Goal: Task Accomplishment & Management: Use online tool/utility

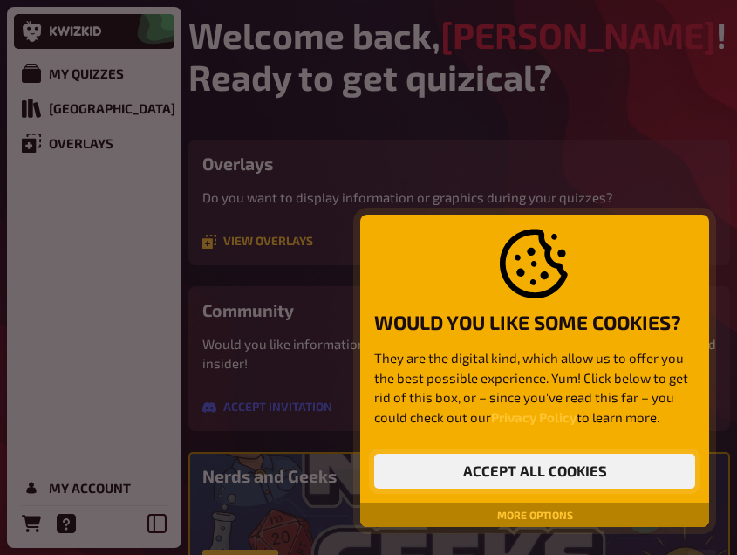
click at [509, 473] on button "Accept all cookies" at bounding box center [534, 470] width 321 height 35
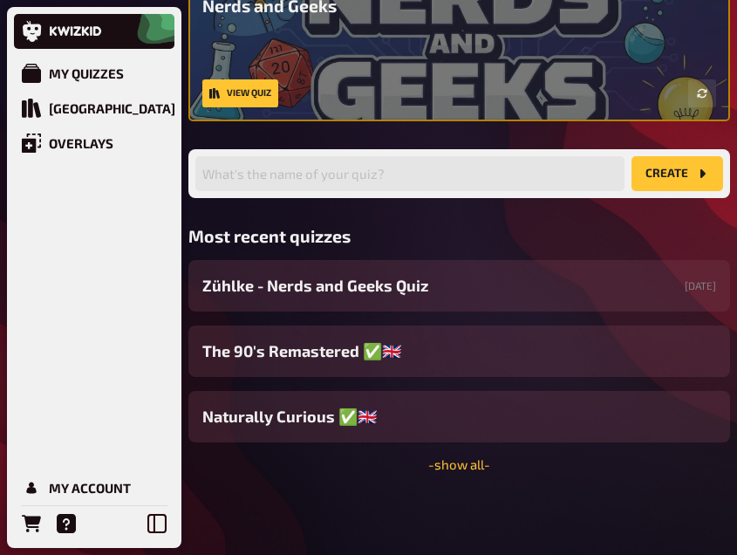
scroll to position [471, 0]
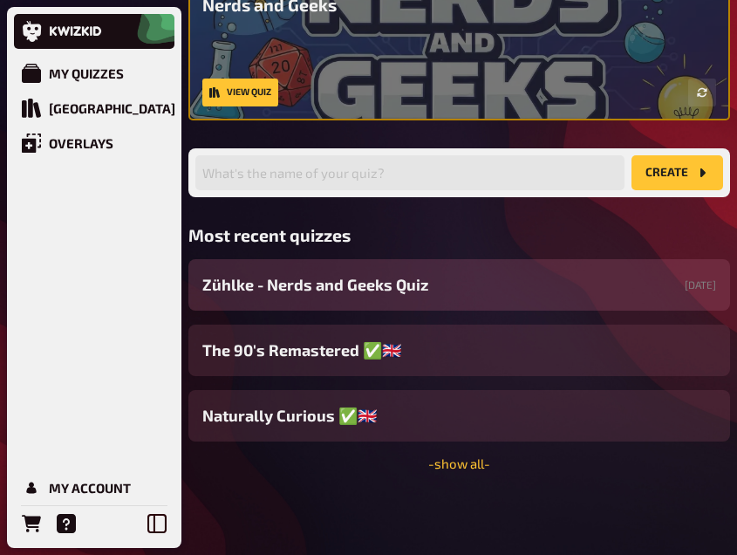
click at [430, 285] on div "[PERSON_NAME] - Nerds and Geeks Quiz [DATE]" at bounding box center [458, 284] width 541 height 51
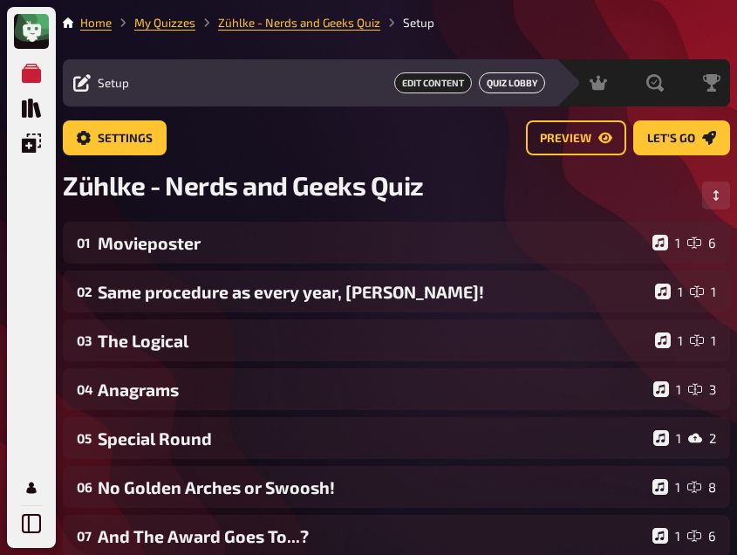
click at [493, 78] on link "Quiz Lobby" at bounding box center [512, 82] width 66 height 21
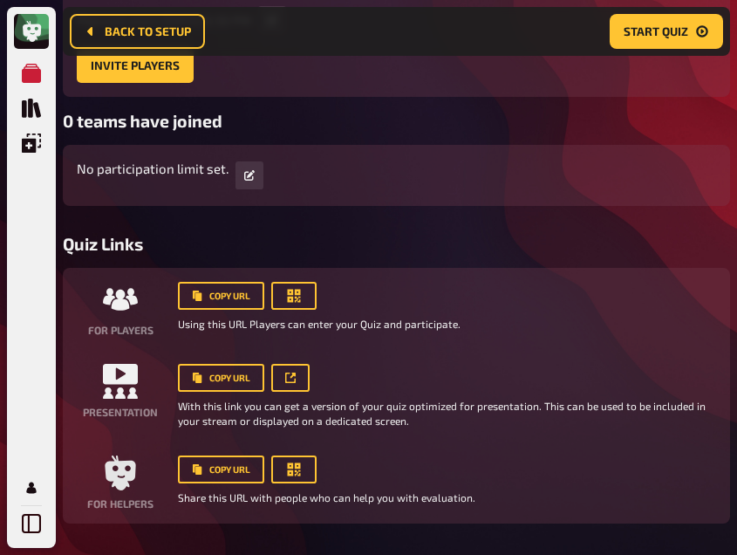
scroll to position [305, 0]
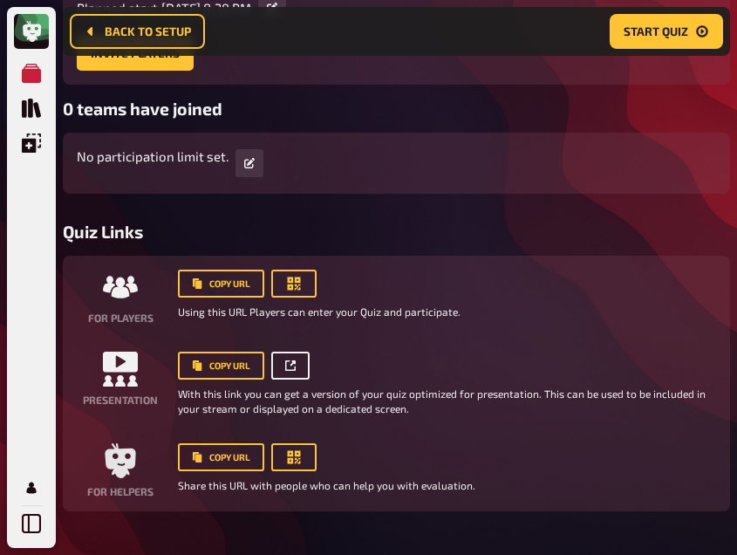
click at [293, 367] on icon at bounding box center [290, 365] width 10 height 10
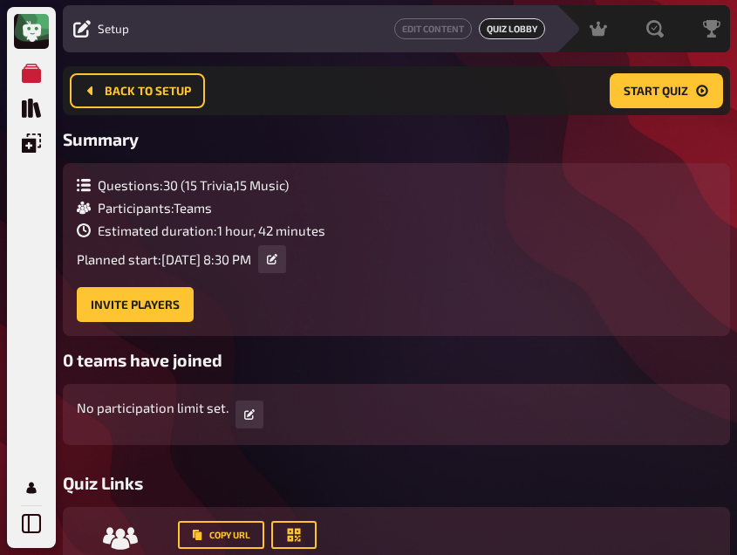
scroll to position [0, 0]
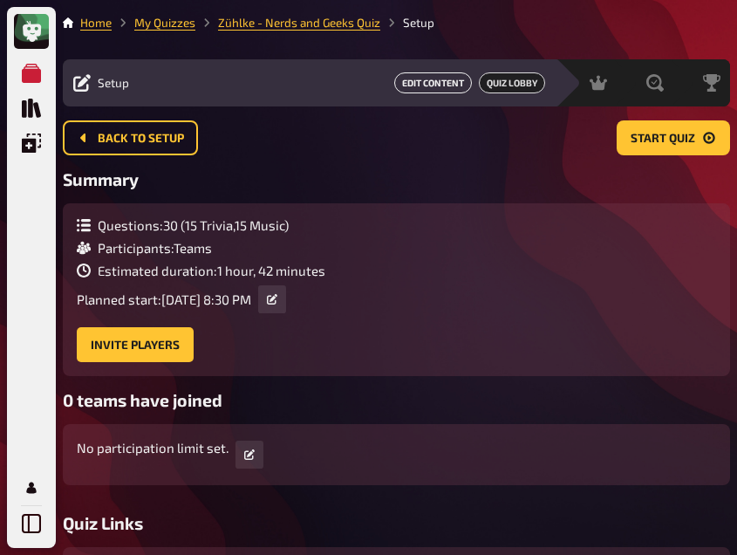
click at [424, 85] on link "Edit Content" at bounding box center [433, 82] width 78 height 21
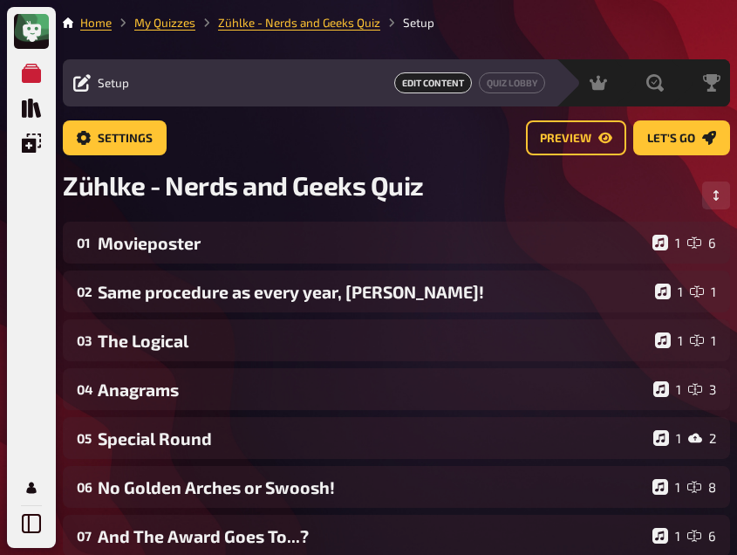
click at [101, 79] on span "Setup" at bounding box center [113, 83] width 31 height 14
click at [78, 82] on icon at bounding box center [81, 82] width 17 height 17
click at [141, 136] on span "Settings" at bounding box center [125, 139] width 55 height 12
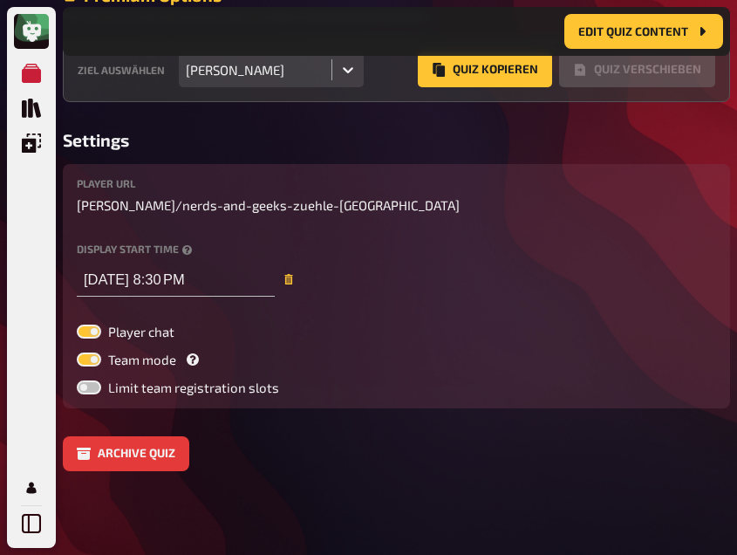
scroll to position [1410, 0]
click at [136, 290] on input "[DATE] 8:30 PM" at bounding box center [176, 279] width 198 height 35
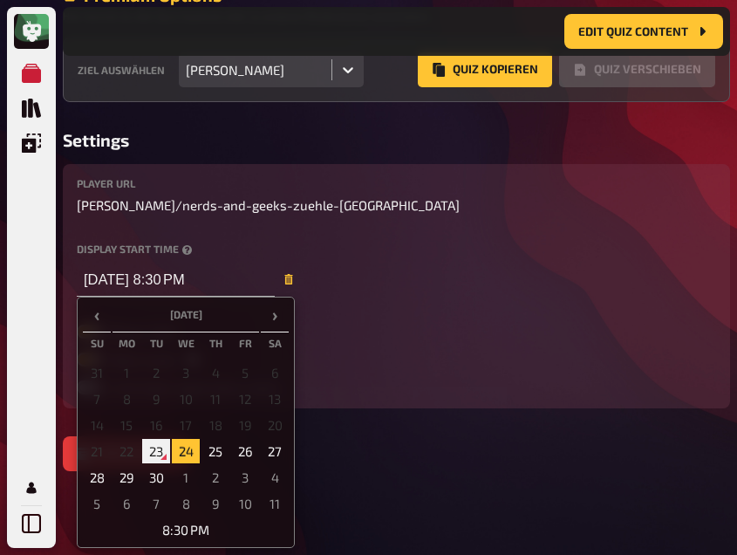
click at [156, 463] on td "23" at bounding box center [156, 451] width 28 height 24
type input "[DATE] 8:30 PM"
click at [483, 292] on div "Display start time [DATE] 8:30 PM ‹ [DATE] › Su Mo Tu We Th Fr Sa 31 1 2 3 4 5 …" at bounding box center [396, 269] width 639 height 53
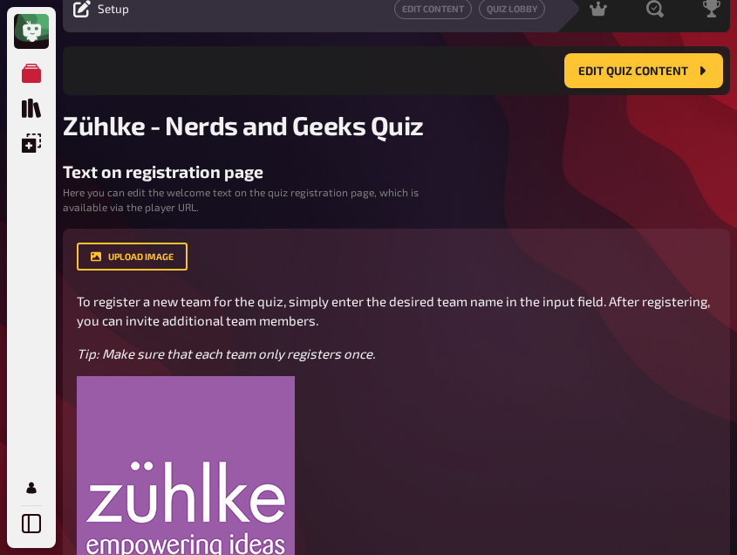
scroll to position [0, 0]
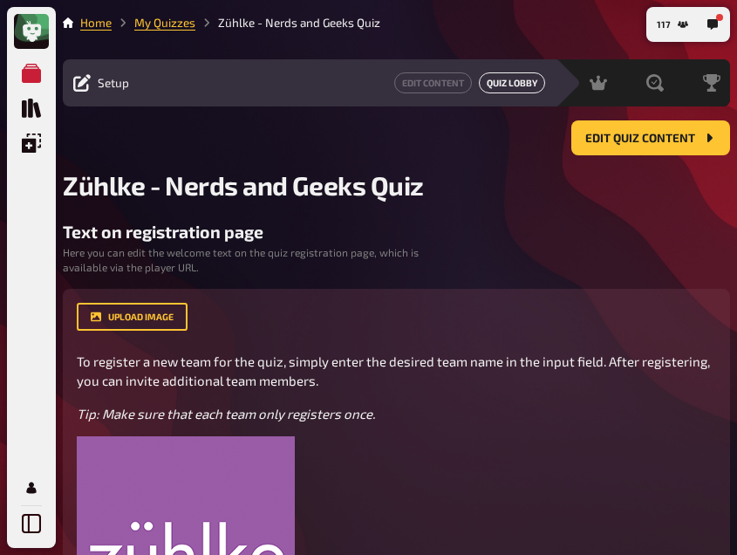
click at [527, 82] on link "Quiz Lobby" at bounding box center [512, 82] width 66 height 21
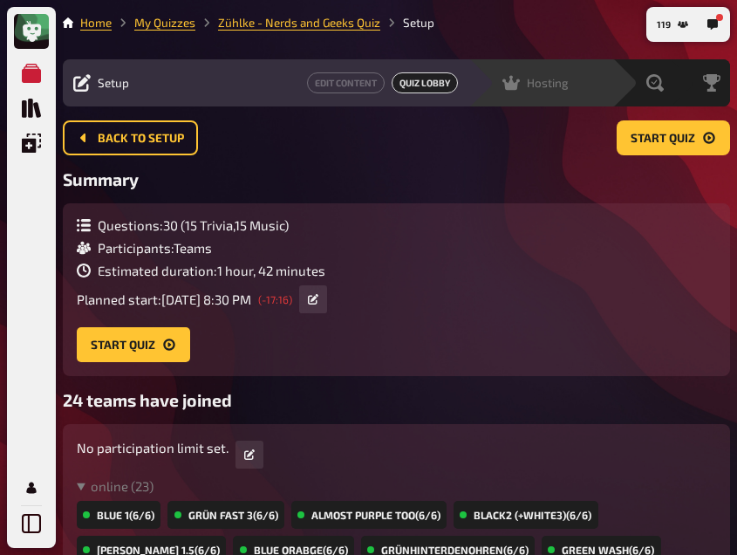
click at [511, 84] on icon at bounding box center [510, 83] width 17 height 15
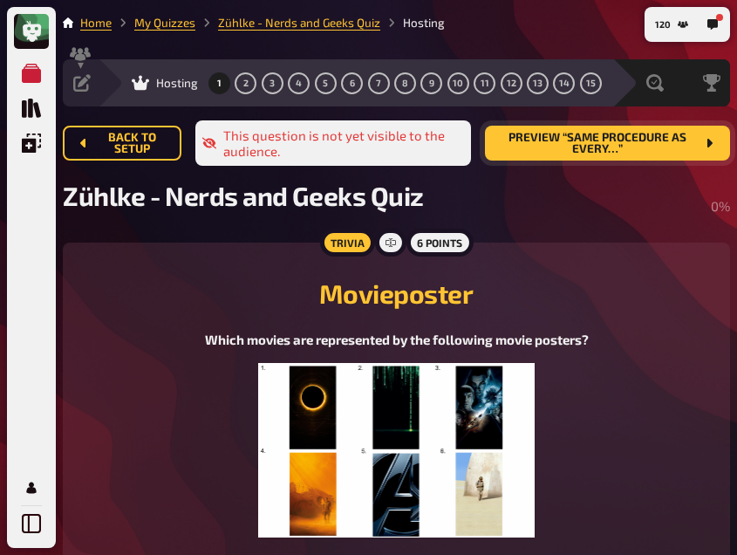
click at [558, 150] on span "Preview “Same procedure as every…”" at bounding box center [597, 144] width 196 height 24
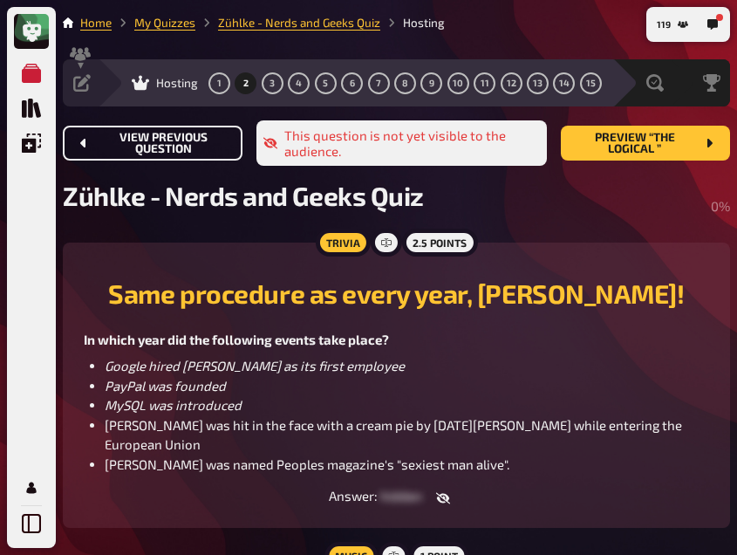
click at [141, 132] on span "View previous question" at bounding box center [163, 144] width 131 height 24
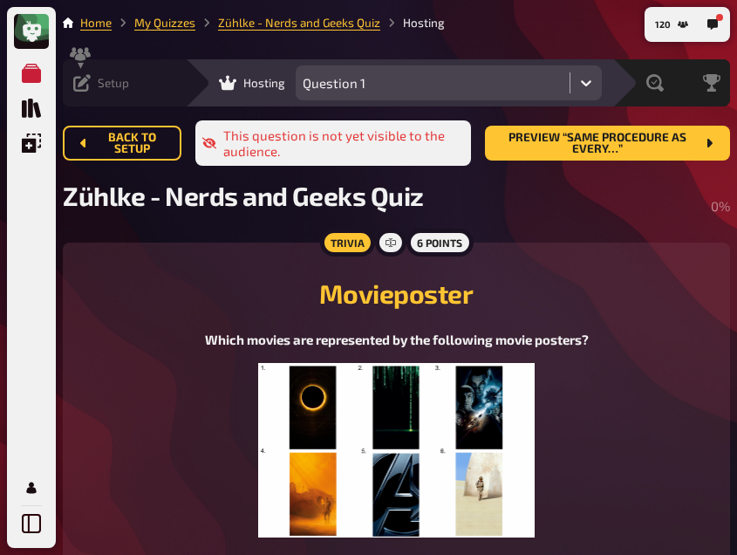
click at [66, 95] on div "Setup Edit Content Quiz Lobby" at bounding box center [124, 82] width 122 height 47
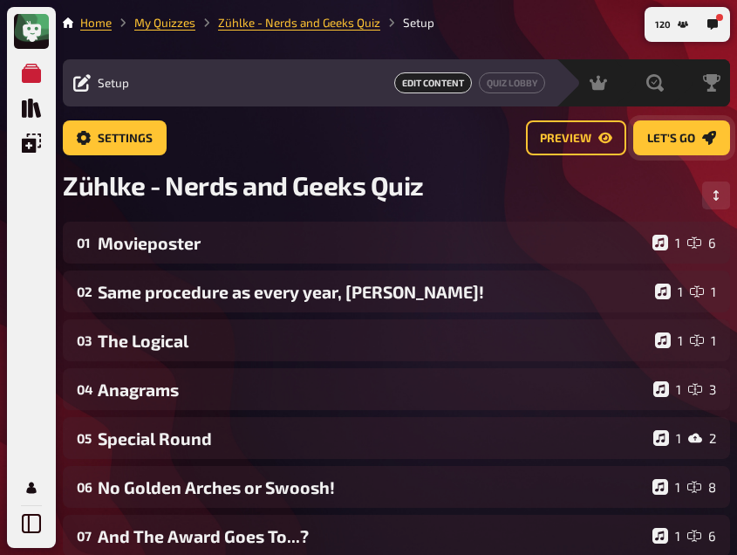
click at [650, 133] on span "Let's go" at bounding box center [671, 139] width 48 height 12
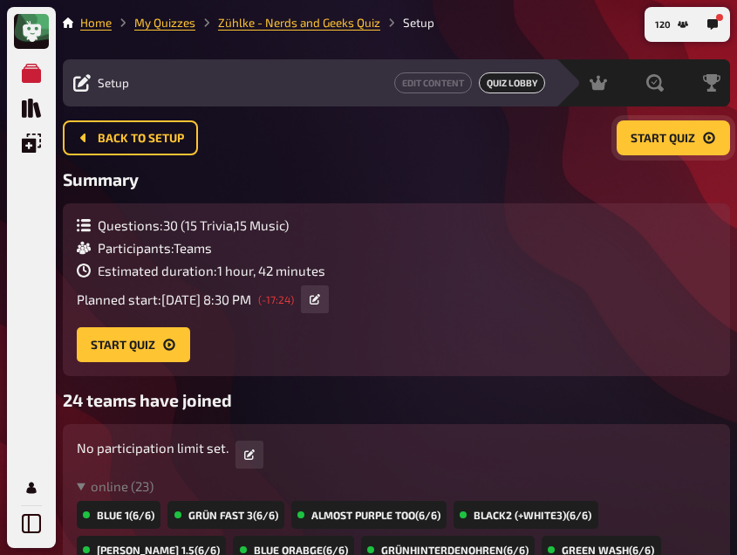
click at [647, 133] on span "Start Quiz" at bounding box center [662, 139] width 65 height 12
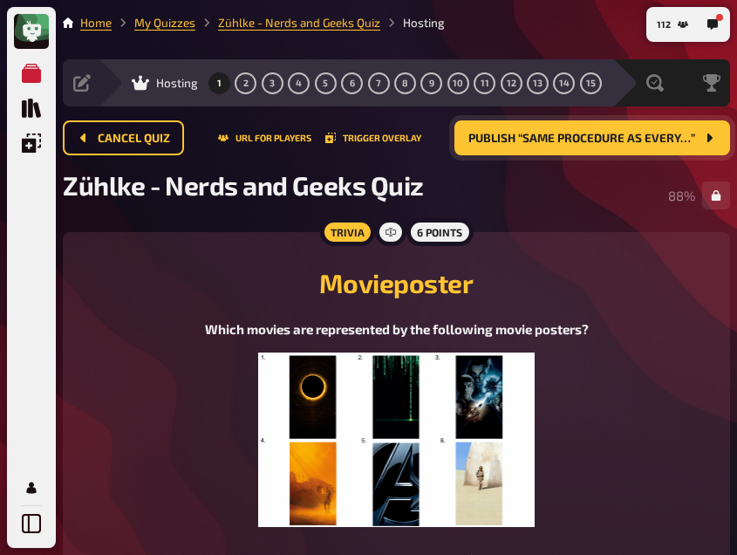
click at [534, 142] on span "Publish “Same procedure as every…”" at bounding box center [581, 139] width 227 height 12
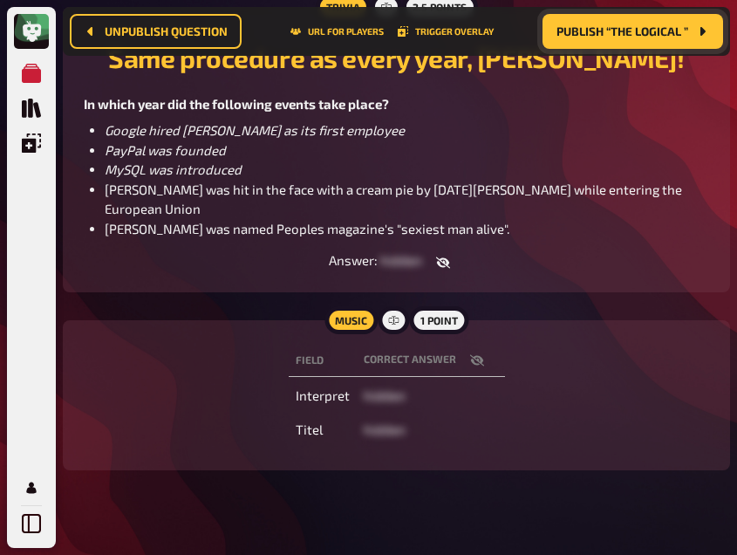
scroll to position [246, 0]
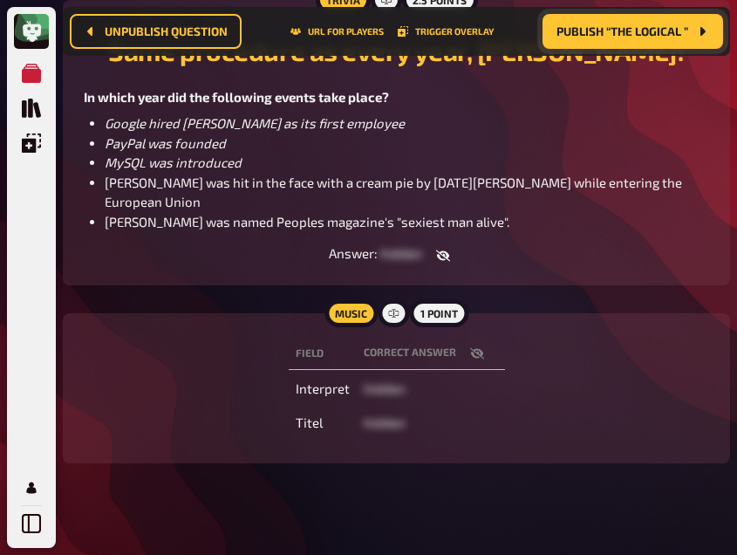
click at [470, 346] on icon "button" at bounding box center [477, 353] width 14 height 14
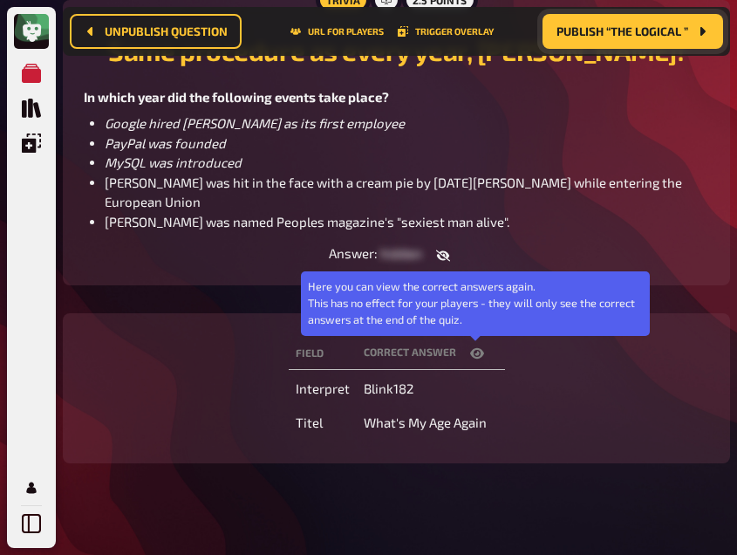
click at [470, 346] on icon "button" at bounding box center [477, 353] width 14 height 14
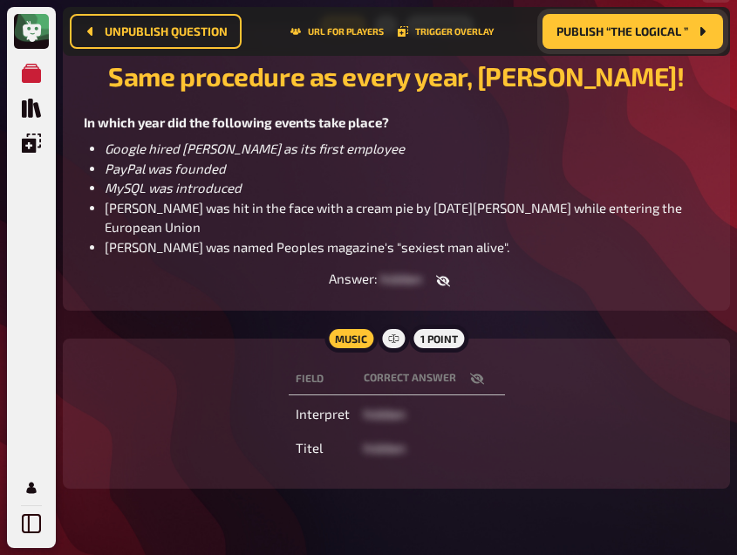
scroll to position [214, 0]
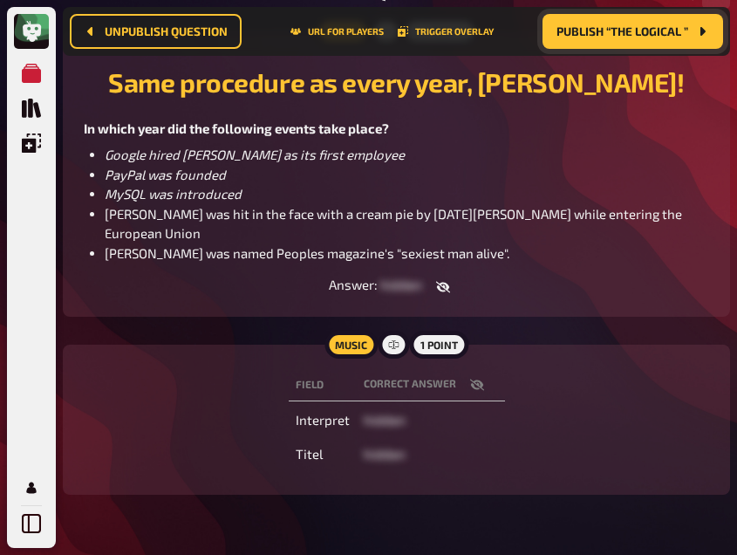
click at [470, 378] on icon "button" at bounding box center [477, 385] width 14 height 14
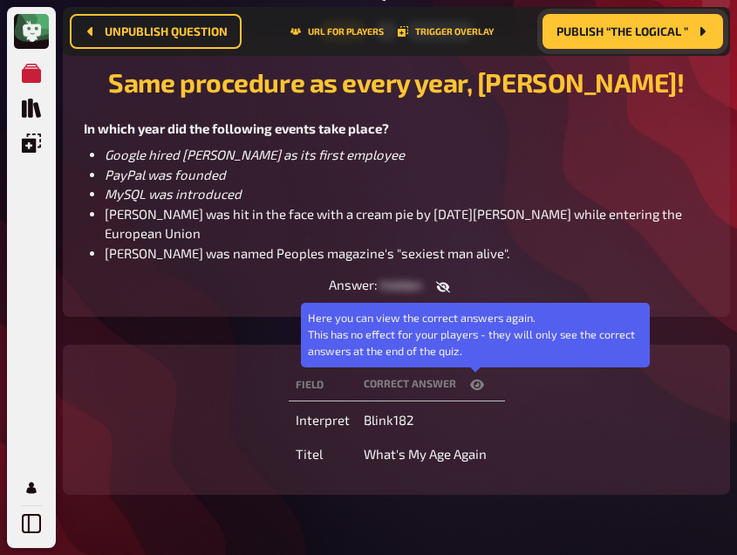
click at [470, 378] on icon "button" at bounding box center [477, 385] width 14 height 14
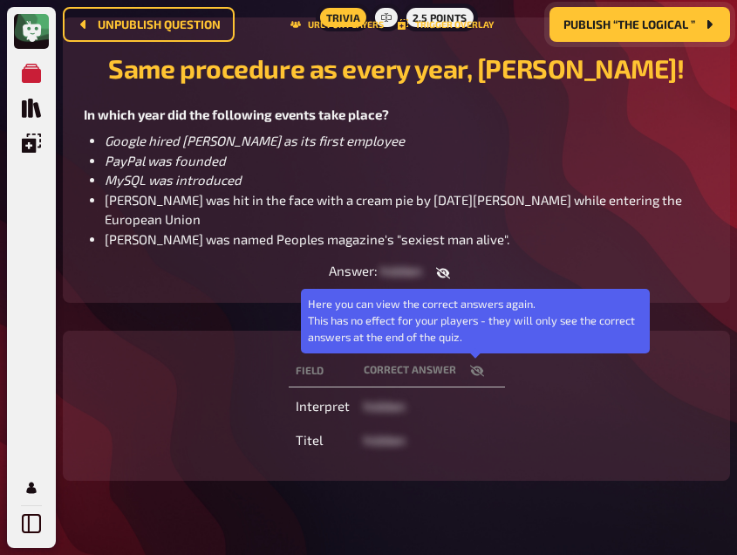
scroll to position [0, 0]
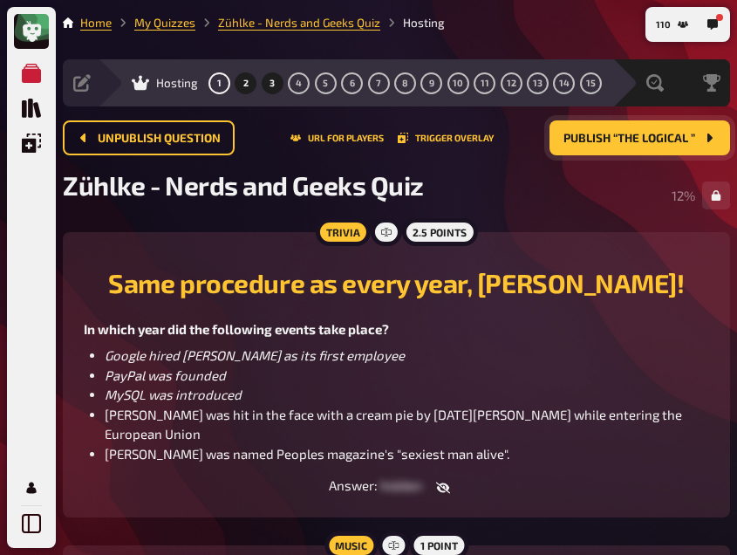
click at [269, 90] on button "3" at bounding box center [272, 83] width 28 height 28
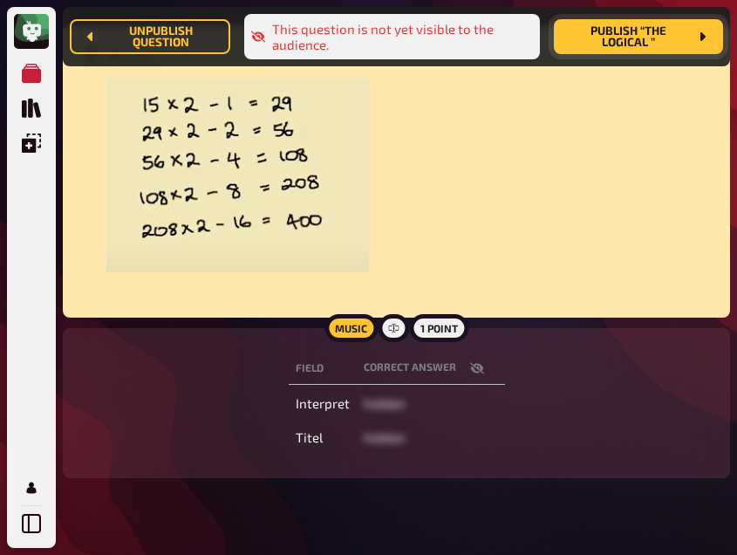
scroll to position [487, 0]
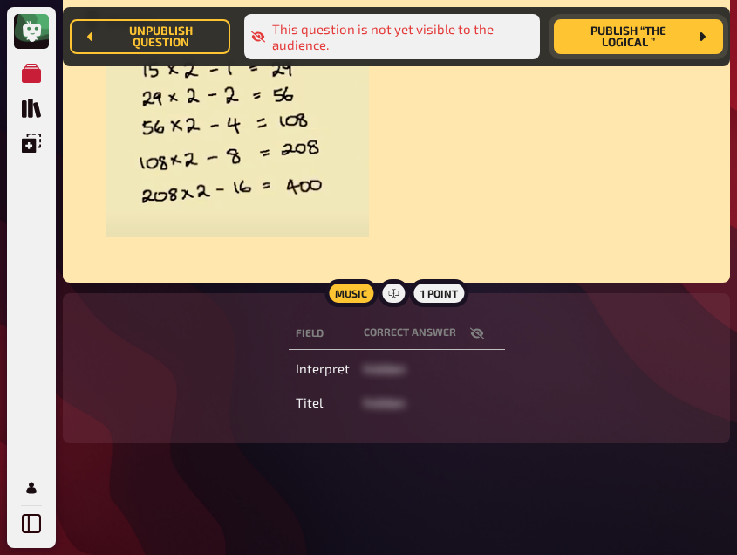
click at [470, 330] on icon "button" at bounding box center [477, 333] width 14 height 14
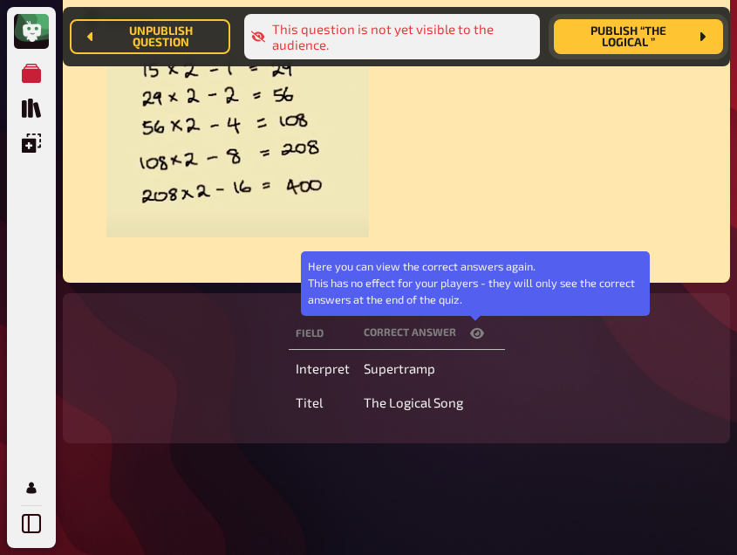
click at [470, 330] on icon "button" at bounding box center [477, 332] width 14 height 10
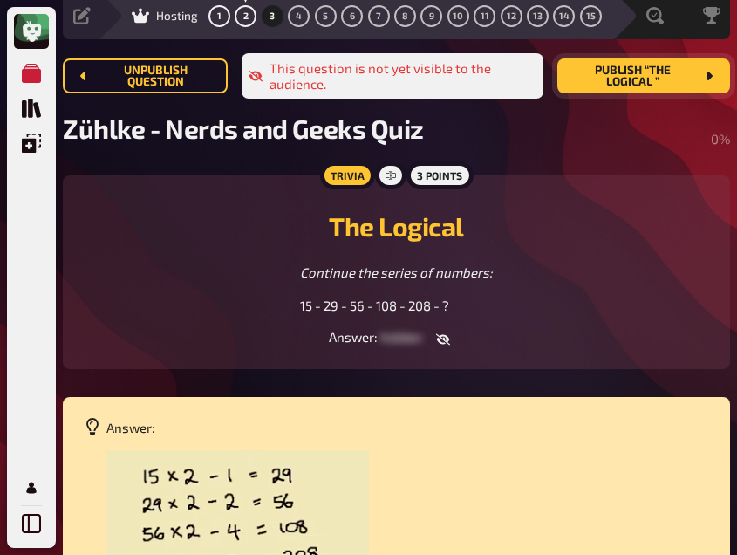
scroll to position [63, 0]
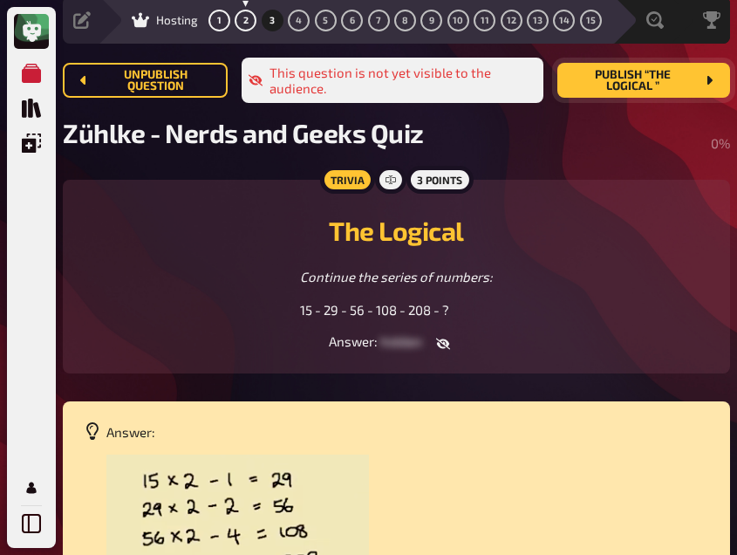
click at [432, 338] on button "button" at bounding box center [443, 343] width 42 height 17
click at [432, 338] on icon "button" at bounding box center [434, 342] width 14 height 10
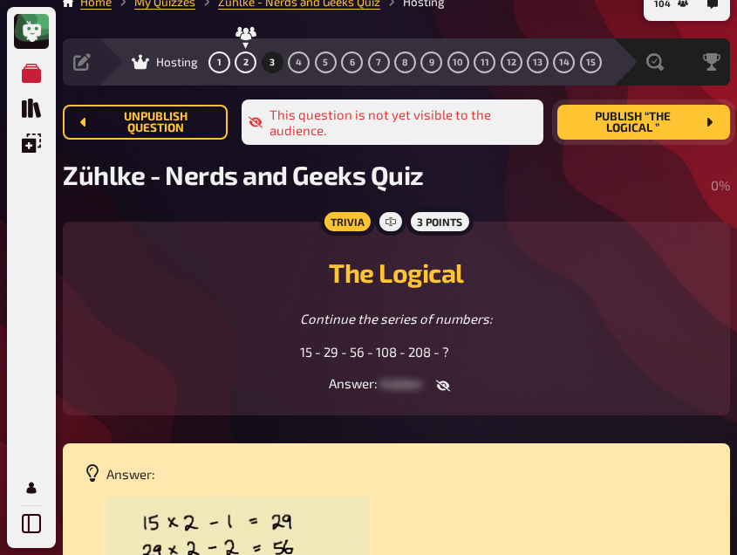
scroll to position [27, 0]
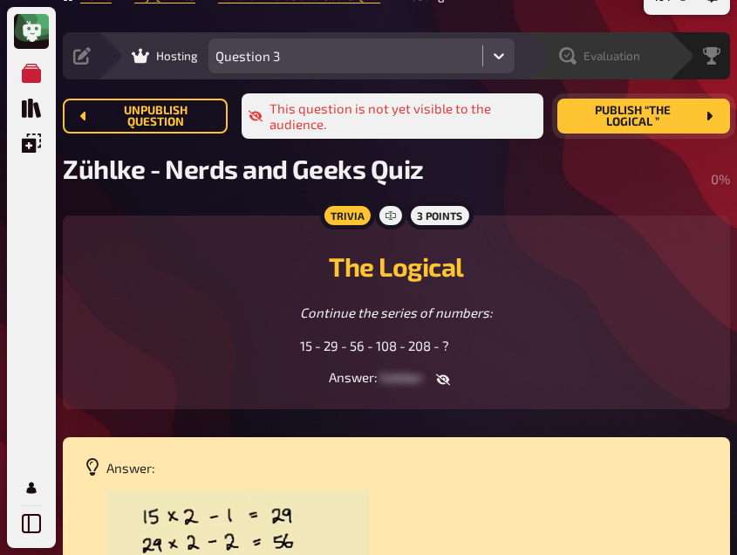
click at [657, 54] on div "Evaluation" at bounding box center [608, 55] width 120 height 17
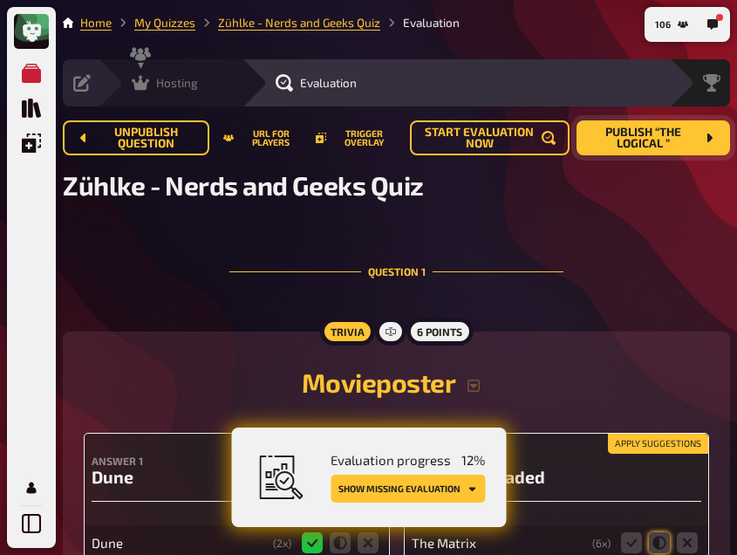
click at [138, 72] on div "Hosting undefined" at bounding box center [170, 82] width 144 height 47
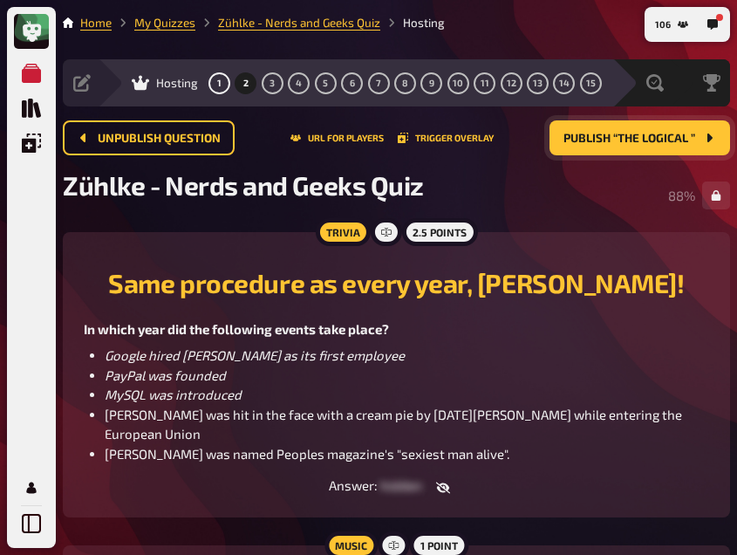
click at [605, 133] on span "Publish “The Logical ”" at bounding box center [629, 139] width 132 height 12
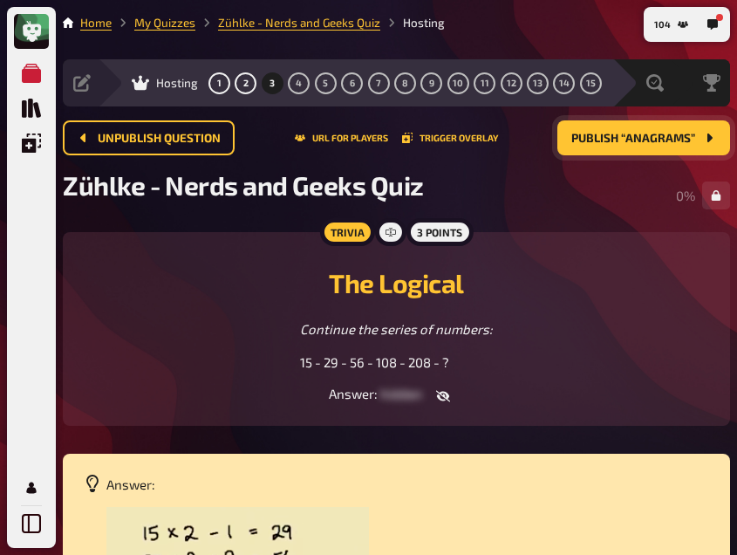
drag, startPoint x: 296, startPoint y: 87, endPoint x: 247, endPoint y: 249, distance: 169.6
drag, startPoint x: 247, startPoint y: 249, endPoint x: 296, endPoint y: 85, distance: 171.0
click at [303, 84] on button "4" at bounding box center [299, 83] width 28 height 28
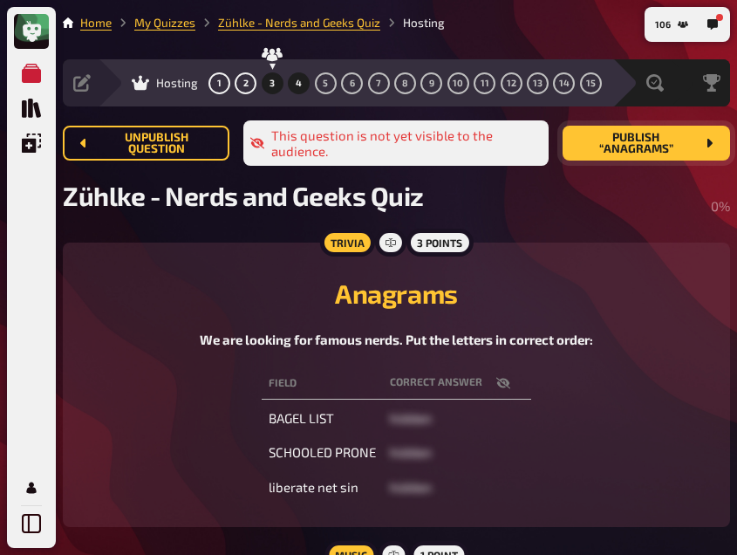
click at [276, 76] on button "3" at bounding box center [272, 83] width 28 height 28
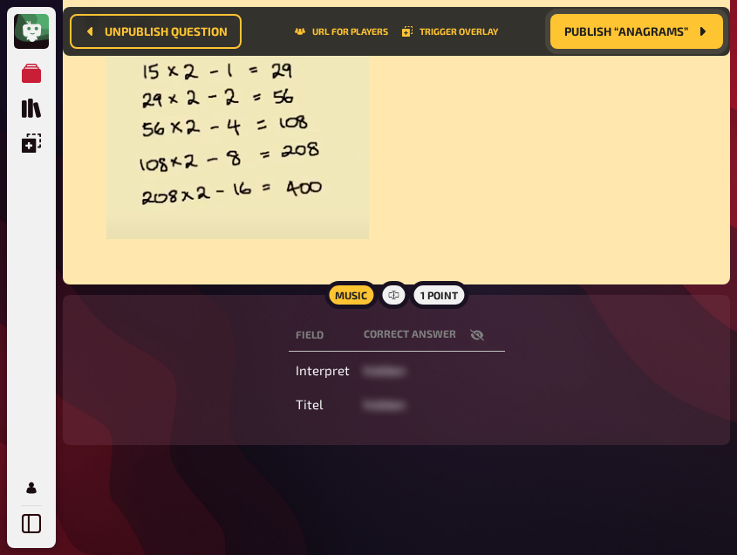
scroll to position [477, 0]
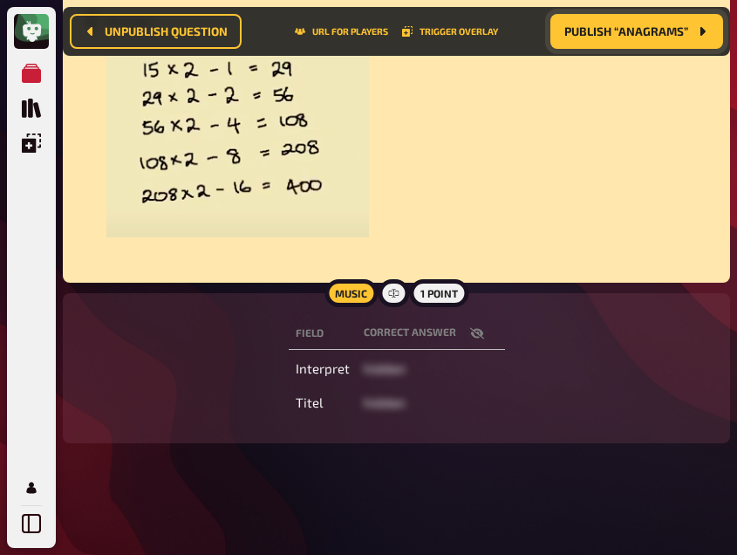
click at [473, 330] on icon "button" at bounding box center [476, 332] width 14 height 11
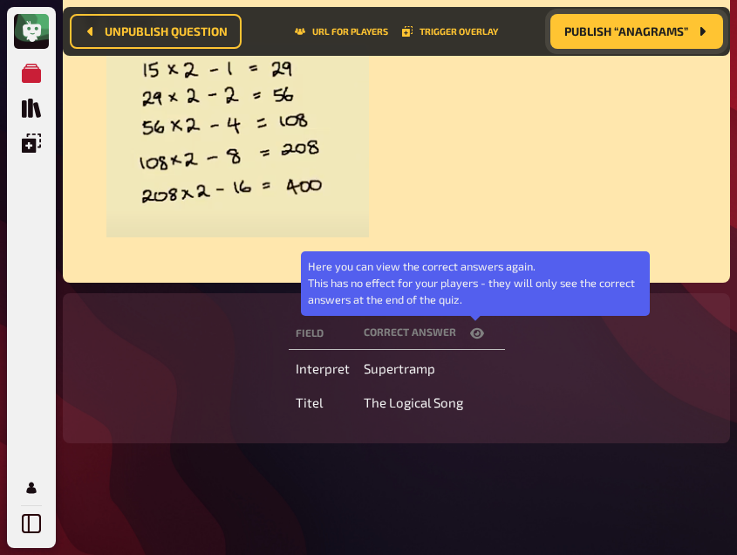
click at [473, 330] on icon "button" at bounding box center [477, 332] width 14 height 10
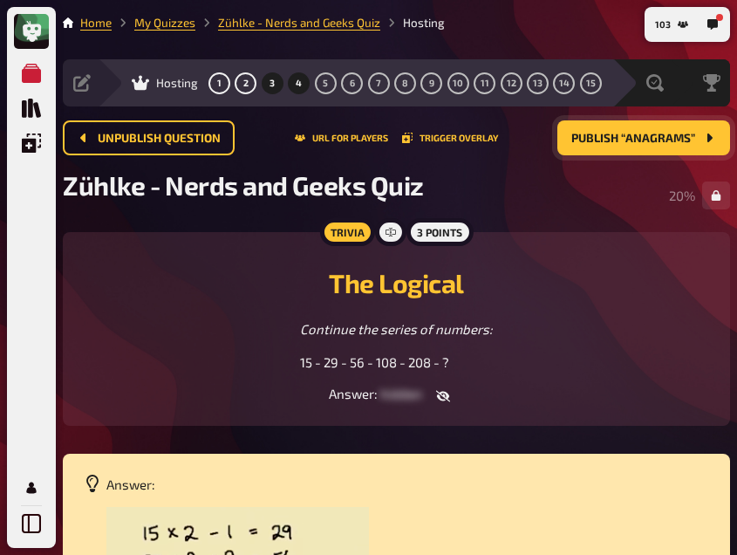
click at [303, 76] on button "4" at bounding box center [299, 83] width 28 height 28
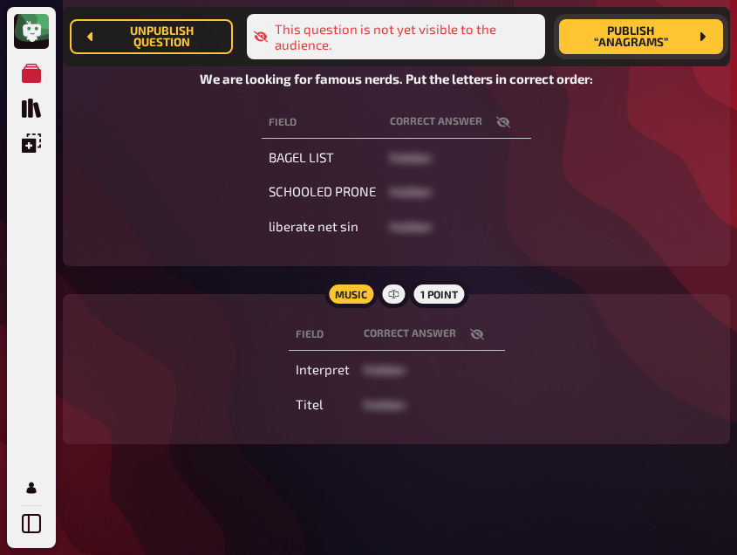
scroll to position [276, 0]
click at [474, 328] on icon "button" at bounding box center [477, 333] width 14 height 14
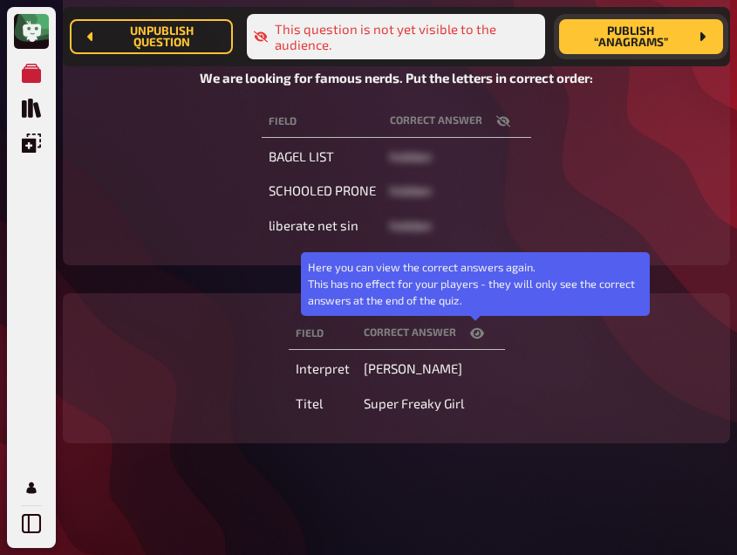
click at [474, 328] on icon "button" at bounding box center [477, 333] width 14 height 14
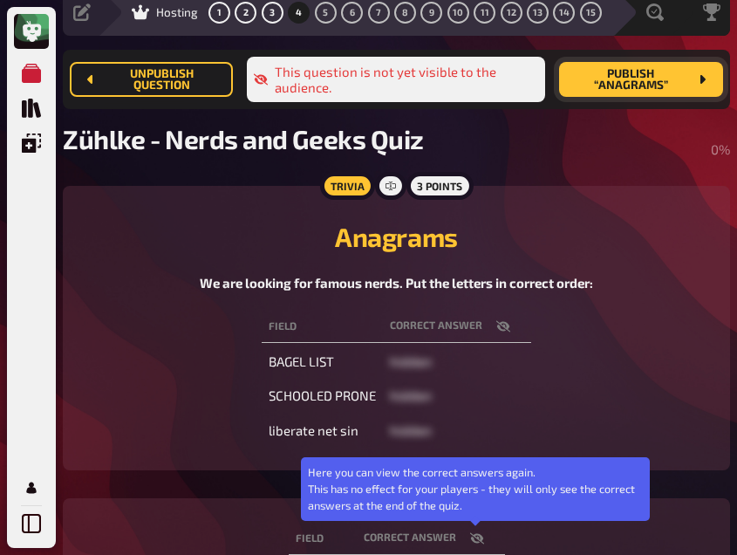
scroll to position [0, 0]
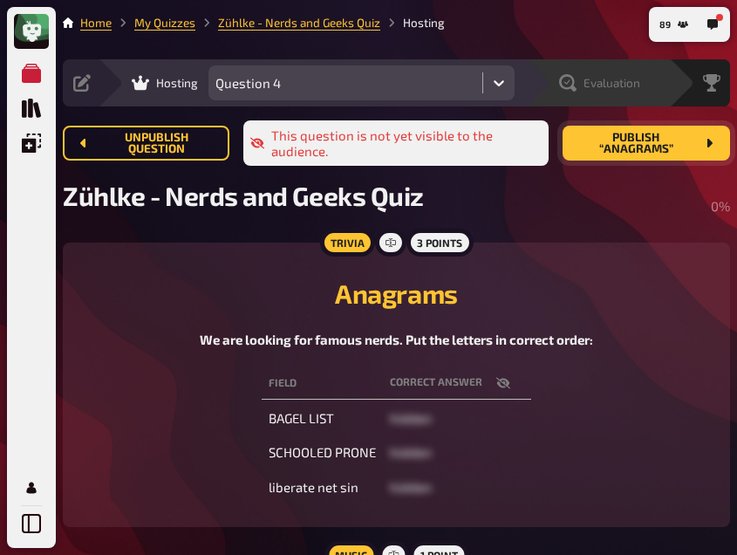
click at [638, 75] on div "Evaluation" at bounding box center [599, 82] width 81 height 17
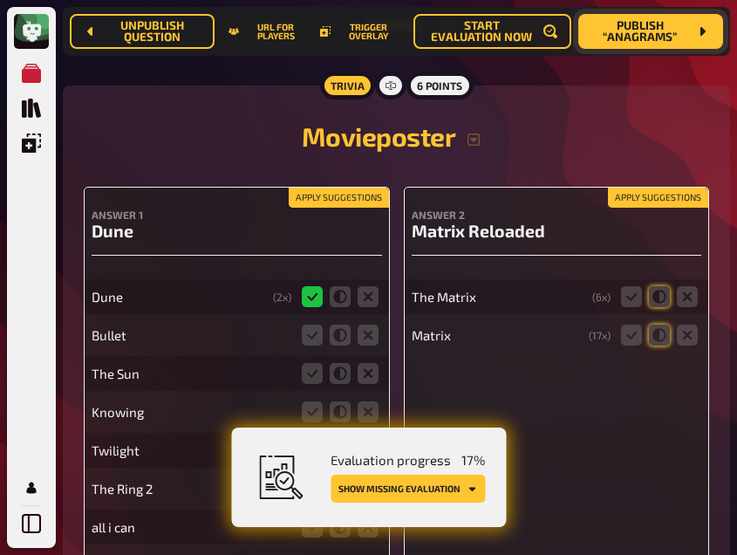
scroll to position [262, 0]
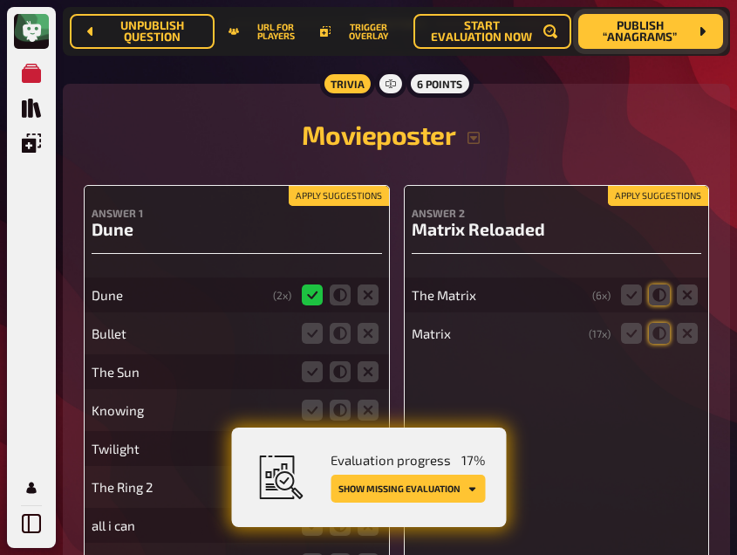
click at [323, 204] on button "Apply suggestions" at bounding box center [339, 196] width 100 height 19
click at [647, 185] on div "Apply suggestions Answer 2 Matrix Reloaded The Matrix ( 6 x) Matrix ( 17 x)" at bounding box center [557, 451] width 306 height 533
click at [663, 196] on button "Apply suggestions" at bounding box center [658, 196] width 100 height 19
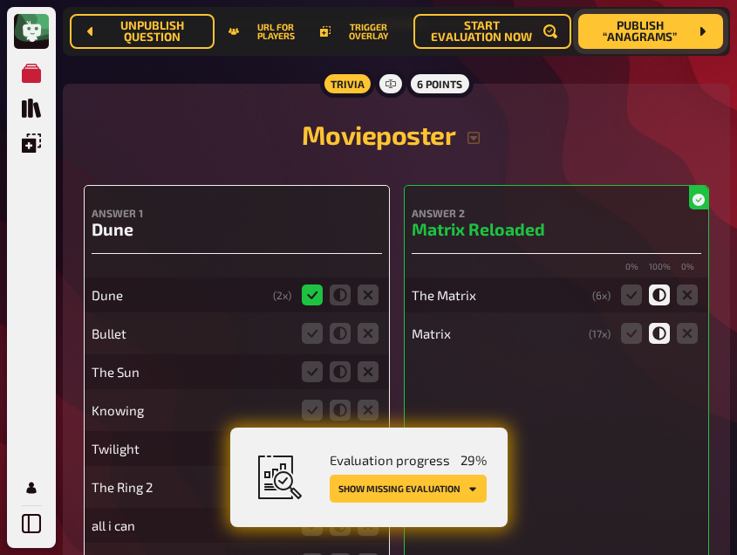
scroll to position [361, 0]
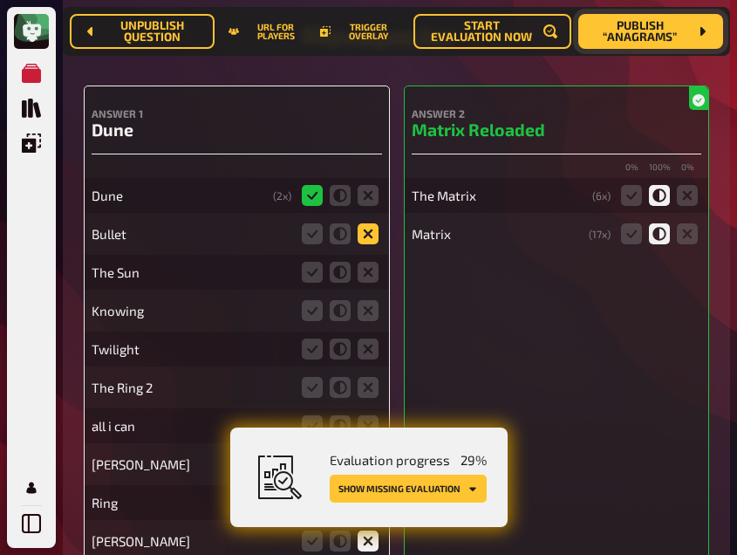
click at [375, 227] on icon at bounding box center [367, 233] width 21 height 21
click at [0, 0] on input "radio" at bounding box center [0, 0] width 0 height 0
click at [364, 275] on icon at bounding box center [367, 272] width 21 height 21
click at [0, 0] on input "radio" at bounding box center [0, 0] width 0 height 0
click at [370, 310] on icon at bounding box center [367, 310] width 21 height 21
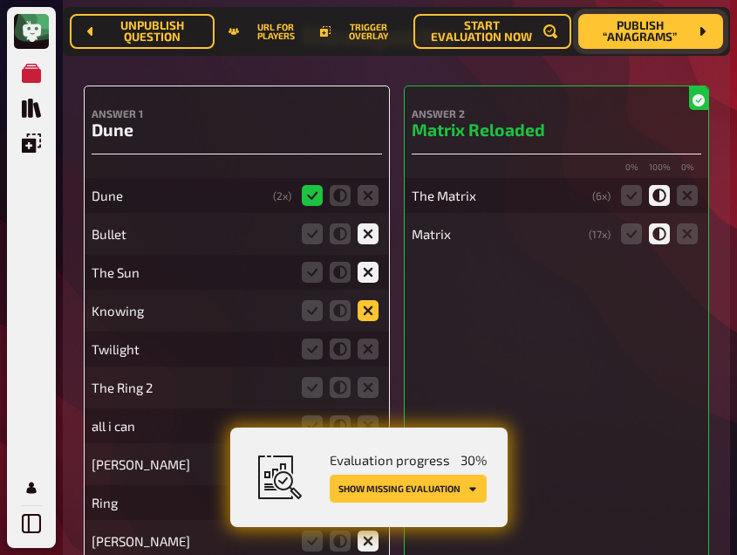
click at [0, 0] on input "radio" at bounding box center [0, 0] width 0 height 0
click at [367, 346] on icon at bounding box center [367, 348] width 21 height 21
click at [0, 0] on input "radio" at bounding box center [0, 0] width 0 height 0
click at [368, 381] on icon at bounding box center [367, 387] width 21 height 21
click at [0, 0] on input "radio" at bounding box center [0, 0] width 0 height 0
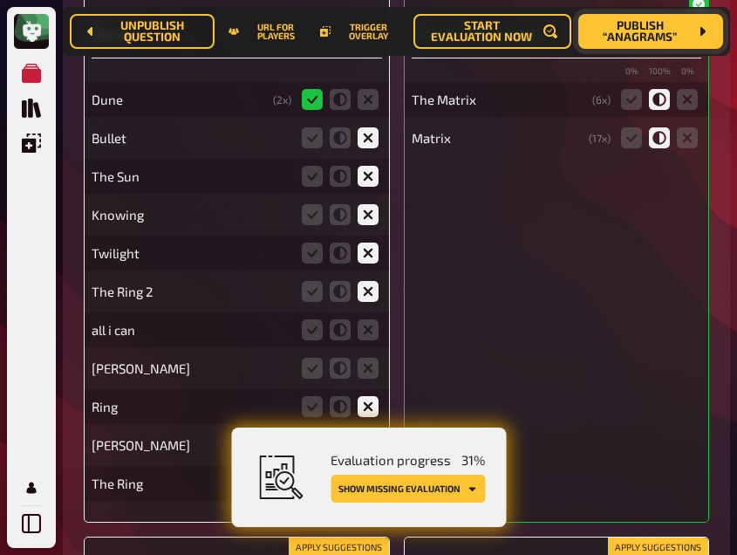
scroll to position [458, 0]
click at [364, 323] on icon at bounding box center [367, 328] width 21 height 21
click at [0, 0] on input "radio" at bounding box center [0, 0] width 0 height 0
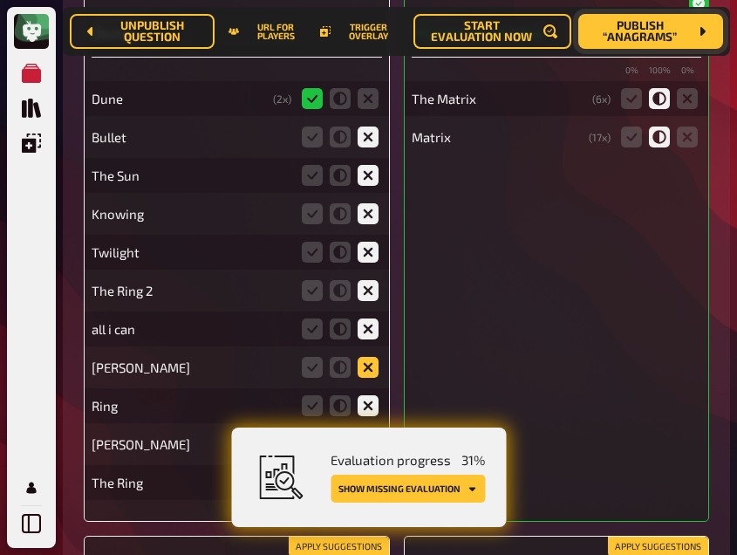
click at [367, 360] on icon at bounding box center [367, 367] width 21 height 21
click at [0, 0] on input "radio" at bounding box center [0, 0] width 0 height 0
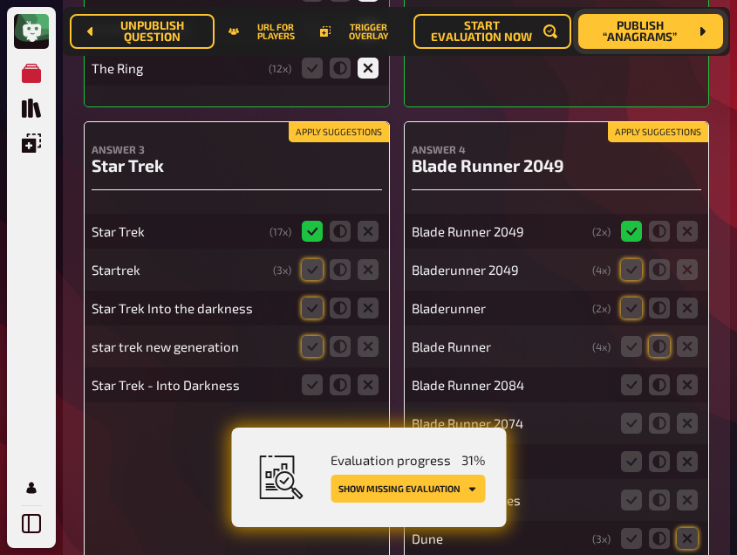
scroll to position [878, 0]
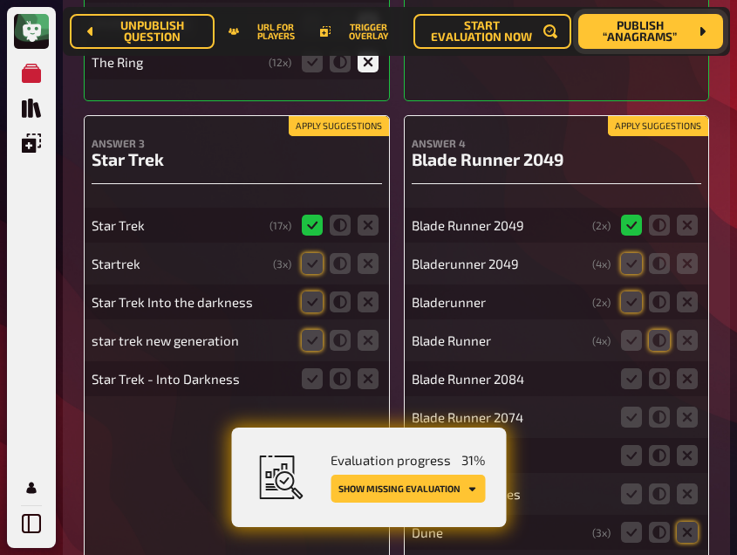
click at [344, 121] on button "Apply suggestions" at bounding box center [339, 126] width 100 height 19
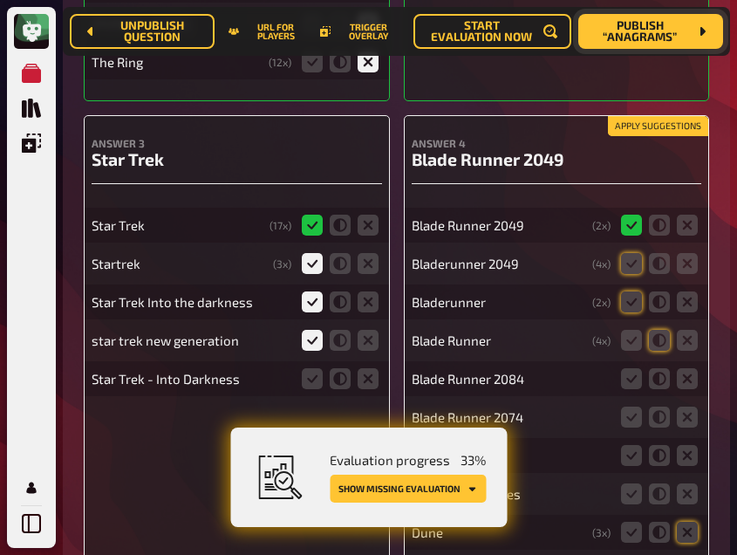
click at [670, 131] on button "Apply suggestions" at bounding box center [658, 126] width 100 height 19
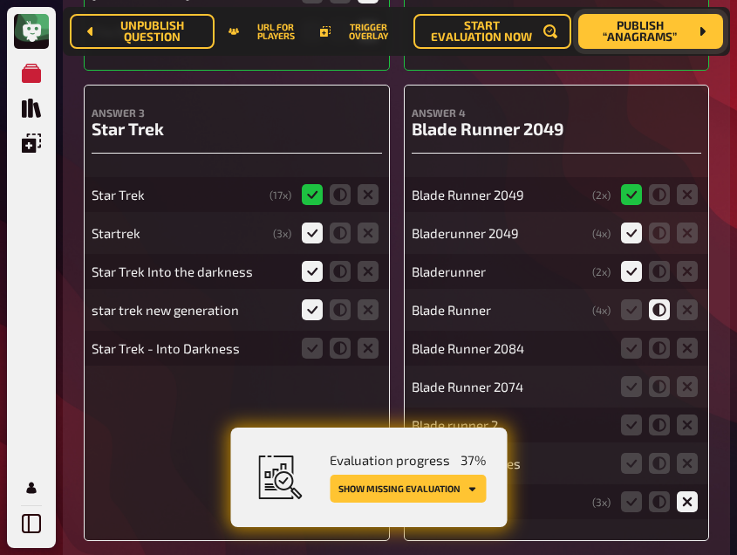
scroll to position [909, 0]
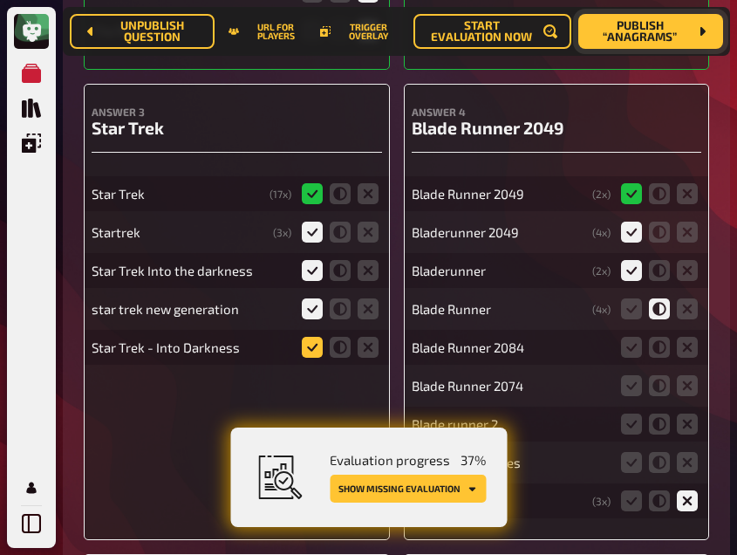
click at [320, 351] on icon at bounding box center [312, 347] width 21 height 21
click at [0, 0] on input "radio" at bounding box center [0, 0] width 0 height 0
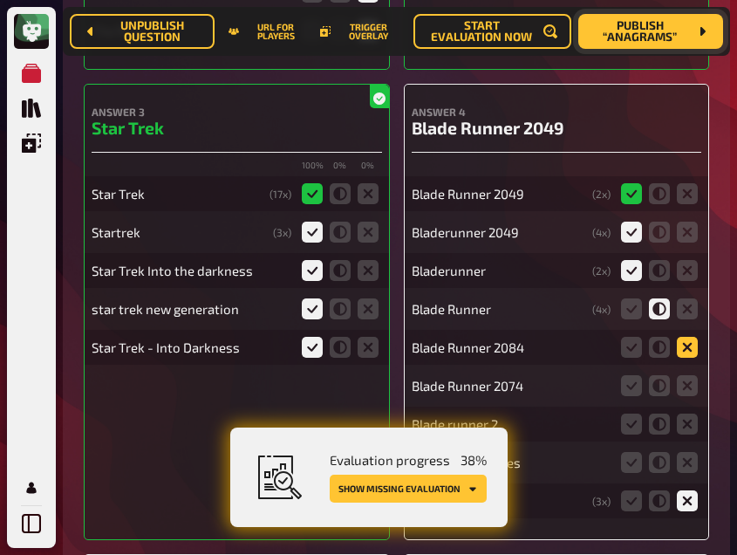
scroll to position [926, 0]
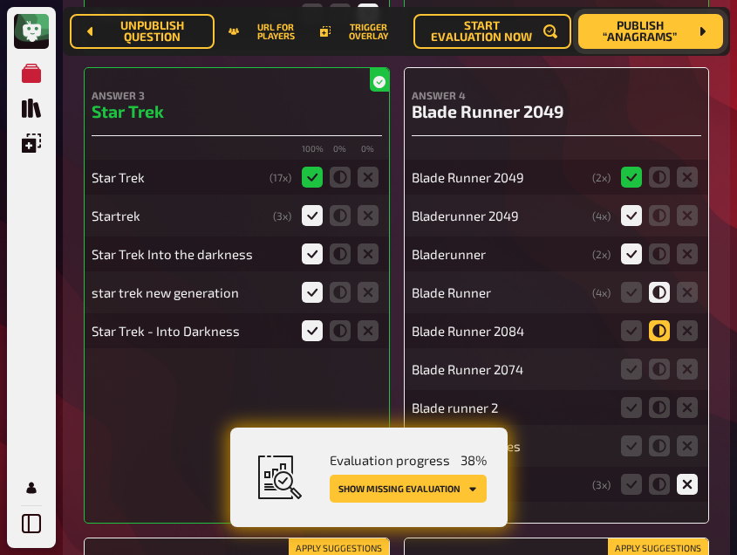
click at [659, 323] on icon at bounding box center [659, 330] width 21 height 21
click at [0, 0] on input "radio" at bounding box center [0, 0] width 0 height 0
click at [665, 374] on icon at bounding box center [659, 368] width 21 height 21
click at [0, 0] on input "radio" at bounding box center [0, 0] width 0 height 0
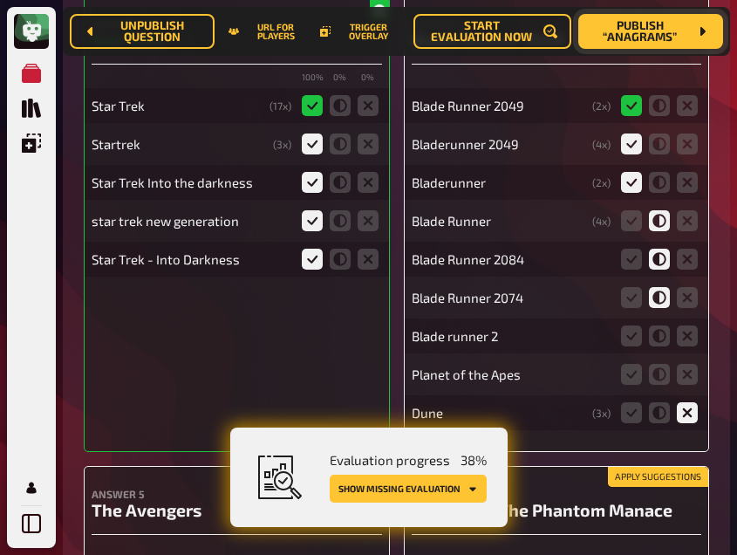
scroll to position [998, 0]
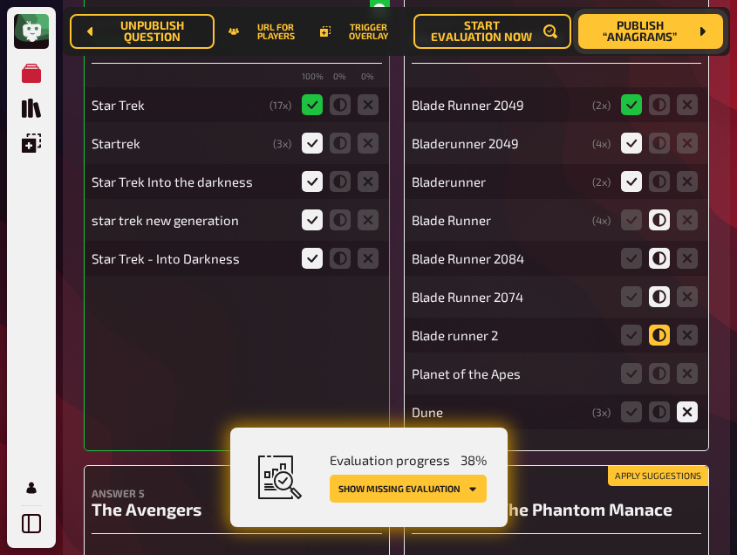
click at [662, 326] on icon at bounding box center [659, 334] width 21 height 21
click at [0, 0] on input "radio" at bounding box center [0, 0] width 0 height 0
click at [629, 337] on icon at bounding box center [631, 334] width 21 height 21
click at [0, 0] on input "radio" at bounding box center [0, 0] width 0 height 0
click at [685, 368] on icon at bounding box center [687, 373] width 21 height 21
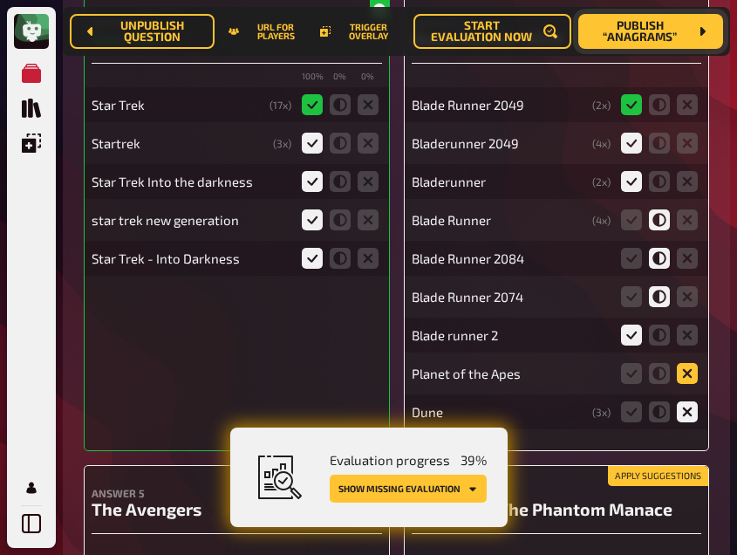
click at [0, 0] on input "radio" at bounding box center [0, 0] width 0 height 0
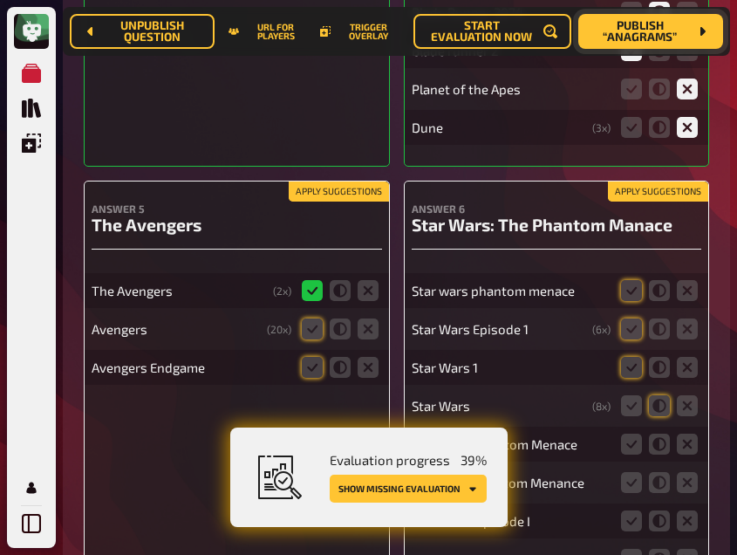
scroll to position [1284, 0]
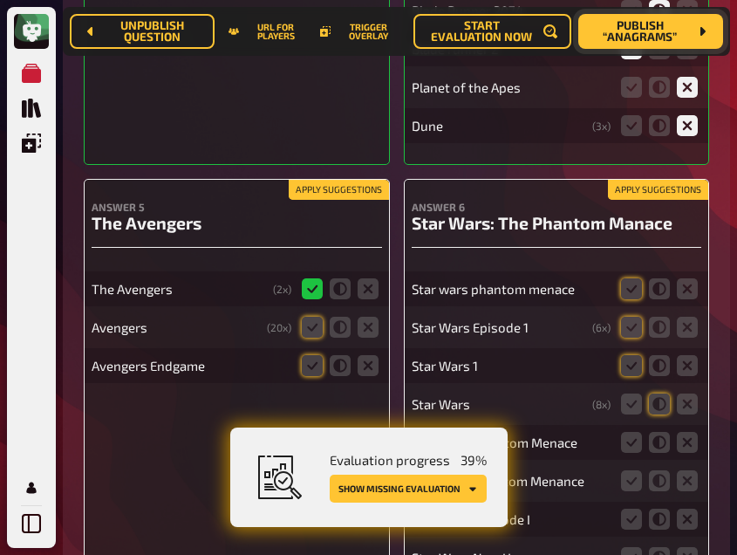
click at [324, 189] on button "Apply suggestions" at bounding box center [339, 189] width 100 height 19
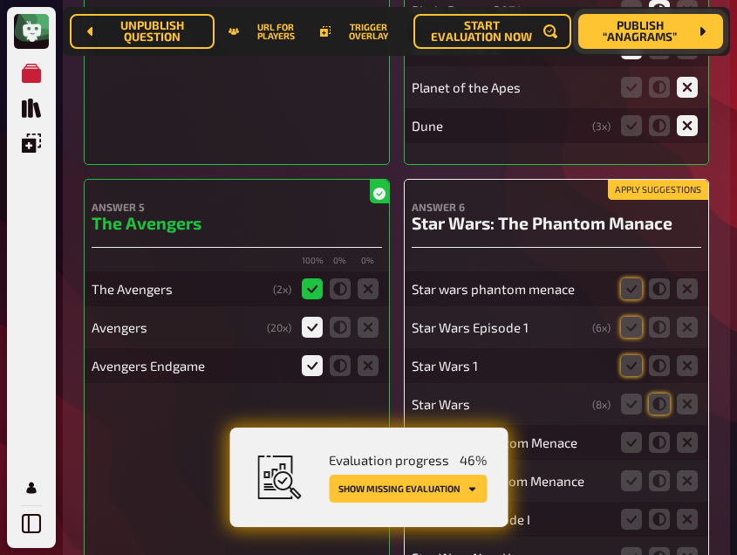
click at [665, 187] on button "Apply suggestions" at bounding box center [658, 189] width 100 height 19
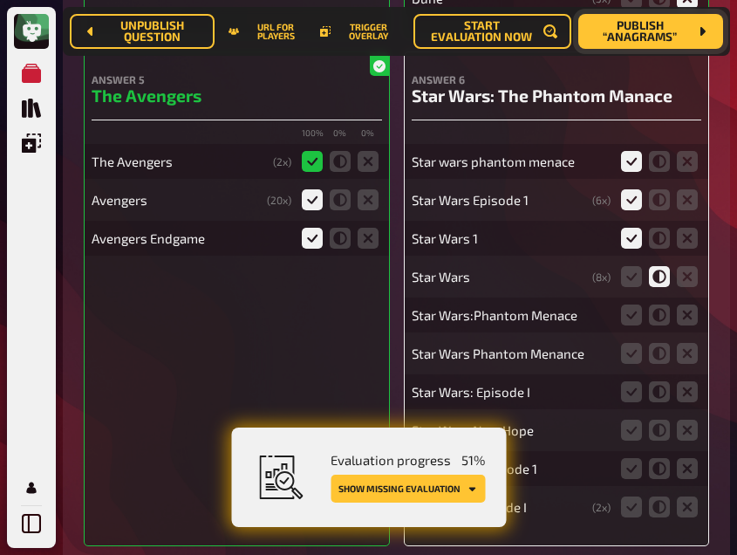
scroll to position [1418, 0]
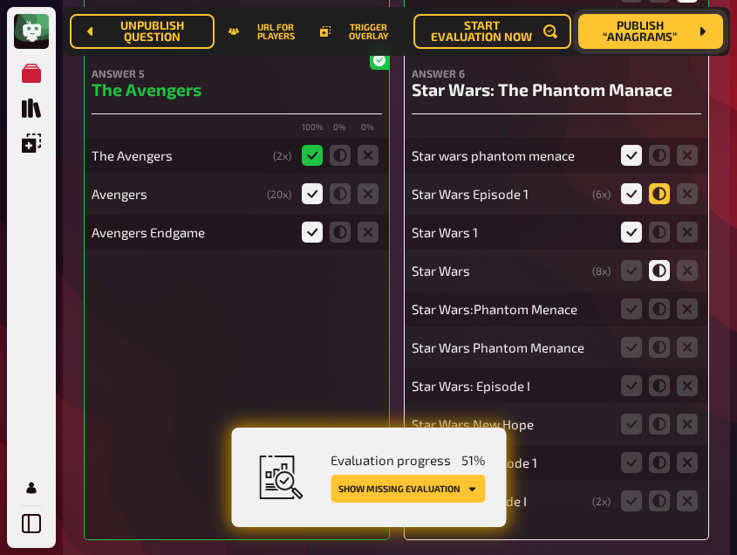
click at [657, 194] on icon at bounding box center [659, 193] width 21 height 21
click at [0, 0] on input "radio" at bounding box center [0, 0] width 0 height 0
click at [657, 227] on icon at bounding box center [659, 231] width 21 height 21
click at [0, 0] on input "radio" at bounding box center [0, 0] width 0 height 0
click at [628, 303] on icon at bounding box center [631, 308] width 21 height 21
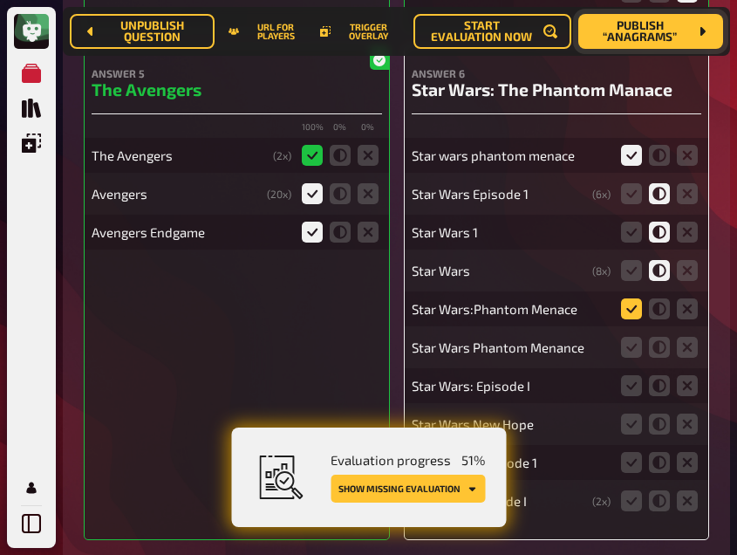
click at [0, 0] on input "radio" at bounding box center [0, 0] width 0 height 0
click at [631, 344] on icon at bounding box center [631, 347] width 21 height 21
click at [0, 0] on input "radio" at bounding box center [0, 0] width 0 height 0
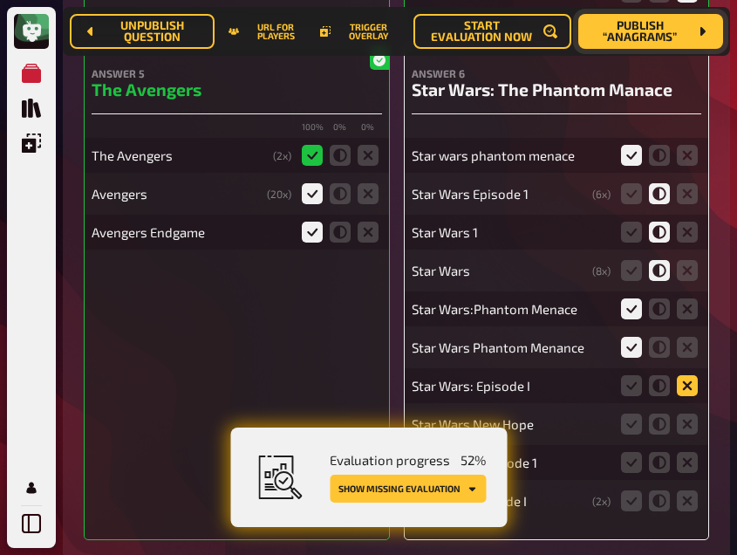
click at [681, 388] on icon at bounding box center [687, 385] width 21 height 21
click at [0, 0] on input "radio" at bounding box center [0, 0] width 0 height 0
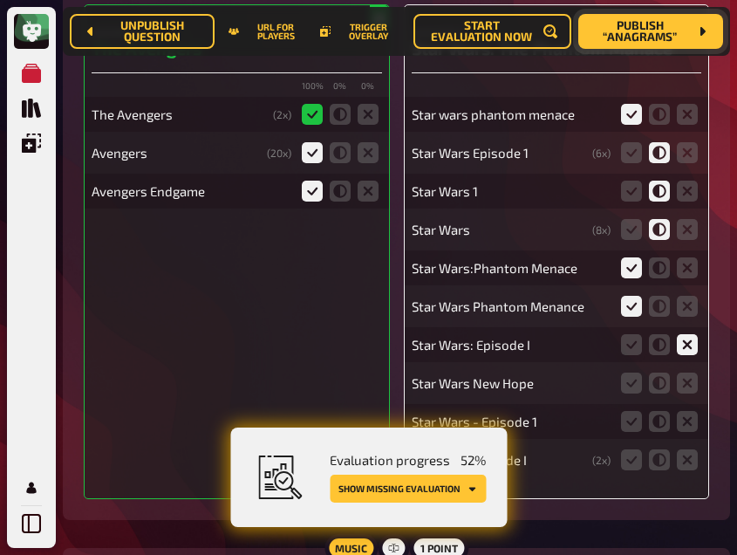
scroll to position [1460, 0]
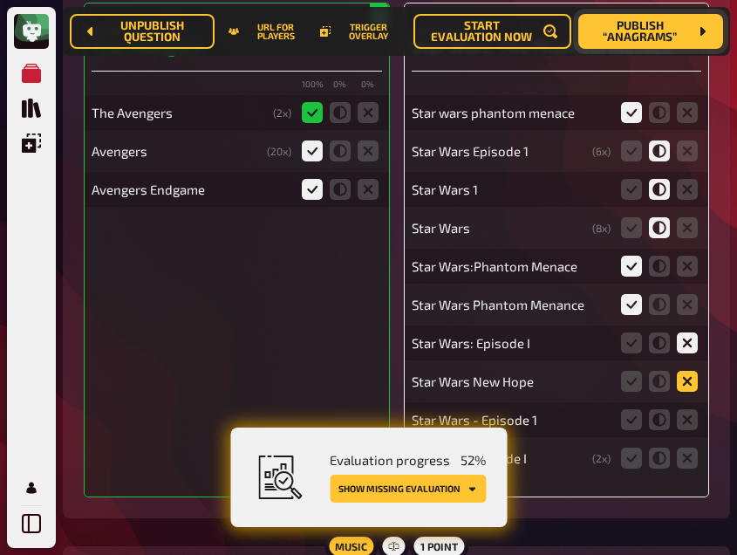
click at [681, 385] on icon at bounding box center [687, 381] width 21 height 21
click at [0, 0] on input "radio" at bounding box center [0, 0] width 0 height 0
click at [685, 418] on icon at bounding box center [687, 419] width 21 height 21
click at [0, 0] on input "radio" at bounding box center [0, 0] width 0 height 0
click at [649, 336] on fieldset at bounding box center [659, 343] width 84 height 28
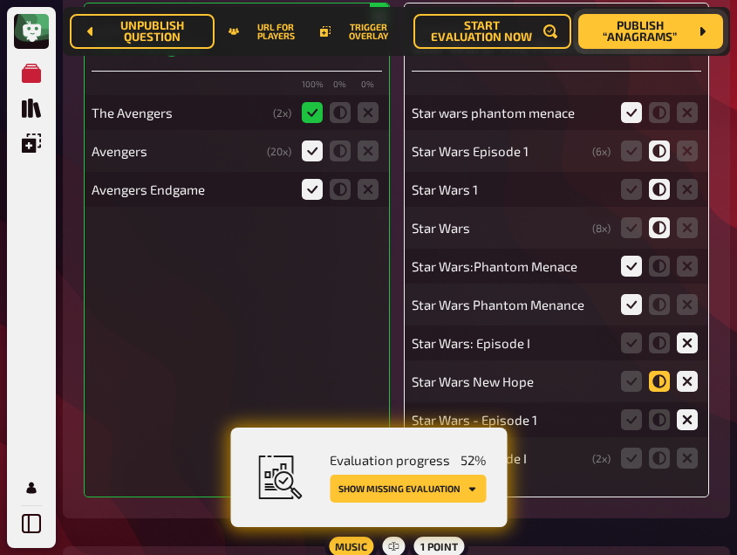
click at [663, 377] on icon at bounding box center [659, 381] width 21 height 21
click at [0, 0] on input "radio" at bounding box center [0, 0] width 0 height 0
click at [656, 341] on icon at bounding box center [659, 342] width 21 height 21
click at [0, 0] on input "radio" at bounding box center [0, 0] width 0 height 0
click at [662, 423] on icon at bounding box center [659, 419] width 21 height 21
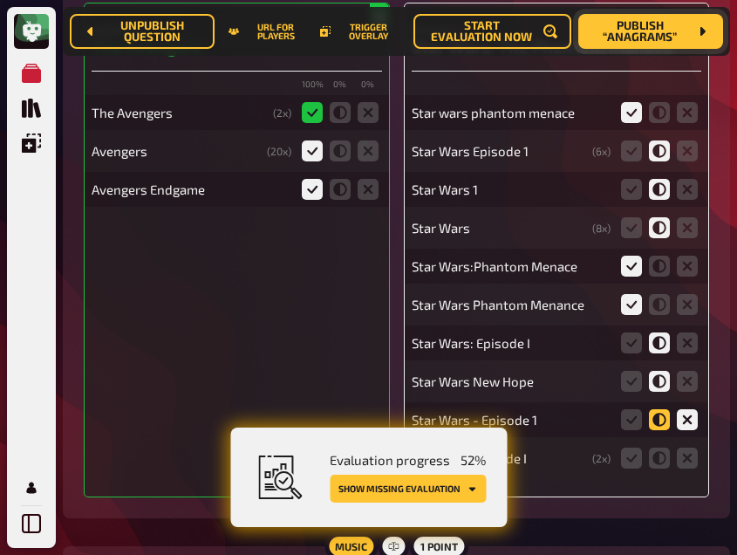
click at [0, 0] on input "radio" at bounding box center [0, 0] width 0 height 0
click at [658, 466] on icon at bounding box center [659, 457] width 21 height 21
click at [0, 0] on input "radio" at bounding box center [0, 0] width 0 height 0
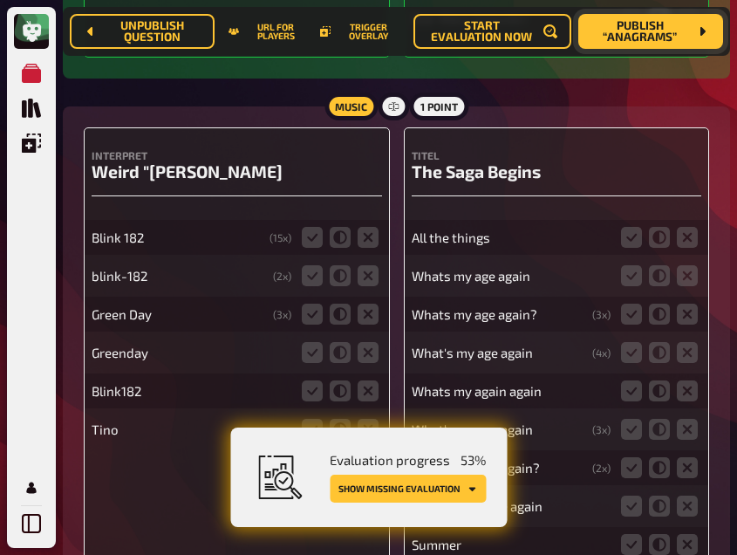
scroll to position [1916, 0]
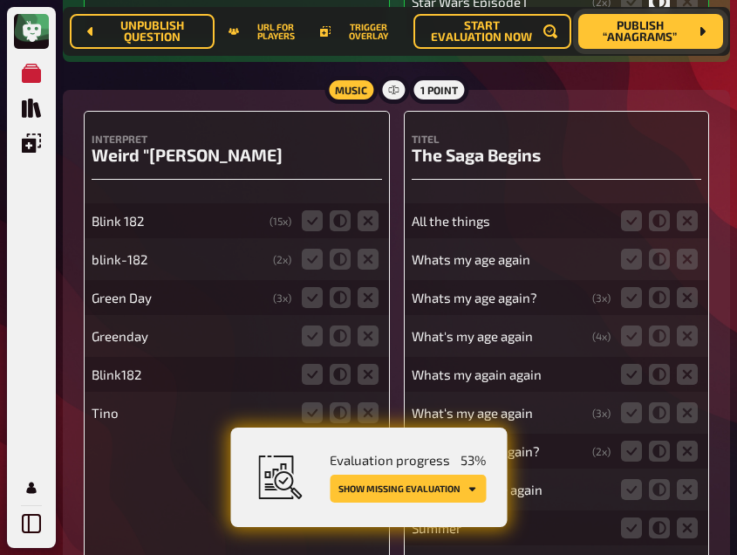
click at [636, 31] on span "Publish “Anagrams”" at bounding box center [640, 32] width 96 height 24
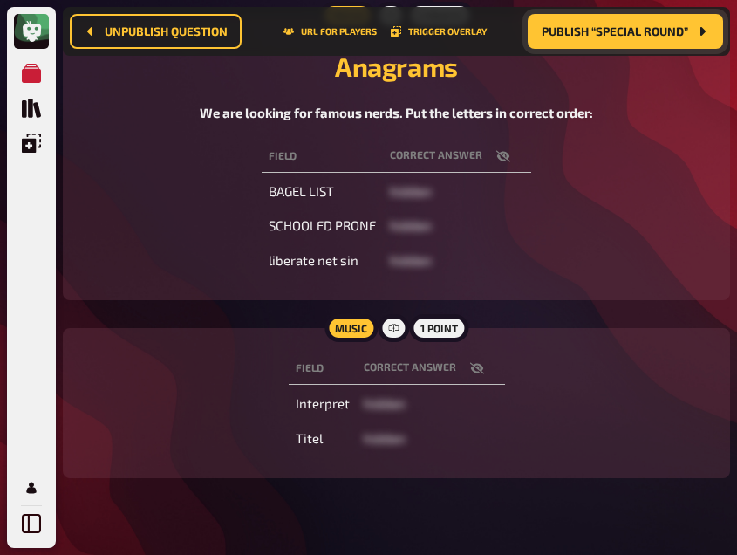
scroll to position [231, 0]
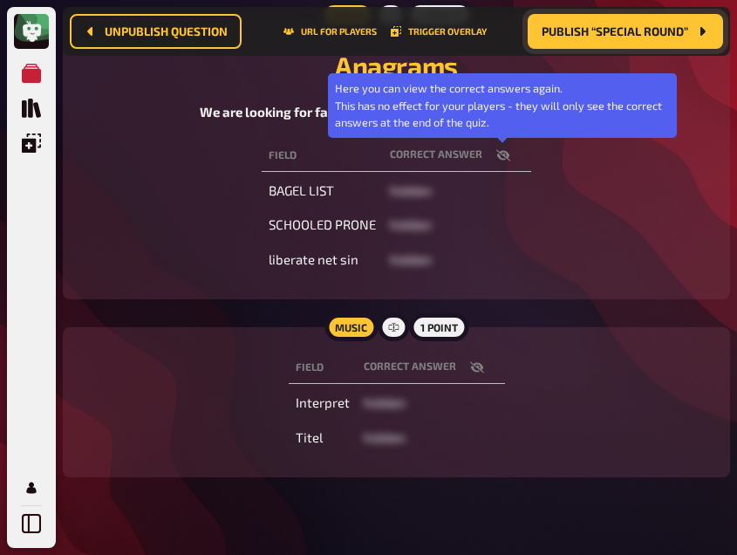
click at [501, 157] on icon "button" at bounding box center [503, 155] width 14 height 14
click at [501, 157] on icon "button" at bounding box center [503, 155] width 14 height 10
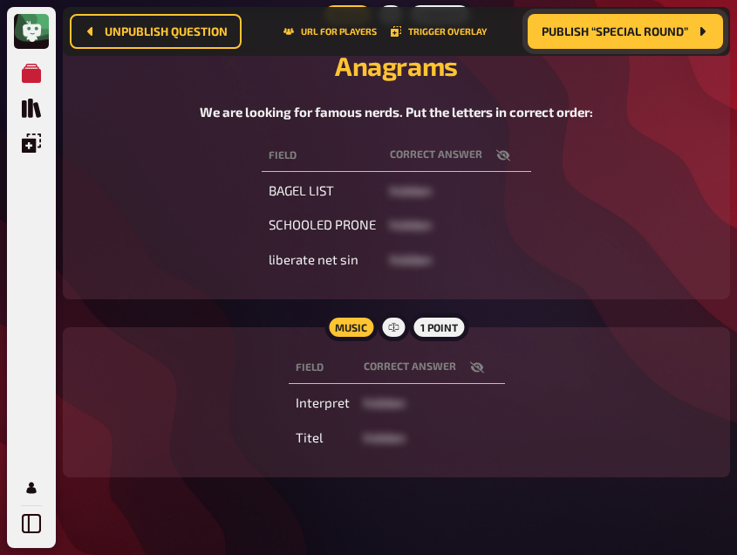
click at [478, 369] on icon "button" at bounding box center [476, 367] width 14 height 11
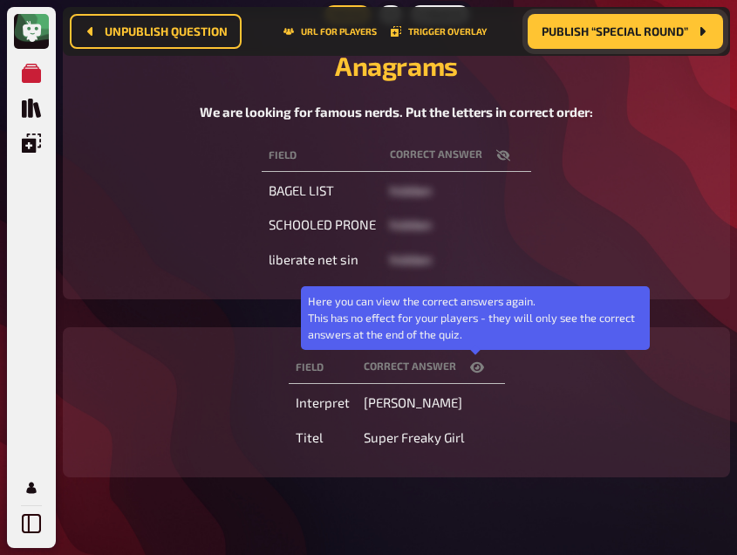
click at [478, 369] on icon "button" at bounding box center [477, 367] width 14 height 14
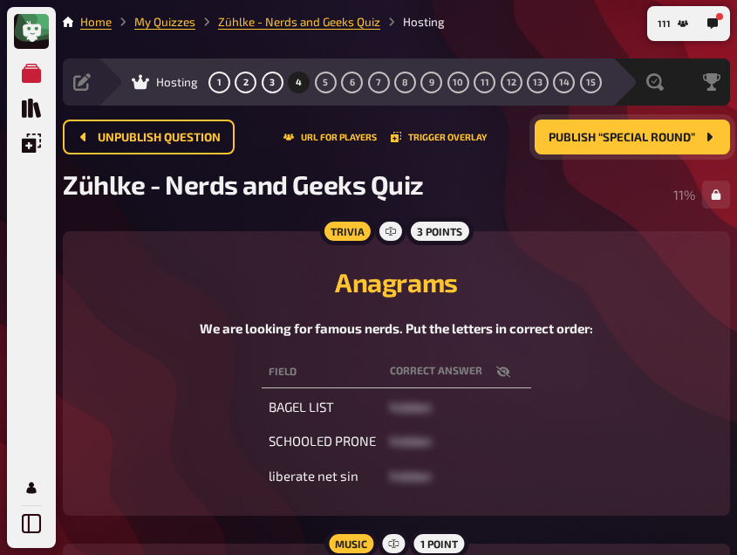
scroll to position [0, 0]
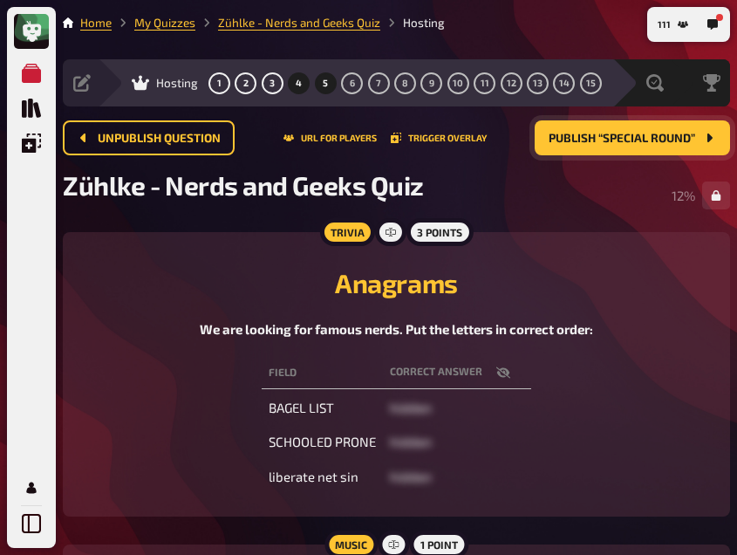
click at [322, 78] on button "5" at bounding box center [325, 83] width 28 height 28
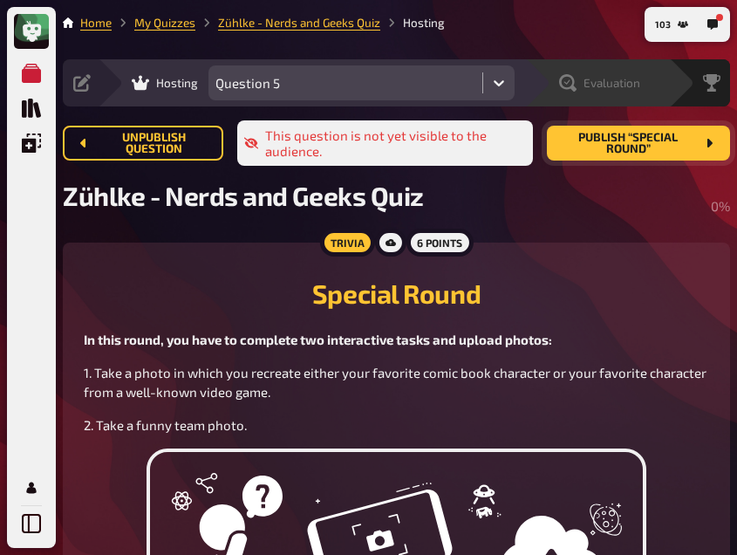
click at [629, 79] on span "Evaluation" at bounding box center [611, 83] width 57 height 14
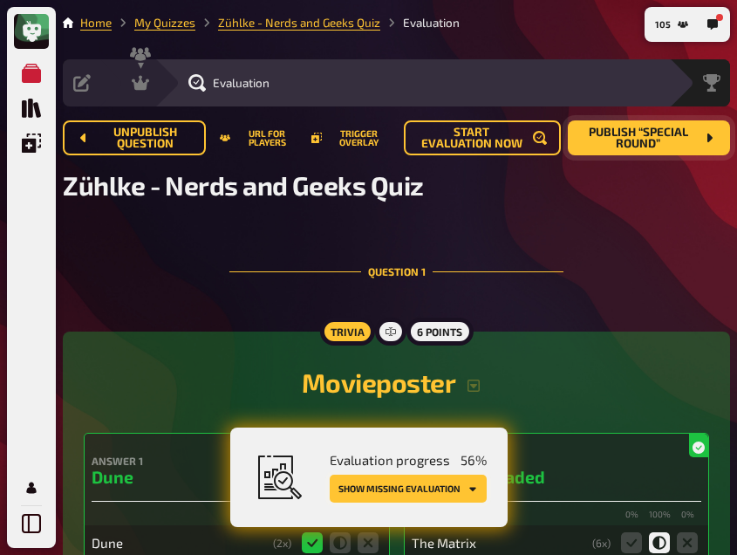
click at [399, 491] on button "Show missing evaluation" at bounding box center [408, 488] width 157 height 28
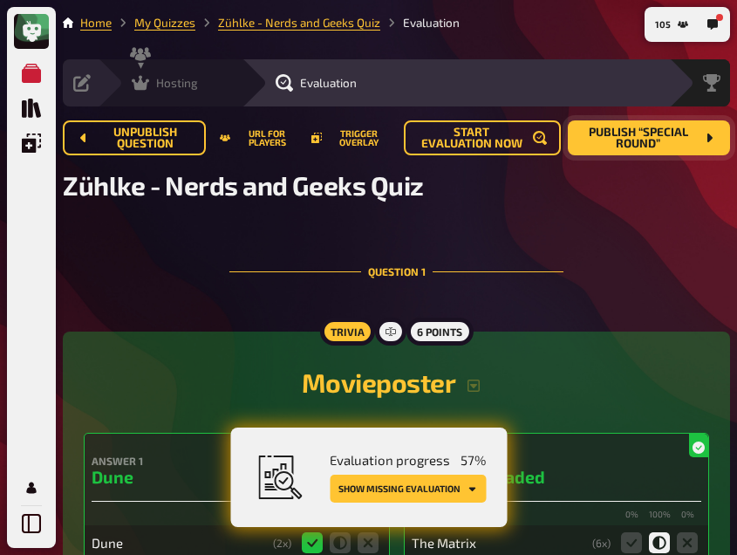
click at [159, 80] on span "Hosting" at bounding box center [177, 83] width 42 height 14
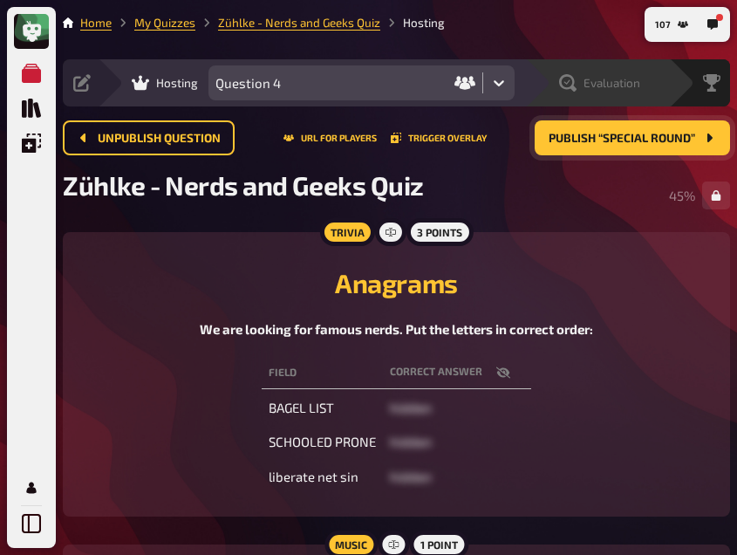
click at [629, 78] on span "Evaluation" at bounding box center [611, 83] width 57 height 14
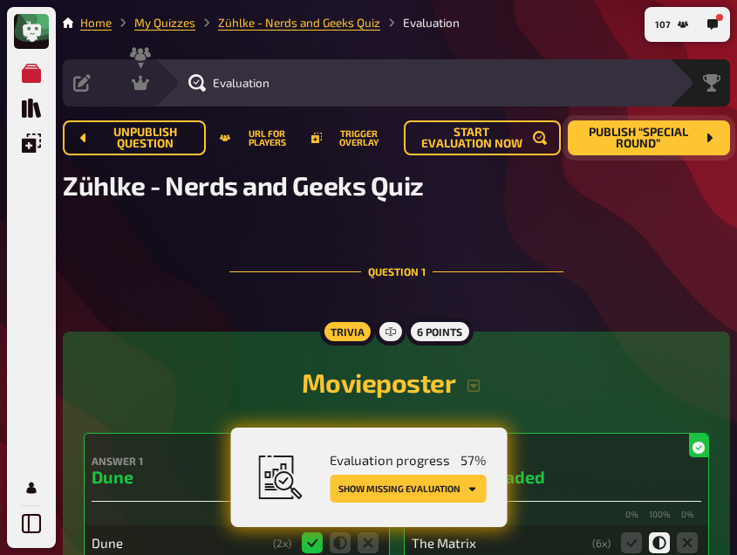
click at [391, 484] on button "Show missing evaluation" at bounding box center [408, 488] width 156 height 28
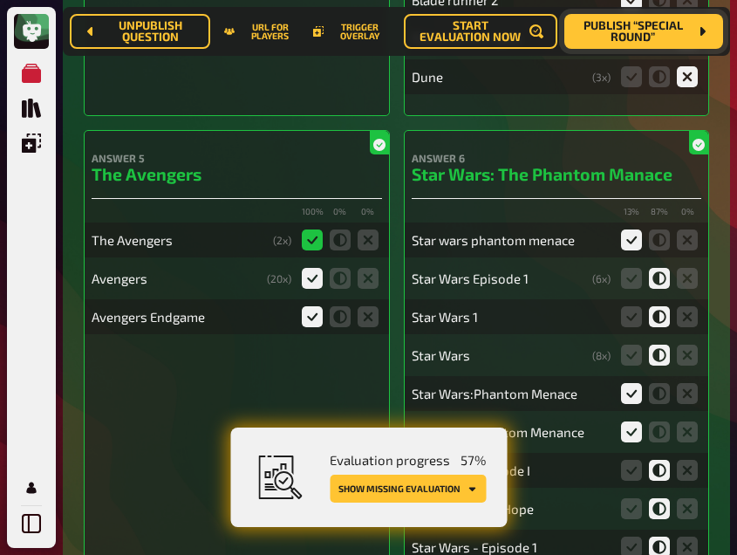
scroll to position [1914, 0]
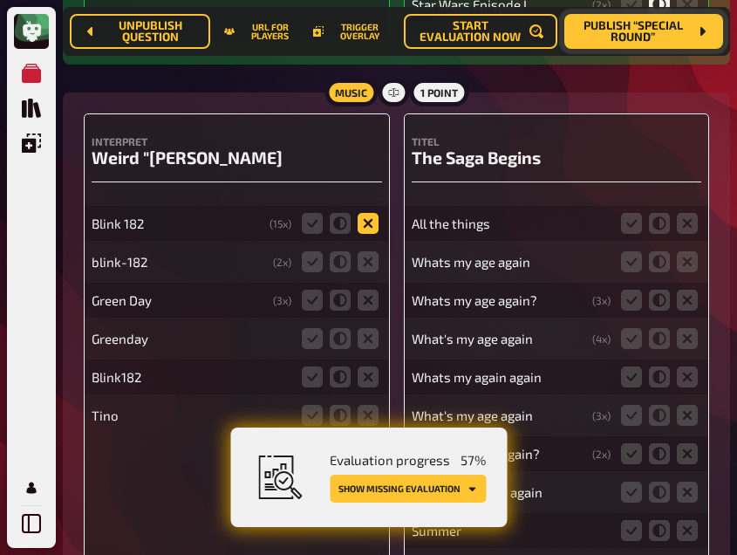
click at [366, 219] on icon at bounding box center [367, 223] width 21 height 21
click at [0, 0] on input "radio" at bounding box center [0, 0] width 0 height 0
click at [369, 255] on icon at bounding box center [367, 261] width 21 height 21
click at [0, 0] on input "radio" at bounding box center [0, 0] width 0 height 0
click at [369, 298] on icon at bounding box center [367, 299] width 21 height 21
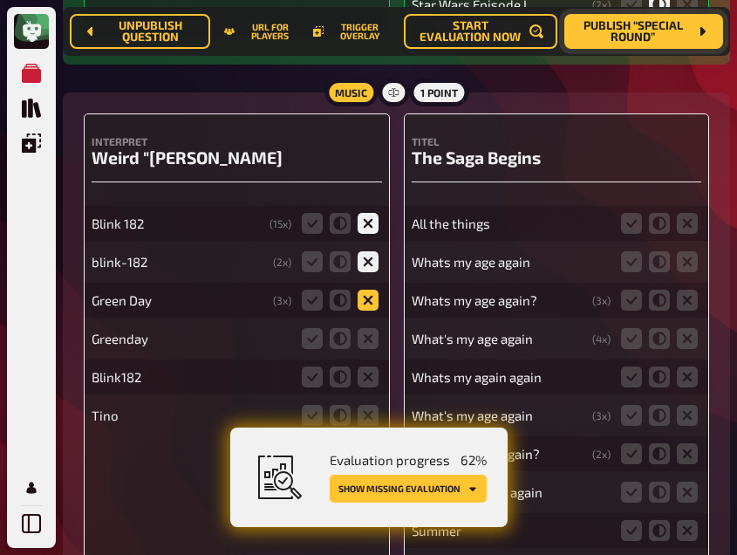
click at [0, 0] on input "radio" at bounding box center [0, 0] width 0 height 0
click at [366, 344] on icon at bounding box center [367, 338] width 21 height 21
click at [0, 0] on input "radio" at bounding box center [0, 0] width 0 height 0
click at [368, 378] on icon at bounding box center [367, 376] width 21 height 21
click at [0, 0] on input "radio" at bounding box center [0, 0] width 0 height 0
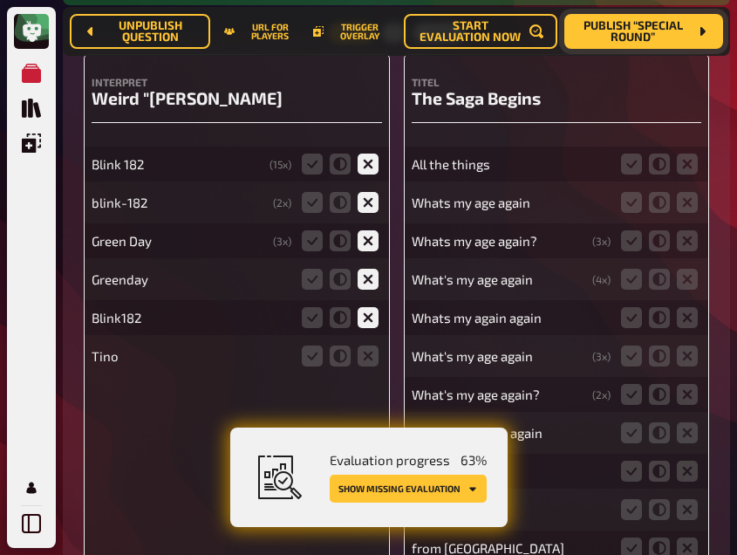
scroll to position [1985, 0]
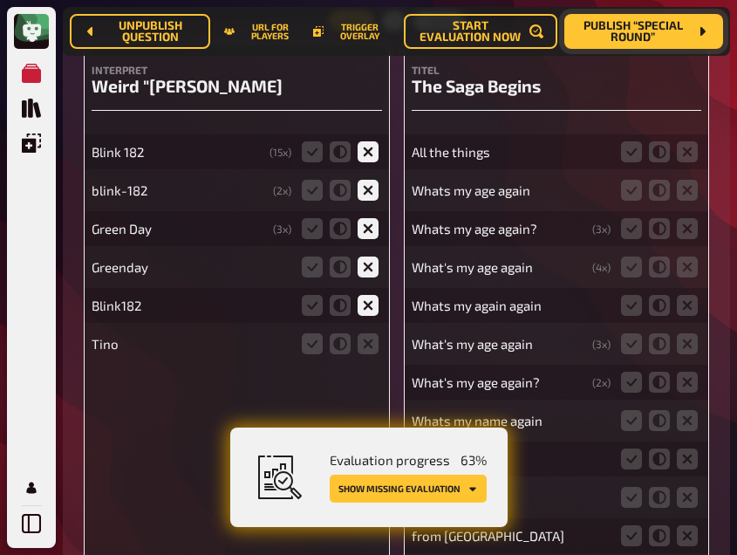
click at [366, 332] on fieldset at bounding box center [340, 344] width 84 height 28
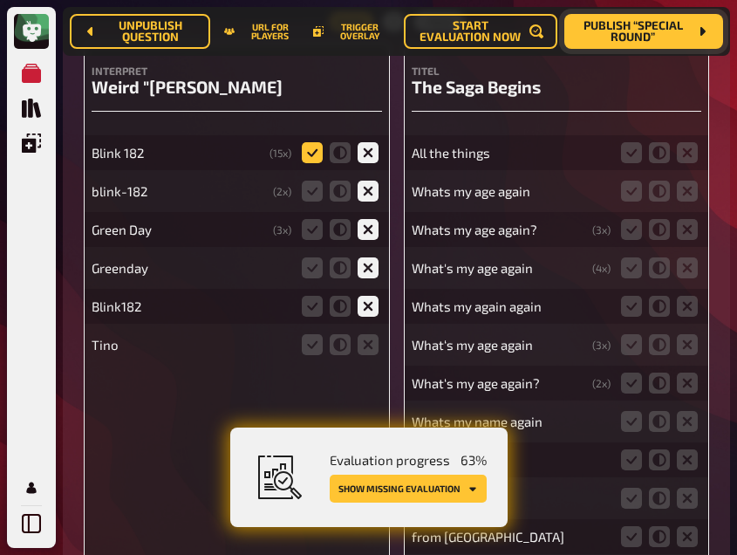
click at [321, 144] on icon at bounding box center [312, 152] width 21 height 21
click at [0, 0] on input "radio" at bounding box center [0, 0] width 0 height 0
click at [316, 189] on icon at bounding box center [312, 190] width 21 height 21
click at [0, 0] on input "radio" at bounding box center [0, 0] width 0 height 0
click at [309, 306] on icon at bounding box center [312, 306] width 21 height 21
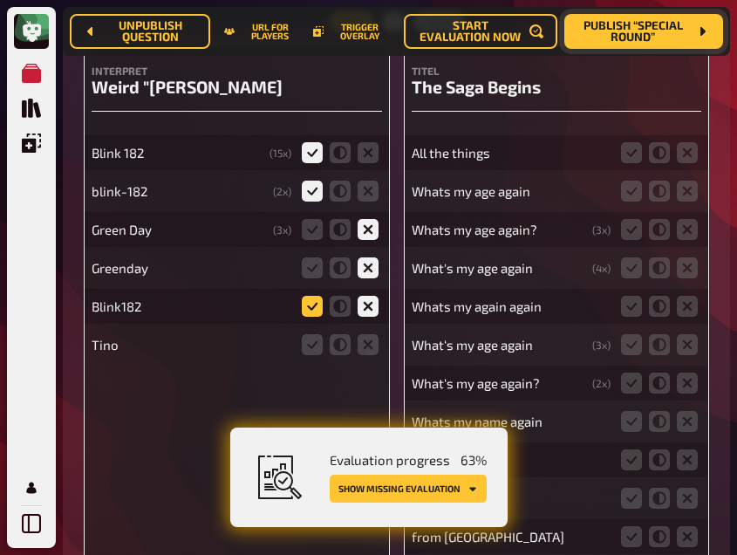
click at [0, 0] on input "radio" at bounding box center [0, 0] width 0 height 0
click at [370, 343] on icon at bounding box center [367, 344] width 21 height 21
click at [0, 0] on input "radio" at bounding box center [0, 0] width 0 height 0
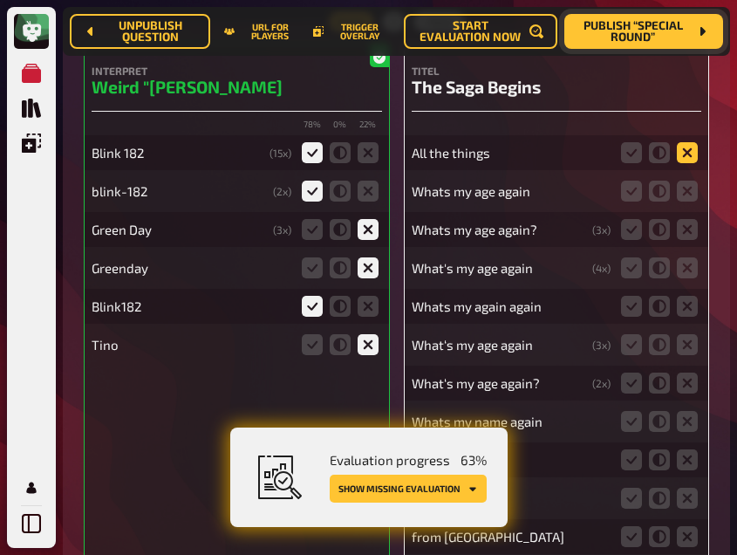
click at [691, 151] on icon at bounding box center [687, 152] width 21 height 21
click at [0, 0] on input "radio" at bounding box center [0, 0] width 0 height 0
click at [626, 194] on icon at bounding box center [631, 190] width 21 height 21
click at [0, 0] on input "radio" at bounding box center [0, 0] width 0 height 0
click at [626, 225] on icon at bounding box center [631, 229] width 21 height 21
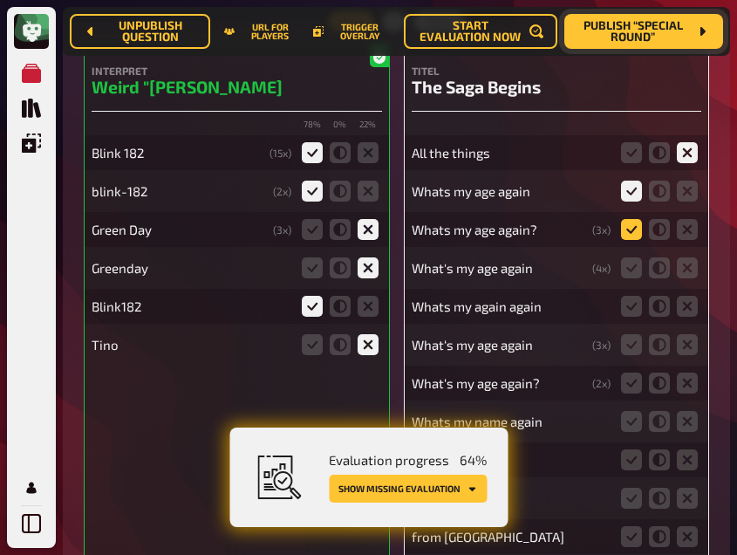
click at [0, 0] on input "radio" at bounding box center [0, 0] width 0 height 0
click at [629, 269] on icon at bounding box center [631, 267] width 21 height 21
click at [0, 0] on input "radio" at bounding box center [0, 0] width 0 height 0
click at [631, 308] on icon at bounding box center [631, 306] width 21 height 21
click at [0, 0] on input "radio" at bounding box center [0, 0] width 0 height 0
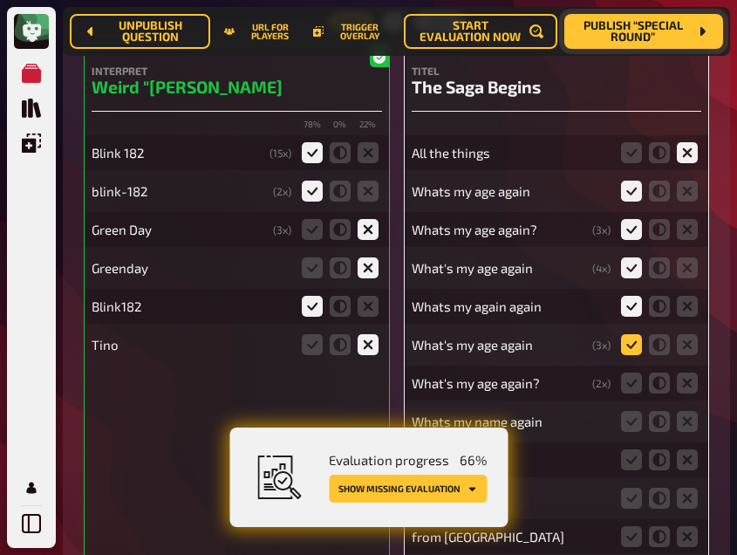
click at [632, 343] on icon at bounding box center [631, 344] width 21 height 21
click at [0, 0] on input "radio" at bounding box center [0, 0] width 0 height 0
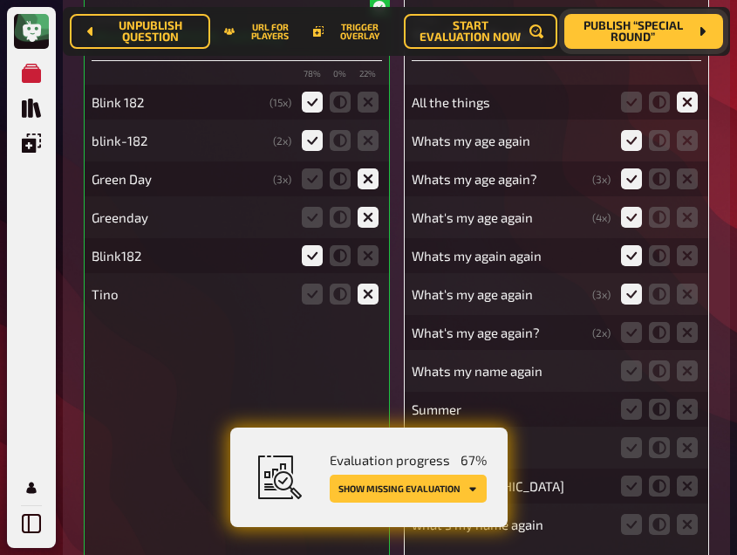
scroll to position [2036, 0]
click at [632, 332] on icon at bounding box center [631, 331] width 21 height 21
click at [0, 0] on input "radio" at bounding box center [0, 0] width 0 height 0
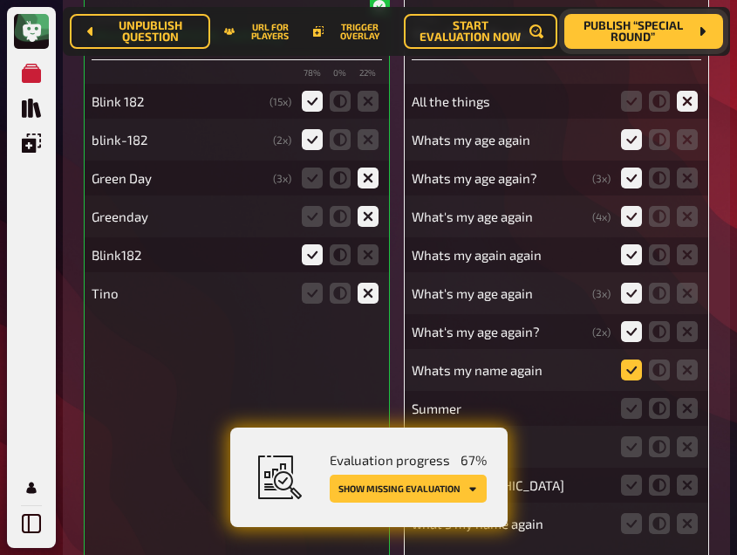
click at [630, 373] on icon at bounding box center [631, 369] width 21 height 21
click at [0, 0] on input "radio" at bounding box center [0, 0] width 0 height 0
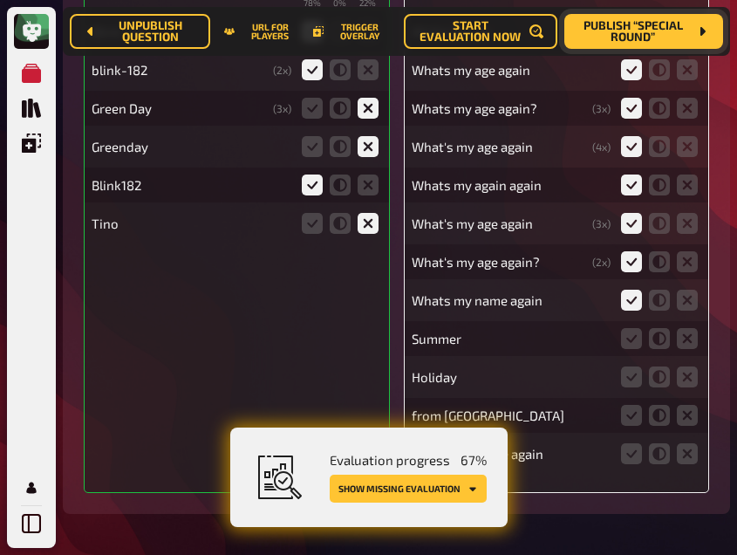
scroll to position [2109, 0]
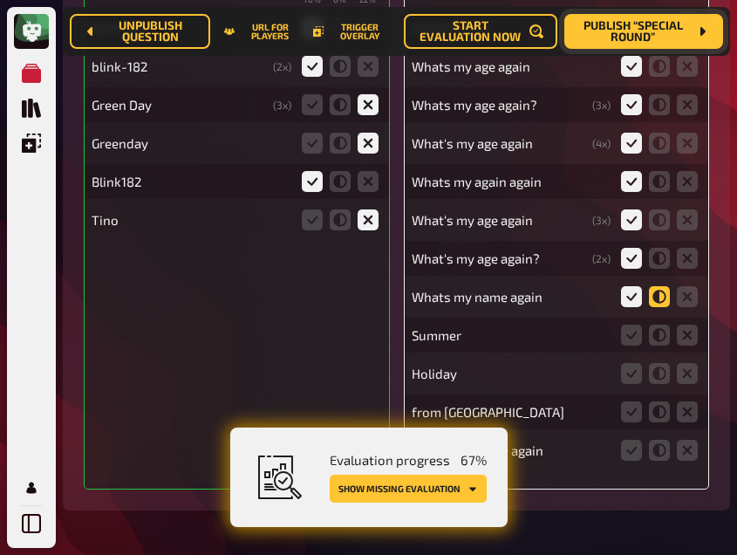
click at [664, 290] on icon at bounding box center [659, 296] width 21 height 21
click at [0, 0] on input "radio" at bounding box center [0, 0] width 0 height 0
click at [694, 336] on icon at bounding box center [687, 334] width 21 height 21
click at [0, 0] on input "radio" at bounding box center [0, 0] width 0 height 0
click at [687, 368] on icon at bounding box center [687, 373] width 21 height 21
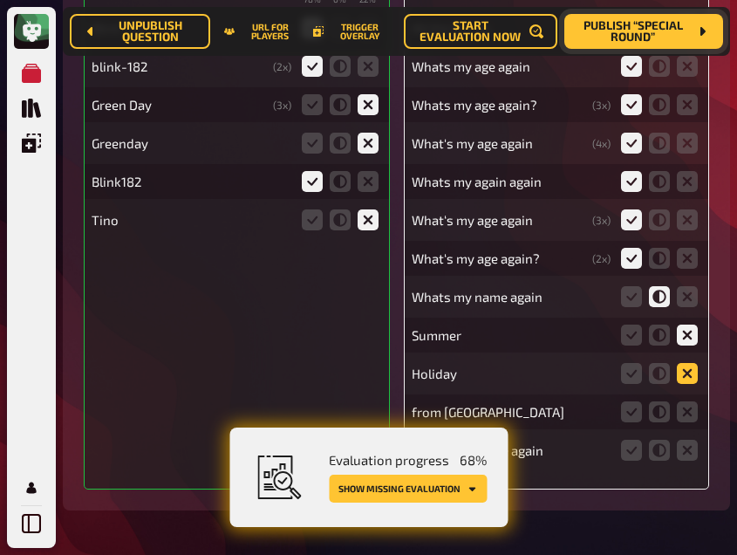
click at [0, 0] on input "radio" at bounding box center [0, 0] width 0 height 0
click at [687, 408] on icon at bounding box center [687, 411] width 21 height 21
click at [0, 0] on input "radio" at bounding box center [0, 0] width 0 height 0
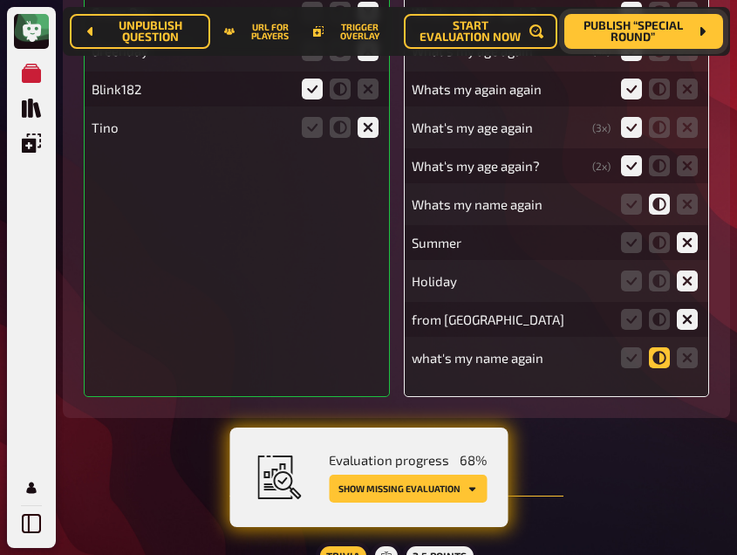
click at [656, 357] on icon at bounding box center [659, 357] width 21 height 21
click at [0, 0] on input "radio" at bounding box center [0, 0] width 0 height 0
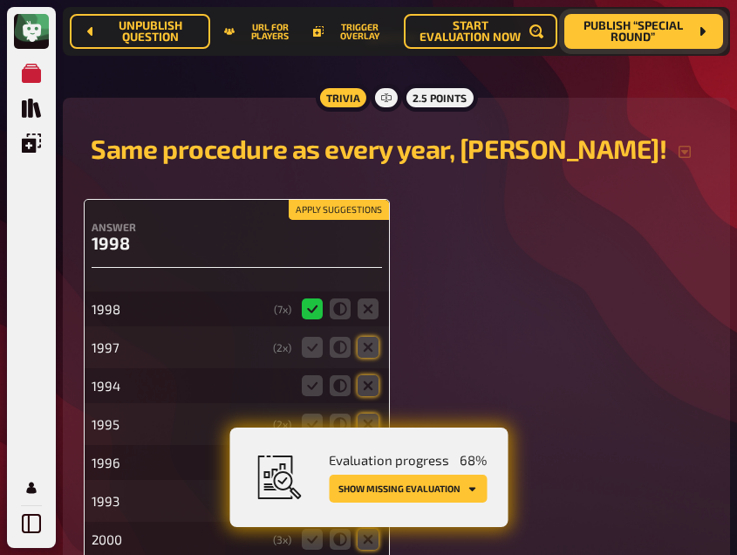
scroll to position [2660, 0]
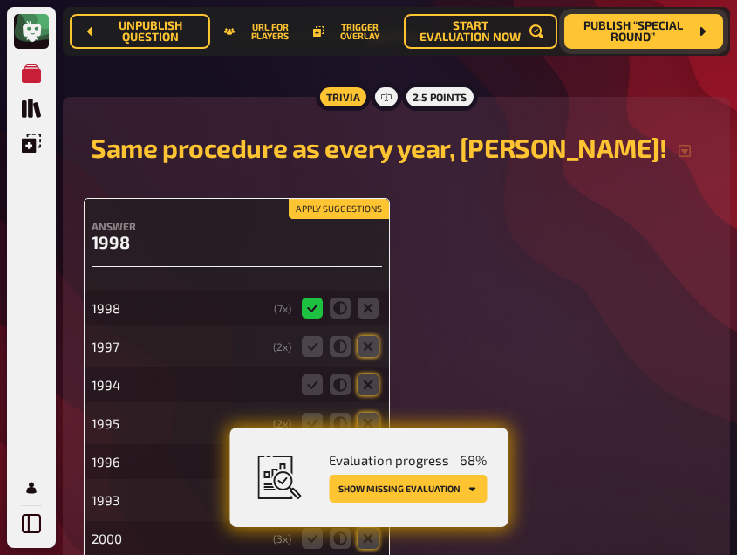
click at [351, 211] on button "Apply suggestions" at bounding box center [339, 209] width 100 height 19
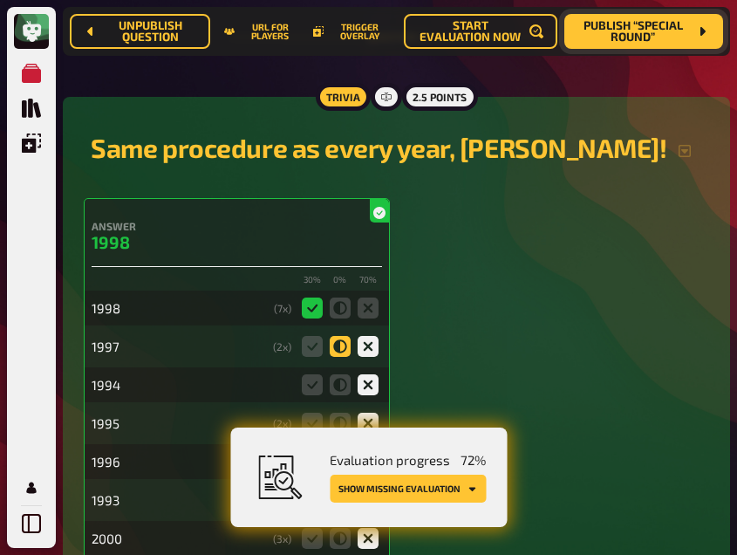
click at [341, 354] on icon at bounding box center [340, 346] width 21 height 21
click at [0, 0] on input "radio" at bounding box center [0, 0] width 0 height 0
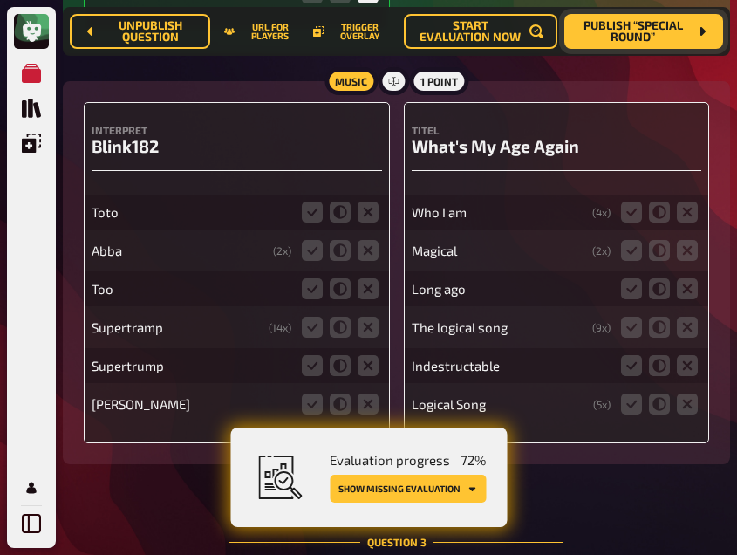
scroll to position [3330, 0]
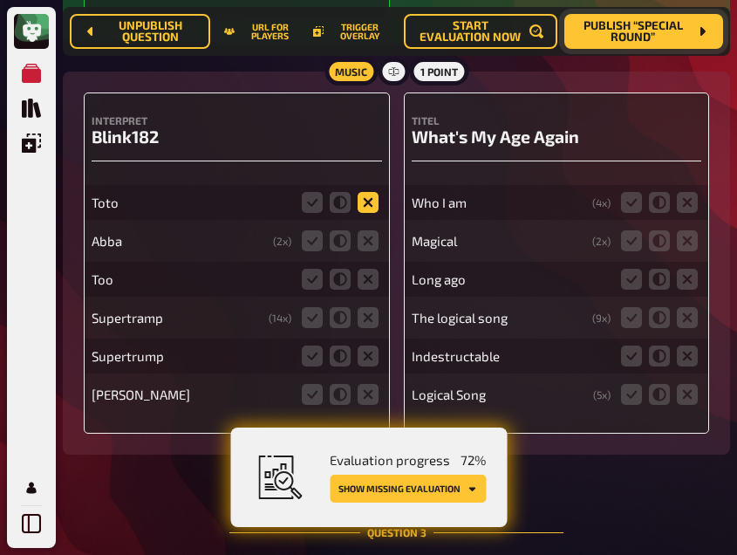
click at [371, 201] on icon at bounding box center [367, 202] width 21 height 21
click at [0, 0] on input "radio" at bounding box center [0, 0] width 0 height 0
click at [372, 241] on icon at bounding box center [367, 240] width 21 height 21
click at [0, 0] on input "radio" at bounding box center [0, 0] width 0 height 0
click at [368, 278] on icon at bounding box center [367, 279] width 21 height 21
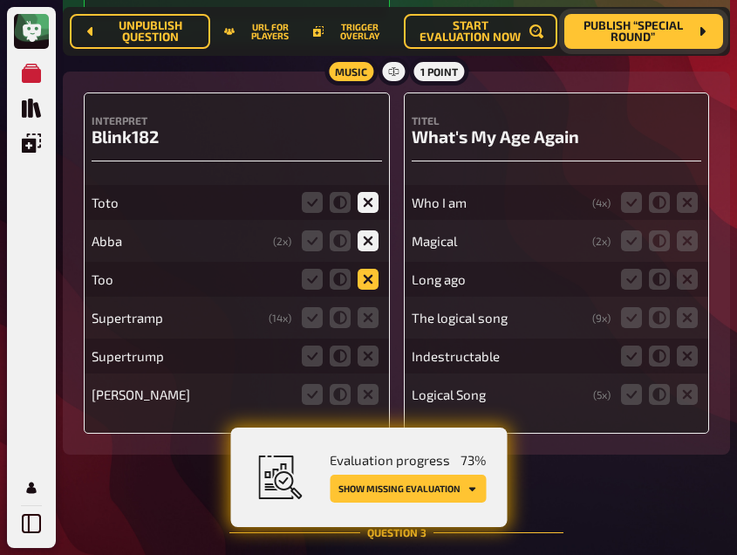
click at [0, 0] on input "radio" at bounding box center [0, 0] width 0 height 0
click at [364, 323] on icon at bounding box center [367, 317] width 21 height 21
click at [0, 0] on input "radio" at bounding box center [0, 0] width 0 height 0
click at [368, 361] on icon at bounding box center [367, 355] width 21 height 21
click at [0, 0] on input "radio" at bounding box center [0, 0] width 0 height 0
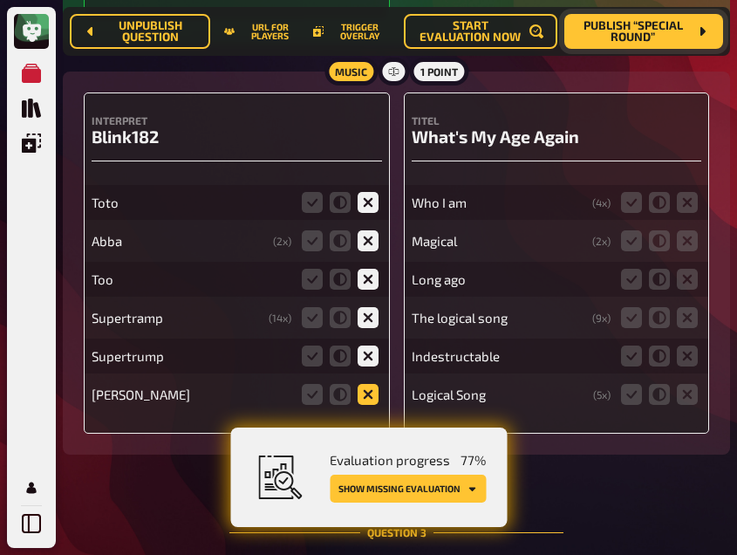
click at [368, 401] on icon at bounding box center [367, 394] width 21 height 21
click at [0, 0] on input "radio" at bounding box center [0, 0] width 0 height 0
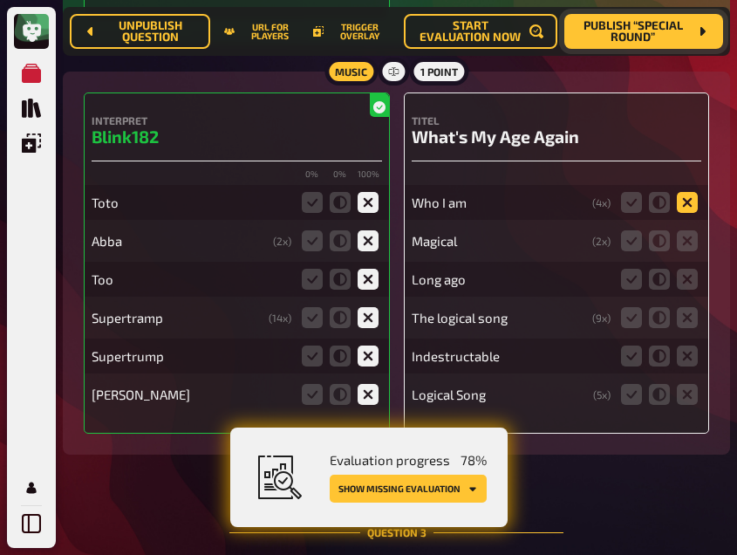
click at [684, 199] on icon at bounding box center [687, 202] width 21 height 21
click at [0, 0] on input "radio" at bounding box center [0, 0] width 0 height 0
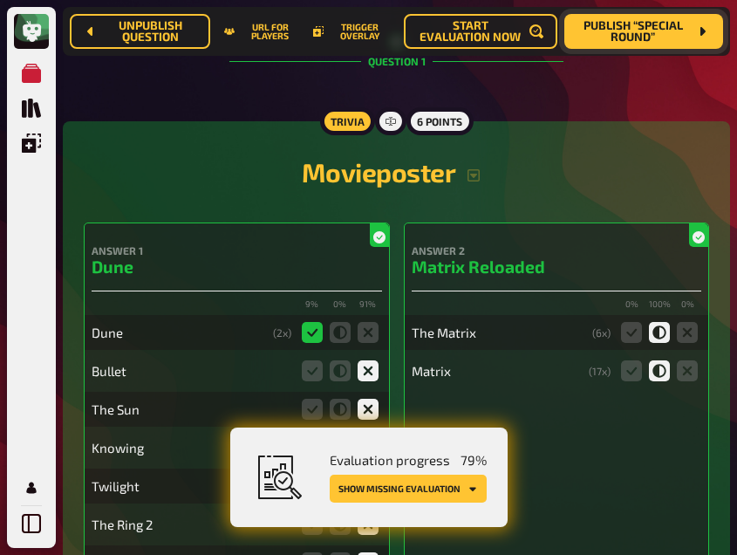
scroll to position [0, 0]
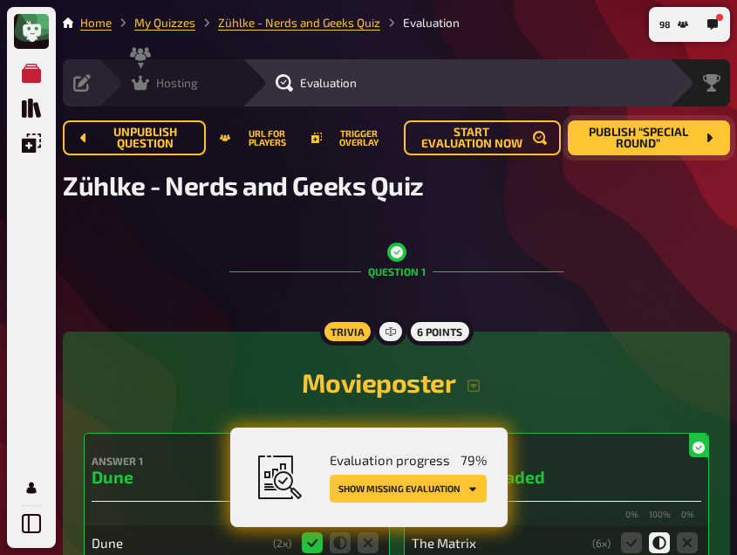
click at [153, 78] on div "Hosting" at bounding box center [165, 82] width 66 height 17
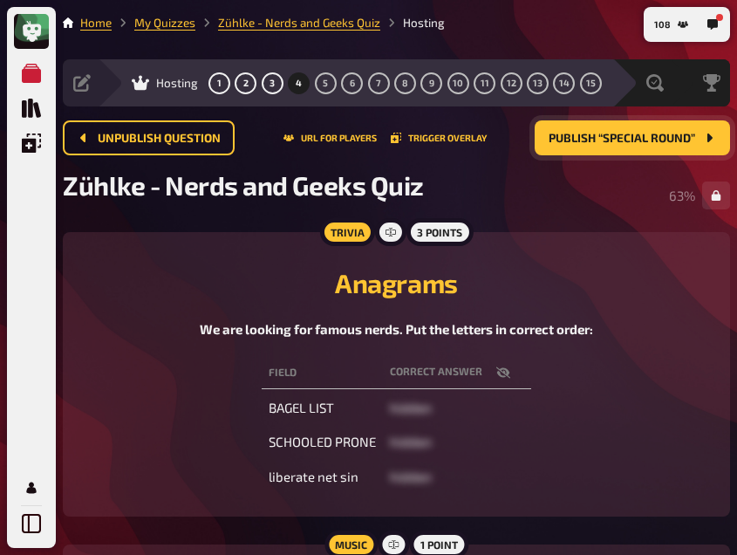
click at [636, 140] on span "Publish “Special Round”" at bounding box center [621, 139] width 146 height 12
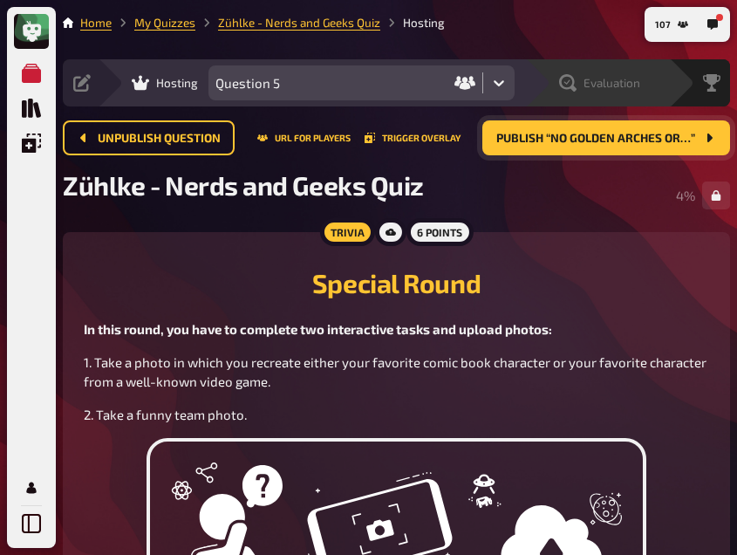
click at [603, 89] on span "Evaluation" at bounding box center [611, 83] width 57 height 14
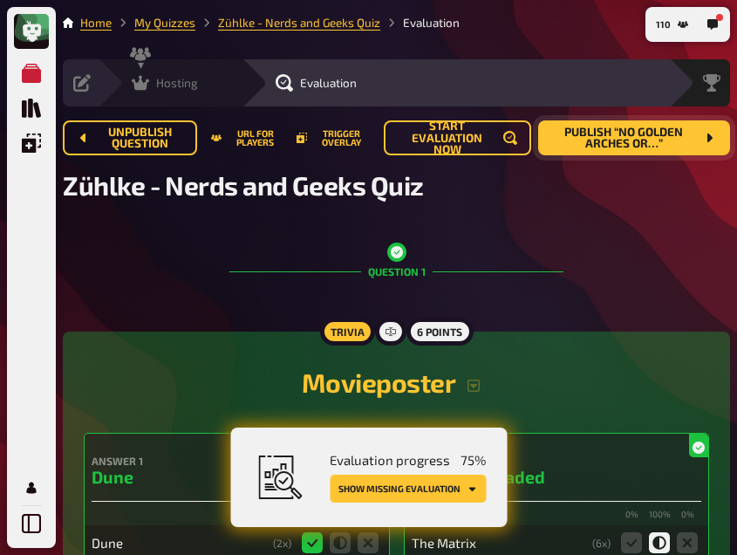
click at [136, 84] on icon at bounding box center [140, 83] width 17 height 15
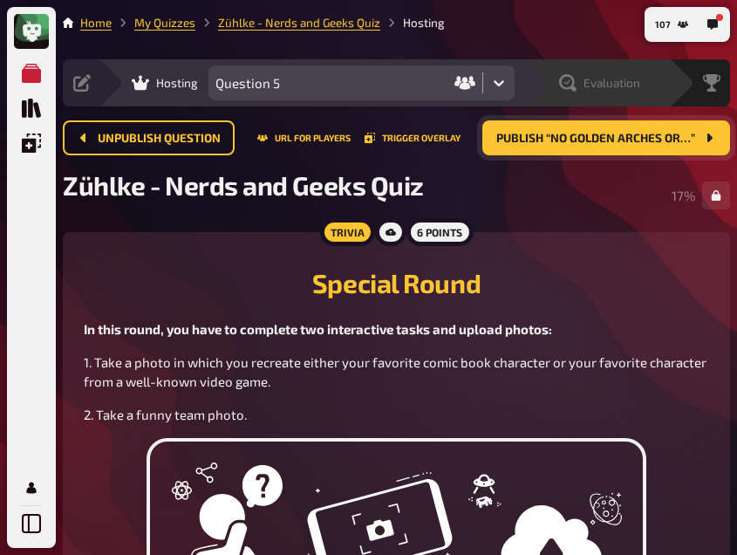
click at [604, 86] on span "Evaluation" at bounding box center [611, 83] width 57 height 14
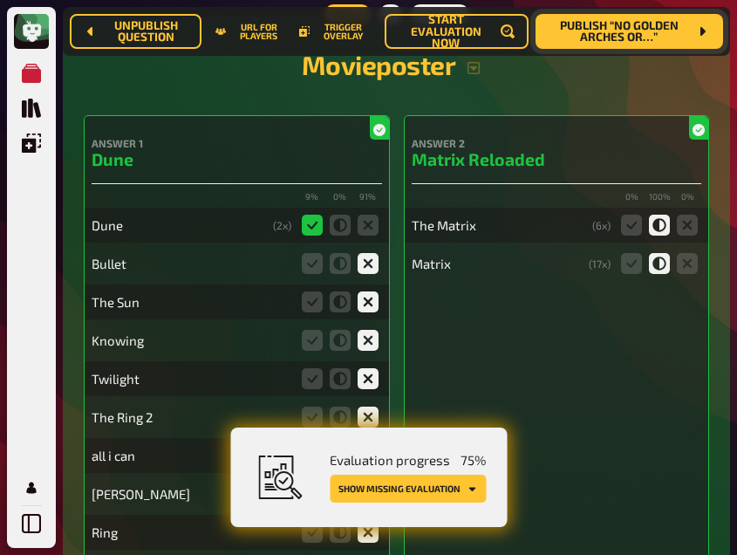
scroll to position [333, 0]
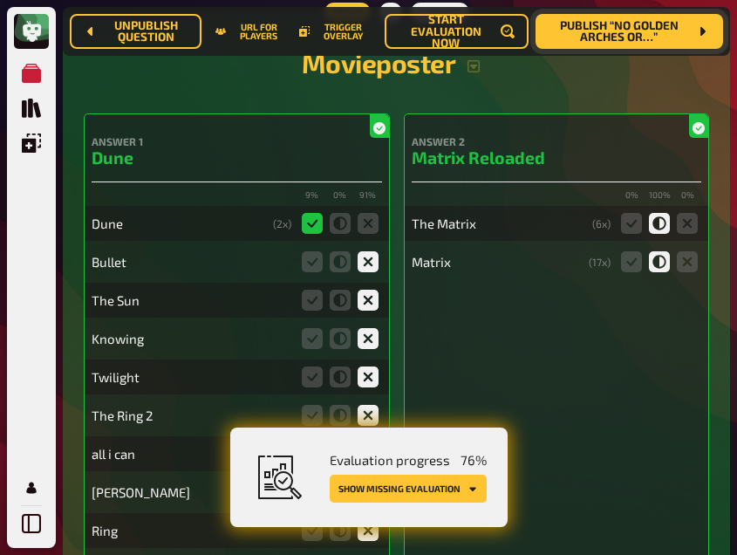
click at [426, 502] on div "Evaluation progress 76 % Show missing evaluation" at bounding box center [398, 477] width 178 height 58
click at [432, 487] on button "Show missing evaluation" at bounding box center [408, 488] width 157 height 28
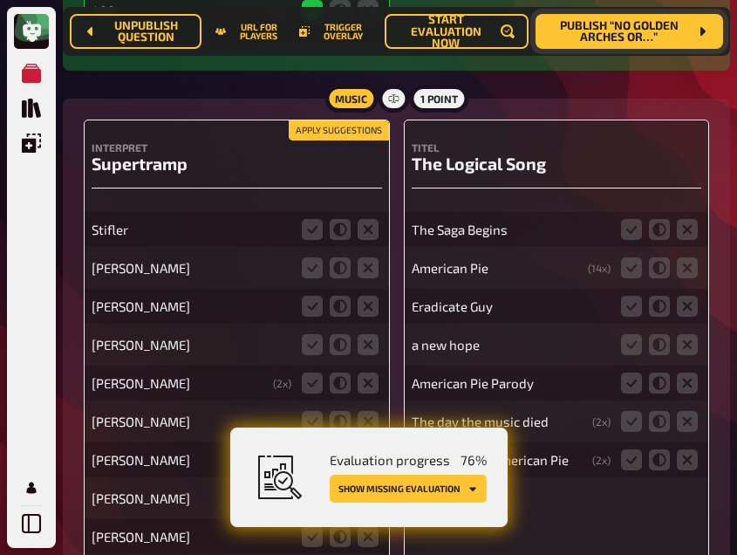
scroll to position [4120, 0]
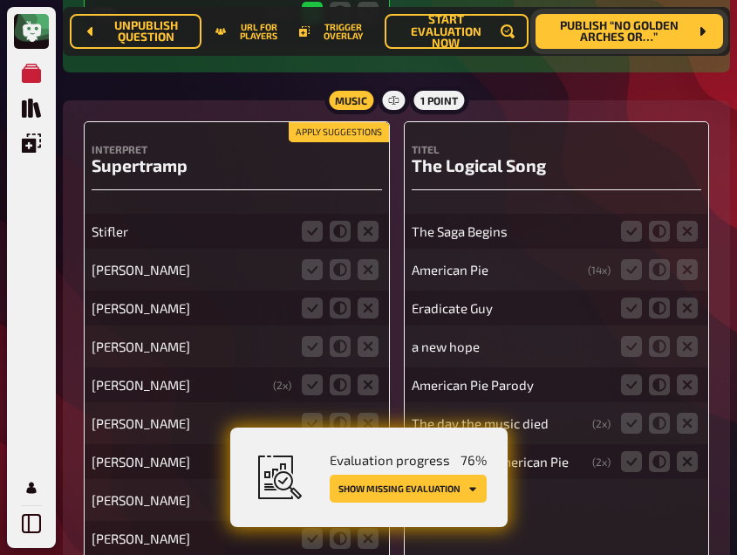
click at [349, 127] on button "Apply suggestions" at bounding box center [339, 132] width 100 height 19
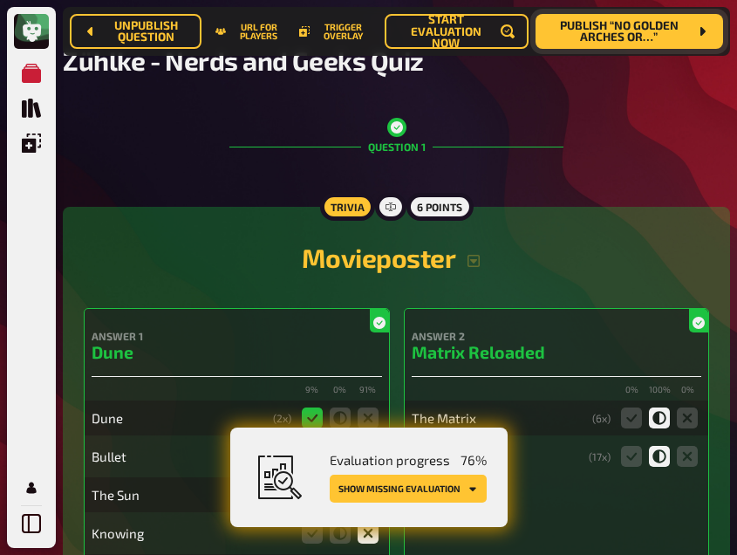
scroll to position [0, 0]
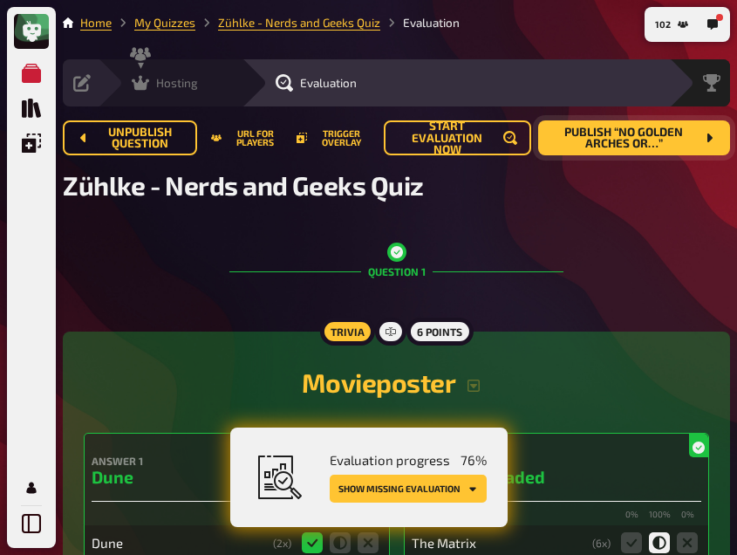
click at [206, 82] on div "Hosting undefined" at bounding box center [181, 82] width 120 height 17
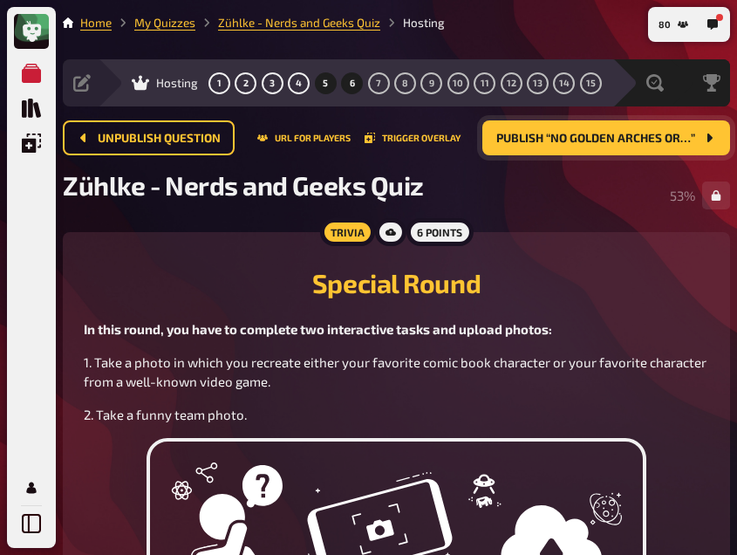
click at [347, 82] on button "6" at bounding box center [352, 83] width 28 height 28
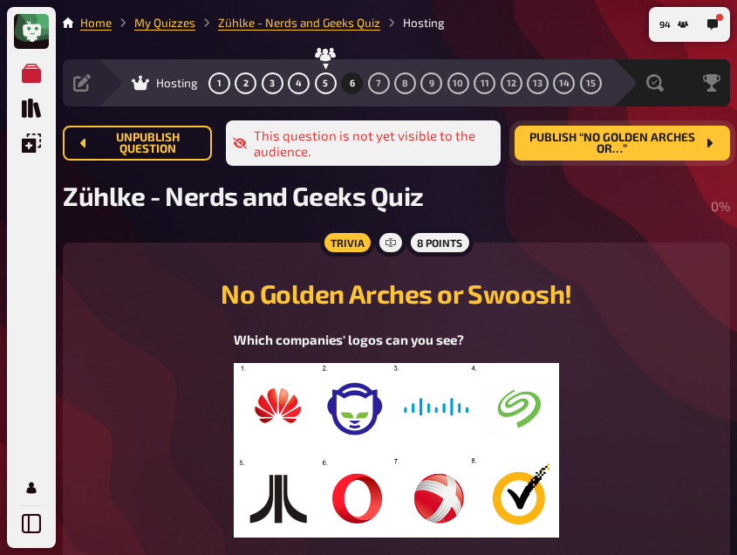
click at [605, 150] on span "Publish “No Golden Arches or…”" at bounding box center [611, 144] width 167 height 24
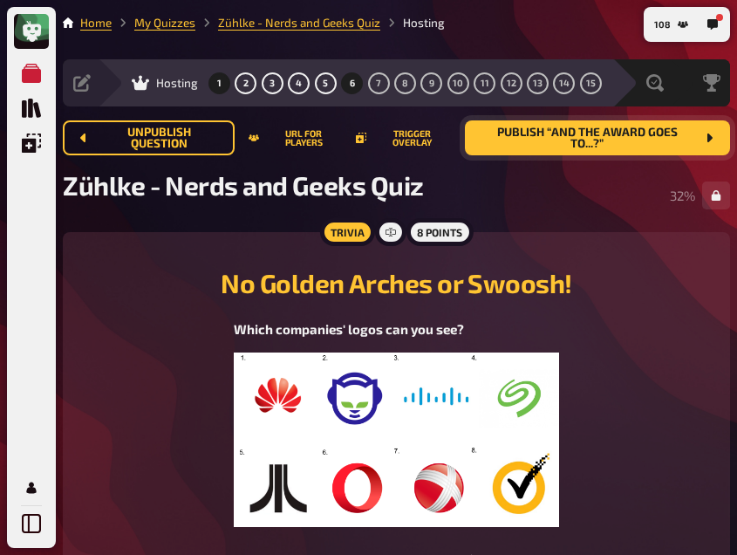
click at [212, 73] on button "1" at bounding box center [220, 83] width 28 height 28
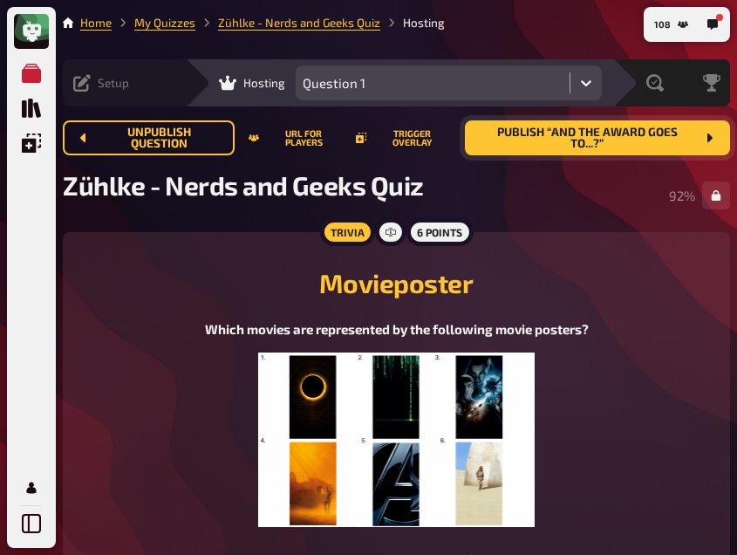
click at [89, 81] on icon at bounding box center [81, 82] width 17 height 17
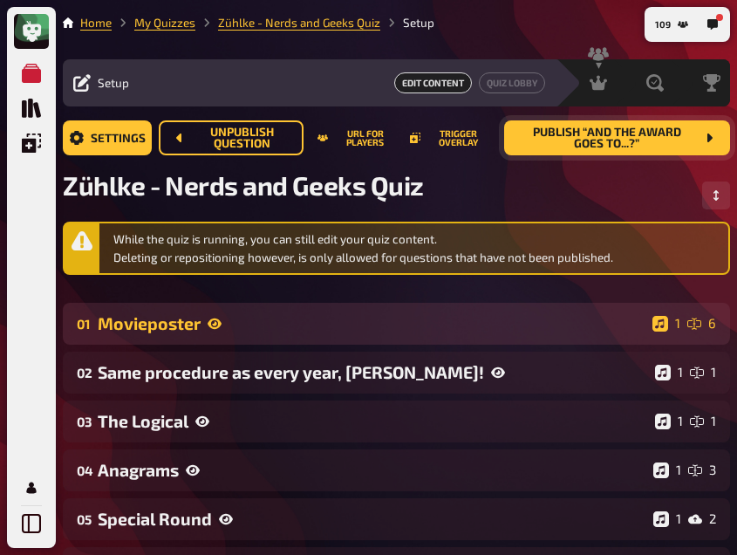
click at [232, 329] on div "Movieposter" at bounding box center [372, 323] width 548 height 20
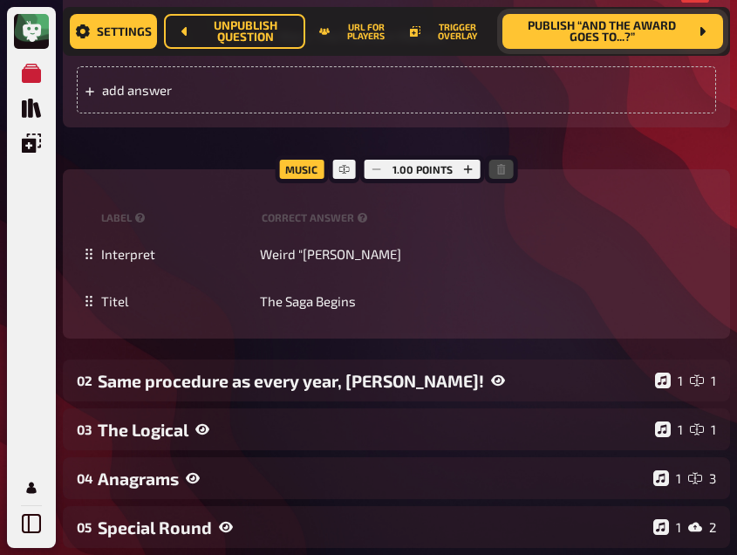
scroll to position [1315, 0]
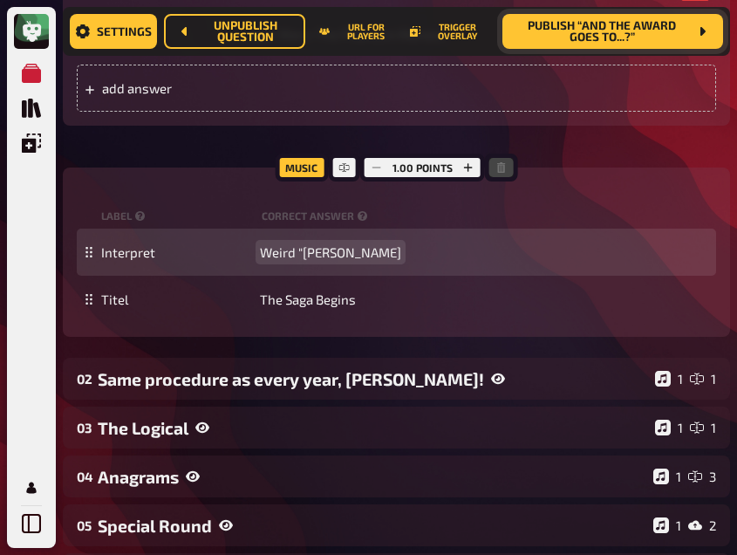
click at [306, 257] on span "Weird "[PERSON_NAME]" at bounding box center [330, 252] width 141 height 16
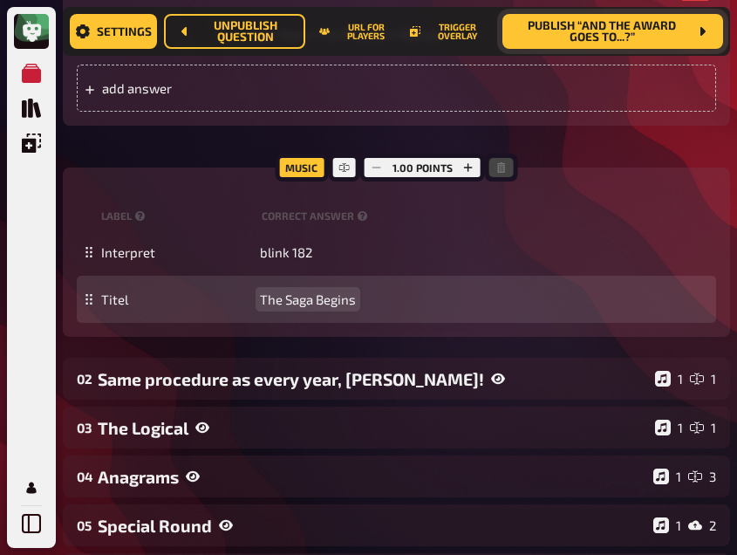
click at [283, 298] on span "The Saga Begins" at bounding box center [308, 299] width 96 height 16
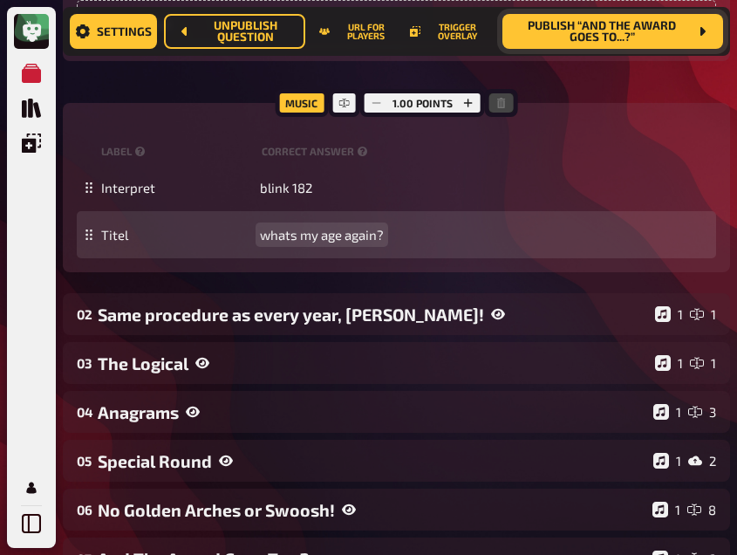
scroll to position [1392, 0]
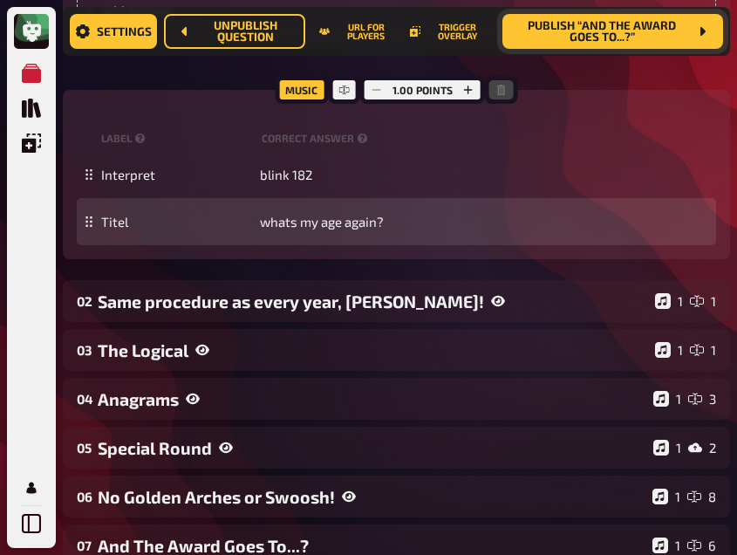
click at [282, 298] on div "Same procedure as every year, [PERSON_NAME]!" at bounding box center [373, 301] width 550 height 20
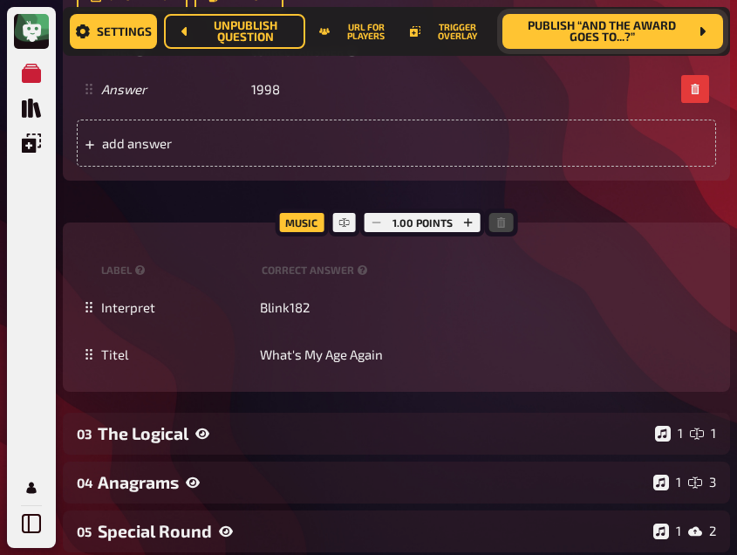
scroll to position [2021, 0]
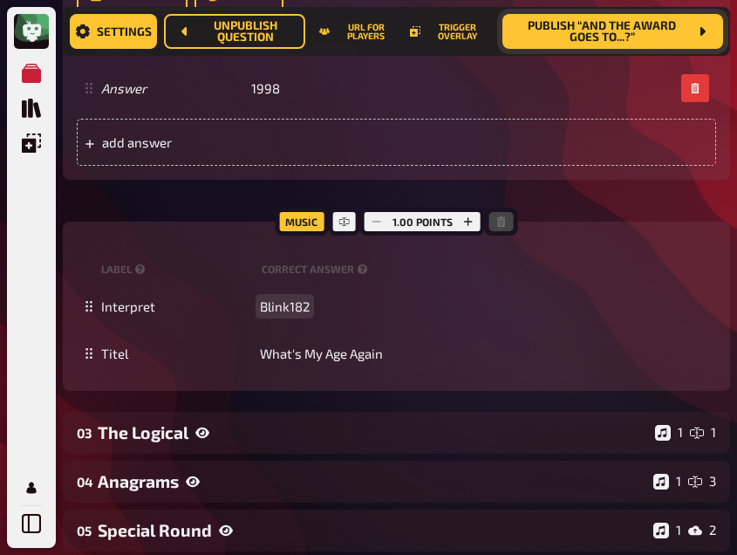
click at [282, 298] on div "Interpret Blink182" at bounding box center [396, 305] width 639 height 47
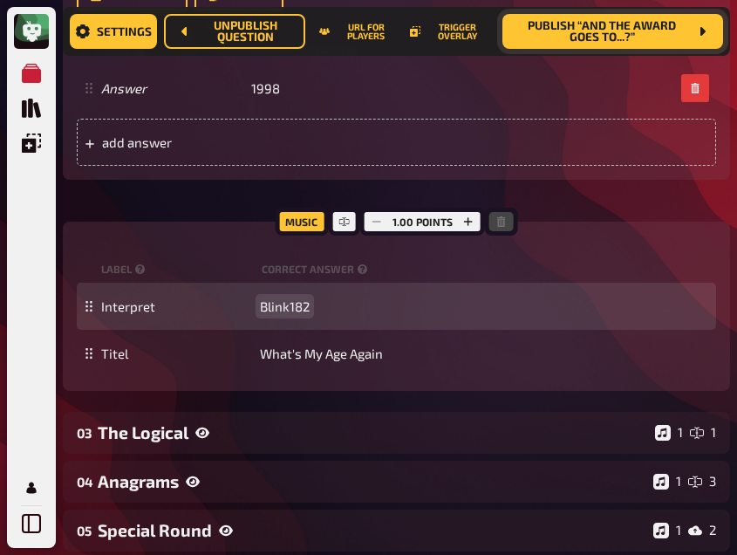
click at [274, 298] on span "Blink182" at bounding box center [285, 306] width 50 height 16
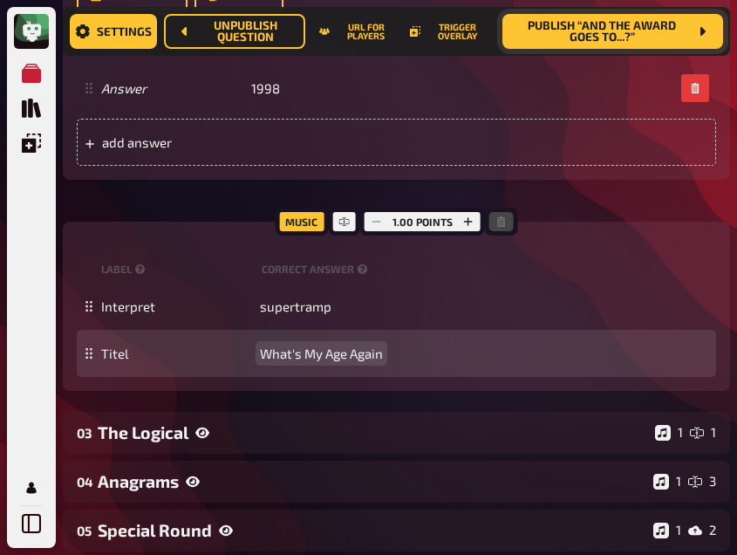
click at [280, 345] on span "What's My Age Again" at bounding box center [321, 353] width 123 height 16
click at [269, 345] on span "th" at bounding box center [266, 353] width 13 height 16
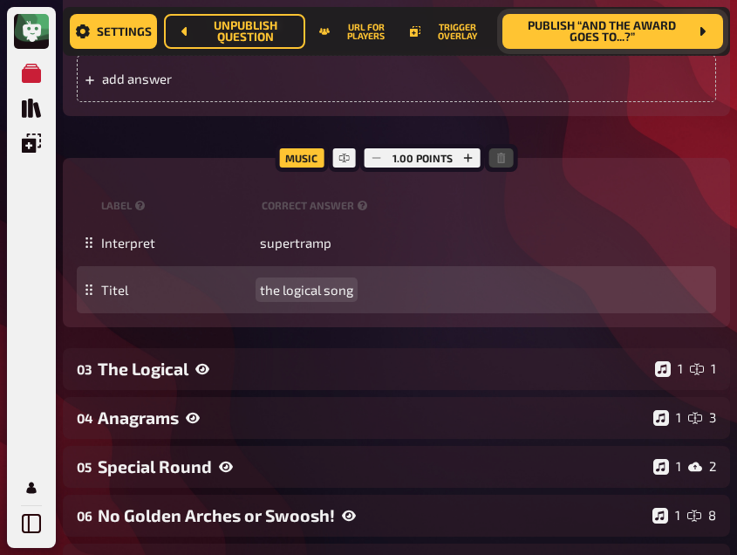
scroll to position [2086, 0]
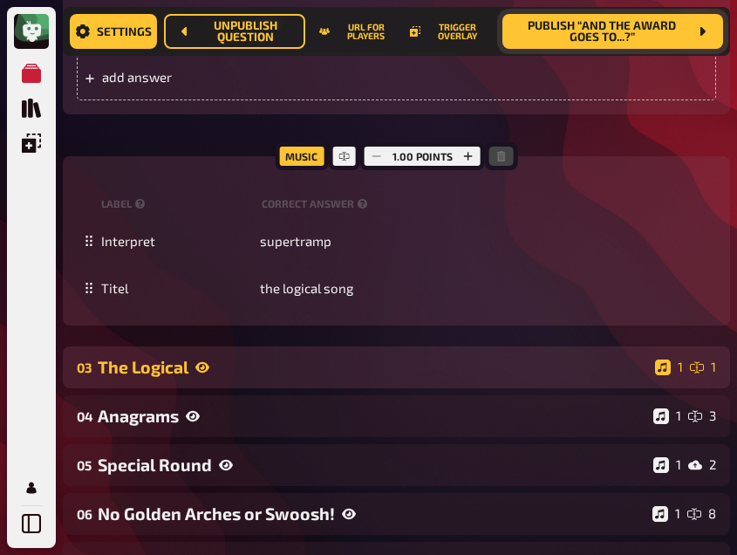
click at [255, 357] on div "The Logical" at bounding box center [373, 367] width 550 height 20
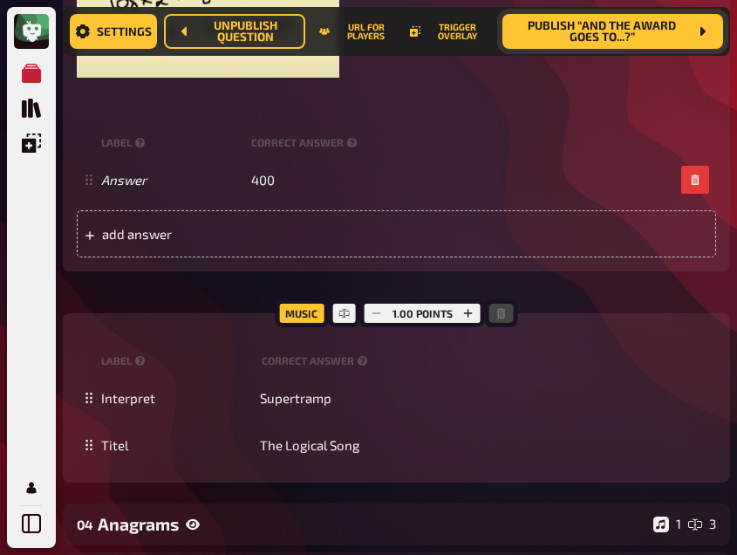
scroll to position [2896, 0]
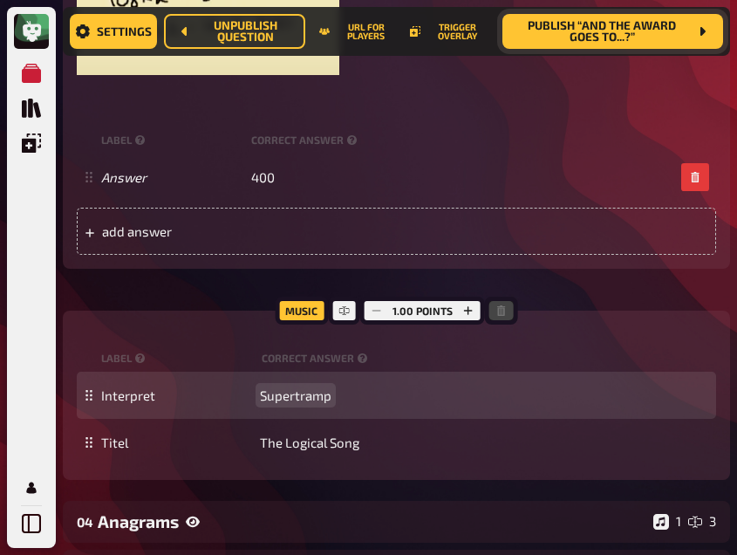
click at [295, 387] on span "Supertramp" at bounding box center [295, 395] width 71 height 16
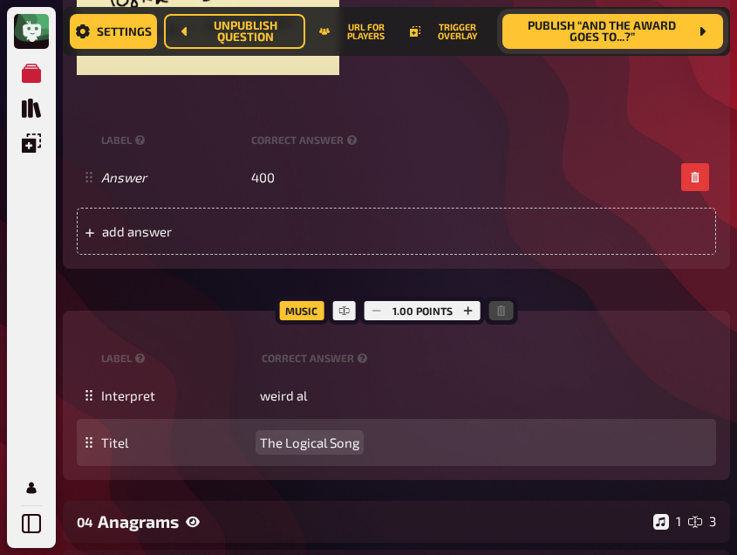
click at [299, 434] on span "The Logical Song" at bounding box center [309, 442] width 99 height 16
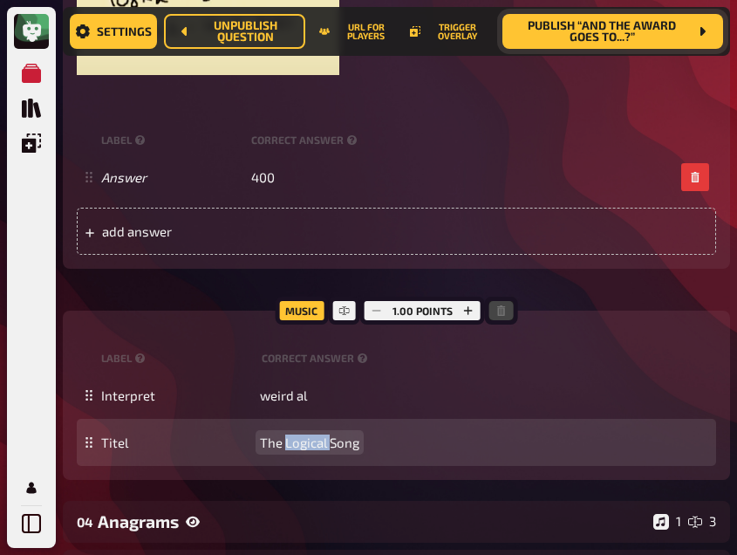
click at [299, 434] on span "The Logical Song" at bounding box center [309, 442] width 99 height 16
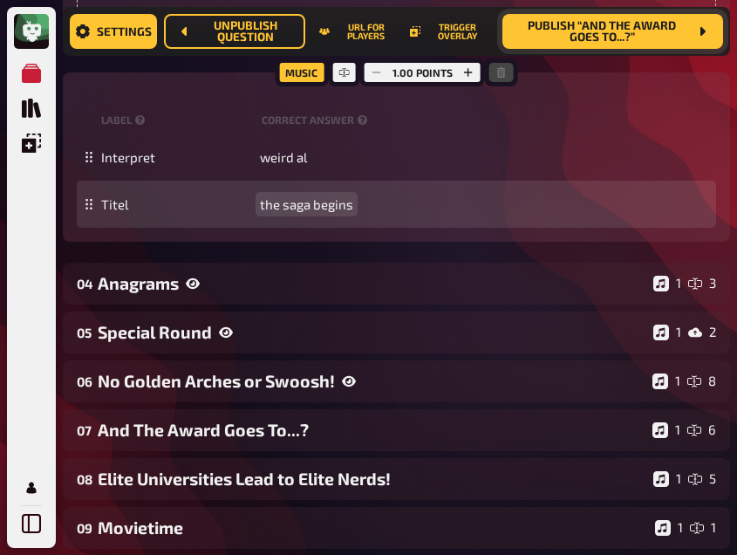
scroll to position [3135, 0]
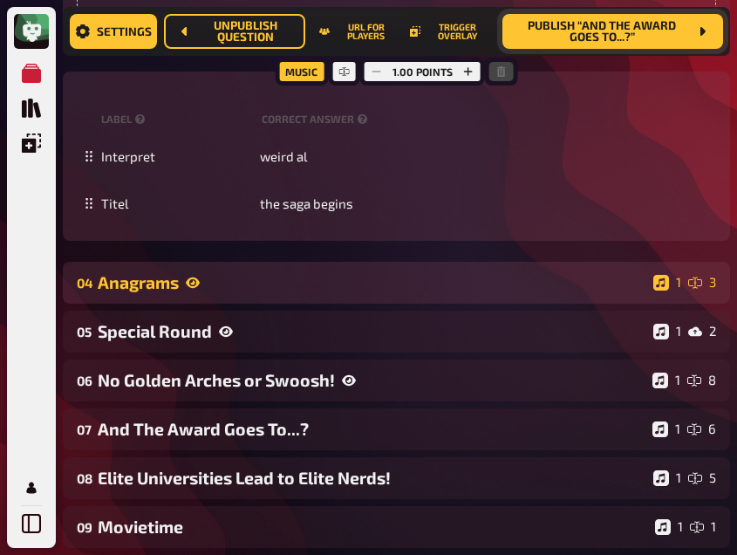
click at [233, 272] on div "Anagrams" at bounding box center [372, 282] width 548 height 20
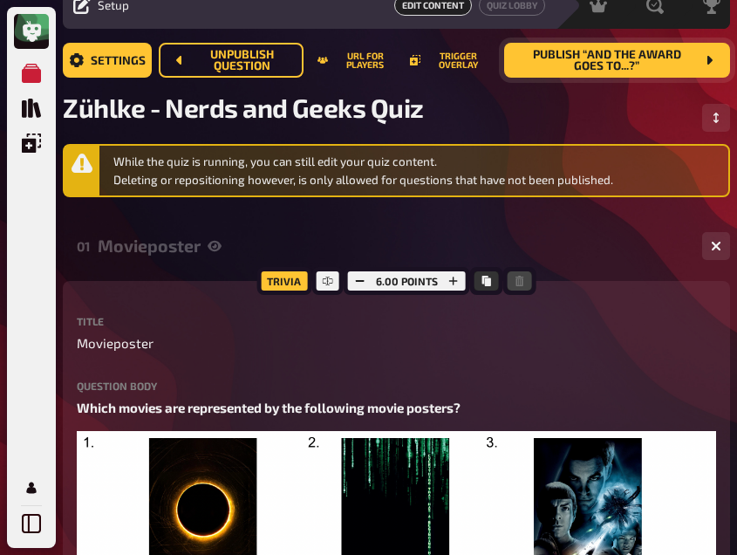
scroll to position [0, 0]
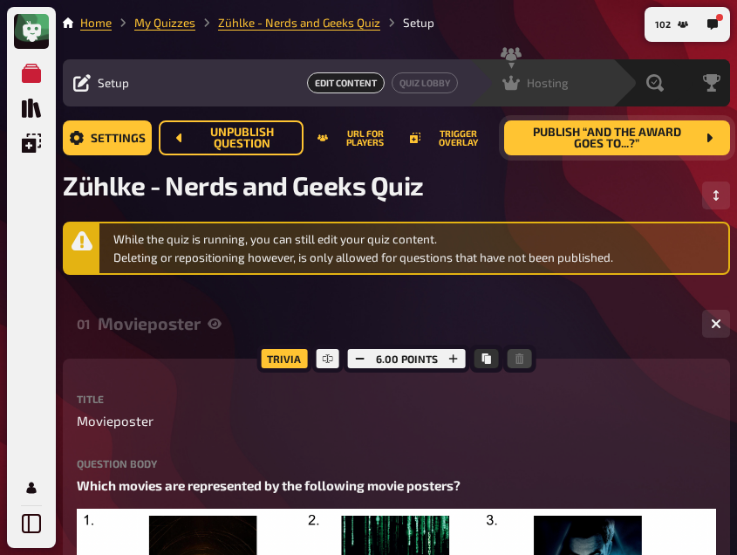
click at [532, 86] on span "Hosting" at bounding box center [548, 83] width 42 height 14
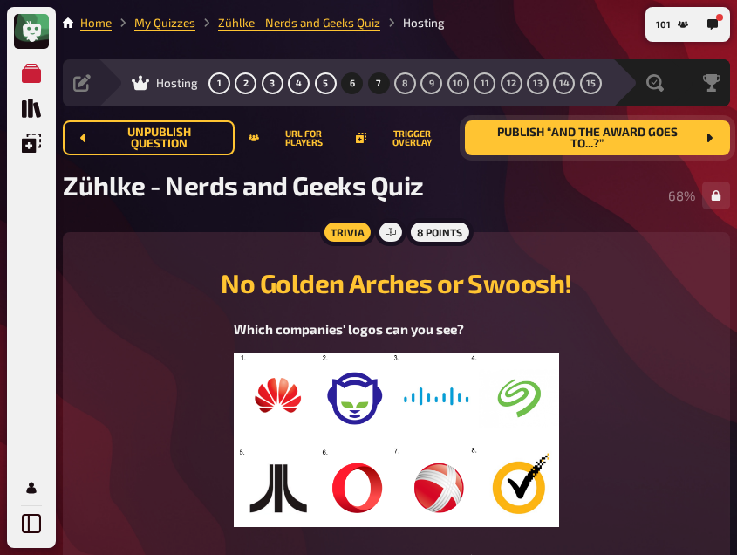
click at [377, 84] on span "7" at bounding box center [378, 83] width 5 height 10
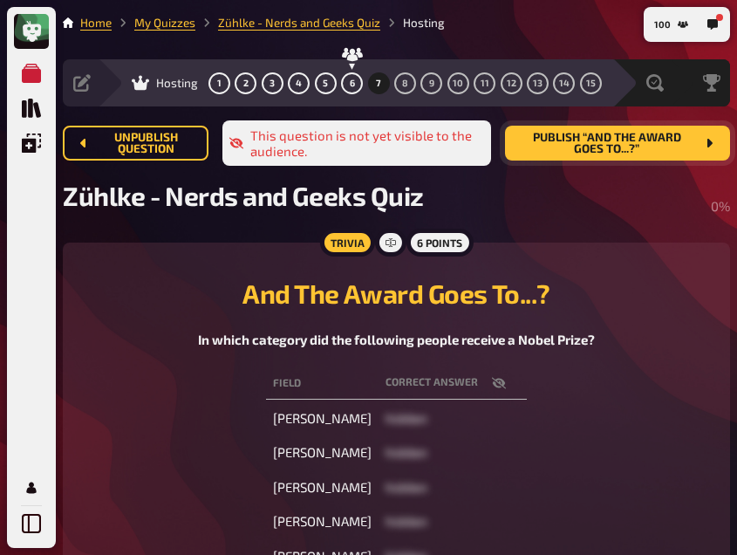
drag, startPoint x: 601, startPoint y: 126, endPoint x: 565, endPoint y: 150, distance: 43.3
drag, startPoint x: 565, startPoint y: 150, endPoint x: 546, endPoint y: 140, distance: 21.4
click at [546, 140] on span "Publish “And The Award Goes To...?”" at bounding box center [607, 144] width 176 height 24
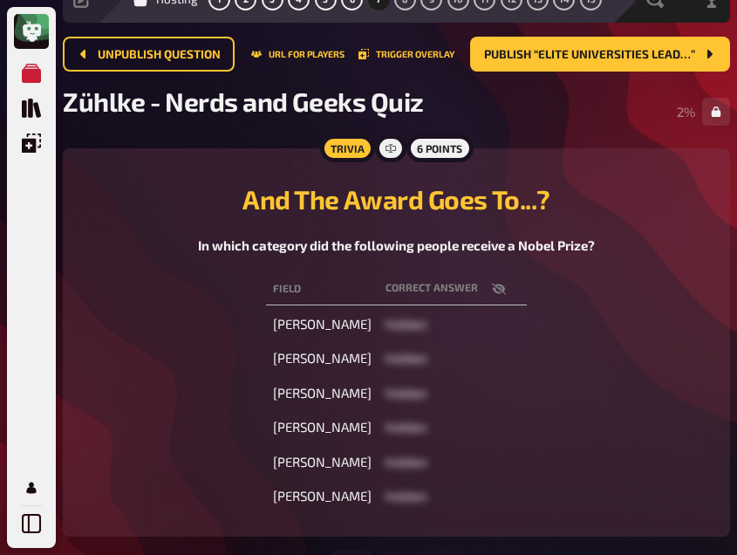
scroll to position [85, 0]
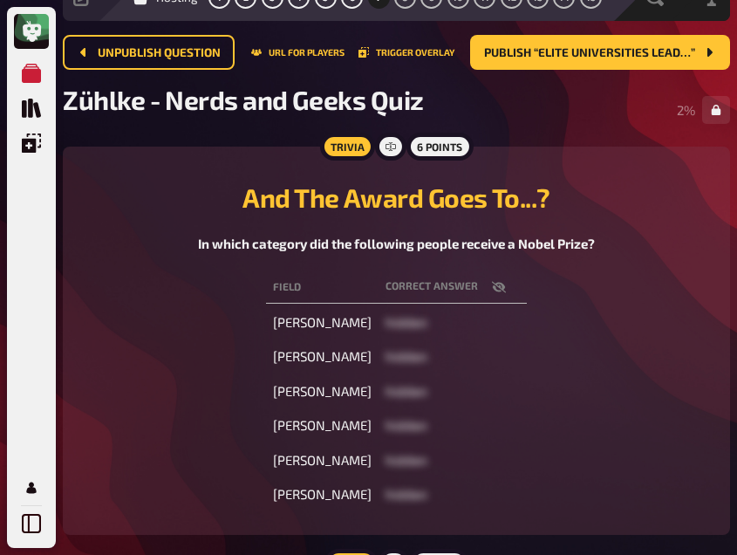
click at [506, 282] on icon "button" at bounding box center [499, 286] width 14 height 11
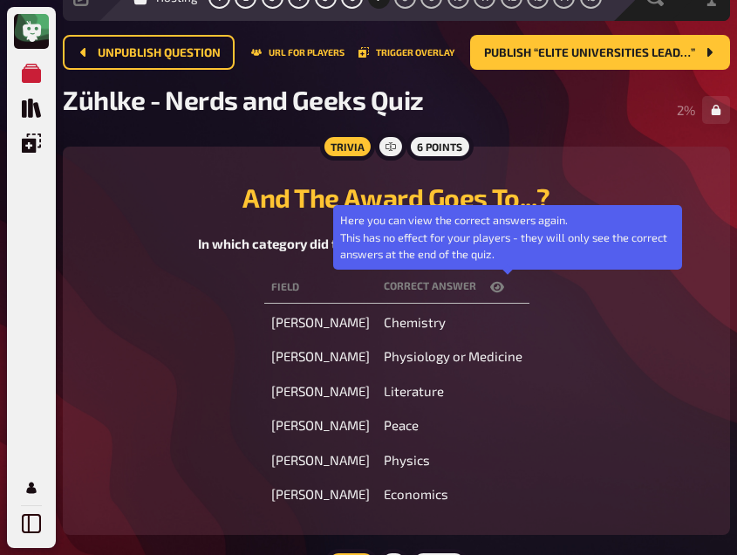
click at [504, 282] on icon "button" at bounding box center [497, 287] width 14 height 10
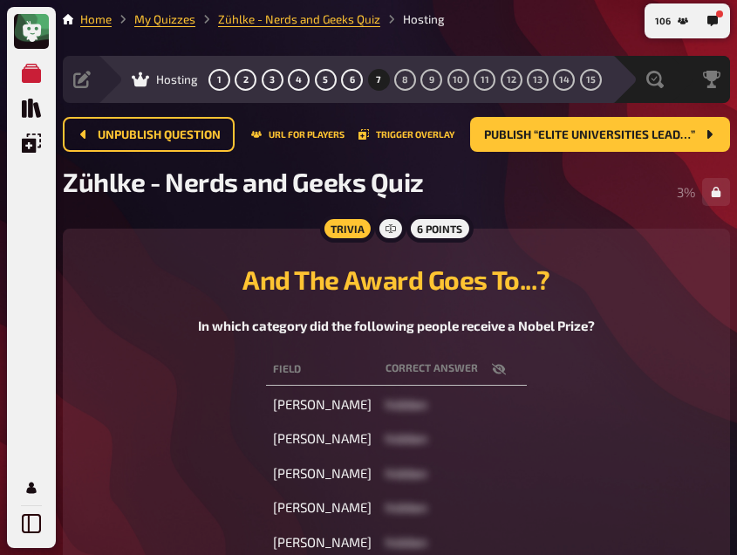
scroll to position [3, 0]
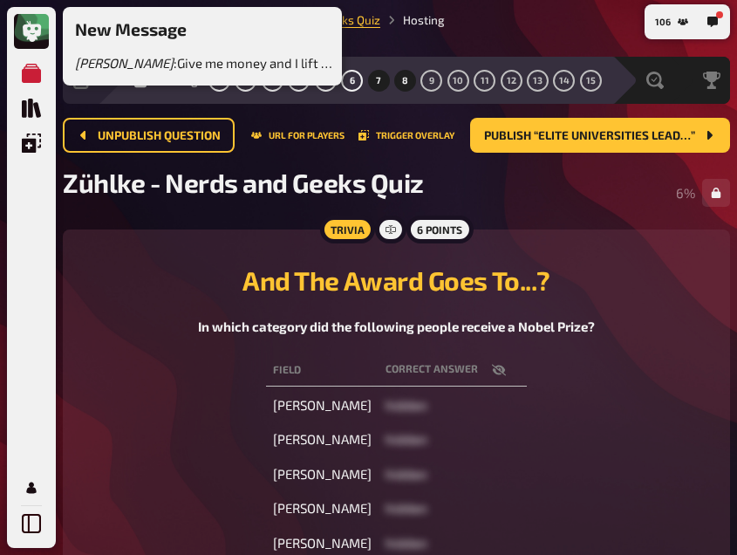
click at [398, 79] on button "8" at bounding box center [405, 80] width 28 height 28
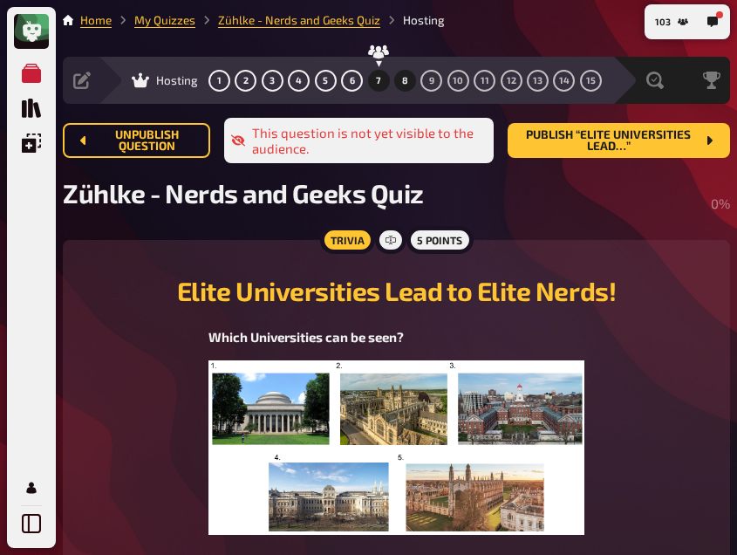
click at [372, 70] on button "7" at bounding box center [378, 80] width 28 height 28
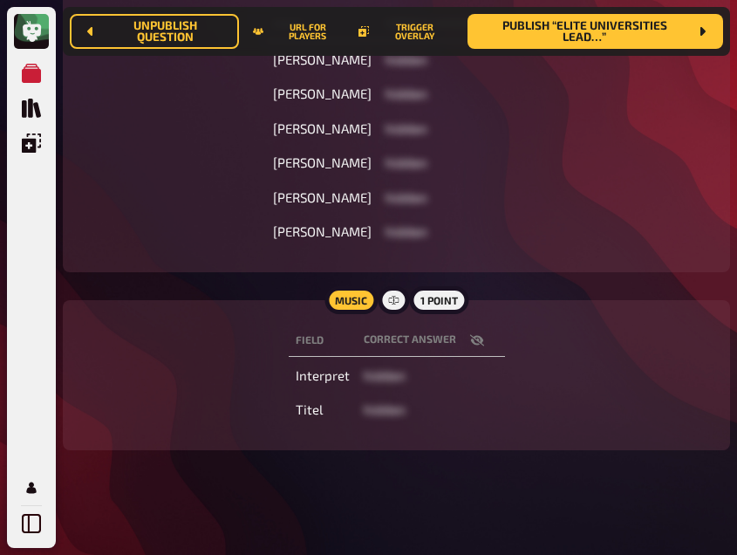
scroll to position [369, 0]
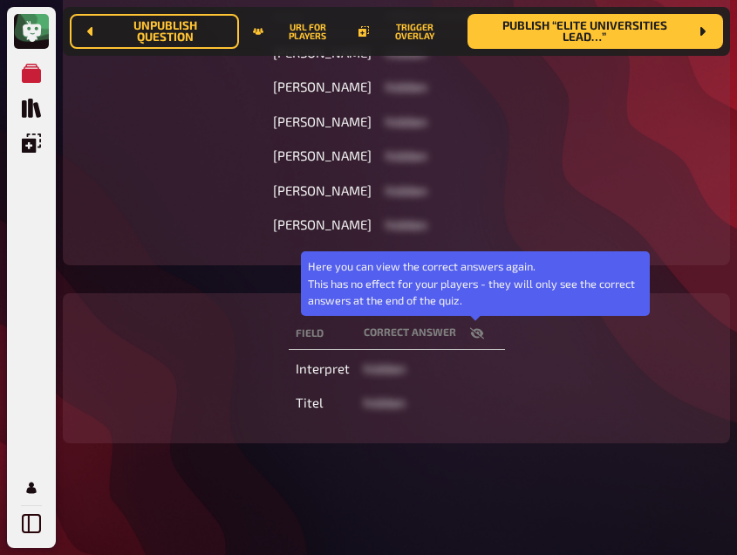
click at [470, 336] on icon "button" at bounding box center [477, 333] width 14 height 14
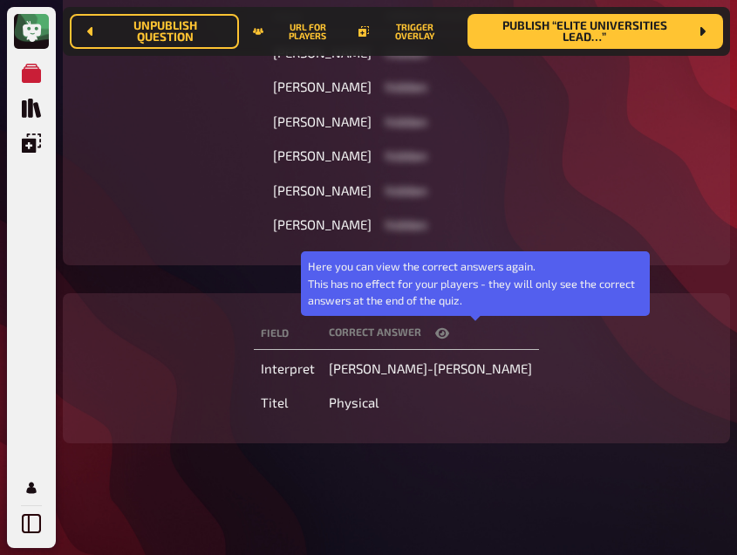
click at [449, 336] on icon "button" at bounding box center [442, 333] width 14 height 10
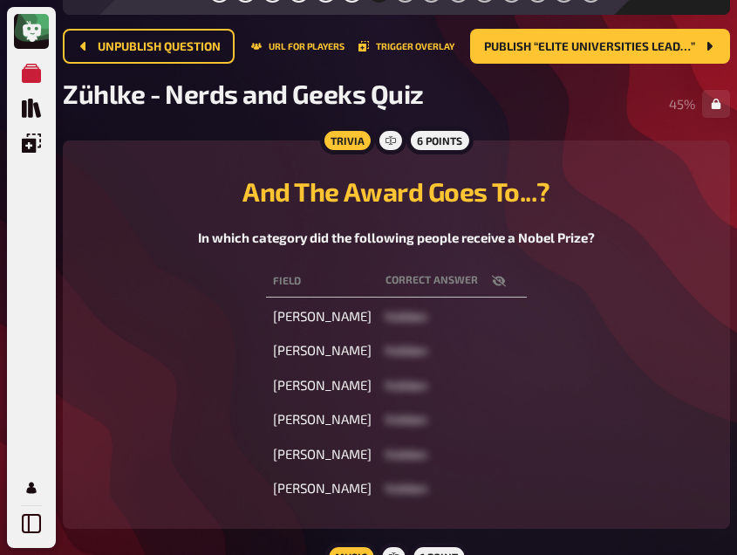
scroll to position [0, 0]
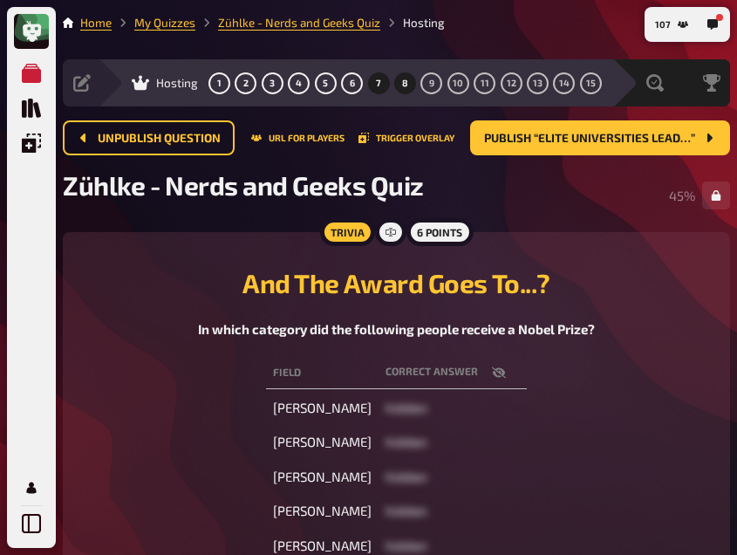
click at [401, 89] on button "8" at bounding box center [405, 83] width 28 height 28
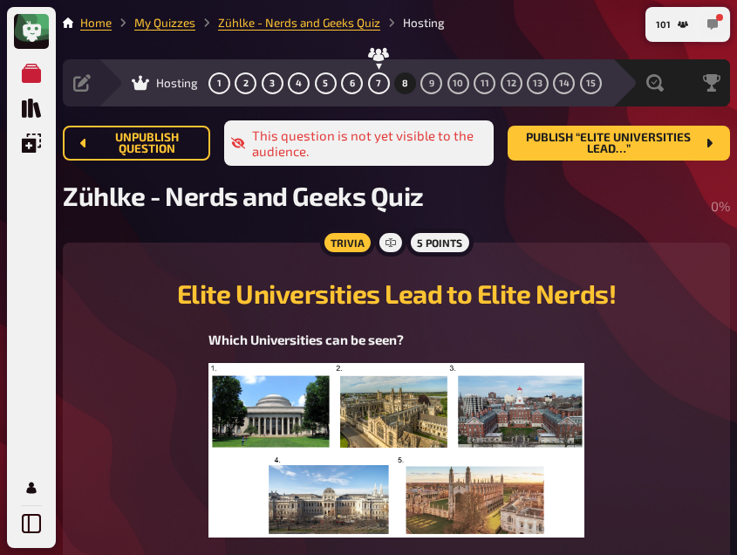
click at [710, 27] on icon "button" at bounding box center [712, 24] width 10 height 10
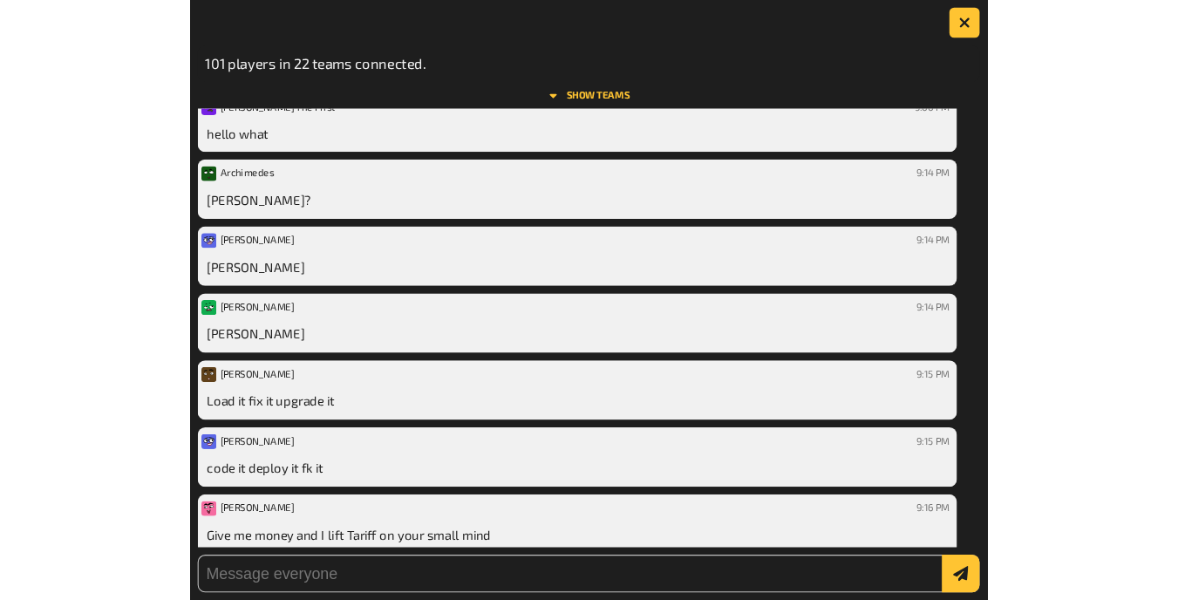
scroll to position [1688, 0]
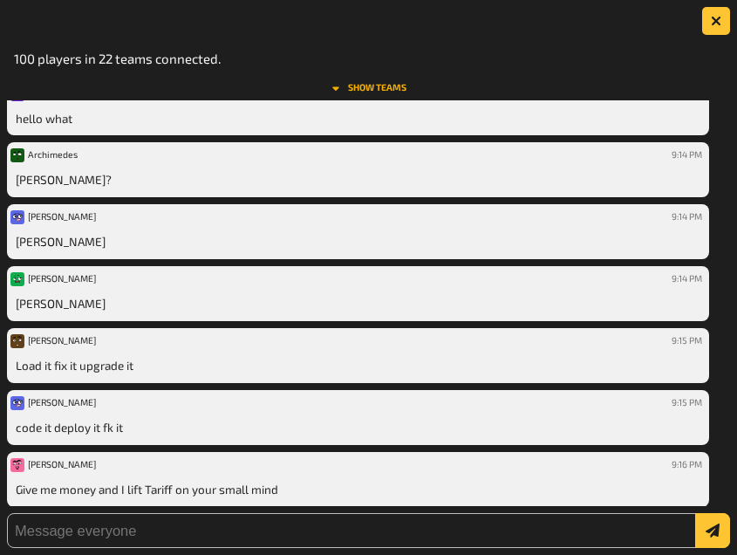
click at [337, 84] on icon "show teams" at bounding box center [335, 88] width 10 height 10
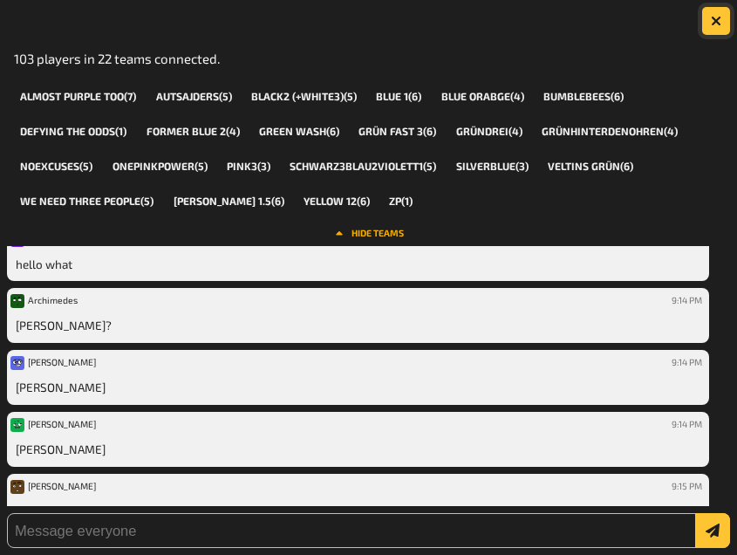
click at [705, 31] on button "button" at bounding box center [716, 21] width 28 height 28
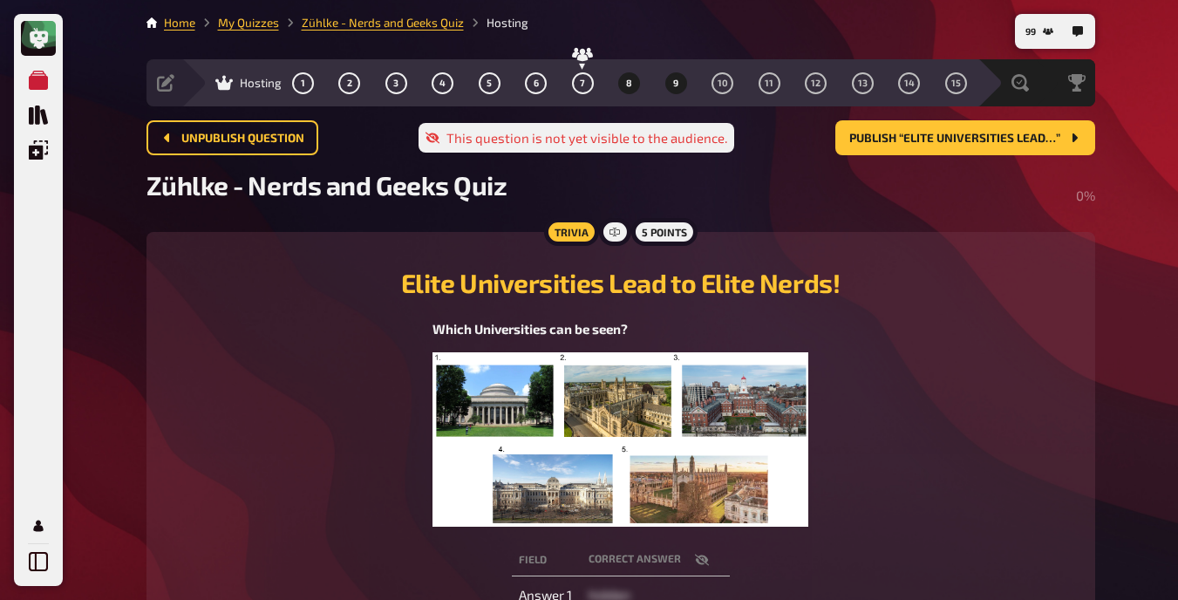
click at [676, 83] on span "9" at bounding box center [675, 83] width 5 height 10
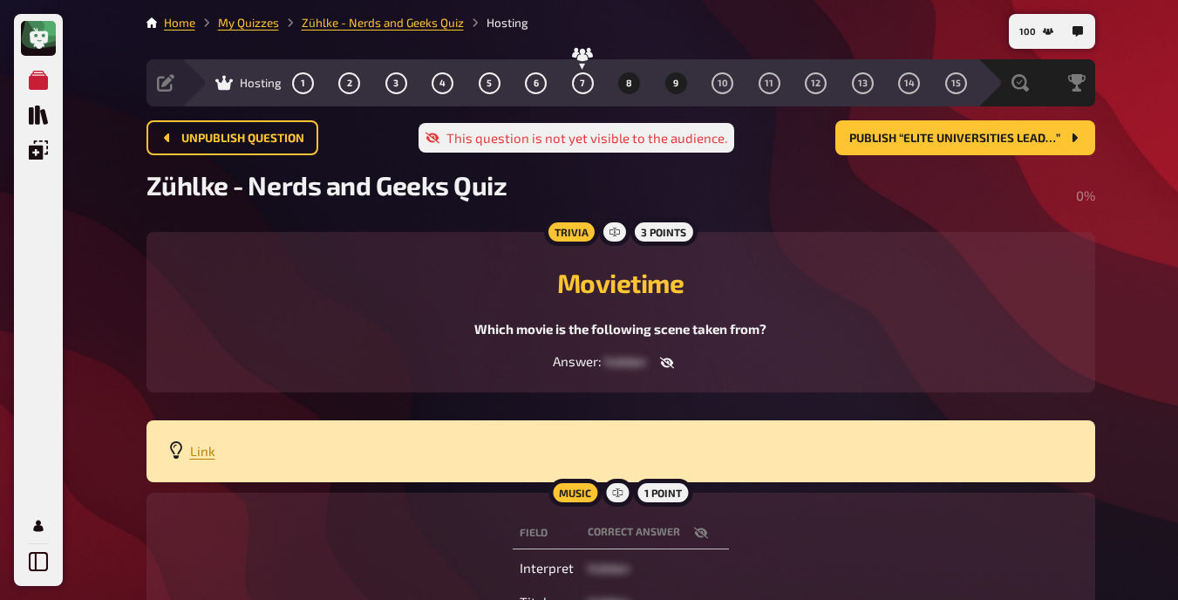
click at [626, 84] on span "8" at bounding box center [629, 83] width 6 height 10
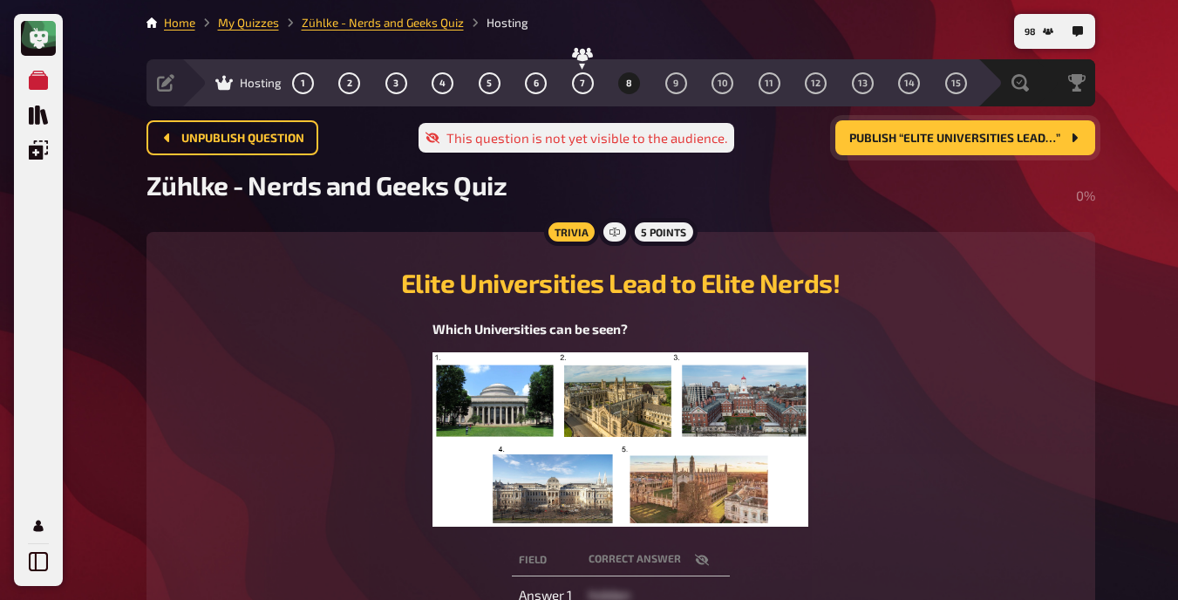
click at [749, 143] on span "Publish “Elite Universities Lead…”" at bounding box center [954, 139] width 211 height 12
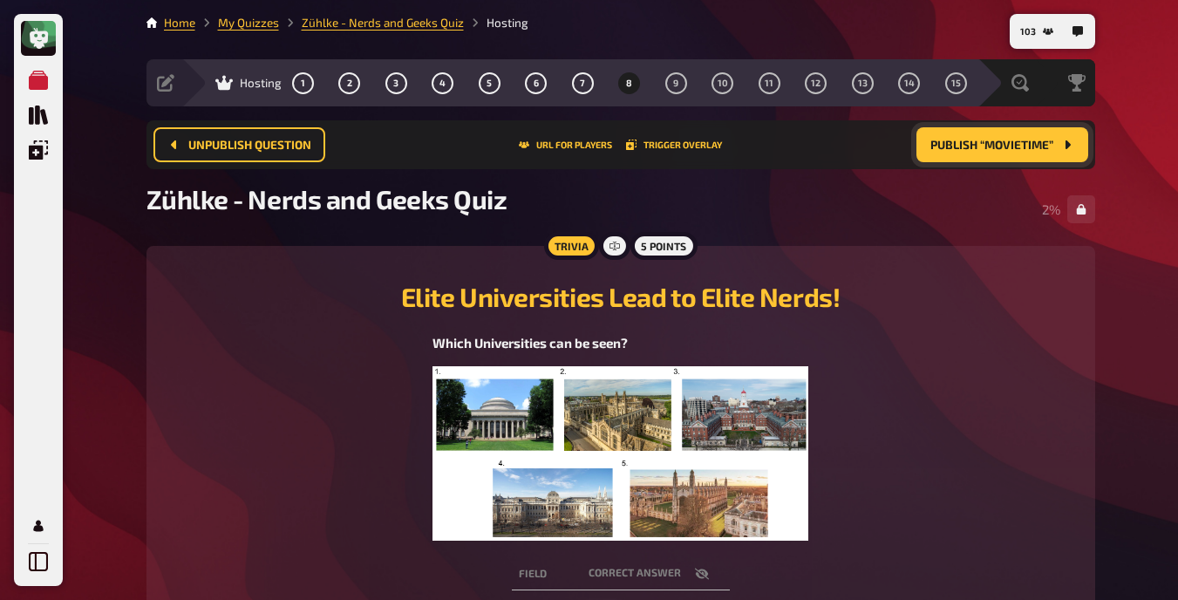
scroll to position [302, 0]
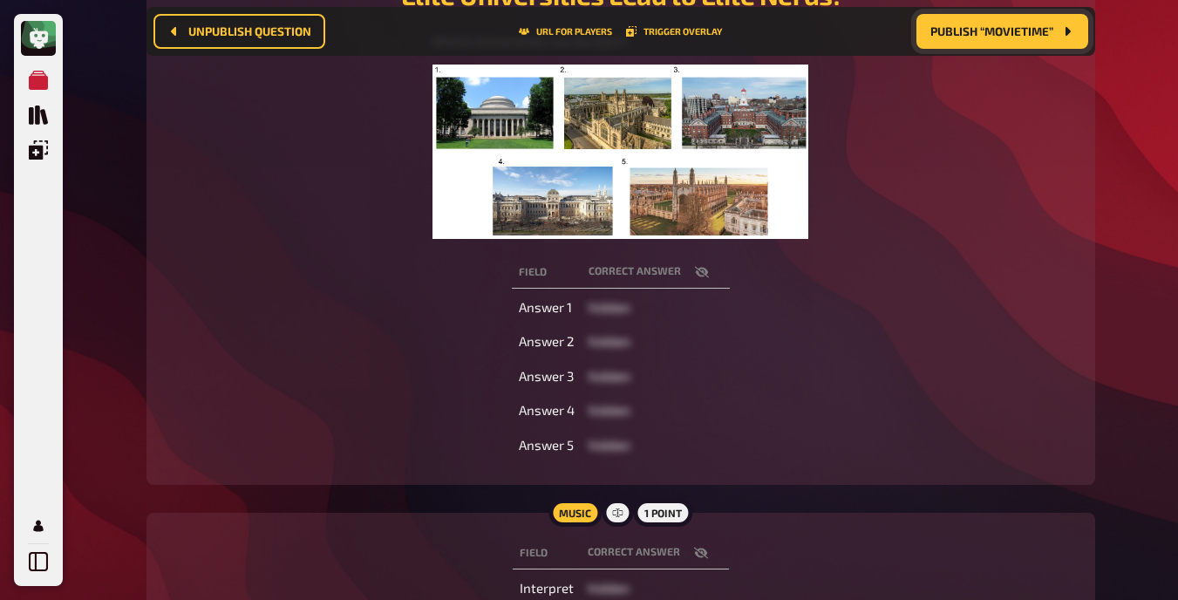
click at [695, 279] on button "button" at bounding box center [702, 271] width 42 height 17
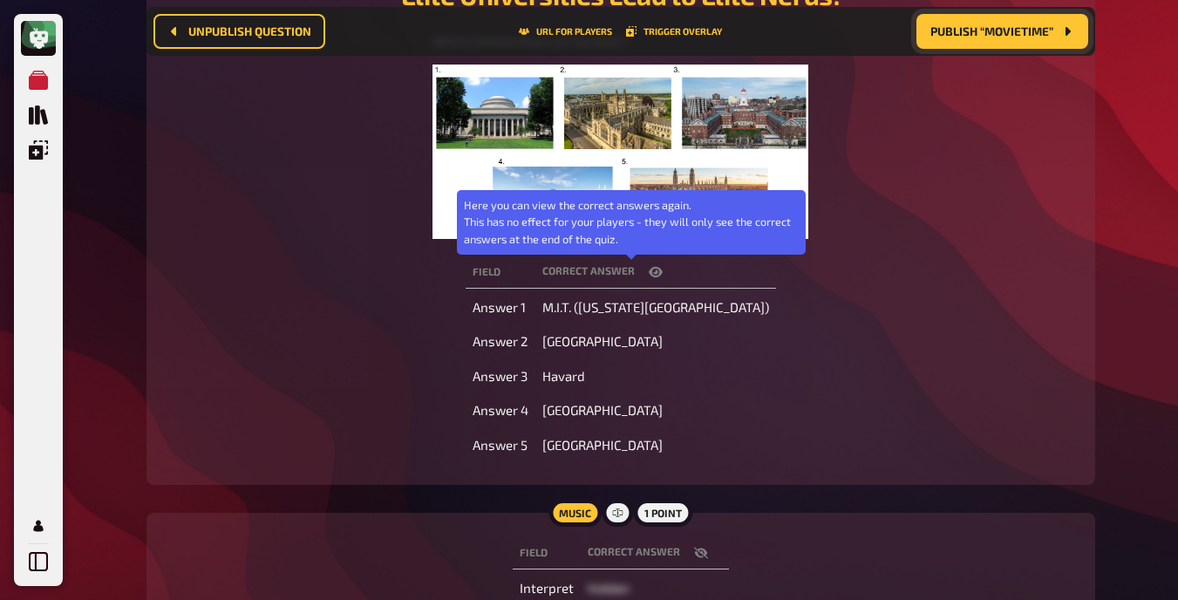
click at [649, 276] on icon "button" at bounding box center [656, 272] width 14 height 14
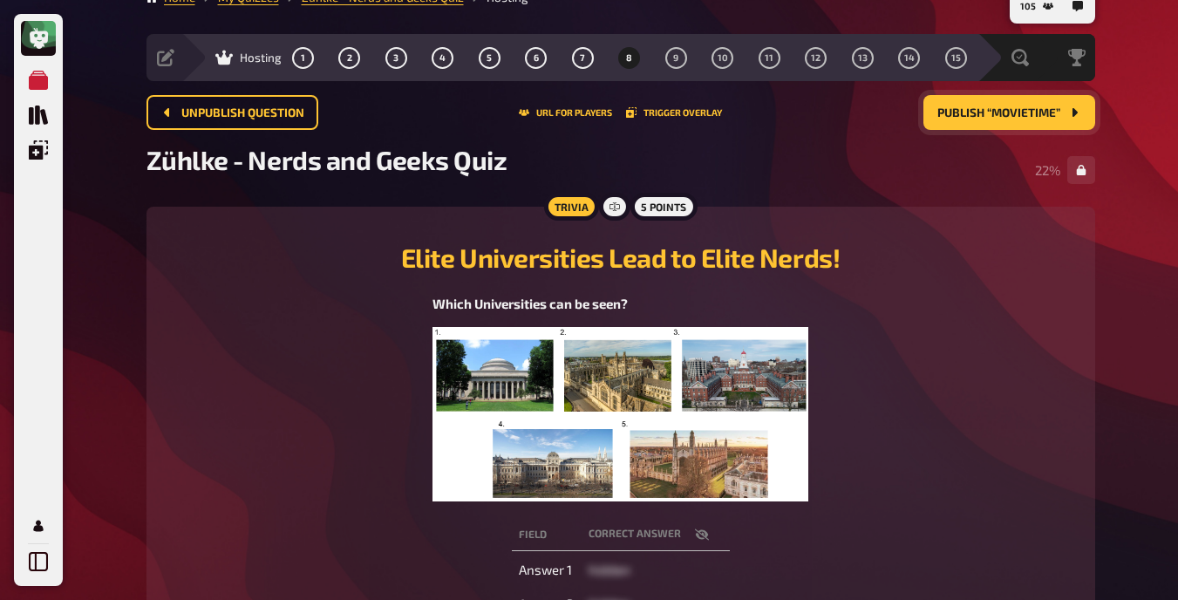
scroll to position [0, 0]
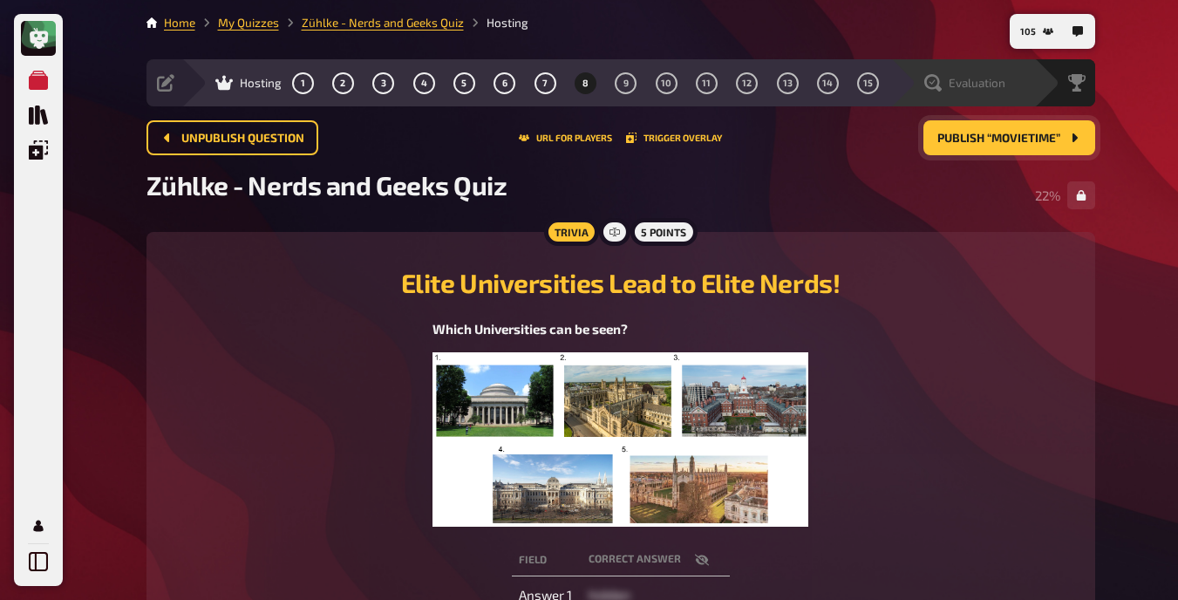
click at [749, 76] on span "Evaluation" at bounding box center [977, 83] width 57 height 14
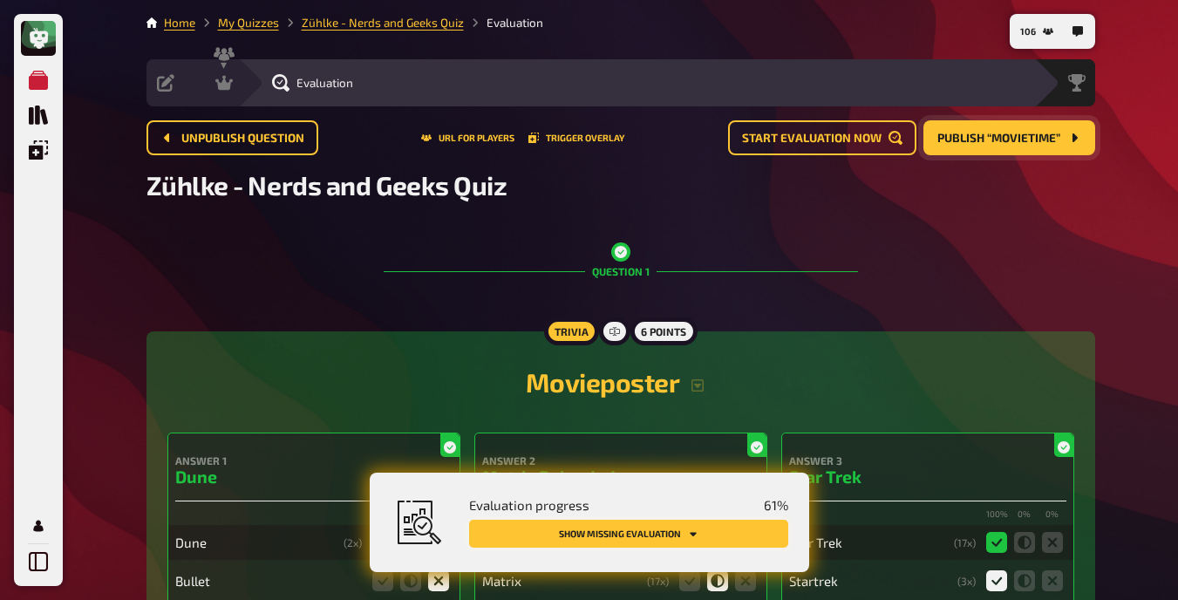
click at [689, 535] on icon "Show missing evaluation" at bounding box center [693, 533] width 10 height 10
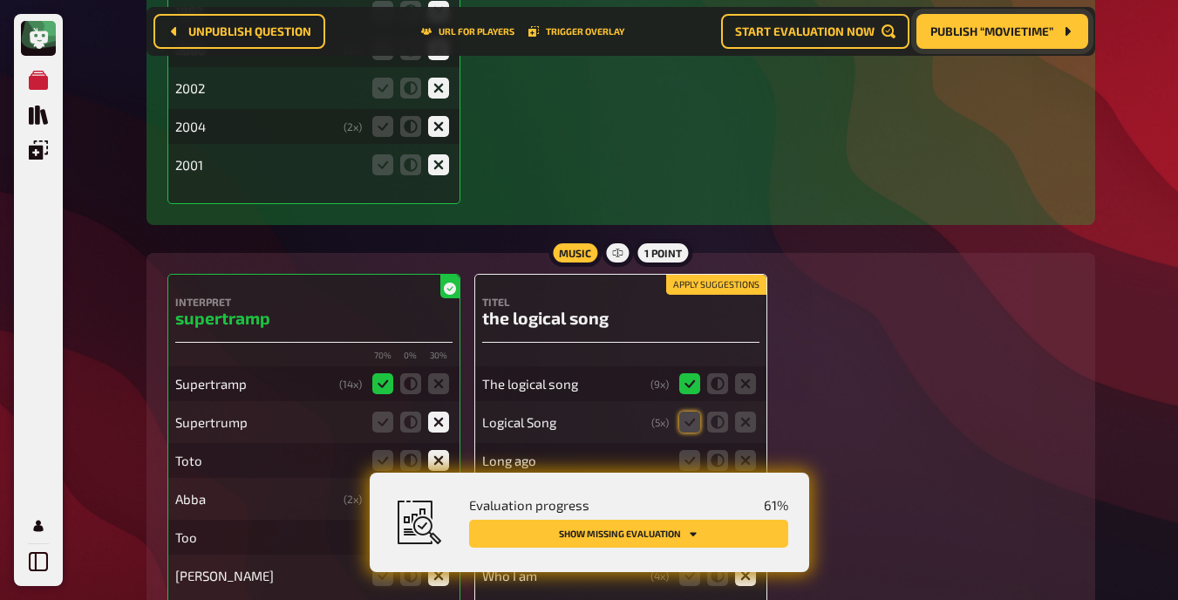
scroll to position [2839, 0]
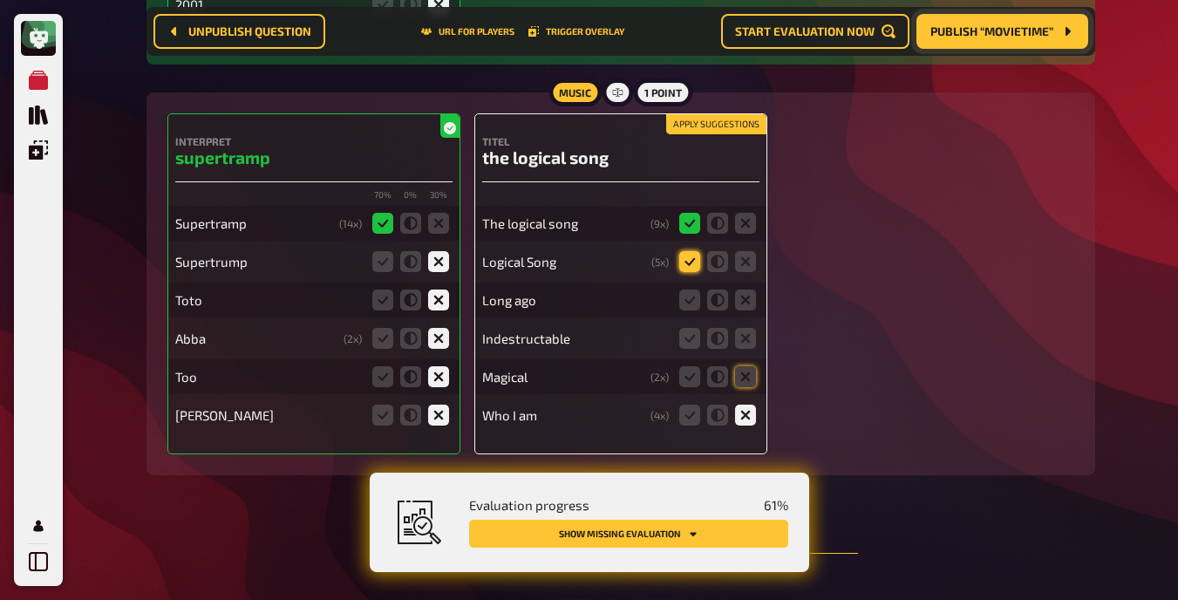
click at [686, 262] on icon at bounding box center [689, 261] width 21 height 21
click at [0, 0] on input "radio" at bounding box center [0, 0] width 0 height 0
click at [749, 296] on icon at bounding box center [745, 299] width 21 height 21
click at [0, 0] on input "radio" at bounding box center [0, 0] width 0 height 0
click at [746, 337] on icon at bounding box center [745, 338] width 21 height 21
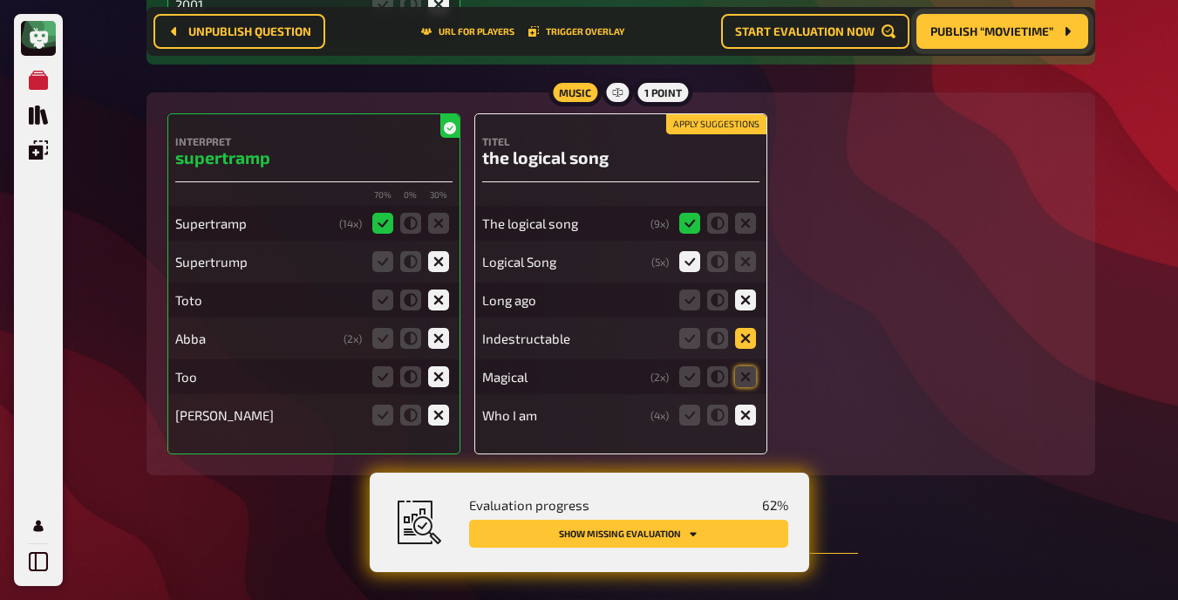
click at [0, 0] on input "radio" at bounding box center [0, 0] width 0 height 0
click at [746, 373] on icon at bounding box center [745, 376] width 21 height 21
click at [0, 0] on input "radio" at bounding box center [0, 0] width 0 height 0
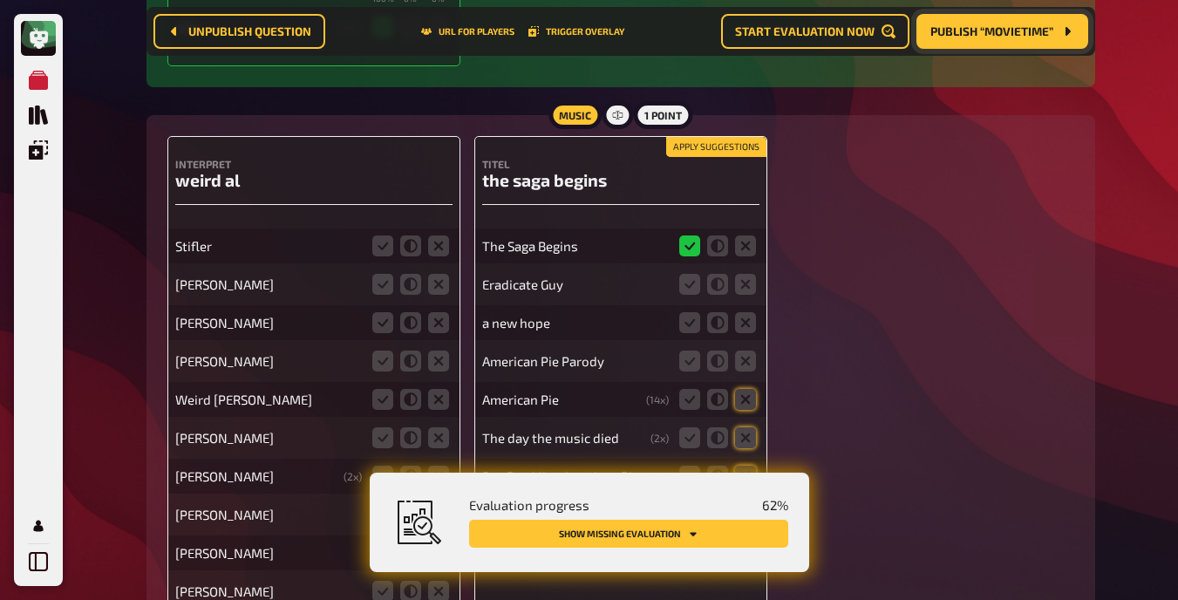
scroll to position [3635, 0]
click at [716, 147] on button "Apply suggestions" at bounding box center [716, 148] width 100 height 19
click at [745, 278] on icon at bounding box center [745, 285] width 21 height 21
click at [0, 0] on input "radio" at bounding box center [0, 0] width 0 height 0
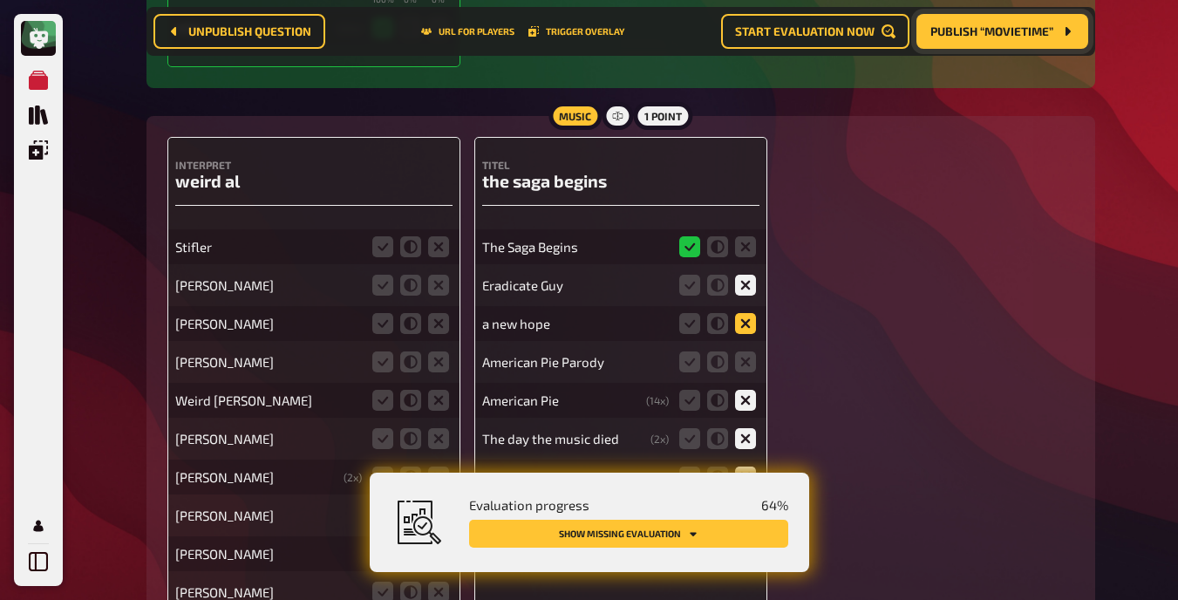
click at [746, 323] on icon at bounding box center [745, 323] width 21 height 21
click at [0, 0] on input "radio" at bounding box center [0, 0] width 0 height 0
click at [744, 363] on icon at bounding box center [745, 361] width 21 height 21
click at [0, 0] on input "radio" at bounding box center [0, 0] width 0 height 0
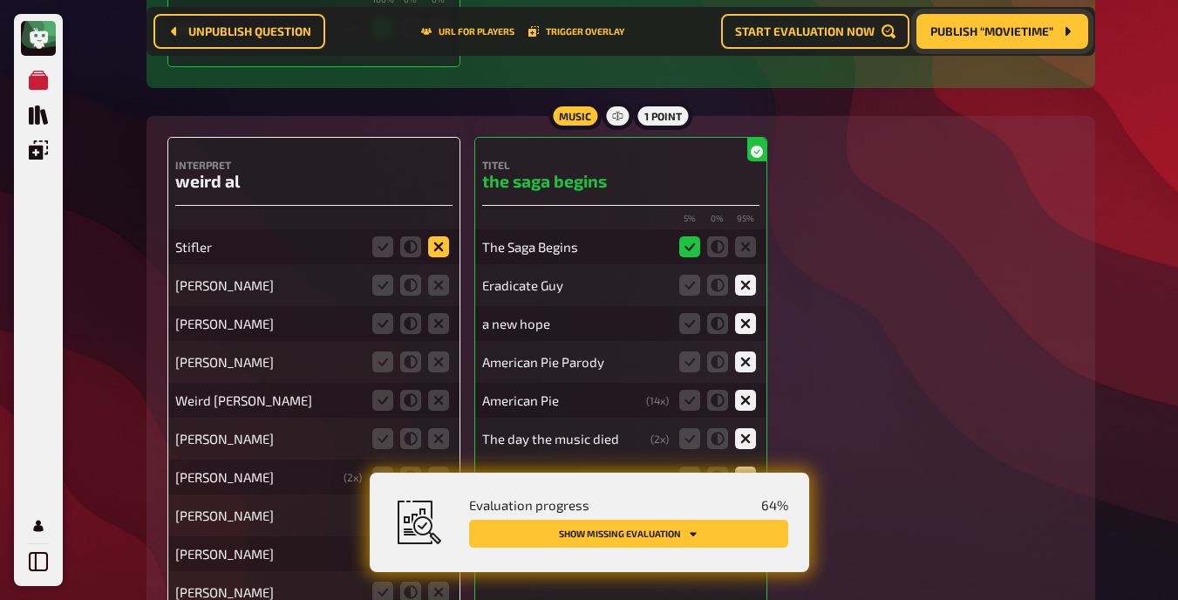
click at [436, 248] on icon at bounding box center [438, 246] width 21 height 21
click at [0, 0] on input "radio" at bounding box center [0, 0] width 0 height 0
click at [439, 279] on icon at bounding box center [438, 285] width 21 height 21
click at [0, 0] on input "radio" at bounding box center [0, 0] width 0 height 0
click at [439, 322] on icon at bounding box center [438, 323] width 21 height 21
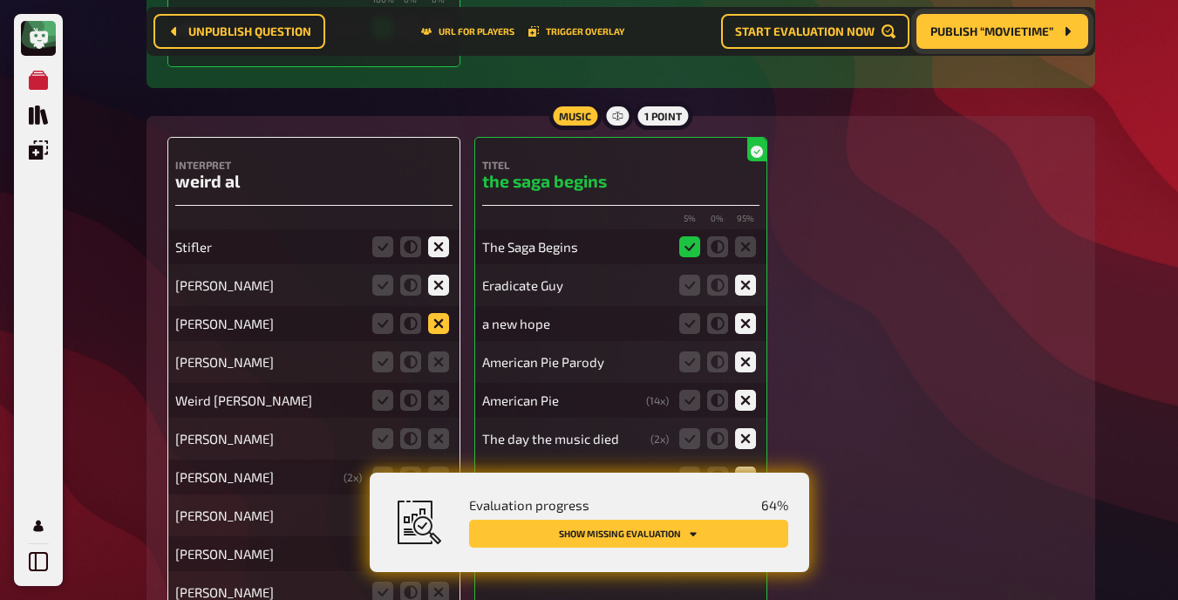
click at [0, 0] on input "radio" at bounding box center [0, 0] width 0 height 0
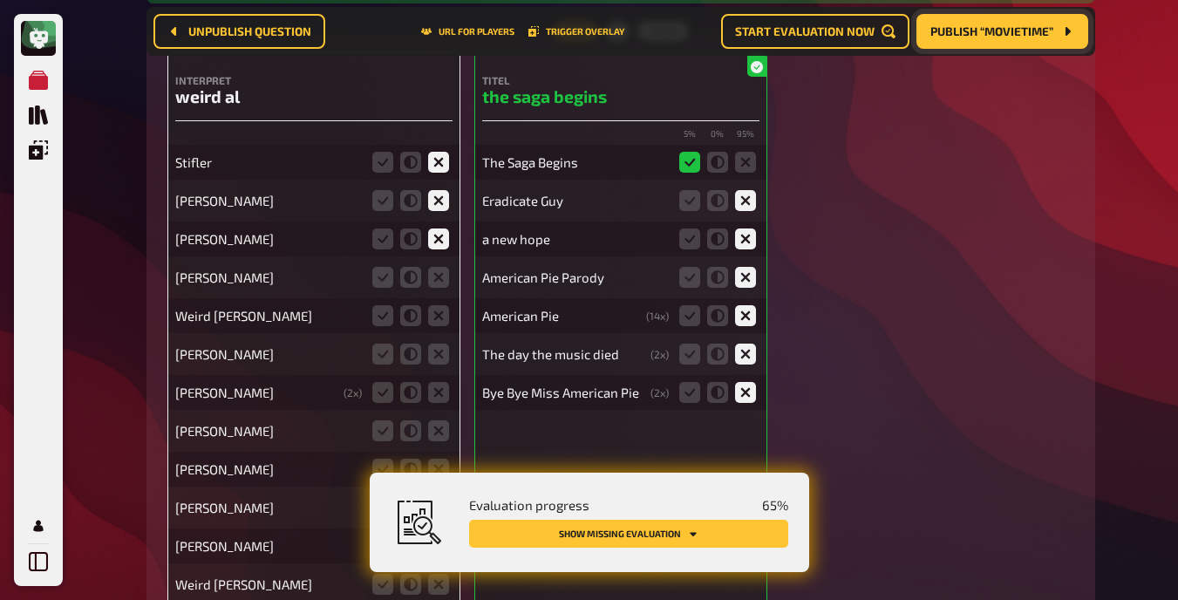
click at [439, 322] on icon at bounding box center [438, 315] width 21 height 21
click at [0, 0] on input "radio" at bounding box center [0, 0] width 0 height 0
click at [438, 276] on icon at bounding box center [438, 277] width 21 height 21
click at [0, 0] on input "radio" at bounding box center [0, 0] width 0 height 0
click at [390, 312] on icon at bounding box center [382, 315] width 21 height 21
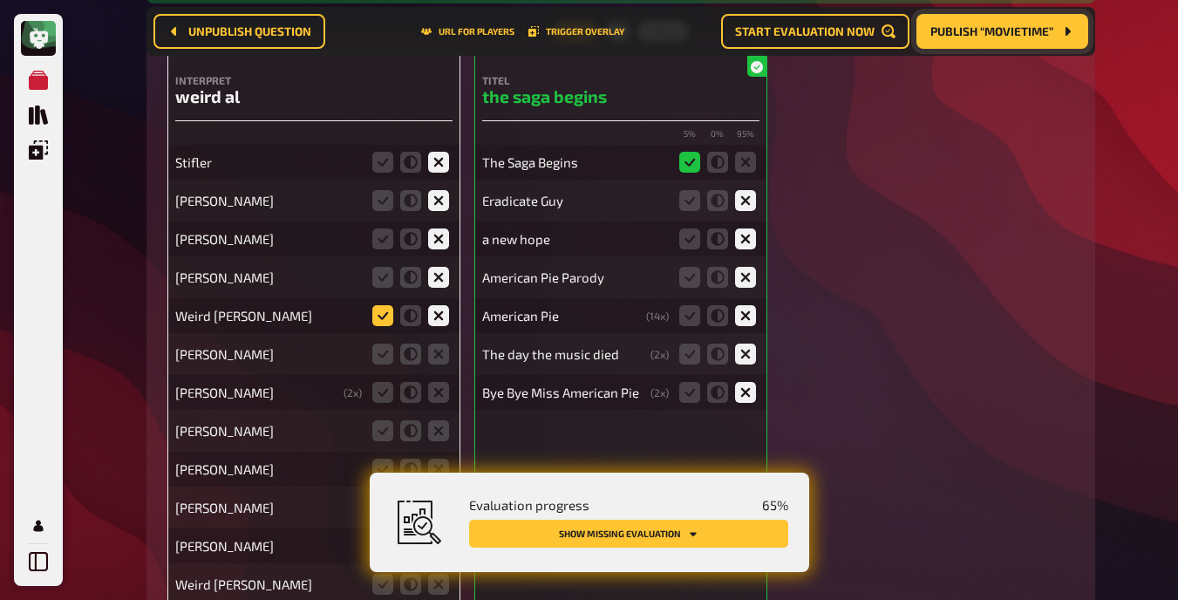
click at [0, 0] on input "radio" at bounding box center [0, 0] width 0 height 0
click at [380, 366] on fieldset at bounding box center [411, 354] width 84 height 28
click at [380, 339] on div "[PERSON_NAME]" at bounding box center [313, 354] width 277 height 35
click at [381, 358] on icon at bounding box center [382, 354] width 21 height 21
click at [0, 0] on input "radio" at bounding box center [0, 0] width 0 height 0
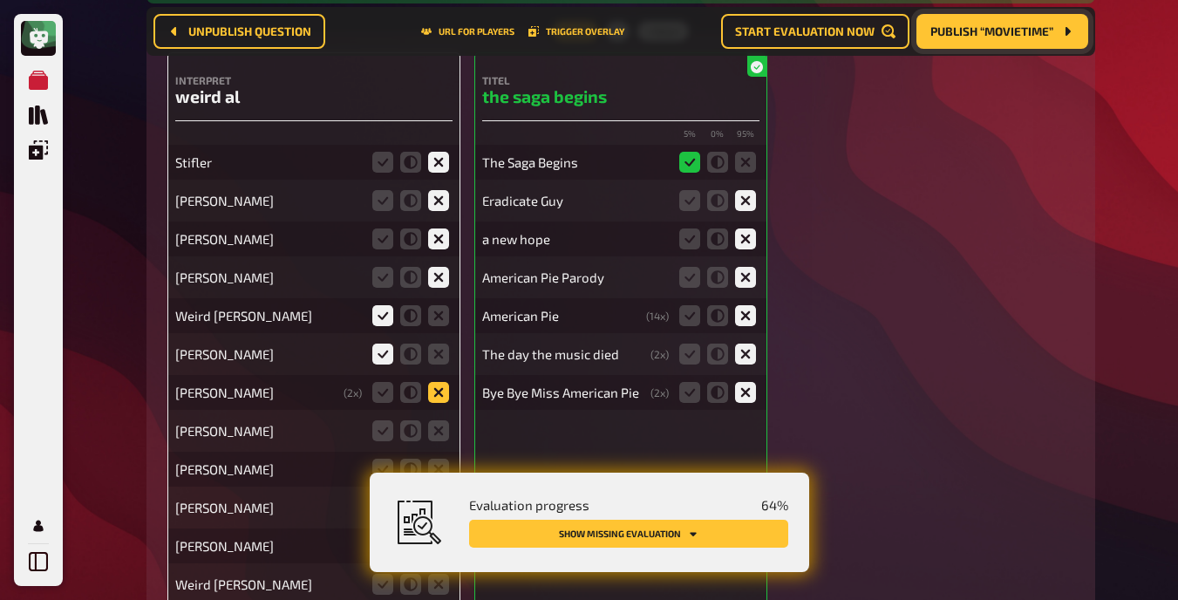
click at [441, 390] on icon at bounding box center [438, 392] width 21 height 21
click at [0, 0] on input "radio" at bounding box center [0, 0] width 0 height 0
click at [439, 434] on icon at bounding box center [438, 430] width 21 height 21
click at [0, 0] on input "radio" at bounding box center [0, 0] width 0 height 0
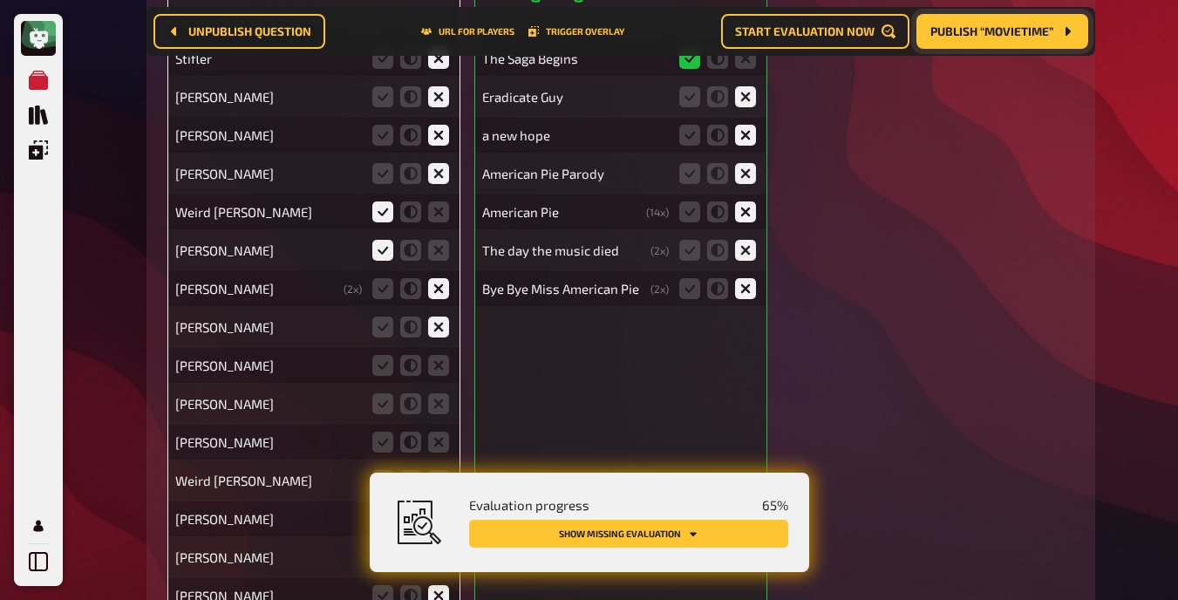
scroll to position [3837, 0]
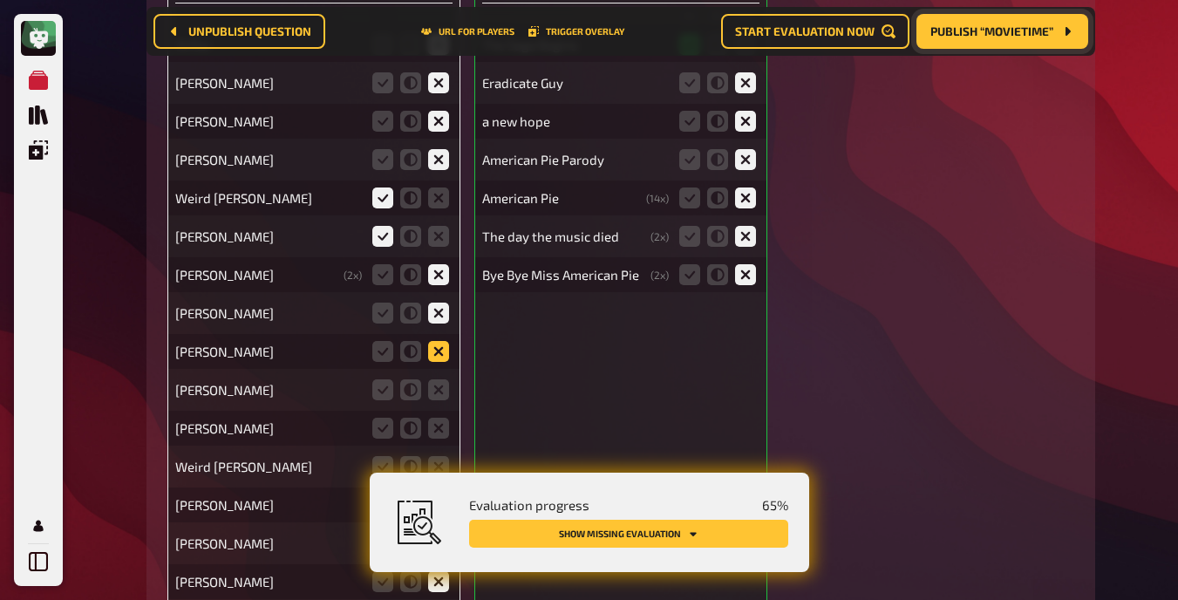
click at [436, 342] on icon at bounding box center [438, 351] width 21 height 21
click at [0, 0] on input "radio" at bounding box center [0, 0] width 0 height 0
click at [372, 384] on icon at bounding box center [382, 389] width 21 height 21
click at [0, 0] on input "radio" at bounding box center [0, 0] width 0 height 0
click at [443, 431] on icon at bounding box center [438, 428] width 21 height 21
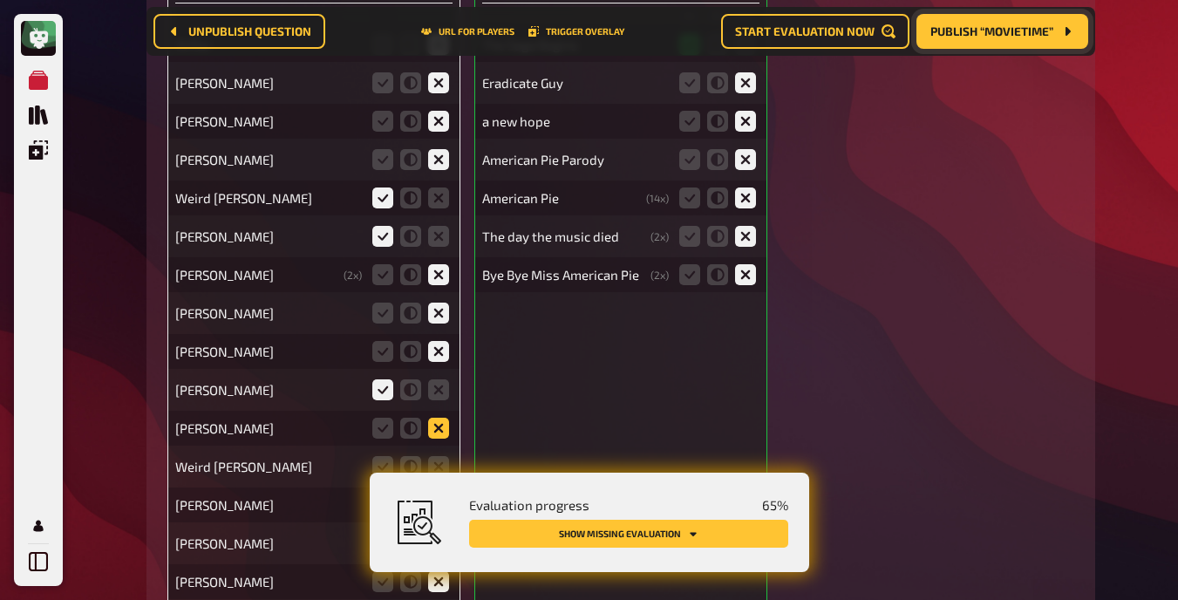
click at [0, 0] on input "radio" at bounding box center [0, 0] width 0 height 0
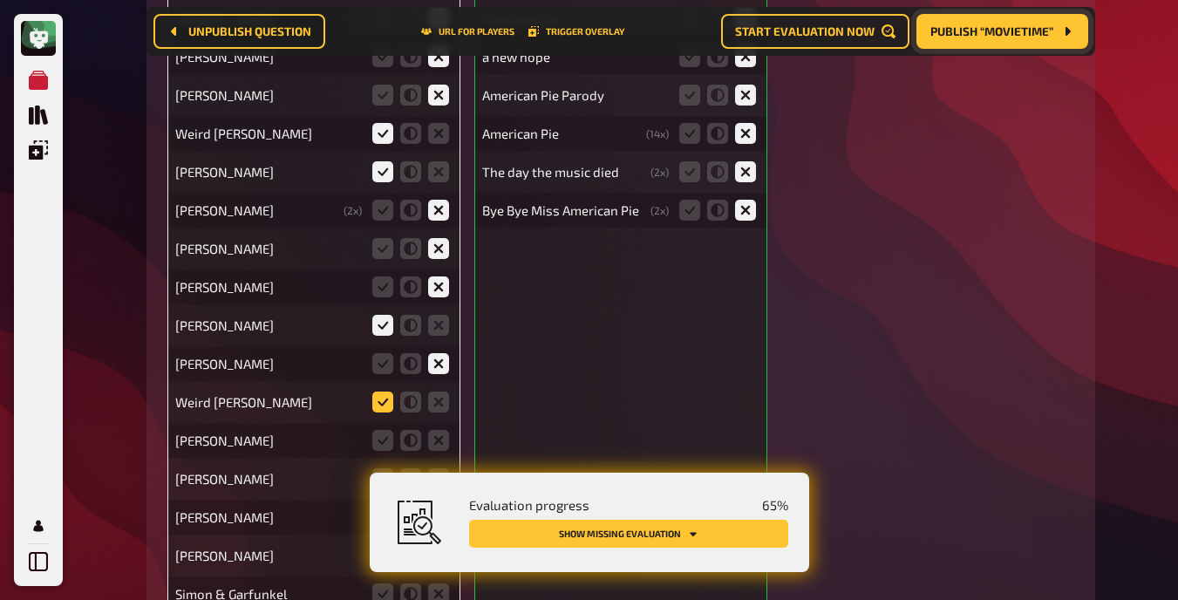
click at [374, 403] on icon at bounding box center [382, 401] width 21 height 21
click at [0, 0] on input "radio" at bounding box center [0, 0] width 0 height 0
click at [441, 439] on icon at bounding box center [438, 440] width 21 height 21
click at [0, 0] on input "radio" at bounding box center [0, 0] width 0 height 0
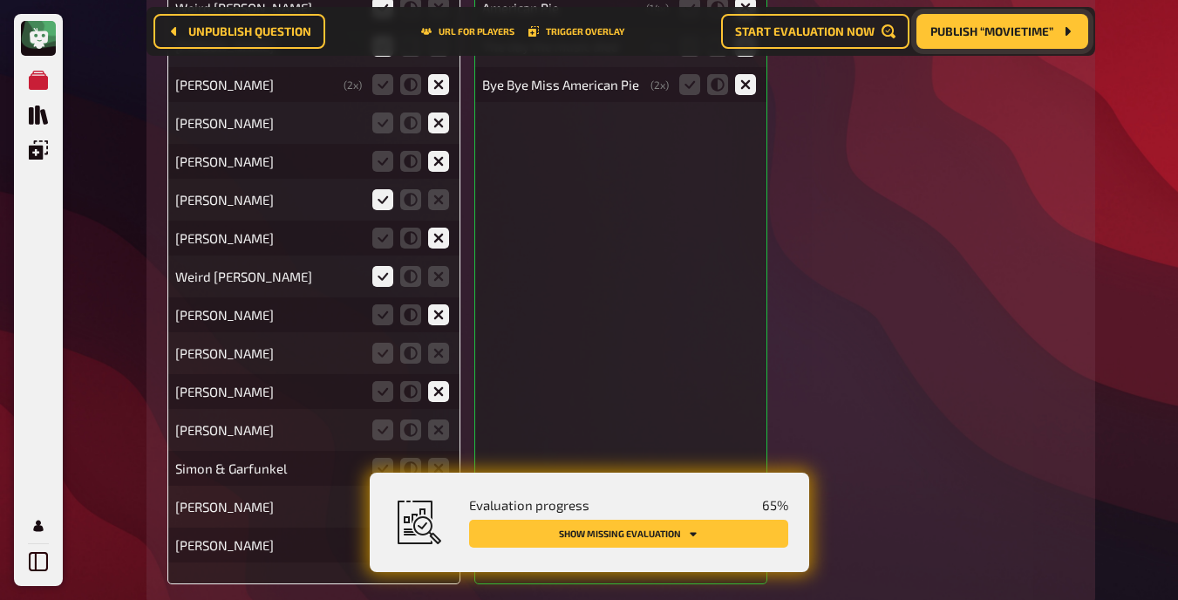
click at [437, 341] on fieldset at bounding box center [411, 353] width 84 height 28
click at [441, 394] on icon at bounding box center [438, 391] width 21 height 21
click at [0, 0] on input "radio" at bounding box center [0, 0] width 0 height 0
click at [440, 350] on icon at bounding box center [438, 353] width 21 height 21
click at [0, 0] on input "radio" at bounding box center [0, 0] width 0 height 0
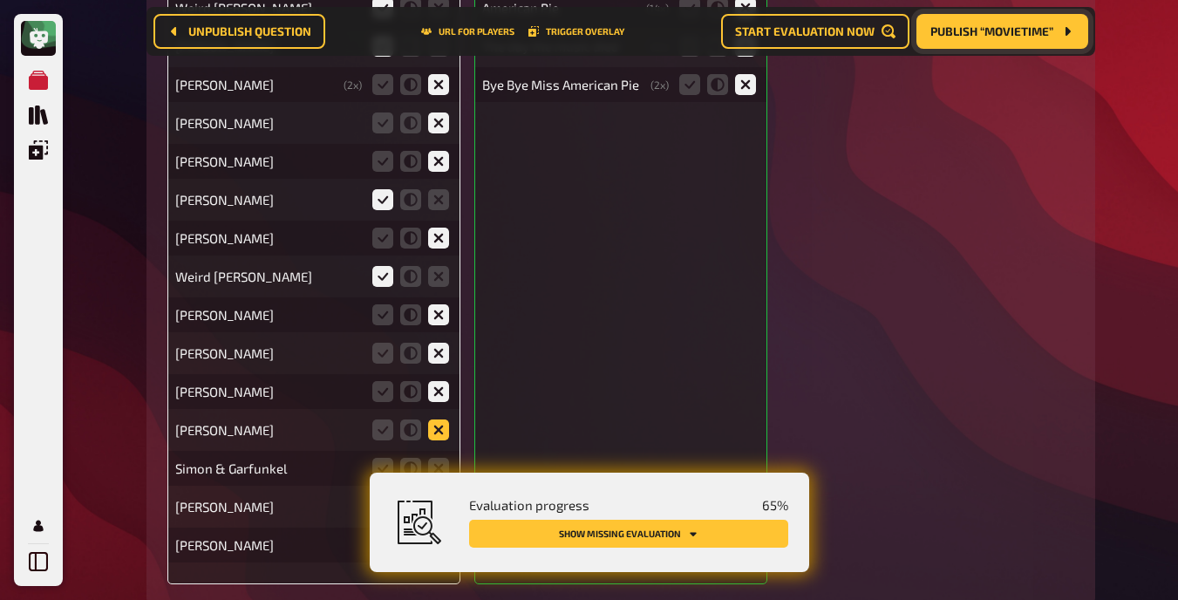
click at [435, 428] on icon at bounding box center [438, 429] width 21 height 21
click at [0, 0] on input "radio" at bounding box center [0, 0] width 0 height 0
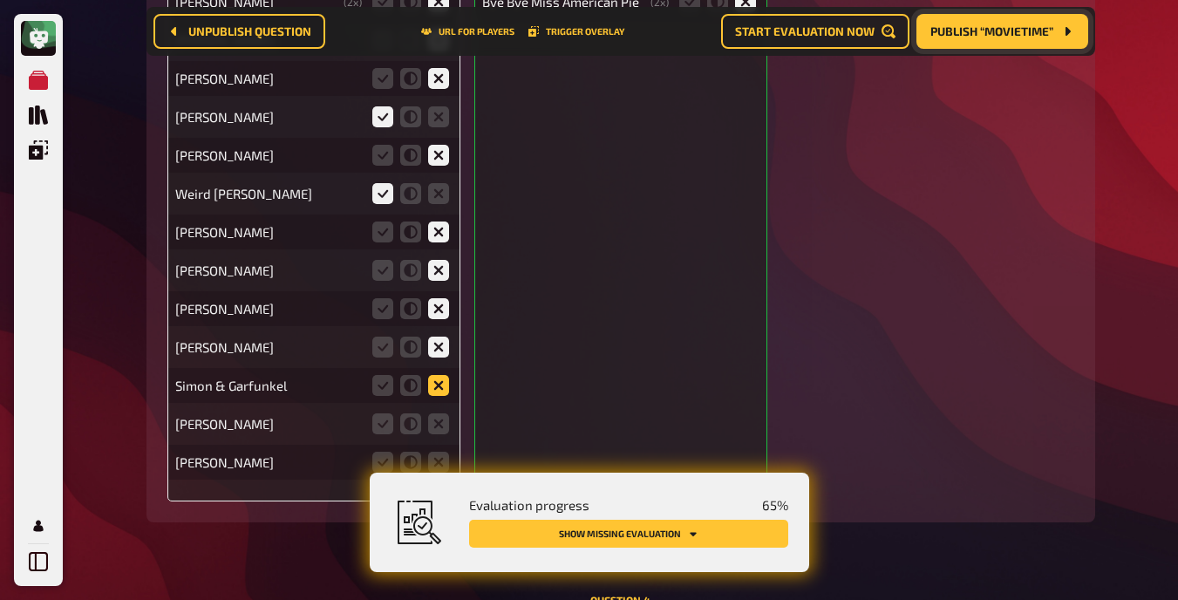
click at [435, 387] on icon at bounding box center [438, 385] width 21 height 21
click at [0, 0] on input "radio" at bounding box center [0, 0] width 0 height 0
click at [435, 421] on icon at bounding box center [438, 423] width 21 height 21
click at [0, 0] on input "radio" at bounding box center [0, 0] width 0 height 0
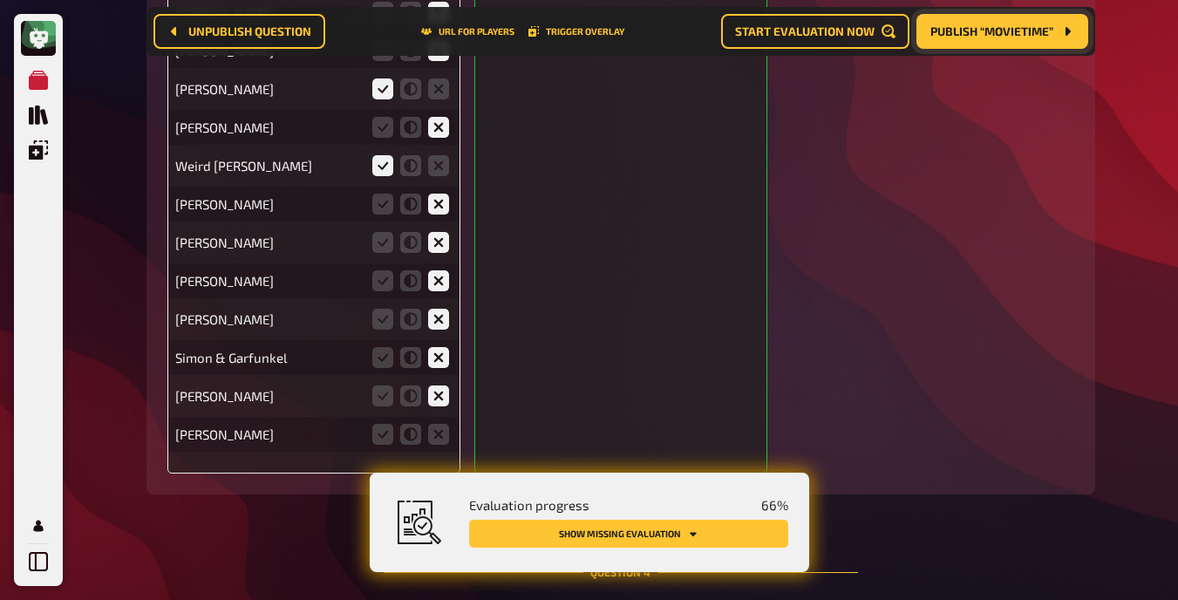
scroll to position [4140, 0]
click at [443, 433] on icon at bounding box center [438, 432] width 21 height 21
click at [0, 0] on input "radio" at bounding box center [0, 0] width 0 height 0
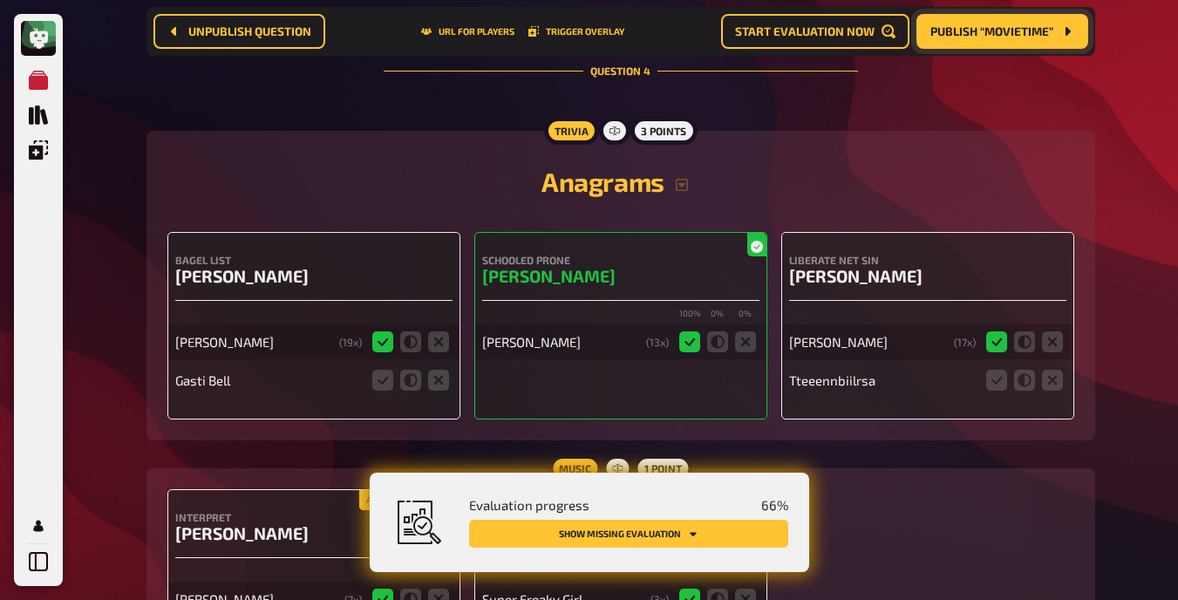
scroll to position [4703, 0]
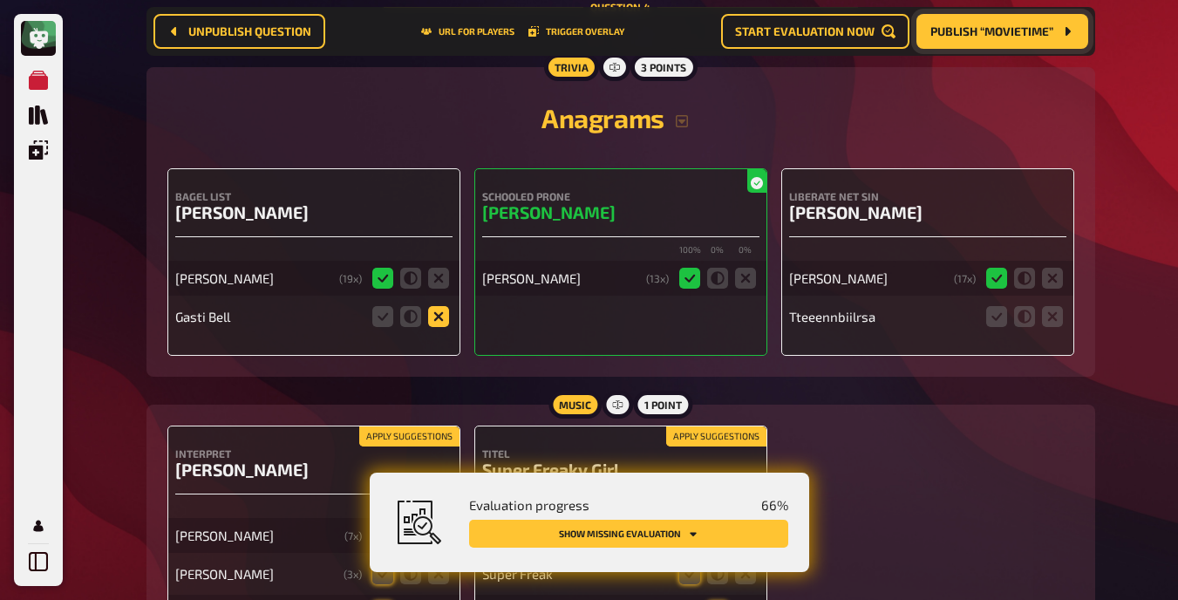
click at [437, 319] on icon at bounding box center [438, 316] width 21 height 21
click at [0, 0] on input "radio" at bounding box center [0, 0] width 0 height 0
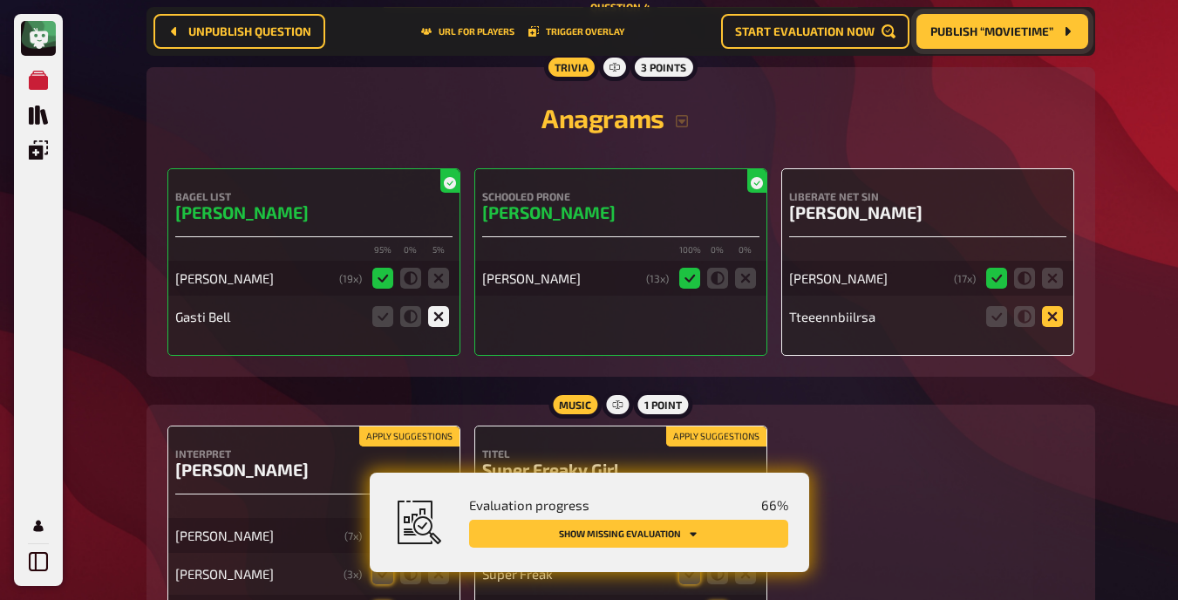
click at [749, 310] on icon at bounding box center [1052, 316] width 21 height 21
click at [0, 0] on input "radio" at bounding box center [0, 0] width 0 height 0
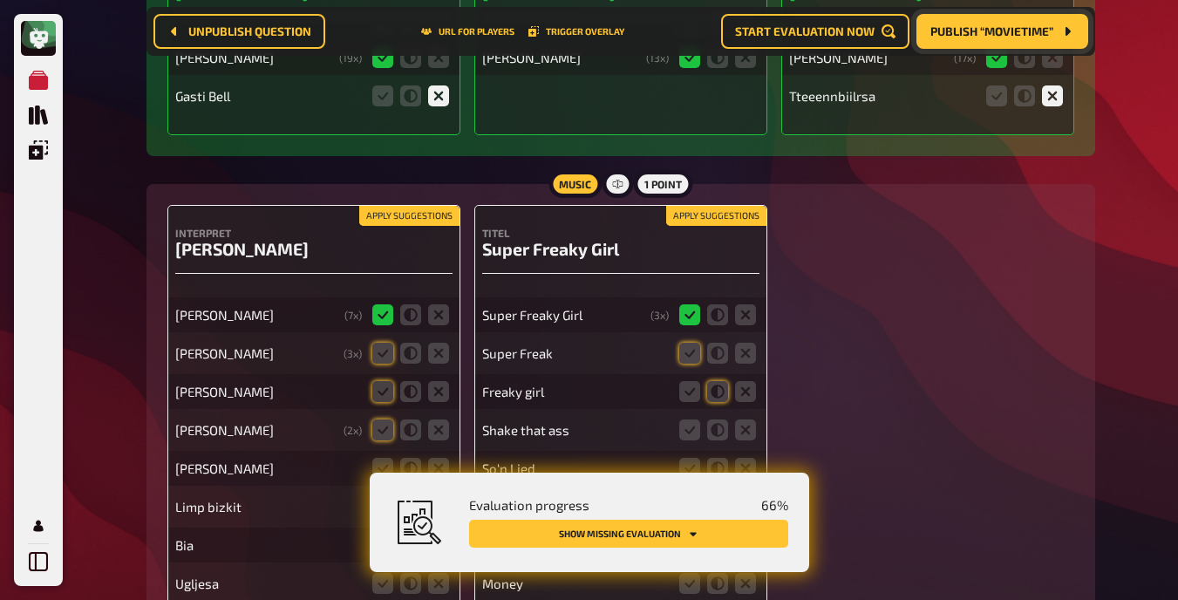
scroll to position [4928, 0]
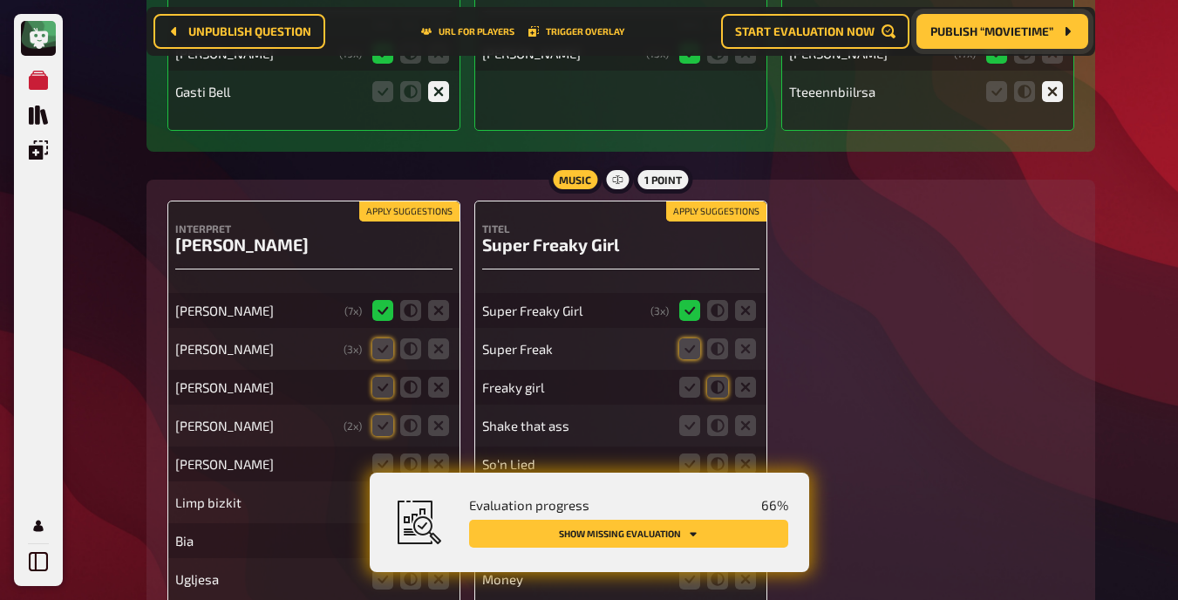
click at [415, 207] on button "Apply suggestions" at bounding box center [409, 211] width 100 height 19
click at [695, 207] on button "Apply suggestions" at bounding box center [716, 211] width 100 height 19
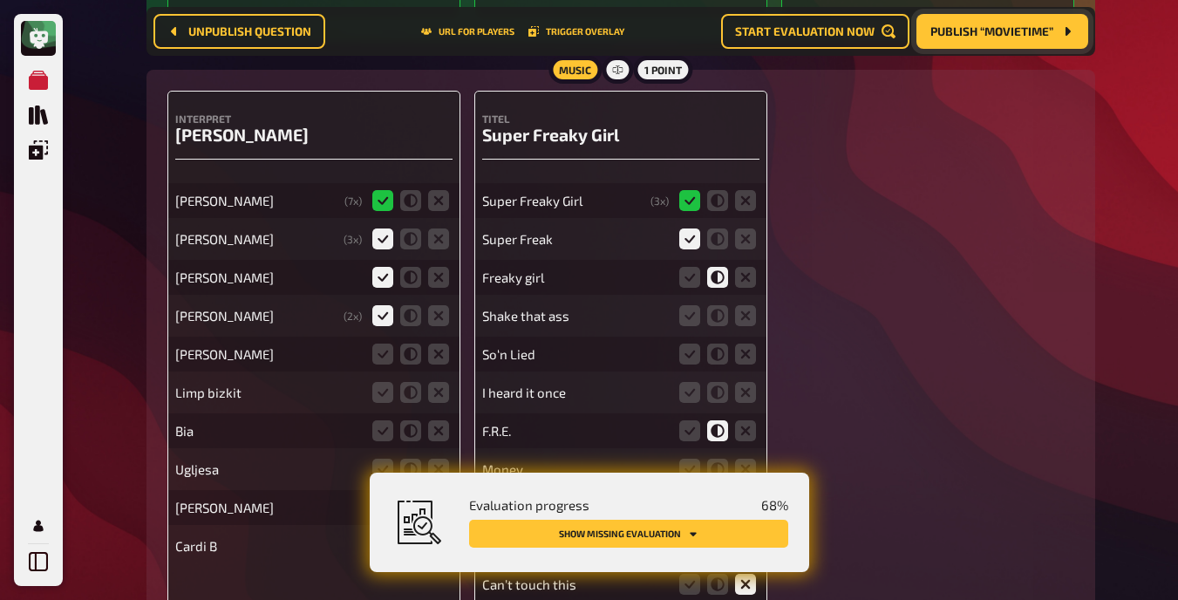
scroll to position [5046, 0]
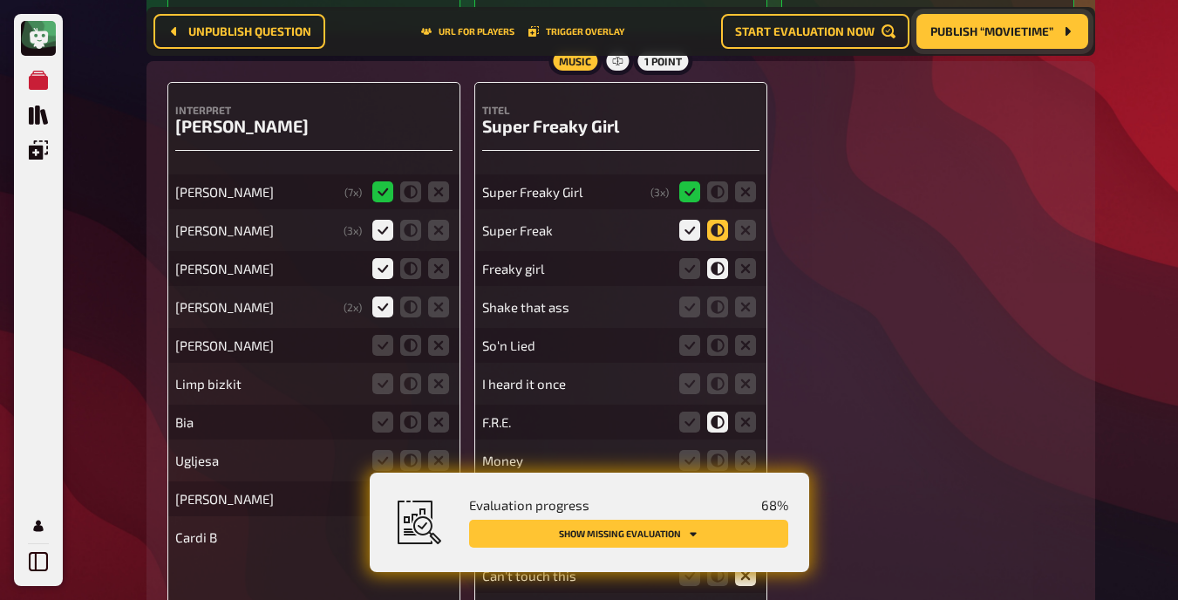
click at [725, 220] on icon at bounding box center [717, 230] width 21 height 21
click at [0, 0] on input "radio" at bounding box center [0, 0] width 0 height 0
click at [748, 301] on icon at bounding box center [745, 306] width 21 height 21
click at [0, 0] on input "radio" at bounding box center [0, 0] width 0 height 0
click at [749, 345] on icon at bounding box center [745, 345] width 21 height 21
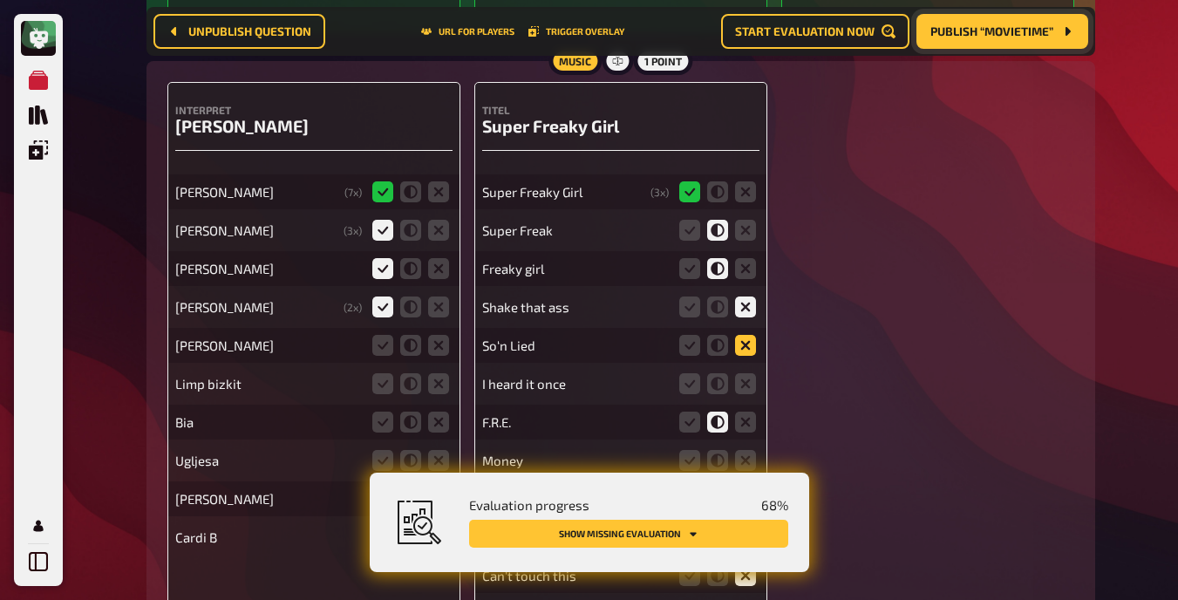
click at [0, 0] on input "radio" at bounding box center [0, 0] width 0 height 0
click at [745, 391] on icon at bounding box center [745, 383] width 21 height 21
click at [0, 0] on input "radio" at bounding box center [0, 0] width 0 height 0
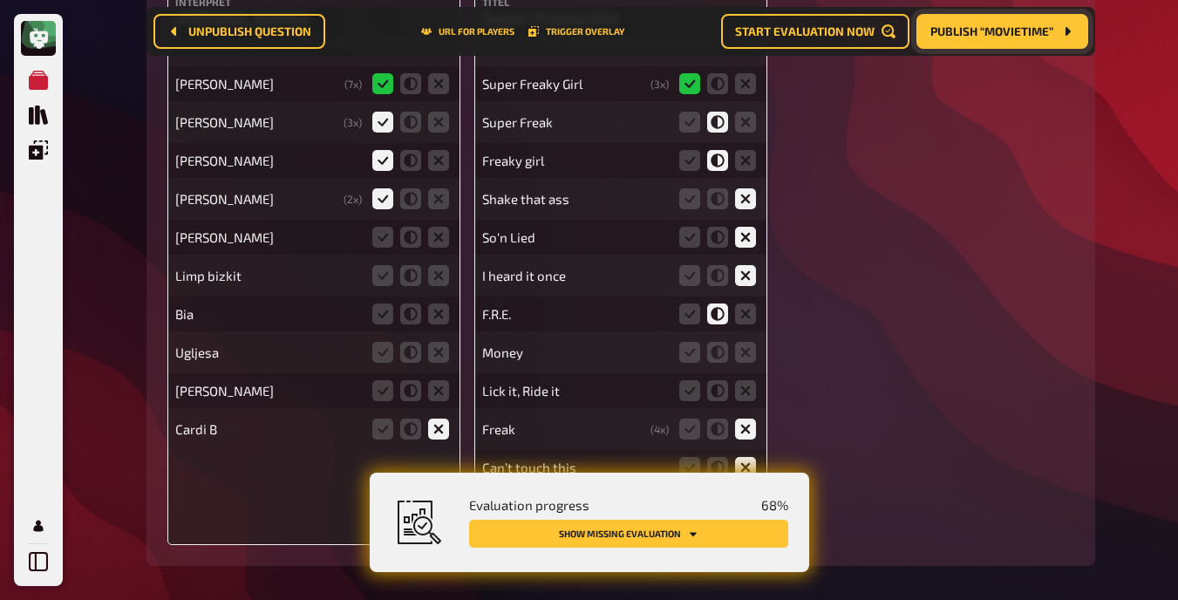
scroll to position [5155, 0]
click at [746, 311] on icon at bounding box center [745, 313] width 21 height 21
click at [0, 0] on input "radio" at bounding box center [0, 0] width 0 height 0
click at [746, 349] on icon at bounding box center [745, 351] width 21 height 21
click at [0, 0] on input "radio" at bounding box center [0, 0] width 0 height 0
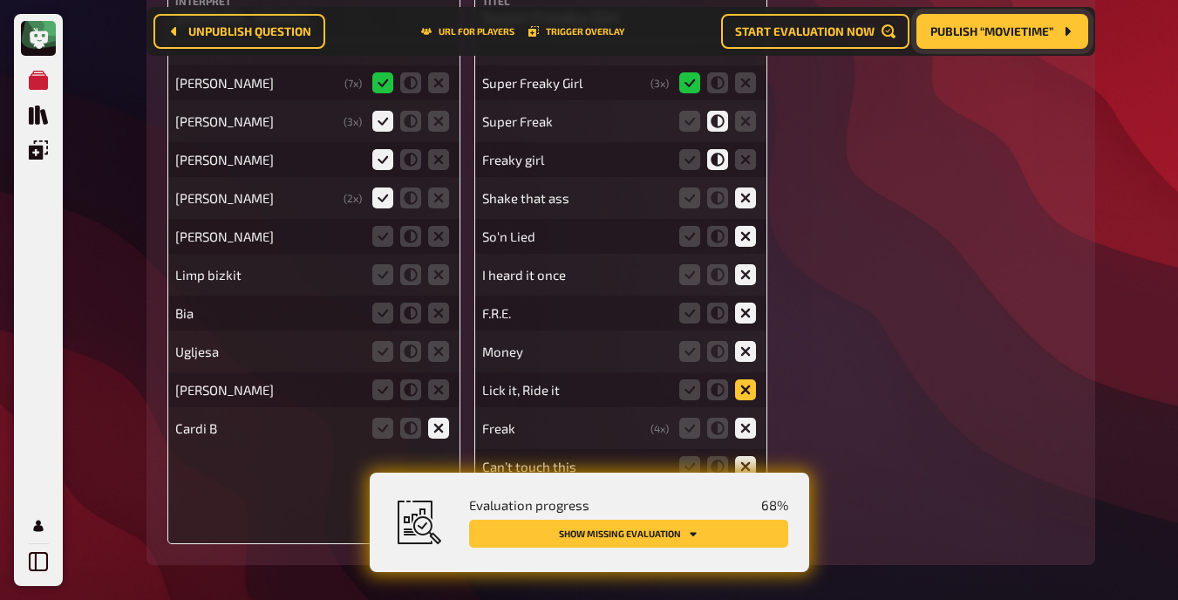
click at [746, 390] on icon at bounding box center [745, 389] width 21 height 21
click at [0, 0] on input "radio" at bounding box center [0, 0] width 0 height 0
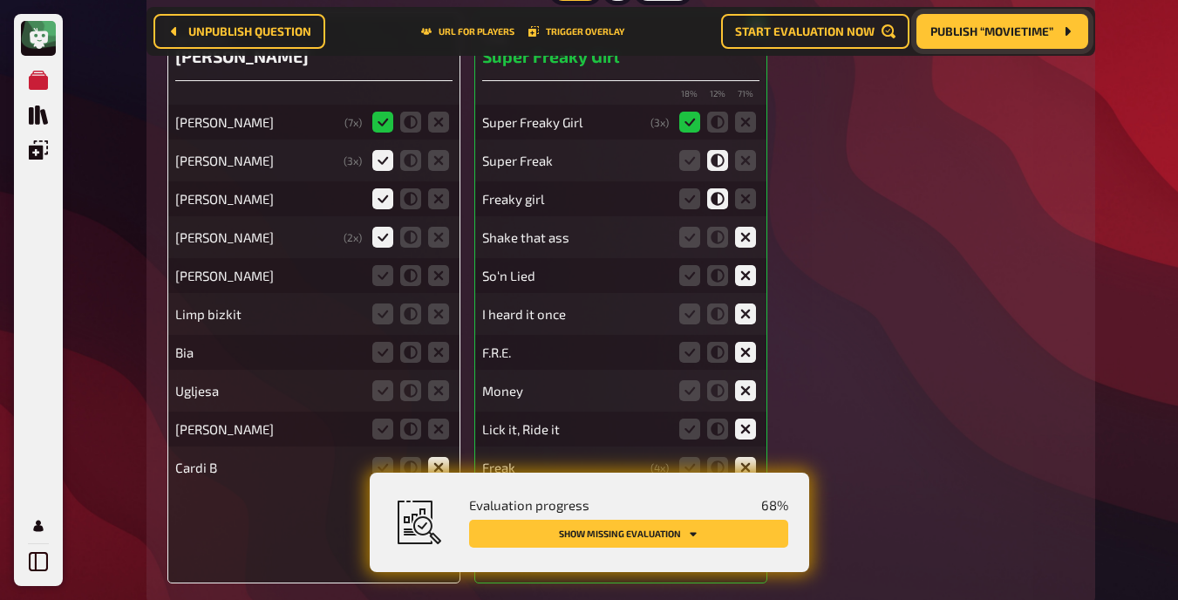
scroll to position [5115, 0]
click at [438, 271] on icon at bounding box center [438, 276] width 21 height 21
click at [0, 0] on input "radio" at bounding box center [0, 0] width 0 height 0
click at [439, 305] on icon at bounding box center [438, 314] width 21 height 21
click at [0, 0] on input "radio" at bounding box center [0, 0] width 0 height 0
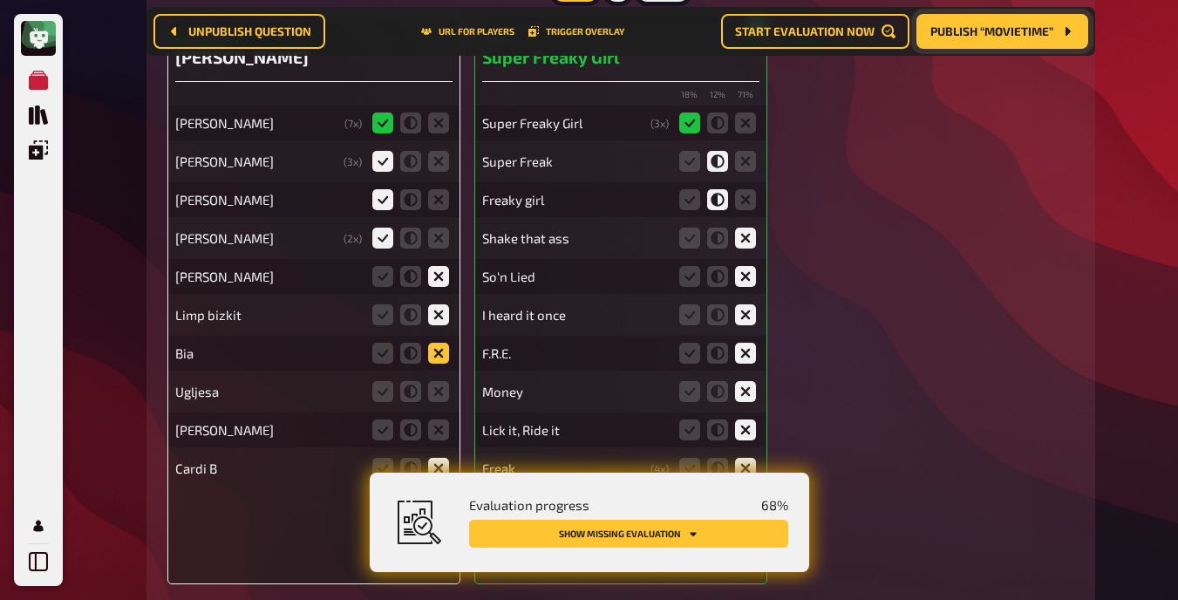
click at [439, 350] on icon at bounding box center [438, 353] width 21 height 21
click at [0, 0] on input "radio" at bounding box center [0, 0] width 0 height 0
click at [439, 391] on icon at bounding box center [438, 391] width 21 height 21
click at [0, 0] on input "radio" at bounding box center [0, 0] width 0 height 0
click at [439, 430] on icon at bounding box center [438, 429] width 21 height 21
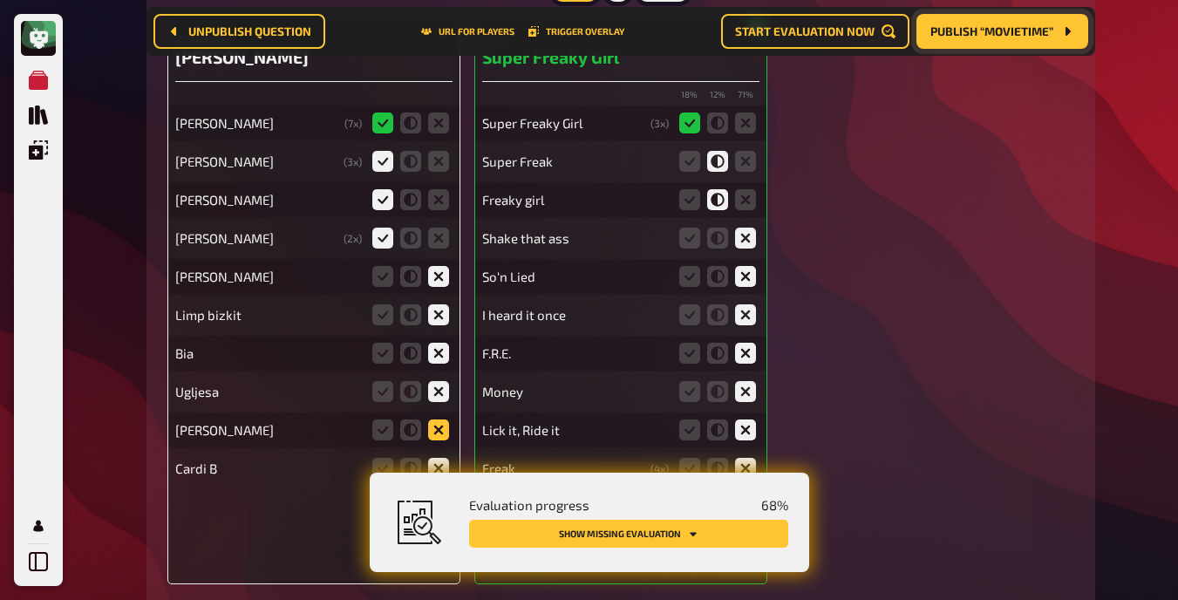
click at [0, 0] on input "radio" at bounding box center [0, 0] width 0 height 0
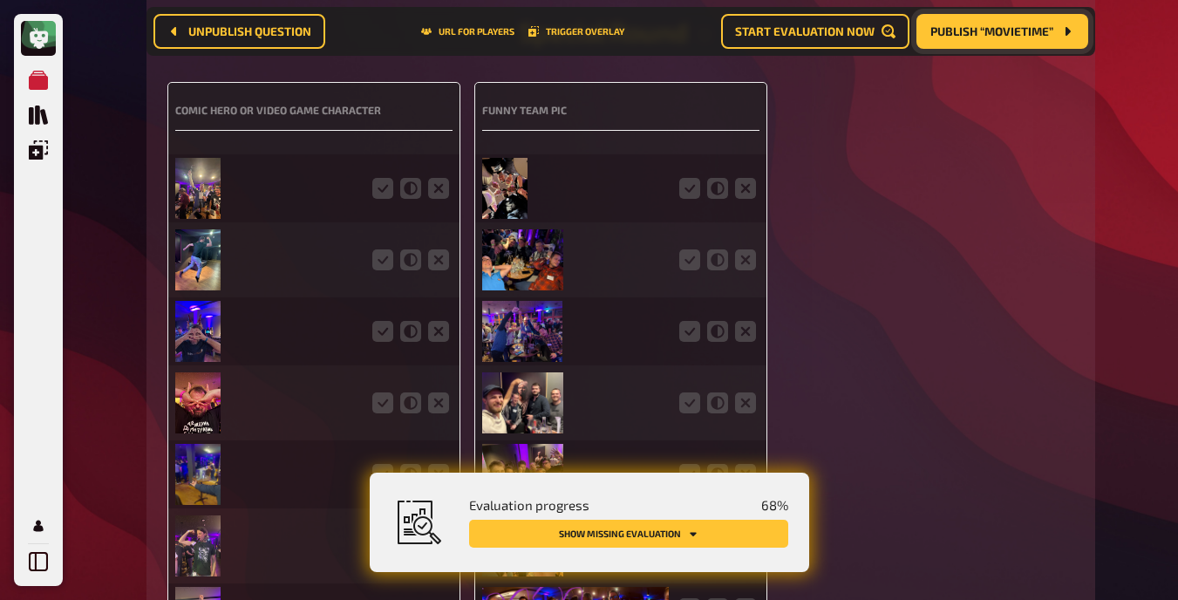
scroll to position [5878, 0]
click at [374, 187] on icon at bounding box center [382, 187] width 21 height 21
click at [0, 0] on input "radio" at bounding box center [0, 0] width 0 height 0
click at [379, 257] on icon at bounding box center [382, 258] width 21 height 21
click at [0, 0] on input "radio" at bounding box center [0, 0] width 0 height 0
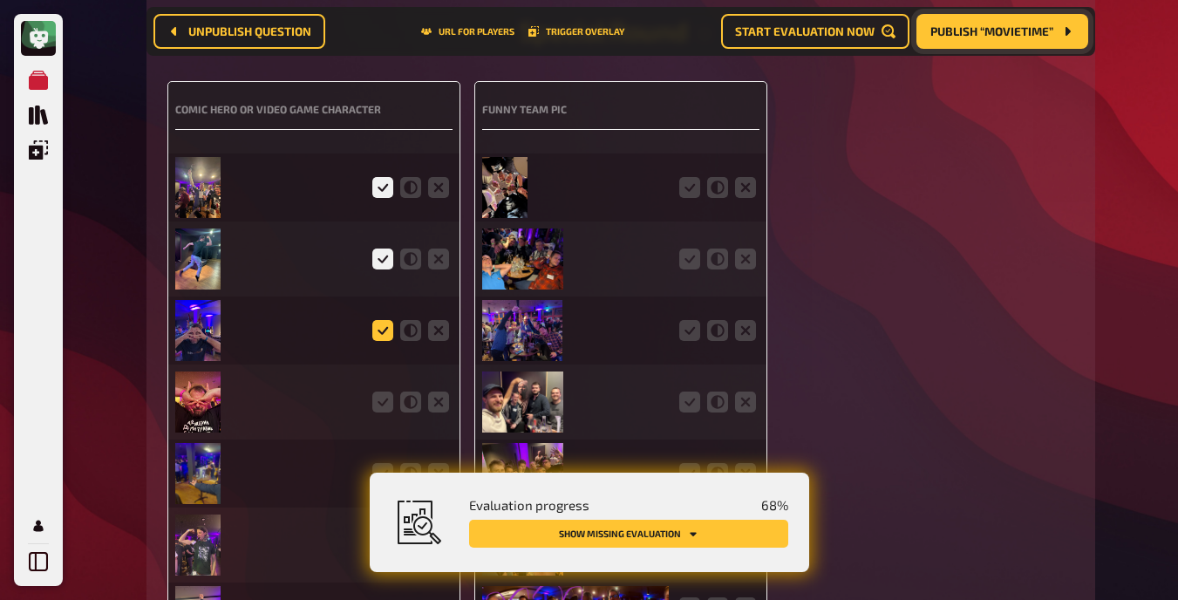
click at [386, 332] on icon at bounding box center [382, 330] width 21 height 21
click at [0, 0] on input "radio" at bounding box center [0, 0] width 0 height 0
click at [385, 402] on icon at bounding box center [382, 401] width 21 height 21
click at [0, 0] on input "radio" at bounding box center [0, 0] width 0 height 0
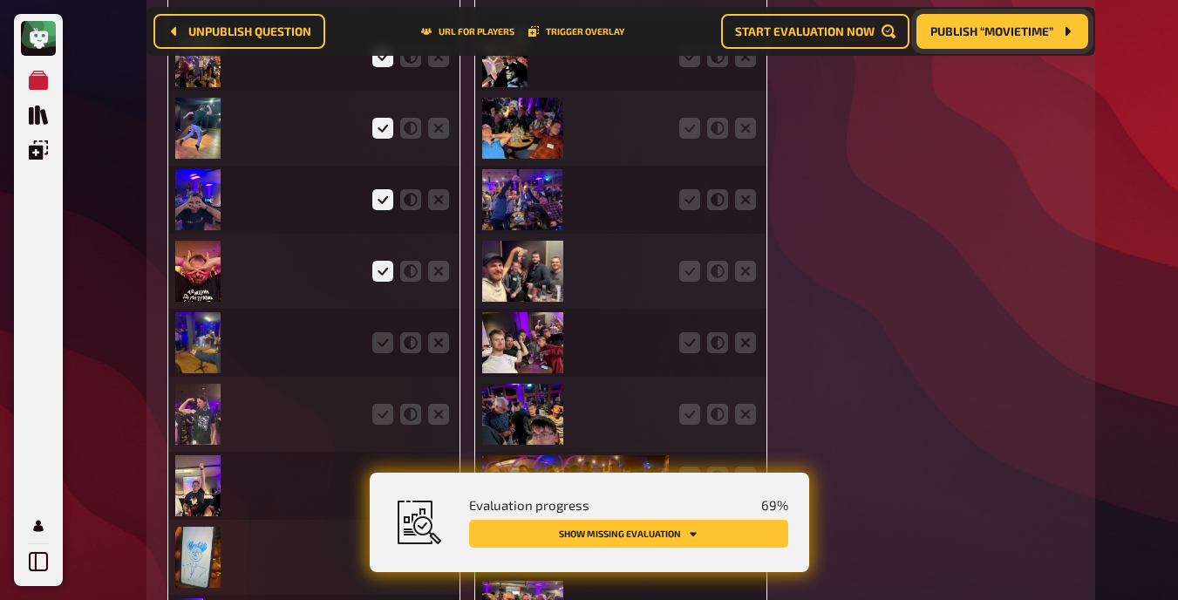
scroll to position [6012, 0]
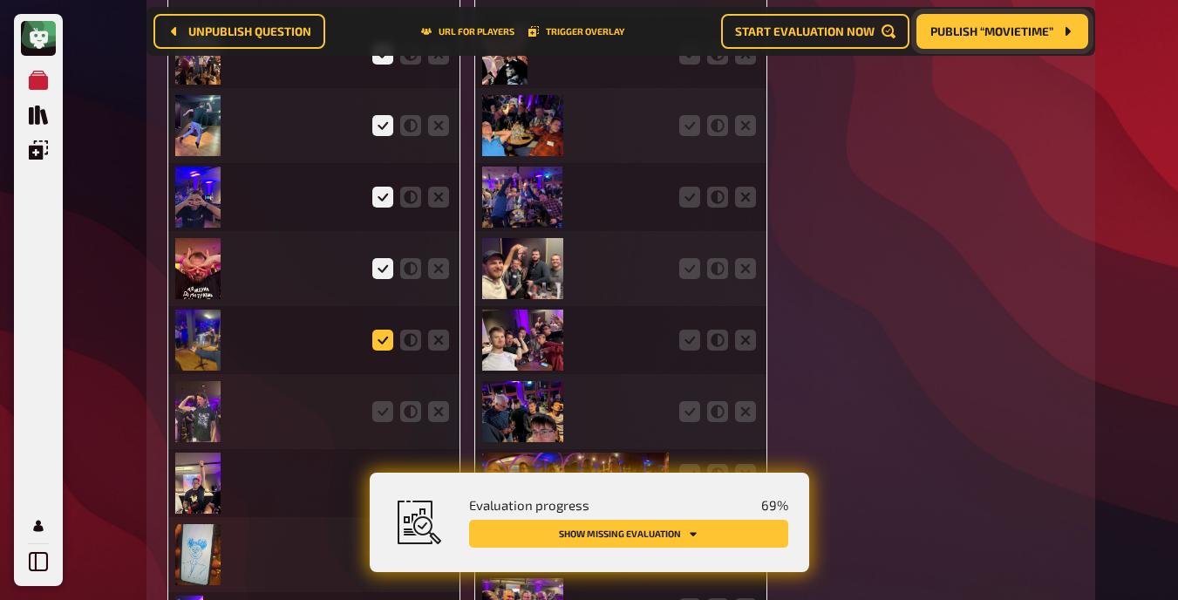
click at [384, 335] on icon at bounding box center [382, 340] width 21 height 21
click at [0, 0] on input "radio" at bounding box center [0, 0] width 0 height 0
click at [384, 415] on icon at bounding box center [382, 411] width 21 height 21
click at [0, 0] on input "radio" at bounding box center [0, 0] width 0 height 0
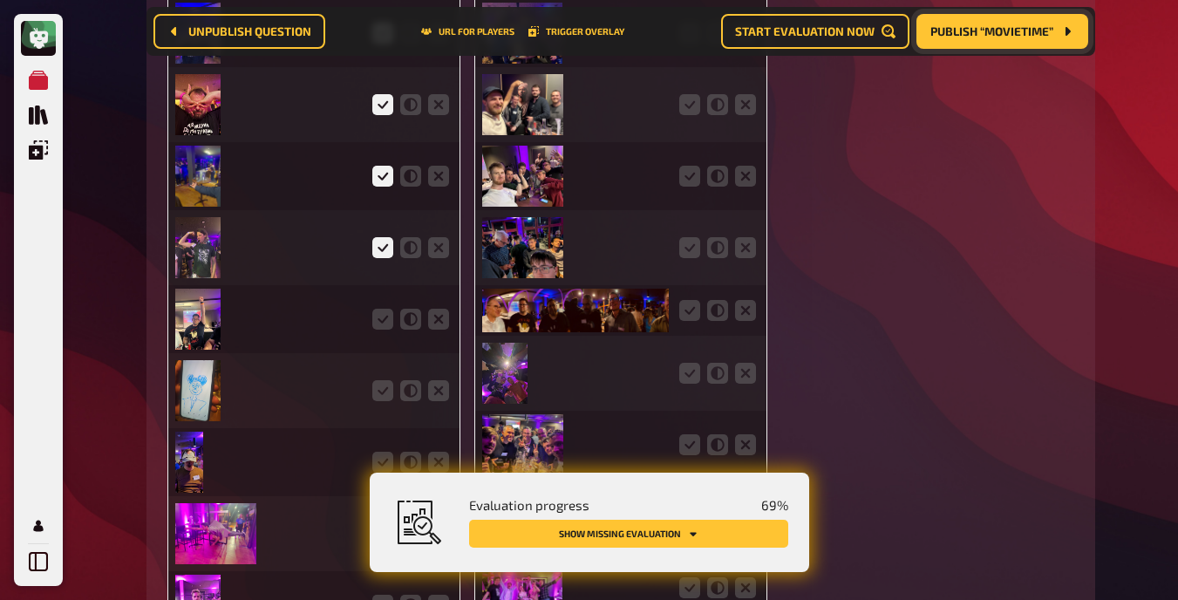
scroll to position [6178, 0]
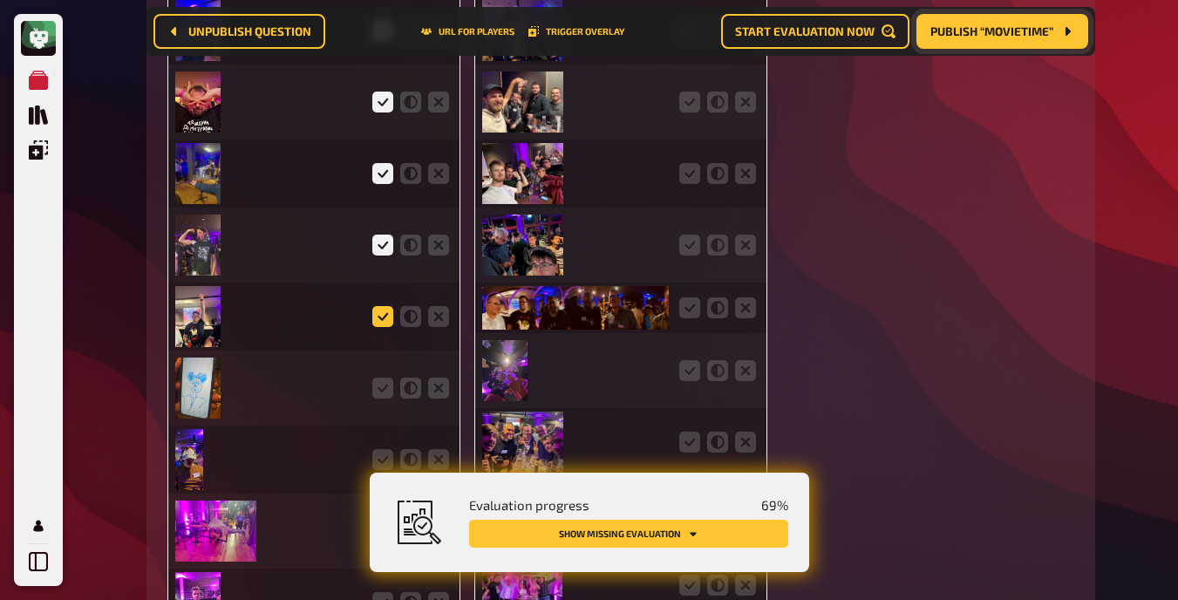
click at [383, 313] on icon at bounding box center [382, 316] width 21 height 21
click at [0, 0] on input "radio" at bounding box center [0, 0] width 0 height 0
click at [388, 391] on icon at bounding box center [382, 388] width 21 height 21
click at [0, 0] on input "radio" at bounding box center [0, 0] width 0 height 0
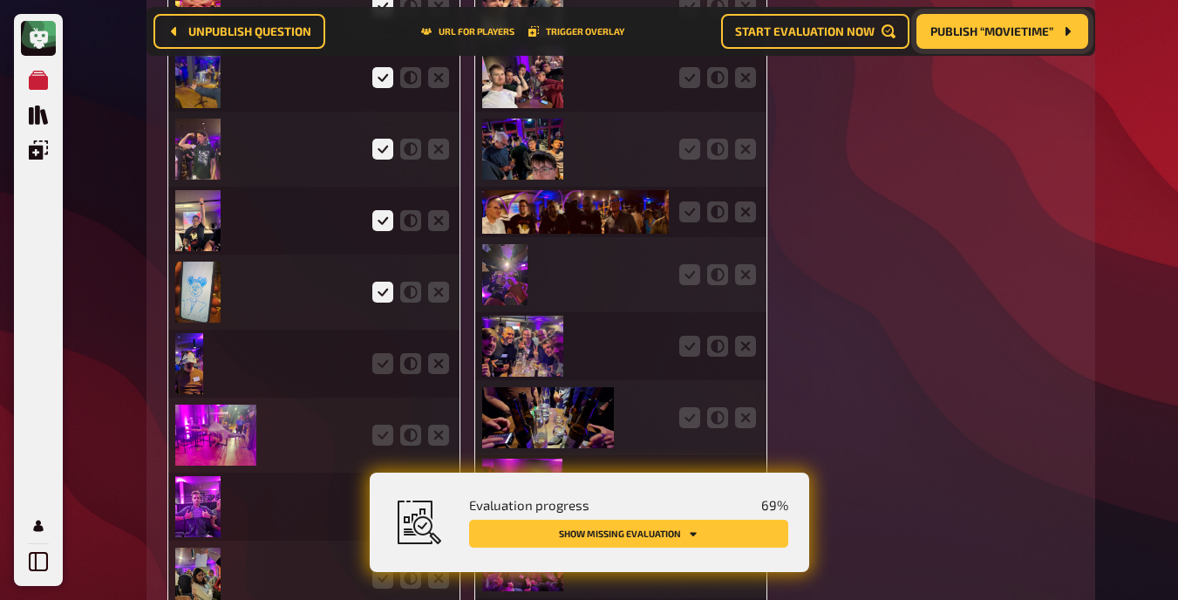
scroll to position [6277, 0]
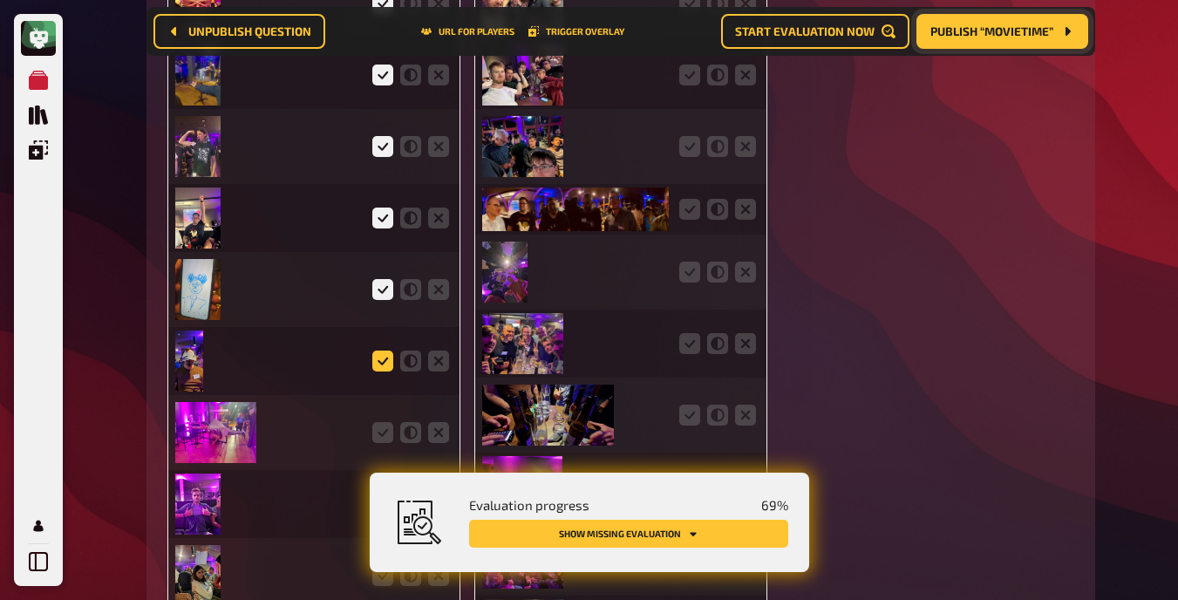
click at [387, 358] on icon at bounding box center [382, 360] width 21 height 21
click at [0, 0] on input "radio" at bounding box center [0, 0] width 0 height 0
click at [388, 440] on icon at bounding box center [382, 432] width 21 height 21
click at [0, 0] on input "radio" at bounding box center [0, 0] width 0 height 0
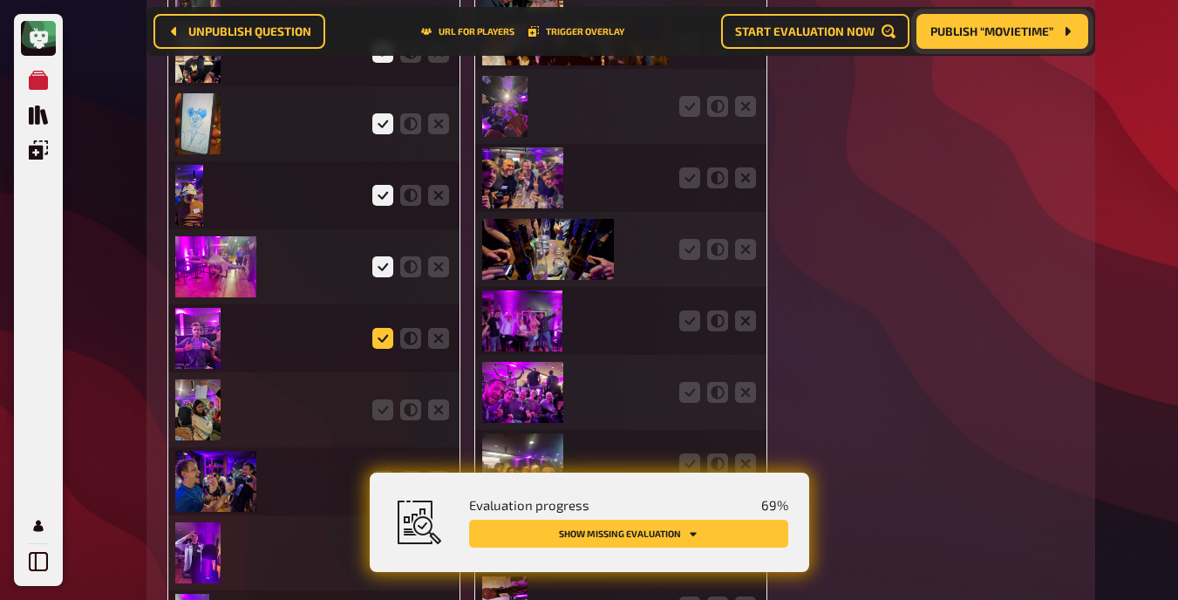
click at [384, 335] on icon at bounding box center [382, 338] width 21 height 21
click at [0, 0] on input "radio" at bounding box center [0, 0] width 0 height 0
click at [384, 409] on icon at bounding box center [382, 409] width 21 height 21
click at [0, 0] on input "radio" at bounding box center [0, 0] width 0 height 0
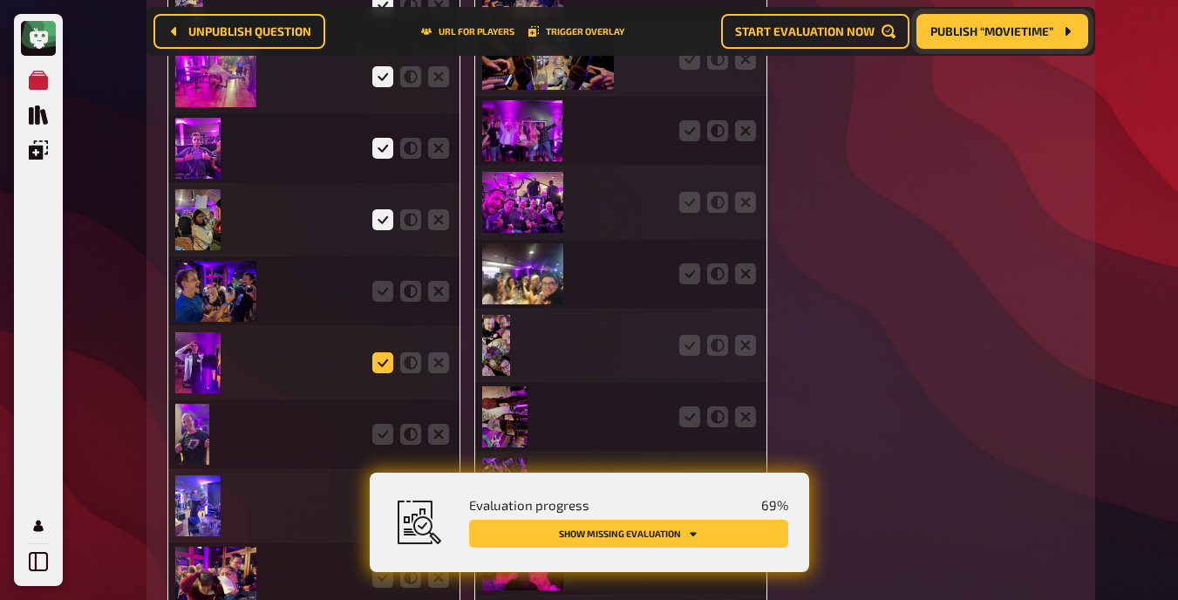
click at [383, 363] on icon at bounding box center [382, 362] width 21 height 21
click at [0, 0] on input "radio" at bounding box center [0, 0] width 0 height 0
click at [383, 285] on icon at bounding box center [382, 291] width 21 height 21
click at [0, 0] on input "radio" at bounding box center [0, 0] width 0 height 0
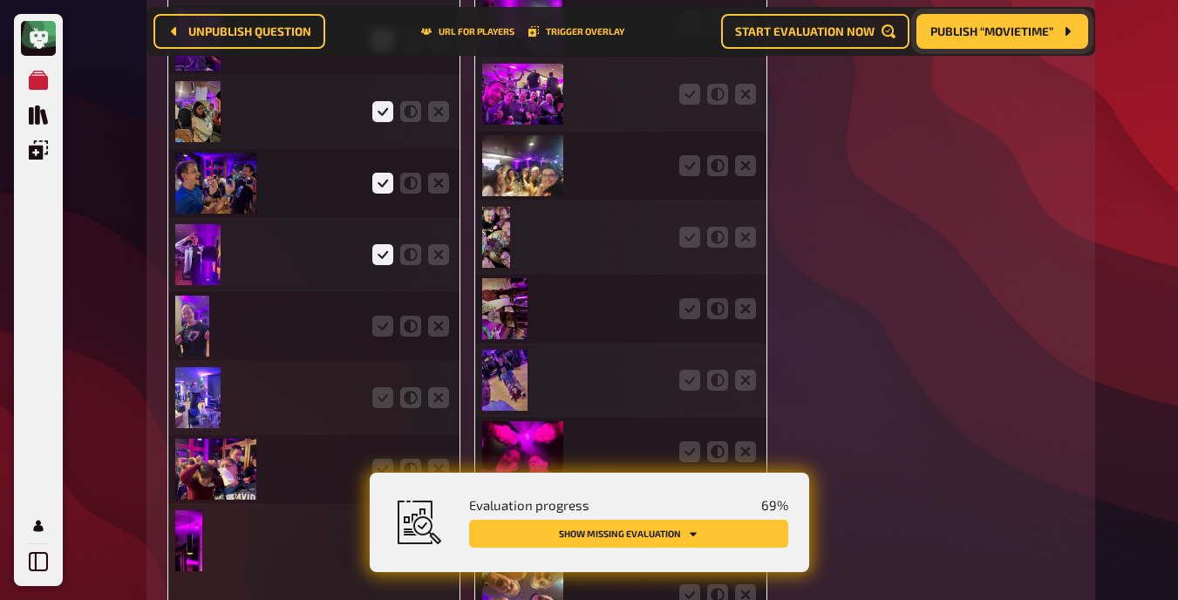
scroll to position [6742, 0]
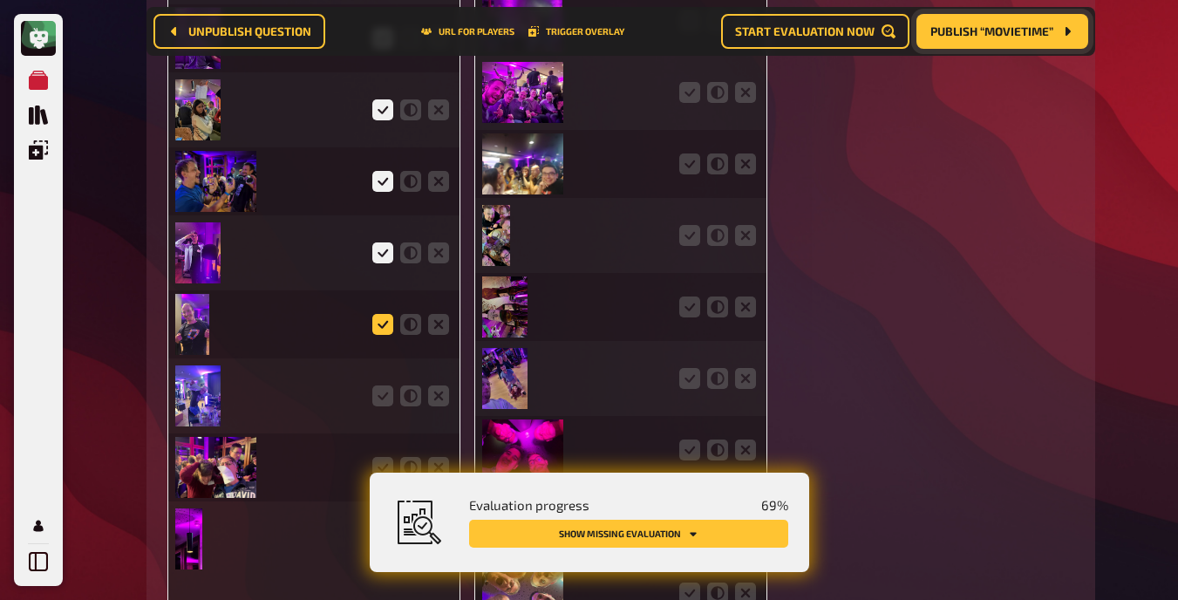
click at [381, 323] on icon at bounding box center [382, 324] width 21 height 21
click at [0, 0] on input "radio" at bounding box center [0, 0] width 0 height 0
click at [384, 396] on icon at bounding box center [382, 395] width 21 height 21
click at [0, 0] on input "radio" at bounding box center [0, 0] width 0 height 0
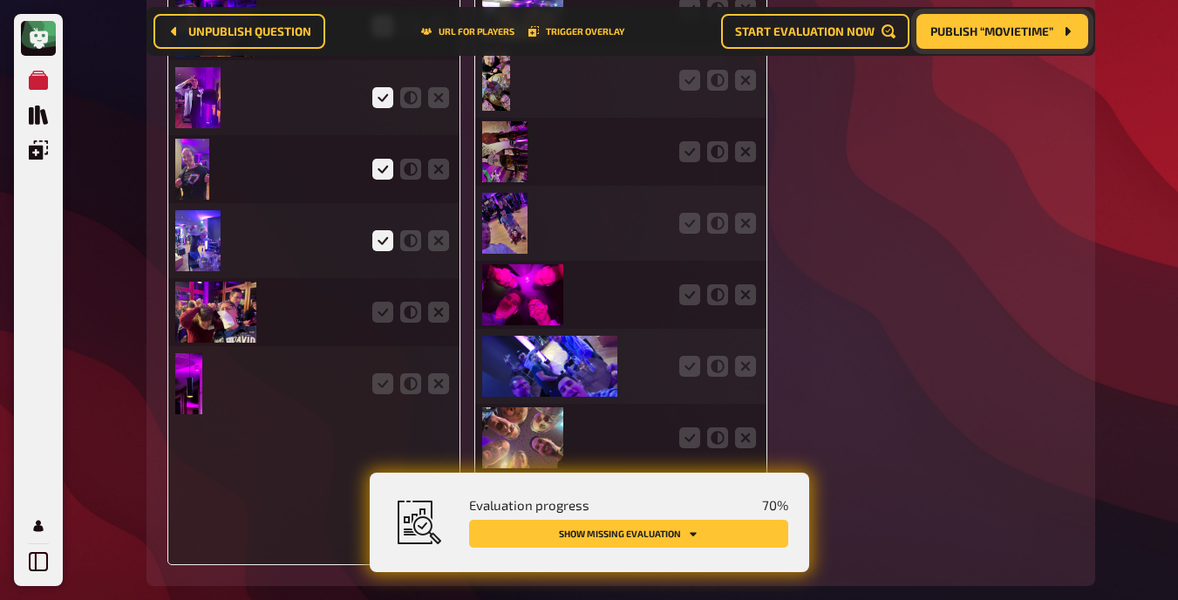
scroll to position [6898, 0]
click at [380, 307] on icon at bounding box center [382, 311] width 21 height 21
click at [0, 0] on input "radio" at bounding box center [0, 0] width 0 height 0
click at [384, 381] on icon at bounding box center [382, 382] width 21 height 21
click at [0, 0] on input "radio" at bounding box center [0, 0] width 0 height 0
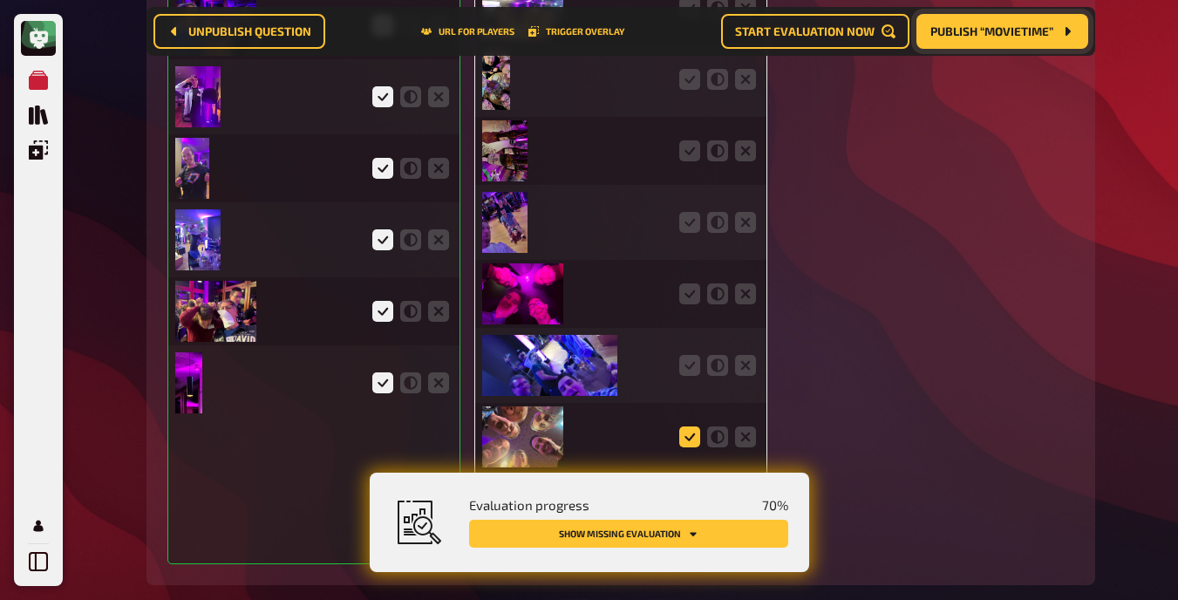
click at [696, 429] on icon at bounding box center [689, 436] width 21 height 21
click at [0, 0] on input "radio" at bounding box center [0, 0] width 0 height 0
click at [691, 360] on icon at bounding box center [689, 365] width 21 height 21
click at [0, 0] on input "radio" at bounding box center [0, 0] width 0 height 0
click at [689, 290] on icon at bounding box center [689, 293] width 21 height 21
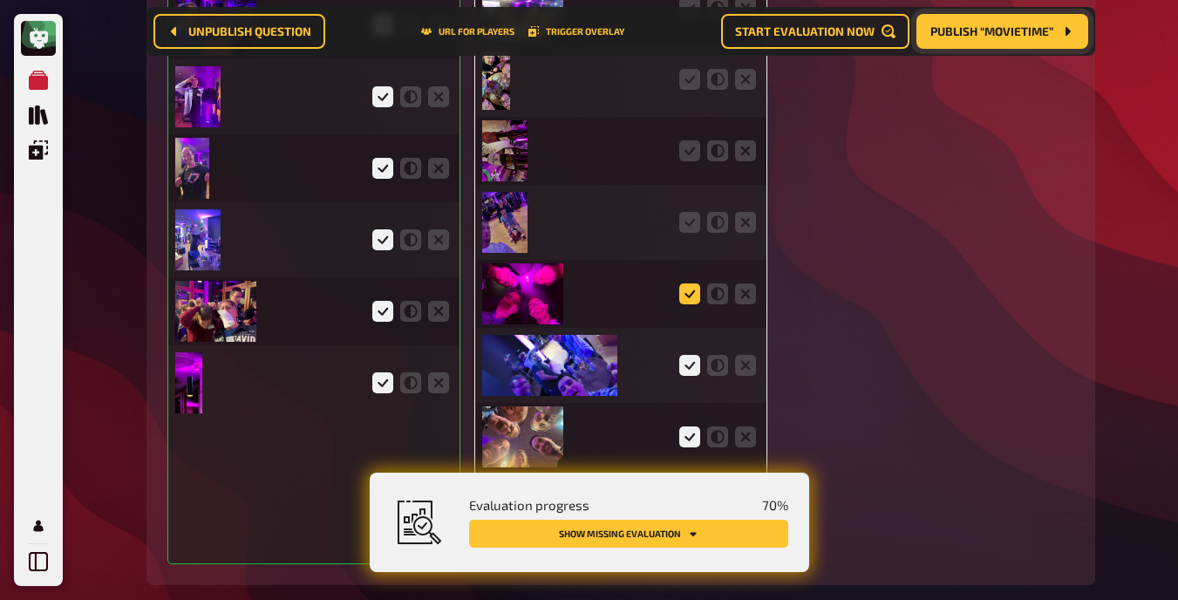
click at [0, 0] on input "radio" at bounding box center [0, 0] width 0 height 0
click at [691, 216] on icon at bounding box center [689, 222] width 21 height 21
click at [0, 0] on input "radio" at bounding box center [0, 0] width 0 height 0
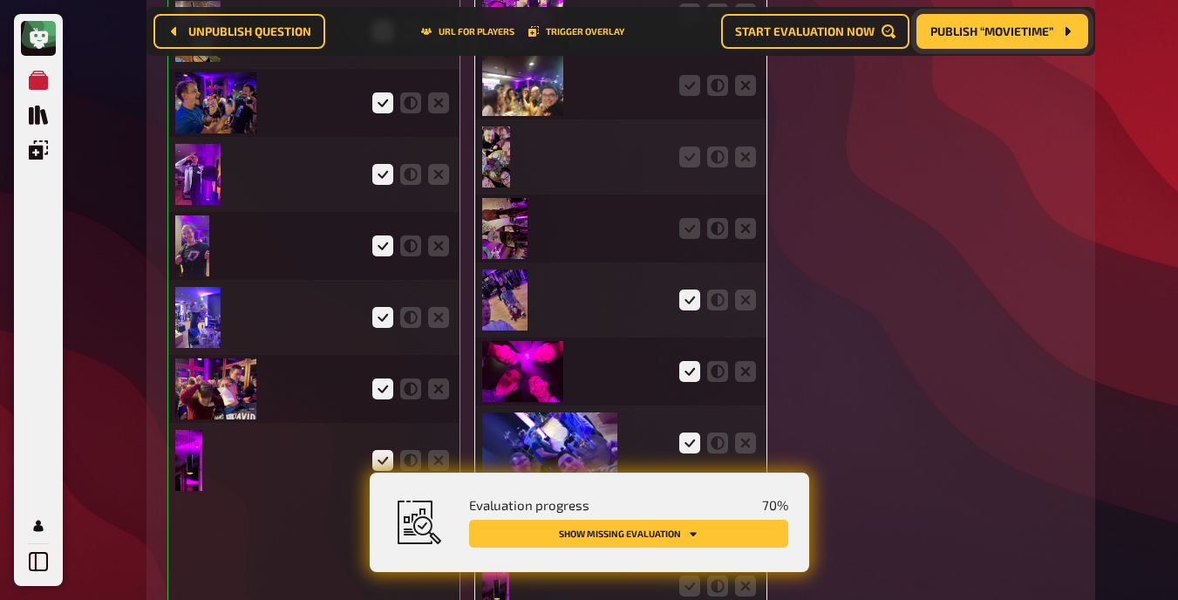
scroll to position [6819, 0]
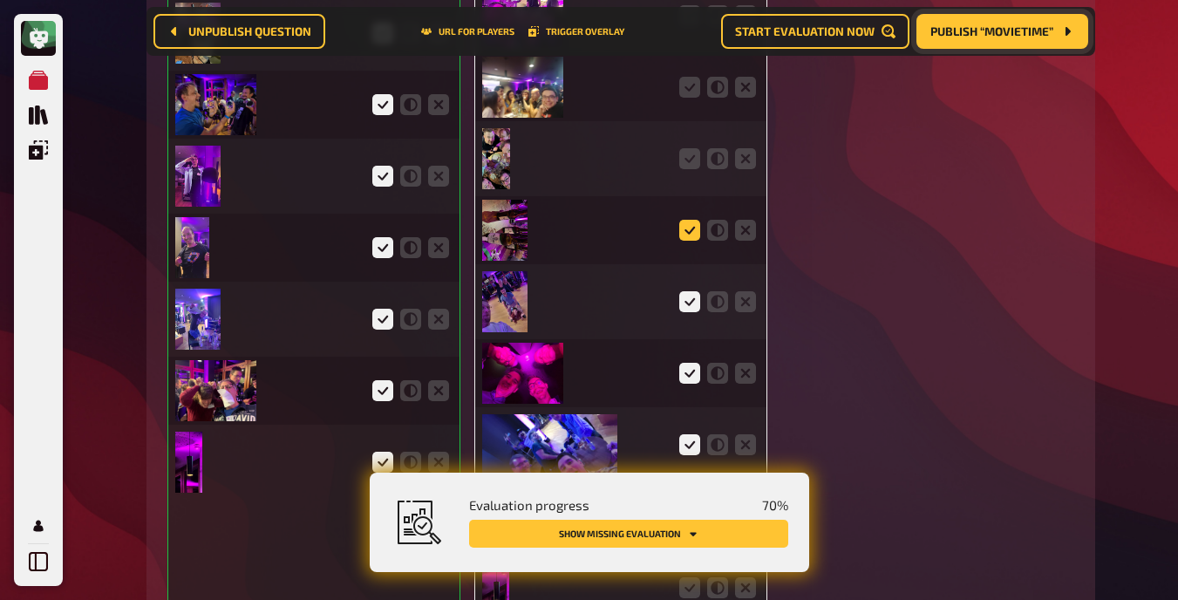
click at [691, 223] on icon at bounding box center [689, 230] width 21 height 21
click at [0, 0] on input "radio" at bounding box center [0, 0] width 0 height 0
click at [693, 160] on icon at bounding box center [689, 158] width 21 height 21
click at [0, 0] on input "radio" at bounding box center [0, 0] width 0 height 0
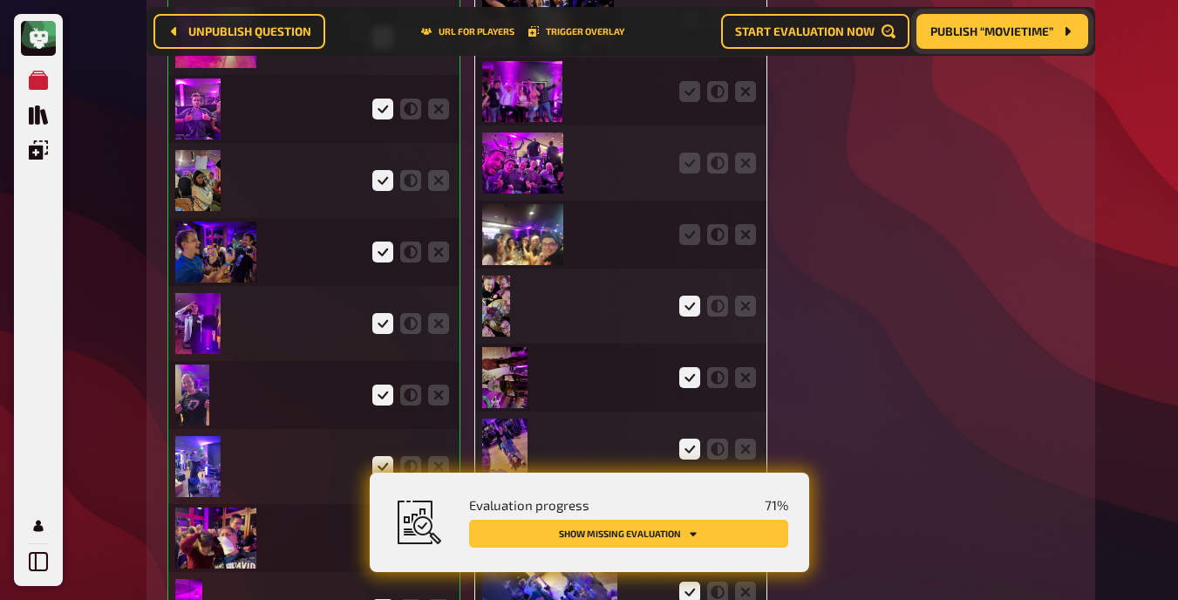
scroll to position [6667, 0]
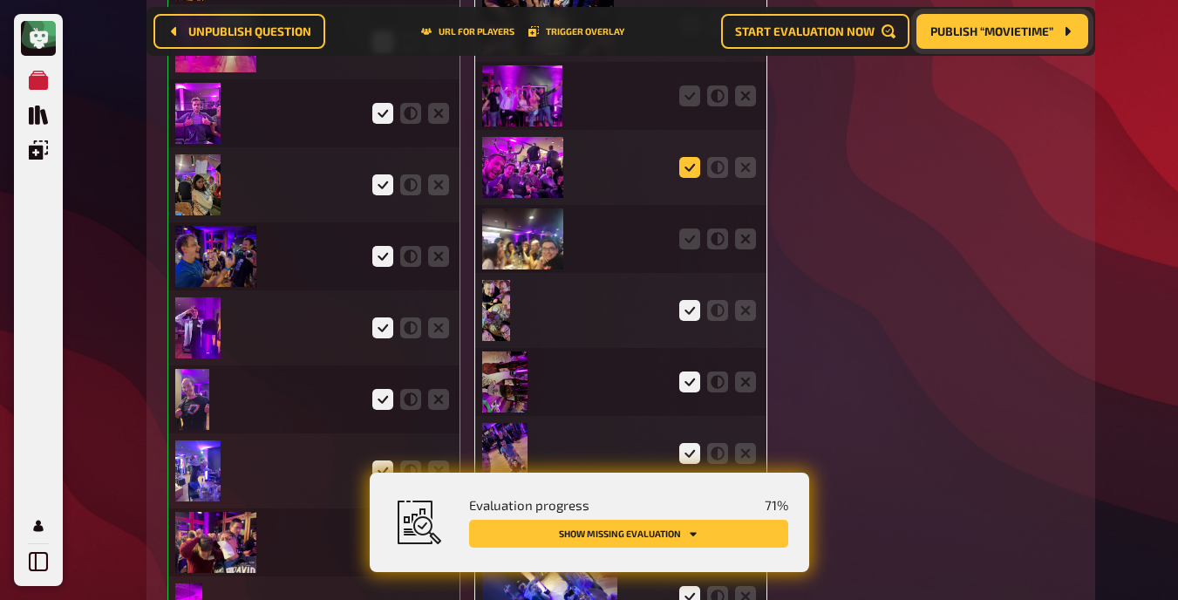
click at [693, 165] on icon at bounding box center [689, 167] width 21 height 21
click at [0, 0] on input "radio" at bounding box center [0, 0] width 0 height 0
click at [689, 92] on icon at bounding box center [689, 95] width 21 height 21
click at [0, 0] on input "radio" at bounding box center [0, 0] width 0 height 0
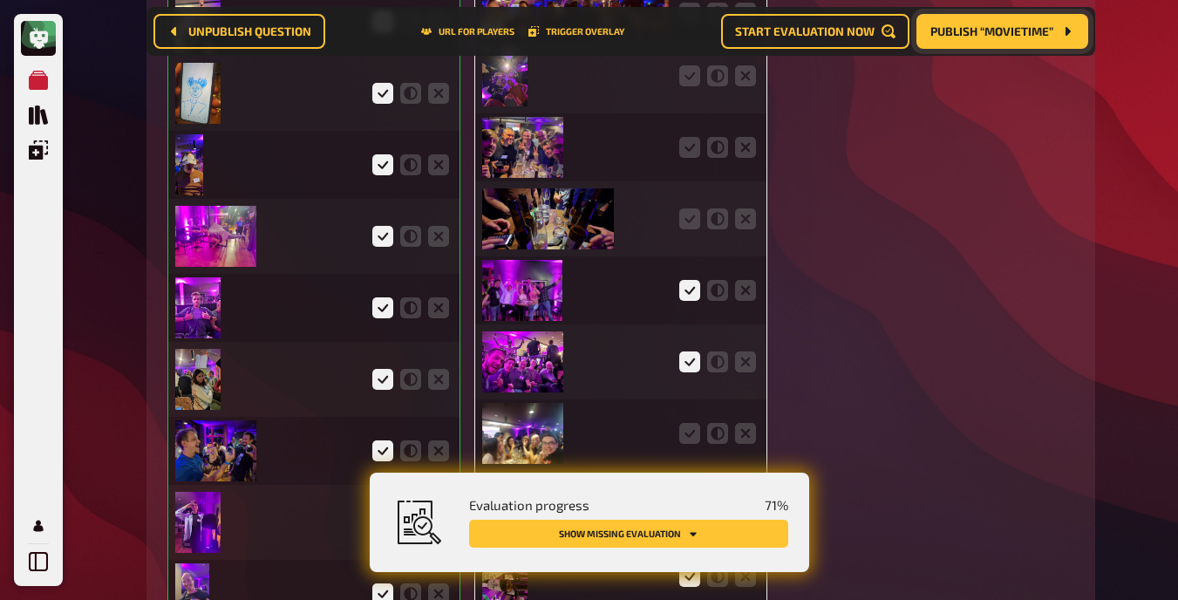
scroll to position [6472, 0]
click at [689, 77] on icon at bounding box center [689, 76] width 21 height 21
click at [0, 0] on input "radio" at bounding box center [0, 0] width 0 height 0
click at [688, 147] on icon at bounding box center [689, 148] width 21 height 21
click at [0, 0] on input "radio" at bounding box center [0, 0] width 0 height 0
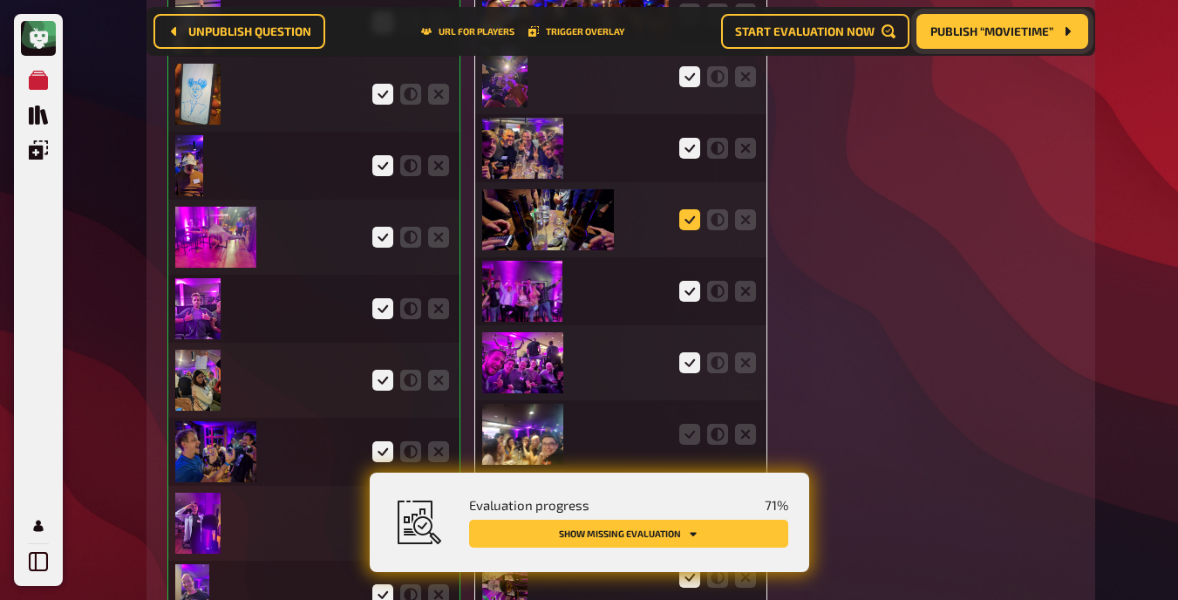
click at [688, 220] on icon at bounding box center [689, 219] width 21 height 21
click at [0, 0] on input "radio" at bounding box center [0, 0] width 0 height 0
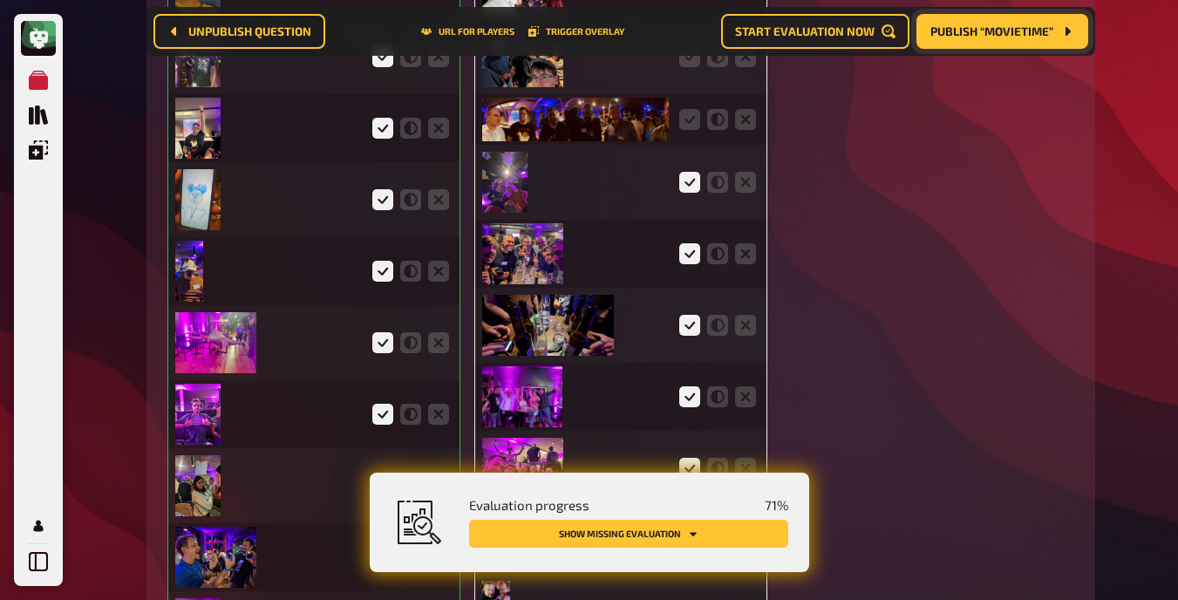
scroll to position [6366, 0]
click at [687, 123] on icon at bounding box center [689, 120] width 21 height 21
click at [0, 0] on input "radio" at bounding box center [0, 0] width 0 height 0
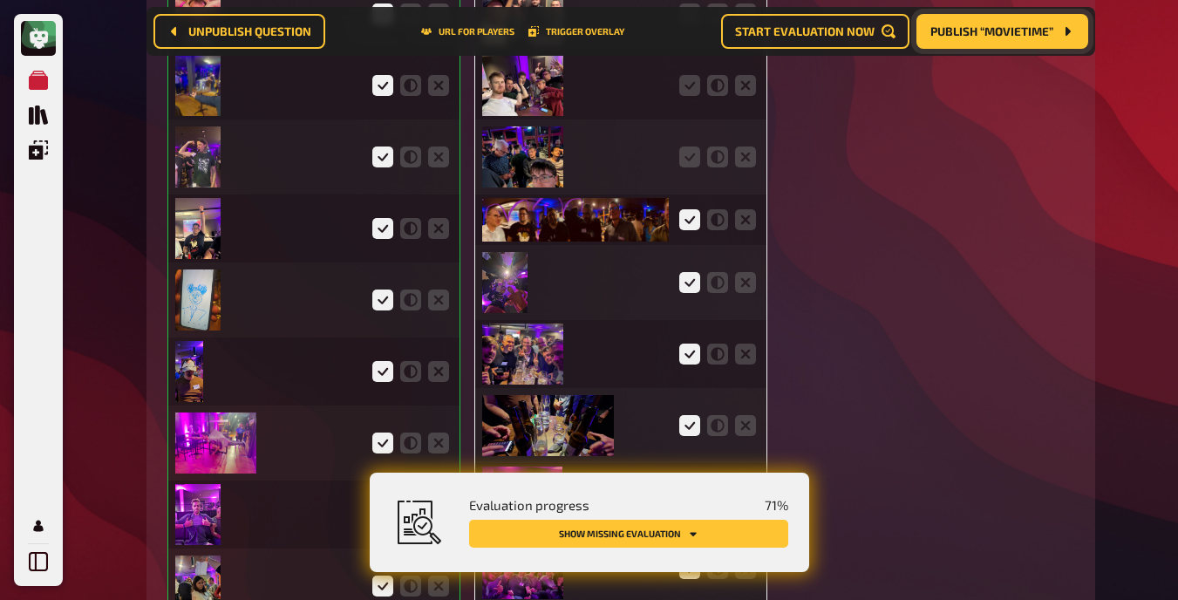
scroll to position [6263, 0]
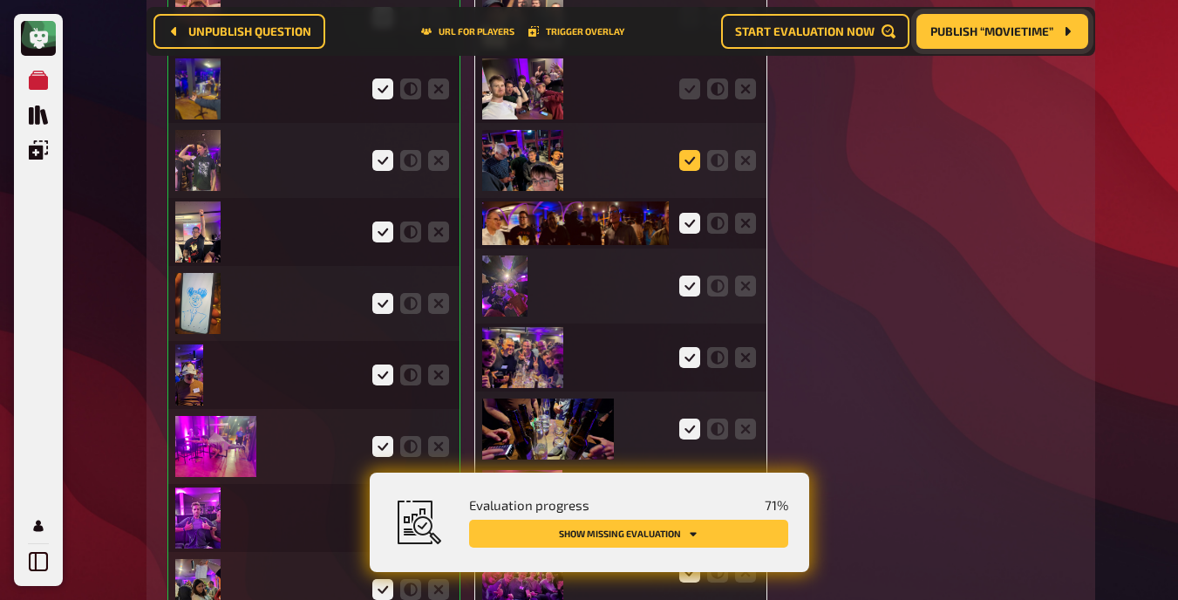
click at [691, 160] on icon at bounding box center [689, 160] width 21 height 21
click at [0, 0] on input "radio" at bounding box center [0, 0] width 0 height 0
click at [691, 89] on icon at bounding box center [689, 88] width 21 height 21
click at [0, 0] on input "radio" at bounding box center [0, 0] width 0 height 0
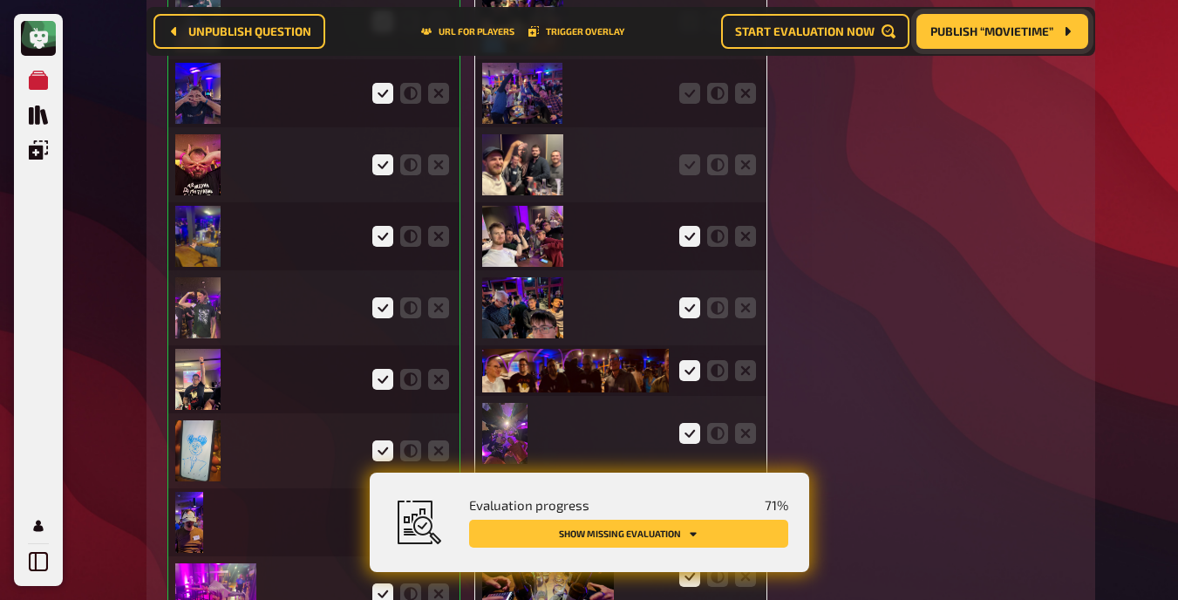
scroll to position [6114, 0]
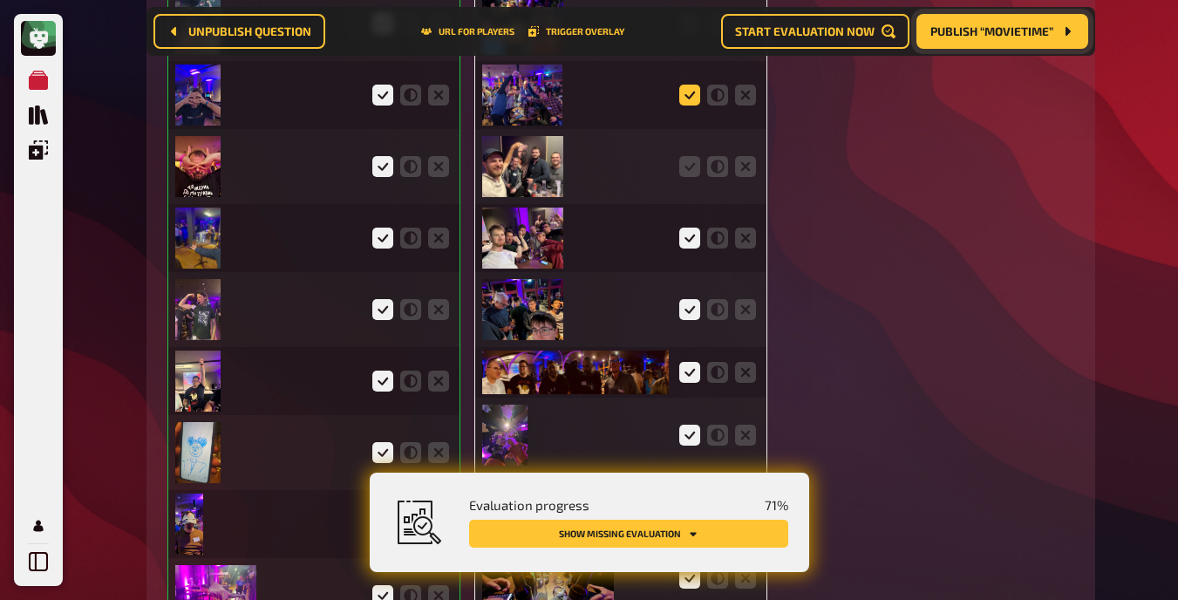
click at [691, 92] on icon at bounding box center [689, 95] width 21 height 21
click at [0, 0] on input "radio" at bounding box center [0, 0] width 0 height 0
click at [691, 172] on icon at bounding box center [689, 166] width 21 height 21
click at [0, 0] on input "radio" at bounding box center [0, 0] width 0 height 0
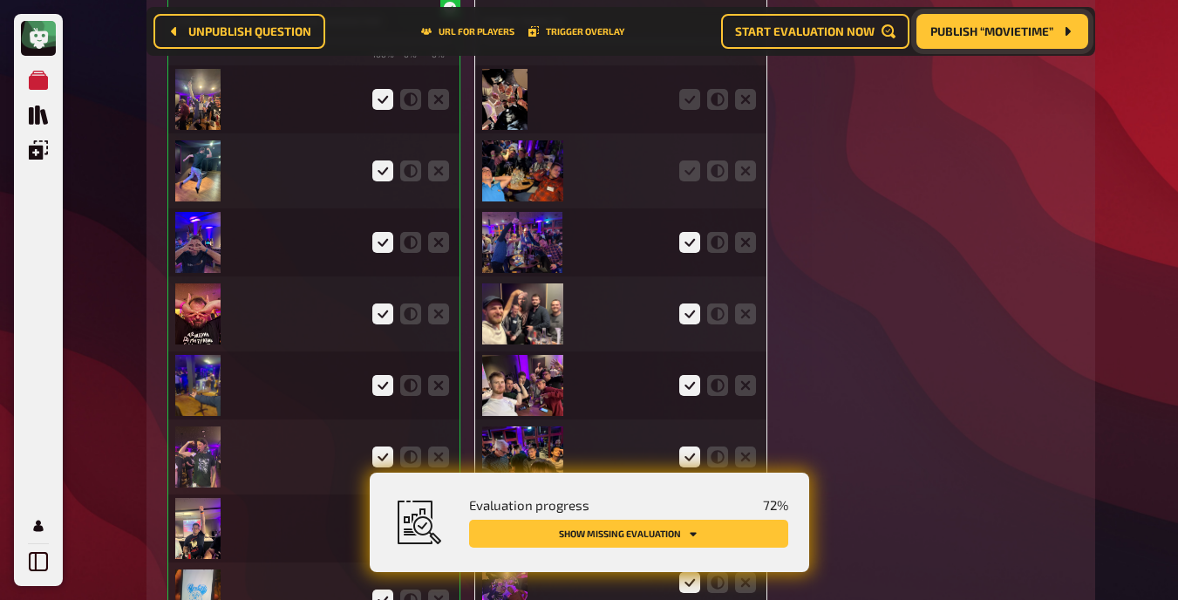
scroll to position [5961, 0]
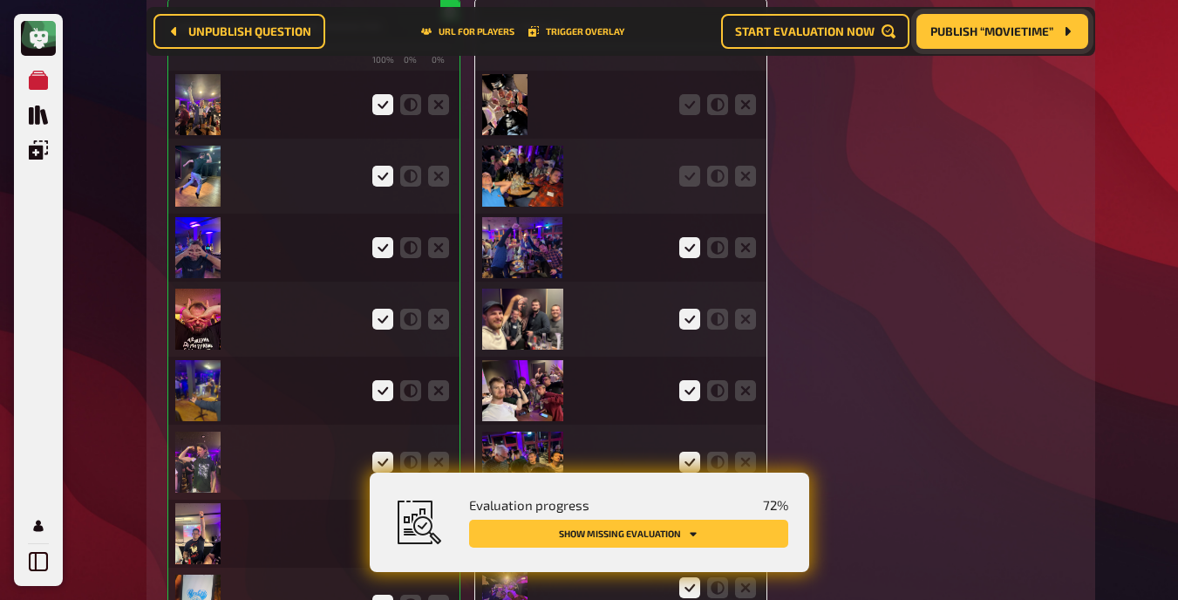
click at [691, 172] on icon at bounding box center [689, 176] width 21 height 21
click at [0, 0] on input "radio" at bounding box center [0, 0] width 0 height 0
click at [687, 94] on icon at bounding box center [689, 104] width 21 height 21
click at [0, 0] on input "radio" at bounding box center [0, 0] width 0 height 0
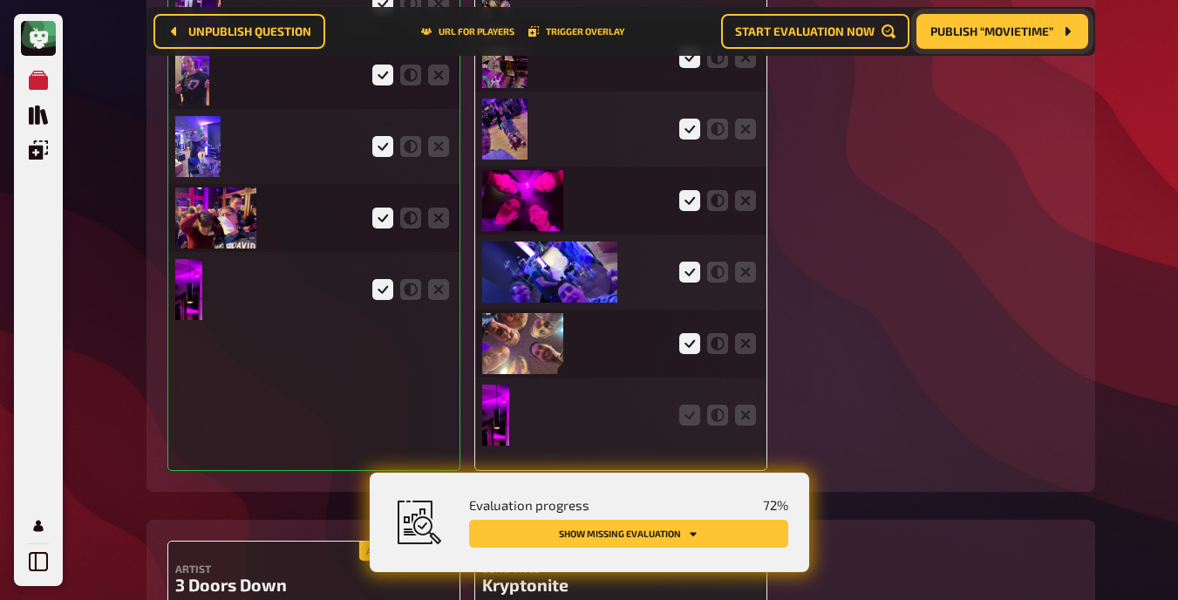
scroll to position [7077, 0]
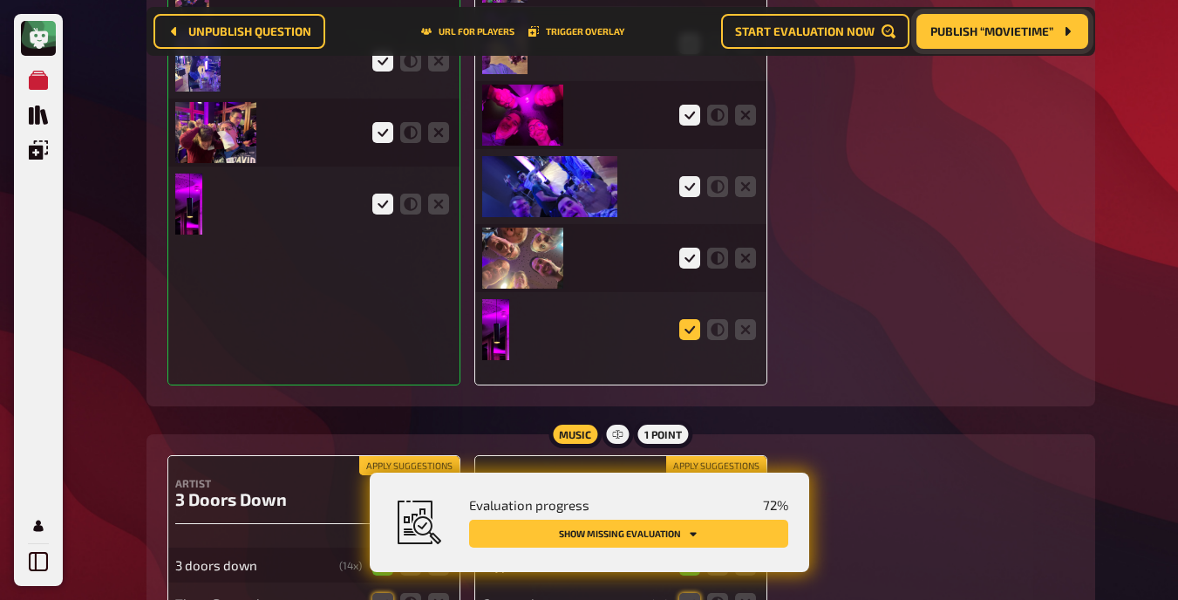
click at [691, 326] on icon at bounding box center [689, 329] width 21 height 21
click at [0, 0] on input "radio" at bounding box center [0, 0] width 0 height 0
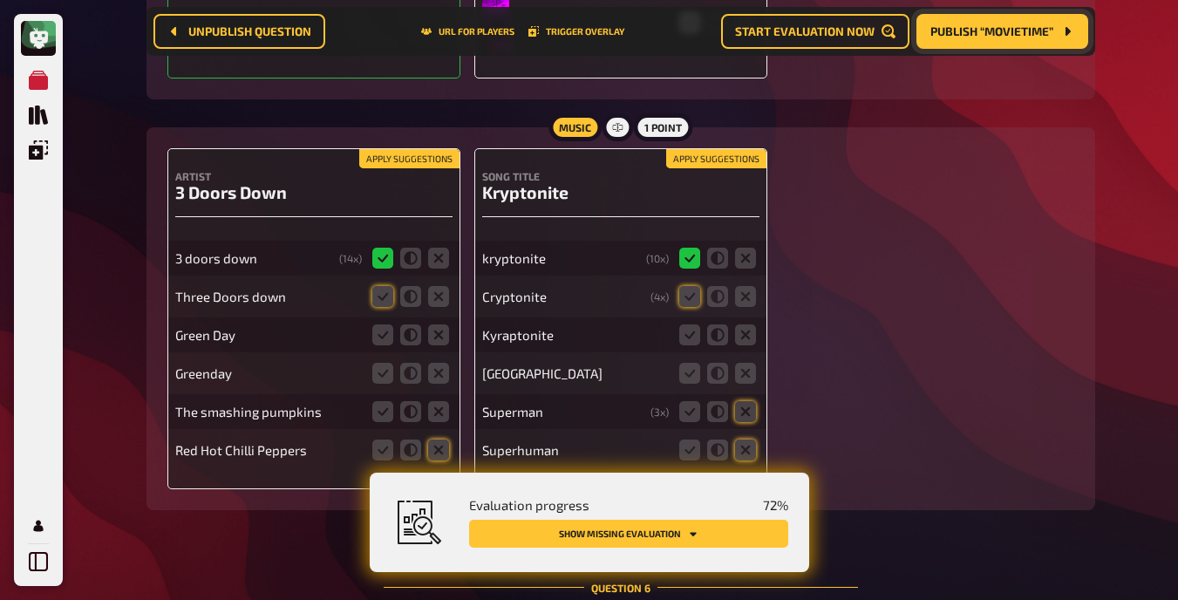
scroll to position [7386, 0]
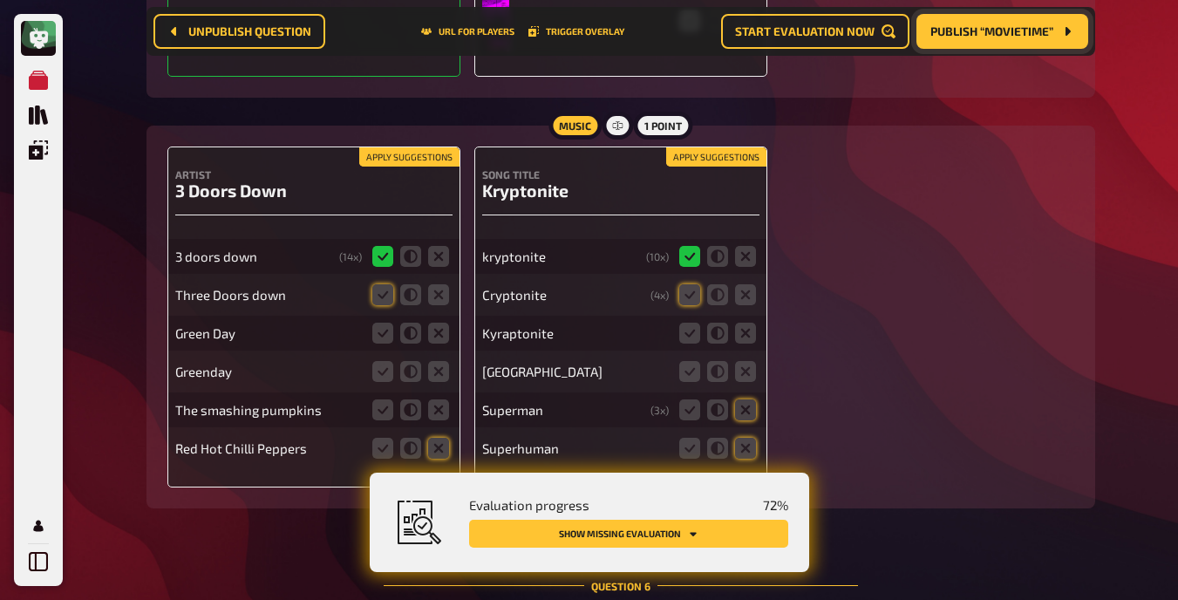
click at [376, 156] on button "Apply suggestions" at bounding box center [409, 156] width 100 height 19
click at [441, 337] on icon at bounding box center [438, 333] width 21 height 21
click at [0, 0] on input "radio" at bounding box center [0, 0] width 0 height 0
click at [446, 374] on icon at bounding box center [438, 371] width 21 height 21
click at [0, 0] on input "radio" at bounding box center [0, 0] width 0 height 0
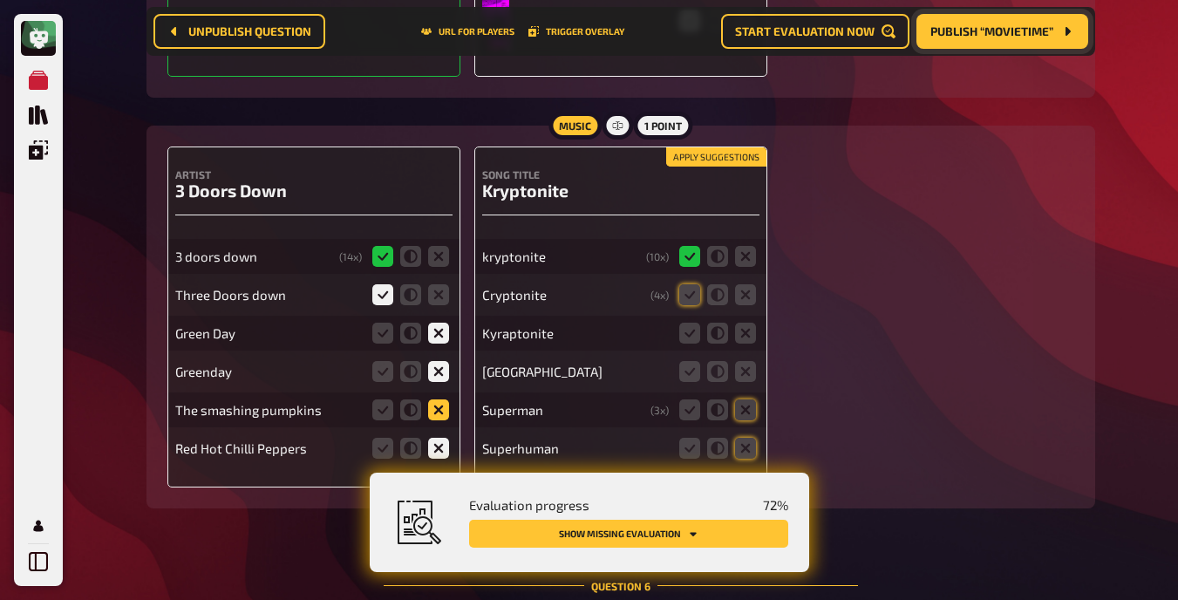
click at [444, 409] on icon at bounding box center [438, 409] width 21 height 21
click at [0, 0] on input "radio" at bounding box center [0, 0] width 0 height 0
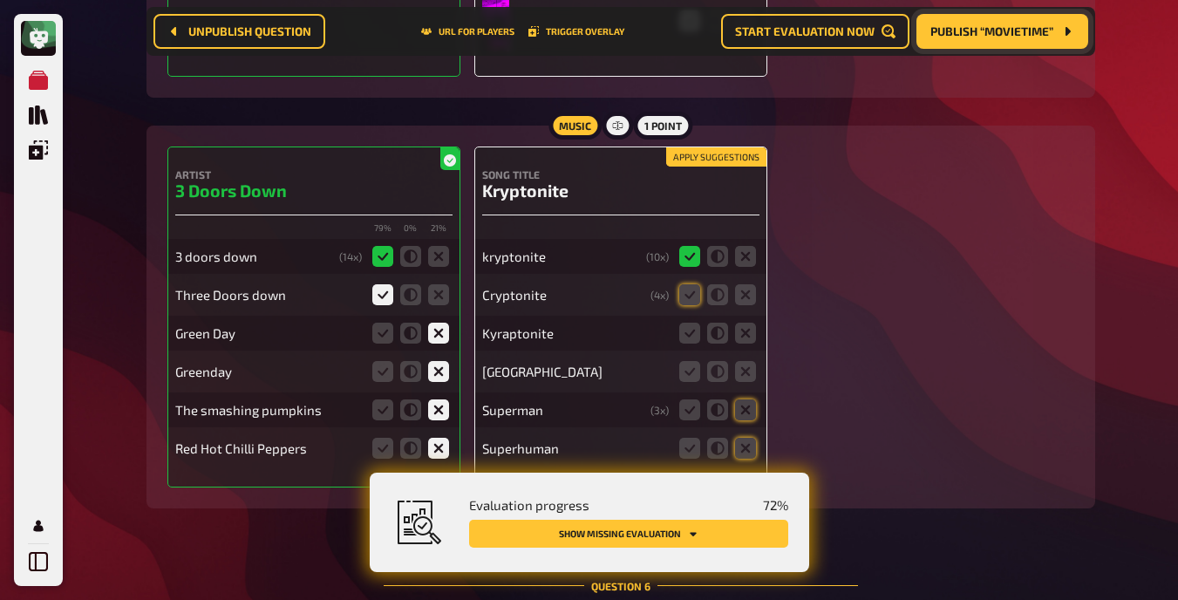
click at [712, 153] on button "Apply suggestions" at bounding box center [716, 156] width 100 height 19
click at [677, 339] on fieldset at bounding box center [718, 333] width 84 height 28
click at [686, 371] on icon at bounding box center [689, 371] width 21 height 21
click at [0, 0] on input "radio" at bounding box center [0, 0] width 0 height 0
click at [687, 325] on icon at bounding box center [689, 333] width 21 height 21
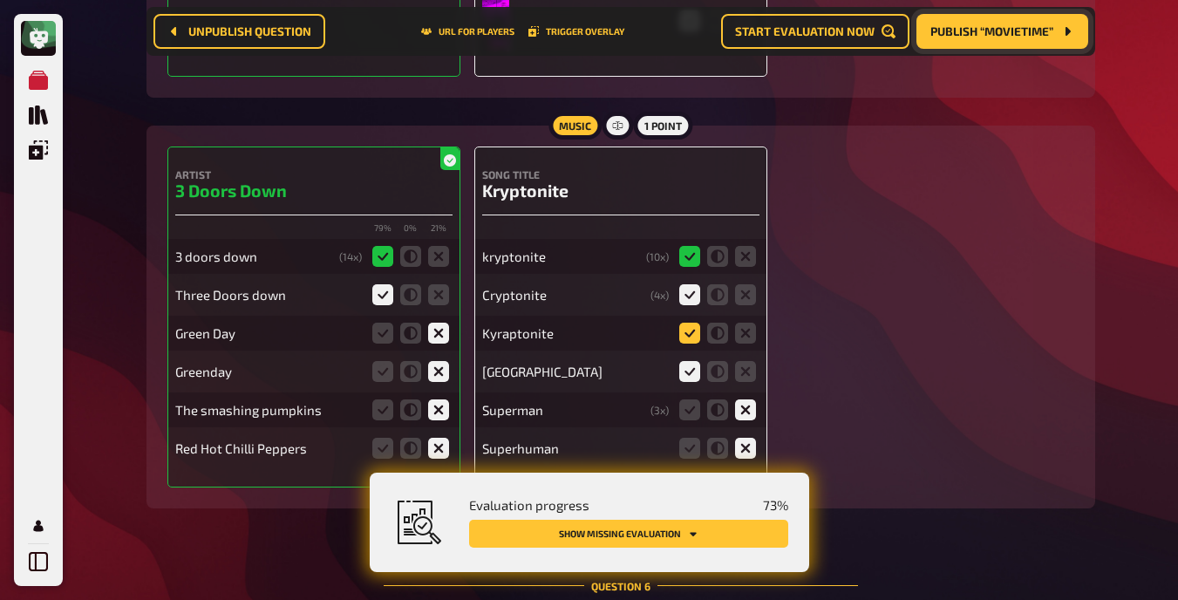
click at [0, 0] on input "radio" at bounding box center [0, 0] width 0 height 0
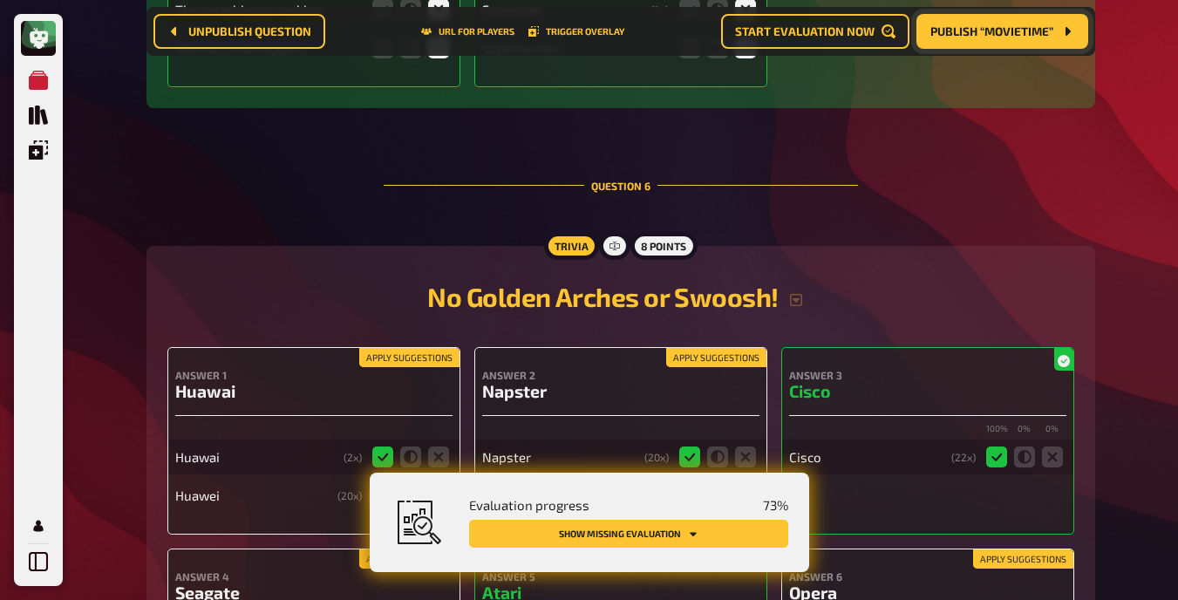
scroll to position [8038, 0]
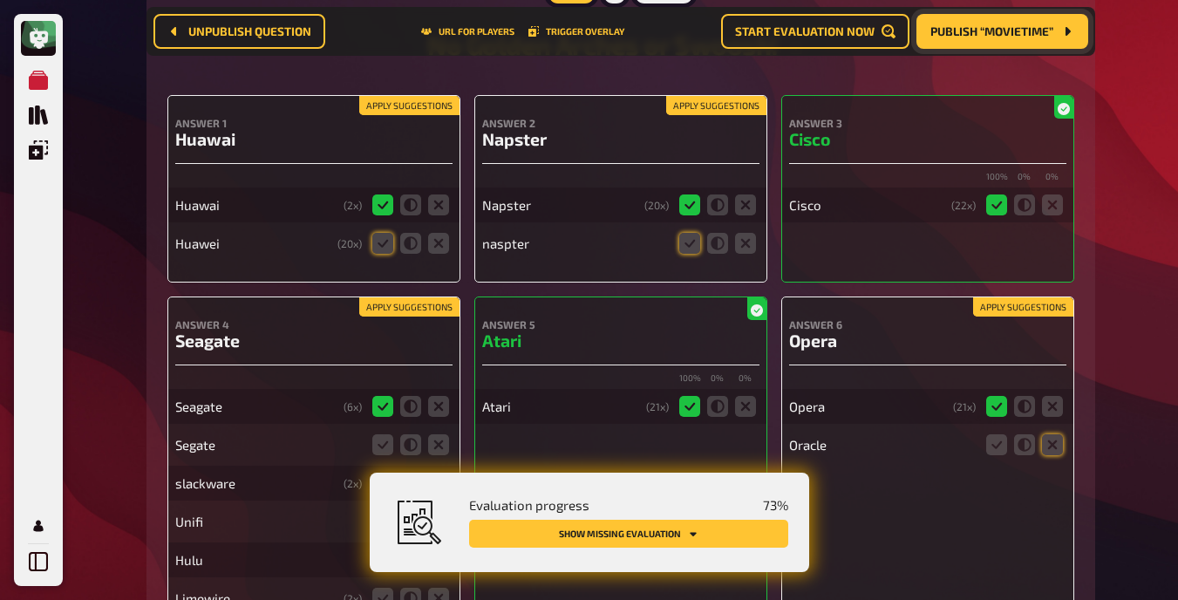
click at [391, 105] on button "Apply suggestions" at bounding box center [409, 105] width 100 height 19
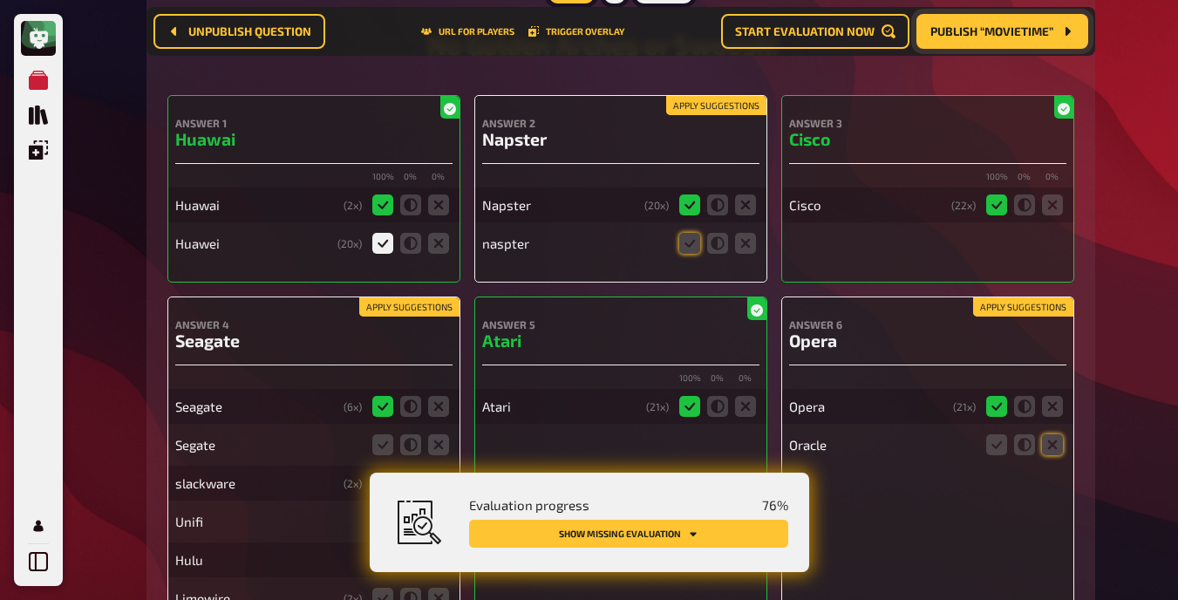
click at [743, 101] on button "Apply suggestions" at bounding box center [716, 105] width 100 height 19
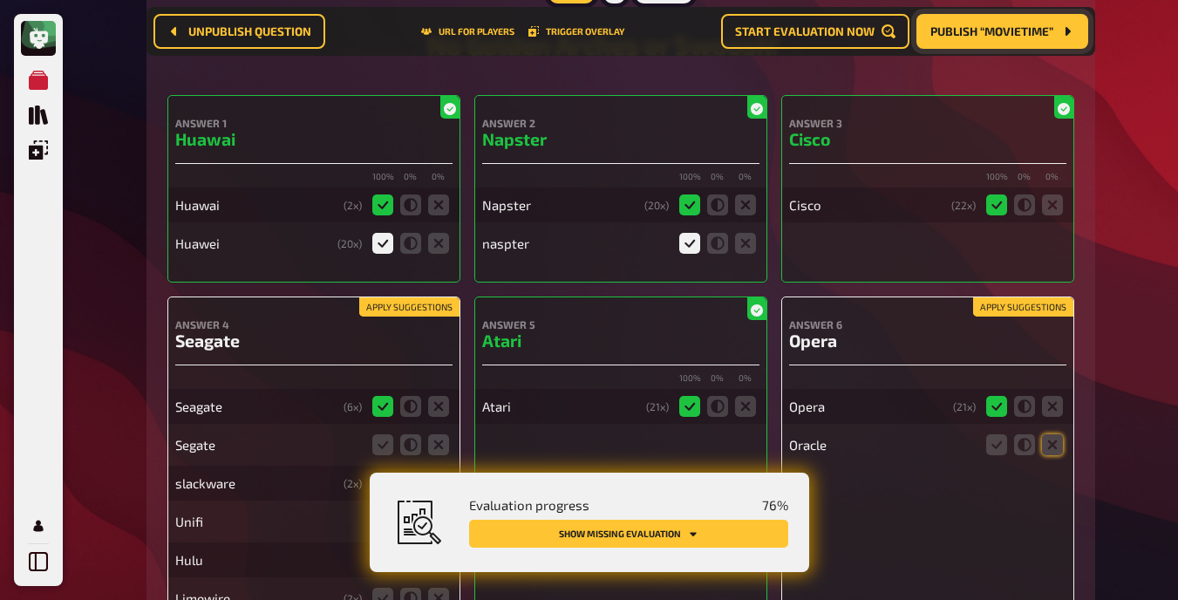
scroll to position [8098, 0]
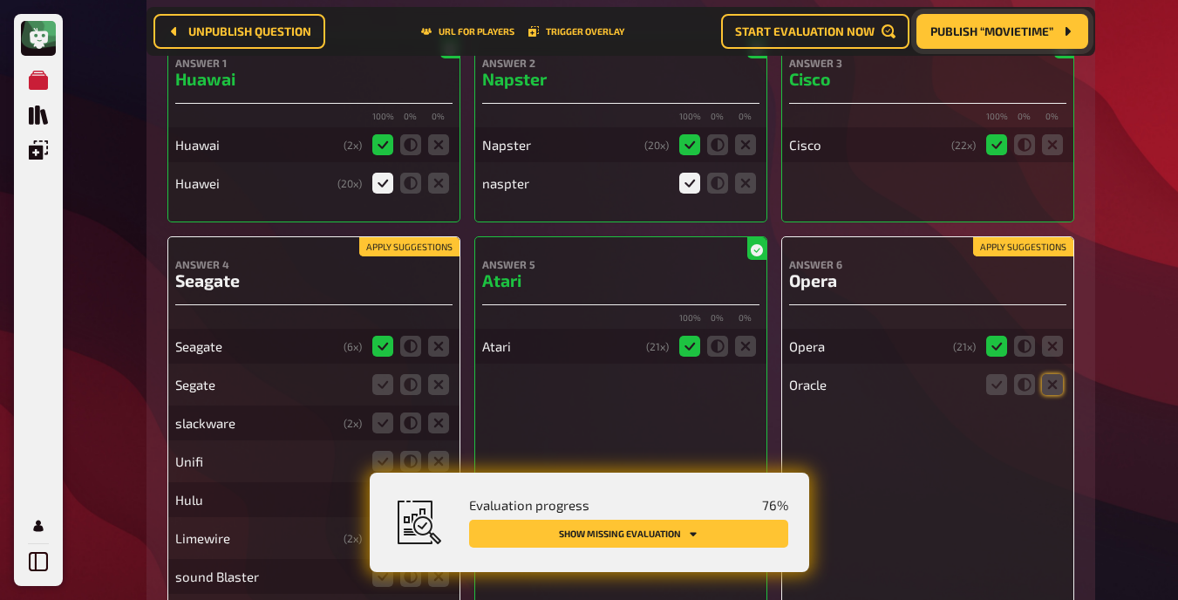
click at [749, 252] on button "Apply suggestions" at bounding box center [1023, 246] width 100 height 19
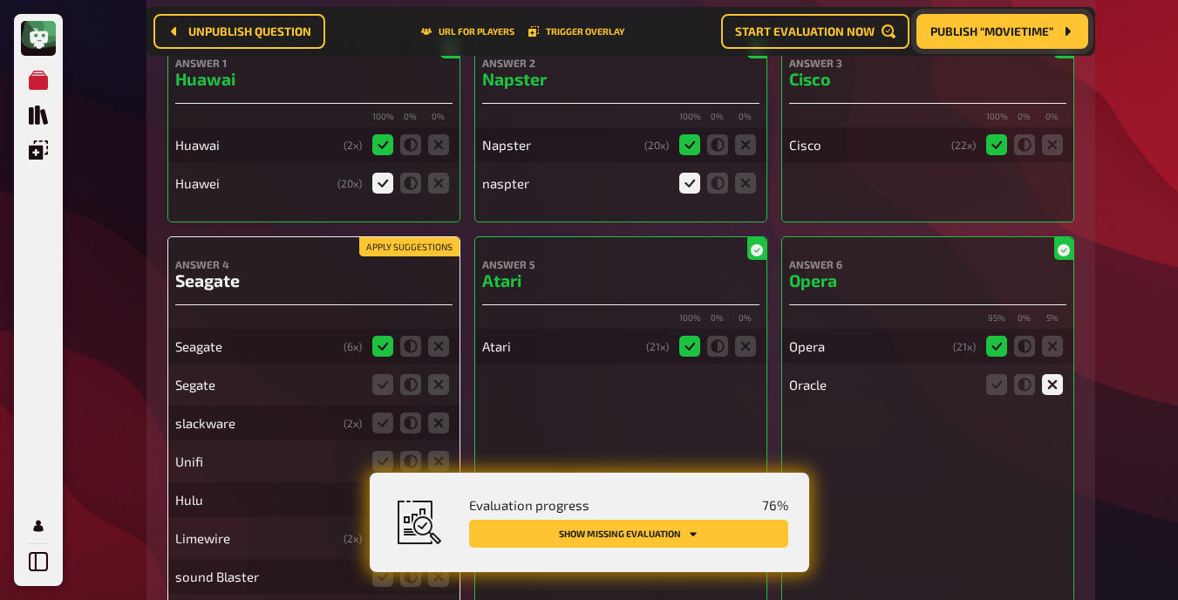
scroll to position [8115, 0]
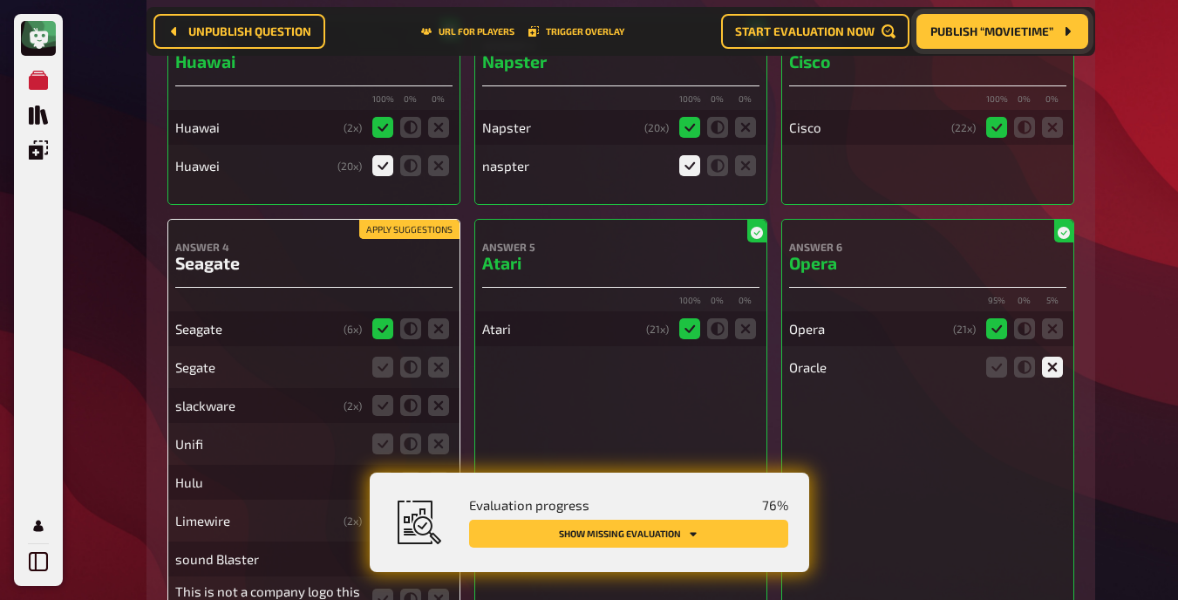
click at [402, 227] on button "Apply suggestions" at bounding box center [409, 229] width 100 height 19
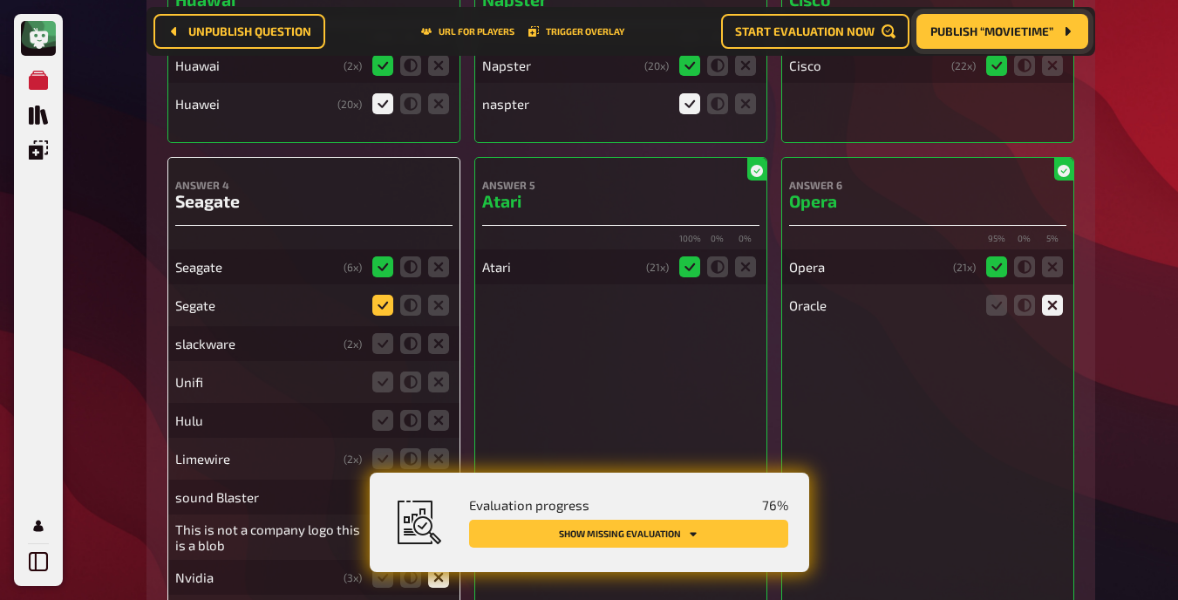
click at [381, 302] on icon at bounding box center [382, 305] width 21 height 21
click at [0, 0] on input "radio" at bounding box center [0, 0] width 0 height 0
click at [437, 337] on icon at bounding box center [438, 343] width 21 height 21
click at [0, 0] on input "radio" at bounding box center [0, 0] width 0 height 0
click at [437, 383] on icon at bounding box center [438, 381] width 21 height 21
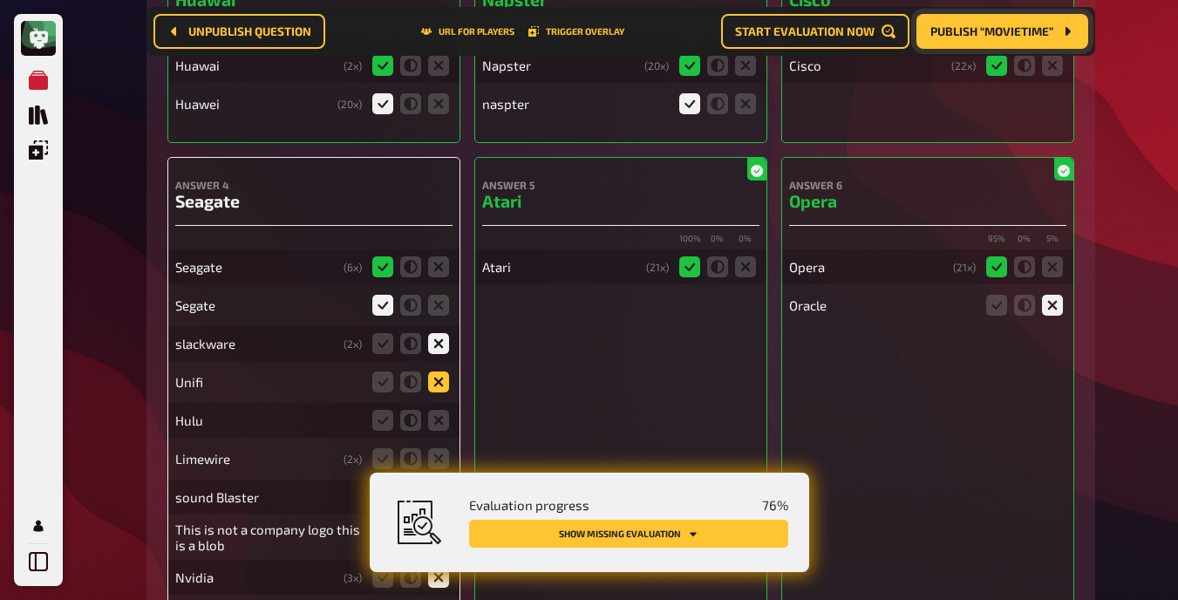
click at [0, 0] on input "radio" at bounding box center [0, 0] width 0 height 0
click at [439, 416] on icon at bounding box center [438, 420] width 21 height 21
click at [0, 0] on input "radio" at bounding box center [0, 0] width 0 height 0
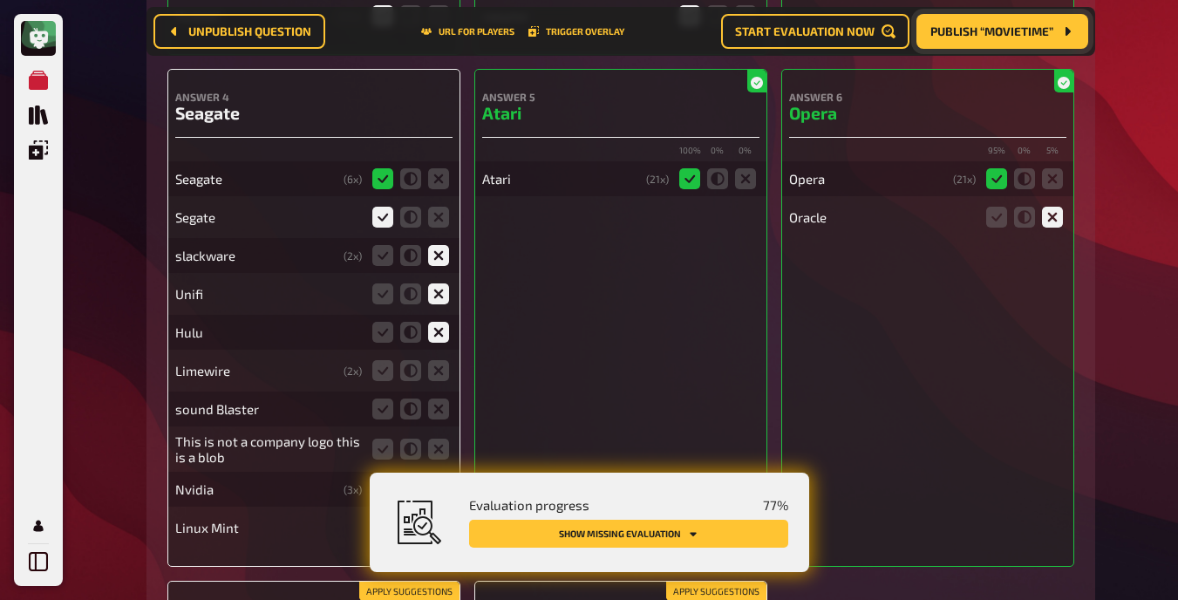
scroll to position [8269, 0]
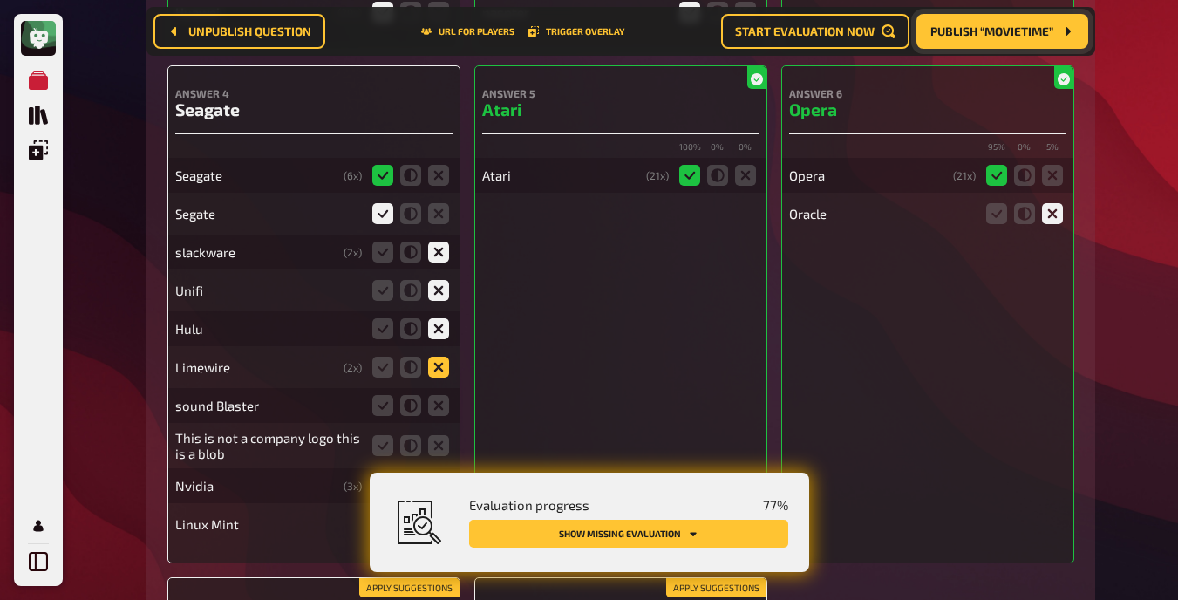
click at [439, 362] on icon at bounding box center [438, 367] width 21 height 21
click at [0, 0] on input "radio" at bounding box center [0, 0] width 0 height 0
click at [440, 401] on icon at bounding box center [438, 405] width 21 height 21
click at [0, 0] on input "radio" at bounding box center [0, 0] width 0 height 0
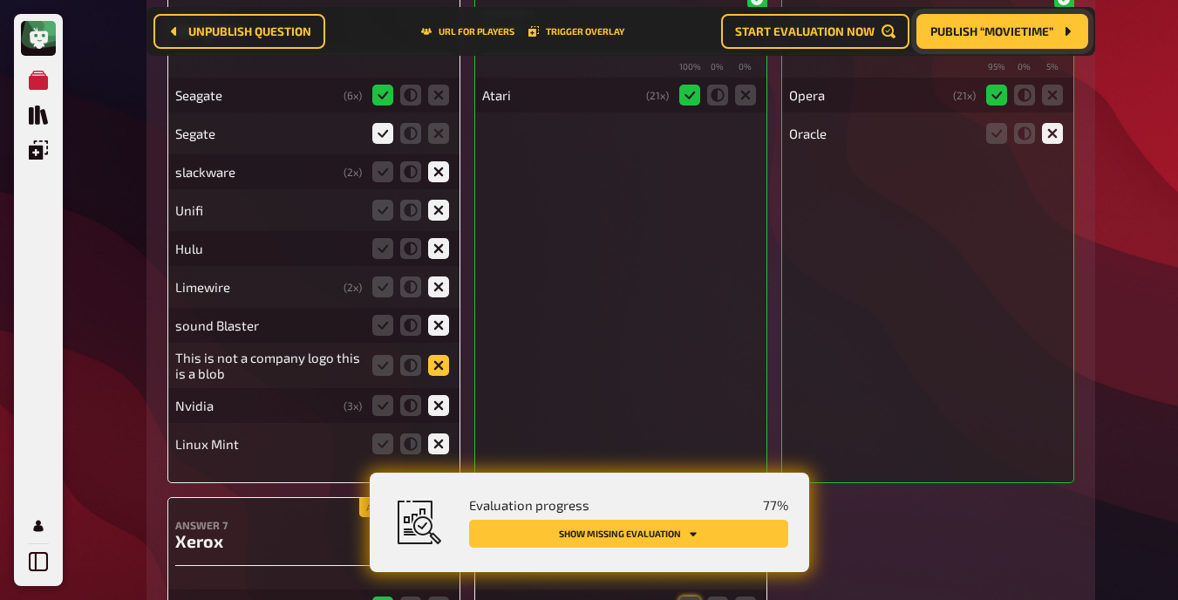
click at [433, 357] on icon at bounding box center [438, 365] width 21 height 21
click at [0, 0] on input "radio" at bounding box center [0, 0] width 0 height 0
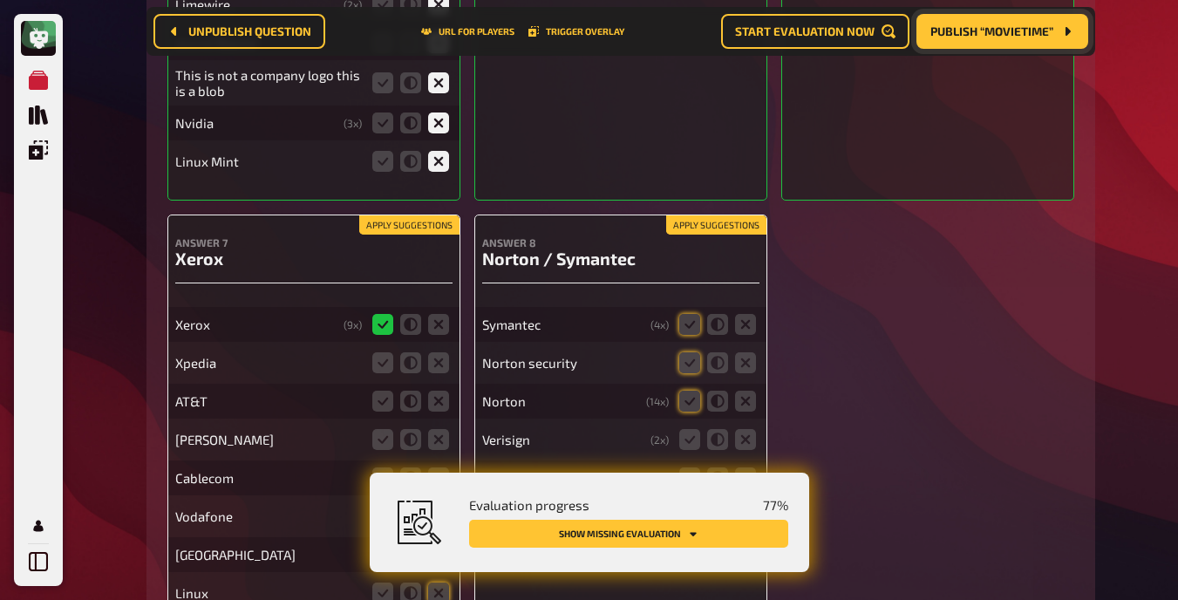
scroll to position [8679, 0]
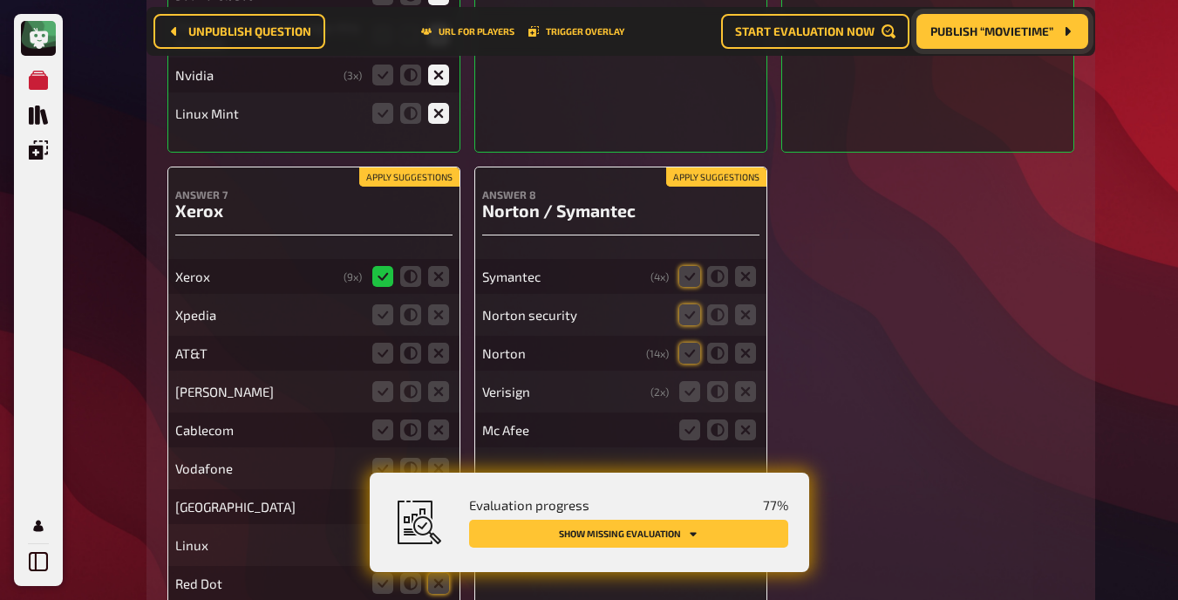
click at [406, 173] on button "Apply suggestions" at bounding box center [409, 176] width 100 height 19
click at [440, 313] on icon at bounding box center [438, 314] width 21 height 21
click at [0, 0] on input "radio" at bounding box center [0, 0] width 0 height 0
click at [441, 351] on icon at bounding box center [438, 353] width 21 height 21
click at [0, 0] on input "radio" at bounding box center [0, 0] width 0 height 0
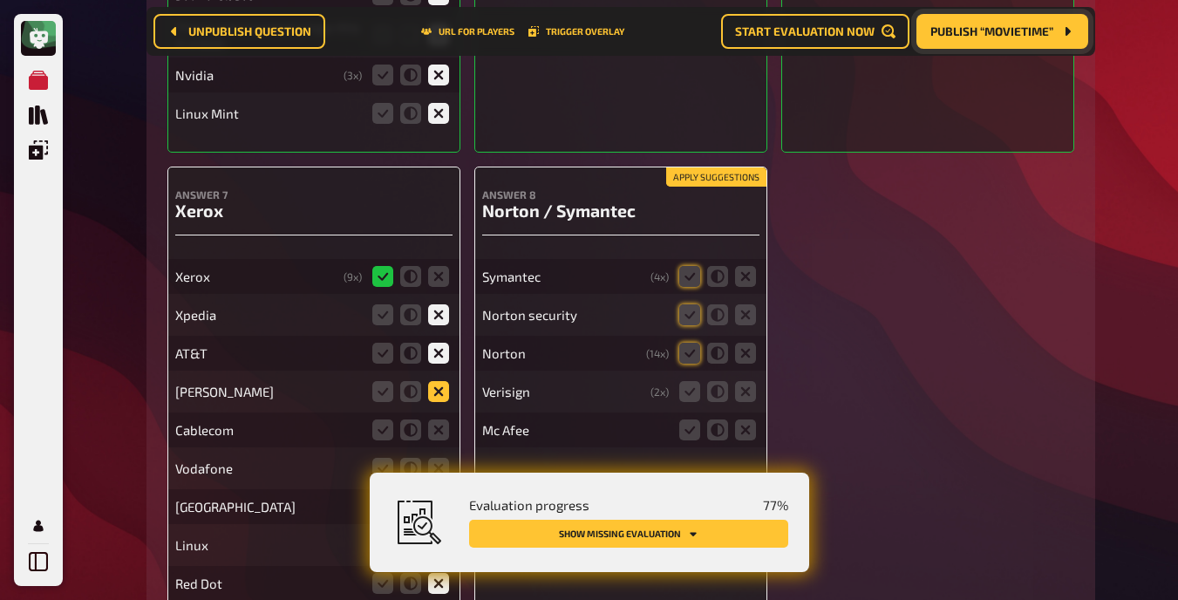
click at [442, 394] on icon at bounding box center [438, 391] width 21 height 21
click at [0, 0] on input "radio" at bounding box center [0, 0] width 0 height 0
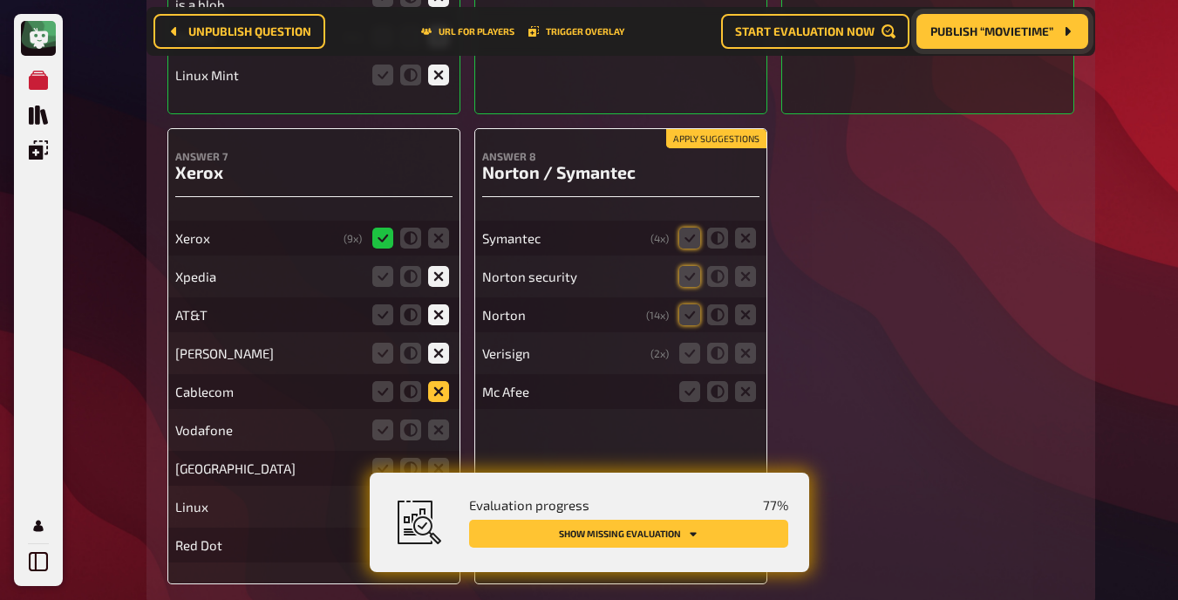
click at [439, 384] on icon at bounding box center [438, 391] width 21 height 21
click at [0, 0] on input "radio" at bounding box center [0, 0] width 0 height 0
click at [439, 384] on icon at bounding box center [438, 391] width 21 height 21
click at [0, 0] on input "radio" at bounding box center [0, 0] width 0 height 0
drag, startPoint x: 439, startPoint y: 384, endPoint x: 440, endPoint y: 425, distance: 40.1
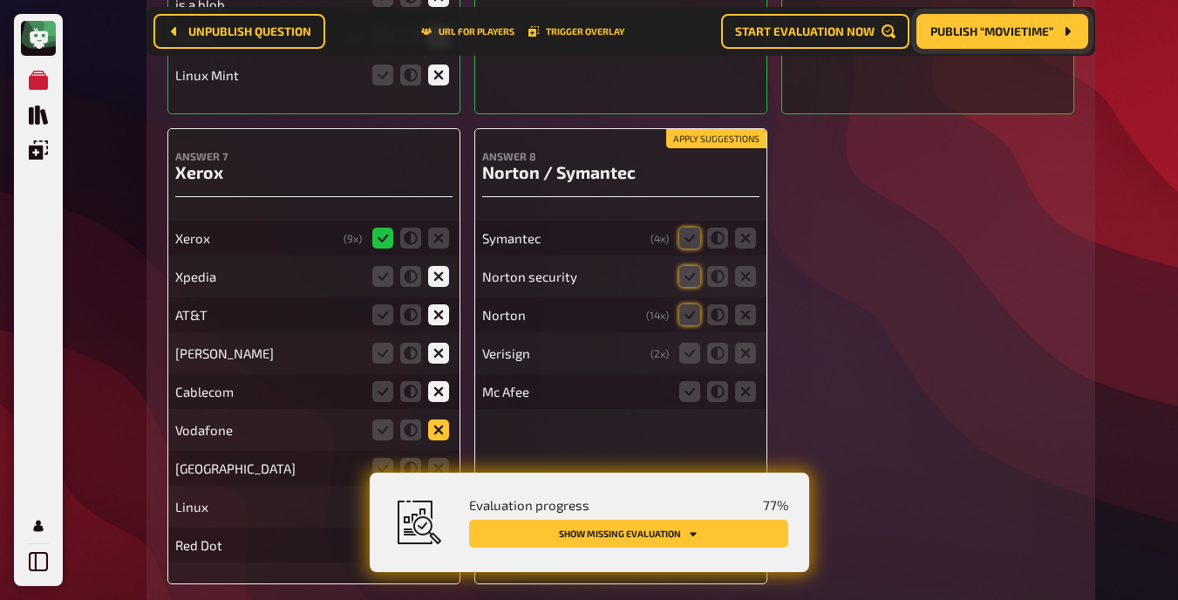
click at [440, 425] on icon at bounding box center [438, 429] width 21 height 21
click at [0, 0] on input "radio" at bounding box center [0, 0] width 0 height 0
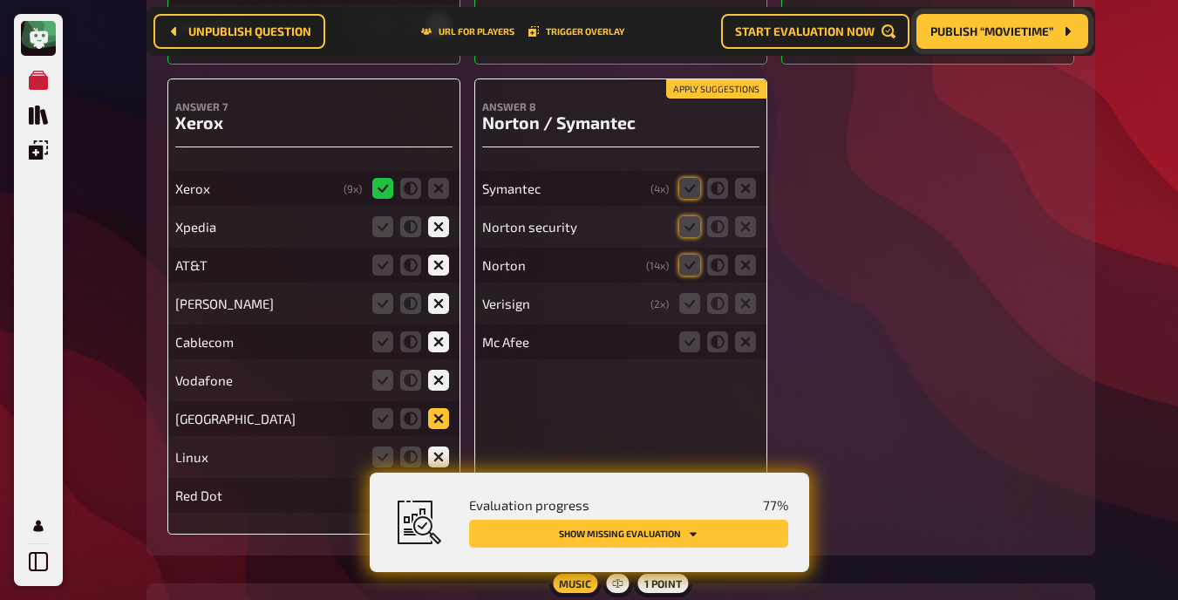
click at [440, 412] on icon at bounding box center [438, 418] width 21 height 21
click at [0, 0] on input "radio" at bounding box center [0, 0] width 0 height 0
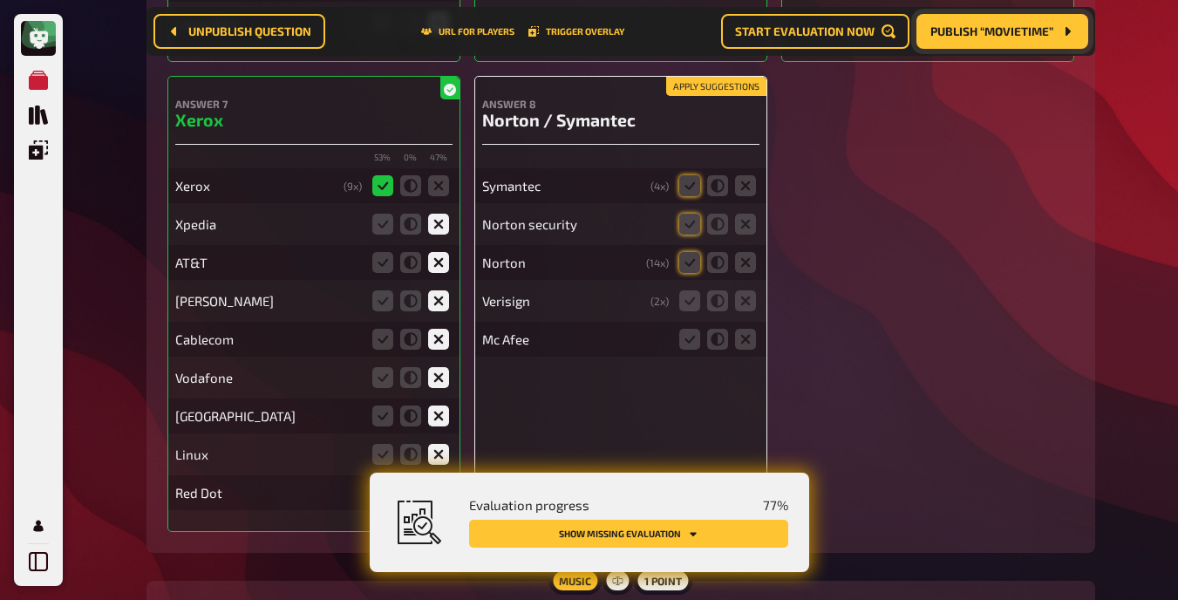
scroll to position [8768, 0]
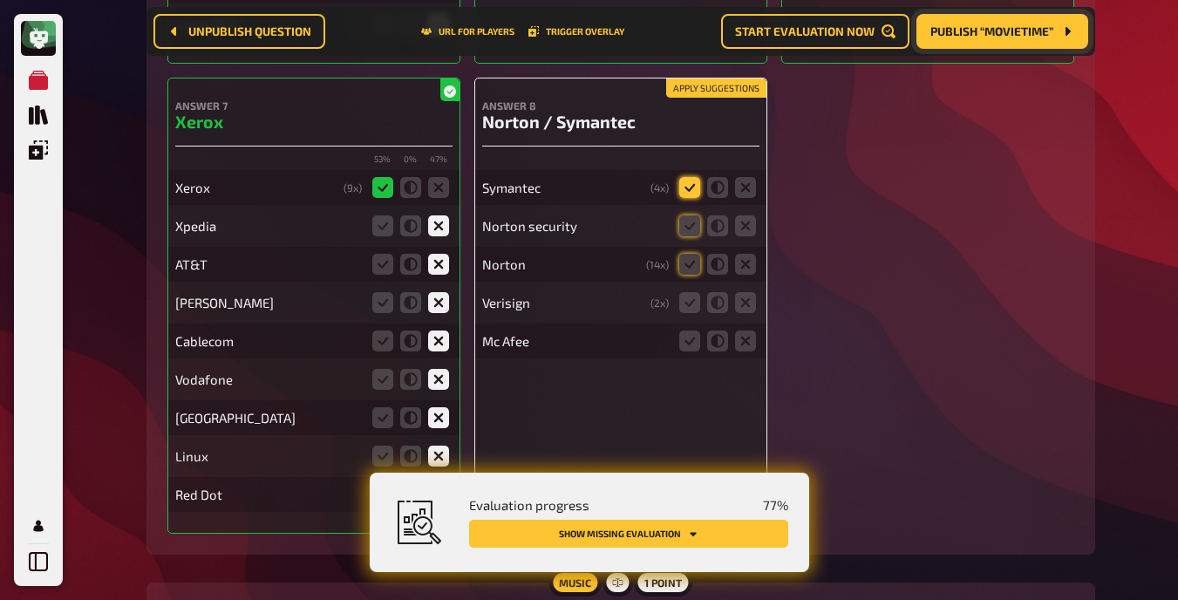
click at [693, 181] on icon at bounding box center [689, 187] width 21 height 21
click at [0, 0] on input "radio" at bounding box center [0, 0] width 0 height 0
click at [691, 228] on icon at bounding box center [689, 225] width 21 height 21
click at [0, 0] on input "radio" at bounding box center [0, 0] width 0 height 0
click at [692, 257] on icon at bounding box center [689, 264] width 21 height 21
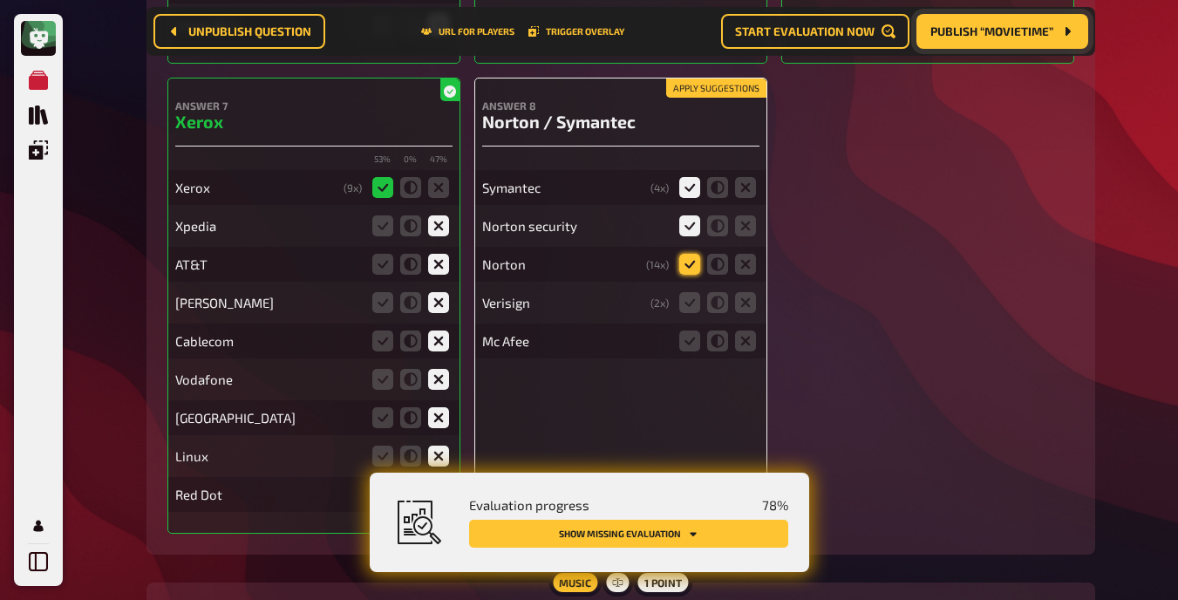
click at [0, 0] on input "radio" at bounding box center [0, 0] width 0 height 0
click at [748, 302] on icon at bounding box center [745, 302] width 21 height 21
click at [0, 0] on input "radio" at bounding box center [0, 0] width 0 height 0
click at [748, 343] on icon at bounding box center [745, 340] width 21 height 21
click at [0, 0] on input "radio" at bounding box center [0, 0] width 0 height 0
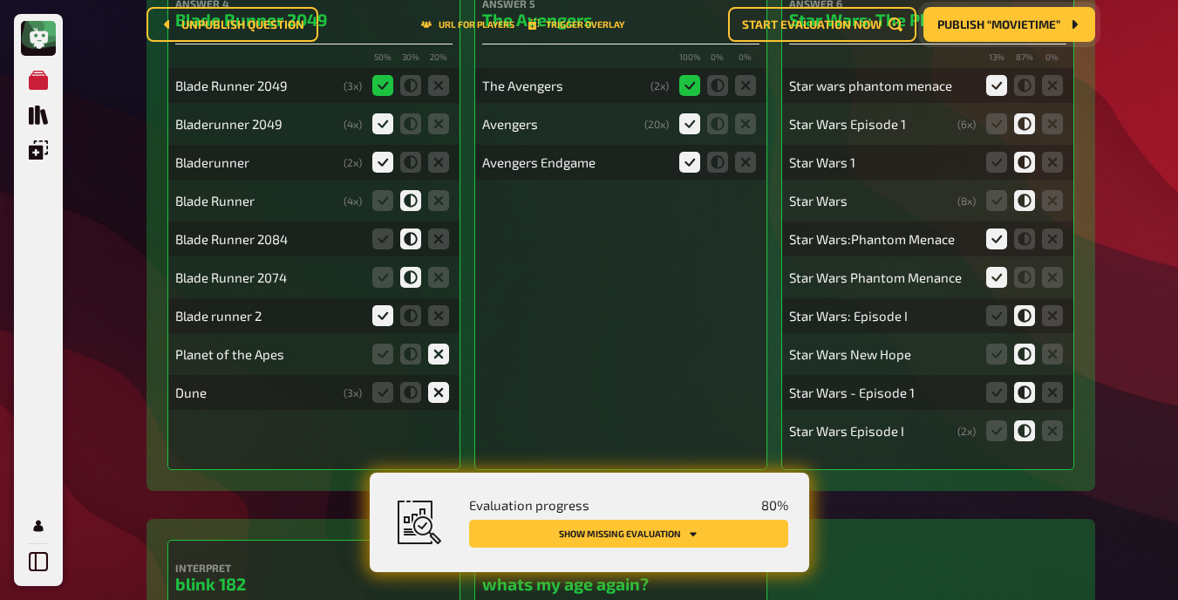
scroll to position [0, 0]
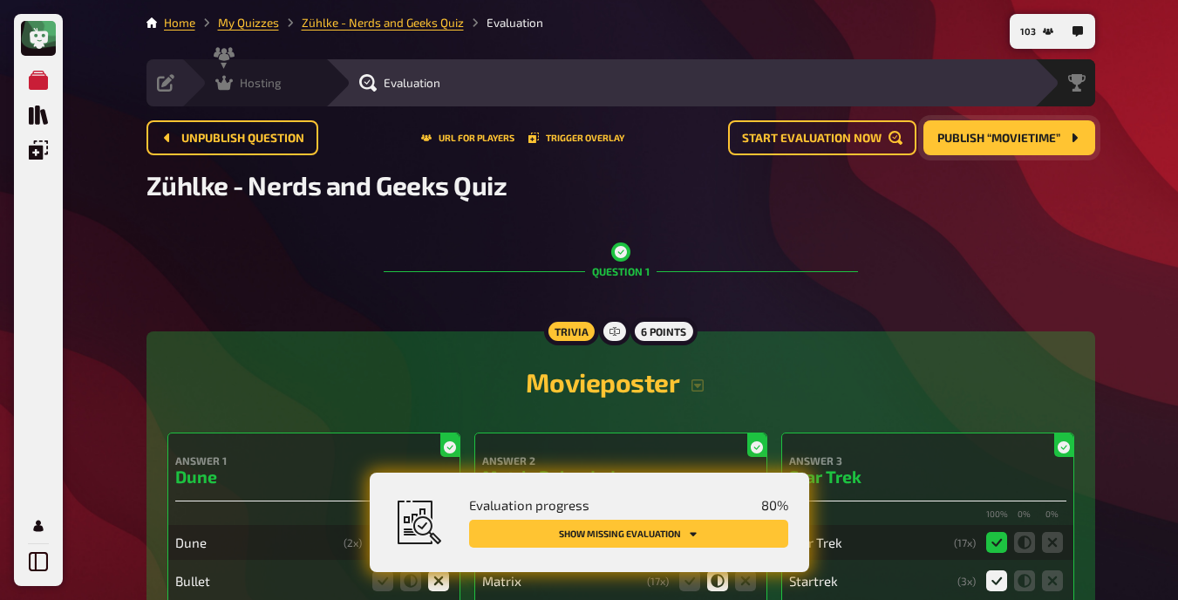
click at [221, 83] on icon at bounding box center [223, 83] width 17 height 15
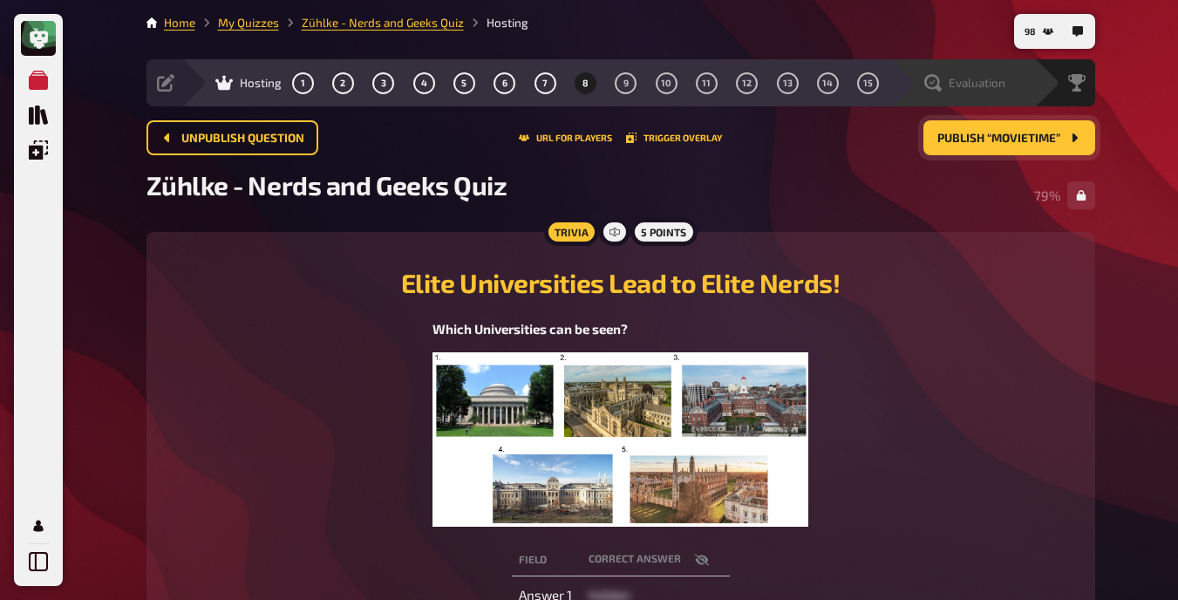
click at [749, 85] on icon at bounding box center [932, 82] width 17 height 17
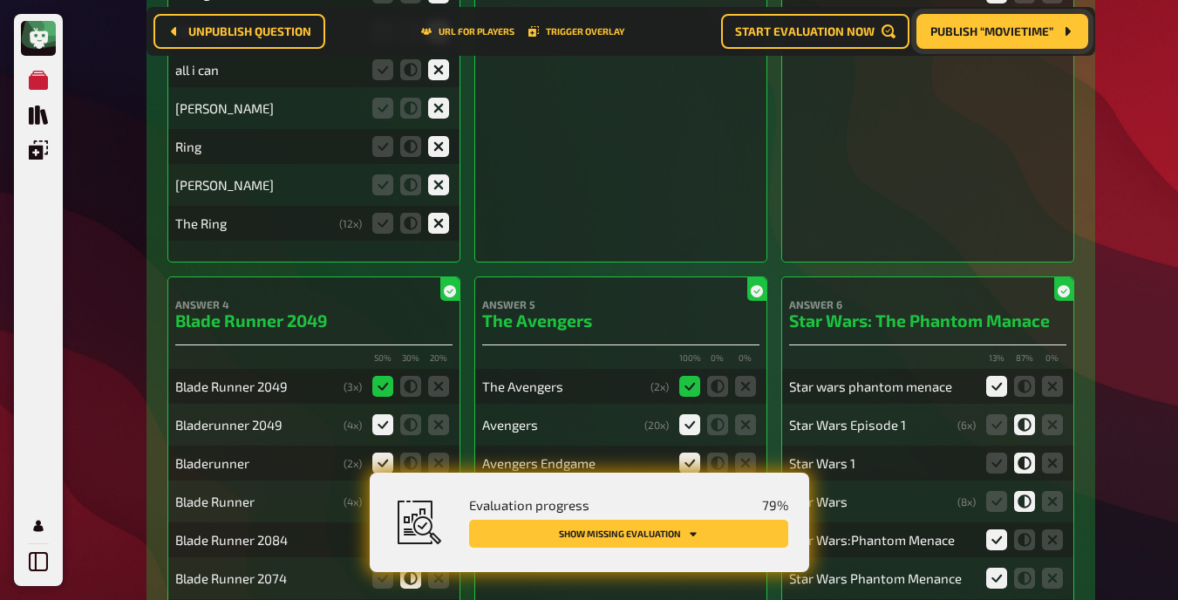
click at [723, 544] on button "Show missing evaluation" at bounding box center [628, 534] width 319 height 28
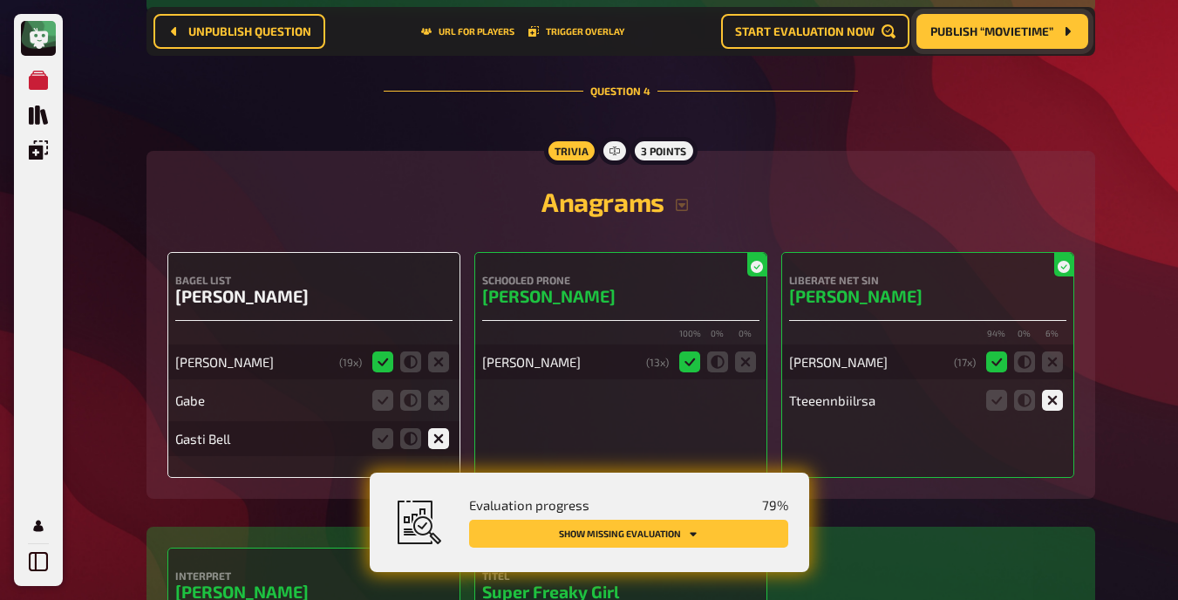
scroll to position [4692, 0]
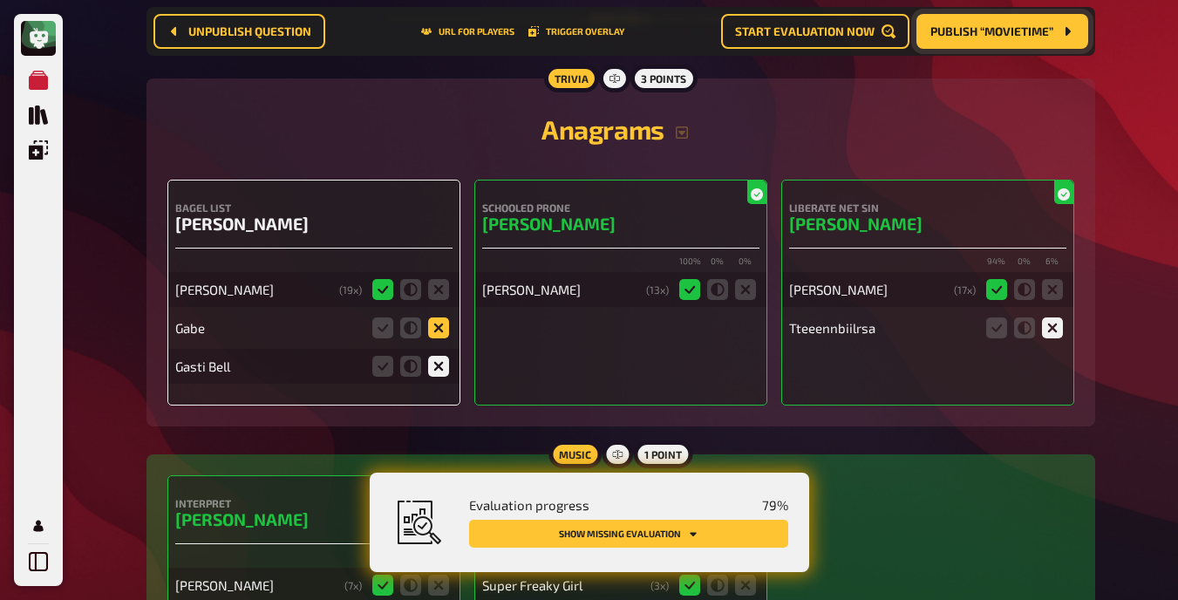
click at [446, 325] on icon at bounding box center [438, 327] width 21 height 21
click at [0, 0] on input "radio" at bounding box center [0, 0] width 0 height 0
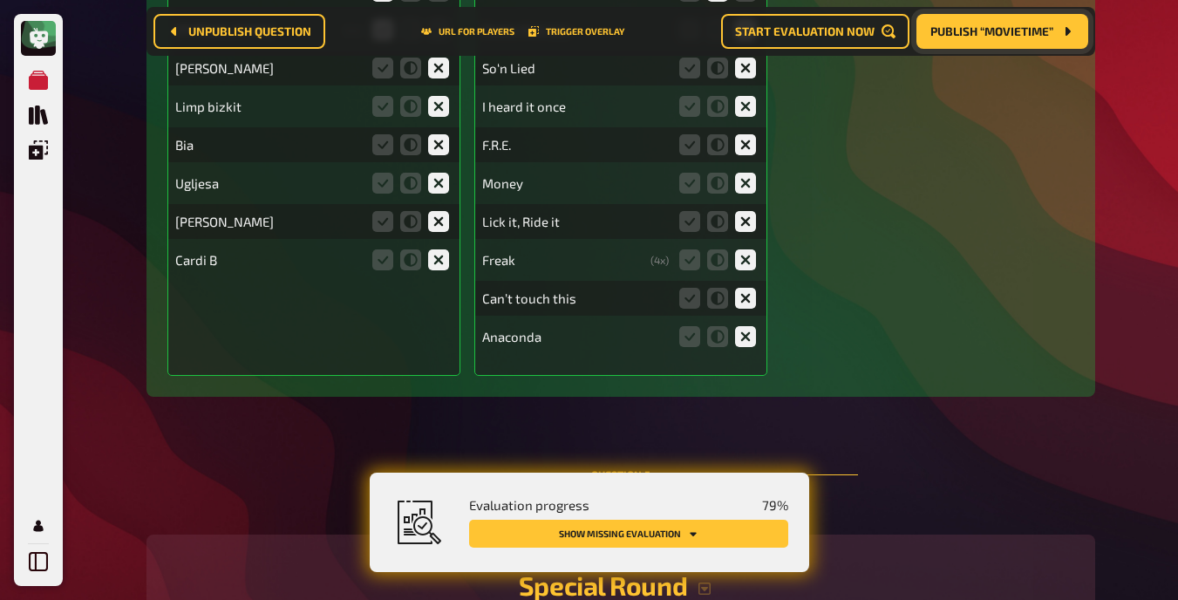
scroll to position [5365, 0]
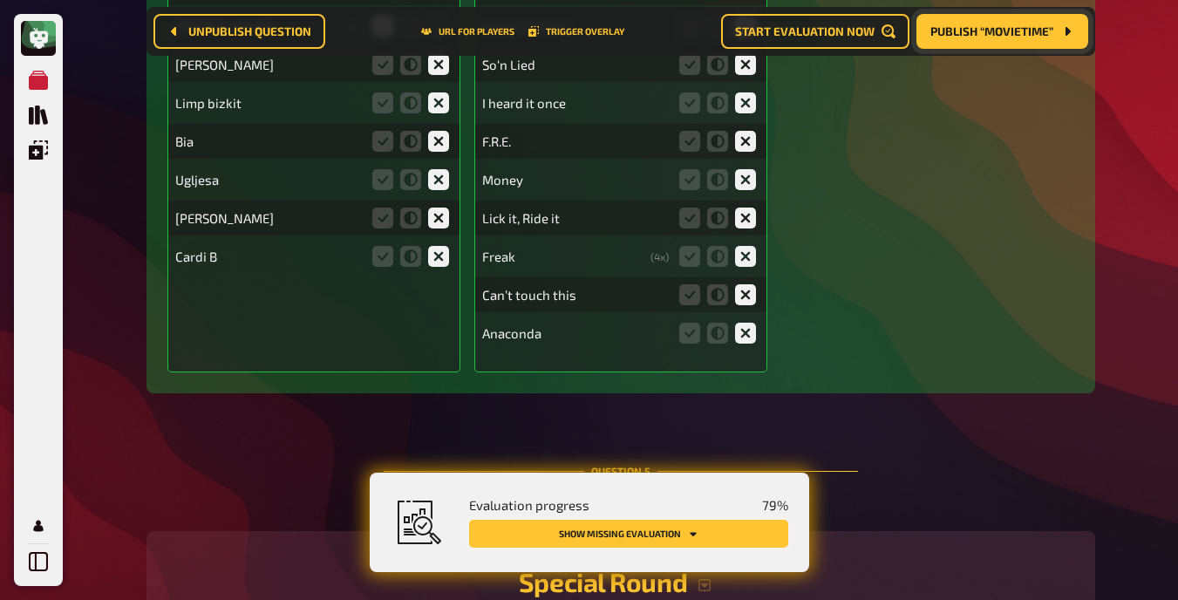
click at [714, 523] on button "Show missing evaluation" at bounding box center [628, 534] width 319 height 28
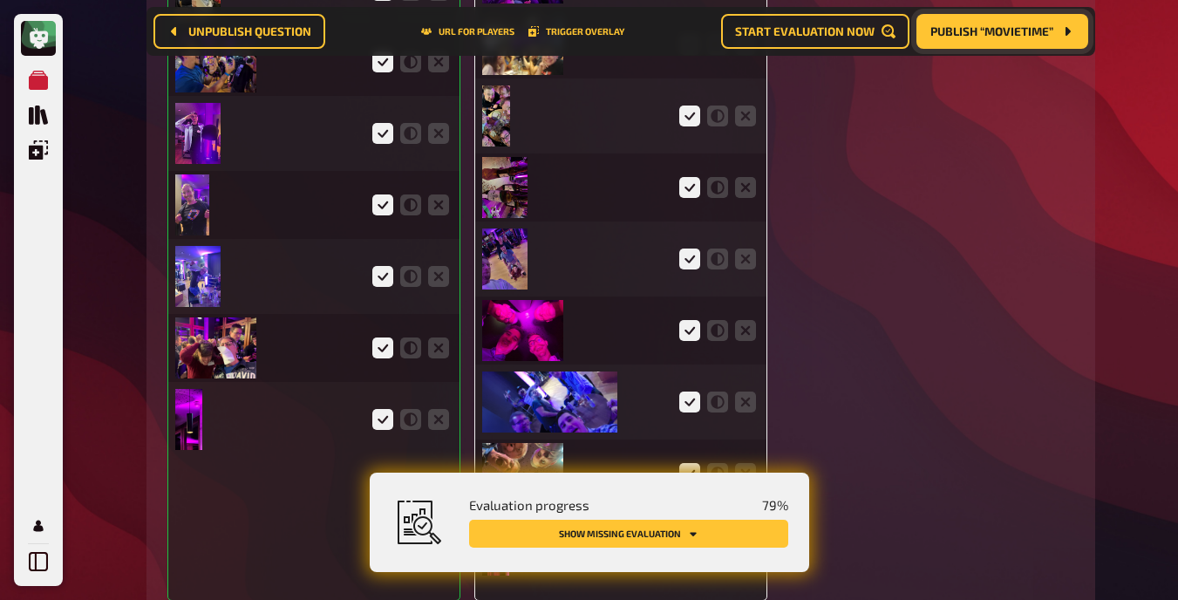
scroll to position [6815, 0]
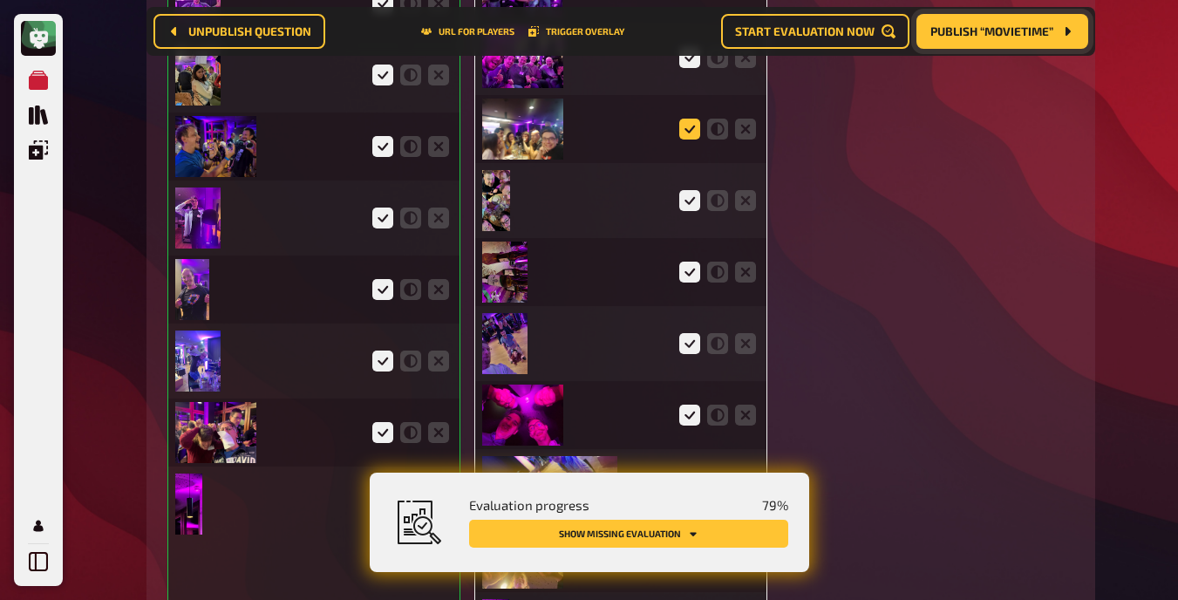
click at [688, 126] on icon at bounding box center [689, 129] width 21 height 21
click at [0, 0] on input "radio" at bounding box center [0, 0] width 0 height 0
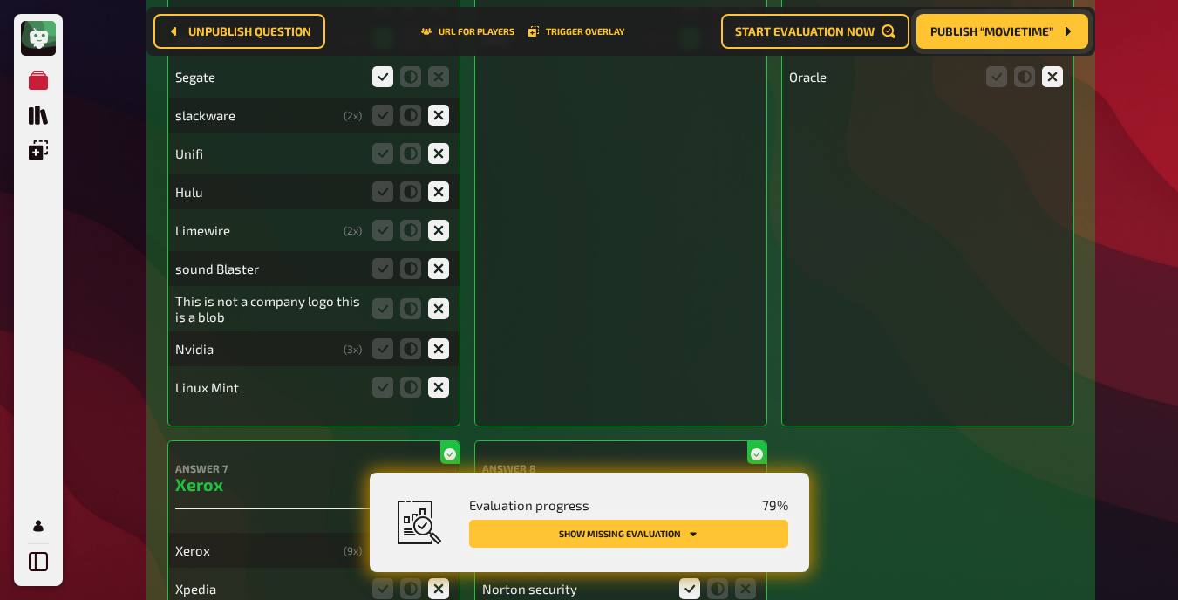
click at [749, 525] on button "Show missing evaluation" at bounding box center [628, 534] width 319 height 28
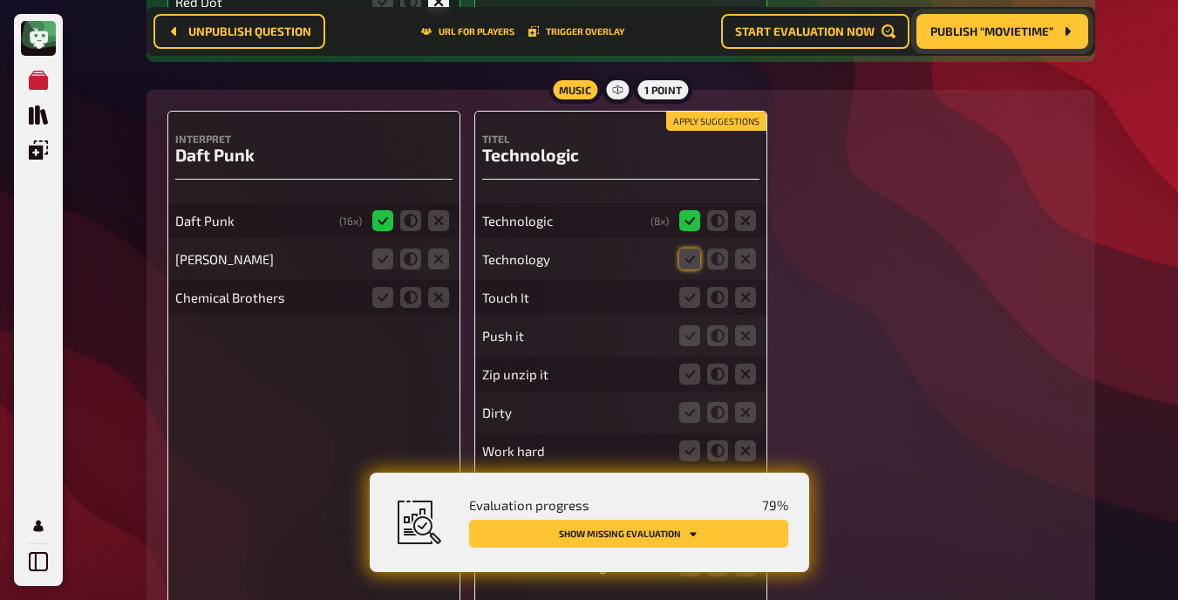
scroll to position [9311, 0]
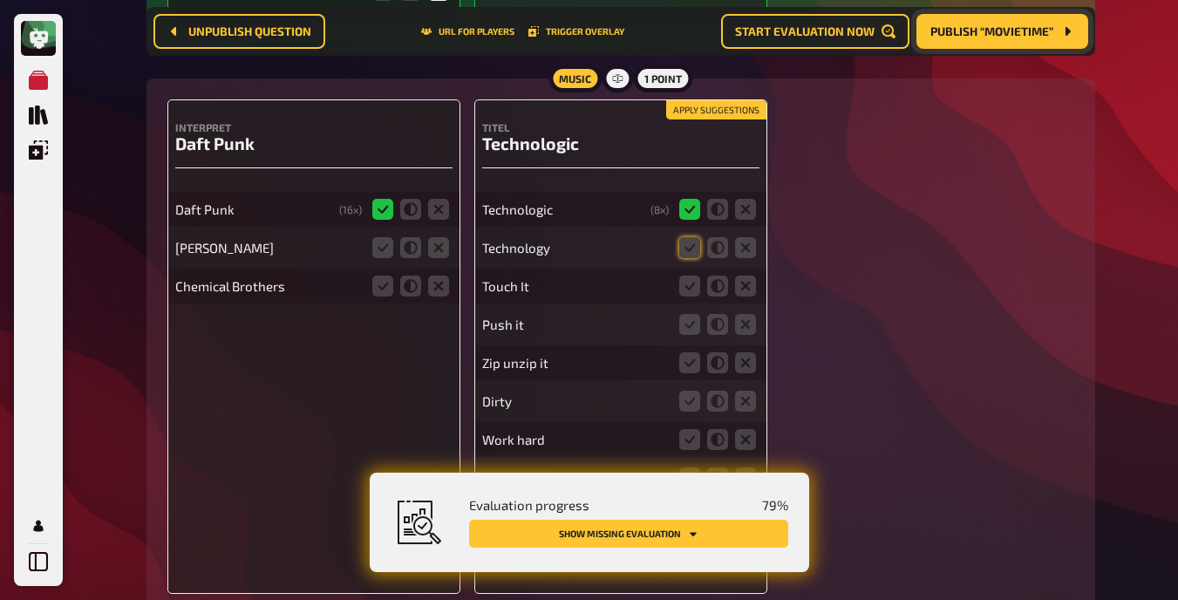
click at [449, 246] on fieldset at bounding box center [411, 248] width 84 height 28
click at [440, 283] on icon at bounding box center [438, 286] width 21 height 21
click at [0, 0] on input "radio" at bounding box center [0, 0] width 0 height 0
click at [439, 235] on fieldset at bounding box center [411, 248] width 84 height 28
click at [439, 244] on icon at bounding box center [438, 247] width 21 height 21
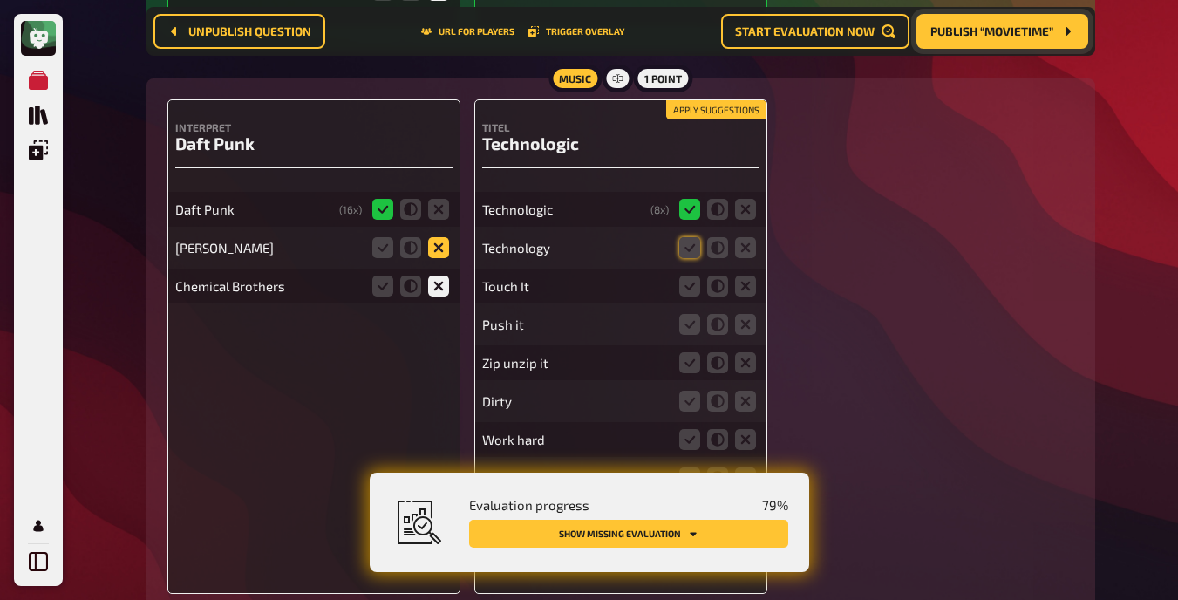
click at [0, 0] on input "radio" at bounding box center [0, 0] width 0 height 0
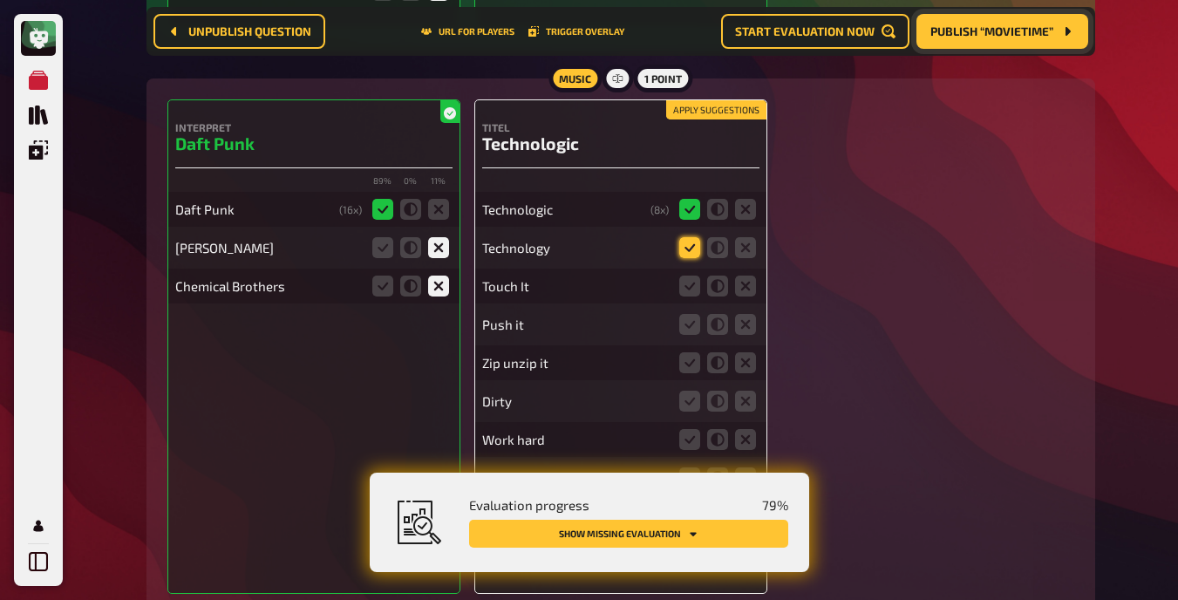
click at [696, 248] on icon at bounding box center [689, 247] width 21 height 21
click at [0, 0] on input "radio" at bounding box center [0, 0] width 0 height 0
click at [748, 282] on icon at bounding box center [745, 286] width 21 height 21
click at [0, 0] on input "radio" at bounding box center [0, 0] width 0 height 0
click at [749, 326] on icon at bounding box center [745, 324] width 21 height 21
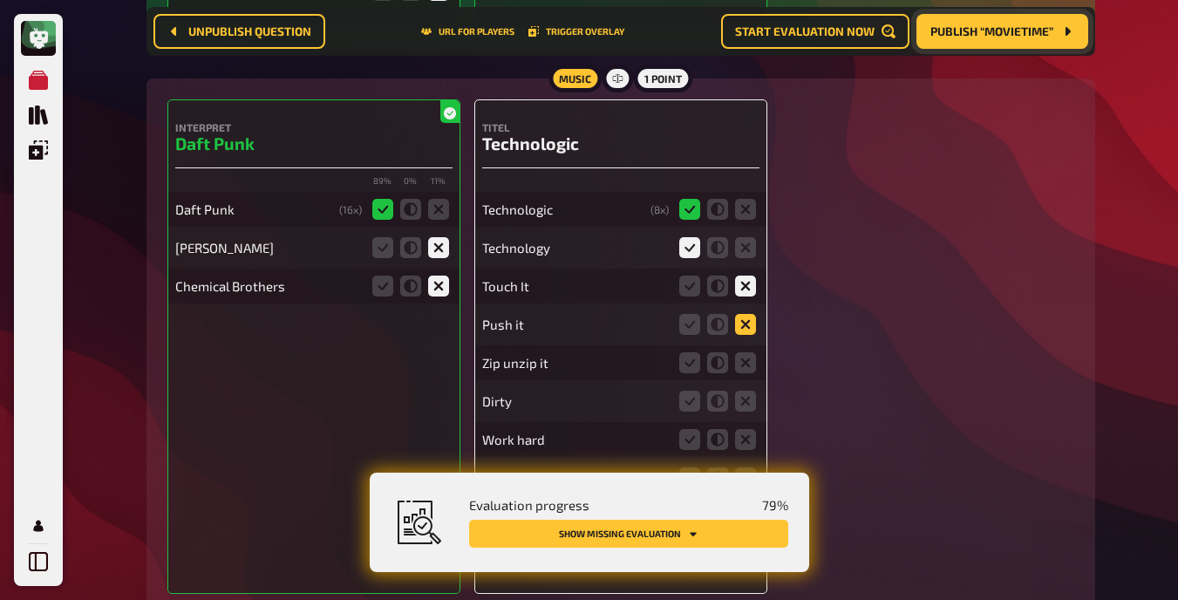
click at [0, 0] on input "radio" at bounding box center [0, 0] width 0 height 0
click at [743, 364] on icon at bounding box center [745, 362] width 21 height 21
click at [0, 0] on input "radio" at bounding box center [0, 0] width 0 height 0
click at [746, 407] on icon at bounding box center [745, 401] width 21 height 21
click at [0, 0] on input "radio" at bounding box center [0, 0] width 0 height 0
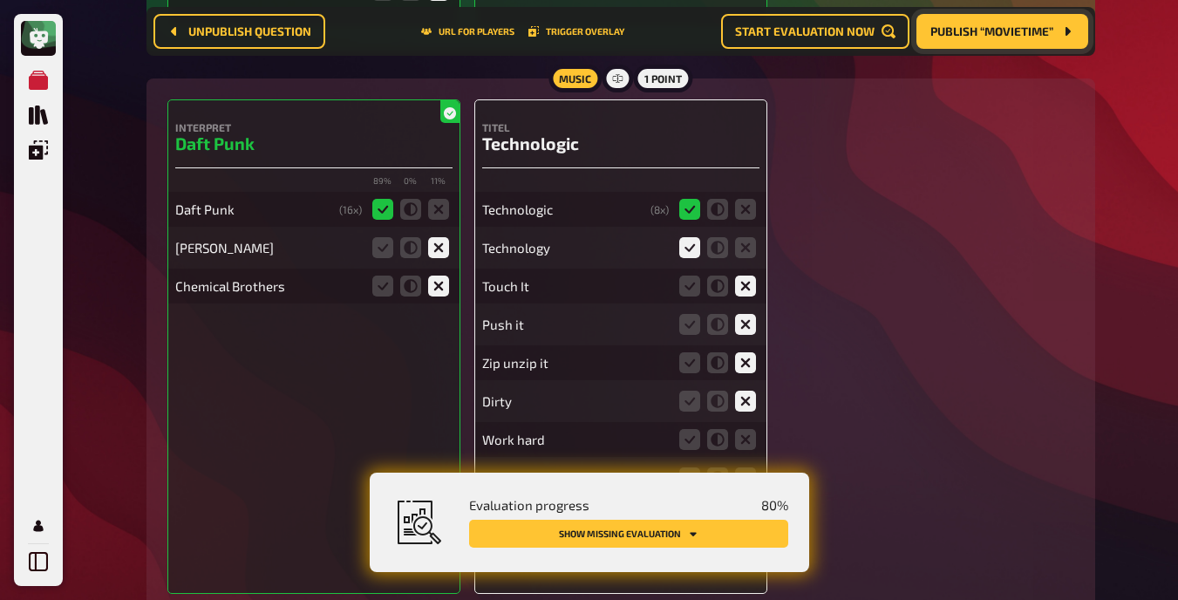
scroll to position [9405, 0]
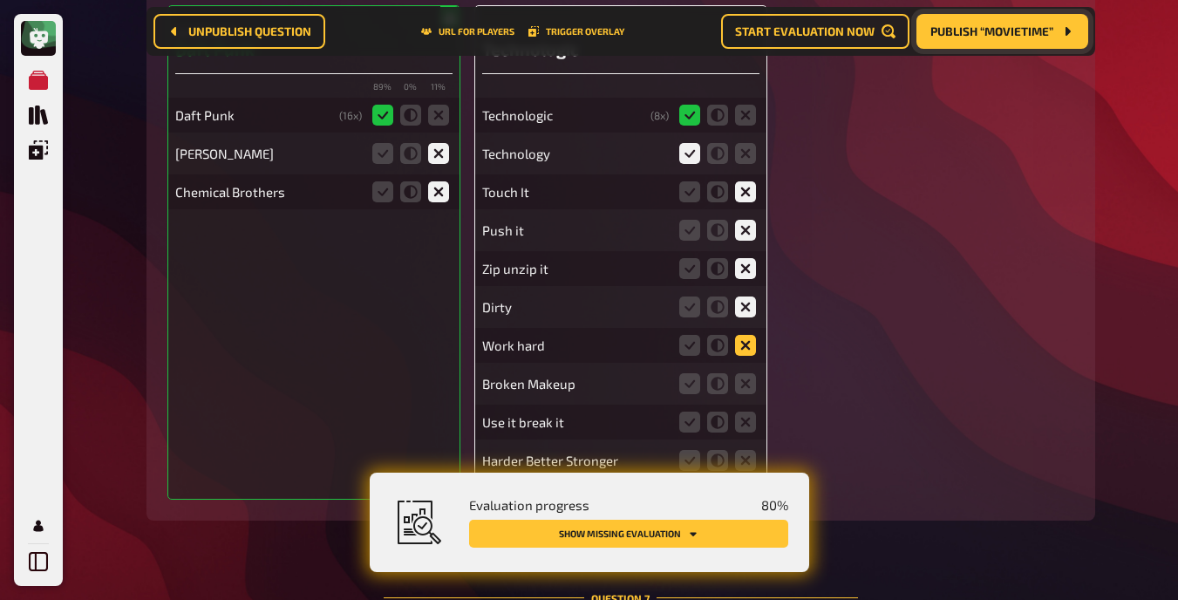
click at [742, 338] on icon at bounding box center [745, 345] width 21 height 21
click at [0, 0] on input "radio" at bounding box center [0, 0] width 0 height 0
click at [748, 386] on icon at bounding box center [745, 383] width 21 height 21
click at [0, 0] on input "radio" at bounding box center [0, 0] width 0 height 0
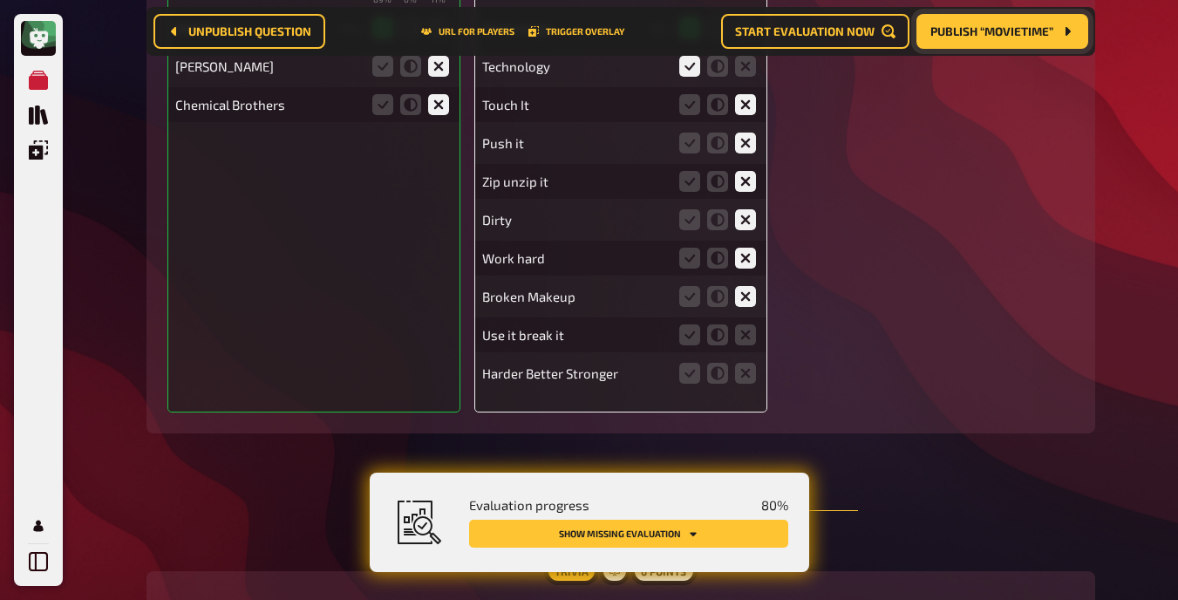
scroll to position [9494, 0]
click at [745, 329] on icon at bounding box center [745, 333] width 21 height 21
click at [0, 0] on input "radio" at bounding box center [0, 0] width 0 height 0
click at [747, 367] on icon at bounding box center [745, 371] width 21 height 21
click at [0, 0] on input "radio" at bounding box center [0, 0] width 0 height 0
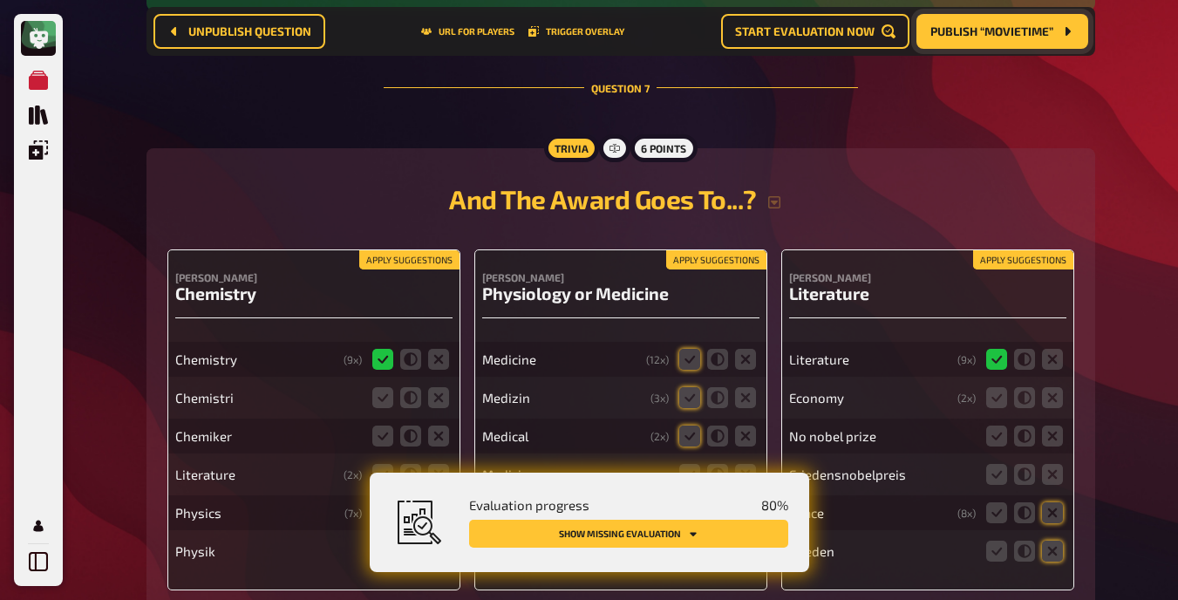
scroll to position [10095, 0]
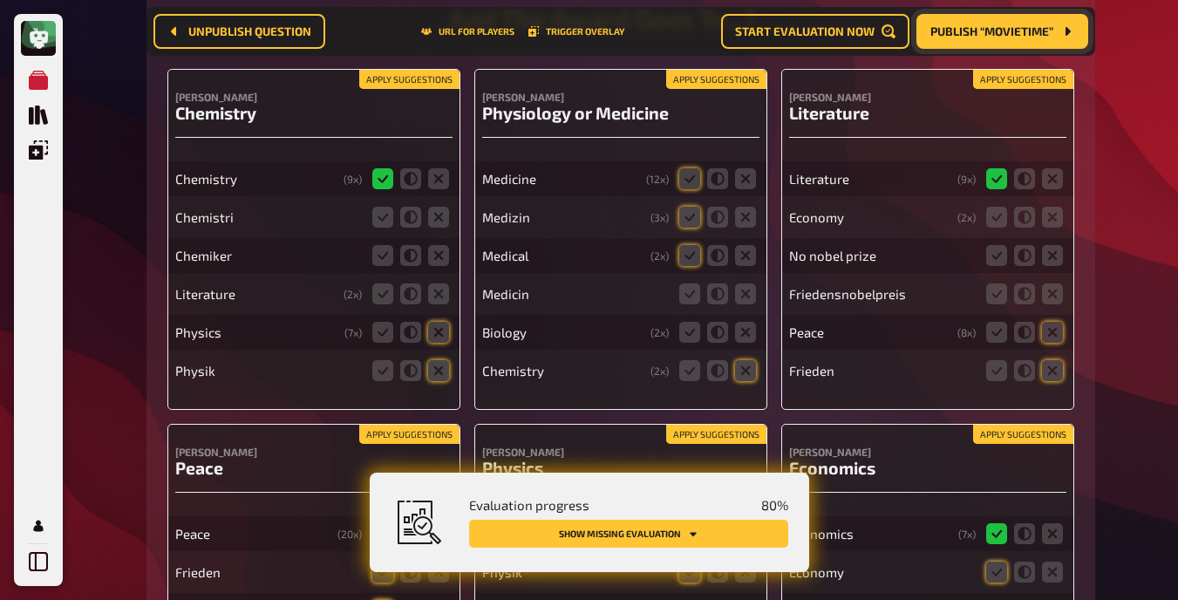
click at [382, 85] on button "Apply suggestions" at bounding box center [409, 79] width 100 height 19
click at [379, 223] on icon at bounding box center [382, 217] width 21 height 21
click at [0, 0] on input "radio" at bounding box center [0, 0] width 0 height 0
click at [380, 250] on icon at bounding box center [382, 255] width 21 height 21
click at [0, 0] on input "radio" at bounding box center [0, 0] width 0 height 0
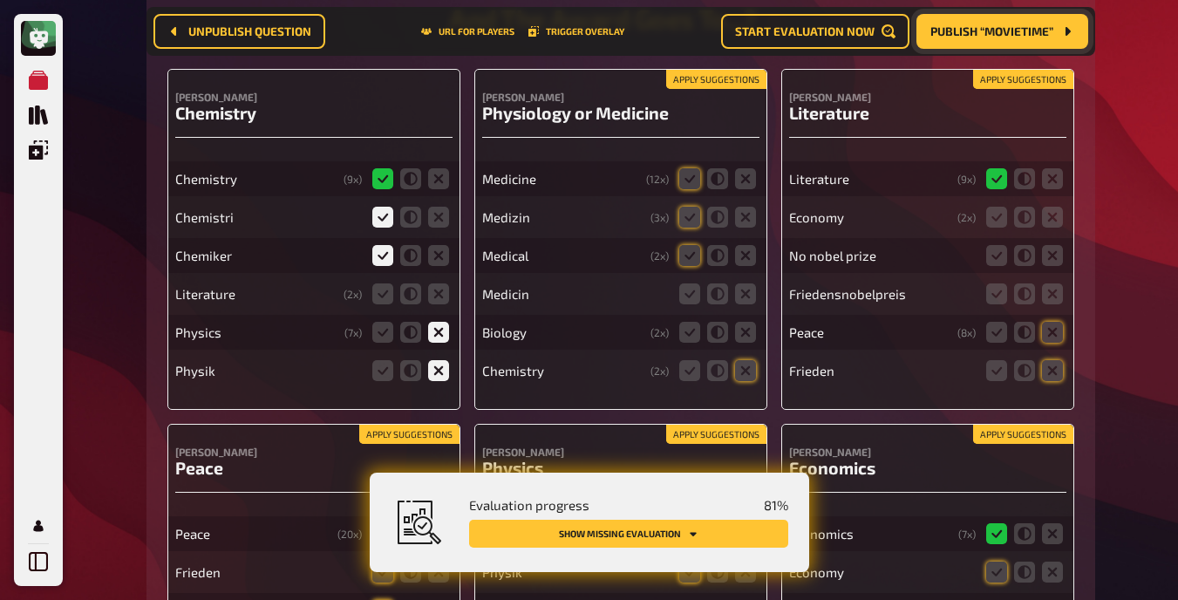
click at [449, 297] on fieldset at bounding box center [411, 294] width 84 height 28
click at [441, 292] on icon at bounding box center [438, 293] width 21 height 21
click at [0, 0] on input "radio" at bounding box center [0, 0] width 0 height 0
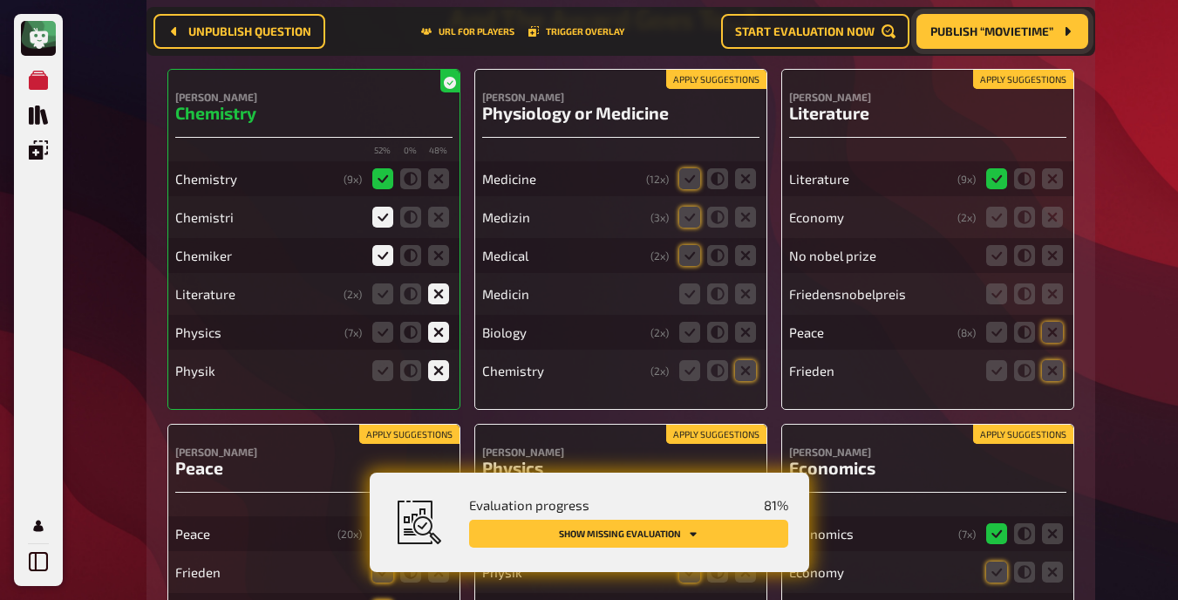
click at [749, 36] on span "Publish “Movietime”" at bounding box center [991, 31] width 123 height 12
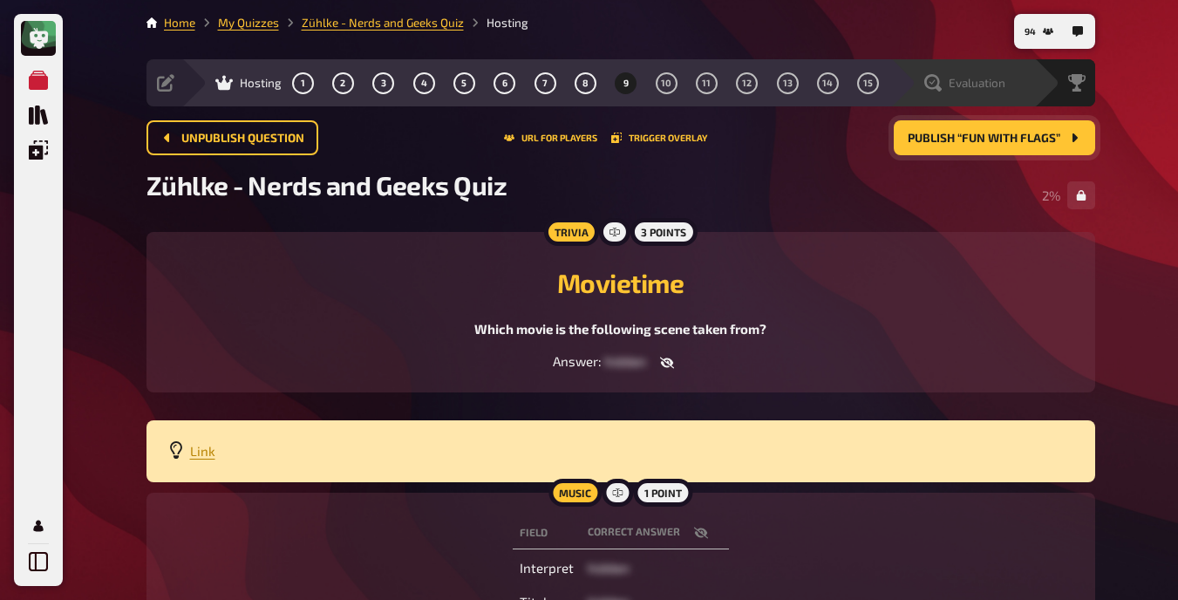
click at [749, 71] on div "Evaluation" at bounding box center [962, 82] width 144 height 47
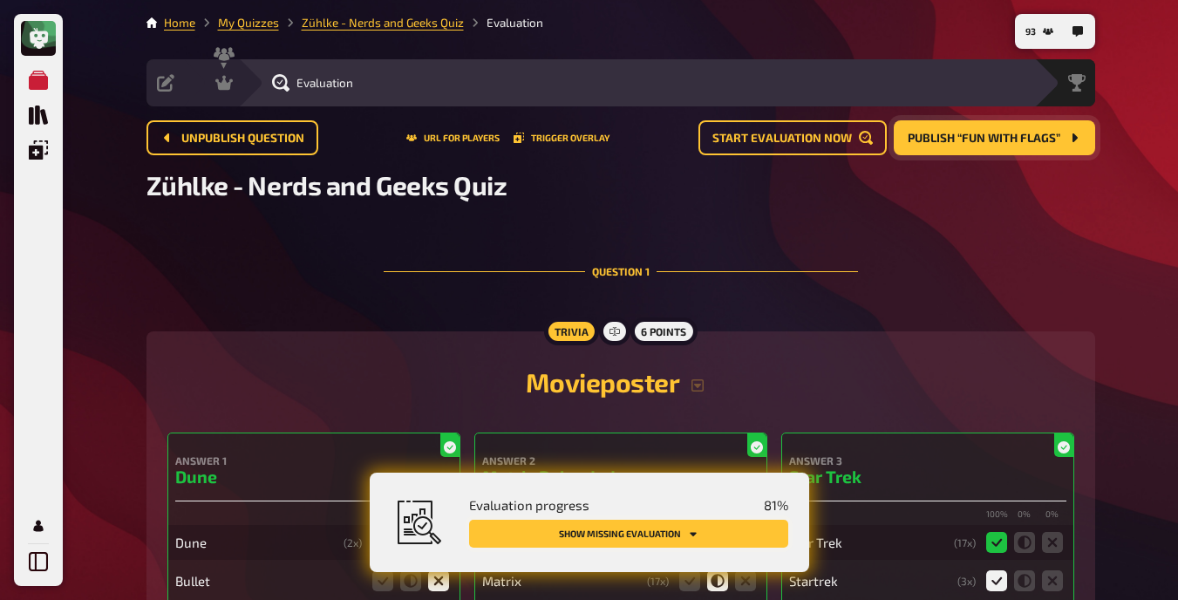
click at [740, 533] on button "Show missing evaluation" at bounding box center [628, 534] width 319 height 28
click at [228, 92] on icon at bounding box center [223, 82] width 17 height 17
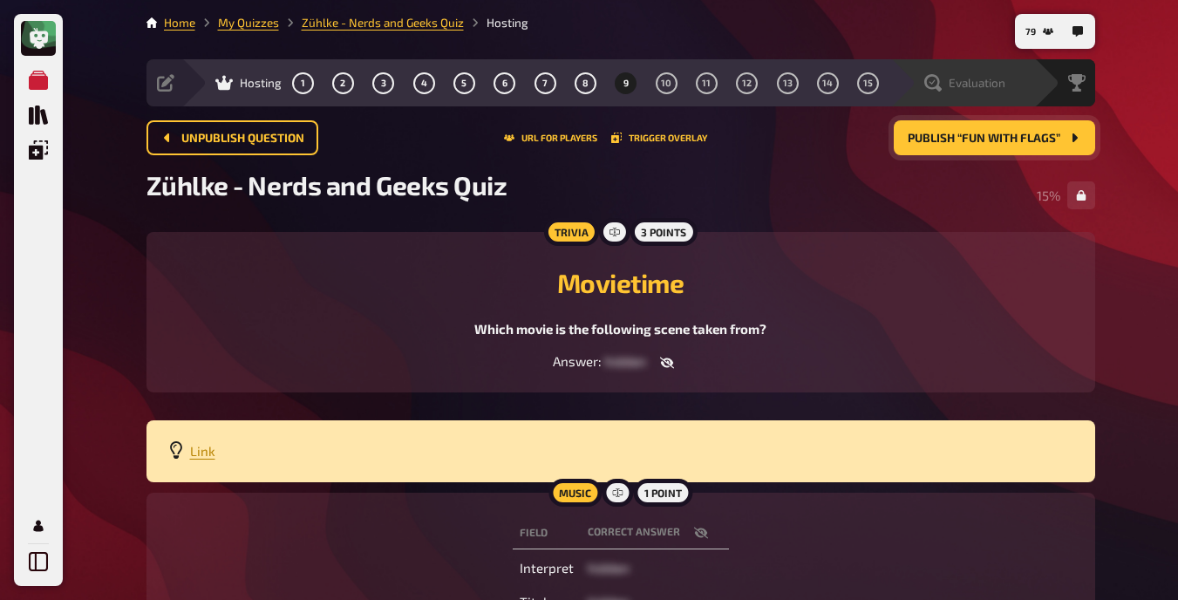
click at [749, 78] on span "Evaluation" at bounding box center [977, 83] width 57 height 14
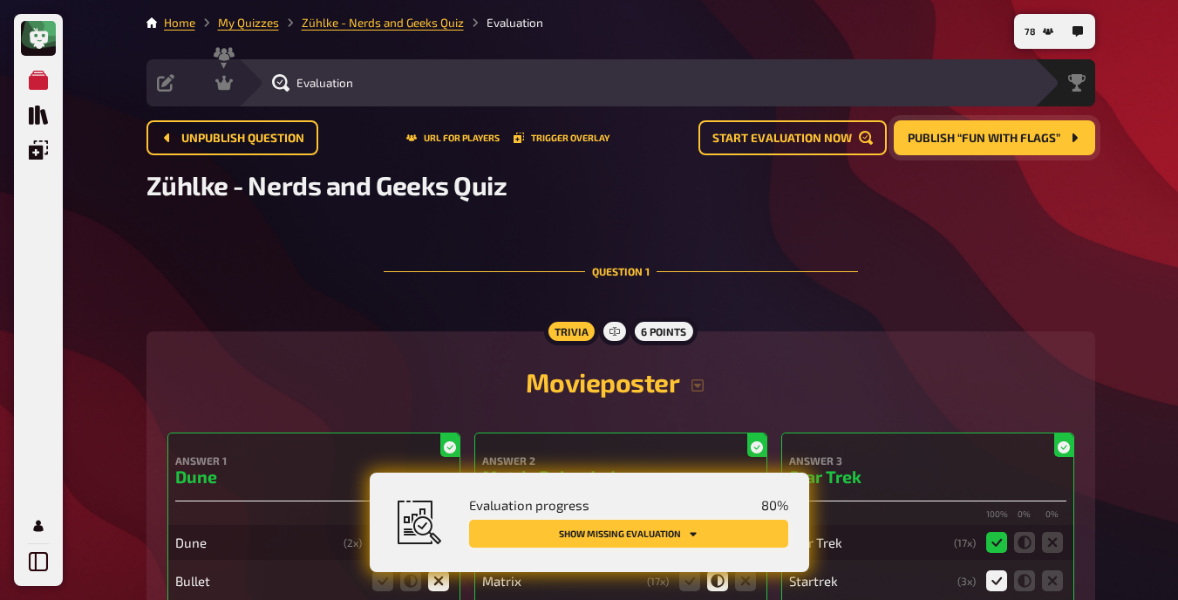
click at [723, 525] on button "Show missing evaluation" at bounding box center [628, 534] width 319 height 28
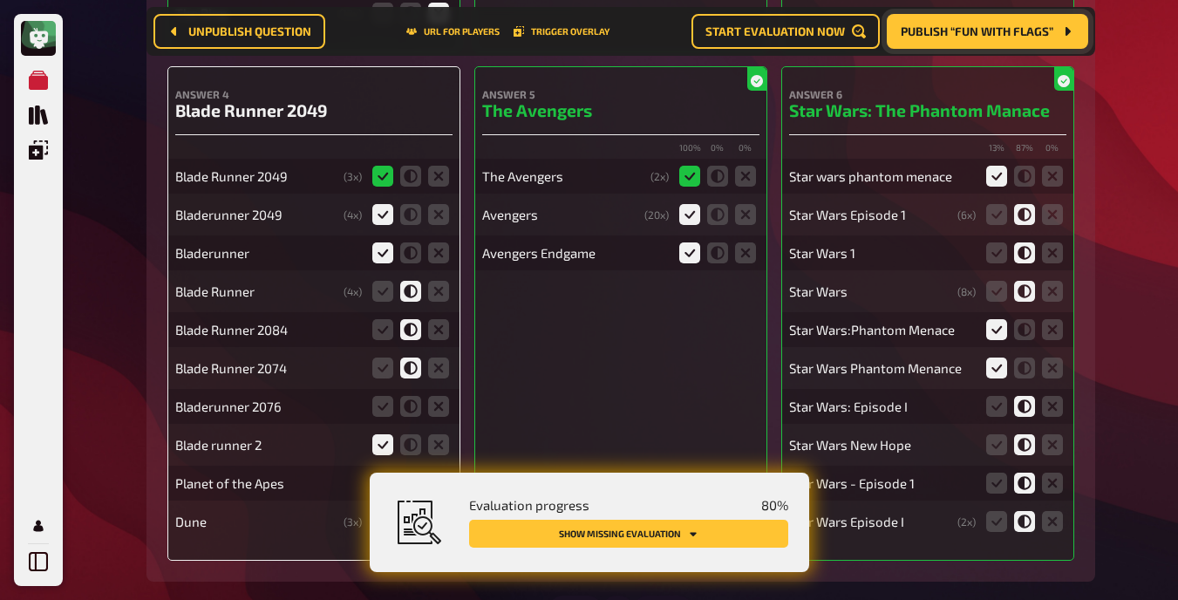
scroll to position [935, 0]
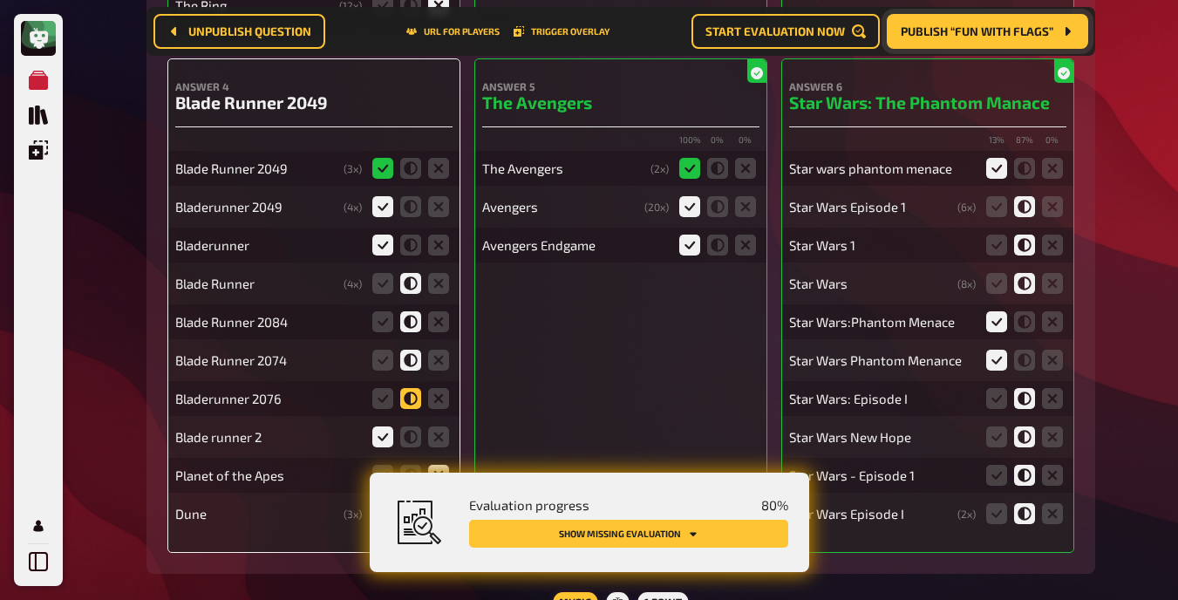
click at [407, 397] on icon at bounding box center [410, 398] width 21 height 21
click at [0, 0] on input "radio" at bounding box center [0, 0] width 0 height 0
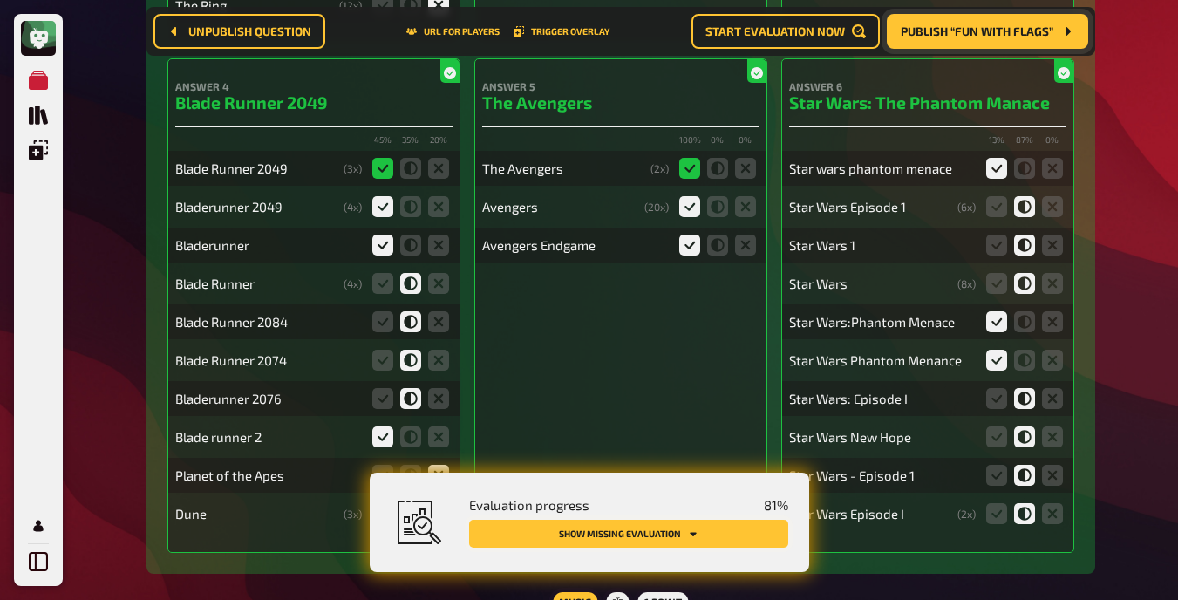
click at [712, 543] on button "Show missing evaluation" at bounding box center [628, 534] width 319 height 28
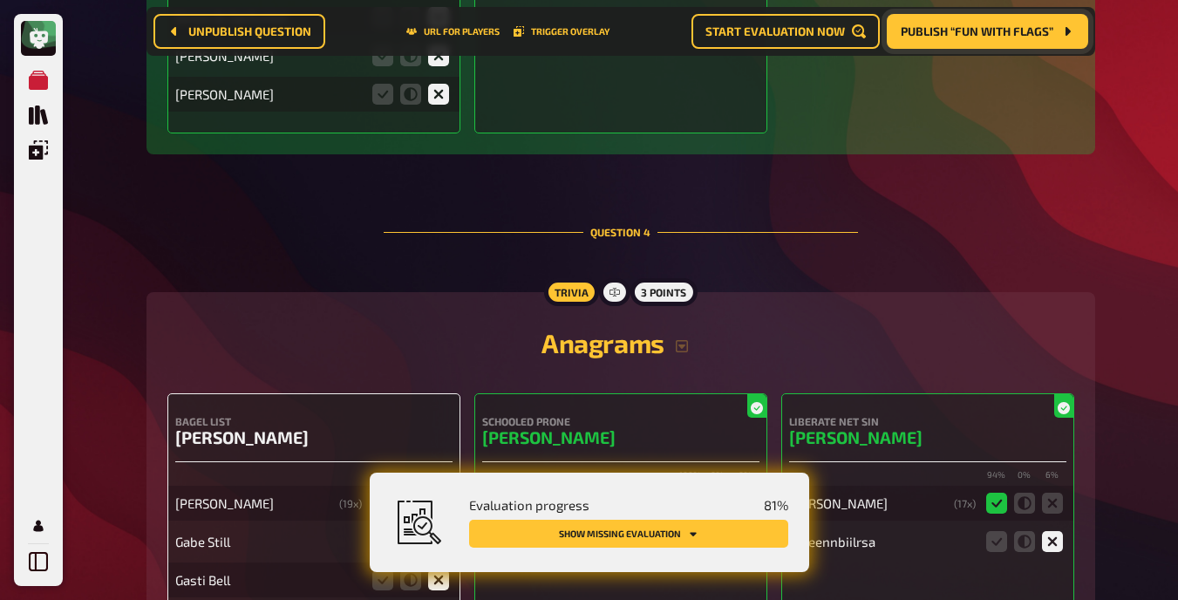
scroll to position [4692, 0]
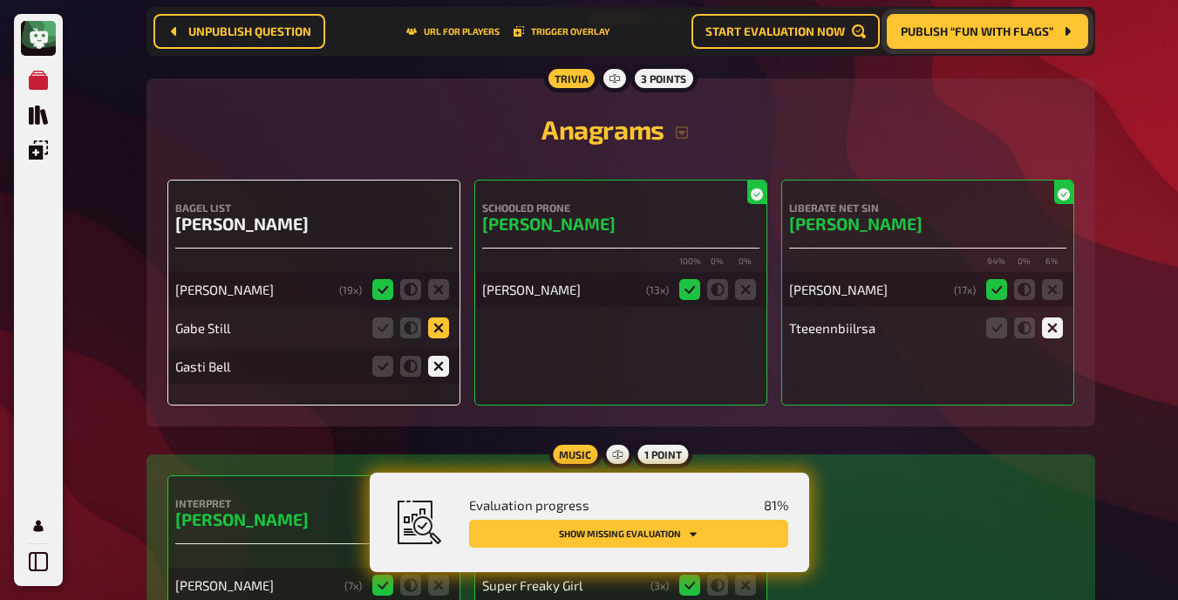
click at [444, 331] on icon at bounding box center [438, 327] width 21 height 21
click at [0, 0] on input "radio" at bounding box center [0, 0] width 0 height 0
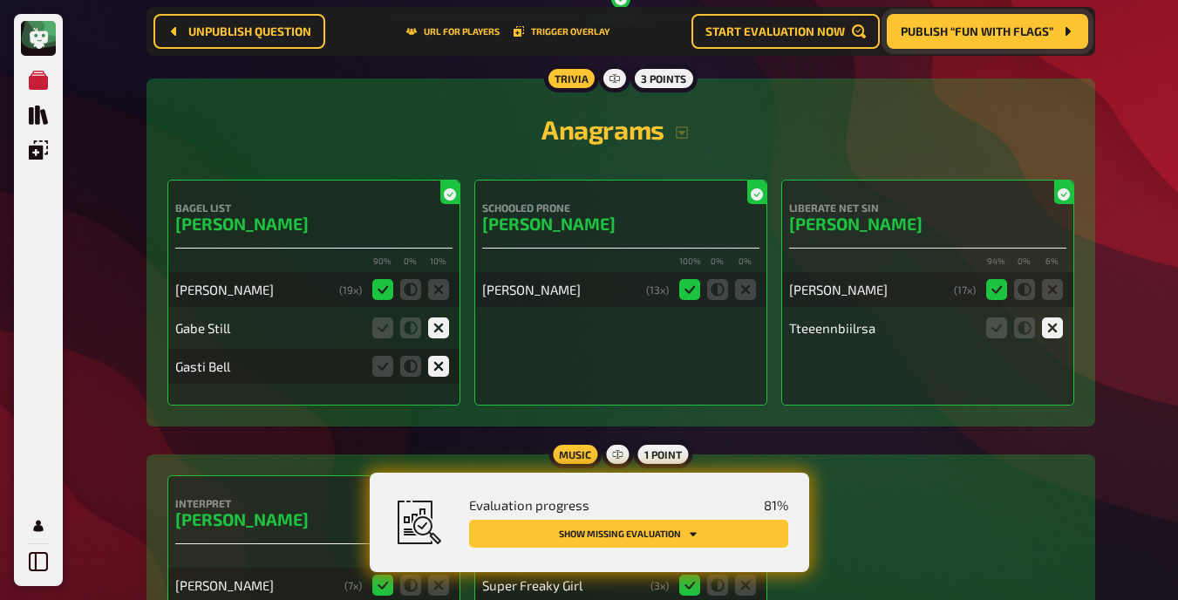
click at [598, 530] on button "Show missing evaluation" at bounding box center [628, 534] width 319 height 28
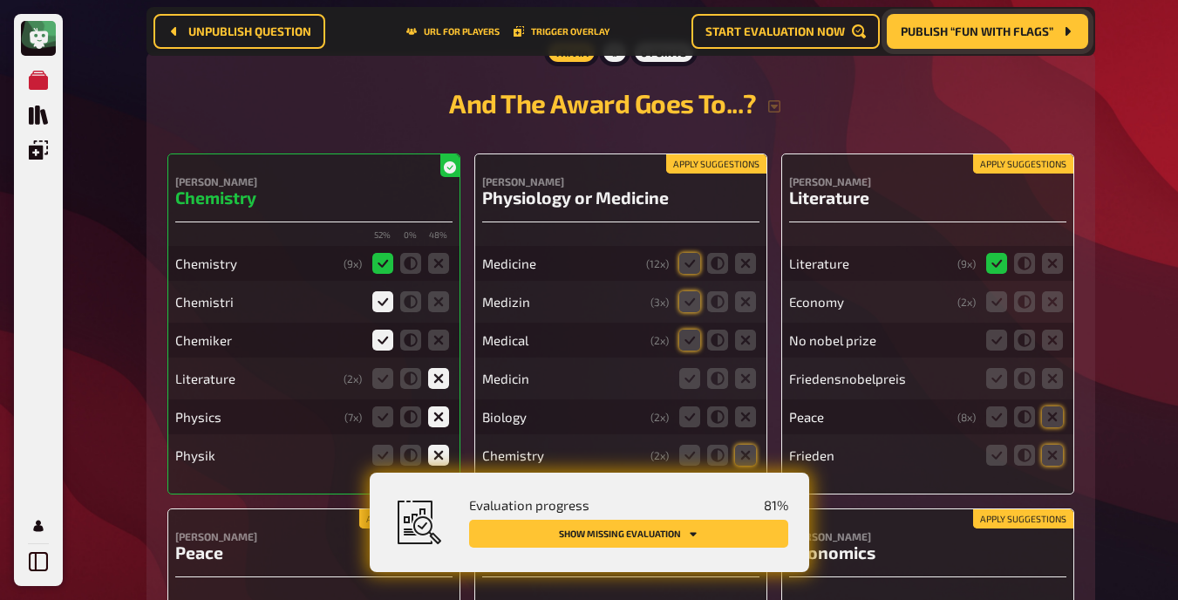
scroll to position [10020, 0]
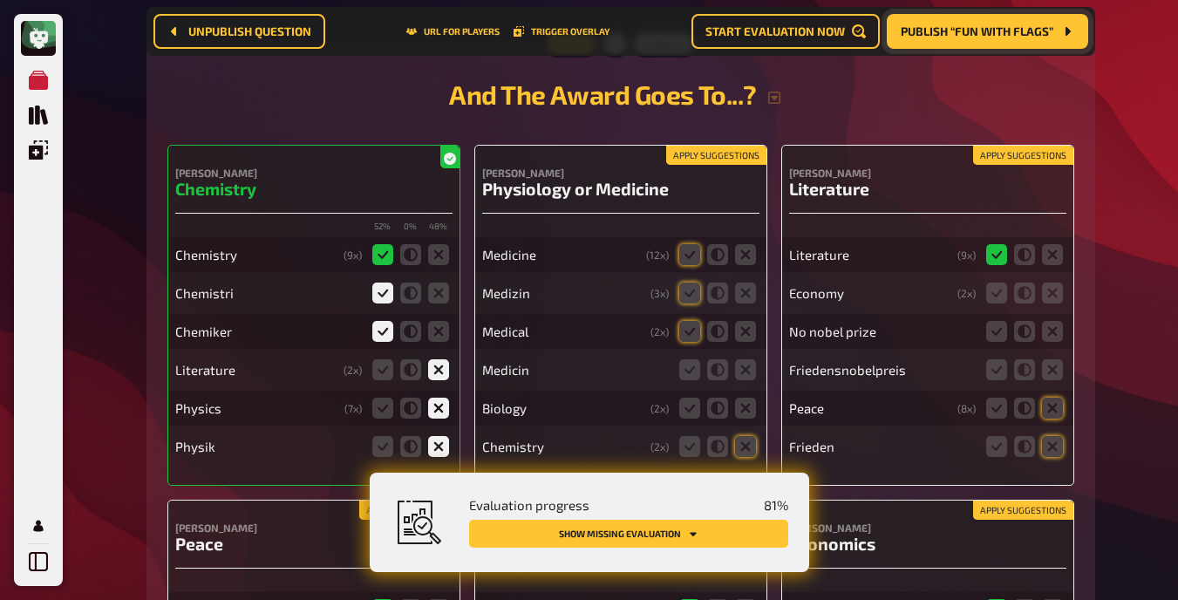
click at [736, 153] on button "Apply suggestions" at bounding box center [716, 155] width 100 height 19
click at [749, 148] on button "Apply suggestions" at bounding box center [1023, 155] width 100 height 19
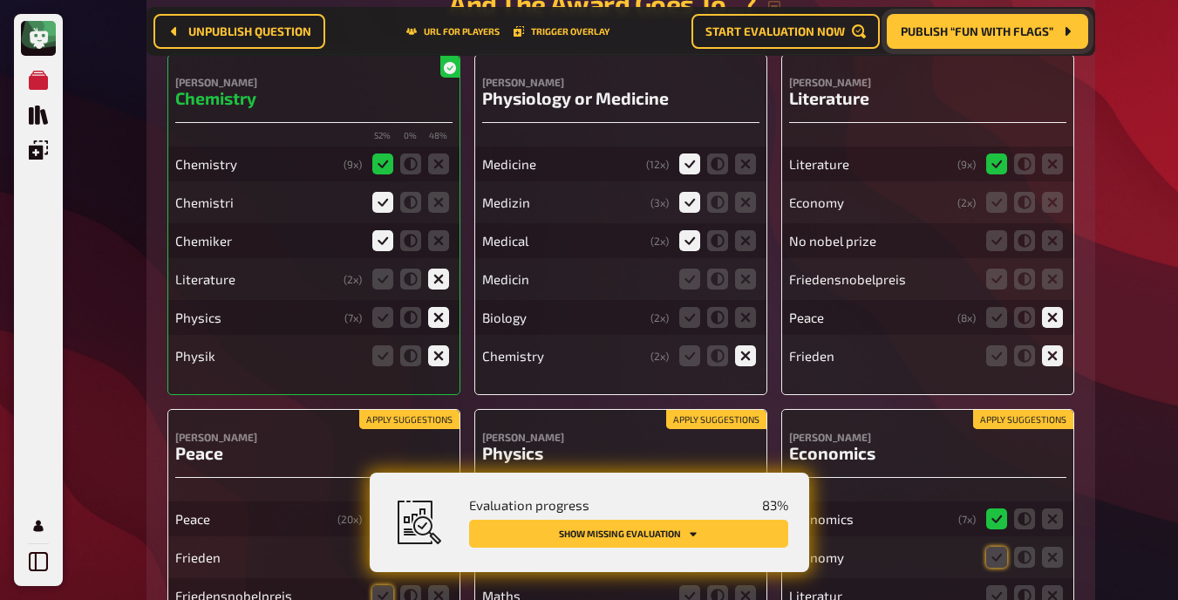
scroll to position [10111, 0]
click at [690, 277] on icon at bounding box center [689, 278] width 21 height 21
click at [0, 0] on input "radio" at bounding box center [0, 0] width 0 height 0
click at [739, 306] on icon at bounding box center [745, 316] width 21 height 21
click at [0, 0] on input "radio" at bounding box center [0, 0] width 0 height 0
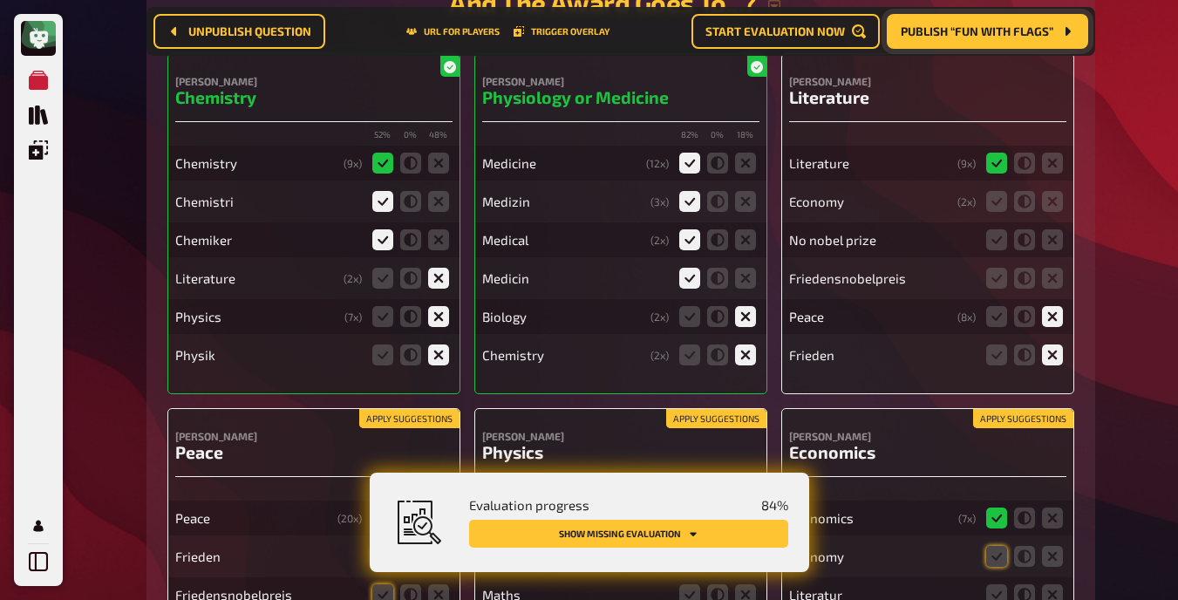
scroll to position [10140, 0]
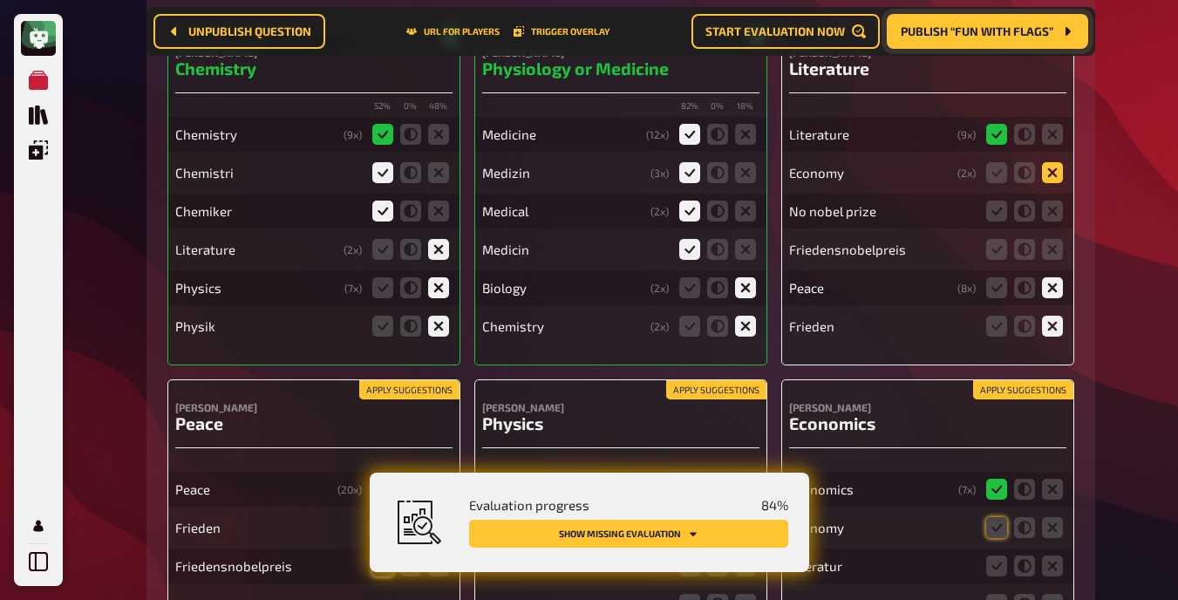
click at [749, 174] on icon at bounding box center [1052, 172] width 21 height 21
click at [0, 0] on input "radio" at bounding box center [0, 0] width 0 height 0
click at [749, 205] on icon at bounding box center [1052, 211] width 21 height 21
click at [0, 0] on input "radio" at bounding box center [0, 0] width 0 height 0
click at [749, 246] on icon at bounding box center [1052, 249] width 21 height 21
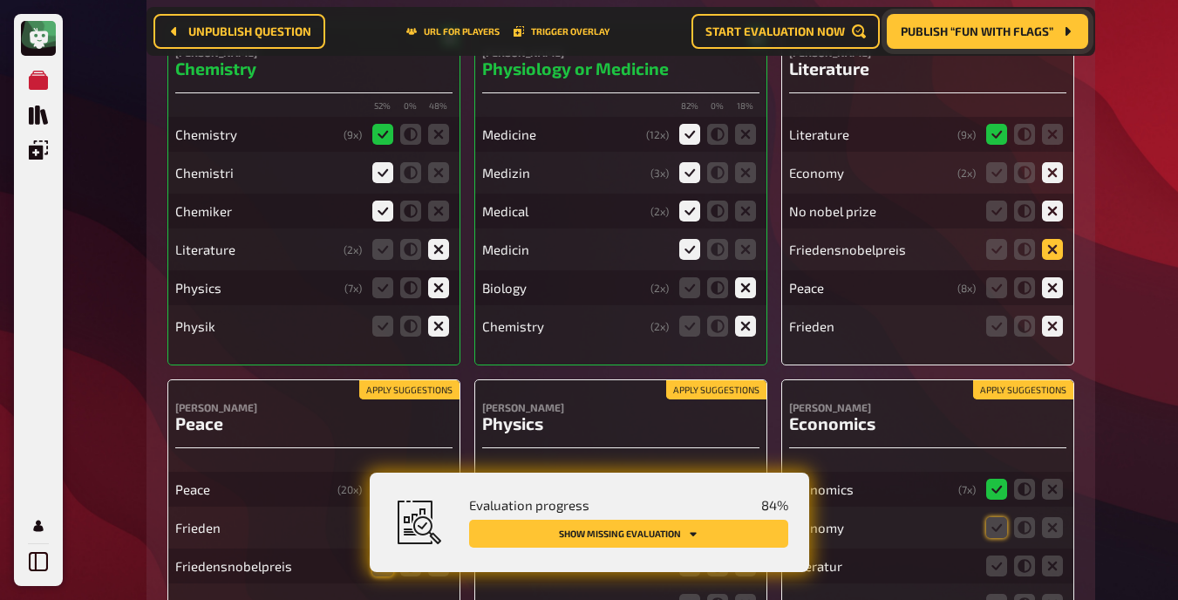
click at [0, 0] on input "radio" at bounding box center [0, 0] width 0 height 0
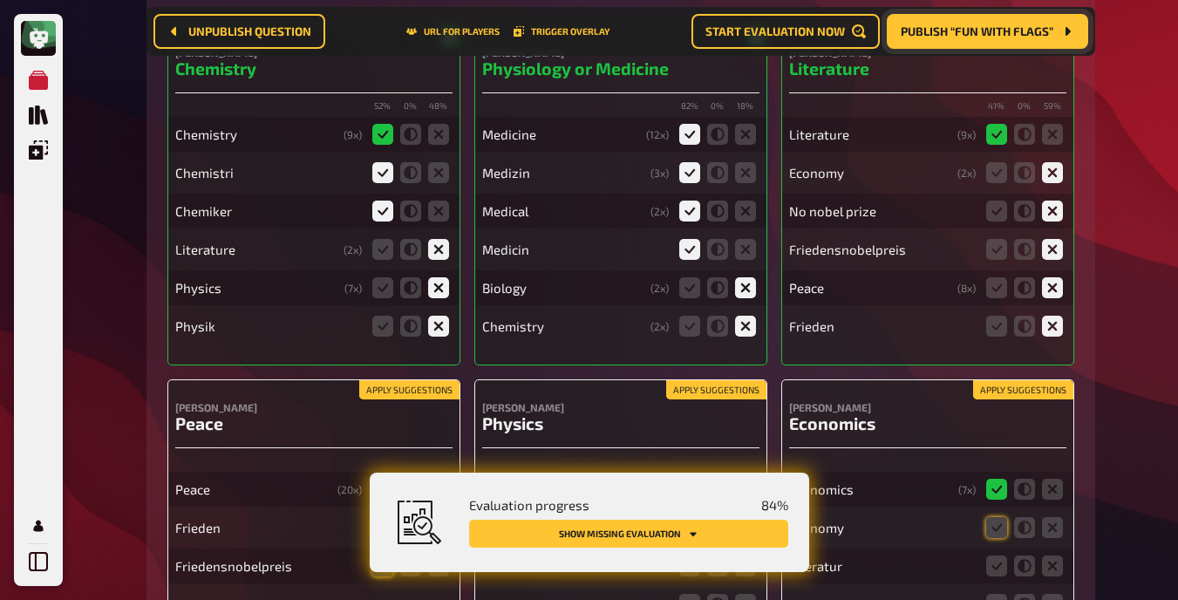
click at [749, 392] on button "Apply suggestions" at bounding box center [1023, 389] width 100 height 19
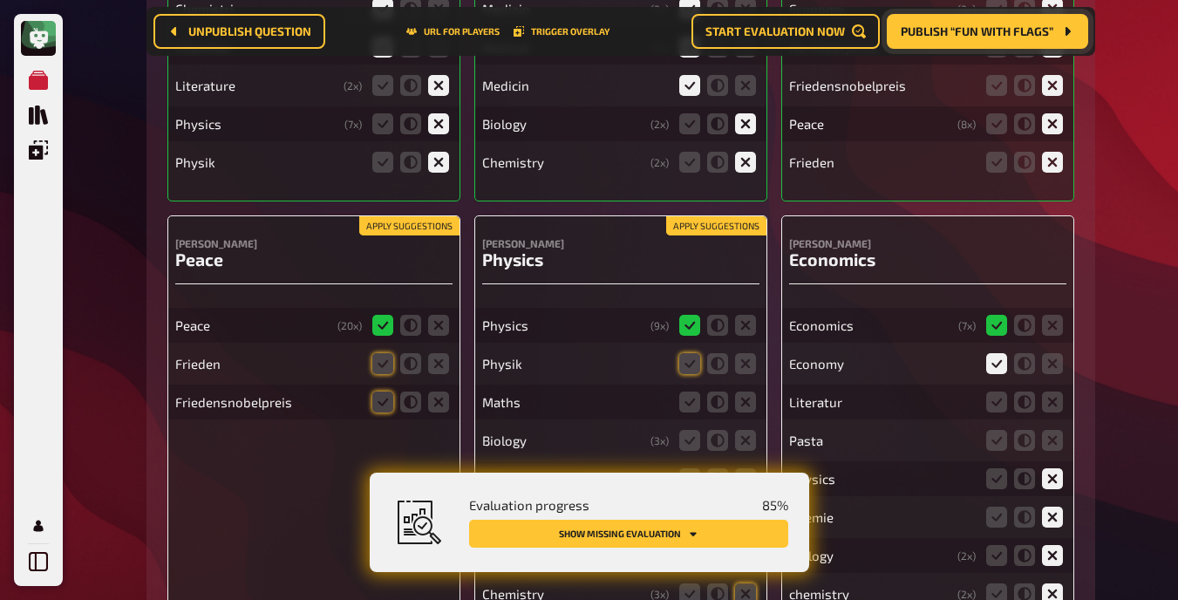
scroll to position [10390, 0]
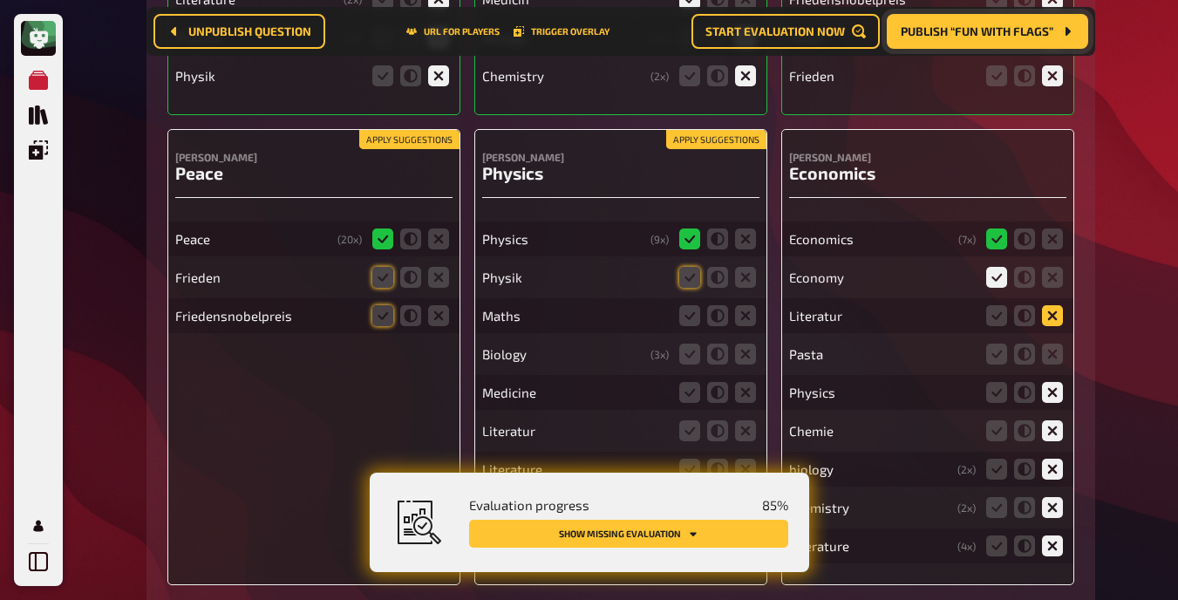
click at [749, 307] on icon at bounding box center [1052, 315] width 21 height 21
click at [0, 0] on input "radio" at bounding box center [0, 0] width 0 height 0
click at [749, 357] on icon at bounding box center [1052, 354] width 21 height 21
click at [0, 0] on input "radio" at bounding box center [0, 0] width 0 height 0
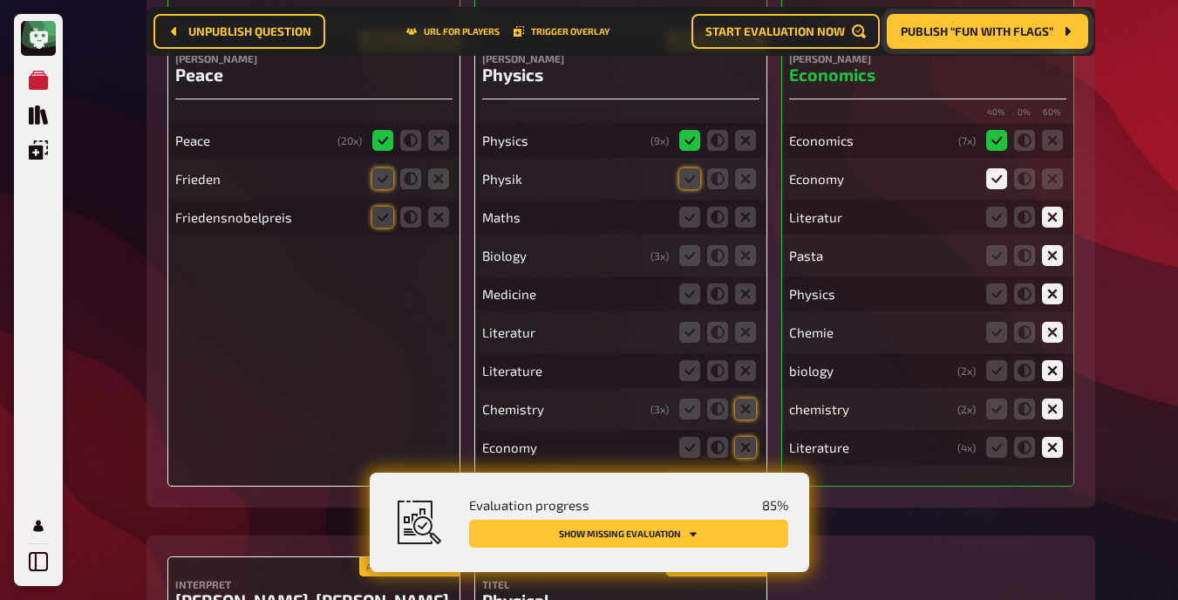
scroll to position [10460, 0]
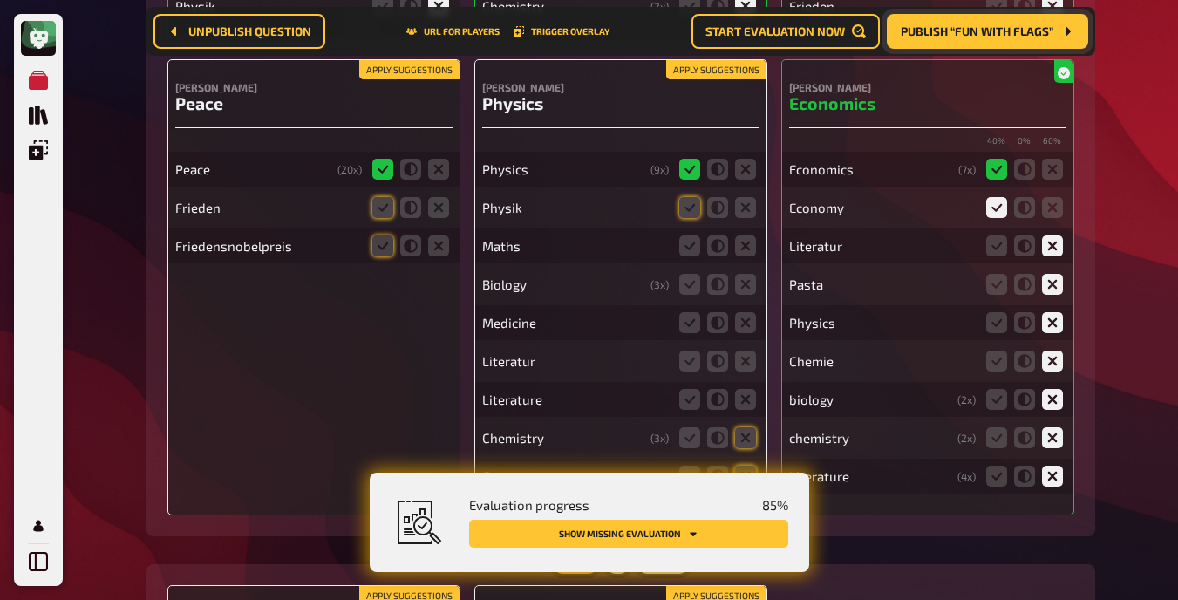
click at [704, 66] on button "Apply suggestions" at bounding box center [716, 69] width 100 height 19
click at [405, 67] on button "Apply suggestions" at bounding box center [409, 69] width 100 height 19
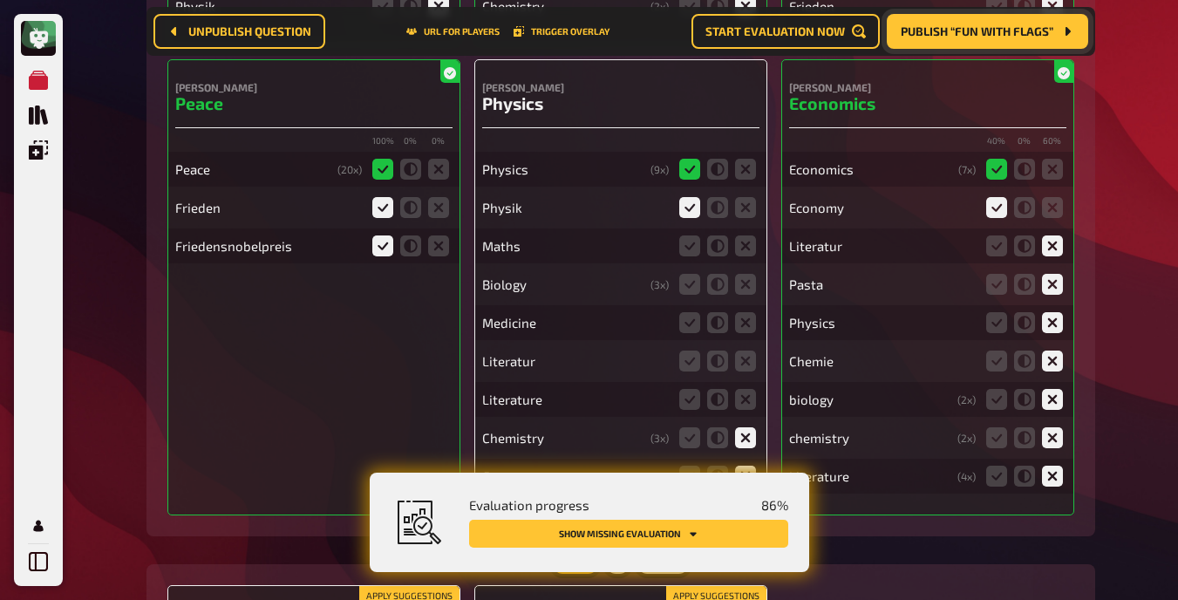
scroll to position [10499, 0]
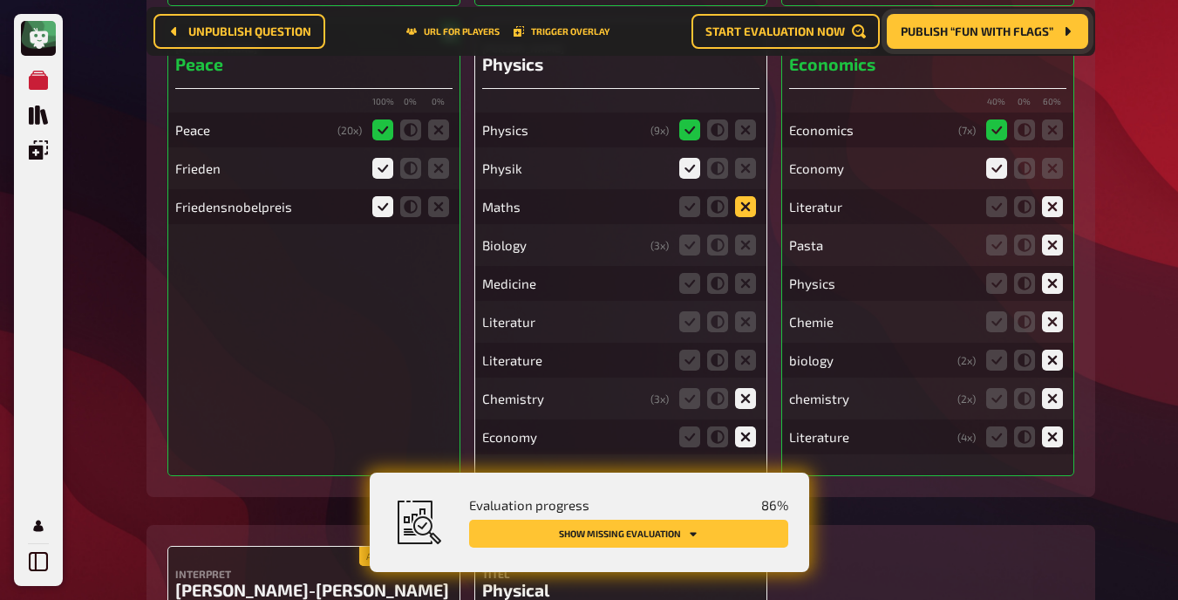
click at [738, 204] on icon at bounding box center [745, 206] width 21 height 21
click at [0, 0] on input "radio" at bounding box center [0, 0] width 0 height 0
click at [745, 247] on icon at bounding box center [745, 245] width 21 height 21
click at [0, 0] on input "radio" at bounding box center [0, 0] width 0 height 0
click at [745, 291] on icon at bounding box center [745, 283] width 21 height 21
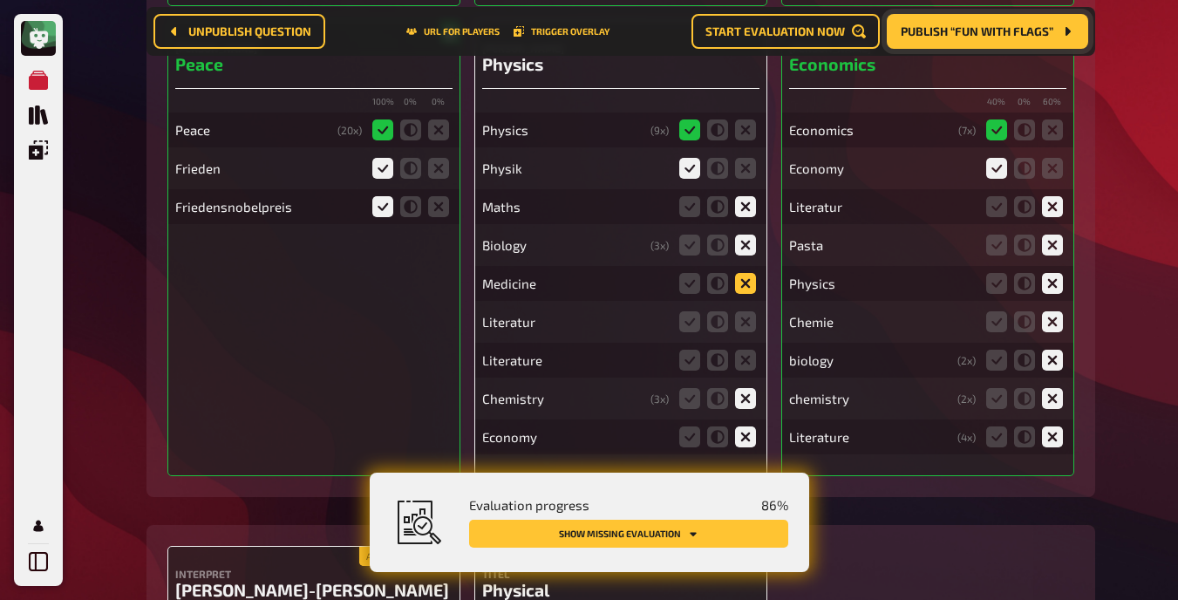
click at [0, 0] on input "radio" at bounding box center [0, 0] width 0 height 0
click at [745, 318] on icon at bounding box center [745, 321] width 21 height 21
click at [0, 0] on input "radio" at bounding box center [0, 0] width 0 height 0
click at [749, 352] on icon at bounding box center [745, 360] width 21 height 21
click at [0, 0] on input "radio" at bounding box center [0, 0] width 0 height 0
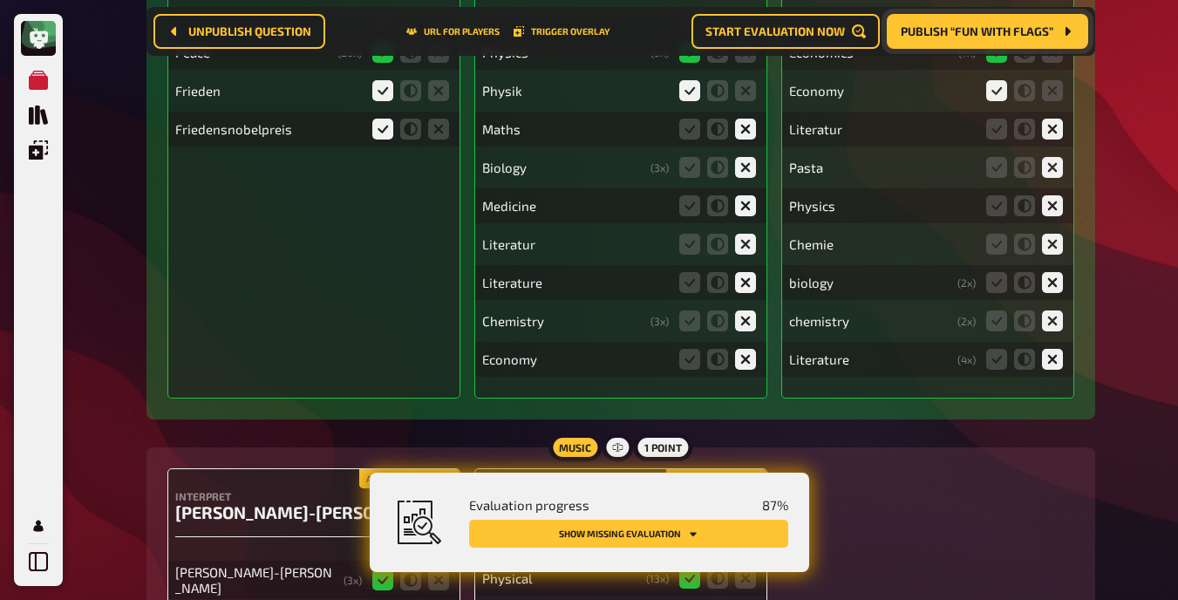
scroll to position [10945, 0]
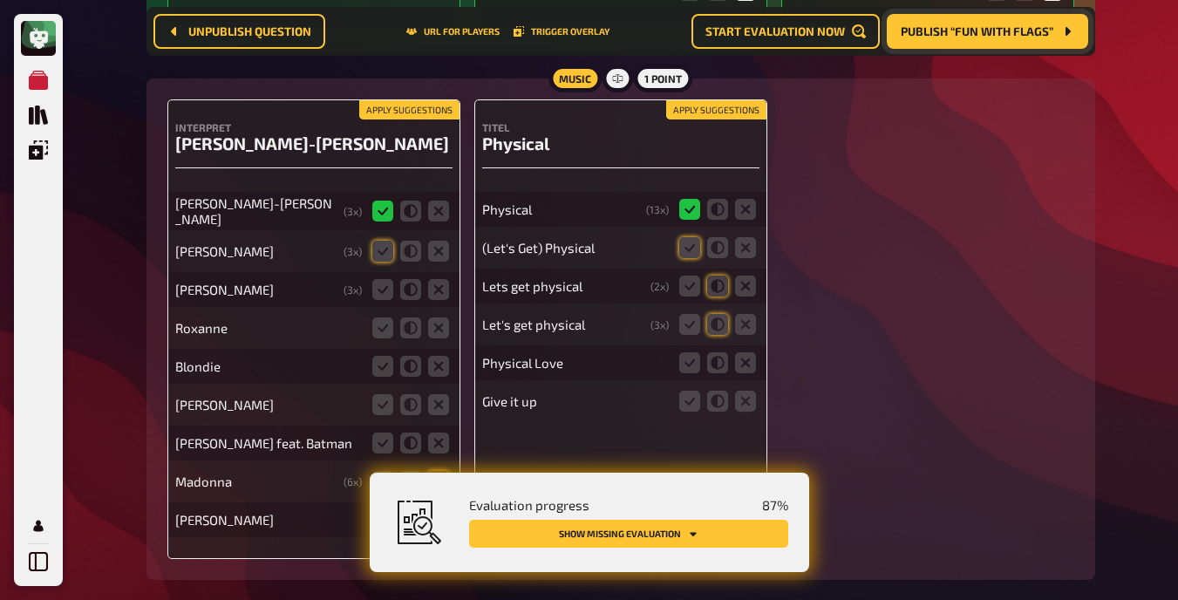
drag, startPoint x: 942, startPoint y: 392, endPoint x: 408, endPoint y: 112, distance: 602.5
click at [408, 112] on button "Apply suggestions" at bounding box center [409, 109] width 100 height 19
click at [677, 111] on button "Apply suggestions" at bounding box center [716, 109] width 100 height 19
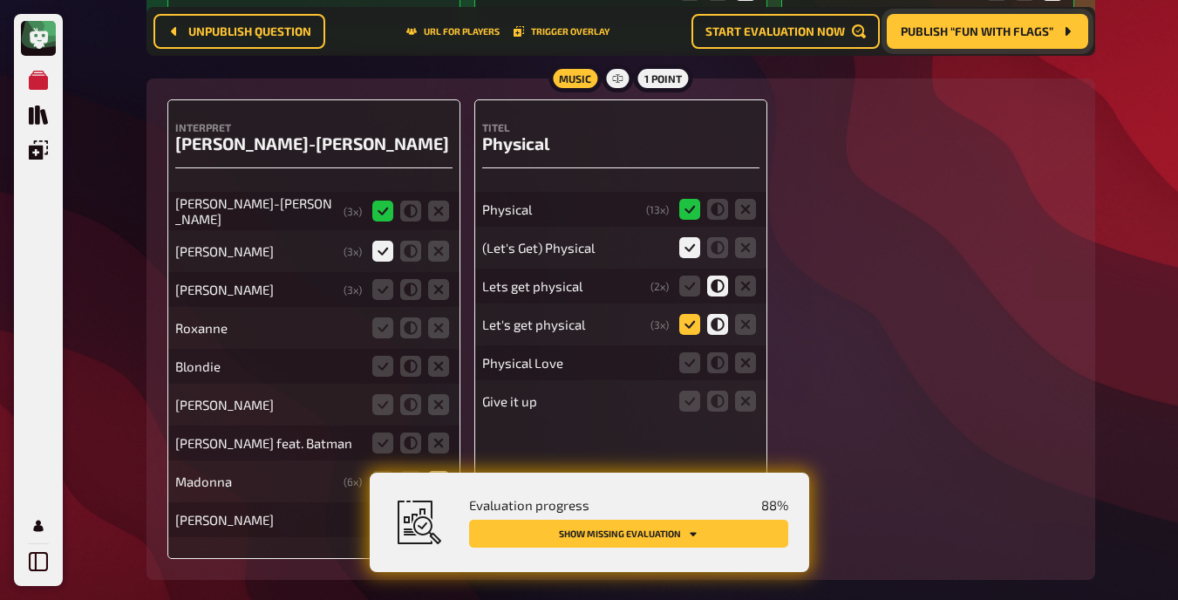
click at [683, 319] on icon at bounding box center [689, 324] width 21 height 21
click at [0, 0] on input "radio" at bounding box center [0, 0] width 0 height 0
click at [725, 243] on icon at bounding box center [717, 247] width 21 height 21
click at [0, 0] on input "radio" at bounding box center [0, 0] width 0 height 0
click at [686, 248] on icon at bounding box center [689, 247] width 21 height 21
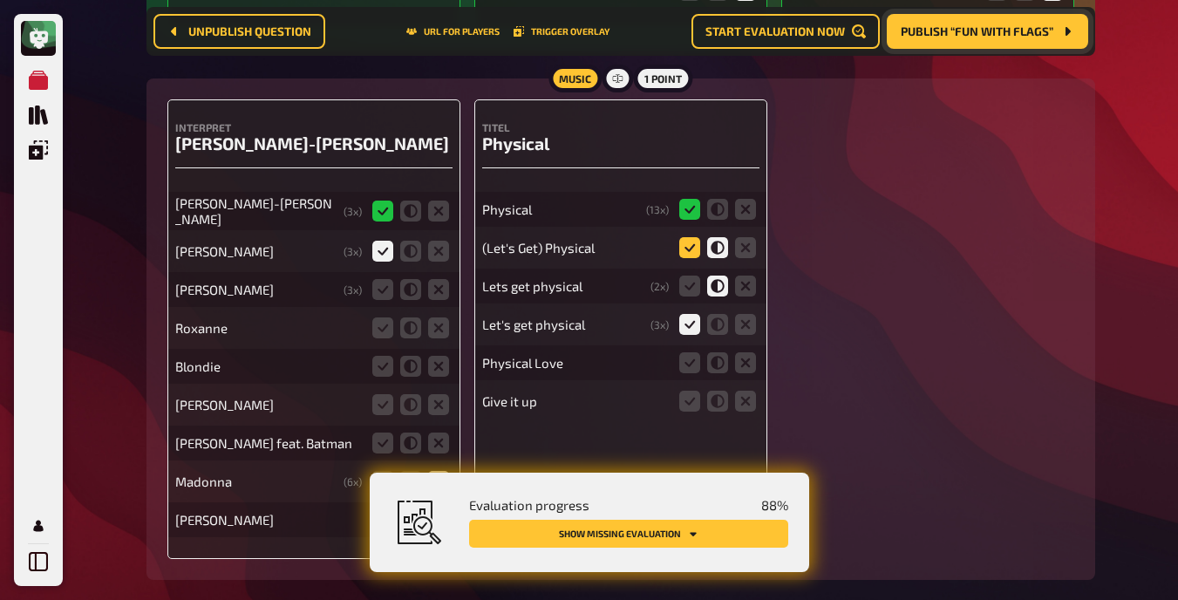
click at [0, 0] on input "radio" at bounding box center [0, 0] width 0 height 0
click at [721, 326] on icon at bounding box center [717, 324] width 21 height 21
click at [0, 0] on input "radio" at bounding box center [0, 0] width 0 height 0
click at [716, 361] on icon at bounding box center [717, 362] width 21 height 21
click at [0, 0] on input "radio" at bounding box center [0, 0] width 0 height 0
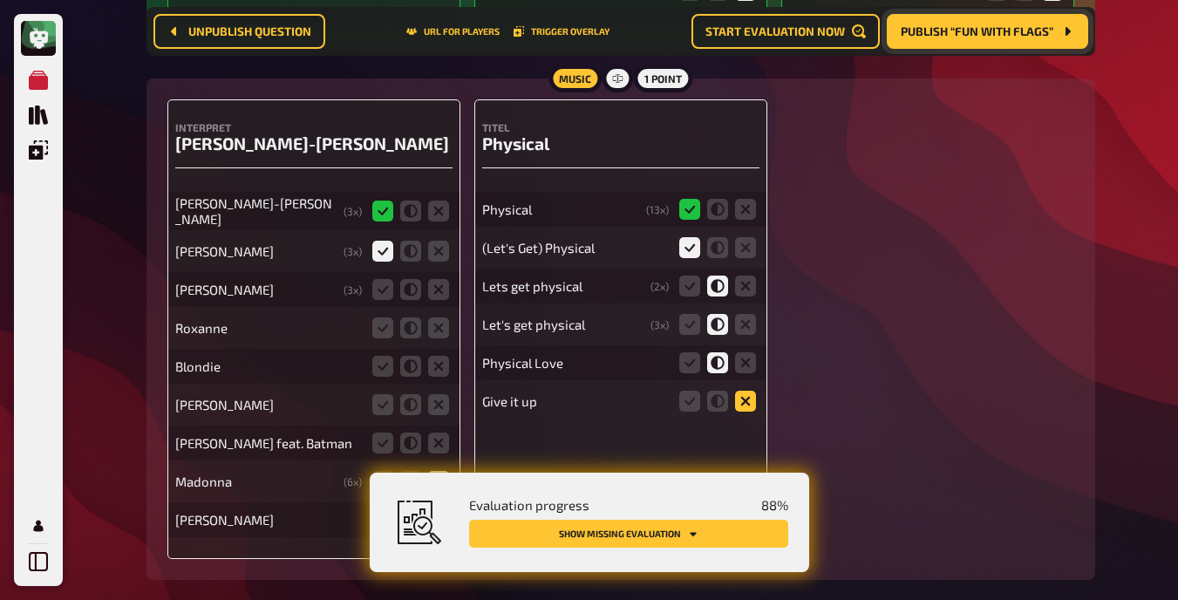
click at [742, 395] on icon at bounding box center [745, 401] width 21 height 21
click at [0, 0] on input "radio" at bounding box center [0, 0] width 0 height 0
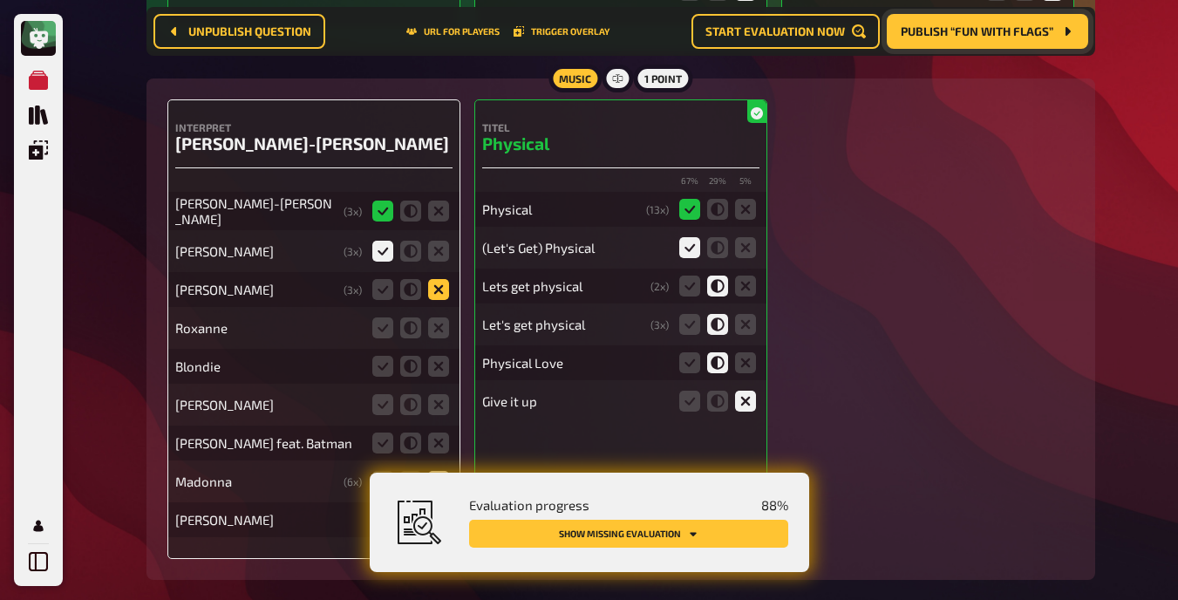
click at [439, 284] on icon at bounding box center [438, 289] width 21 height 21
click at [0, 0] on input "radio" at bounding box center [0, 0] width 0 height 0
click at [438, 318] on icon at bounding box center [438, 327] width 21 height 21
click at [0, 0] on input "radio" at bounding box center [0, 0] width 0 height 0
click at [439, 362] on icon at bounding box center [438, 366] width 21 height 21
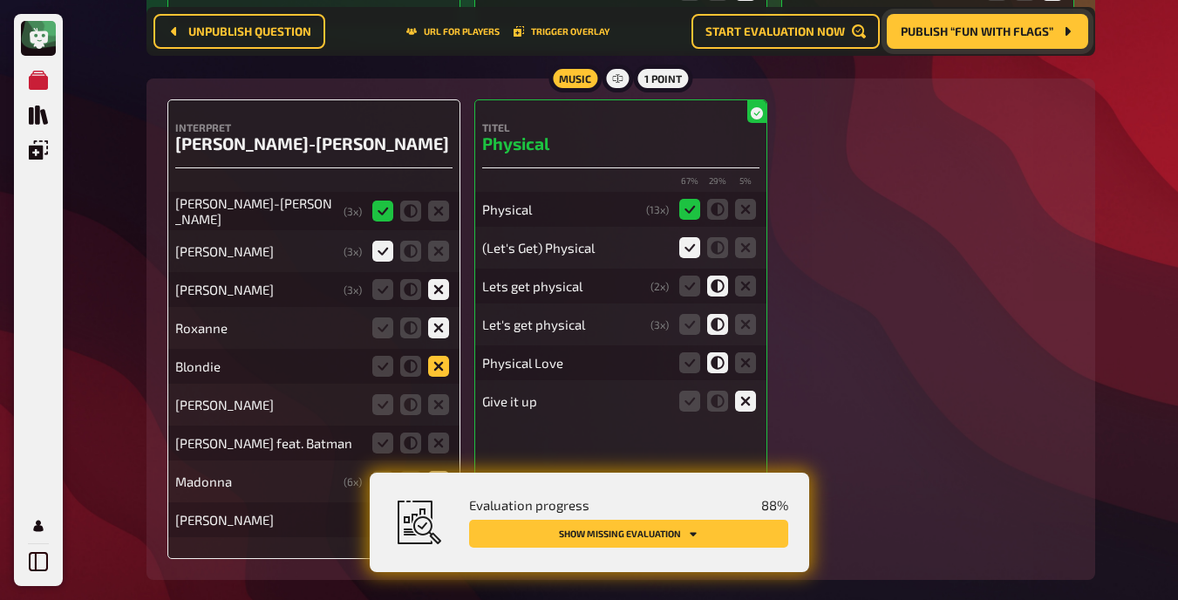
click at [0, 0] on input "radio" at bounding box center [0, 0] width 0 height 0
click at [439, 404] on icon at bounding box center [438, 404] width 21 height 21
click at [0, 0] on input "radio" at bounding box center [0, 0] width 0 height 0
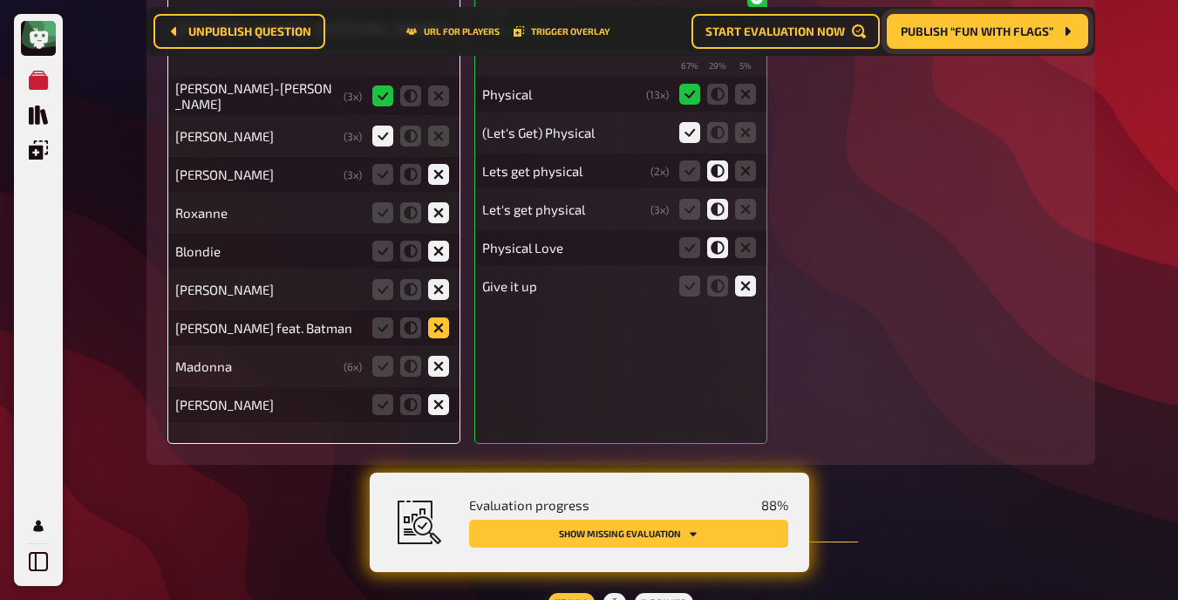
click at [436, 319] on icon at bounding box center [438, 327] width 21 height 21
click at [0, 0] on input "radio" at bounding box center [0, 0] width 0 height 0
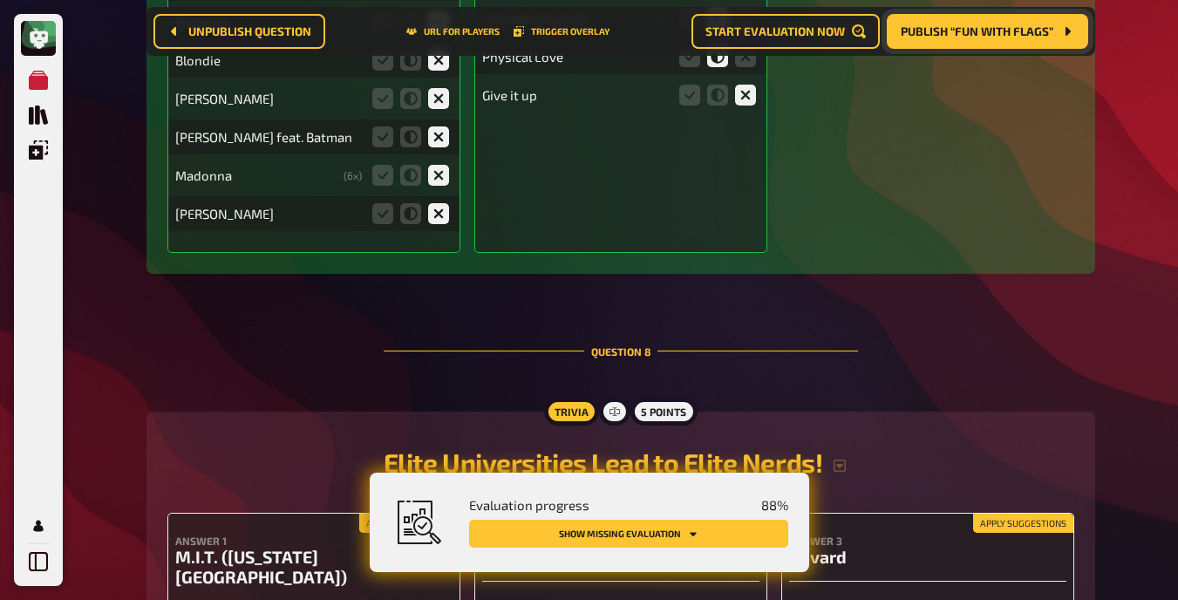
scroll to position [11528, 0]
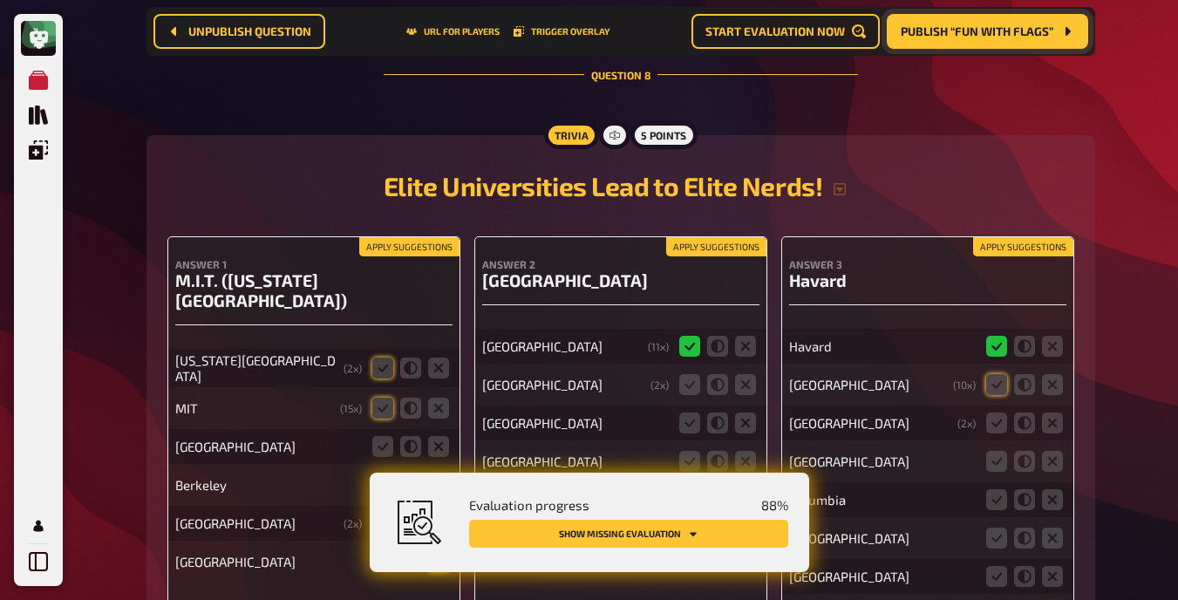
click at [412, 240] on button "Apply suggestions" at bounding box center [409, 246] width 100 height 19
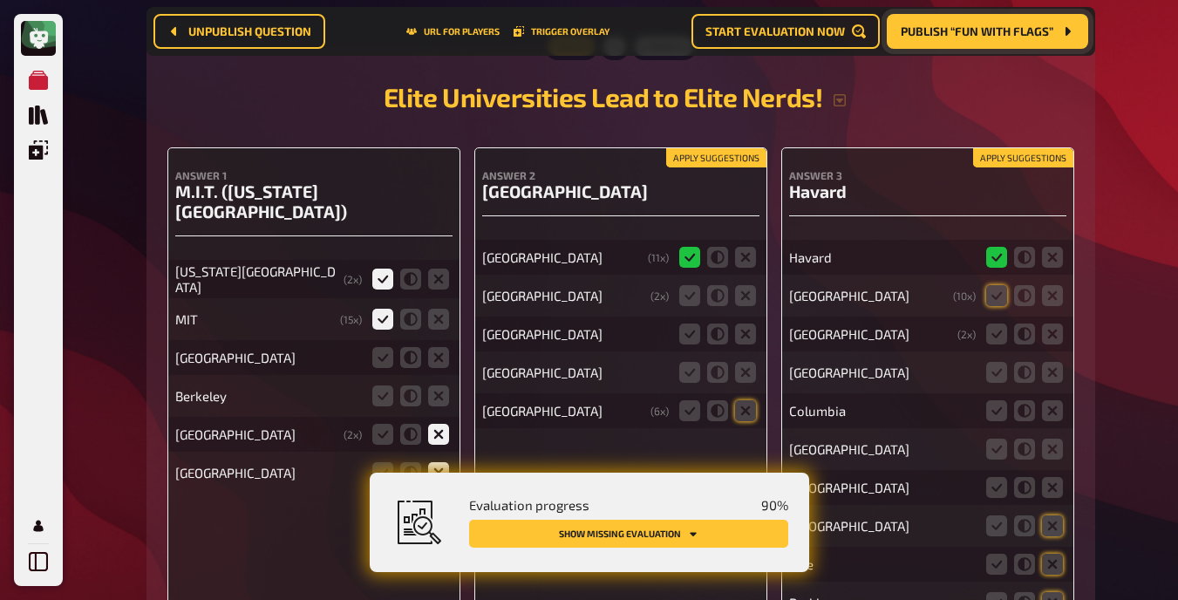
scroll to position [11653, 0]
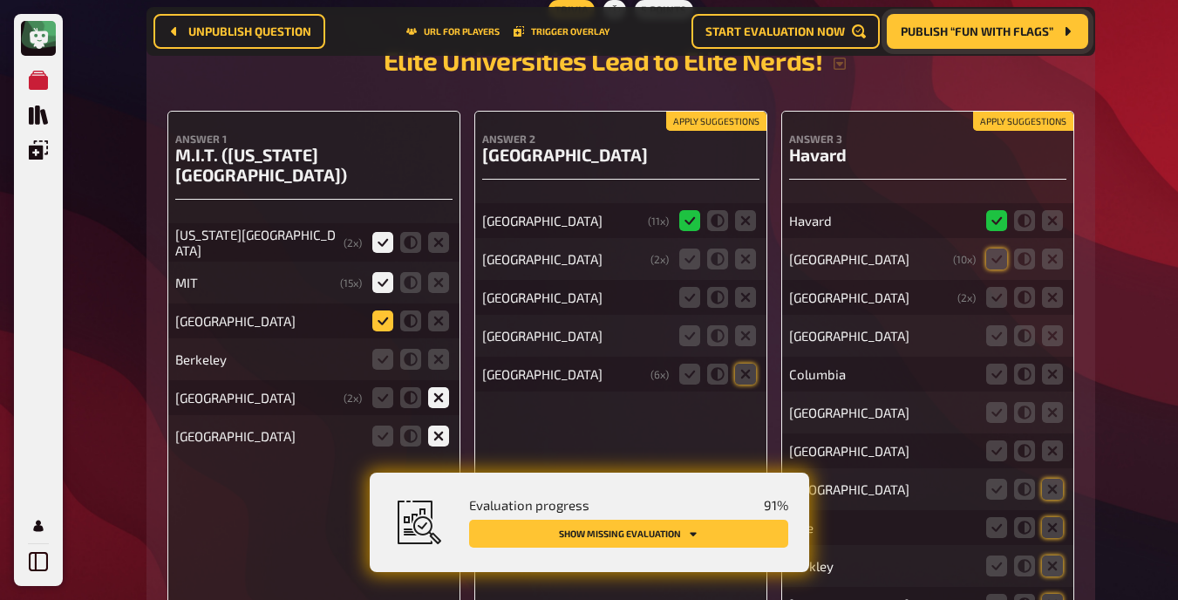
click at [384, 321] on icon at bounding box center [382, 320] width 21 height 21
click at [0, 0] on input "radio" at bounding box center [0, 0] width 0 height 0
click at [446, 358] on icon at bounding box center [438, 359] width 21 height 21
click at [0, 0] on input "radio" at bounding box center [0, 0] width 0 height 0
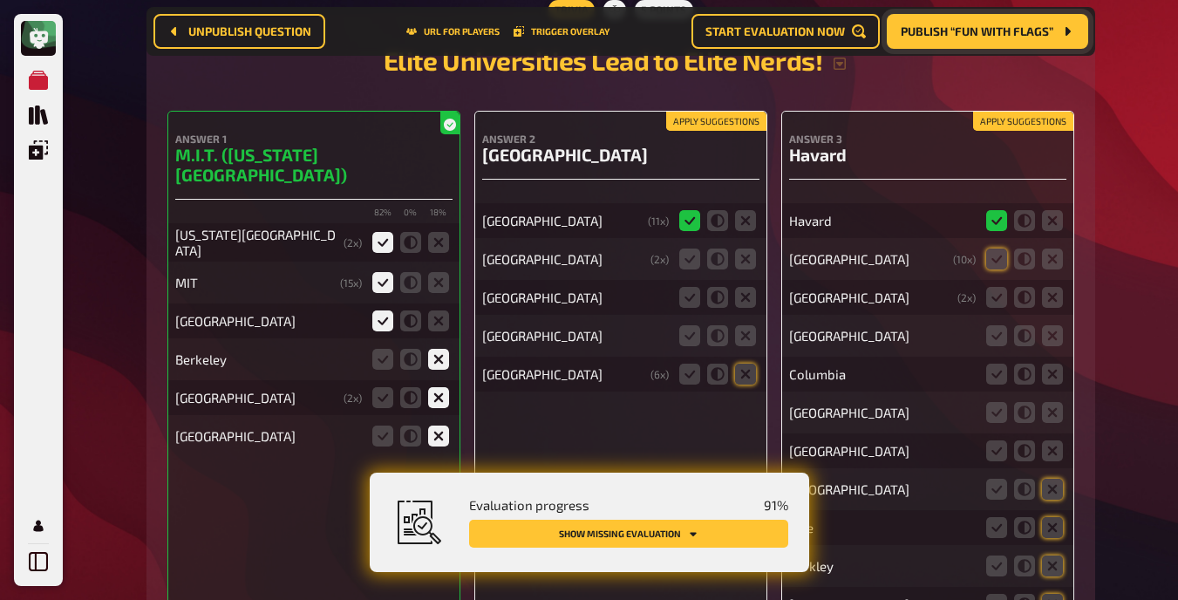
click at [691, 117] on button "Apply suggestions" at bounding box center [716, 121] width 100 height 19
click at [742, 253] on icon at bounding box center [745, 258] width 21 height 21
click at [0, 0] on input "radio" at bounding box center [0, 0] width 0 height 0
click at [747, 290] on icon at bounding box center [745, 297] width 21 height 21
click at [0, 0] on input "radio" at bounding box center [0, 0] width 0 height 0
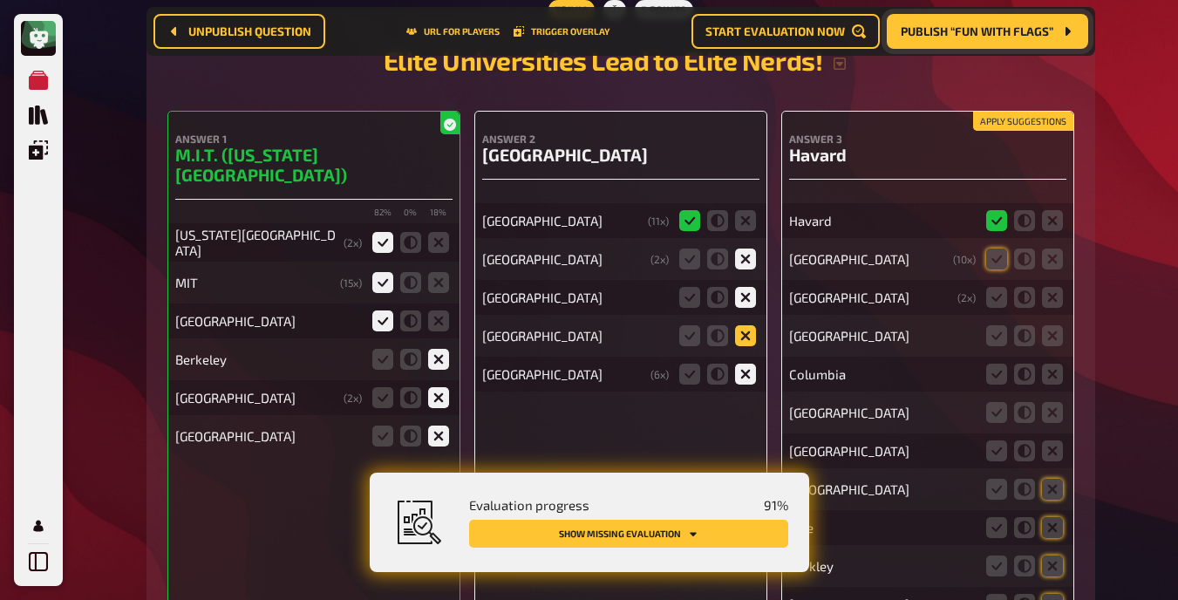
click at [740, 331] on icon at bounding box center [745, 335] width 21 height 21
click at [0, 0] on input "radio" at bounding box center [0, 0] width 0 height 0
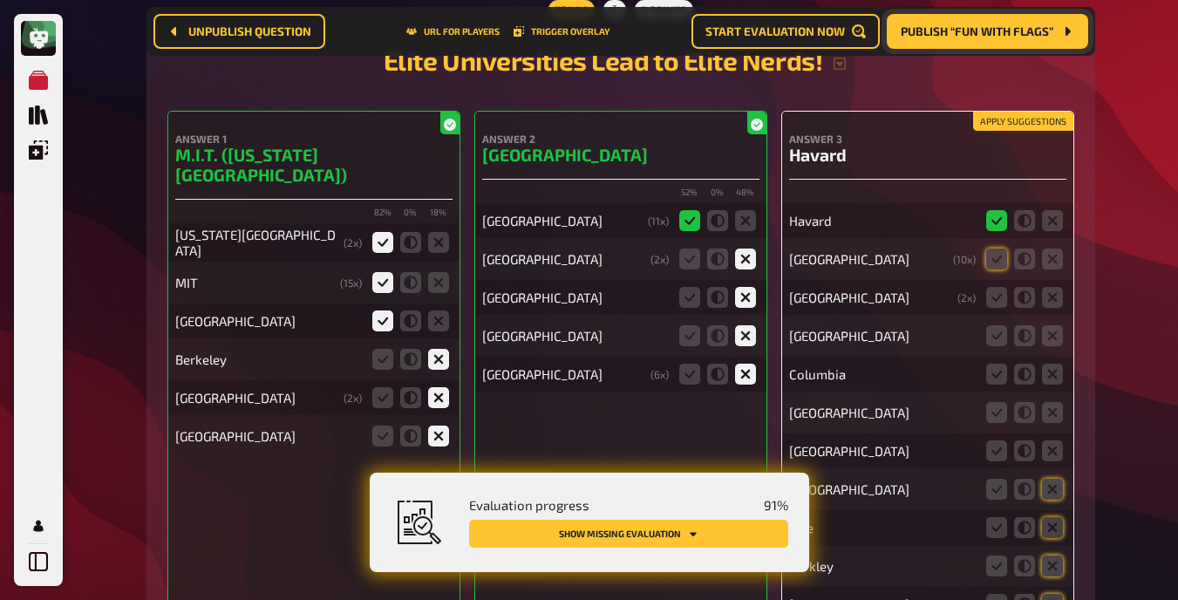
click at [749, 115] on button "Apply suggestions" at bounding box center [1023, 121] width 100 height 19
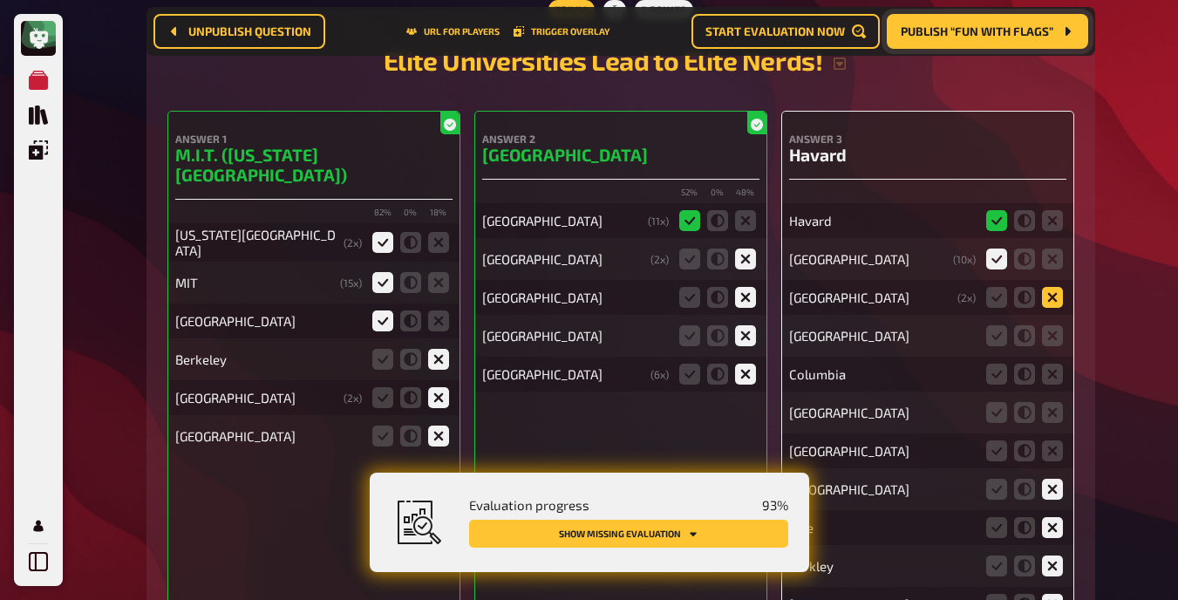
click at [749, 289] on icon at bounding box center [1052, 297] width 21 height 21
click at [0, 0] on input "radio" at bounding box center [0, 0] width 0 height 0
click at [749, 325] on icon at bounding box center [1052, 335] width 21 height 21
click at [0, 0] on input "radio" at bounding box center [0, 0] width 0 height 0
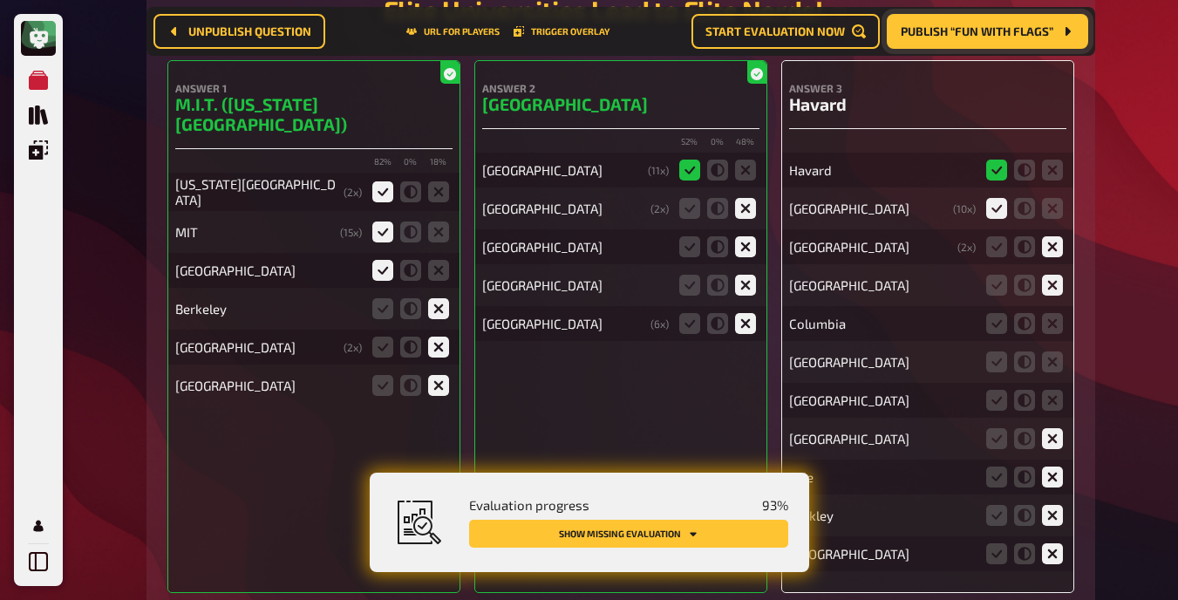
scroll to position [11705, 0]
click at [749, 324] on icon at bounding box center [1052, 322] width 21 height 21
click at [0, 0] on input "radio" at bounding box center [0, 0] width 0 height 0
click at [749, 352] on icon at bounding box center [1052, 360] width 21 height 21
click at [0, 0] on input "radio" at bounding box center [0, 0] width 0 height 0
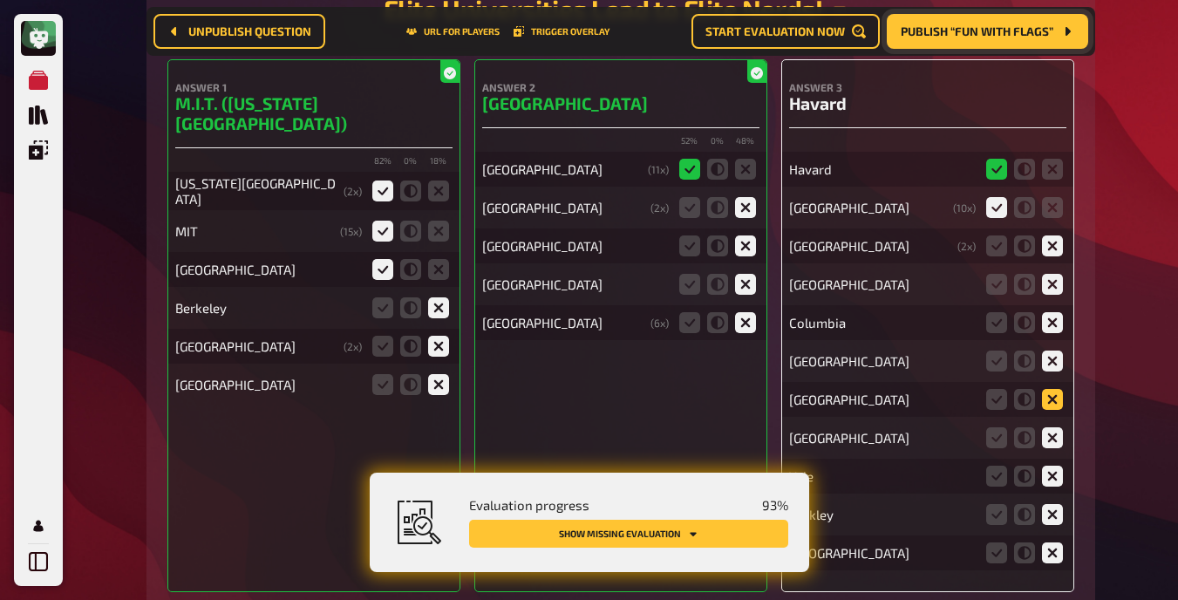
click at [749, 390] on icon at bounding box center [1052, 399] width 21 height 21
click at [0, 0] on input "radio" at bounding box center [0, 0] width 0 height 0
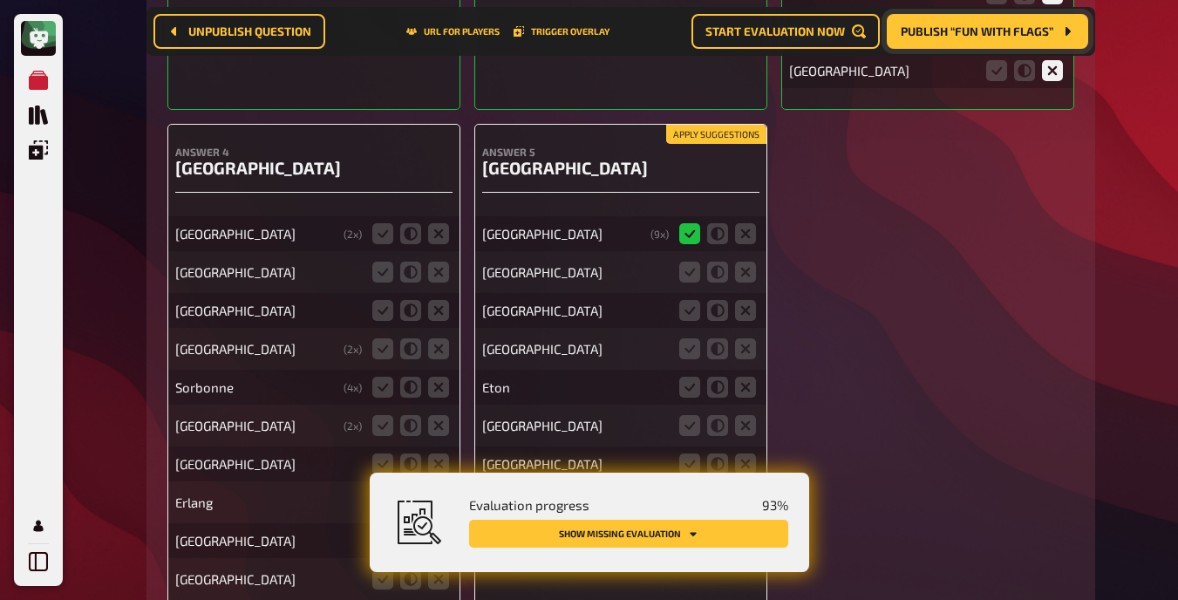
scroll to position [12188, 0]
click at [689, 130] on button "Apply suggestions" at bounding box center [716, 133] width 100 height 19
click at [741, 262] on icon at bounding box center [745, 271] width 21 height 21
click at [0, 0] on input "radio" at bounding box center [0, 0] width 0 height 0
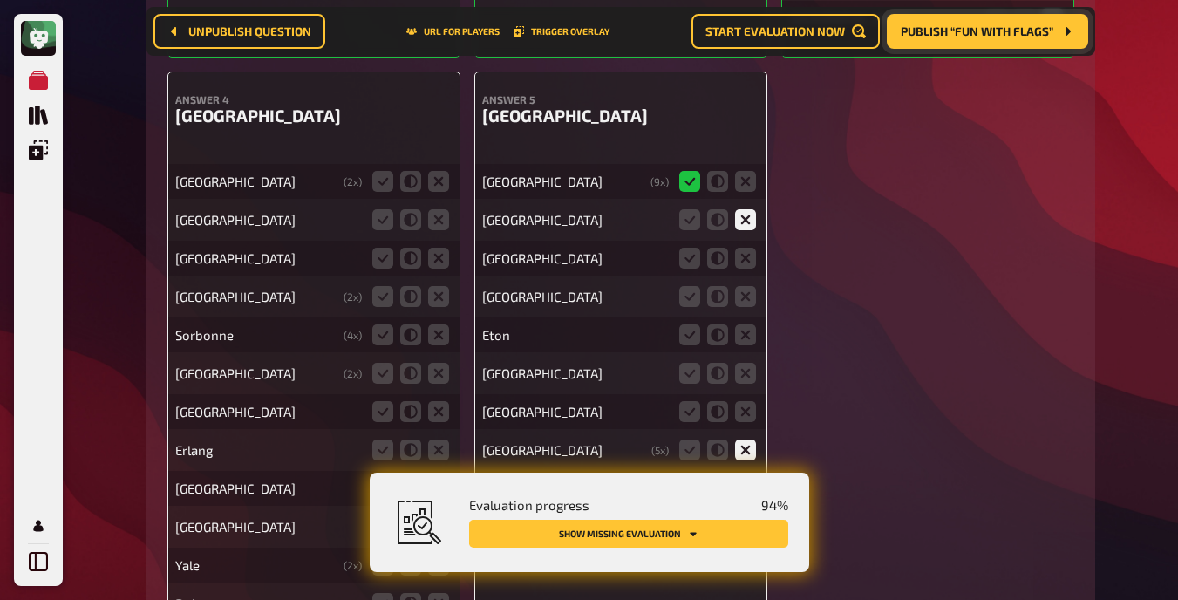
scroll to position [12241, 0]
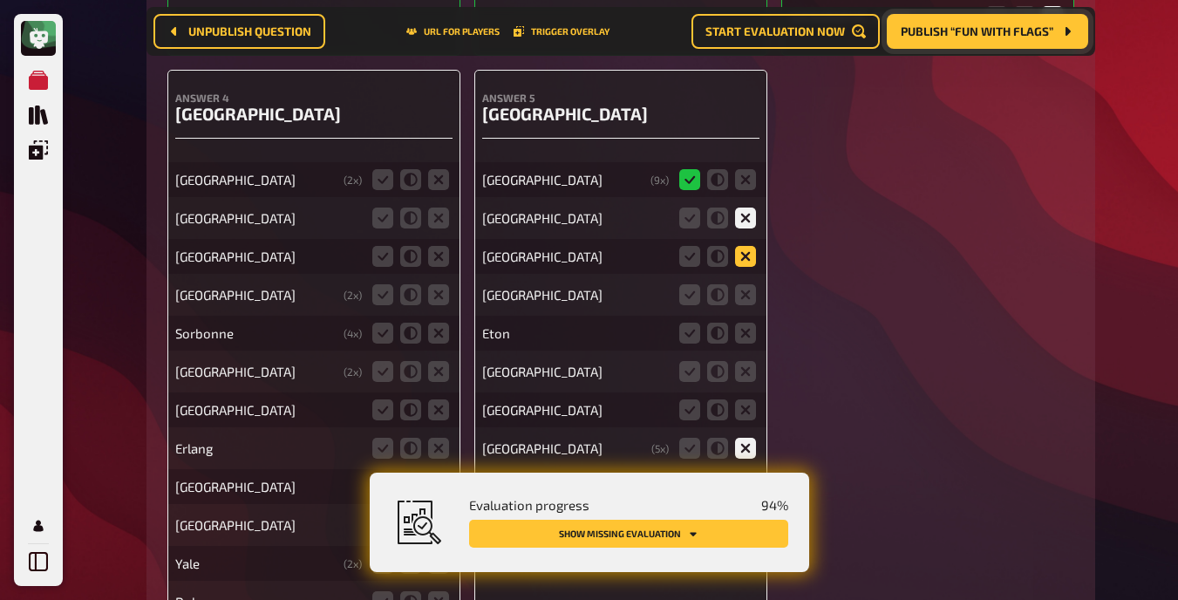
click at [742, 259] on icon at bounding box center [745, 256] width 21 height 21
click at [0, 0] on input "radio" at bounding box center [0, 0] width 0 height 0
click at [747, 293] on icon at bounding box center [745, 294] width 21 height 21
click at [0, 0] on input "radio" at bounding box center [0, 0] width 0 height 0
click at [747, 338] on icon at bounding box center [745, 333] width 21 height 21
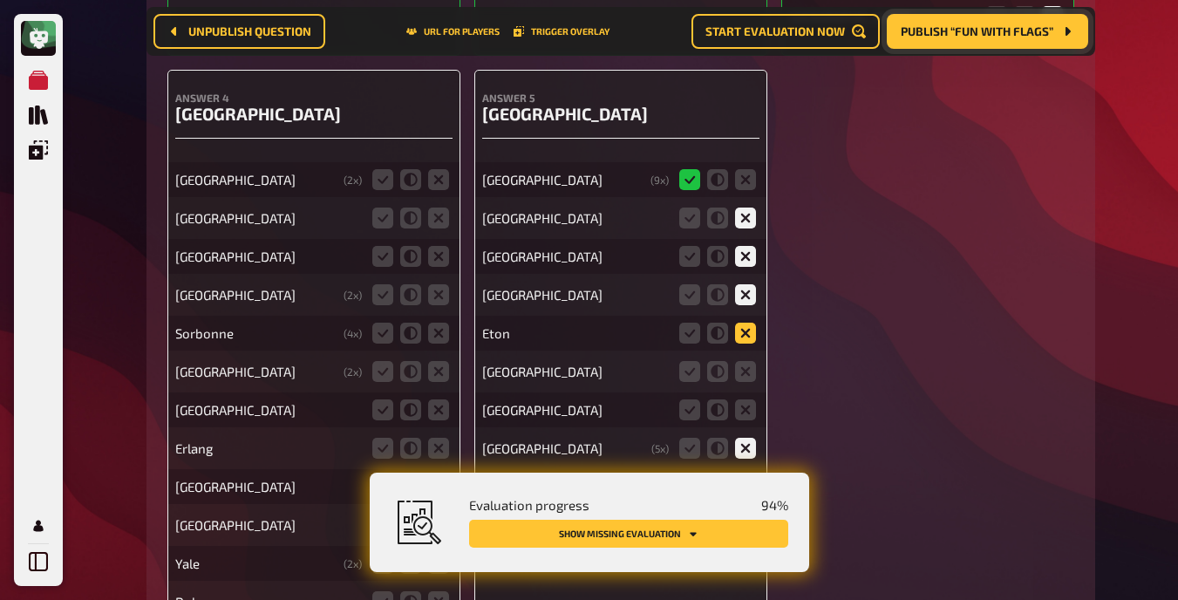
click at [0, 0] on input "radio" at bounding box center [0, 0] width 0 height 0
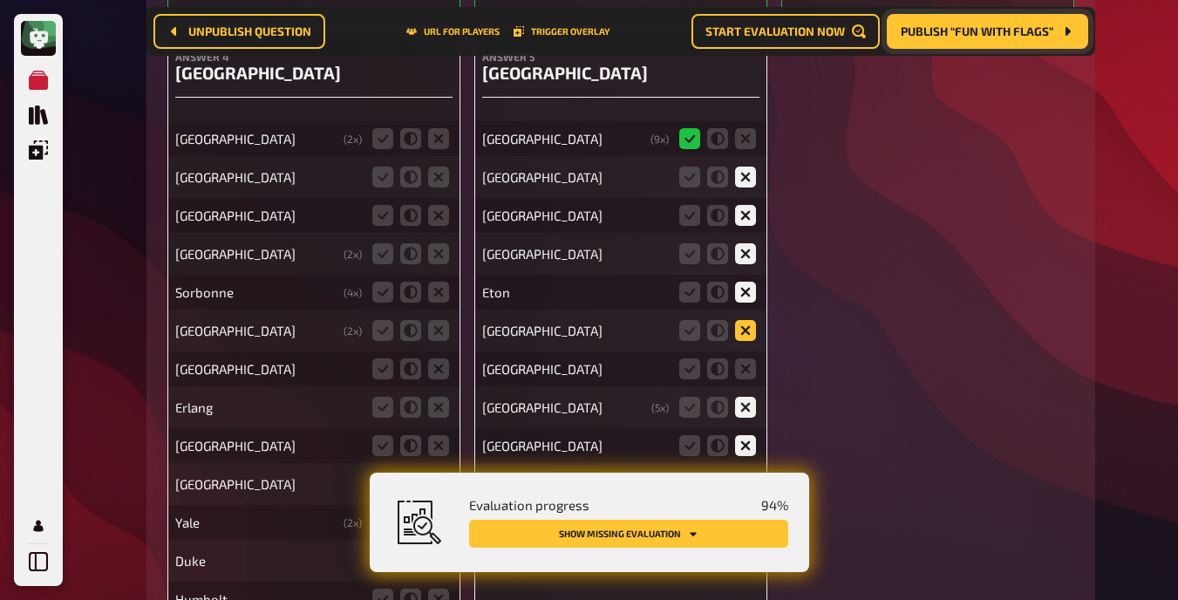
click at [747, 336] on icon at bounding box center [745, 330] width 21 height 21
click at [0, 0] on input "radio" at bounding box center [0, 0] width 0 height 0
click at [747, 365] on icon at bounding box center [745, 368] width 21 height 21
click at [0, 0] on input "radio" at bounding box center [0, 0] width 0 height 0
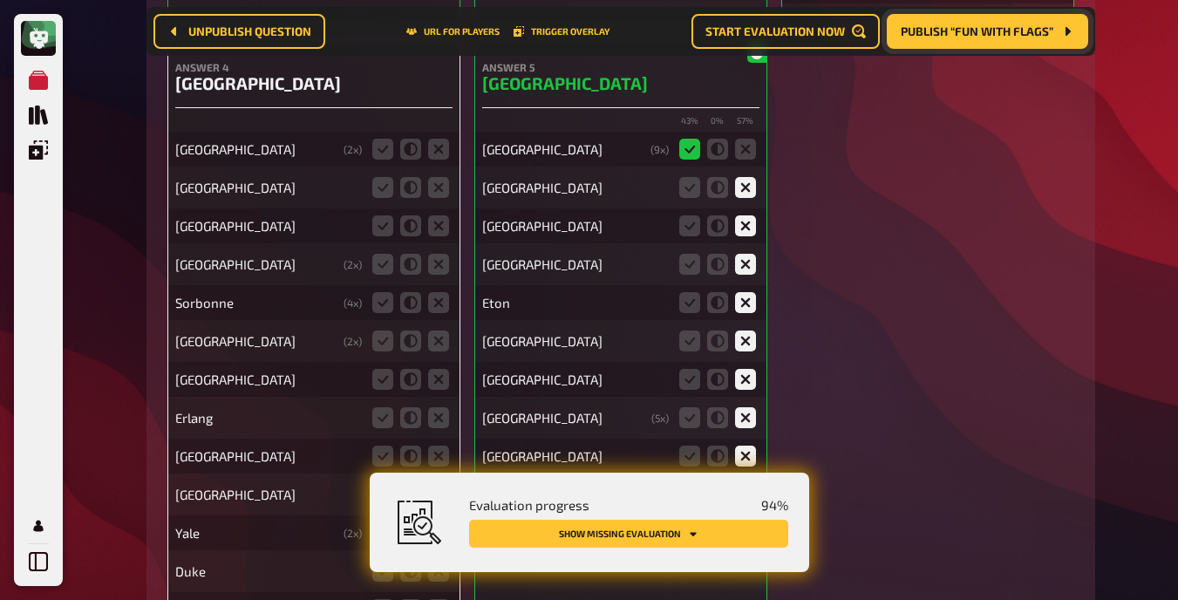
scroll to position [12272, 0]
click at [378, 145] on icon at bounding box center [382, 148] width 21 height 21
click at [0, 0] on input "radio" at bounding box center [0, 0] width 0 height 0
click at [445, 180] on icon at bounding box center [438, 186] width 21 height 21
click at [0, 0] on input "radio" at bounding box center [0, 0] width 0 height 0
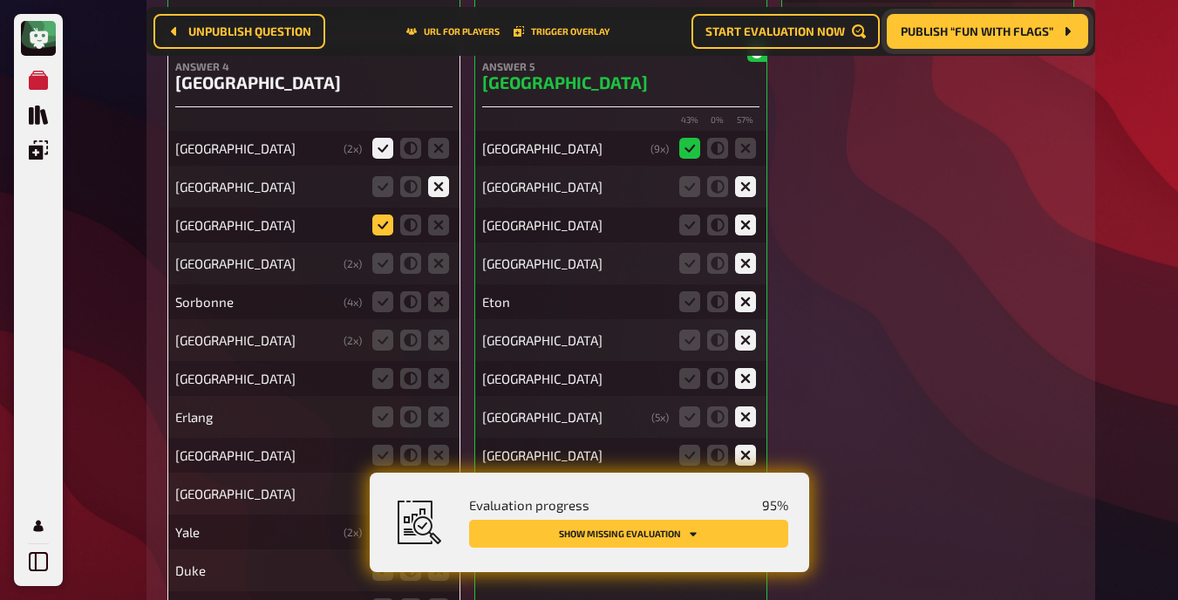
click at [379, 218] on icon at bounding box center [382, 224] width 21 height 21
click at [0, 0] on input "radio" at bounding box center [0, 0] width 0 height 0
click at [440, 257] on icon at bounding box center [438, 263] width 21 height 21
click at [0, 0] on input "radio" at bounding box center [0, 0] width 0 height 0
click at [443, 296] on icon at bounding box center [438, 301] width 21 height 21
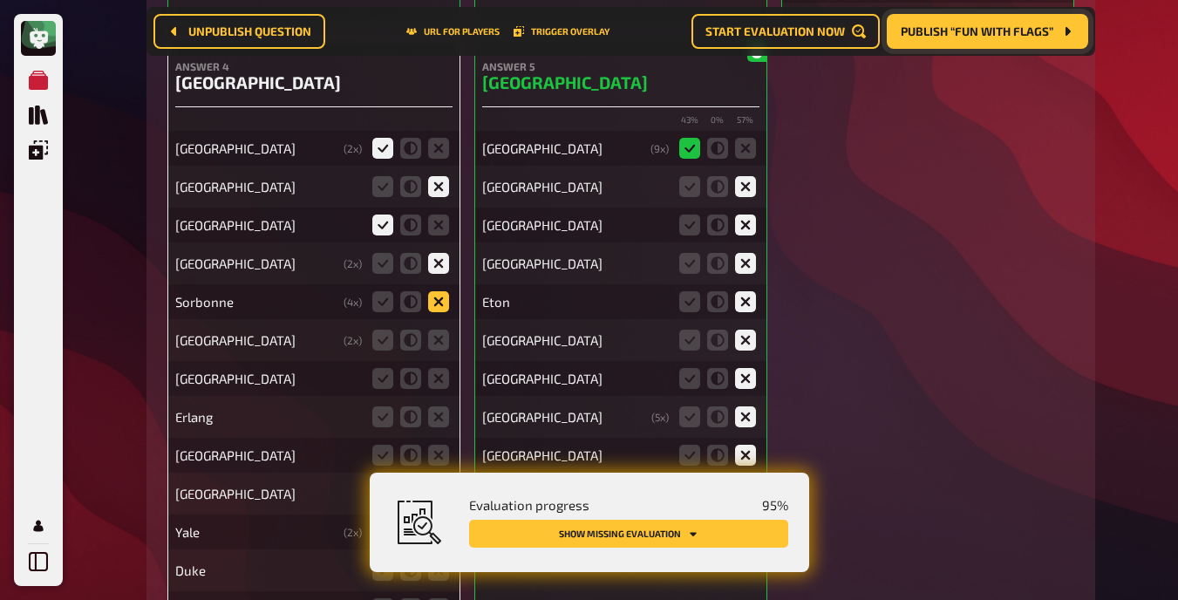
click at [0, 0] on input "radio" at bounding box center [0, 0] width 0 height 0
click at [439, 336] on icon at bounding box center [438, 340] width 21 height 21
click at [0, 0] on input "radio" at bounding box center [0, 0] width 0 height 0
click at [385, 372] on icon at bounding box center [382, 378] width 21 height 21
click at [0, 0] on input "radio" at bounding box center [0, 0] width 0 height 0
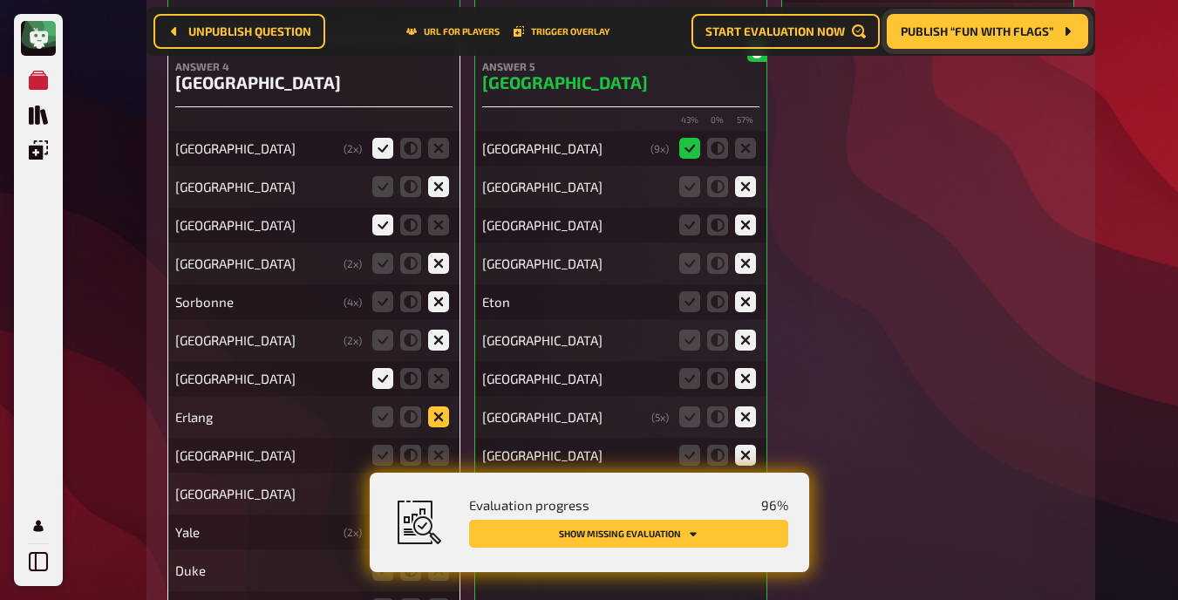
click at [433, 413] on icon at bounding box center [438, 416] width 21 height 21
click at [0, 0] on input "radio" at bounding box center [0, 0] width 0 height 0
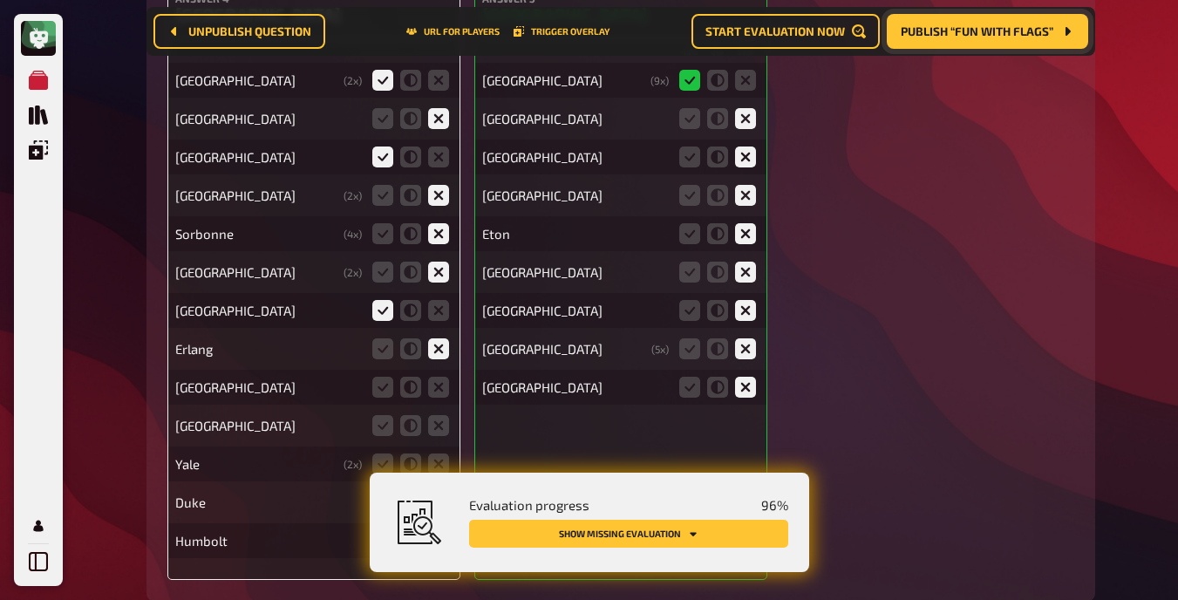
scroll to position [12341, 0]
click at [440, 381] on icon at bounding box center [438, 386] width 21 height 21
click at [0, 0] on input "radio" at bounding box center [0, 0] width 0 height 0
click at [439, 418] on icon at bounding box center [438, 424] width 21 height 21
click at [0, 0] on input "radio" at bounding box center [0, 0] width 0 height 0
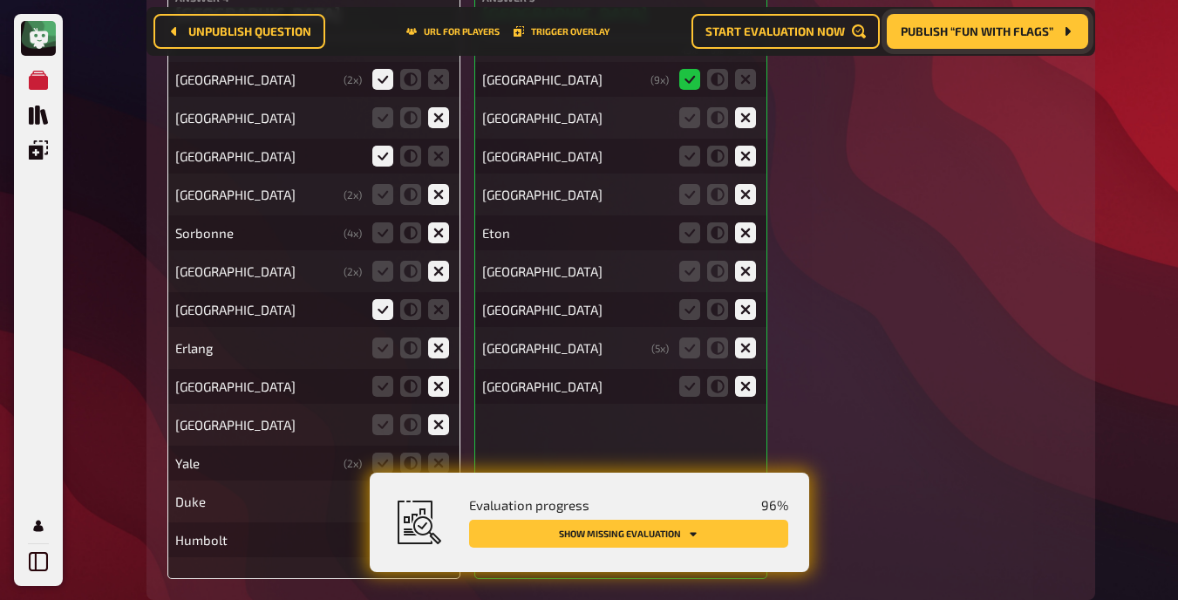
scroll to position [12386, 0]
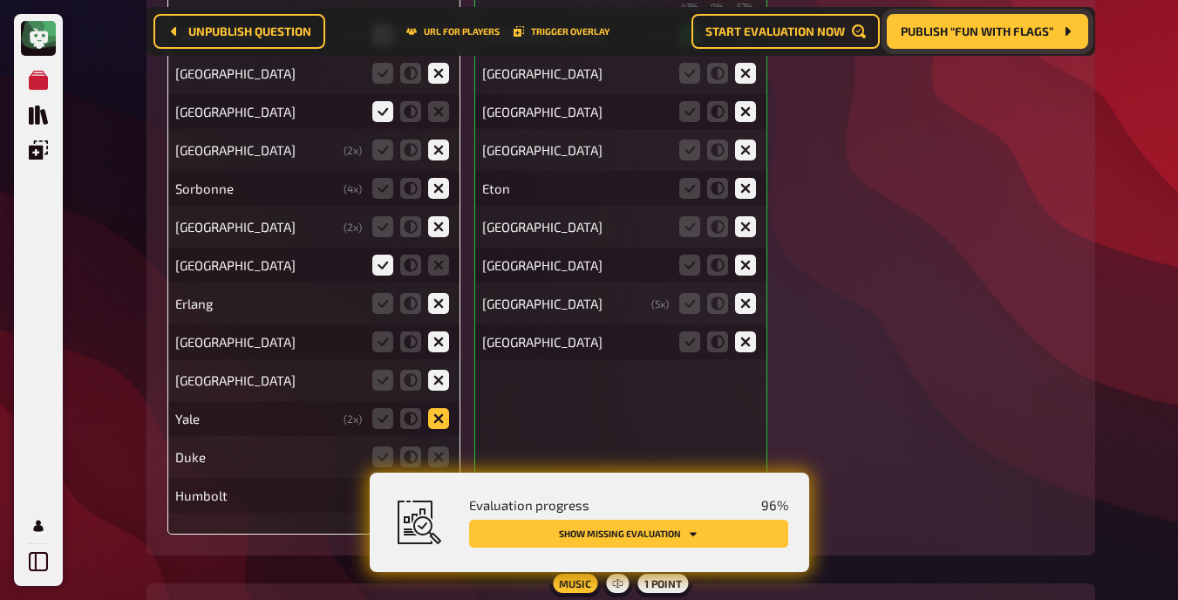
click at [440, 414] on icon at bounding box center [438, 418] width 21 height 21
click at [0, 0] on input "radio" at bounding box center [0, 0] width 0 height 0
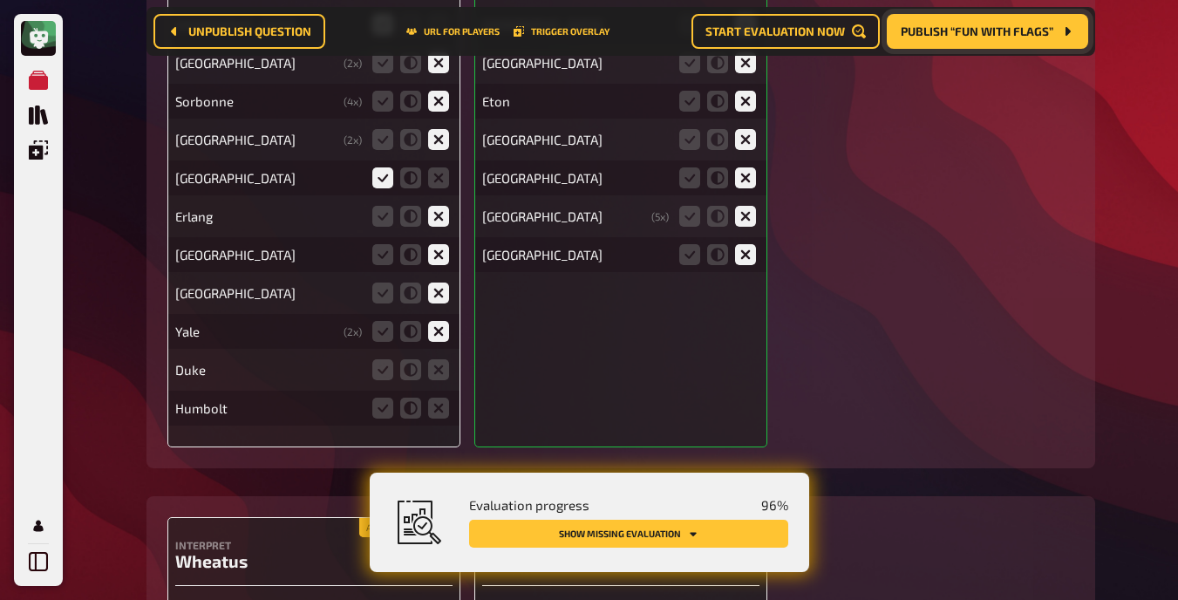
scroll to position [12474, 0]
click at [441, 363] on icon at bounding box center [438, 368] width 21 height 21
click at [0, 0] on input "radio" at bounding box center [0, 0] width 0 height 0
click at [441, 400] on icon at bounding box center [438, 407] width 21 height 21
click at [0, 0] on input "radio" at bounding box center [0, 0] width 0 height 0
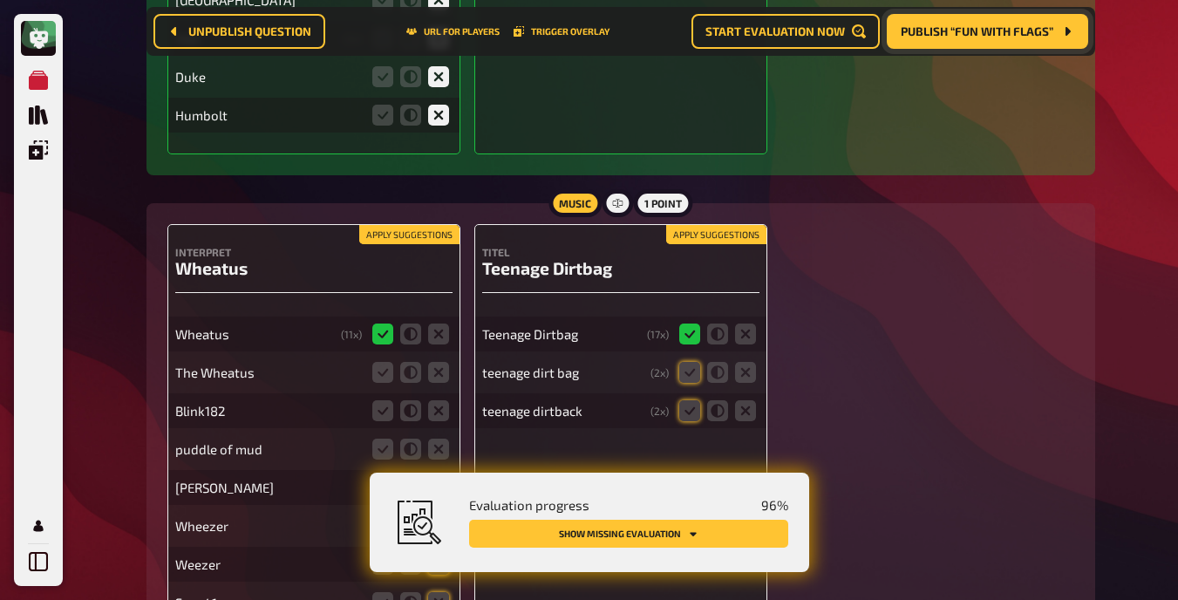
scroll to position [12768, 0]
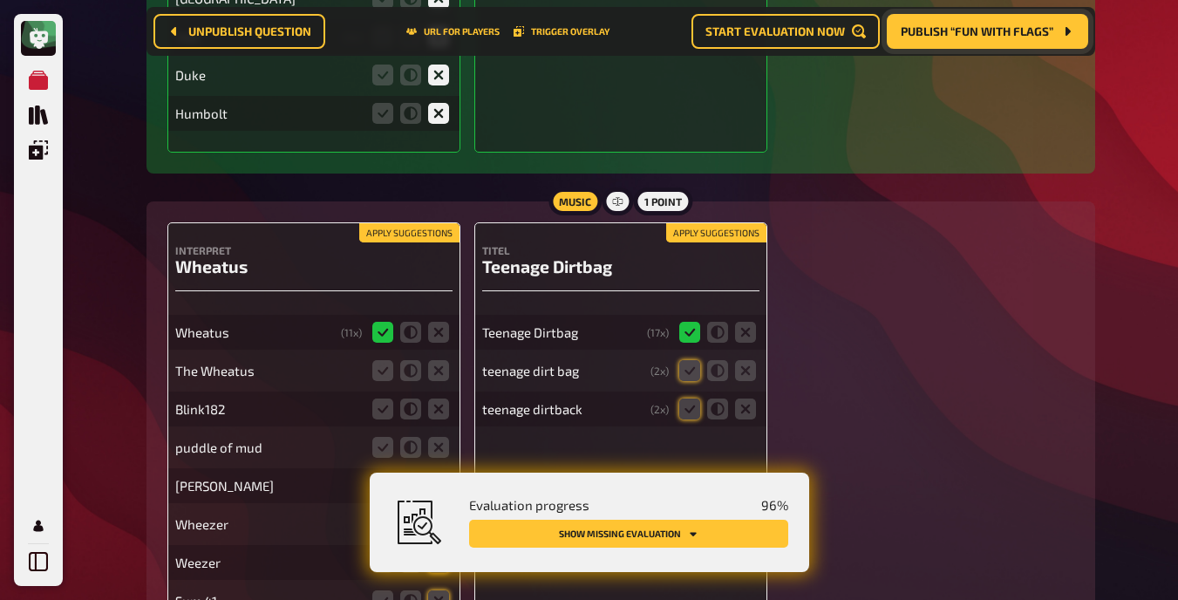
click at [412, 225] on button "Apply suggestions" at bounding box center [409, 232] width 100 height 19
click at [712, 228] on button "Apply suggestions" at bounding box center [716, 232] width 100 height 19
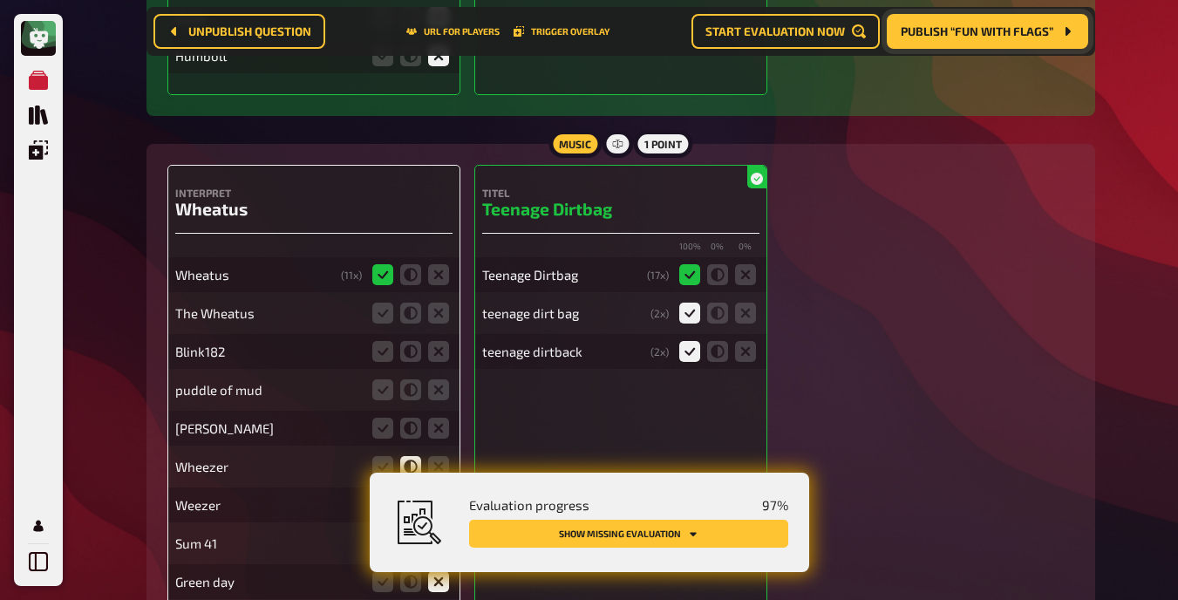
scroll to position [12827, 0]
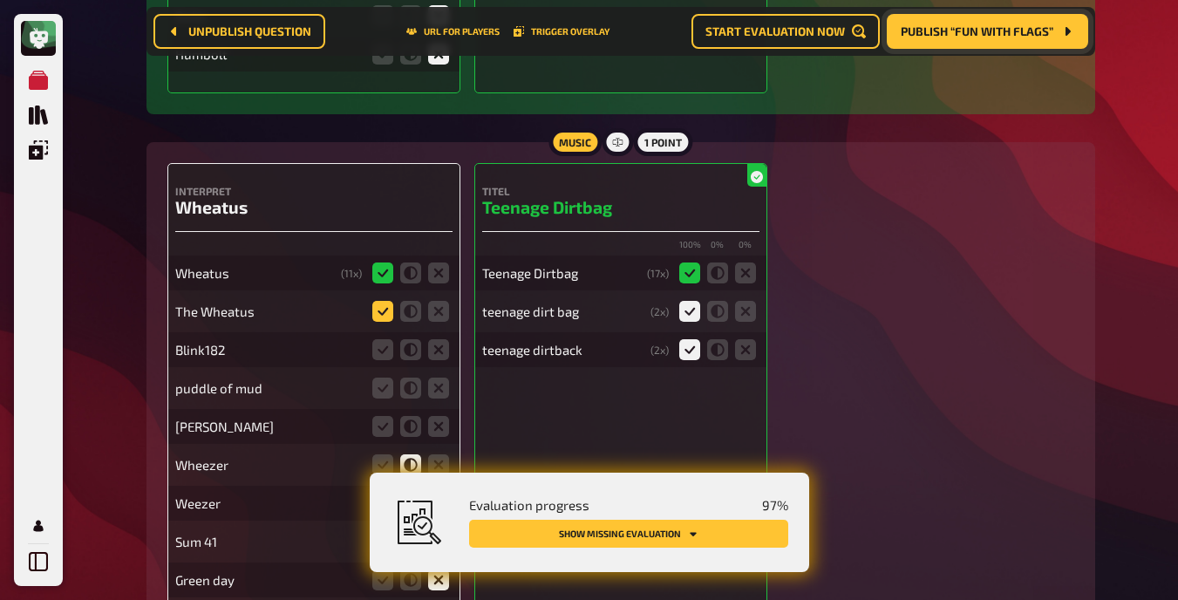
click at [381, 310] on icon at bounding box center [382, 311] width 21 height 21
click at [0, 0] on input "radio" at bounding box center [0, 0] width 0 height 0
click at [437, 343] on icon at bounding box center [438, 349] width 21 height 21
click at [0, 0] on input "radio" at bounding box center [0, 0] width 0 height 0
click at [438, 389] on icon at bounding box center [438, 388] width 21 height 21
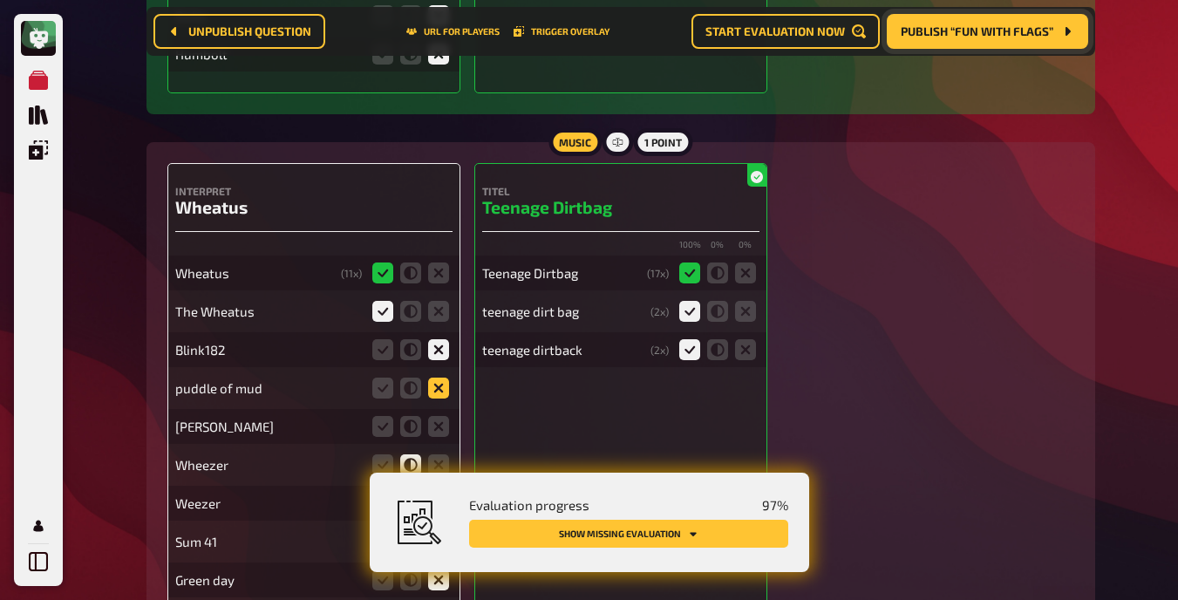
click at [0, 0] on input "radio" at bounding box center [0, 0] width 0 height 0
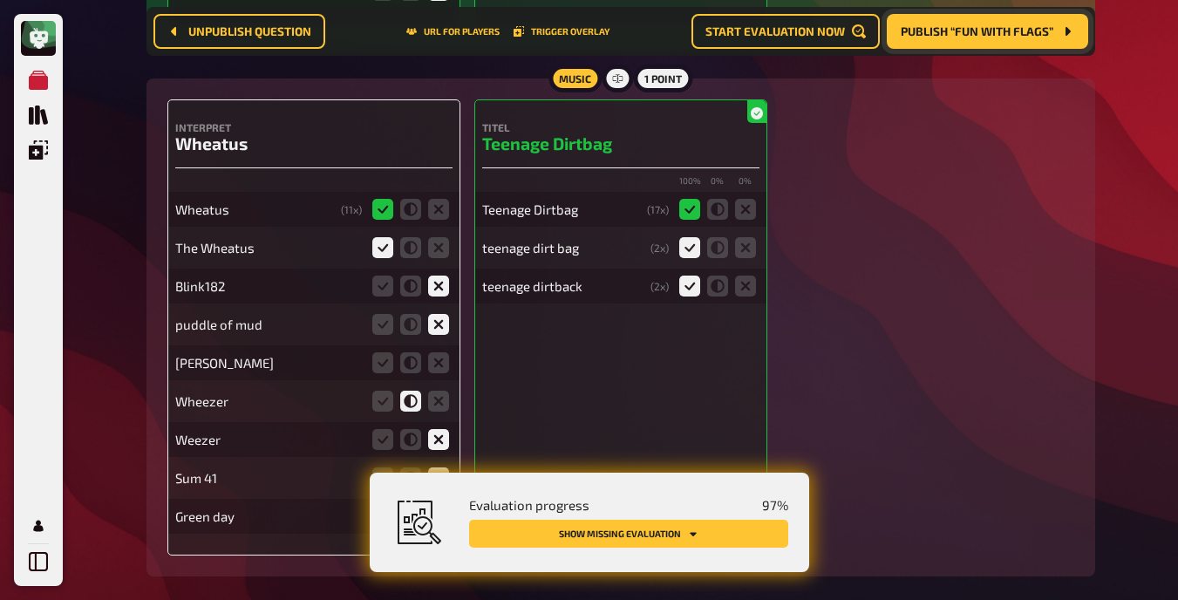
scroll to position [12891, 0]
click at [438, 352] on icon at bounding box center [438, 361] width 21 height 21
click at [0, 0] on input "radio" at bounding box center [0, 0] width 0 height 0
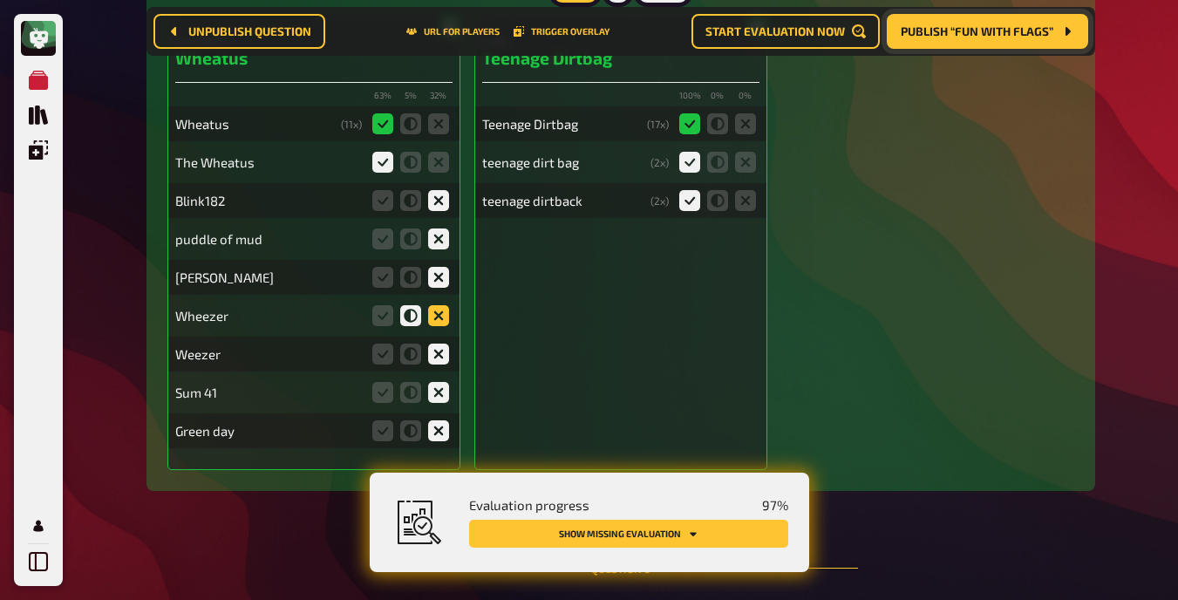
scroll to position [12959, 0]
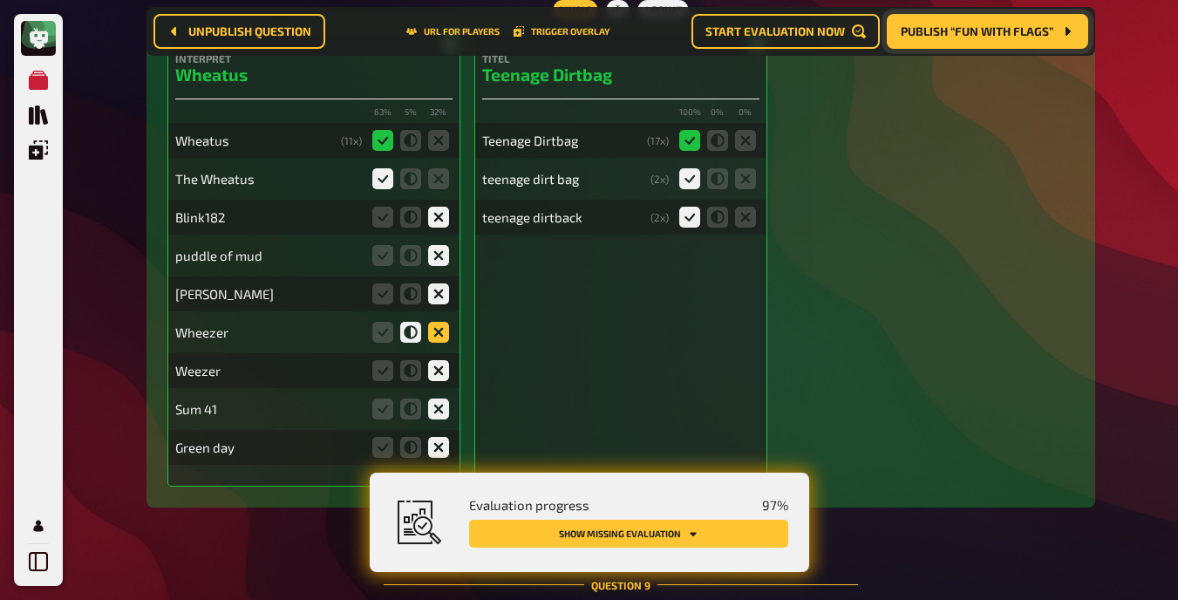
click at [438, 322] on icon at bounding box center [438, 332] width 21 height 21
click at [0, 0] on input "radio" at bounding box center [0, 0] width 0 height 0
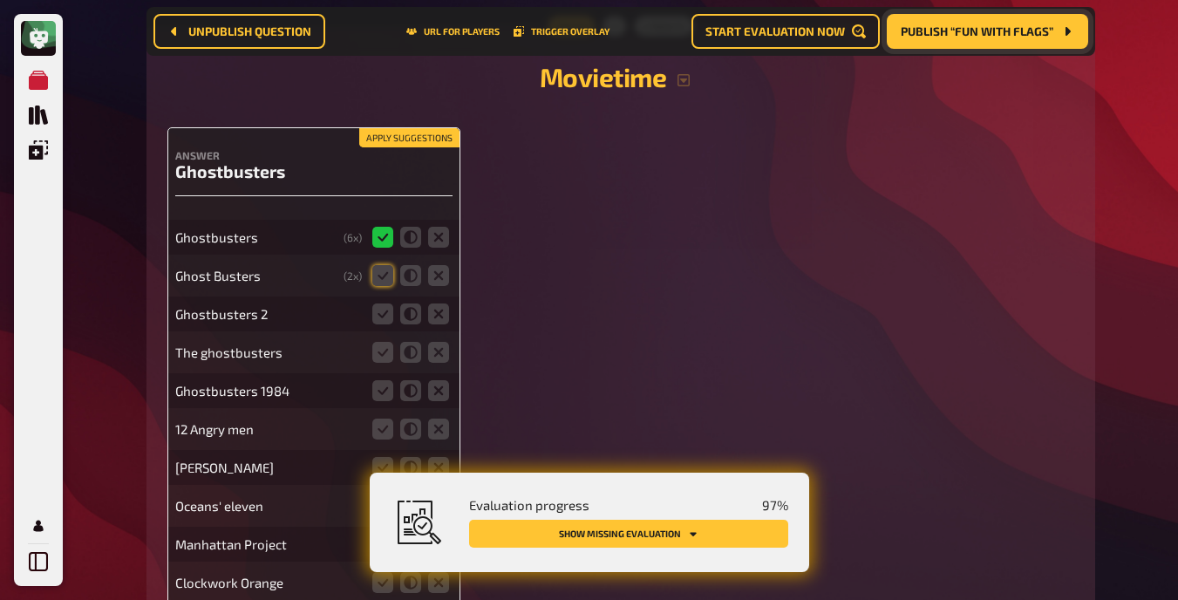
scroll to position [13579, 0]
click at [398, 127] on div "Apply suggestions" at bounding box center [409, 136] width 100 height 19
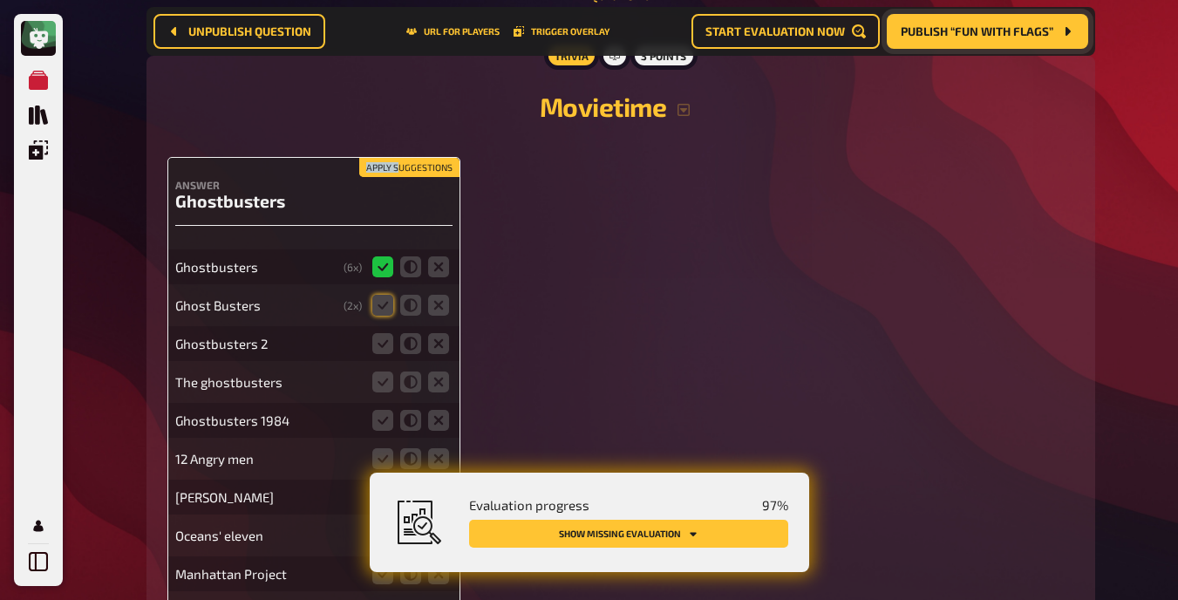
scroll to position [13548, 0]
click at [425, 162] on button "Apply suggestions" at bounding box center [409, 168] width 100 height 19
click at [411, 341] on icon at bounding box center [410, 344] width 21 height 21
click at [0, 0] on input "radio" at bounding box center [0, 0] width 0 height 0
click at [385, 376] on icon at bounding box center [382, 382] width 21 height 21
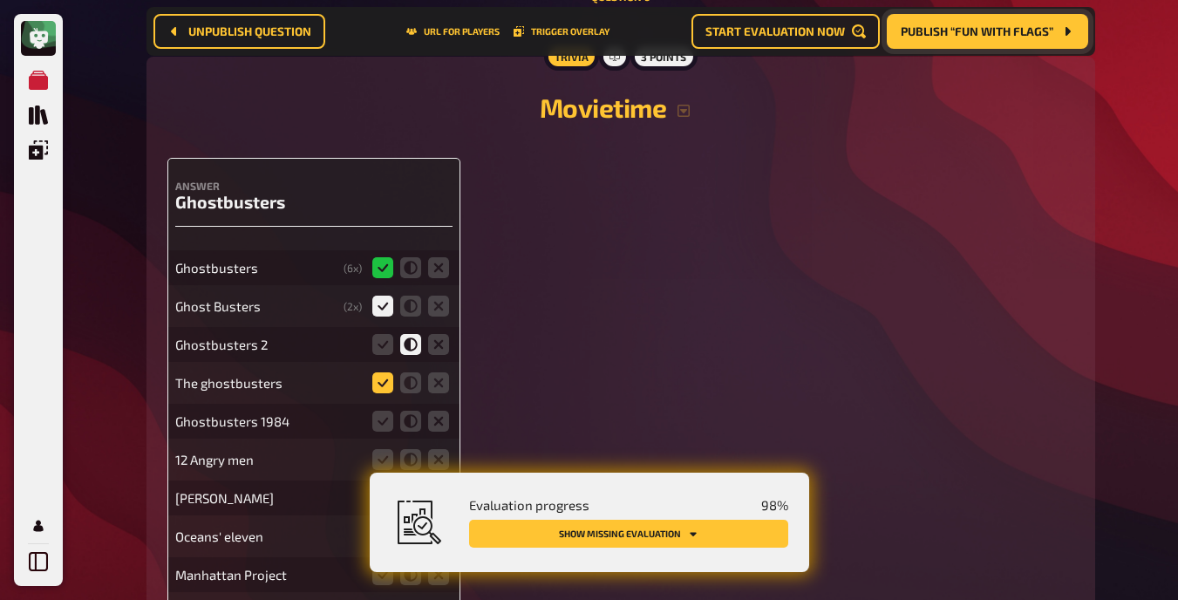
click at [0, 0] on input "radio" at bounding box center [0, 0] width 0 height 0
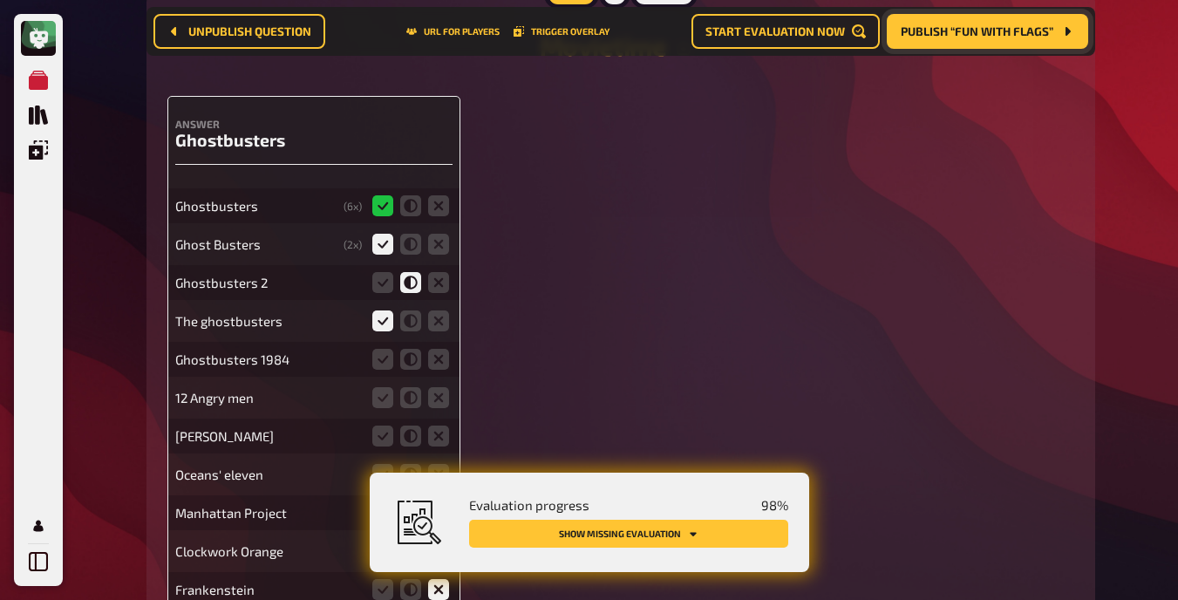
scroll to position [13611, 0]
click at [384, 354] on icon at bounding box center [382, 358] width 21 height 21
click at [0, 0] on input "radio" at bounding box center [0, 0] width 0 height 0
click at [435, 391] on icon at bounding box center [438, 396] width 21 height 21
click at [0, 0] on input "radio" at bounding box center [0, 0] width 0 height 0
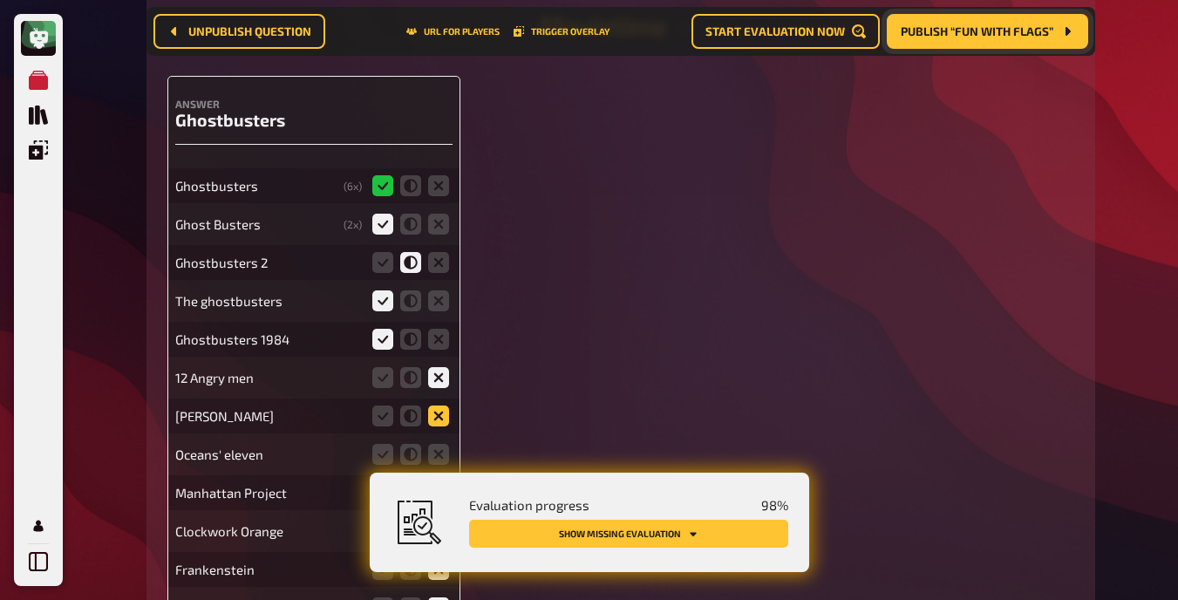
click at [435, 405] on icon at bounding box center [438, 415] width 21 height 21
click at [0, 0] on input "radio" at bounding box center [0, 0] width 0 height 0
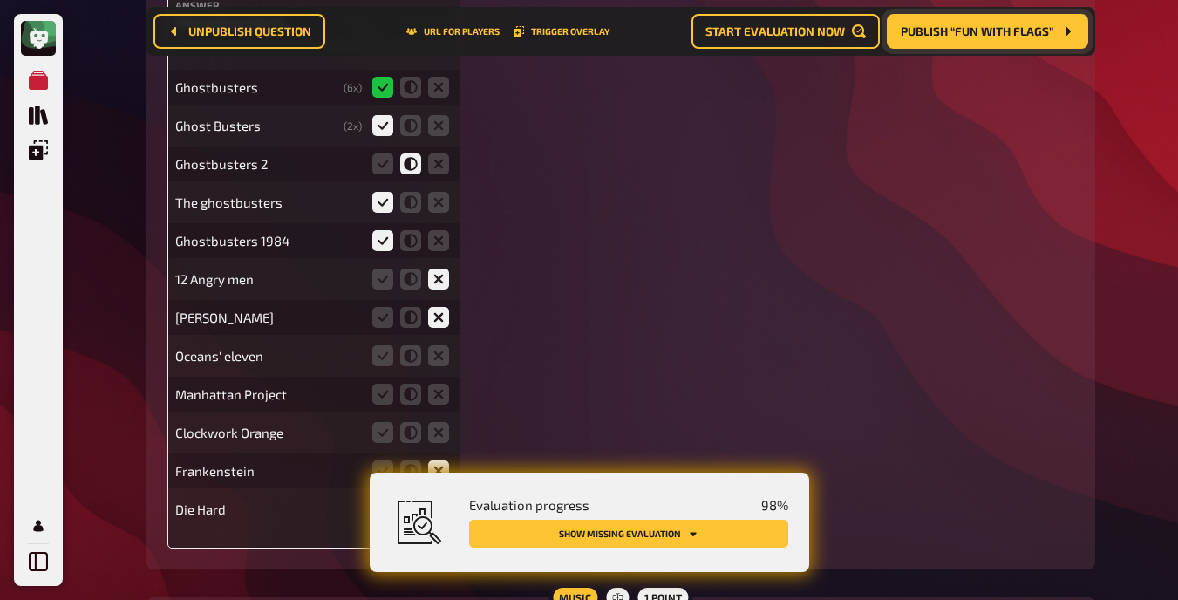
scroll to position [13729, 0]
click at [439, 349] on icon at bounding box center [438, 354] width 21 height 21
click at [0, 0] on input "radio" at bounding box center [0, 0] width 0 height 0
click at [439, 391] on icon at bounding box center [438, 393] width 21 height 21
click at [0, 0] on input "radio" at bounding box center [0, 0] width 0 height 0
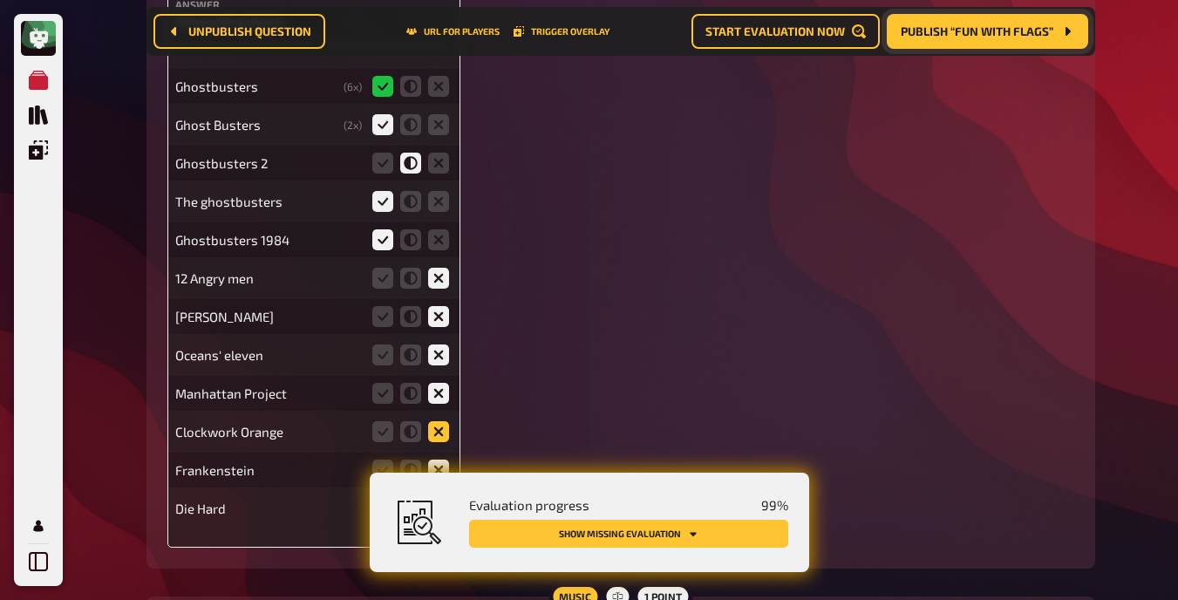
click at [435, 428] on icon at bounding box center [438, 431] width 21 height 21
click at [0, 0] on input "radio" at bounding box center [0, 0] width 0 height 0
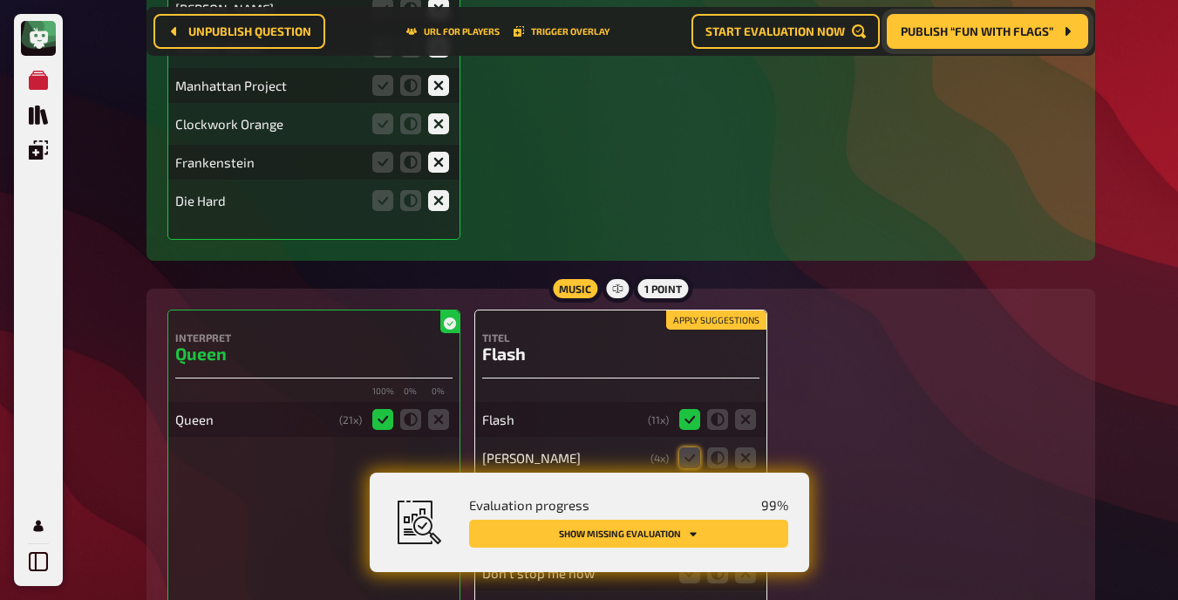
scroll to position [14217, 0]
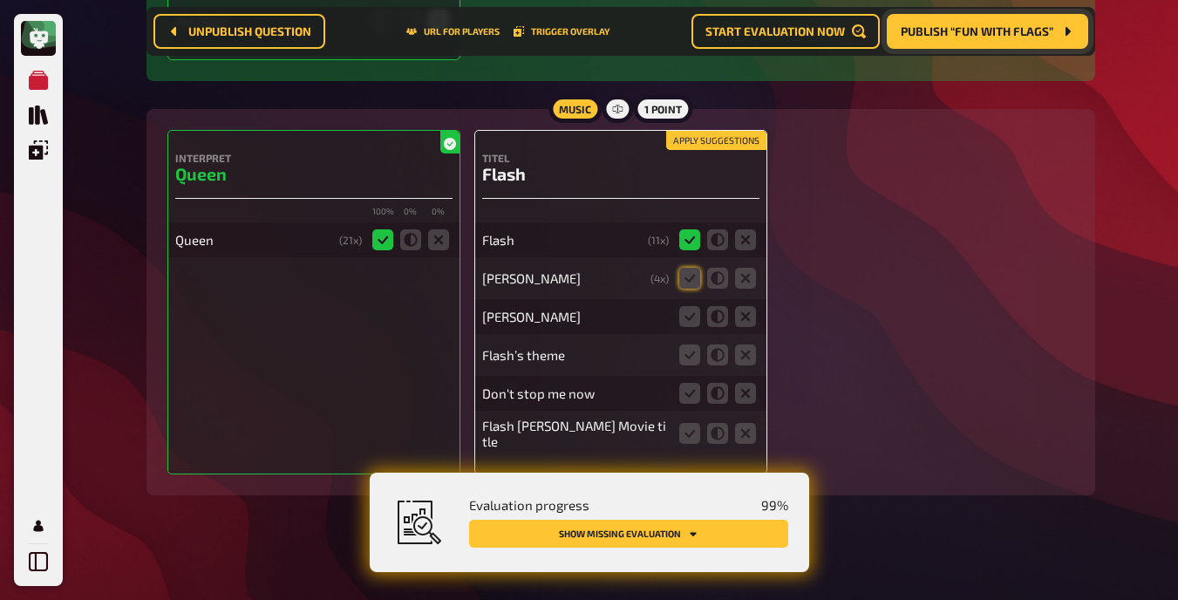
click at [700, 146] on button "Apply suggestions" at bounding box center [716, 140] width 100 height 19
click at [715, 273] on icon at bounding box center [717, 278] width 21 height 21
click at [0, 0] on input "radio" at bounding box center [0, 0] width 0 height 0
click at [718, 309] on icon at bounding box center [717, 316] width 21 height 21
click at [0, 0] on input "radio" at bounding box center [0, 0] width 0 height 0
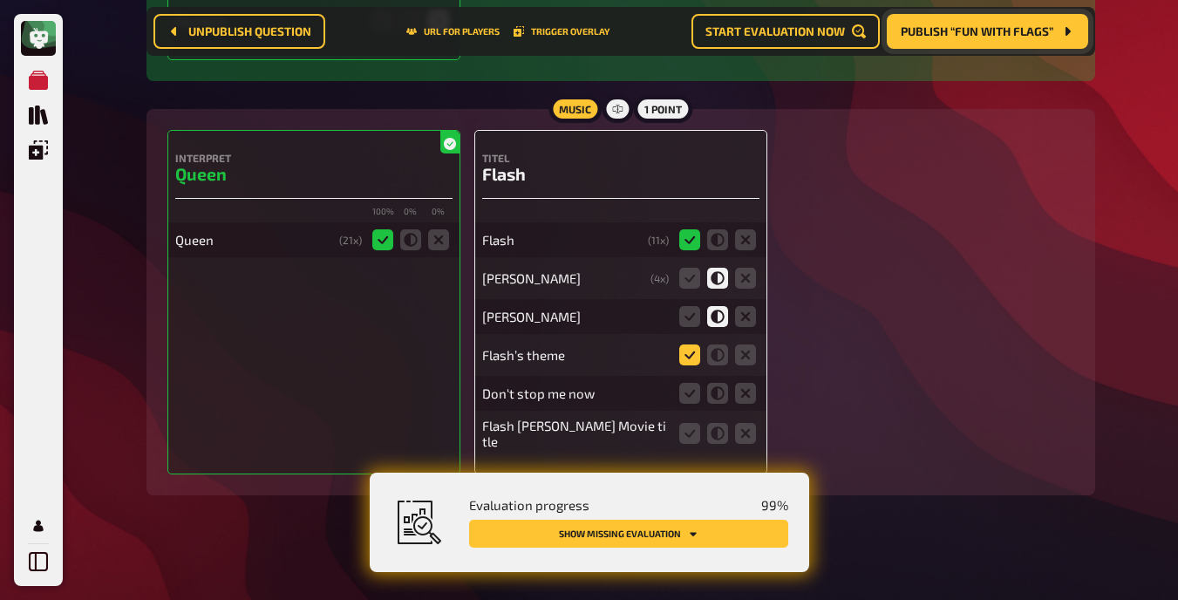
click at [686, 351] on icon at bounding box center [689, 354] width 21 height 21
click at [0, 0] on input "radio" at bounding box center [0, 0] width 0 height 0
click at [688, 310] on icon at bounding box center [689, 316] width 21 height 21
click at [0, 0] on input "radio" at bounding box center [0, 0] width 0 height 0
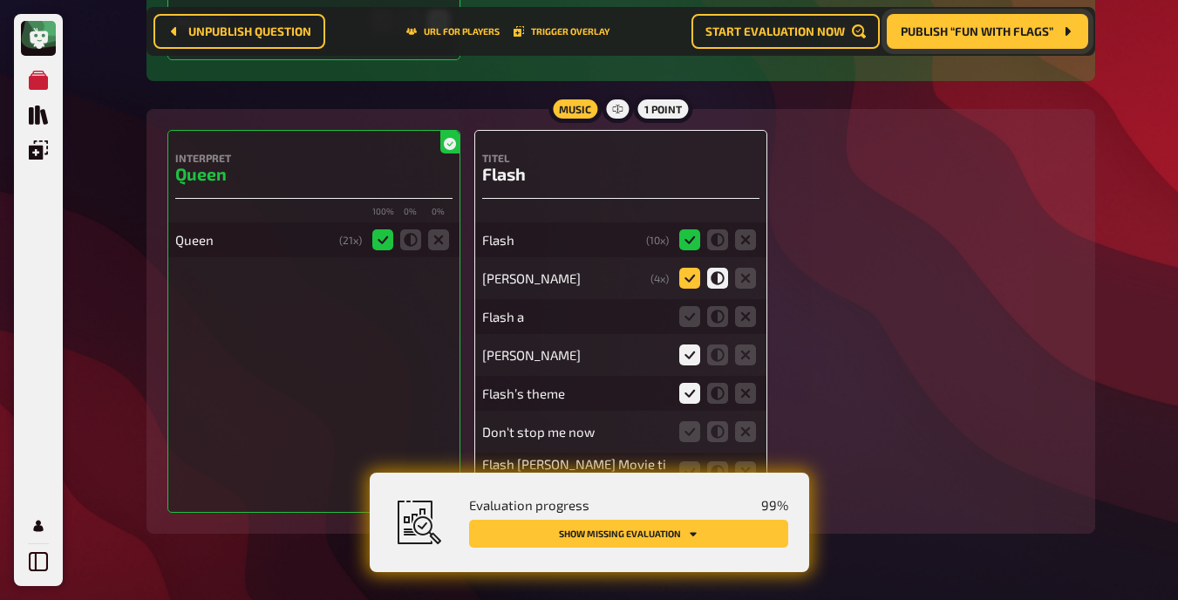
click at [688, 270] on icon at bounding box center [689, 278] width 21 height 21
click at [0, 0] on input "radio" at bounding box center [0, 0] width 0 height 0
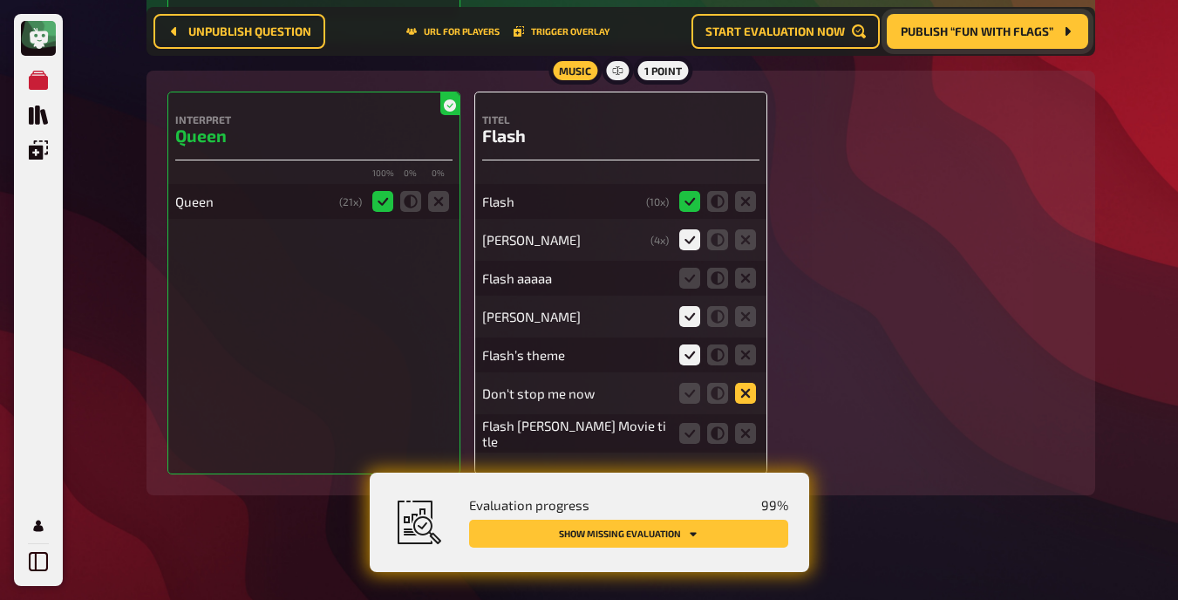
click at [745, 384] on icon at bounding box center [745, 393] width 21 height 21
click at [0, 0] on input "radio" at bounding box center [0, 0] width 0 height 0
click at [682, 423] on icon at bounding box center [689, 433] width 21 height 21
click at [0, 0] on input "radio" at bounding box center [0, 0] width 0 height 0
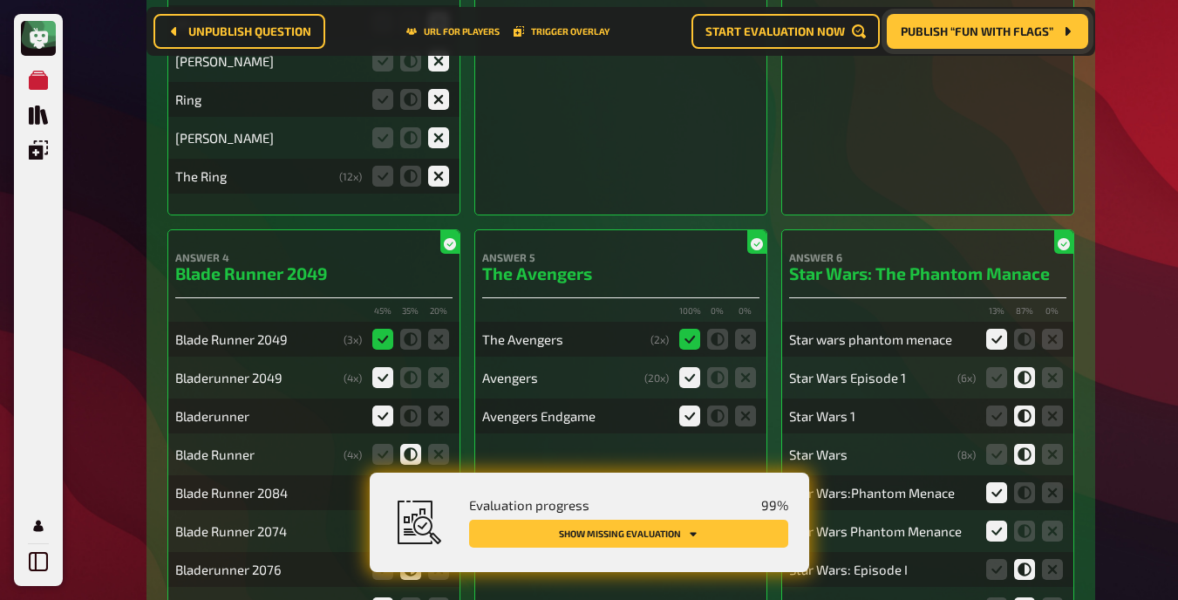
scroll to position [0, 0]
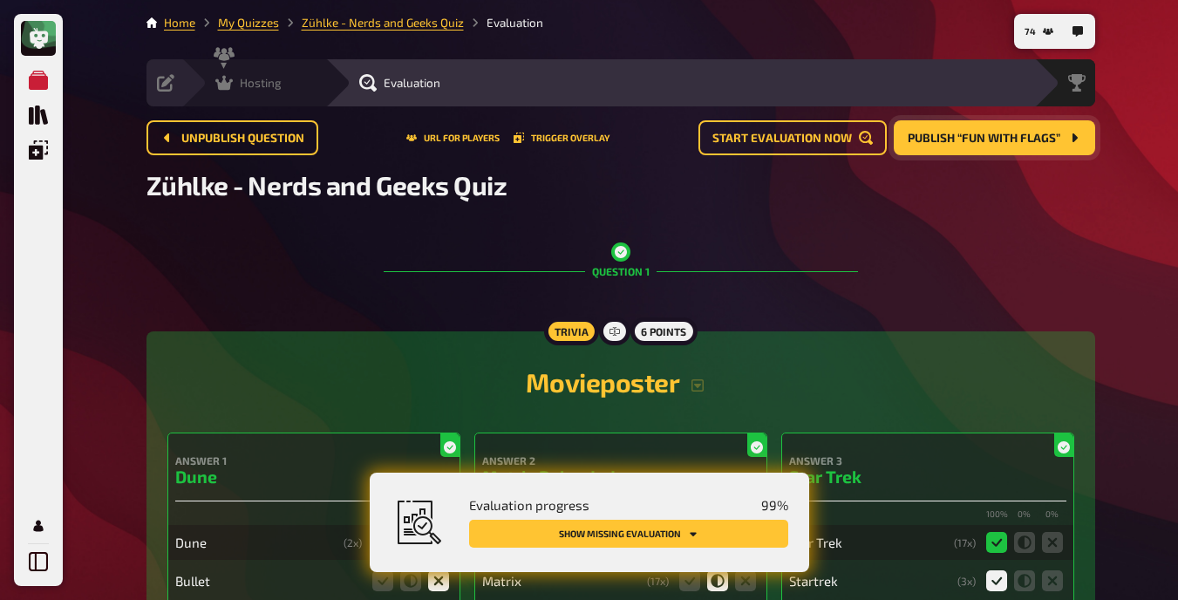
click at [214, 92] on div "Hosting undefined" at bounding box center [253, 82] width 144 height 47
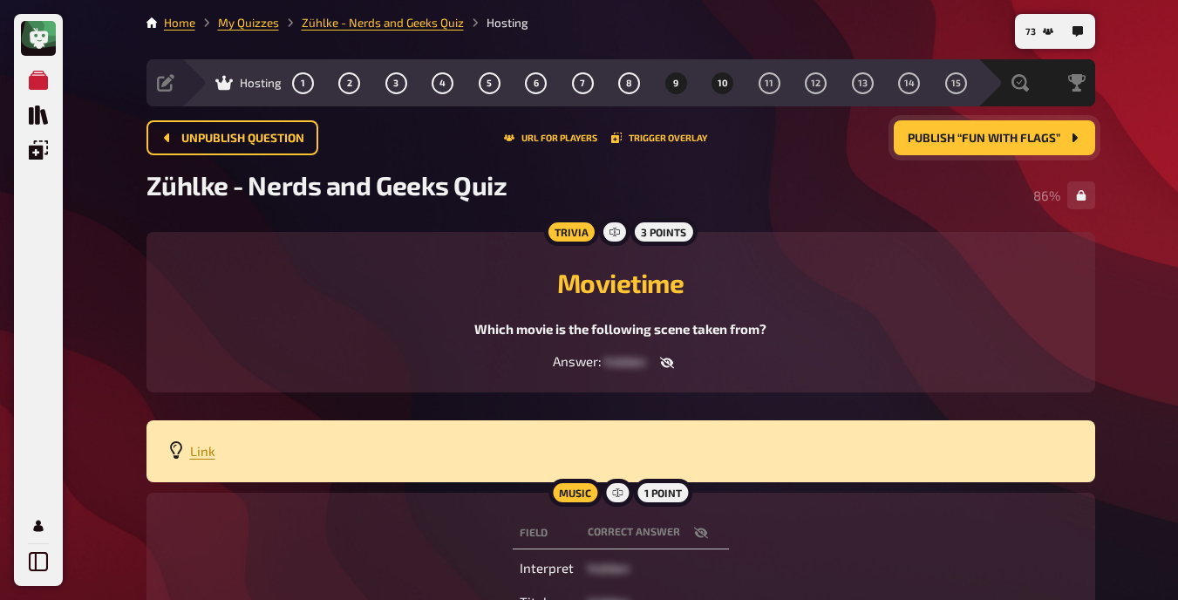
click at [718, 85] on span "10" at bounding box center [723, 83] width 10 height 10
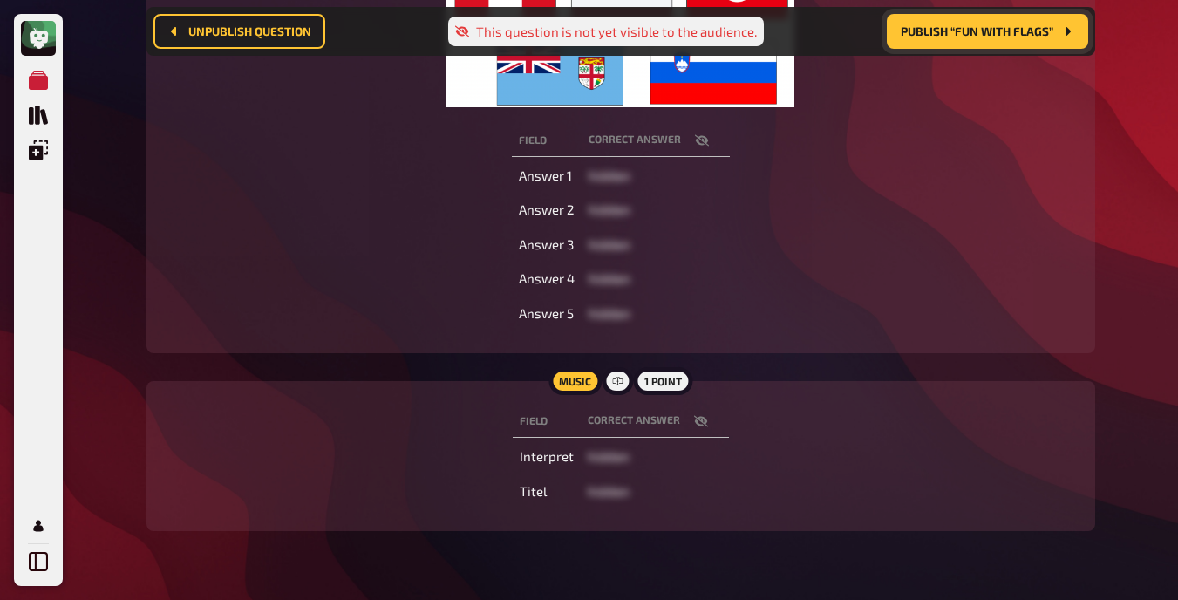
scroll to position [432, 0]
click at [697, 416] on icon "button" at bounding box center [701, 422] width 14 height 14
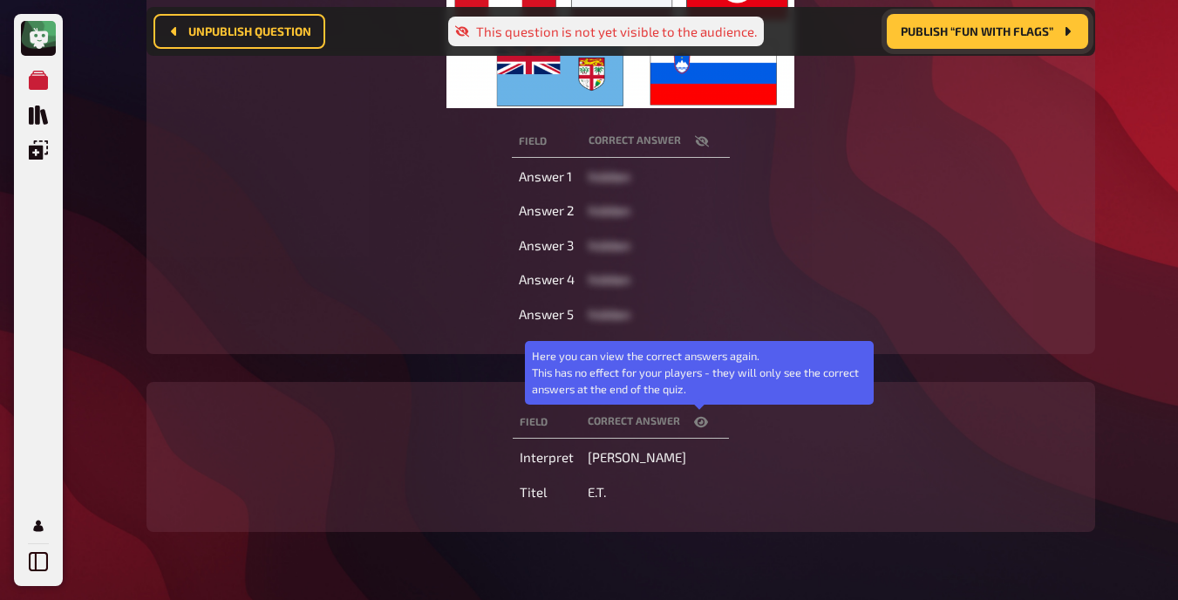
click at [697, 416] on icon "button" at bounding box center [701, 422] width 14 height 14
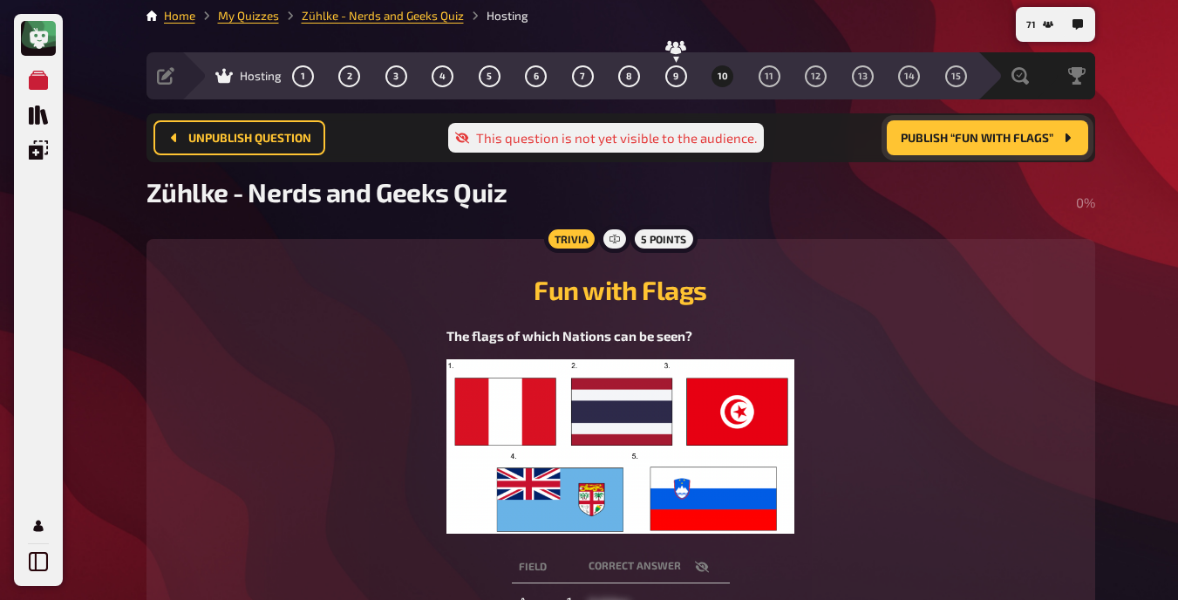
scroll to position [0, 0]
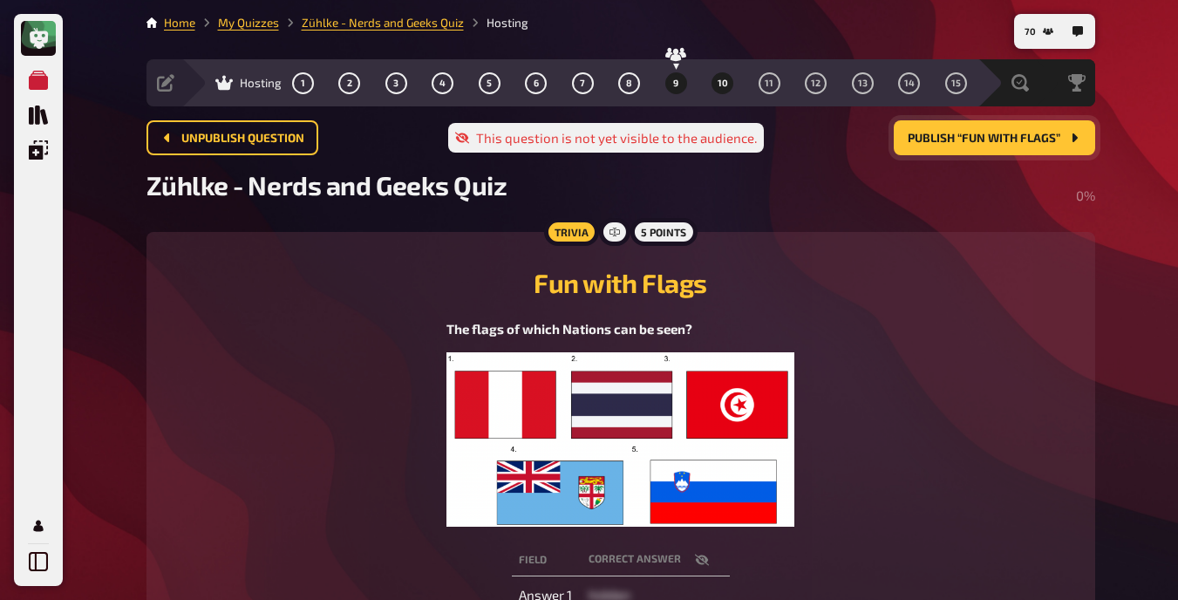
click at [666, 81] on button "9" at bounding box center [676, 83] width 28 height 28
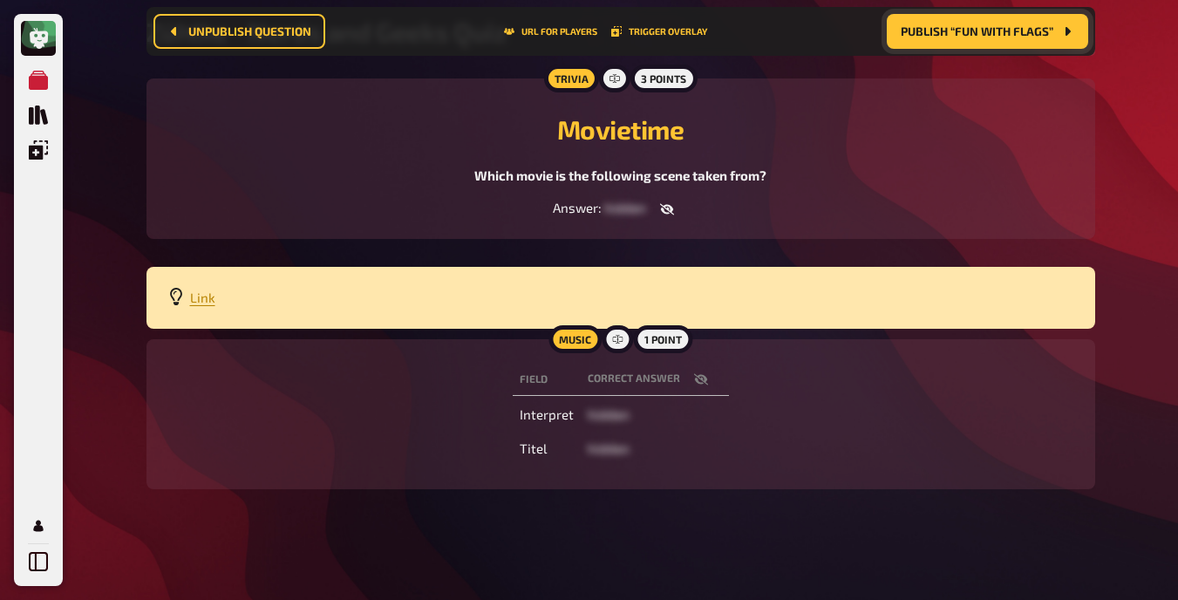
scroll to position [168, 0]
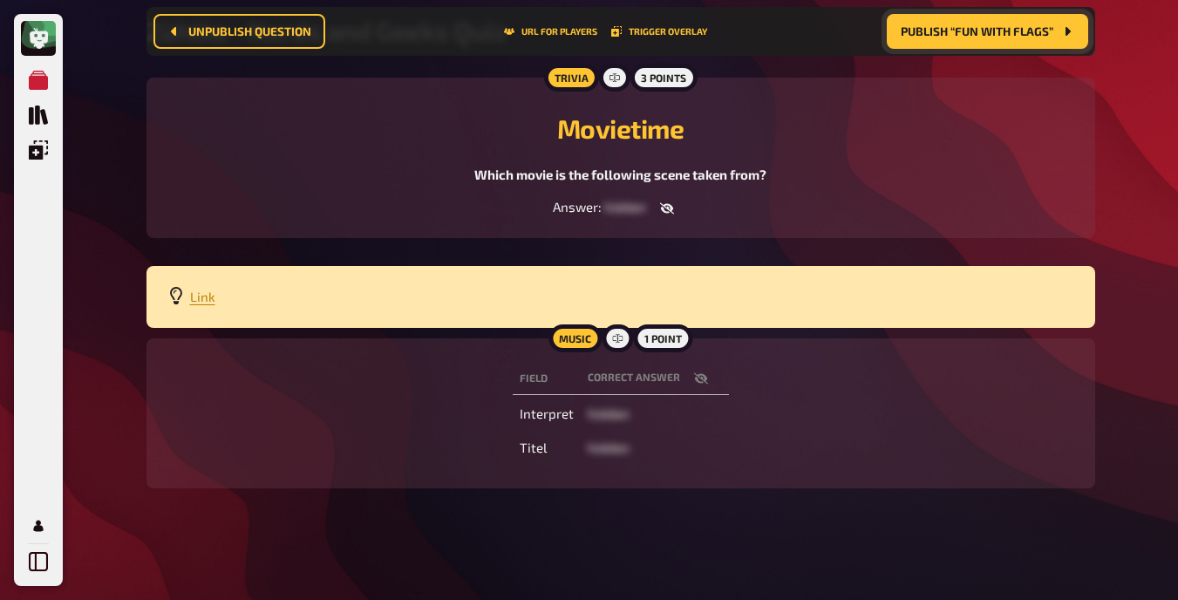
click at [682, 384] on button "button" at bounding box center [701, 378] width 42 height 17
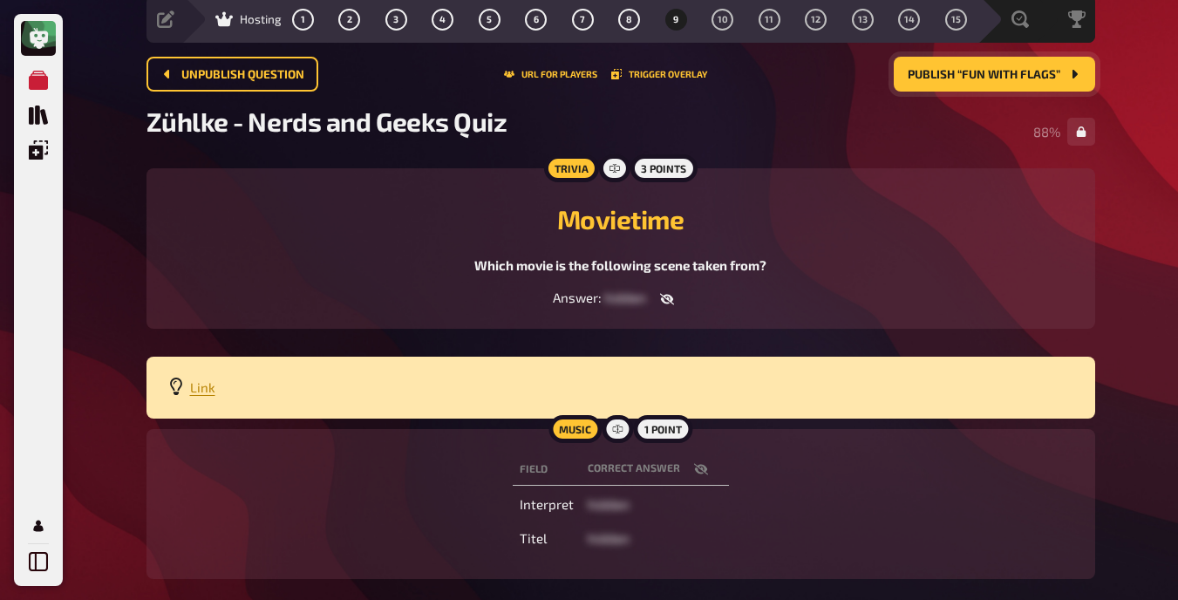
scroll to position [66, 0]
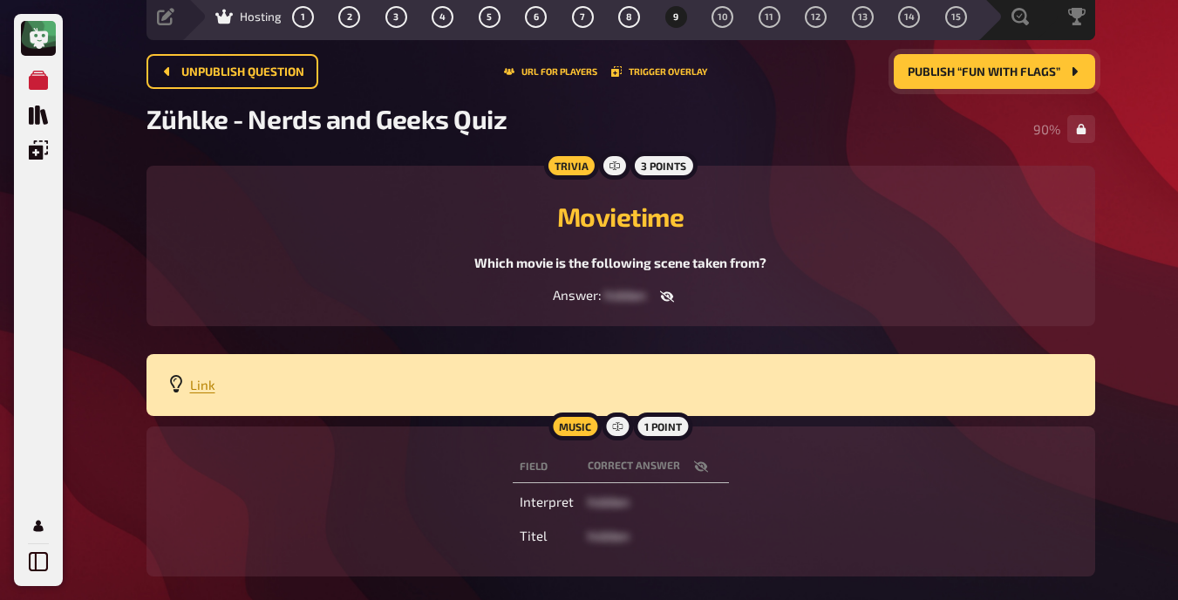
click at [749, 71] on span "Publish “Fun with Flags”" at bounding box center [984, 72] width 153 height 12
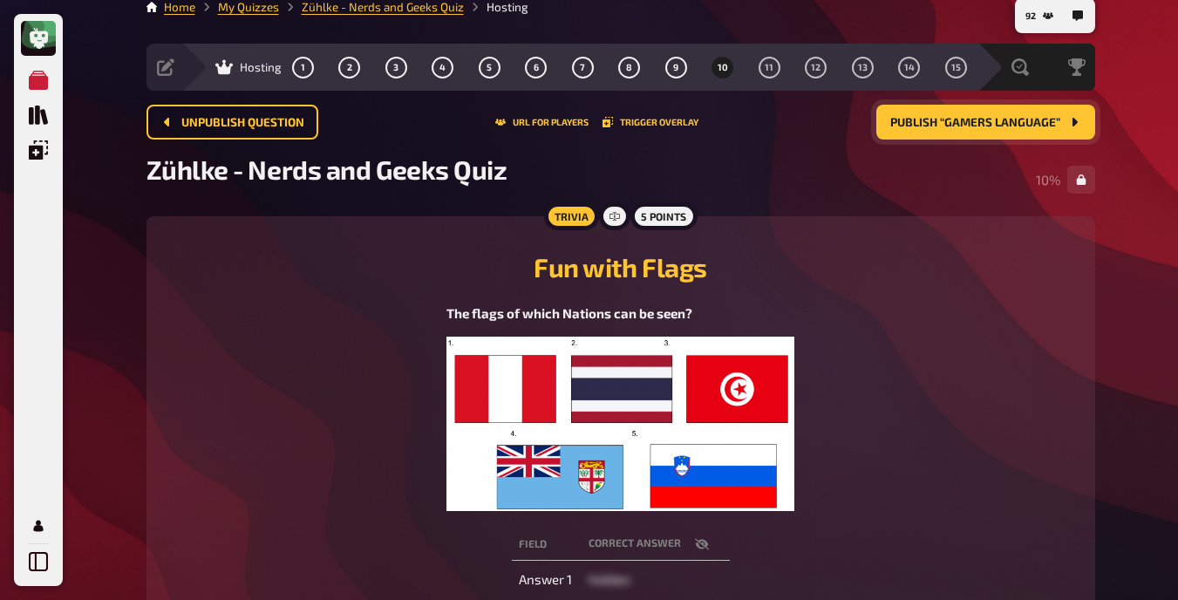
scroll to position [15, 0]
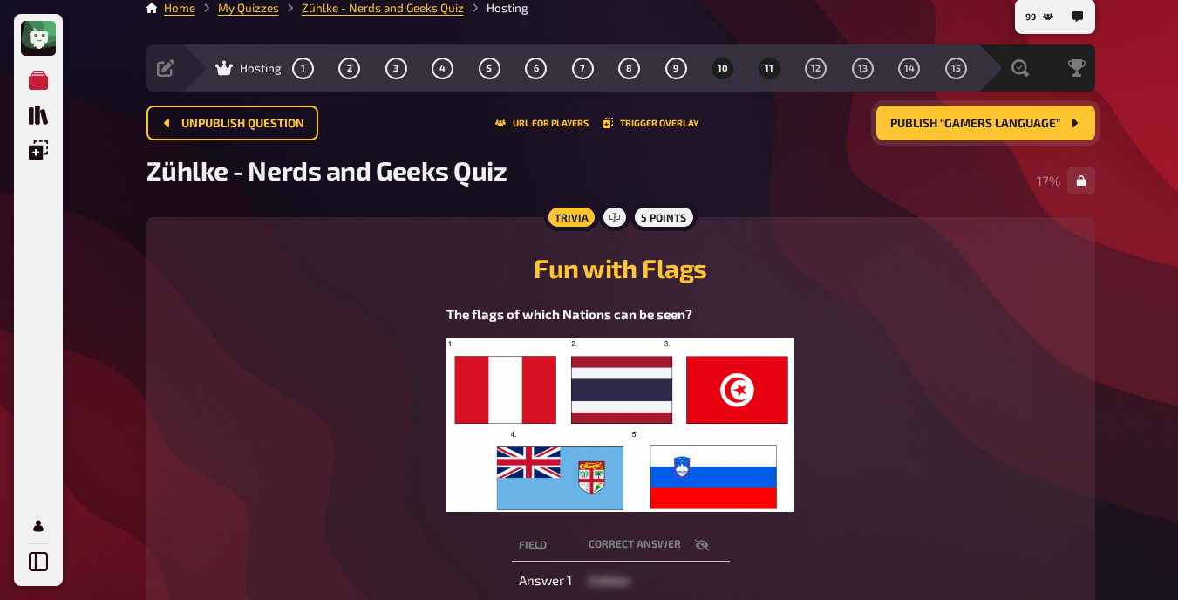
click at [749, 67] on span "11" at bounding box center [769, 69] width 9 height 10
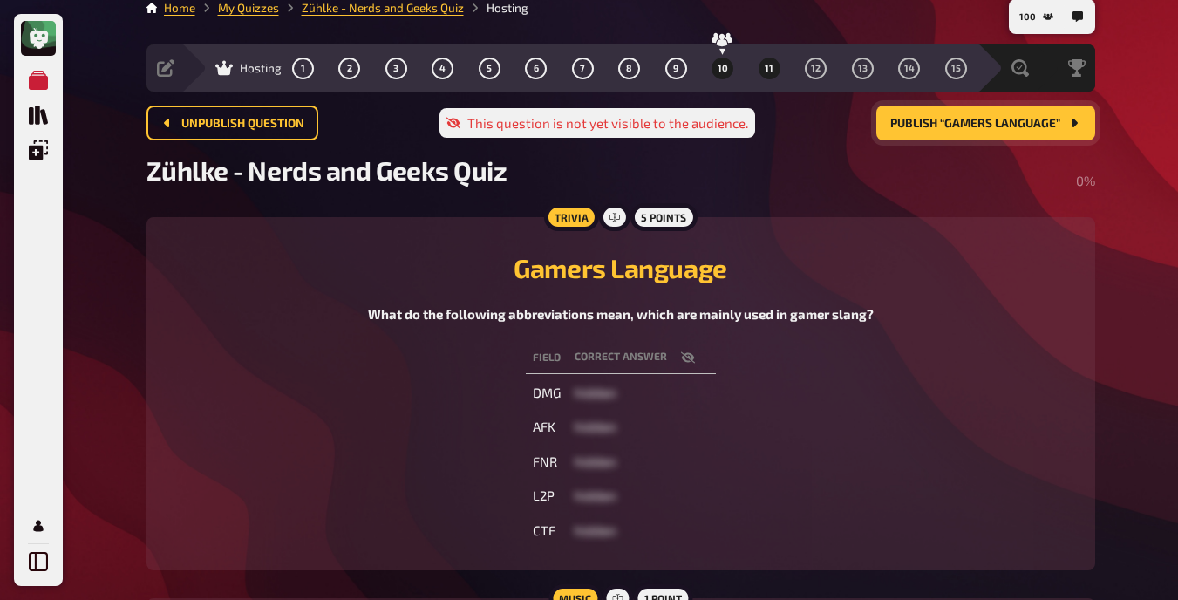
click at [722, 70] on span "10" at bounding box center [723, 69] width 10 height 10
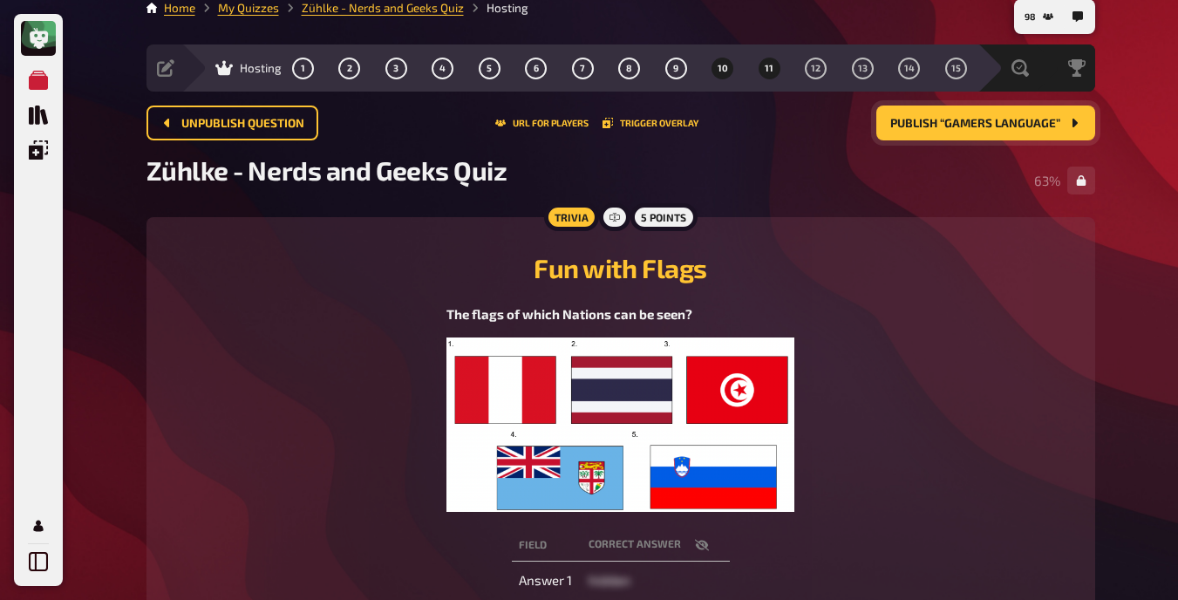
click at [749, 66] on button "11" at bounding box center [769, 68] width 28 height 28
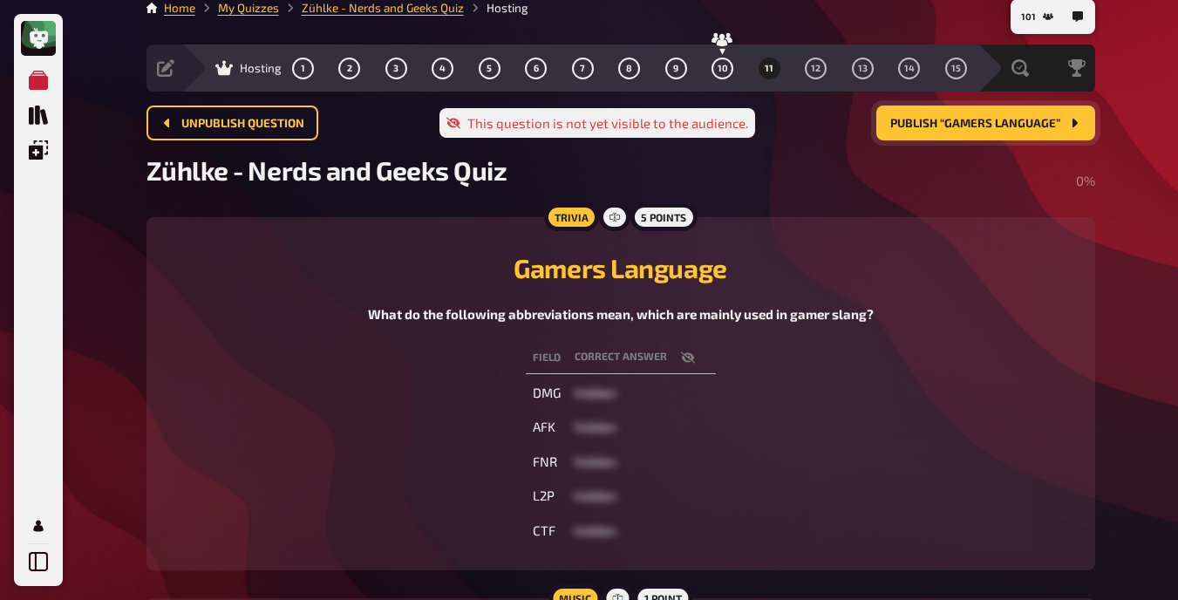
click at [749, 123] on span "Publish “Gamers Language”" at bounding box center [975, 124] width 170 height 12
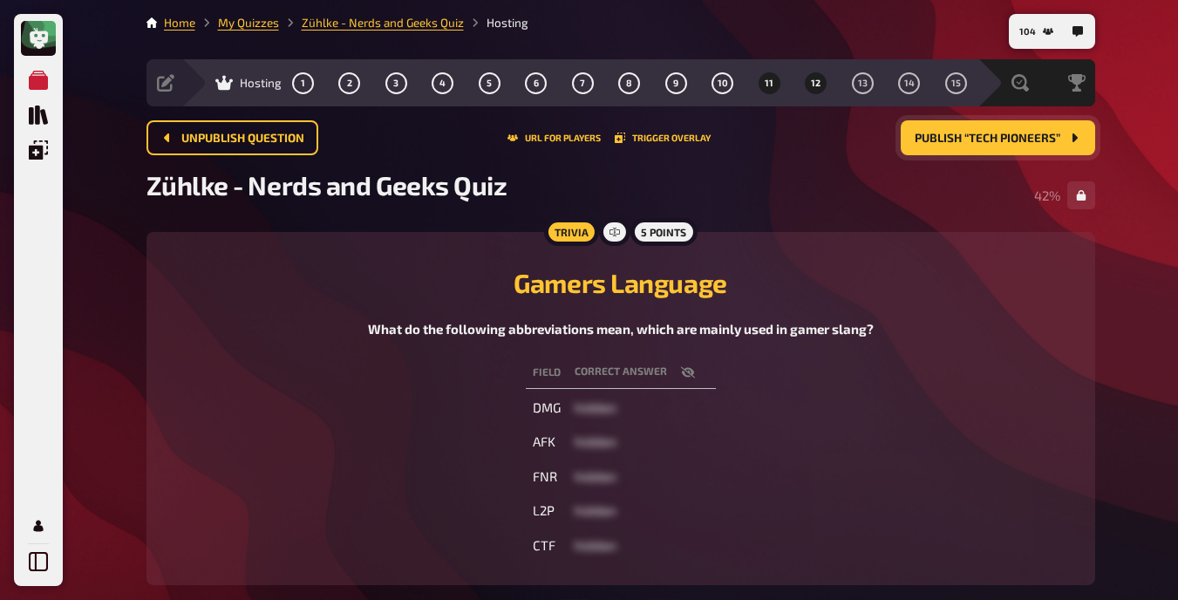
click at [749, 88] on button "12" at bounding box center [816, 83] width 28 height 28
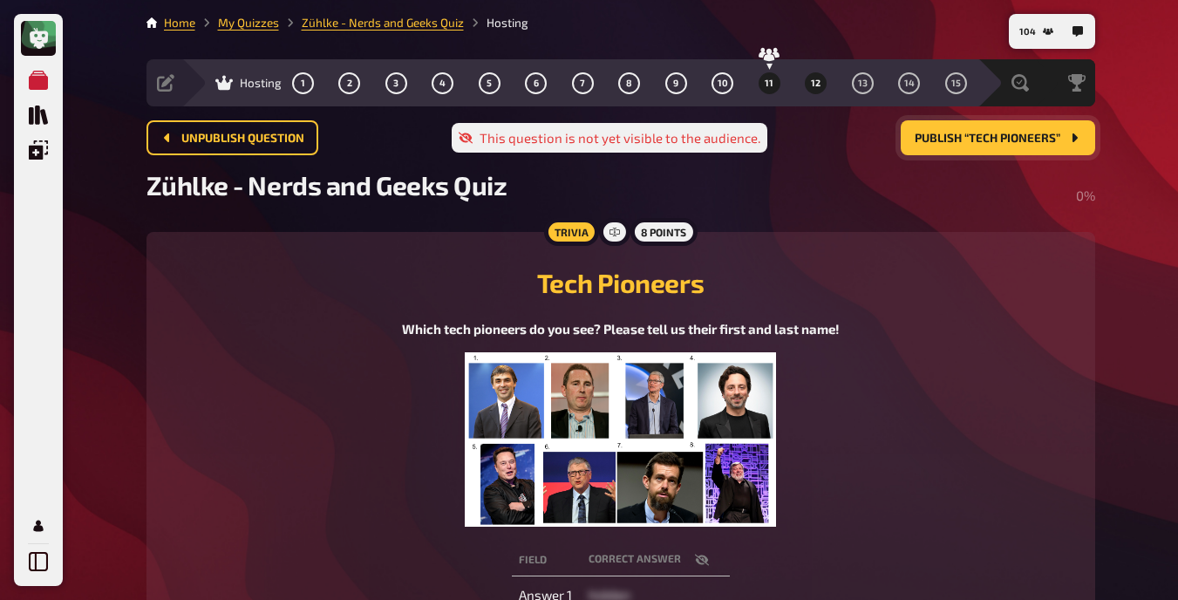
click at [749, 83] on span "11" at bounding box center [769, 83] width 9 height 10
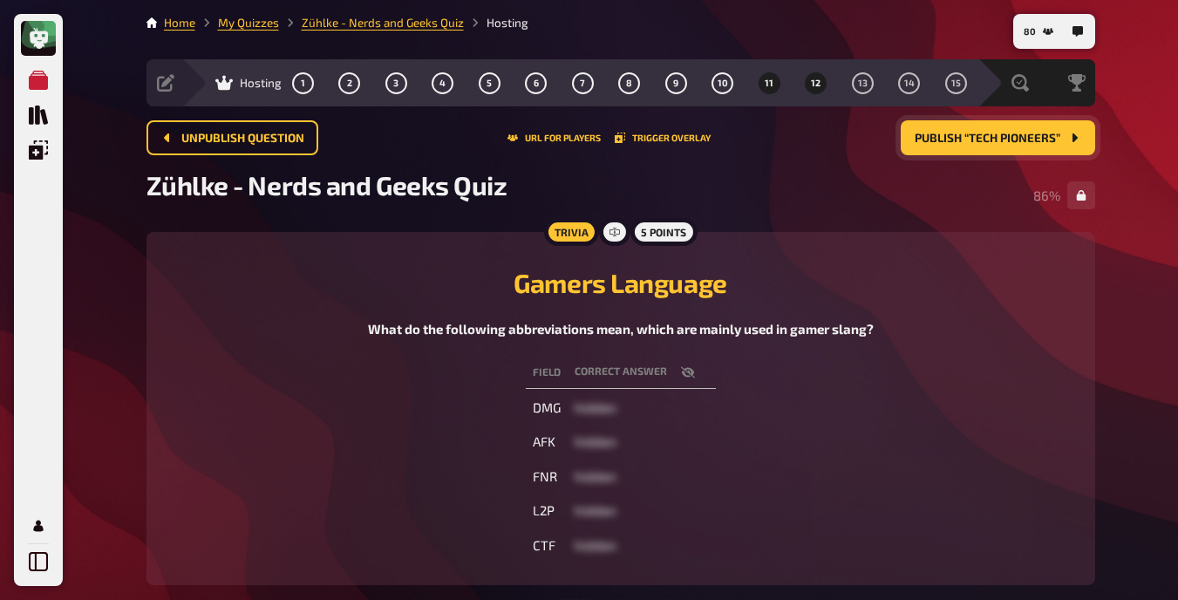
click at [749, 73] on button "12" at bounding box center [816, 83] width 28 height 28
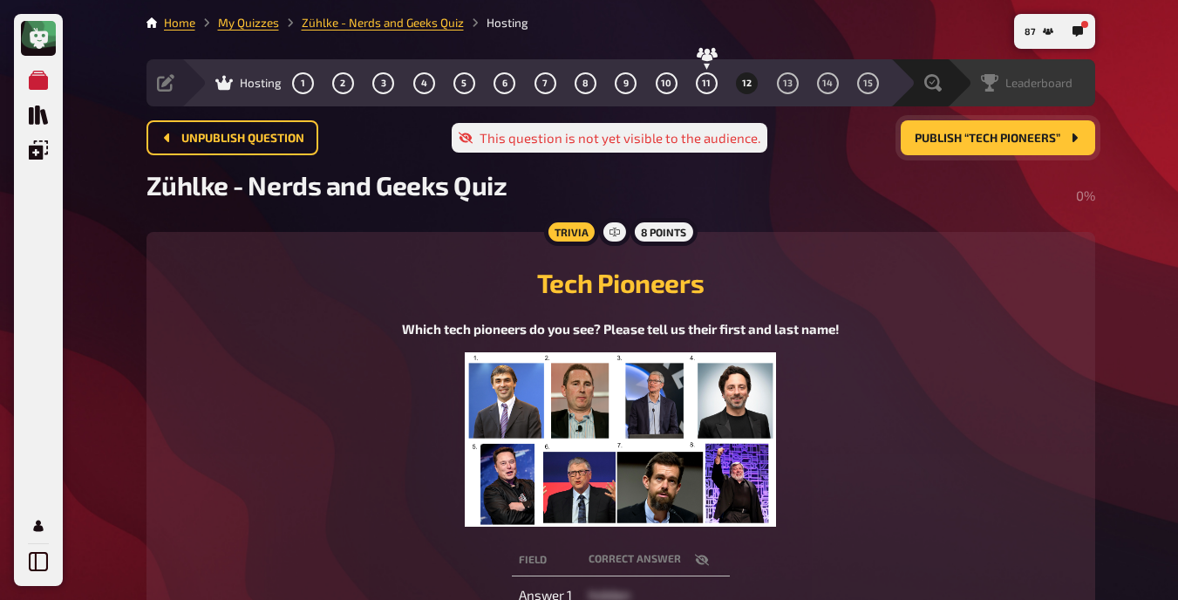
click at [749, 86] on span "Leaderboard" at bounding box center [1038, 83] width 67 height 14
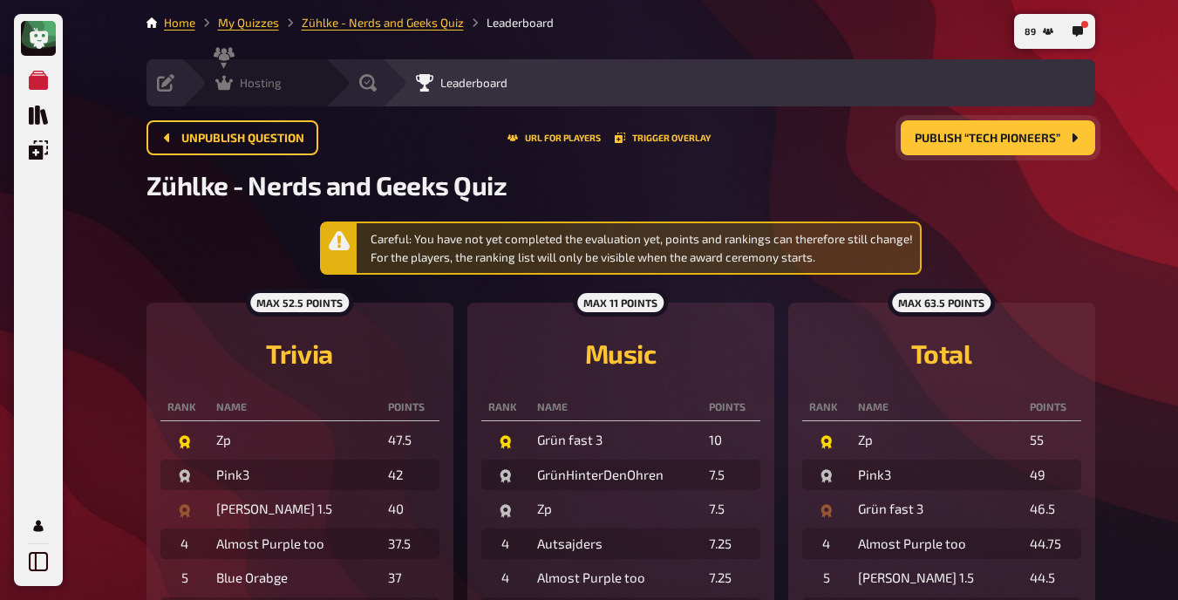
click at [221, 81] on icon at bounding box center [223, 82] width 17 height 17
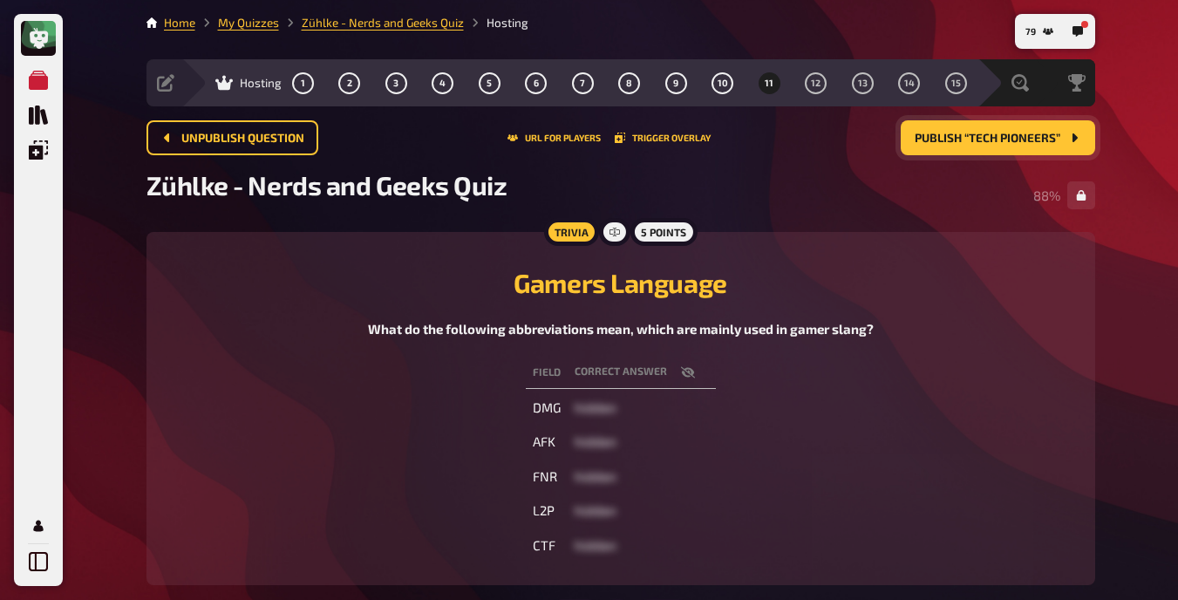
click at [749, 146] on button "Publish “Tech Pioneers”" at bounding box center [998, 137] width 194 height 35
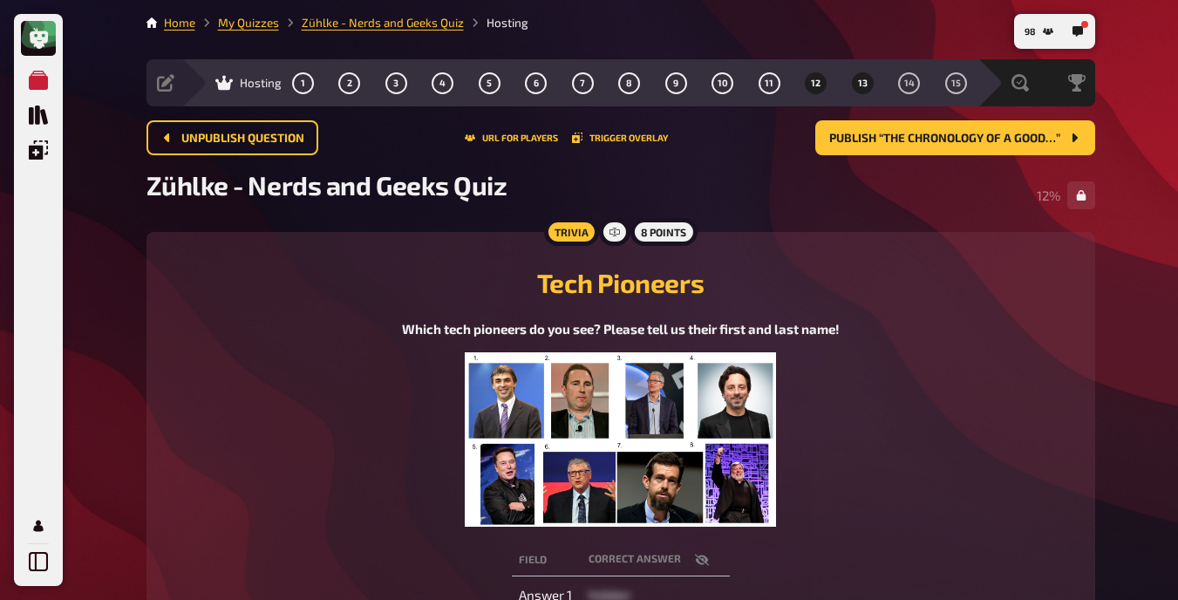
click at [749, 80] on button "13" at bounding box center [862, 83] width 28 height 28
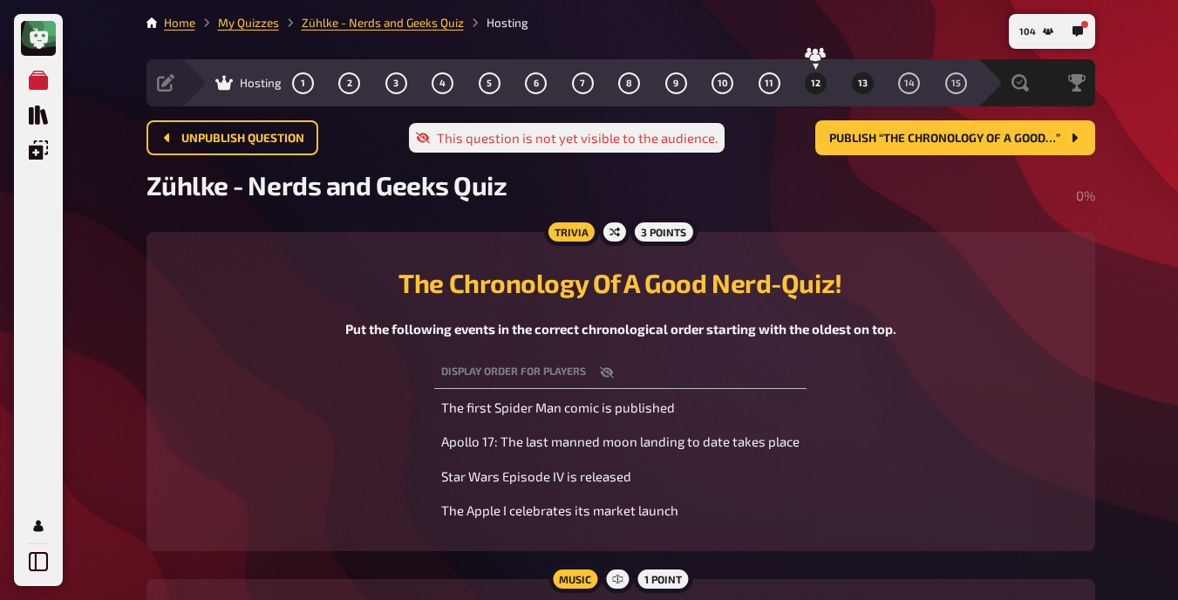
click at [749, 80] on button "12" at bounding box center [816, 83] width 28 height 28
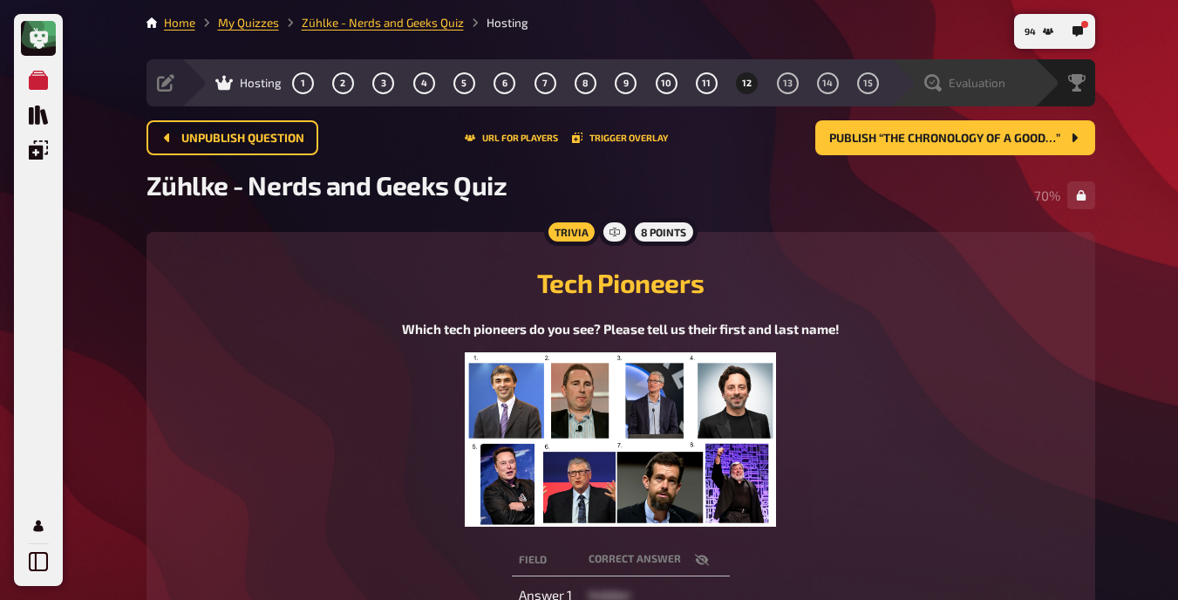
click at [749, 87] on span "Evaluation" at bounding box center [977, 83] width 57 height 14
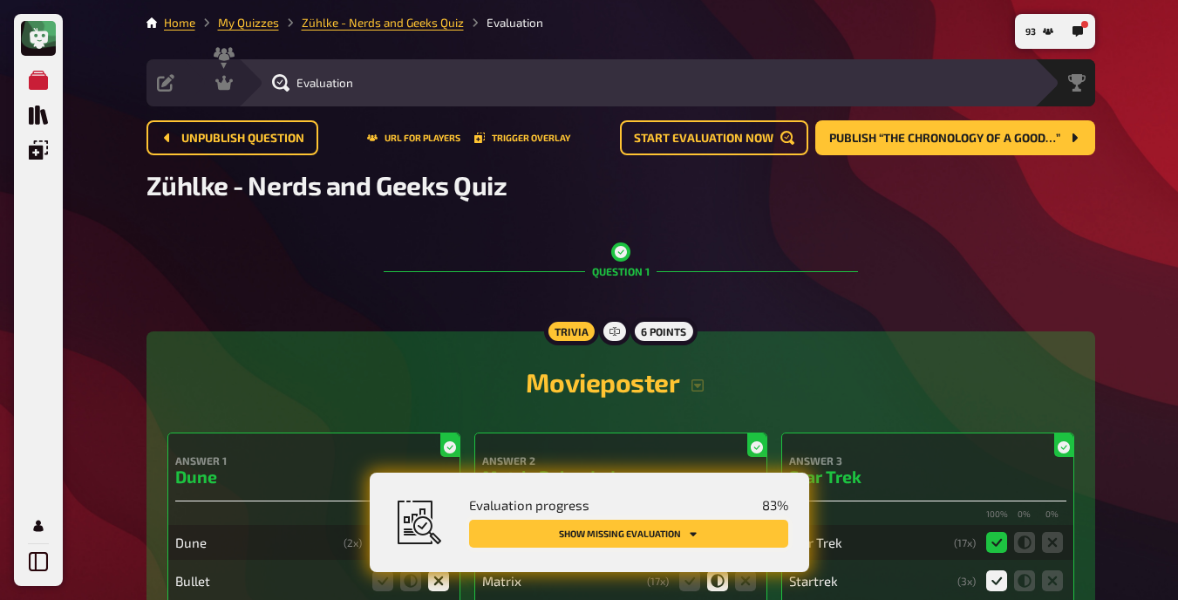
click at [692, 531] on icon "Show missing evaluation" at bounding box center [693, 533] width 10 height 10
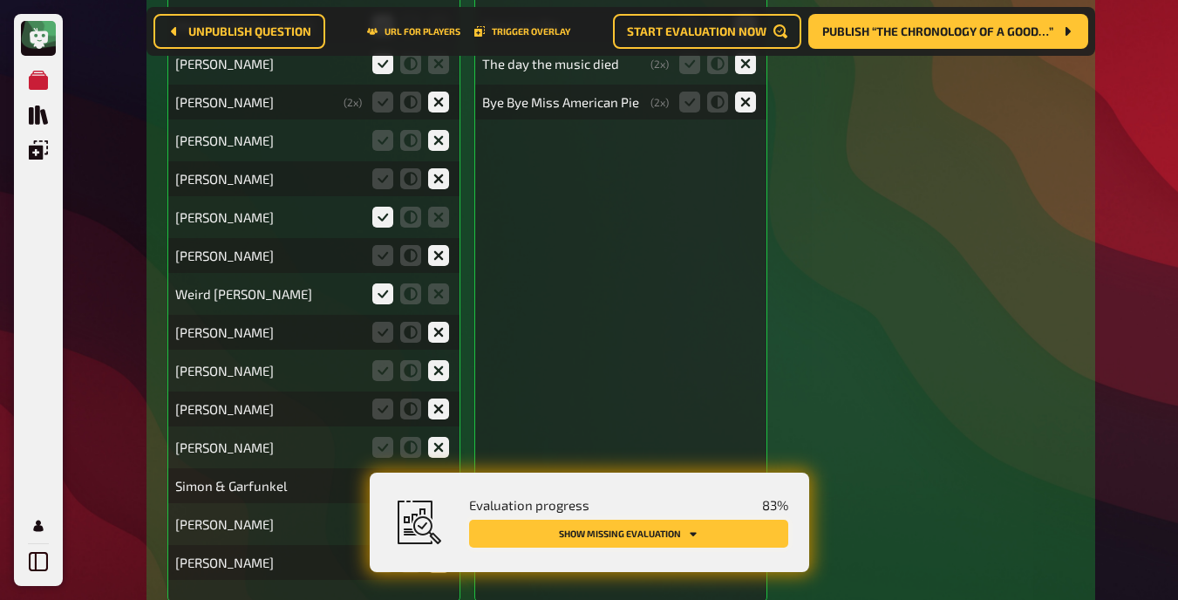
scroll to position [4678, 0]
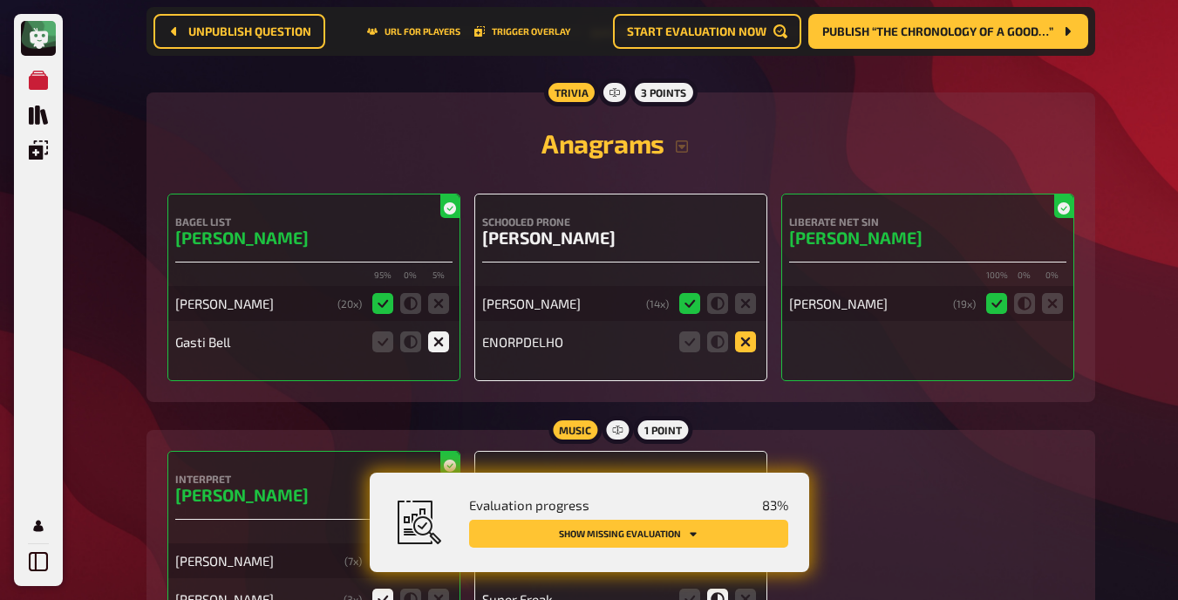
click at [748, 342] on icon at bounding box center [745, 341] width 21 height 21
click at [0, 0] on input "radio" at bounding box center [0, 0] width 0 height 0
click at [728, 540] on button "Show missing evaluation" at bounding box center [628, 534] width 319 height 28
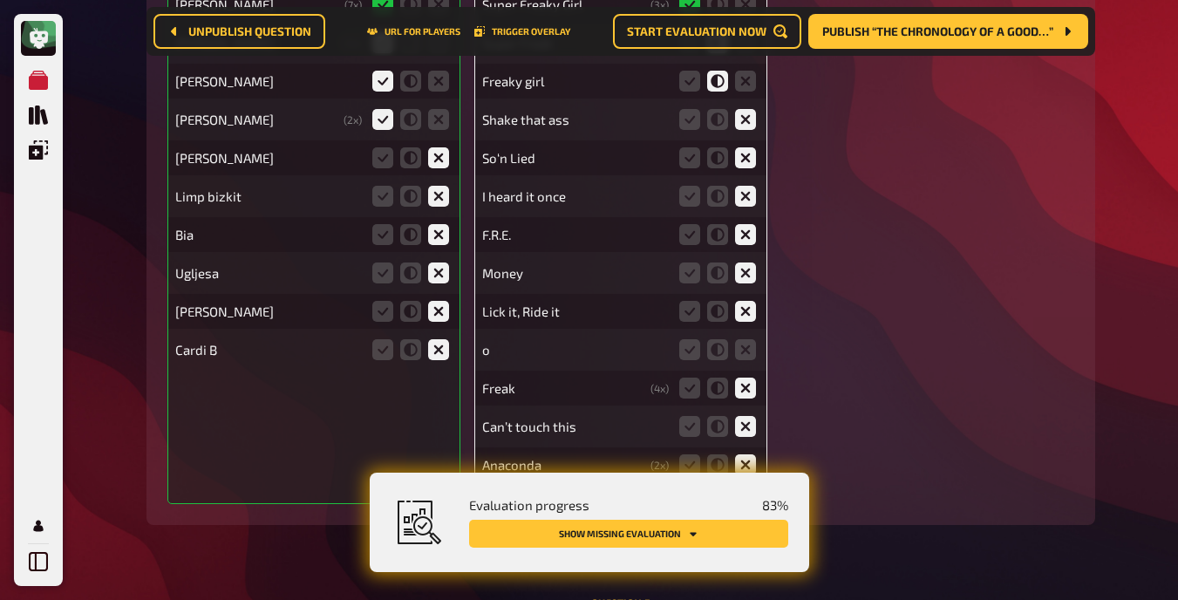
scroll to position [5309, 0]
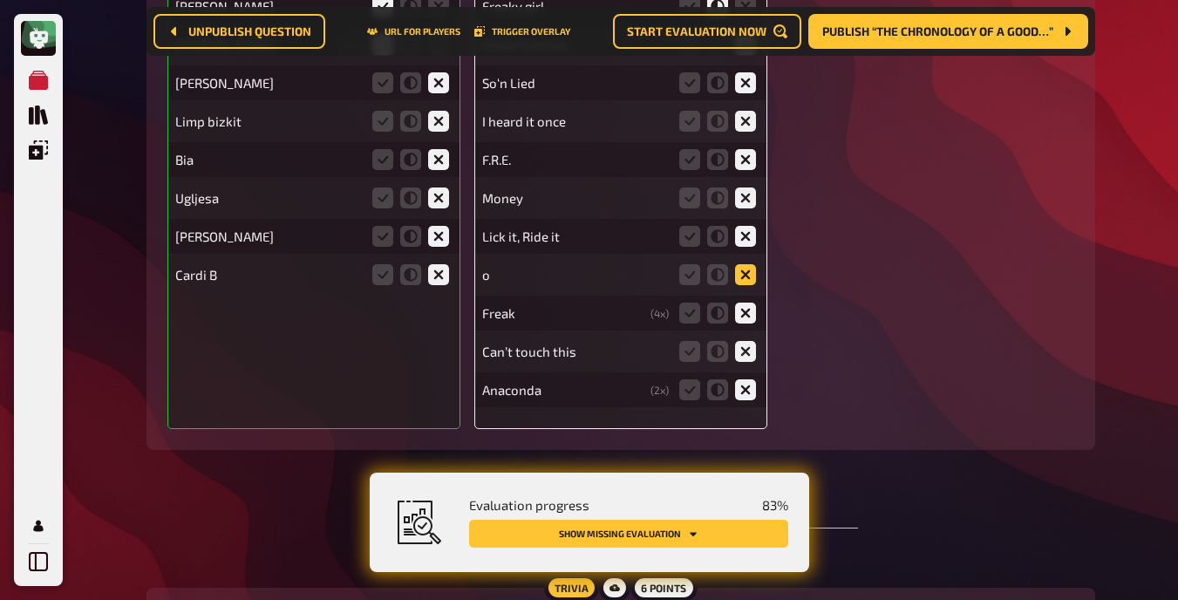
click at [749, 275] on icon at bounding box center [745, 274] width 21 height 21
click at [0, 0] on input "radio" at bounding box center [0, 0] width 0 height 0
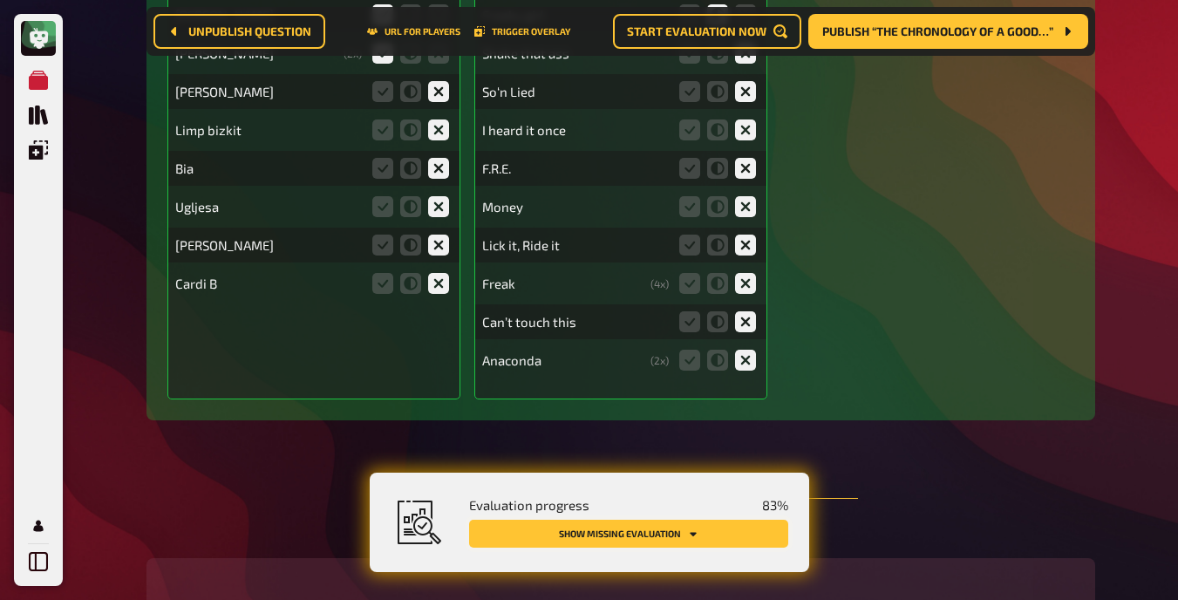
click at [749, 542] on button "Show missing evaluation" at bounding box center [628, 534] width 319 height 28
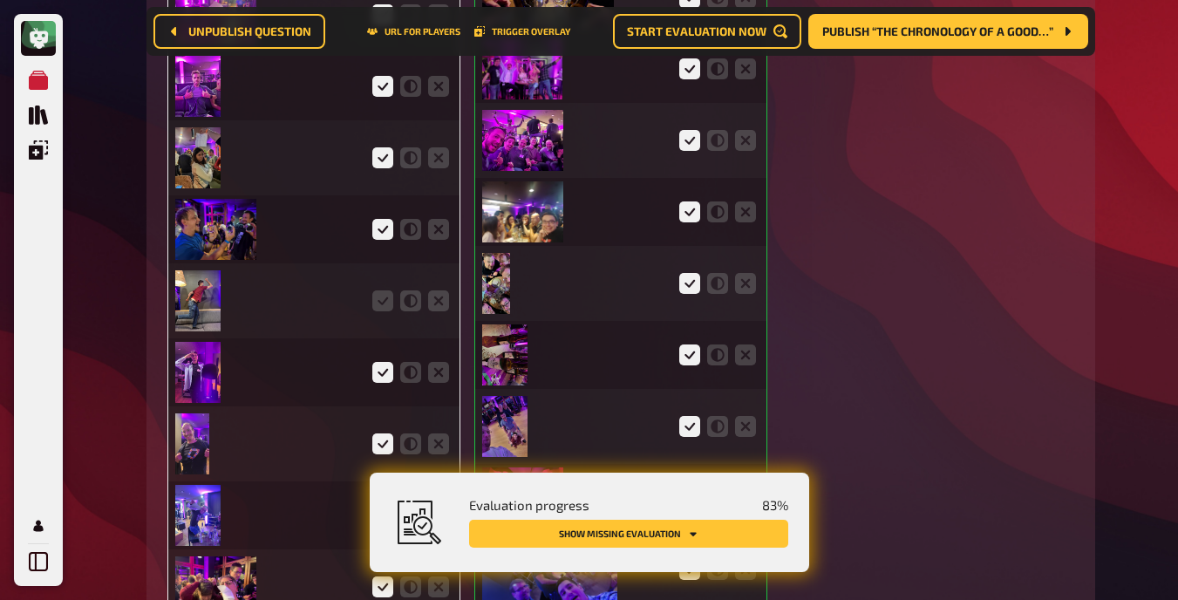
scroll to position [6726, 0]
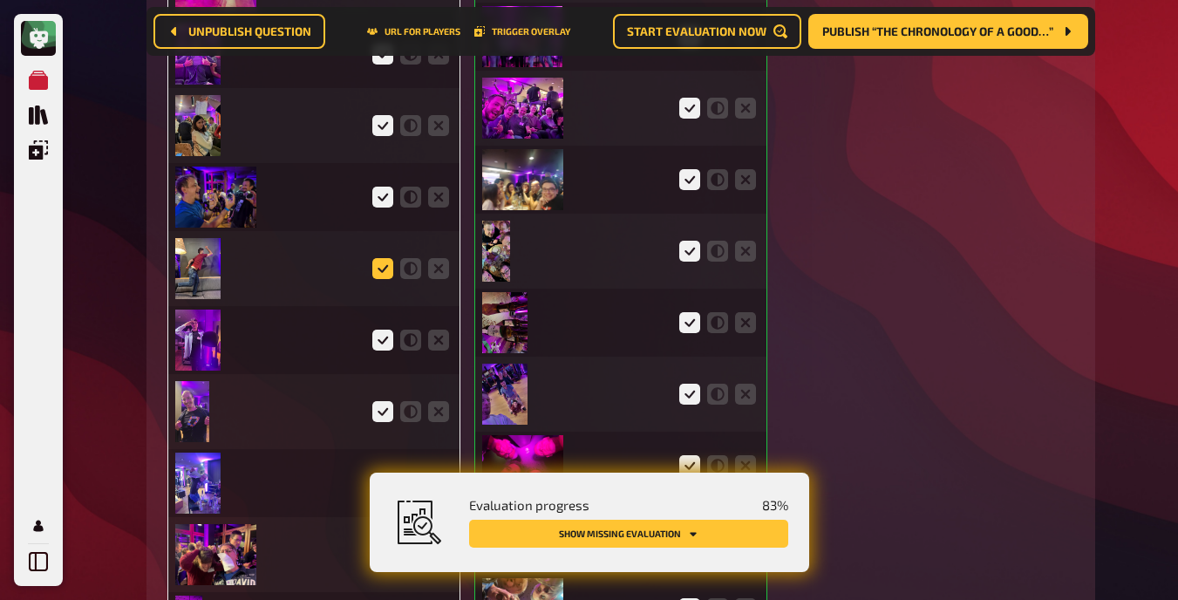
click at [382, 265] on icon at bounding box center [382, 268] width 21 height 21
click at [0, 0] on input "radio" at bounding box center [0, 0] width 0 height 0
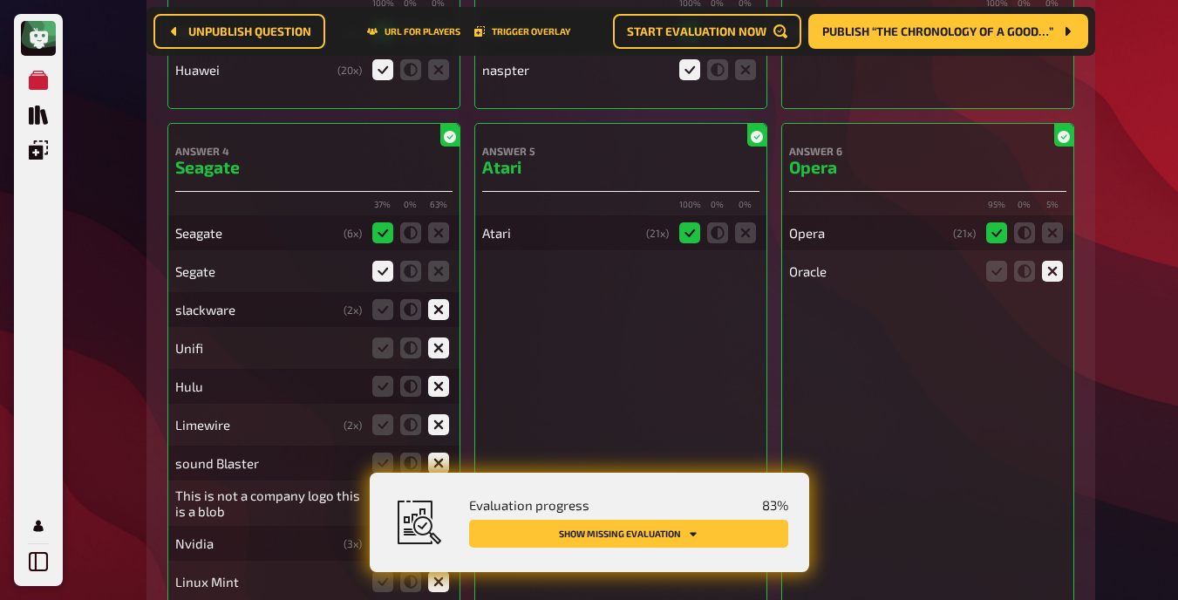
scroll to position [8352, 0]
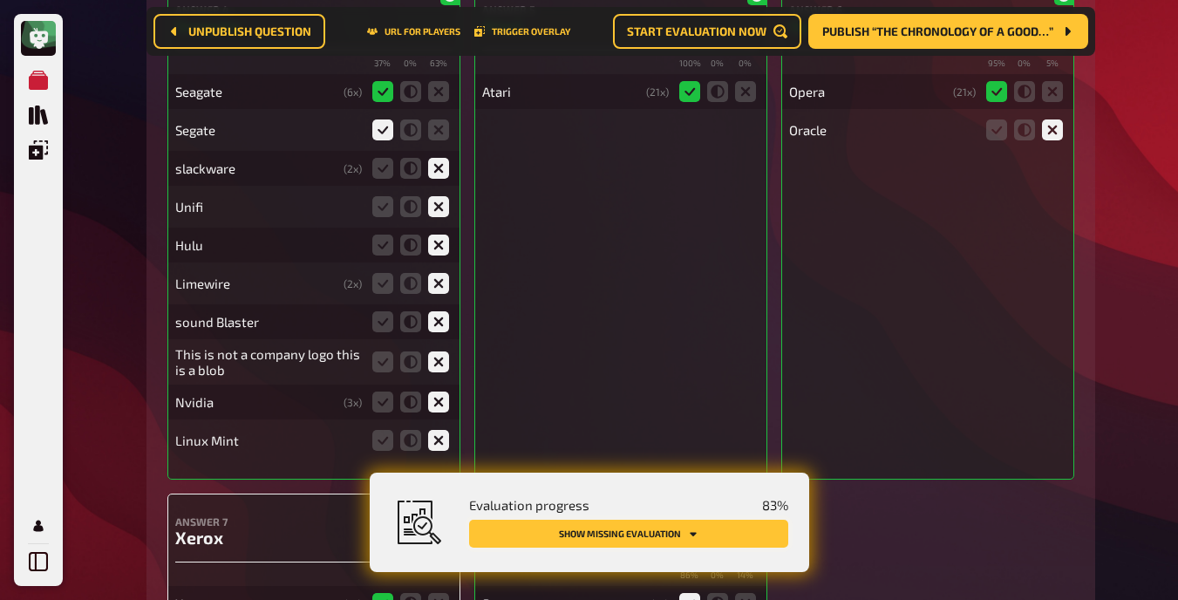
click at [738, 527] on button "Show missing evaluation" at bounding box center [628, 534] width 319 height 28
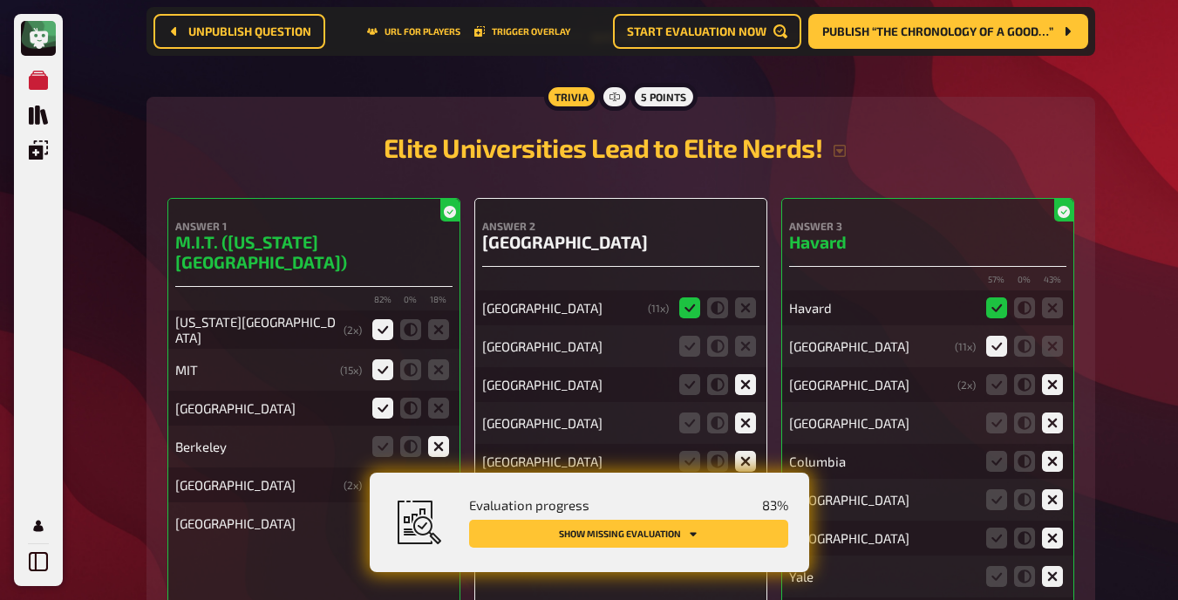
scroll to position [11581, 0]
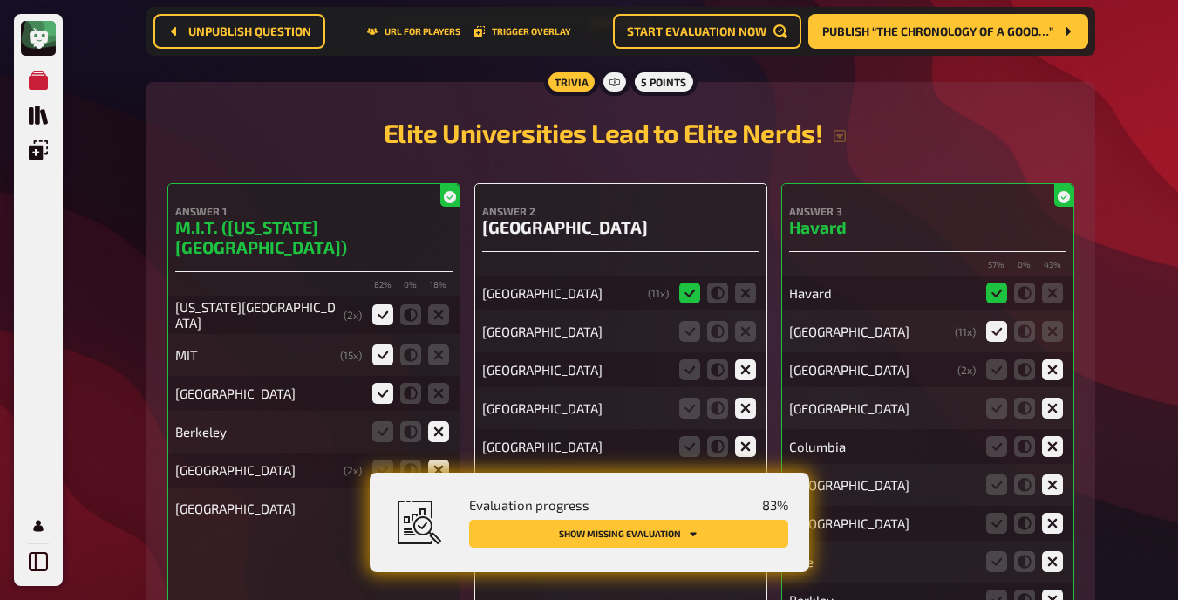
click at [749, 329] on fieldset at bounding box center [718, 331] width 84 height 28
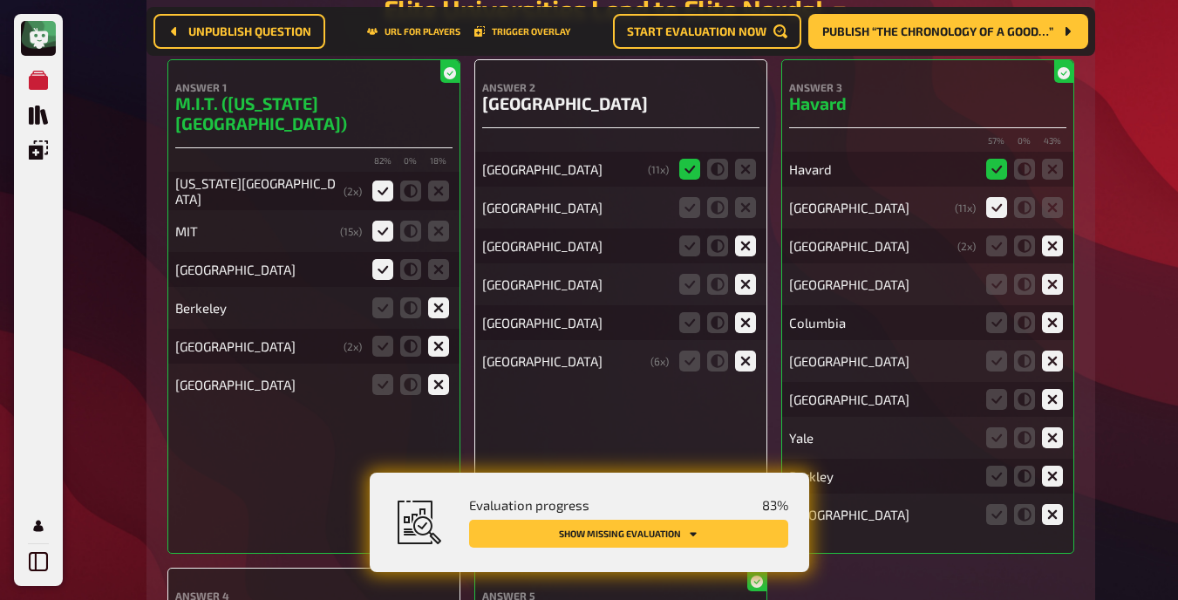
scroll to position [11706, 0]
click at [741, 199] on icon at bounding box center [745, 206] width 21 height 21
click at [0, 0] on input "radio" at bounding box center [0, 0] width 0 height 0
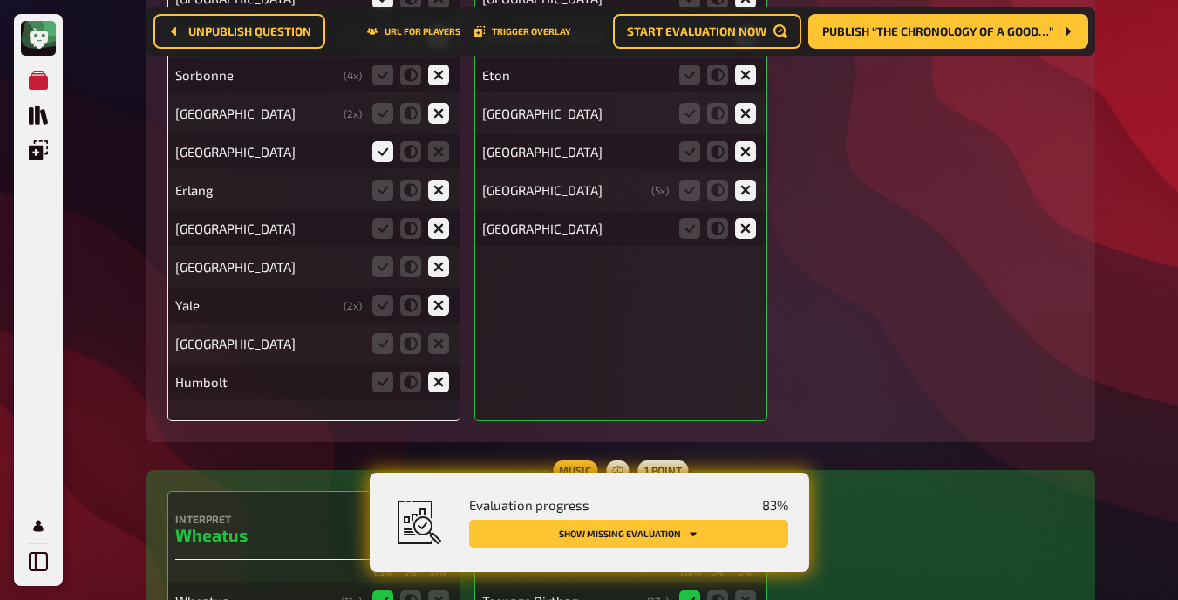
scroll to position [12463, 0]
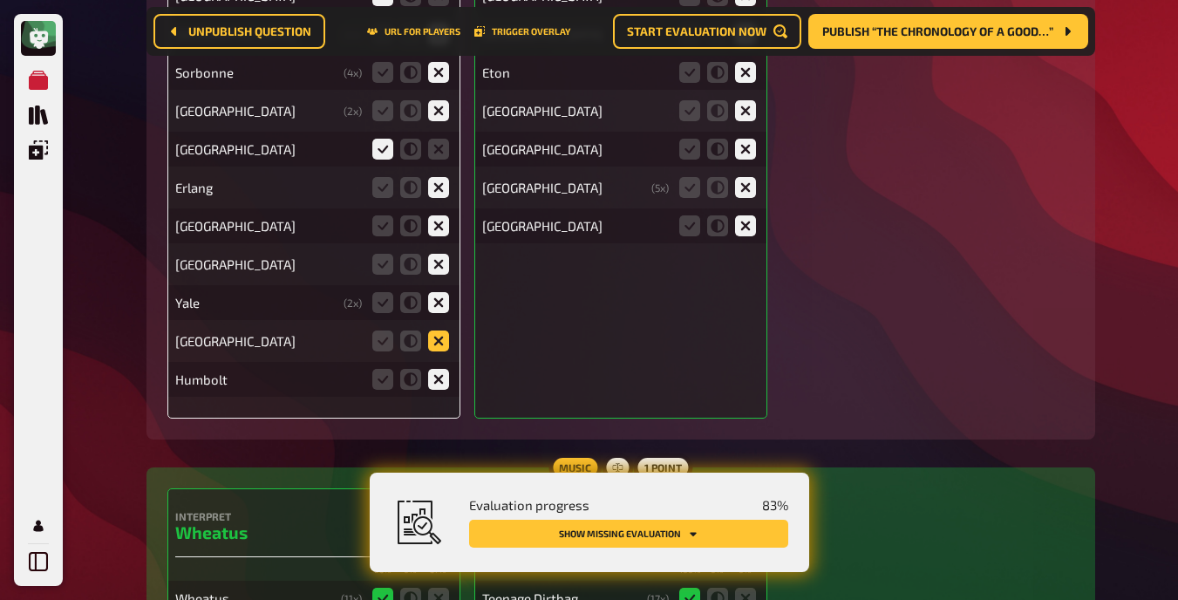
click at [437, 337] on icon at bounding box center [438, 340] width 21 height 21
click at [0, 0] on input "radio" at bounding box center [0, 0] width 0 height 0
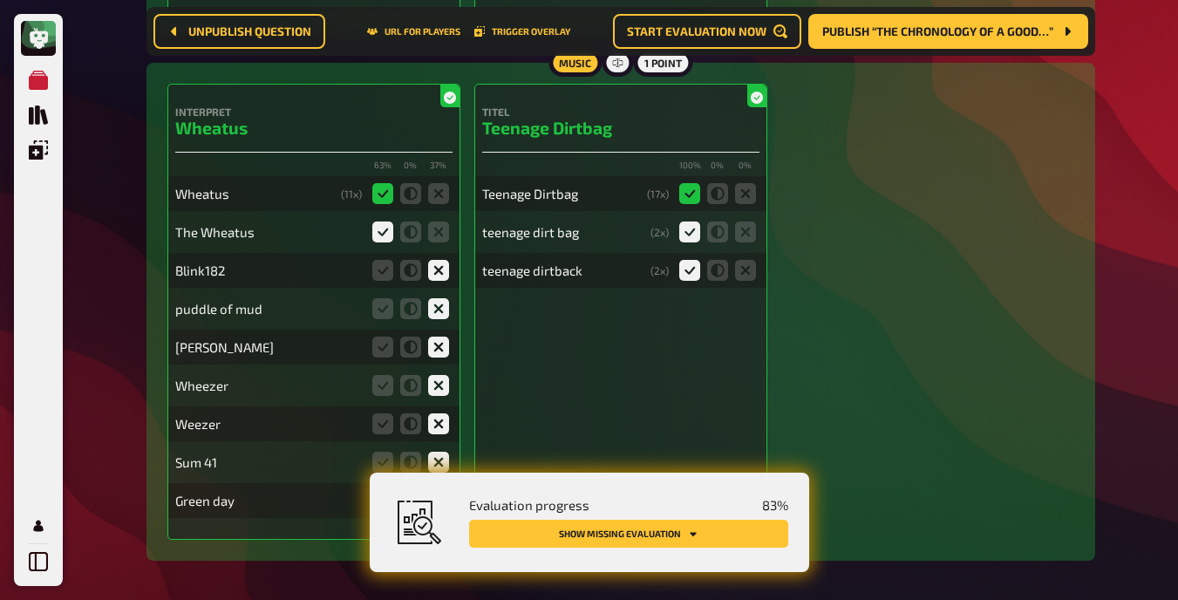
scroll to position [12908, 0]
click at [721, 535] on button "Show missing evaluation" at bounding box center [628, 534] width 319 height 28
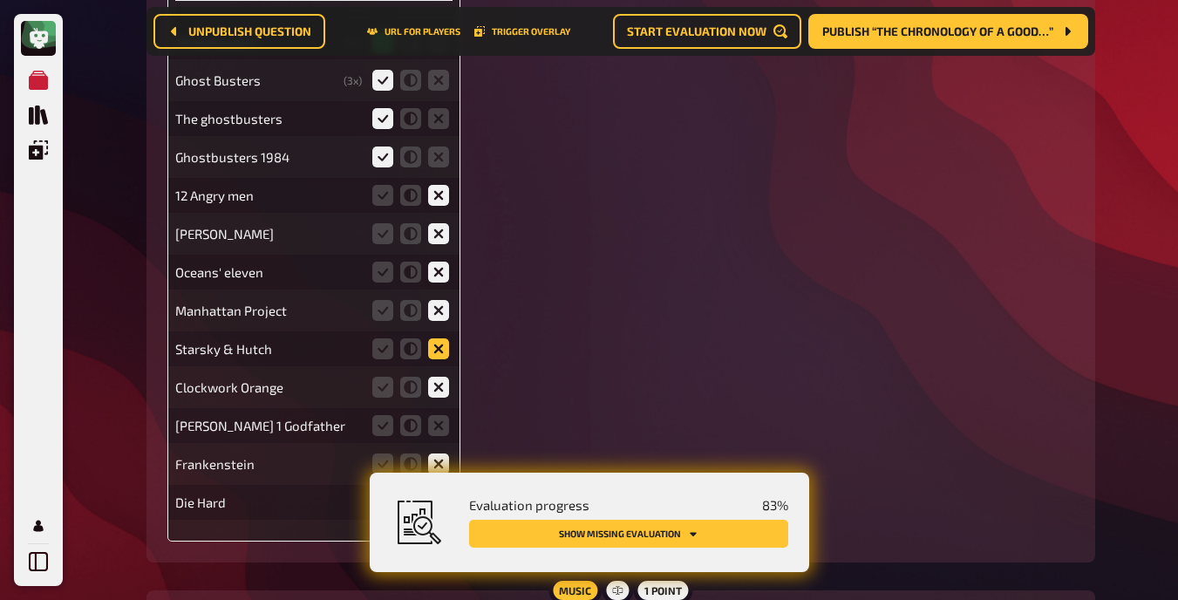
scroll to position [13762, 0]
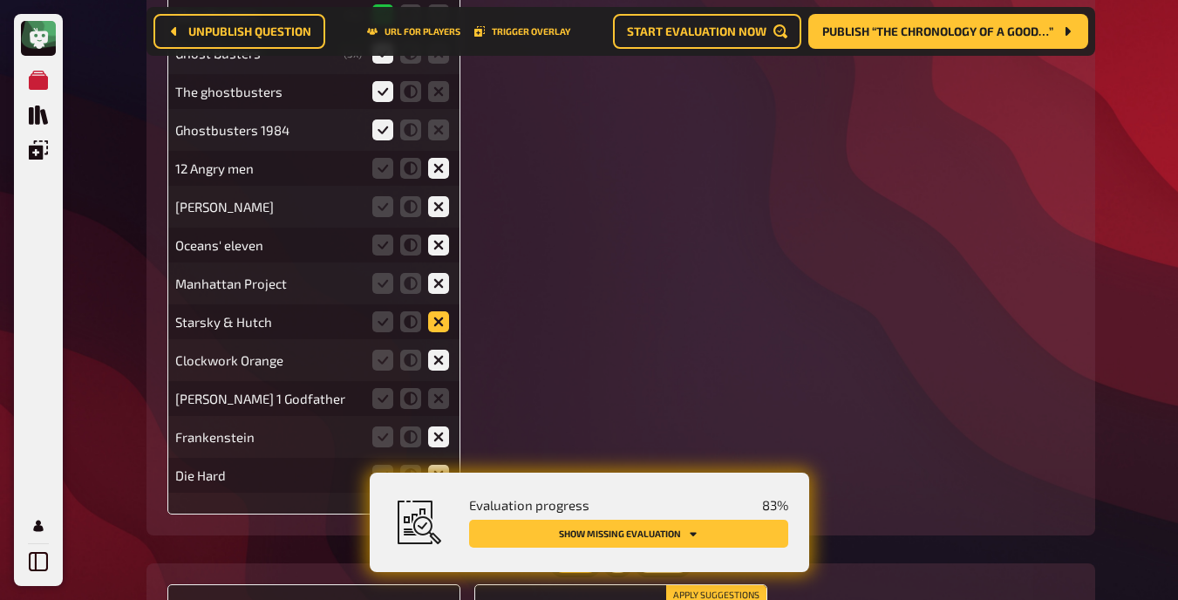
click at [432, 311] on icon at bounding box center [438, 321] width 21 height 21
click at [0, 0] on input "radio" at bounding box center [0, 0] width 0 height 0
click at [444, 391] on icon at bounding box center [438, 398] width 21 height 21
click at [0, 0] on input "radio" at bounding box center [0, 0] width 0 height 0
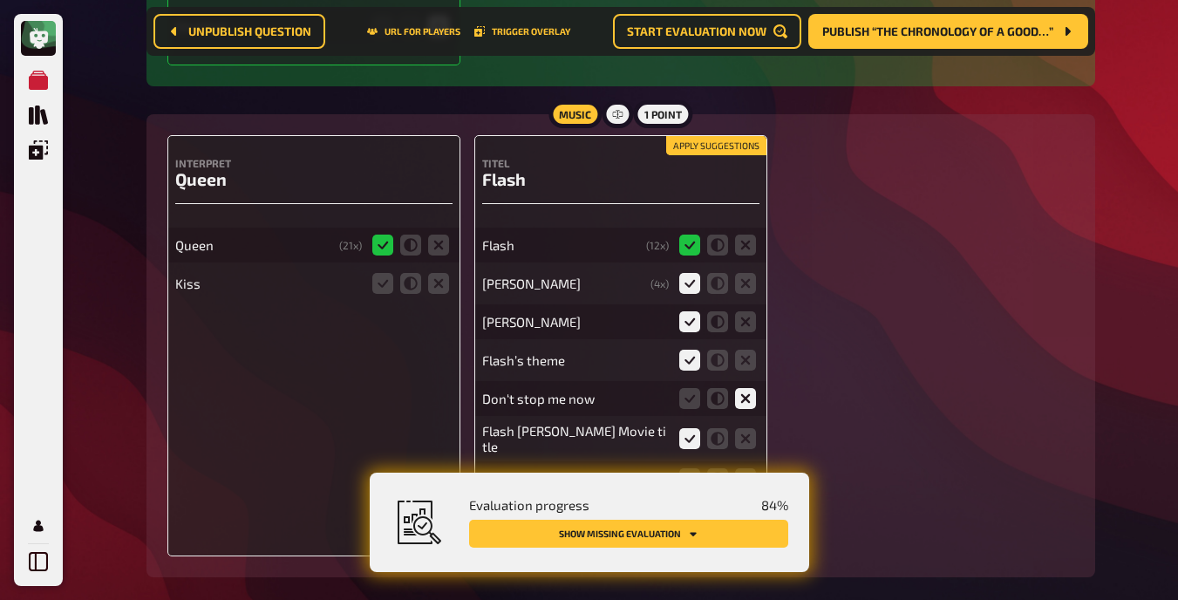
scroll to position [14212, 0]
click at [440, 283] on icon at bounding box center [438, 282] width 21 height 21
click at [0, 0] on input "radio" at bounding box center [0, 0] width 0 height 0
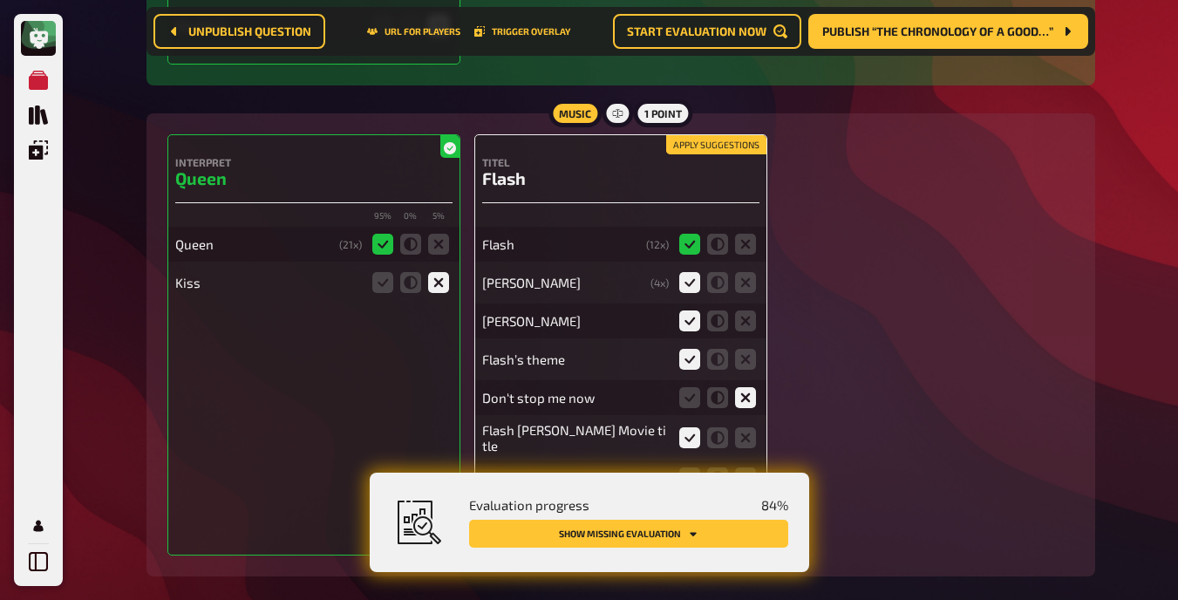
click at [704, 135] on button "Apply suggestions" at bounding box center [716, 144] width 100 height 19
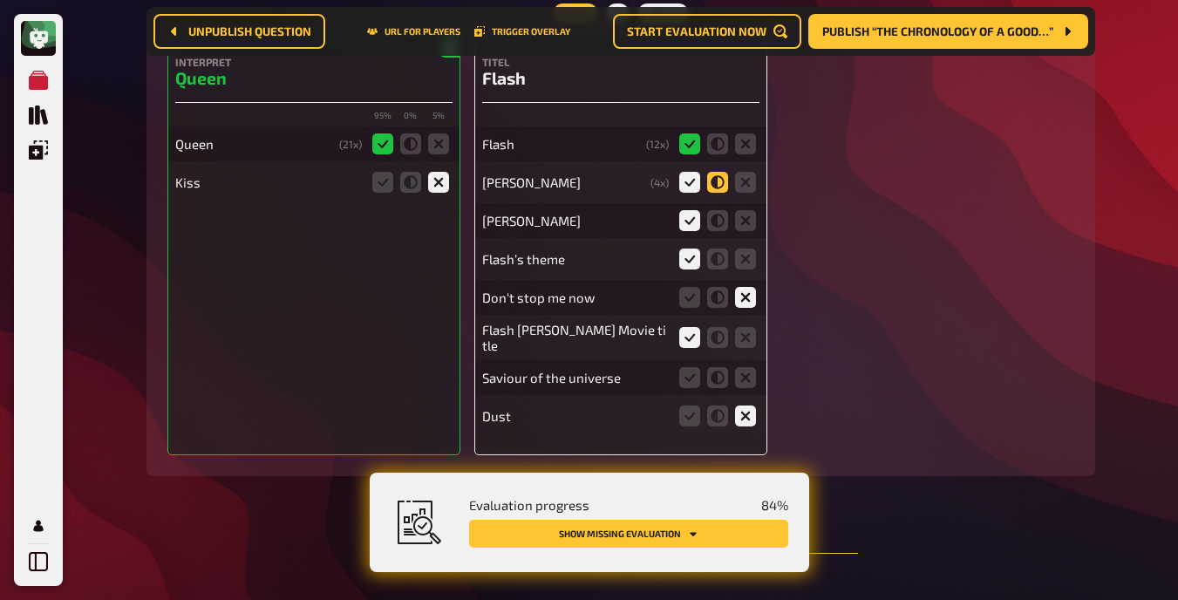
scroll to position [14313, 0]
click at [749, 372] on icon at bounding box center [745, 376] width 21 height 21
click at [0, 0] on input "radio" at bounding box center [0, 0] width 0 height 0
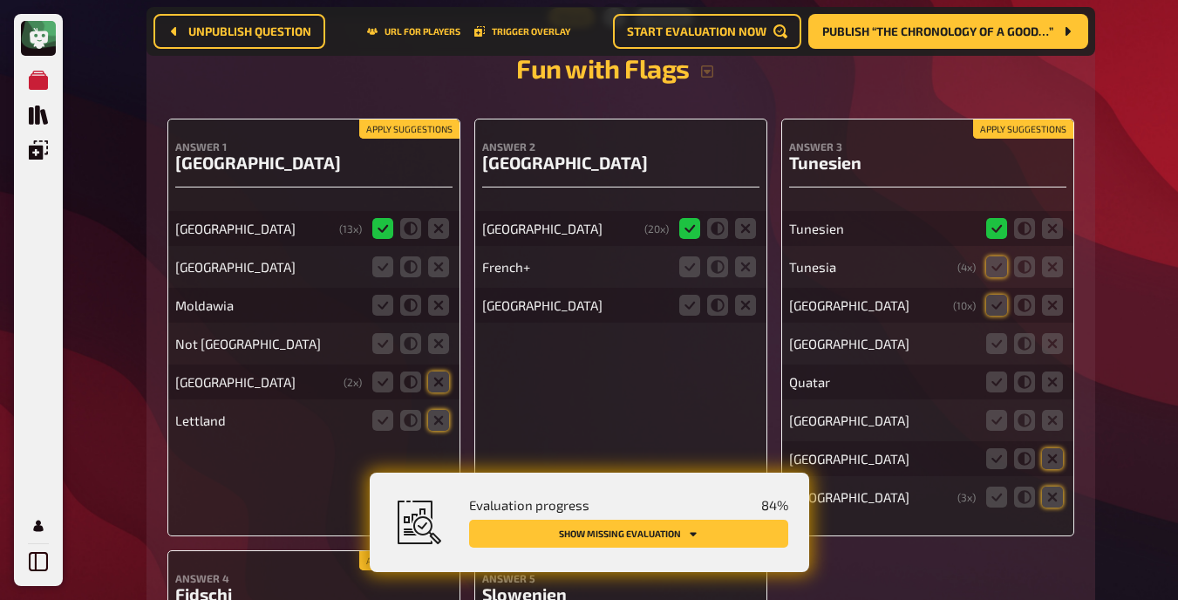
scroll to position [14911, 0]
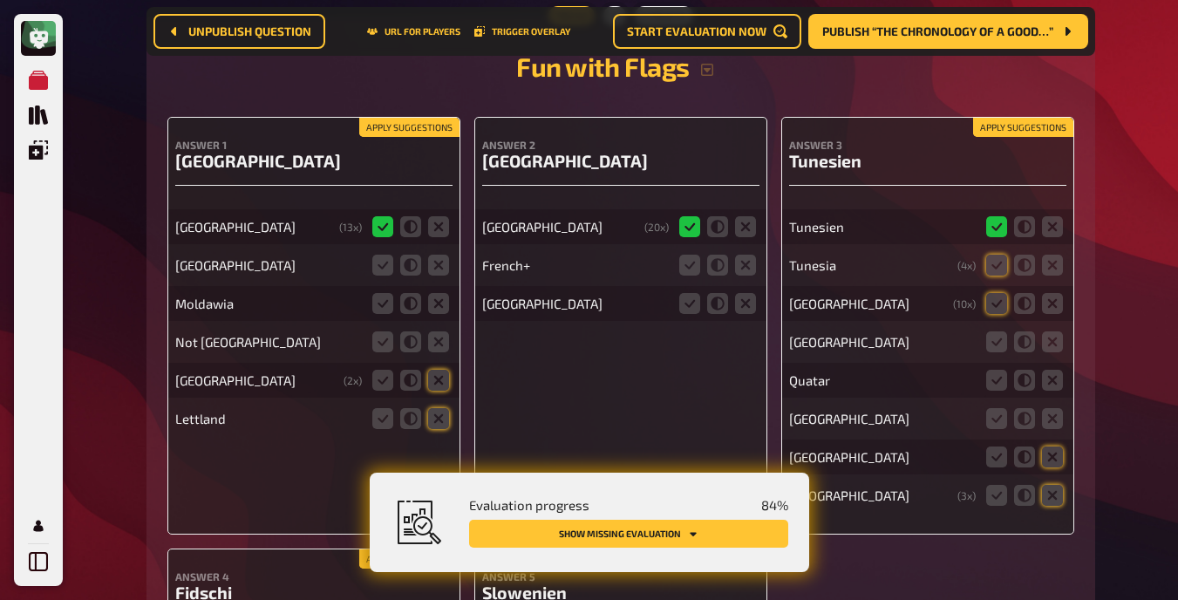
click at [389, 118] on button "Apply suggestions" at bounding box center [409, 127] width 100 height 19
click at [442, 262] on icon at bounding box center [438, 265] width 21 height 21
click at [0, 0] on input "radio" at bounding box center [0, 0] width 0 height 0
click at [440, 300] on icon at bounding box center [438, 303] width 21 height 21
click at [0, 0] on input "radio" at bounding box center [0, 0] width 0 height 0
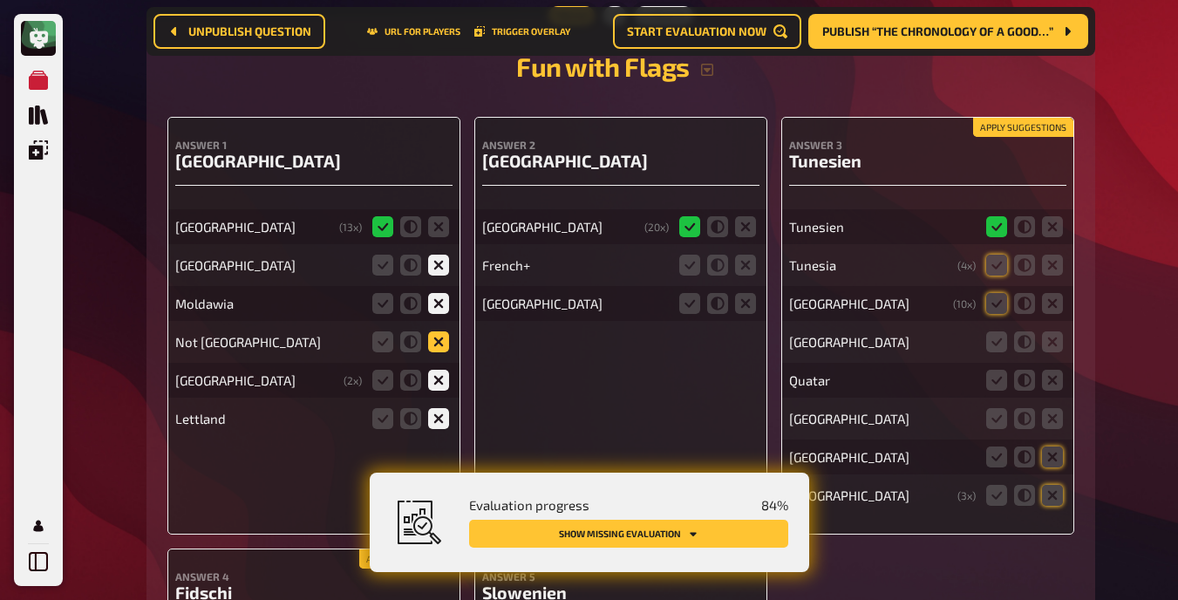
click at [441, 331] on icon at bounding box center [438, 341] width 21 height 21
click at [0, 0] on input "radio" at bounding box center [0, 0] width 0 height 0
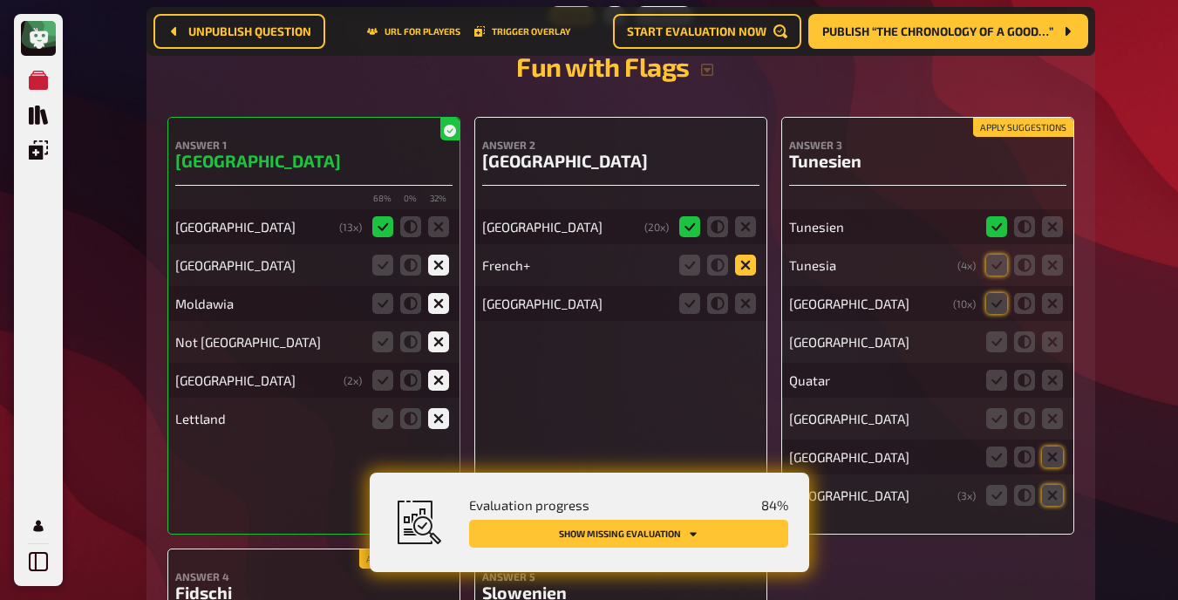
click at [744, 255] on icon at bounding box center [745, 265] width 21 height 21
click at [0, 0] on input "radio" at bounding box center [0, 0] width 0 height 0
click at [747, 293] on icon at bounding box center [745, 303] width 21 height 21
click at [0, 0] on input "radio" at bounding box center [0, 0] width 0 height 0
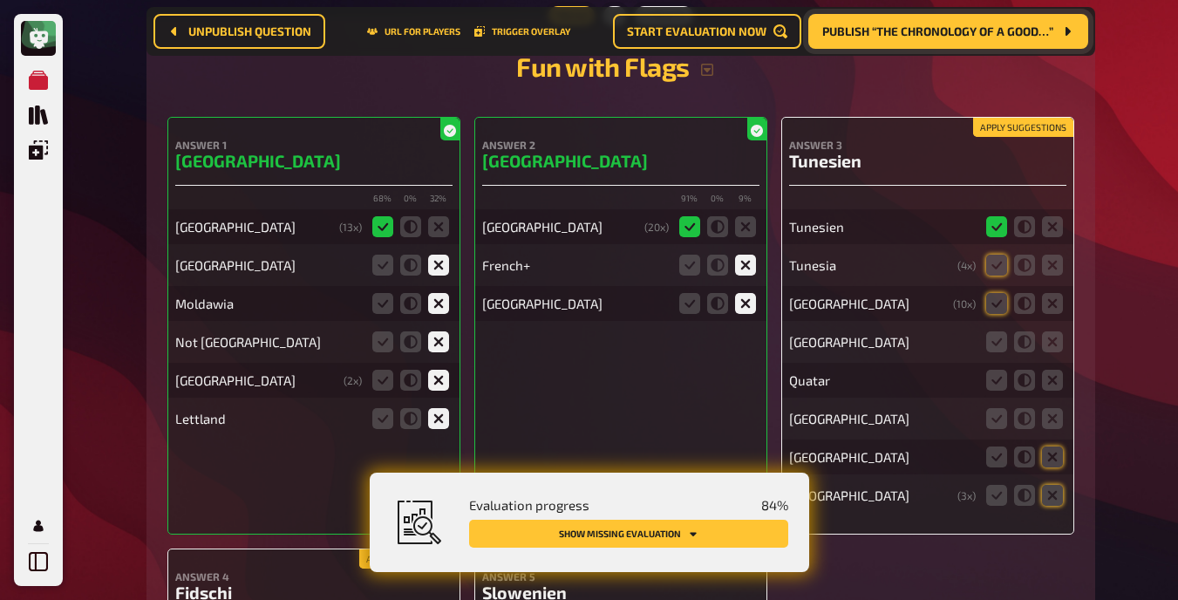
click at [749, 25] on span "Publish “The Chronology Of A Good…”" at bounding box center [937, 31] width 231 height 12
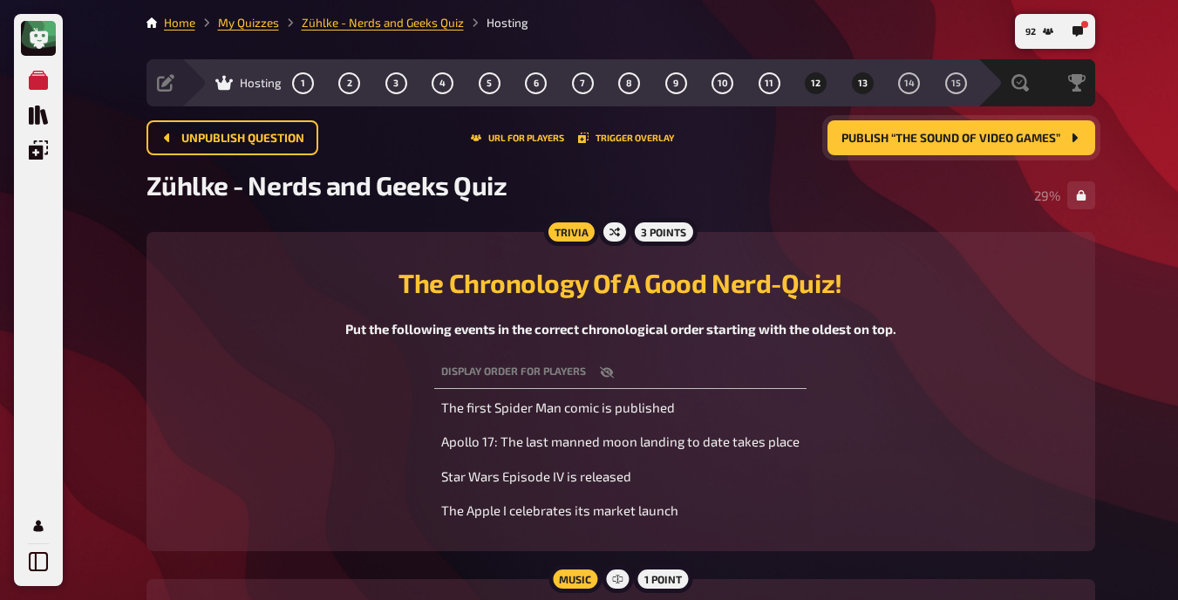
click at [749, 78] on span "12" at bounding box center [816, 83] width 10 height 10
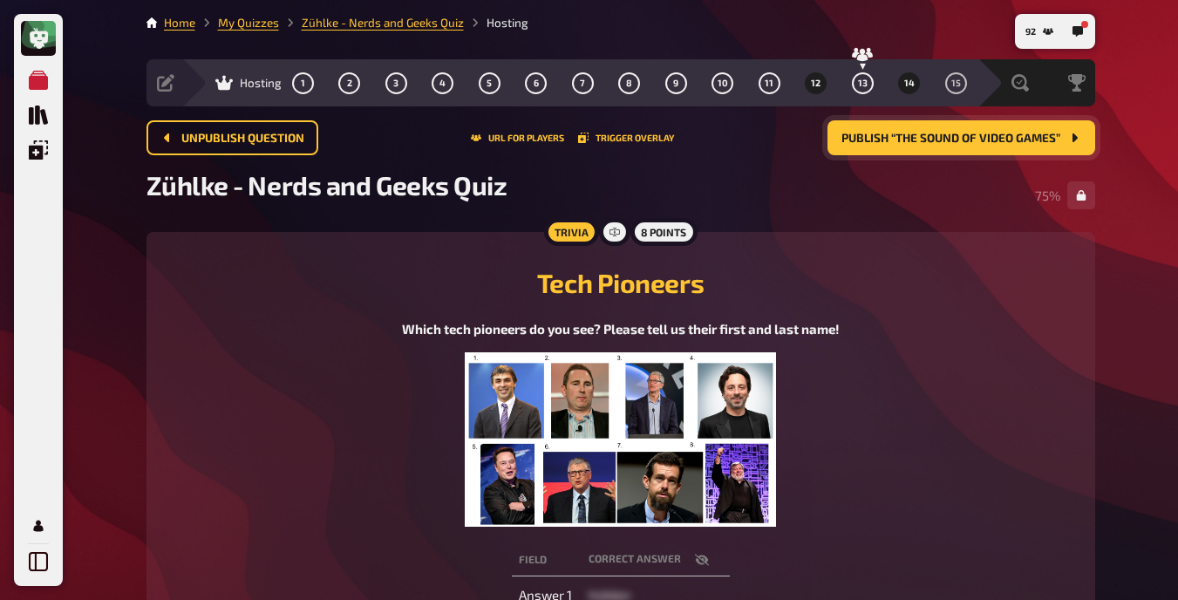
click at [749, 84] on span "14" at bounding box center [909, 83] width 10 height 10
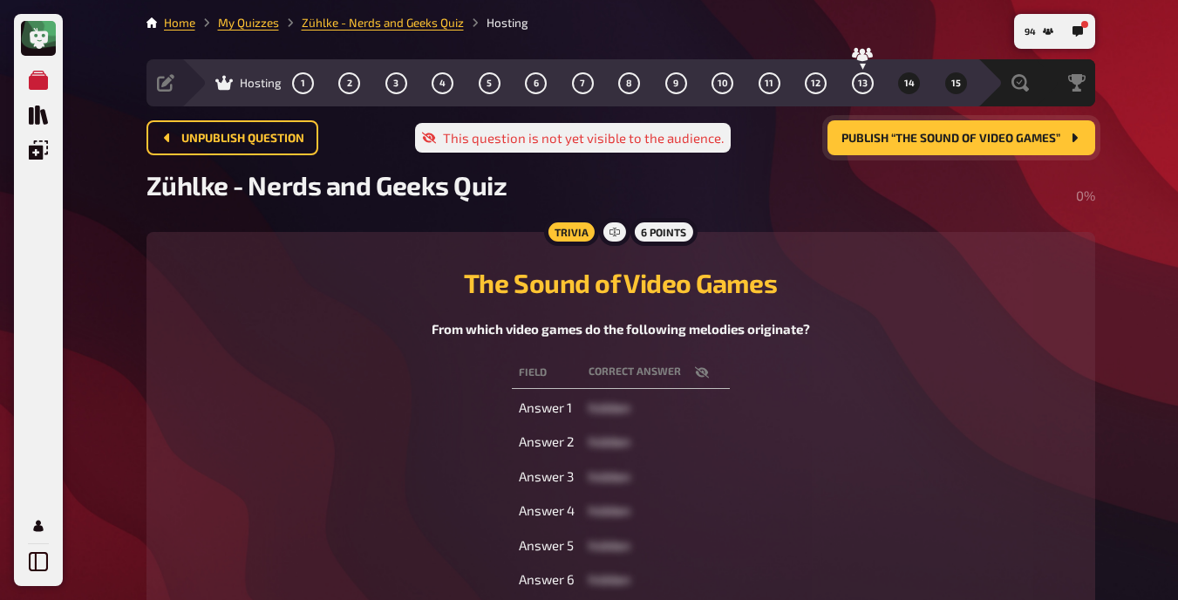
click at [749, 93] on button "15" at bounding box center [956, 83] width 28 height 28
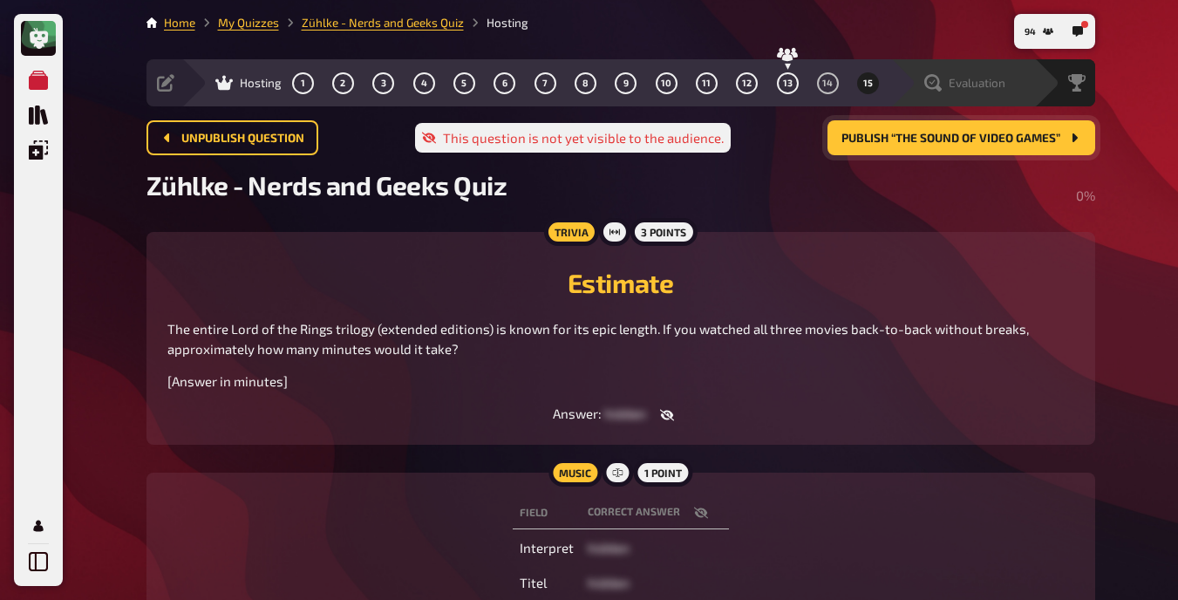
click at [749, 76] on span "Evaluation" at bounding box center [977, 83] width 57 height 14
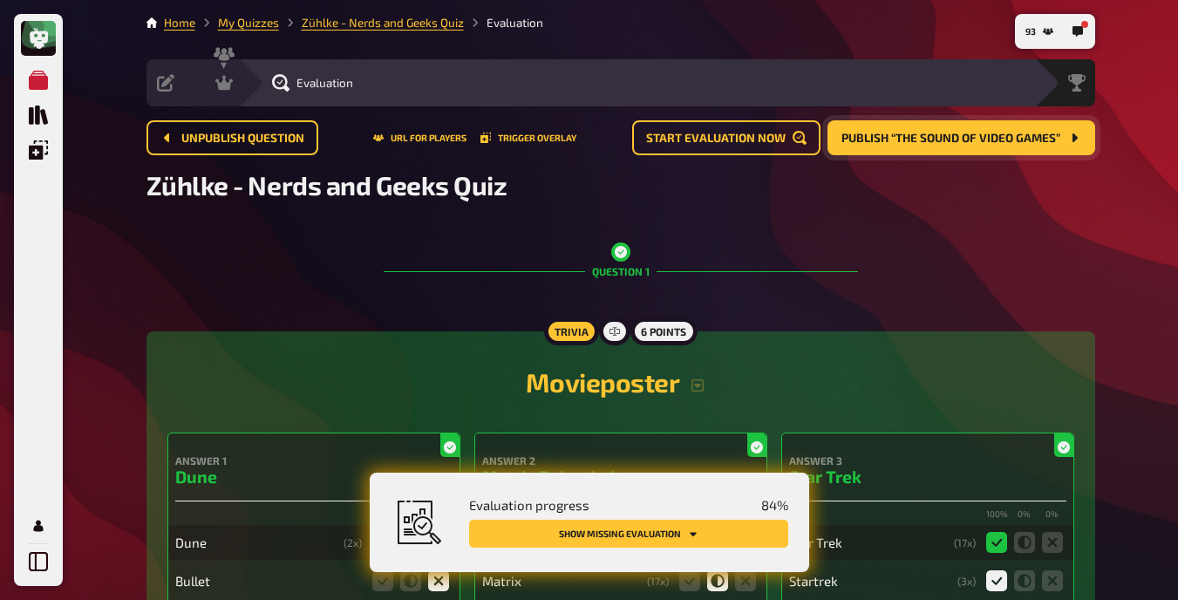
click at [727, 534] on button "Show missing evaluation" at bounding box center [628, 534] width 319 height 28
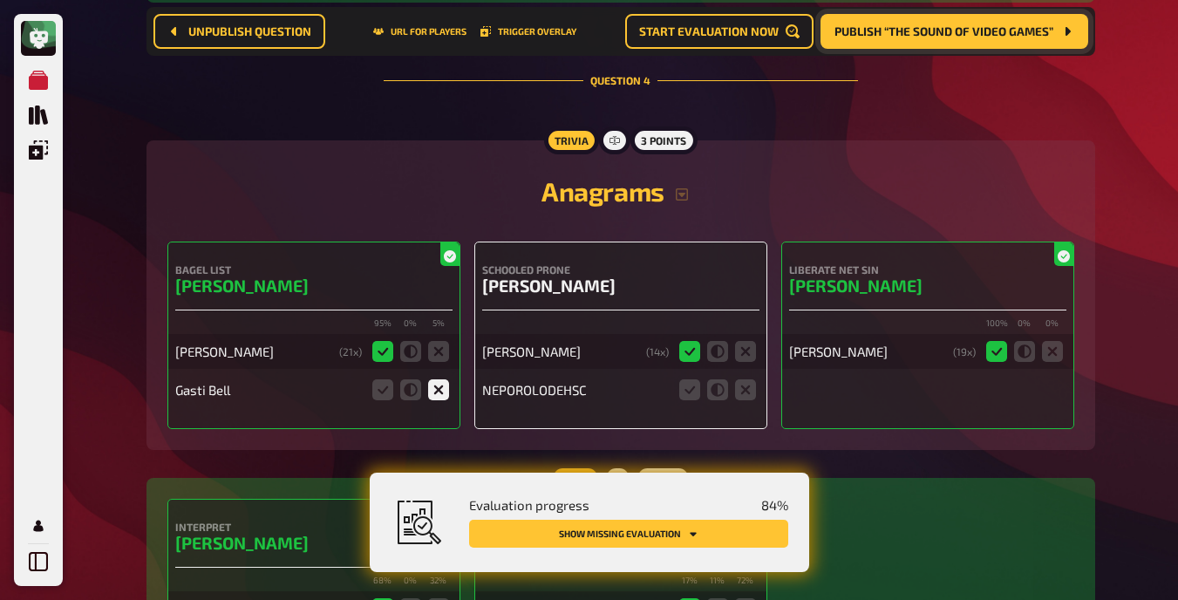
scroll to position [4678, 0]
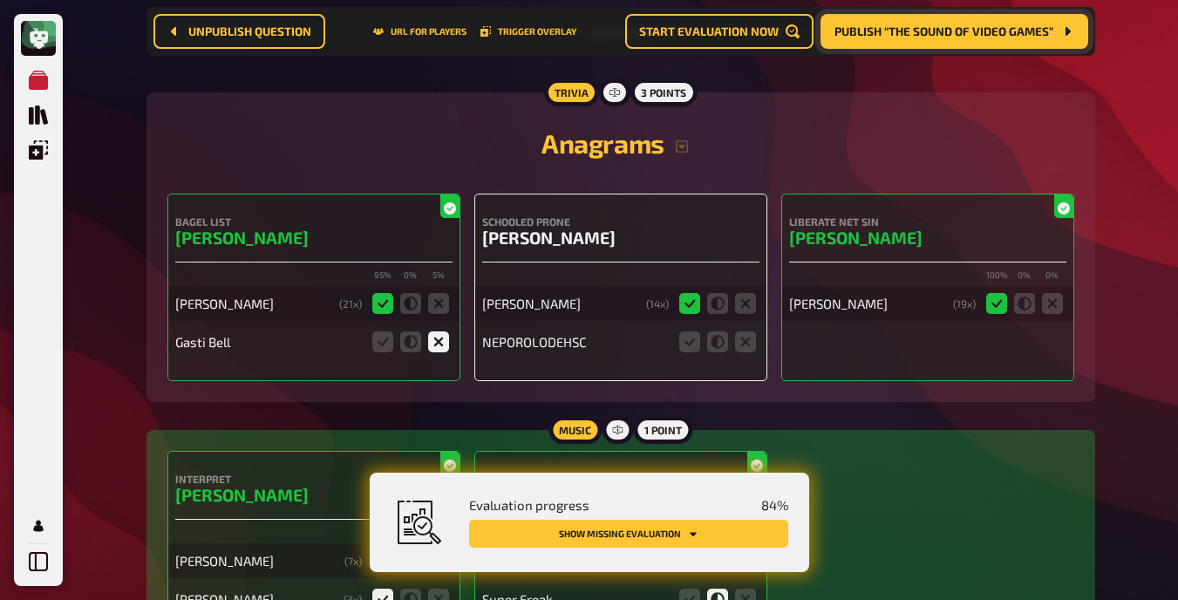
click at [749, 338] on fieldset at bounding box center [718, 342] width 84 height 28
click at [749, 338] on icon at bounding box center [745, 341] width 21 height 21
click at [0, 0] on input "radio" at bounding box center [0, 0] width 0 height 0
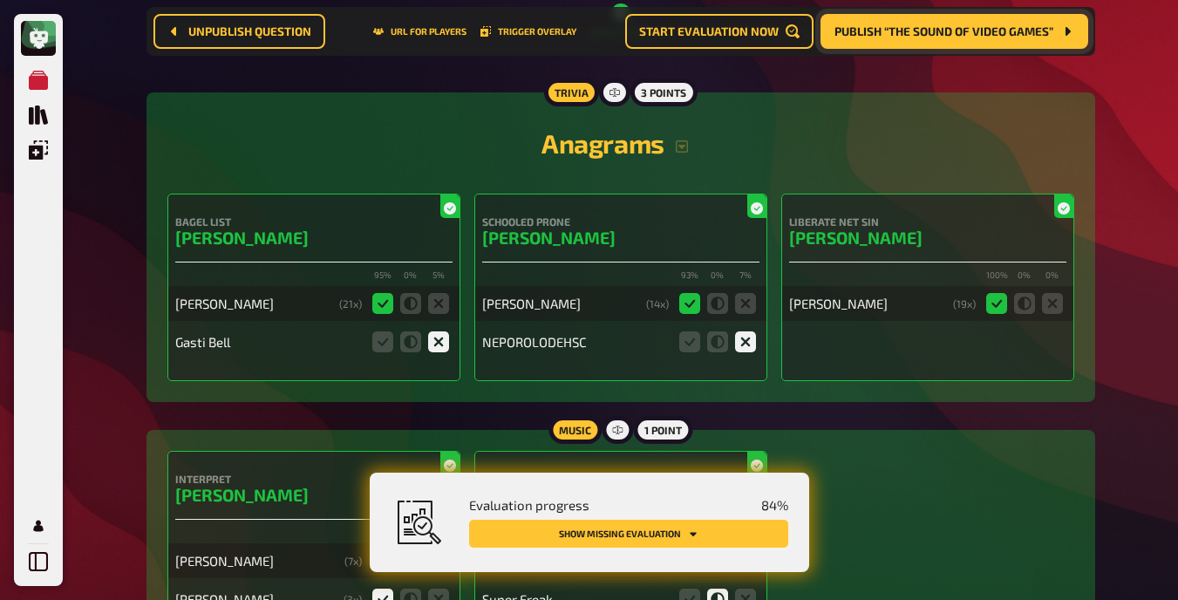
click at [710, 534] on button "Show missing evaluation" at bounding box center [628, 534] width 319 height 28
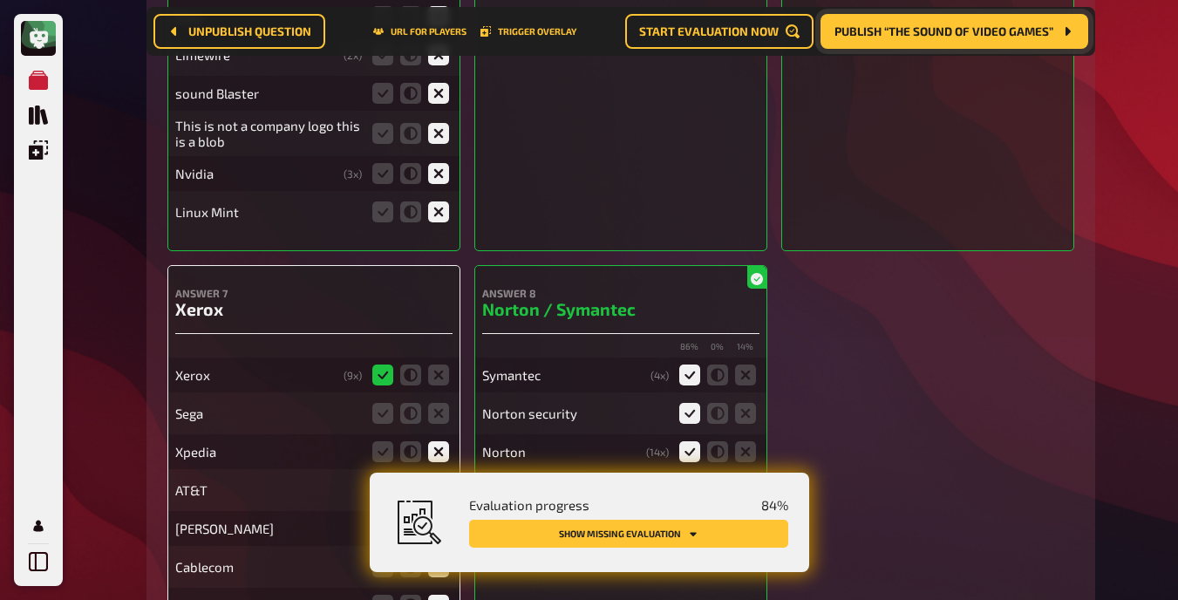
scroll to position [8724, 0]
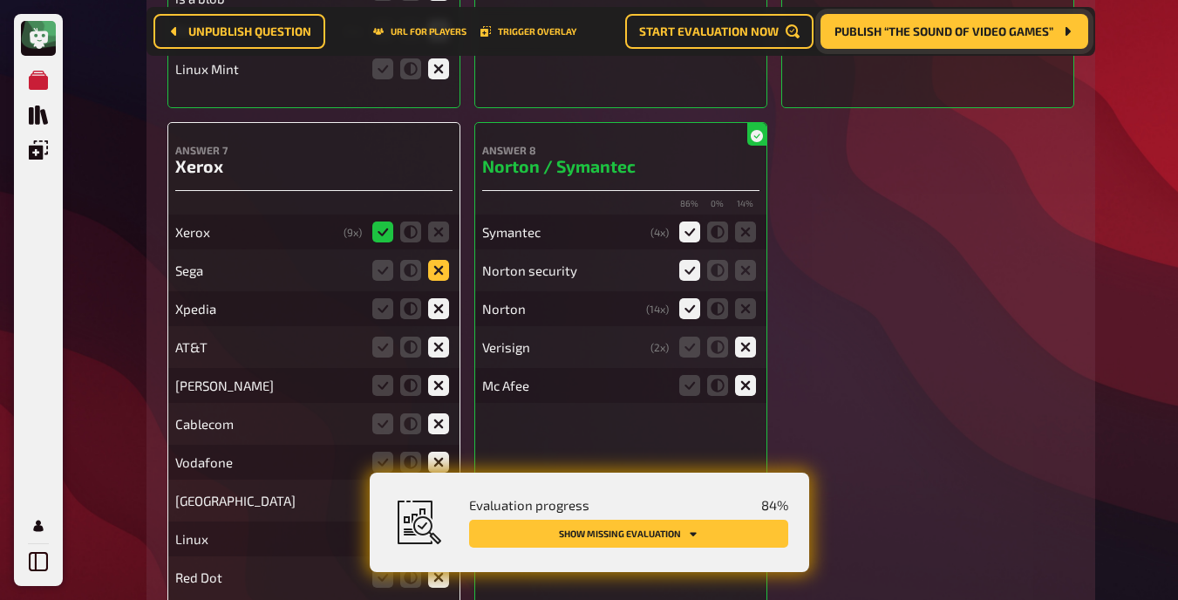
click at [439, 270] on icon at bounding box center [438, 270] width 21 height 21
click at [0, 0] on input "radio" at bounding box center [0, 0] width 0 height 0
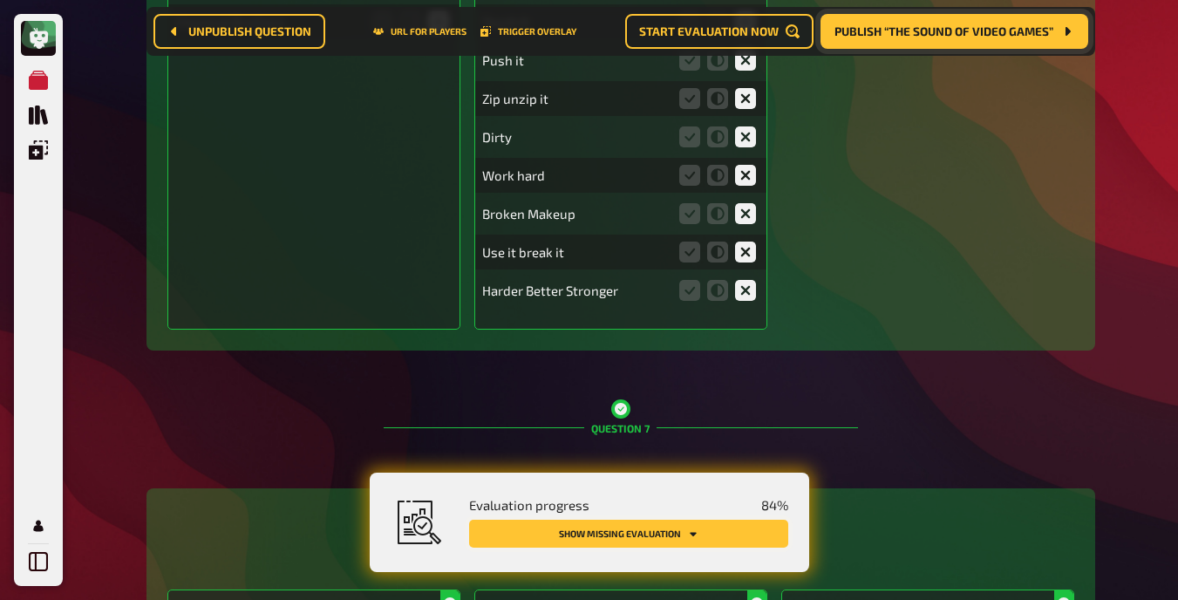
click at [651, 545] on button "Show missing evaluation" at bounding box center [628, 534] width 319 height 28
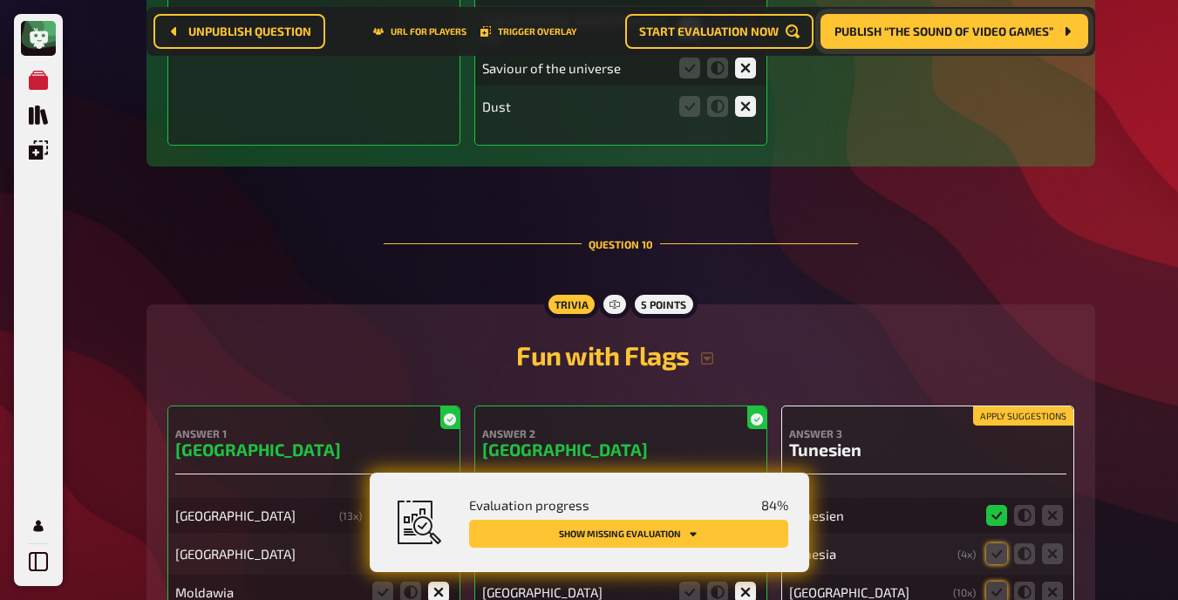
scroll to position [14841, 0]
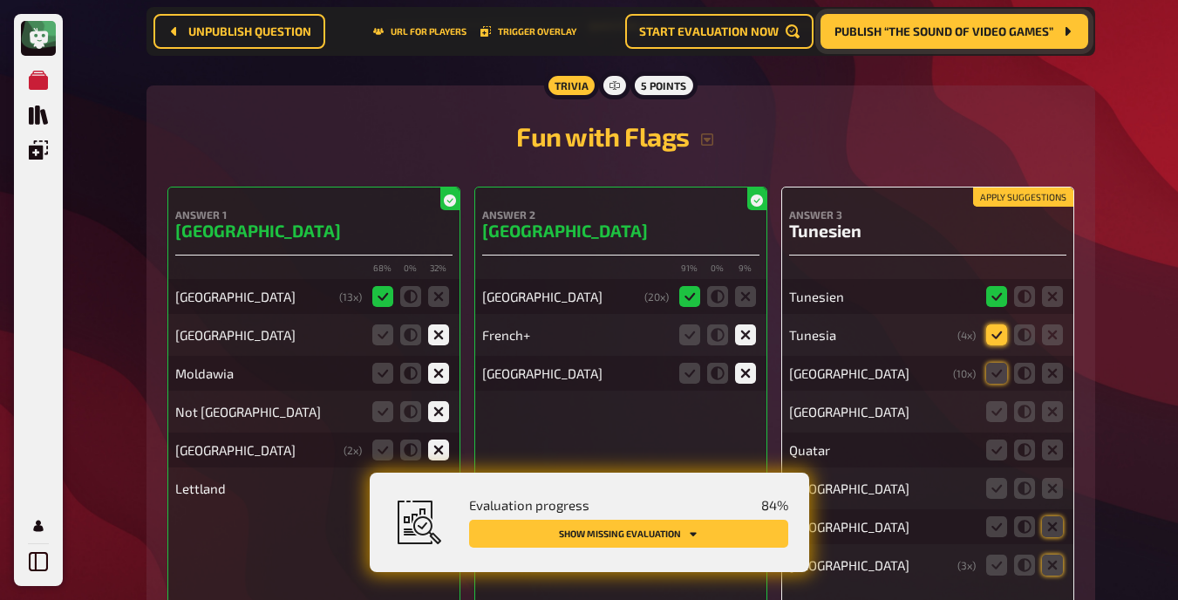
click at [749, 321] on fieldset at bounding box center [1025, 335] width 84 height 28
click at [749, 332] on icon at bounding box center [996, 334] width 21 height 21
click at [0, 0] on input "radio" at bounding box center [0, 0] width 0 height 0
click at [749, 366] on icon at bounding box center [996, 373] width 21 height 21
click at [0, 0] on input "radio" at bounding box center [0, 0] width 0 height 0
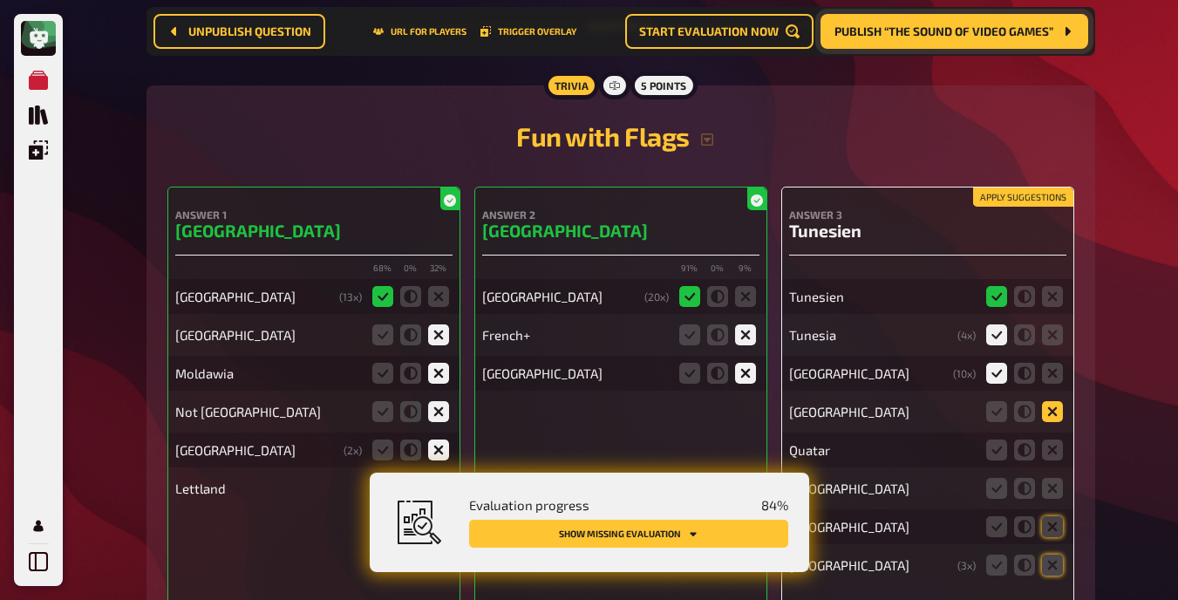
click at [749, 402] on icon at bounding box center [1052, 411] width 21 height 21
click at [0, 0] on input "radio" at bounding box center [0, 0] width 0 height 0
click at [749, 439] on icon at bounding box center [1052, 449] width 21 height 21
click at [0, 0] on input "radio" at bounding box center [0, 0] width 0 height 0
click at [749, 479] on icon at bounding box center [1052, 488] width 21 height 21
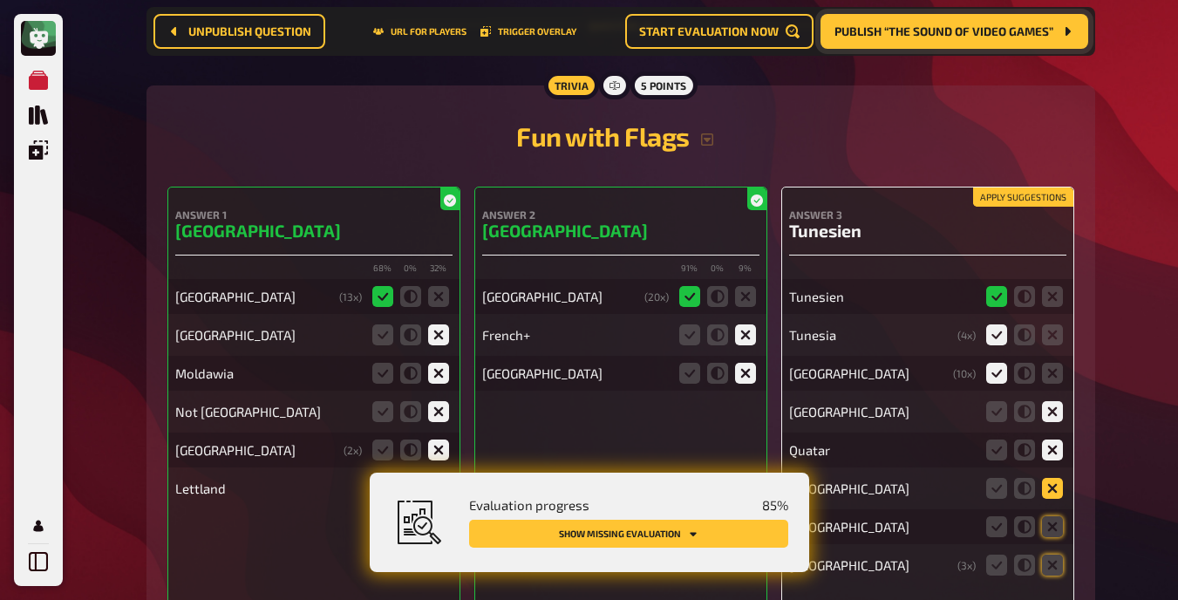
click at [0, 0] on input "radio" at bounding box center [0, 0] width 0 height 0
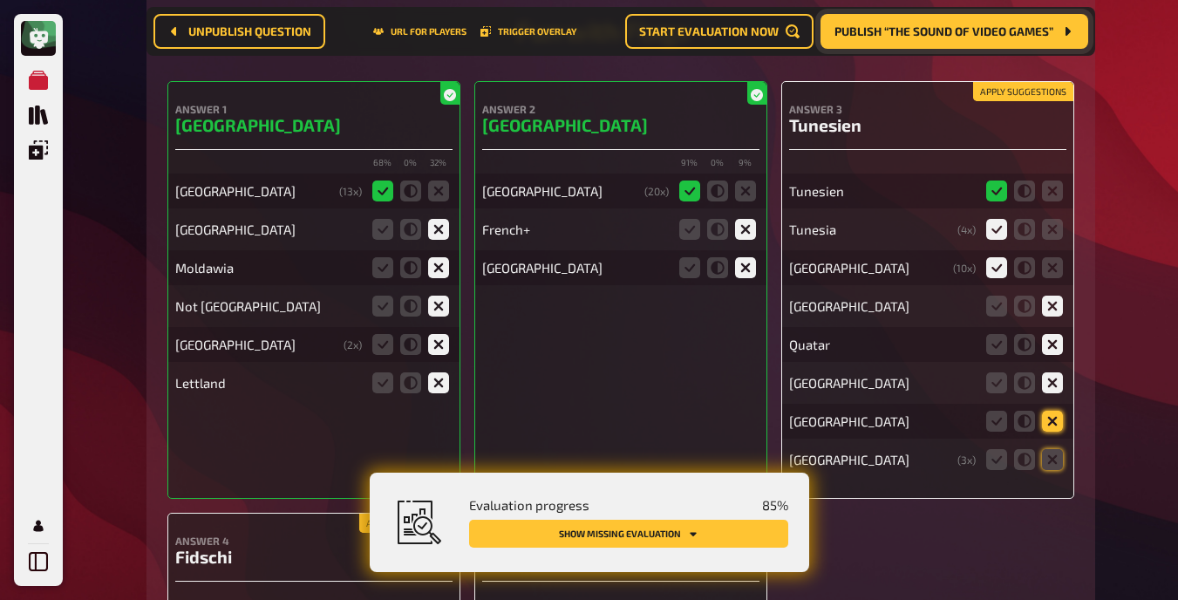
click at [749, 411] on icon at bounding box center [1052, 421] width 21 height 21
click at [0, 0] on input "radio" at bounding box center [0, 0] width 0 height 0
click at [749, 450] on icon at bounding box center [1052, 459] width 21 height 21
click at [0, 0] on input "radio" at bounding box center [0, 0] width 0 height 0
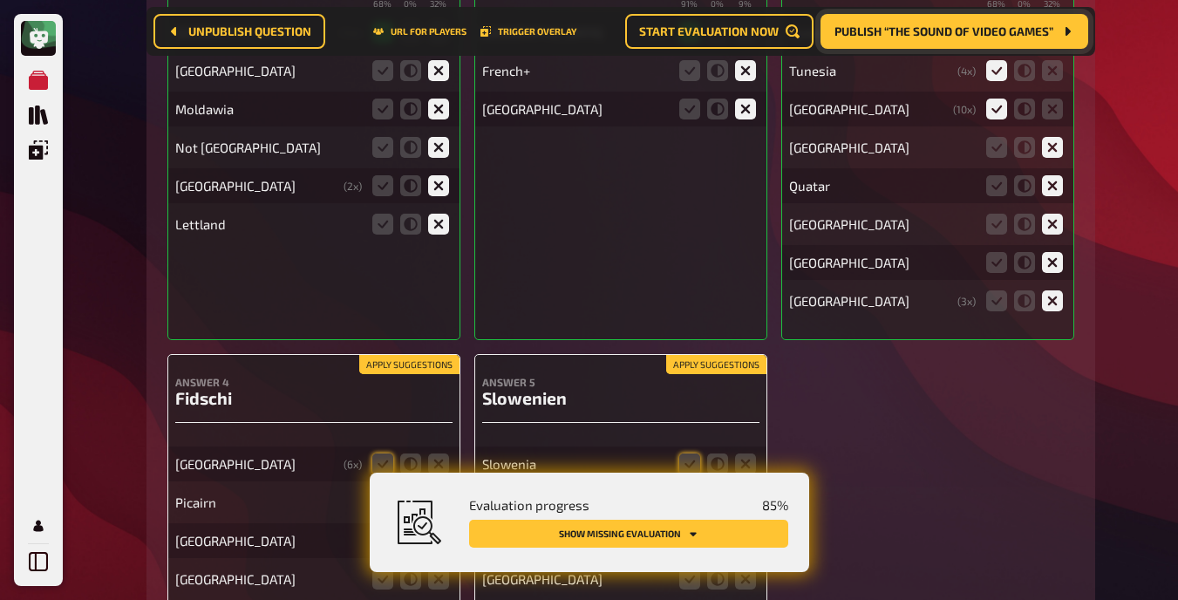
scroll to position [15302, 0]
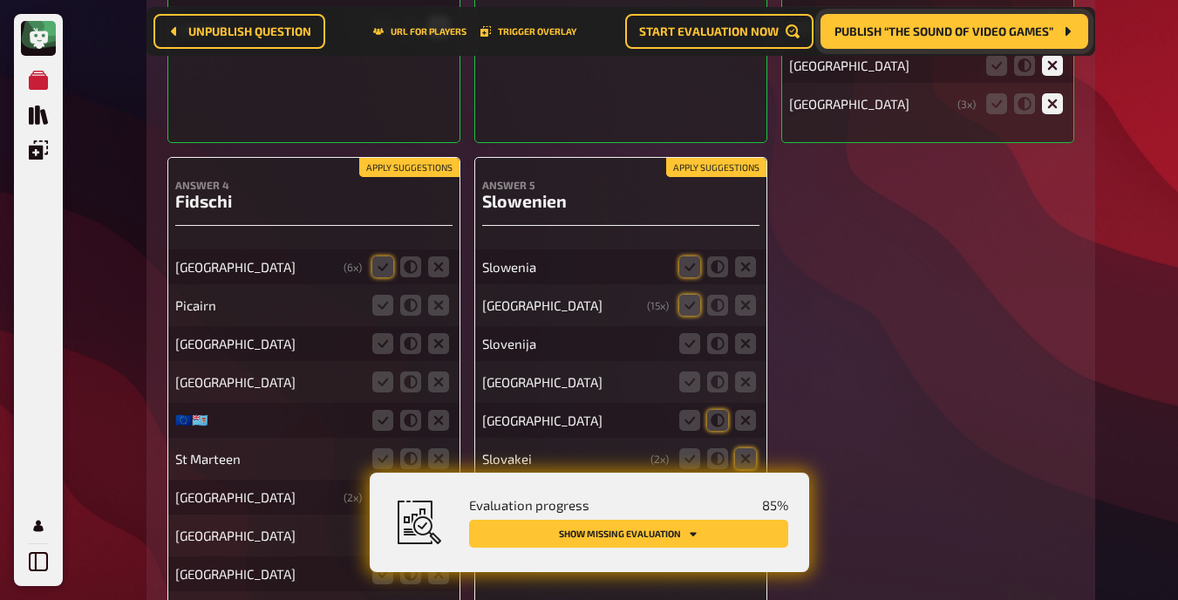
click at [431, 160] on button "Apply suggestions" at bounding box center [409, 167] width 100 height 19
click at [437, 296] on icon at bounding box center [438, 305] width 21 height 21
click at [0, 0] on input "radio" at bounding box center [0, 0] width 0 height 0
click at [439, 337] on icon at bounding box center [438, 343] width 21 height 21
click at [0, 0] on input "radio" at bounding box center [0, 0] width 0 height 0
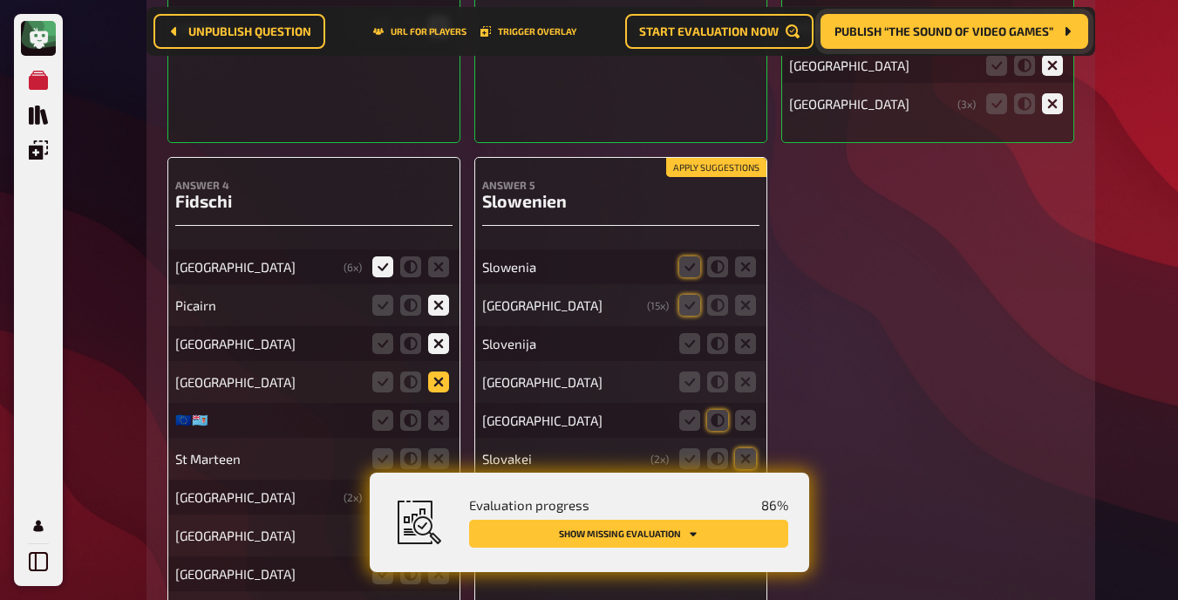
click at [439, 380] on icon at bounding box center [438, 381] width 21 height 21
click at [0, 0] on input "radio" at bounding box center [0, 0] width 0 height 0
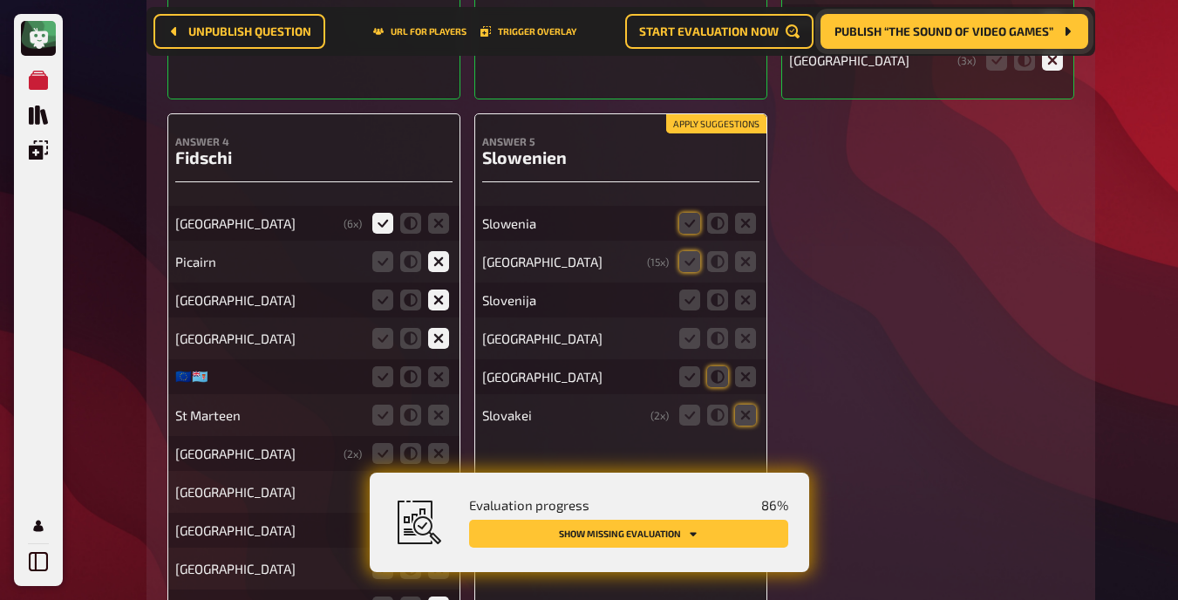
scroll to position [15347, 0]
click at [439, 368] on icon at bounding box center [438, 375] width 21 height 21
click at [0, 0] on input "radio" at bounding box center [0, 0] width 0 height 0
click at [436, 404] on icon at bounding box center [438, 414] width 21 height 21
click at [0, 0] on input "radio" at bounding box center [0, 0] width 0 height 0
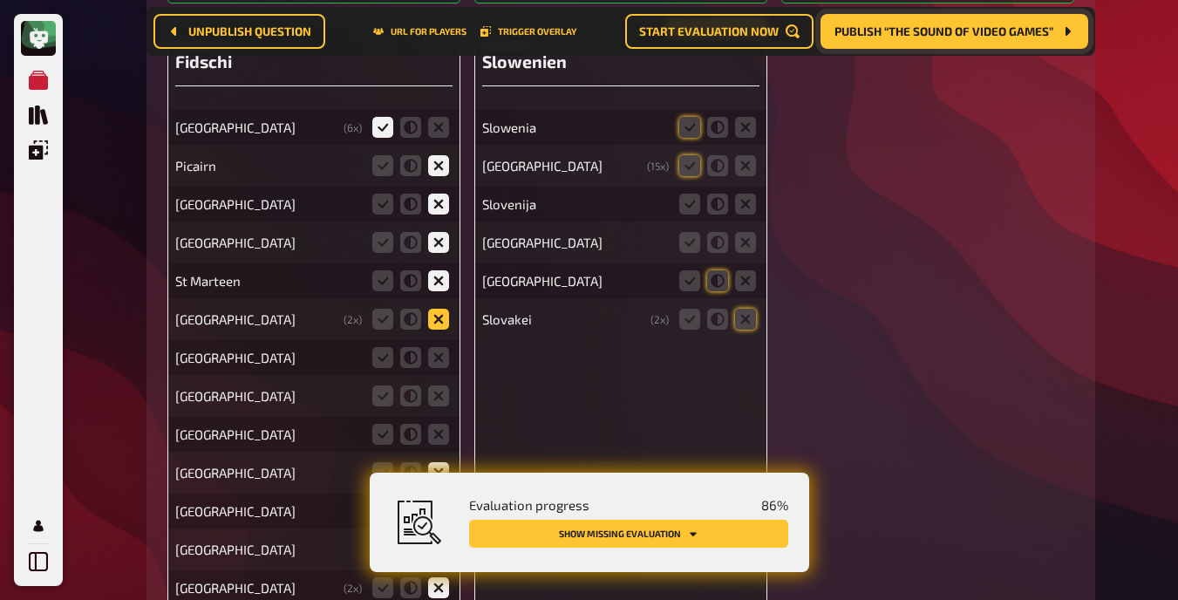
scroll to position [15443, 0]
click at [437, 346] on icon at bounding box center [438, 355] width 21 height 21
click at [0, 0] on input "radio" at bounding box center [0, 0] width 0 height 0
click at [434, 308] on icon at bounding box center [438, 317] width 21 height 21
click at [0, 0] on input "radio" at bounding box center [0, 0] width 0 height 0
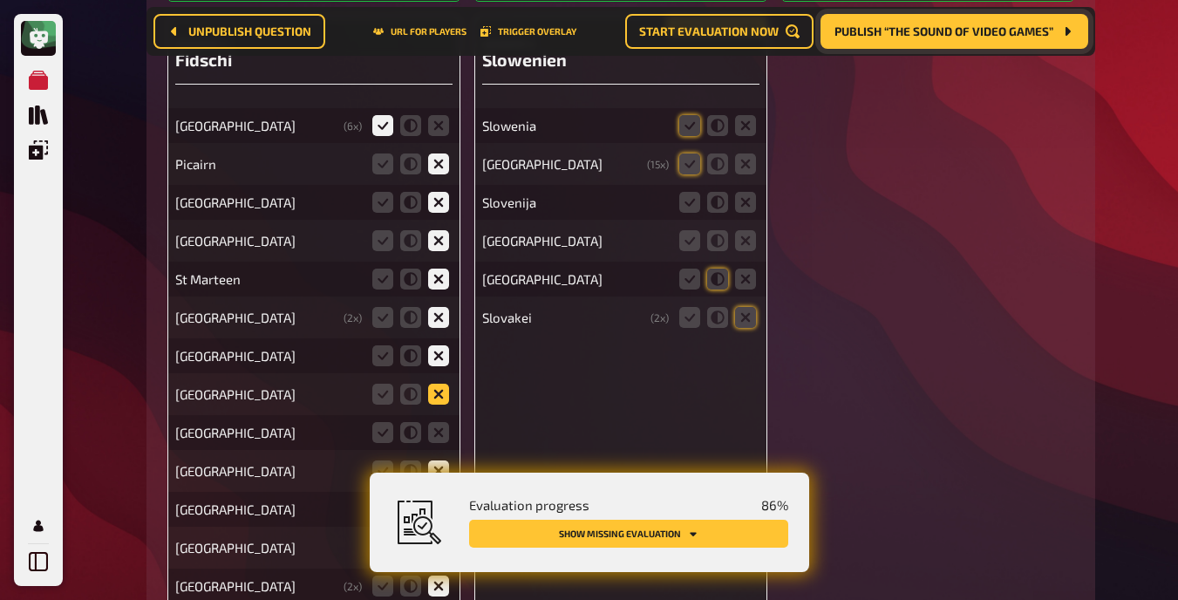
click at [436, 393] on icon at bounding box center [438, 394] width 21 height 21
click at [0, 0] on input "radio" at bounding box center [0, 0] width 0 height 0
click at [437, 422] on icon at bounding box center [438, 432] width 21 height 21
click at [0, 0] on input "radio" at bounding box center [0, 0] width 0 height 0
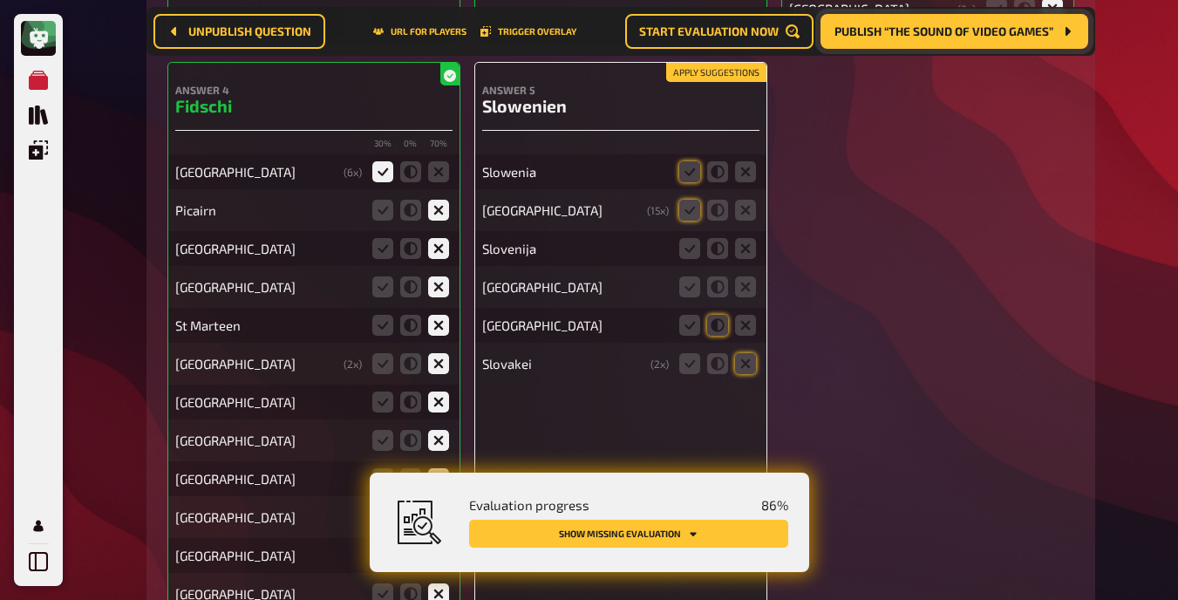
scroll to position [15387, 0]
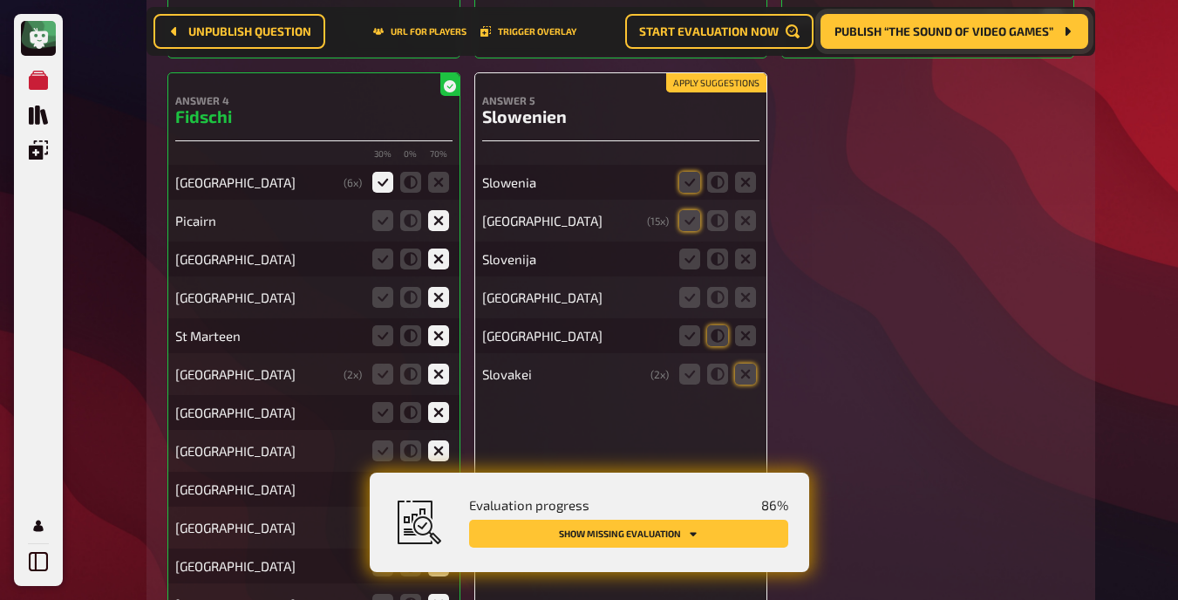
click at [713, 73] on button "Apply suggestions" at bounding box center [716, 82] width 100 height 19
click at [684, 251] on icon at bounding box center [689, 258] width 21 height 21
click at [0, 0] on input "radio" at bounding box center [0, 0] width 0 height 0
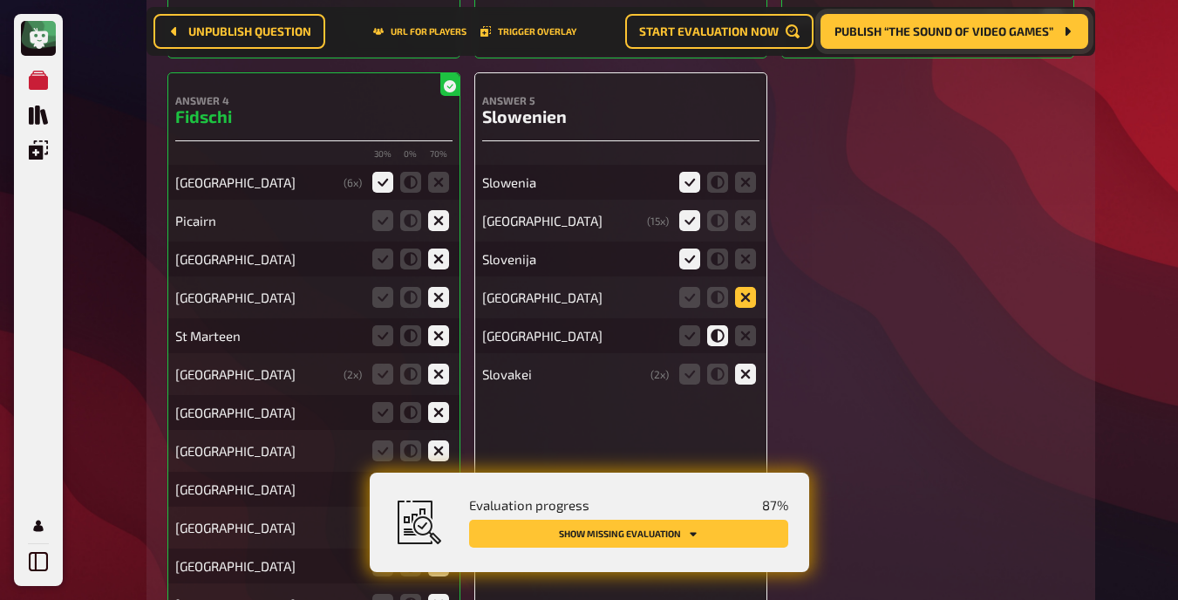
click at [749, 288] on icon at bounding box center [745, 297] width 21 height 21
click at [0, 0] on input "radio" at bounding box center [0, 0] width 0 height 0
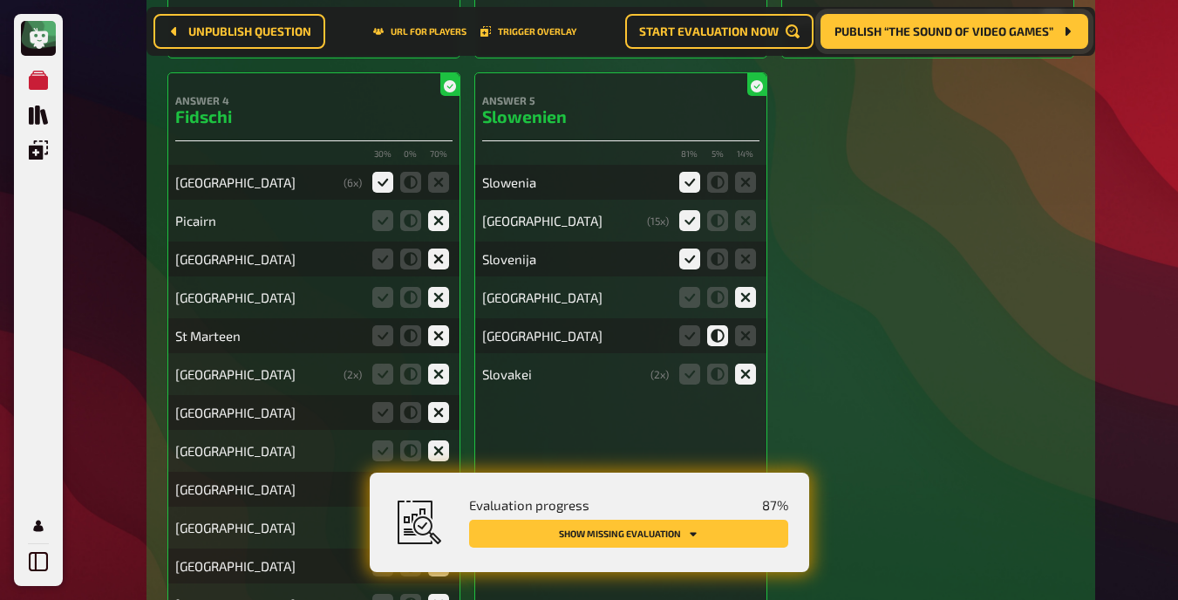
scroll to position [15404, 0]
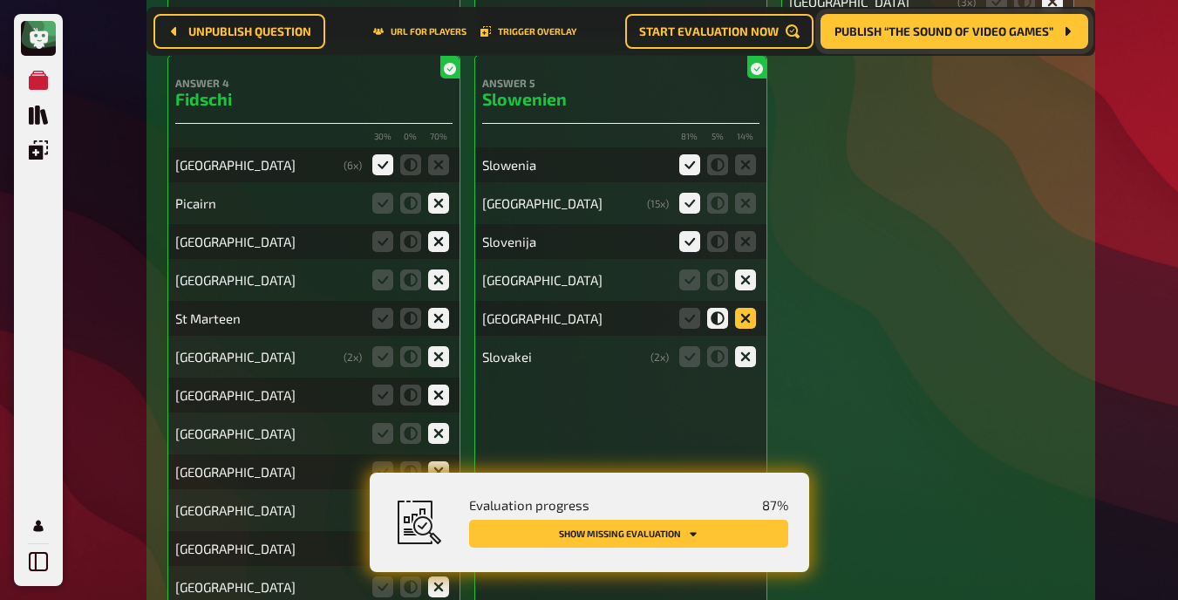
click at [745, 308] on icon at bounding box center [745, 318] width 21 height 21
click at [0, 0] on input "radio" at bounding box center [0, 0] width 0 height 0
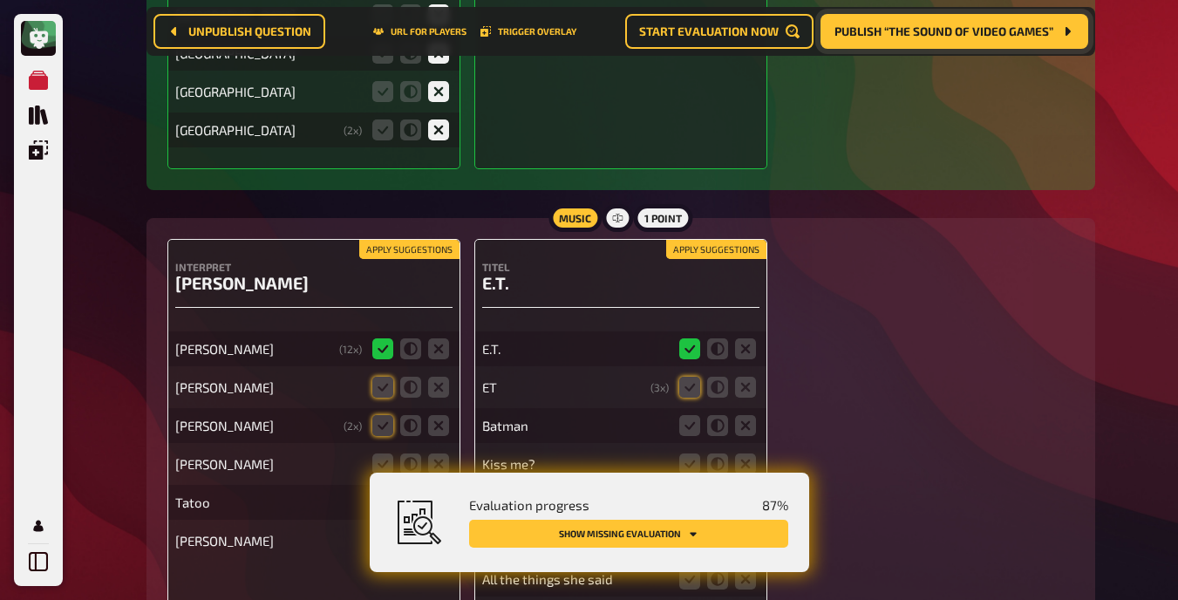
scroll to position [16019, 0]
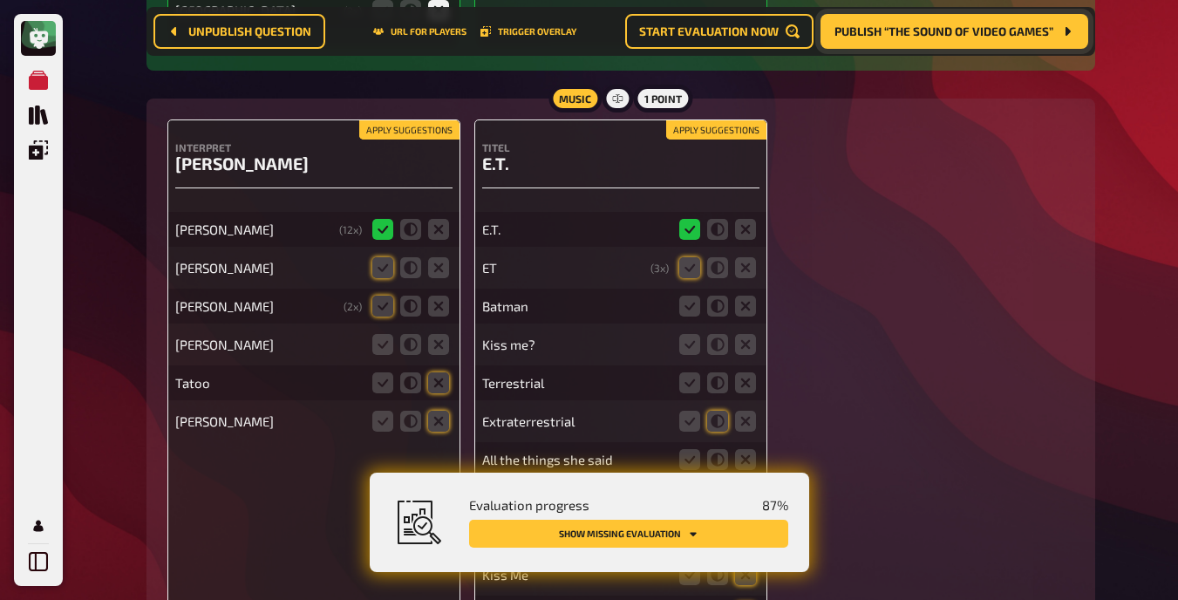
click at [419, 125] on button "Apply suggestions" at bounding box center [409, 129] width 100 height 19
click at [700, 126] on button "Apply suggestions" at bounding box center [716, 129] width 100 height 19
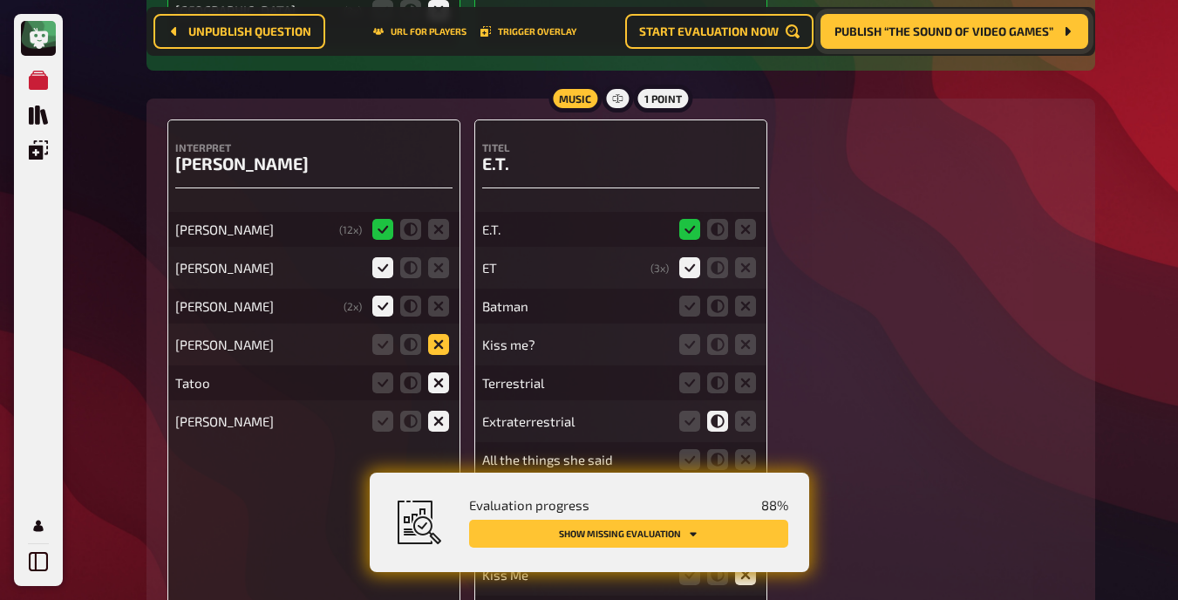
click at [444, 344] on icon at bounding box center [438, 344] width 21 height 21
click at [0, 0] on input "radio" at bounding box center [0, 0] width 0 height 0
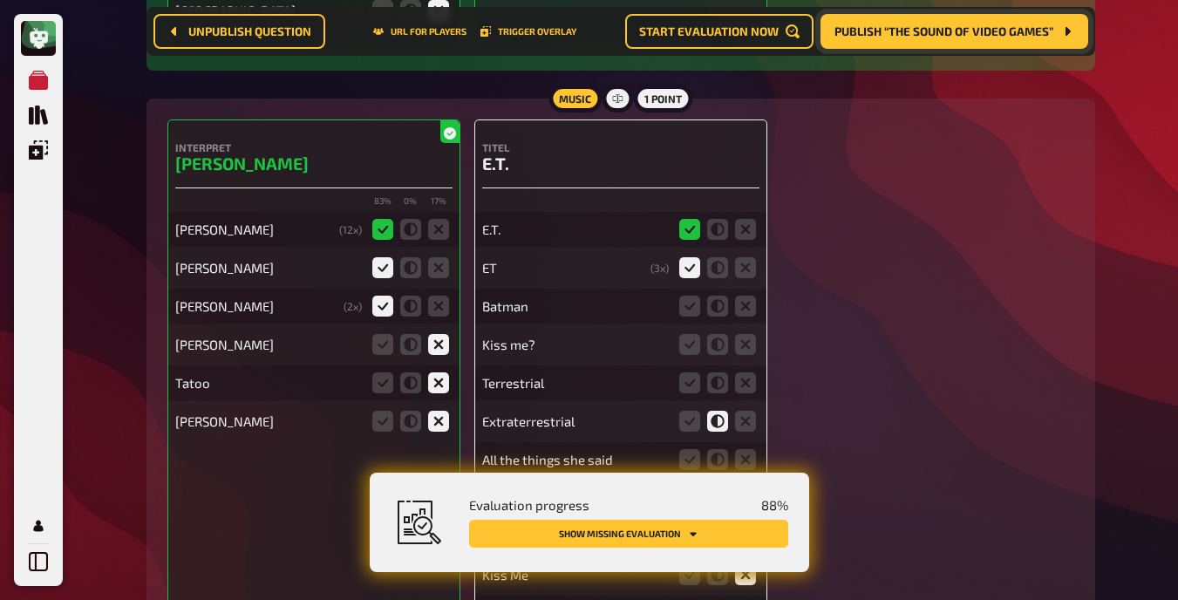
drag, startPoint x: 444, startPoint y: 344, endPoint x: 827, endPoint y: 270, distance: 389.7
click at [749, 270] on div "Interpret [PERSON_NAME] 83 % 0 % 17 % [PERSON_NAME] ( 12 x) [PERSON_NAME] [PERS…" at bounding box center [620, 404] width 907 height 571
click at [745, 296] on icon at bounding box center [745, 306] width 21 height 21
click at [0, 0] on input "radio" at bounding box center [0, 0] width 0 height 0
click at [744, 336] on icon at bounding box center [745, 344] width 21 height 21
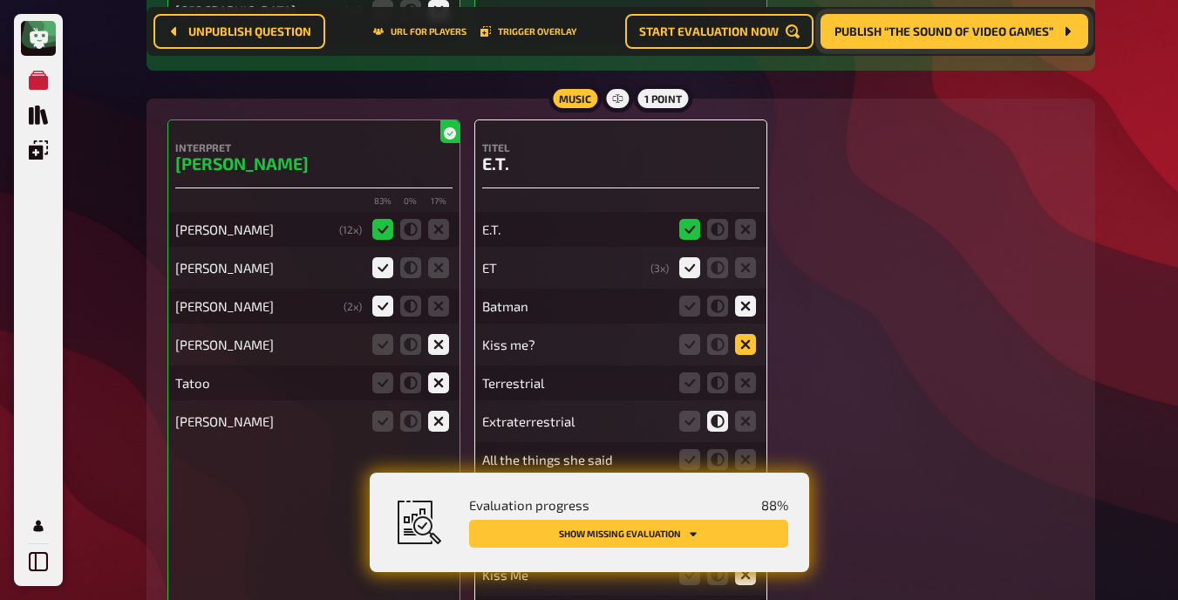
click at [0, 0] on input "radio" at bounding box center [0, 0] width 0 height 0
click at [745, 372] on icon at bounding box center [745, 382] width 21 height 21
click at [0, 0] on input "radio" at bounding box center [0, 0] width 0 height 0
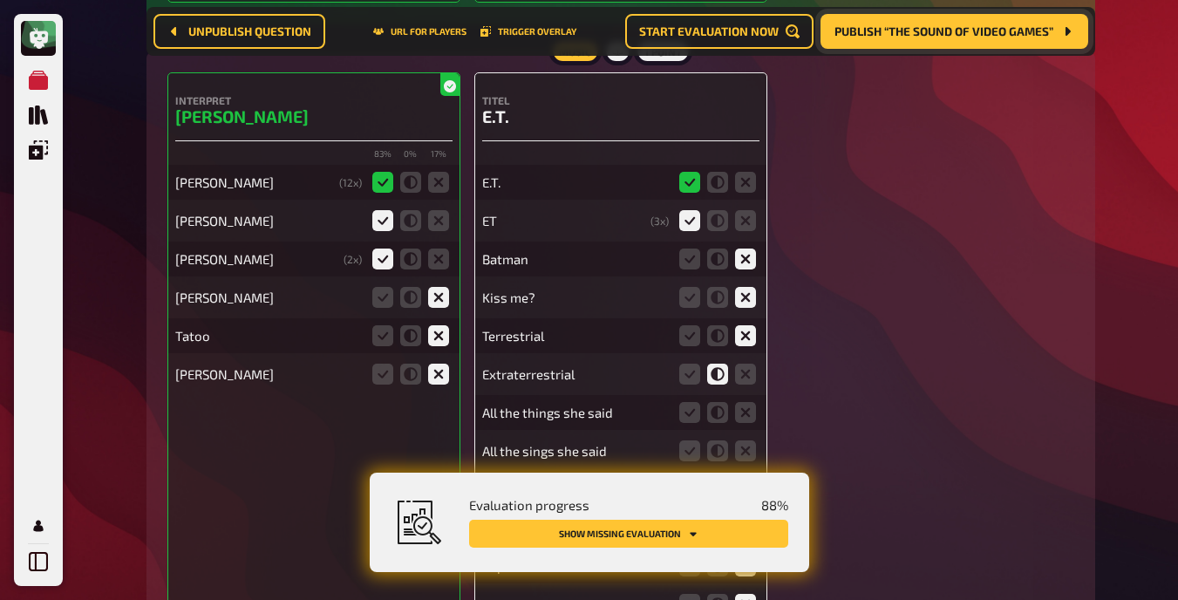
scroll to position [16085, 0]
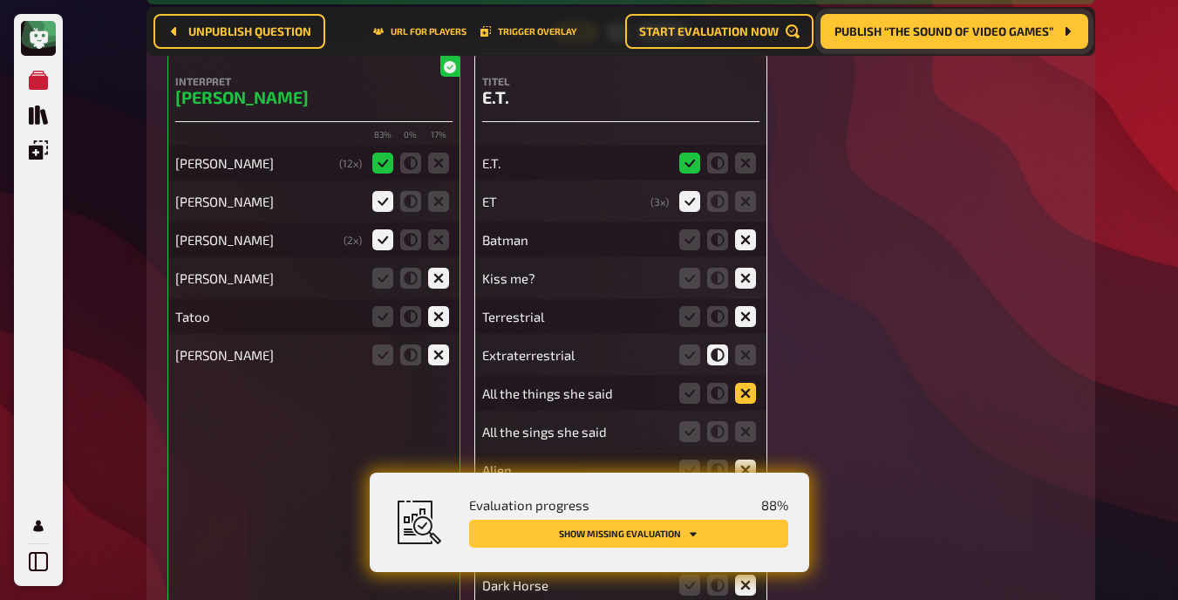
click at [745, 383] on icon at bounding box center [745, 393] width 21 height 21
click at [0, 0] on input "radio" at bounding box center [0, 0] width 0 height 0
click at [745, 429] on icon at bounding box center [745, 431] width 21 height 21
click at [0, 0] on input "radio" at bounding box center [0, 0] width 0 height 0
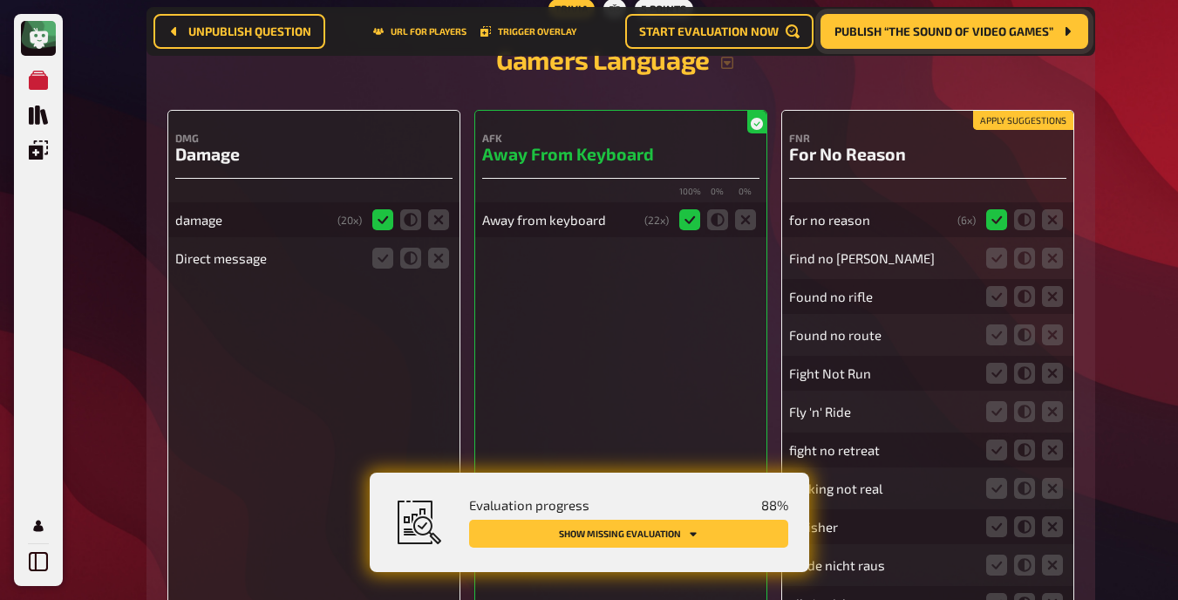
scroll to position [16860, 0]
click at [431, 249] on icon at bounding box center [438, 257] width 21 height 21
click at [0, 0] on input "radio" at bounding box center [0, 0] width 0 height 0
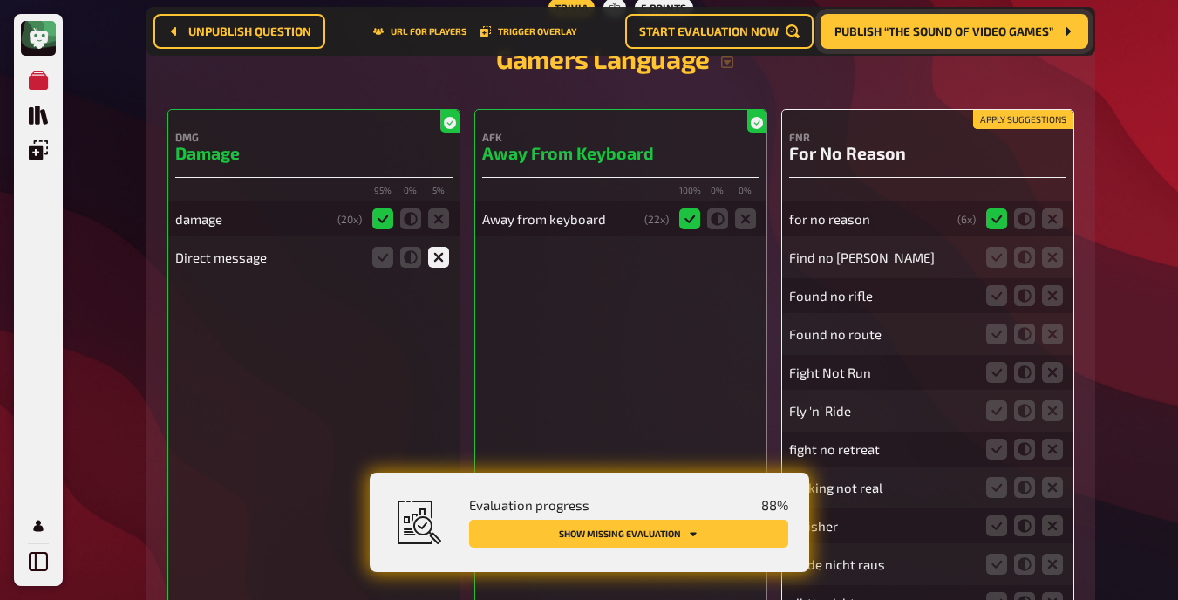
click at [749, 100] on div "Gamers Language DMG Damage 95 % 0 % 5 % damage ( 20 x) Direct message AFK Away …" at bounding box center [620, 570] width 907 height 1083
click at [749, 248] on icon at bounding box center [1052, 257] width 21 height 21
click at [0, 0] on input "radio" at bounding box center [0, 0] width 0 height 0
click at [749, 288] on icon at bounding box center [1052, 295] width 21 height 21
click at [0, 0] on input "radio" at bounding box center [0, 0] width 0 height 0
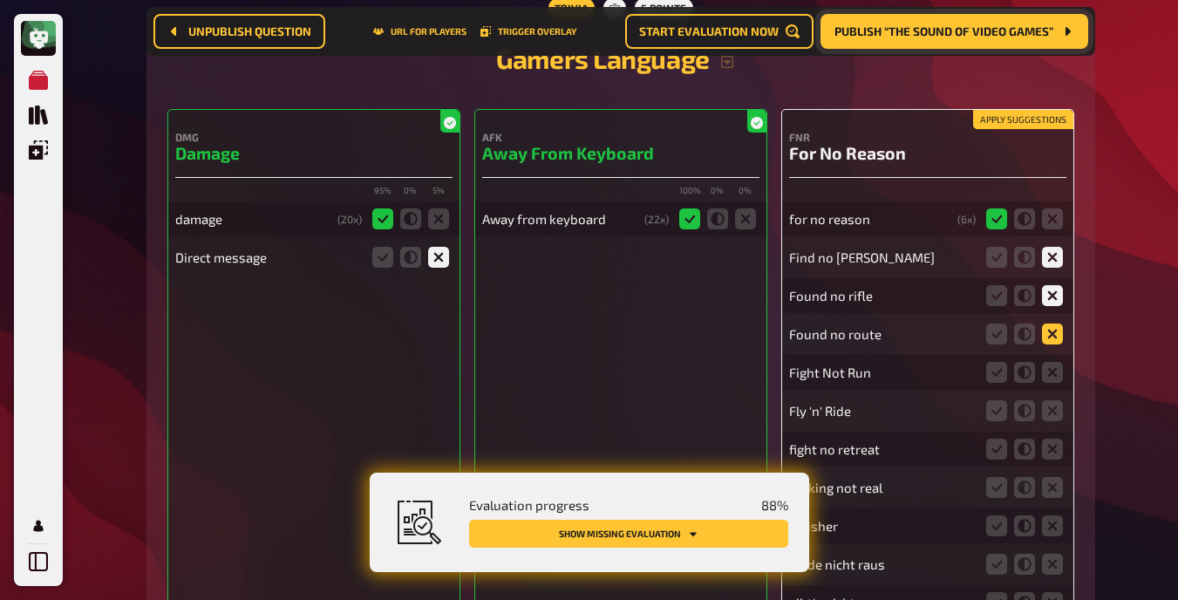
click at [749, 323] on icon at bounding box center [1052, 333] width 21 height 21
click at [0, 0] on input "radio" at bounding box center [0, 0] width 0 height 0
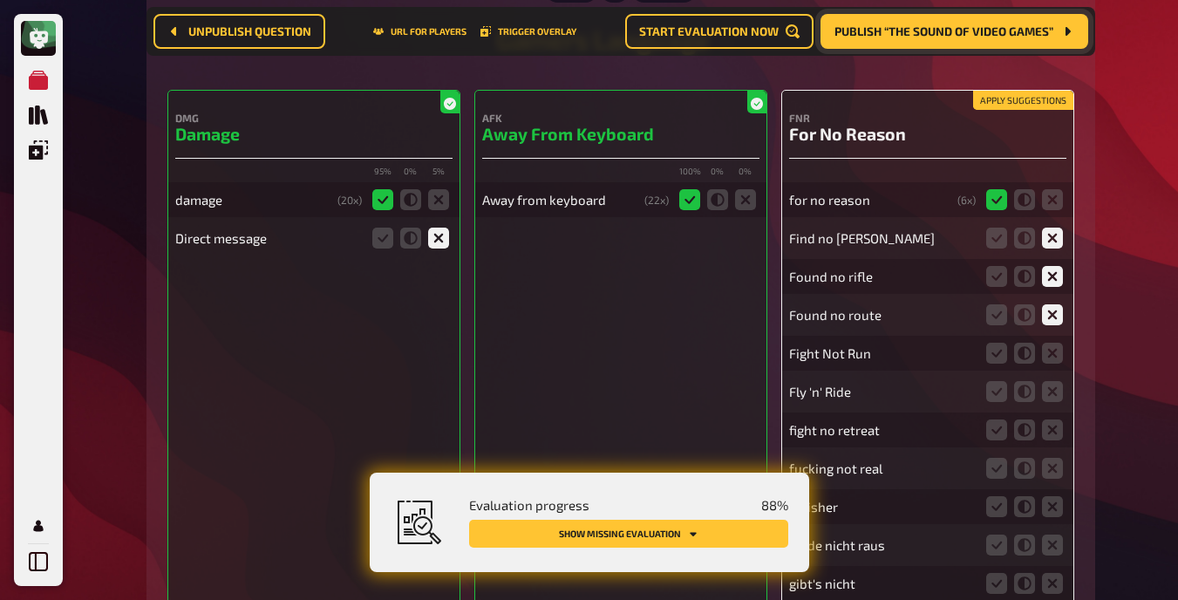
scroll to position [16894, 0]
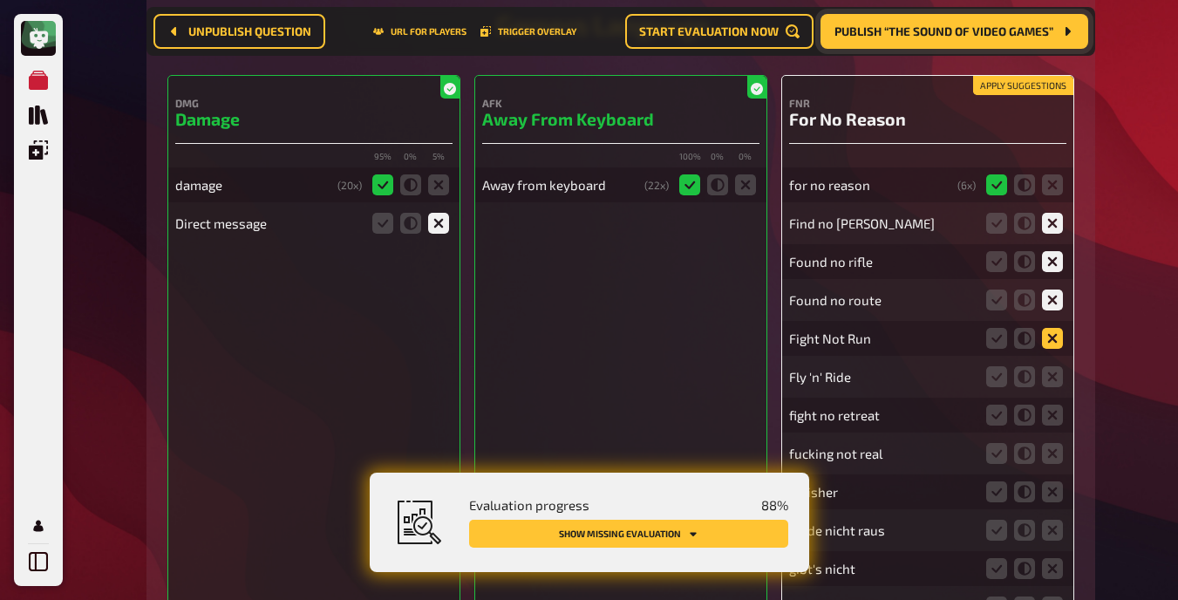
click at [749, 330] on icon at bounding box center [1052, 338] width 21 height 21
click at [0, 0] on input "radio" at bounding box center [0, 0] width 0 height 0
click at [749, 373] on icon at bounding box center [1052, 376] width 21 height 21
click at [0, 0] on input "radio" at bounding box center [0, 0] width 0 height 0
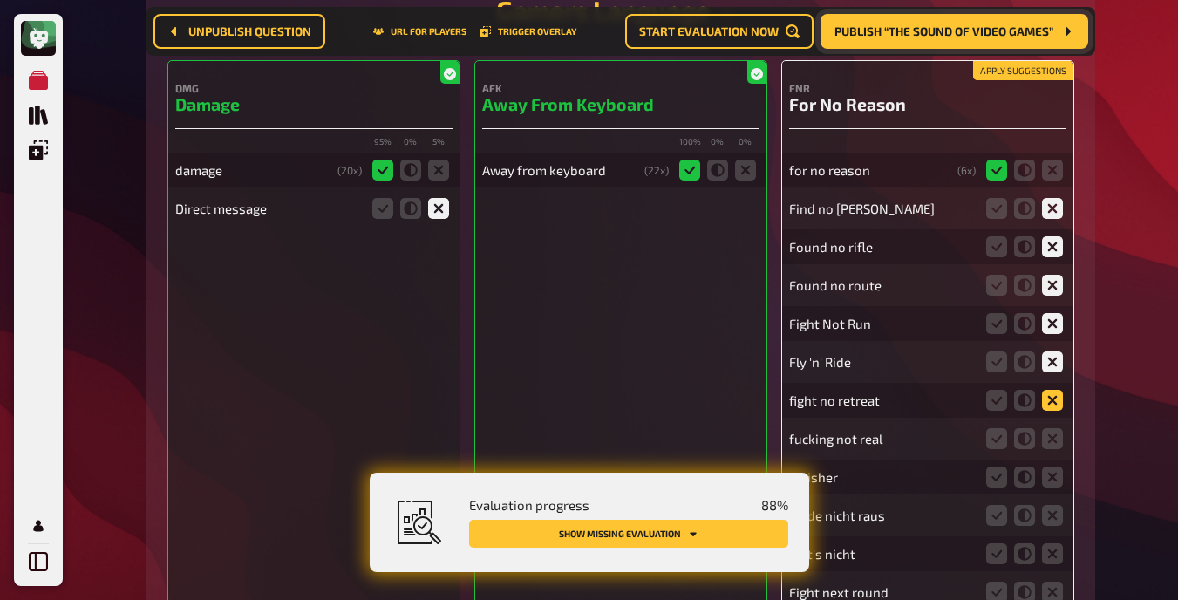
click at [749, 393] on icon at bounding box center [1052, 400] width 21 height 21
click at [0, 0] on input "radio" at bounding box center [0, 0] width 0 height 0
click at [749, 432] on icon at bounding box center [1052, 438] width 21 height 21
click at [0, 0] on input "radio" at bounding box center [0, 0] width 0 height 0
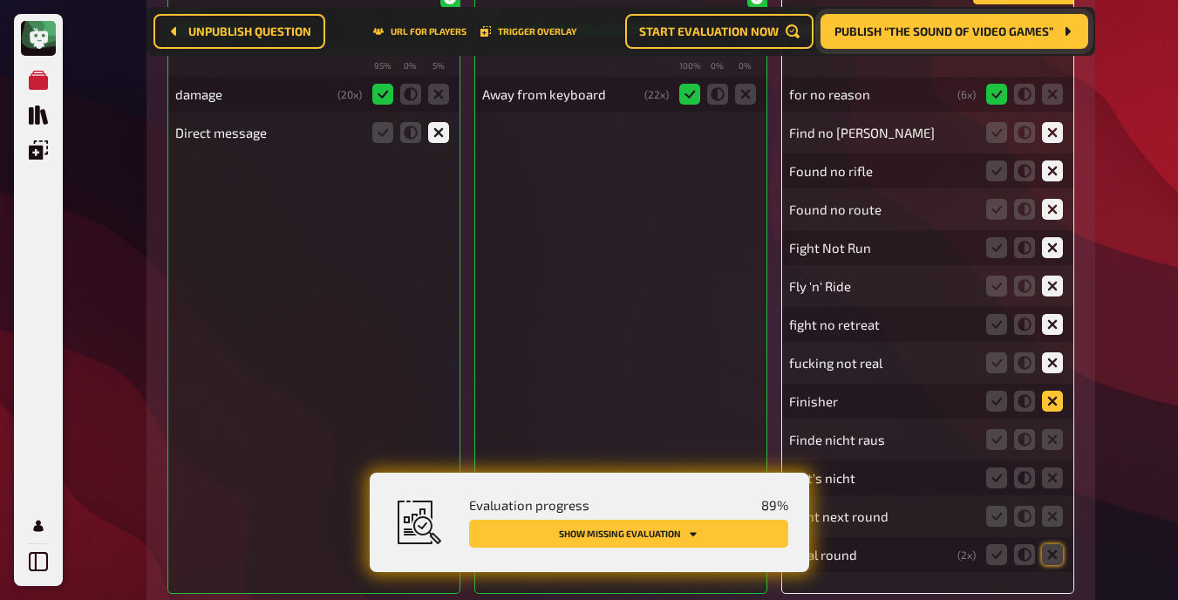
click at [749, 393] on icon at bounding box center [1052, 401] width 21 height 21
click at [0, 0] on input "radio" at bounding box center [0, 0] width 0 height 0
click at [749, 440] on icon at bounding box center [1052, 439] width 21 height 21
click at [0, 0] on input "radio" at bounding box center [0, 0] width 0 height 0
click at [749, 435] on icon at bounding box center [1052, 439] width 21 height 21
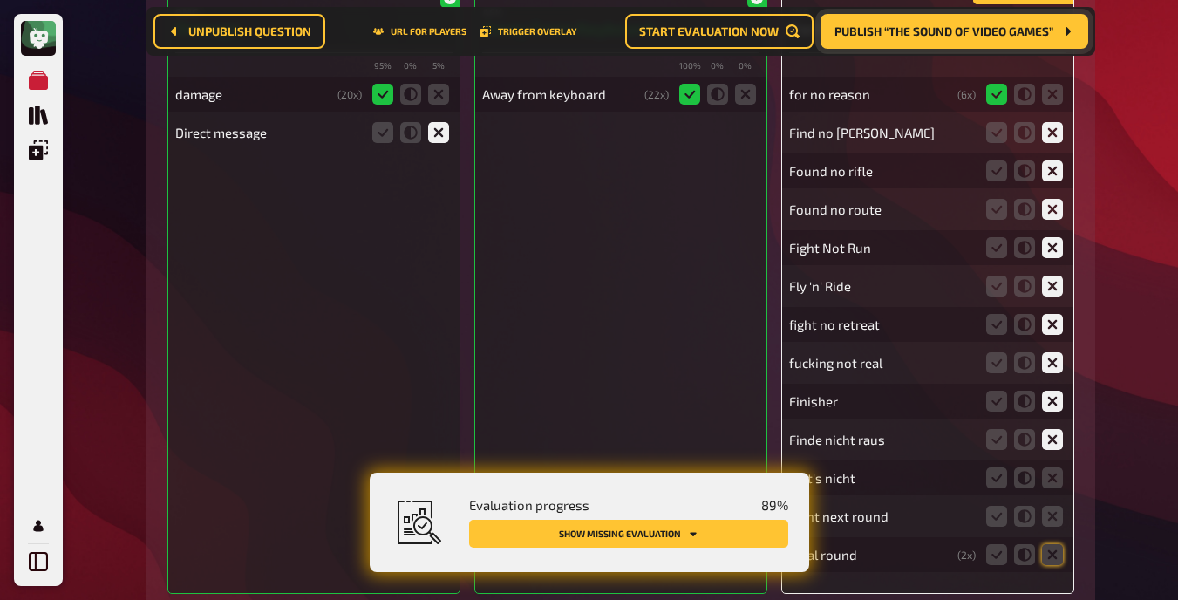
click at [0, 0] on input "radio" at bounding box center [0, 0] width 0 height 0
click at [749, 467] on icon at bounding box center [1052, 477] width 21 height 21
click at [0, 0] on input "radio" at bounding box center [0, 0] width 0 height 0
click at [749, 506] on icon at bounding box center [1052, 516] width 21 height 21
click at [0, 0] on input "radio" at bounding box center [0, 0] width 0 height 0
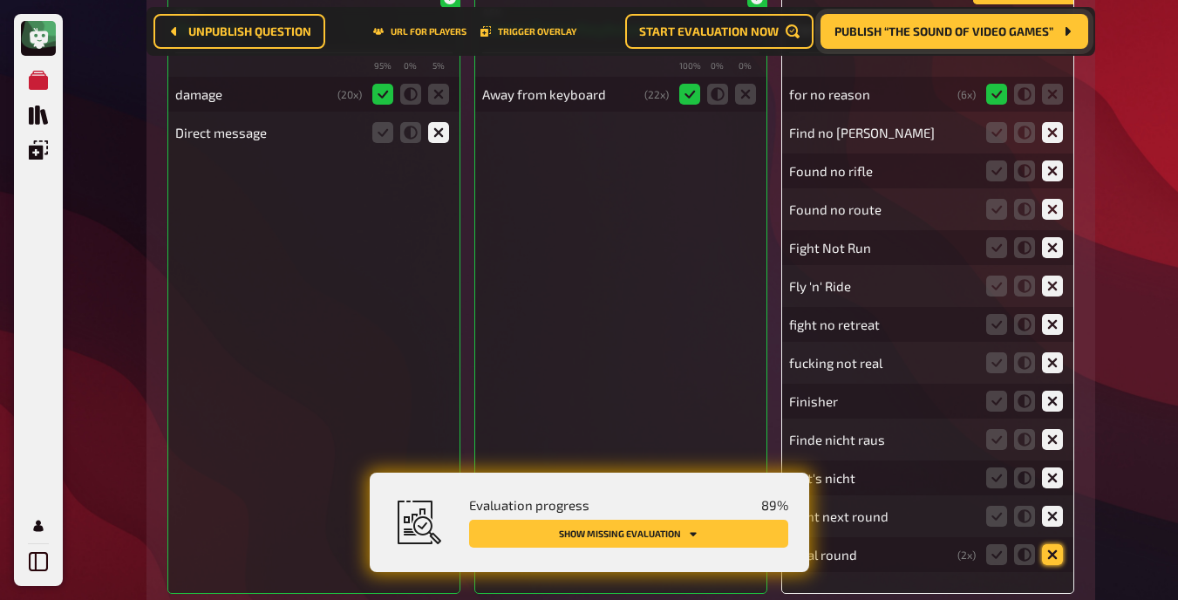
click at [749, 544] on icon at bounding box center [1052, 554] width 21 height 21
click at [0, 0] on input "radio" at bounding box center [0, 0] width 0 height 0
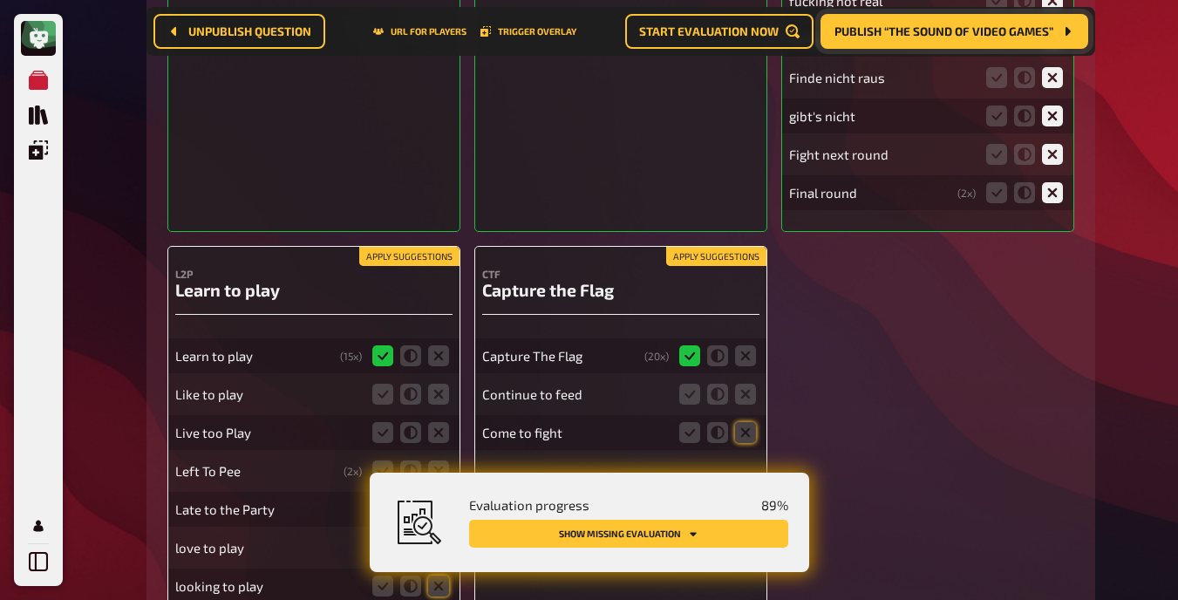
scroll to position [17348, 0]
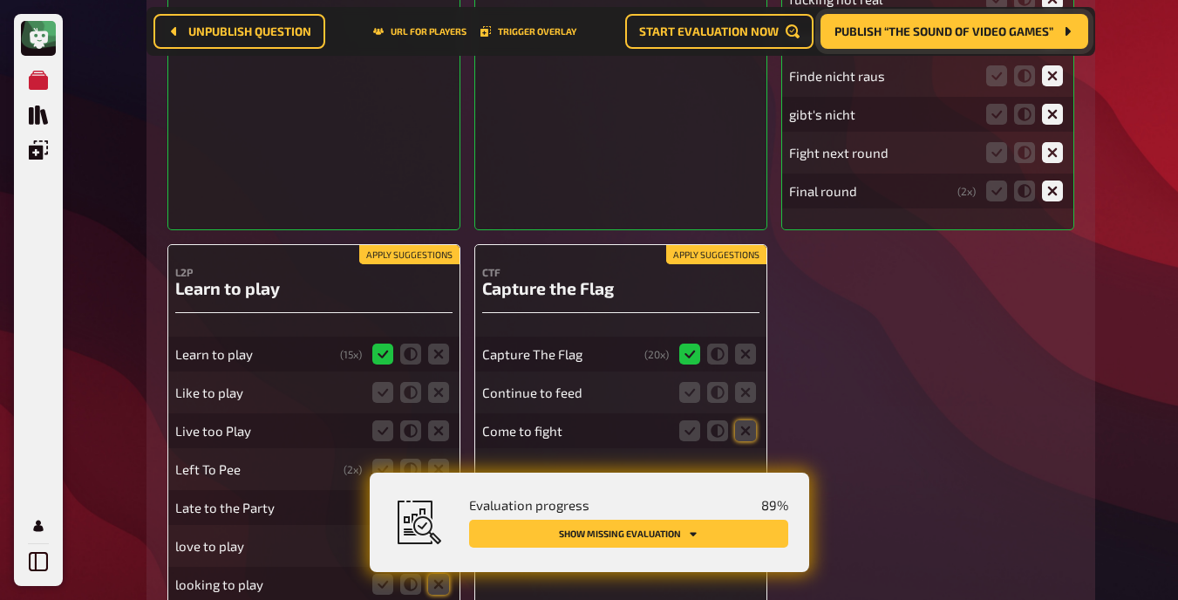
click at [376, 245] on button "Apply suggestions" at bounding box center [409, 254] width 100 height 19
click at [744, 245] on button "Apply suggestions" at bounding box center [716, 254] width 100 height 19
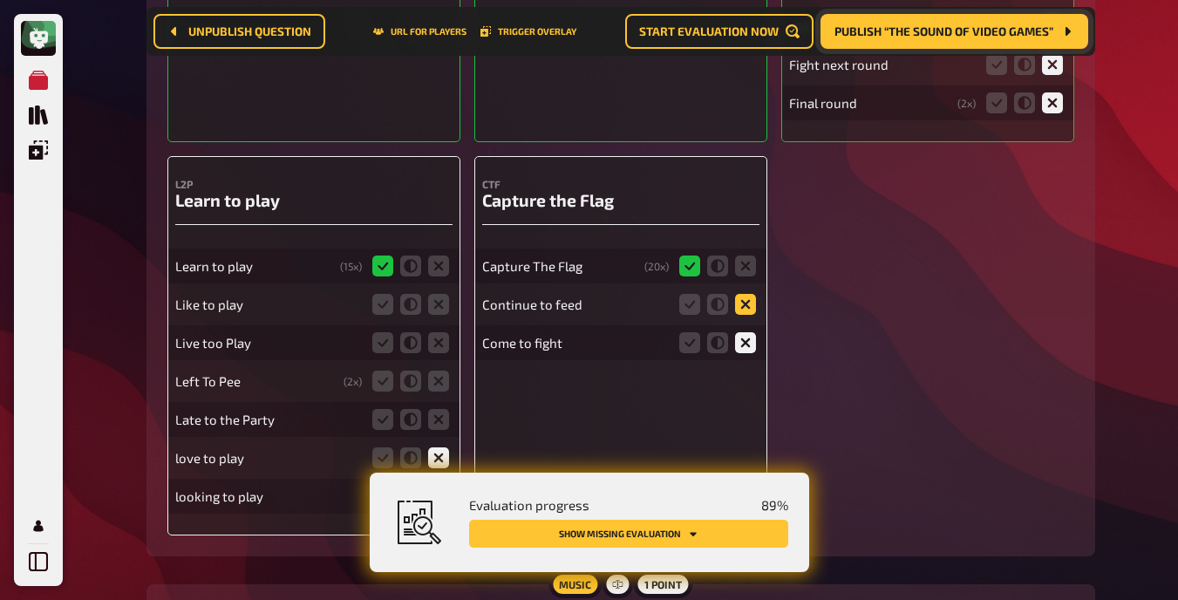
click at [748, 295] on icon at bounding box center [745, 304] width 21 height 21
click at [0, 0] on input "radio" at bounding box center [0, 0] width 0 height 0
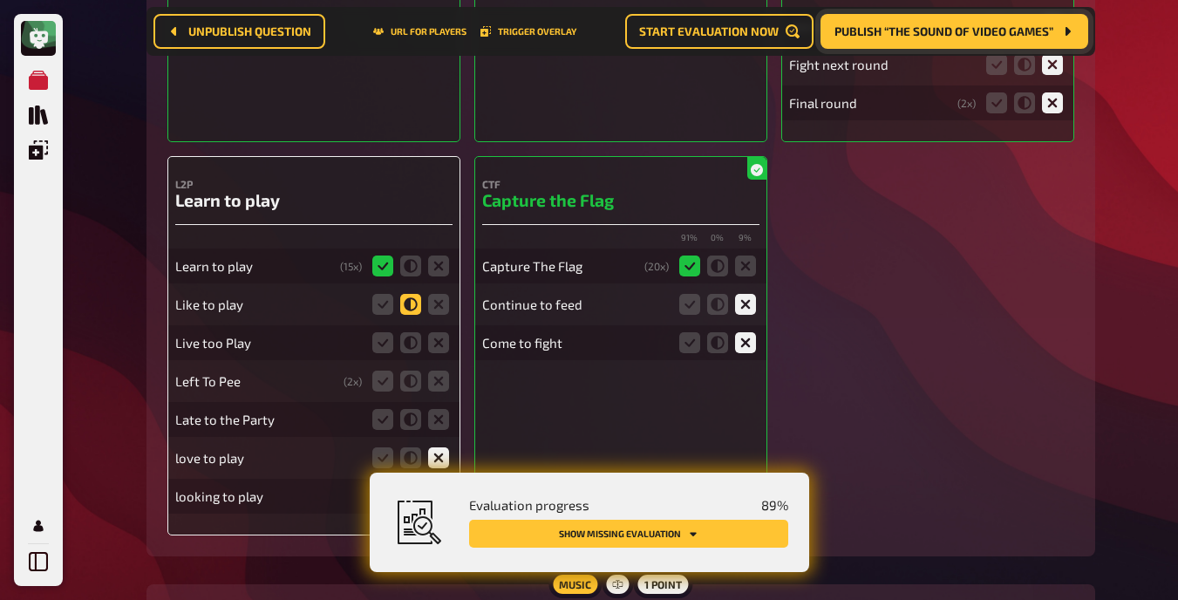
click at [408, 298] on icon at bounding box center [410, 304] width 21 height 21
click at [0, 0] on input "radio" at bounding box center [0, 0] width 0 height 0
click at [405, 332] on icon at bounding box center [410, 342] width 21 height 21
click at [0, 0] on input "radio" at bounding box center [0, 0] width 0 height 0
click at [446, 376] on icon at bounding box center [438, 381] width 21 height 21
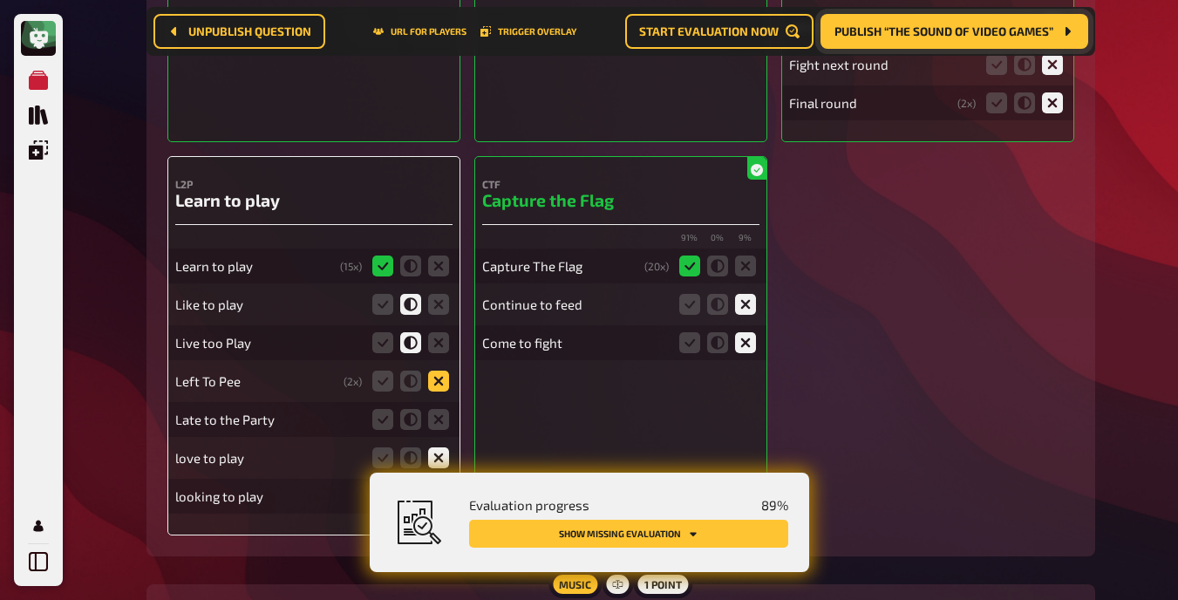
click at [0, 0] on input "radio" at bounding box center [0, 0] width 0 height 0
click at [442, 417] on icon at bounding box center [438, 419] width 21 height 21
click at [0, 0] on input "radio" at bounding box center [0, 0] width 0 height 0
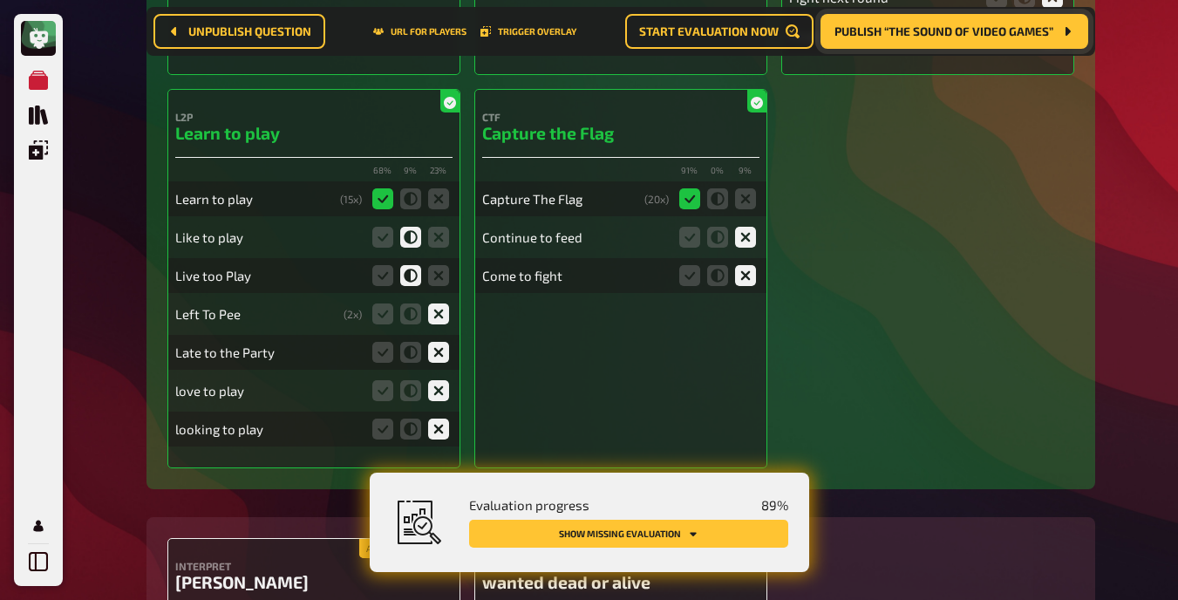
scroll to position [17504, 0]
click at [412, 379] on icon at bounding box center [410, 389] width 21 height 21
click at [0, 0] on input "radio" at bounding box center [0, 0] width 0 height 0
click at [410, 418] on icon at bounding box center [410, 428] width 21 height 21
click at [0, 0] on input "radio" at bounding box center [0, 0] width 0 height 0
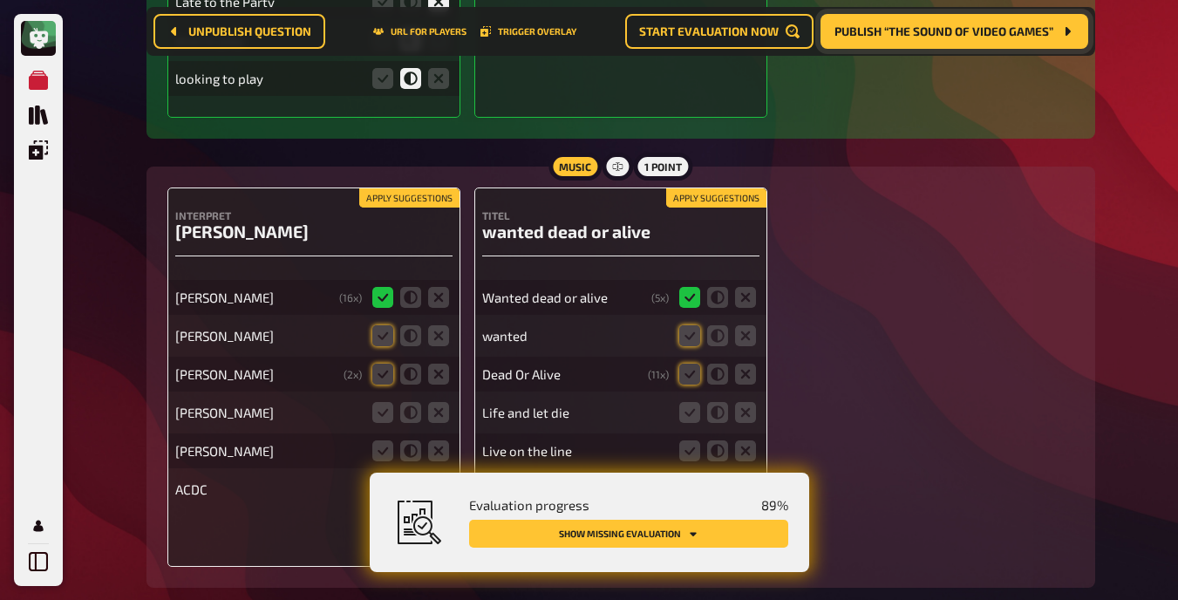
scroll to position [17855, 0]
click at [431, 188] on button "Apply suggestions" at bounding box center [409, 196] width 100 height 19
click at [694, 187] on button "Apply suggestions" at bounding box center [716, 196] width 100 height 19
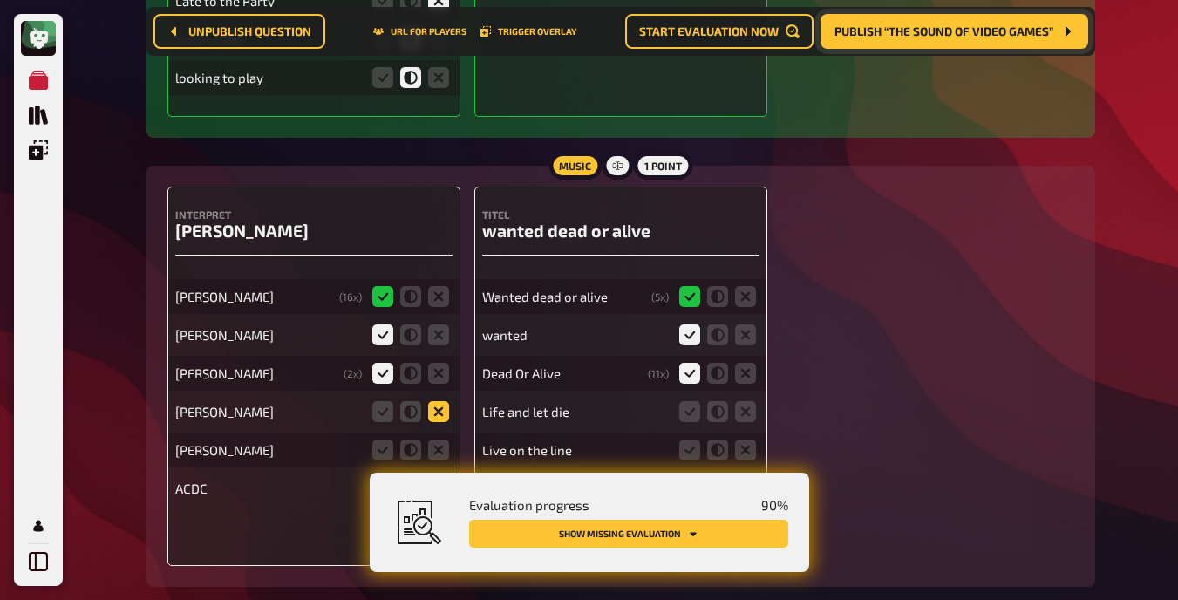
click at [446, 406] on icon at bounding box center [438, 411] width 21 height 21
click at [0, 0] on input "radio" at bounding box center [0, 0] width 0 height 0
click at [443, 439] on icon at bounding box center [438, 449] width 21 height 21
click at [0, 0] on input "radio" at bounding box center [0, 0] width 0 height 0
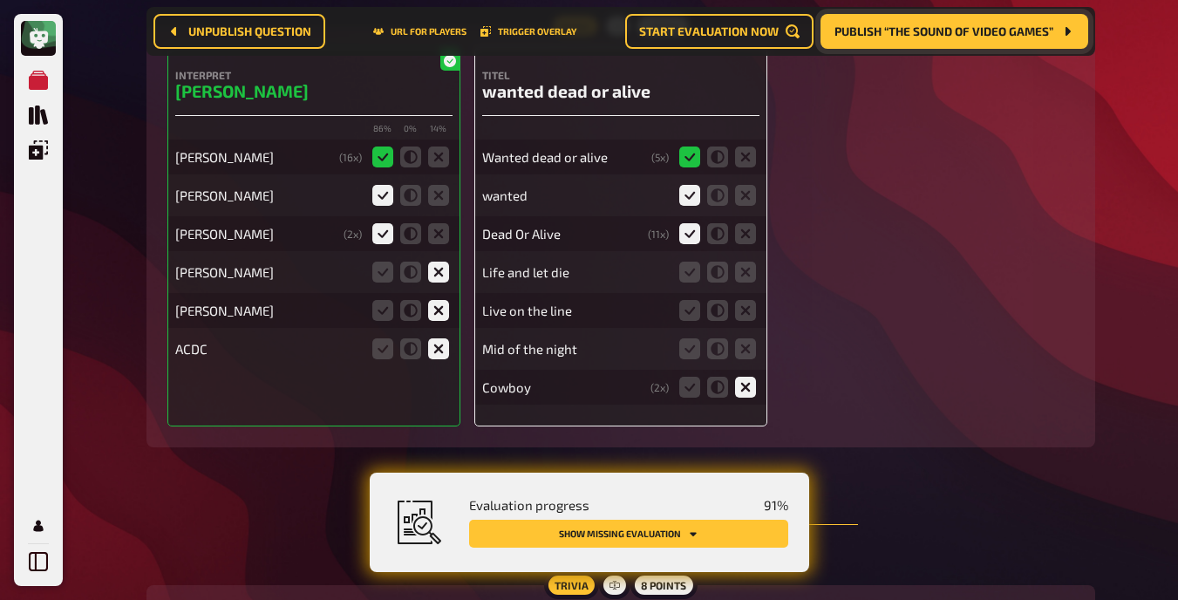
scroll to position [17996, 0]
click at [747, 265] on icon at bounding box center [745, 270] width 21 height 21
click at [0, 0] on input "radio" at bounding box center [0, 0] width 0 height 0
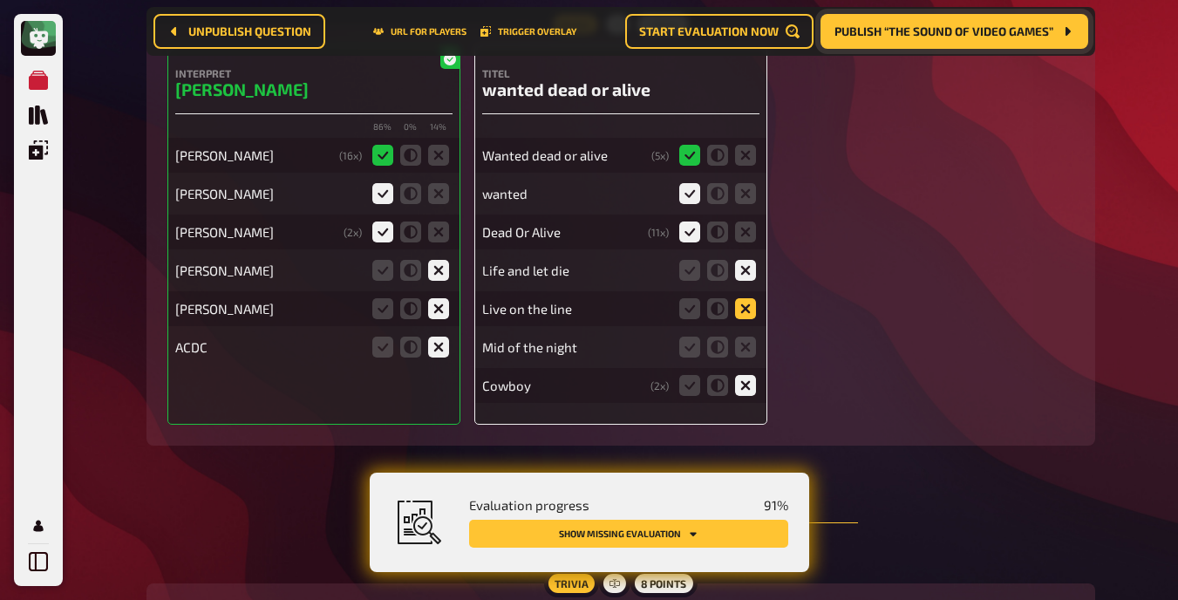
click at [747, 298] on icon at bounding box center [745, 308] width 21 height 21
click at [0, 0] on input "radio" at bounding box center [0, 0] width 0 height 0
click at [747, 337] on icon at bounding box center [745, 347] width 21 height 21
click at [0, 0] on input "radio" at bounding box center [0, 0] width 0 height 0
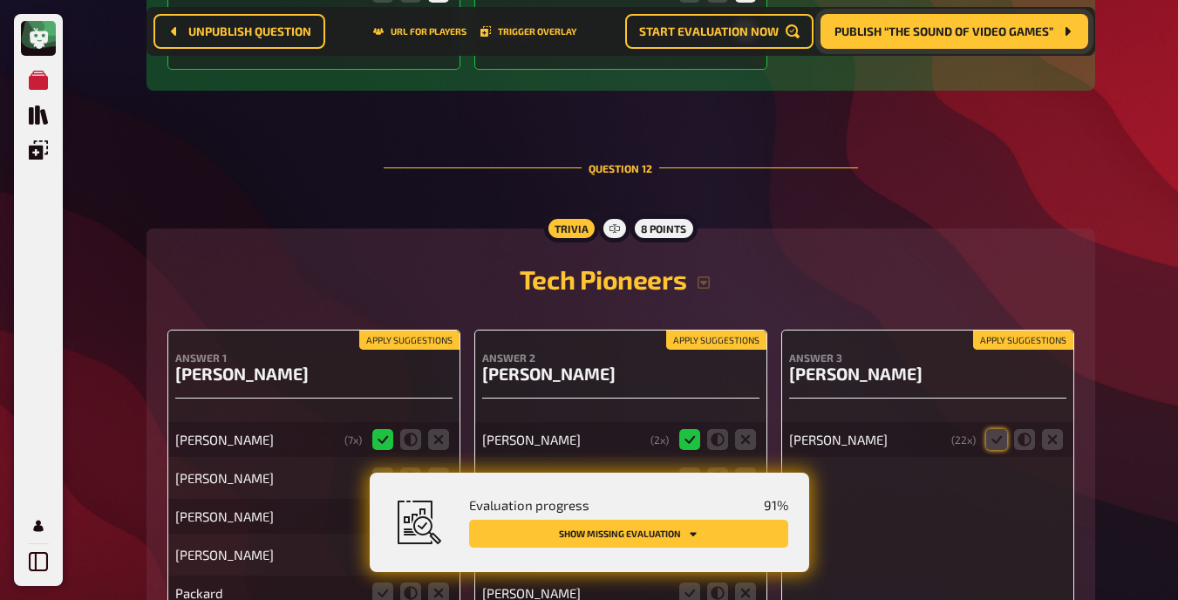
scroll to position [18394, 0]
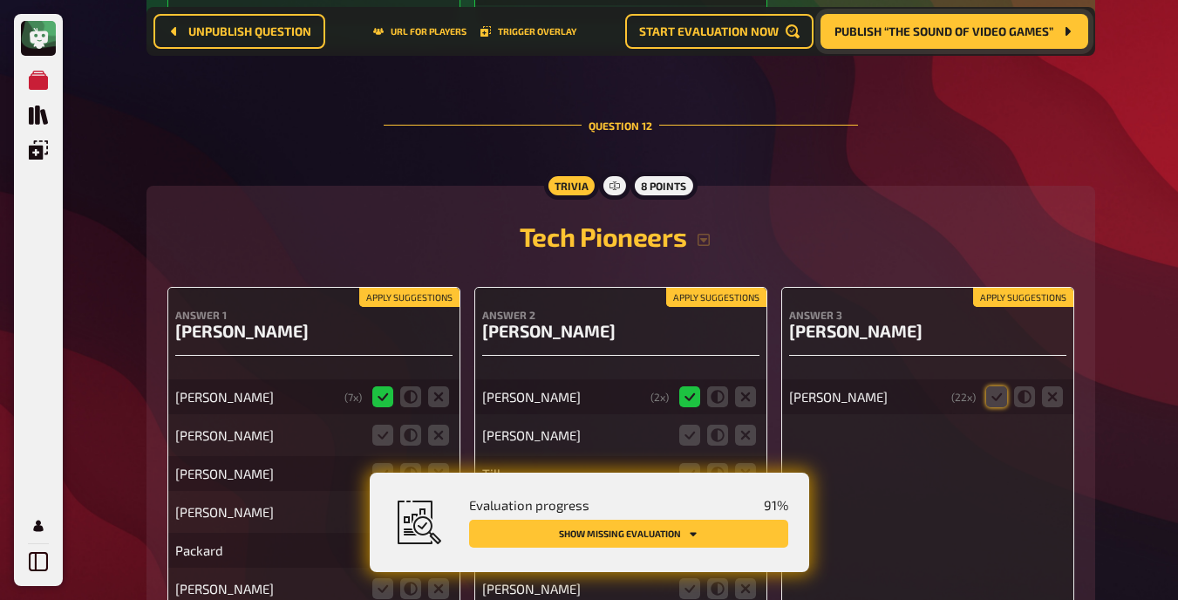
click at [384, 294] on button "Apply suggestions" at bounding box center [409, 297] width 100 height 19
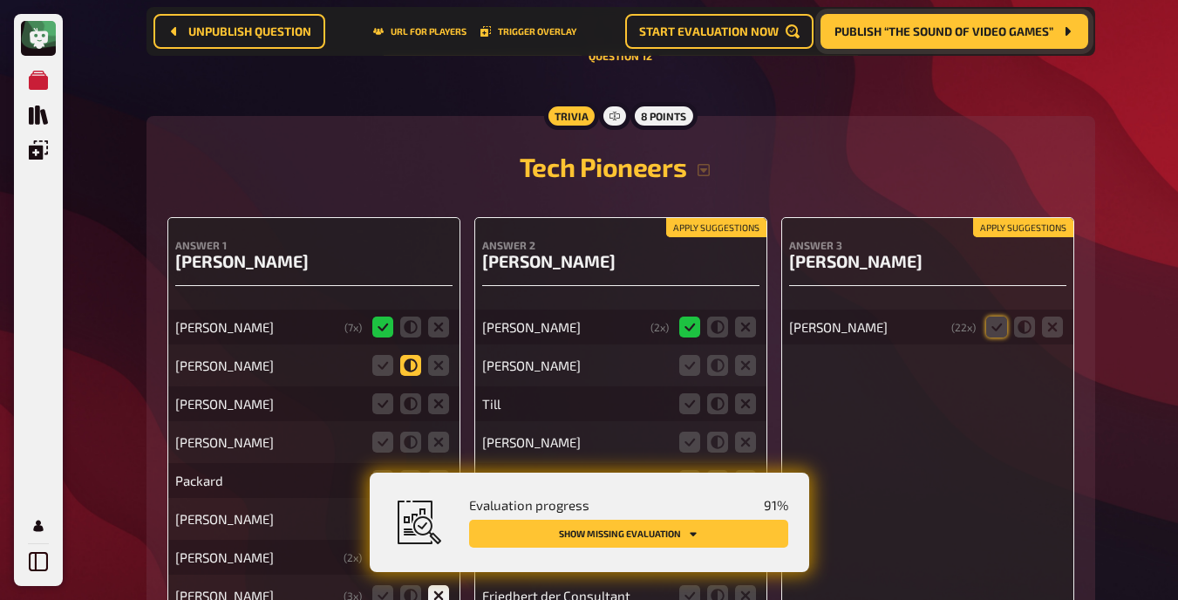
scroll to position [18464, 0]
click at [405, 354] on icon at bounding box center [410, 364] width 21 height 21
click at [0, 0] on input "radio" at bounding box center [0, 0] width 0 height 0
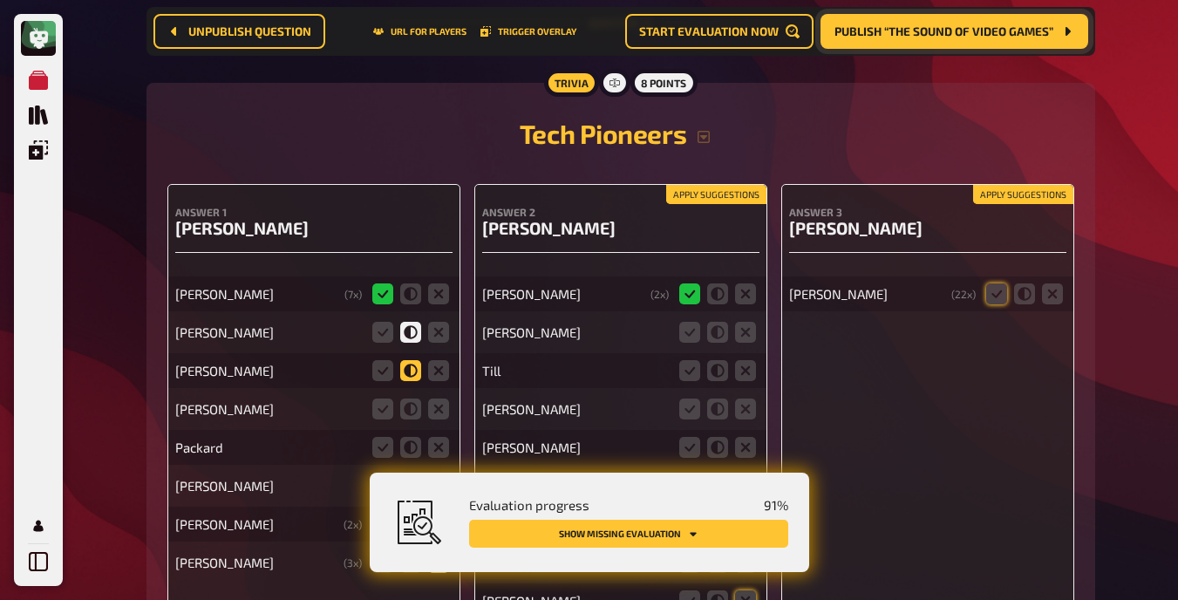
scroll to position [18498, 0]
click at [410, 371] on icon at bounding box center [410, 369] width 21 height 21
click at [0, 0] on input "radio" at bounding box center [0, 0] width 0 height 0
click at [434, 402] on icon at bounding box center [438, 408] width 21 height 21
click at [0, 0] on input "radio" at bounding box center [0, 0] width 0 height 0
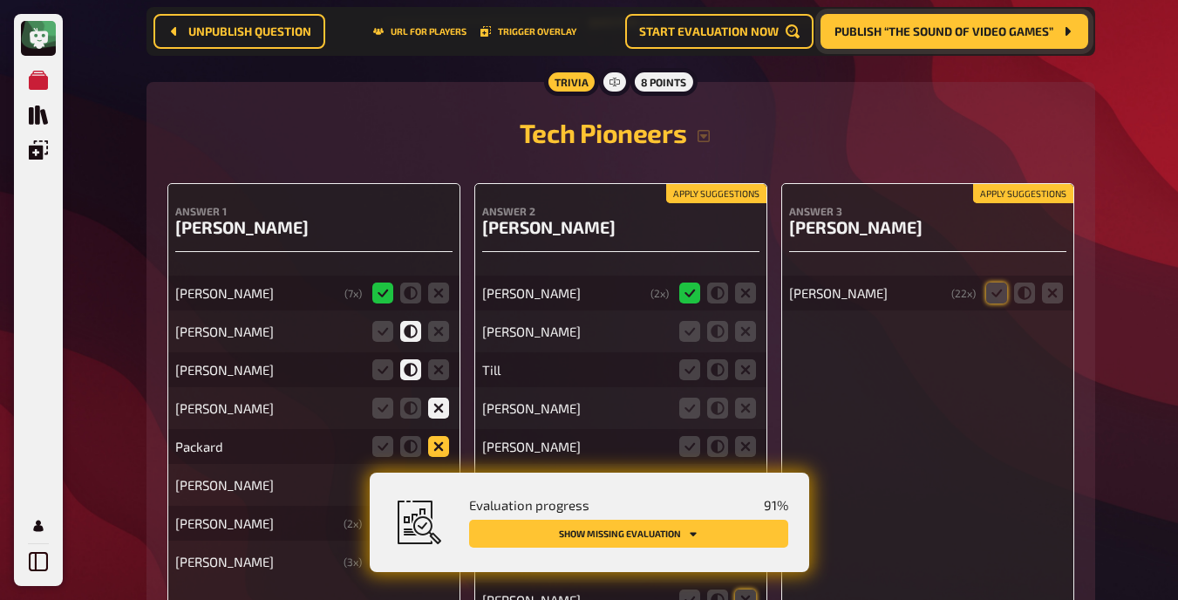
click at [439, 438] on icon at bounding box center [438, 446] width 21 height 21
click at [0, 0] on input "radio" at bounding box center [0, 0] width 0 height 0
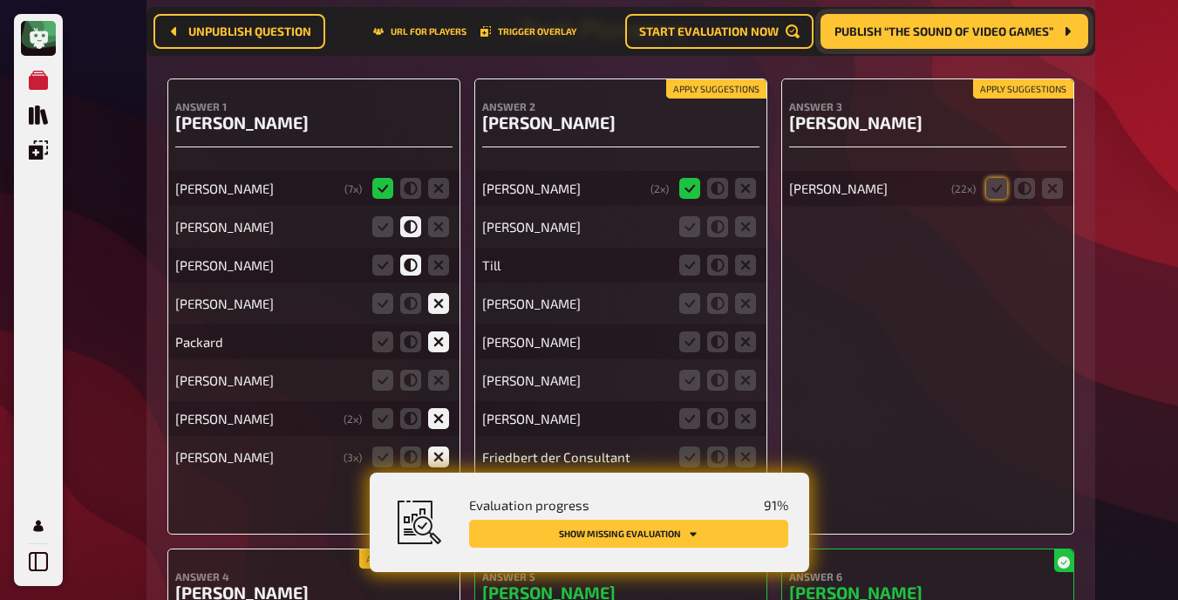
scroll to position [18603, 0]
click at [442, 369] on icon at bounding box center [438, 379] width 21 height 21
click at [0, 0] on input "radio" at bounding box center [0, 0] width 0 height 0
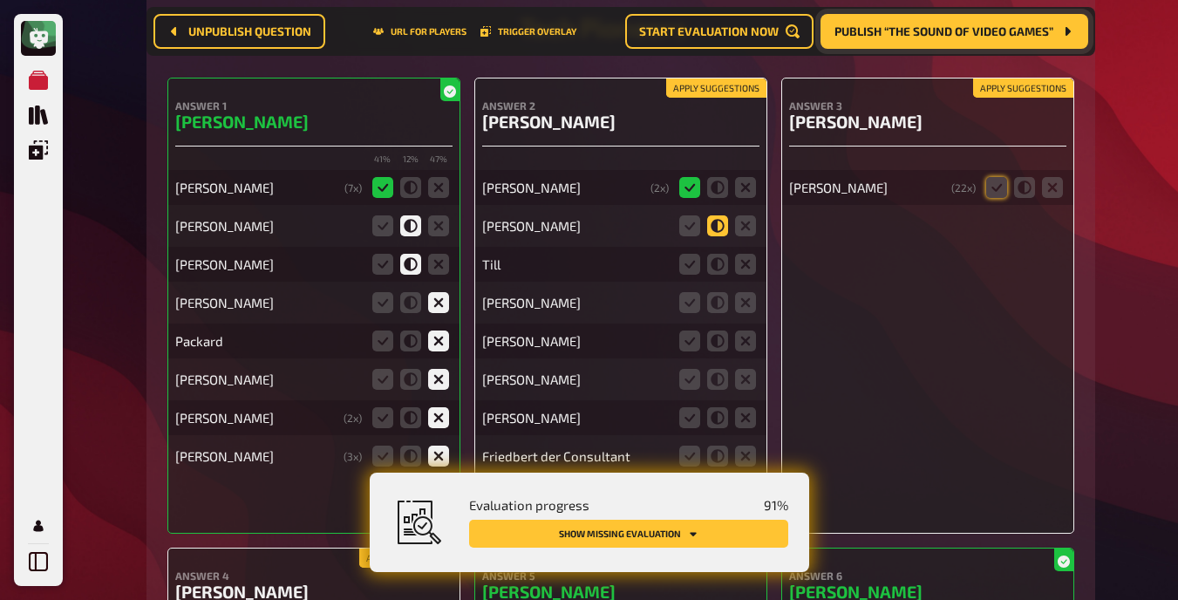
click at [723, 216] on icon at bounding box center [717, 225] width 21 height 21
click at [0, 0] on input "radio" at bounding box center [0, 0] width 0 height 0
click at [749, 257] on icon at bounding box center [745, 264] width 21 height 21
click at [0, 0] on input "radio" at bounding box center [0, 0] width 0 height 0
click at [747, 292] on icon at bounding box center [745, 302] width 21 height 21
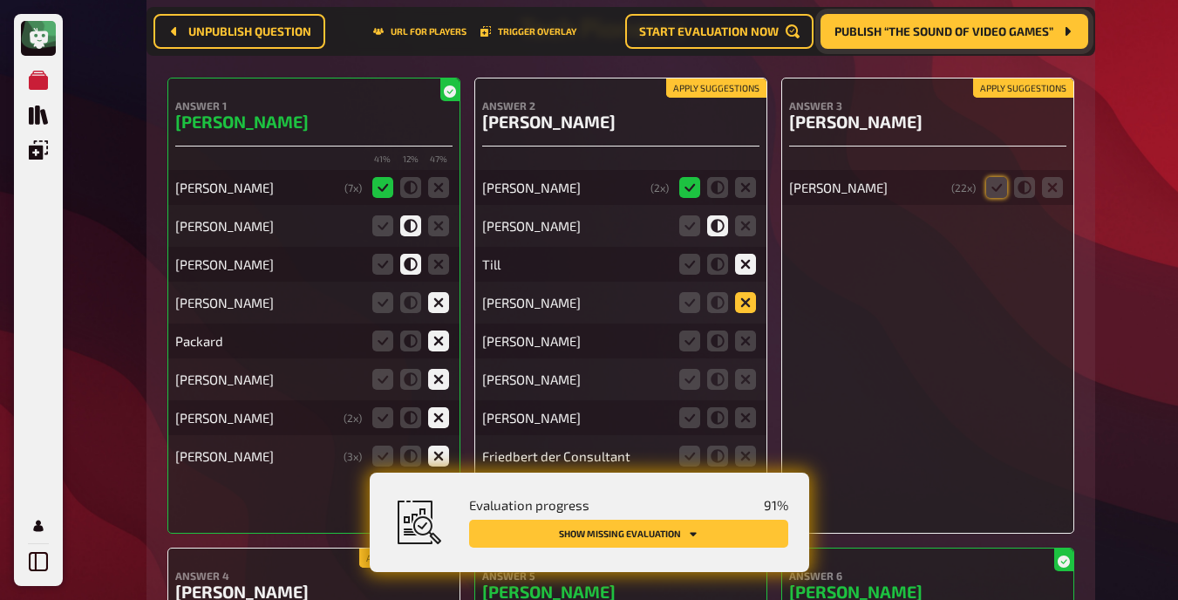
click at [0, 0] on input "radio" at bounding box center [0, 0] width 0 height 0
click at [743, 330] on icon at bounding box center [745, 340] width 21 height 21
click at [0, 0] on input "radio" at bounding box center [0, 0] width 0 height 0
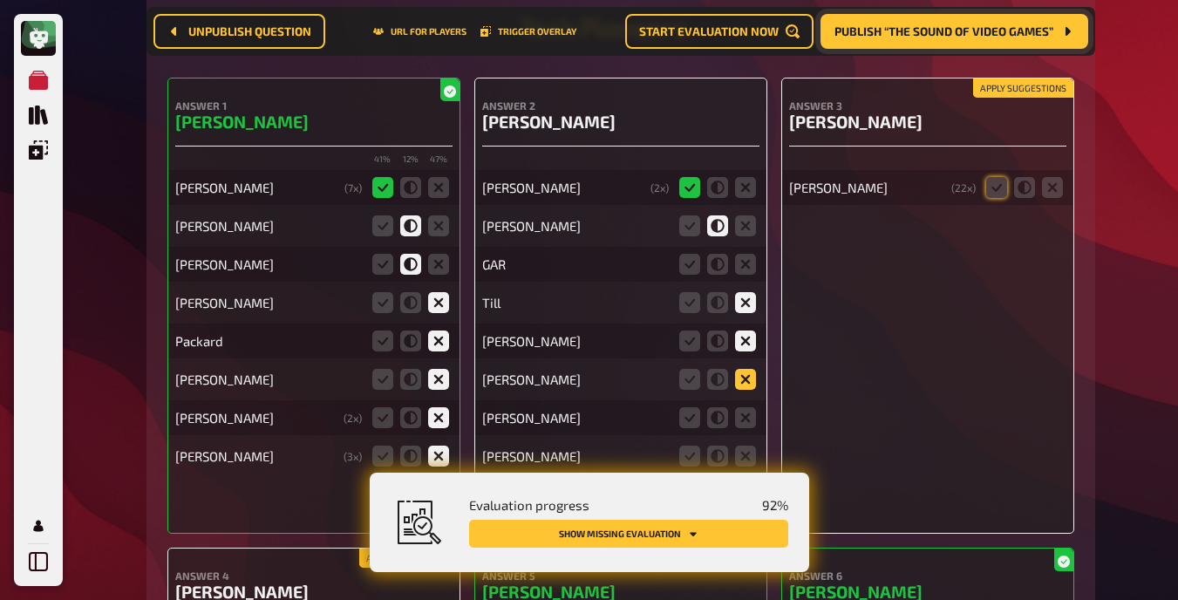
click at [742, 371] on icon at bounding box center [745, 379] width 21 height 21
click at [0, 0] on input "radio" at bounding box center [0, 0] width 0 height 0
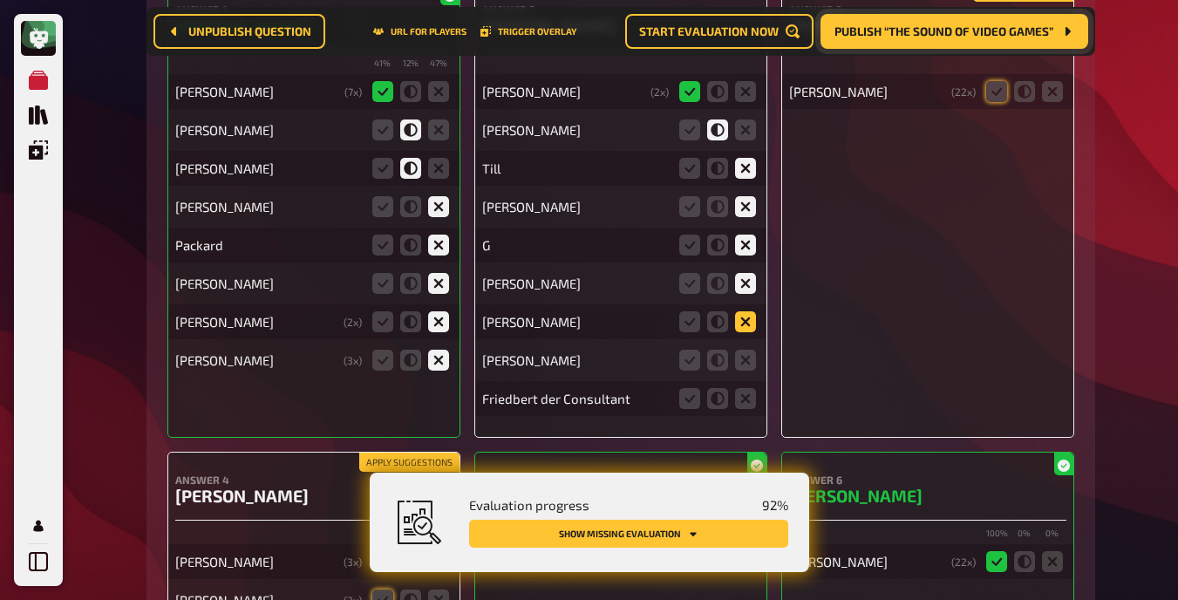
click at [738, 311] on icon at bounding box center [745, 321] width 21 height 21
click at [0, 0] on input "radio" at bounding box center [0, 0] width 0 height 0
click at [738, 350] on icon at bounding box center [745, 360] width 21 height 21
click at [0, 0] on input "radio" at bounding box center [0, 0] width 0 height 0
click at [746, 398] on icon at bounding box center [745, 398] width 21 height 21
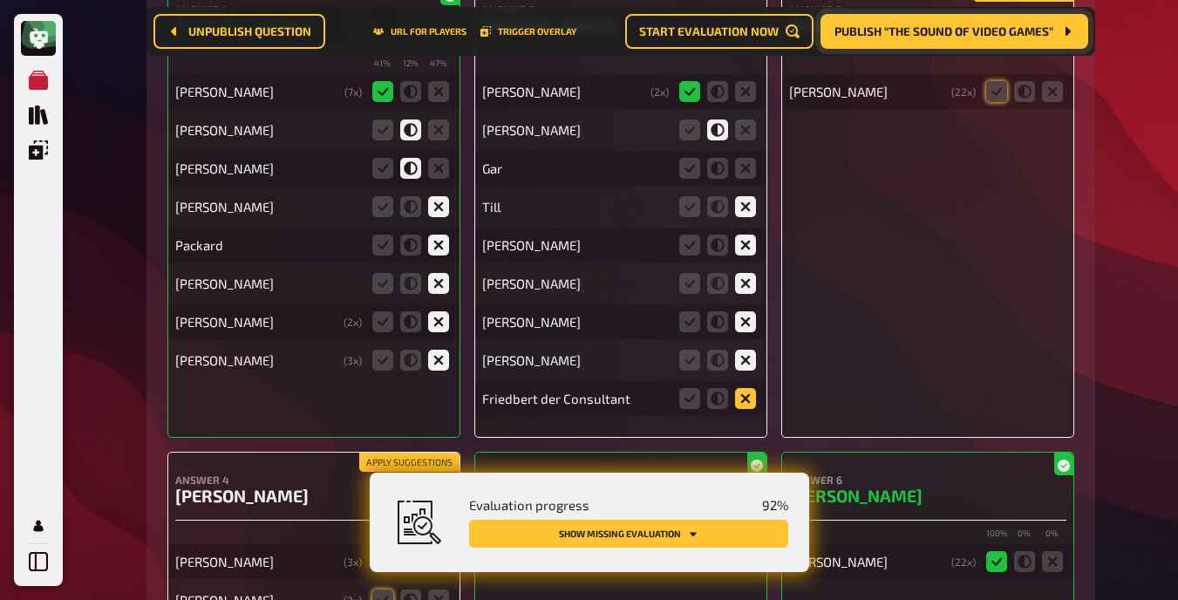
click at [0, 0] on input "radio" at bounding box center [0, 0] width 0 height 0
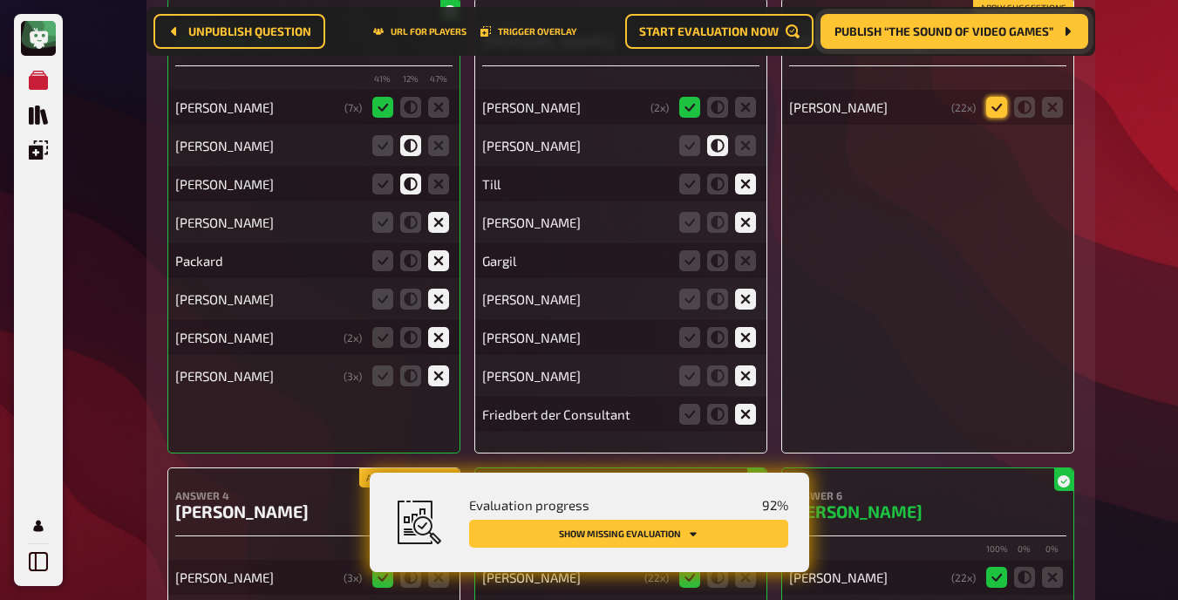
click at [749, 97] on icon at bounding box center [996, 107] width 21 height 21
click at [0, 0] on input "radio" at bounding box center [0, 0] width 0 height 0
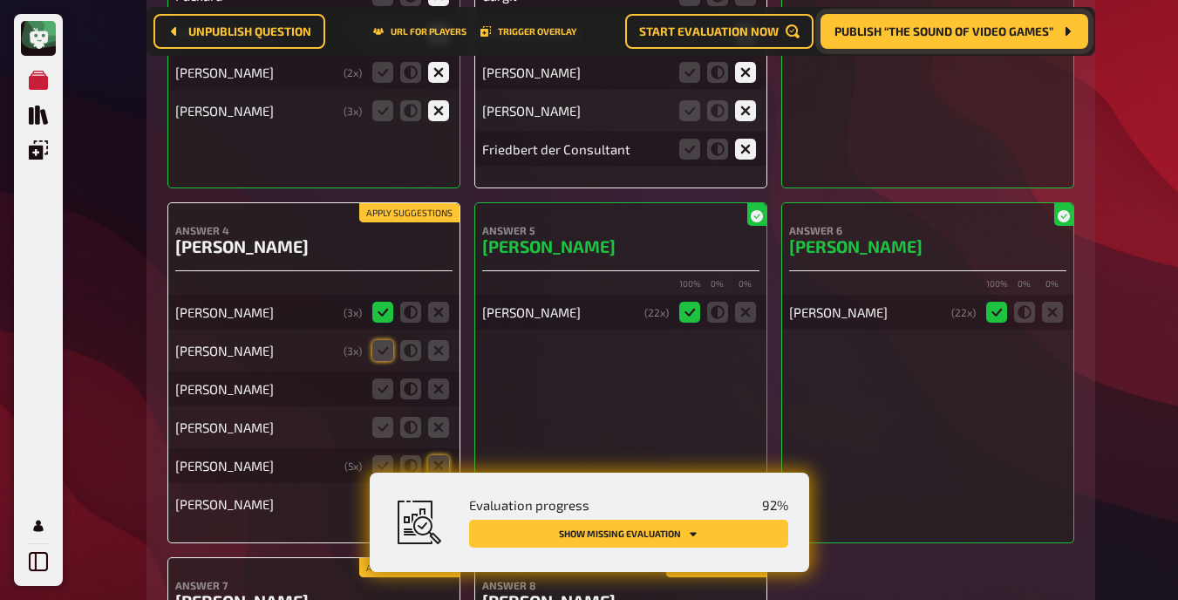
scroll to position [18971, 0]
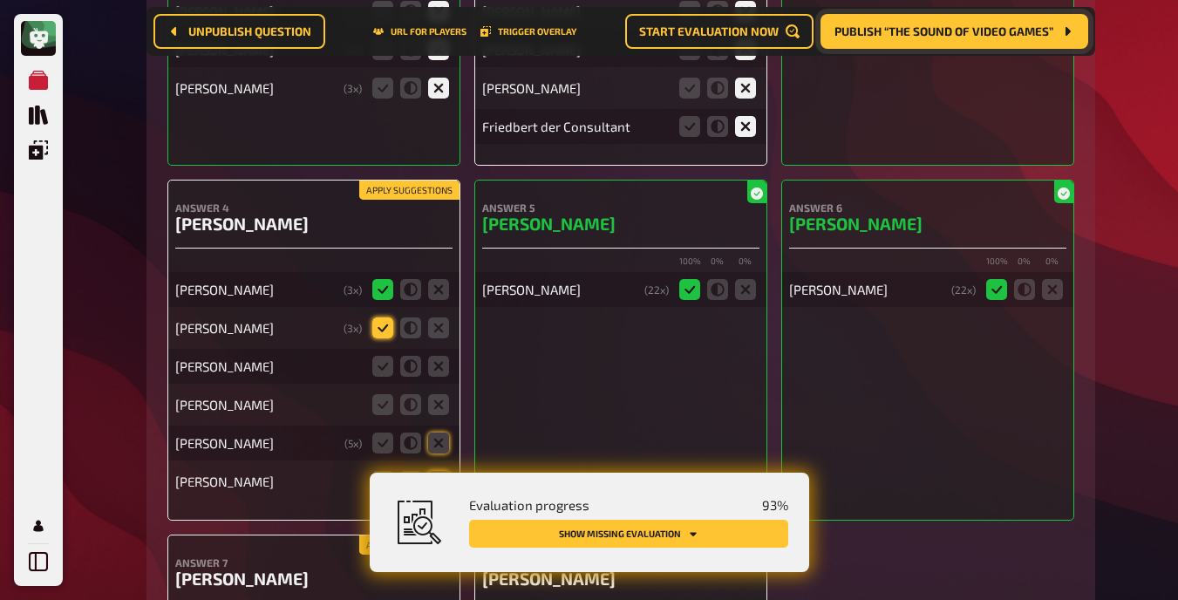
click at [375, 317] on icon at bounding box center [382, 327] width 21 height 21
click at [0, 0] on input "radio" at bounding box center [0, 0] width 0 height 0
click at [390, 359] on icon at bounding box center [382, 366] width 21 height 21
click at [0, 0] on input "radio" at bounding box center [0, 0] width 0 height 0
click at [401, 397] on icon at bounding box center [410, 404] width 21 height 21
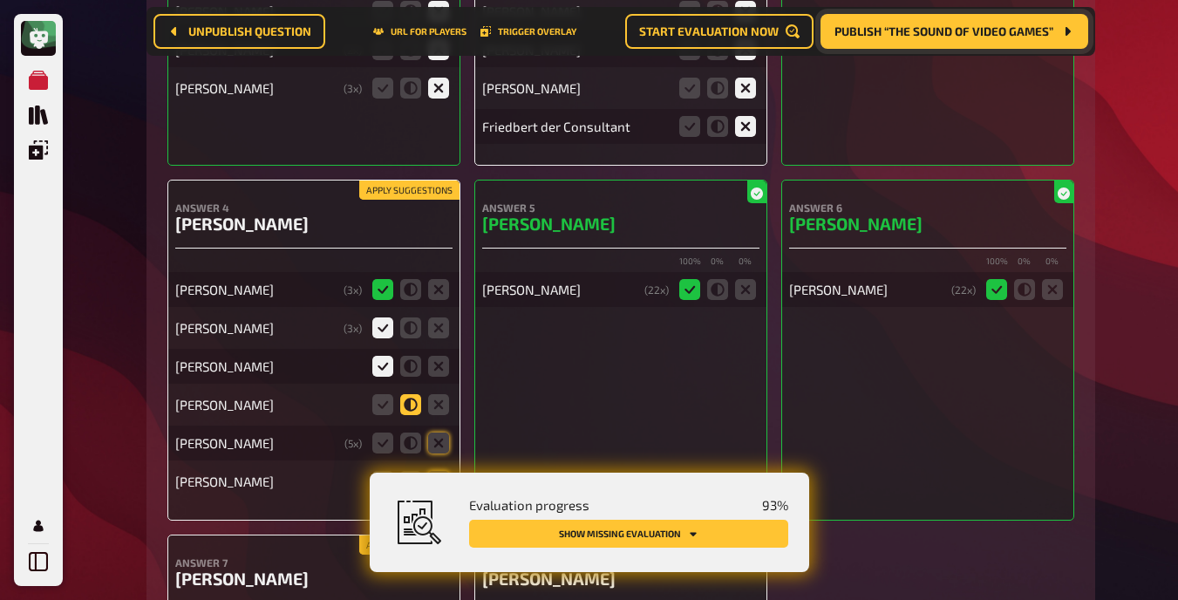
click at [0, 0] on input "radio" at bounding box center [0, 0] width 0 height 0
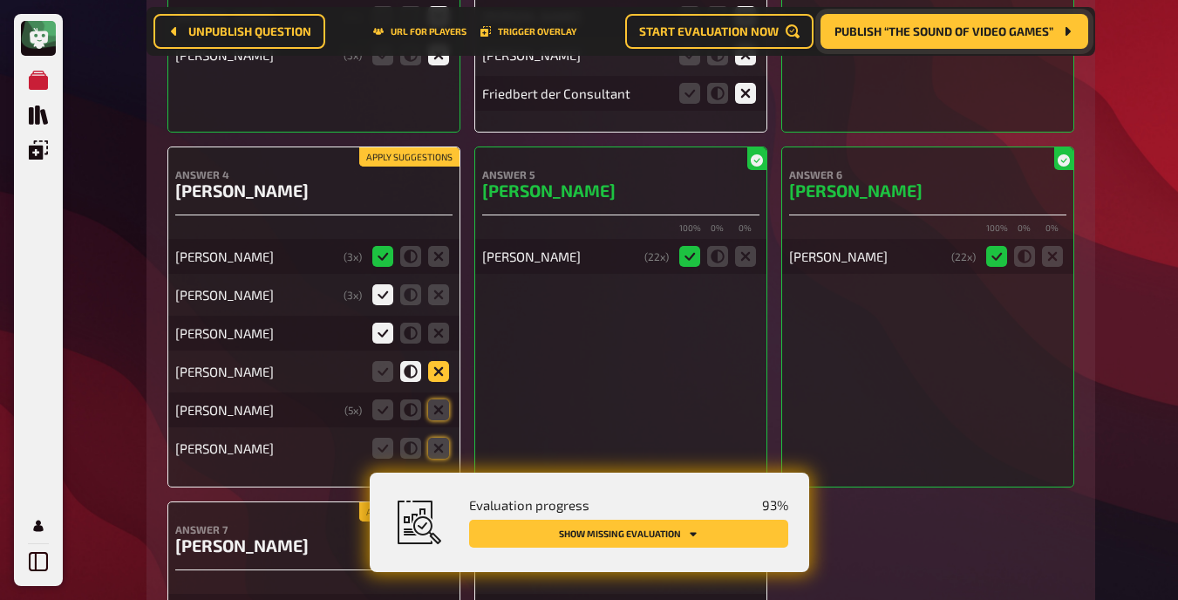
scroll to position [19005, 0]
click at [435, 401] on icon at bounding box center [438, 408] width 21 height 21
click at [0, 0] on input "radio" at bounding box center [0, 0] width 0 height 0
click at [436, 440] on icon at bounding box center [438, 447] width 21 height 21
click at [0, 0] on input "radio" at bounding box center [0, 0] width 0 height 0
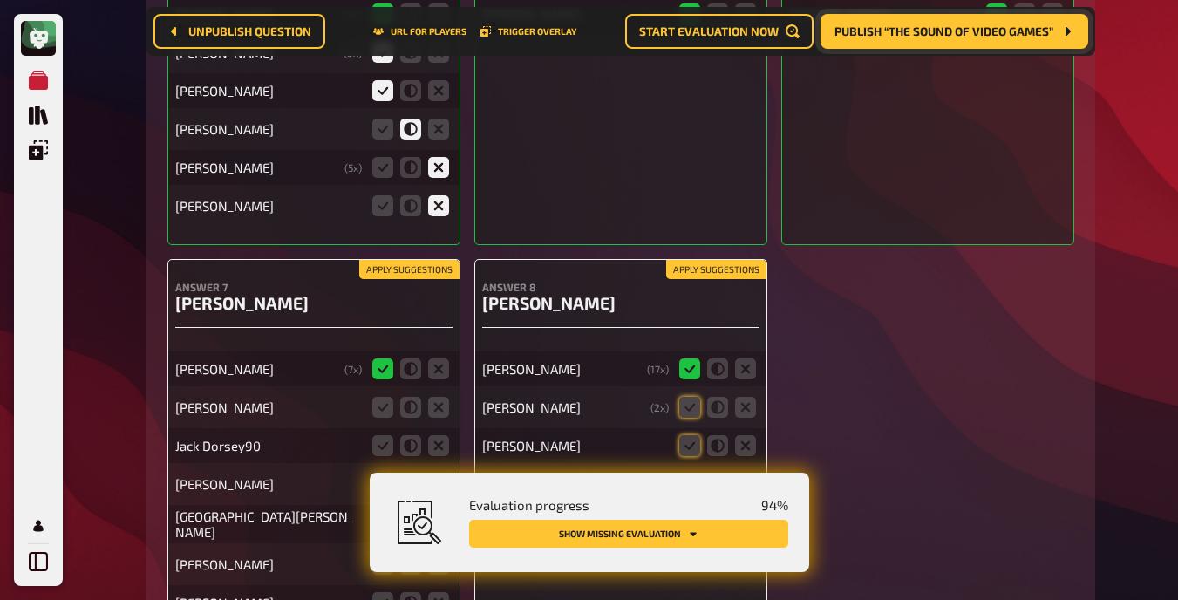
scroll to position [19304, 0]
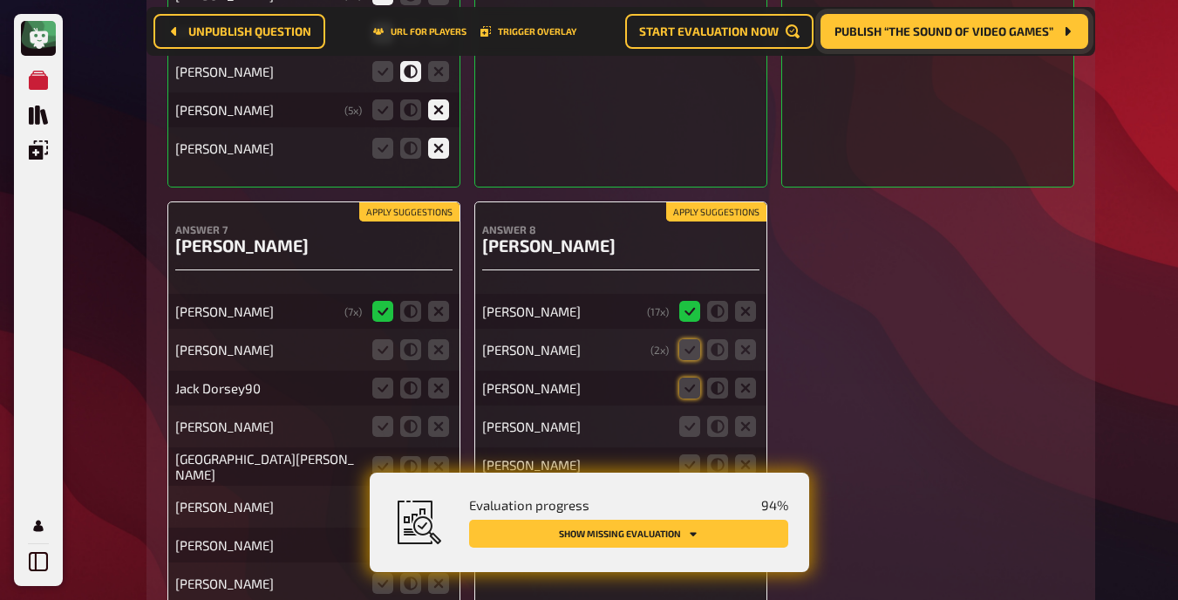
click at [418, 193] on div "Answer 1 [PERSON_NAME] 41 % 12 % 47 % [PERSON_NAME] ( 7 x) [PERSON_NAME] [PERSO…" at bounding box center [620, 19] width 907 height 1284
click at [377, 341] on icon at bounding box center [382, 349] width 21 height 21
click at [0, 0] on input "radio" at bounding box center [0, 0] width 0 height 0
click at [379, 378] on icon at bounding box center [382, 388] width 21 height 21
click at [0, 0] on input "radio" at bounding box center [0, 0] width 0 height 0
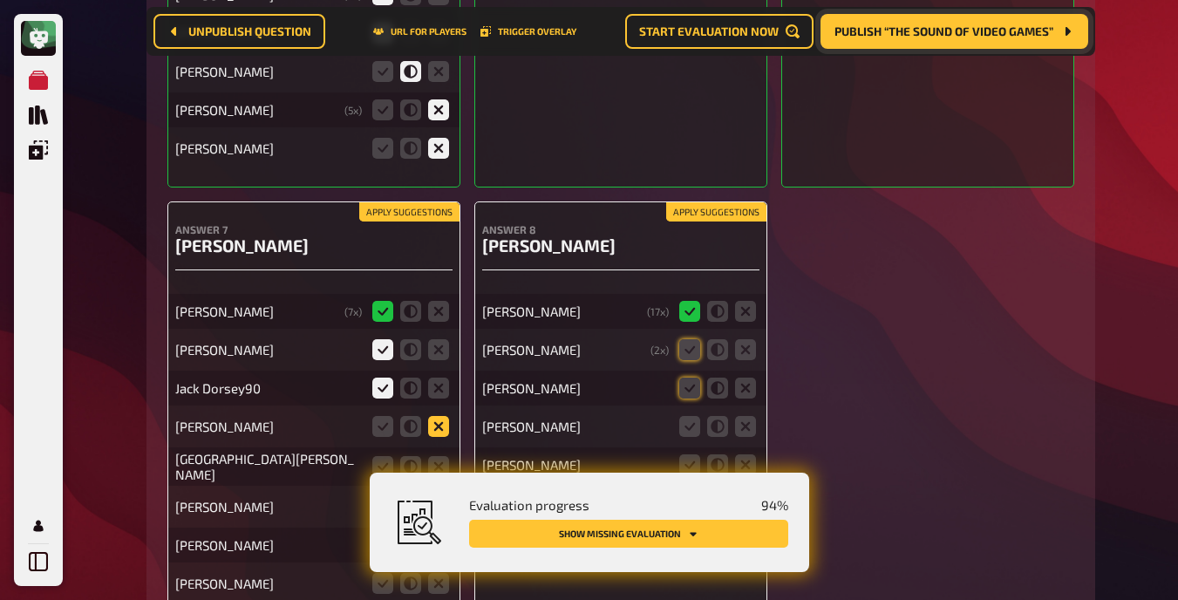
click at [437, 416] on icon at bounding box center [438, 426] width 21 height 21
click at [0, 0] on input "radio" at bounding box center [0, 0] width 0 height 0
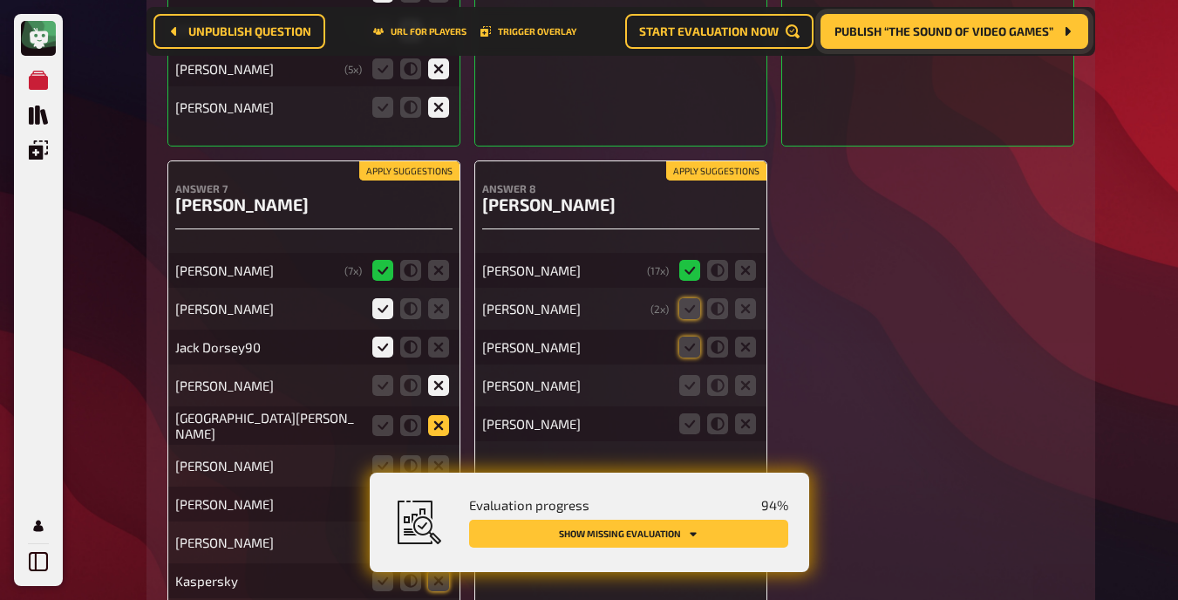
click at [437, 415] on icon at bounding box center [438, 425] width 21 height 21
click at [0, 0] on input "radio" at bounding box center [0, 0] width 0 height 0
click at [441, 455] on icon at bounding box center [438, 465] width 21 height 21
click at [0, 0] on input "radio" at bounding box center [0, 0] width 0 height 0
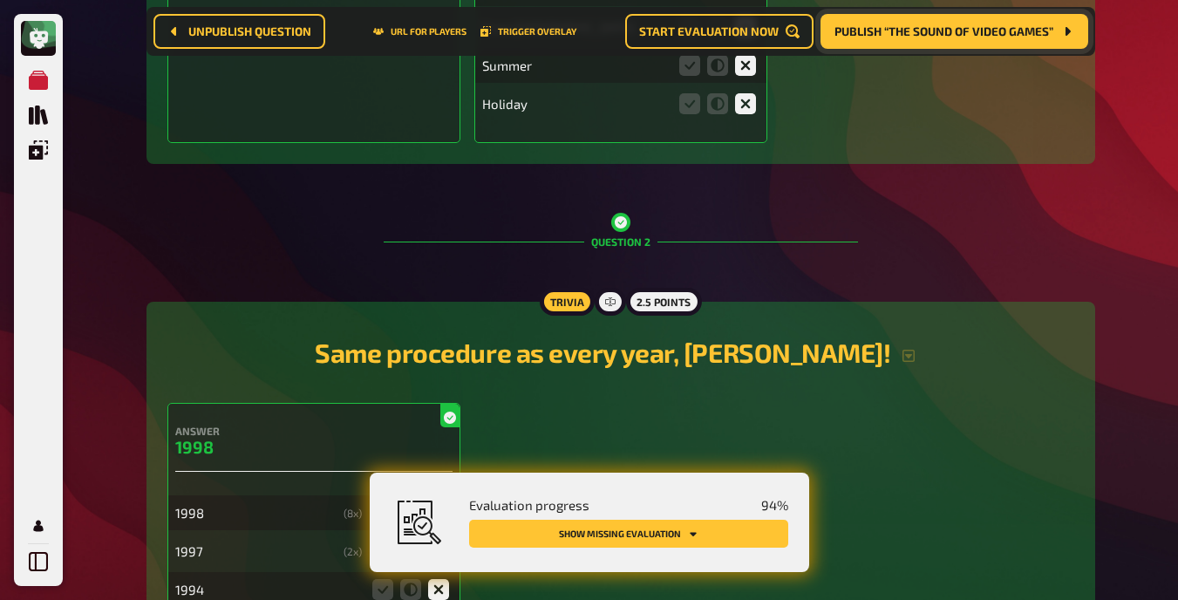
scroll to position [0, 0]
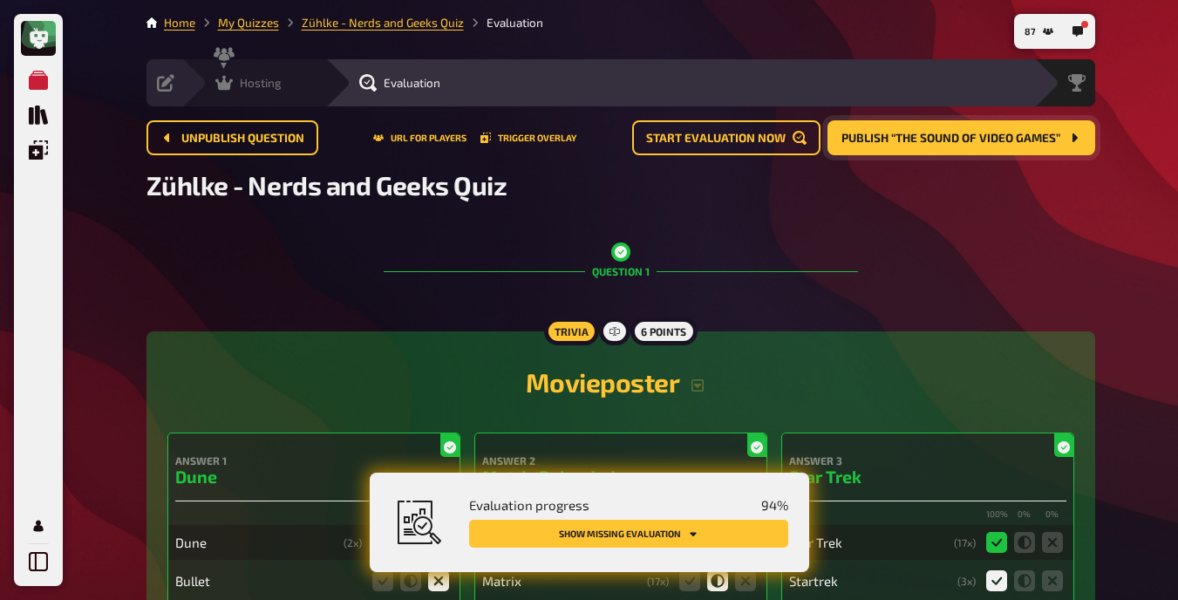
click at [225, 78] on icon at bounding box center [223, 83] width 17 height 15
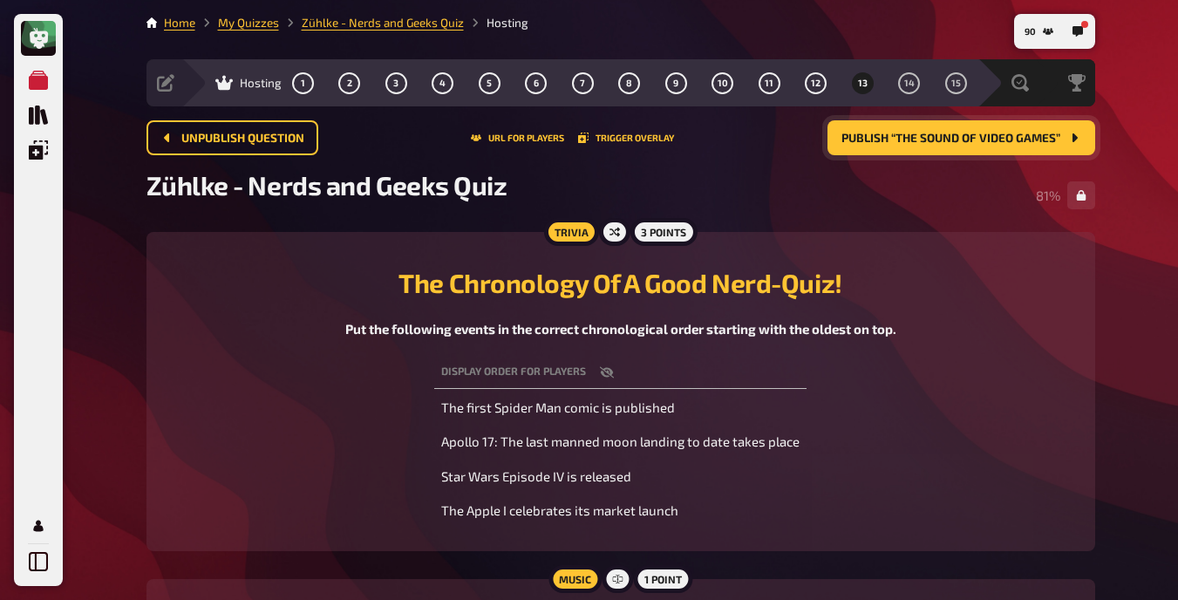
click at [749, 141] on span "Publish “The Sound of Video Games”" at bounding box center [950, 139] width 219 height 12
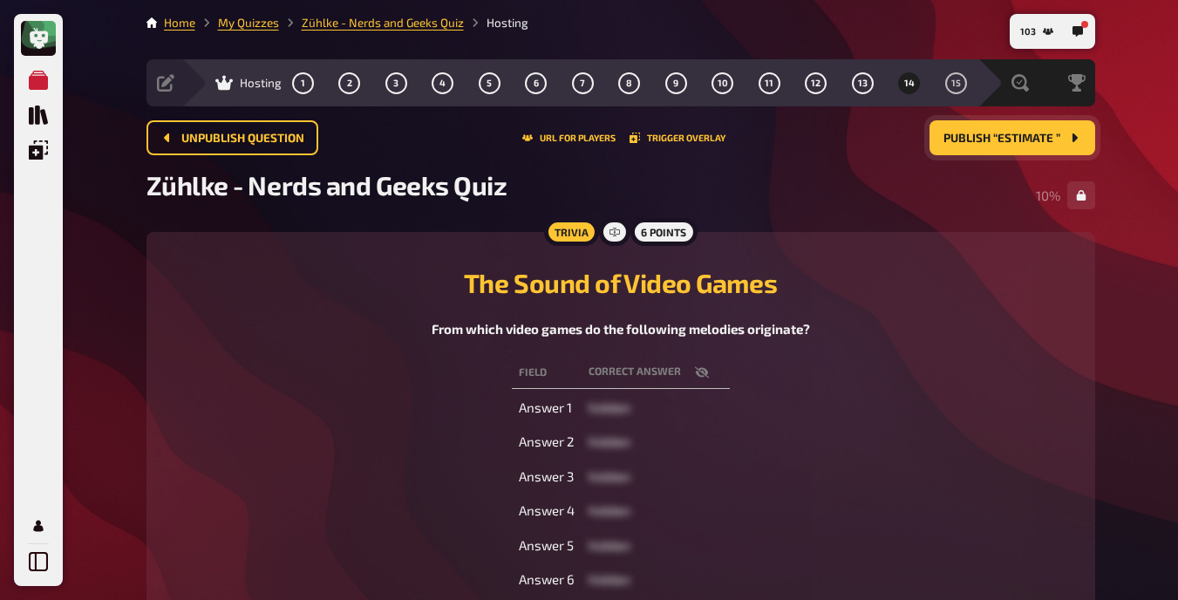
click at [696, 368] on icon "button" at bounding box center [701, 371] width 14 height 11
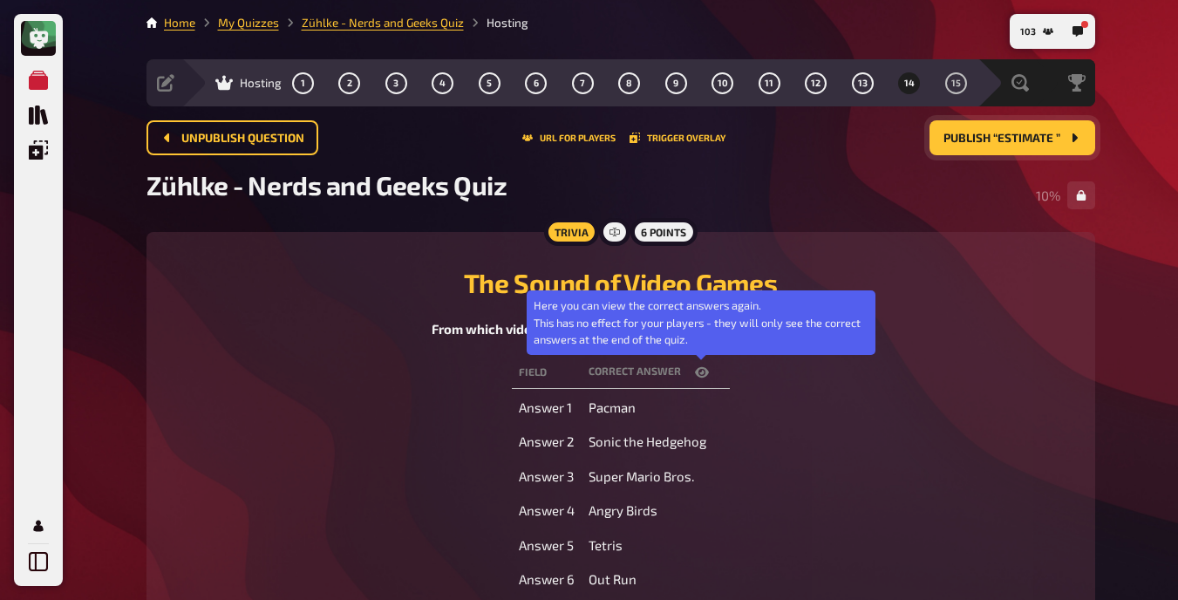
click at [696, 368] on icon "button" at bounding box center [702, 372] width 14 height 14
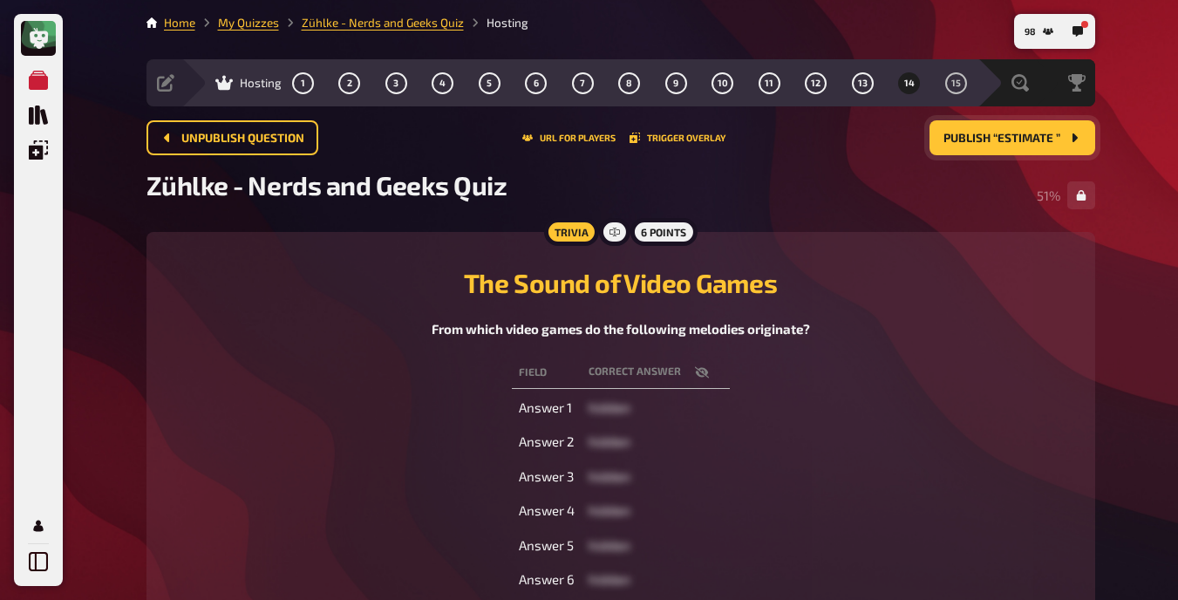
click at [698, 371] on icon "button" at bounding box center [702, 372] width 14 height 14
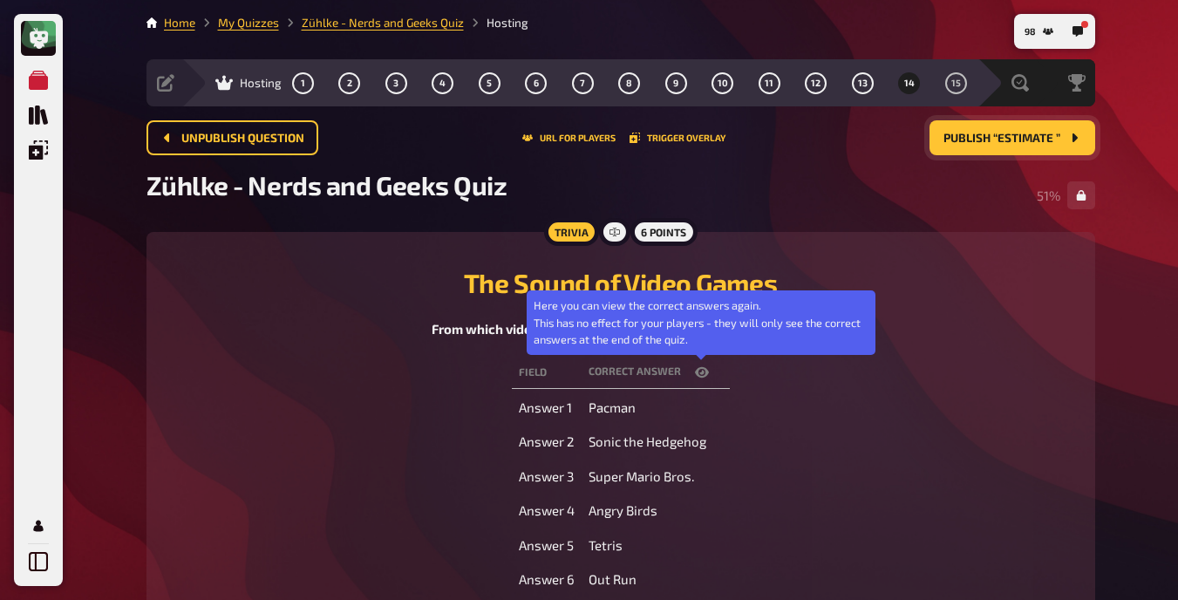
click at [698, 371] on icon "button" at bounding box center [702, 372] width 14 height 14
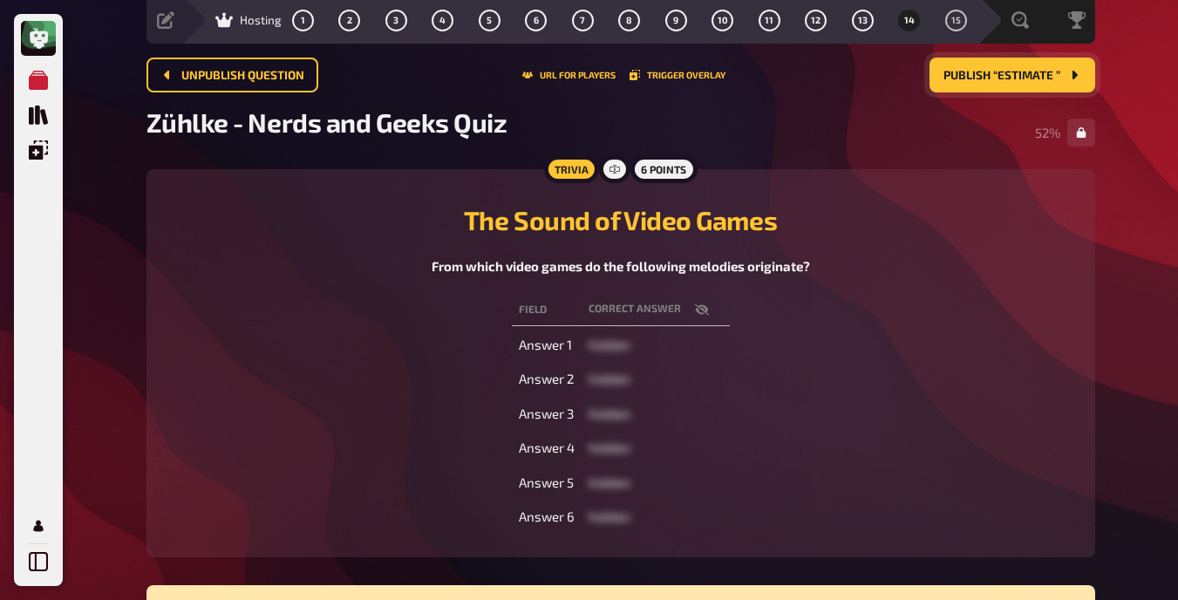
scroll to position [64, 0]
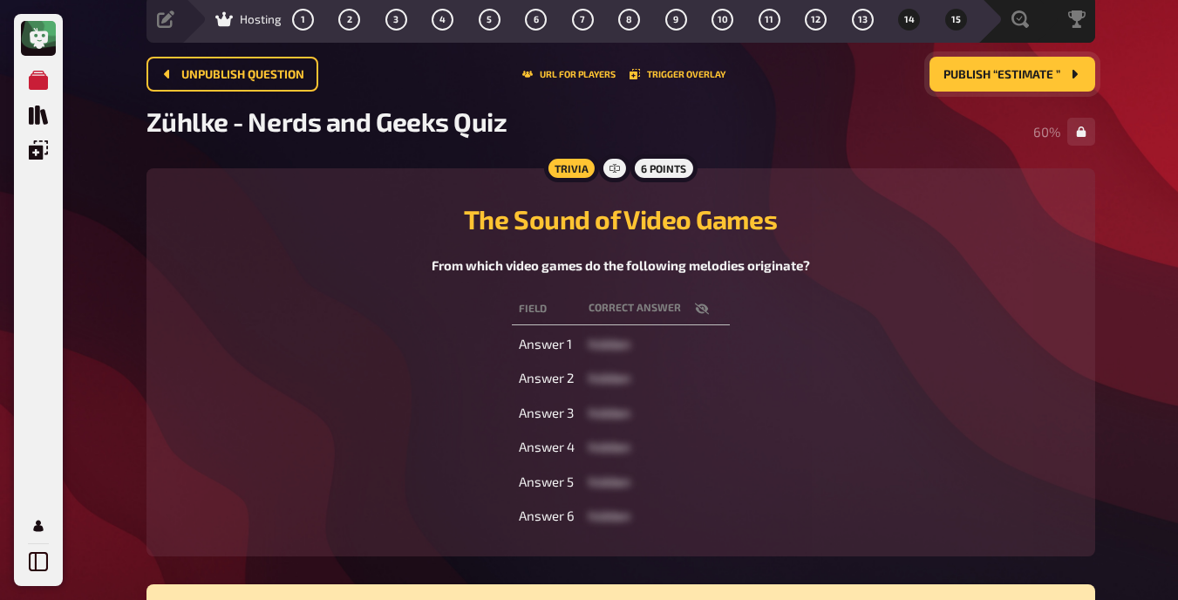
click at [749, 23] on button "15" at bounding box center [956, 19] width 28 height 28
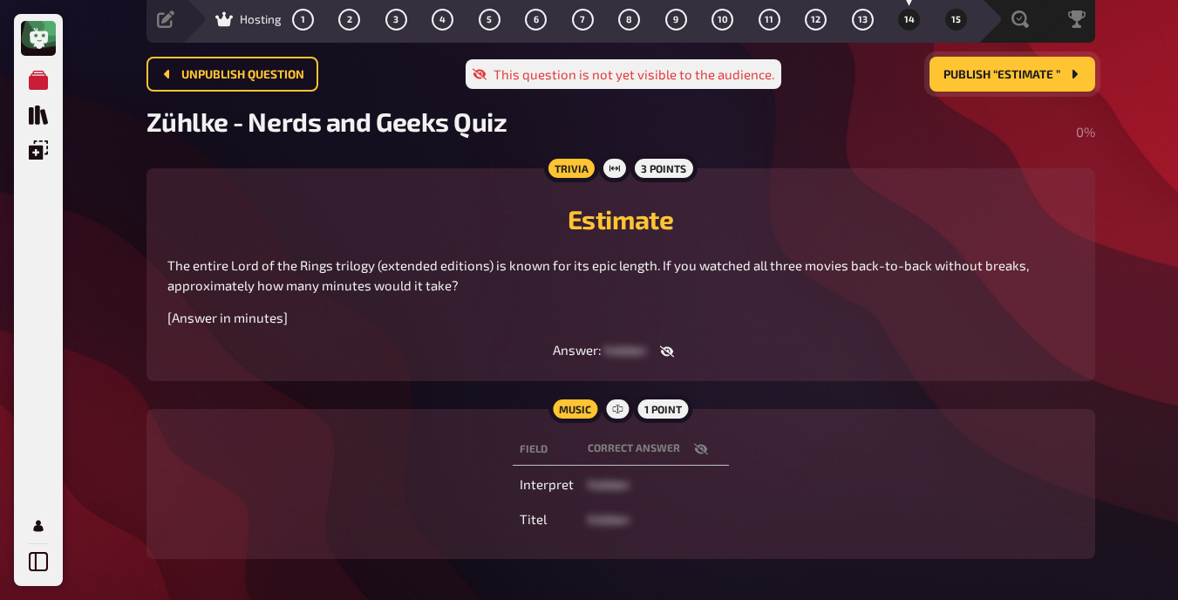
click at [749, 15] on span "14" at bounding box center [909, 20] width 10 height 10
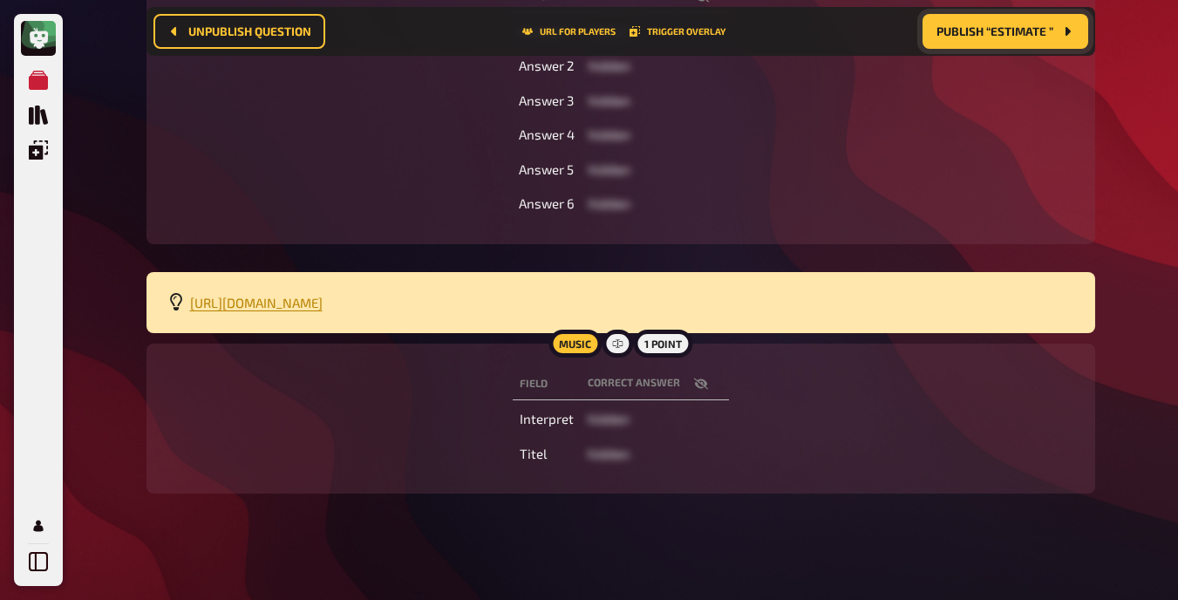
scroll to position [395, 0]
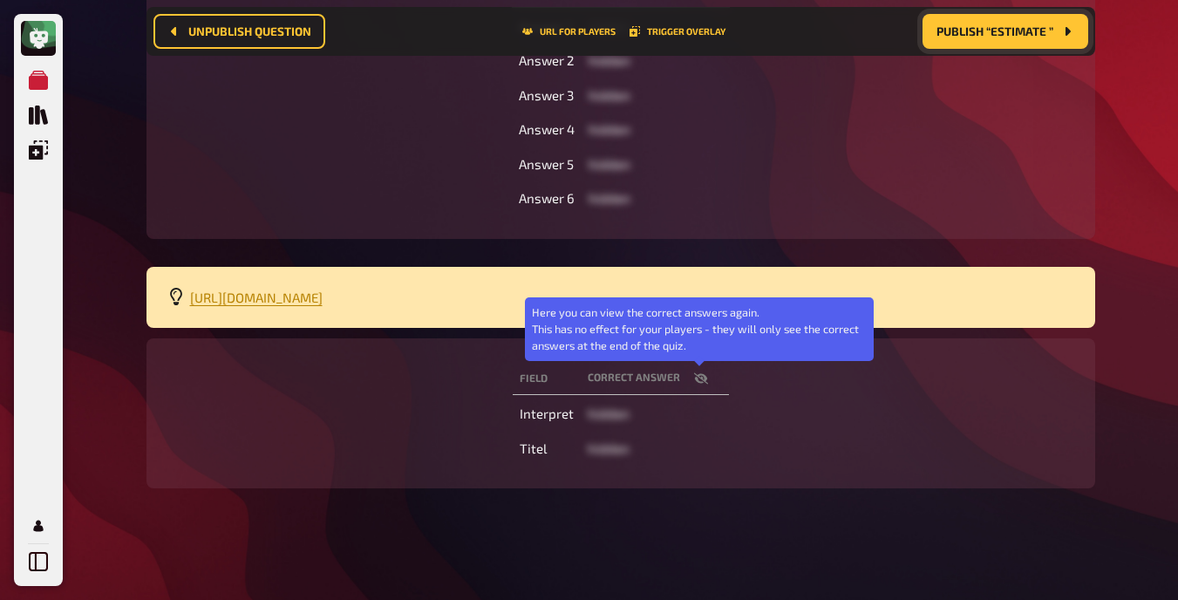
click at [697, 379] on icon "button" at bounding box center [701, 378] width 14 height 14
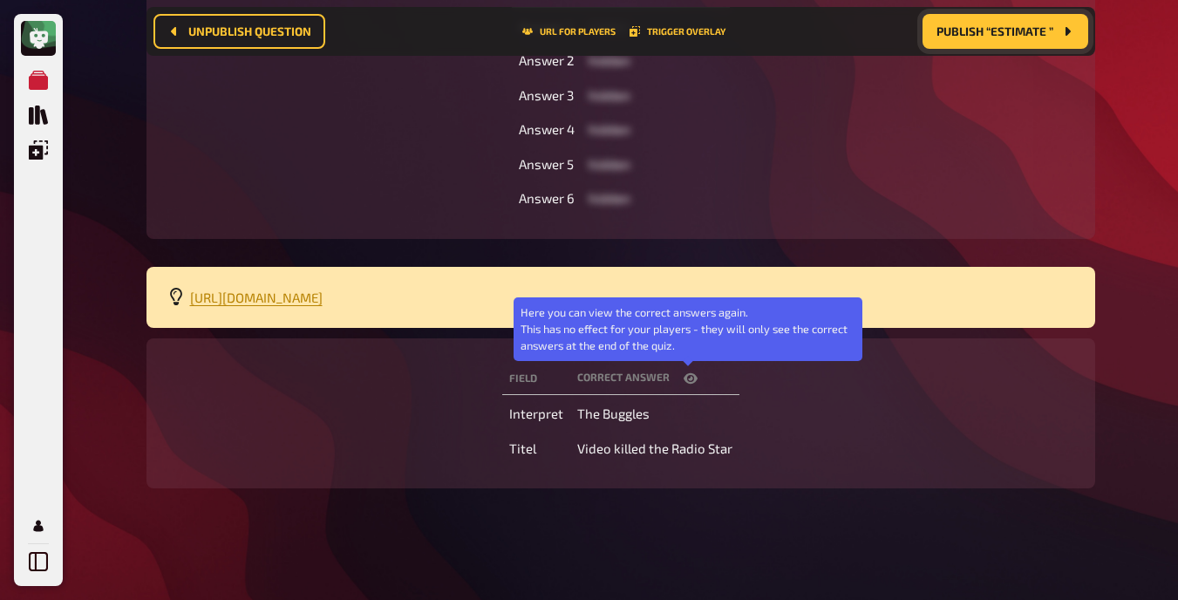
click at [685, 379] on icon "button" at bounding box center [691, 378] width 14 height 14
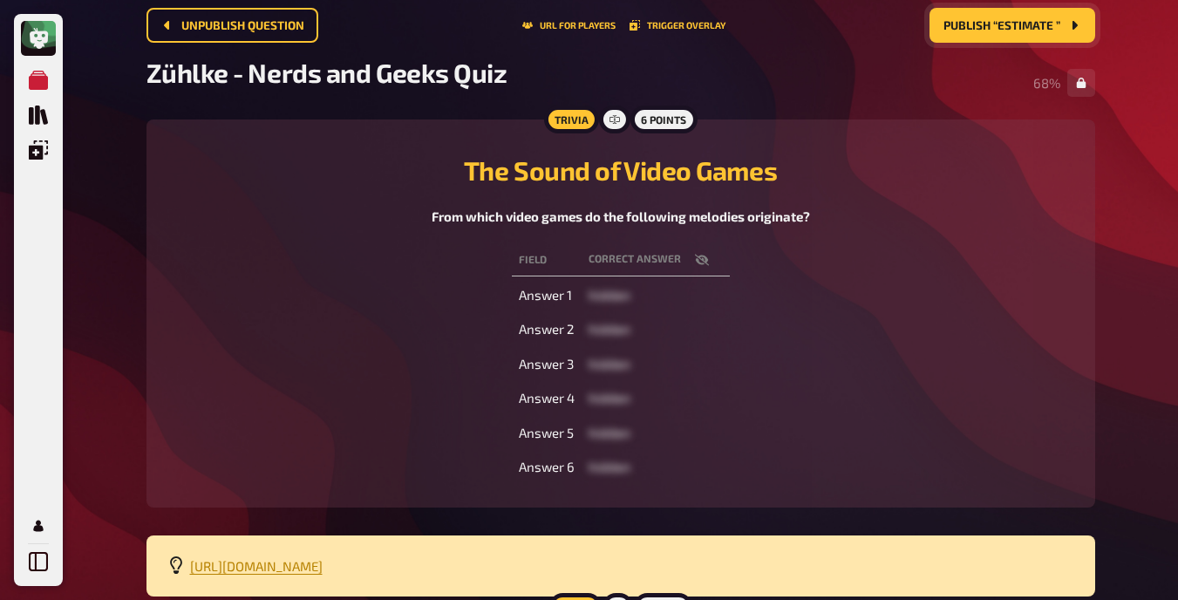
scroll to position [0, 0]
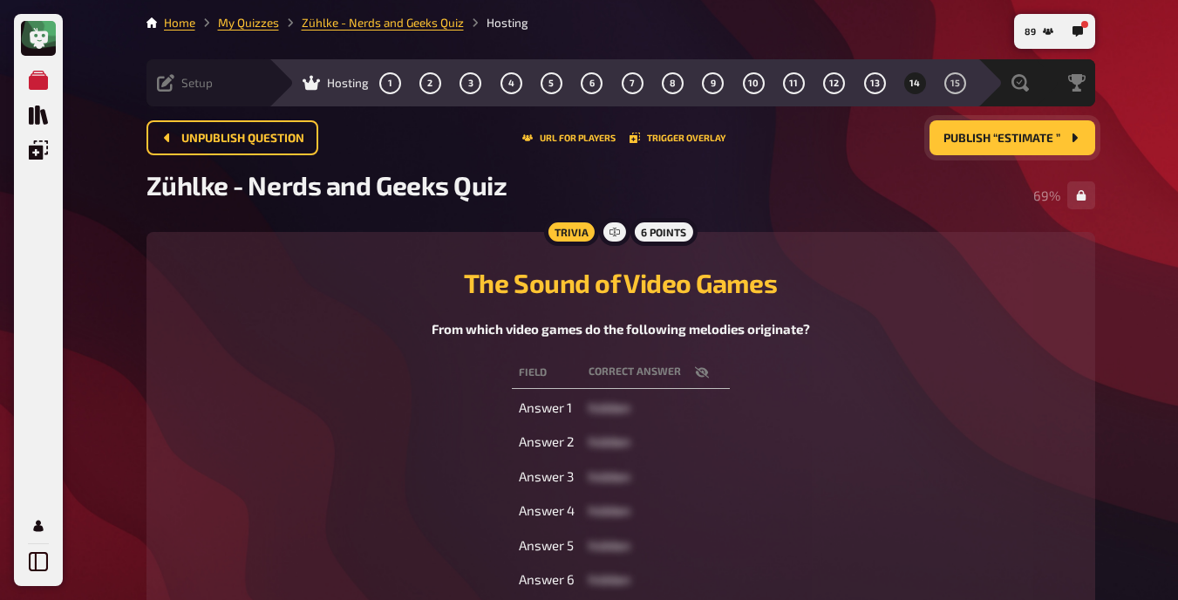
click at [179, 85] on div "Setup" at bounding box center [185, 82] width 56 height 17
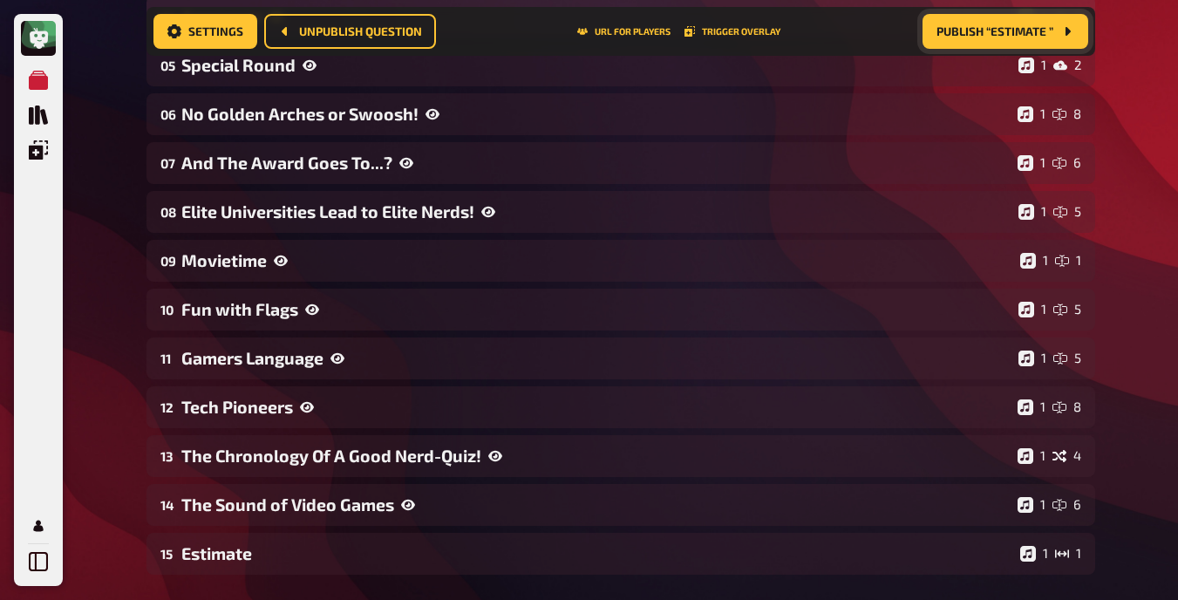
scroll to position [684, 0]
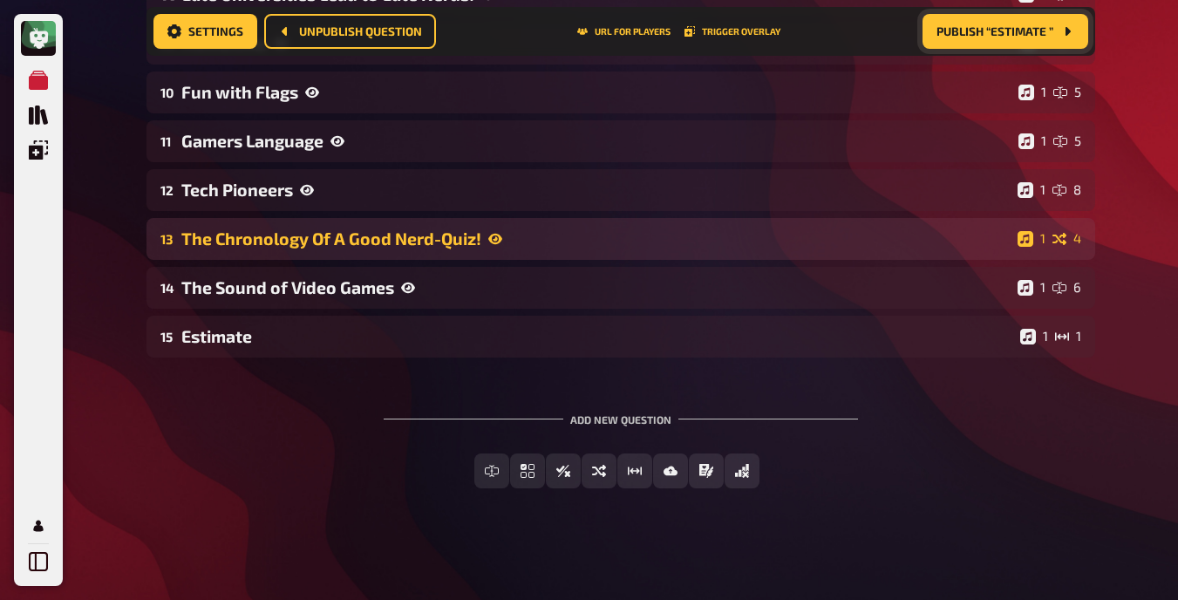
click at [302, 244] on div "The Chronology Of A Good Nerd-Quiz!" at bounding box center [595, 238] width 829 height 20
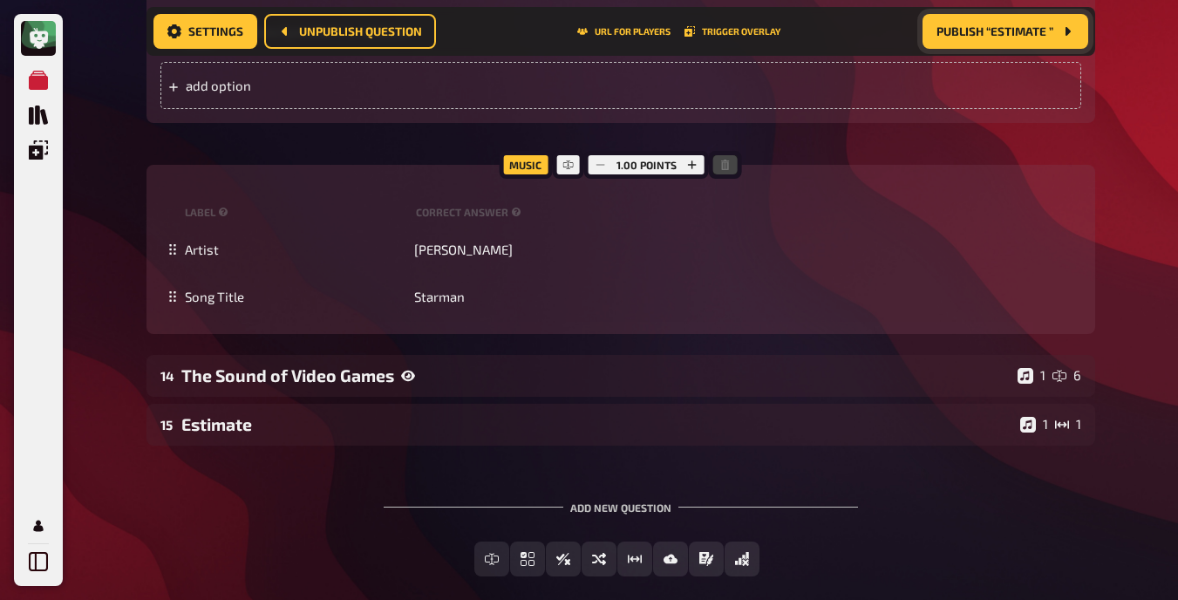
scroll to position [1325, 0]
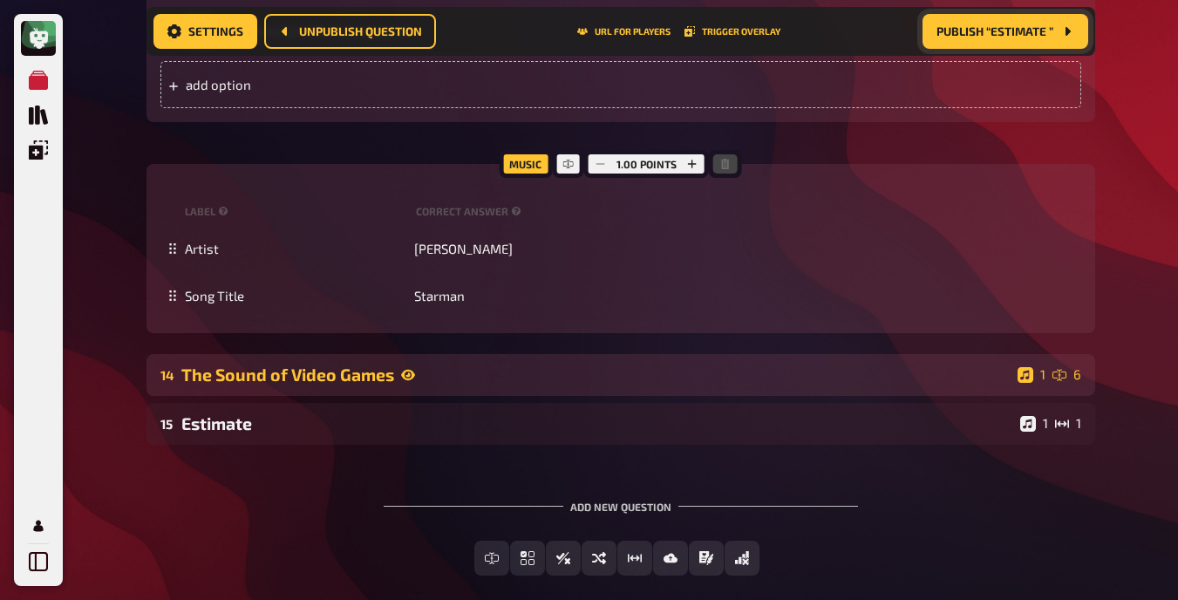
click at [325, 373] on div "The Sound of Video Games" at bounding box center [595, 374] width 829 height 20
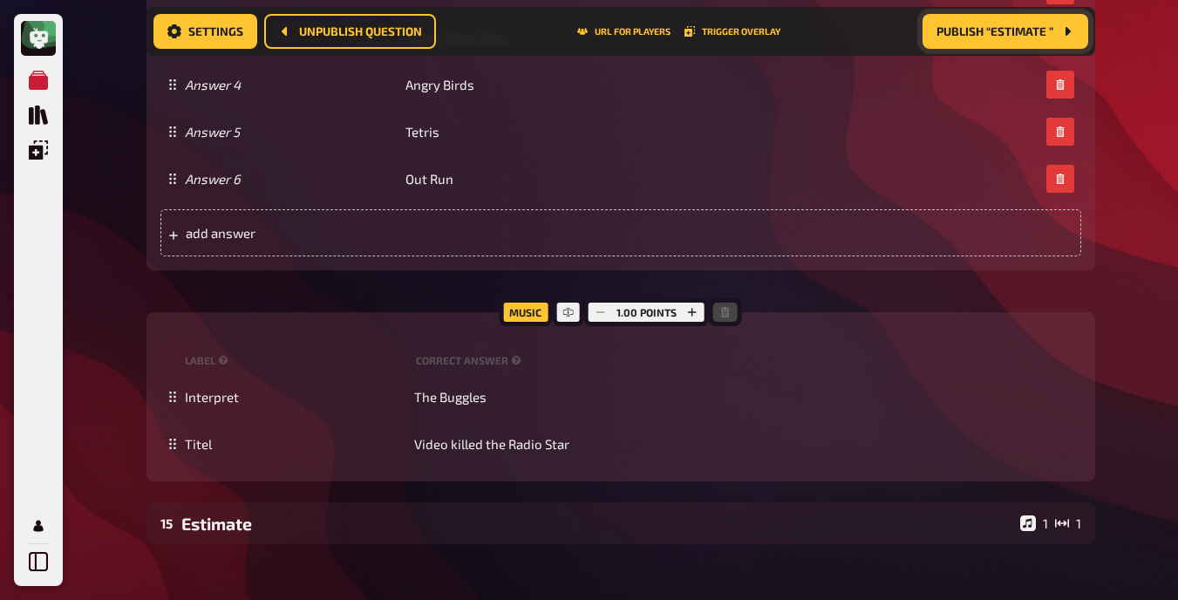
scroll to position [2147, 0]
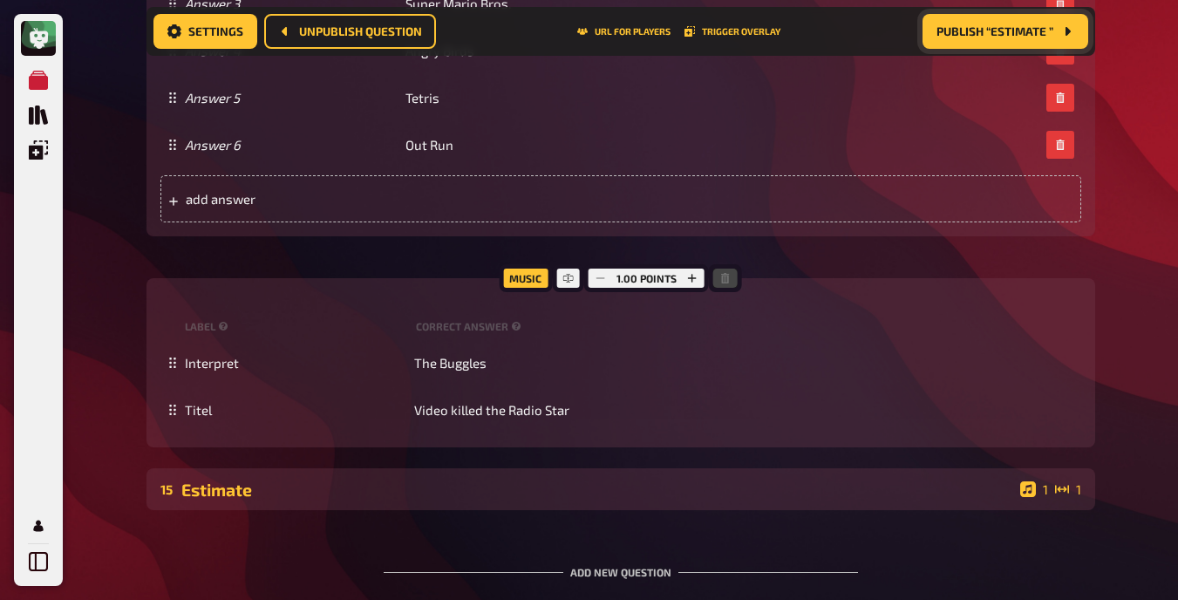
click at [319, 484] on div "Estimate" at bounding box center [597, 490] width 832 height 20
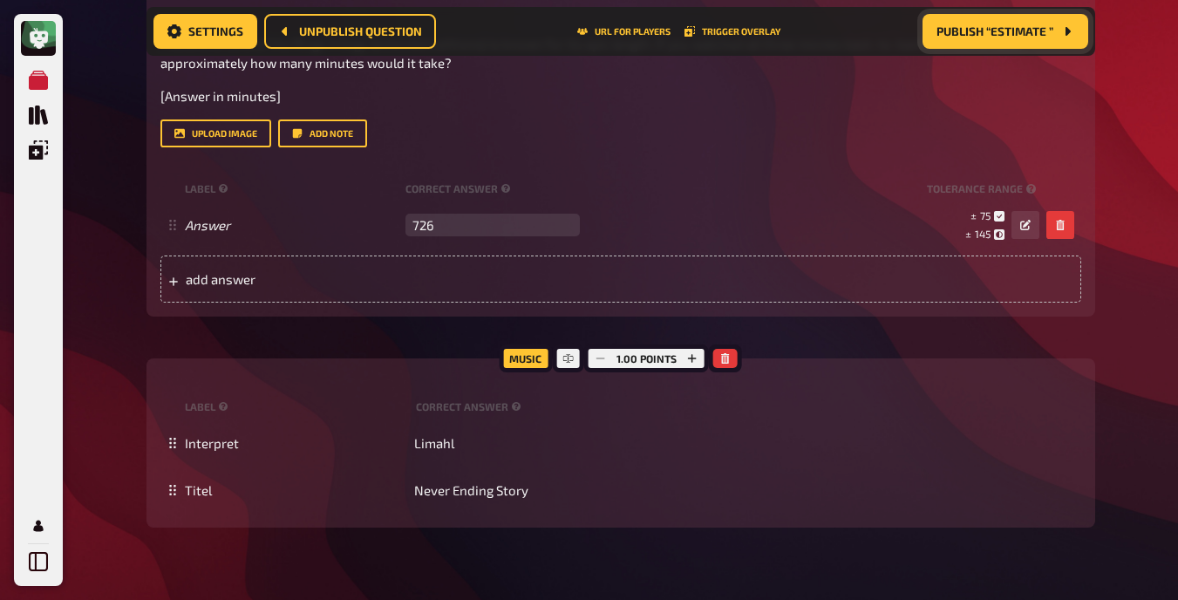
scroll to position [2755, 0]
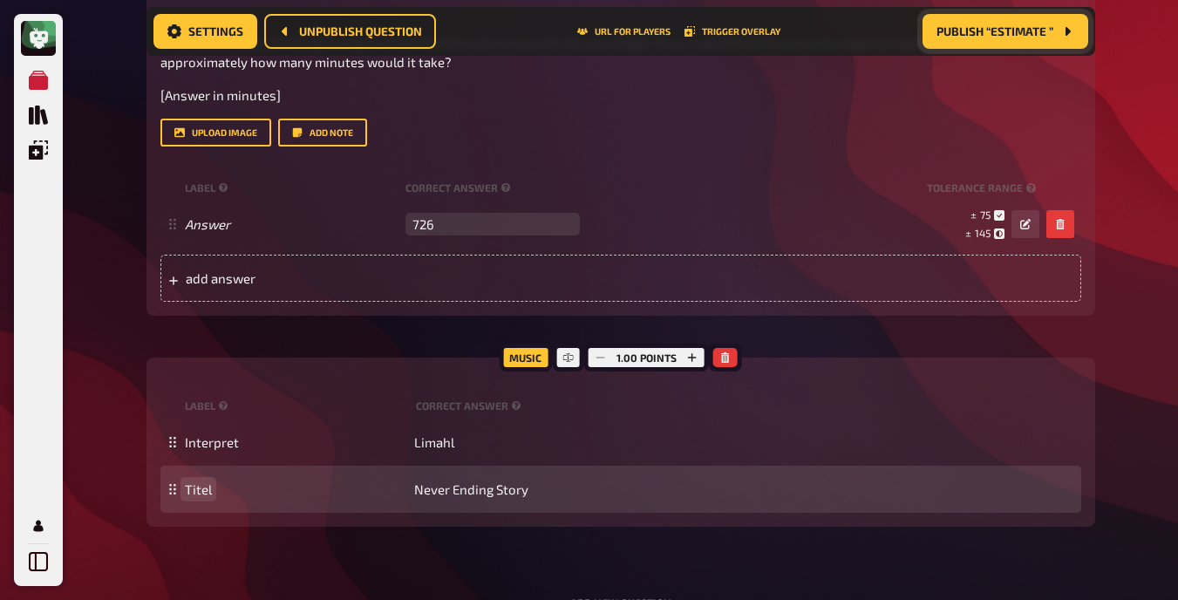
click at [391, 485] on span "Titel" at bounding box center [296, 489] width 222 height 16
click at [464, 493] on span "Never Ending Story" at bounding box center [471, 489] width 114 height 16
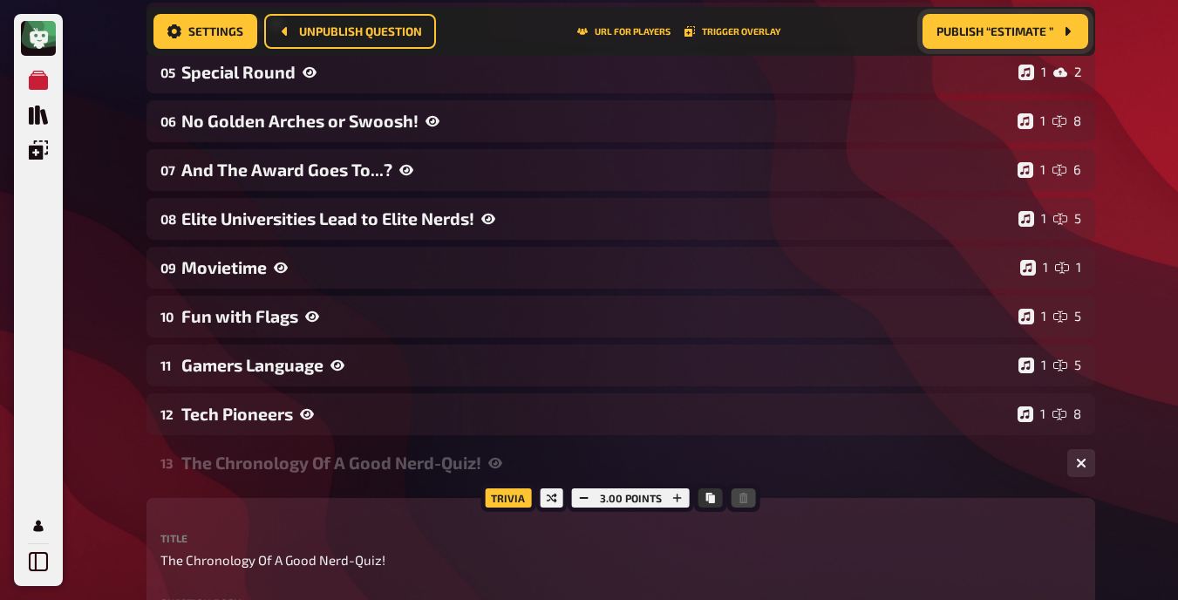
scroll to position [459, 0]
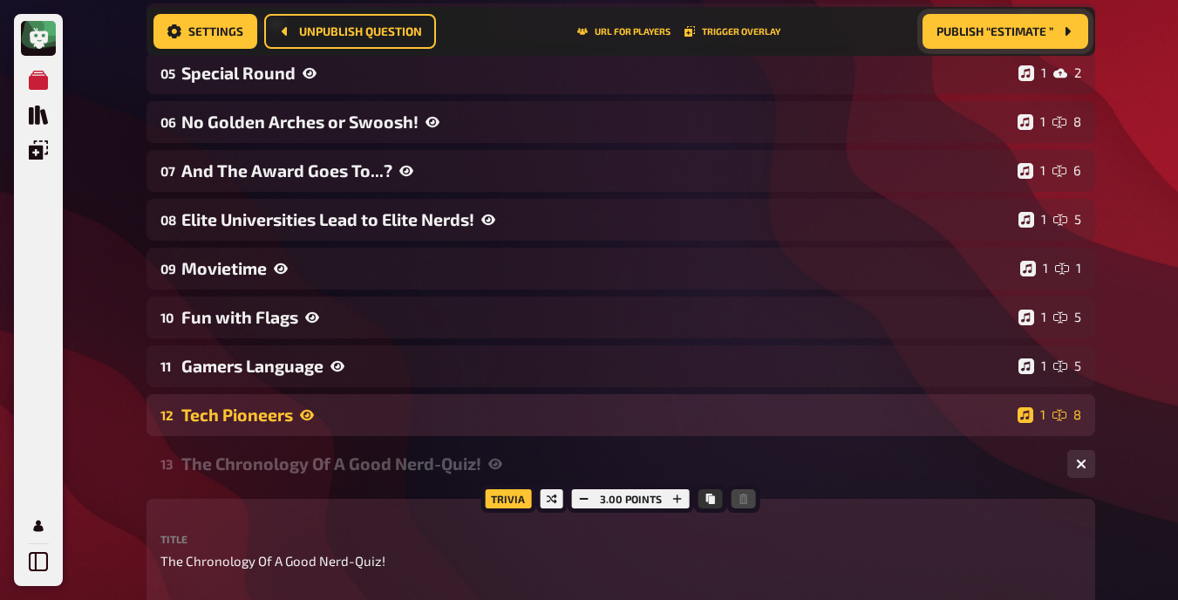
drag, startPoint x: 413, startPoint y: 399, endPoint x: 351, endPoint y: 403, distance: 62.0
click at [351, 403] on div "12 Tech Pioneers 1 8" at bounding box center [620, 415] width 949 height 42
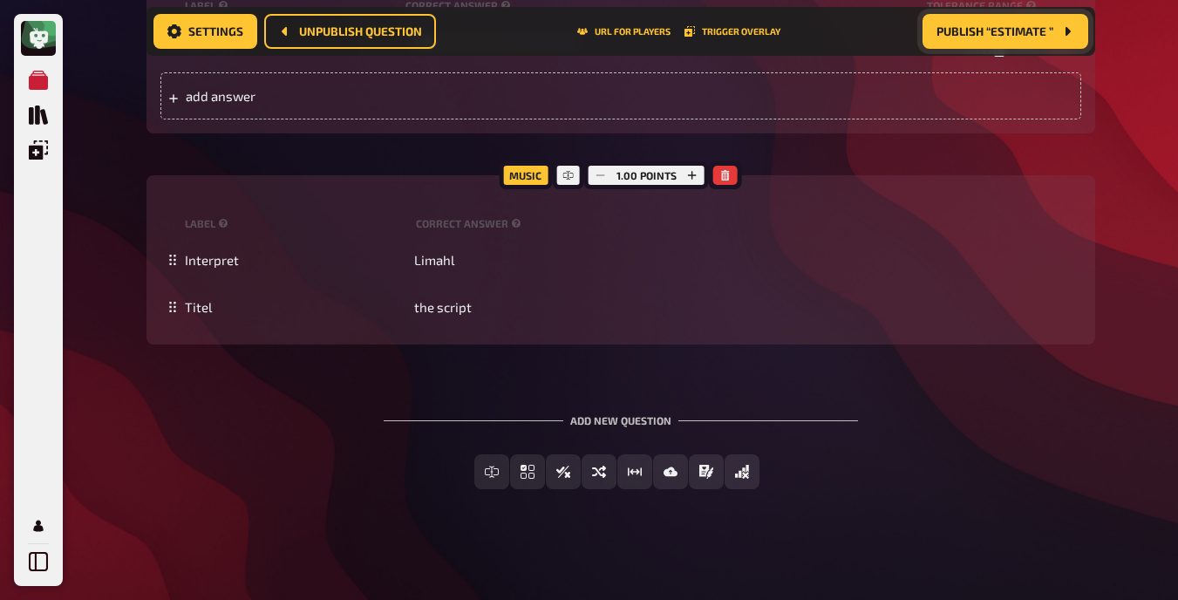
scroll to position [2930, 0]
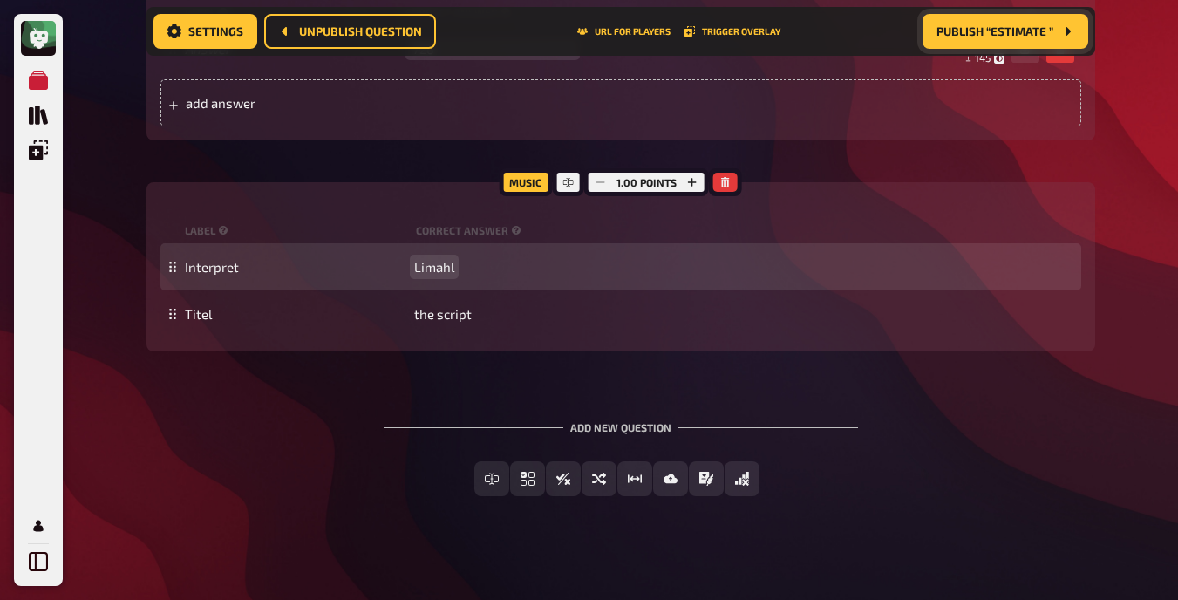
click at [432, 269] on span "Limahl" at bounding box center [434, 267] width 40 height 16
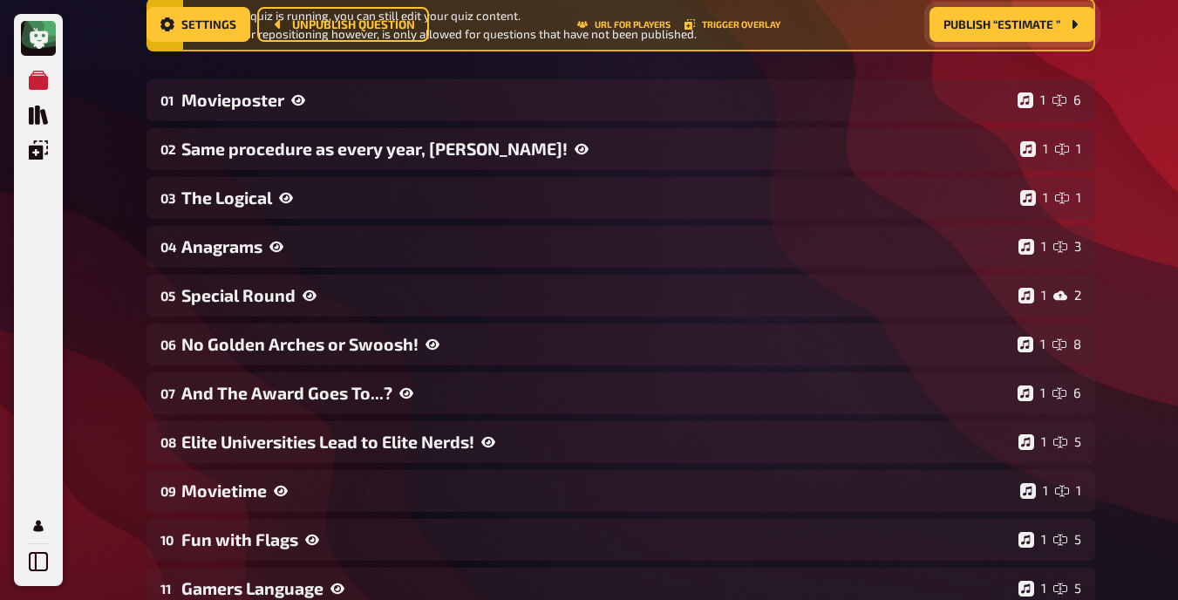
scroll to position [0, 0]
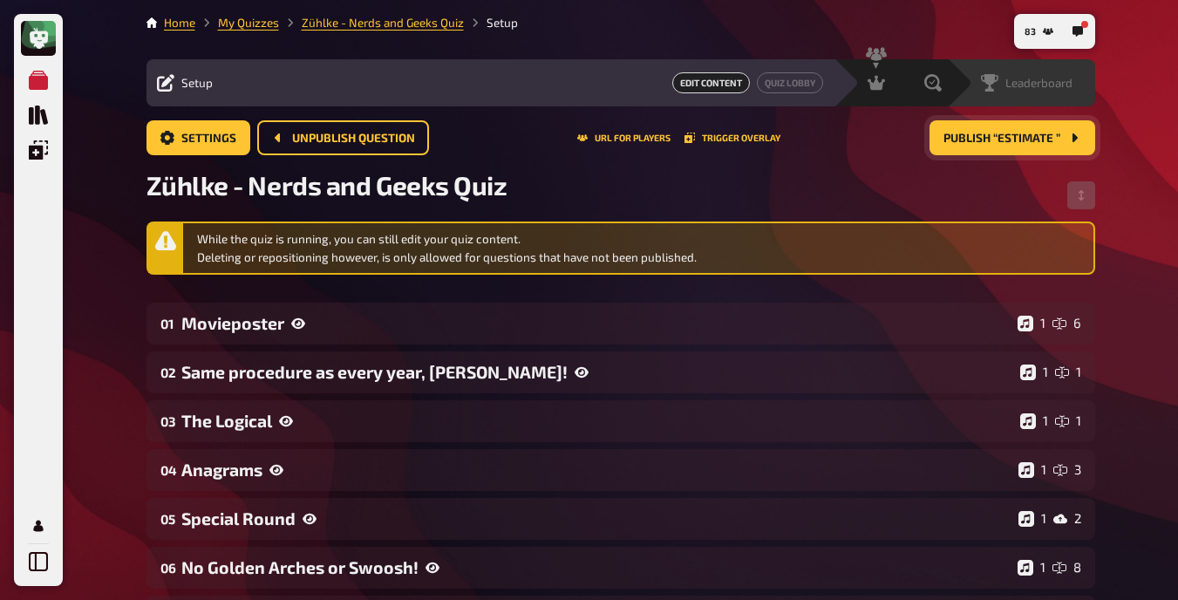
click at [749, 82] on div "Leaderboard" at bounding box center [1021, 82] width 148 height 47
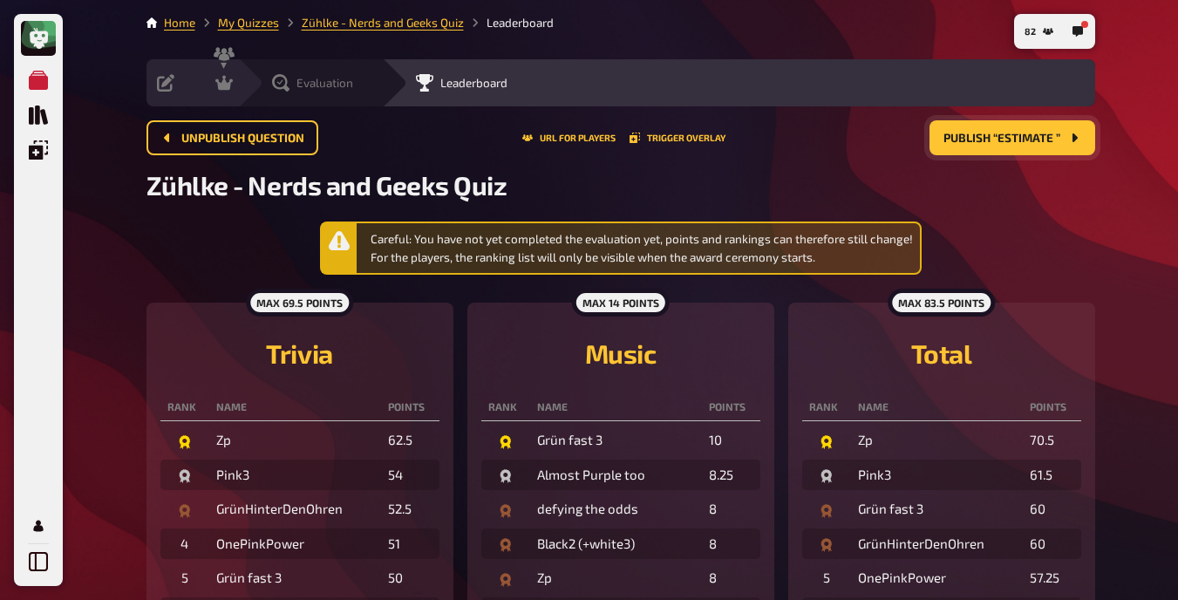
click at [276, 78] on icon at bounding box center [280, 82] width 17 height 17
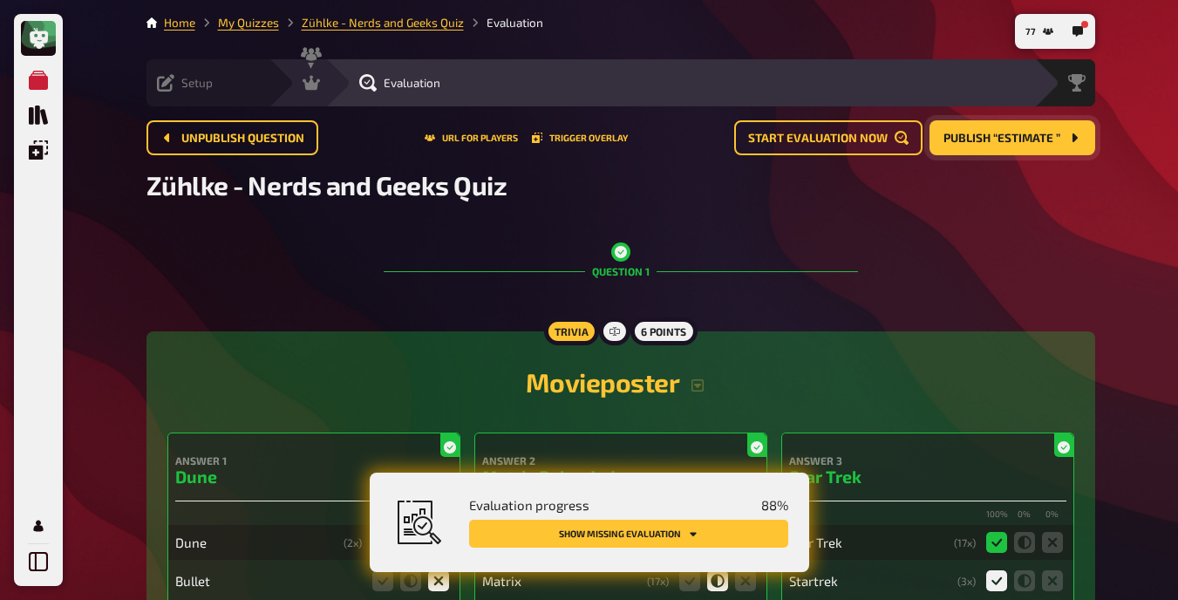
click at [176, 81] on div "Setup" at bounding box center [185, 82] width 56 height 17
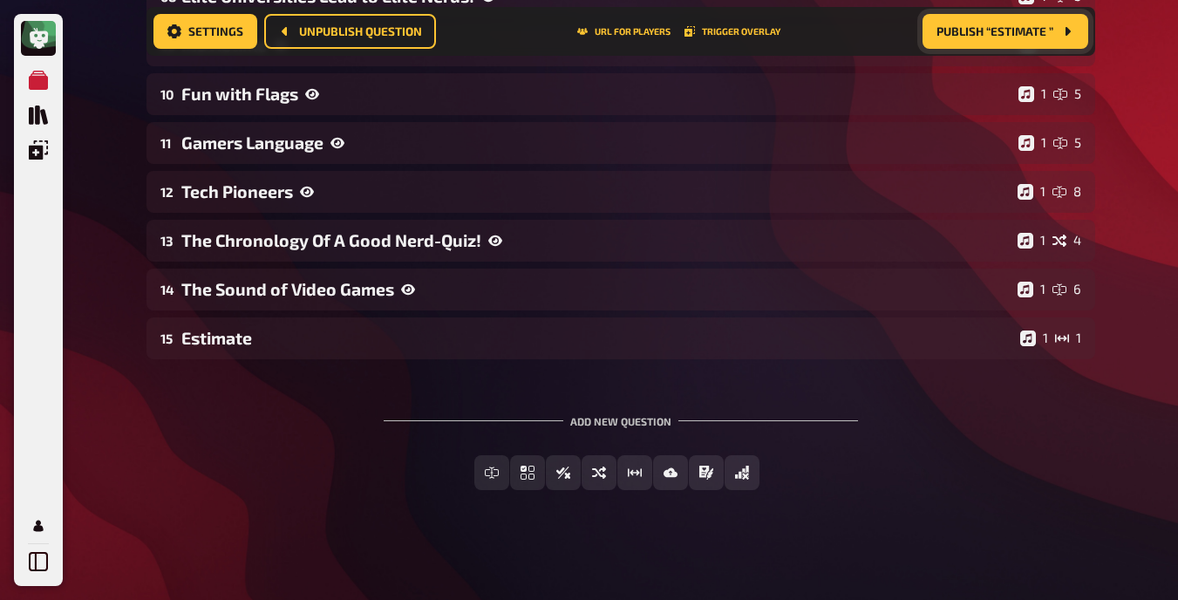
scroll to position [684, 0]
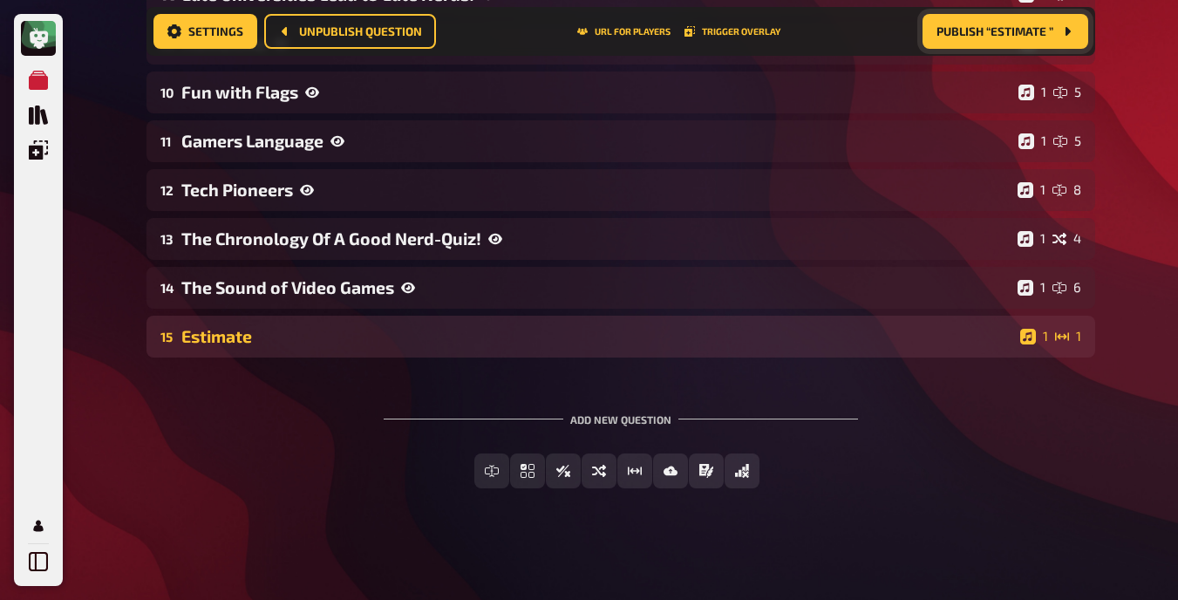
click at [248, 337] on div "Estimate" at bounding box center [597, 336] width 832 height 20
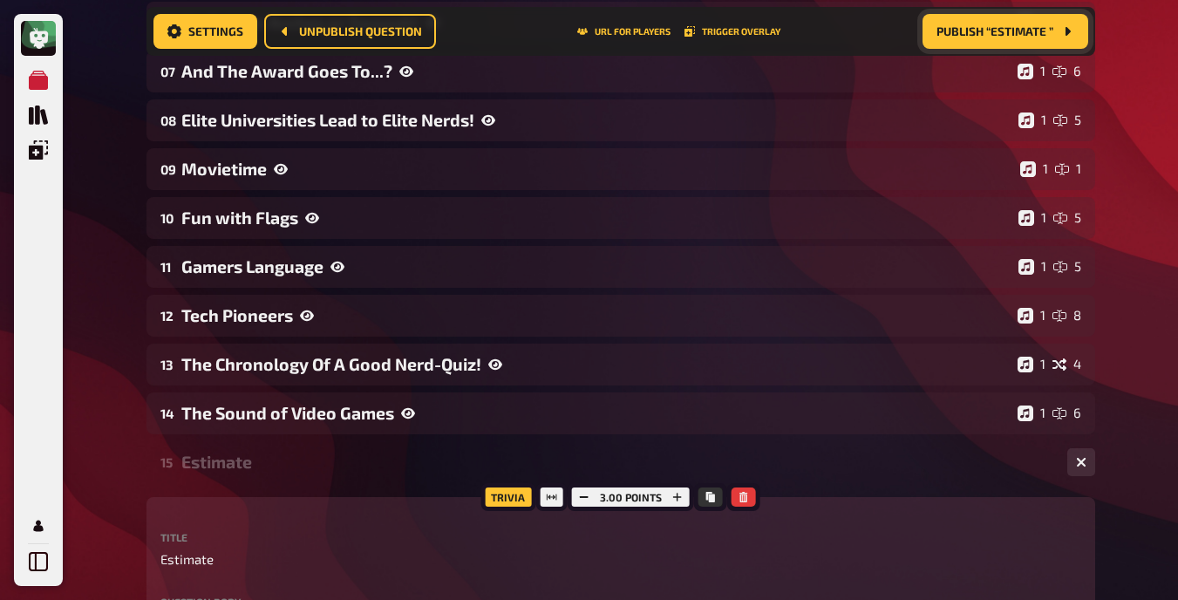
scroll to position [557, 0]
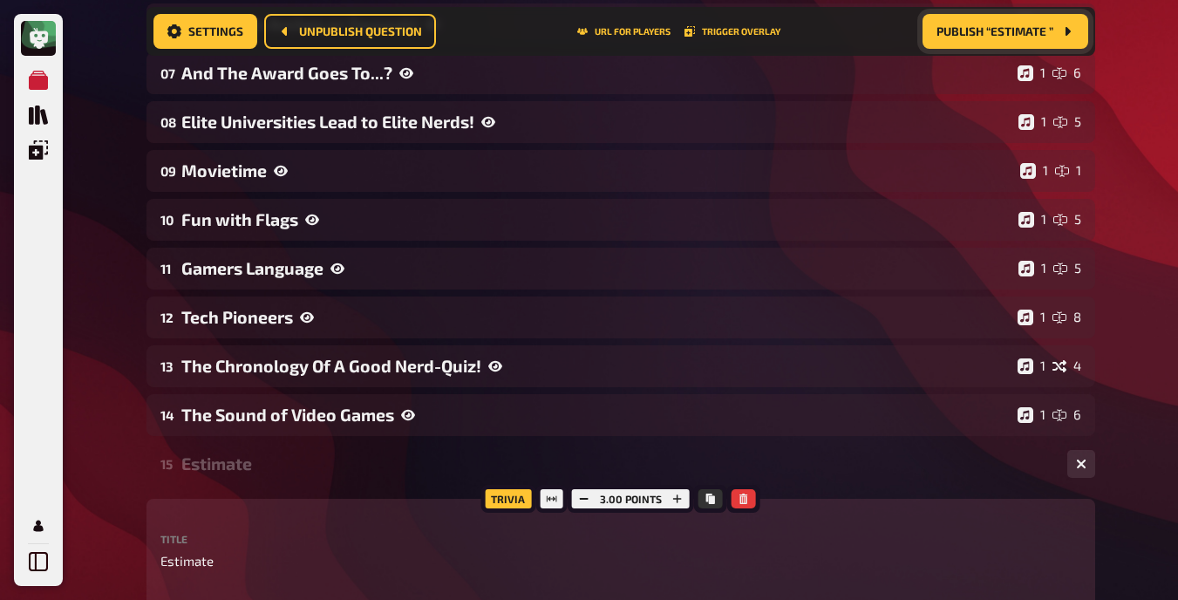
click at [212, 451] on div "15 Estimate 1 1" at bounding box center [620, 464] width 949 height 42
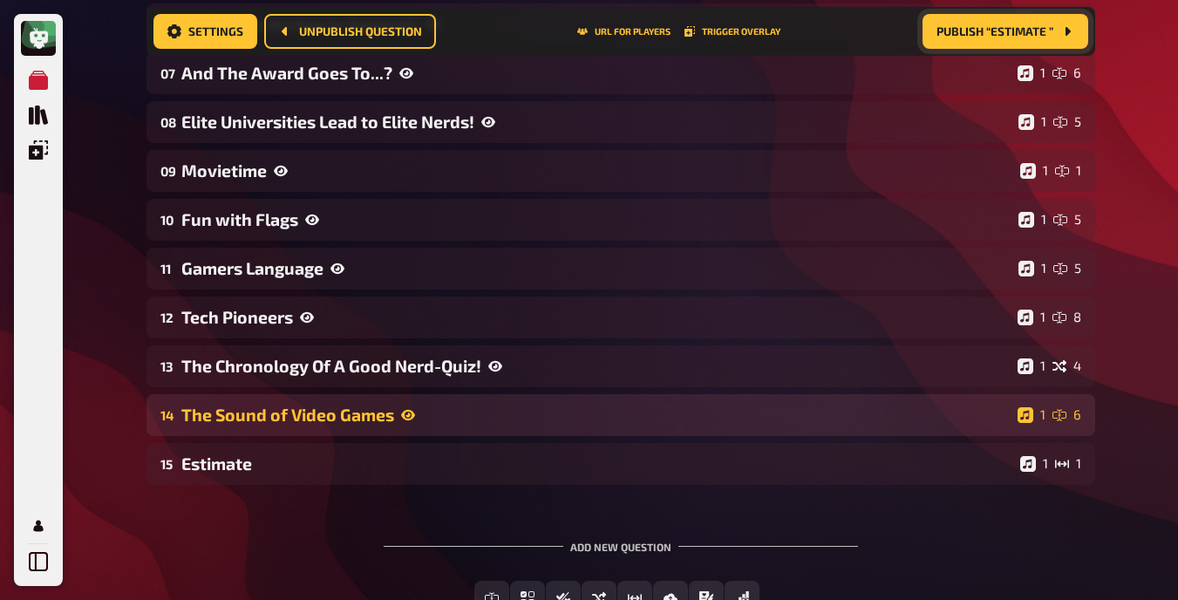
click at [229, 430] on div "14 The Sound of Video Games 1 6" at bounding box center [620, 415] width 949 height 42
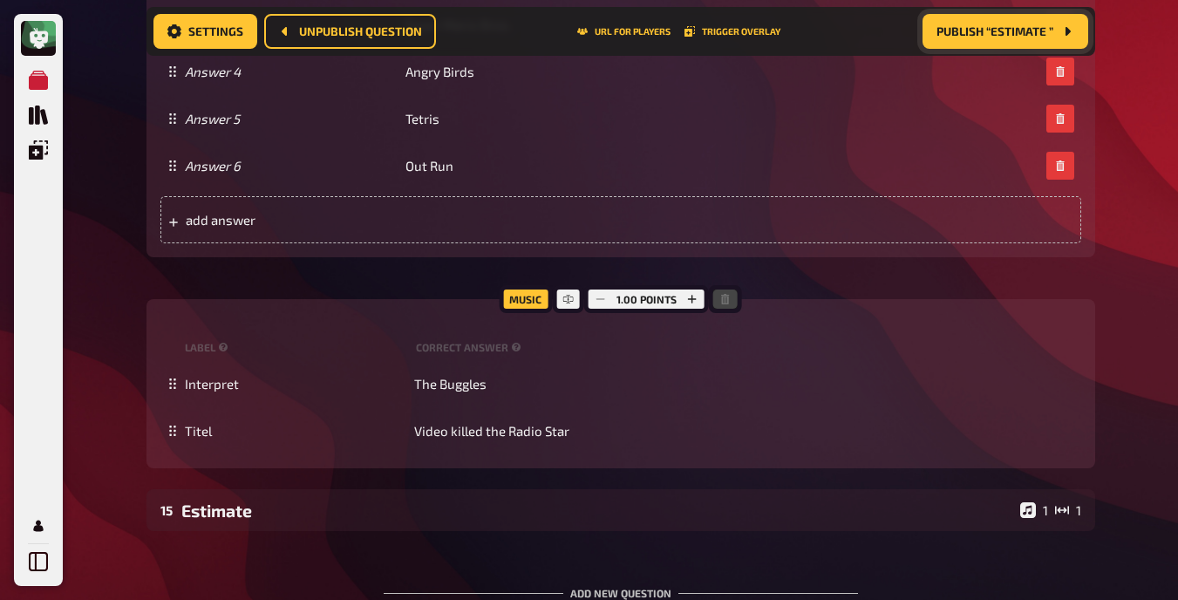
scroll to position [1401, 0]
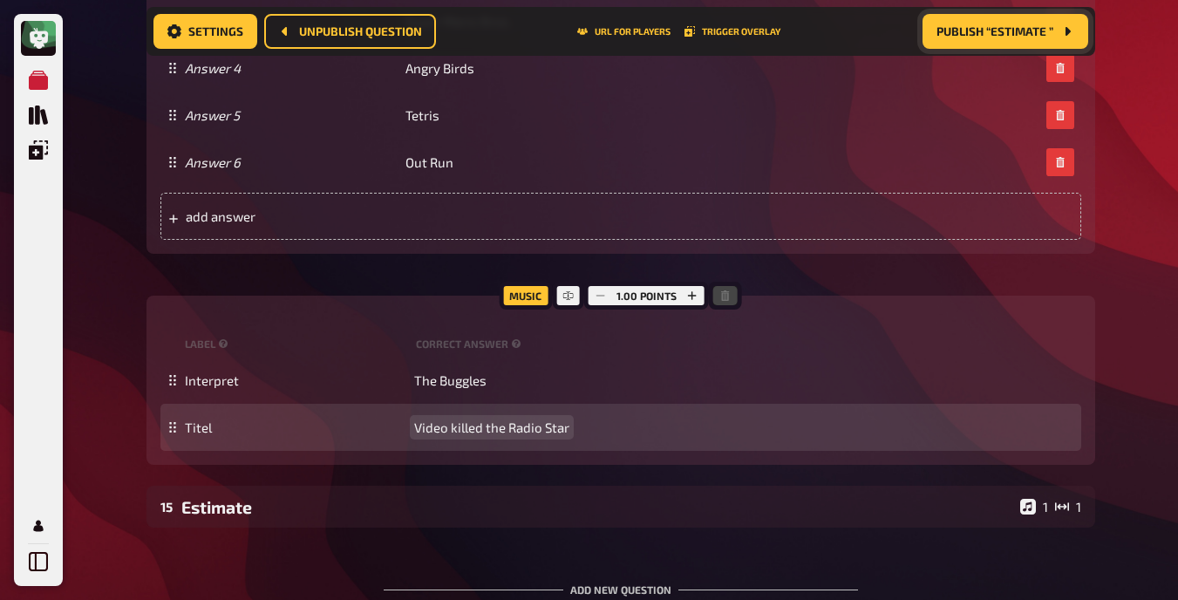
click at [446, 427] on span "Video killed the Radio Star" at bounding box center [491, 427] width 155 height 16
paste span
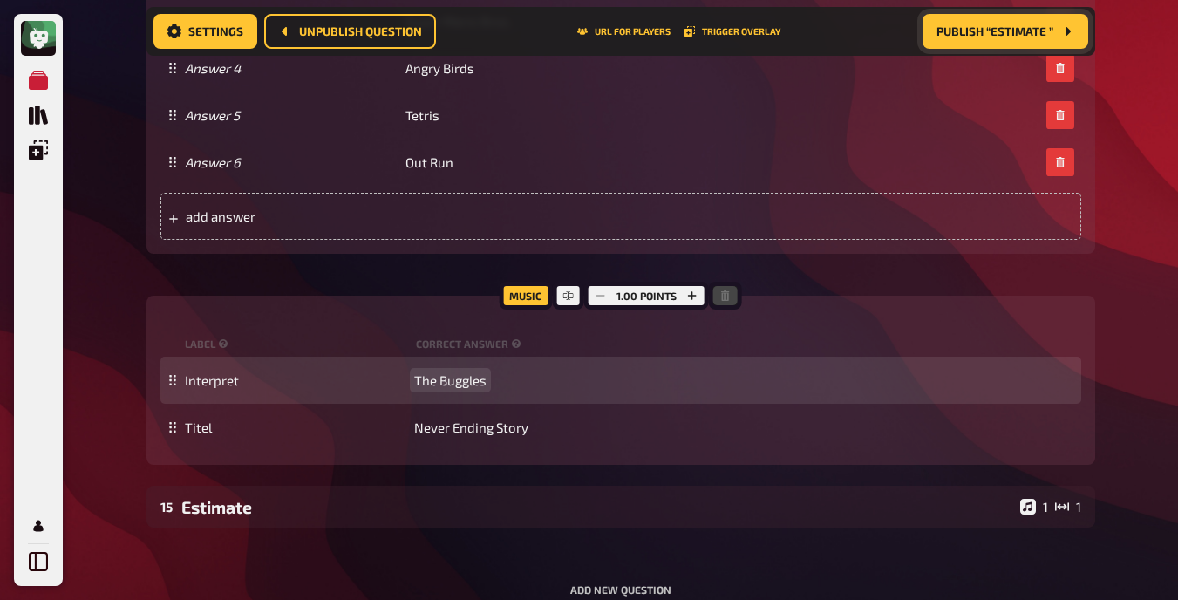
click at [455, 378] on span "The Buggles" at bounding box center [450, 380] width 72 height 16
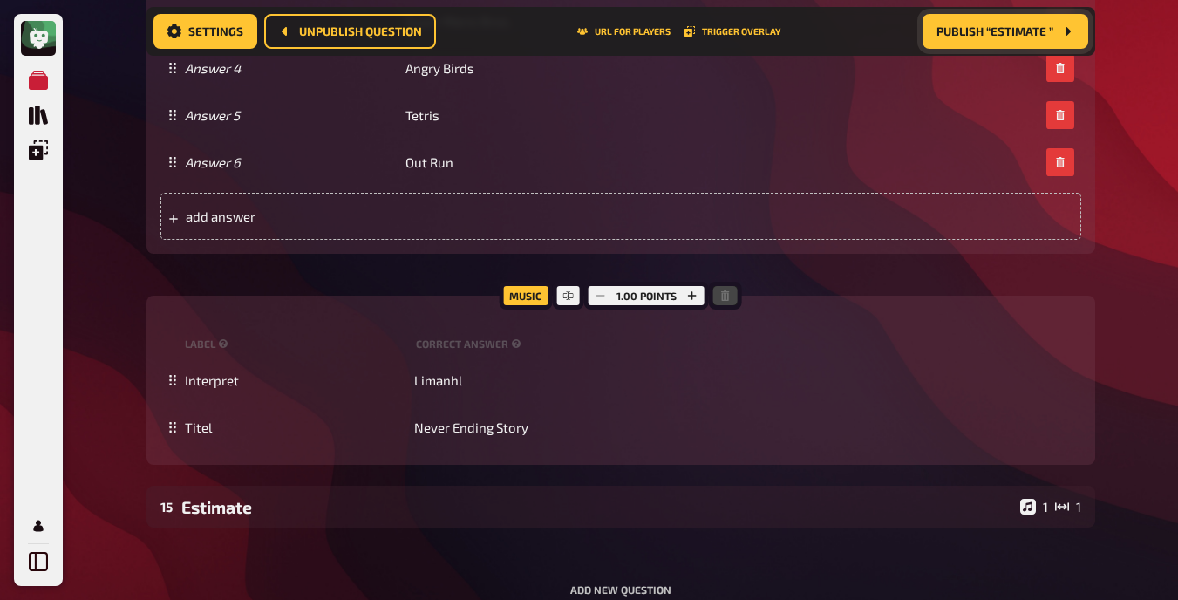
click at [749, 34] on span "Publish “Estimate ”" at bounding box center [994, 31] width 117 height 12
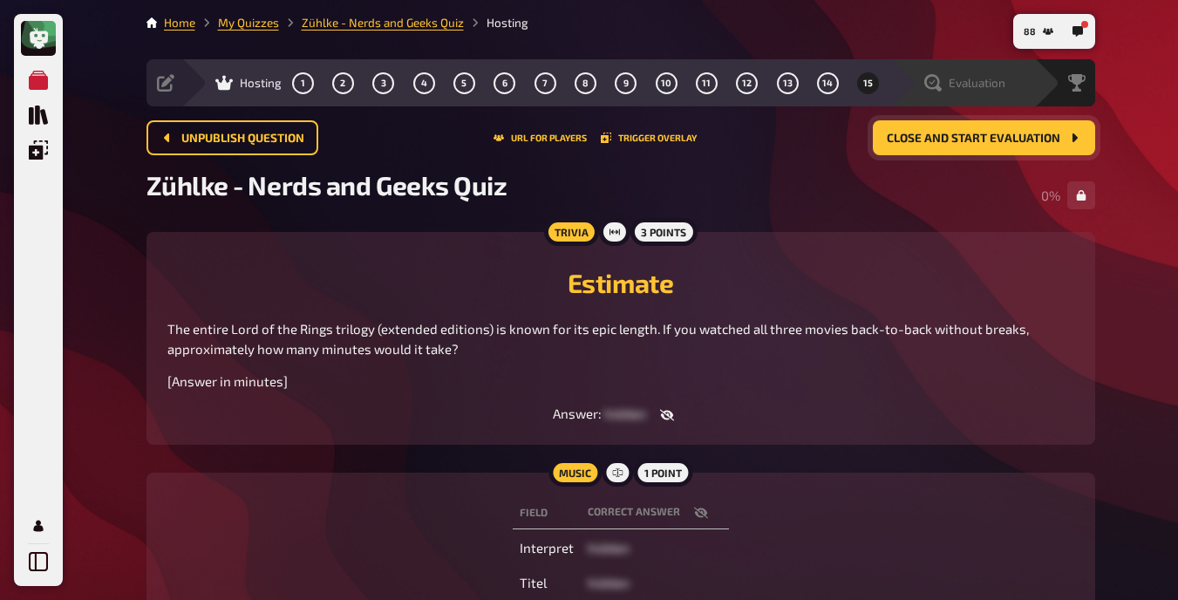
click at [749, 85] on icon at bounding box center [932, 82] width 17 height 17
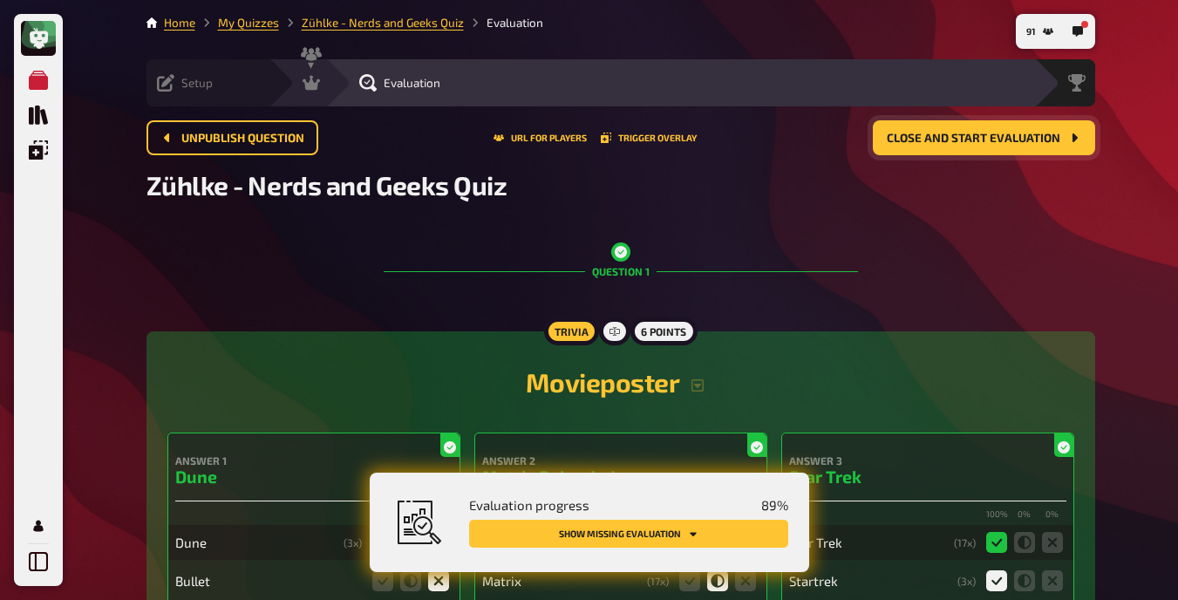
click at [163, 86] on icon at bounding box center [165, 82] width 17 height 17
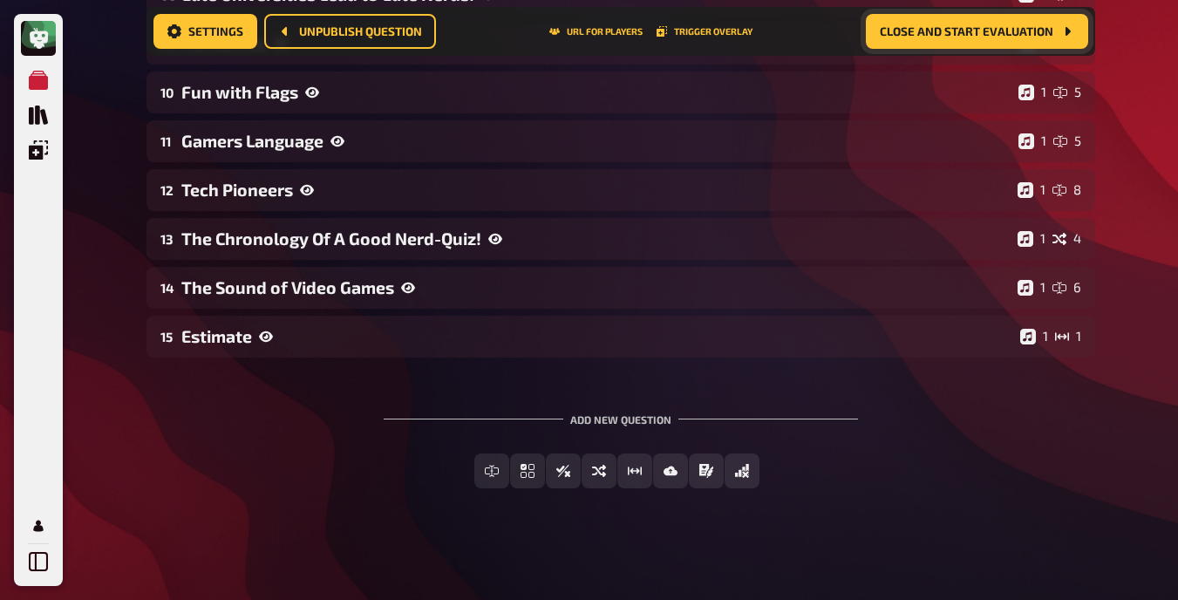
scroll to position [651, 0]
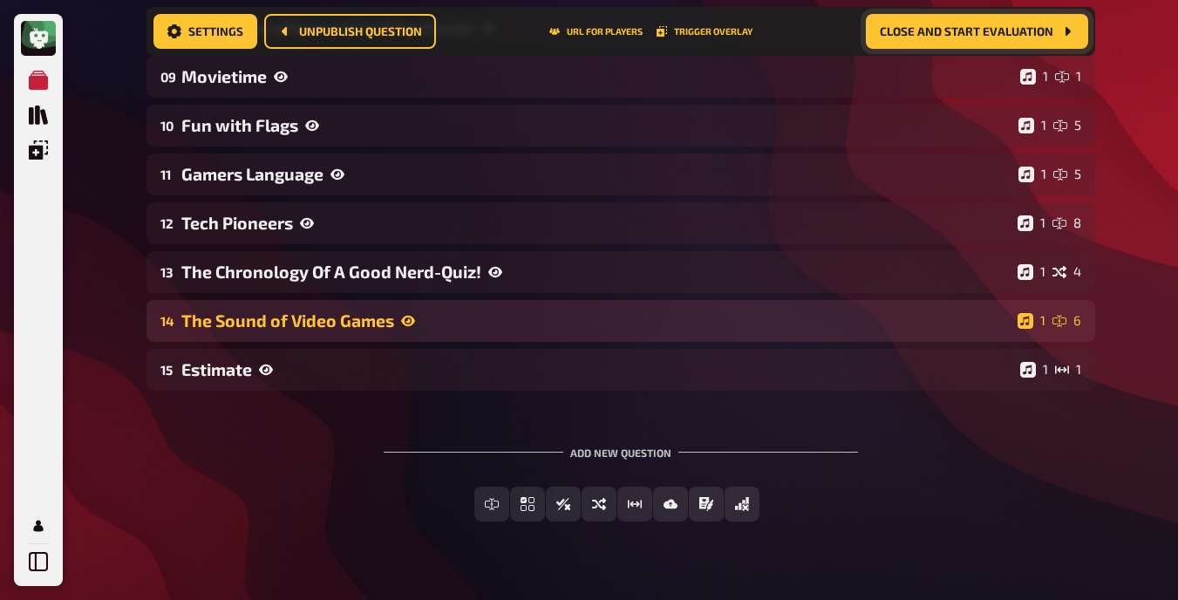
click at [443, 327] on div "The Sound of Video Games" at bounding box center [595, 320] width 829 height 20
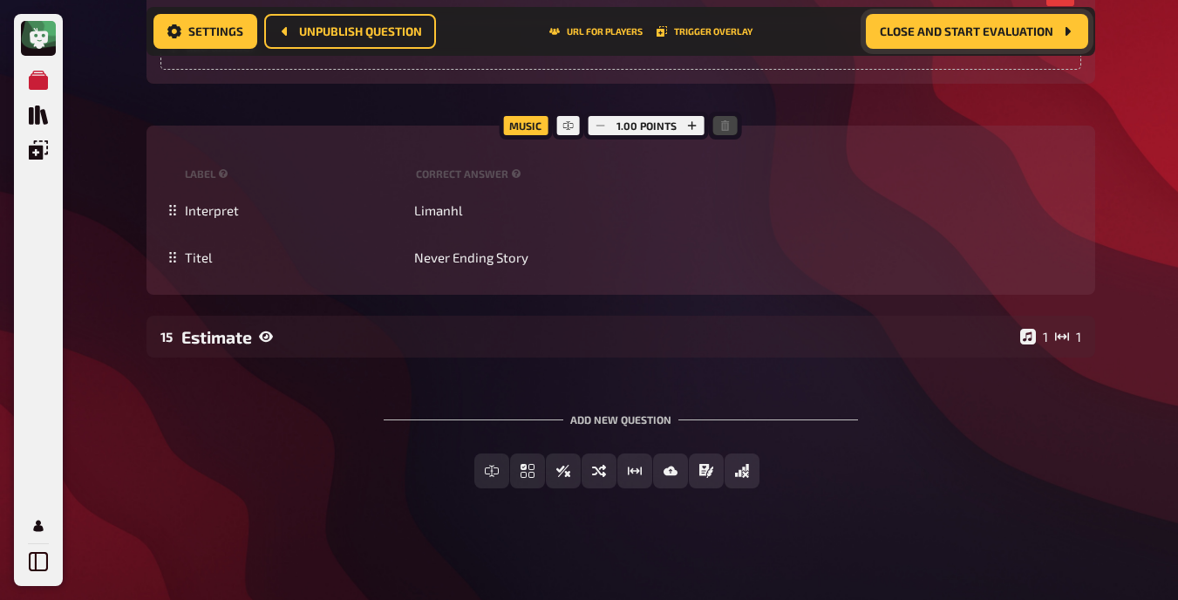
scroll to position [1541, 0]
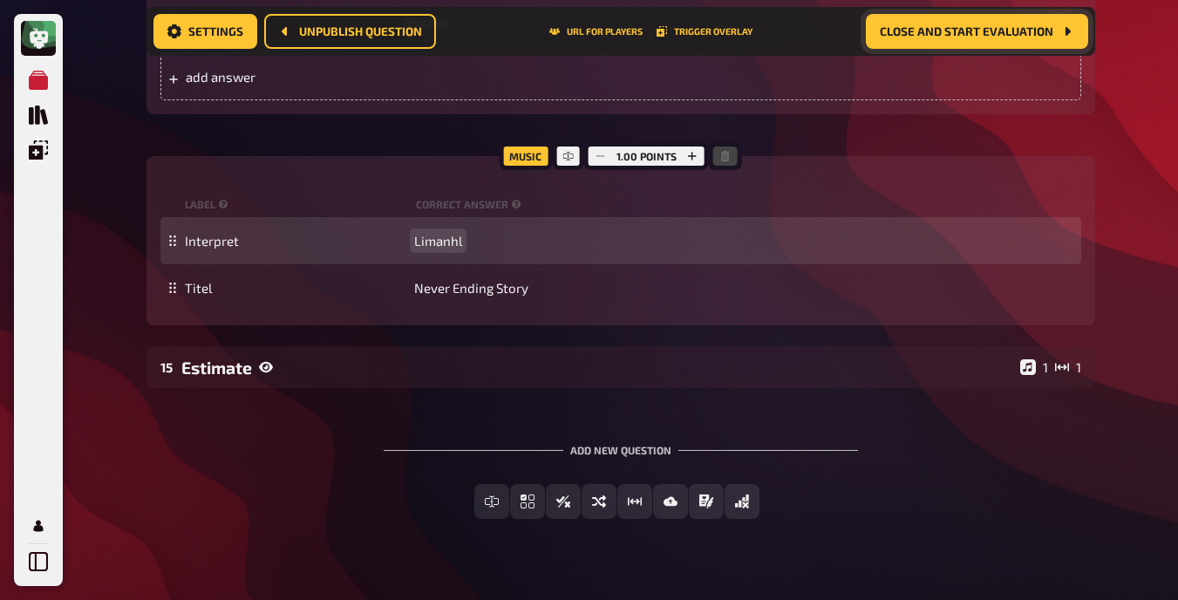
click at [468, 242] on div "Interpret Limanhl" at bounding box center [629, 241] width 889 height 16
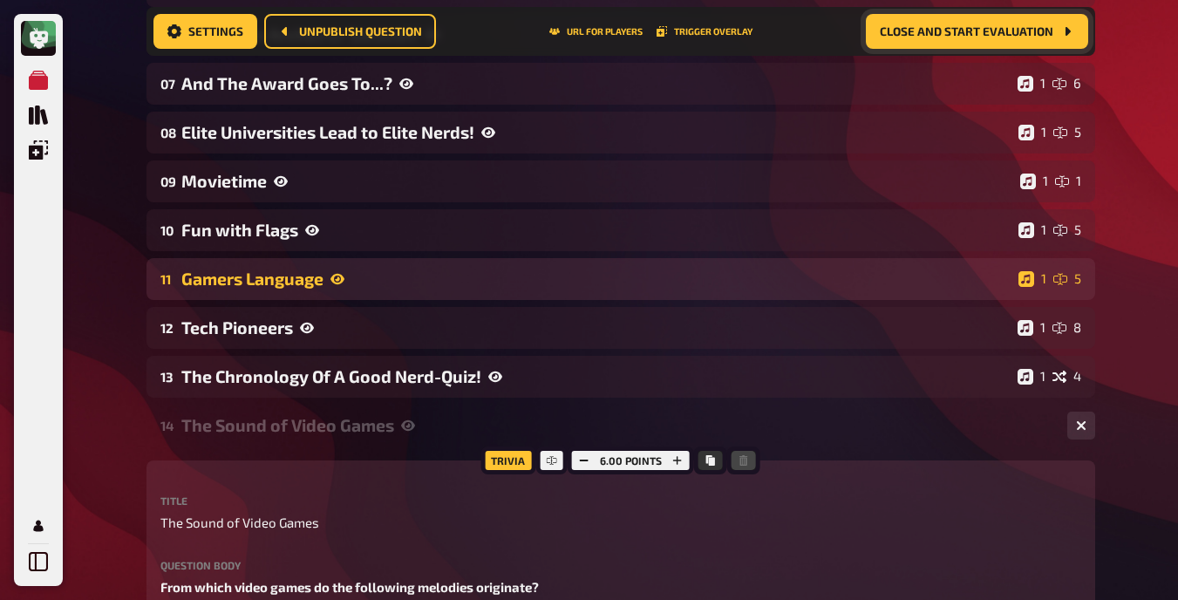
scroll to position [548, 0]
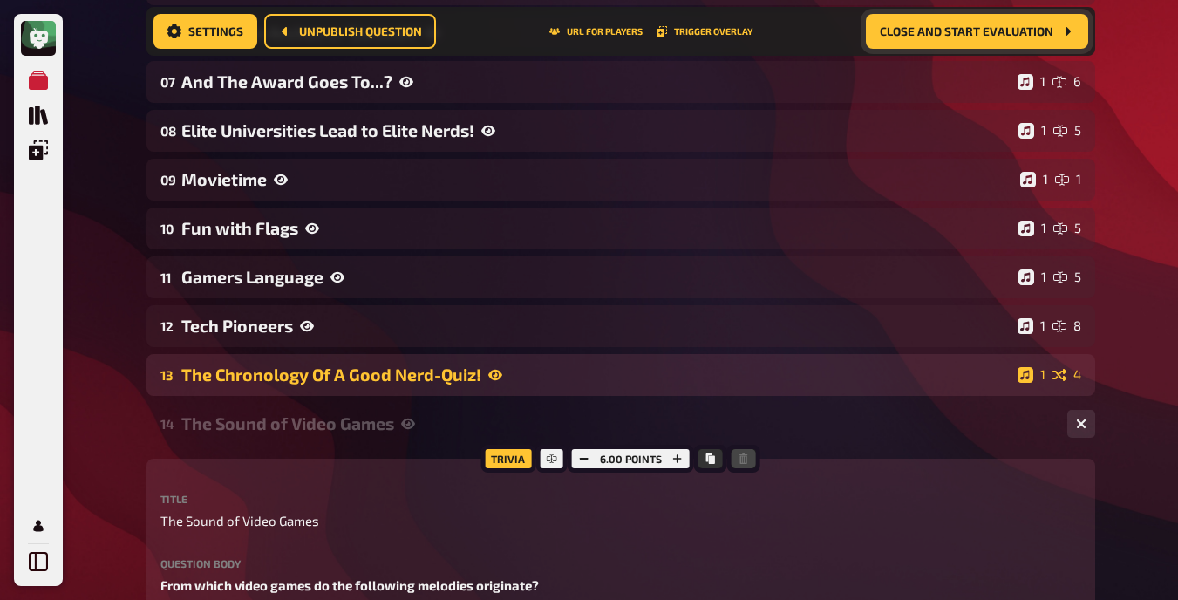
click at [437, 369] on div "The Chronology Of A Good Nerd-Quiz!" at bounding box center [595, 374] width 829 height 20
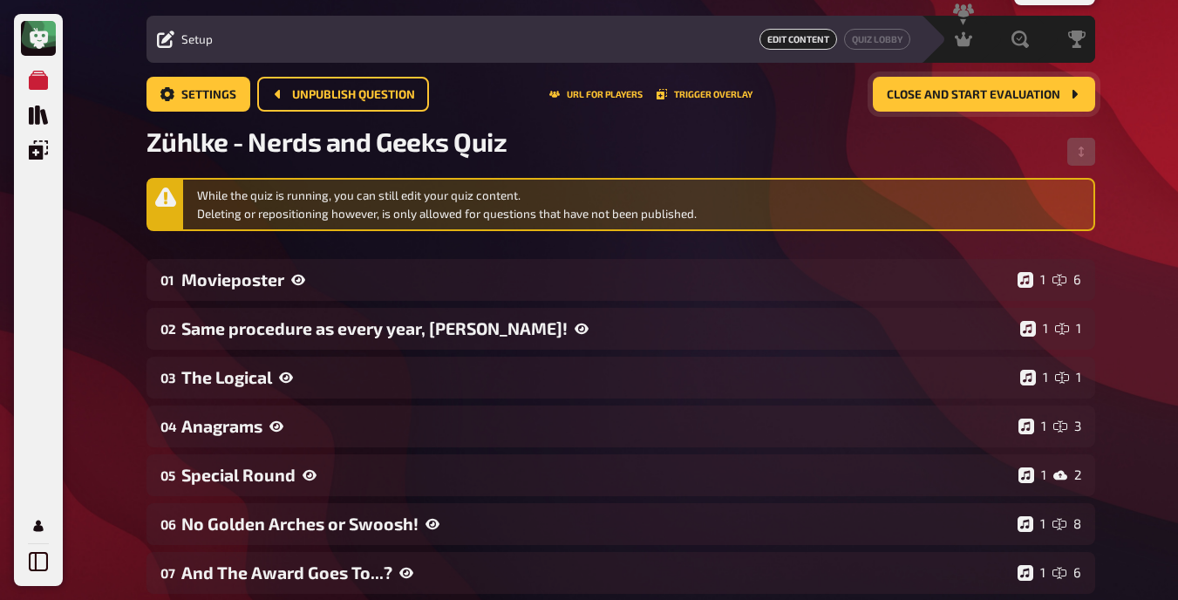
scroll to position [0, 0]
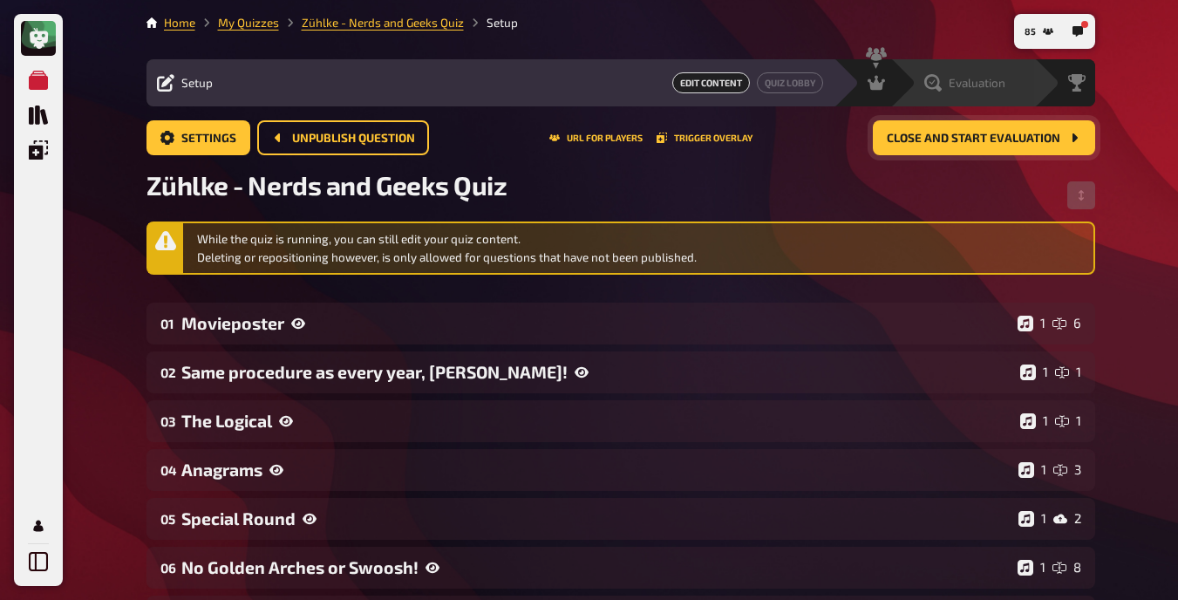
click at [749, 86] on span "Evaluation" at bounding box center [977, 83] width 57 height 14
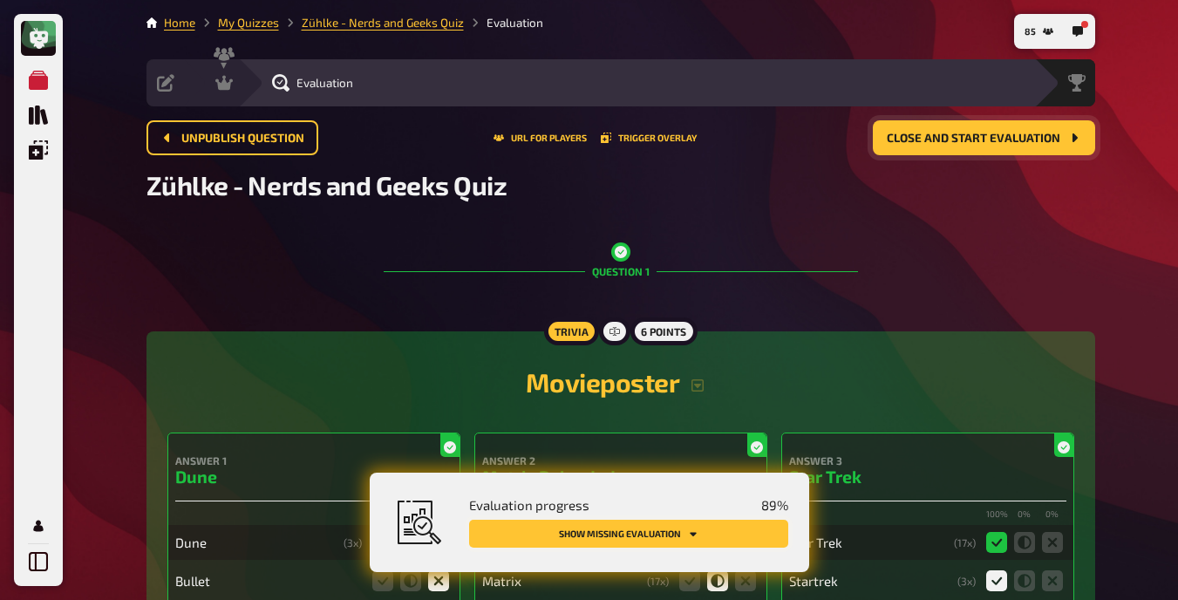
click at [636, 537] on button "Show missing evaluation" at bounding box center [628, 534] width 319 height 28
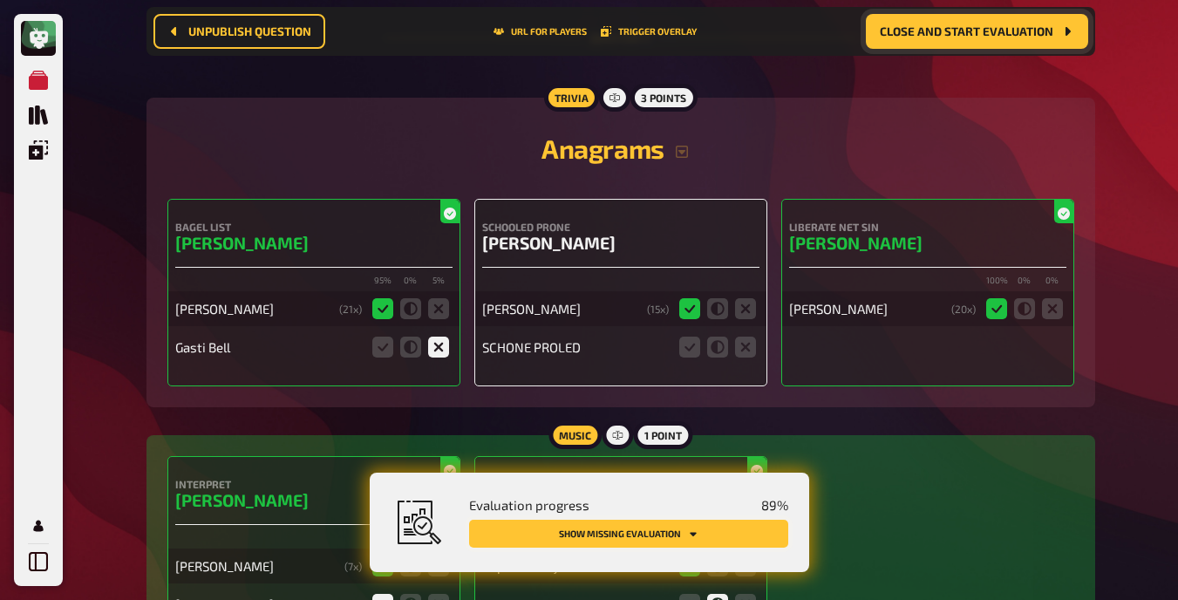
scroll to position [4678, 0]
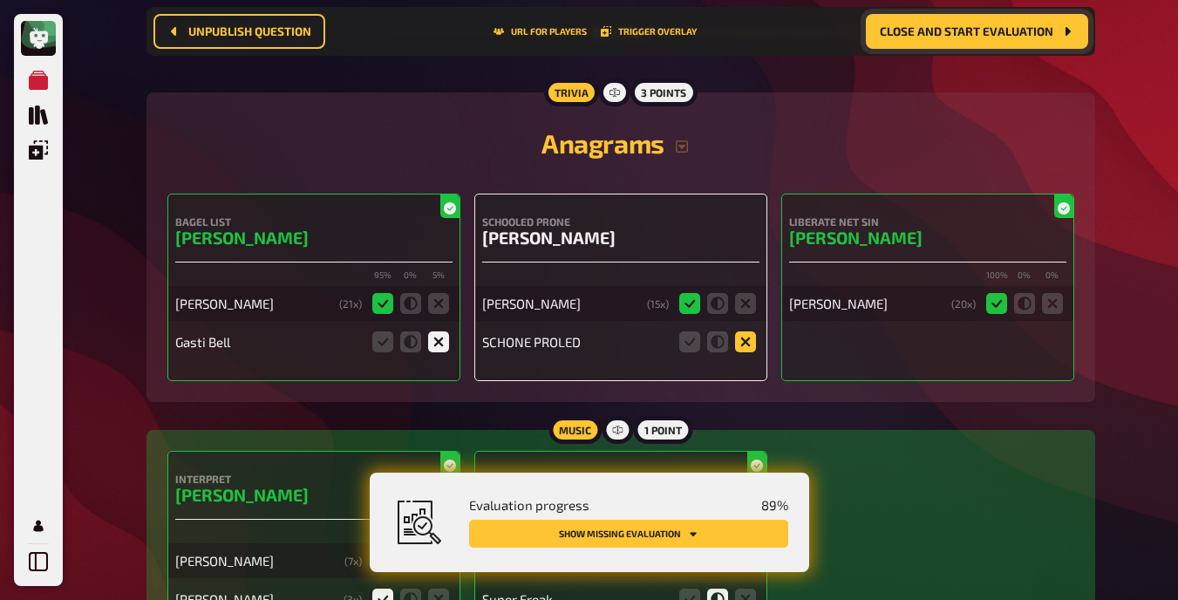
click at [745, 341] on icon at bounding box center [745, 341] width 21 height 21
click at [0, 0] on input "radio" at bounding box center [0, 0] width 0 height 0
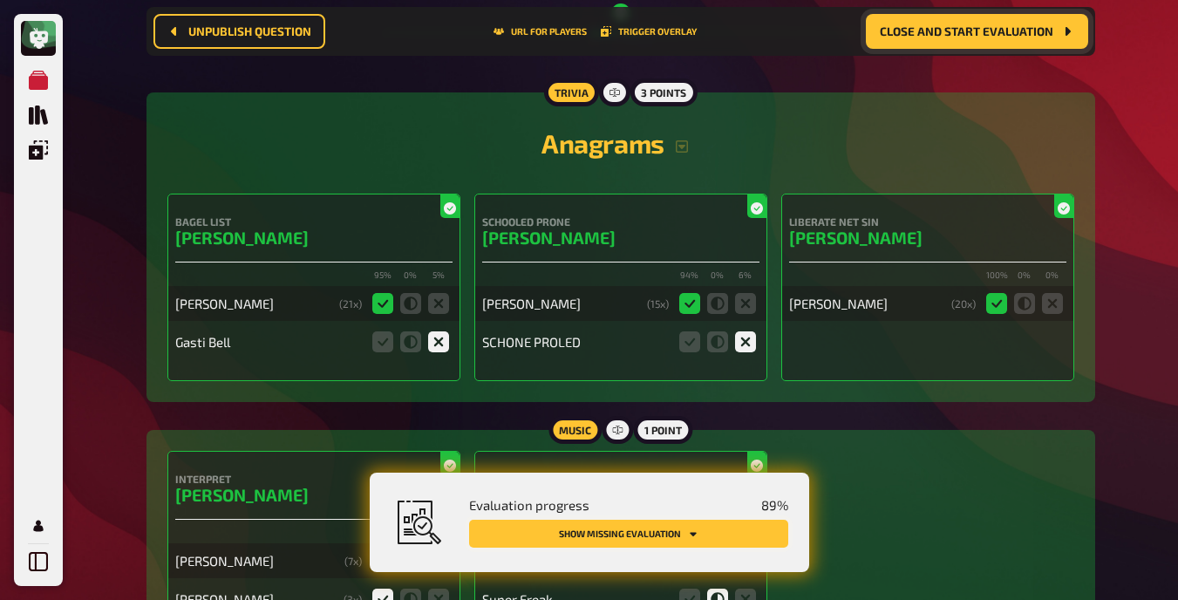
click at [665, 527] on button "Show missing evaluation" at bounding box center [628, 534] width 319 height 28
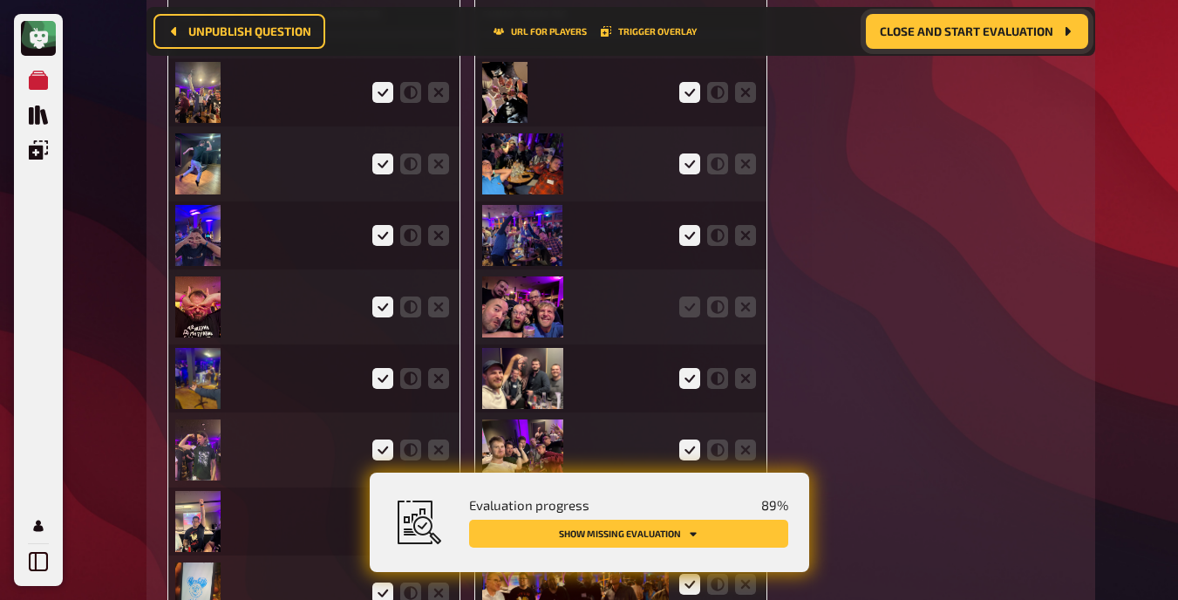
scroll to position [6019, 0]
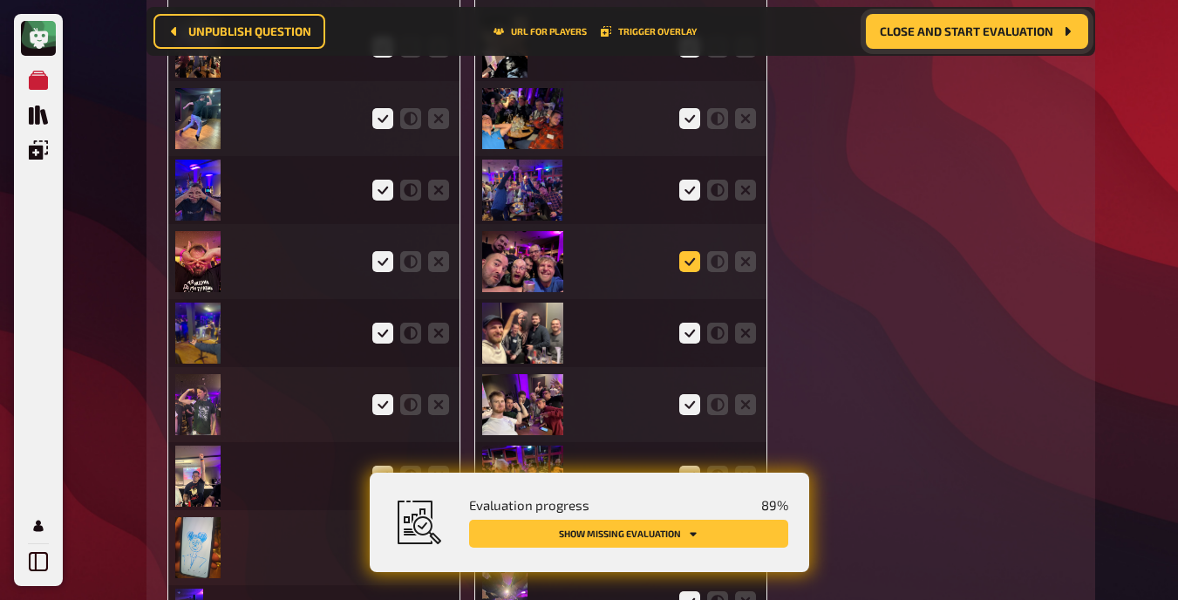
click at [684, 263] on icon at bounding box center [689, 261] width 21 height 21
click at [0, 0] on input "radio" at bounding box center [0, 0] width 0 height 0
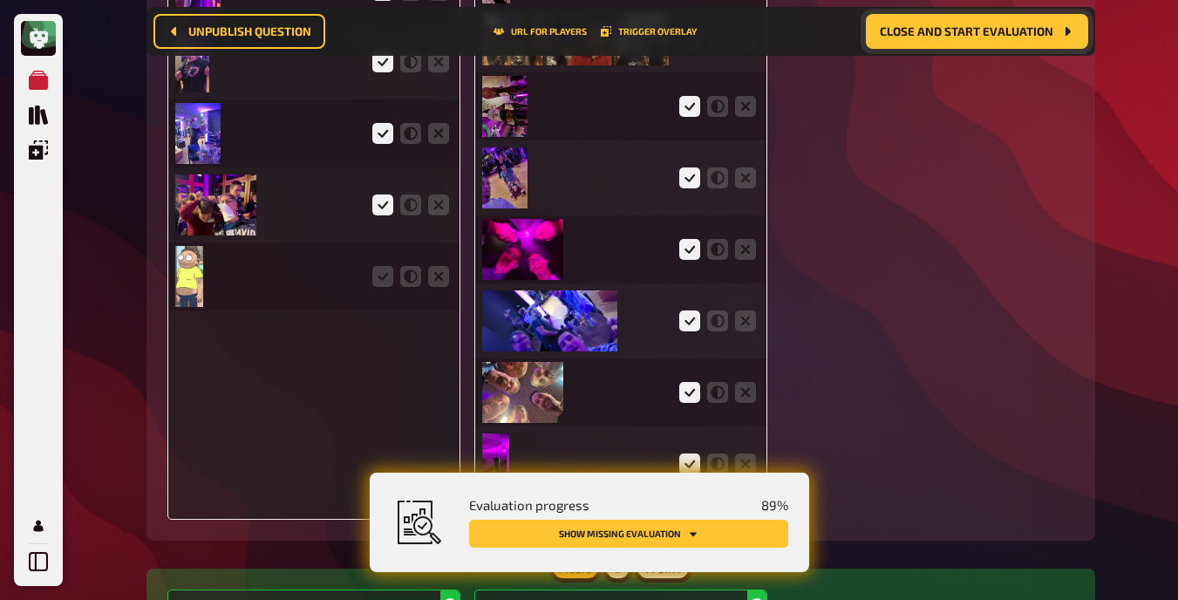
scroll to position [7078, 0]
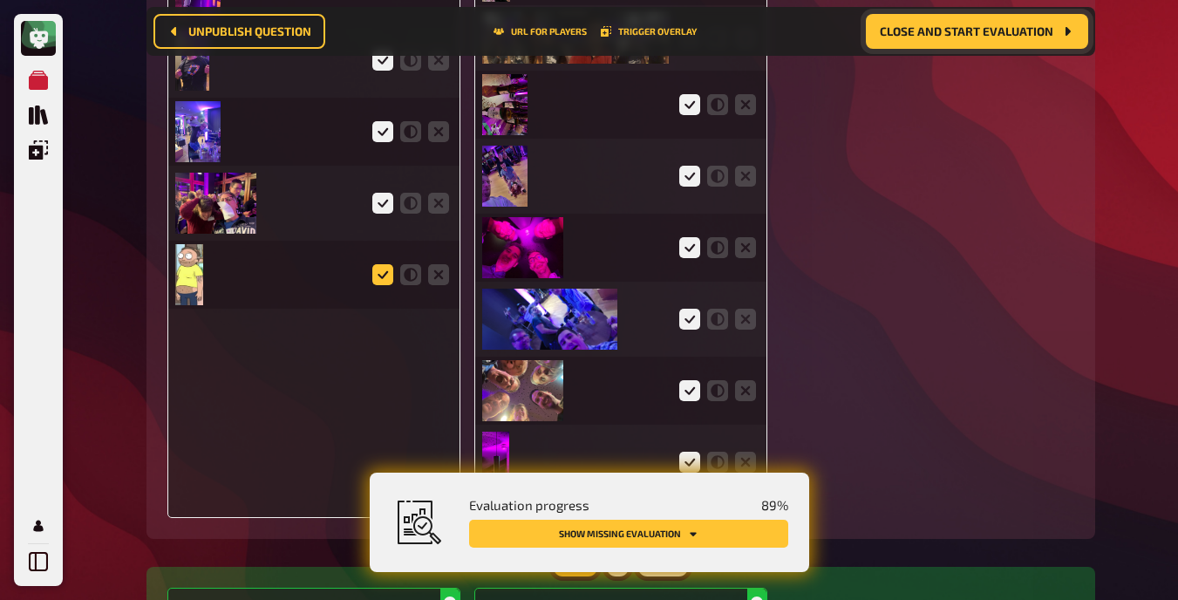
click at [388, 275] on icon at bounding box center [382, 274] width 21 height 21
click at [0, 0] on input "radio" at bounding box center [0, 0] width 0 height 0
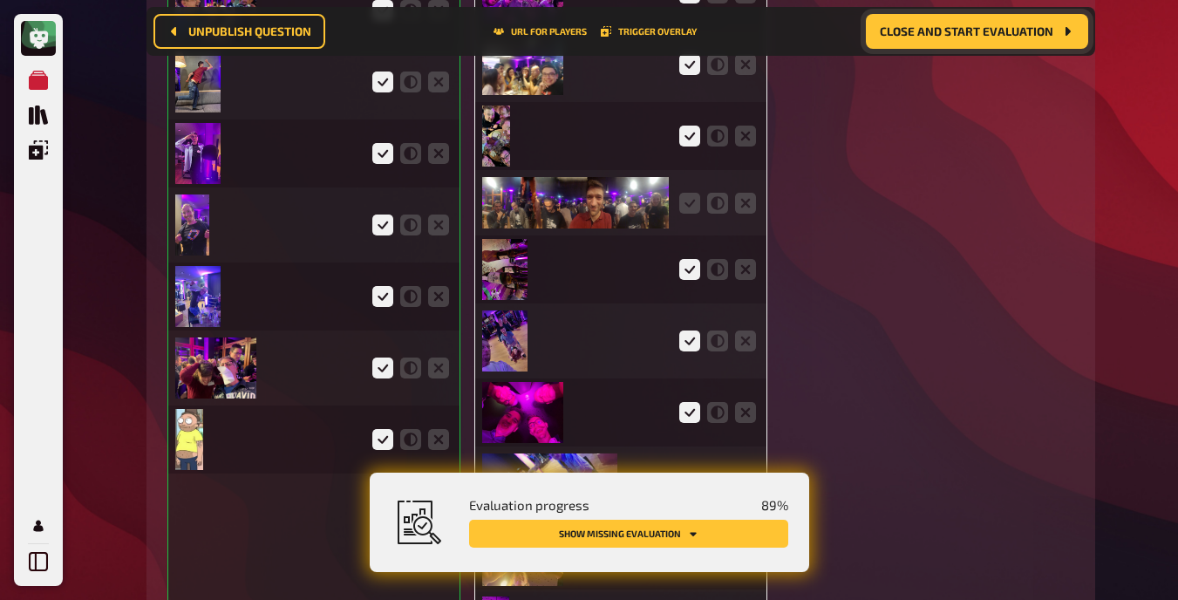
scroll to position [6918, 0]
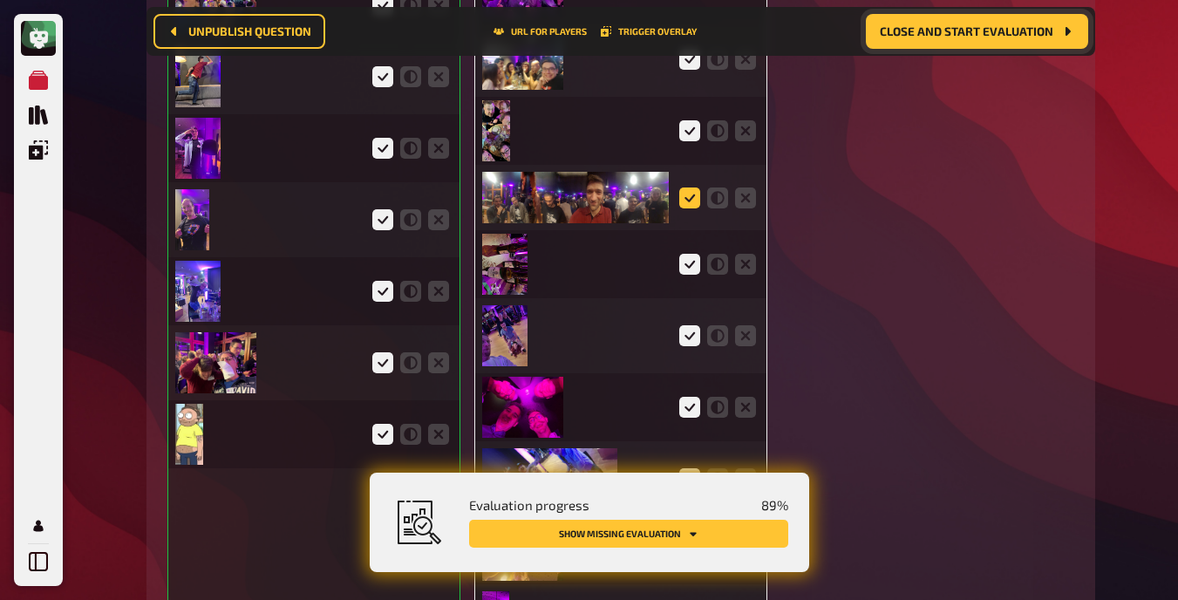
click at [691, 201] on icon at bounding box center [689, 197] width 21 height 21
click at [0, 0] on input "radio" at bounding box center [0, 0] width 0 height 0
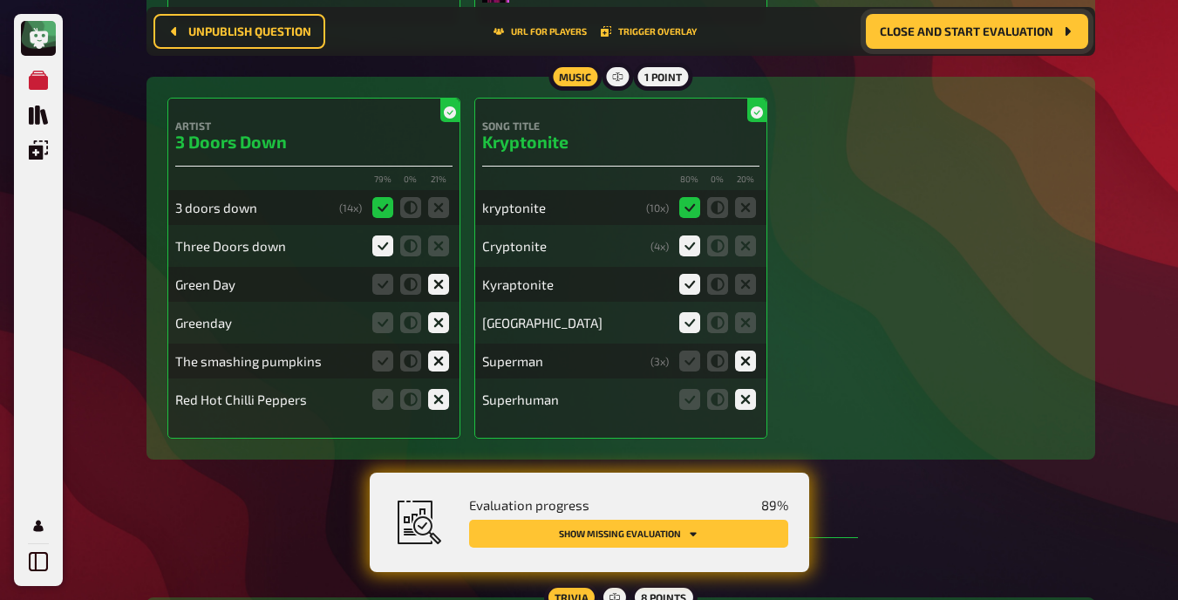
scroll to position [7570, 0]
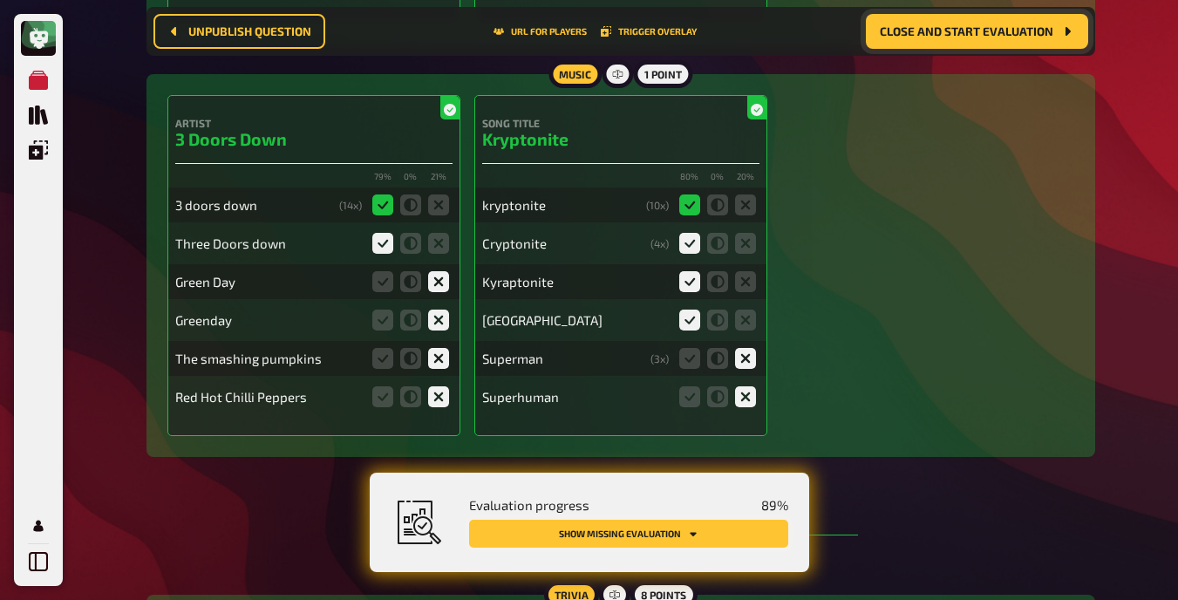
click at [721, 537] on button "Show missing evaluation" at bounding box center [628, 534] width 319 height 28
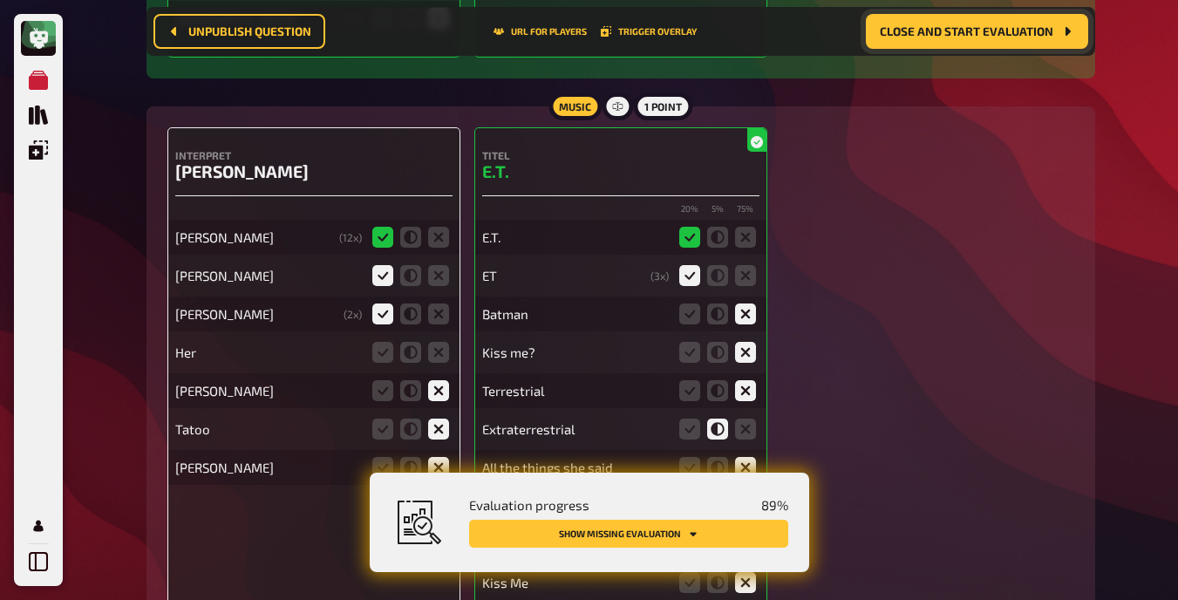
scroll to position [16144, 0]
click at [439, 343] on icon at bounding box center [438, 353] width 21 height 21
click at [0, 0] on input "radio" at bounding box center [0, 0] width 0 height 0
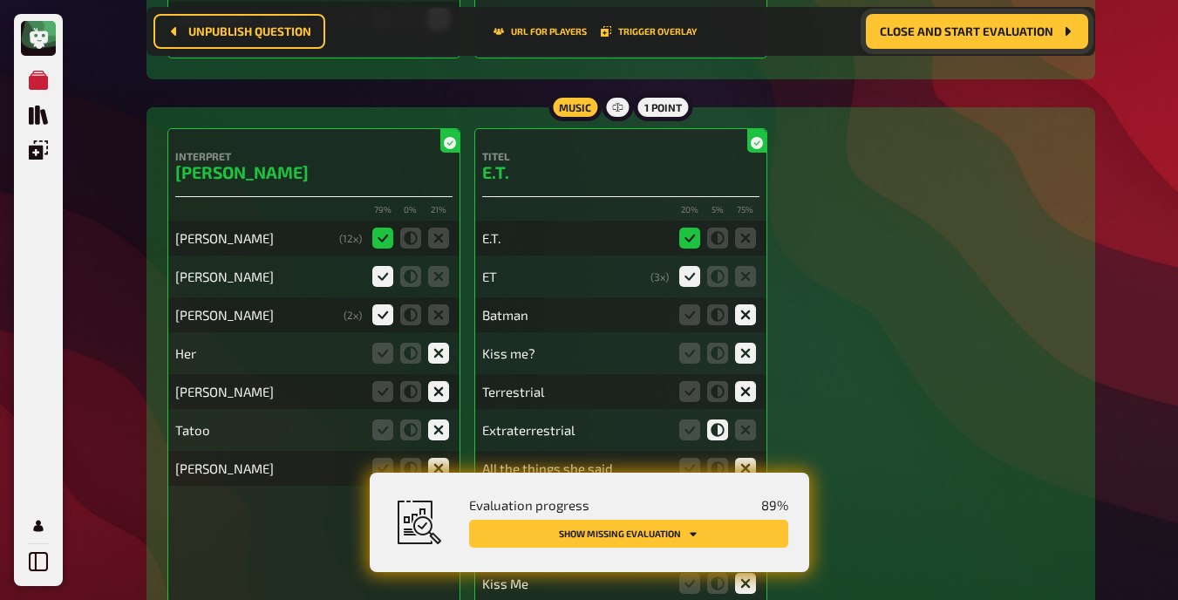
click at [602, 359] on div "Kiss me?" at bounding box center [620, 353] width 277 height 35
click at [643, 539] on button "Show missing evaluation" at bounding box center [628, 534] width 319 height 28
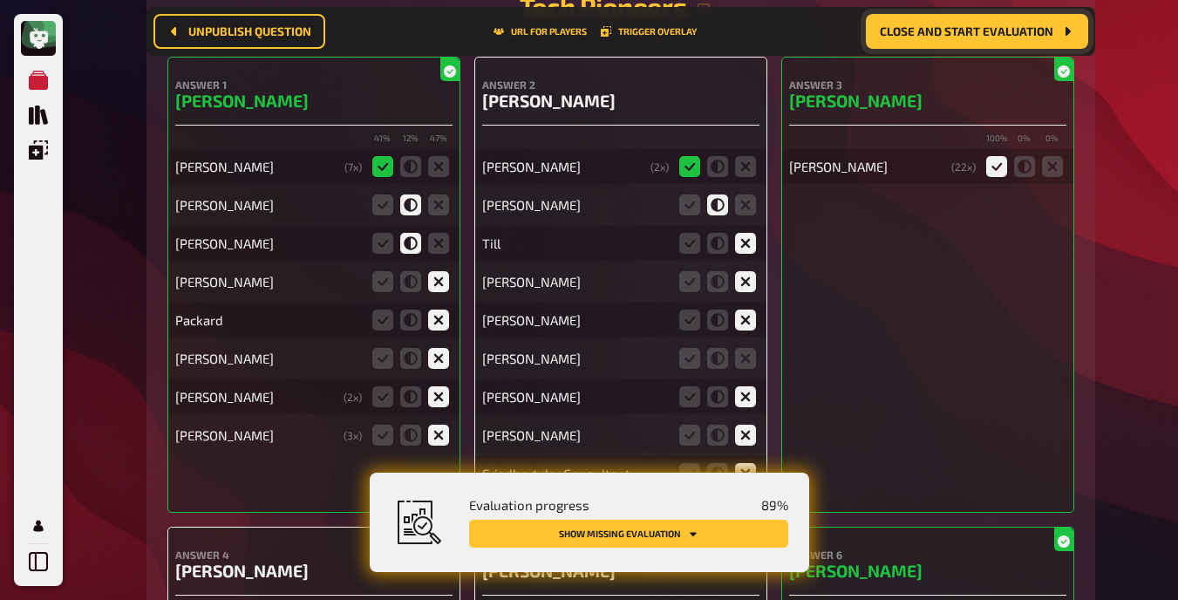
scroll to position [18721, 0]
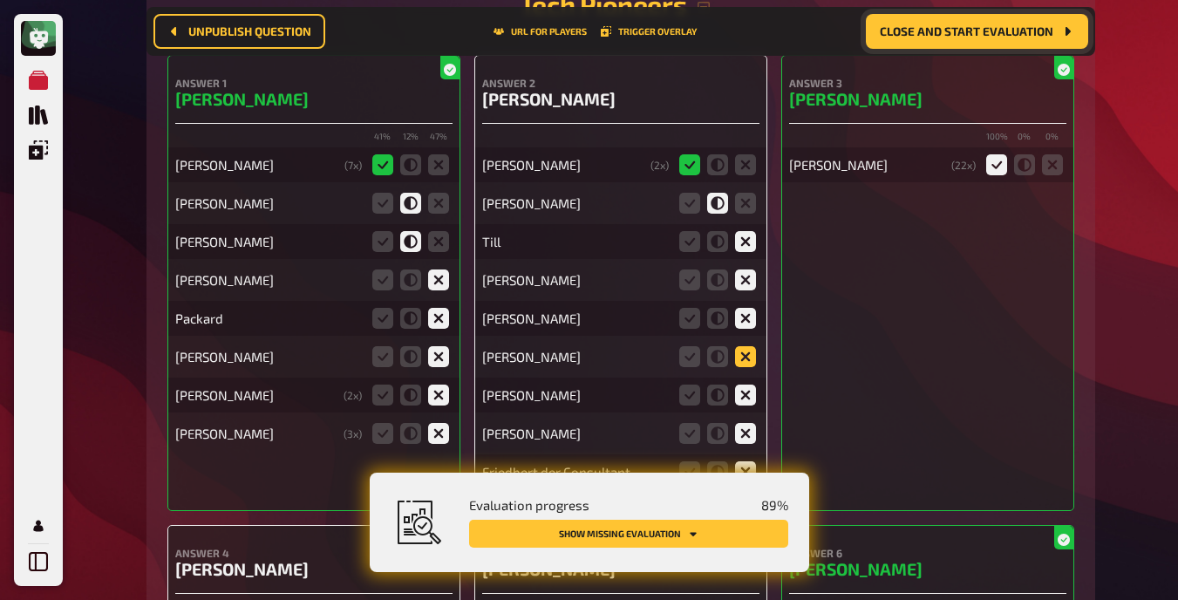
click at [748, 350] on icon at bounding box center [745, 356] width 21 height 21
click at [0, 0] on input "radio" at bounding box center [0, 0] width 0 height 0
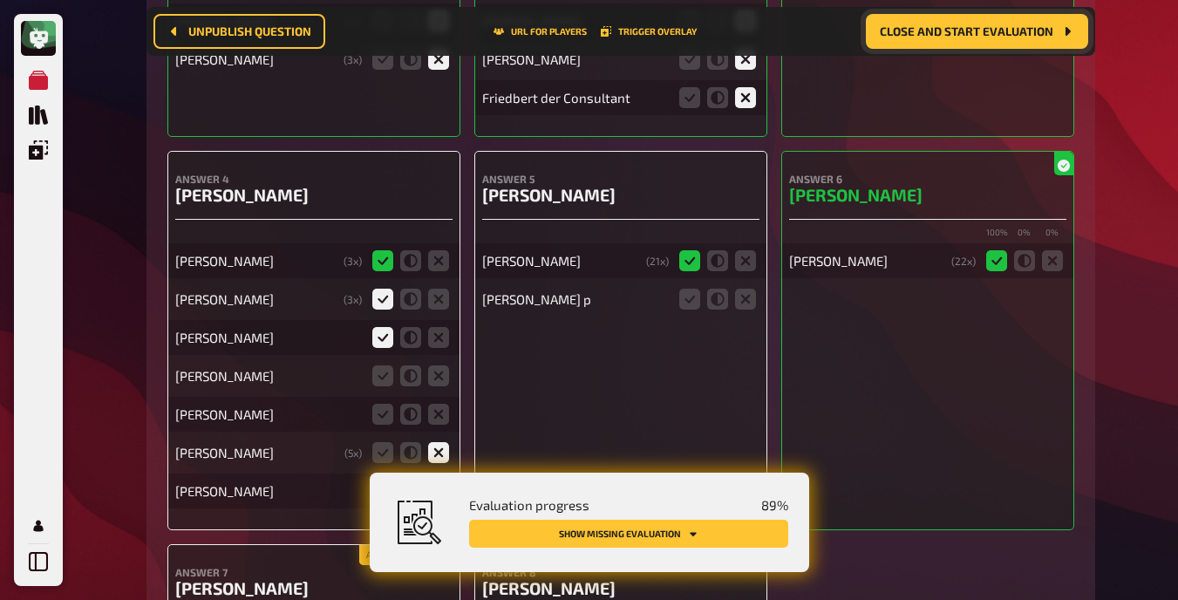
scroll to position [19126, 0]
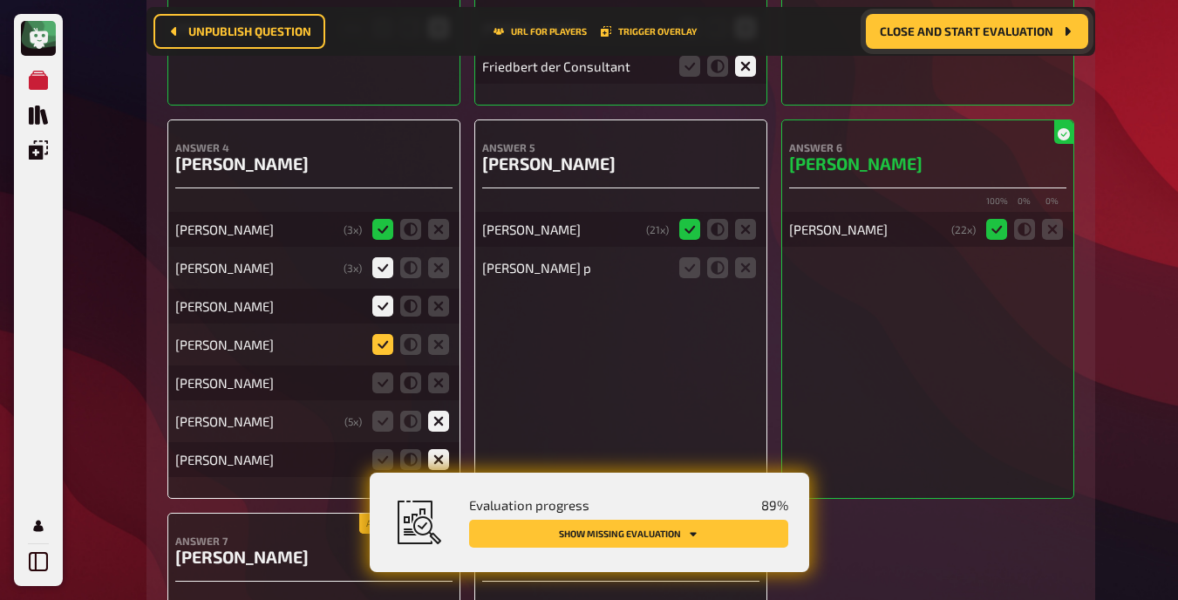
click at [381, 335] on icon at bounding box center [382, 344] width 21 height 21
click at [0, 0] on input "radio" at bounding box center [0, 0] width 0 height 0
click at [447, 375] on icon at bounding box center [438, 382] width 21 height 21
click at [0, 0] on input "radio" at bounding box center [0, 0] width 0 height 0
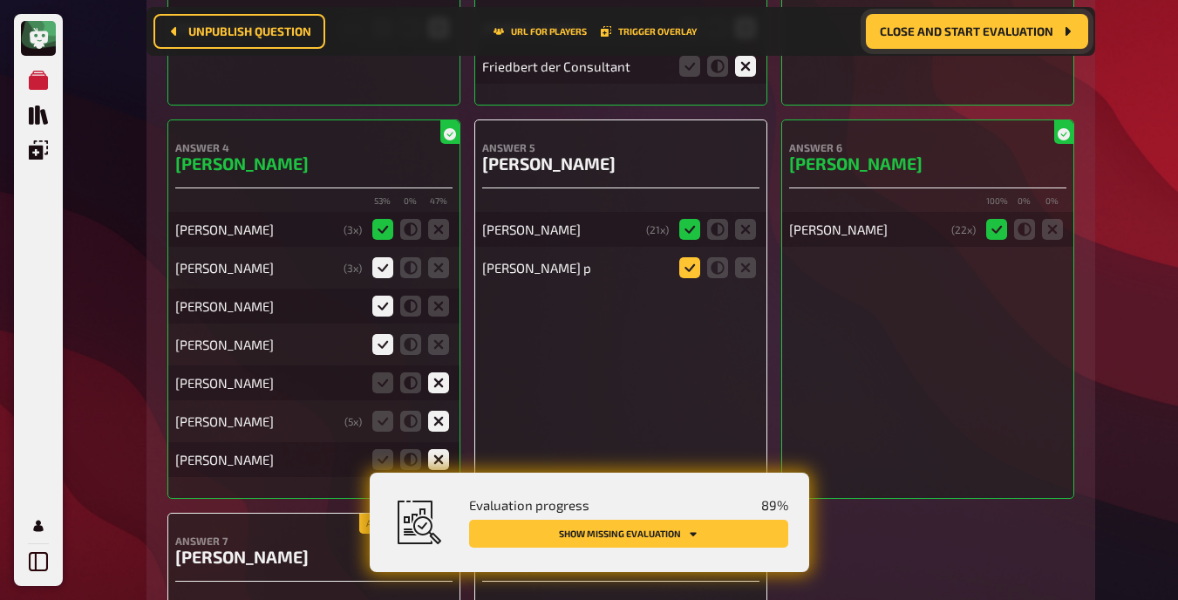
click at [689, 257] on icon at bounding box center [689, 267] width 21 height 21
click at [0, 0] on input "radio" at bounding box center [0, 0] width 0 height 0
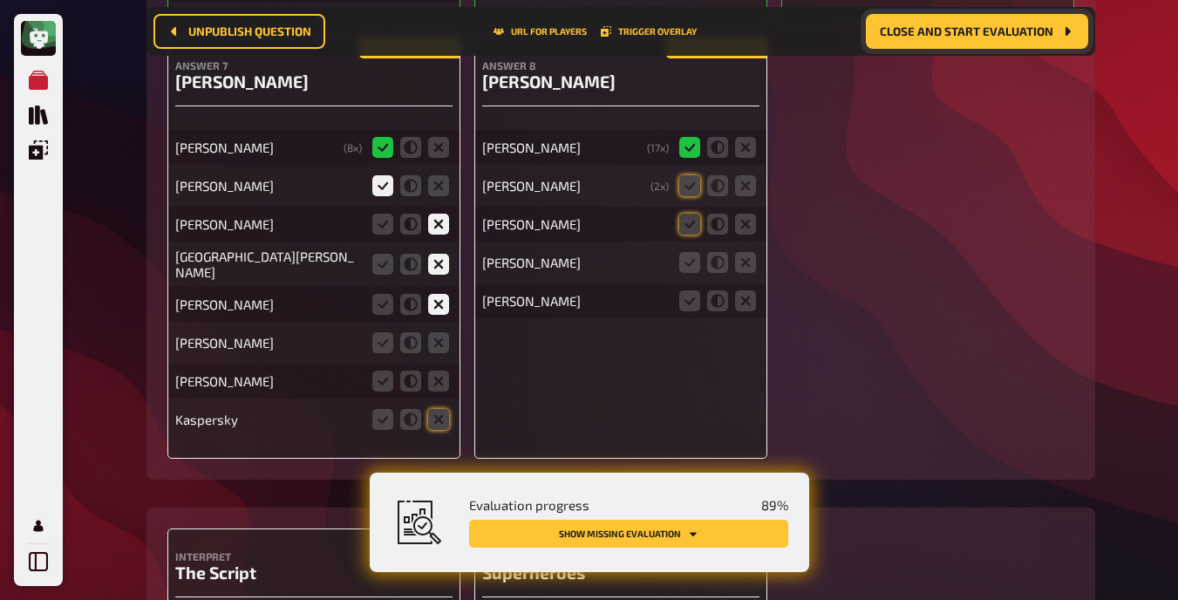
scroll to position [19585, 0]
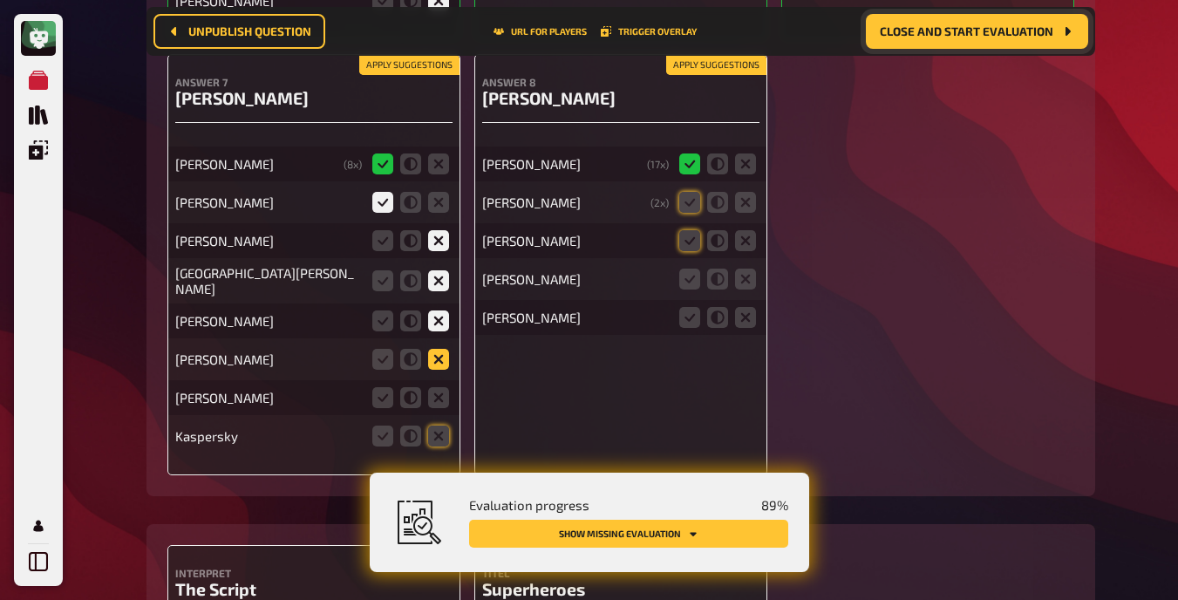
click at [442, 353] on icon at bounding box center [438, 359] width 21 height 21
click at [0, 0] on input "radio" at bounding box center [0, 0] width 0 height 0
click at [435, 389] on icon at bounding box center [438, 397] width 21 height 21
click at [0, 0] on input "radio" at bounding box center [0, 0] width 0 height 0
click at [438, 425] on icon at bounding box center [438, 435] width 21 height 21
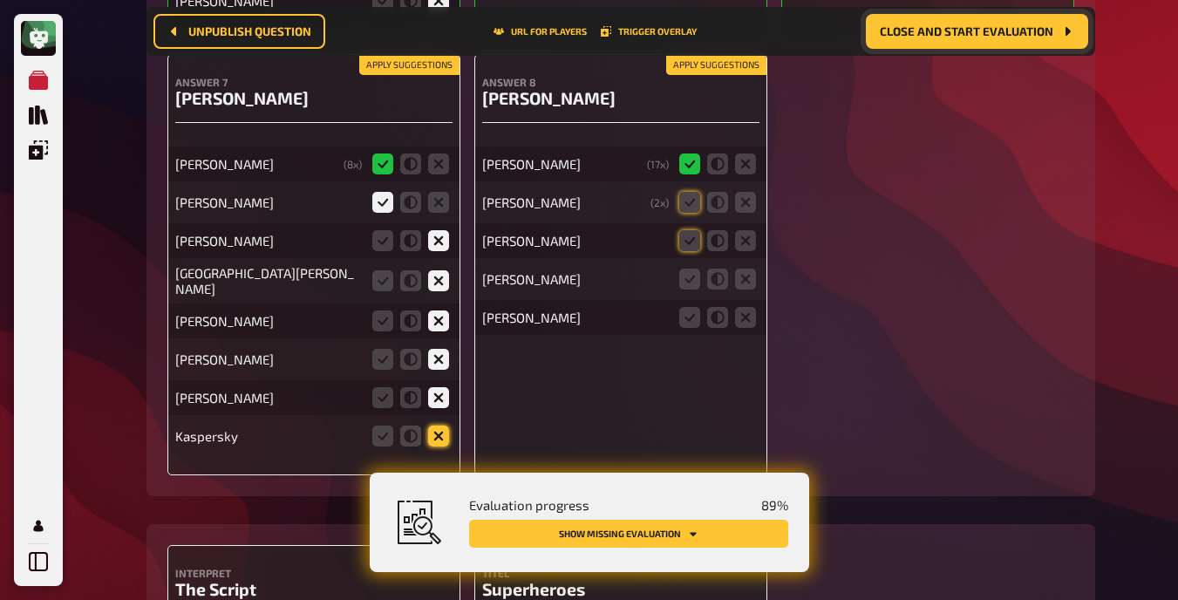
click at [0, 0] on input "radio" at bounding box center [0, 0] width 0 height 0
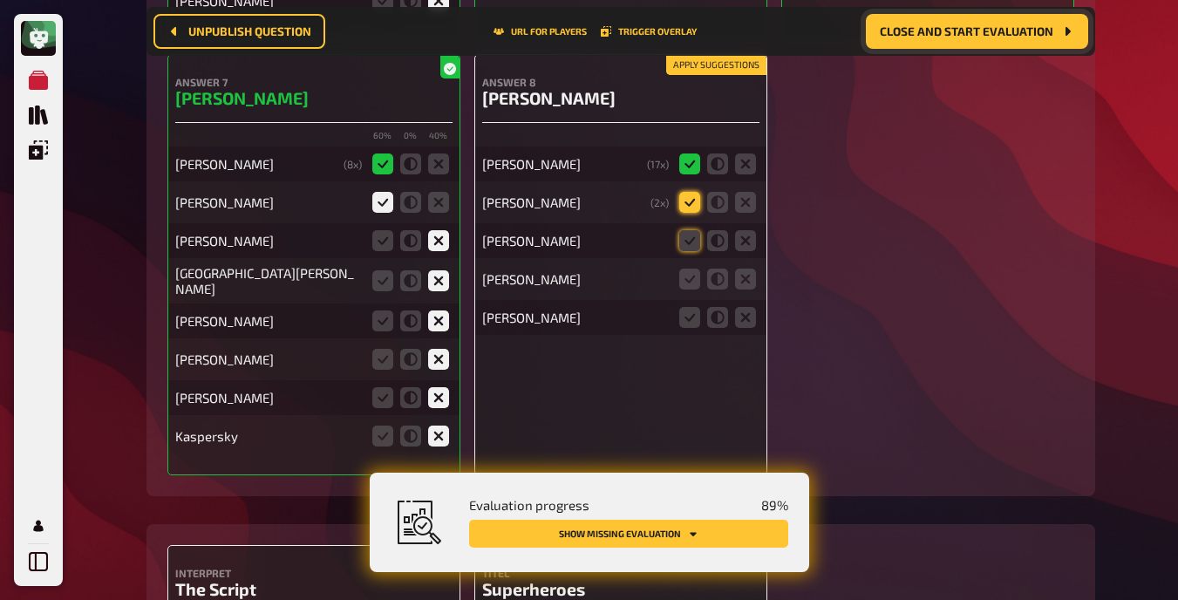
click at [686, 194] on icon at bounding box center [689, 202] width 21 height 21
click at [0, 0] on input "radio" at bounding box center [0, 0] width 0 height 0
click at [689, 231] on icon at bounding box center [689, 240] width 21 height 21
click at [0, 0] on input "radio" at bounding box center [0, 0] width 0 height 0
click at [689, 269] on icon at bounding box center [689, 279] width 21 height 21
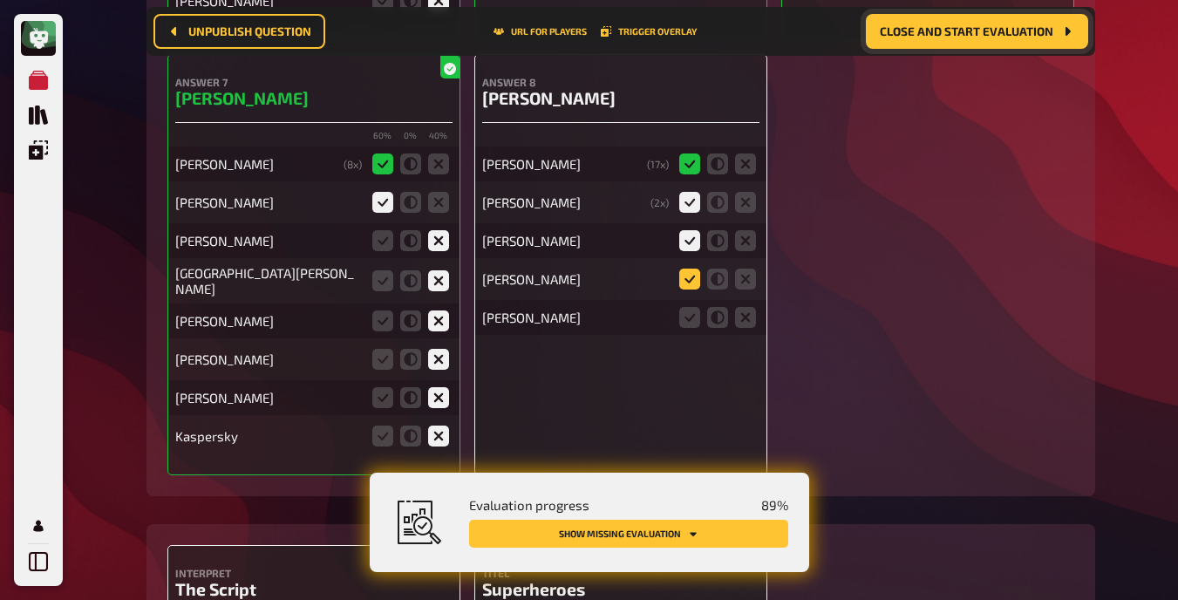
click at [0, 0] on input "radio" at bounding box center [0, 0] width 0 height 0
click at [724, 315] on icon at bounding box center [717, 317] width 21 height 21
click at [0, 0] on input "radio" at bounding box center [0, 0] width 0 height 0
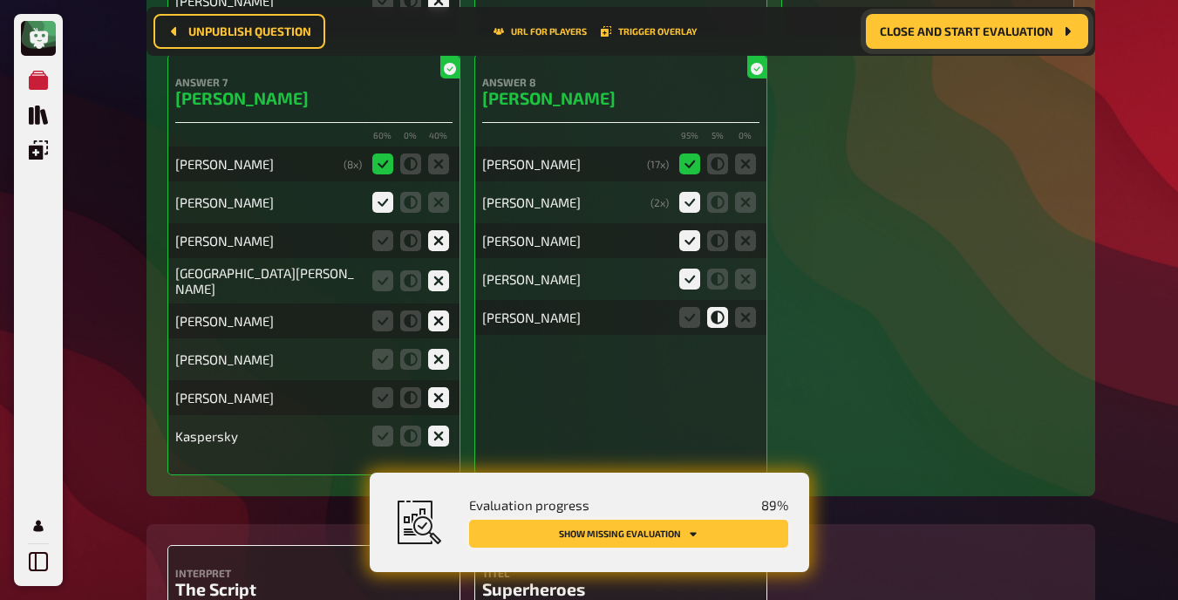
click at [655, 538] on button "Show missing evaluation" at bounding box center [628, 534] width 319 height 28
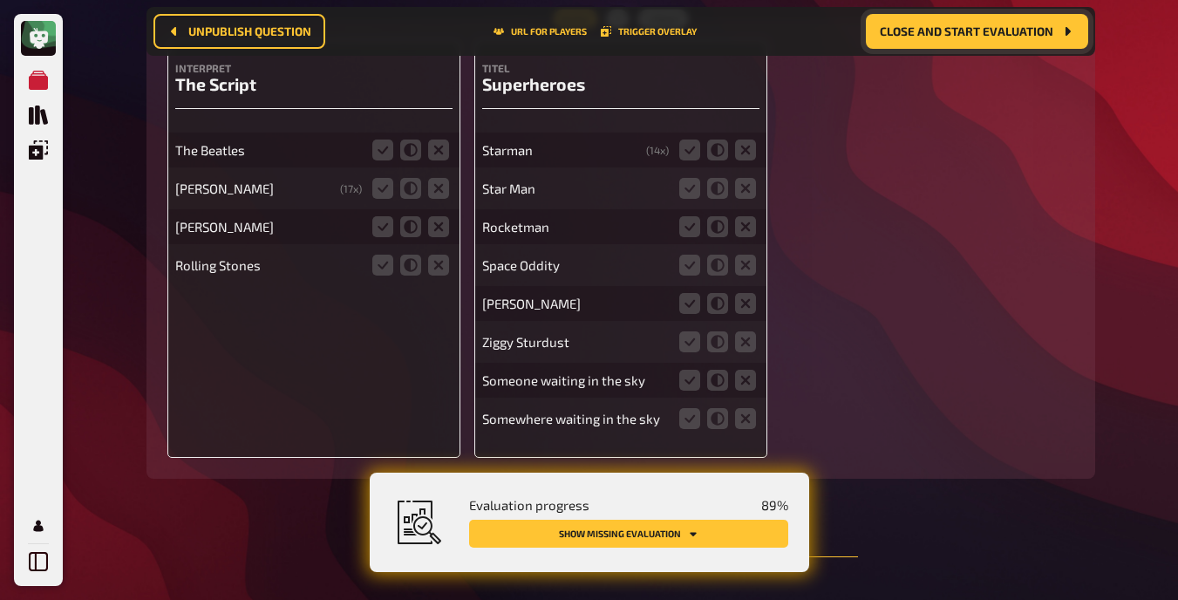
scroll to position [20092, 0]
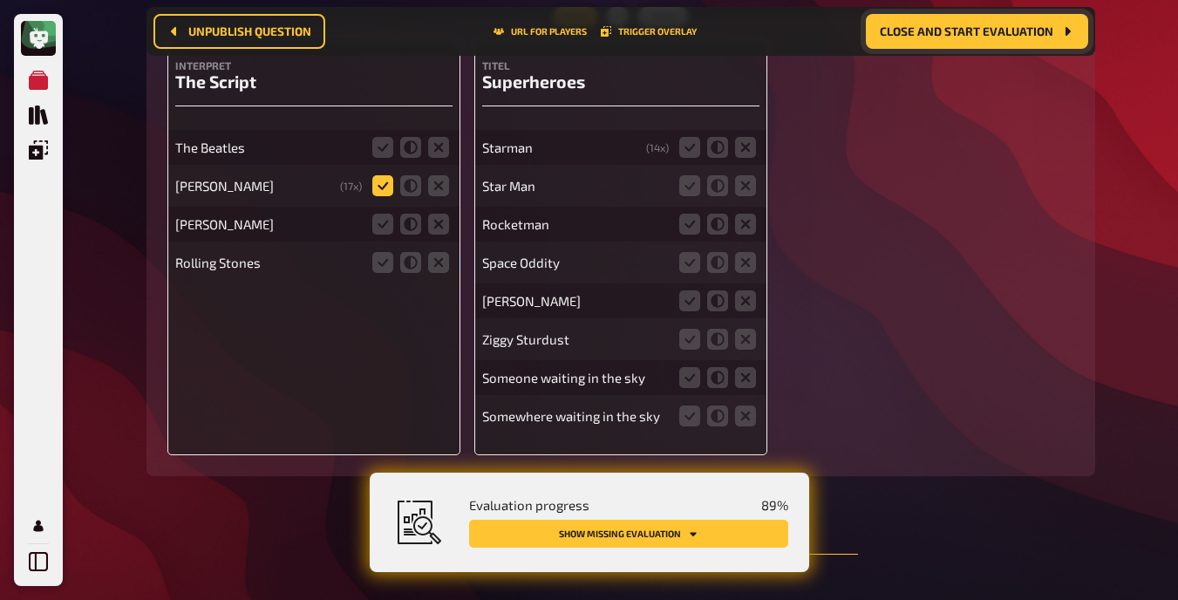
click at [384, 175] on icon at bounding box center [382, 185] width 21 height 21
click at [0, 0] on input "radio" at bounding box center [0, 0] width 0 height 0
click at [682, 176] on icon at bounding box center [689, 185] width 21 height 21
click at [0, 0] on input "radio" at bounding box center [0, 0] width 0 height 0
click at [684, 137] on icon at bounding box center [689, 147] width 21 height 21
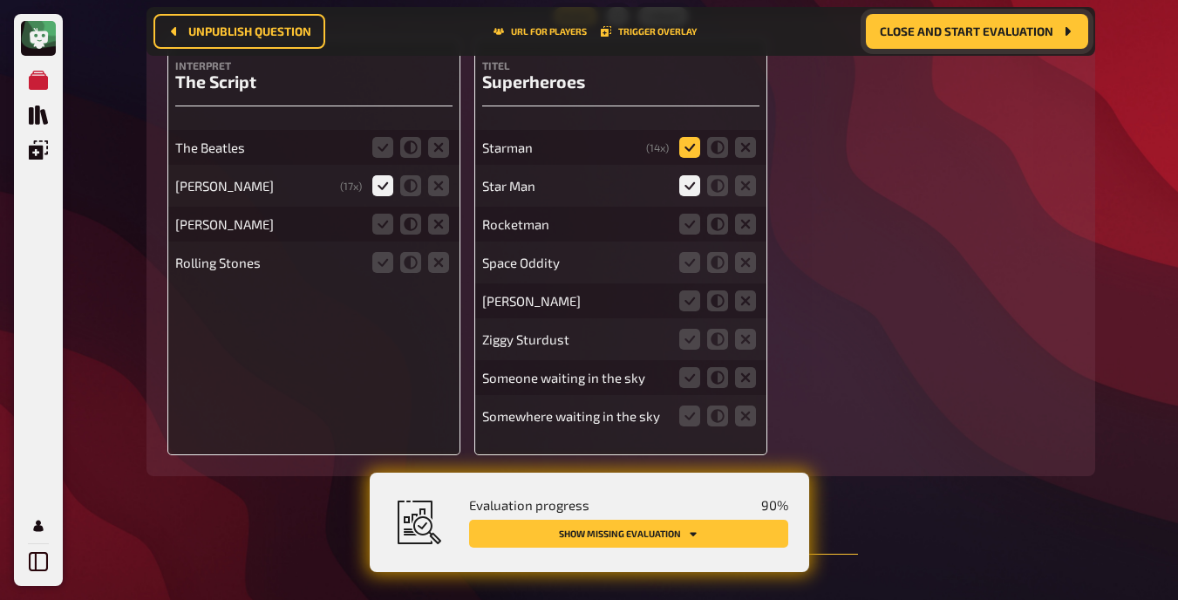
click at [0, 0] on input "radio" at bounding box center [0, 0] width 0 height 0
click at [439, 137] on icon at bounding box center [438, 147] width 21 height 21
click at [0, 0] on input "radio" at bounding box center [0, 0] width 0 height 0
click at [384, 216] on icon at bounding box center [382, 224] width 21 height 21
click at [0, 0] on input "radio" at bounding box center [0, 0] width 0 height 0
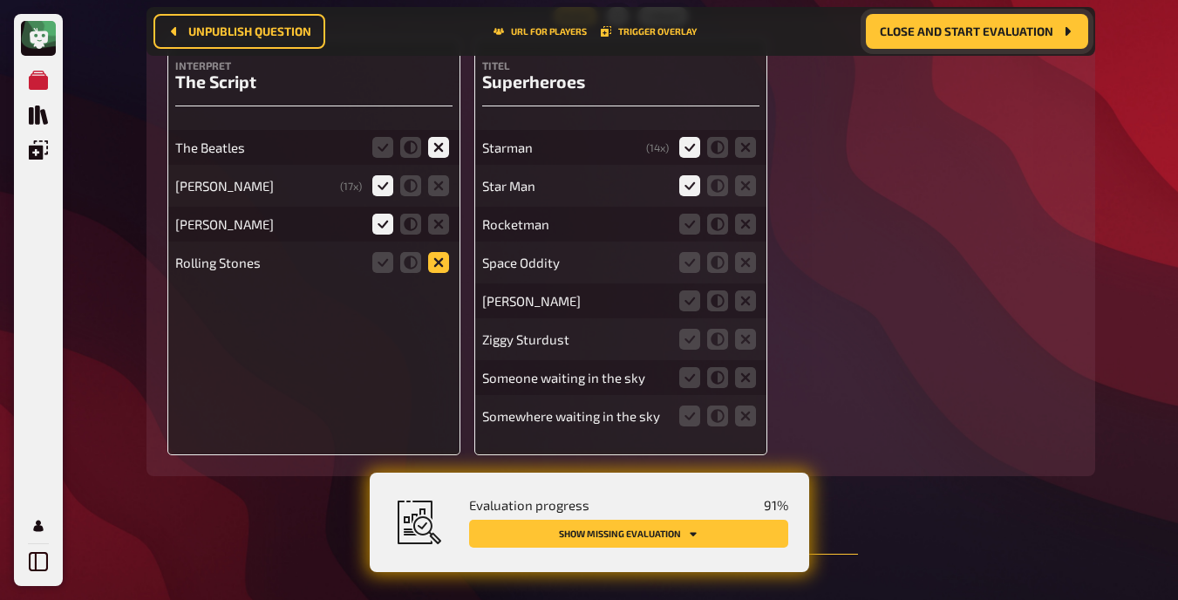
click at [433, 255] on icon at bounding box center [438, 262] width 21 height 21
click at [0, 0] on input "radio" at bounding box center [0, 0] width 0 height 0
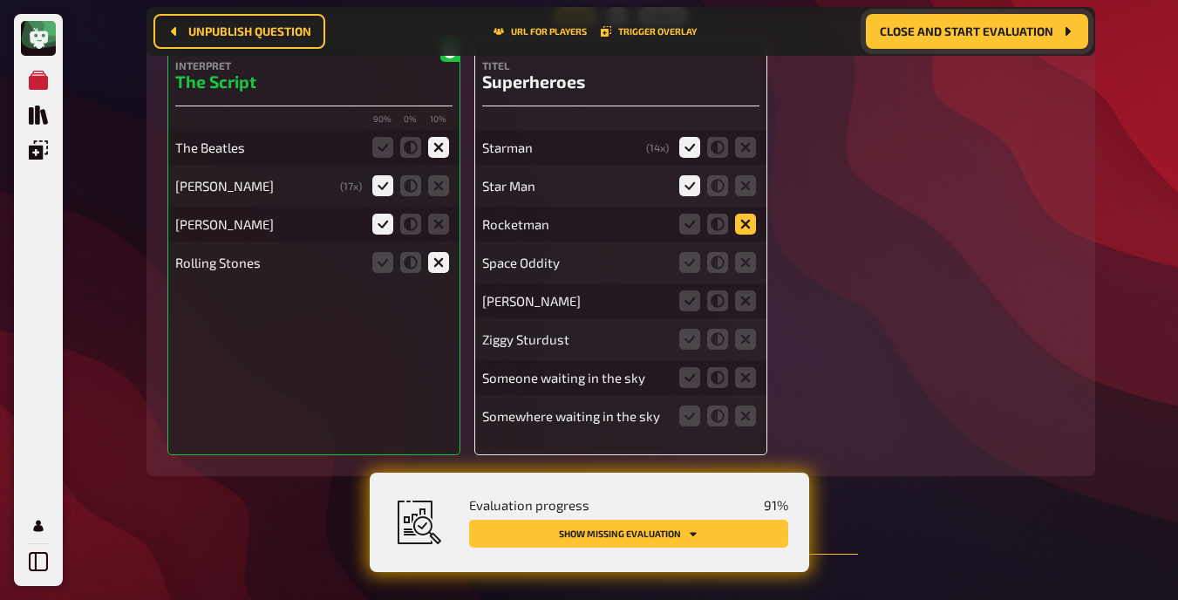
click at [744, 214] on icon at bounding box center [745, 224] width 21 height 21
click at [0, 0] on input "radio" at bounding box center [0, 0] width 0 height 0
click at [745, 256] on icon at bounding box center [745, 262] width 21 height 21
click at [0, 0] on input "radio" at bounding box center [0, 0] width 0 height 0
click at [745, 298] on icon at bounding box center [745, 300] width 21 height 21
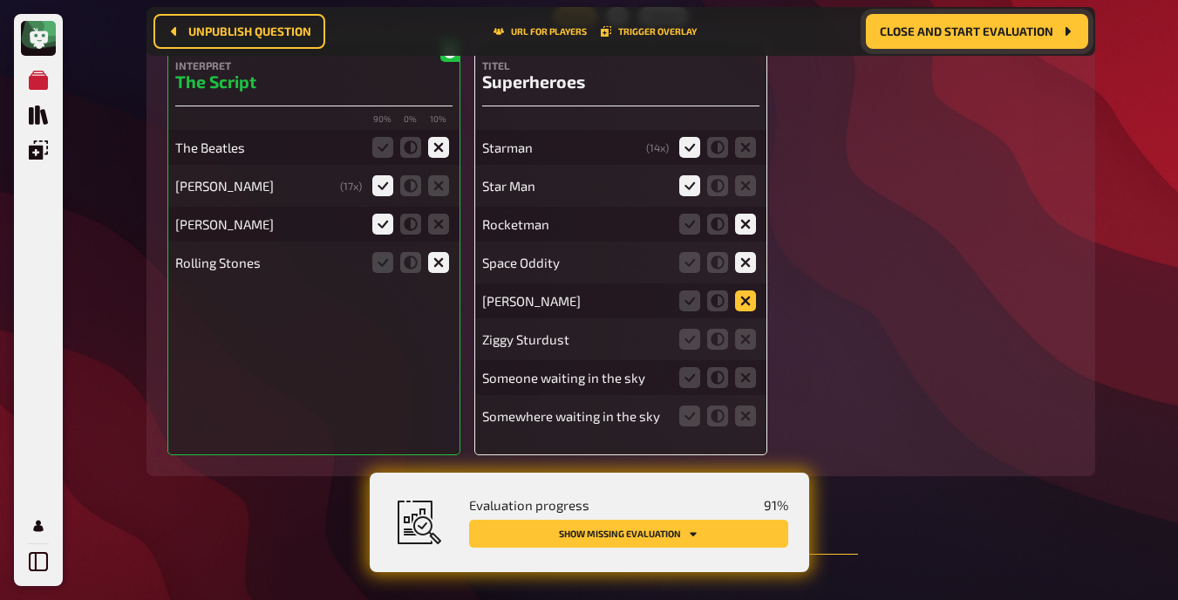
click at [0, 0] on input "radio" at bounding box center [0, 0] width 0 height 0
click at [745, 329] on icon at bounding box center [745, 339] width 21 height 21
click at [0, 0] on input "radio" at bounding box center [0, 0] width 0 height 0
click at [749, 367] on icon at bounding box center [745, 377] width 21 height 21
click at [0, 0] on input "radio" at bounding box center [0, 0] width 0 height 0
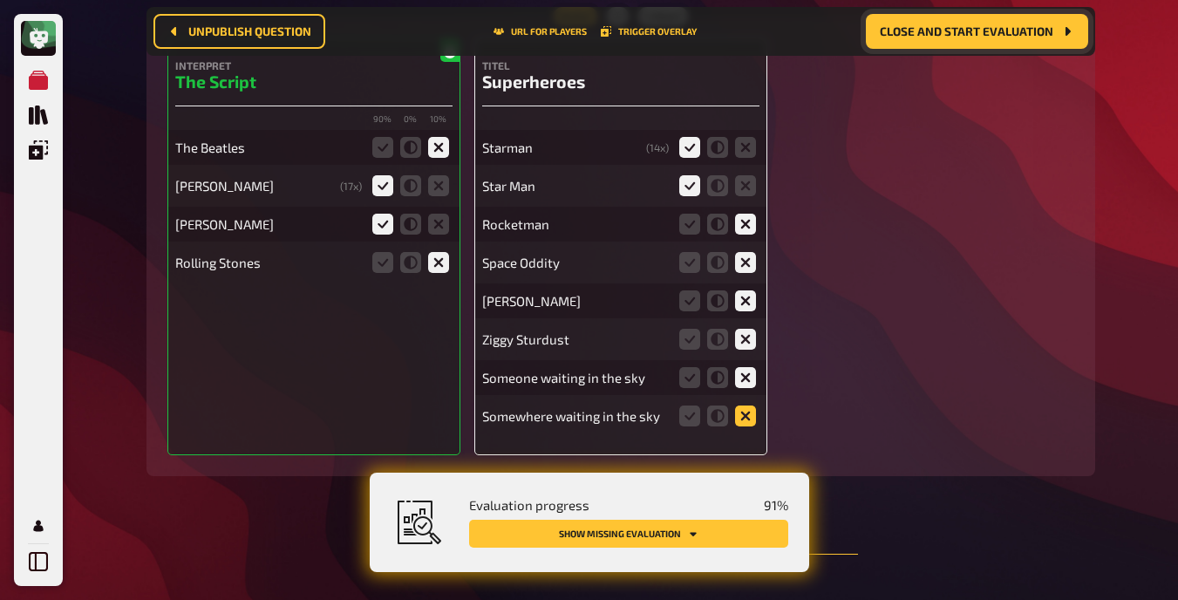
click at [748, 405] on icon at bounding box center [745, 415] width 21 height 21
click at [0, 0] on input "radio" at bounding box center [0, 0] width 0 height 0
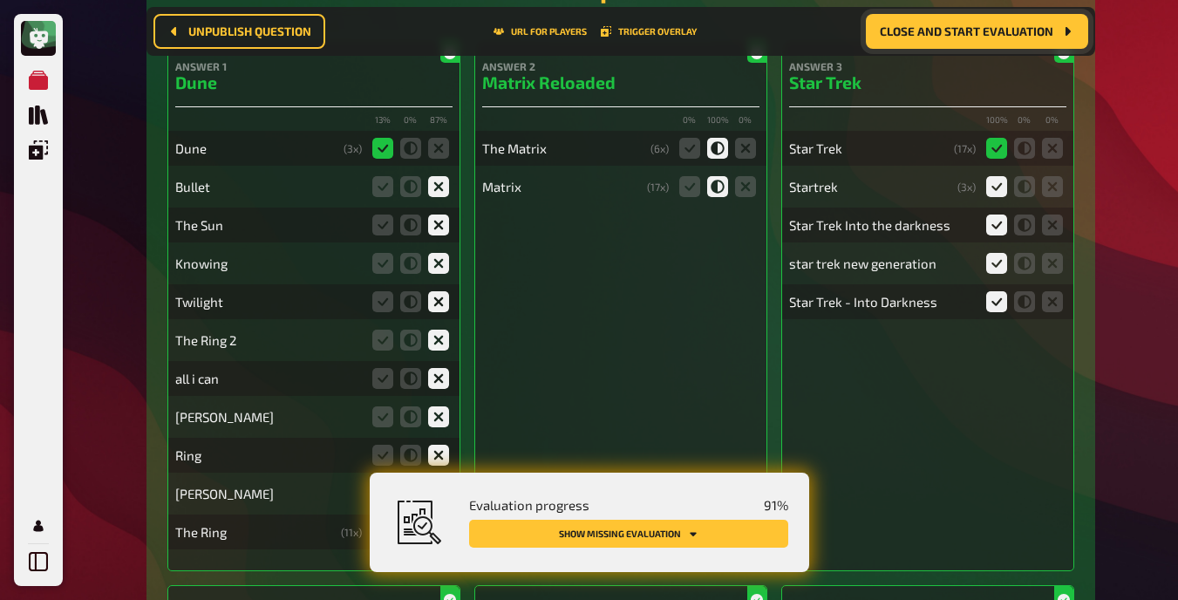
scroll to position [0, 0]
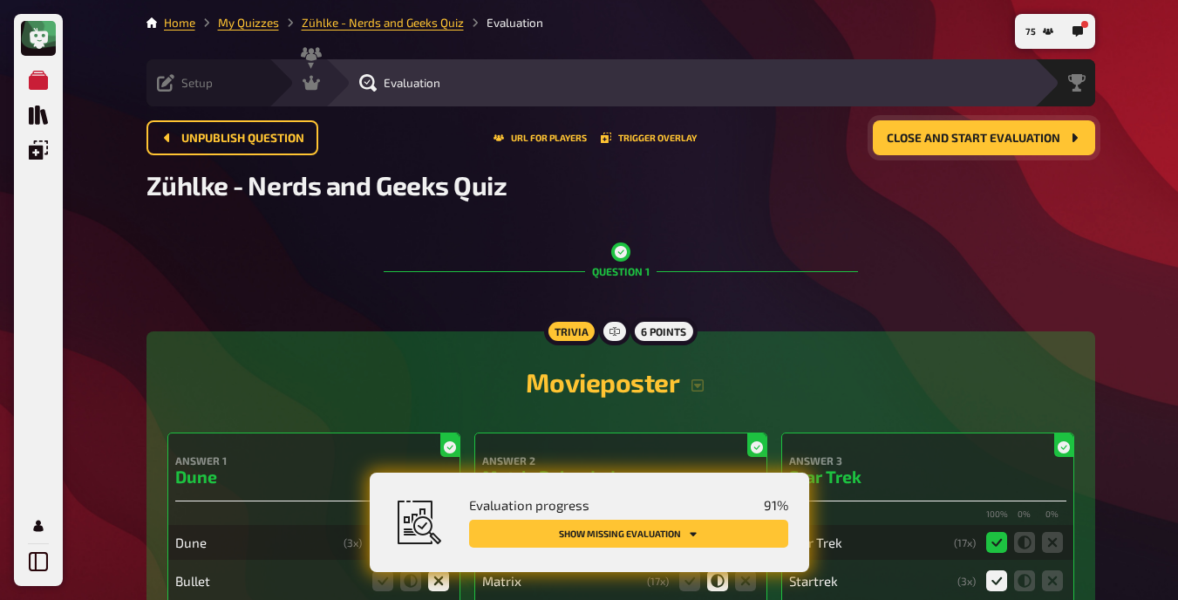
click at [168, 89] on icon at bounding box center [165, 82] width 17 height 17
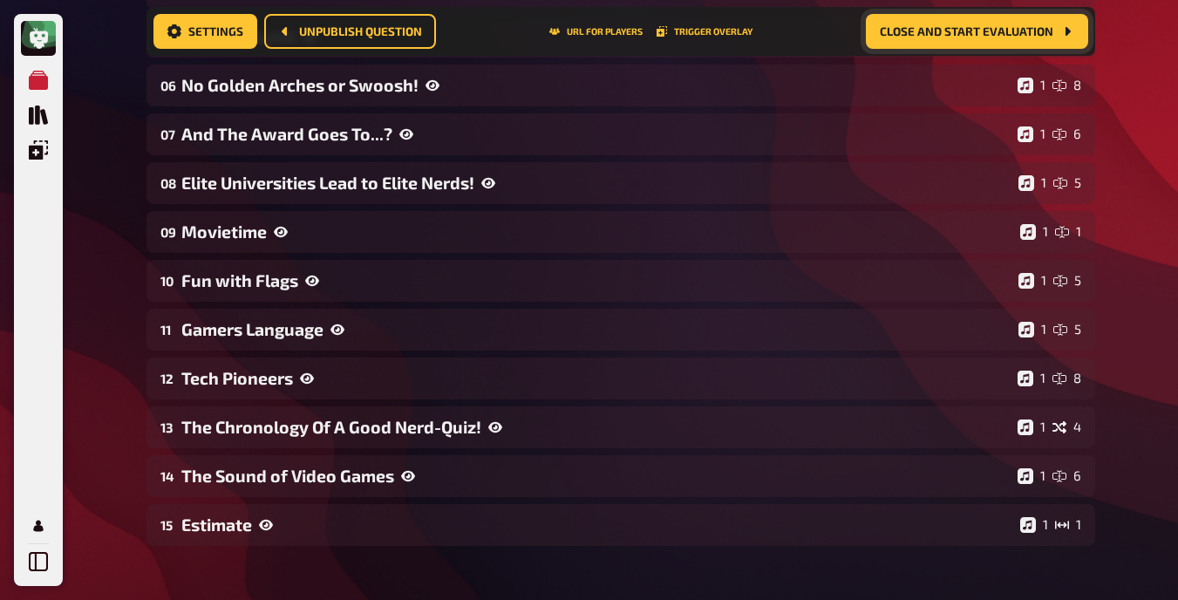
scroll to position [497, 0]
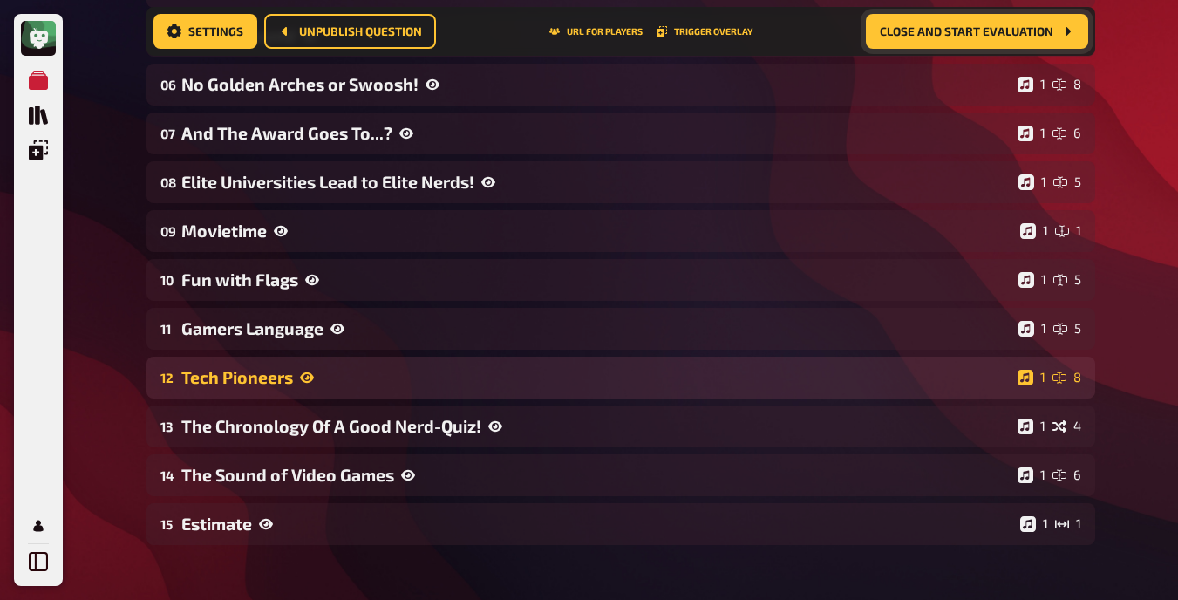
click at [290, 387] on div "Tech Pioneers" at bounding box center [595, 377] width 829 height 20
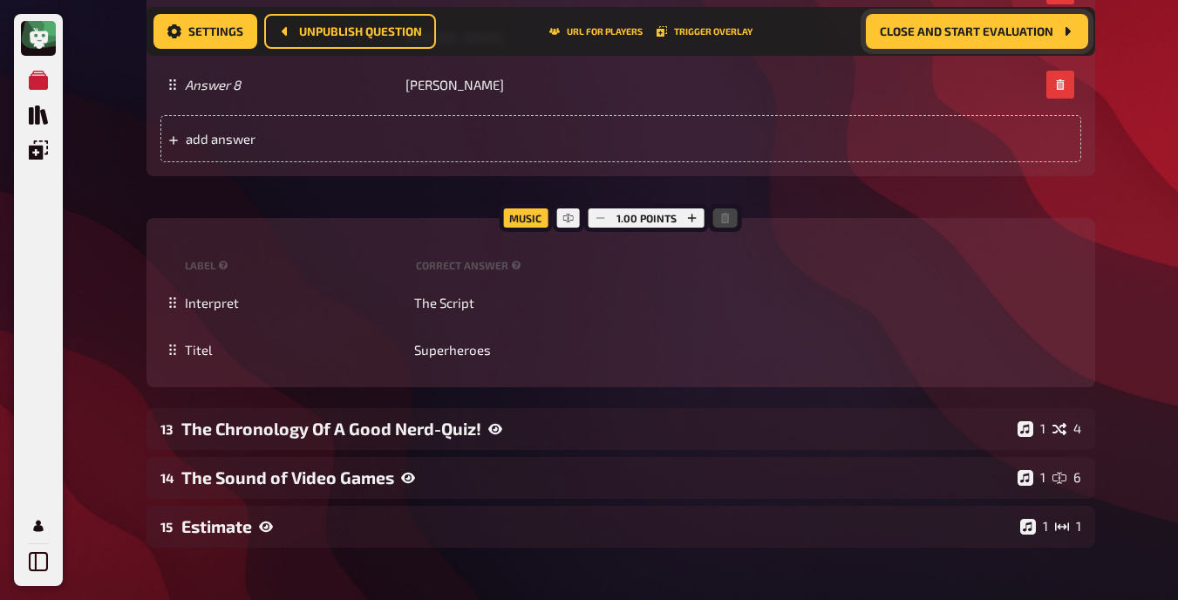
scroll to position [1909, 0]
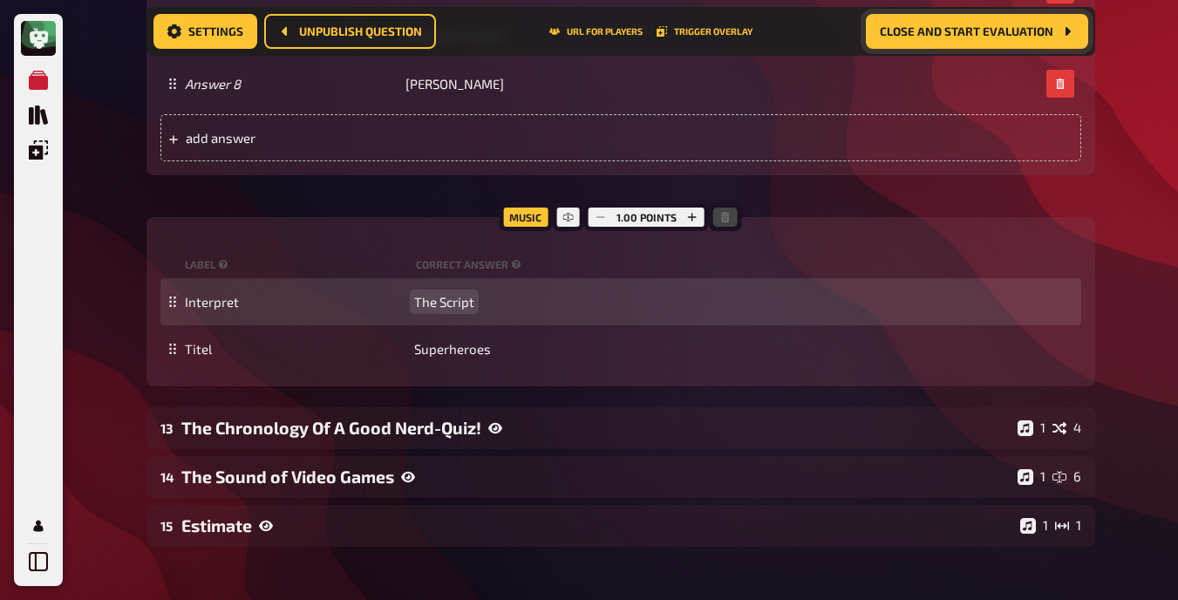
click at [451, 294] on span "The Script" at bounding box center [444, 302] width 60 height 16
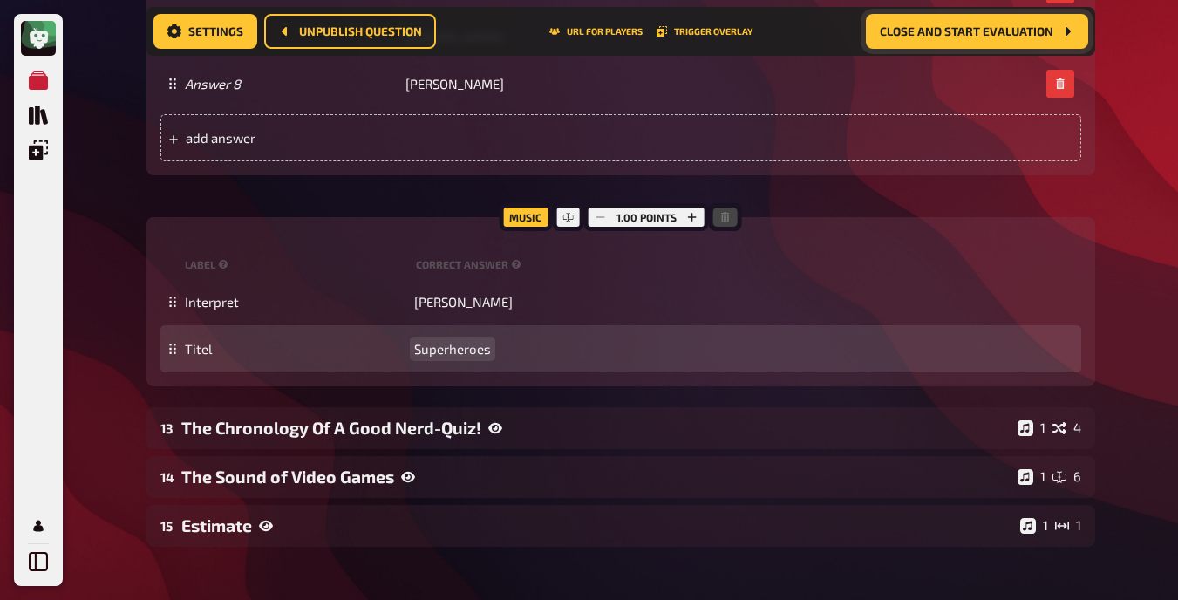
click at [448, 352] on span "Superheroes" at bounding box center [452, 349] width 77 height 16
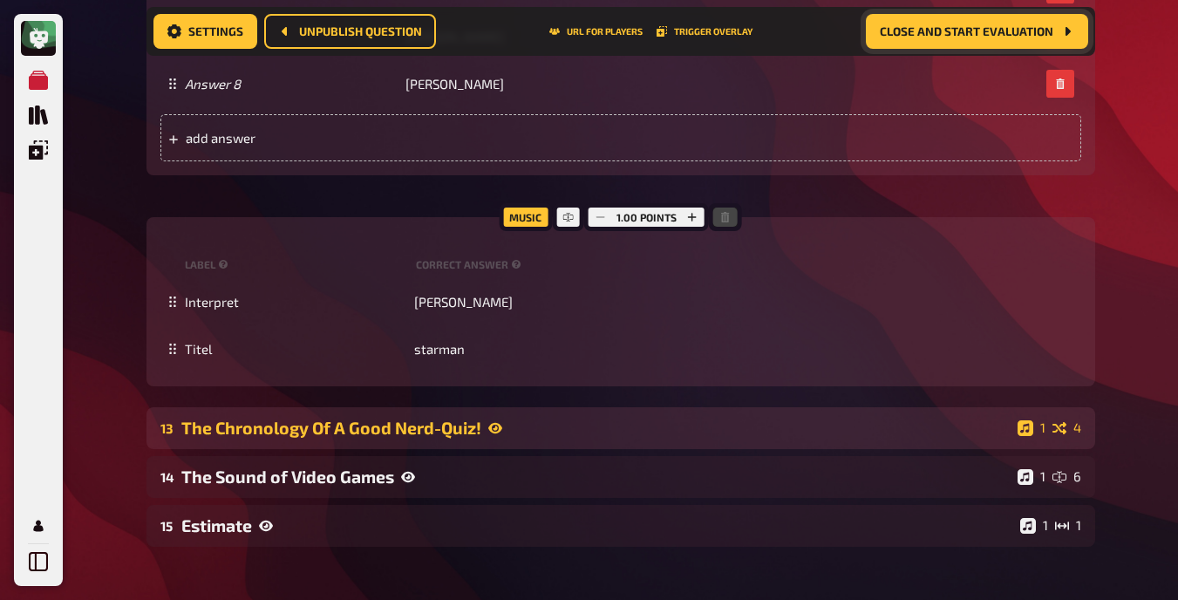
click at [511, 435] on div "The Chronology Of A Good Nerd-Quiz!" at bounding box center [595, 428] width 829 height 20
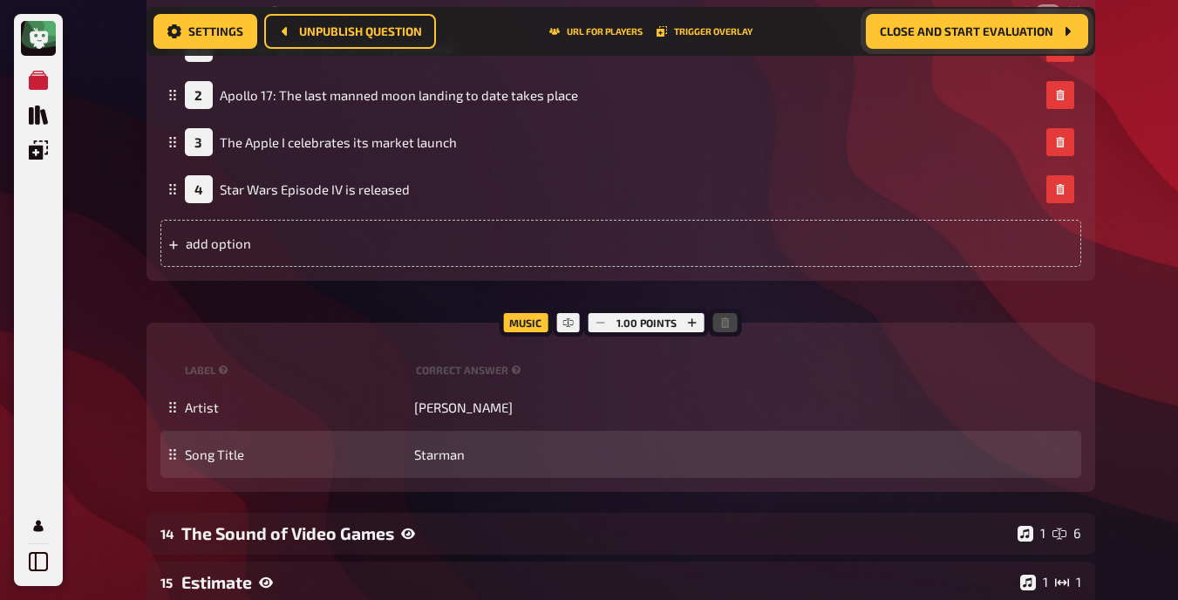
scroll to position [2582, 0]
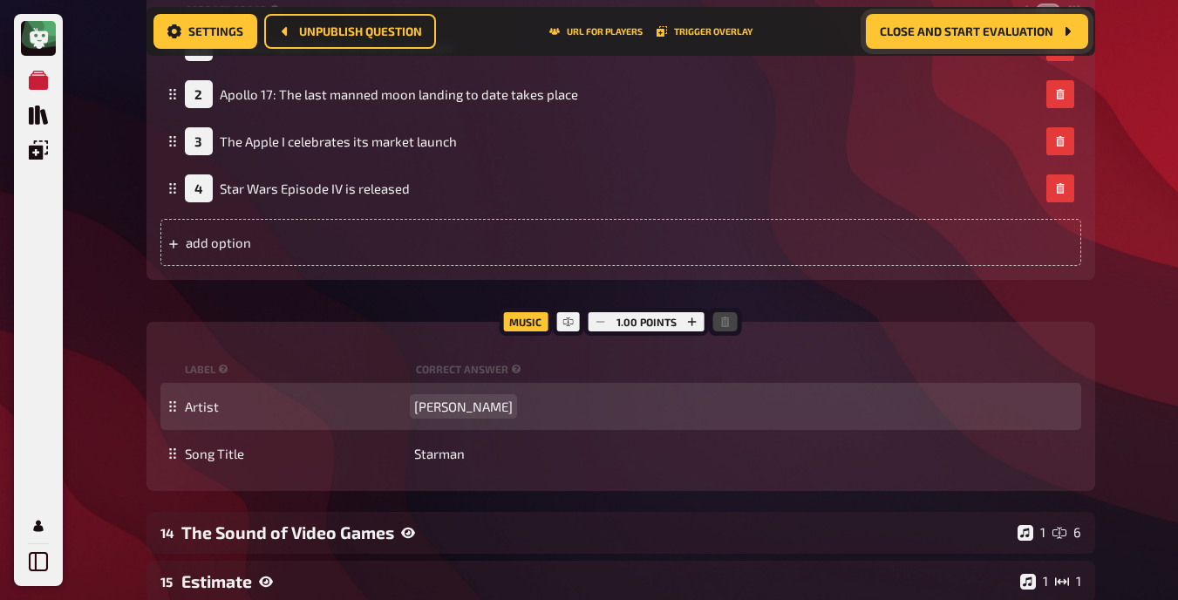
click at [473, 402] on span "[PERSON_NAME]" at bounding box center [463, 406] width 99 height 16
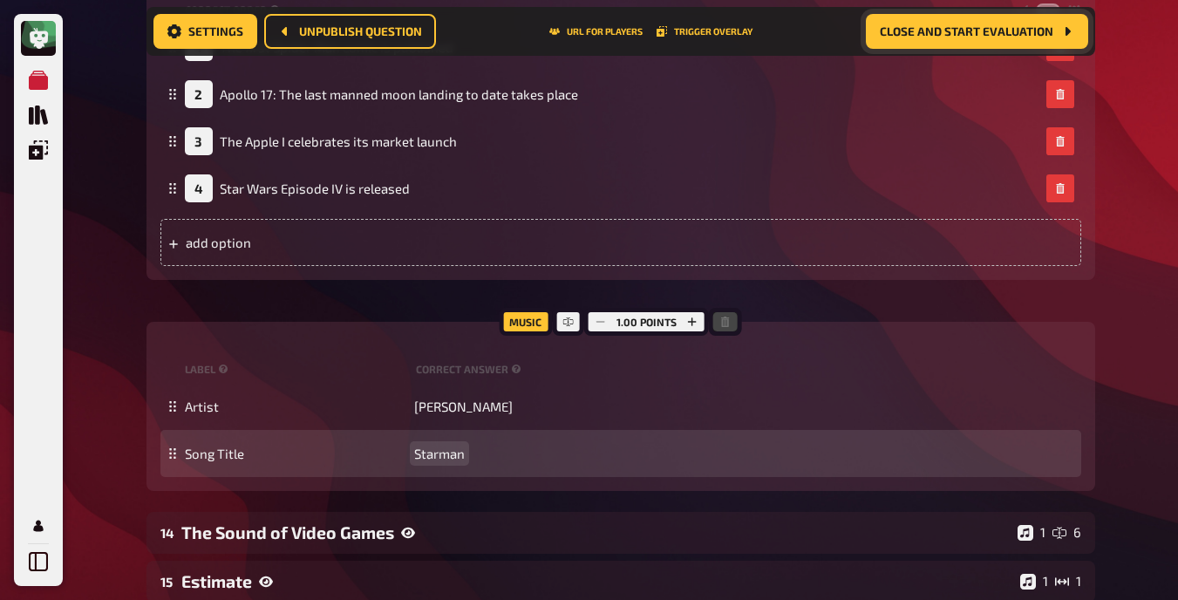
click at [437, 449] on span "Starman" at bounding box center [439, 454] width 51 height 16
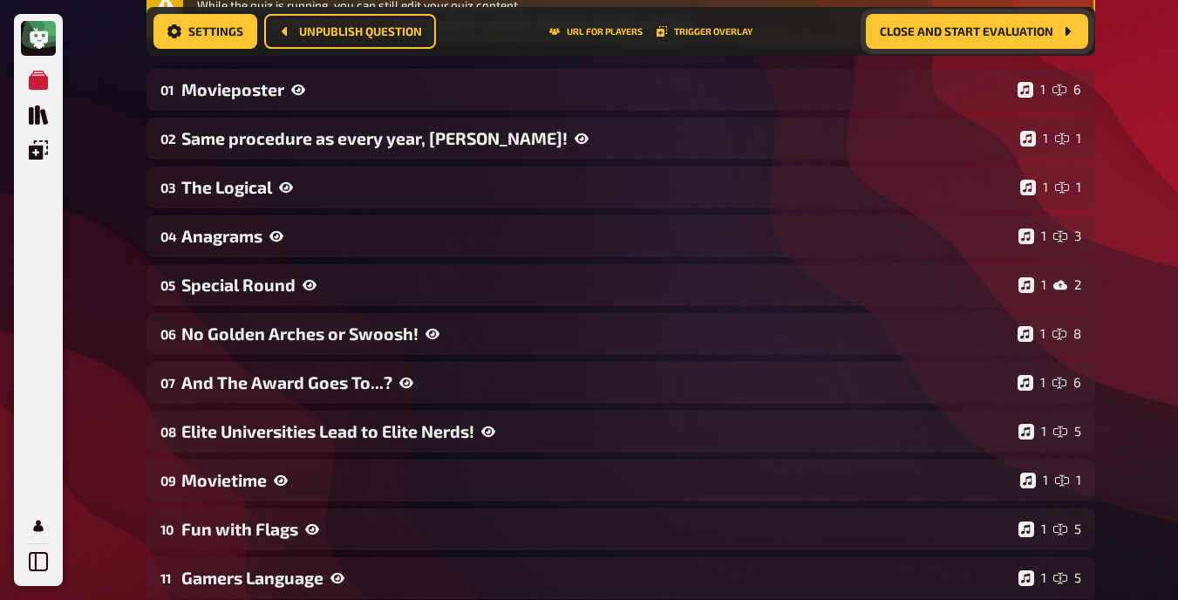
scroll to position [0, 0]
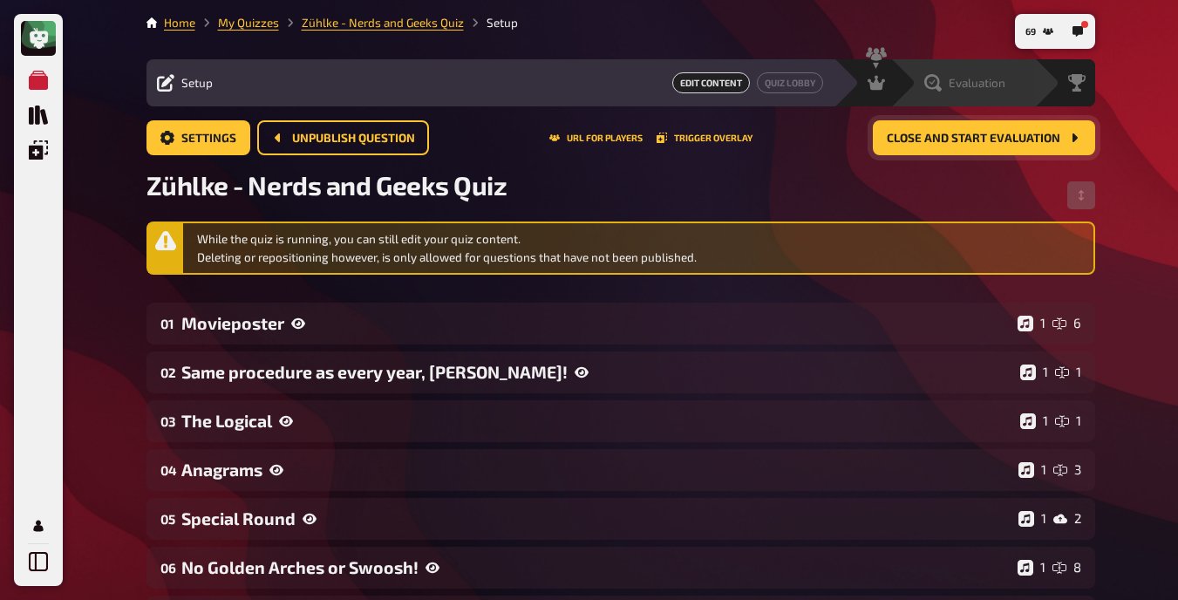
click at [749, 87] on icon at bounding box center [932, 82] width 17 height 17
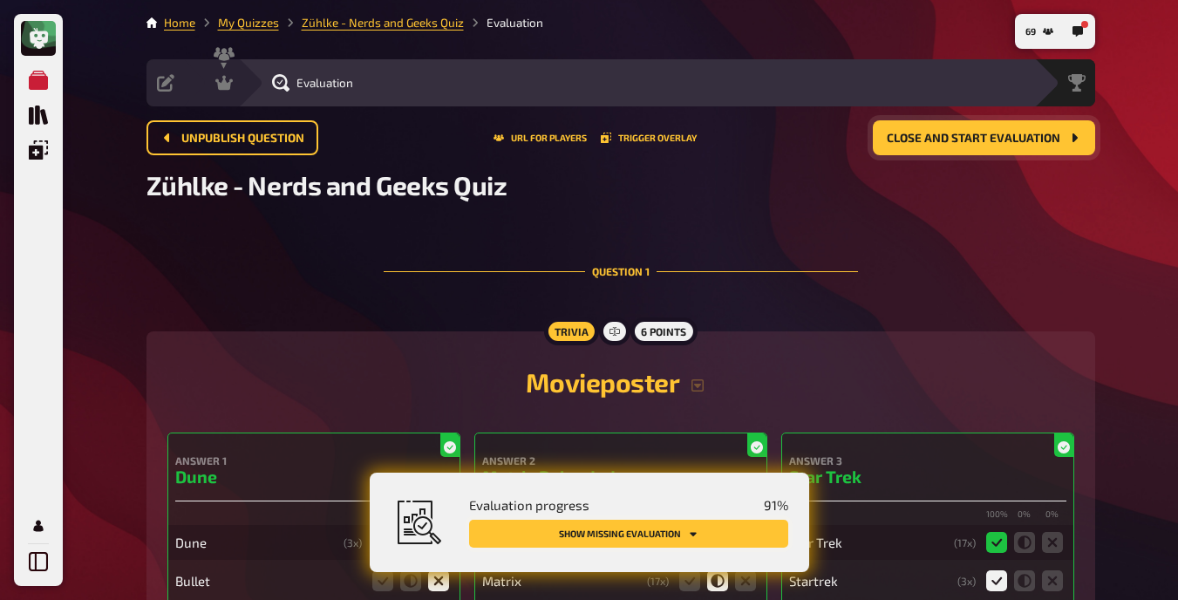
click at [696, 539] on button "Show missing evaluation" at bounding box center [628, 534] width 319 height 28
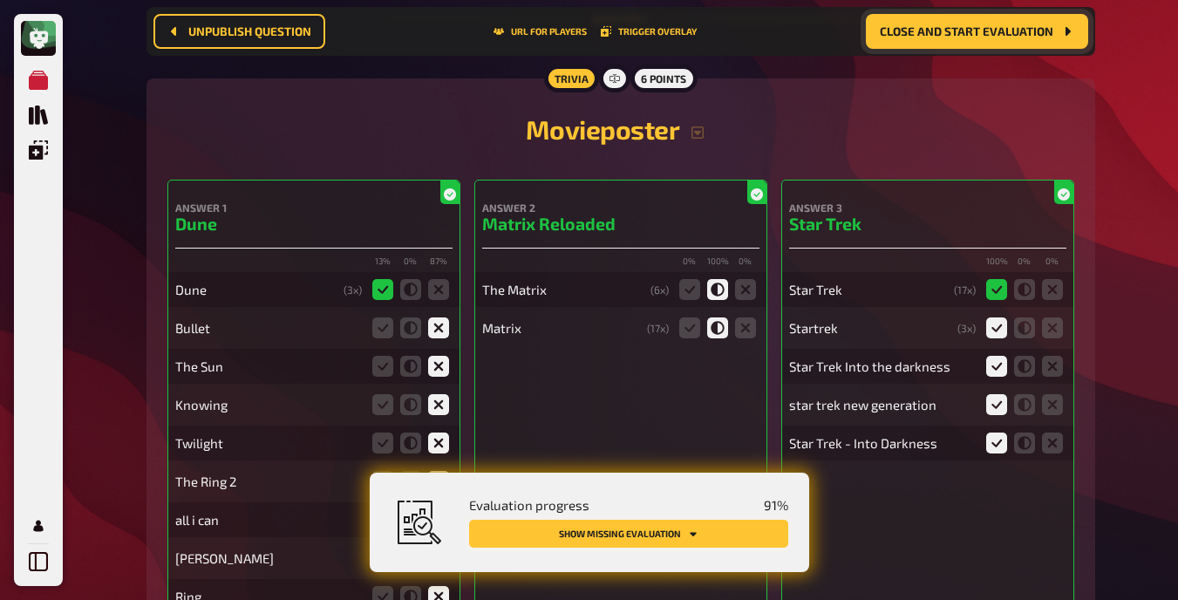
click at [696, 539] on button "Show missing evaluation" at bounding box center [628, 534] width 319 height 28
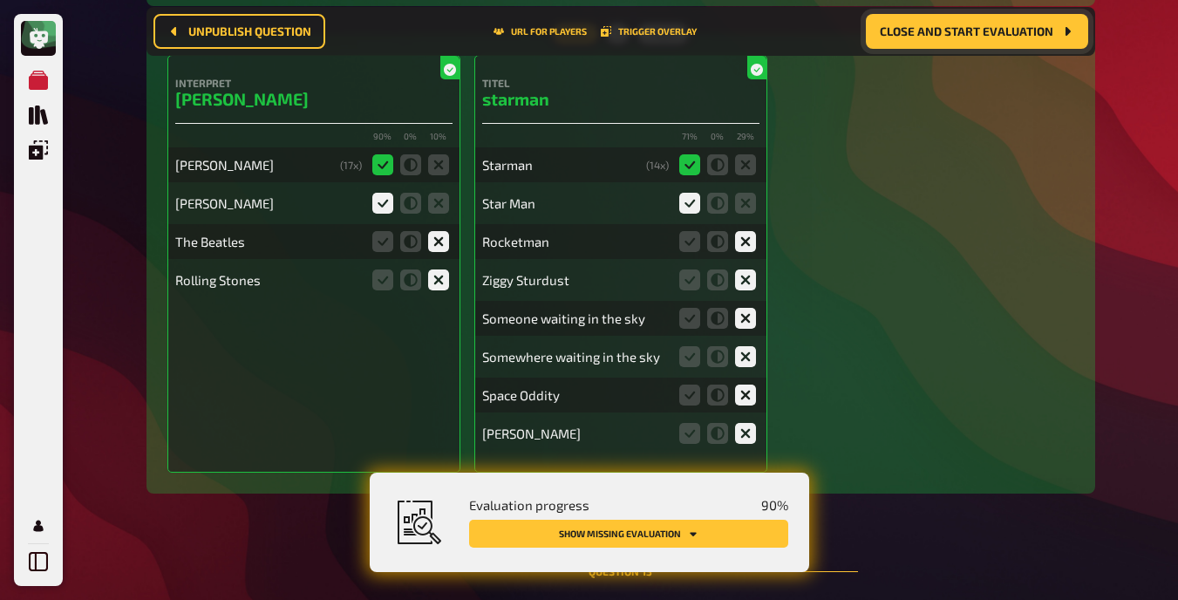
scroll to position [20226, 0]
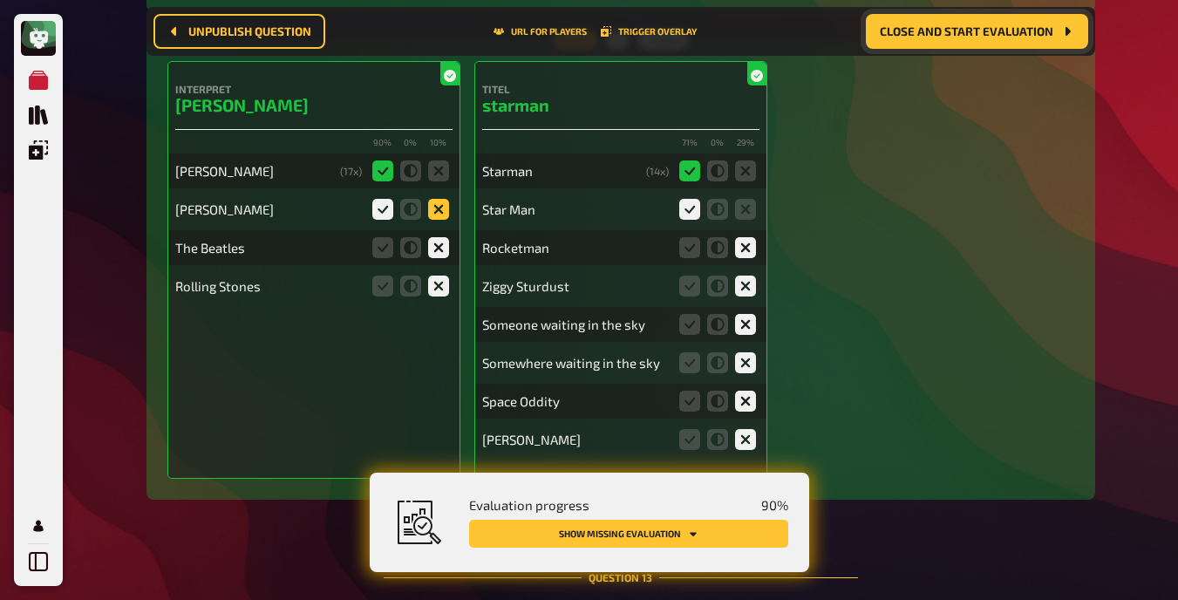
click at [435, 201] on icon at bounding box center [438, 209] width 21 height 21
click at [0, 0] on input "radio" at bounding box center [0, 0] width 0 height 0
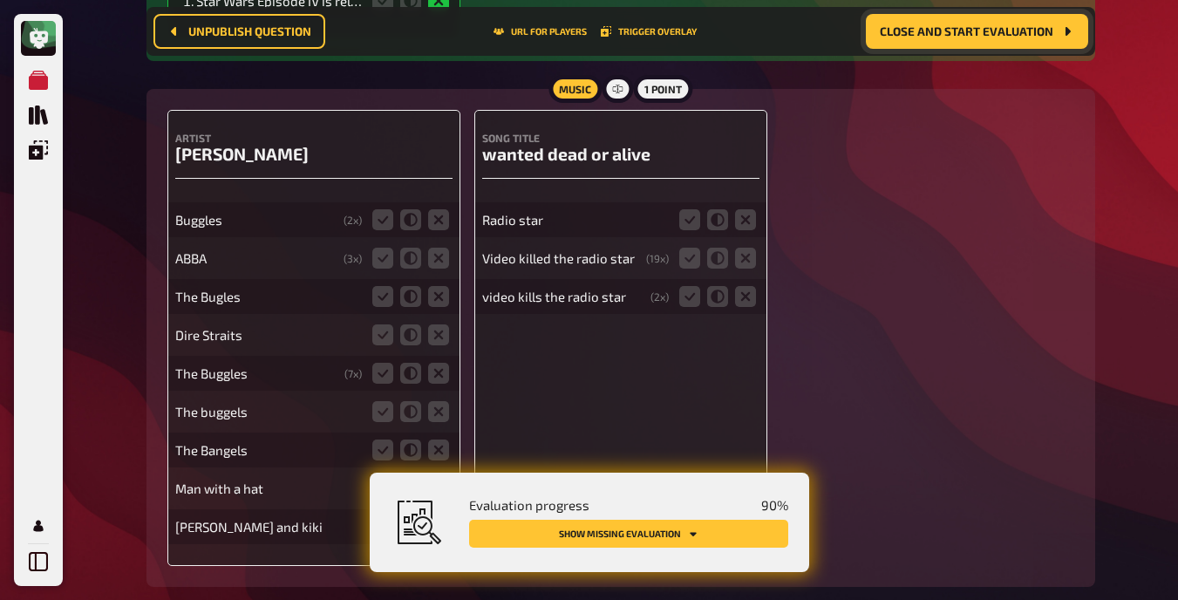
scroll to position [21683, 0]
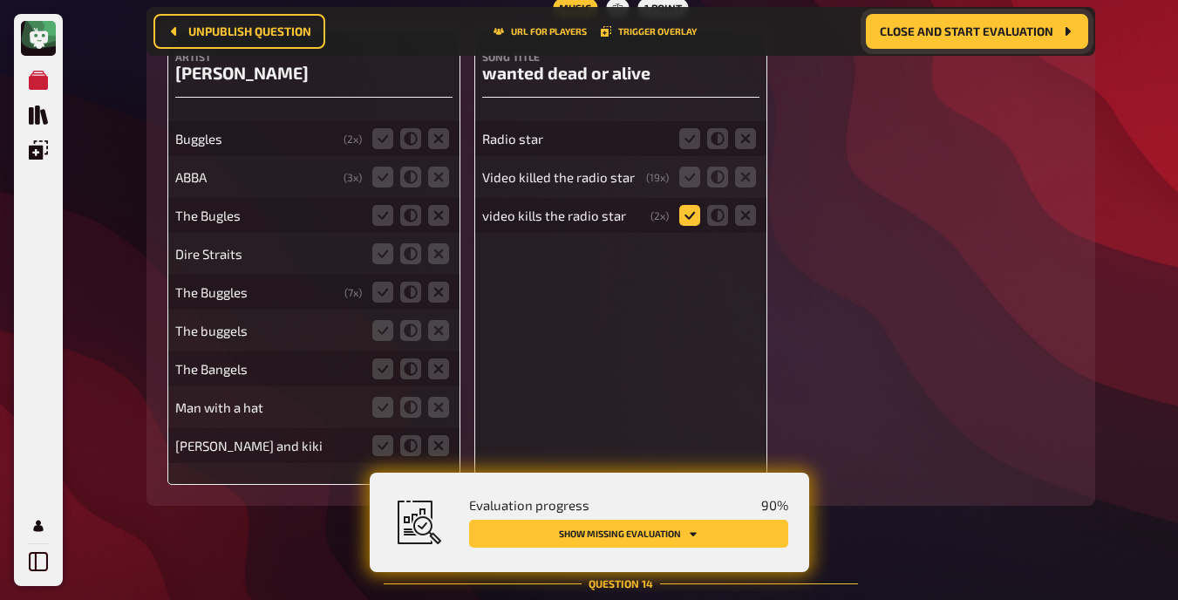
click at [688, 223] on icon at bounding box center [689, 215] width 21 height 21
click at [0, 0] on input "radio" at bounding box center [0, 0] width 0 height 0
click at [688, 226] on icon at bounding box center [689, 215] width 21 height 21
click at [0, 0] on input "radio" at bounding box center [0, 0] width 0 height 0
click at [689, 187] on icon at bounding box center [689, 177] width 21 height 21
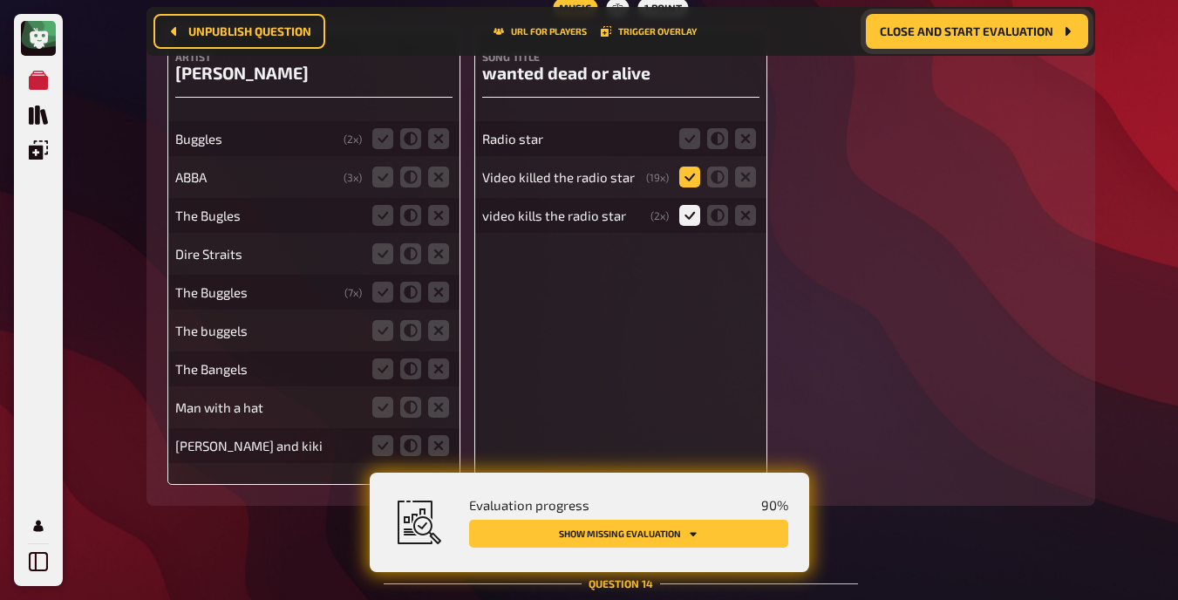
click at [0, 0] on input "radio" at bounding box center [0, 0] width 0 height 0
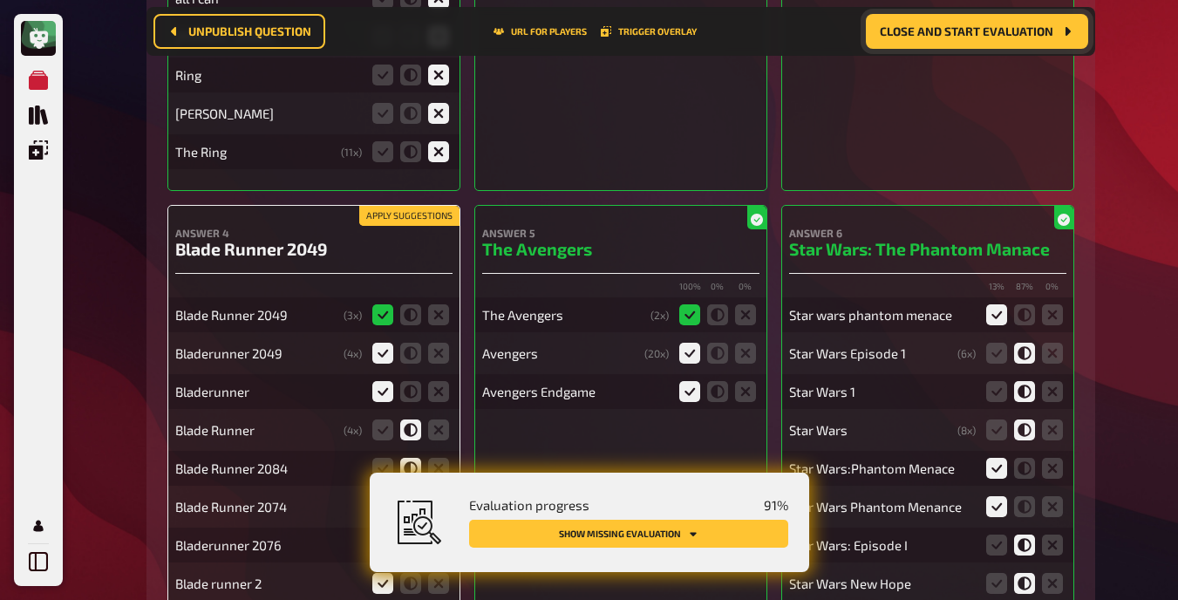
scroll to position [0, 0]
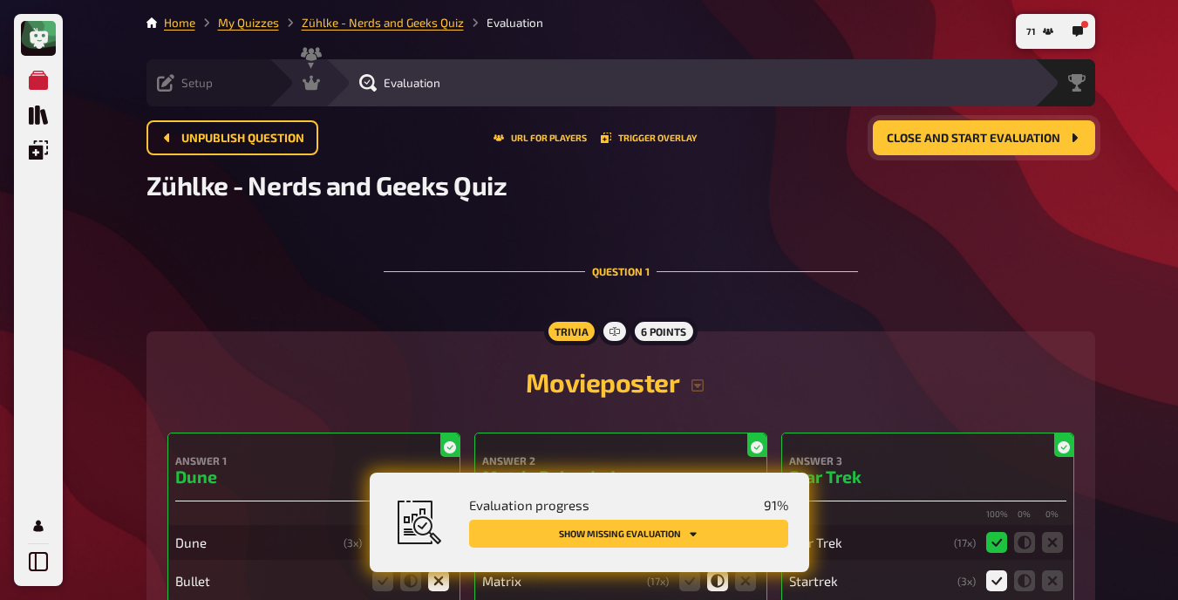
click at [170, 78] on icon at bounding box center [165, 82] width 17 height 17
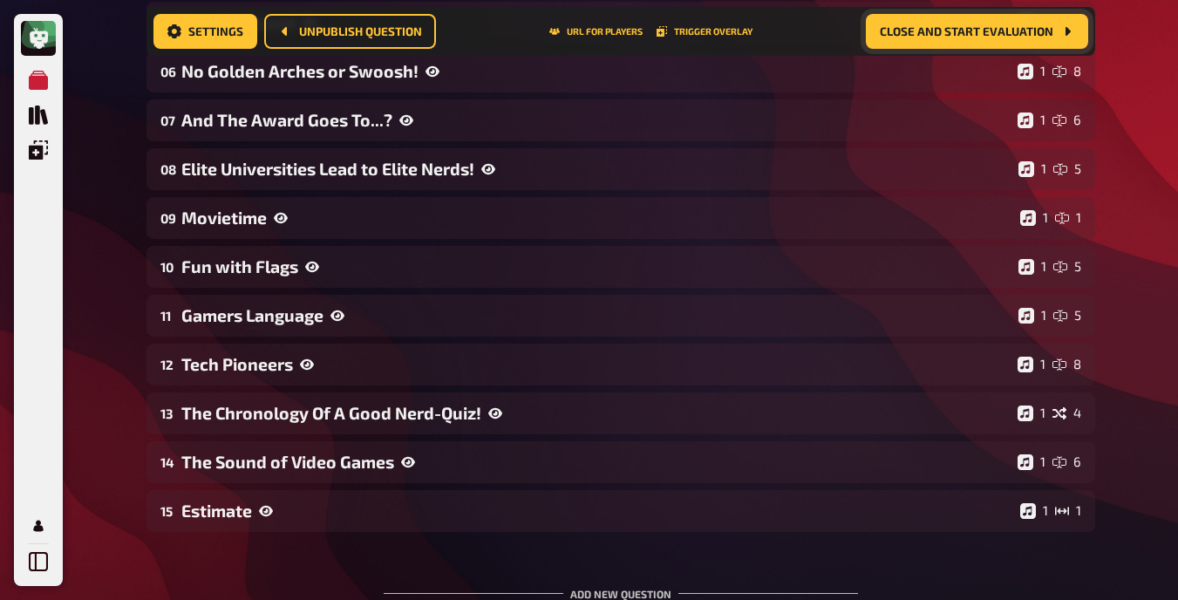
scroll to position [556, 0]
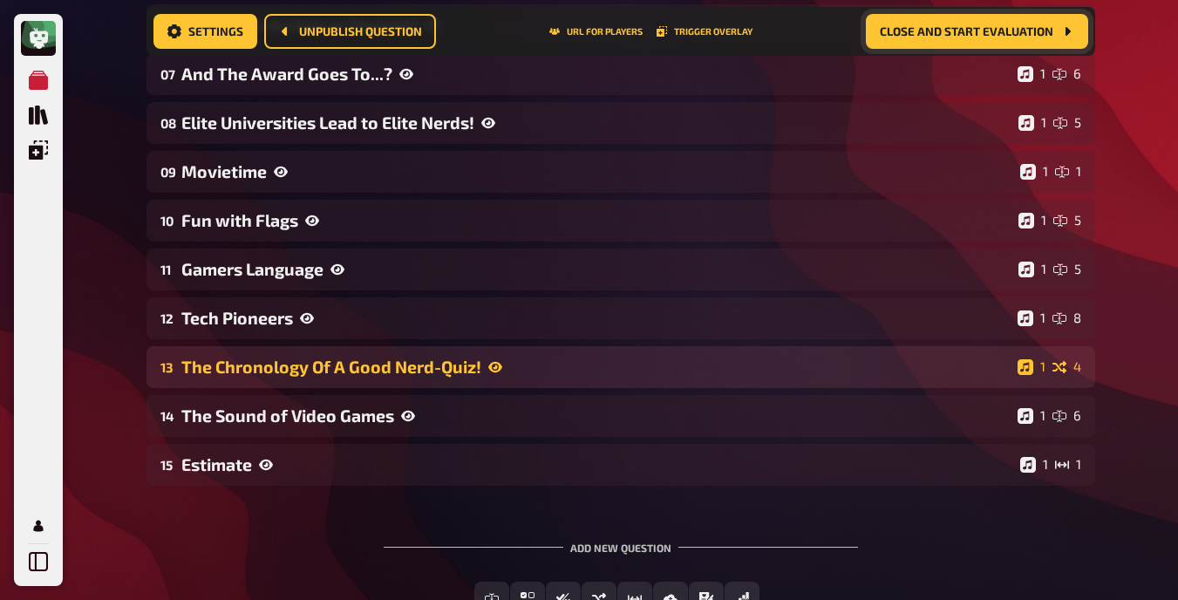
click at [311, 360] on div "The Chronology Of A Good Nerd-Quiz!" at bounding box center [595, 367] width 829 height 20
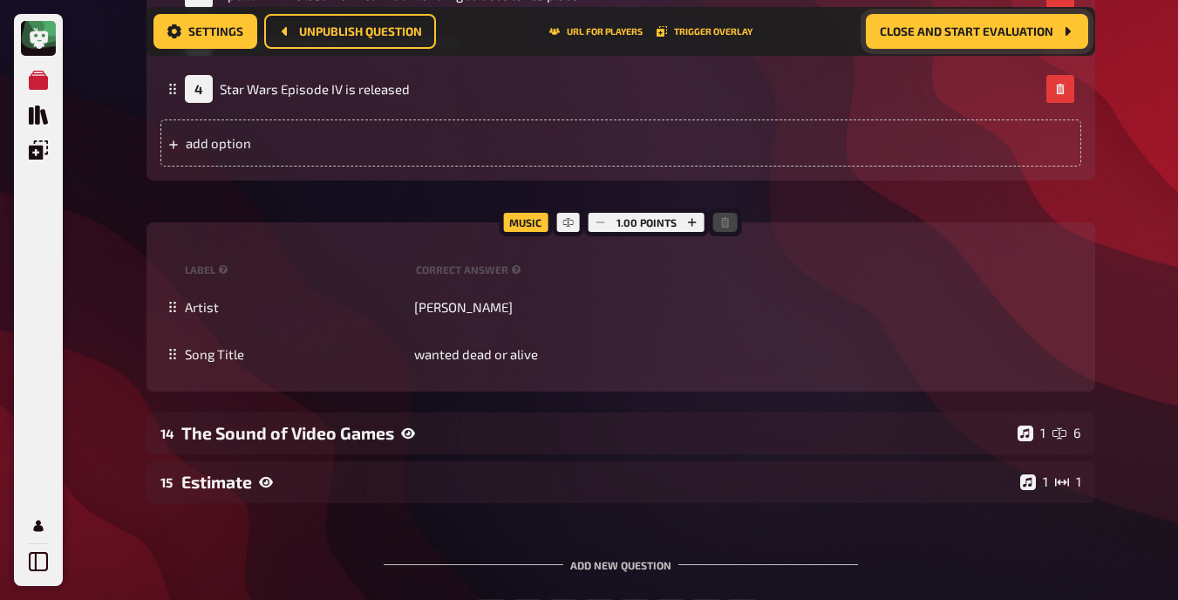
scroll to position [1268, 0]
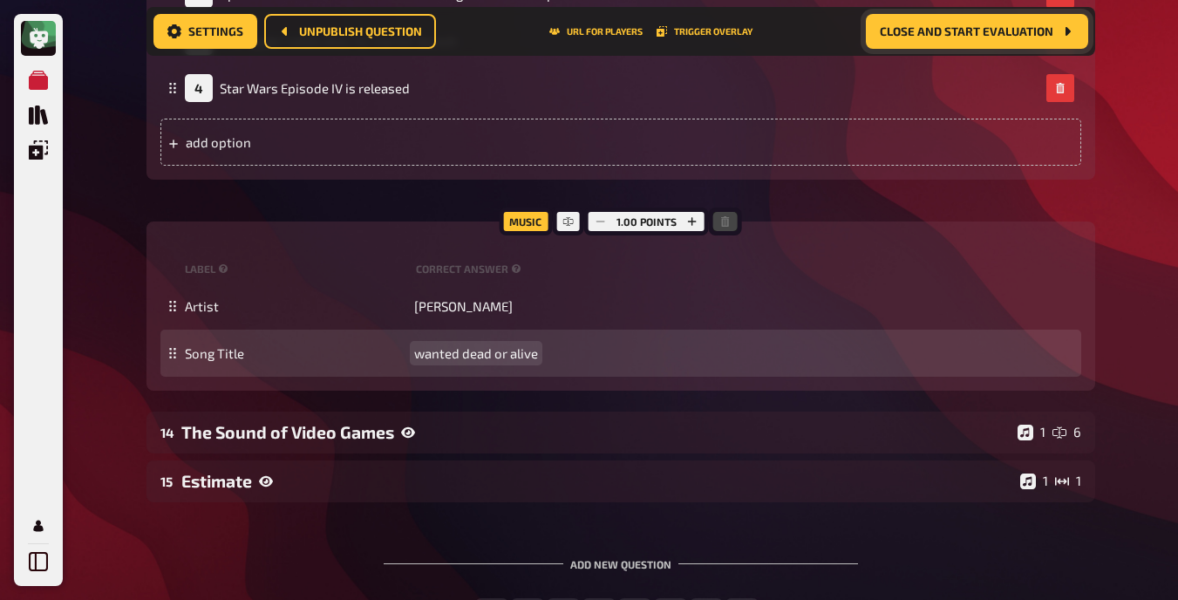
click at [457, 349] on span "wanted dead or alive" at bounding box center [476, 353] width 124 height 16
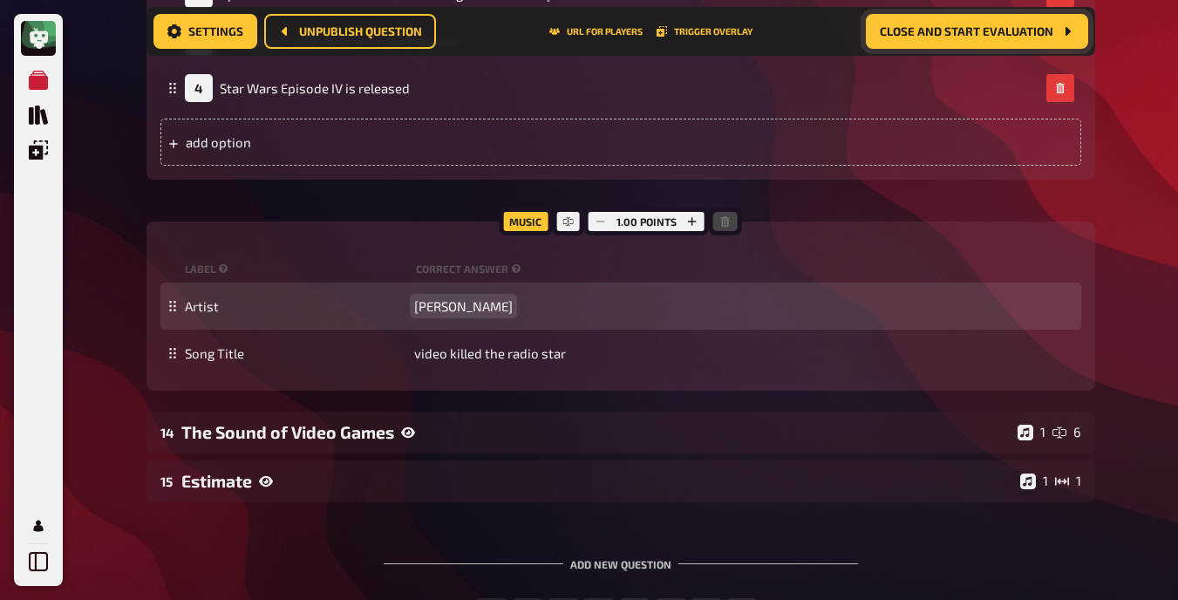
click at [431, 304] on span "[PERSON_NAME]" at bounding box center [463, 306] width 99 height 16
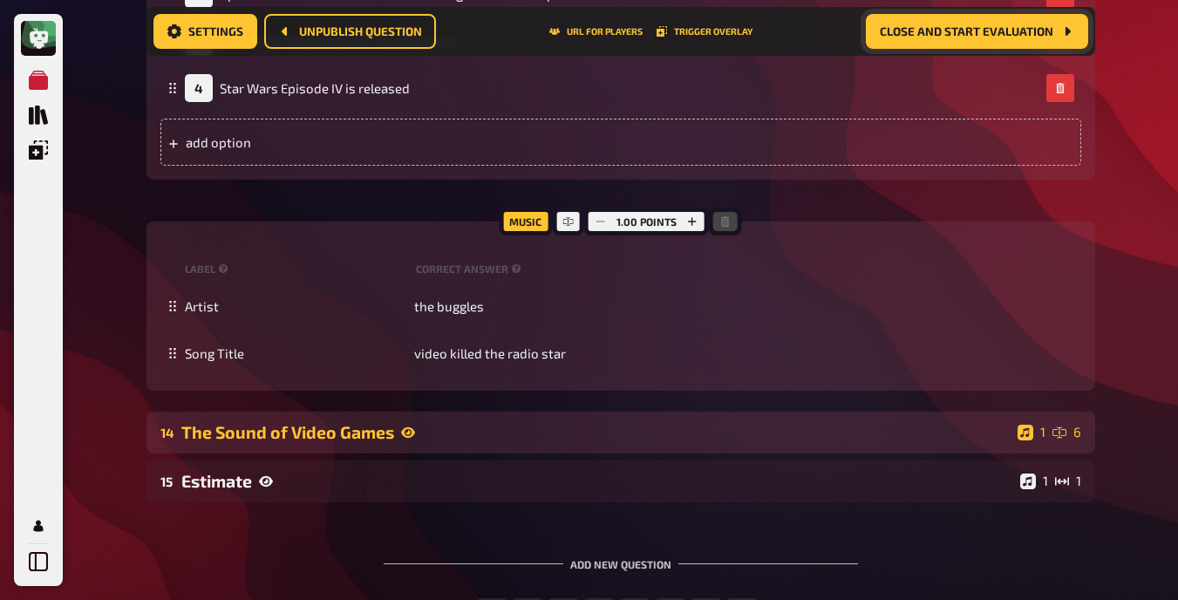
click at [329, 435] on div "The Sound of Video Games" at bounding box center [595, 432] width 829 height 20
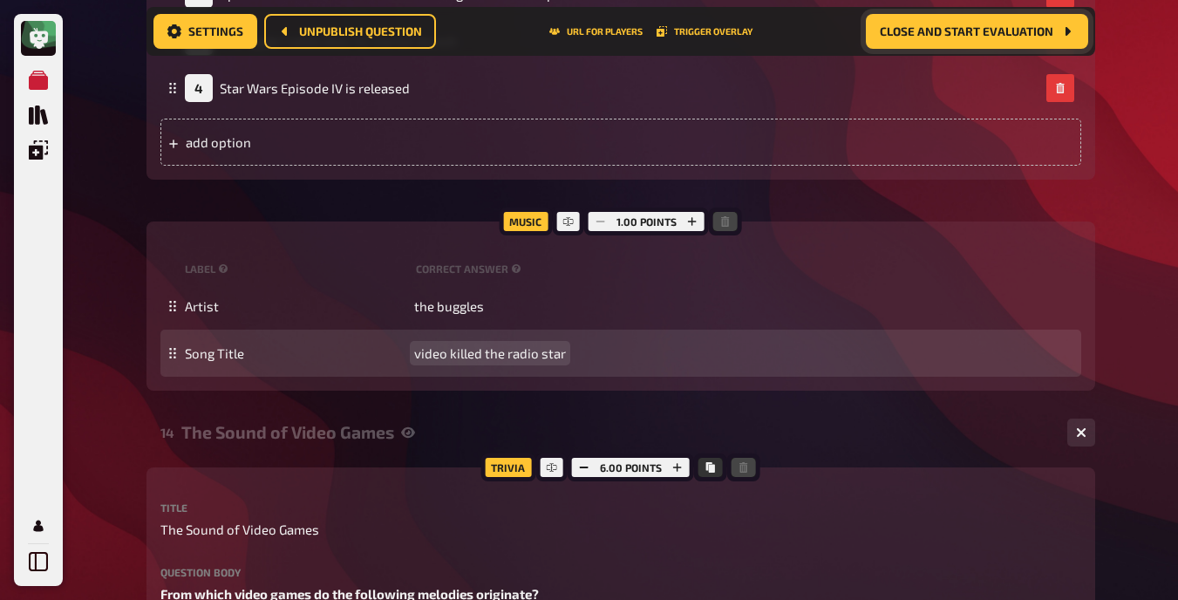
click at [444, 356] on span "video killed the radio star" at bounding box center [490, 353] width 152 height 16
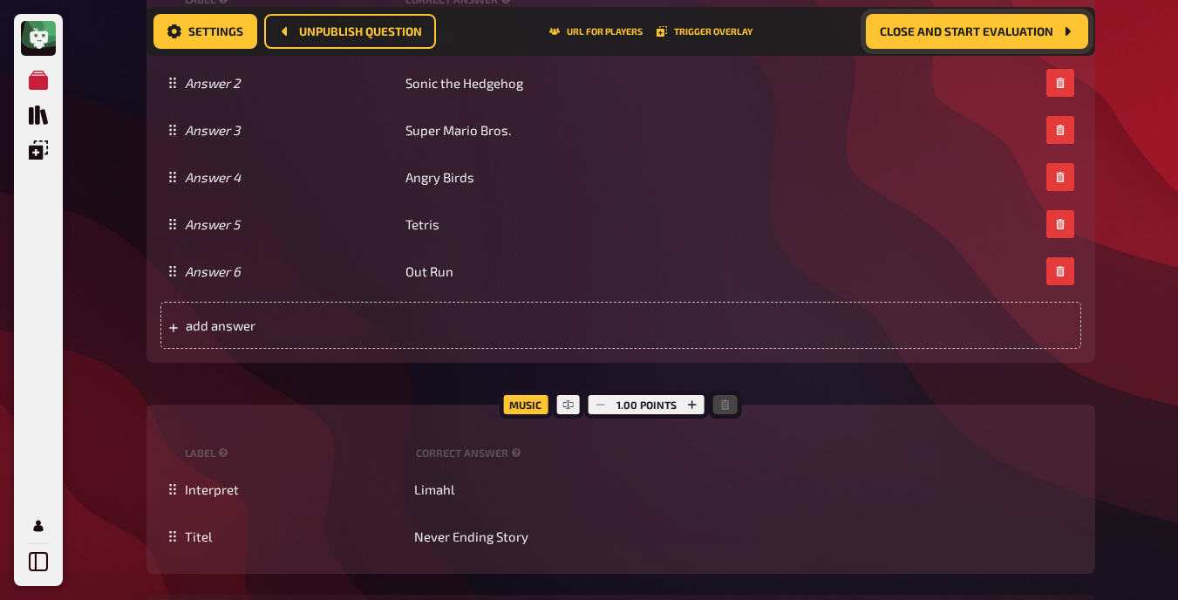
scroll to position [2169, 0]
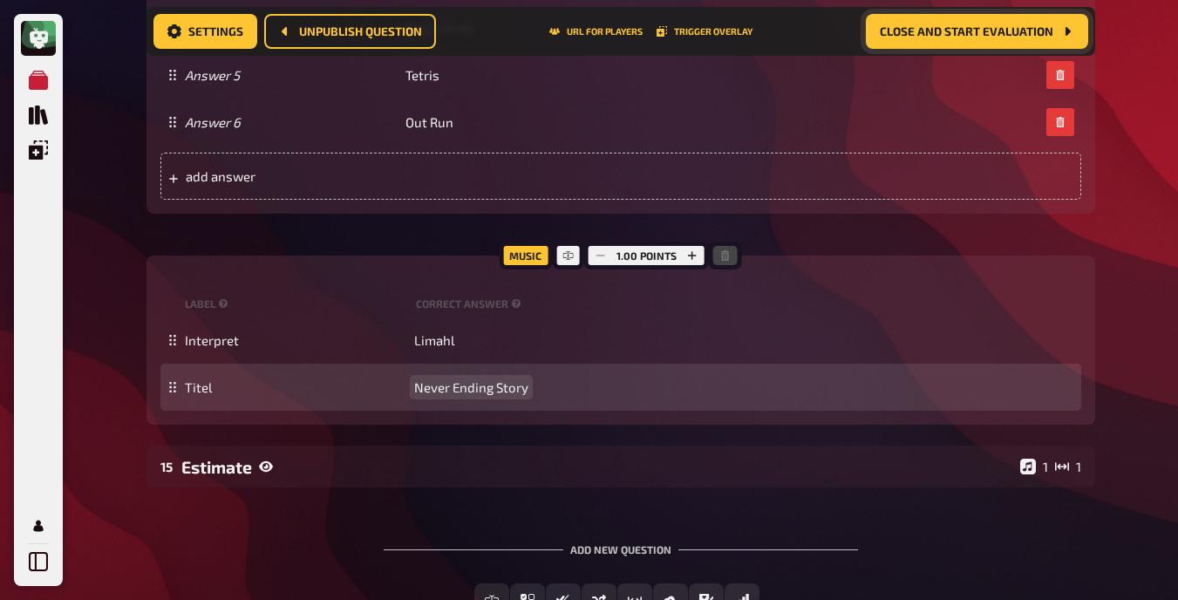
click at [451, 380] on span "Never Ending Story" at bounding box center [471, 387] width 114 height 16
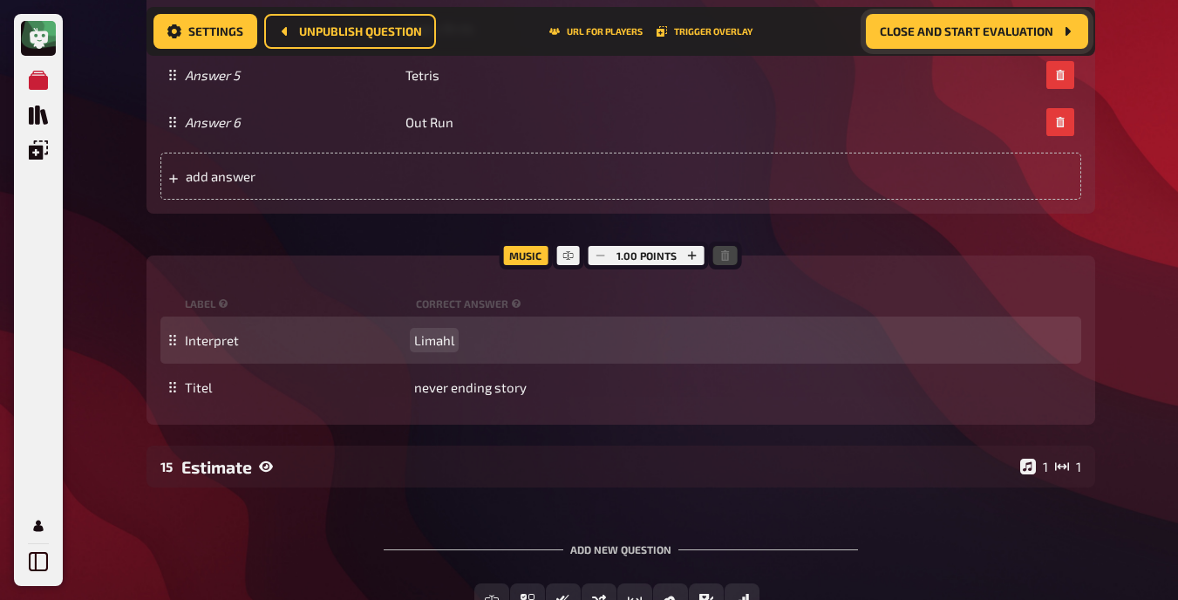
click at [426, 336] on span "Limahl" at bounding box center [434, 340] width 40 height 16
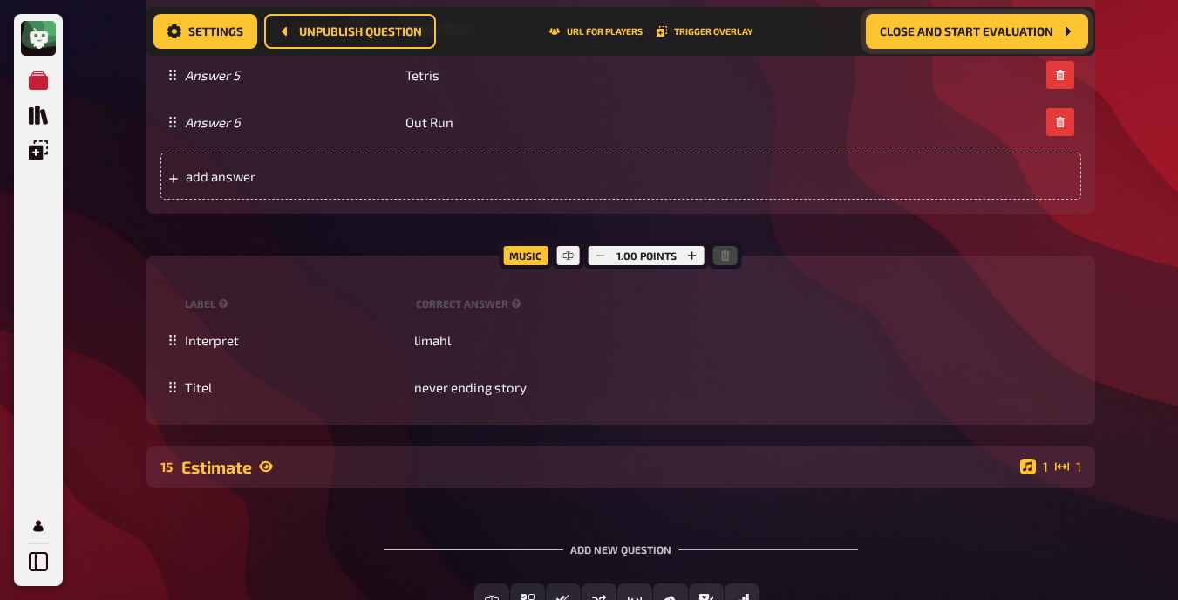
click at [501, 461] on div "Estimate" at bounding box center [597, 467] width 832 height 20
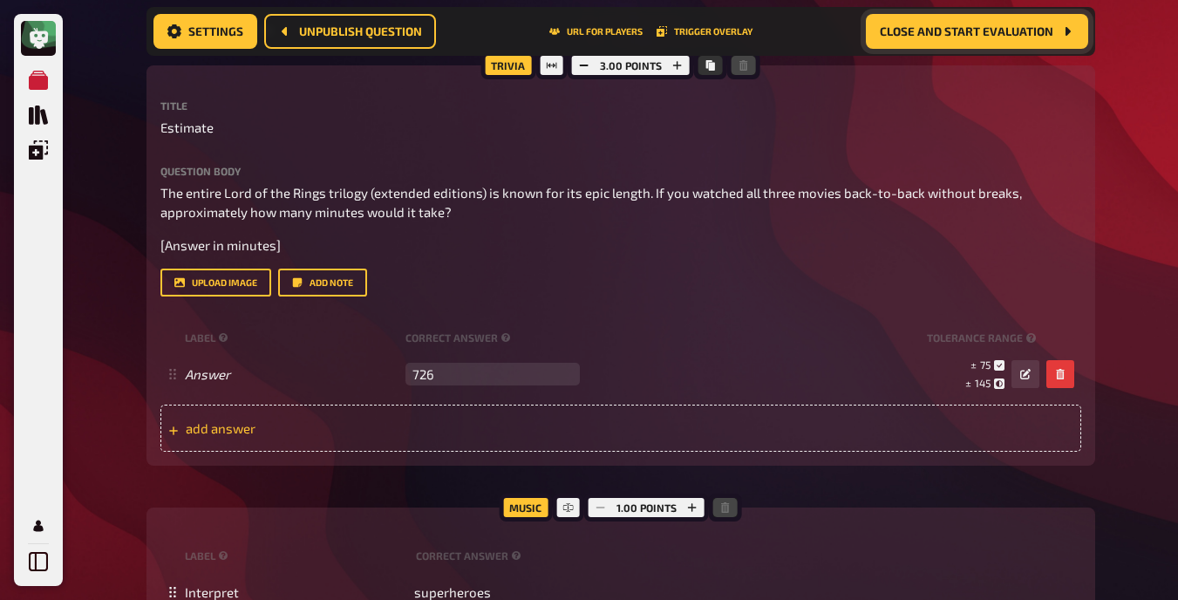
scroll to position [2812, 0]
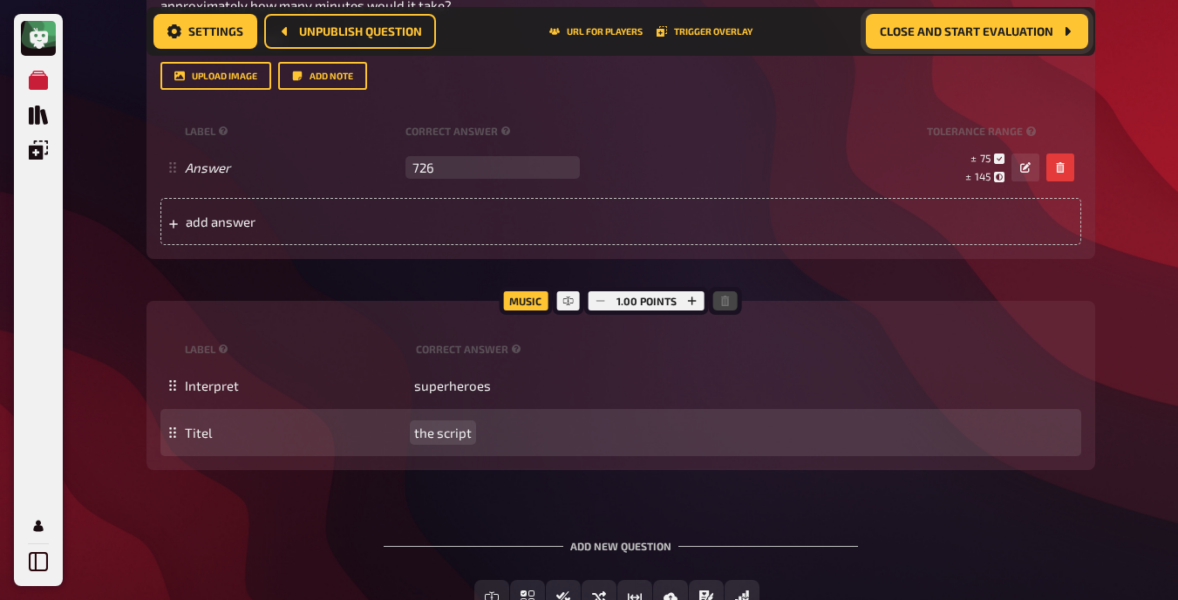
click at [433, 435] on span "the script" at bounding box center [443, 433] width 58 height 16
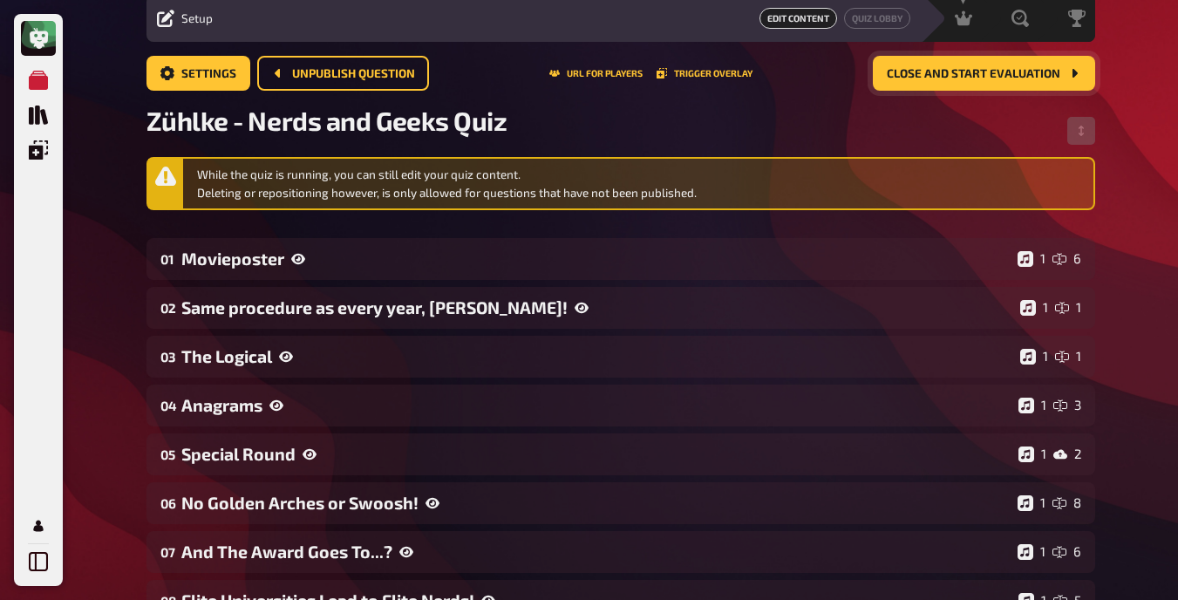
scroll to position [0, 0]
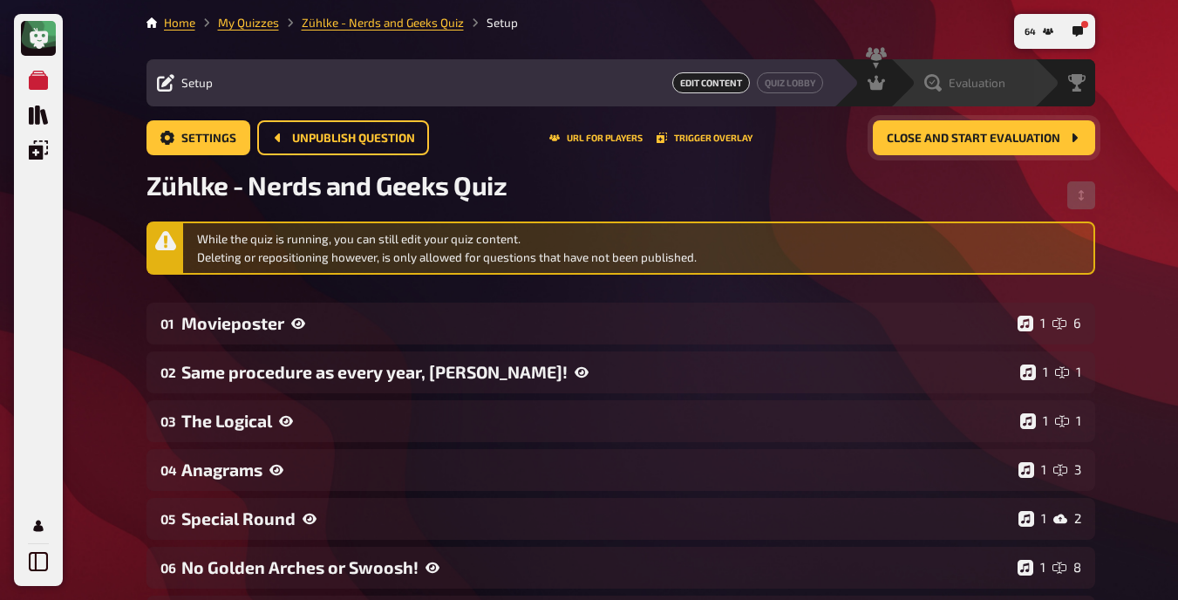
click at [749, 78] on div "Evaluation" at bounding box center [964, 82] width 81 height 17
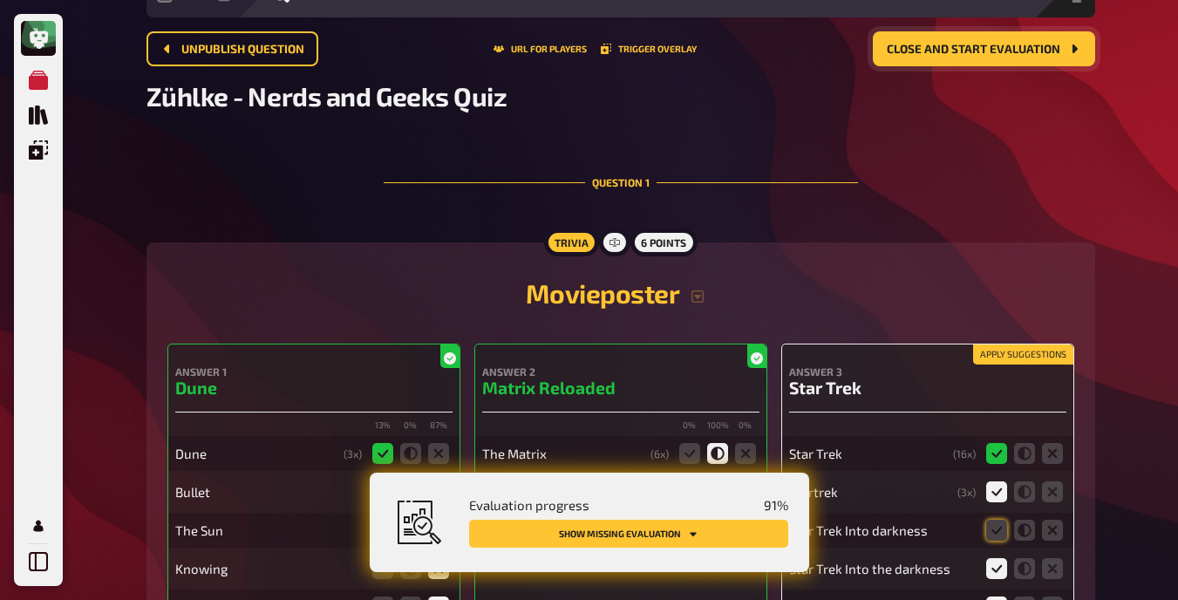
click at [734, 538] on button "Show missing evaluation" at bounding box center [628, 534] width 319 height 28
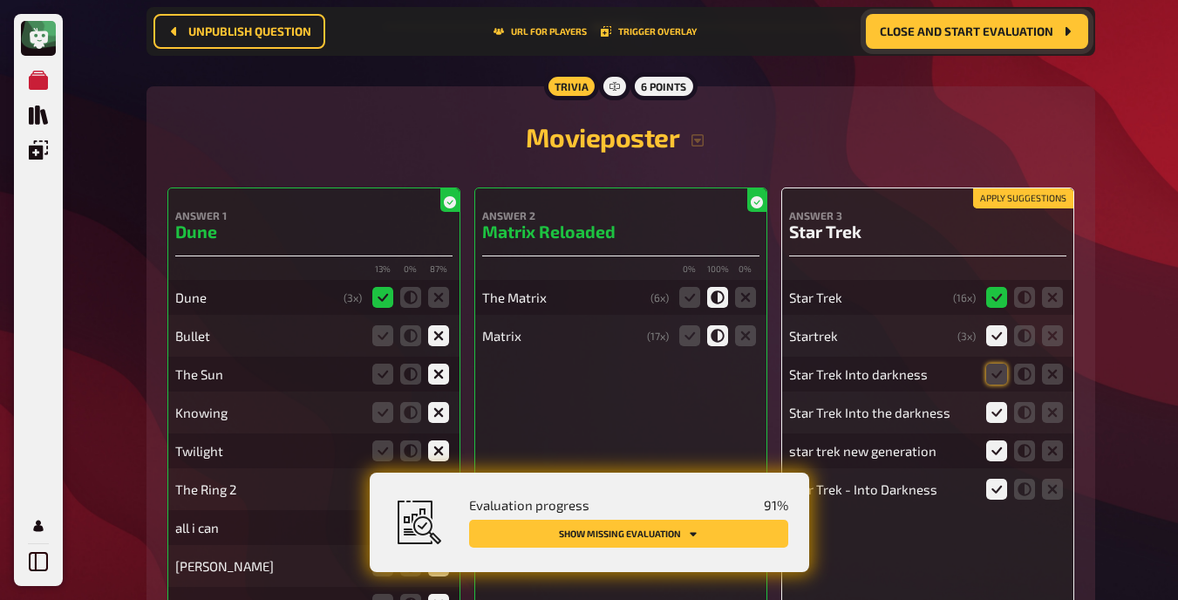
scroll to position [264, 0]
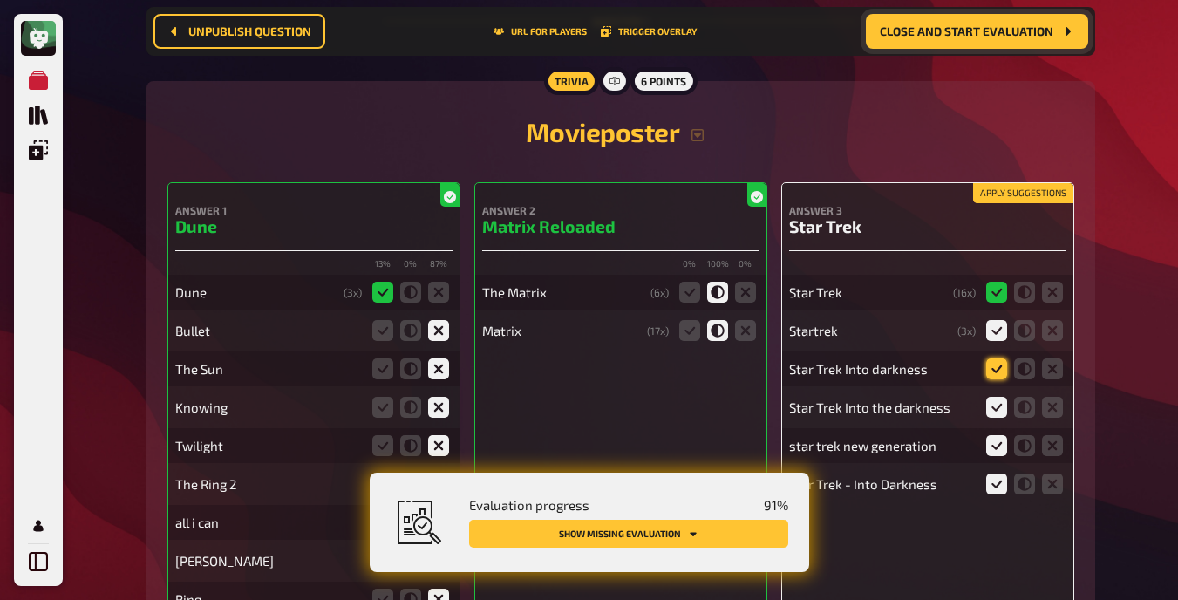
click at [749, 364] on icon at bounding box center [996, 368] width 21 height 21
click at [0, 0] on input "radio" at bounding box center [0, 0] width 0 height 0
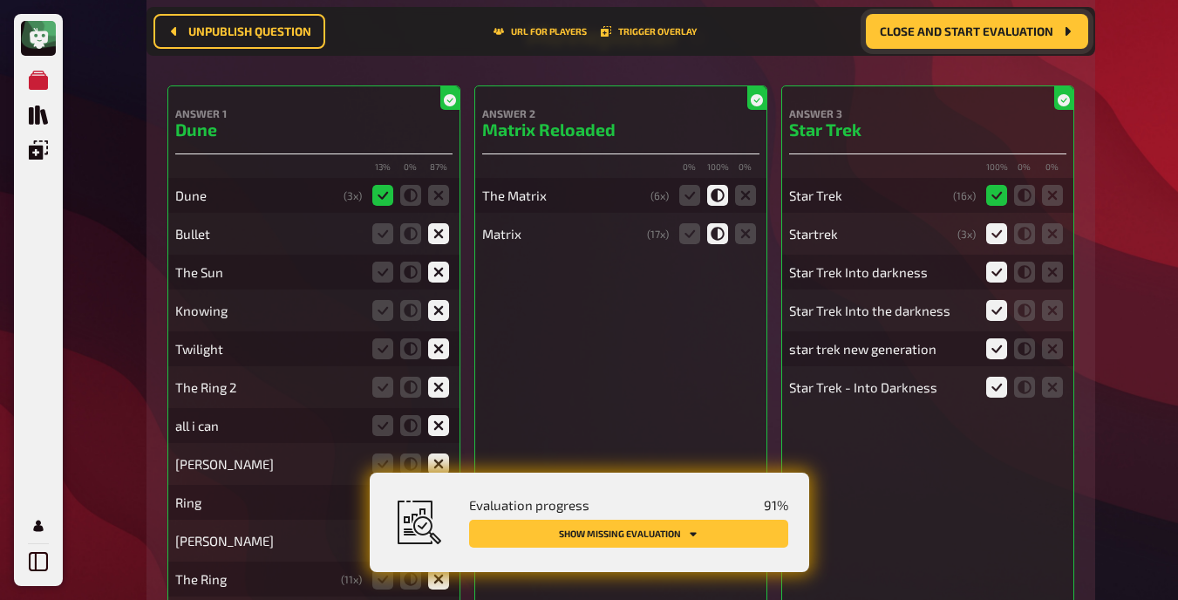
scroll to position [404, 0]
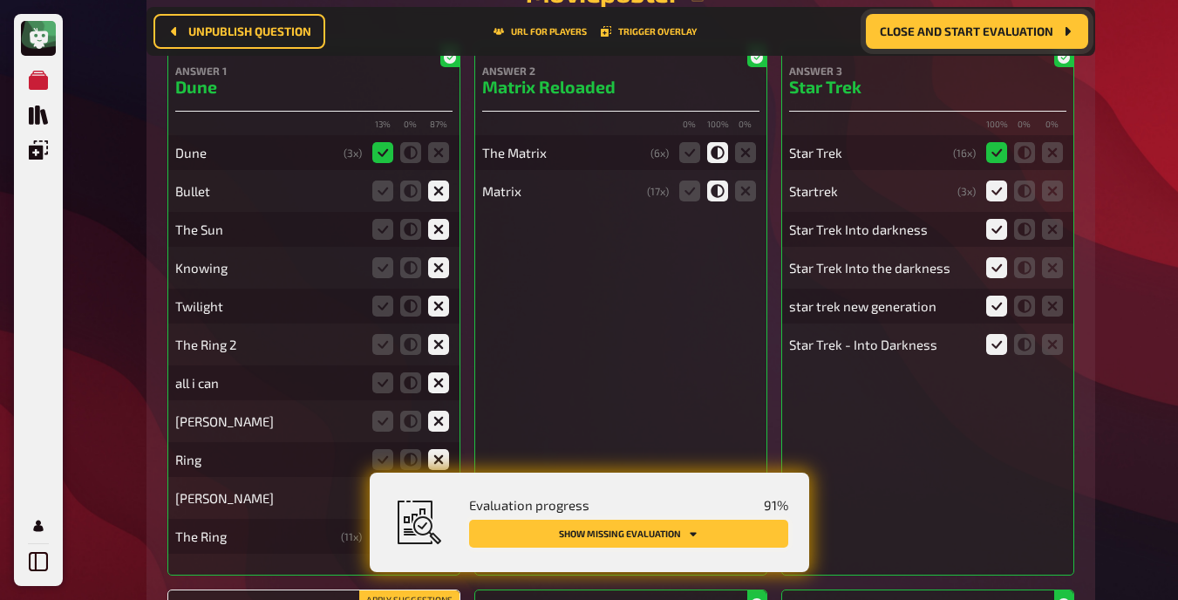
click at [745, 533] on button "Show missing evaluation" at bounding box center [628, 534] width 319 height 28
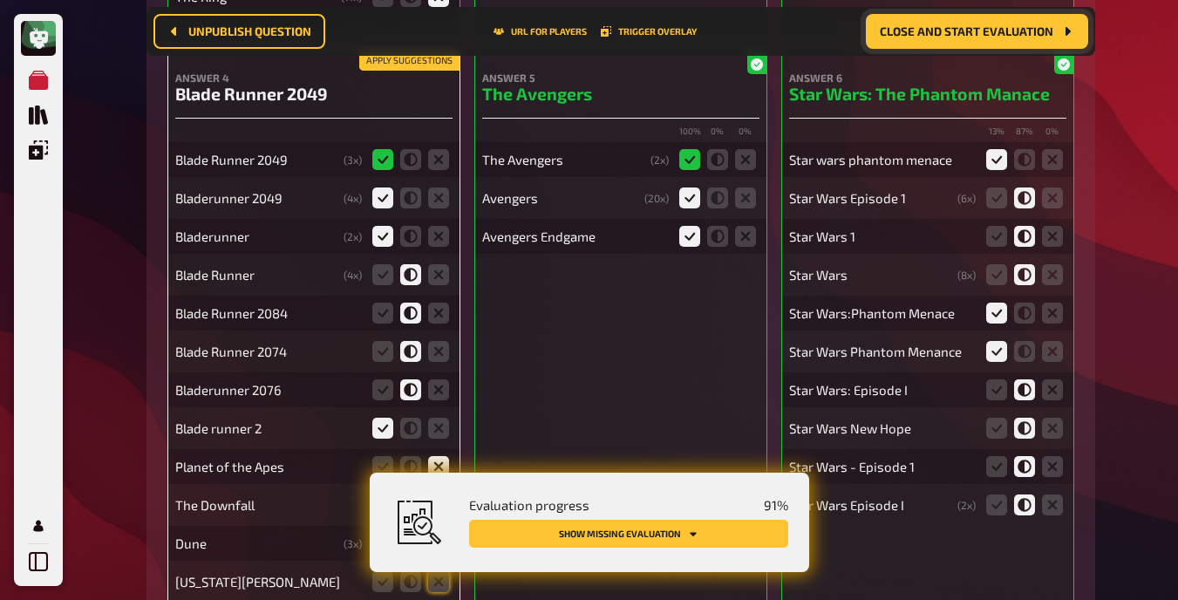
scroll to position [954, 0]
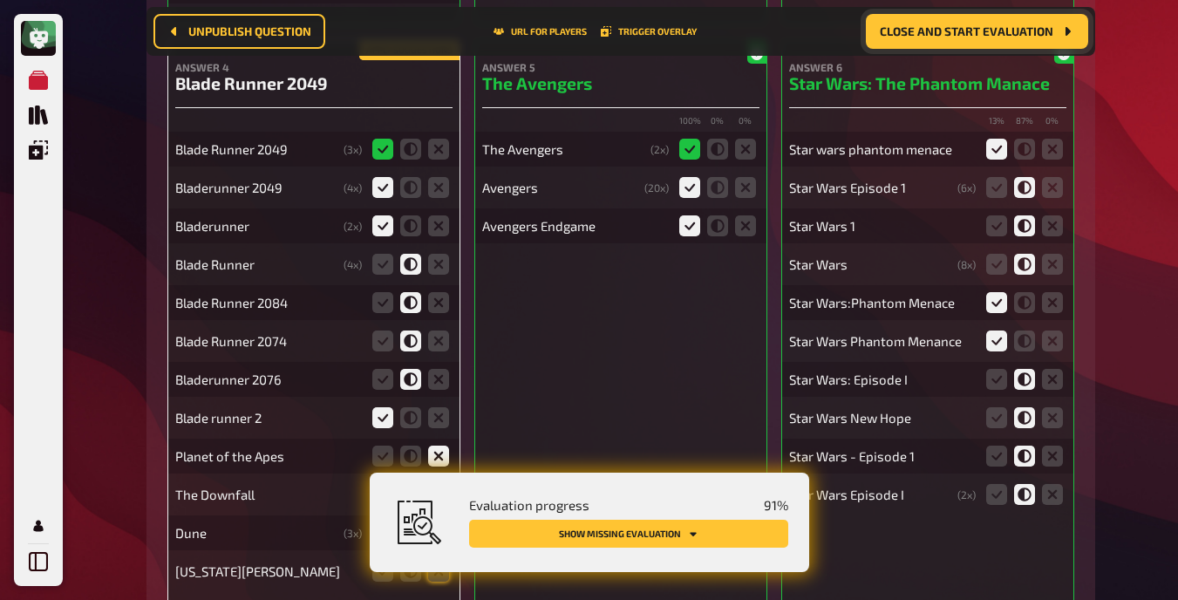
click at [442, 57] on button "Apply suggestions" at bounding box center [409, 50] width 100 height 19
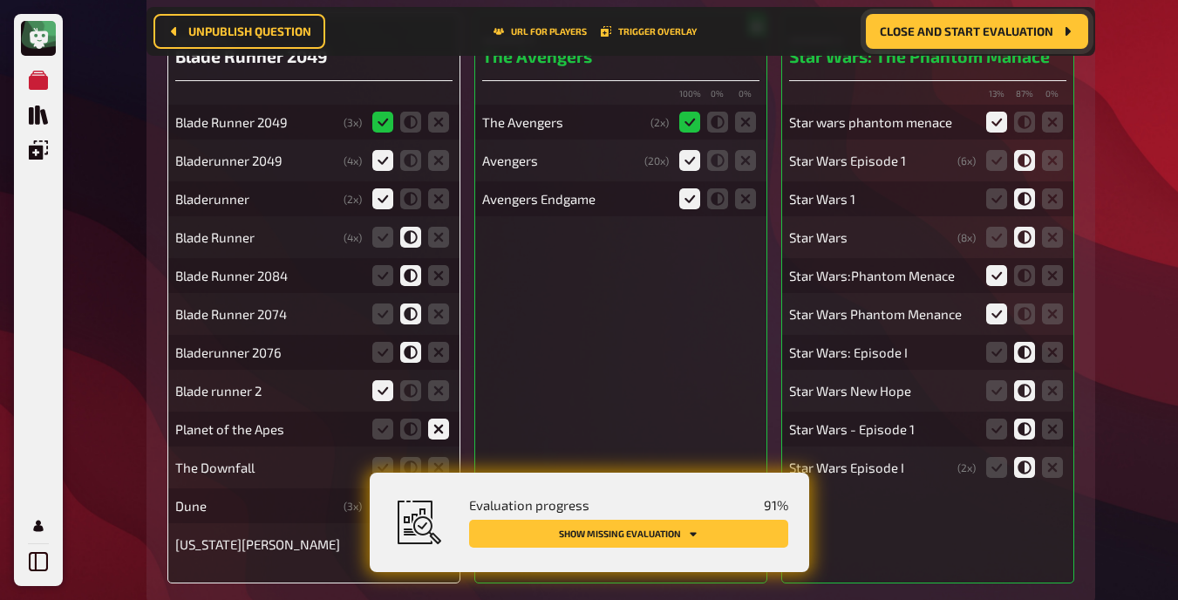
scroll to position [989, 0]
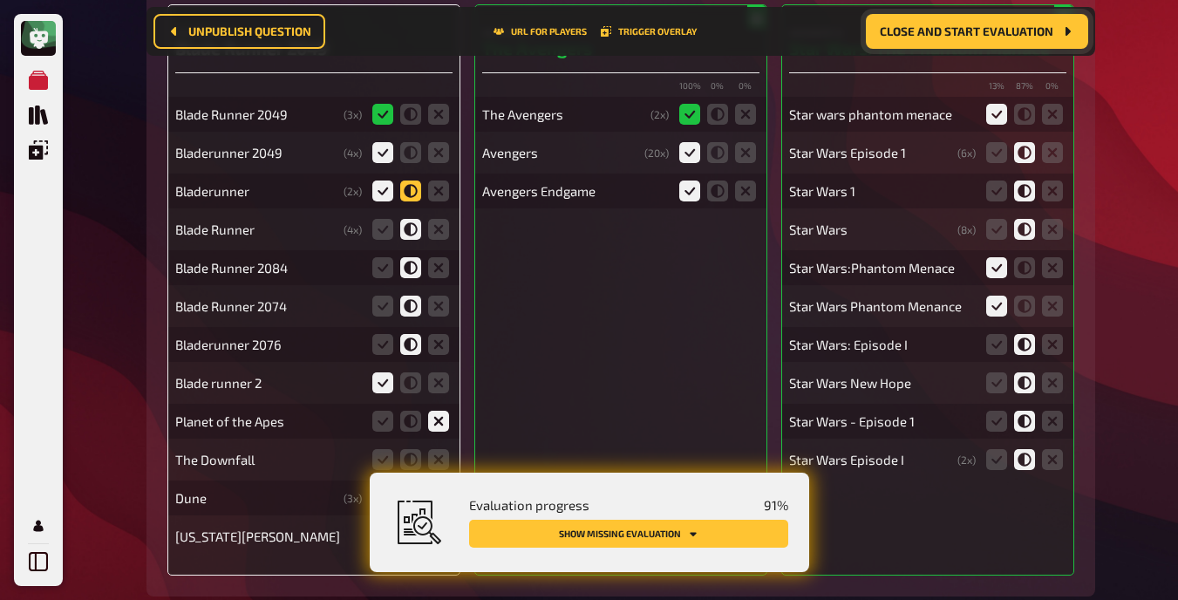
click at [410, 189] on icon at bounding box center [410, 190] width 21 height 21
click at [0, 0] on input "radio" at bounding box center [0, 0] width 0 height 0
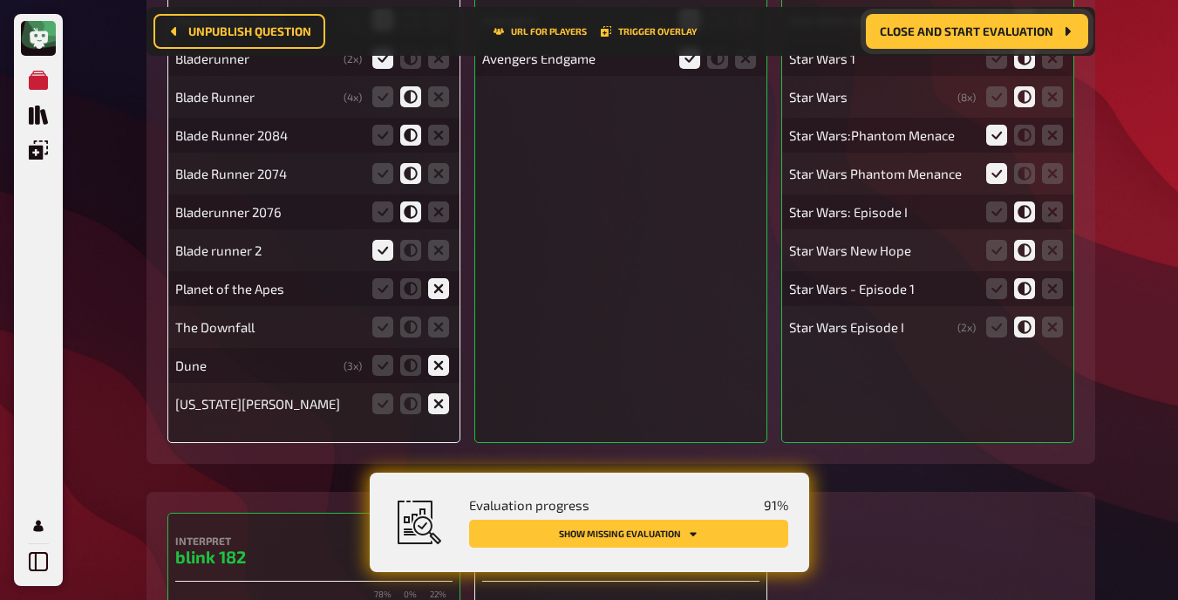
scroll to position [1130, 0]
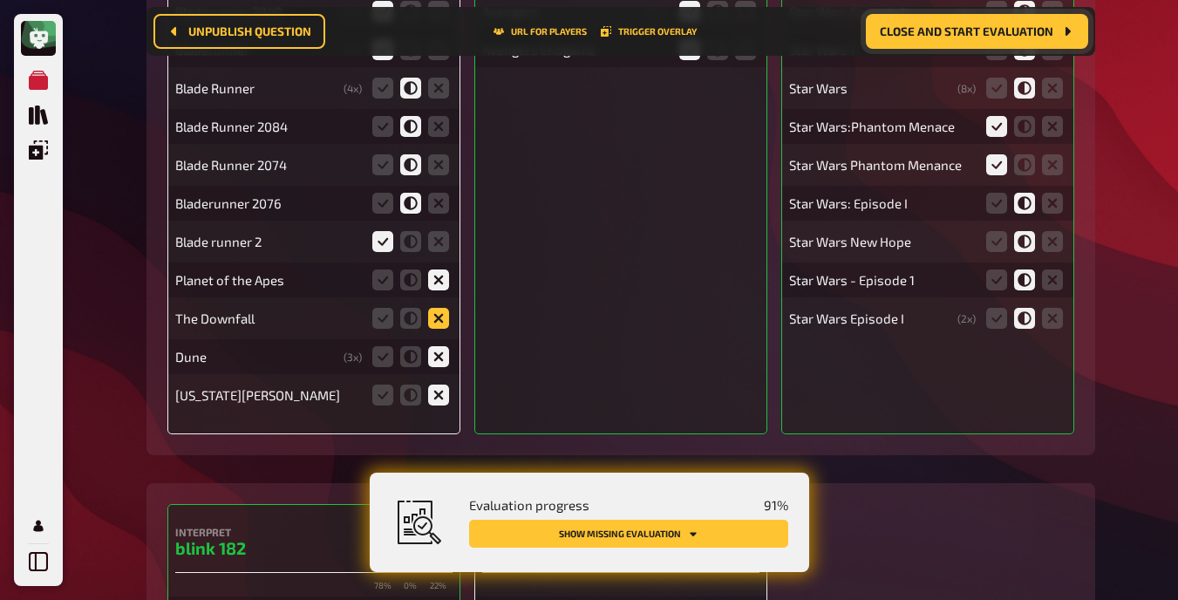
click at [436, 320] on icon at bounding box center [438, 318] width 21 height 21
click at [0, 0] on input "radio" at bounding box center [0, 0] width 0 height 0
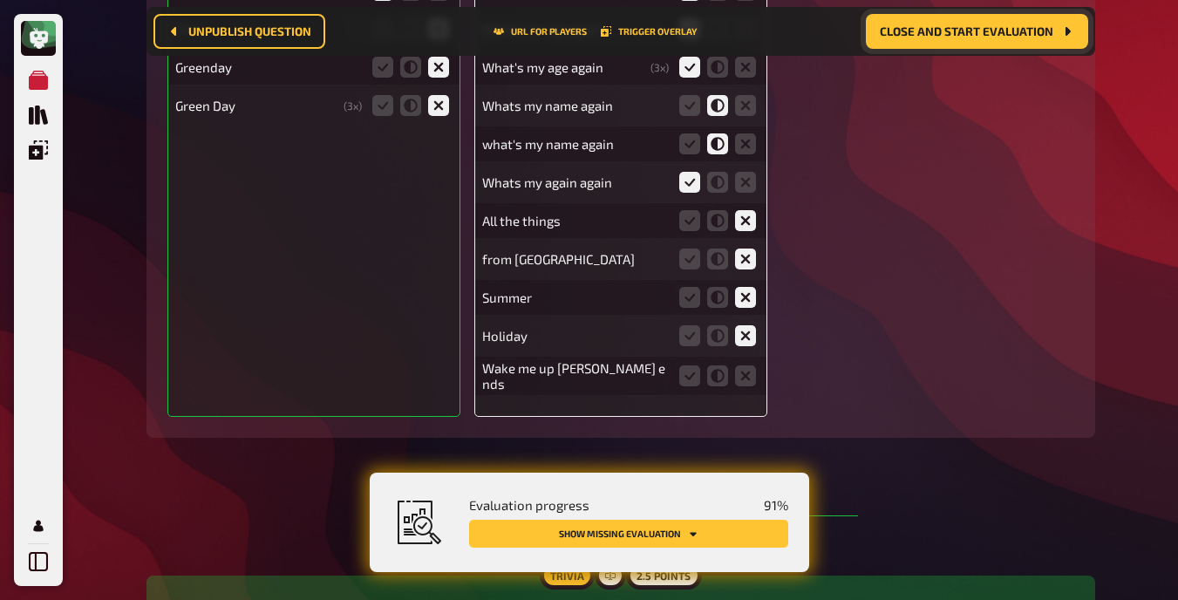
scroll to position [1831, 0]
click at [744, 376] on icon at bounding box center [745, 374] width 21 height 21
click at [0, 0] on input "radio" at bounding box center [0, 0] width 0 height 0
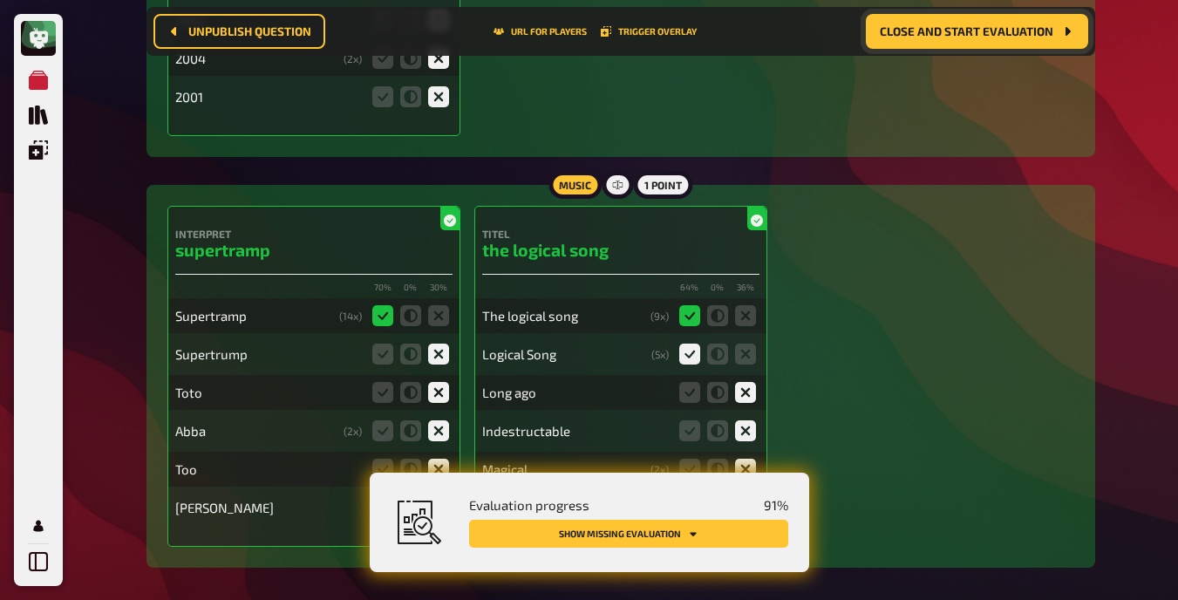
scroll to position [3127, 0]
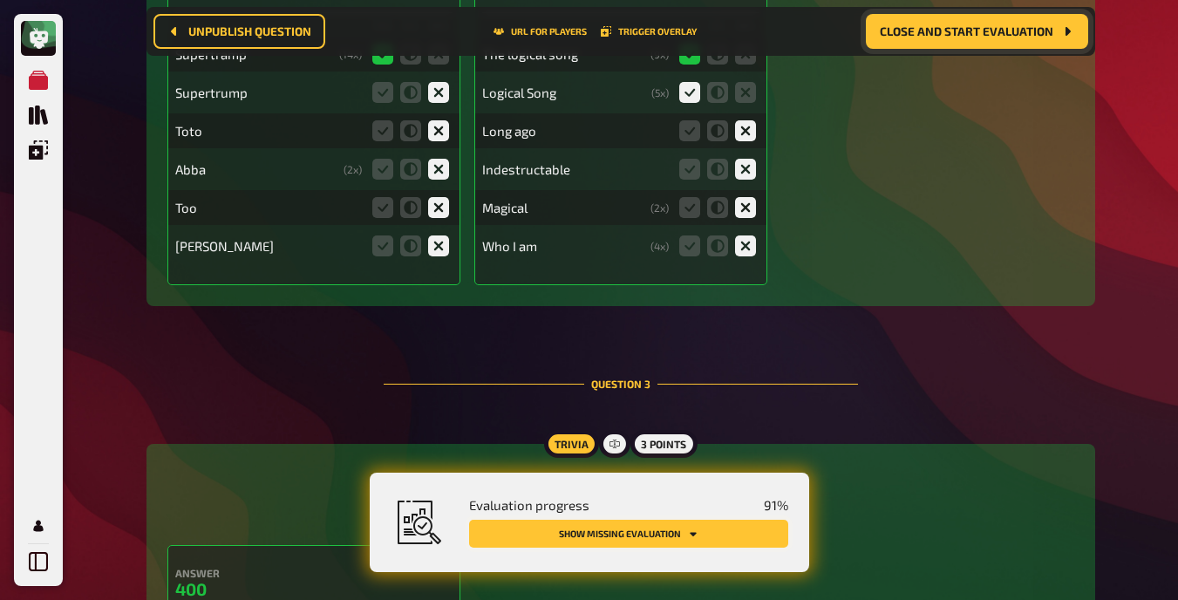
click at [707, 530] on button "Show missing evaluation" at bounding box center [628, 534] width 319 height 28
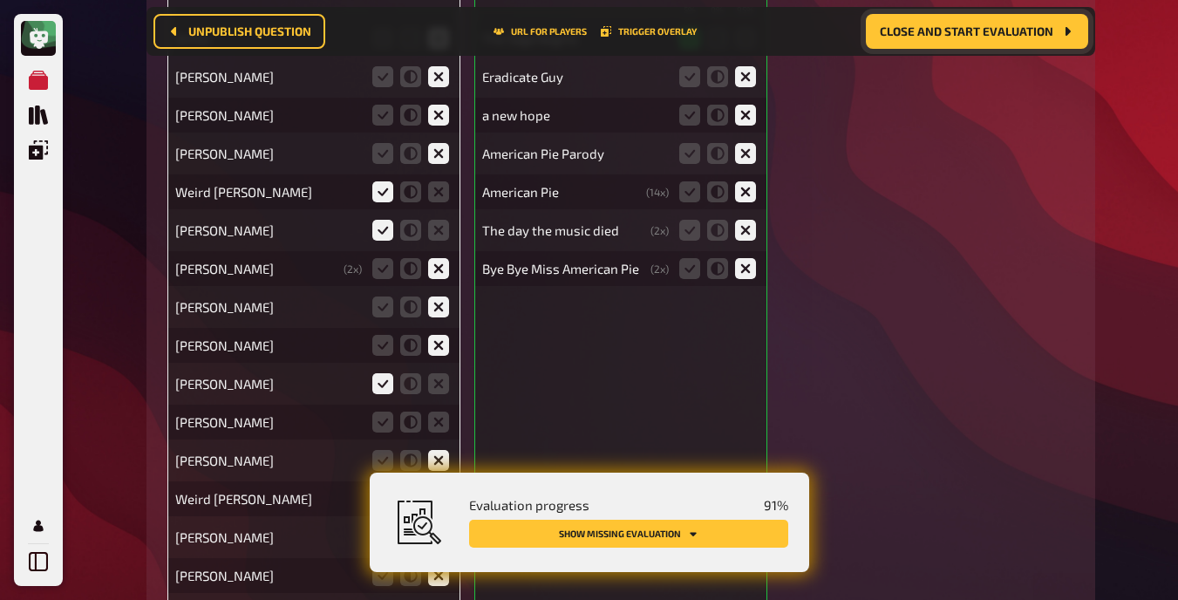
scroll to position [4004, 0]
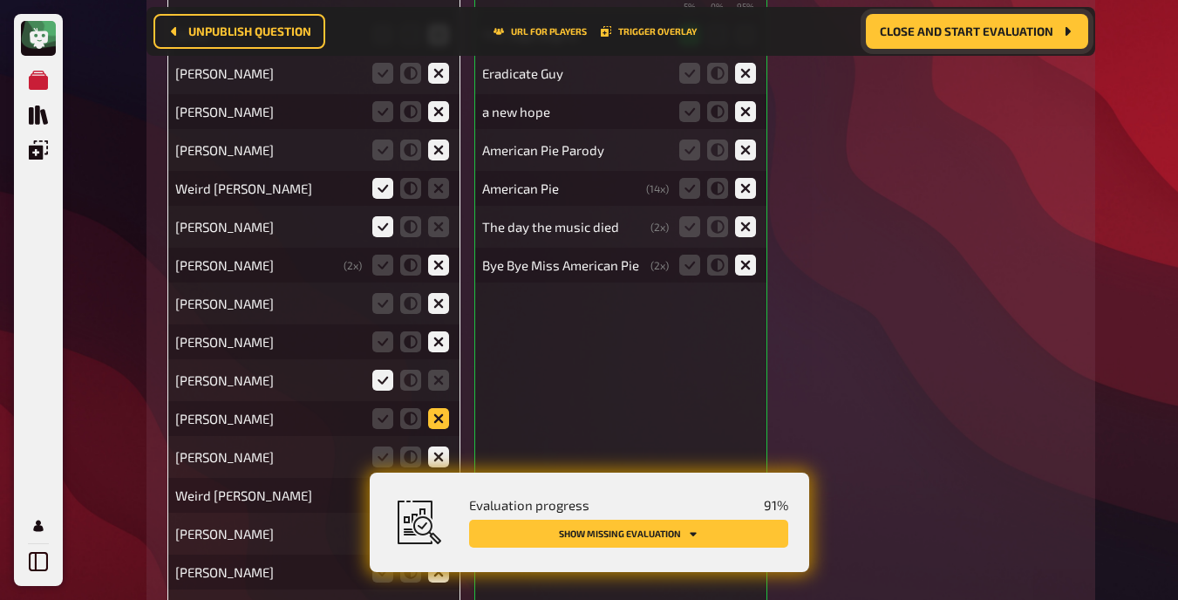
click at [440, 416] on icon at bounding box center [438, 418] width 21 height 21
click at [0, 0] on input "radio" at bounding box center [0, 0] width 0 height 0
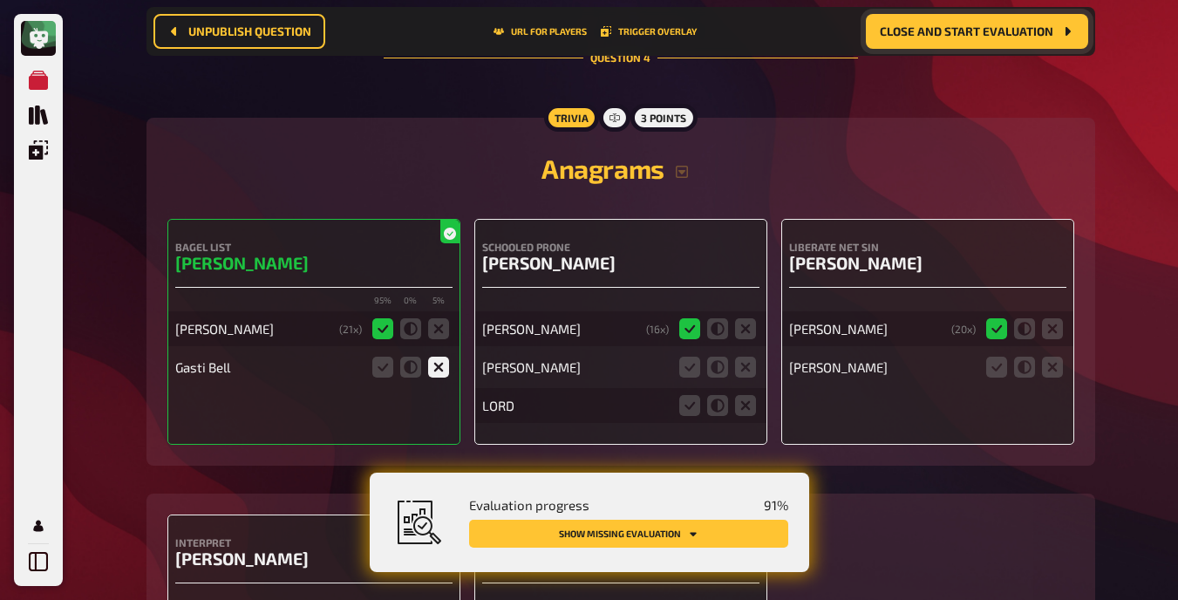
scroll to position [4810, 0]
click at [749, 364] on icon at bounding box center [1052, 366] width 21 height 21
click at [0, 0] on input "radio" at bounding box center [0, 0] width 0 height 0
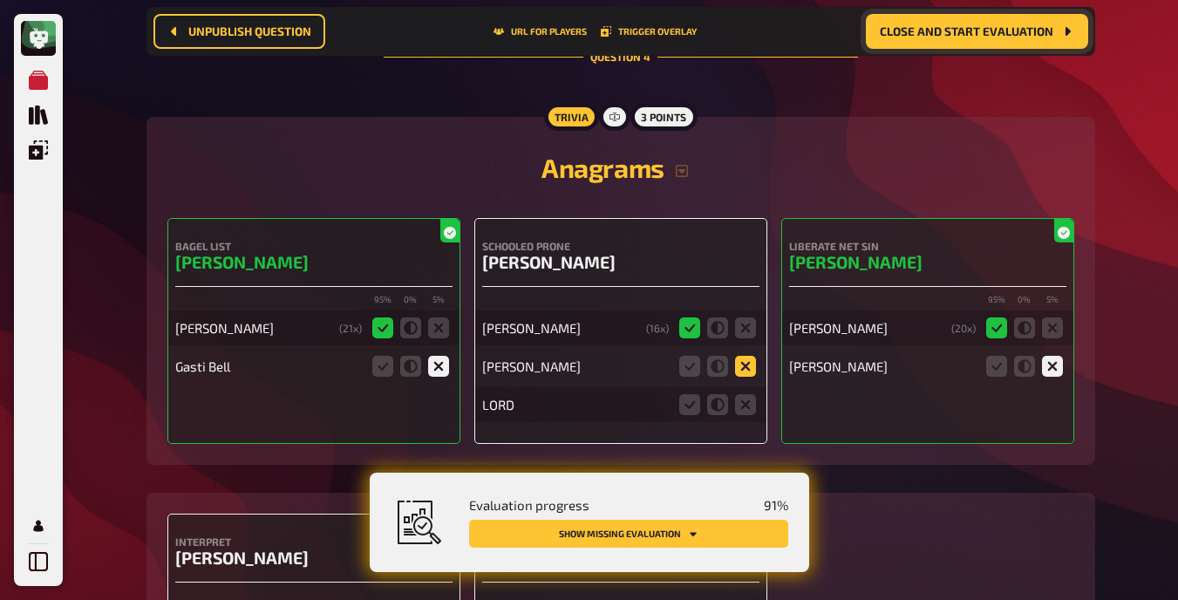
click at [738, 359] on icon at bounding box center [745, 366] width 21 height 21
click at [0, 0] on input "radio" at bounding box center [0, 0] width 0 height 0
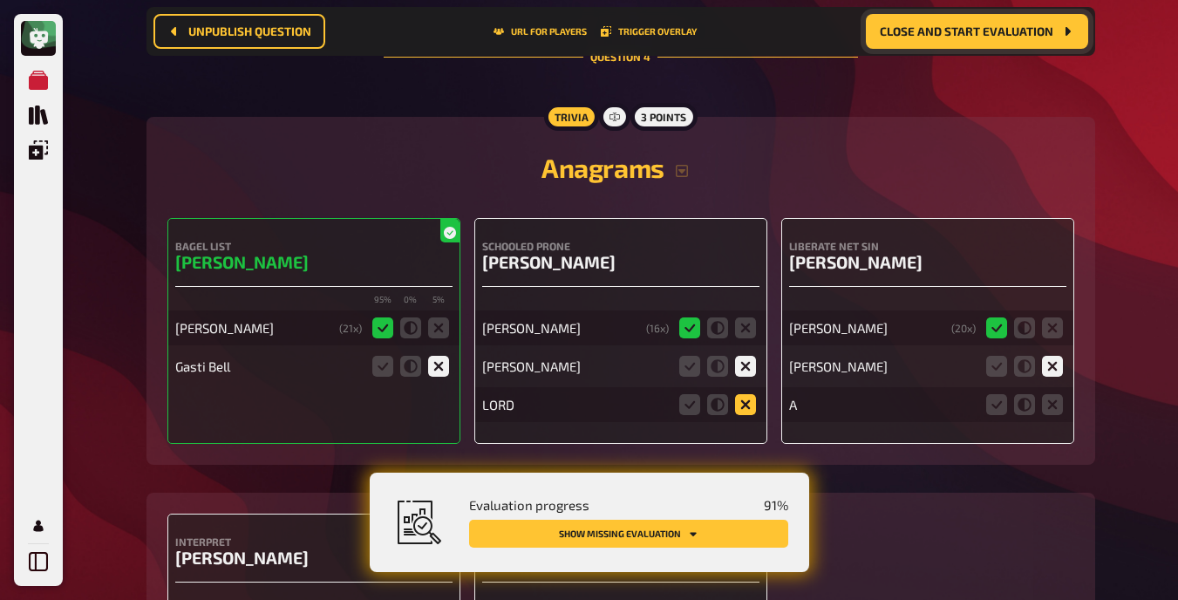
click at [749, 406] on icon at bounding box center [745, 404] width 21 height 21
click at [0, 0] on input "radio" at bounding box center [0, 0] width 0 height 0
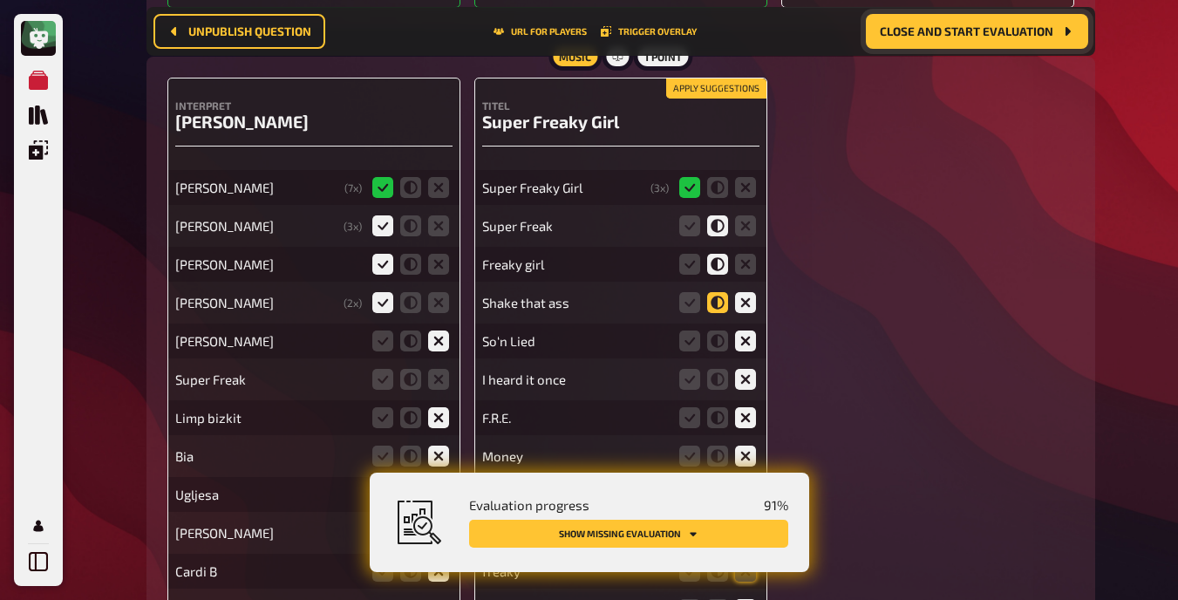
scroll to position [5247, 0]
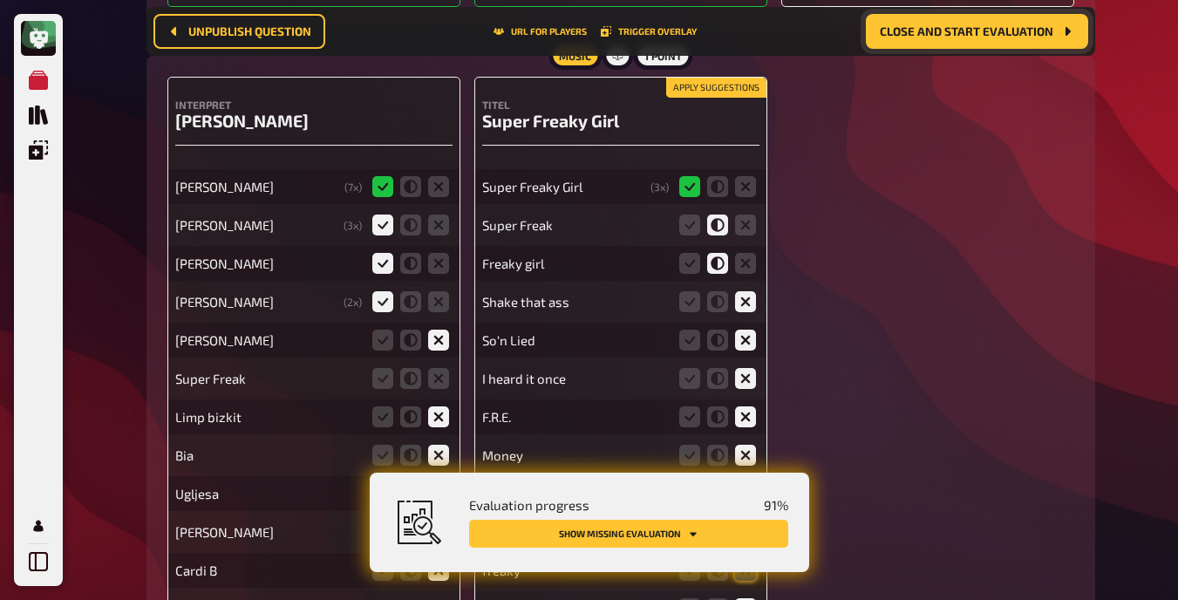
click at [708, 84] on button "Apply suggestions" at bounding box center [716, 87] width 100 height 19
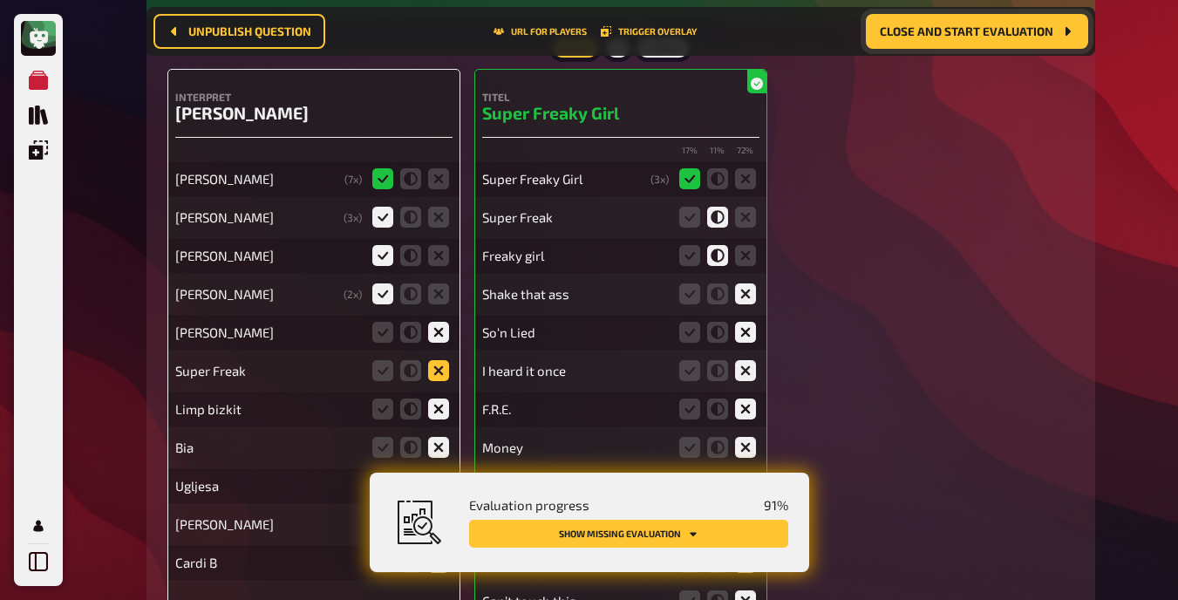
scroll to position [5254, 0]
click at [437, 370] on icon at bounding box center [438, 371] width 21 height 21
click at [0, 0] on input "radio" at bounding box center [0, 0] width 0 height 0
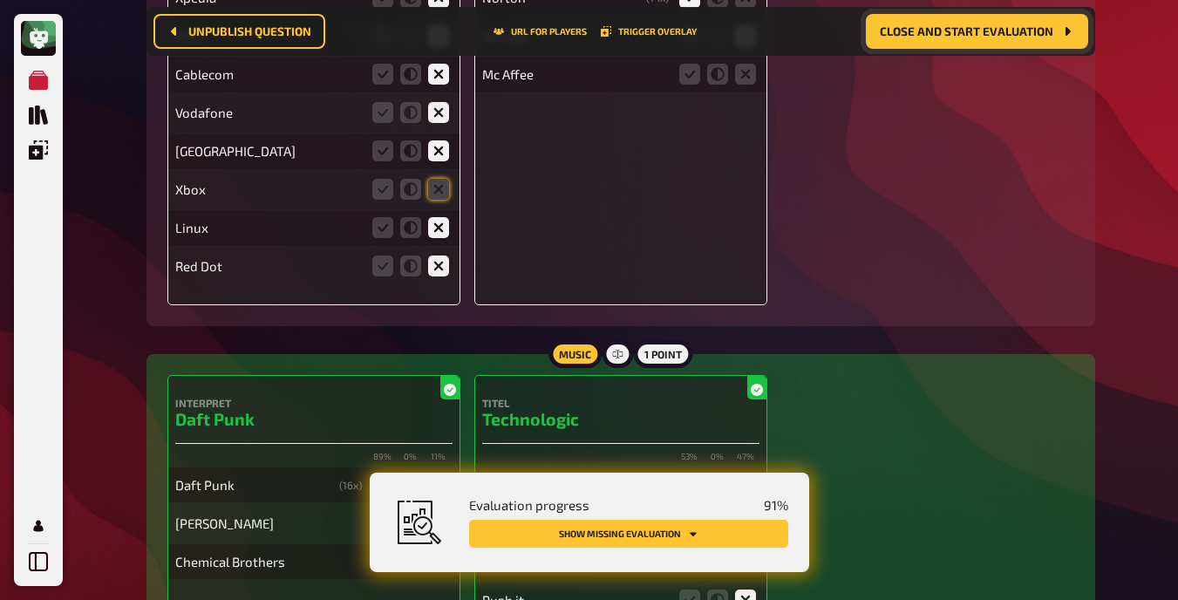
scroll to position [9365, 0]
click at [434, 180] on icon at bounding box center [438, 188] width 21 height 21
click at [0, 0] on input "radio" at bounding box center [0, 0] width 0 height 0
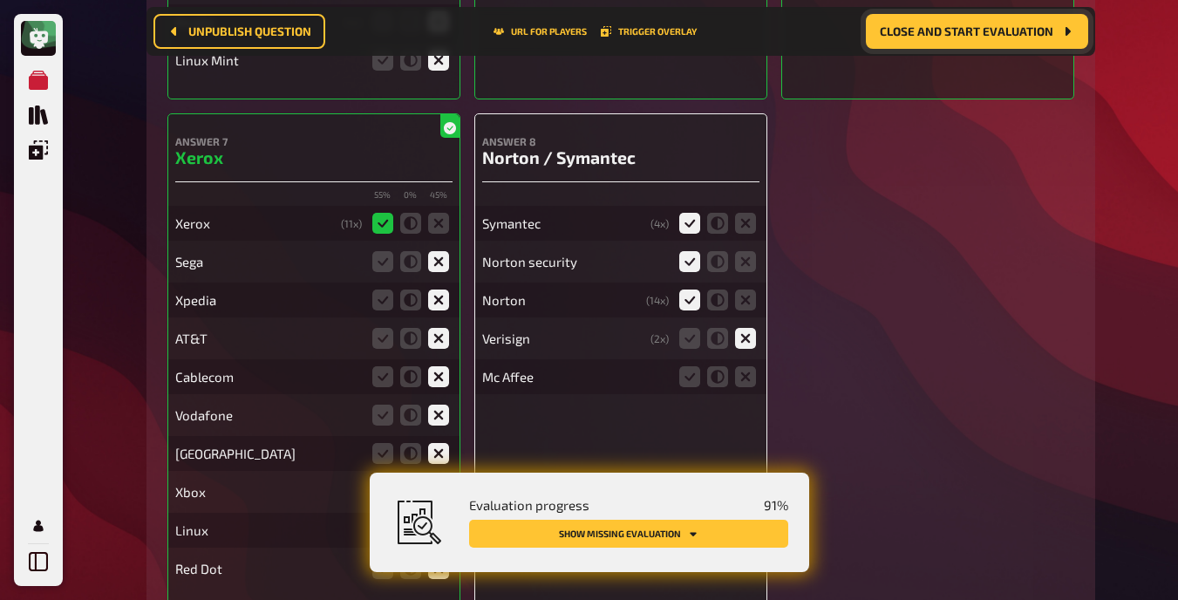
scroll to position [9060, 0]
click at [745, 380] on icon at bounding box center [745, 377] width 21 height 21
click at [0, 0] on input "radio" at bounding box center [0, 0] width 0 height 0
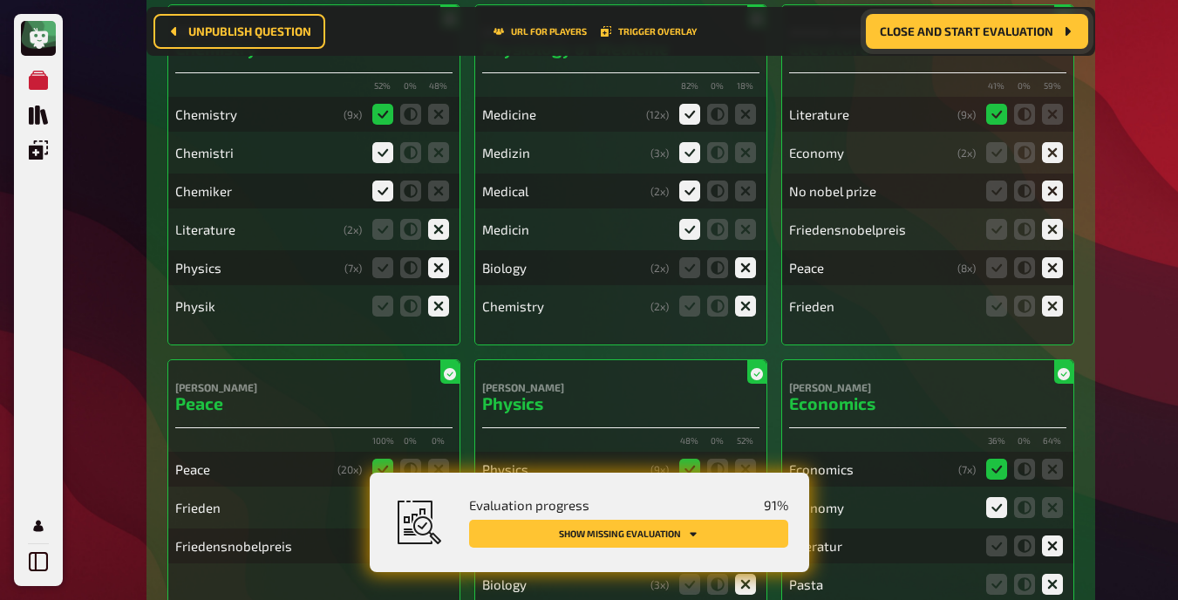
scroll to position [10564, 0]
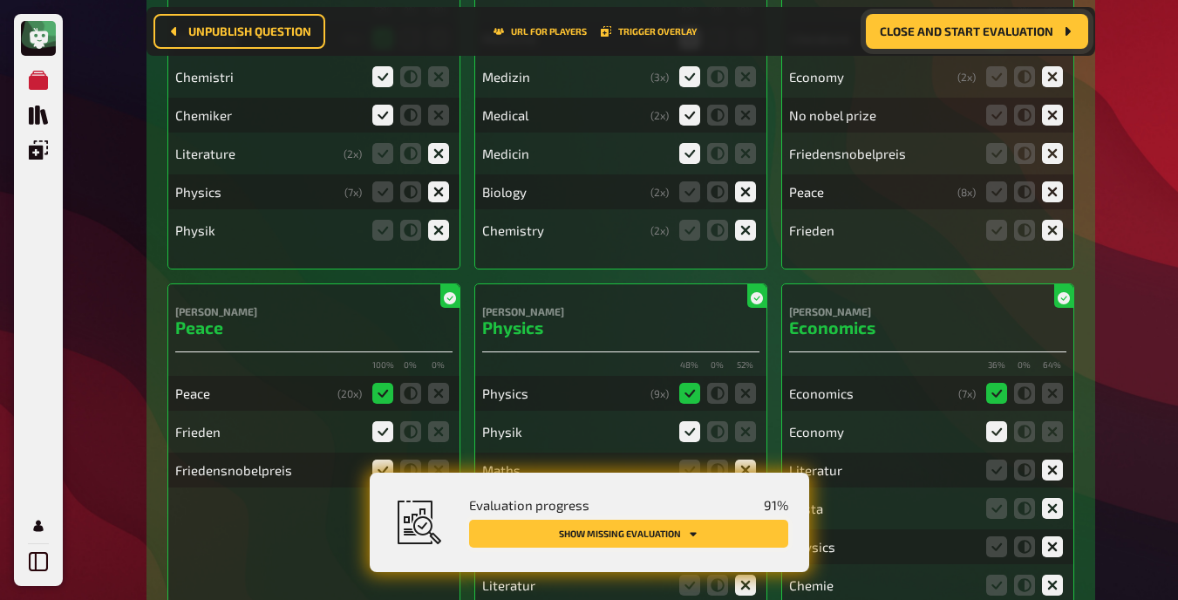
click at [732, 538] on button "Show missing evaluation" at bounding box center [628, 534] width 319 height 28
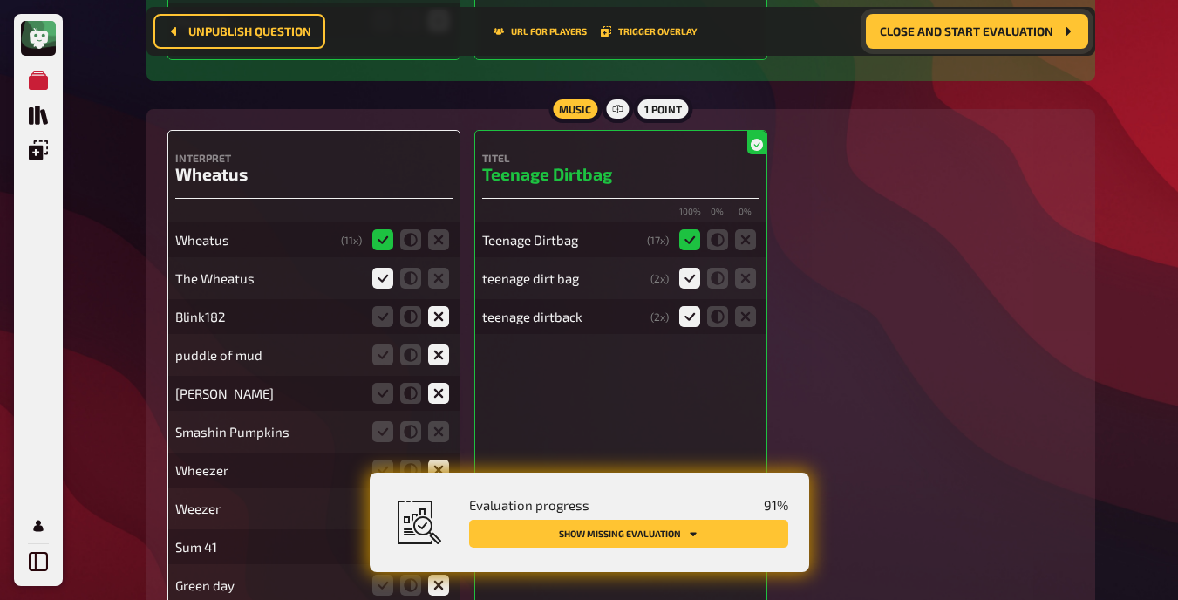
scroll to position [13177, 0]
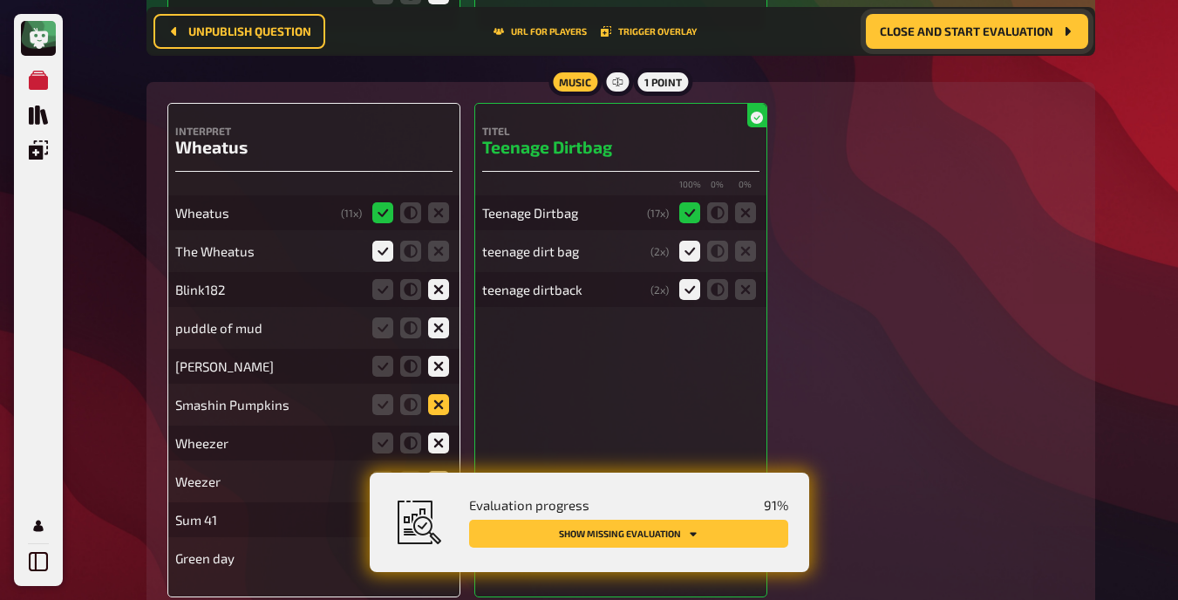
click at [439, 397] on icon at bounding box center [438, 404] width 21 height 21
click at [0, 0] on input "radio" at bounding box center [0, 0] width 0 height 0
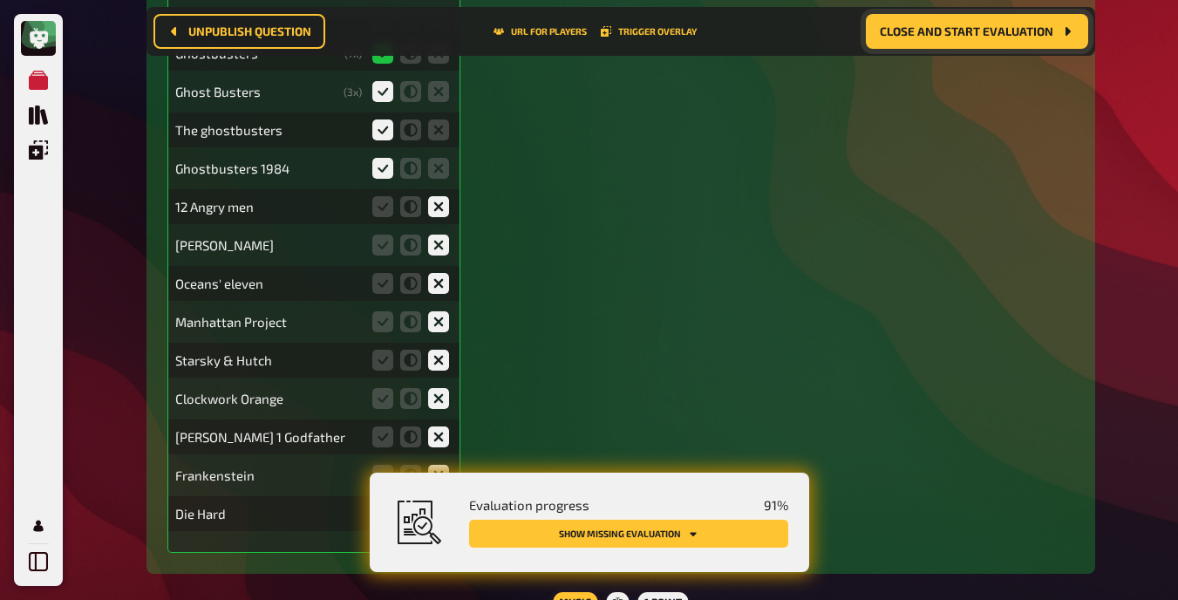
click at [708, 539] on button "Show missing evaluation" at bounding box center [628, 534] width 319 height 28
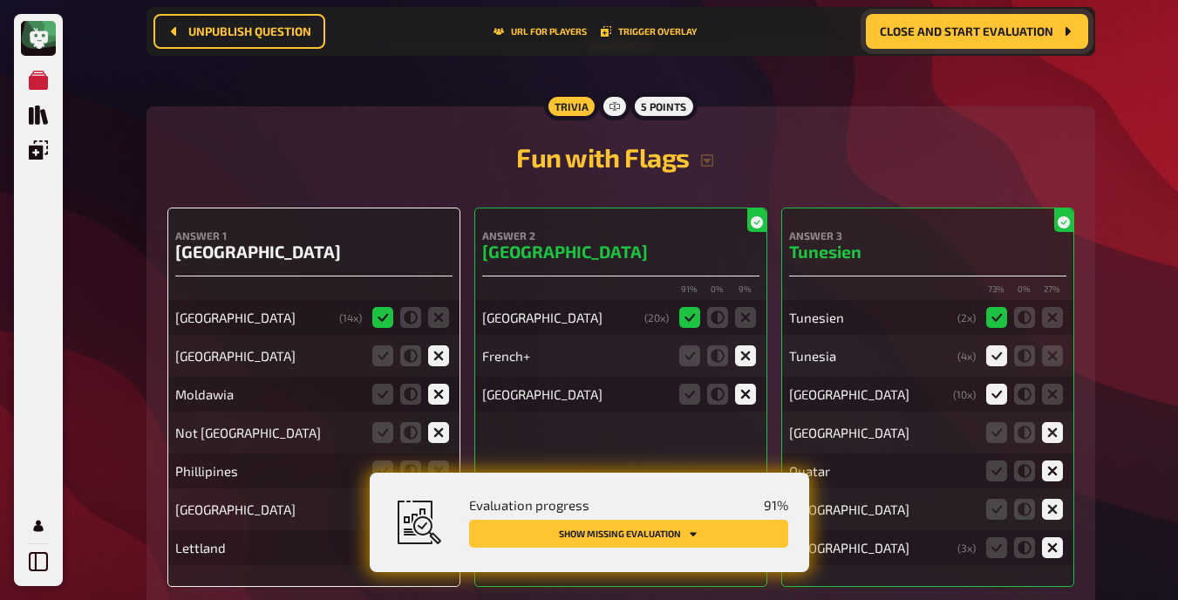
scroll to position [15208, 0]
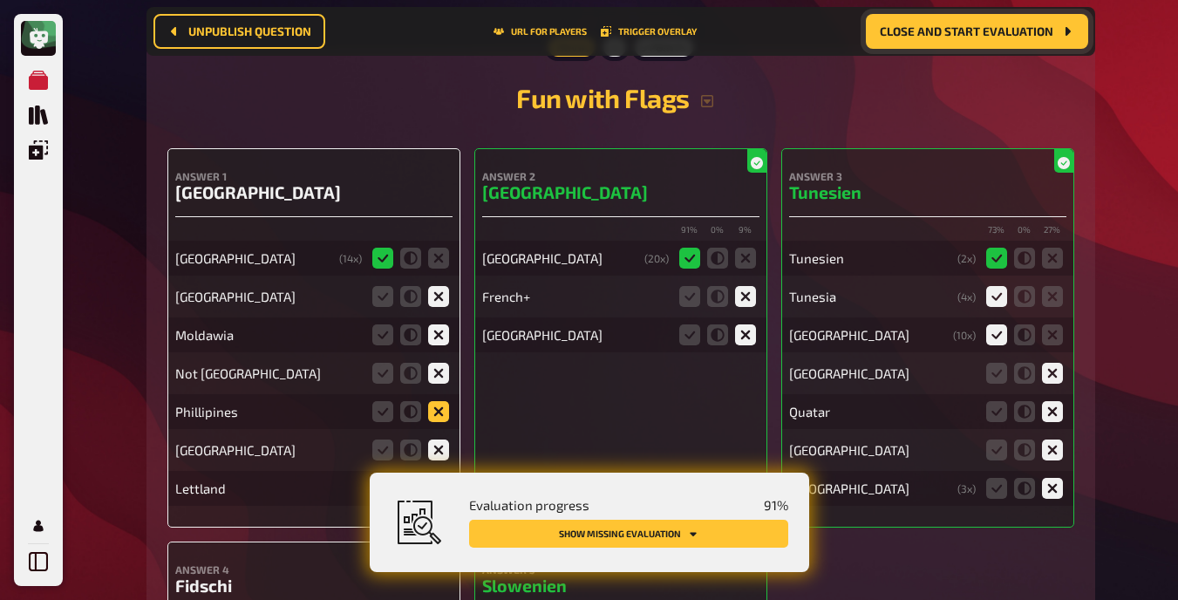
click at [437, 401] on icon at bounding box center [438, 411] width 21 height 21
click at [0, 0] on input "radio" at bounding box center [0, 0] width 0 height 0
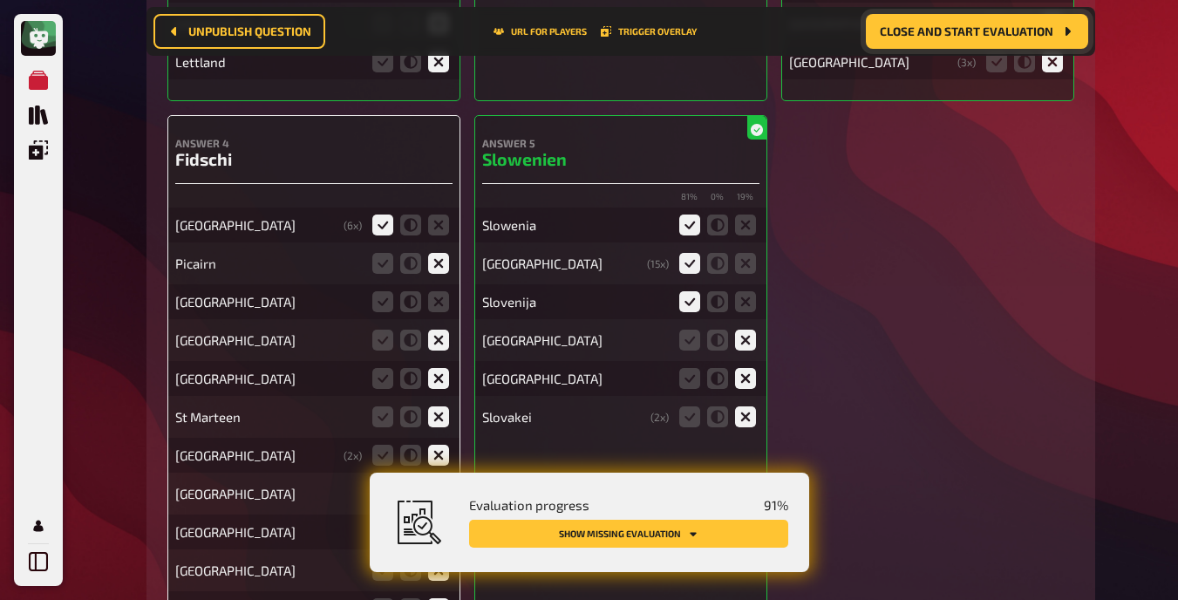
scroll to position [15635, 0]
click at [434, 294] on icon at bounding box center [438, 300] width 21 height 21
click at [0, 0] on input "radio" at bounding box center [0, 0] width 0 height 0
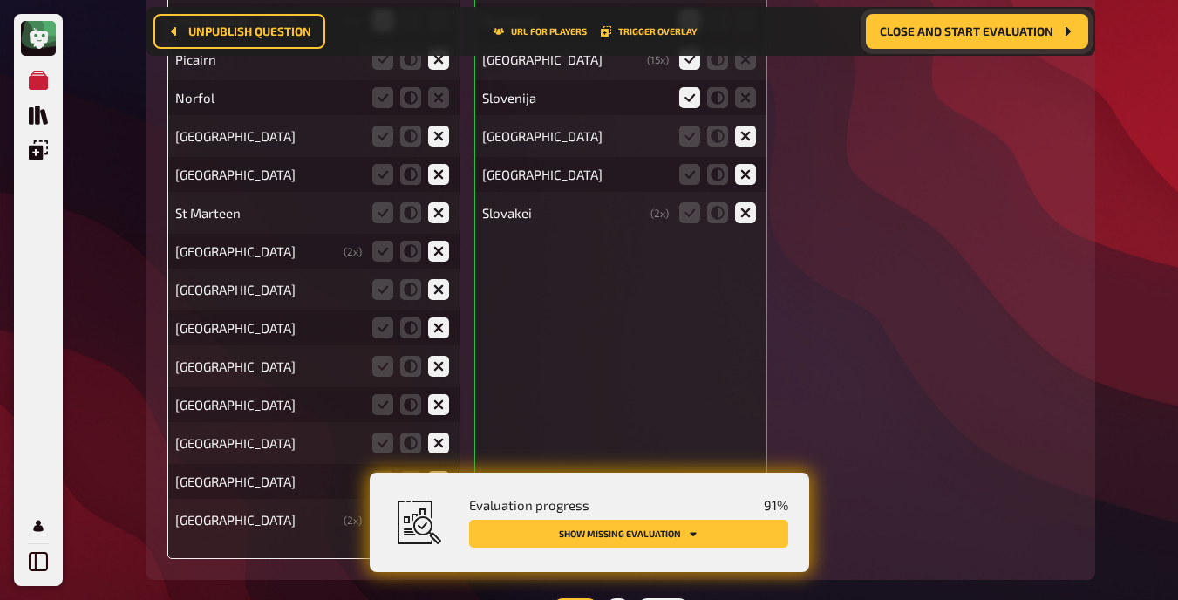
scroll to position [15834, 0]
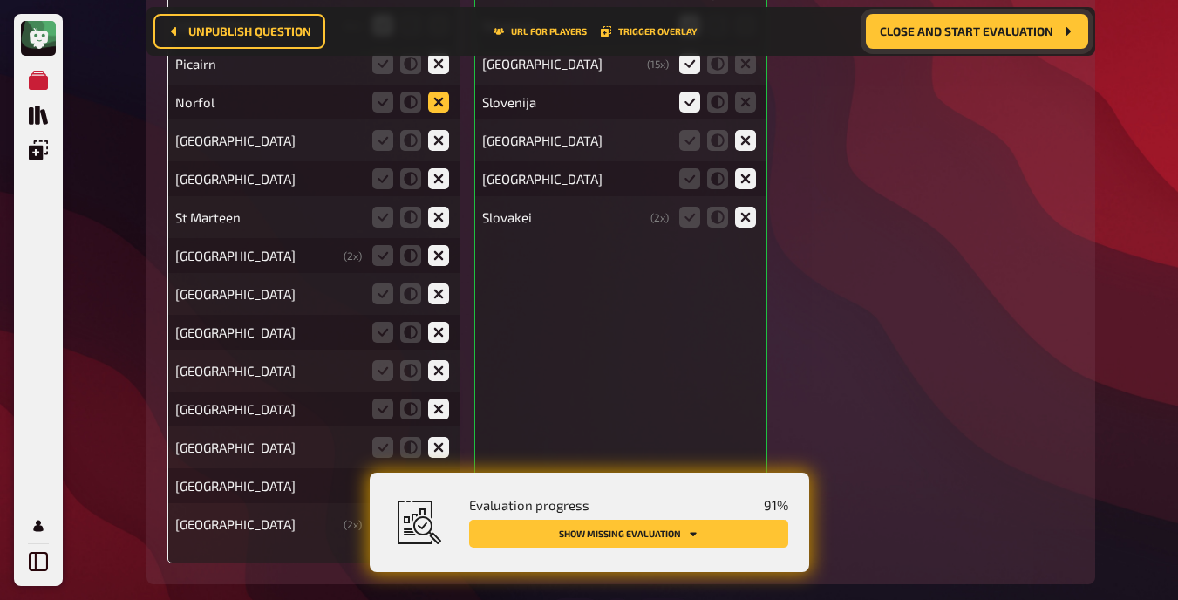
click at [437, 99] on icon at bounding box center [438, 102] width 21 height 21
click at [0, 0] on input "radio" at bounding box center [0, 0] width 0 height 0
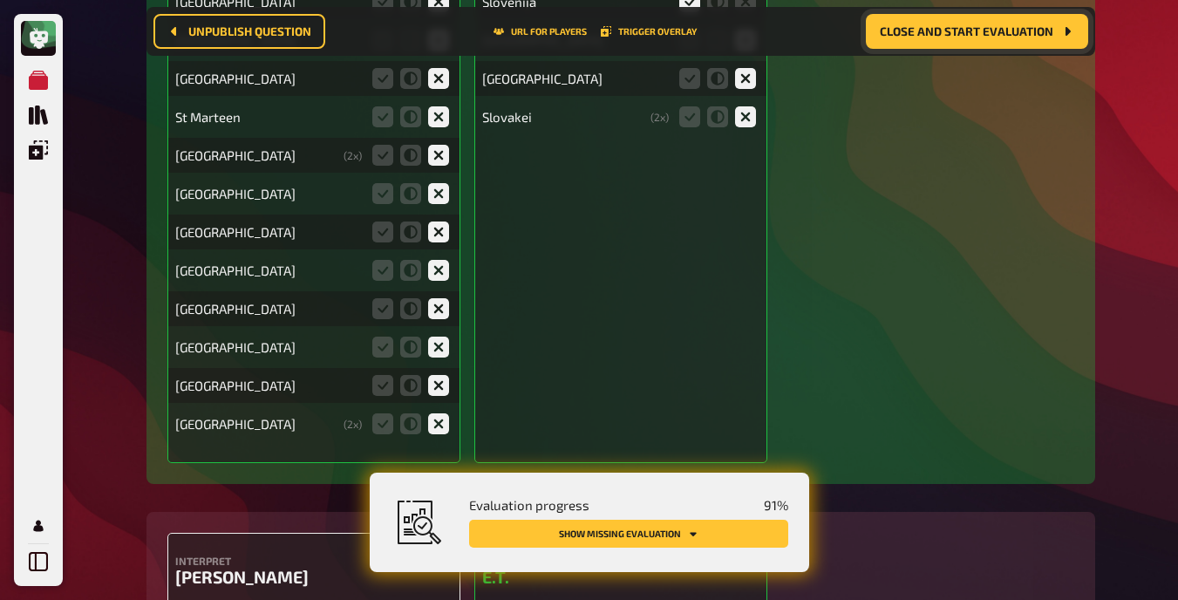
scroll to position [15935, 0]
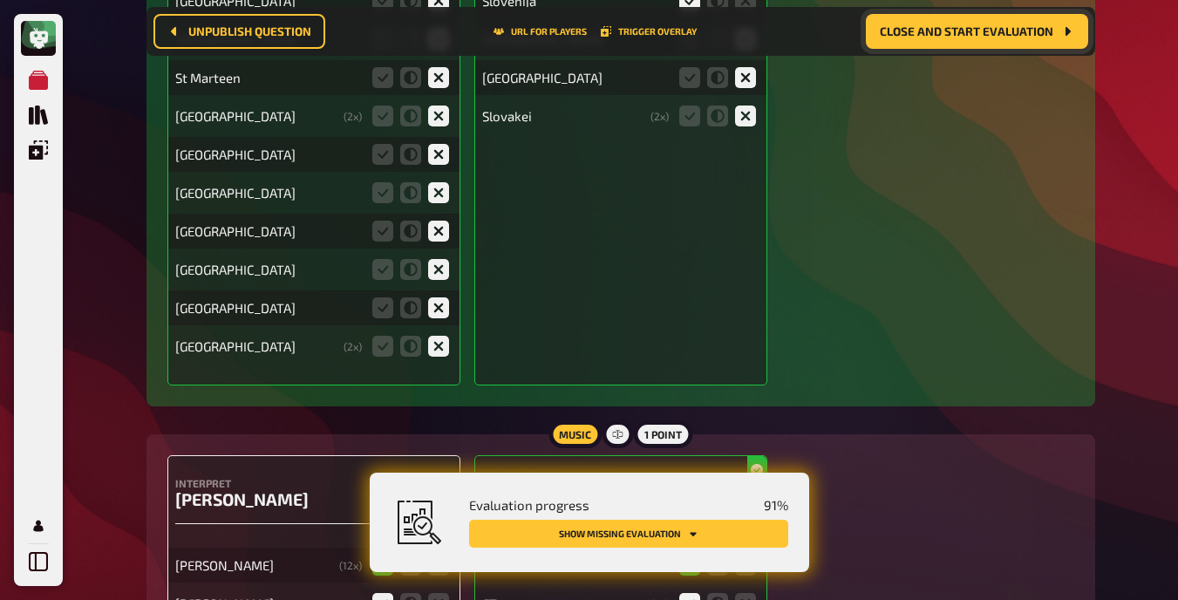
click at [749, 20] on button "Close and start evaluation" at bounding box center [977, 31] width 222 height 35
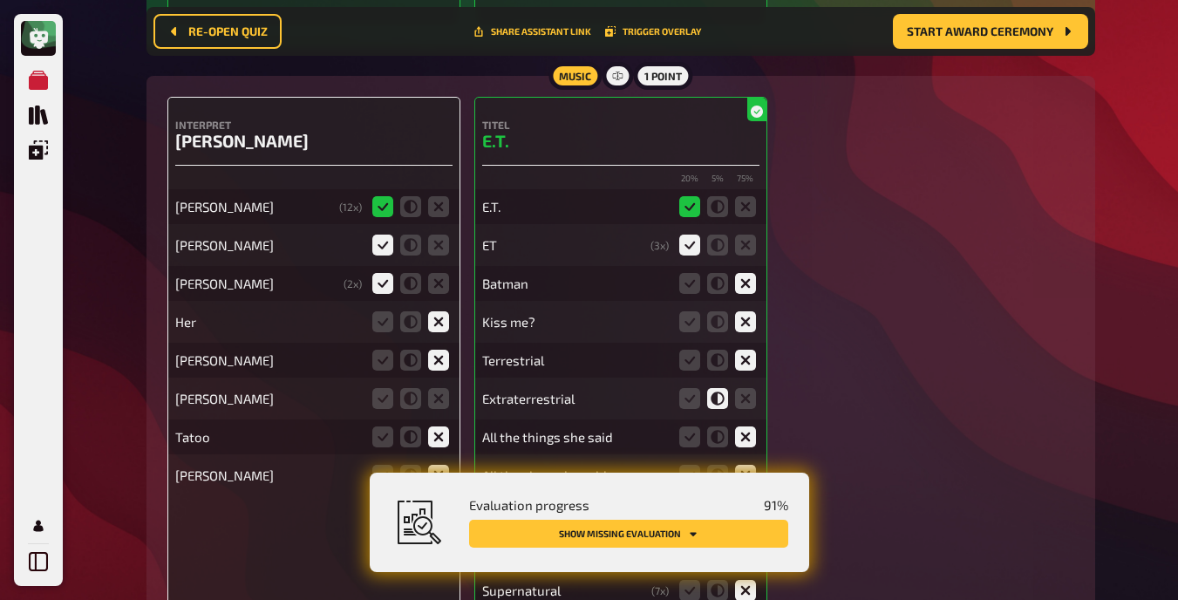
scroll to position [16478, 0]
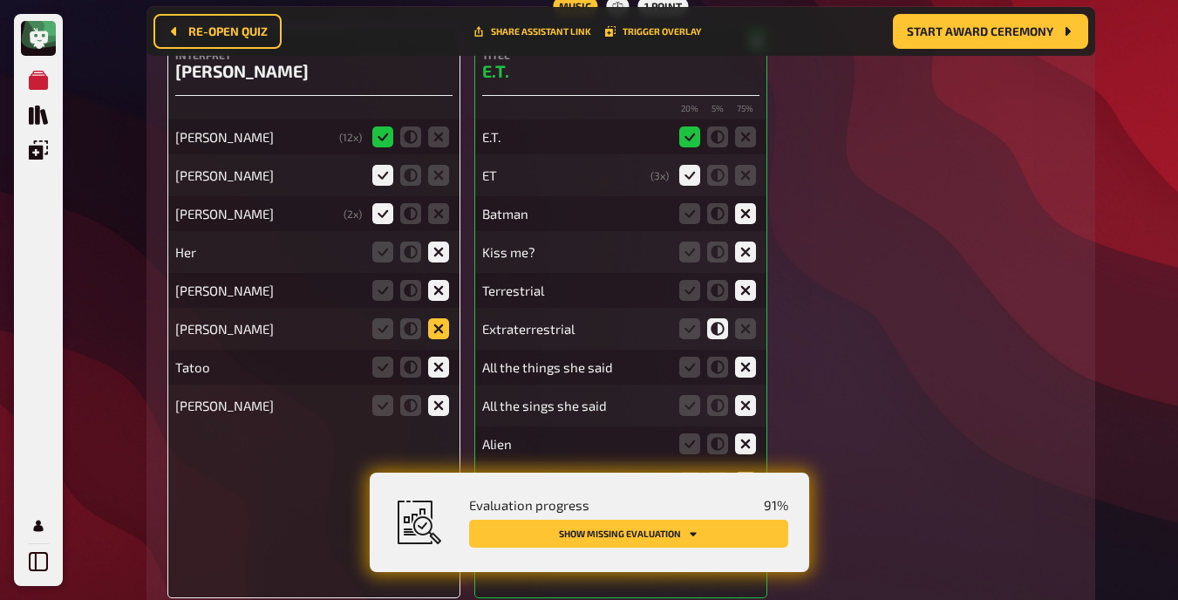
click at [434, 318] on icon at bounding box center [438, 328] width 21 height 21
click at [0, 0] on input "radio" at bounding box center [0, 0] width 0 height 0
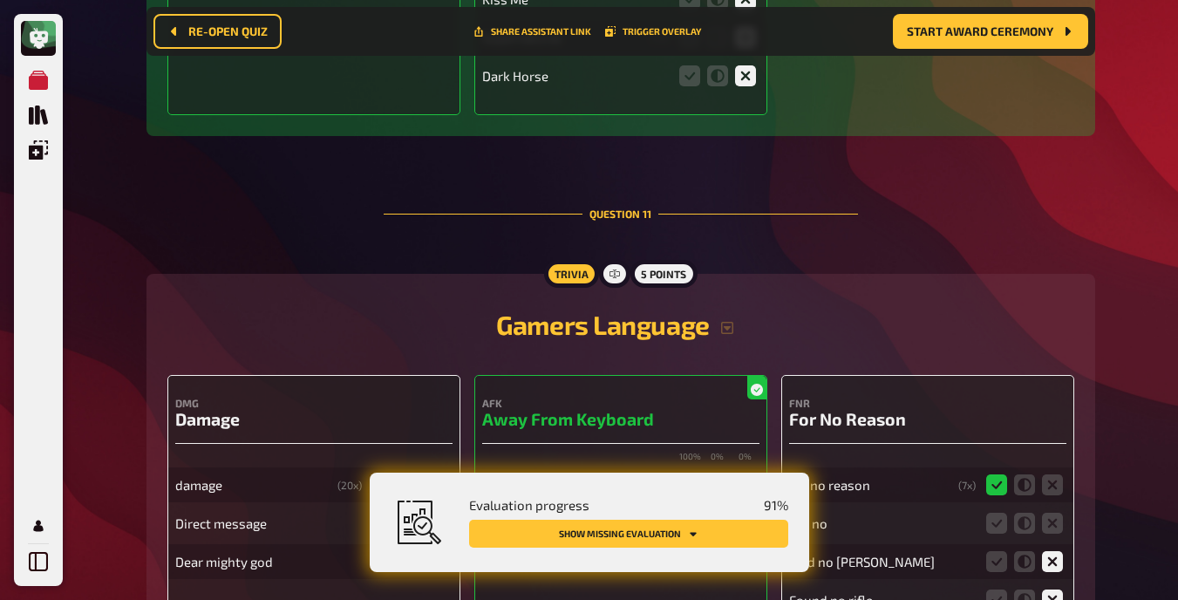
scroll to position [17214, 0]
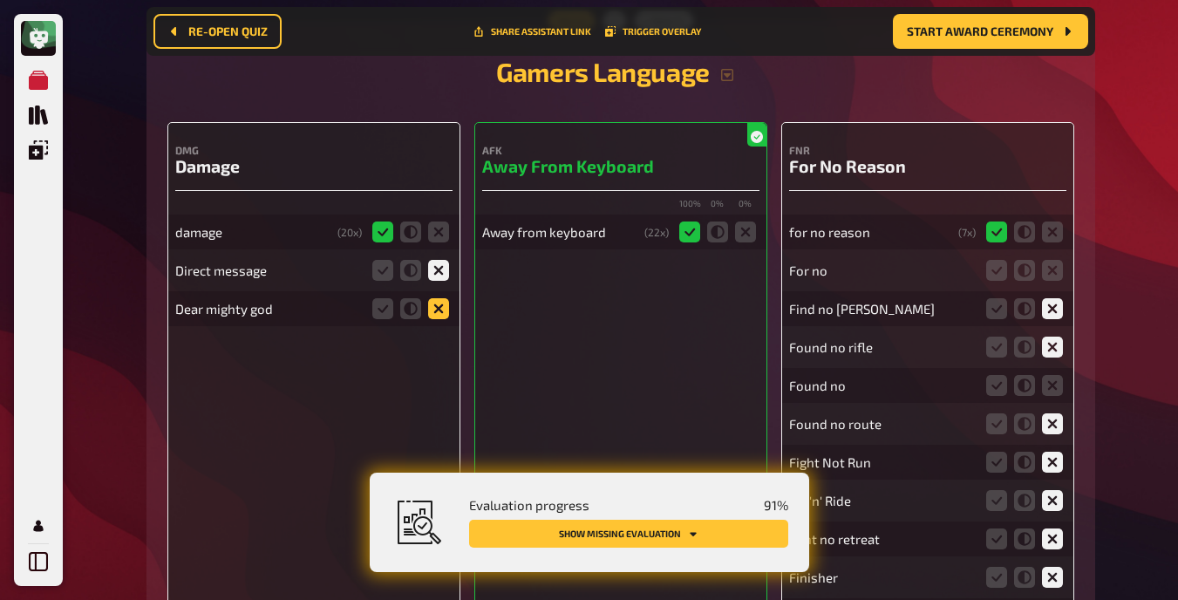
click at [439, 302] on icon at bounding box center [438, 308] width 21 height 21
click at [0, 0] on input "radio" at bounding box center [0, 0] width 0 height 0
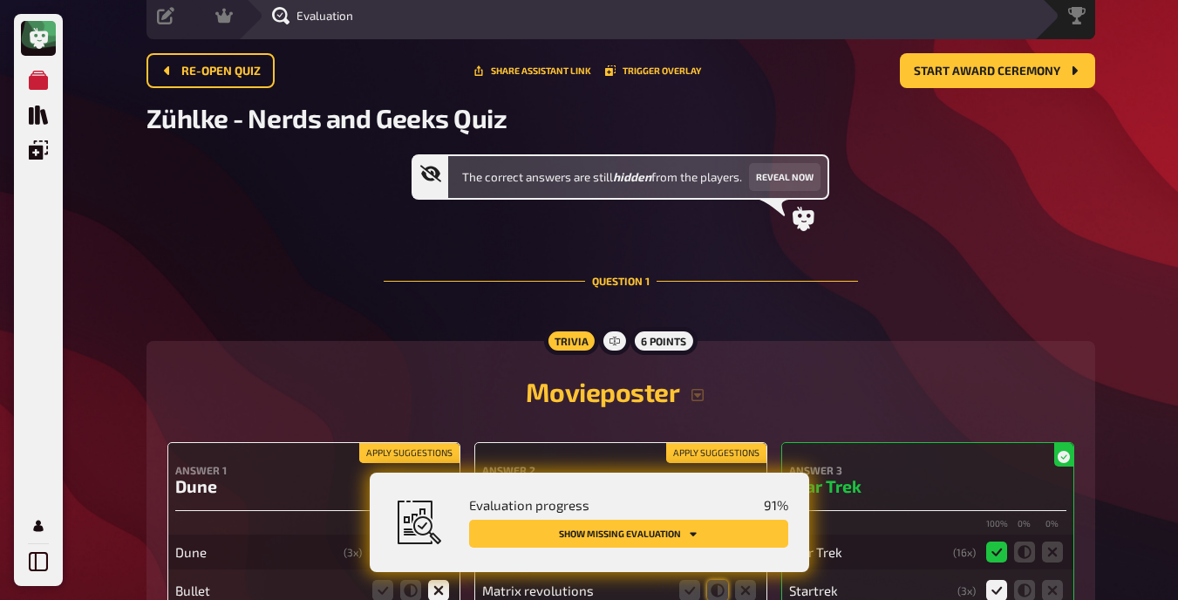
scroll to position [70, 0]
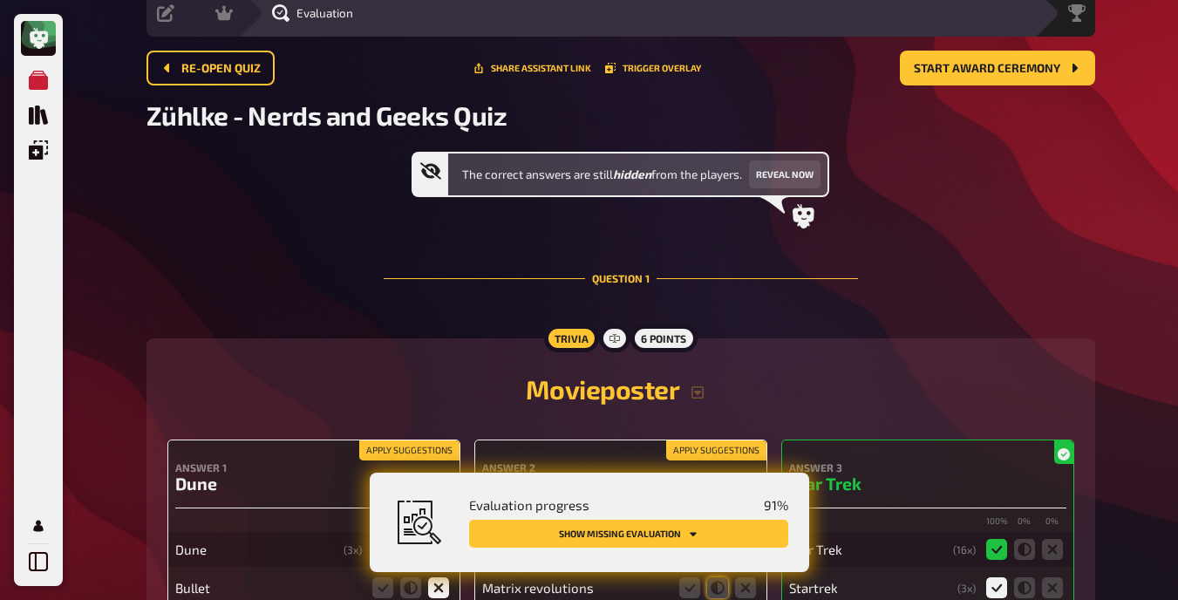
click at [650, 527] on button "Show missing evaluation" at bounding box center [628, 534] width 319 height 28
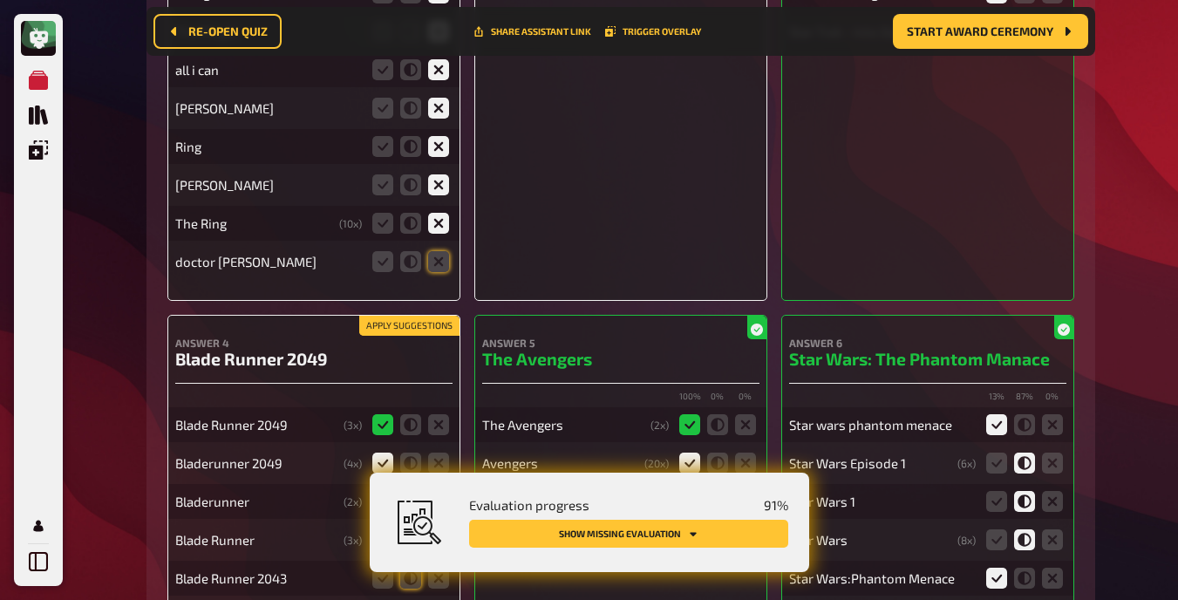
scroll to position [794, 0]
click at [439, 256] on icon at bounding box center [438, 260] width 21 height 21
click at [0, 0] on input "radio" at bounding box center [0, 0] width 0 height 0
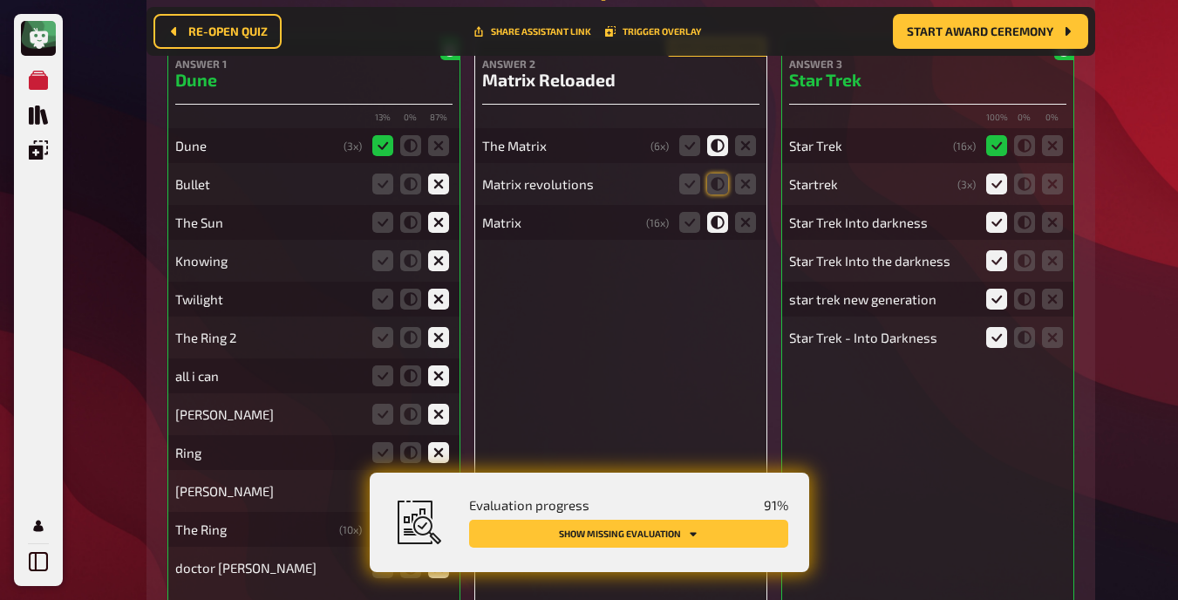
scroll to position [426, 0]
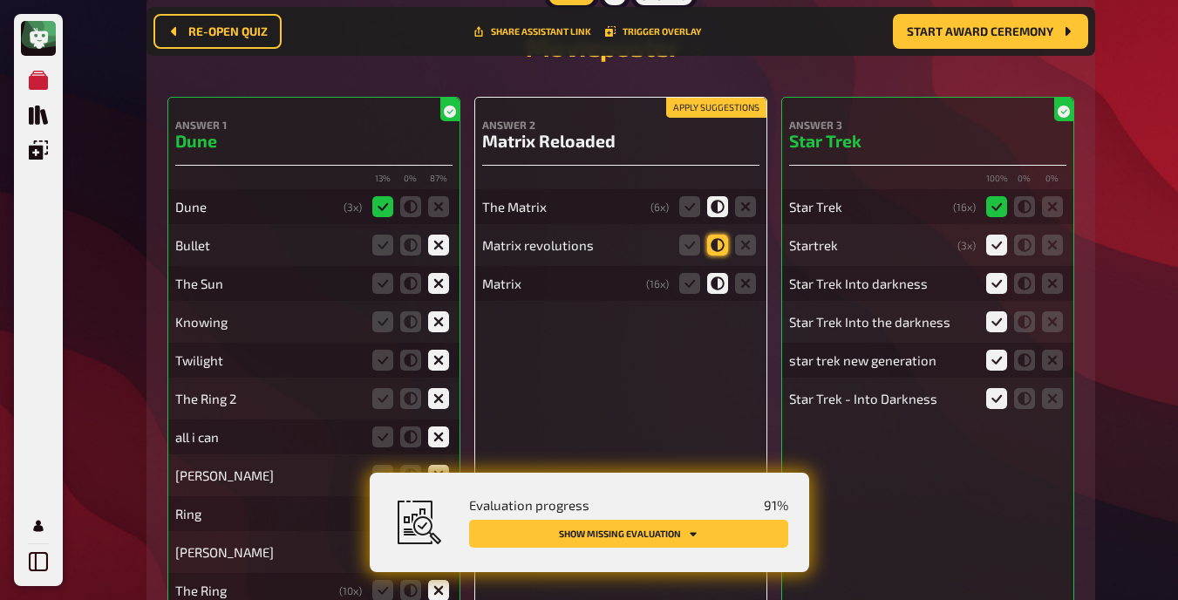
click at [720, 245] on icon at bounding box center [717, 245] width 21 height 21
click at [0, 0] on input "radio" at bounding box center [0, 0] width 0 height 0
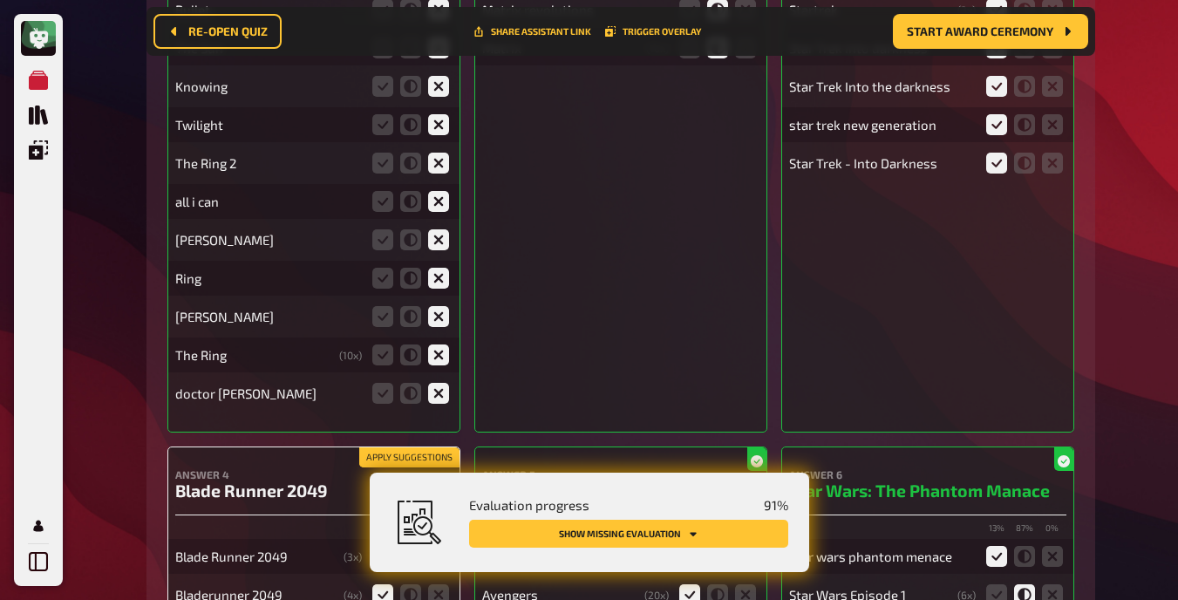
scroll to position [0, 0]
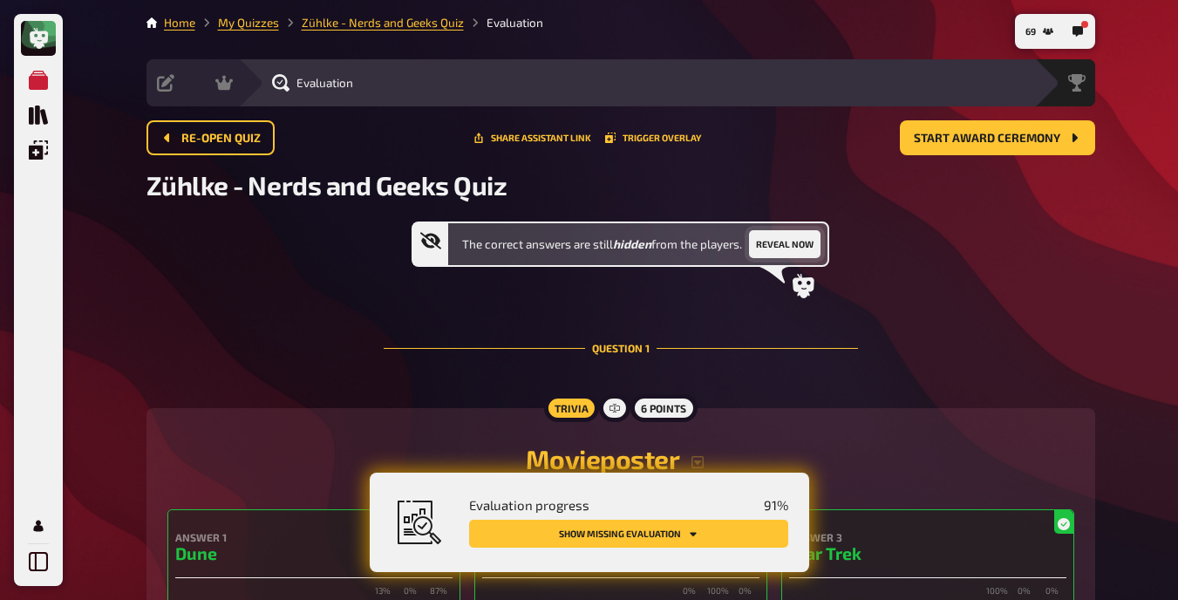
click at [749, 242] on button "Reveal now" at bounding box center [784, 244] width 71 height 28
click at [749, 539] on button "Show missing evaluation" at bounding box center [628, 534] width 319 height 28
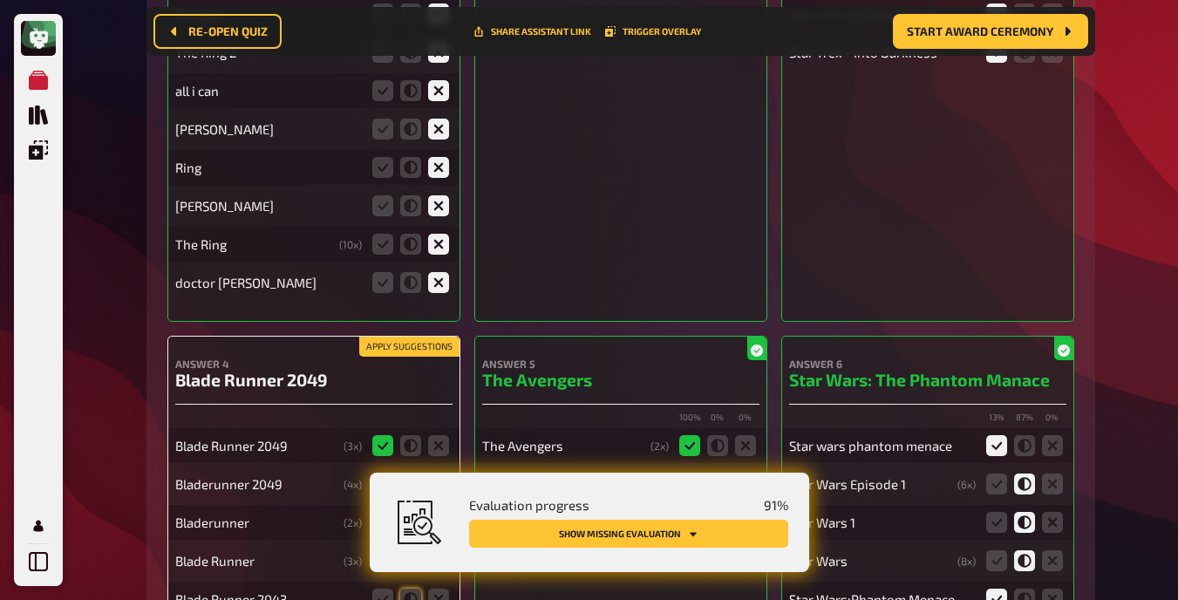
scroll to position [982, 0]
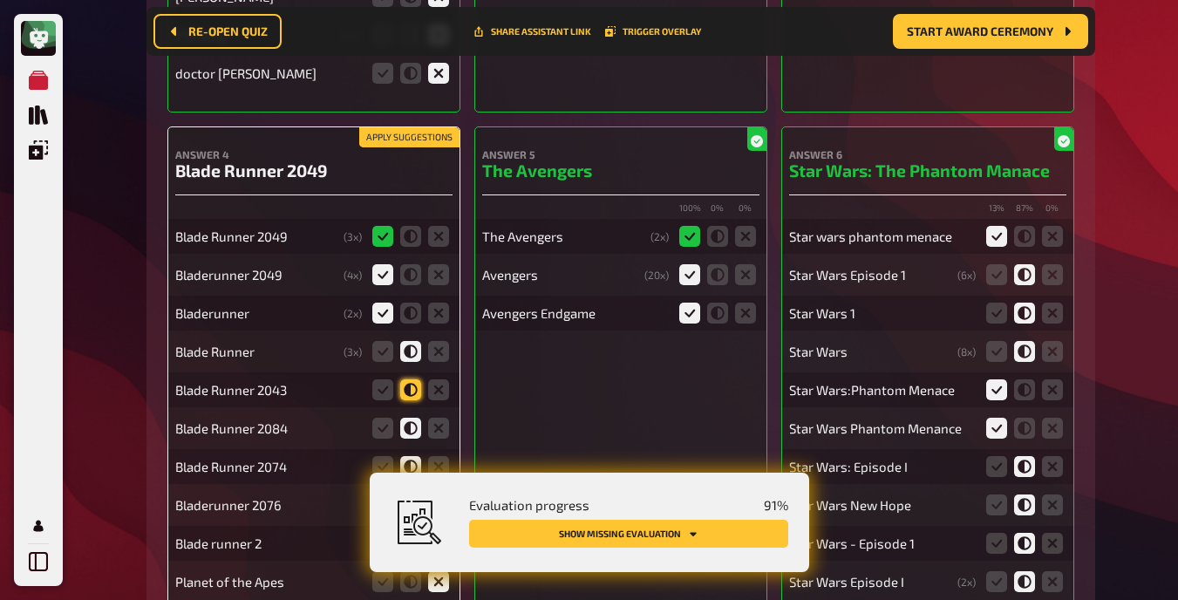
click at [415, 391] on icon at bounding box center [410, 389] width 21 height 21
click at [0, 0] on input "radio" at bounding box center [0, 0] width 0 height 0
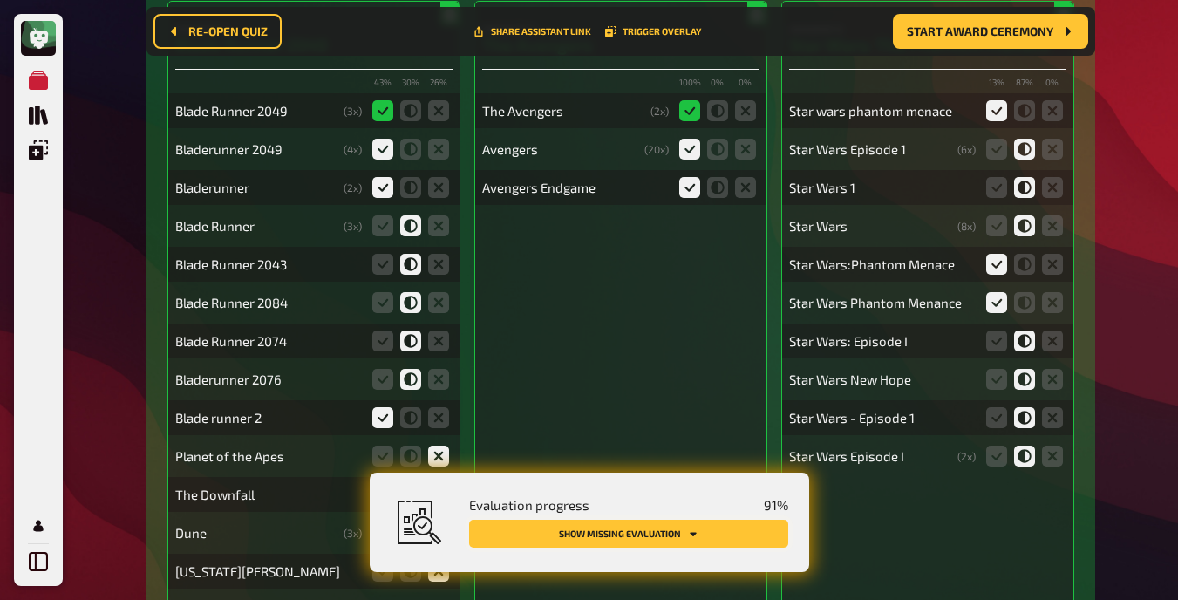
click at [711, 534] on button "Show missing evaluation" at bounding box center [628, 534] width 319 height 28
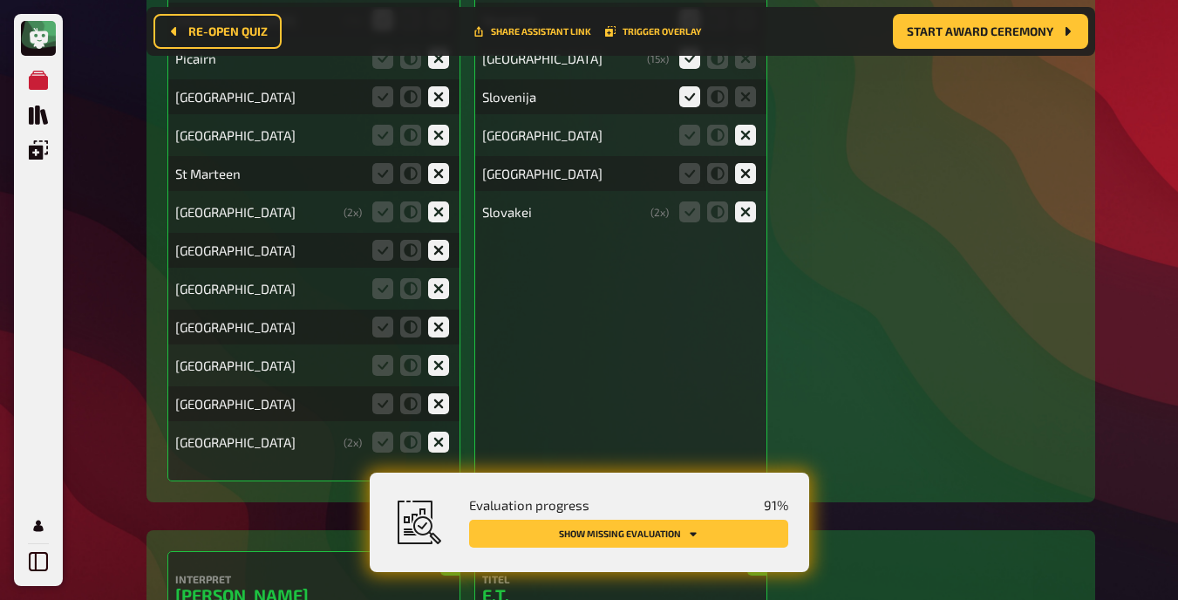
scroll to position [17150, 0]
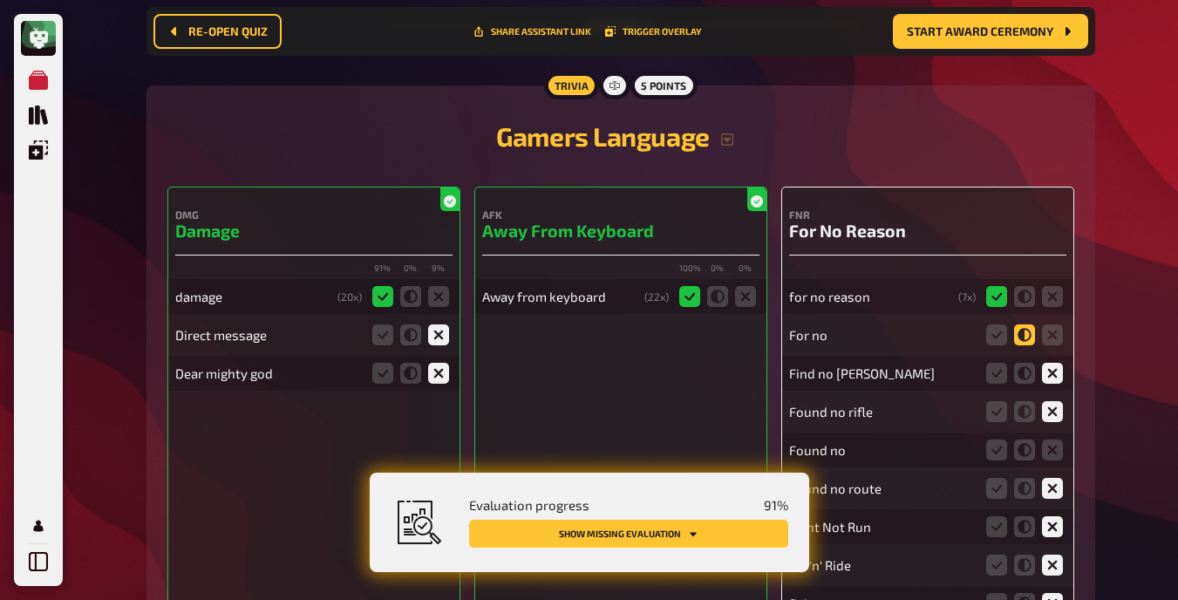
click at [749, 324] on icon at bounding box center [1024, 334] width 21 height 21
click at [0, 0] on input "radio" at bounding box center [0, 0] width 0 height 0
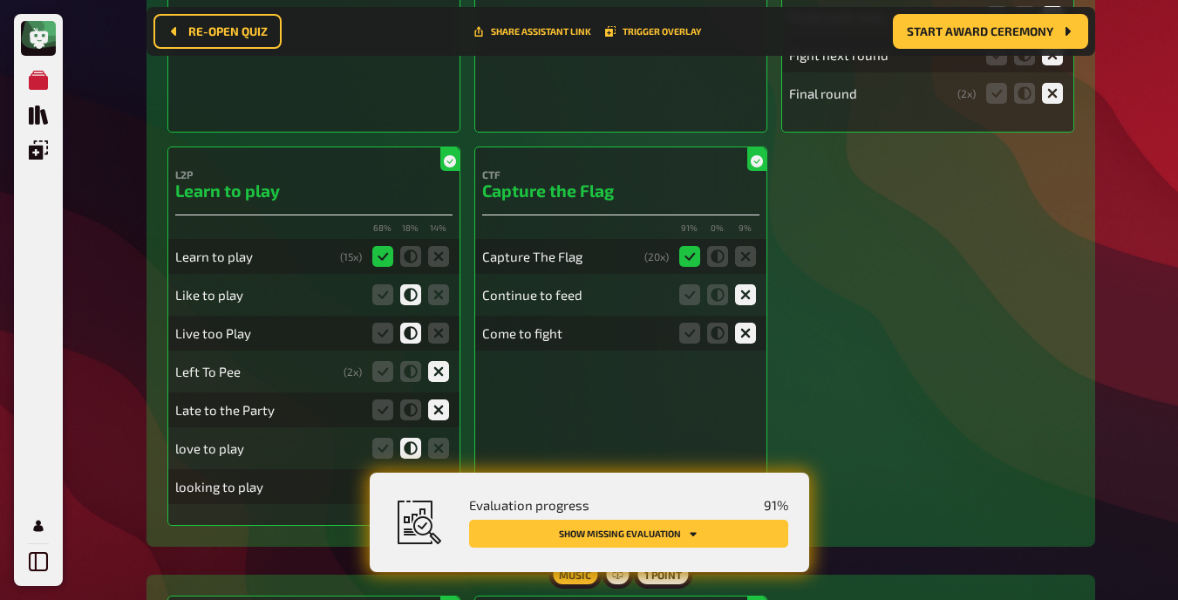
scroll to position [18013, 0]
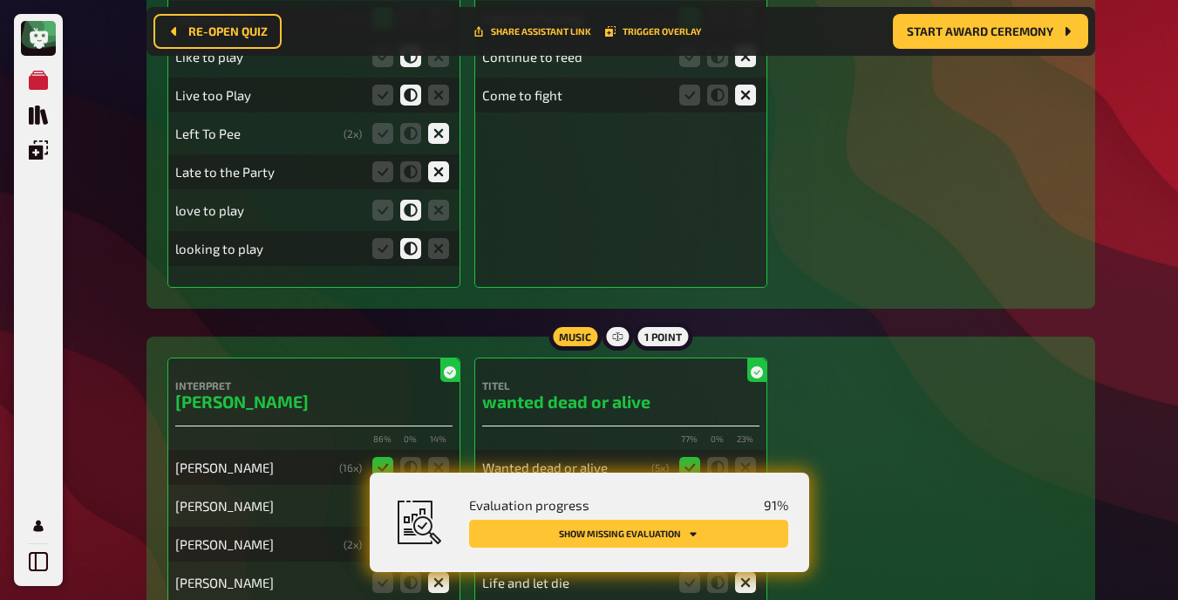
click at [718, 530] on button "Show missing evaluation" at bounding box center [628, 534] width 319 height 28
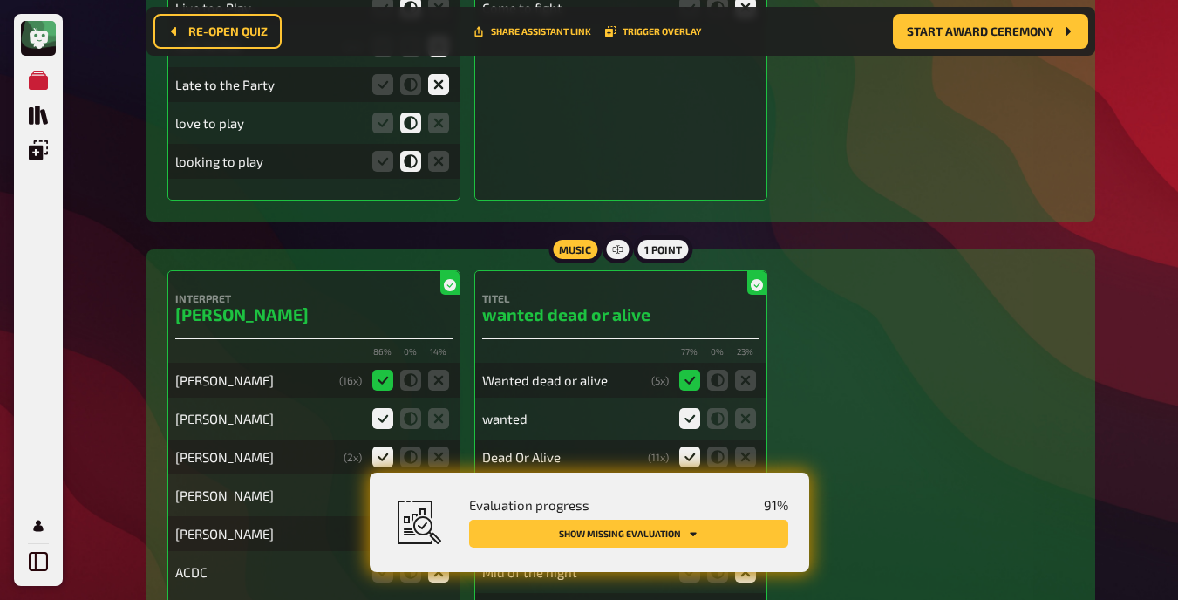
scroll to position [18823, 0]
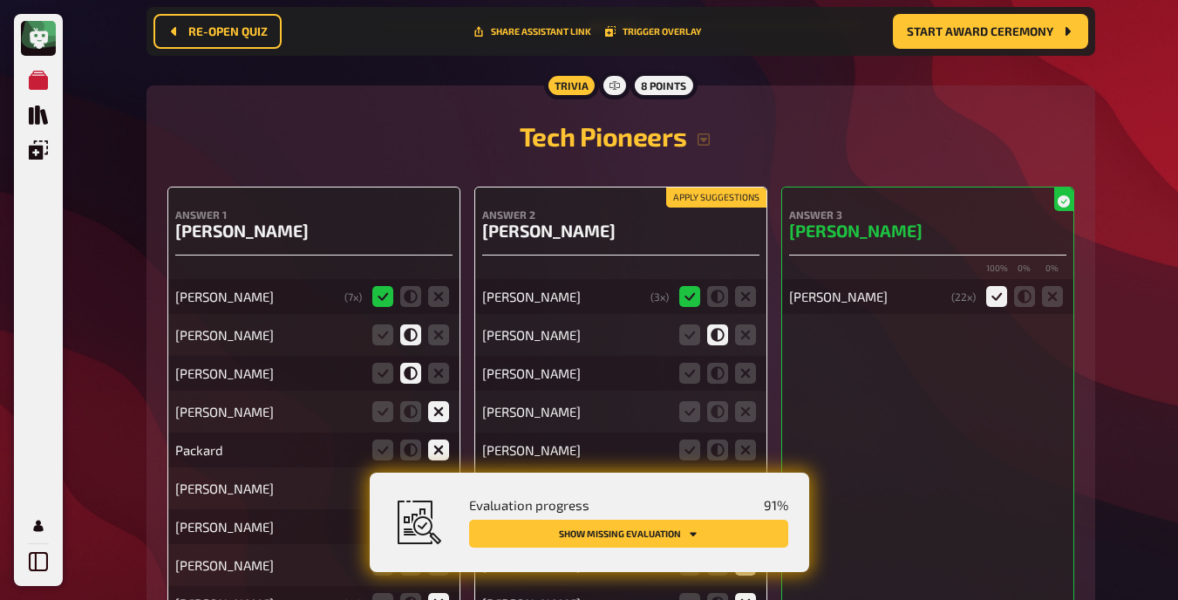
click at [721, 188] on button "Apply suggestions" at bounding box center [716, 197] width 100 height 19
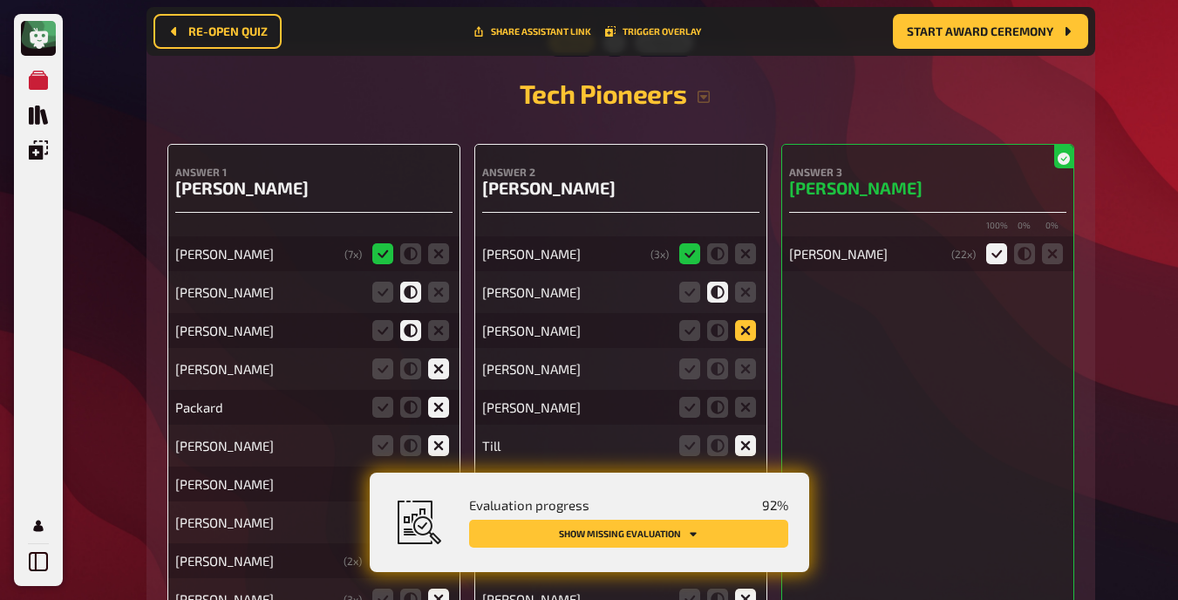
click at [749, 324] on icon at bounding box center [745, 330] width 21 height 21
click at [0, 0] on input "radio" at bounding box center [0, 0] width 0 height 0
click at [748, 364] on icon at bounding box center [745, 368] width 21 height 21
click at [0, 0] on input "radio" at bounding box center [0, 0] width 0 height 0
click at [744, 401] on icon at bounding box center [745, 407] width 21 height 21
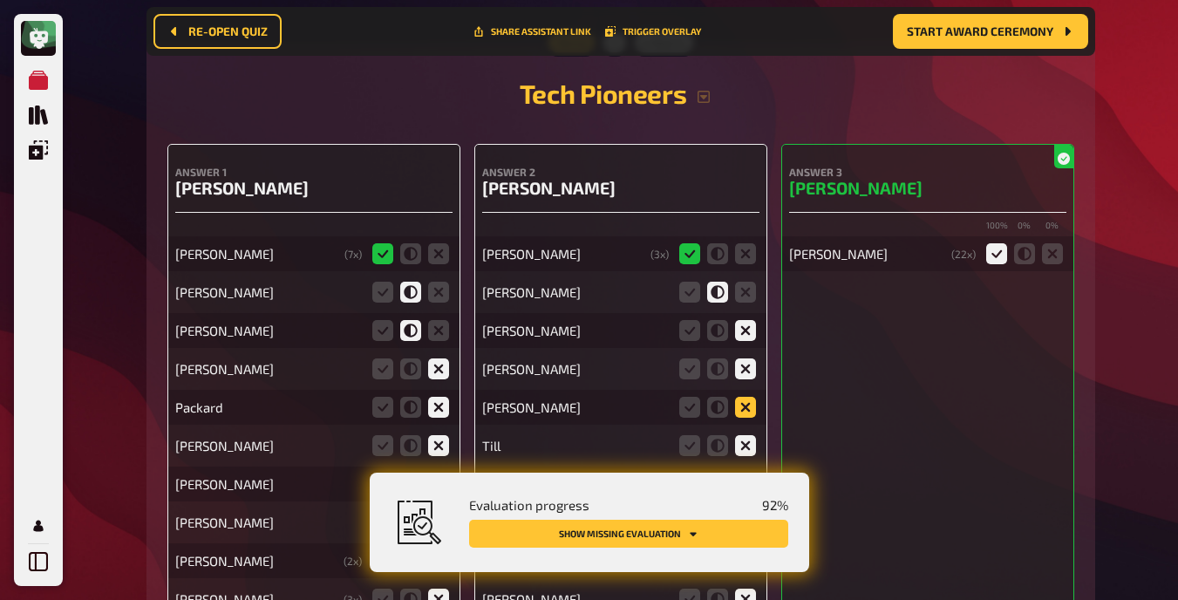
click at [0, 0] on input "radio" at bounding box center [0, 0] width 0 height 0
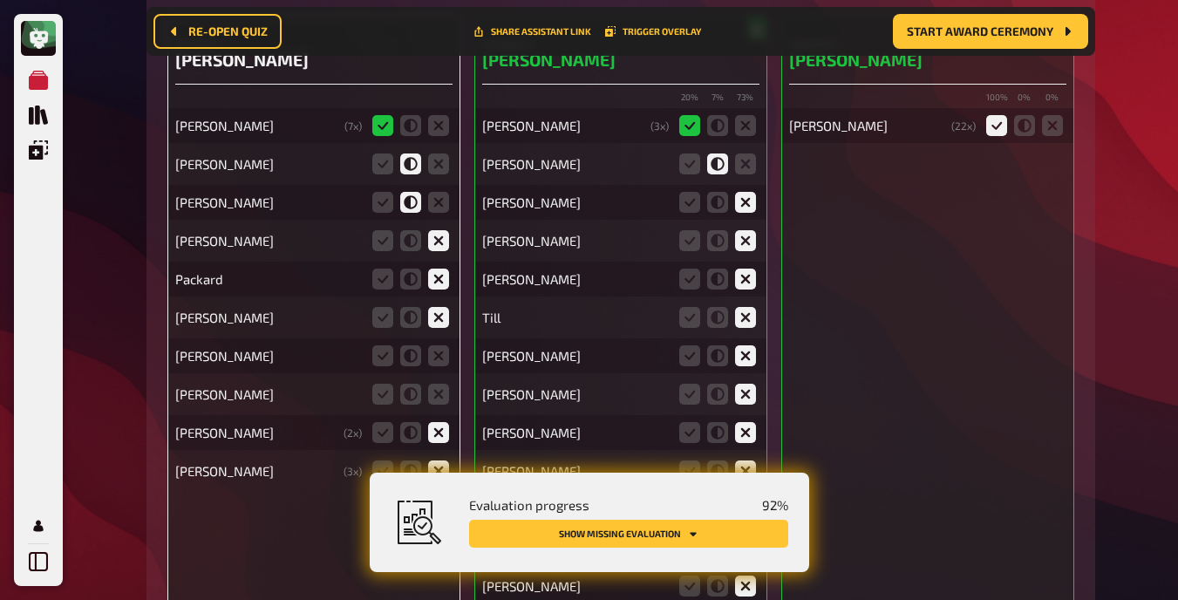
scroll to position [19013, 0]
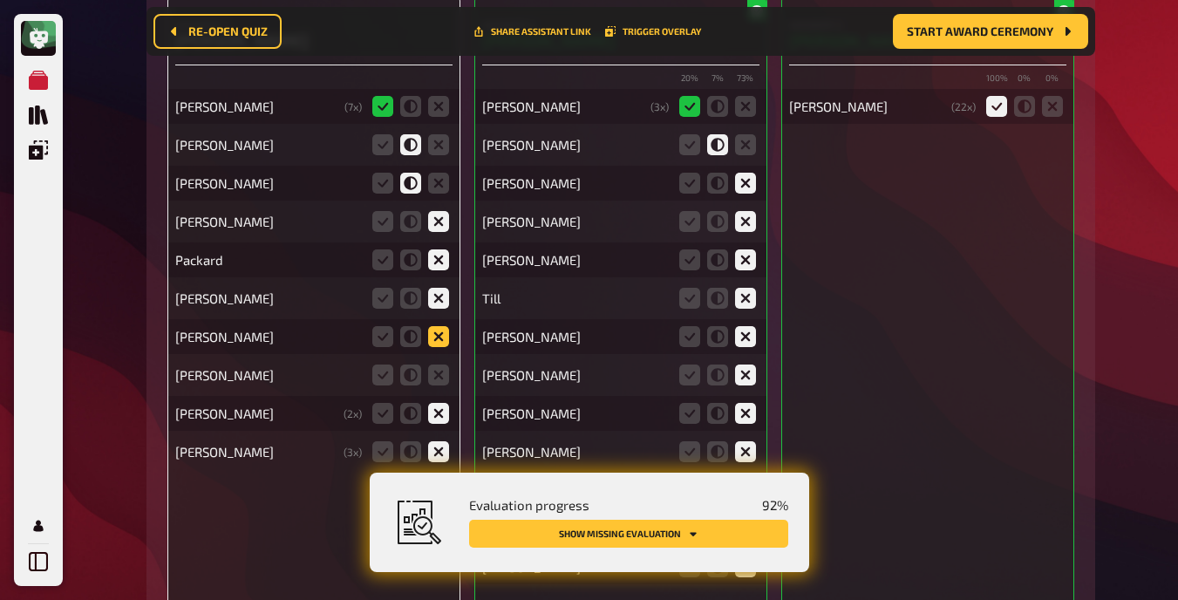
click at [439, 326] on icon at bounding box center [438, 336] width 21 height 21
click at [0, 0] on input "radio" at bounding box center [0, 0] width 0 height 0
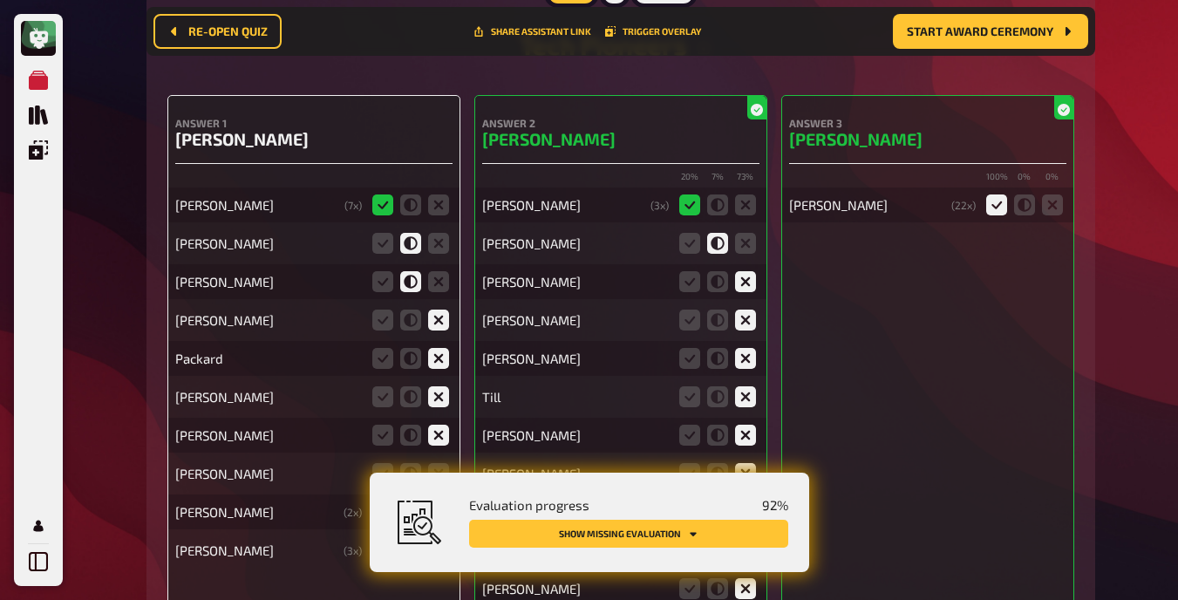
scroll to position [19069, 0]
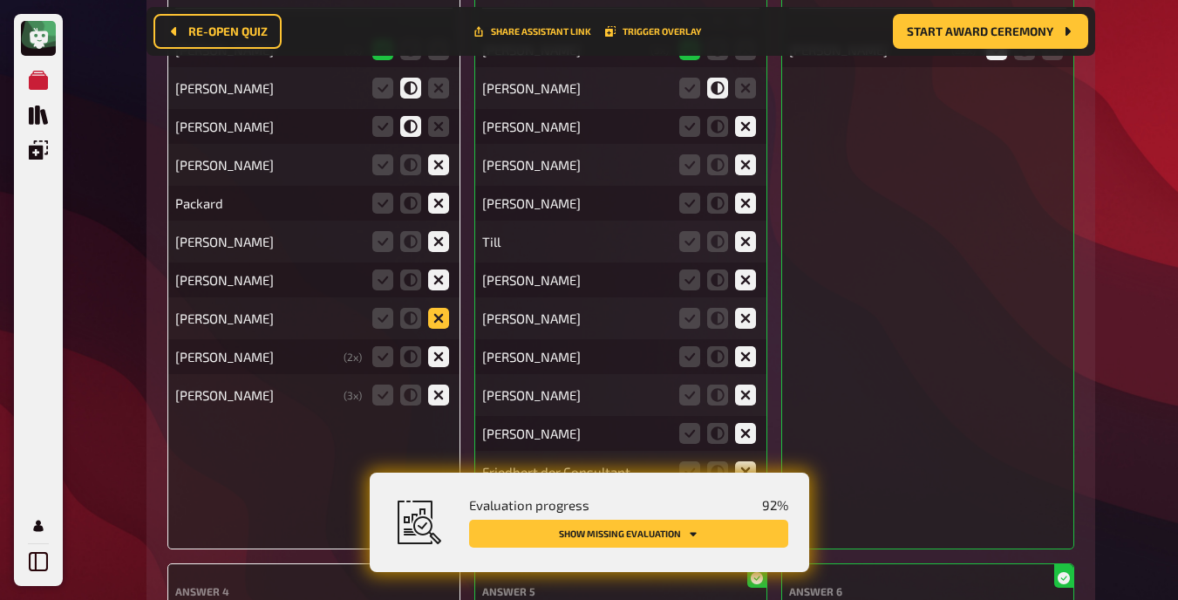
click at [439, 316] on icon at bounding box center [438, 318] width 21 height 21
click at [0, 0] on input "radio" at bounding box center [0, 0] width 0 height 0
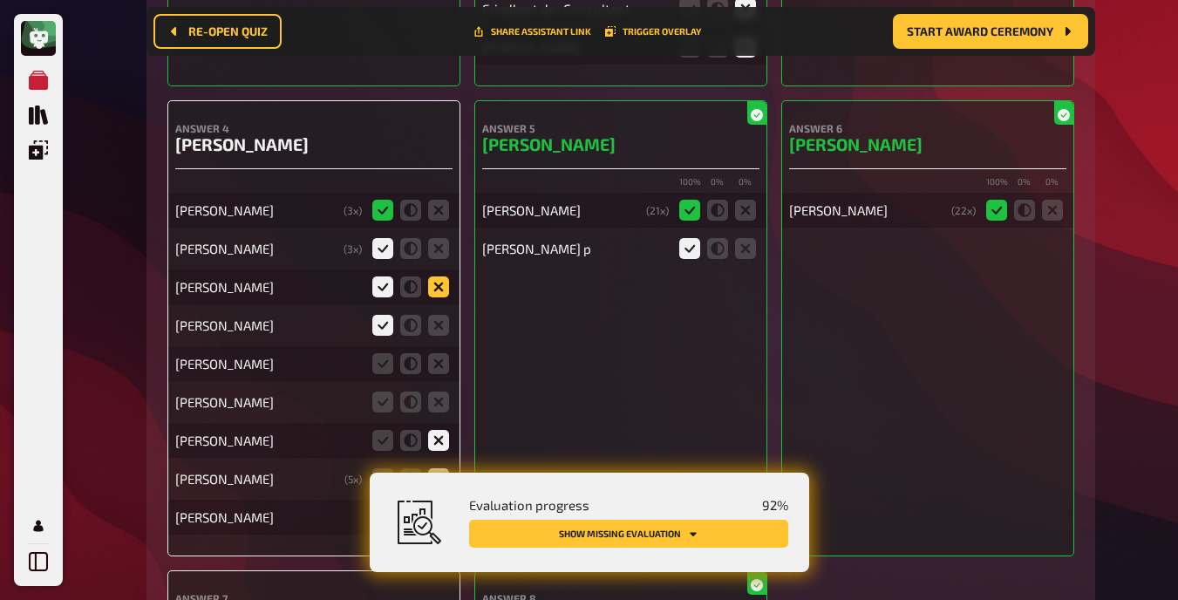
scroll to position [19533, 0]
click at [435, 353] on icon at bounding box center [438, 362] width 21 height 21
click at [0, 0] on input "radio" at bounding box center [0, 0] width 0 height 0
click at [440, 394] on icon at bounding box center [438, 401] width 21 height 21
click at [0, 0] on input "radio" at bounding box center [0, 0] width 0 height 0
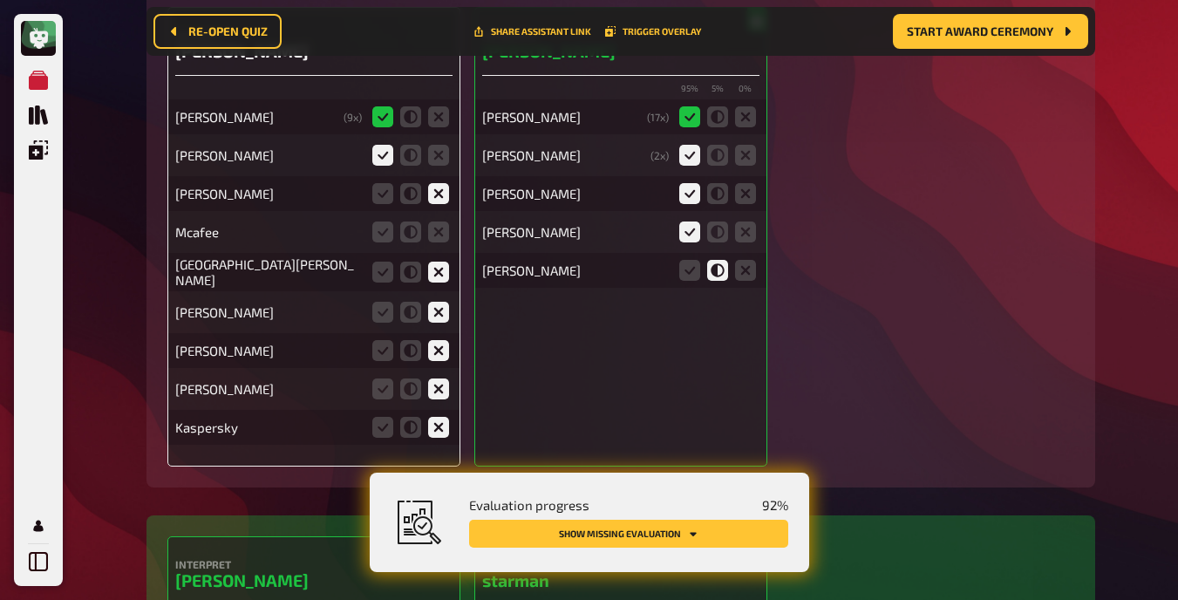
scroll to position [20095, 0]
click at [433, 223] on icon at bounding box center [438, 232] width 21 height 21
click at [0, 0] on input "radio" at bounding box center [0, 0] width 0 height 0
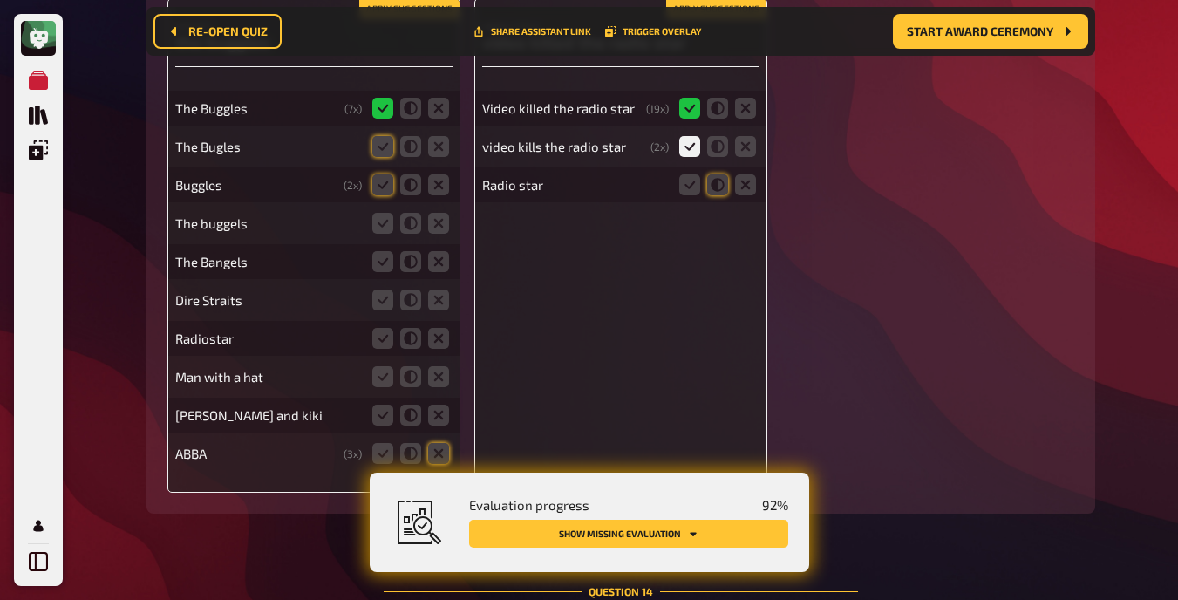
scroll to position [21947, 0]
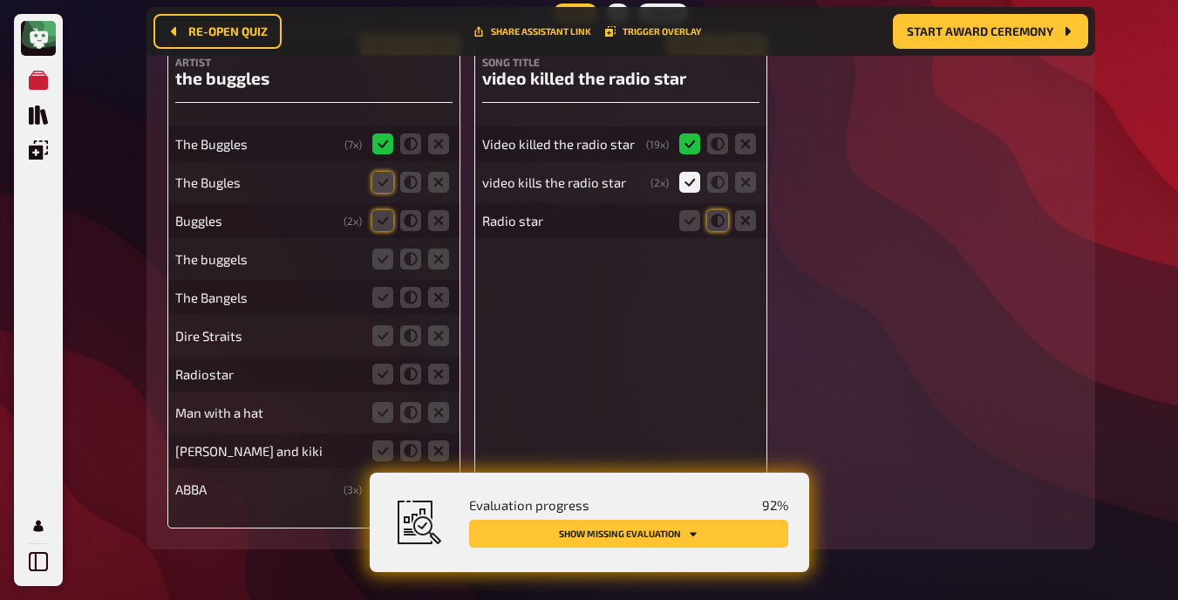
click at [408, 55] on button "Apply suggestions" at bounding box center [409, 45] width 100 height 19
click at [378, 269] on icon at bounding box center [382, 258] width 21 height 21
click at [0, 0] on input "radio" at bounding box center [0, 0] width 0 height 0
click at [417, 308] on icon at bounding box center [410, 297] width 21 height 21
click at [0, 0] on input "radio" at bounding box center [0, 0] width 0 height 0
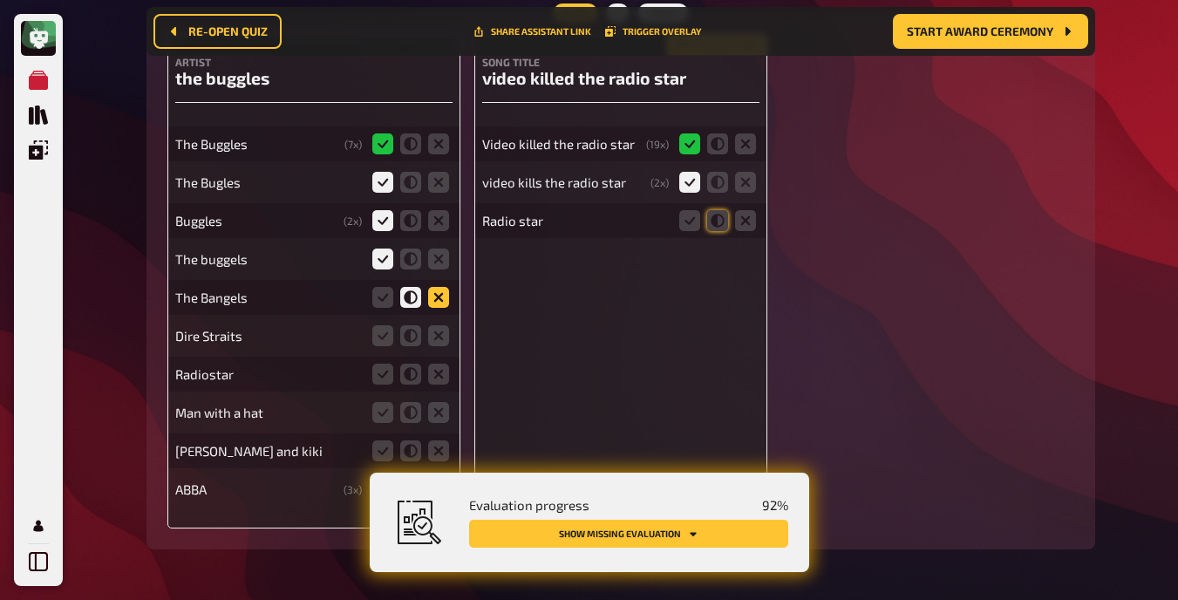
click at [445, 308] on icon at bounding box center [438, 297] width 21 height 21
click at [0, 0] on input "radio" at bounding box center [0, 0] width 0 height 0
click at [446, 346] on icon at bounding box center [438, 335] width 21 height 21
click at [0, 0] on input "radio" at bounding box center [0, 0] width 0 height 0
click at [444, 384] on icon at bounding box center [438, 374] width 21 height 21
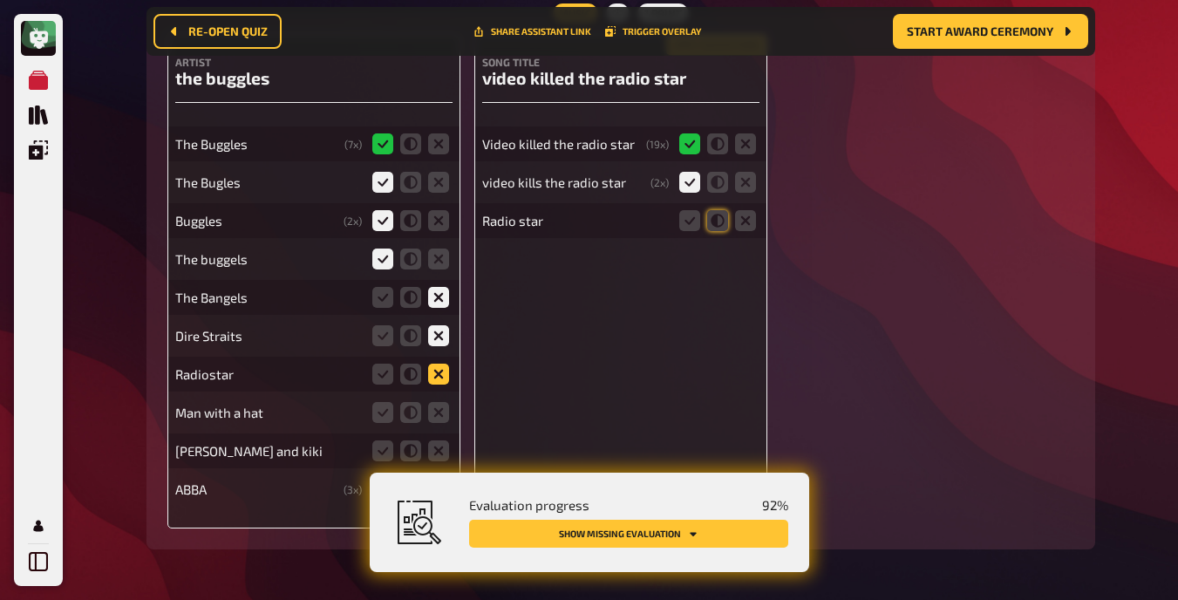
click at [0, 0] on input "radio" at bounding box center [0, 0] width 0 height 0
click at [439, 421] on icon at bounding box center [438, 412] width 21 height 21
click at [0, 0] on input "radio" at bounding box center [0, 0] width 0 height 0
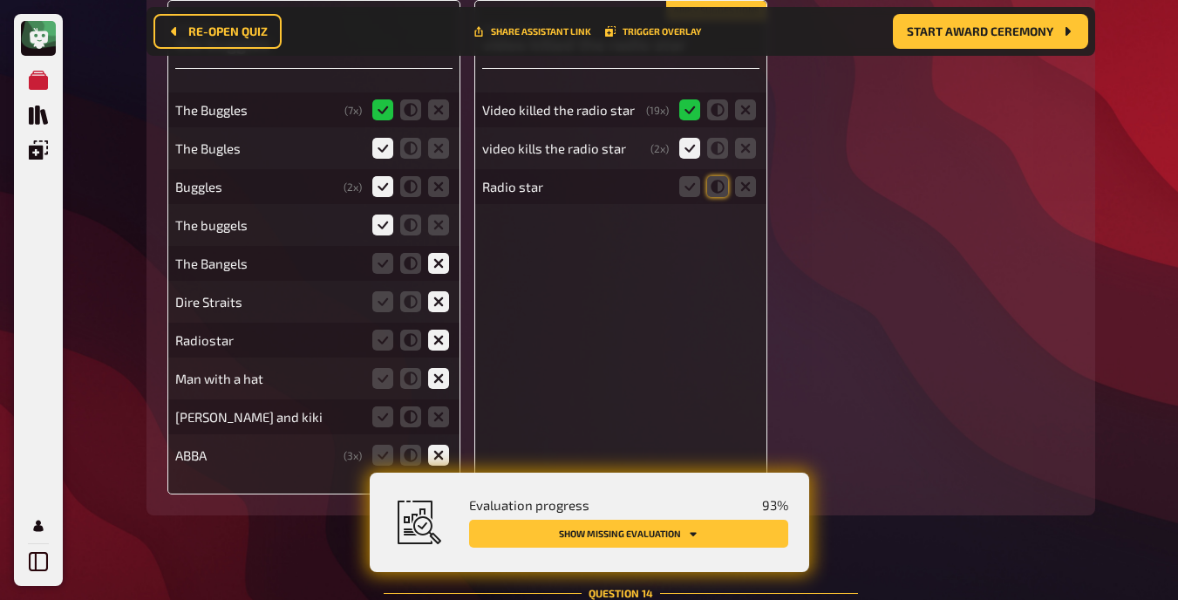
scroll to position [21999, 0]
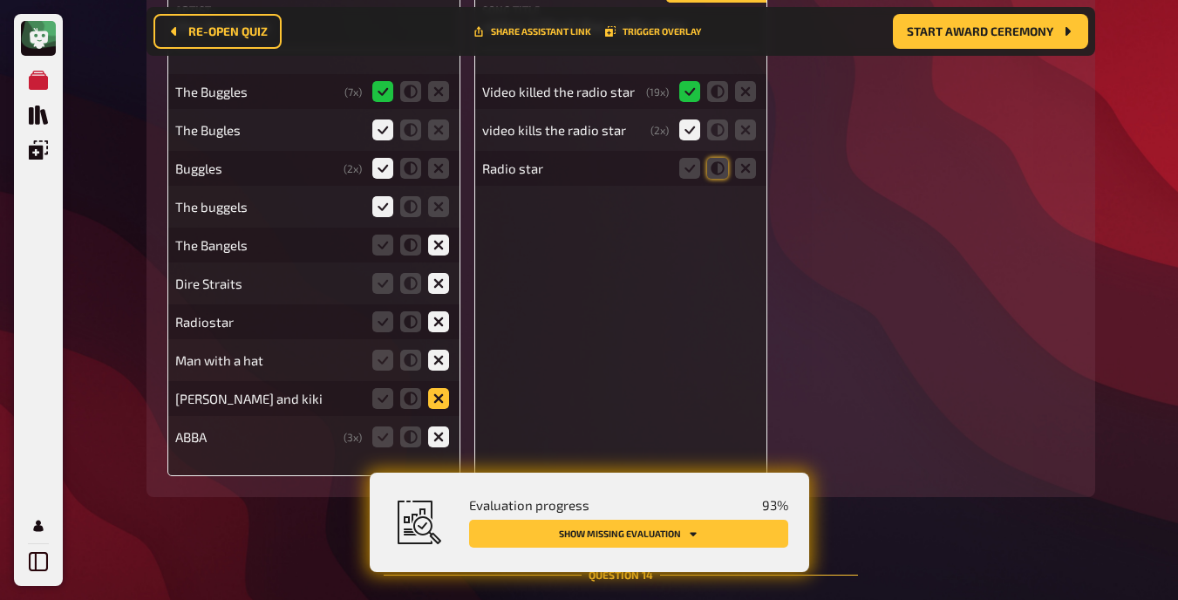
click at [439, 409] on icon at bounding box center [438, 398] width 21 height 21
click at [0, 0] on input "radio" at bounding box center [0, 0] width 0 height 0
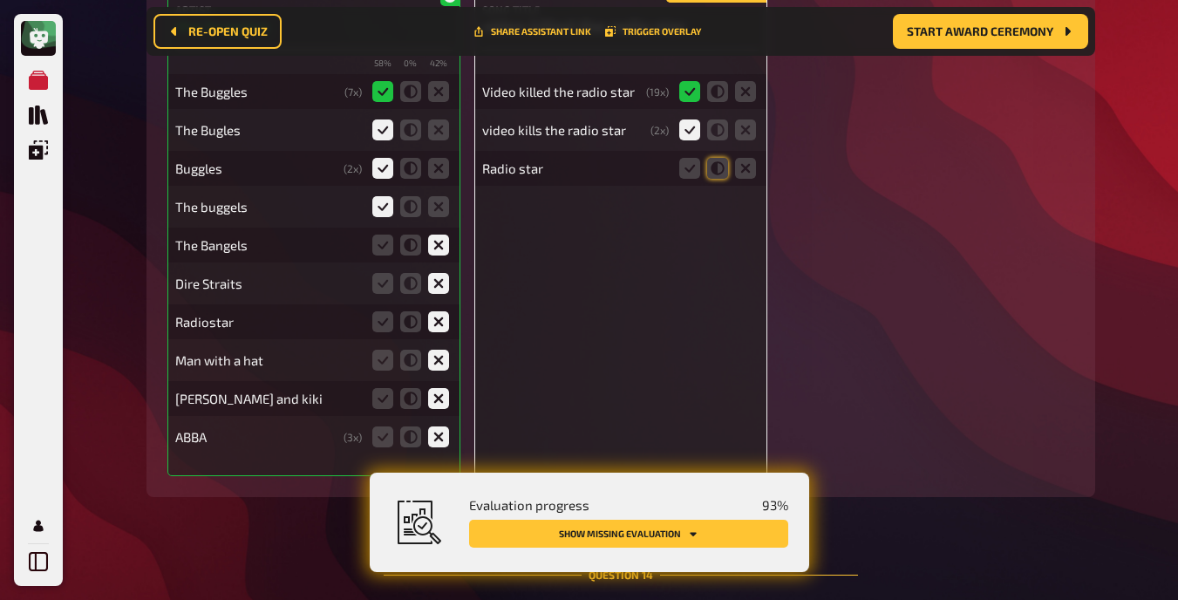
scroll to position [21900, 0]
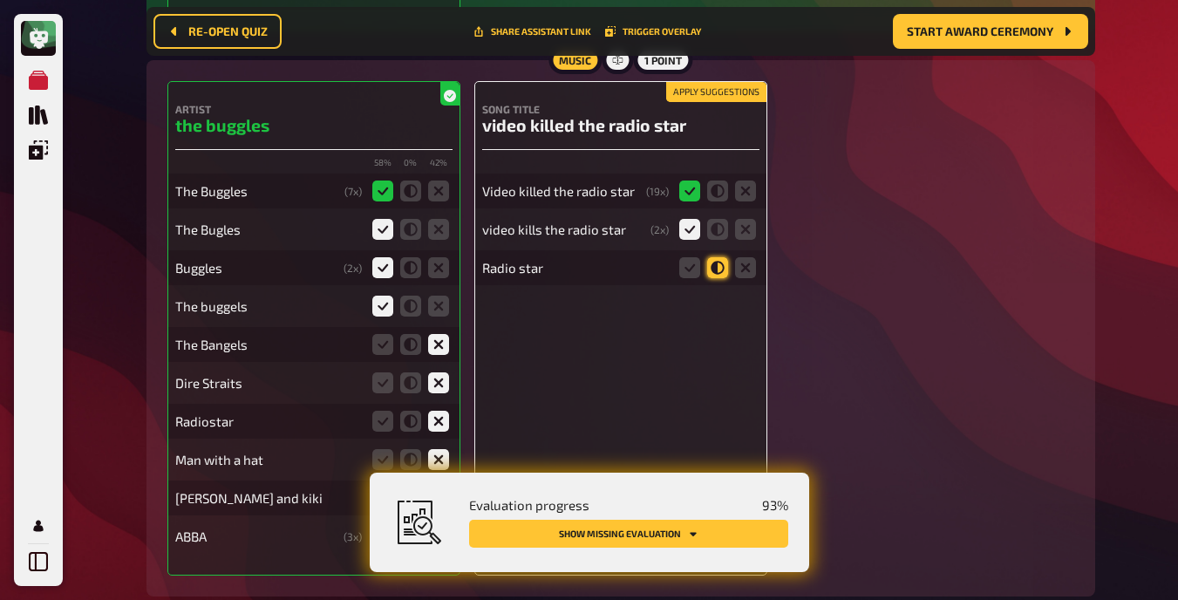
click at [717, 278] on icon at bounding box center [717, 267] width 21 height 21
click at [0, 0] on input "radio" at bounding box center [0, 0] width 0 height 0
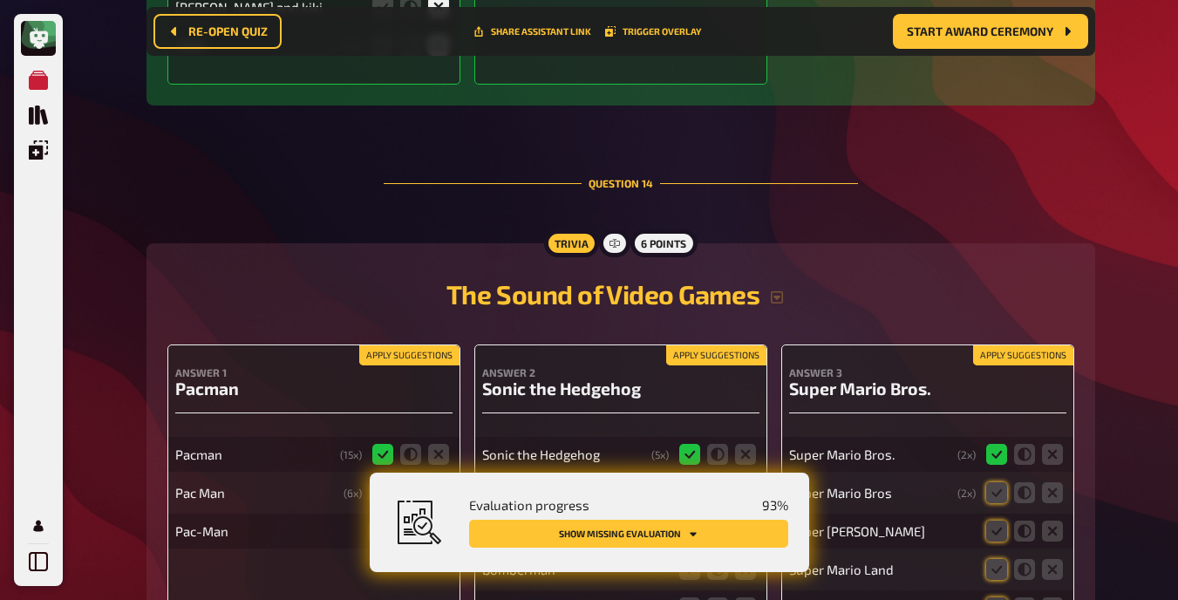
scroll to position [22684, 0]
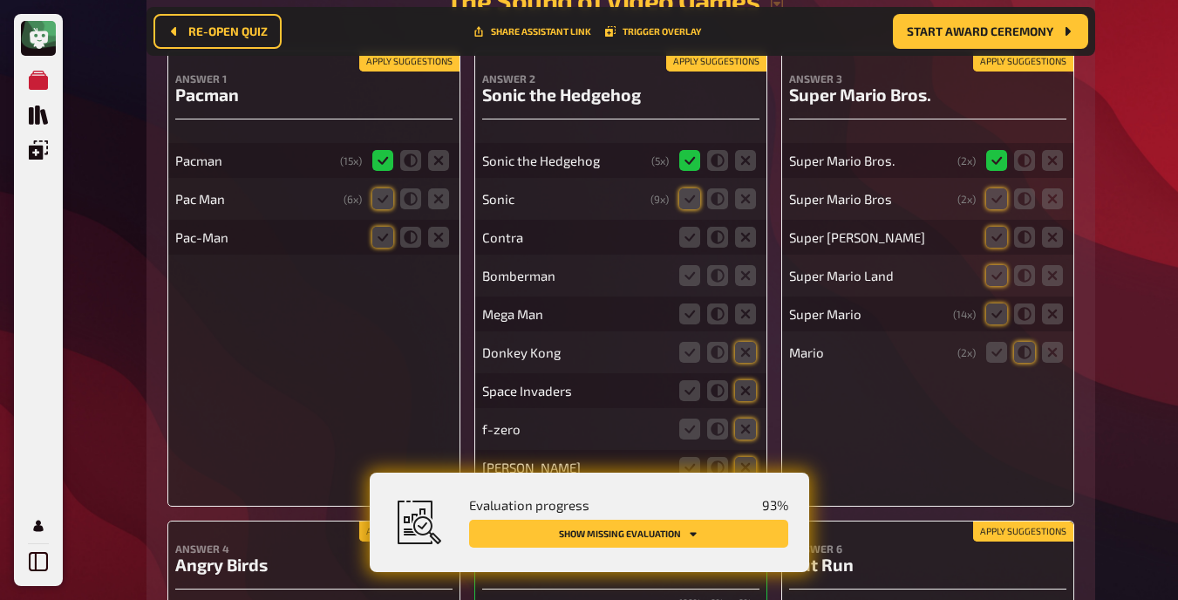
click at [423, 71] on button "Apply suggestions" at bounding box center [409, 61] width 100 height 19
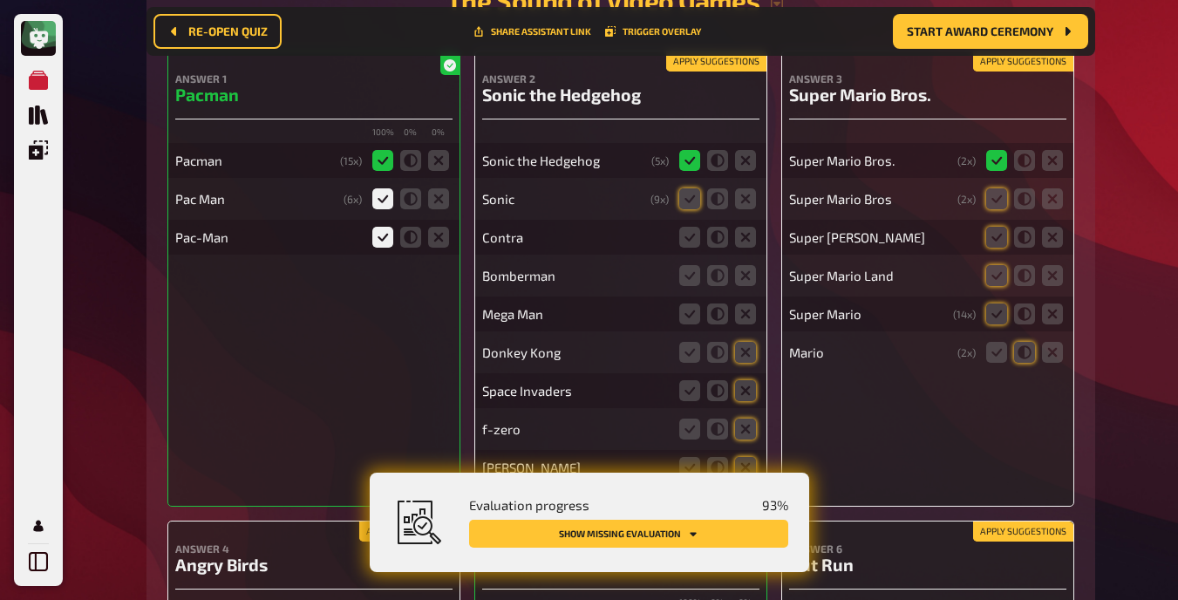
click at [700, 71] on button "Apply suggestions" at bounding box center [716, 61] width 100 height 19
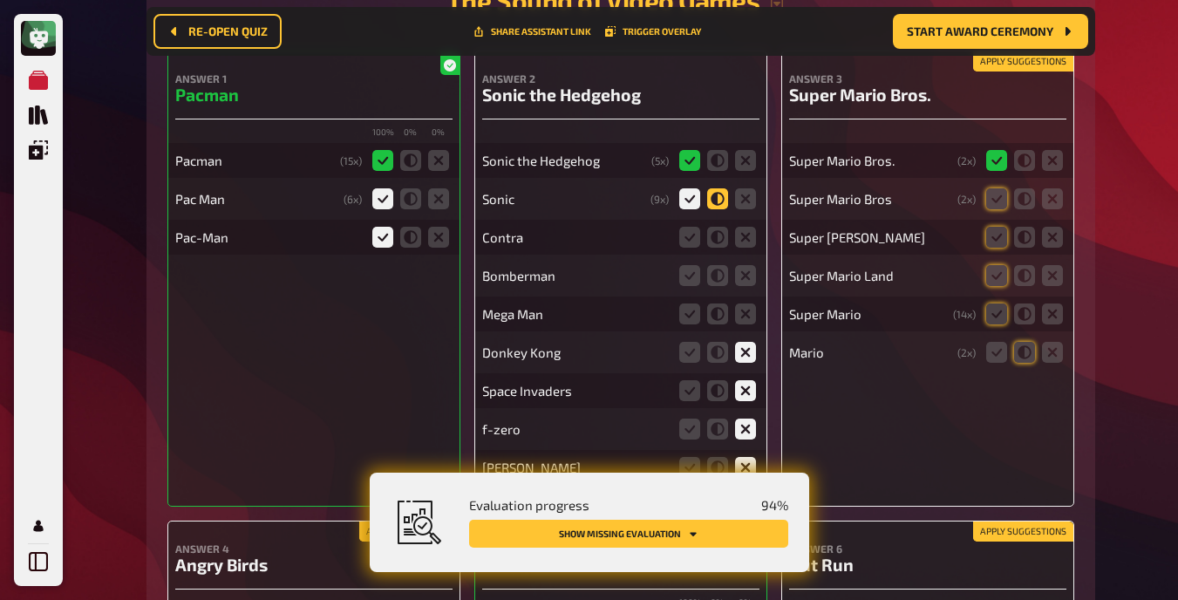
click at [719, 209] on icon at bounding box center [717, 198] width 21 height 21
click at [0, 0] on input "radio" at bounding box center [0, 0] width 0 height 0
click at [684, 209] on icon at bounding box center [689, 198] width 21 height 21
click at [0, 0] on input "radio" at bounding box center [0, 0] width 0 height 0
click at [749, 246] on icon at bounding box center [745, 237] width 21 height 21
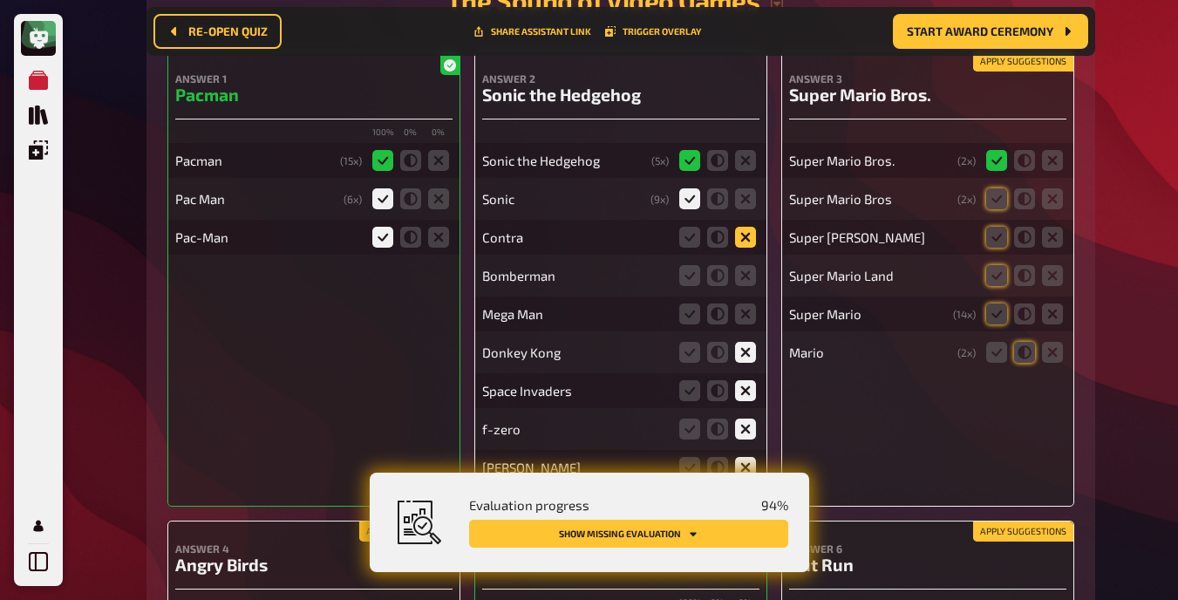
click at [0, 0] on input "radio" at bounding box center [0, 0] width 0 height 0
click at [744, 286] on icon at bounding box center [745, 275] width 21 height 21
click at [0, 0] on input "radio" at bounding box center [0, 0] width 0 height 0
click at [744, 324] on icon at bounding box center [745, 313] width 21 height 21
click at [0, 0] on input "radio" at bounding box center [0, 0] width 0 height 0
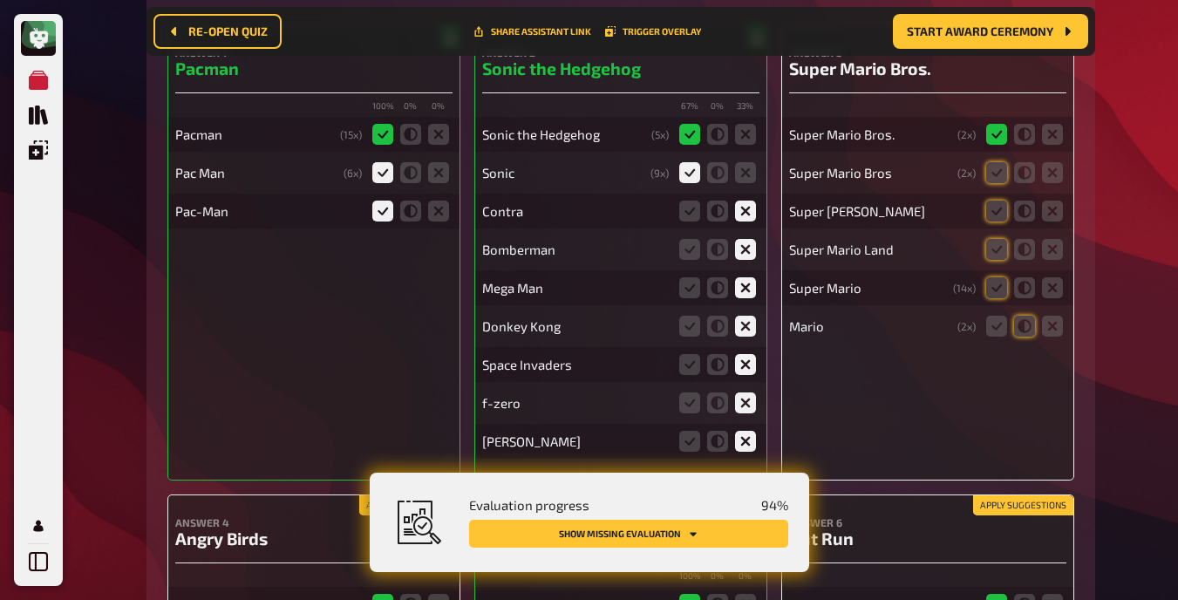
scroll to position [22710, 0]
click at [749, 184] on icon at bounding box center [996, 173] width 21 height 21
click at [0, 0] on input "radio" at bounding box center [0, 0] width 0 height 0
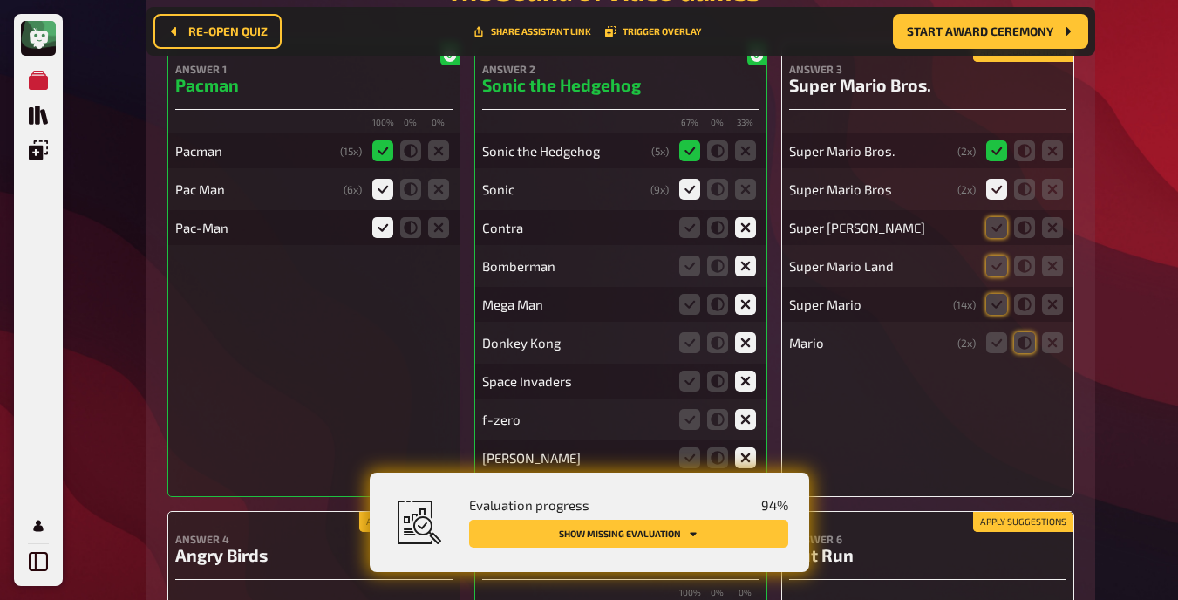
click at [749, 62] on button "Apply suggestions" at bounding box center [1023, 52] width 100 height 19
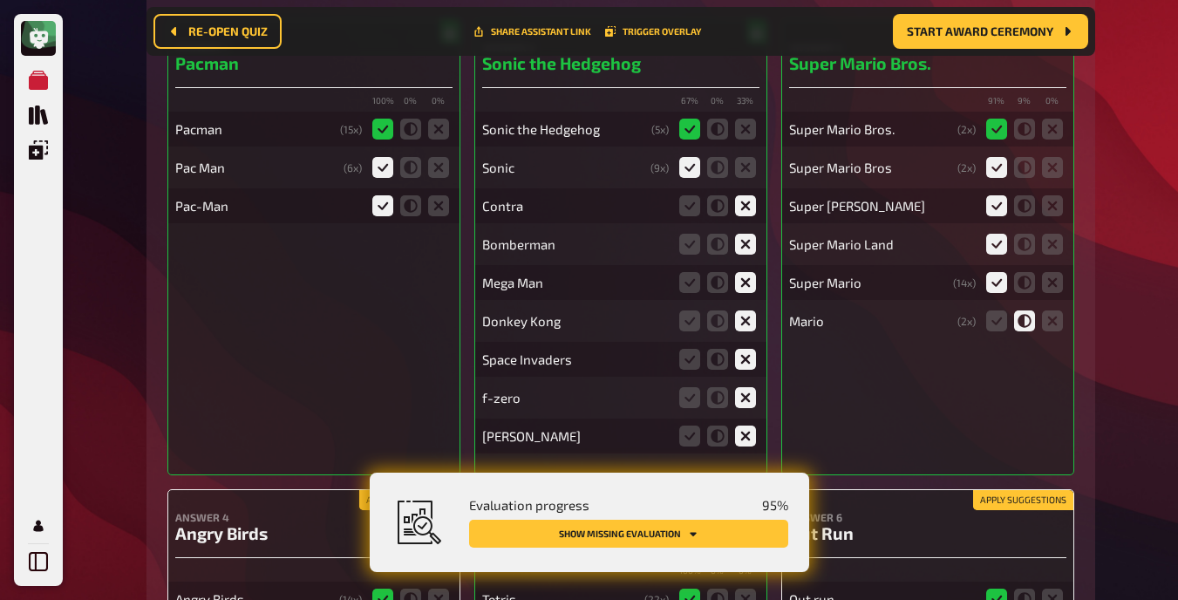
scroll to position [22730, 0]
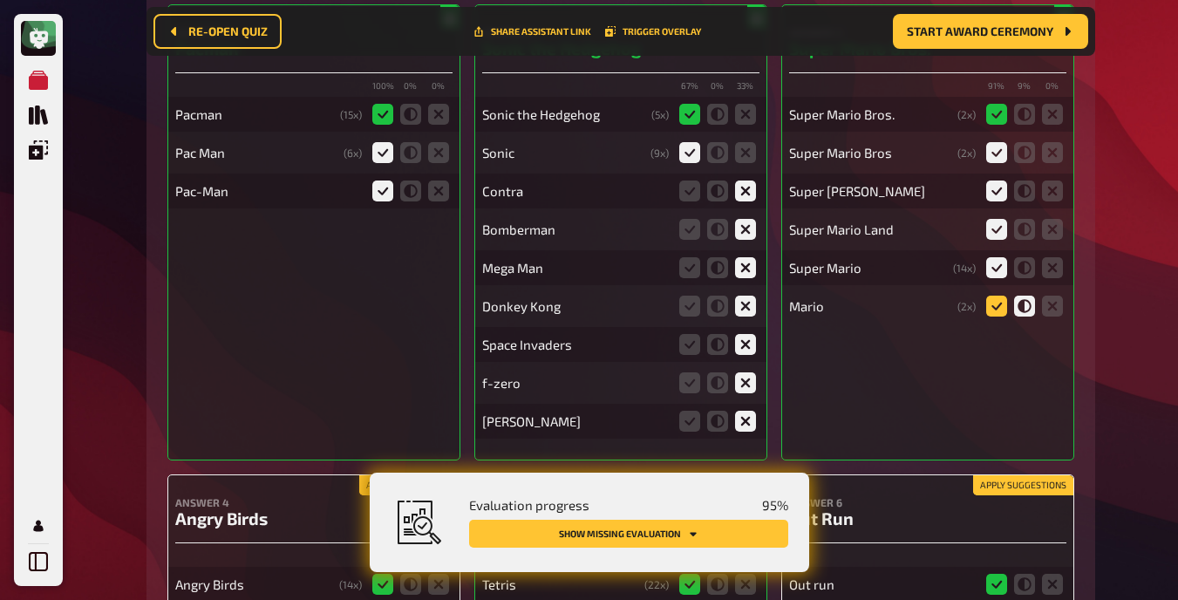
click at [749, 315] on icon at bounding box center [996, 306] width 21 height 21
click at [0, 0] on input "radio" at bounding box center [0, 0] width 0 height 0
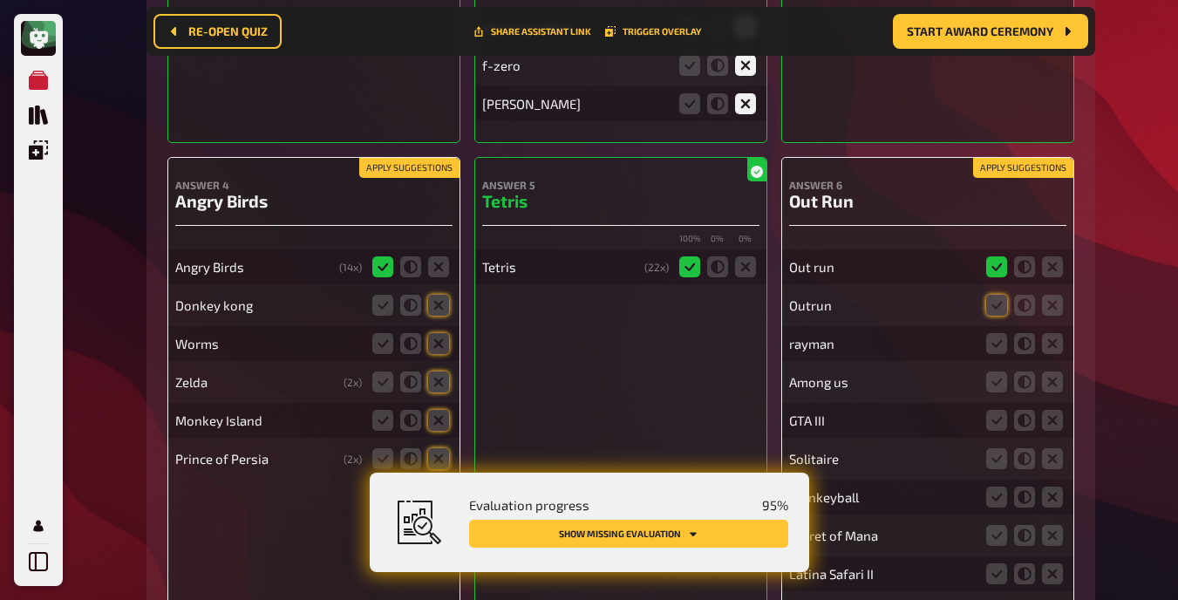
scroll to position [23049, 0]
click at [749, 177] on button "Apply suggestions" at bounding box center [1023, 167] width 100 height 19
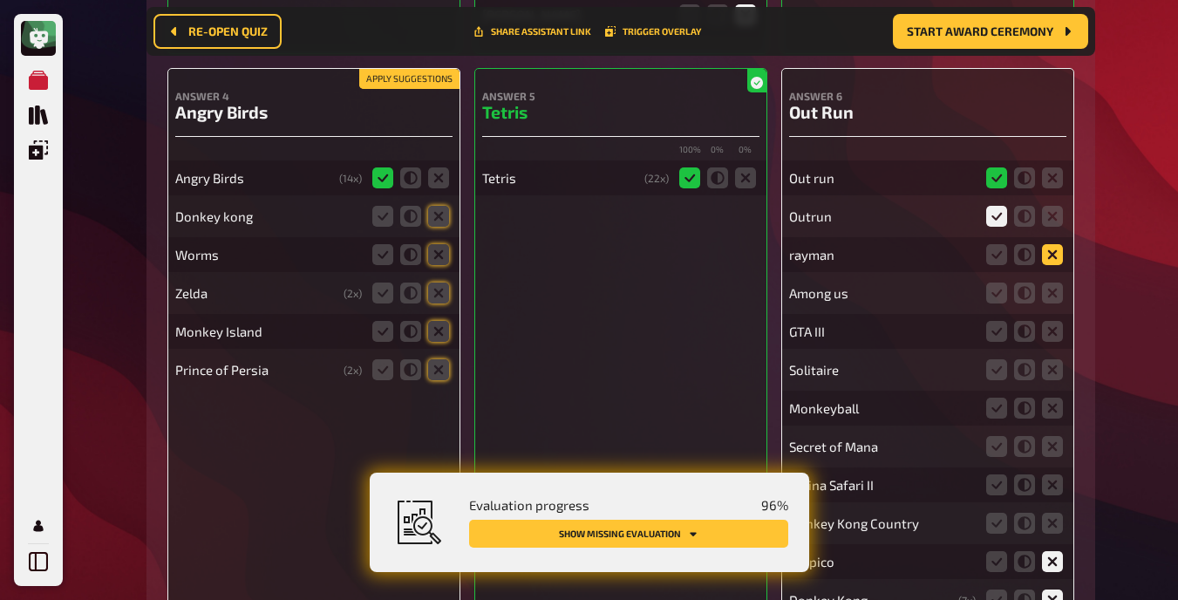
click at [749, 265] on icon at bounding box center [1052, 254] width 21 height 21
click at [0, 0] on input "radio" at bounding box center [0, 0] width 0 height 0
click at [749, 303] on icon at bounding box center [1052, 292] width 21 height 21
click at [0, 0] on input "radio" at bounding box center [0, 0] width 0 height 0
click at [749, 342] on icon at bounding box center [1052, 331] width 21 height 21
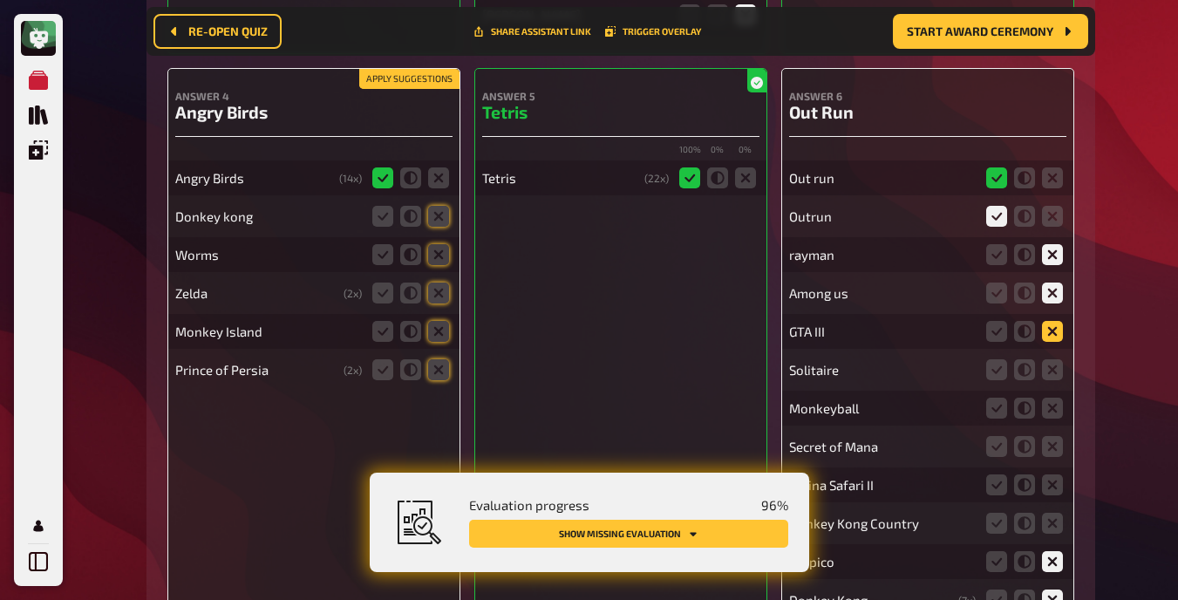
click at [0, 0] on input "radio" at bounding box center [0, 0] width 0 height 0
click at [749, 380] on icon at bounding box center [1052, 369] width 21 height 21
click at [0, 0] on input "radio" at bounding box center [0, 0] width 0 height 0
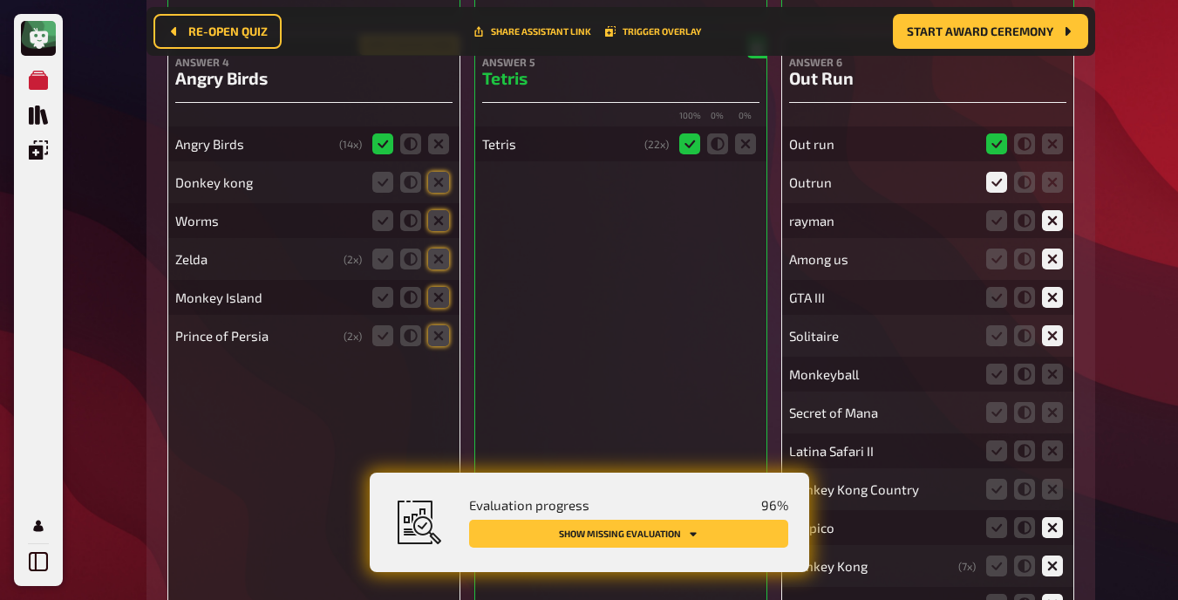
click at [749, 384] on icon at bounding box center [1052, 374] width 21 height 21
click at [0, 0] on input "radio" at bounding box center [0, 0] width 0 height 0
click at [749, 423] on icon at bounding box center [1052, 412] width 21 height 21
click at [0, 0] on input "radio" at bounding box center [0, 0] width 0 height 0
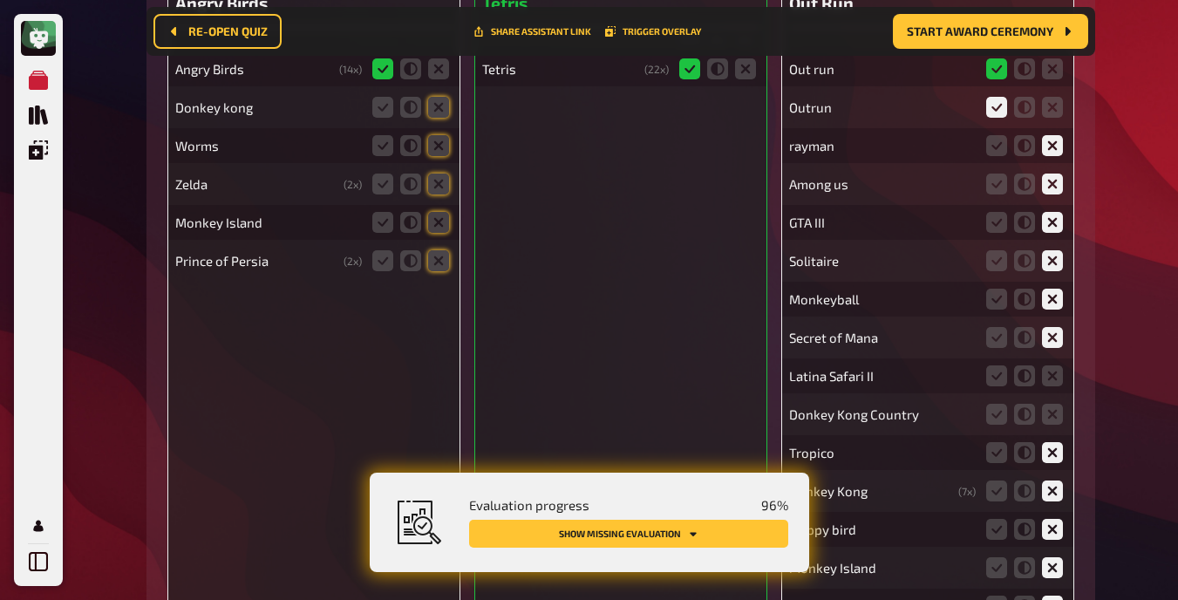
click at [749, 379] on fieldset at bounding box center [1025, 376] width 84 height 28
click at [749, 425] on icon at bounding box center [1052, 414] width 21 height 21
click at [0, 0] on input "radio" at bounding box center [0, 0] width 0 height 0
click at [749, 386] on icon at bounding box center [1052, 375] width 21 height 21
click at [0, 0] on input "radio" at bounding box center [0, 0] width 0 height 0
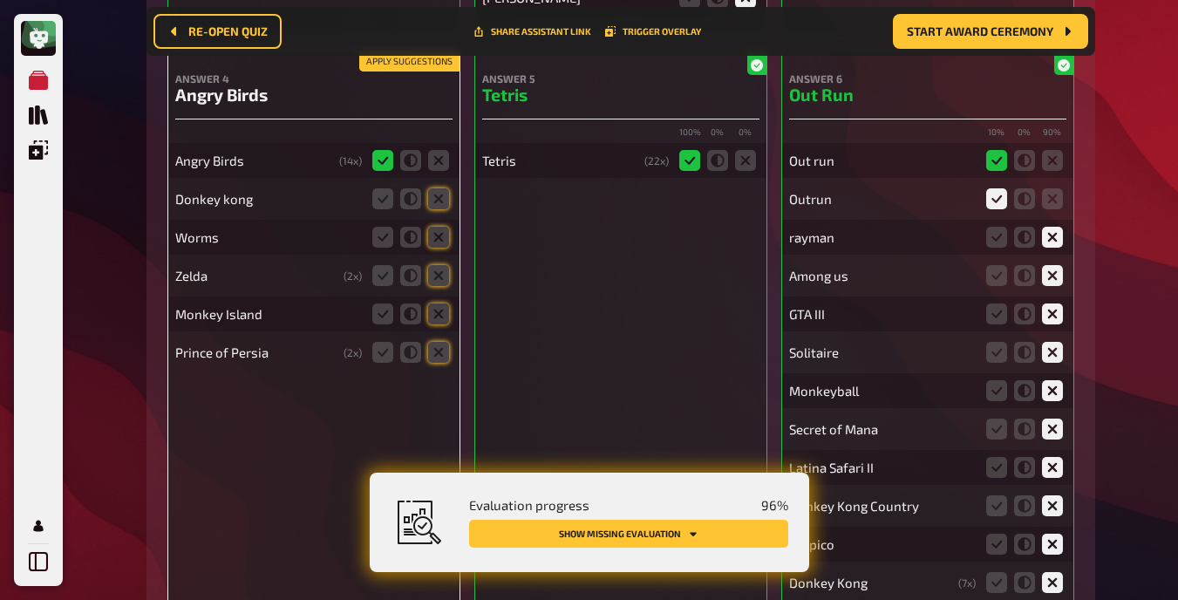
scroll to position [23153, 0]
click at [443, 210] on icon at bounding box center [438, 199] width 21 height 21
click at [0, 0] on input "radio" at bounding box center [0, 0] width 0 height 0
click at [443, 248] on icon at bounding box center [438, 238] width 21 height 21
click at [0, 0] on input "radio" at bounding box center [0, 0] width 0 height 0
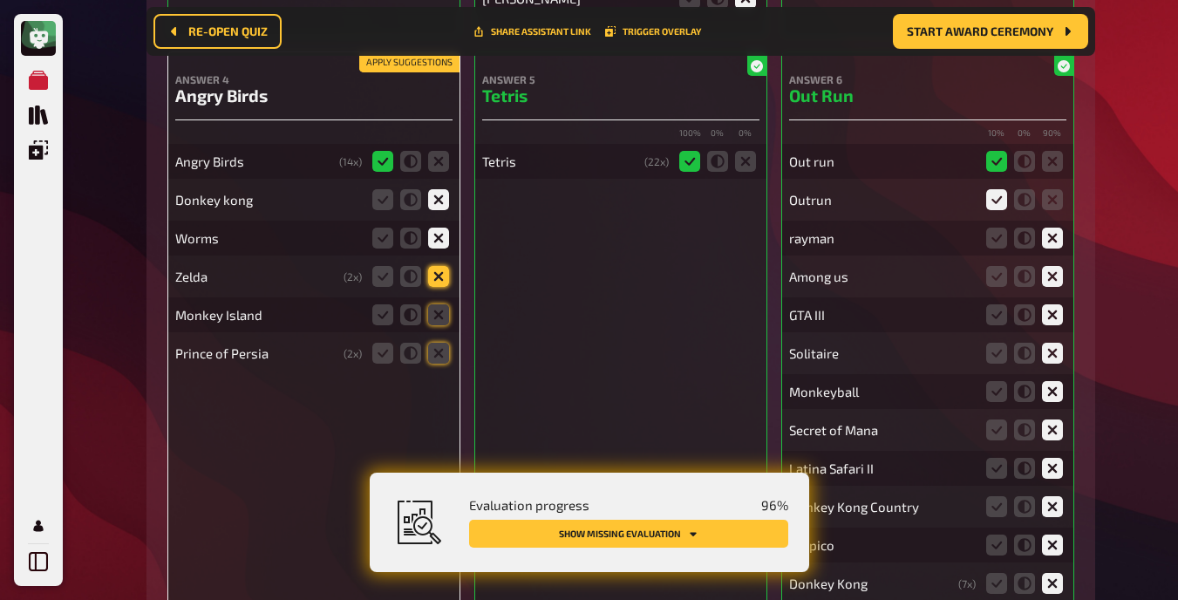
click at [443, 287] on icon at bounding box center [438, 276] width 21 height 21
click at [0, 0] on input "radio" at bounding box center [0, 0] width 0 height 0
click at [439, 325] on icon at bounding box center [438, 314] width 21 height 21
click at [0, 0] on input "radio" at bounding box center [0, 0] width 0 height 0
click at [438, 364] on icon at bounding box center [438, 353] width 21 height 21
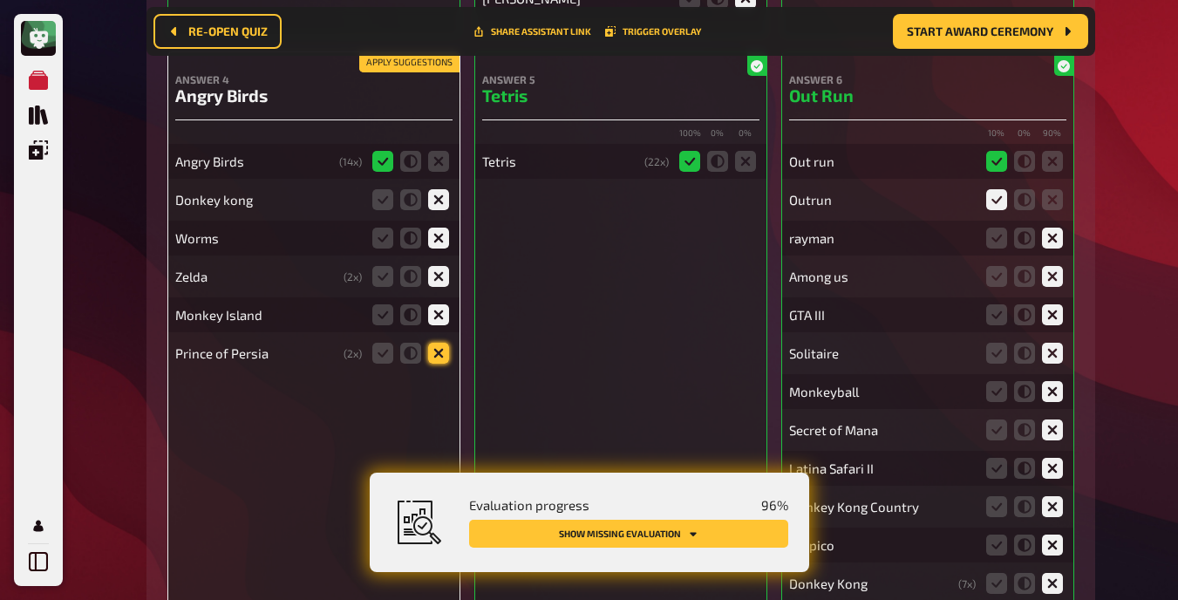
click at [0, 0] on input "radio" at bounding box center [0, 0] width 0 height 0
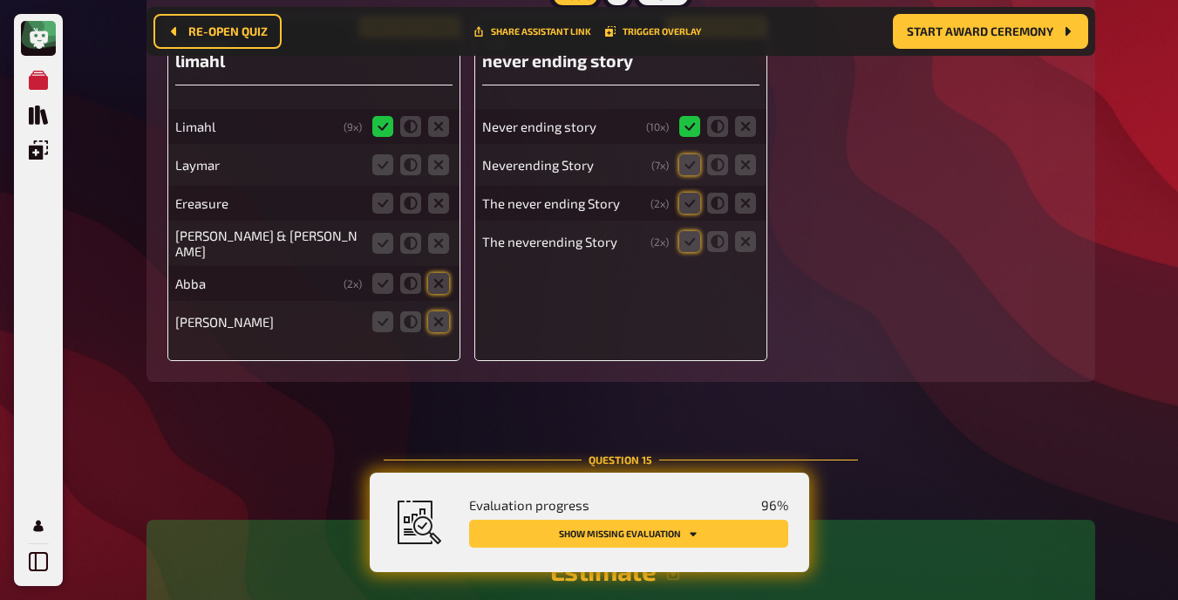
scroll to position [23864, 0]
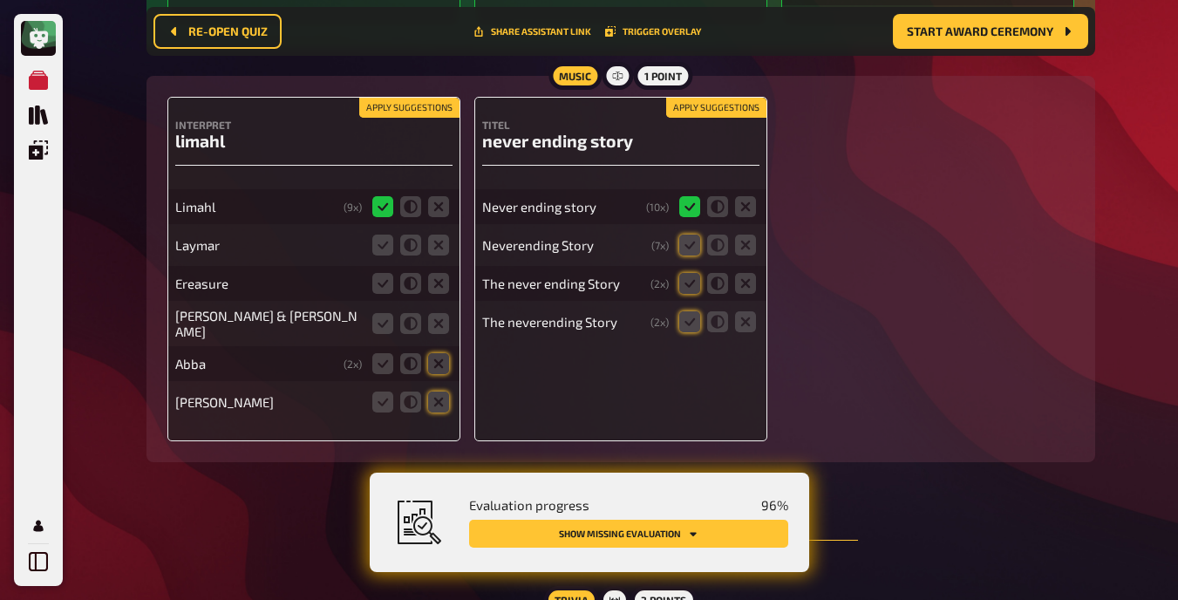
click at [435, 118] on button "Apply suggestions" at bounding box center [409, 108] width 100 height 19
click at [442, 255] on icon at bounding box center [438, 245] width 21 height 21
click at [0, 0] on input "radio" at bounding box center [0, 0] width 0 height 0
click at [406, 255] on icon at bounding box center [410, 245] width 21 height 21
click at [0, 0] on input "radio" at bounding box center [0, 0] width 0 height 0
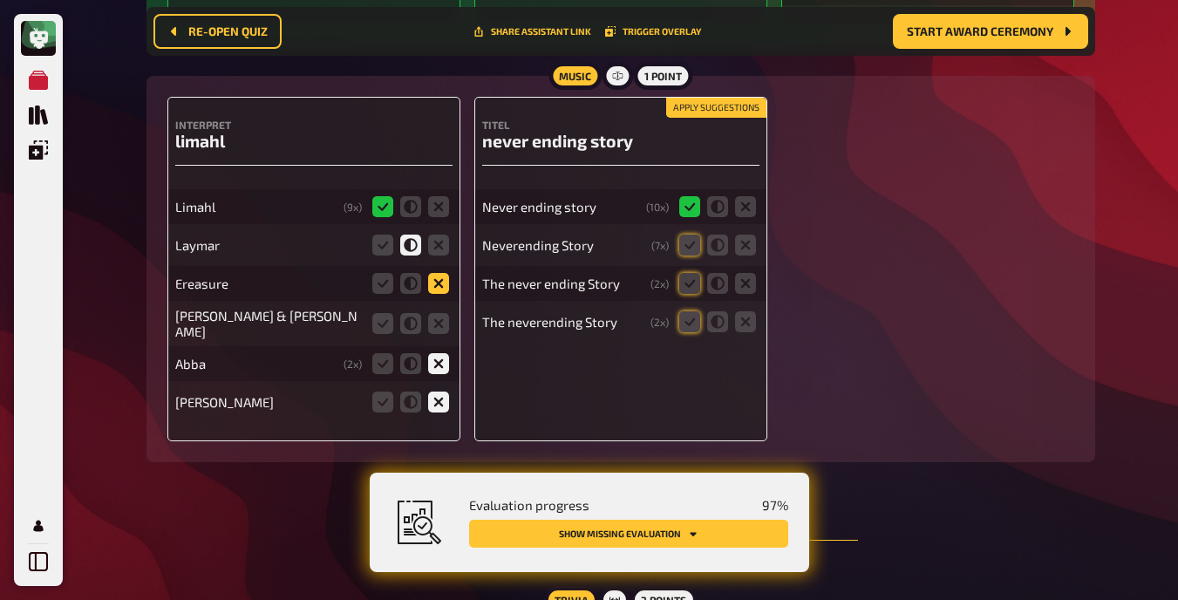
click at [436, 294] on icon at bounding box center [438, 283] width 21 height 21
click at [0, 0] on input "radio" at bounding box center [0, 0] width 0 height 0
click at [438, 329] on icon at bounding box center [438, 323] width 21 height 21
click at [0, 0] on input "radio" at bounding box center [0, 0] width 0 height 0
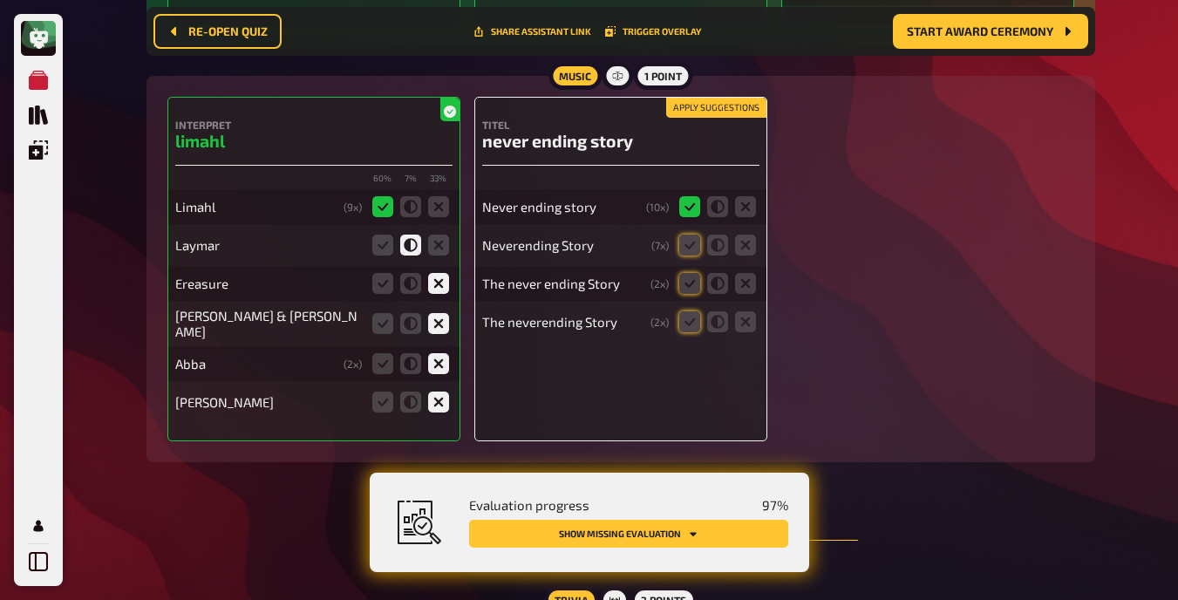
click at [699, 115] on button "Apply suggestions" at bounding box center [716, 108] width 100 height 19
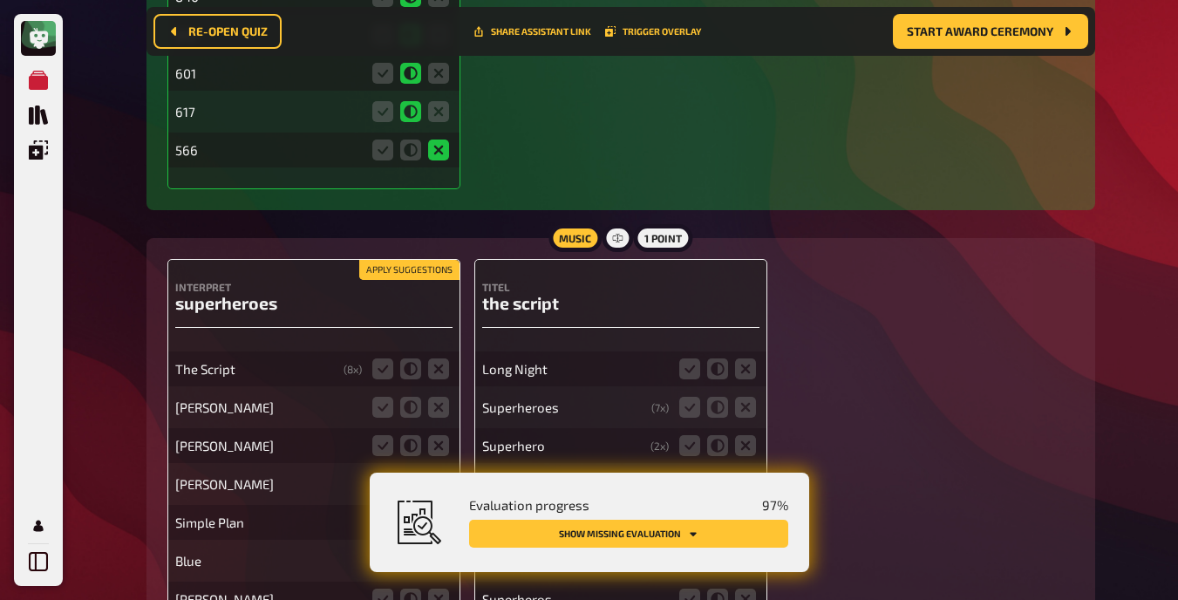
scroll to position [25143, 0]
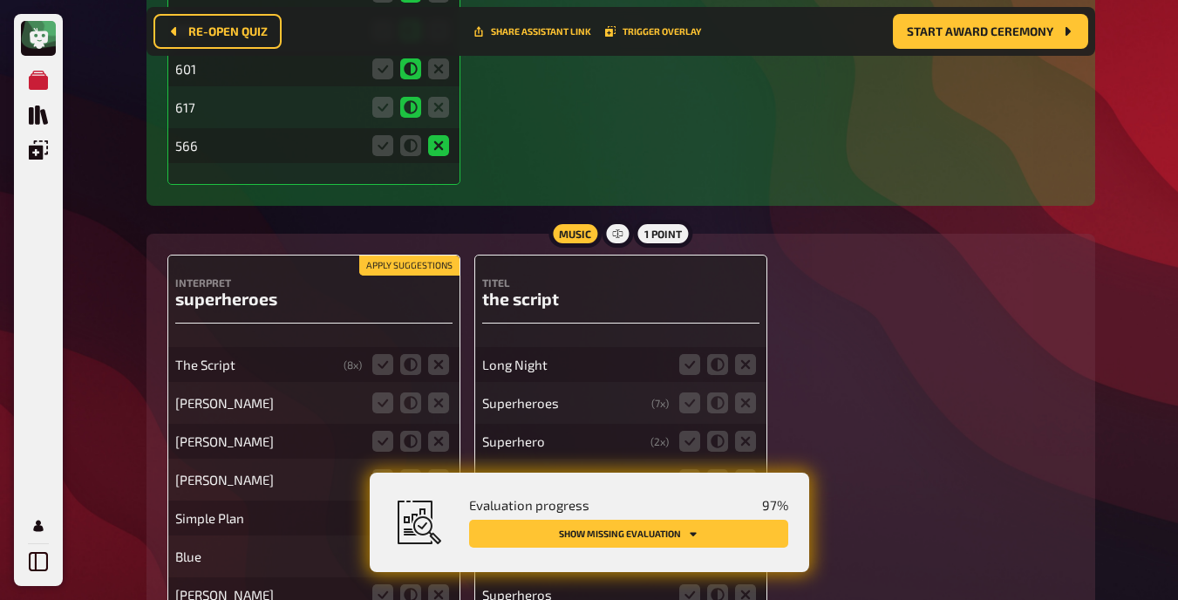
click at [419, 276] on button "Apply suggestions" at bounding box center [409, 265] width 100 height 19
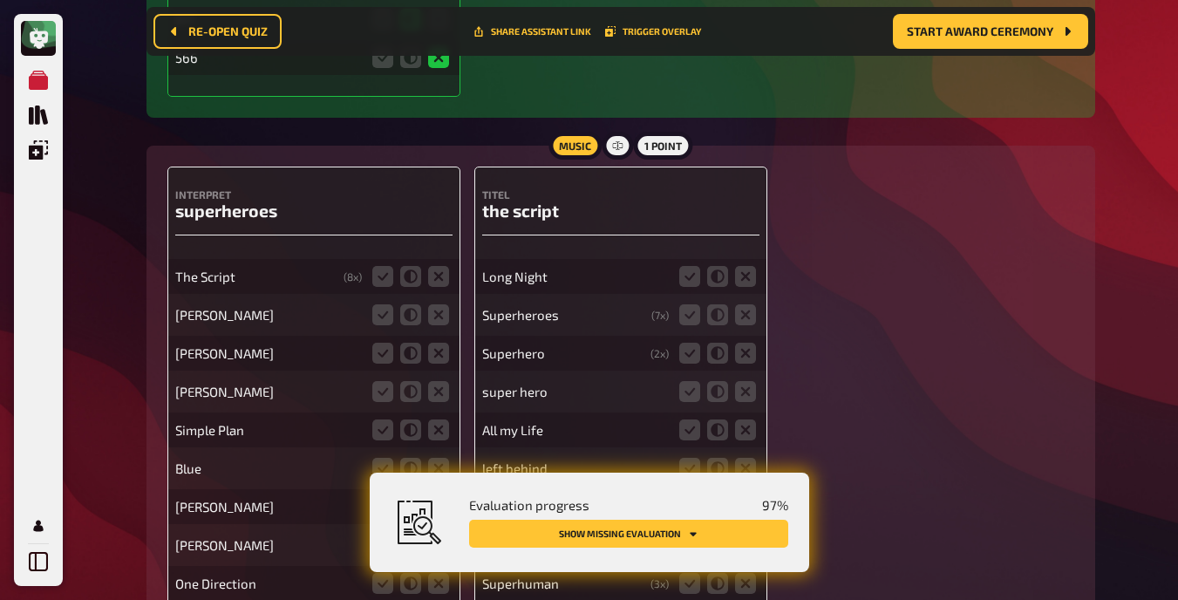
scroll to position [25233, 0]
click at [449, 286] on fieldset at bounding box center [411, 275] width 84 height 28
click at [439, 285] on icon at bounding box center [438, 274] width 21 height 21
click at [0, 0] on input "radio" at bounding box center [0, 0] width 0 height 0
click at [440, 323] on icon at bounding box center [438, 313] width 21 height 21
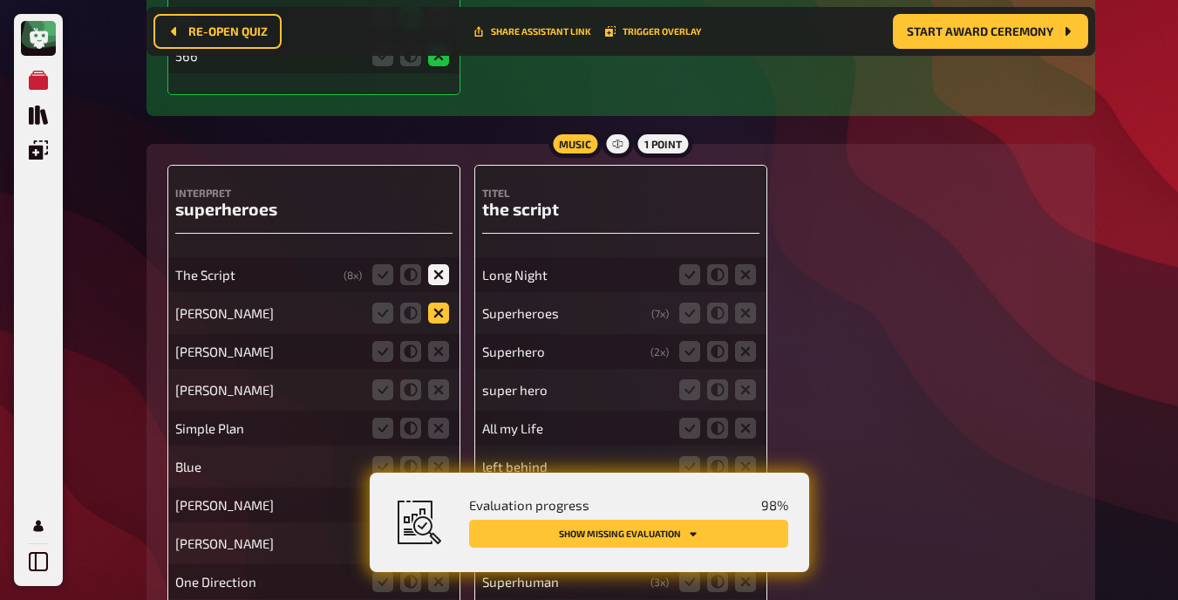
click at [0, 0] on input "radio" at bounding box center [0, 0] width 0 height 0
click at [439, 362] on icon at bounding box center [438, 351] width 21 height 21
click at [0, 0] on input "radio" at bounding box center [0, 0] width 0 height 0
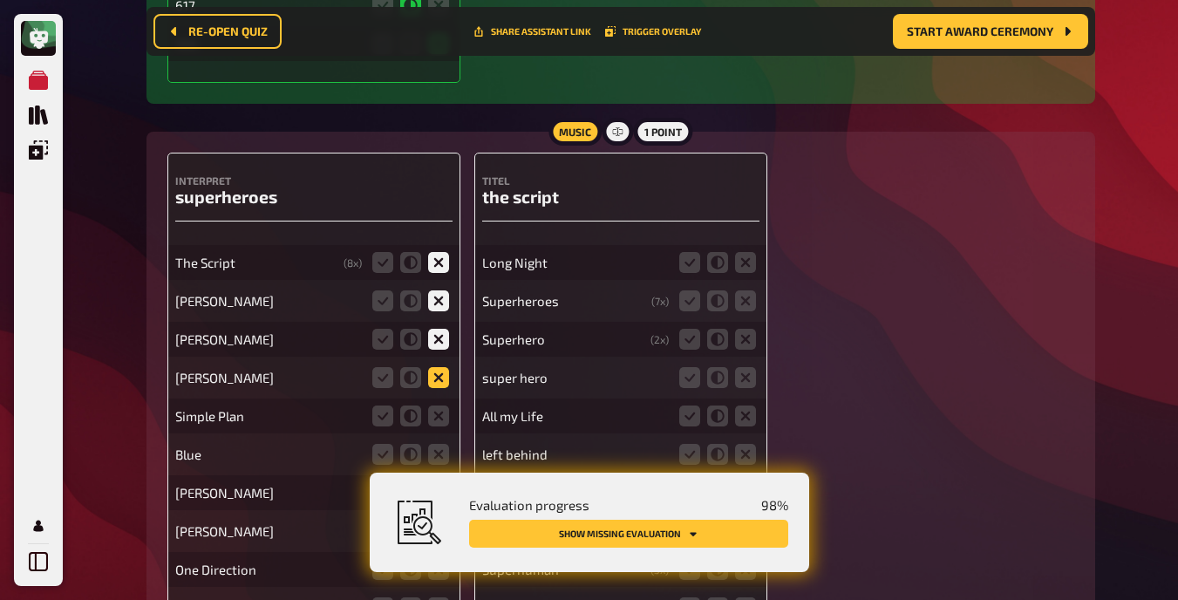
click at [439, 388] on icon at bounding box center [438, 377] width 21 height 21
click at [0, 0] on input "radio" at bounding box center [0, 0] width 0 height 0
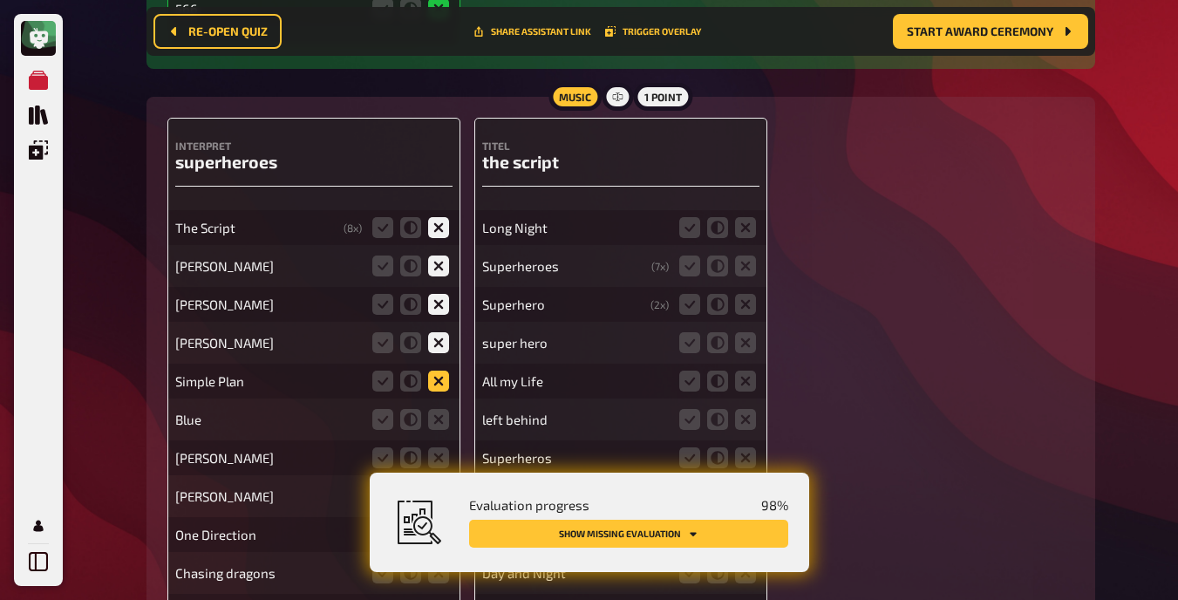
click at [439, 391] on icon at bounding box center [438, 381] width 21 height 21
click at [0, 0] on input "radio" at bounding box center [0, 0] width 0 height 0
click at [439, 430] on icon at bounding box center [438, 419] width 21 height 21
click at [0, 0] on input "radio" at bounding box center [0, 0] width 0 height 0
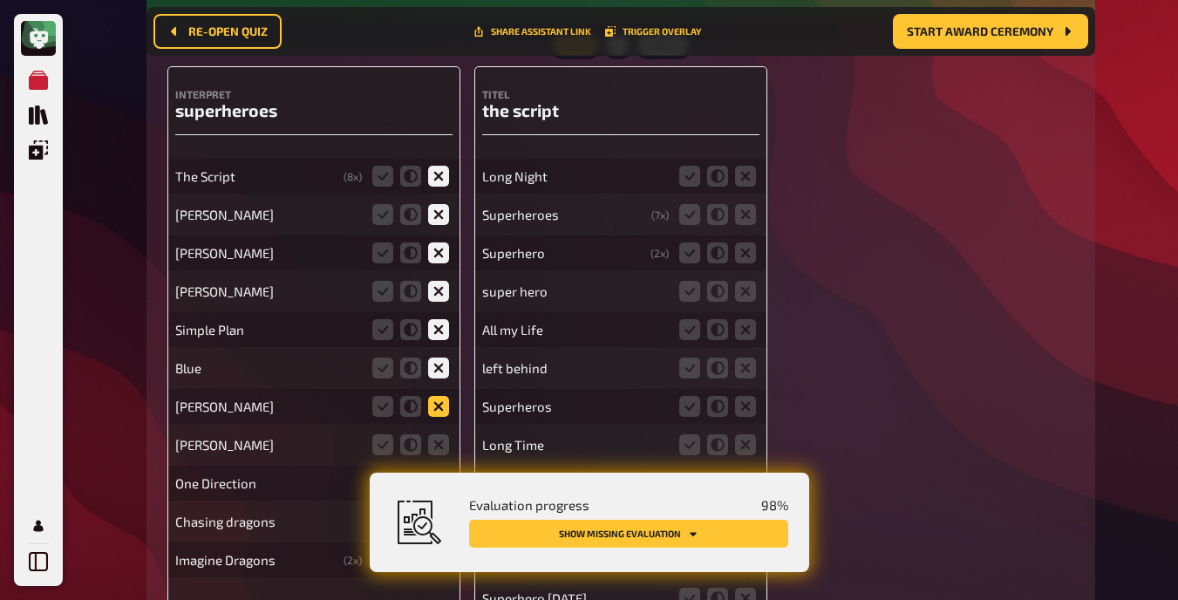
click at [439, 417] on icon at bounding box center [438, 406] width 21 height 21
click at [0, 0] on input "radio" at bounding box center [0, 0] width 0 height 0
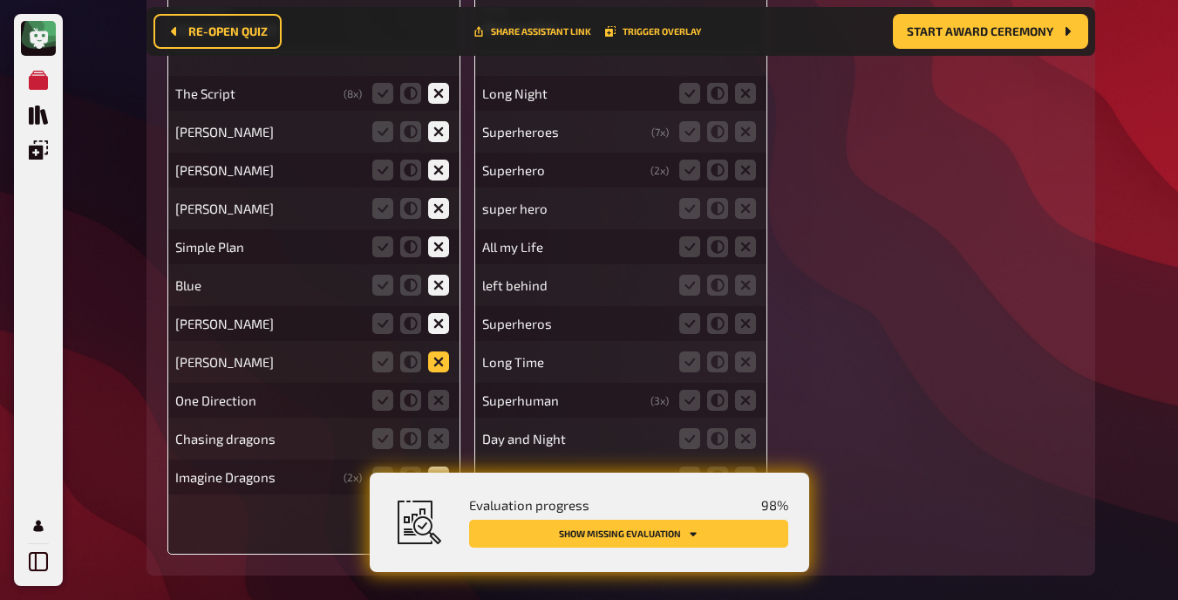
click at [439, 364] on icon at bounding box center [438, 361] width 21 height 21
click at [0, 0] on input "radio" at bounding box center [0, 0] width 0 height 0
click at [439, 407] on icon at bounding box center [438, 400] width 21 height 21
click at [0, 0] on input "radio" at bounding box center [0, 0] width 0 height 0
click at [439, 449] on icon at bounding box center [438, 438] width 21 height 21
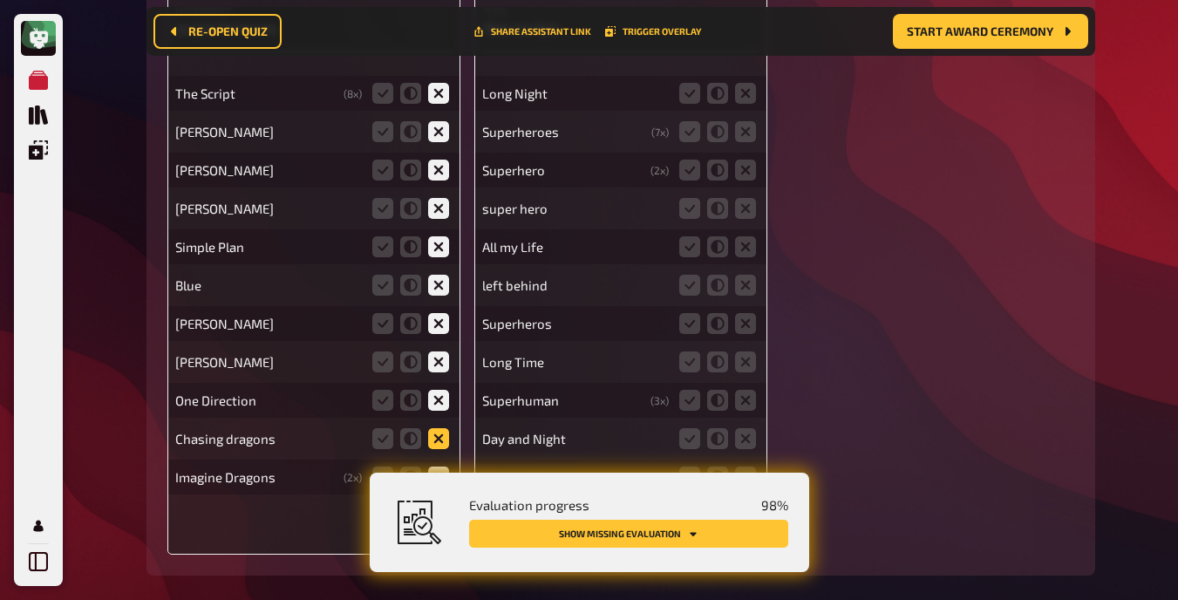
click at [0, 0] on input "radio" at bounding box center [0, 0] width 0 height 0
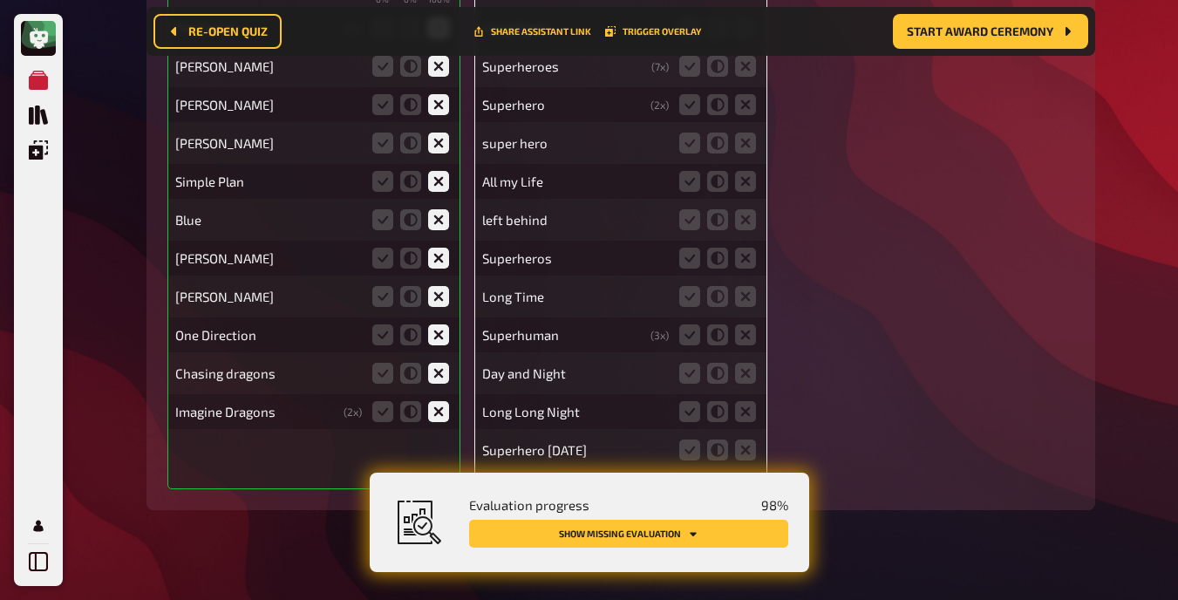
scroll to position [25314, 0]
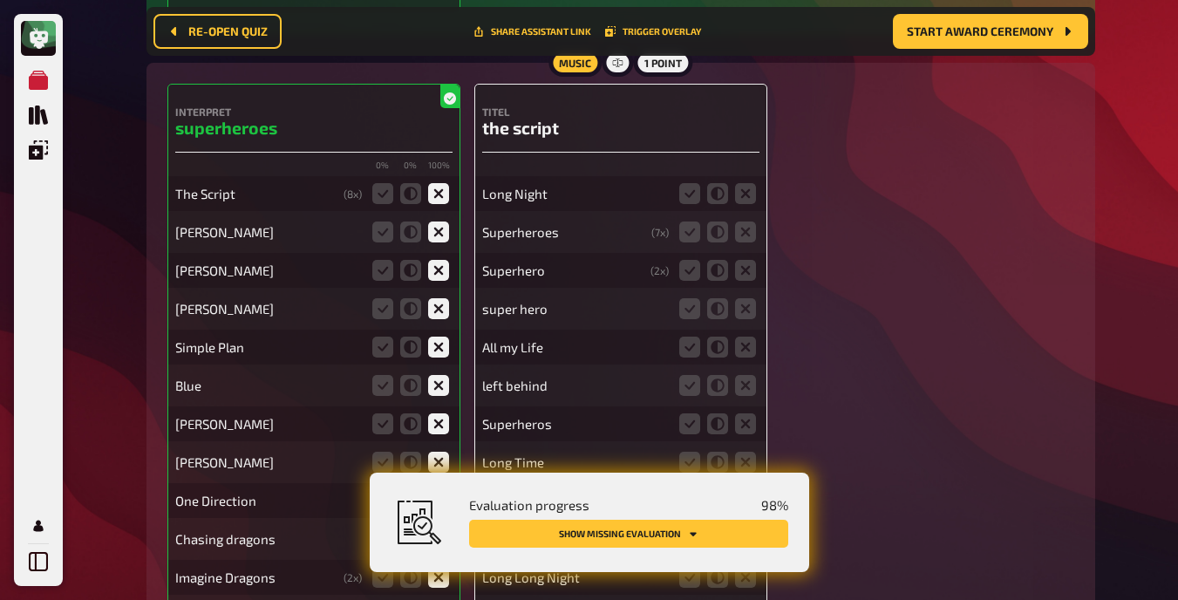
click at [744, 192] on fieldset at bounding box center [718, 194] width 84 height 28
click at [748, 242] on icon at bounding box center [745, 231] width 21 height 21
click at [0, 0] on input "radio" at bounding box center [0, 0] width 0 height 0
click at [747, 202] on icon at bounding box center [745, 193] width 21 height 21
click at [0, 0] on input "radio" at bounding box center [0, 0] width 0 height 0
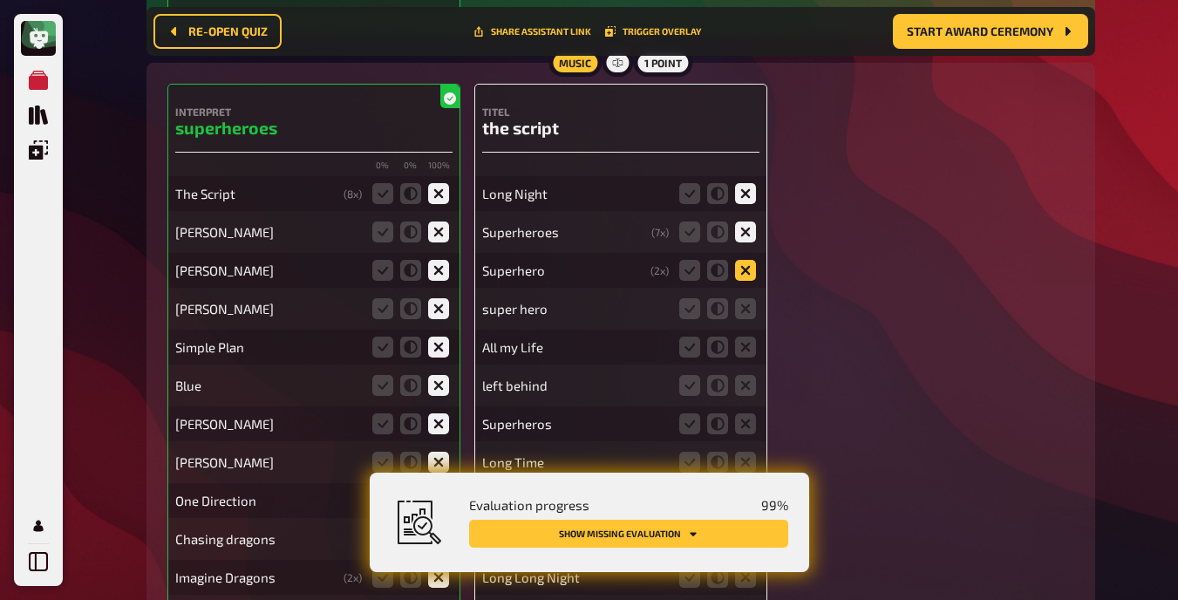
click at [746, 281] on icon at bounding box center [745, 270] width 21 height 21
click at [0, 0] on input "radio" at bounding box center [0, 0] width 0 height 0
click at [746, 319] on icon at bounding box center [745, 308] width 21 height 21
click at [0, 0] on input "radio" at bounding box center [0, 0] width 0 height 0
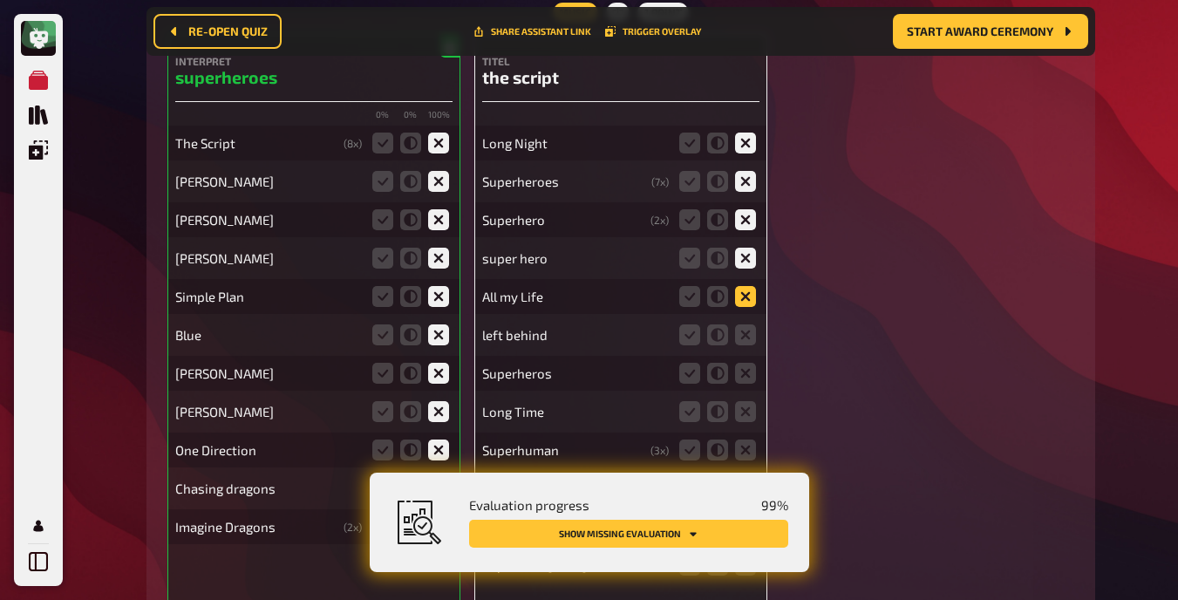
click at [745, 305] on icon at bounding box center [745, 296] width 21 height 21
click at [0, 0] on input "radio" at bounding box center [0, 0] width 0 height 0
click at [749, 345] on icon at bounding box center [745, 334] width 21 height 21
click at [0, 0] on input "radio" at bounding box center [0, 0] width 0 height 0
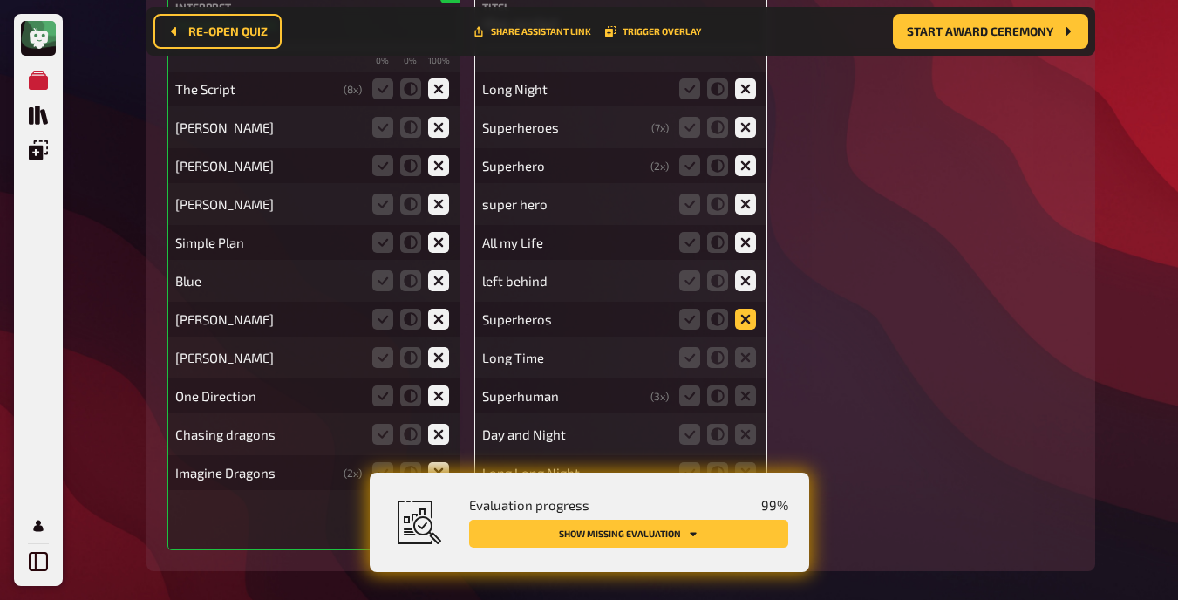
click at [748, 326] on icon at bounding box center [745, 319] width 21 height 21
click at [0, 0] on input "radio" at bounding box center [0, 0] width 0 height 0
click at [748, 367] on icon at bounding box center [745, 357] width 21 height 21
click at [0, 0] on input "radio" at bounding box center [0, 0] width 0 height 0
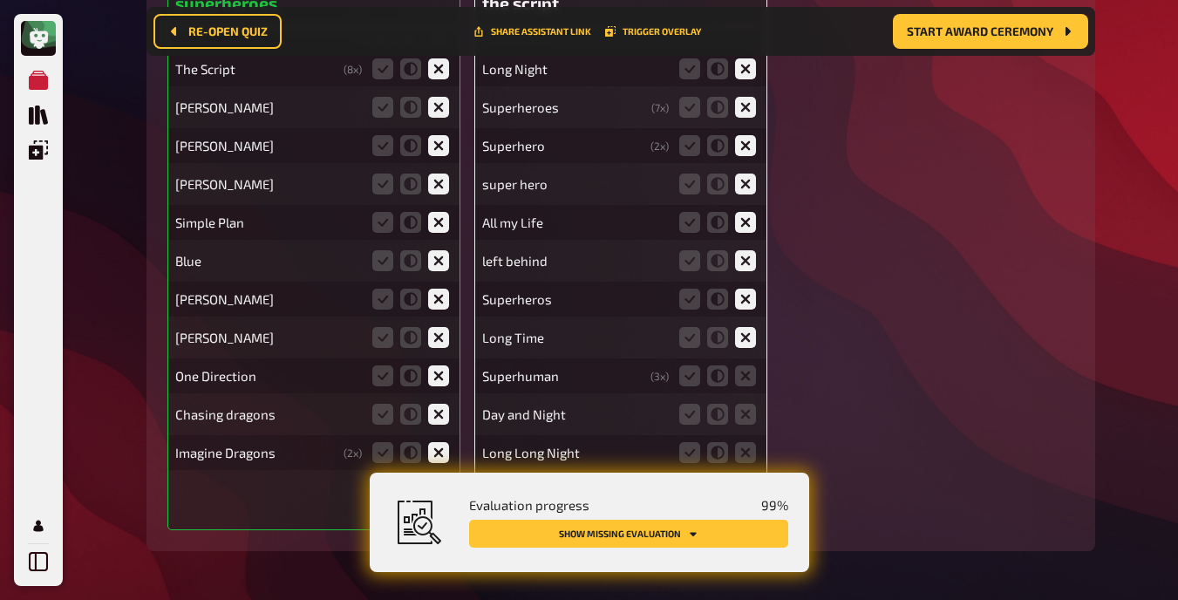
scroll to position [25458, 0]
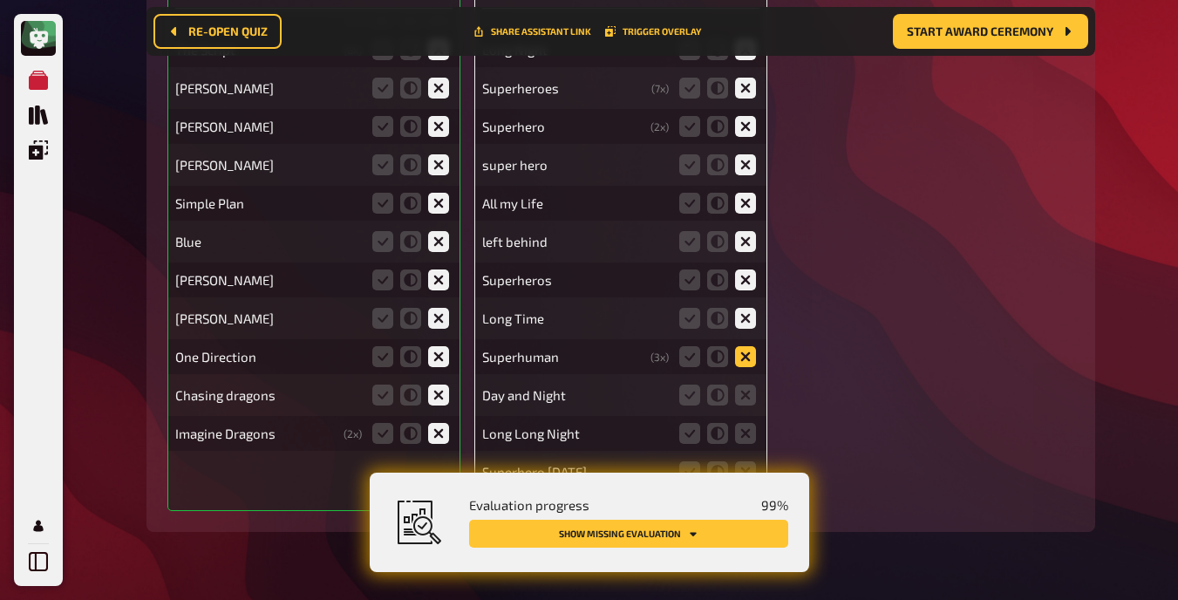
click at [748, 367] on icon at bounding box center [745, 356] width 21 height 21
click at [0, 0] on input "radio" at bounding box center [0, 0] width 0 height 0
click at [748, 400] on icon at bounding box center [745, 394] width 21 height 21
click at [0, 0] on input "radio" at bounding box center [0, 0] width 0 height 0
click at [748, 444] on icon at bounding box center [745, 433] width 21 height 21
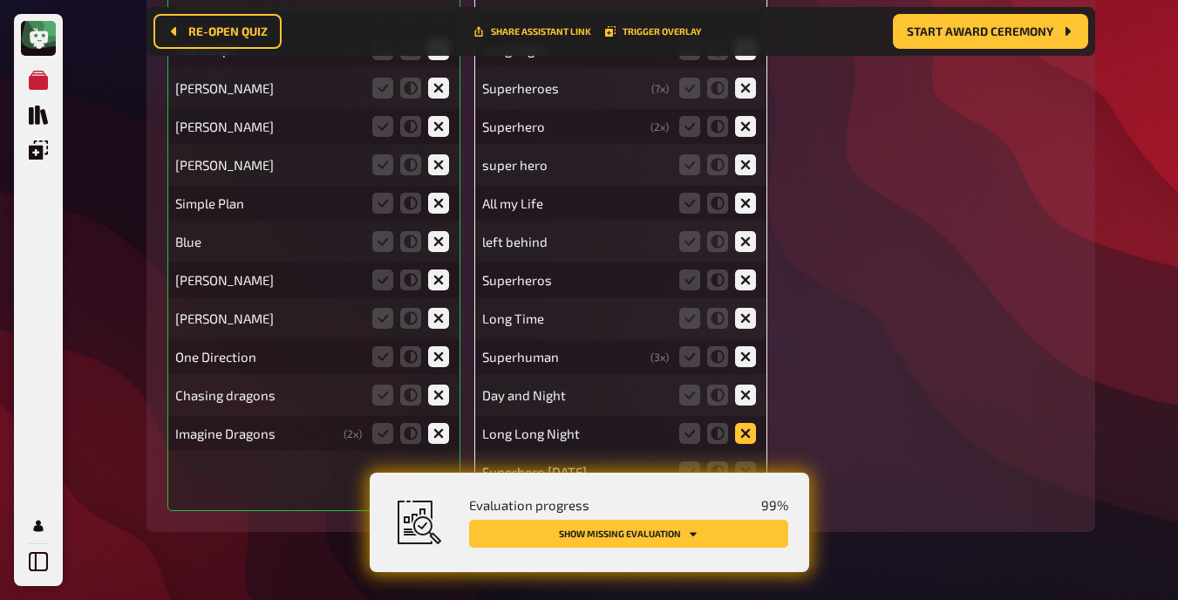
click at [0, 0] on input "radio" at bounding box center [0, 0] width 0 height 0
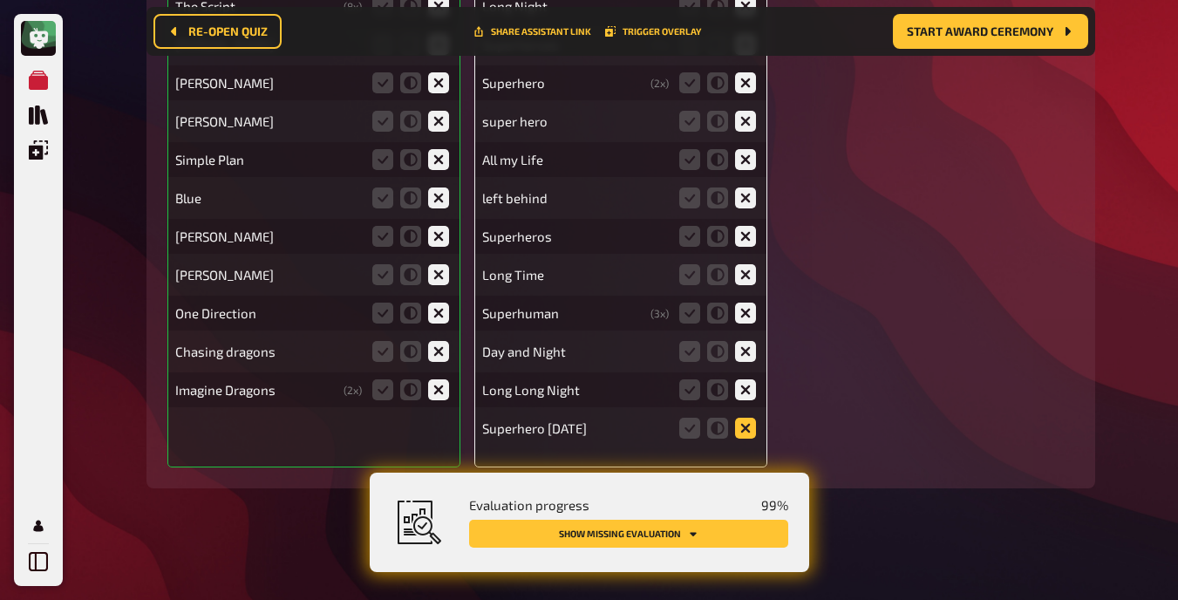
click at [748, 423] on icon at bounding box center [745, 428] width 21 height 21
click at [0, 0] on input "radio" at bounding box center [0, 0] width 0 height 0
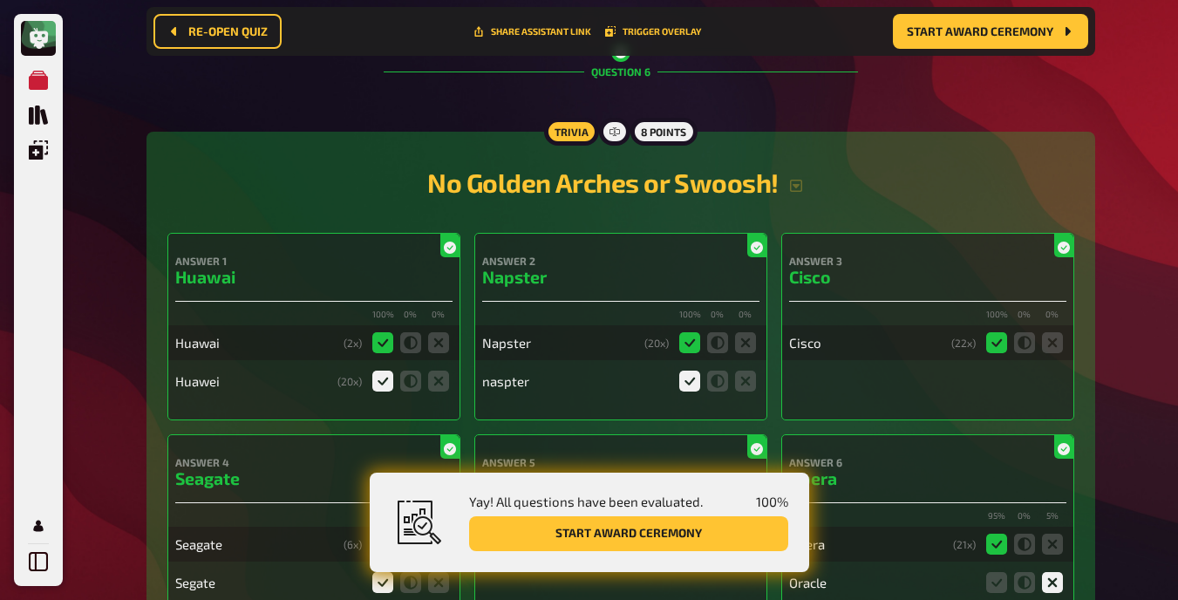
scroll to position [5670, 0]
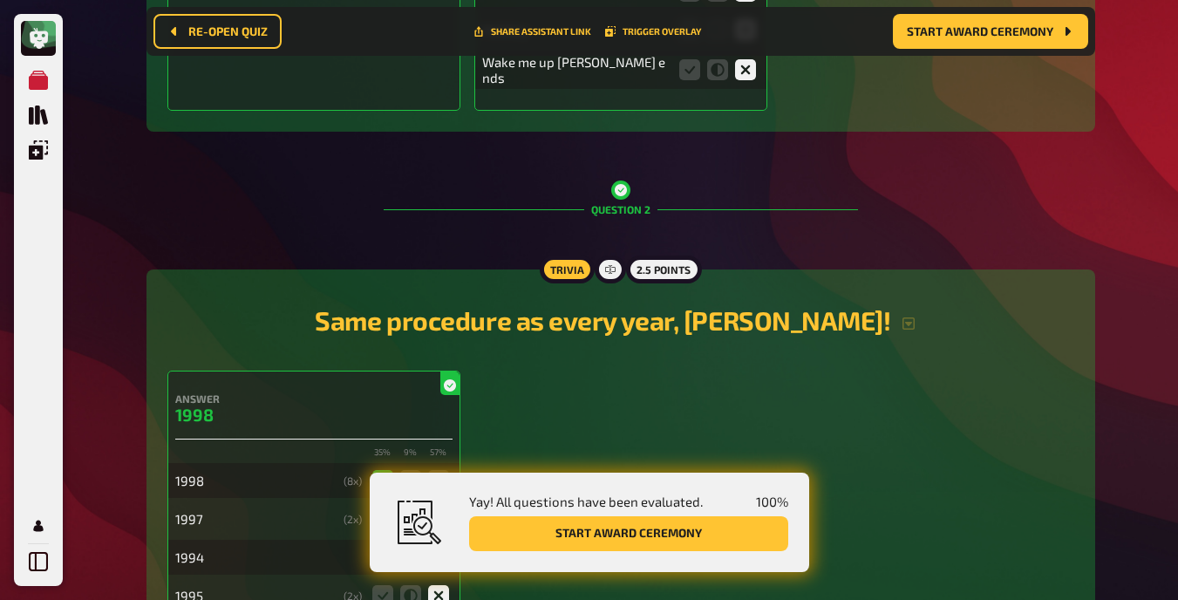
drag, startPoint x: 783, startPoint y: 286, endPoint x: 1092, endPoint y: 159, distance: 334.7
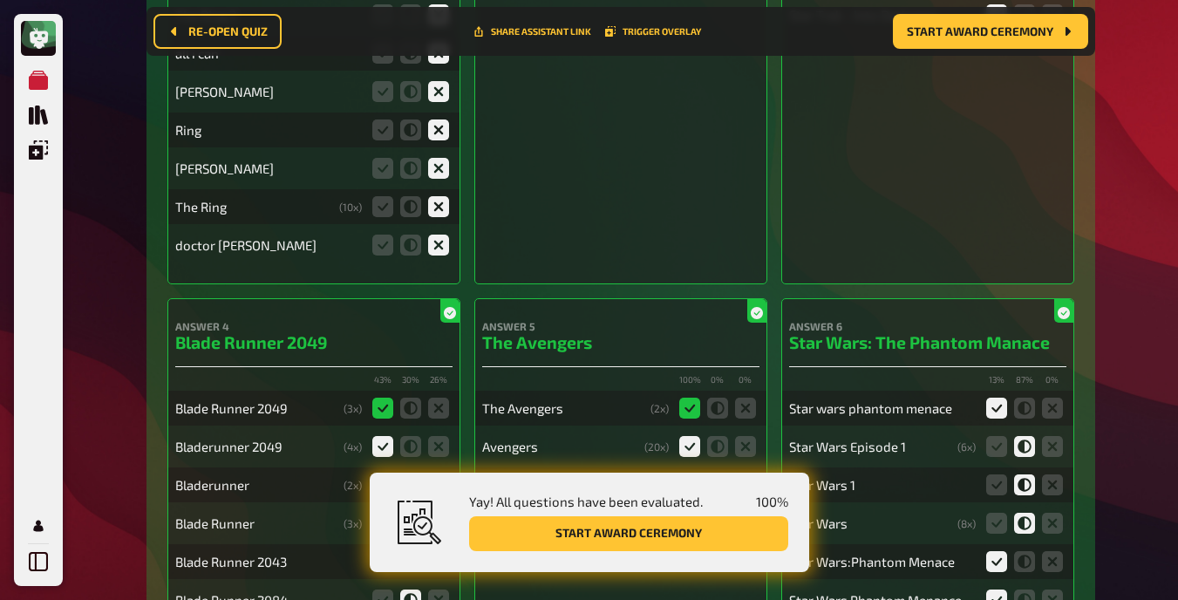
scroll to position [0, 0]
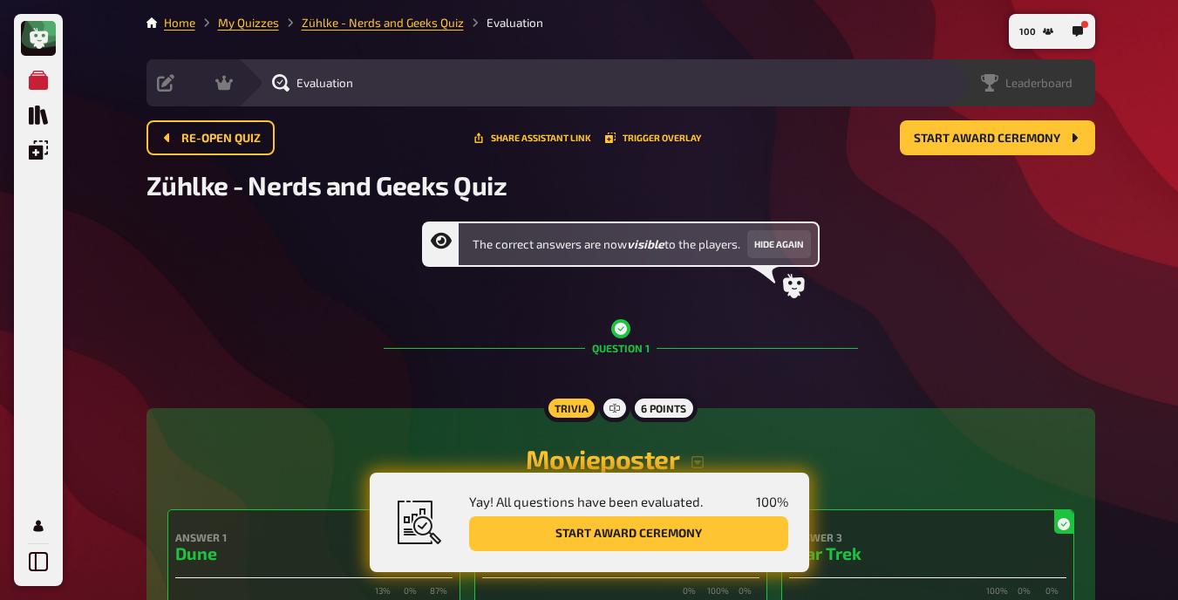
click at [749, 81] on span "Leaderboard" at bounding box center [1038, 83] width 67 height 14
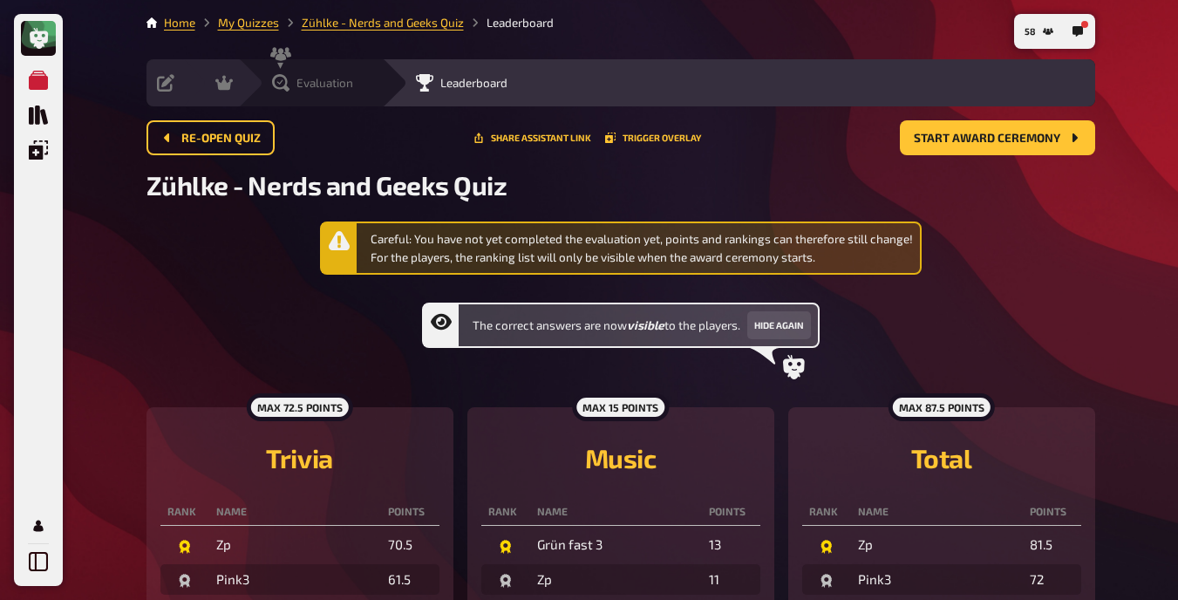
click at [283, 82] on icon at bounding box center [280, 82] width 17 height 17
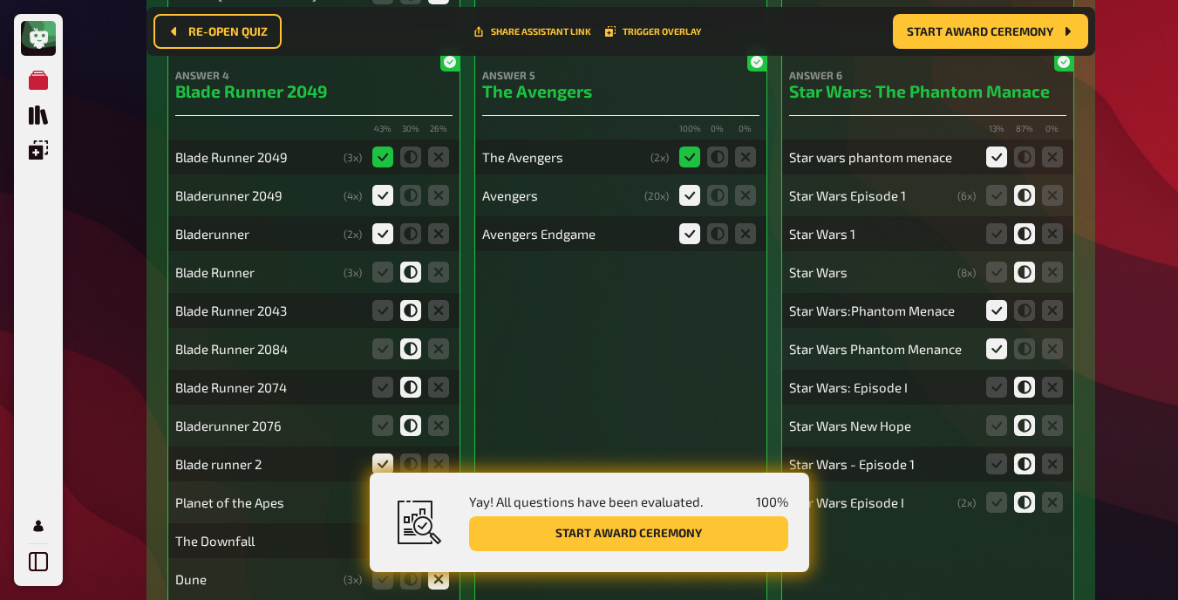
scroll to position [1031, 0]
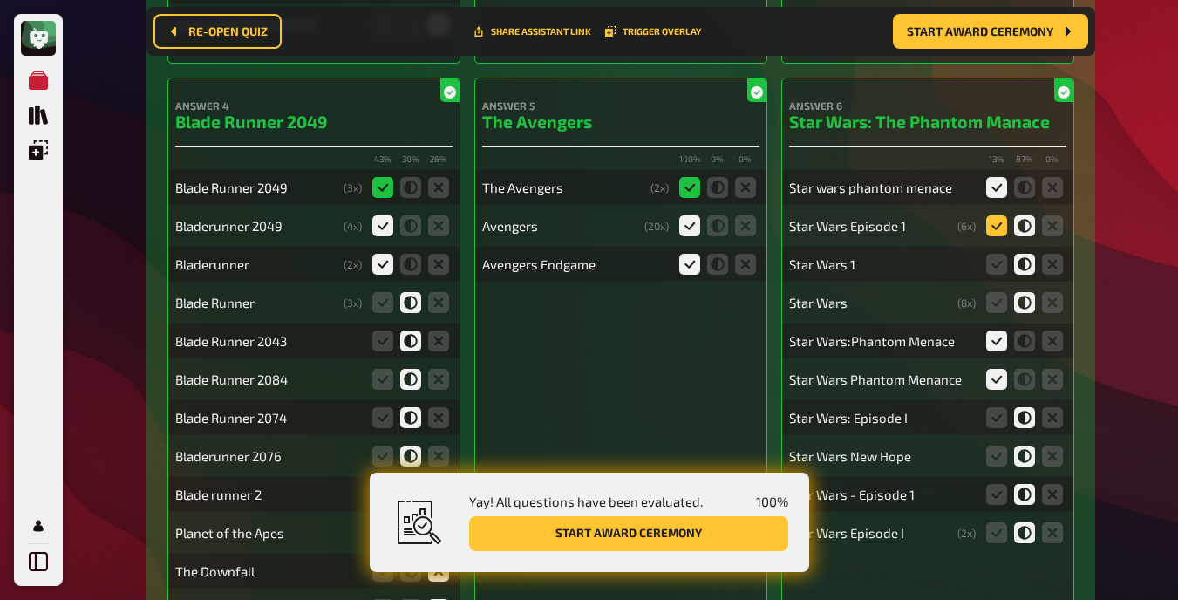
click at [749, 221] on icon at bounding box center [996, 225] width 21 height 21
click at [0, 0] on input "radio" at bounding box center [0, 0] width 0 height 0
click at [749, 224] on icon at bounding box center [996, 225] width 21 height 21
click at [0, 0] on input "radio" at bounding box center [0, 0] width 0 height 0
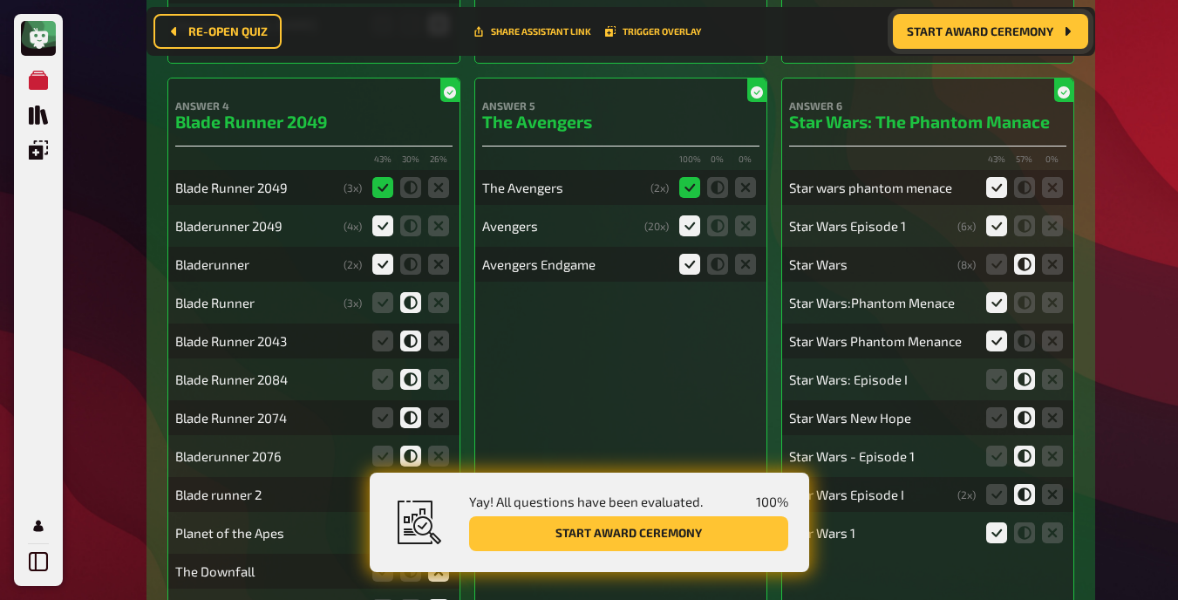
click at [749, 25] on span "Start award ceremony" at bounding box center [980, 31] width 146 height 12
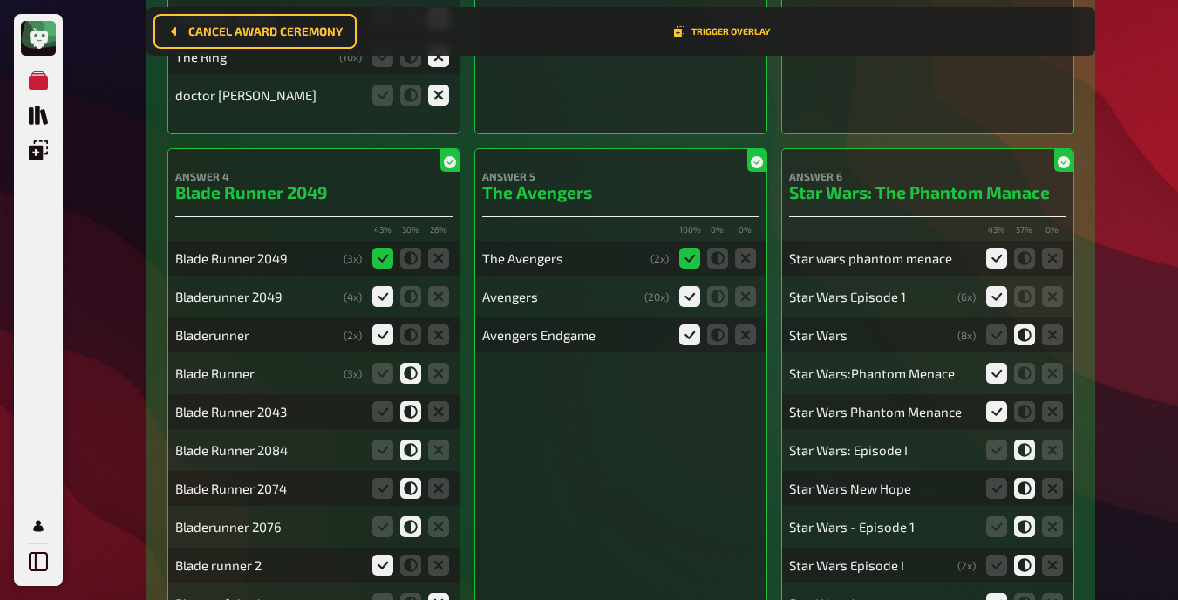
scroll to position [0, 0]
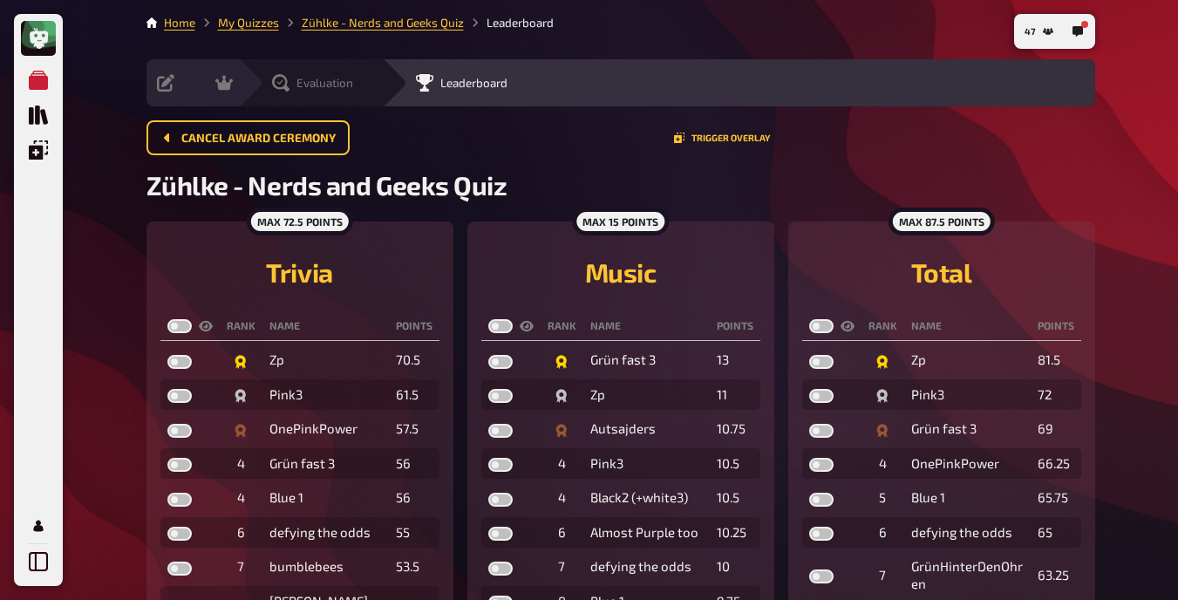
click at [276, 79] on icon at bounding box center [280, 82] width 17 height 17
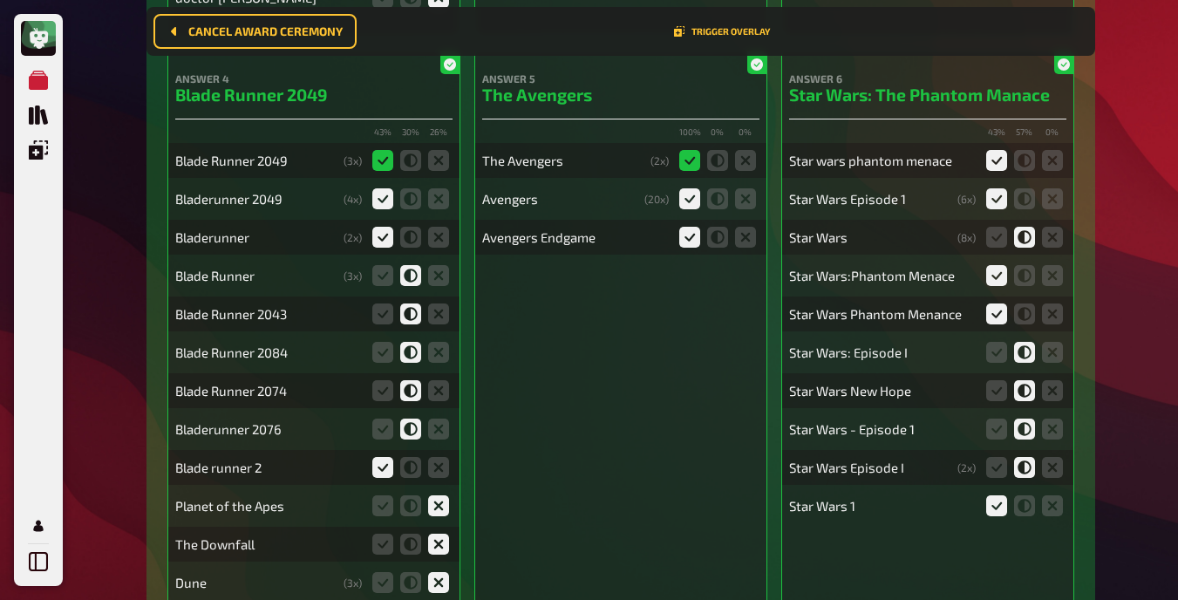
scroll to position [1246, 0]
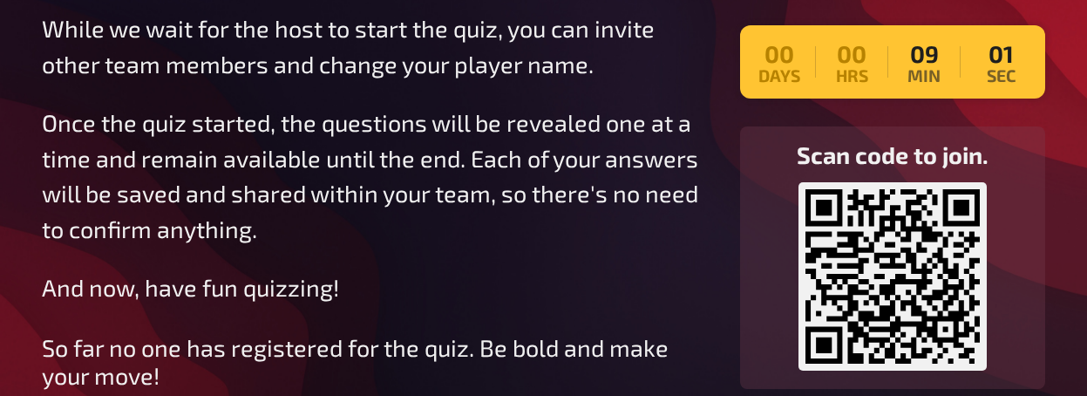
scroll to position [255, 0]
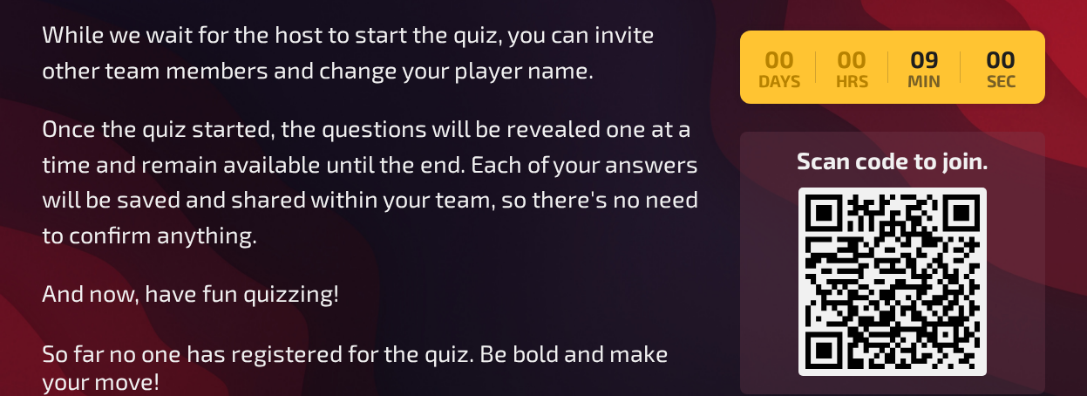
click at [1055, 66] on div "[PERSON_NAME] - Nerds and Geeks Quiz Hello Team-[PERSON_NAME], how nice to have…" at bounding box center [543, 90] width 1087 height 691
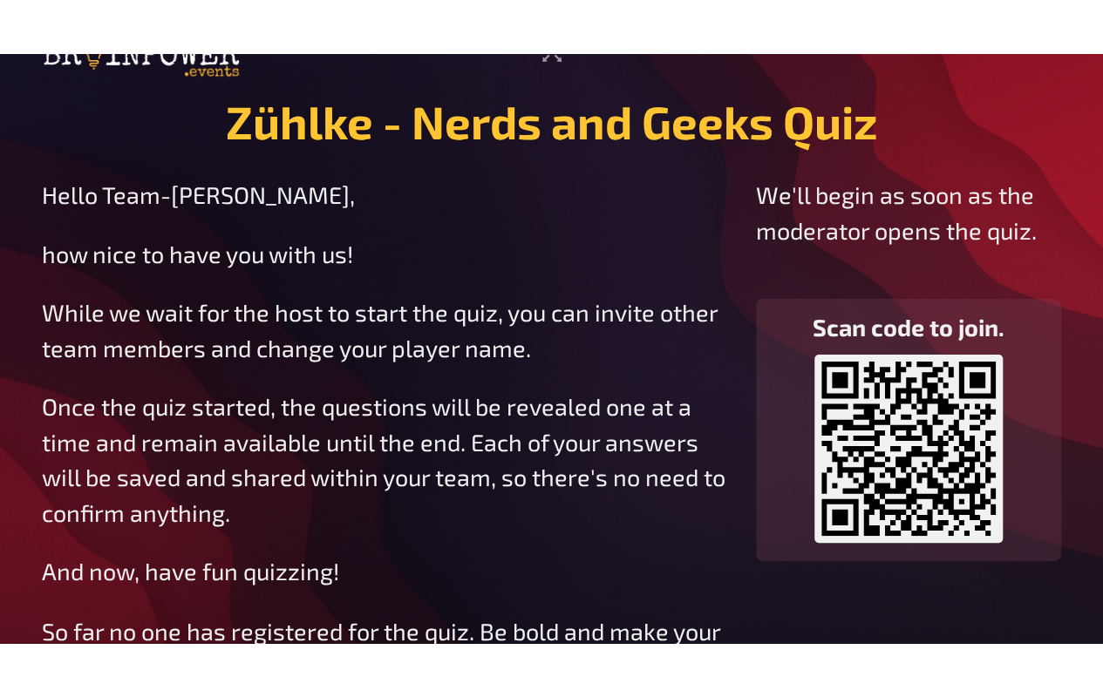
scroll to position [0, 0]
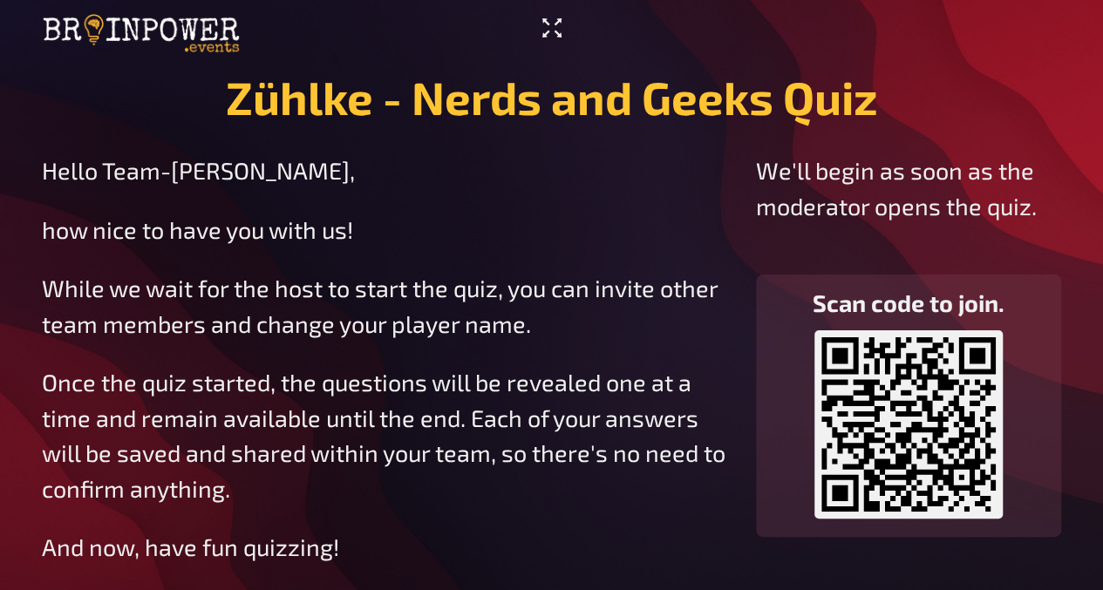
click at [549, 20] on icon "Enter Fullscreen" at bounding box center [552, 28] width 28 height 28
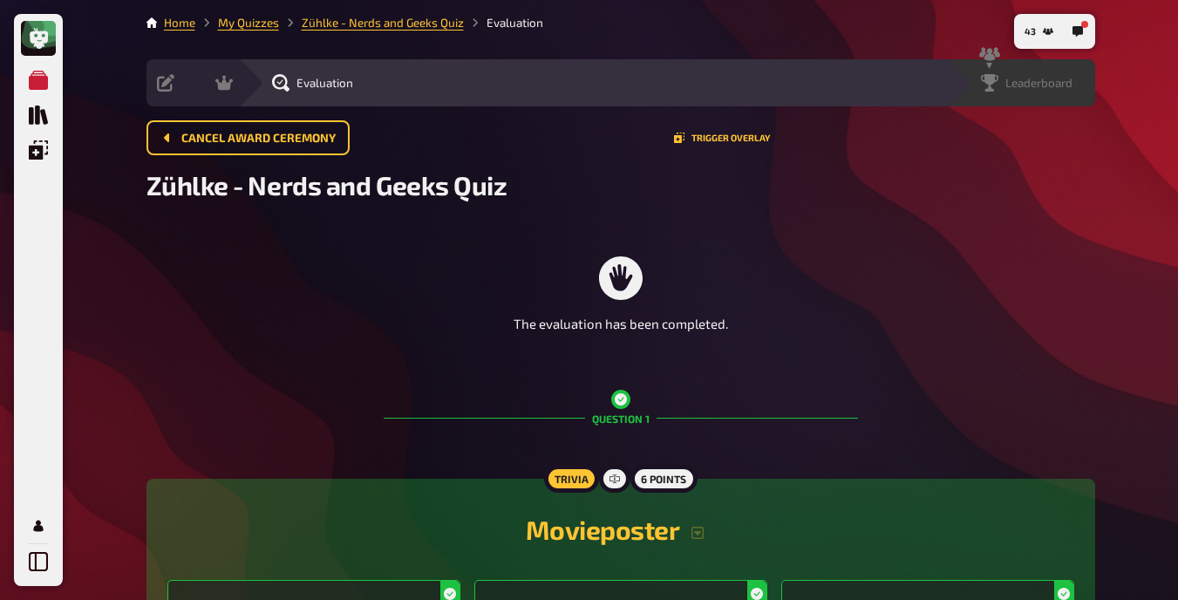
click at [1058, 87] on span "Leaderboard" at bounding box center [1038, 83] width 67 height 14
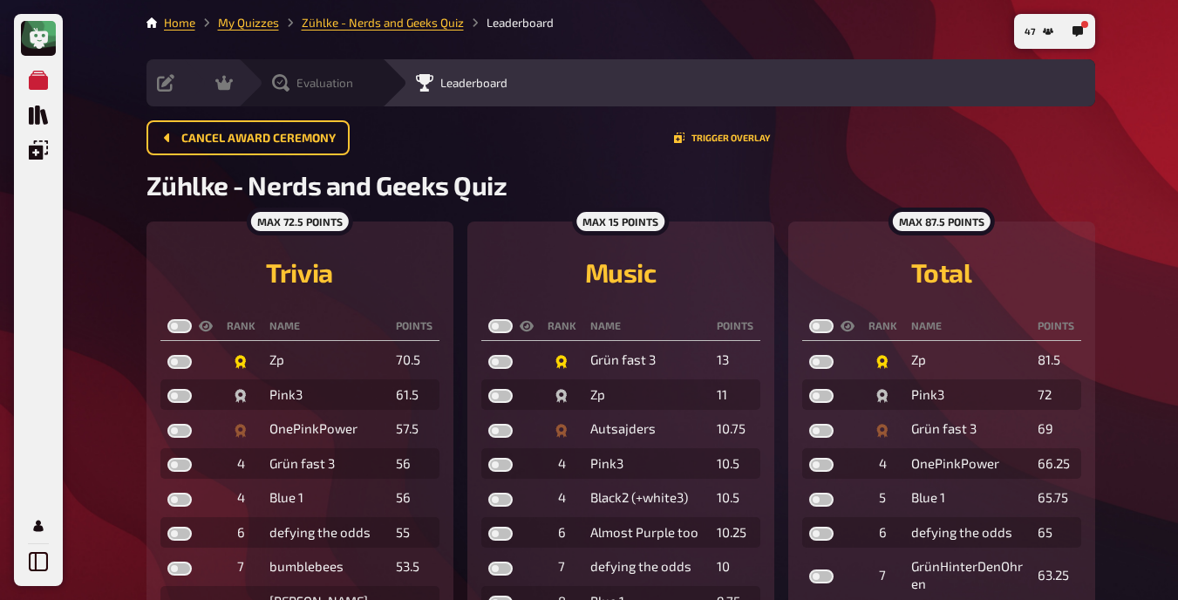
click at [282, 71] on div "Evaluation" at bounding box center [310, 82] width 144 height 47
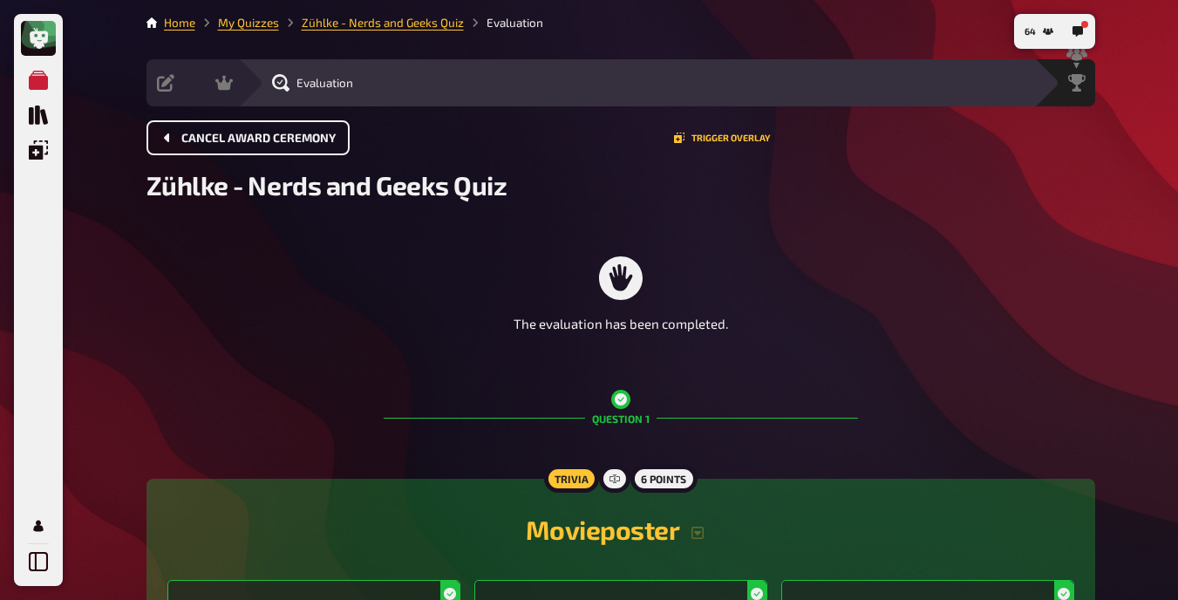
click at [281, 134] on span "Cancel award ceremony" at bounding box center [258, 139] width 154 height 12
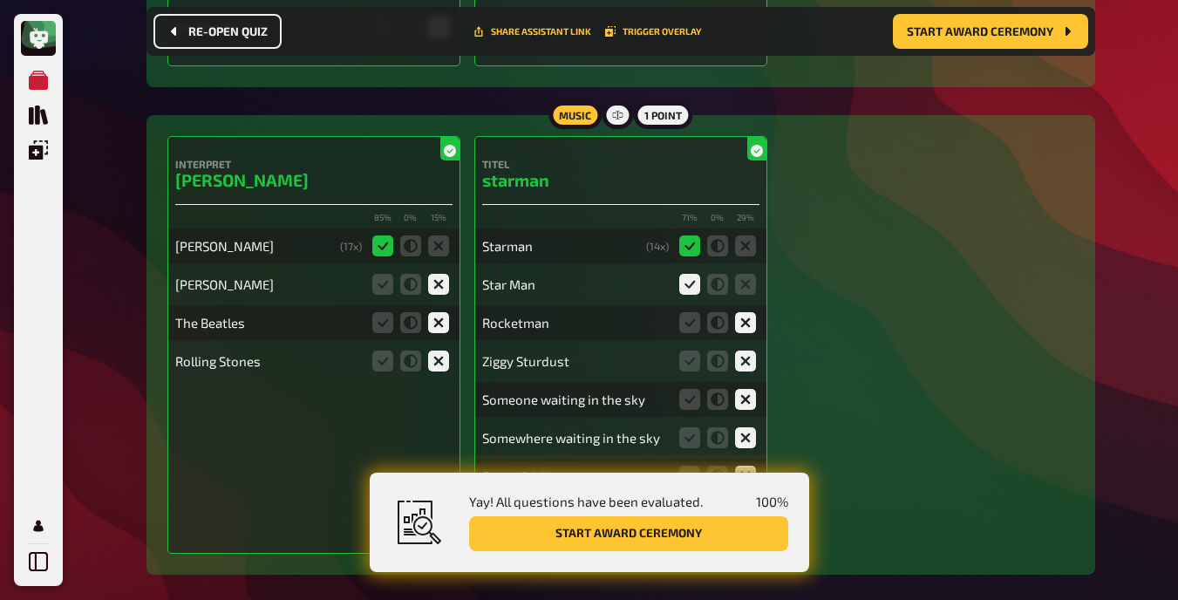
scroll to position [20553, 0]
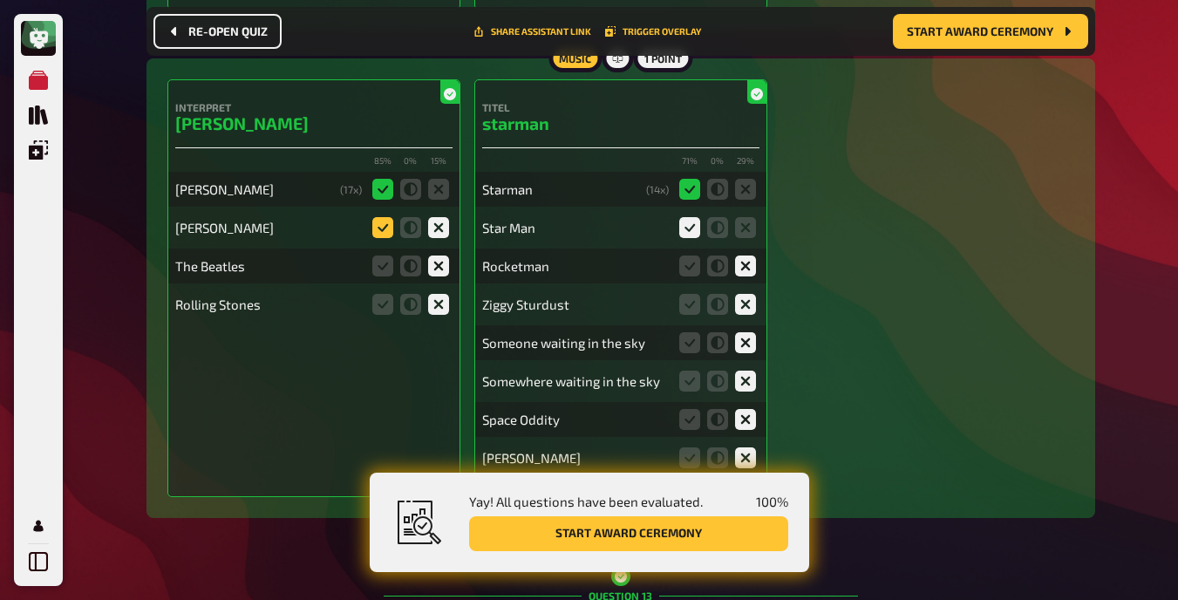
click at [390, 217] on icon at bounding box center [382, 227] width 21 height 21
click at [0, 0] on input "radio" at bounding box center [0, 0] width 0 height 0
drag, startPoint x: 816, startPoint y: 360, endPoint x: 690, endPoint y: 292, distance: 143.6
click at [690, 294] on icon at bounding box center [689, 304] width 21 height 21
click at [0, 0] on input "radio" at bounding box center [0, 0] width 0 height 0
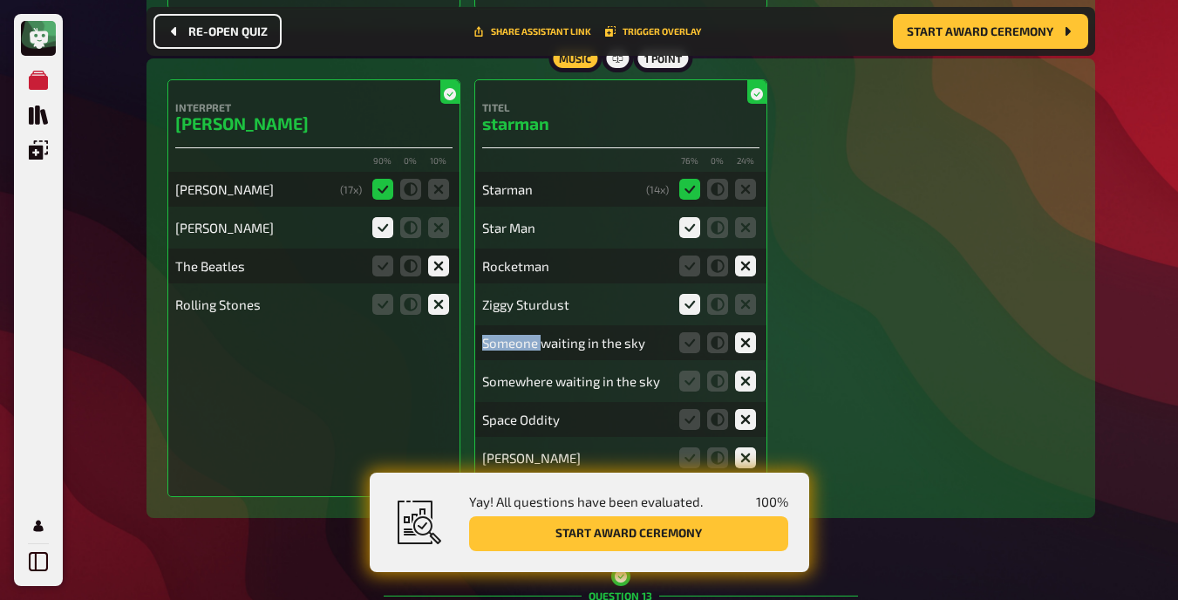
click at [690, 294] on icon at bounding box center [689, 304] width 21 height 21
click at [0, 0] on input "radio" at bounding box center [0, 0] width 0 height 0
drag, startPoint x: 690, startPoint y: 292, endPoint x: 880, endPoint y: 330, distance: 193.7
click at [880, 330] on div "Interpret david bowie 90 % 0 % 10 % David Bowie ( 17 x) Ziggy Stardust The Beat…" at bounding box center [620, 288] width 907 height 418
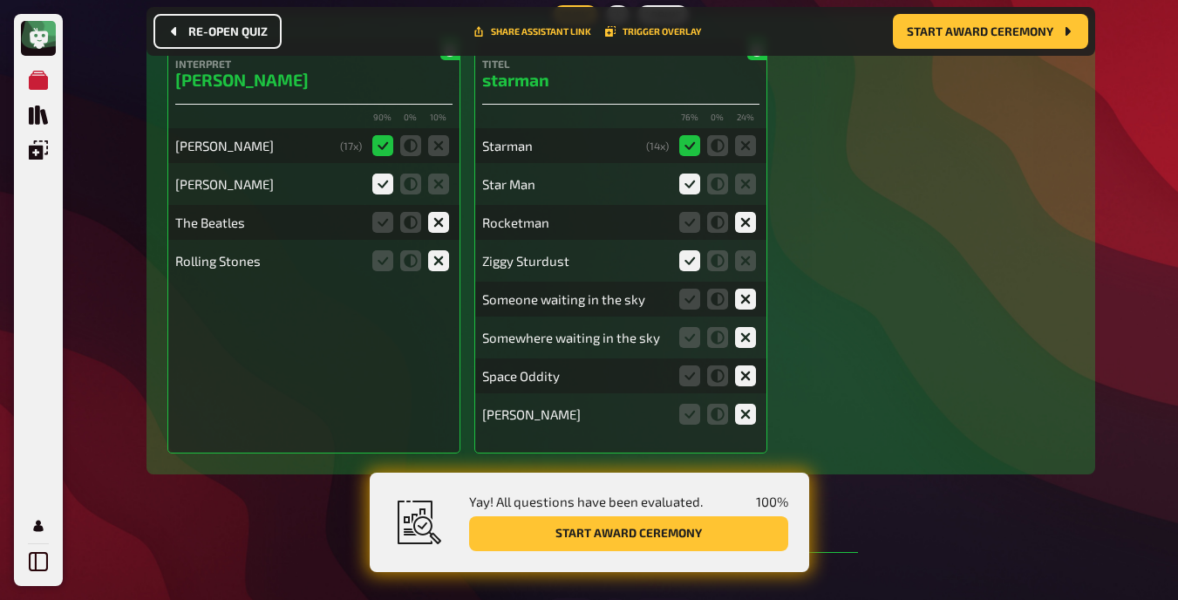
scroll to position [20597, 0]
click at [691, 406] on icon at bounding box center [689, 413] width 21 height 21
click at [0, 0] on input "radio" at bounding box center [0, 0] width 0 height 0
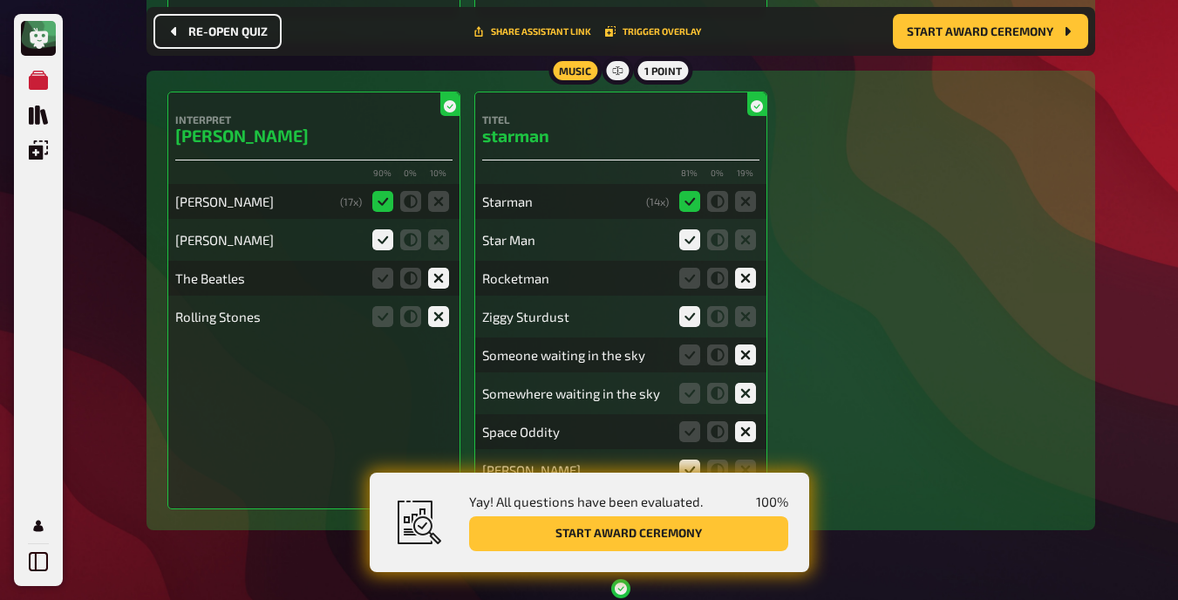
scroll to position [20534, 0]
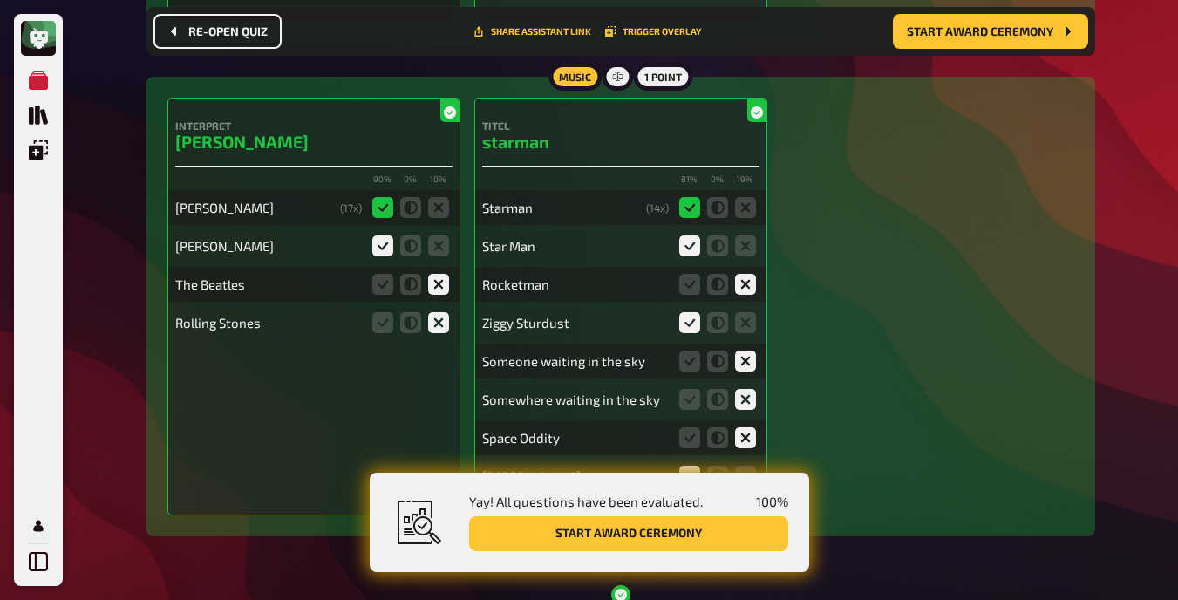
click at [742, 522] on button "Start award ceremony" at bounding box center [628, 533] width 319 height 35
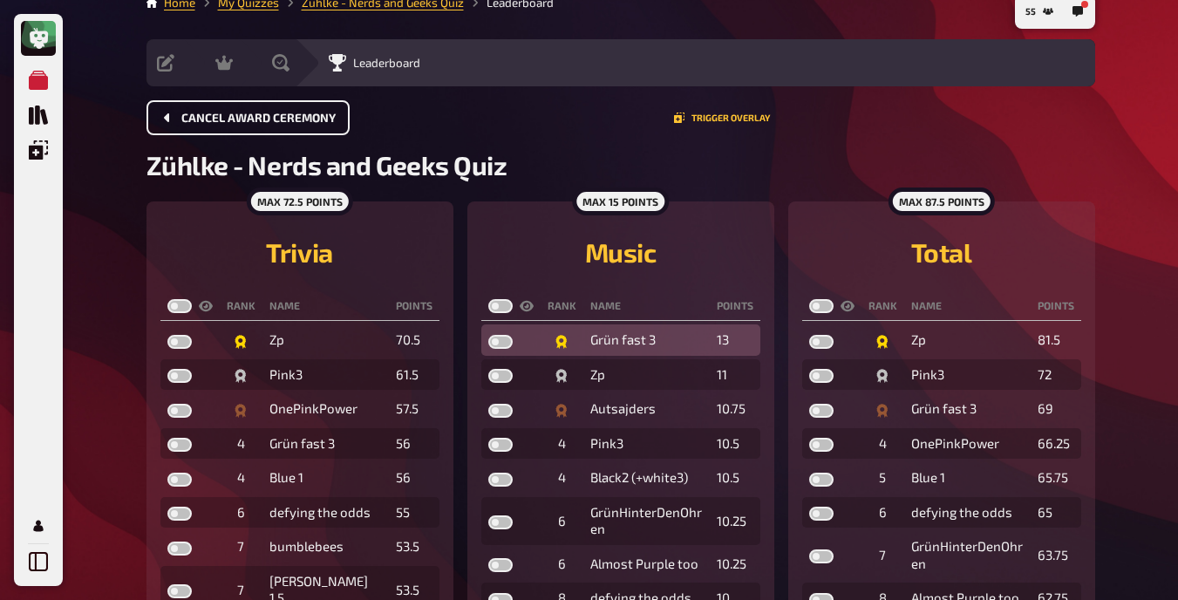
scroll to position [21, 0]
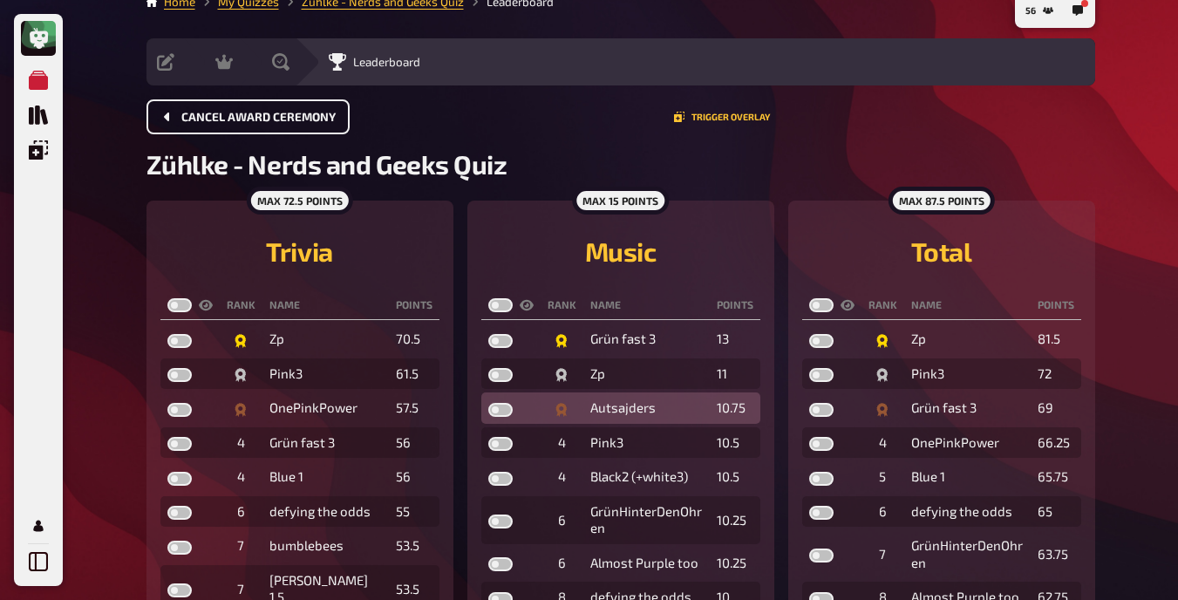
click at [500, 412] on label at bounding box center [500, 410] width 24 height 14
click at [488, 403] on input "checkbox" at bounding box center [487, 402] width 1 height 1
checkbox input "true"
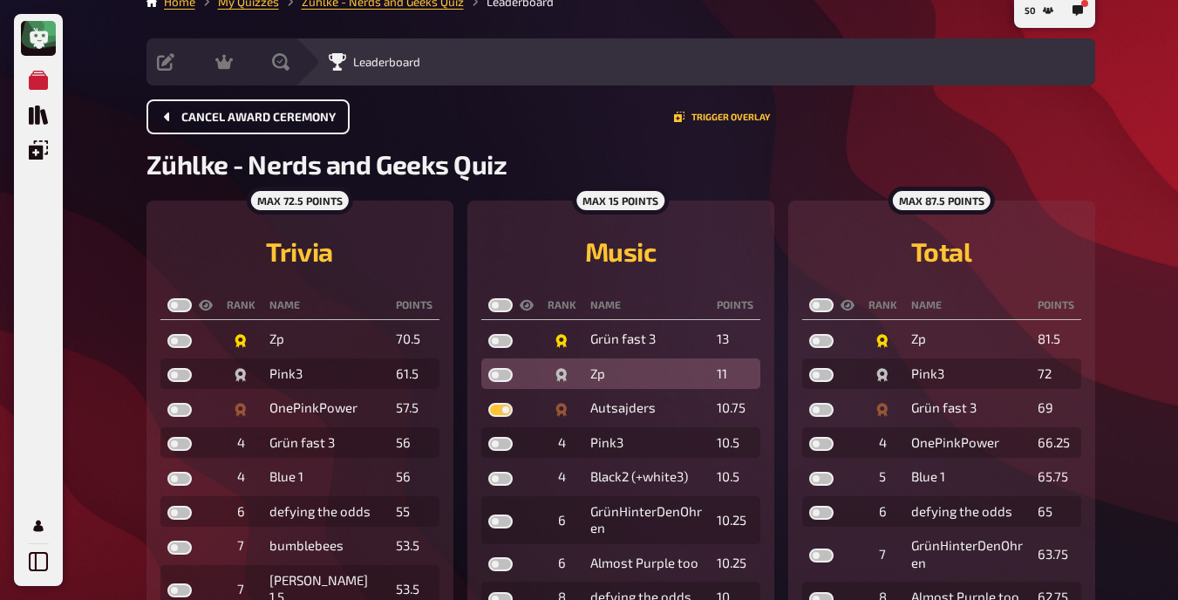
click at [500, 375] on label at bounding box center [500, 375] width 24 height 14
click at [488, 368] on input "checkbox" at bounding box center [487, 367] width 1 height 1
checkbox input "true"
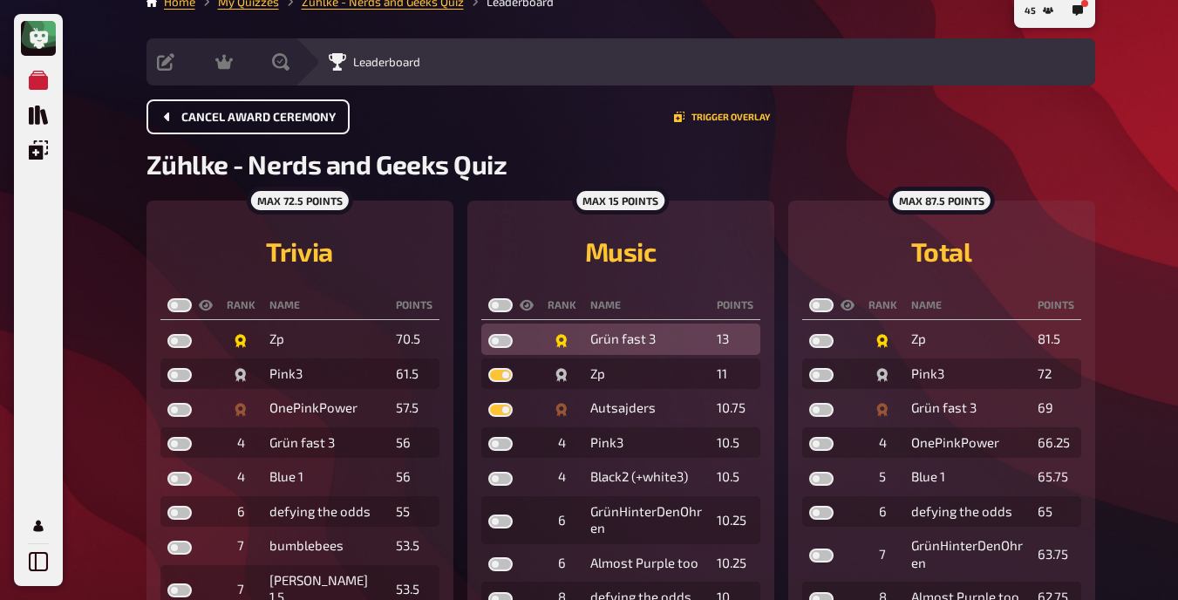
click at [496, 342] on label at bounding box center [500, 341] width 24 height 14
click at [488, 334] on input "checkbox" at bounding box center [487, 333] width 1 height 1
checkbox input "true"
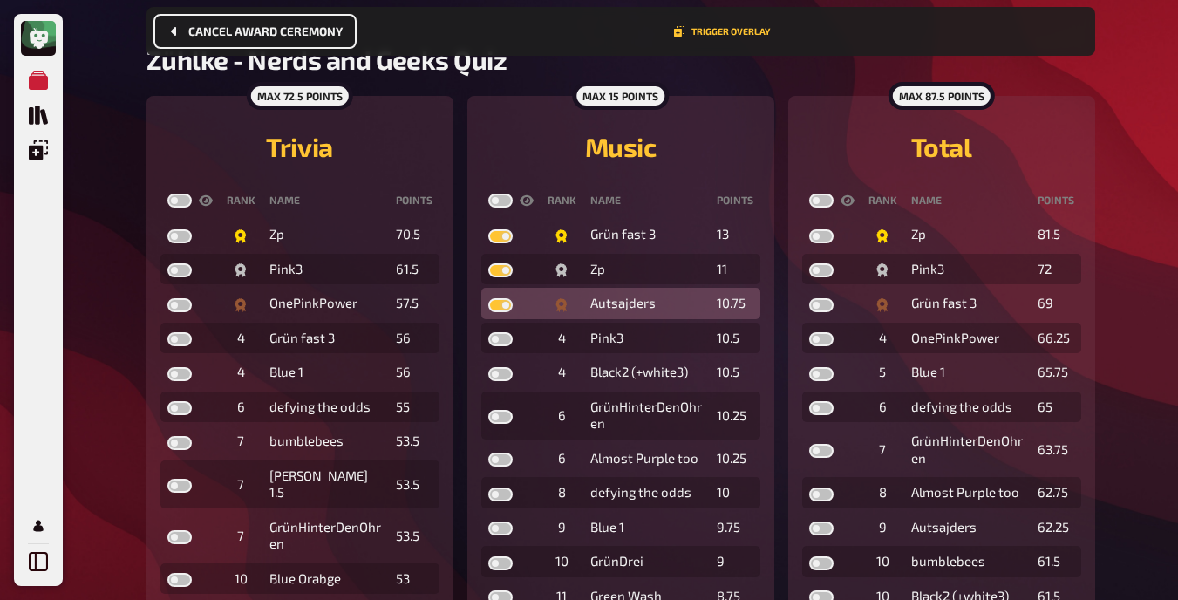
scroll to position [142, 0]
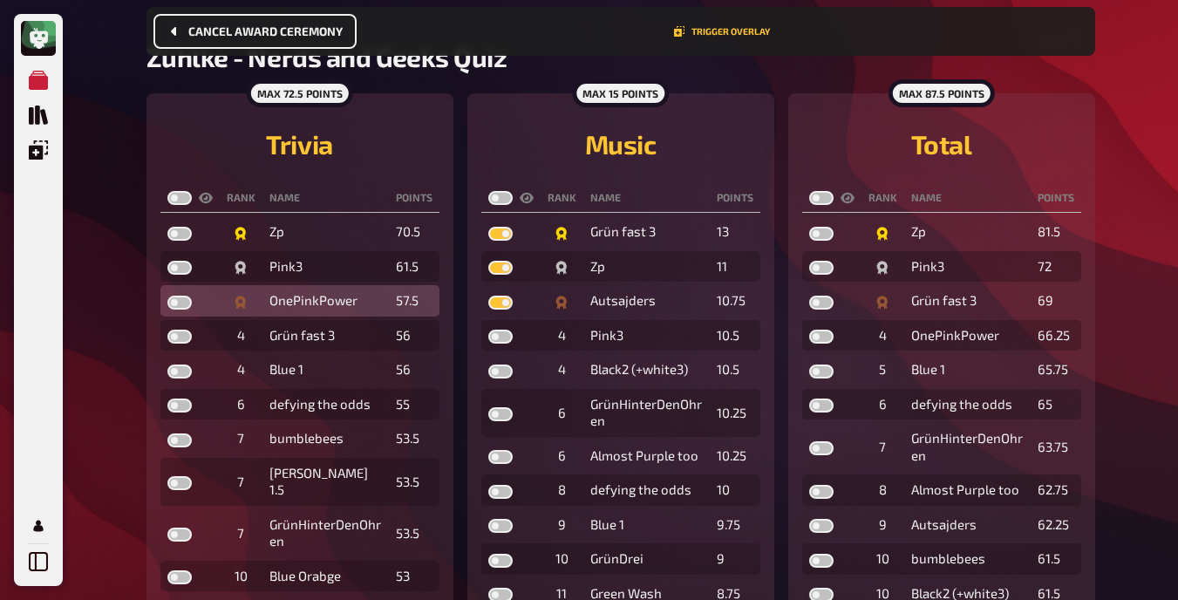
click at [187, 301] on label at bounding box center [179, 303] width 24 height 14
click at [167, 296] on input "checkbox" at bounding box center [167, 295] width 1 height 1
checkbox input "true"
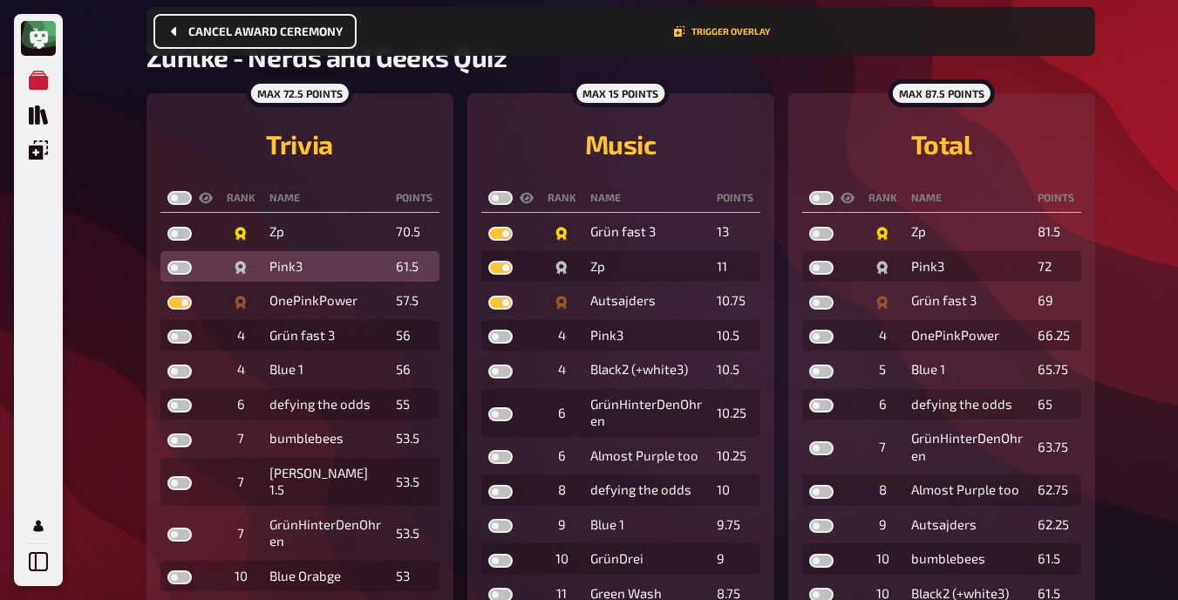
click at [185, 268] on label at bounding box center [179, 268] width 24 height 14
click at [167, 261] on input "checkbox" at bounding box center [167, 260] width 1 height 1
checkbox input "true"
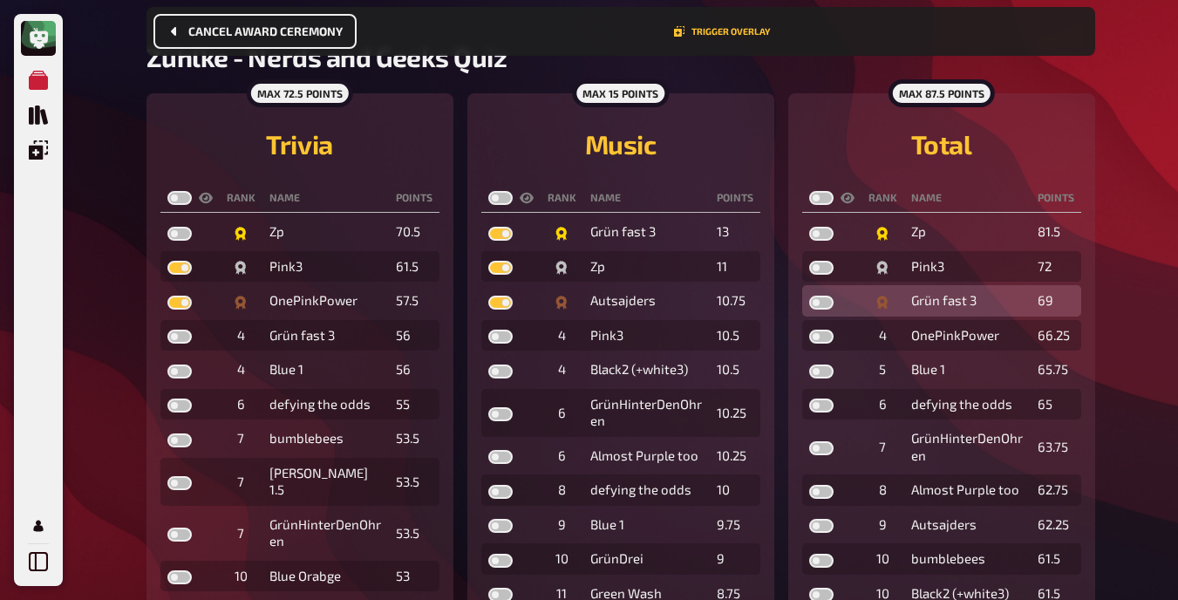
click at [821, 303] on label at bounding box center [821, 303] width 24 height 14
click at [809, 296] on input "checkbox" at bounding box center [808, 295] width 1 height 1
checkbox input "true"
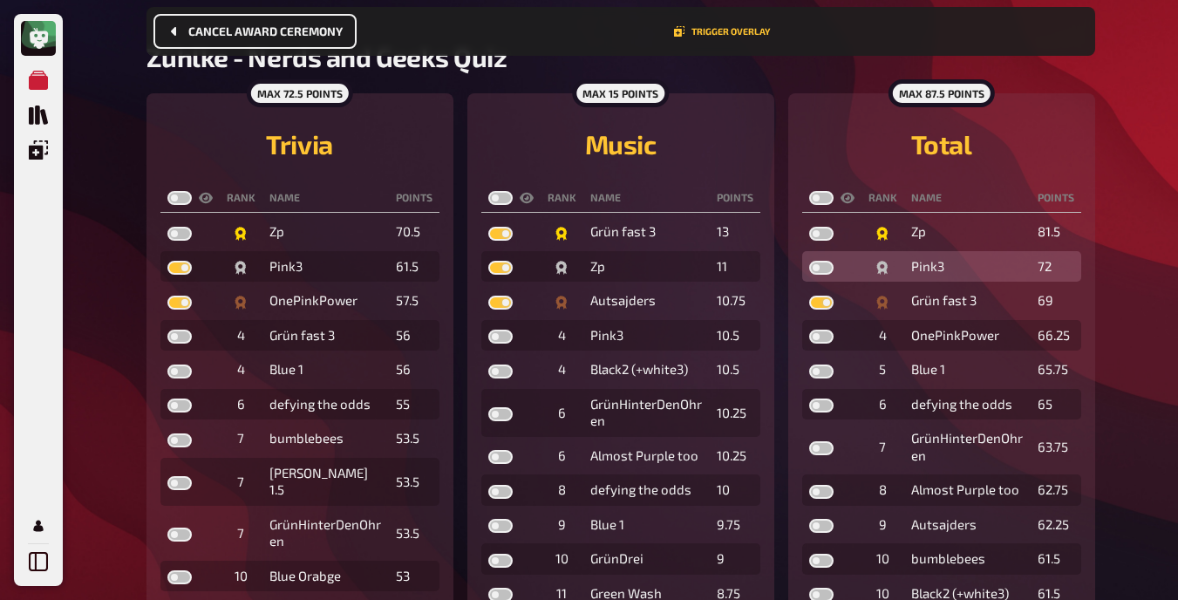
click at [818, 262] on label at bounding box center [821, 268] width 24 height 14
click at [809, 261] on input "checkbox" at bounding box center [808, 260] width 1 height 1
checkbox input "true"
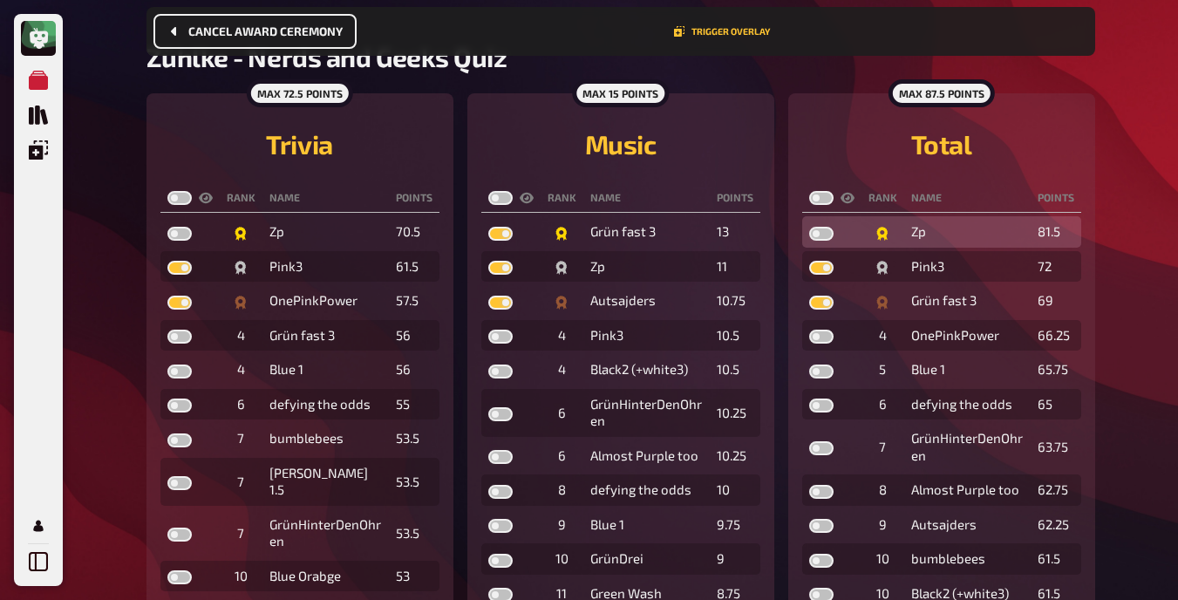
click at [820, 235] on label at bounding box center [821, 234] width 24 height 14
click at [809, 227] on input "checkbox" at bounding box center [808, 226] width 1 height 1
checkbox input "true"
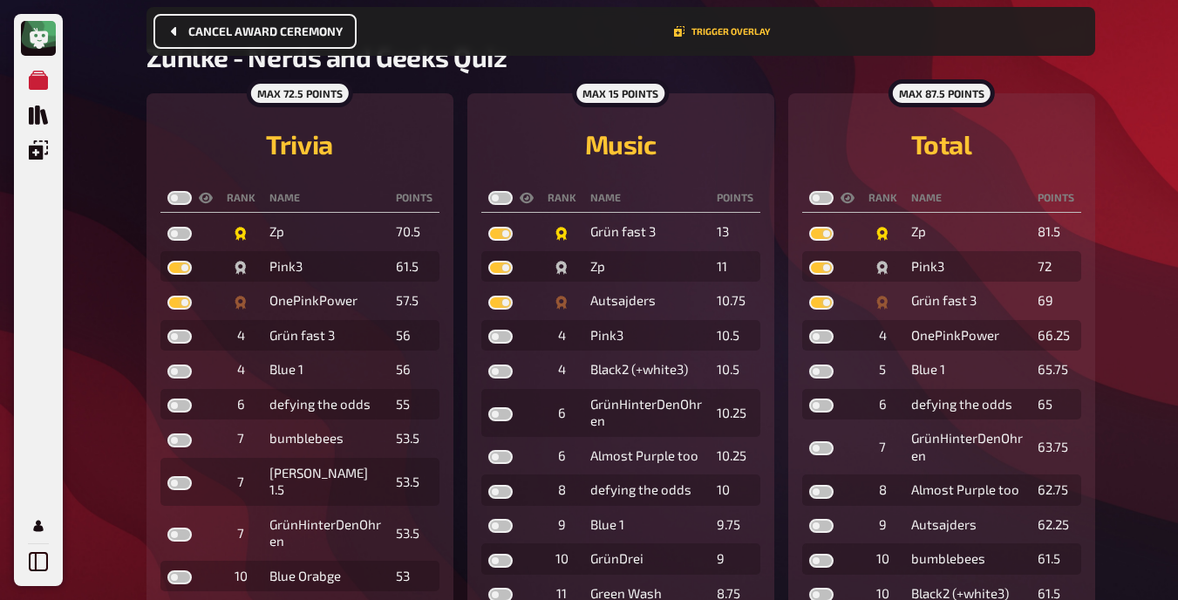
click at [180, 191] on label at bounding box center [179, 198] width 24 height 14
click at [167, 191] on input "checkbox" at bounding box center [167, 190] width 1 height 1
checkbox input "true"
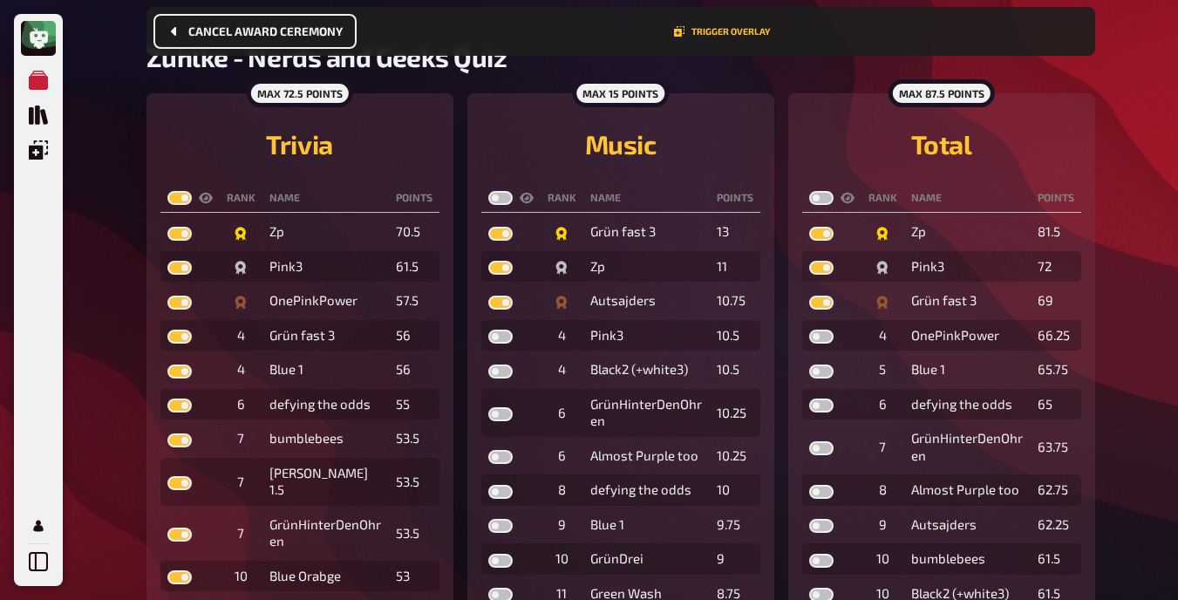
checkbox input "true"
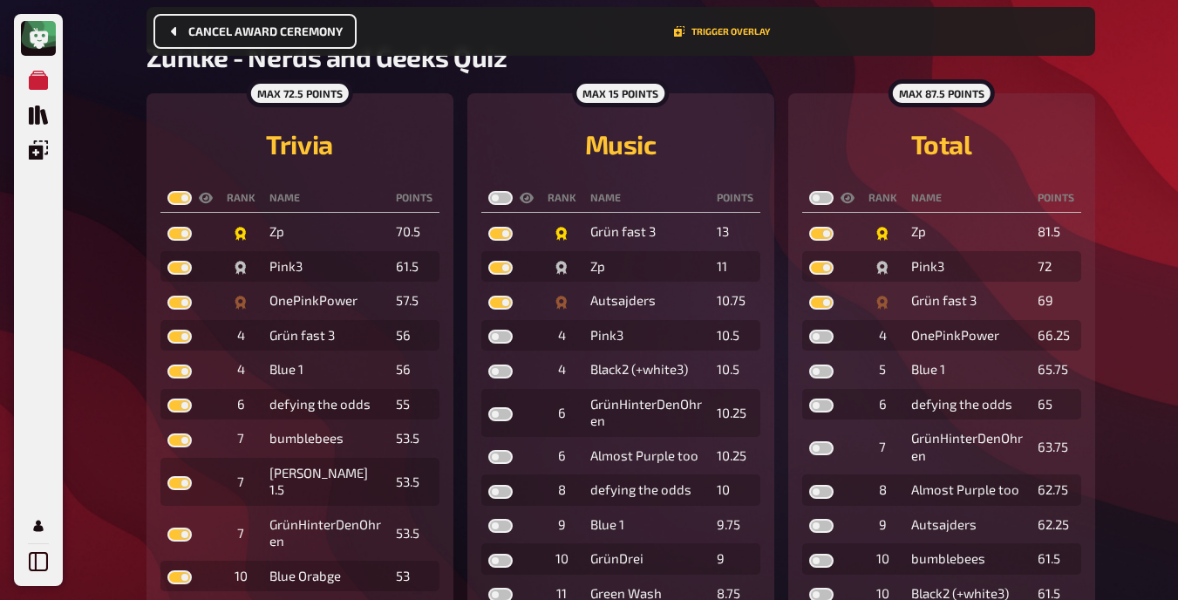
checkbox input "true"
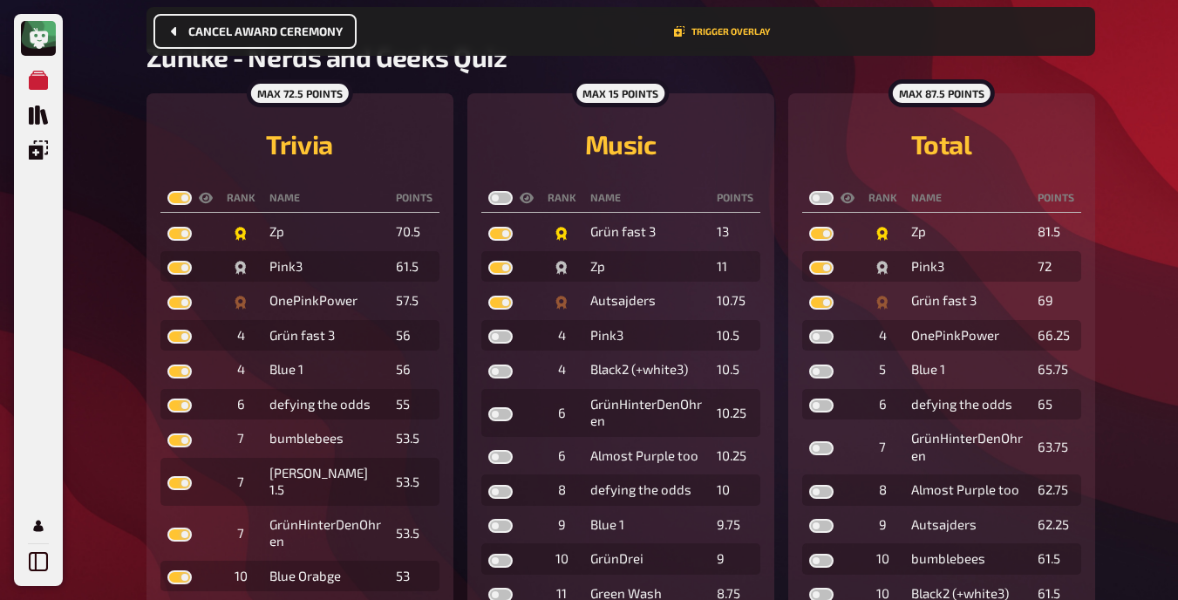
checkbox input "true"
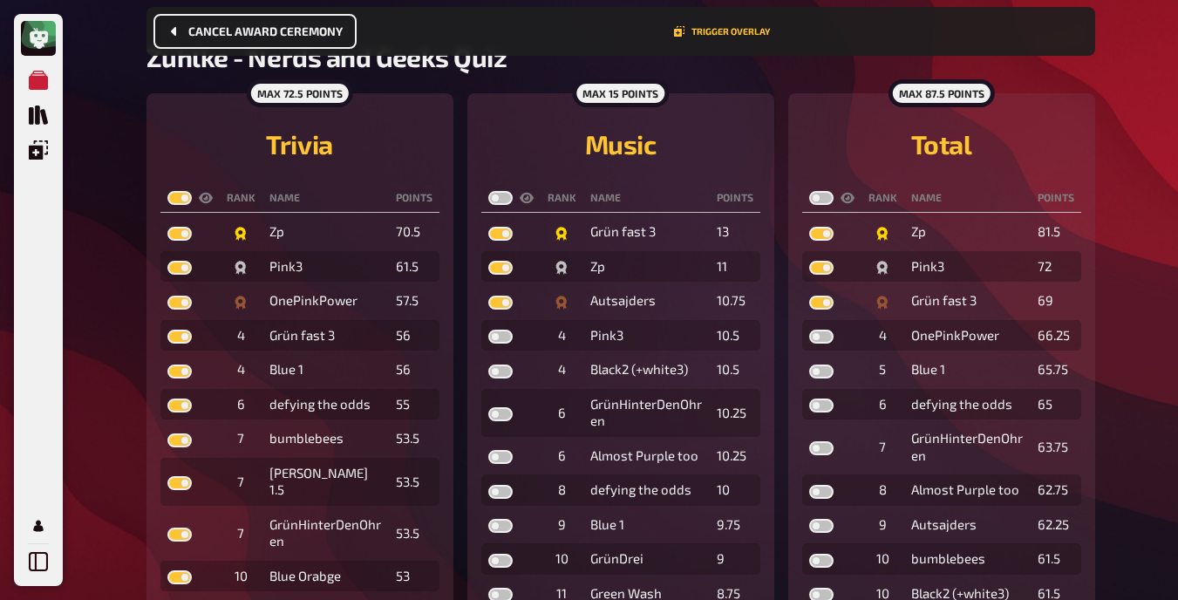
checkbox input "true"
click at [496, 191] on label at bounding box center [500, 198] width 24 height 14
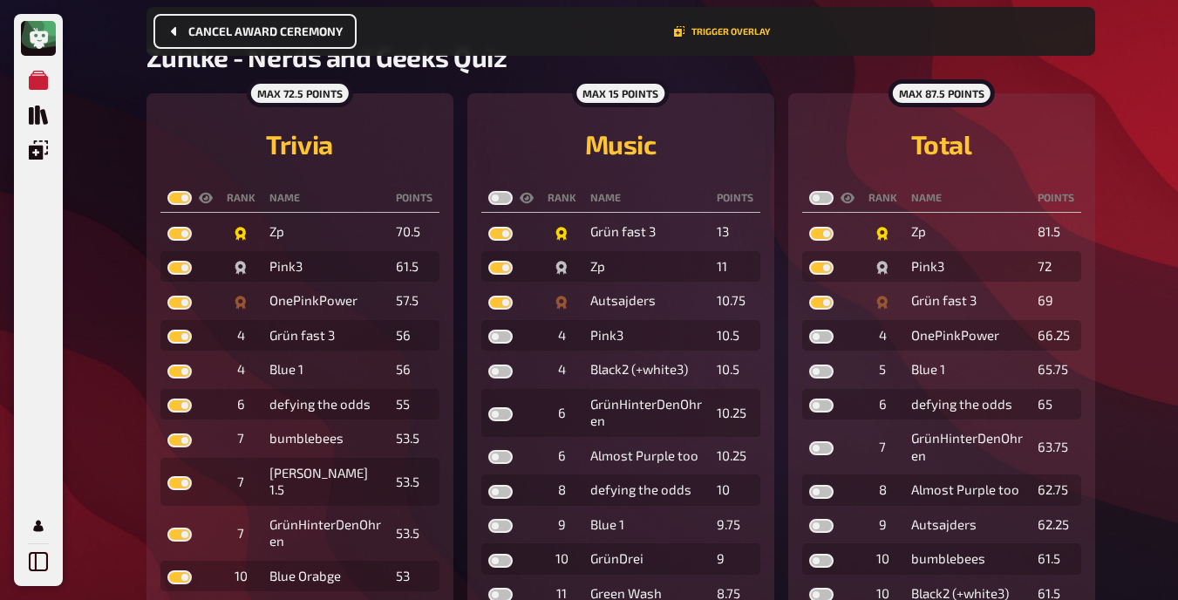
click at [488, 191] on input "checkbox" at bounding box center [487, 190] width 1 height 1
checkbox input "true"
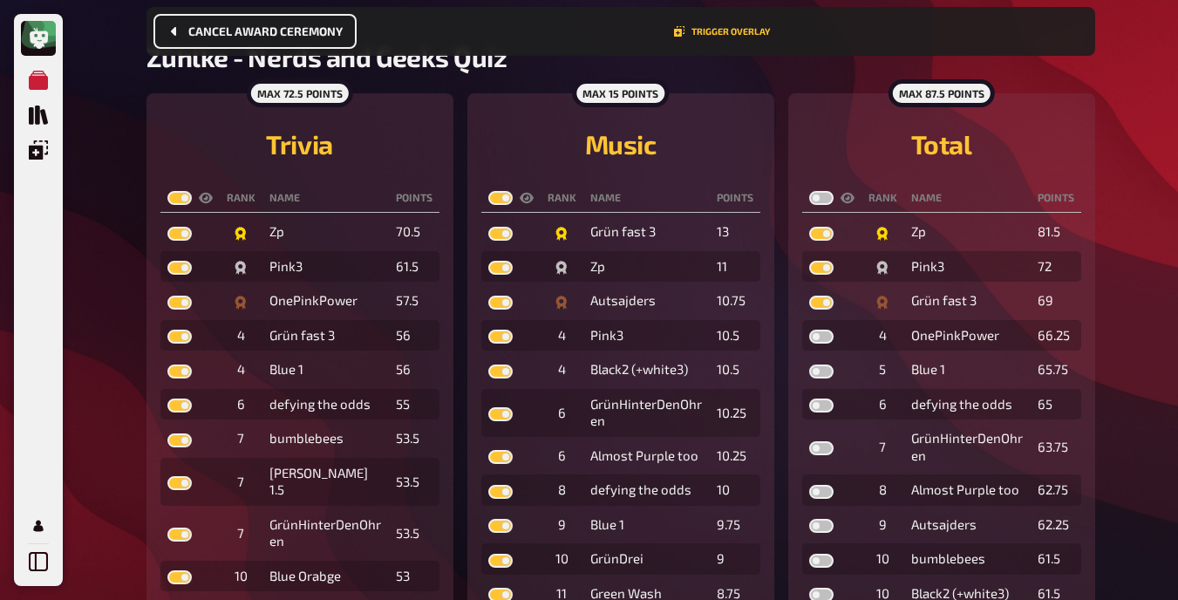
checkbox input "true"
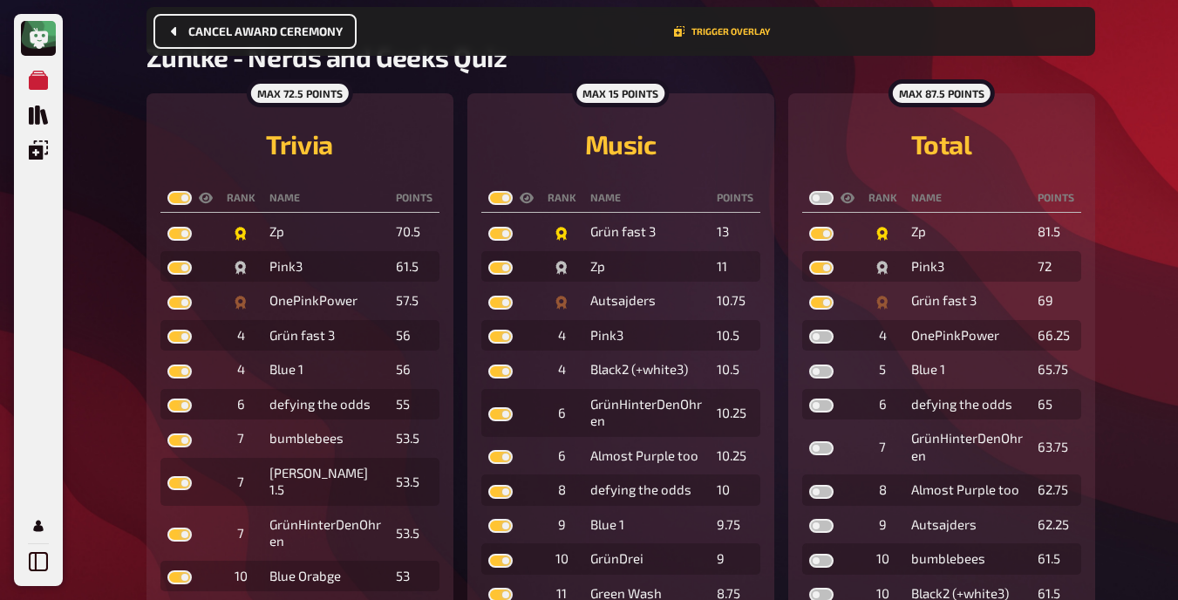
checkbox input "true"
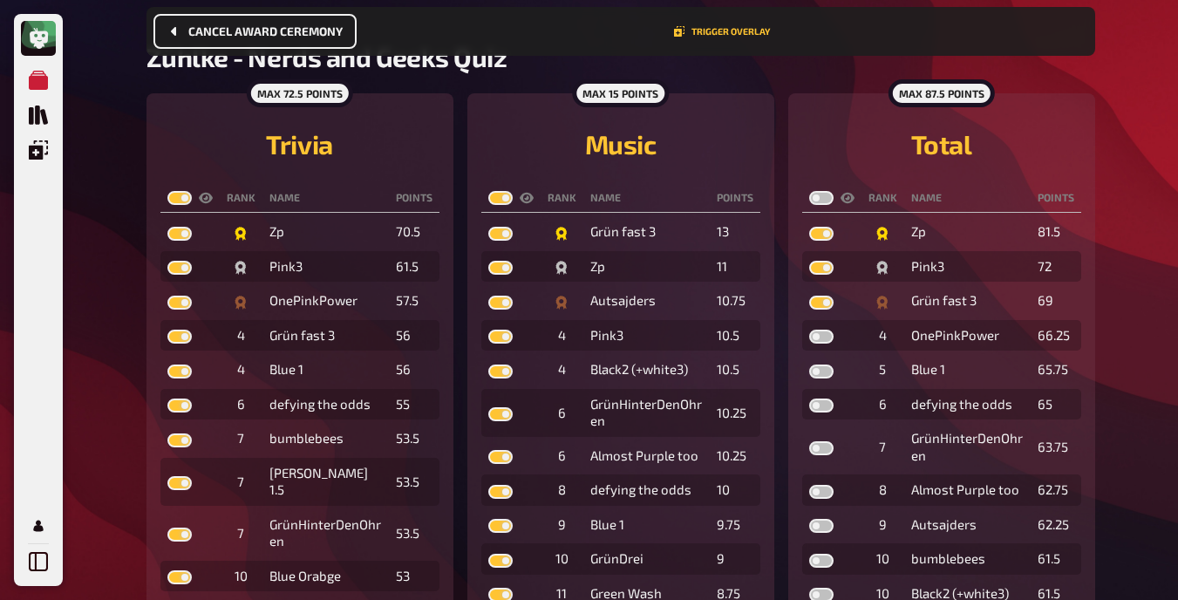
checkbox input "true"
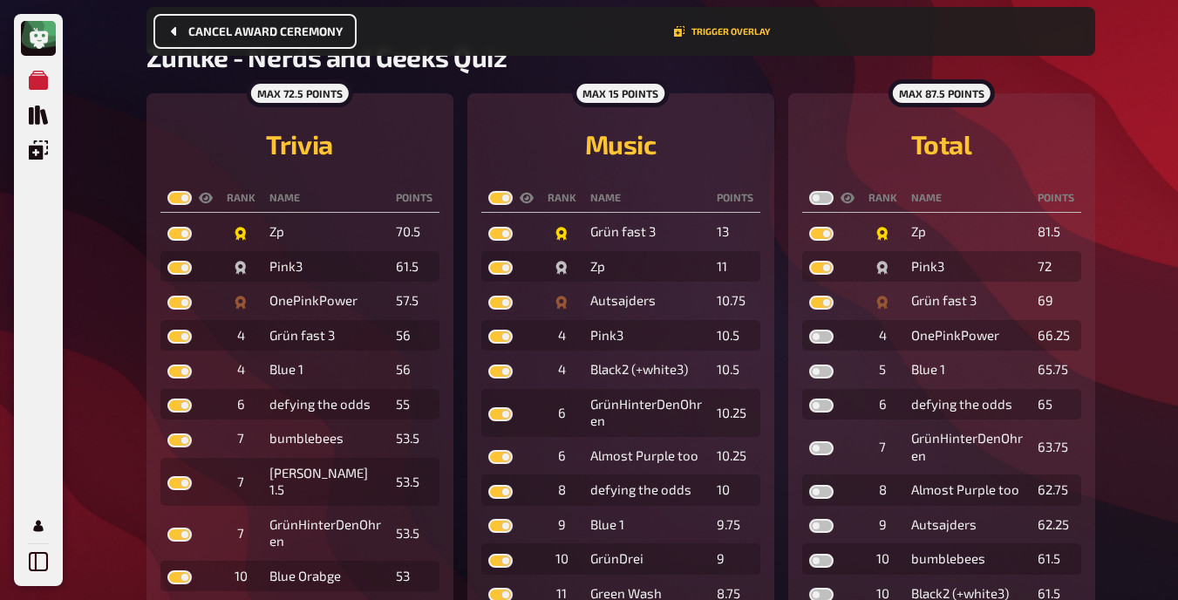
checkbox input "true"
click at [828, 195] on label at bounding box center [821, 198] width 24 height 14
click at [809, 191] on input "checkbox" at bounding box center [808, 190] width 1 height 1
checkbox input "true"
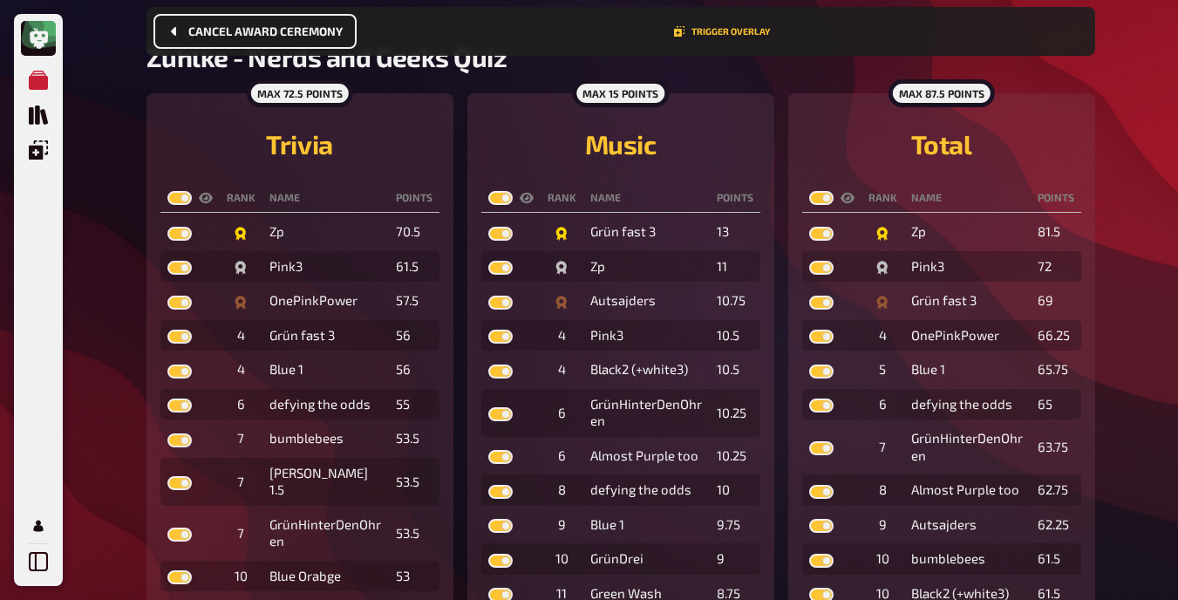
checkbox input "true"
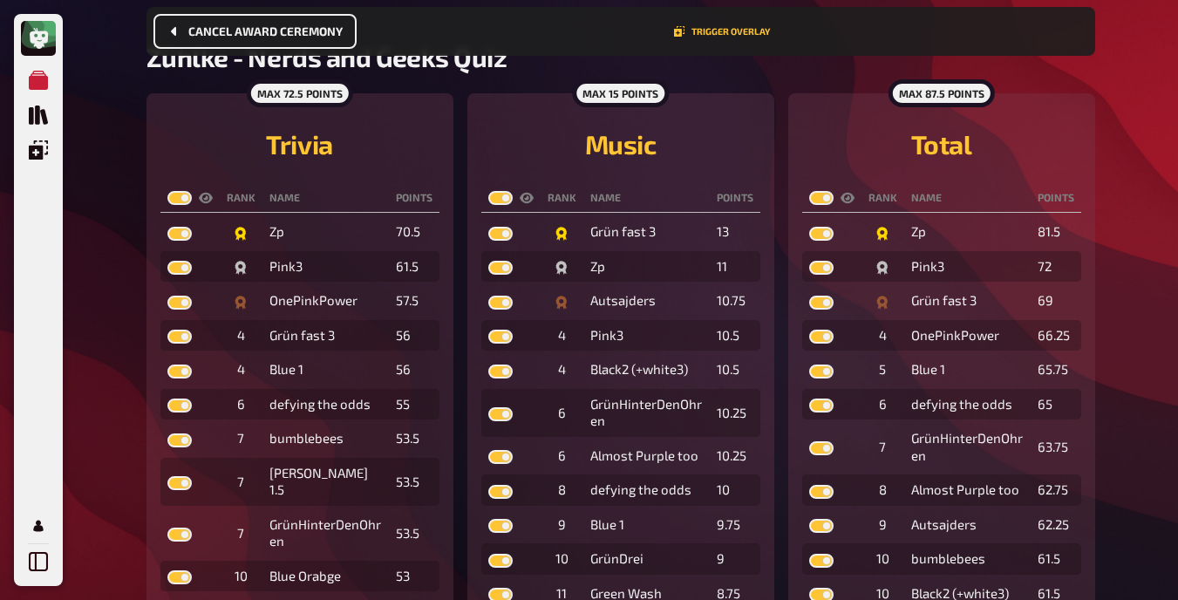
checkbox input "true"
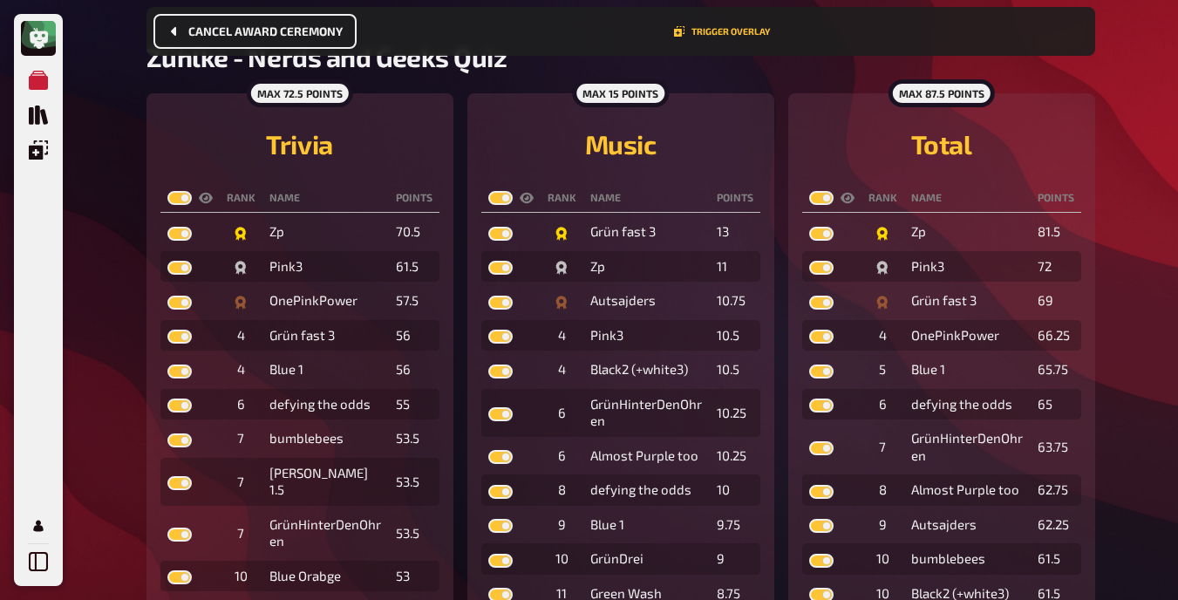
checkbox input "true"
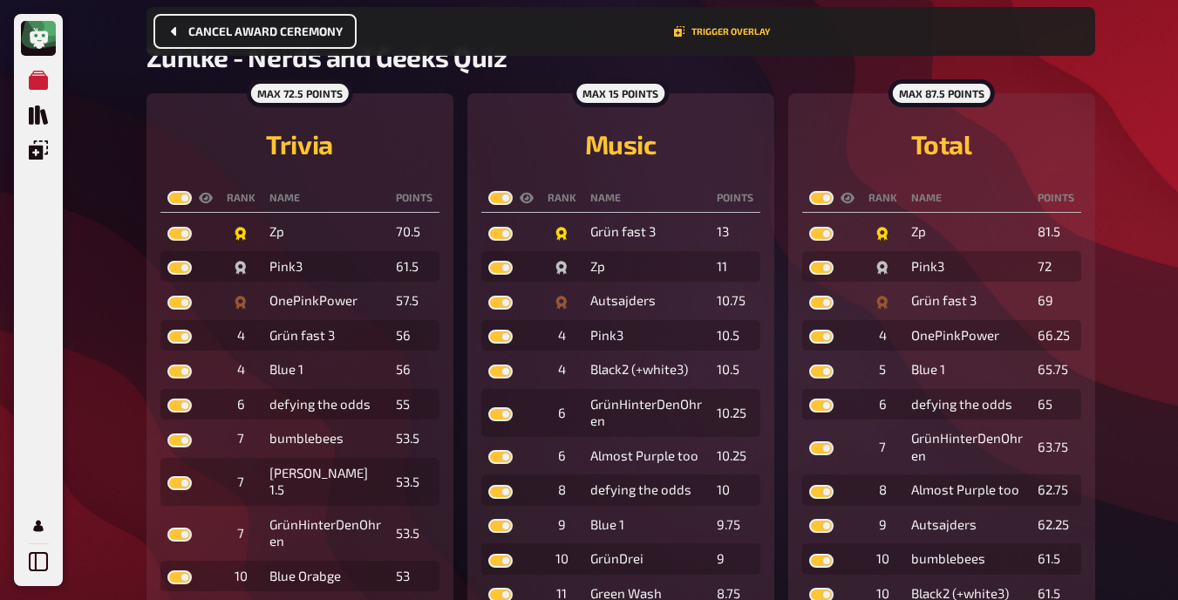
checkbox input "true"
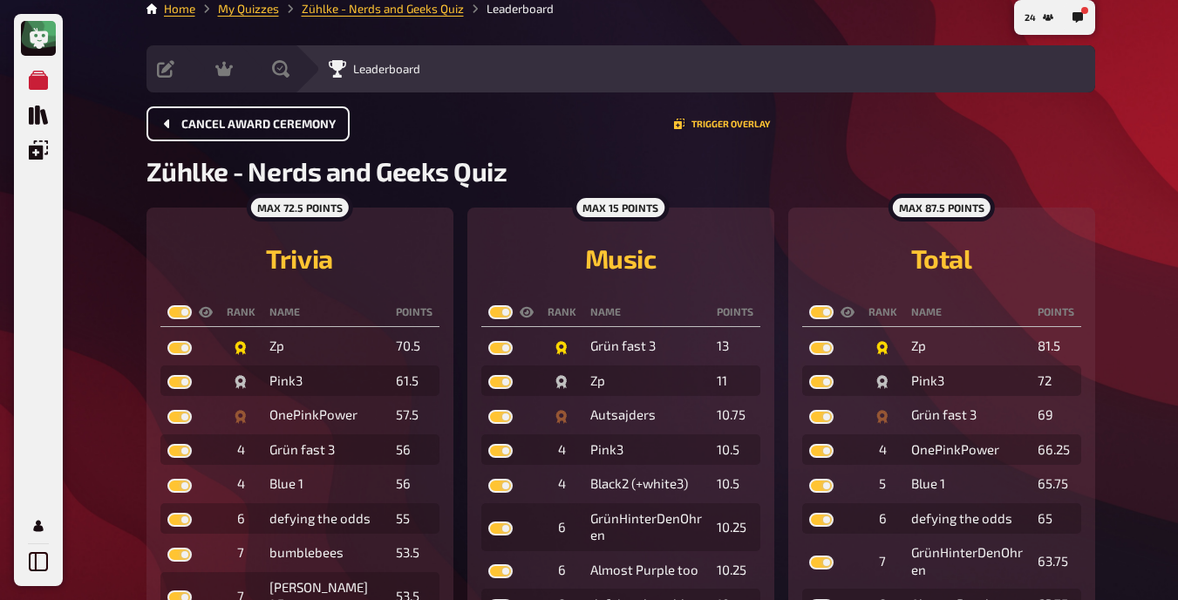
scroll to position [13, 0]
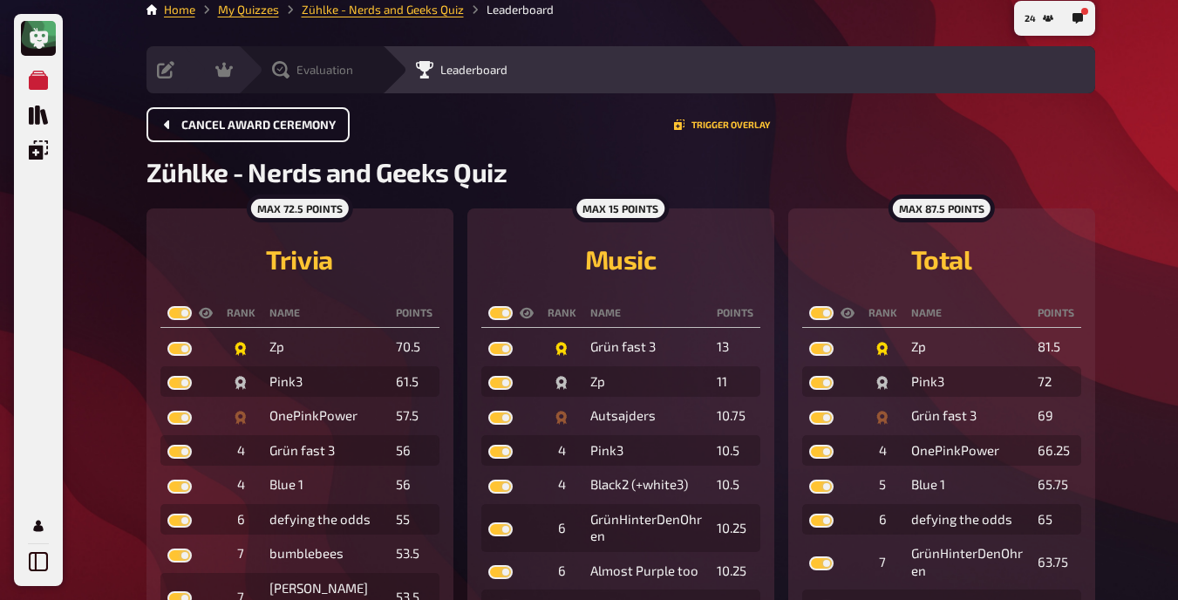
click at [282, 66] on icon at bounding box center [280, 69] width 17 height 17
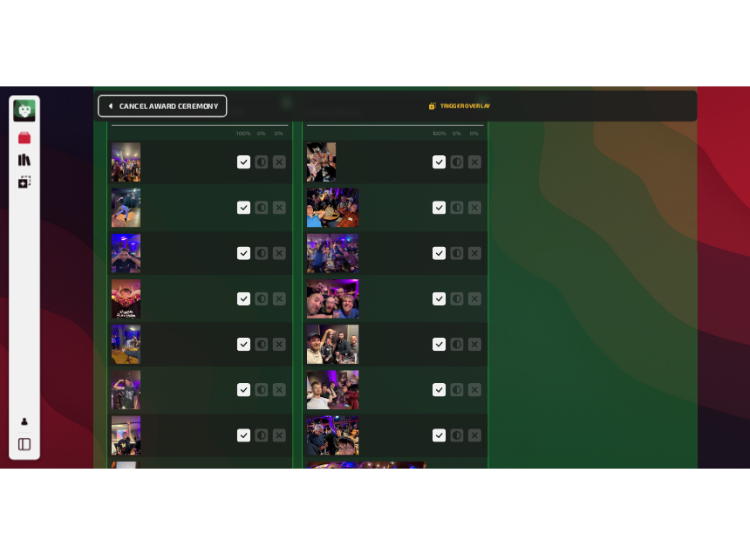
scroll to position [6170, 0]
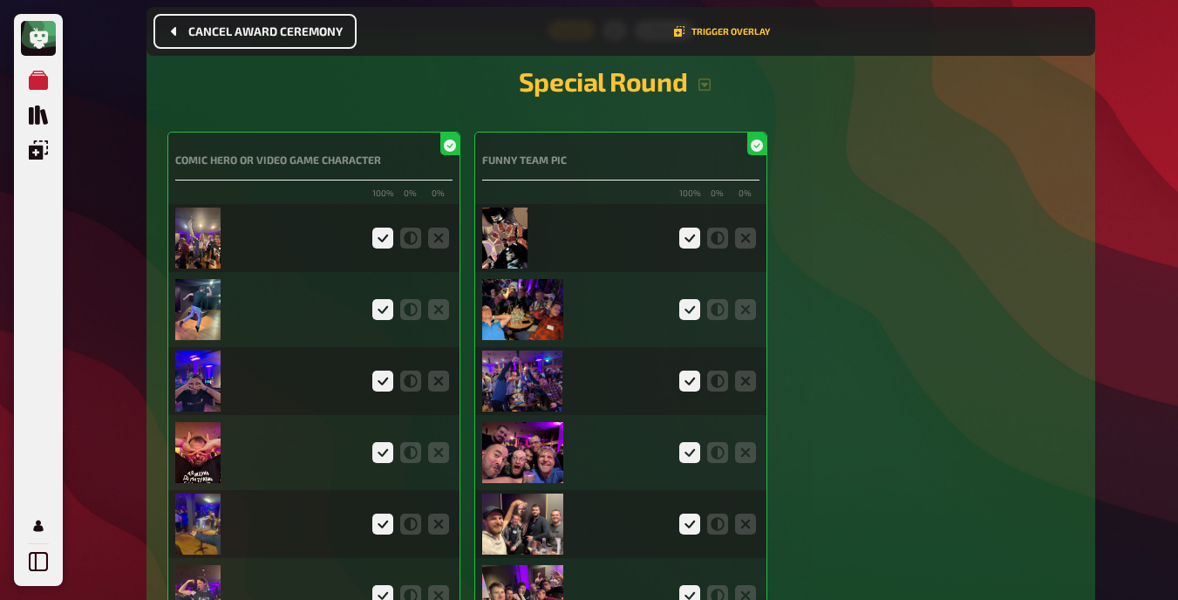
click at [214, 242] on img at bounding box center [198, 238] width 46 height 61
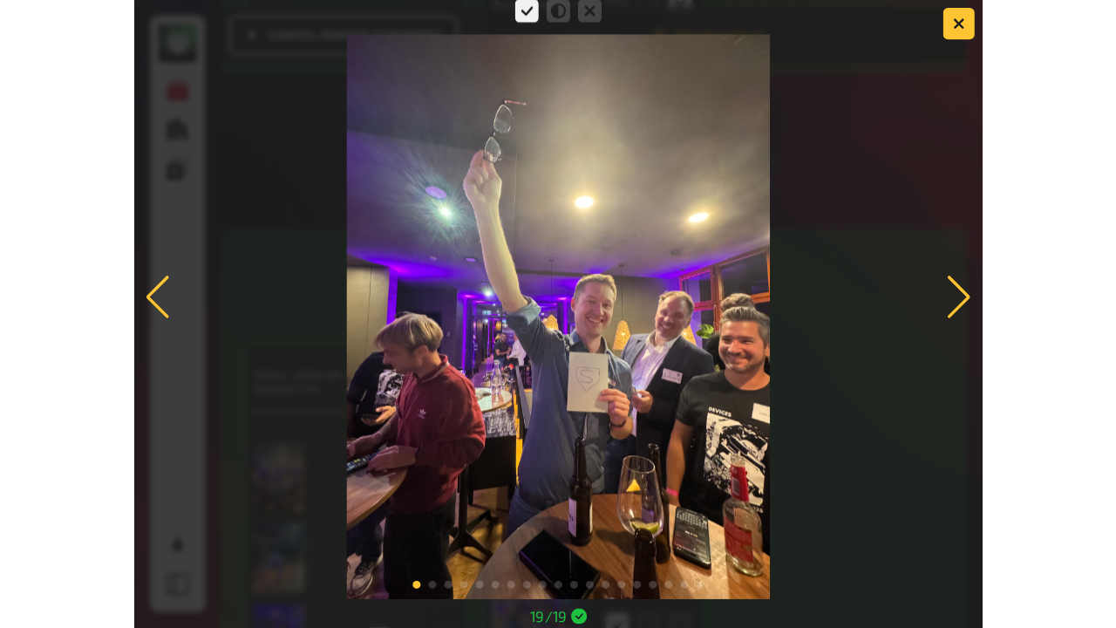
scroll to position [2778, 0]
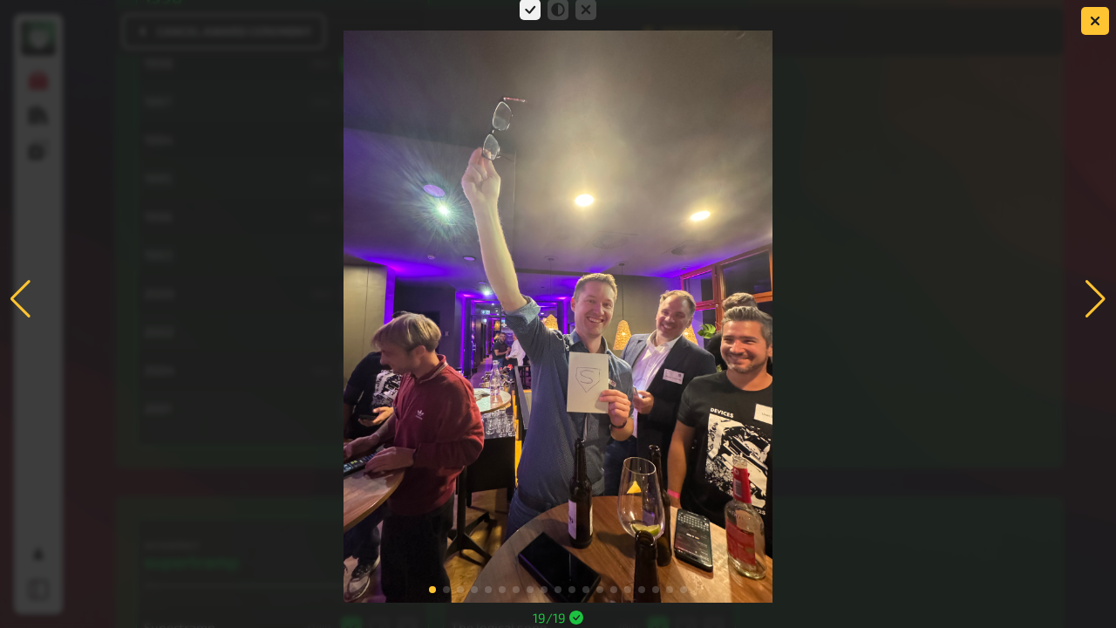
click at [1104, 296] on div at bounding box center [1096, 299] width 24 height 38
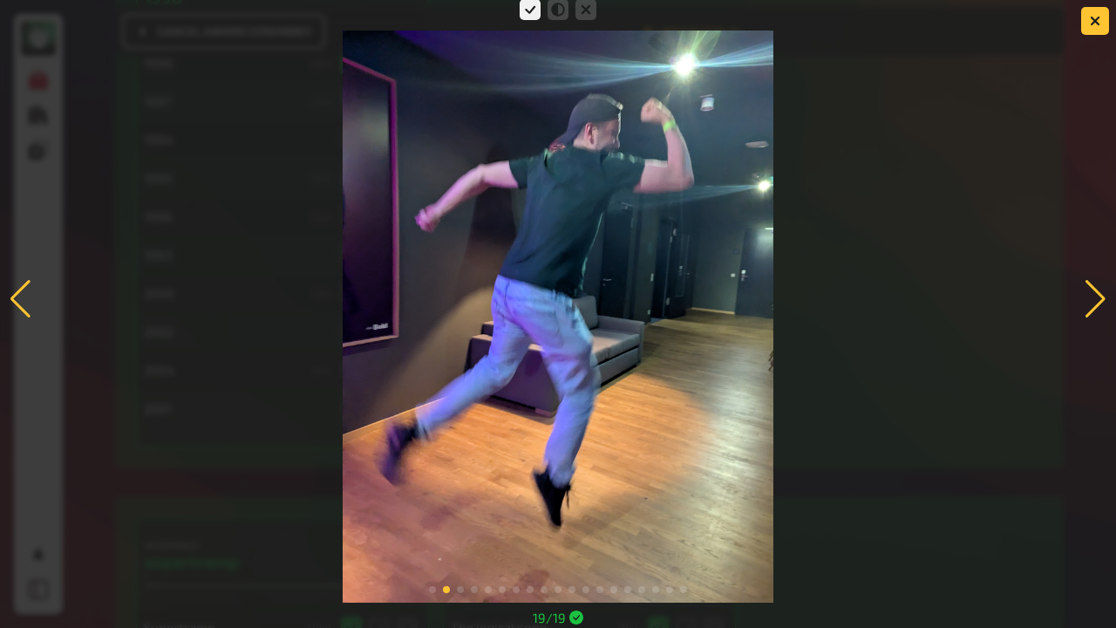
click at [1085, 303] on div at bounding box center [1096, 299] width 24 height 38
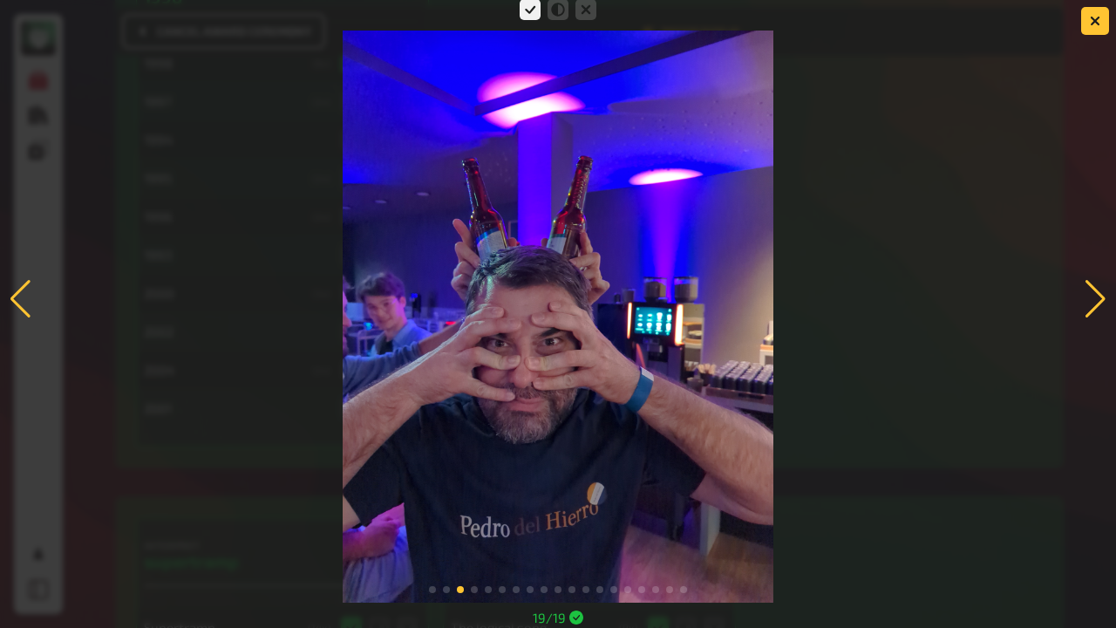
click at [1093, 309] on div at bounding box center [1096, 299] width 24 height 38
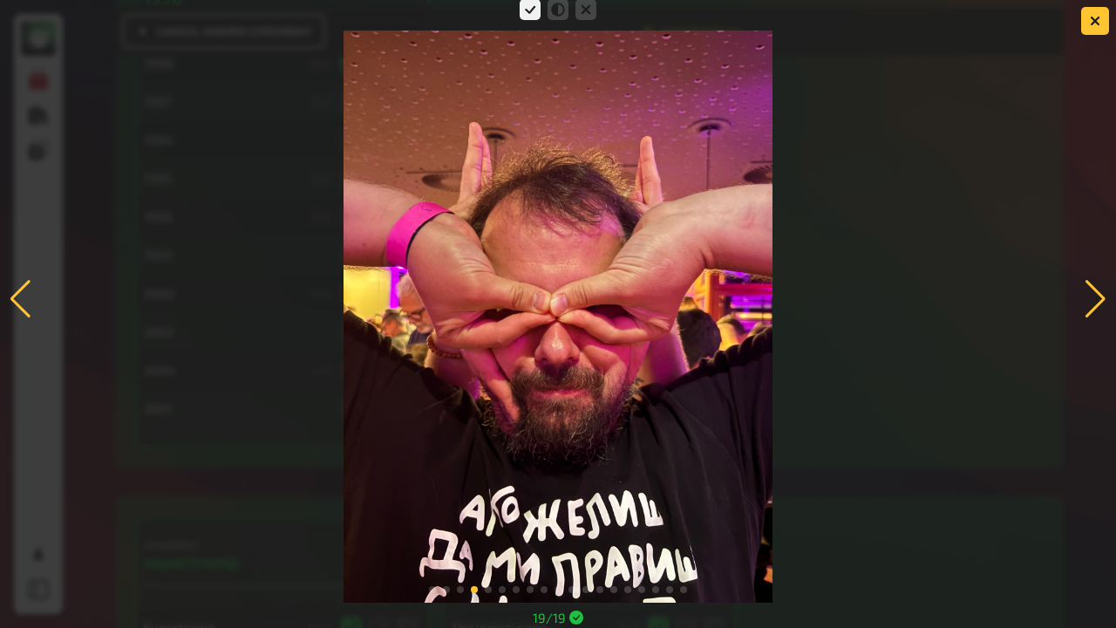
click at [17, 303] on div at bounding box center [21, 299] width 24 height 38
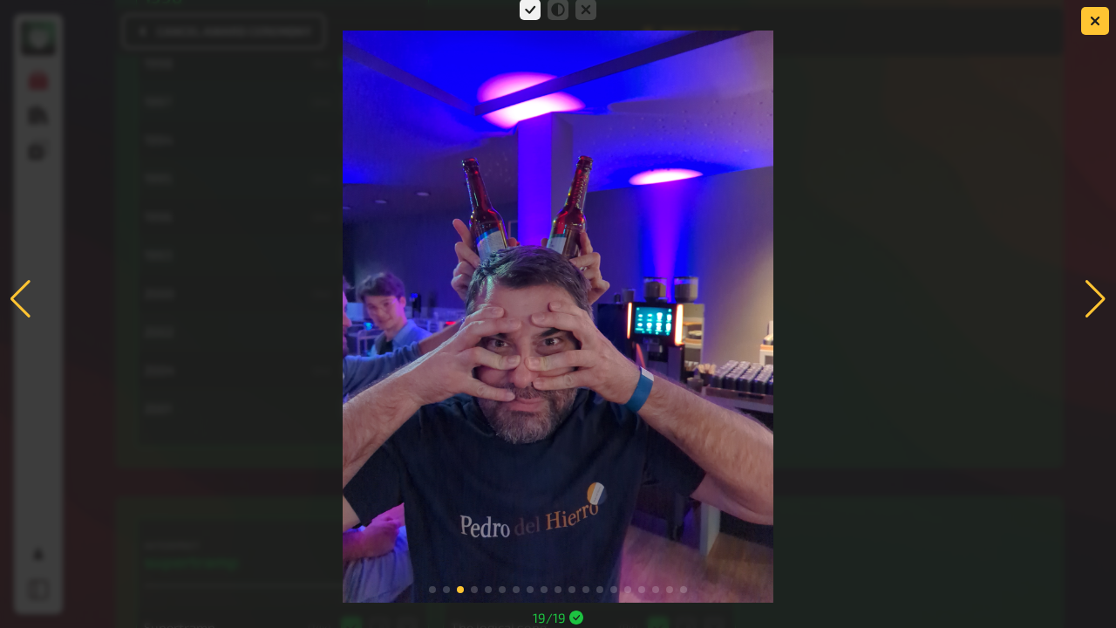
click at [1095, 292] on div at bounding box center [1096, 299] width 24 height 38
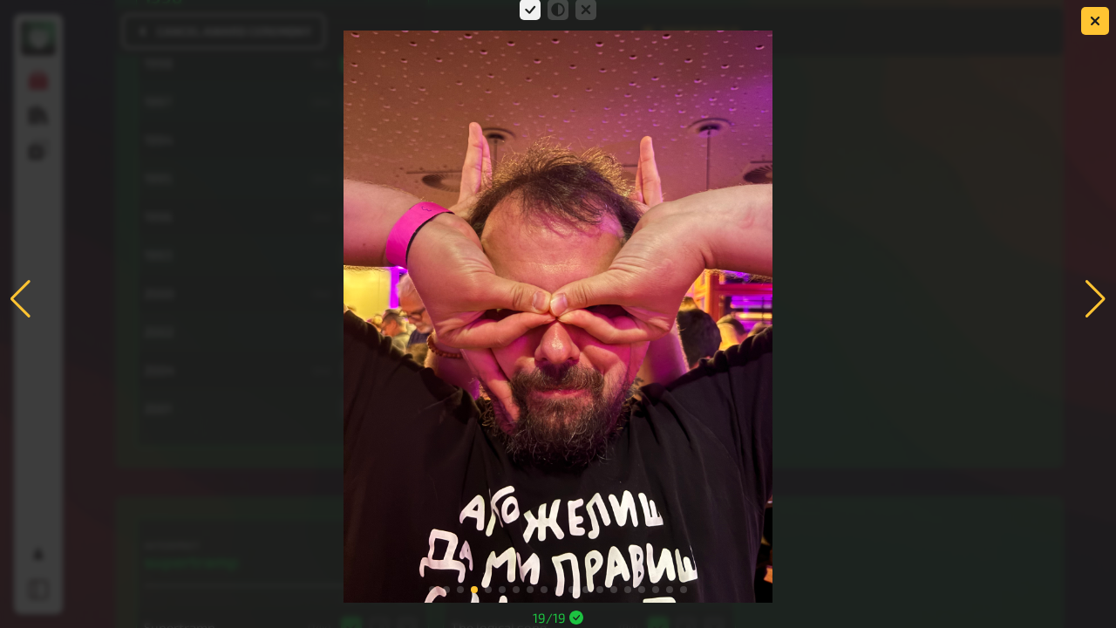
click at [21, 310] on div at bounding box center [21, 299] width 24 height 38
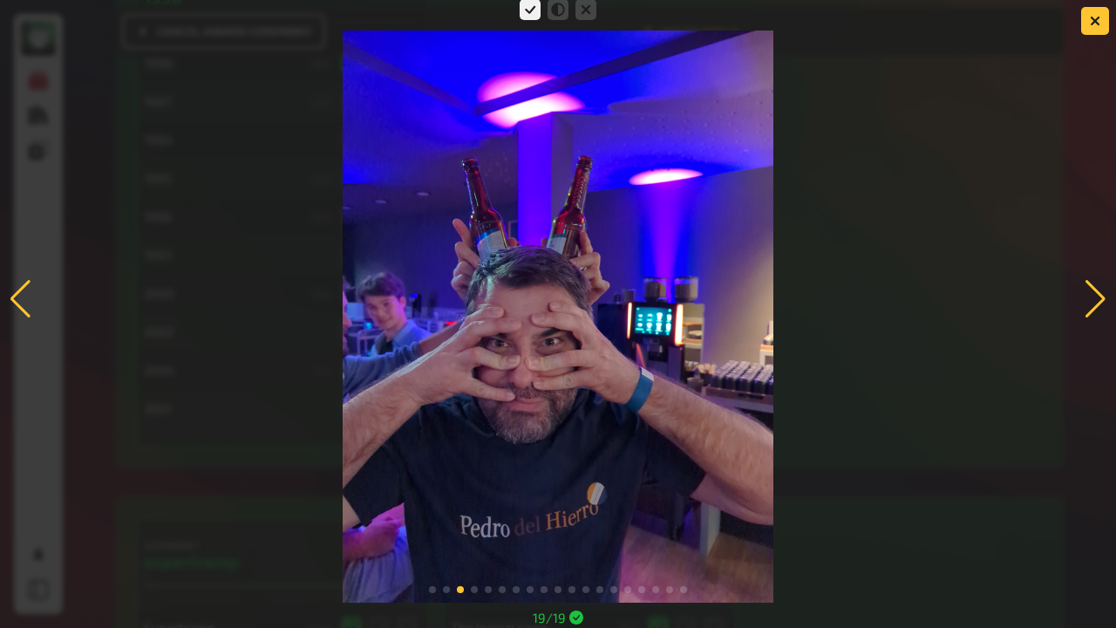
click at [1100, 300] on div at bounding box center [1096, 299] width 24 height 38
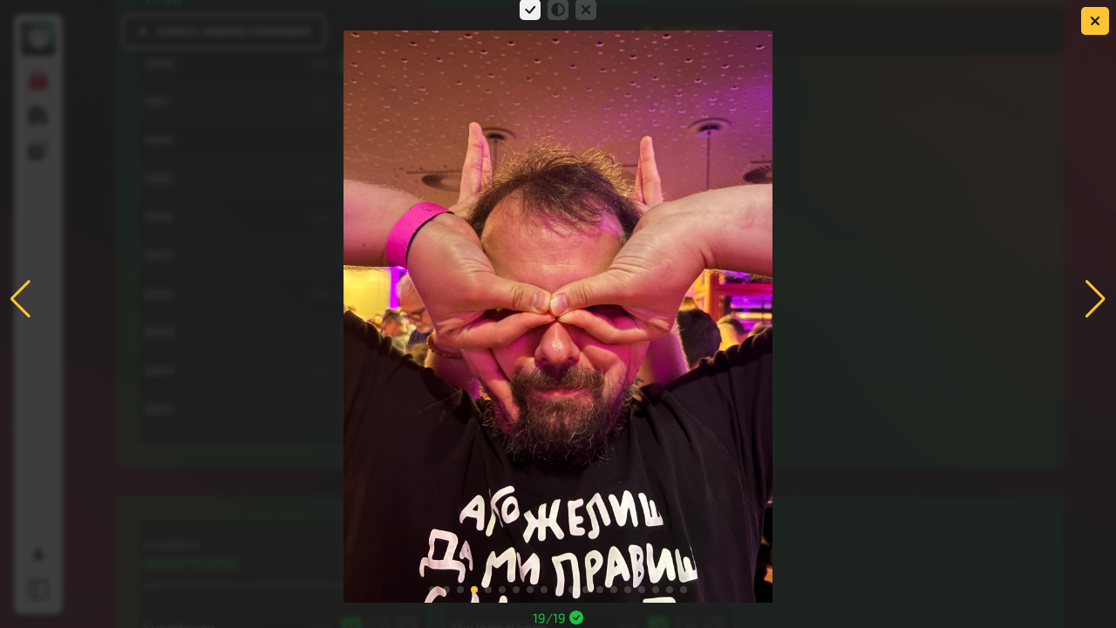
click at [1100, 300] on div at bounding box center [1096, 299] width 24 height 38
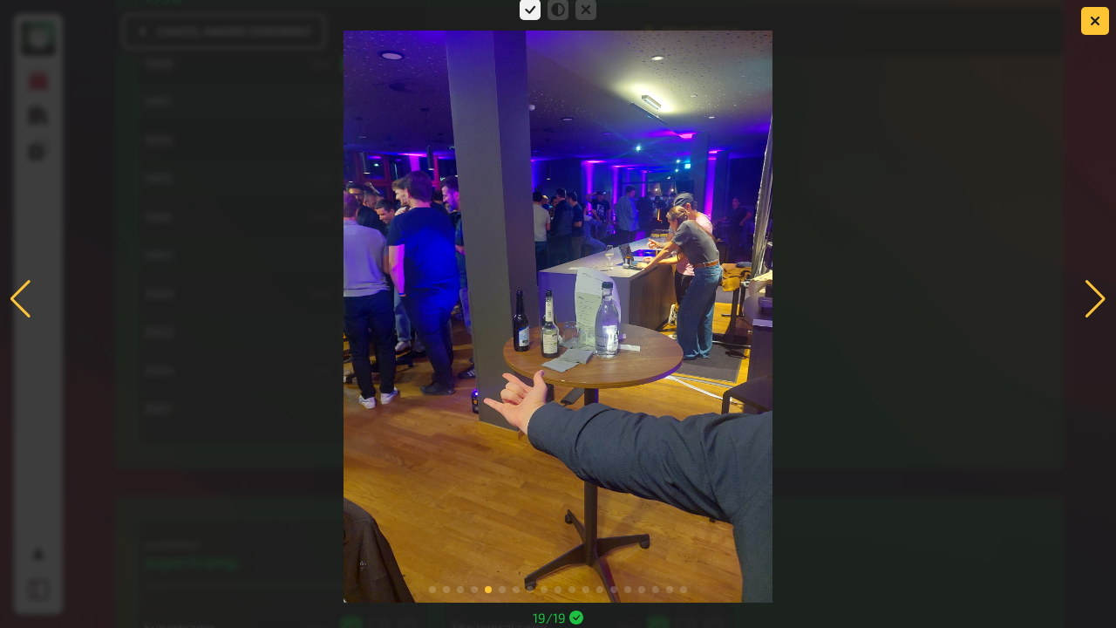
click at [1092, 302] on div at bounding box center [1096, 299] width 24 height 38
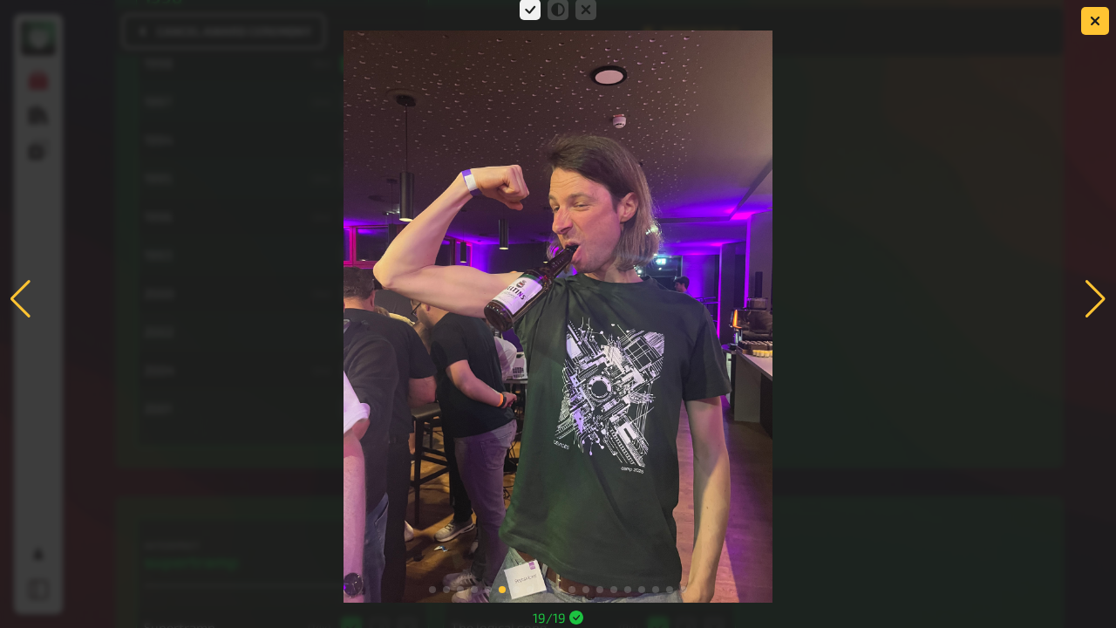
drag, startPoint x: 1105, startPoint y: 299, endPoint x: 1083, endPoint y: 267, distance: 38.9
click at [1039, 204] on div at bounding box center [558, 299] width 1116 height 607
click at [1100, 299] on div at bounding box center [1096, 299] width 24 height 38
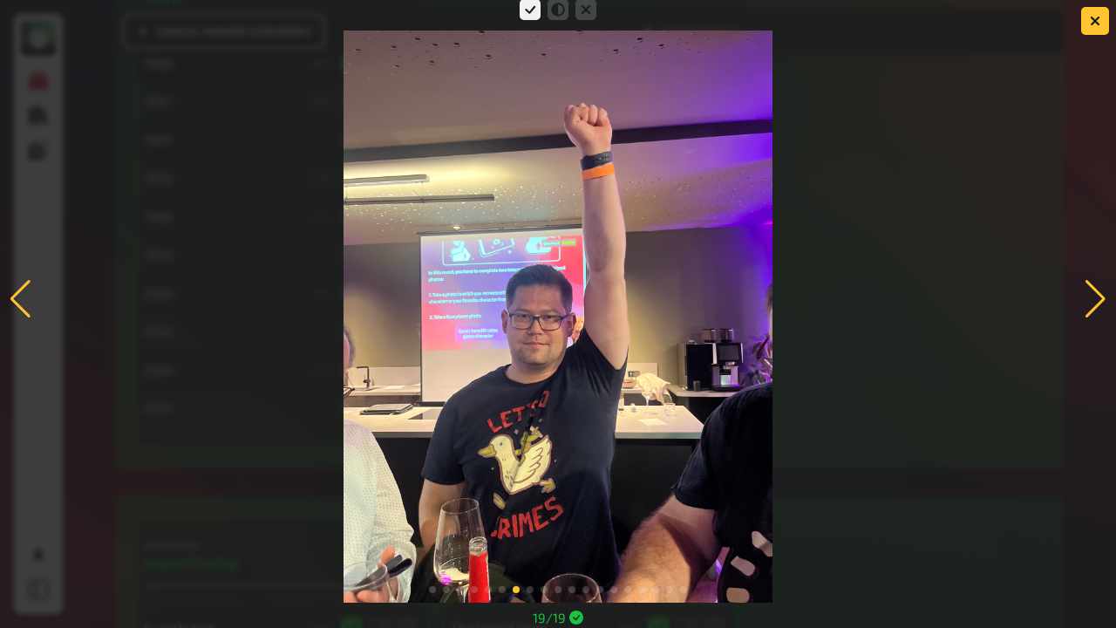
click at [1093, 298] on div at bounding box center [1096, 299] width 24 height 38
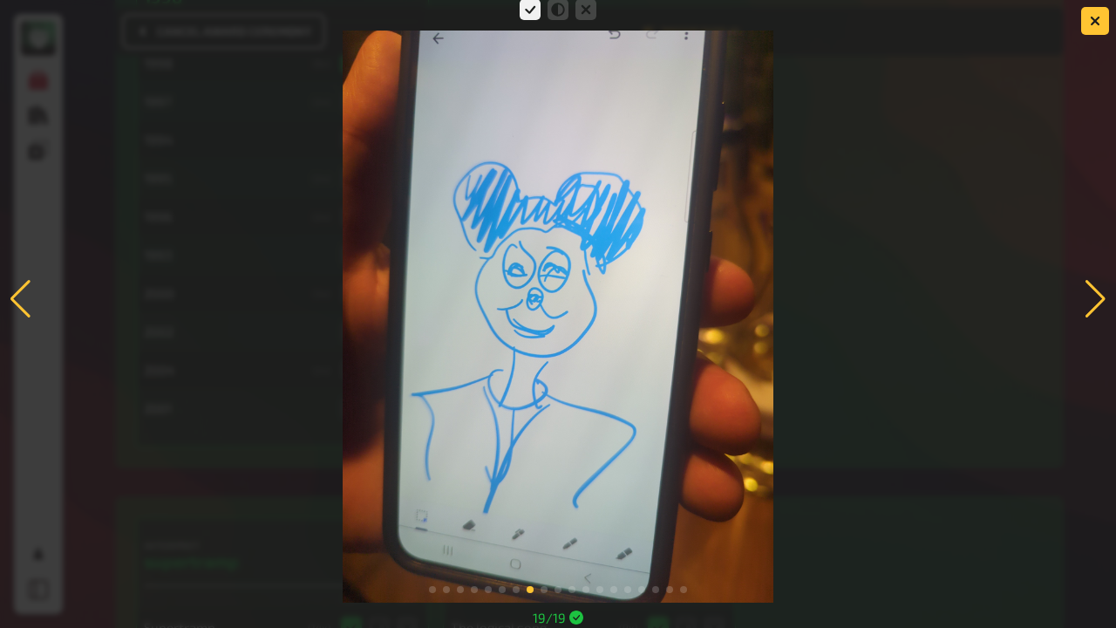
click at [1094, 296] on div at bounding box center [1096, 299] width 24 height 38
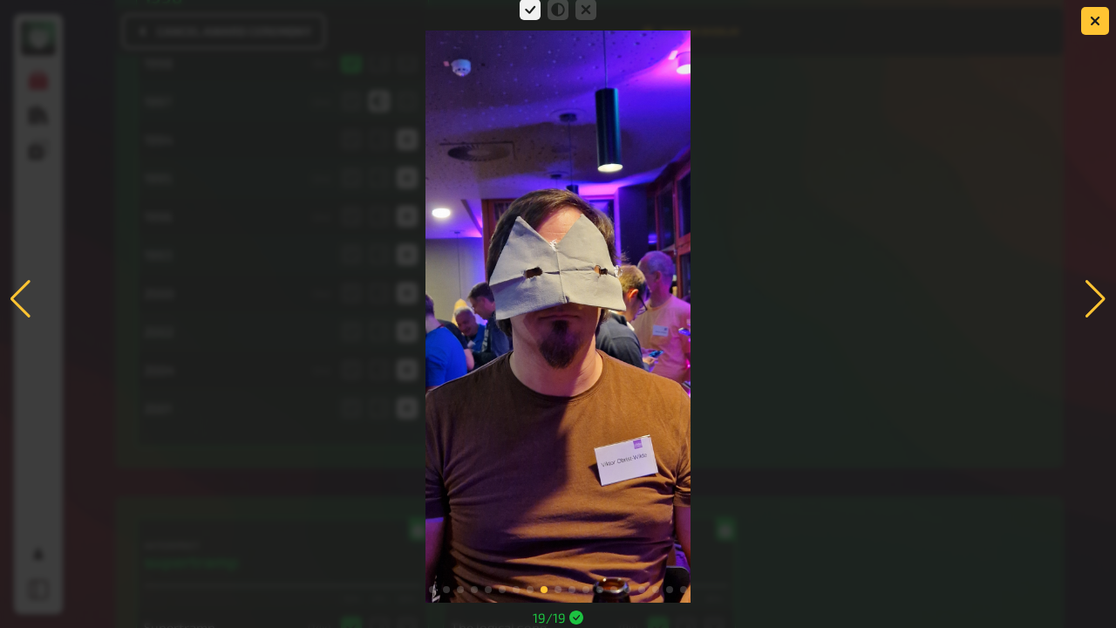
click at [1094, 304] on div at bounding box center [1096, 299] width 24 height 38
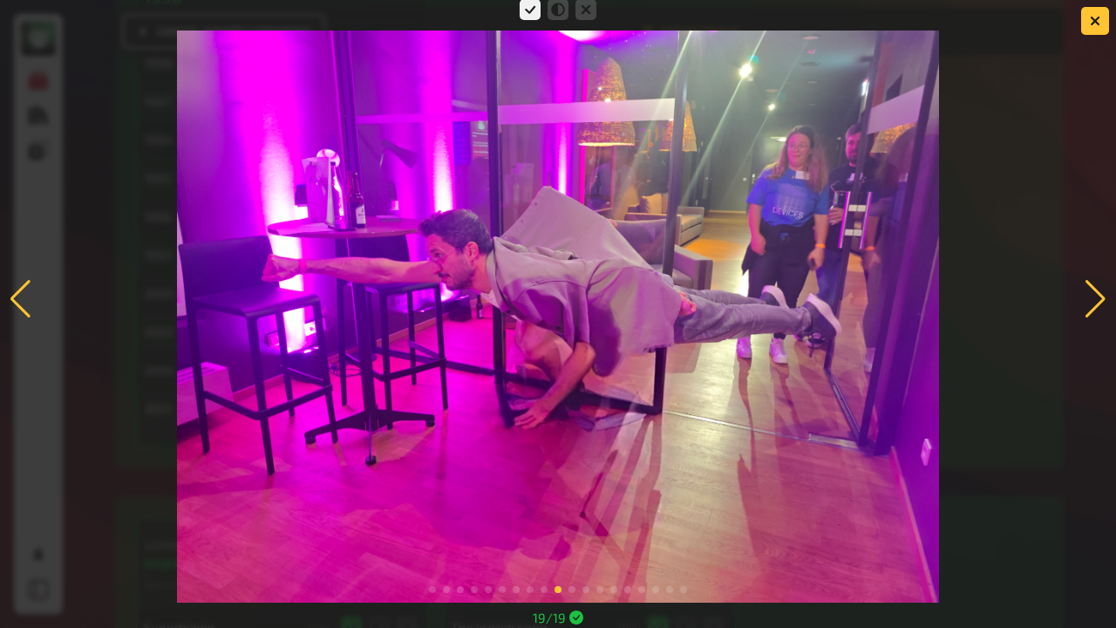
click at [19, 300] on div at bounding box center [21, 299] width 24 height 38
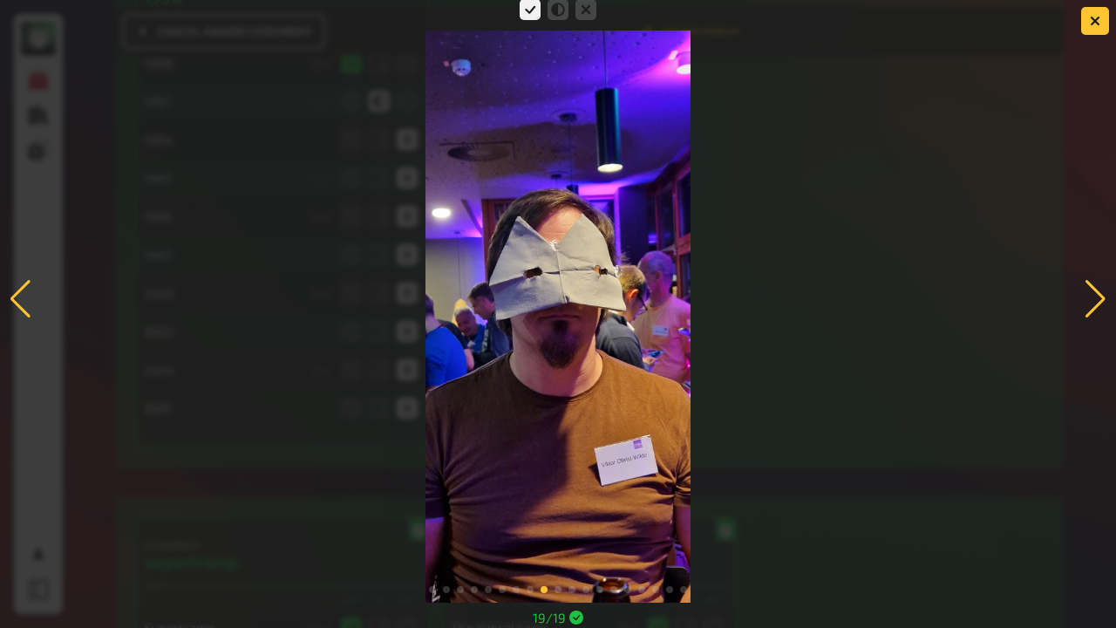
click at [1092, 293] on div at bounding box center [1096, 299] width 24 height 38
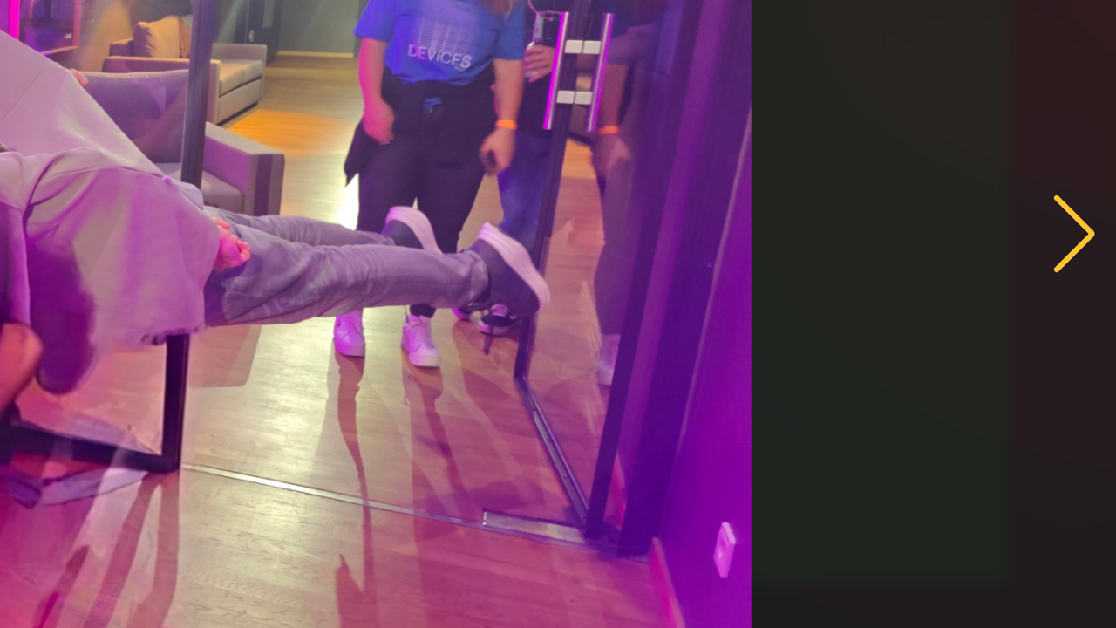
drag, startPoint x: 1062, startPoint y: 359, endPoint x: 1109, endPoint y: 371, distance: 48.6
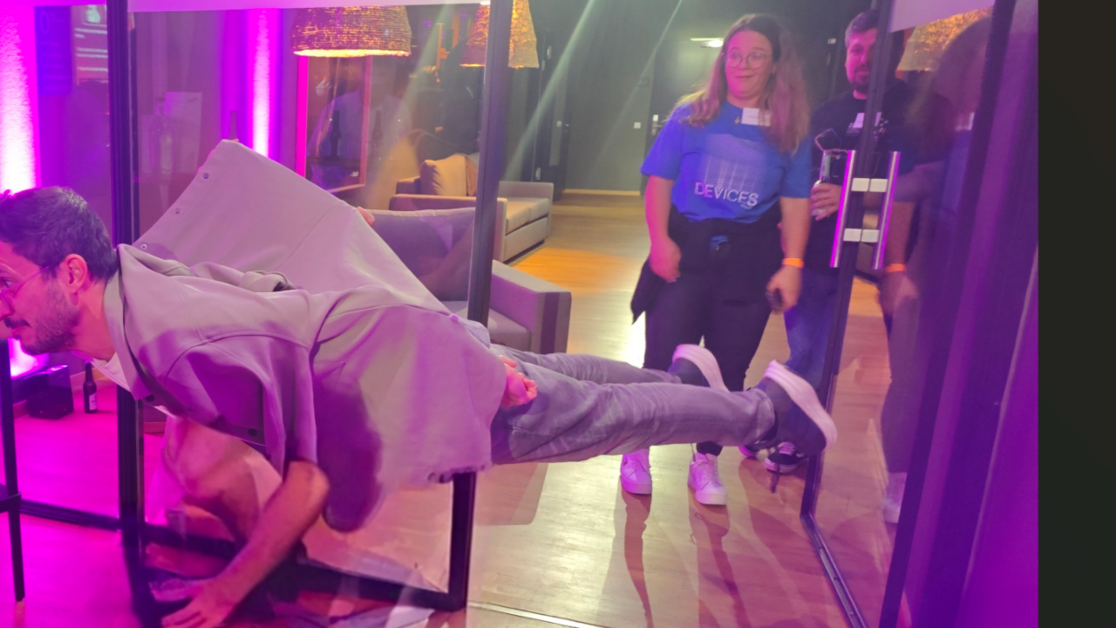
drag, startPoint x: 1109, startPoint y: 371, endPoint x: 805, endPoint y: 248, distance: 328.5
click at [753, 177] on img at bounding box center [558, 317] width 763 height 572
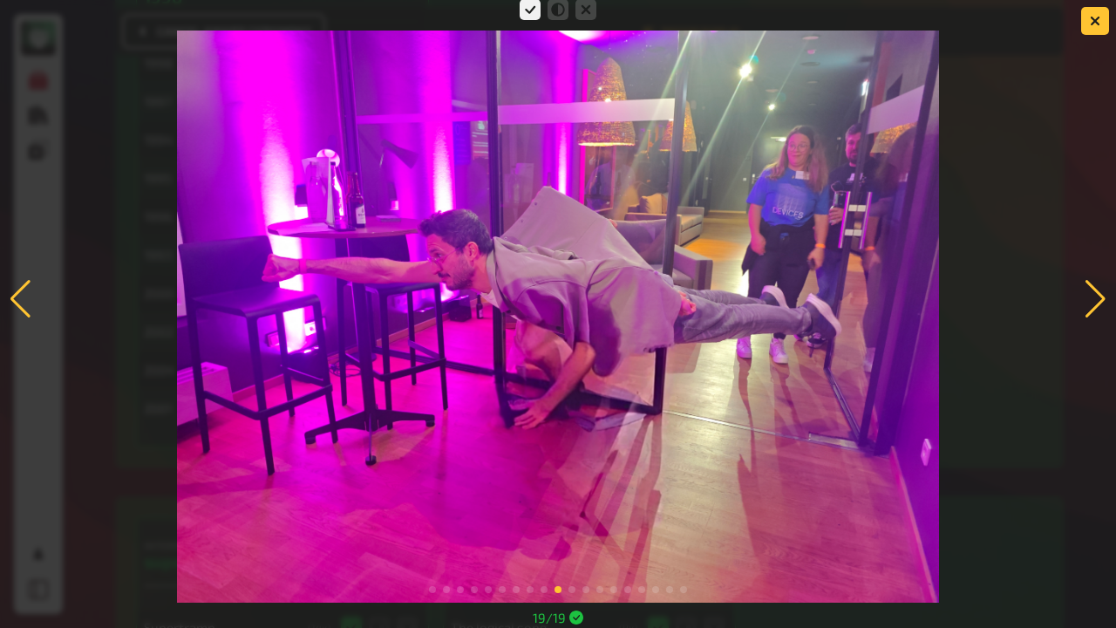
click at [1078, 248] on div at bounding box center [558, 299] width 1116 height 607
click at [1099, 297] on div at bounding box center [1096, 299] width 24 height 38
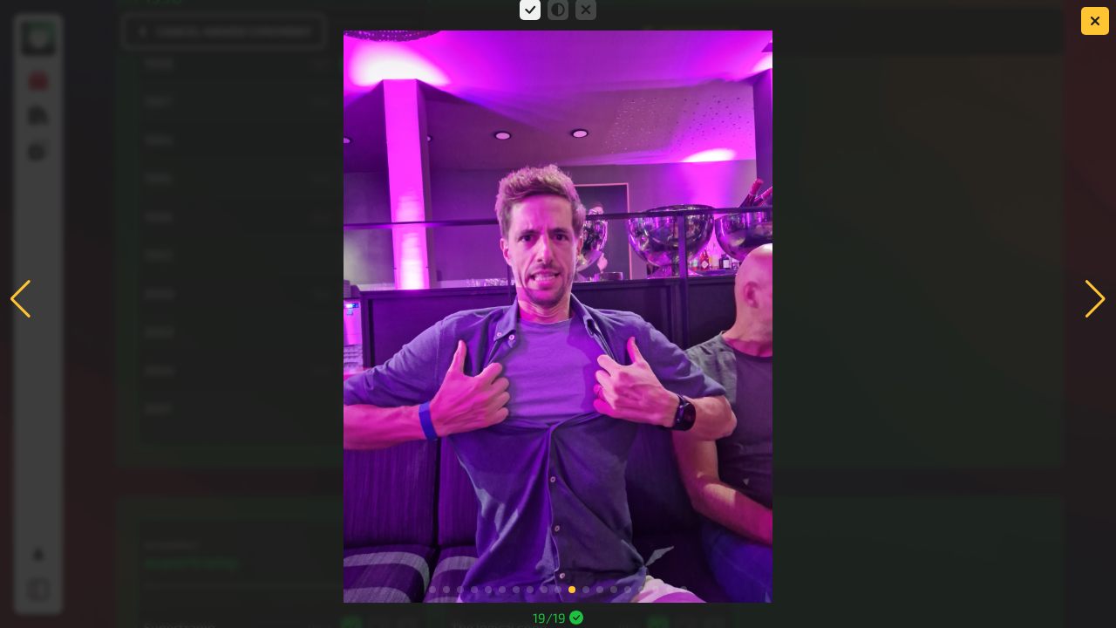
click at [1093, 285] on div at bounding box center [1096, 299] width 24 height 38
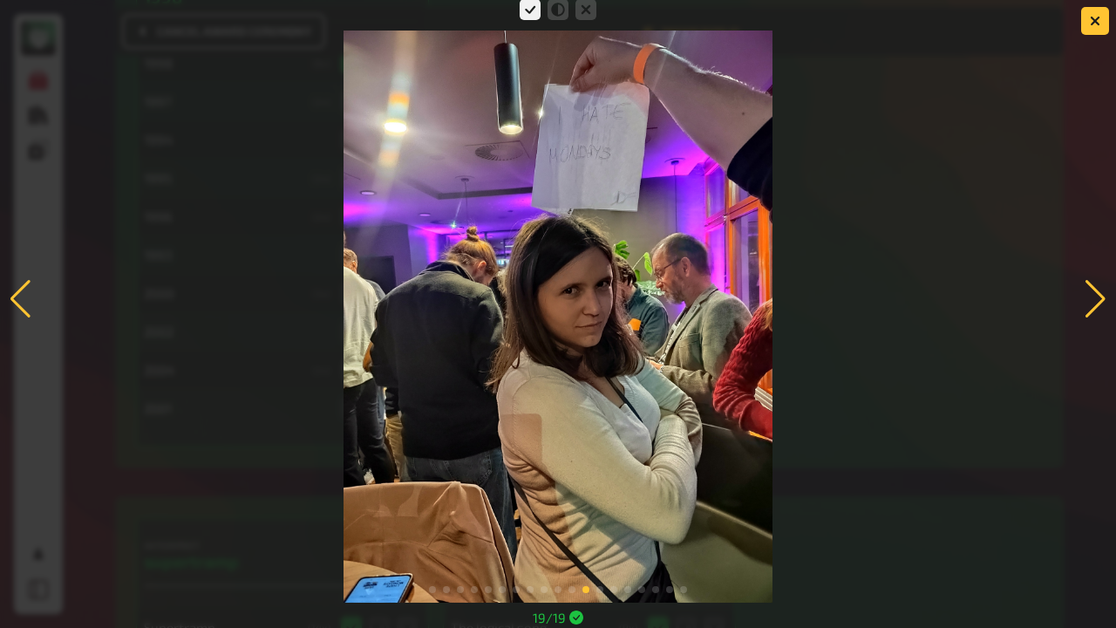
click at [1090, 307] on div at bounding box center [1096, 299] width 24 height 38
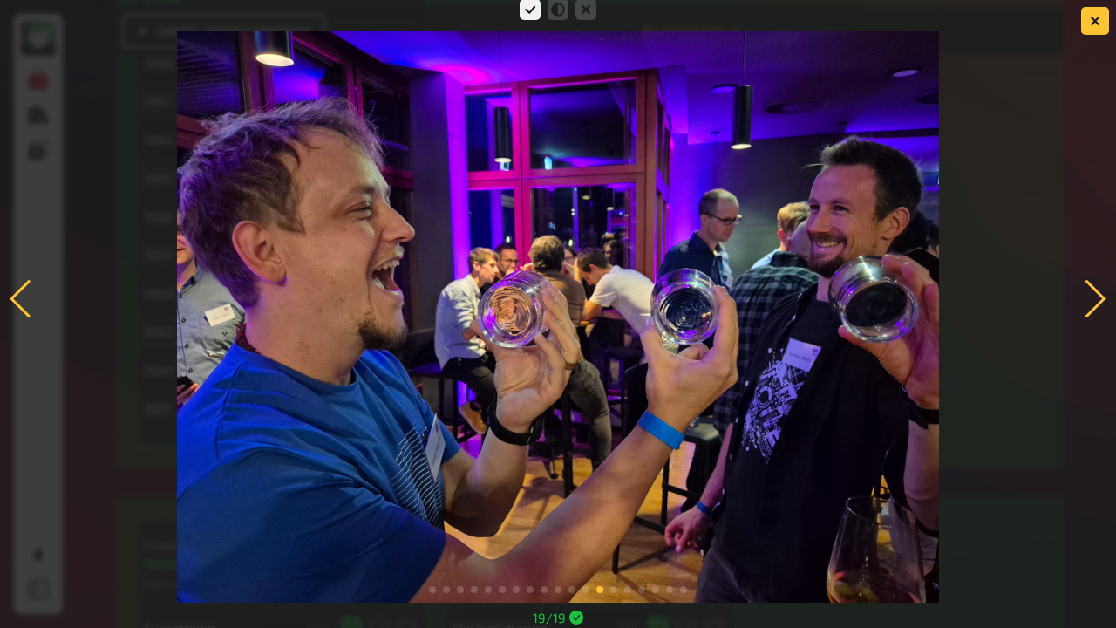
click at [1094, 295] on div at bounding box center [1096, 299] width 24 height 38
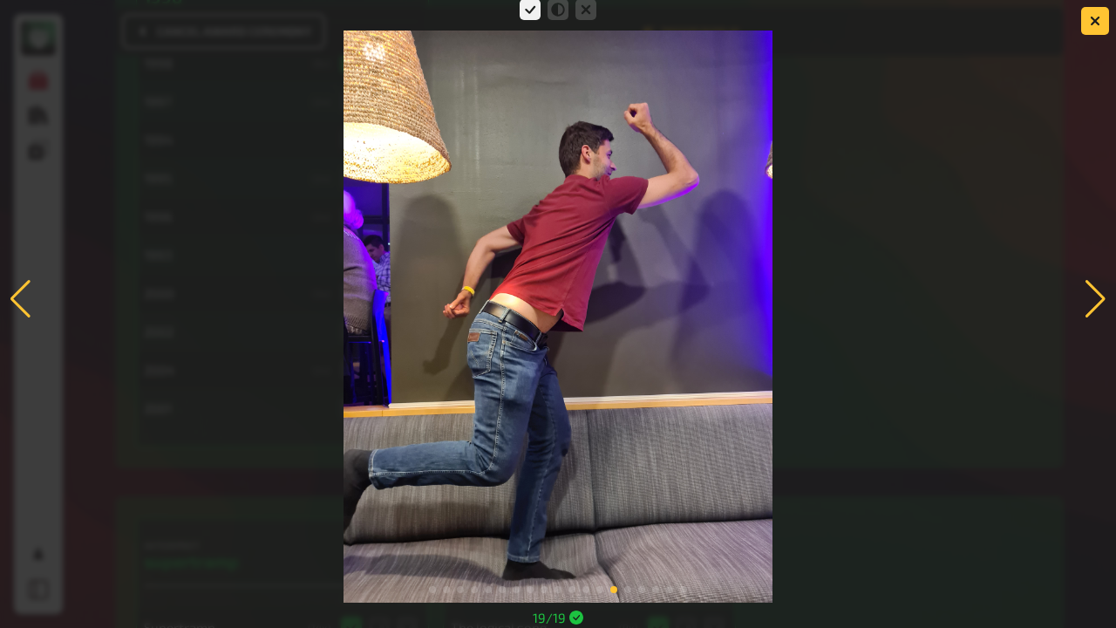
drag, startPoint x: 1099, startPoint y: 303, endPoint x: 532, endPoint y: 591, distance: 636.0
click at [445, 555] on img at bounding box center [558, 317] width 429 height 572
click at [1100, 288] on div at bounding box center [1096, 299] width 24 height 38
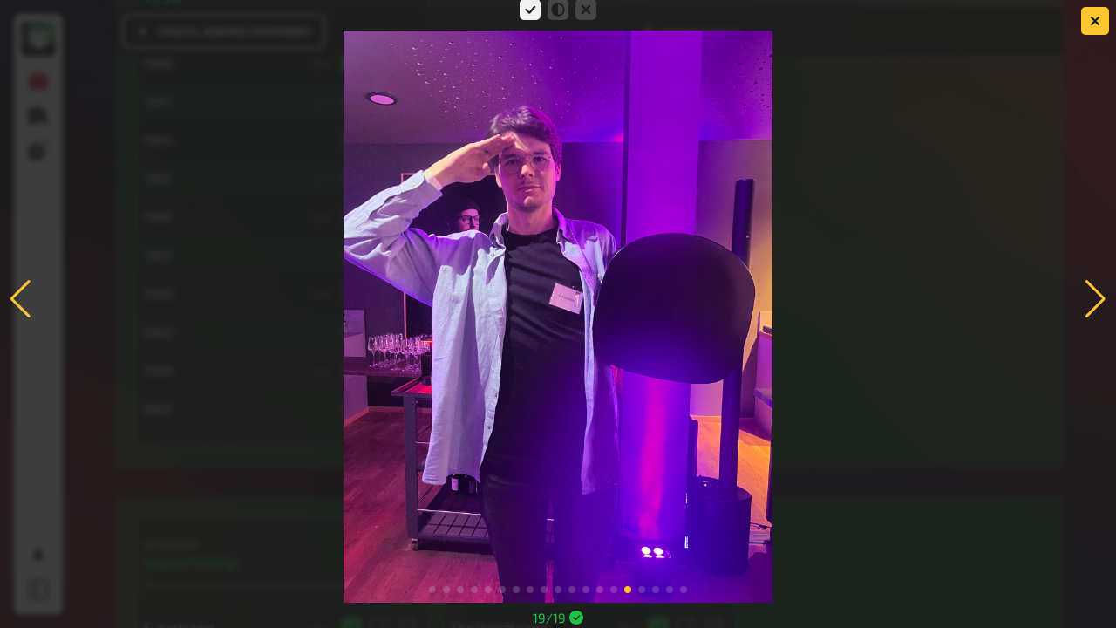
click at [1092, 288] on div at bounding box center [1096, 299] width 24 height 38
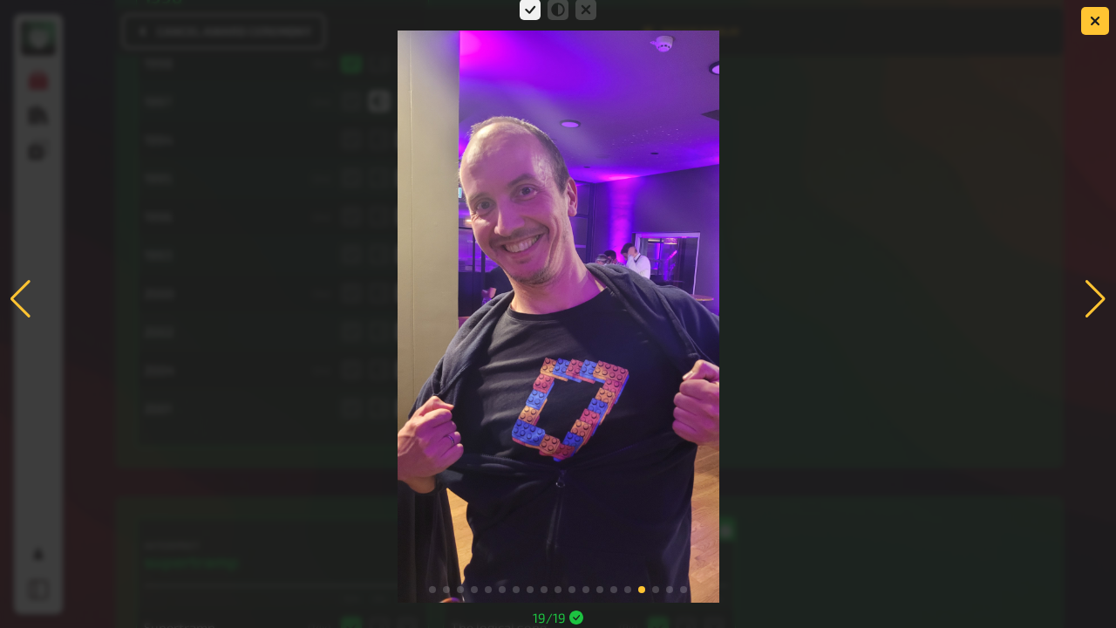
click at [1088, 308] on div at bounding box center [1096, 299] width 24 height 38
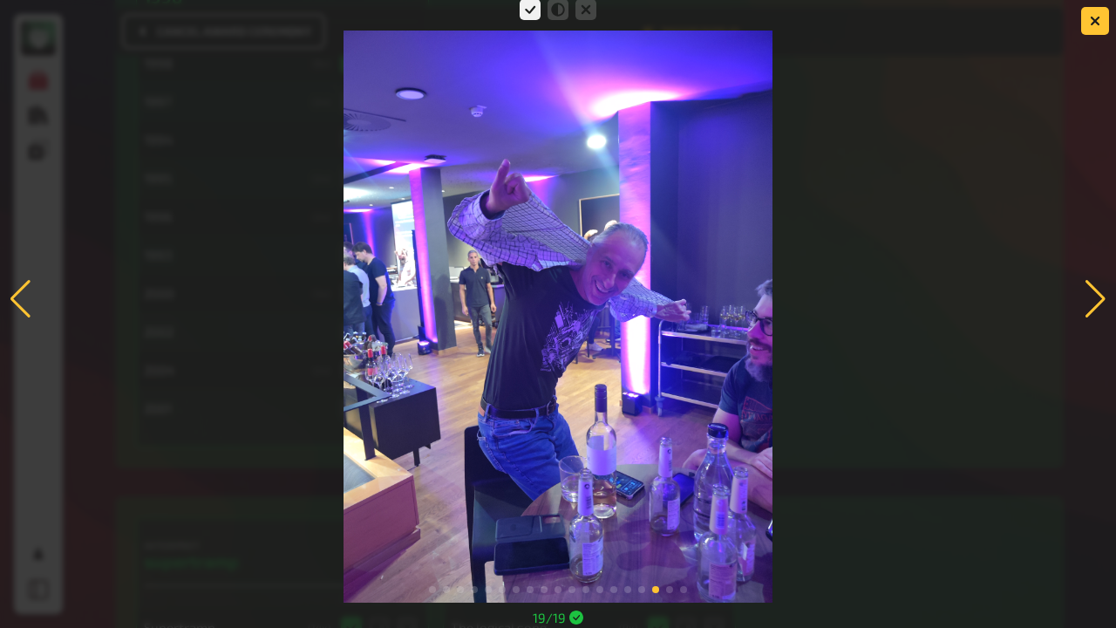
click at [1088, 308] on div at bounding box center [1096, 299] width 24 height 38
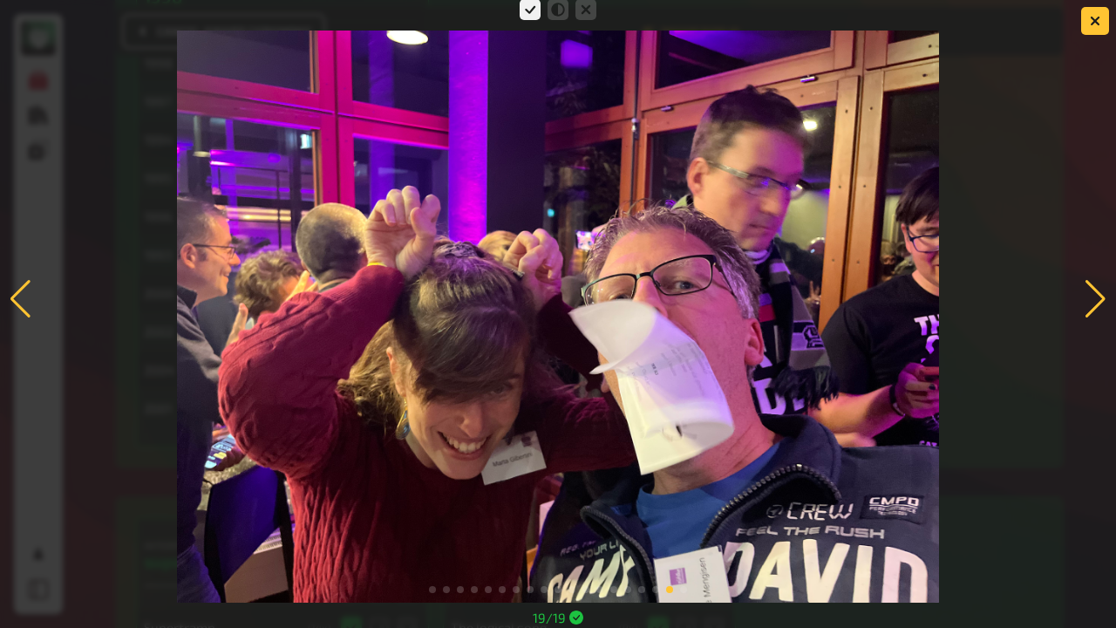
click at [1093, 294] on div at bounding box center [1096, 299] width 24 height 38
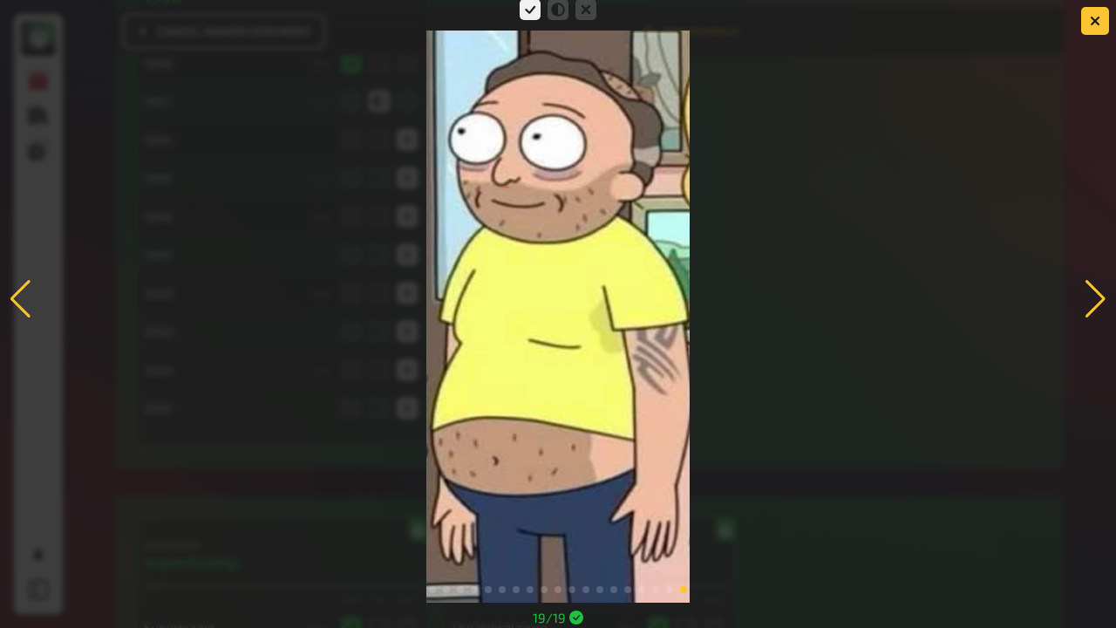
click at [1096, 303] on div at bounding box center [1096, 299] width 24 height 38
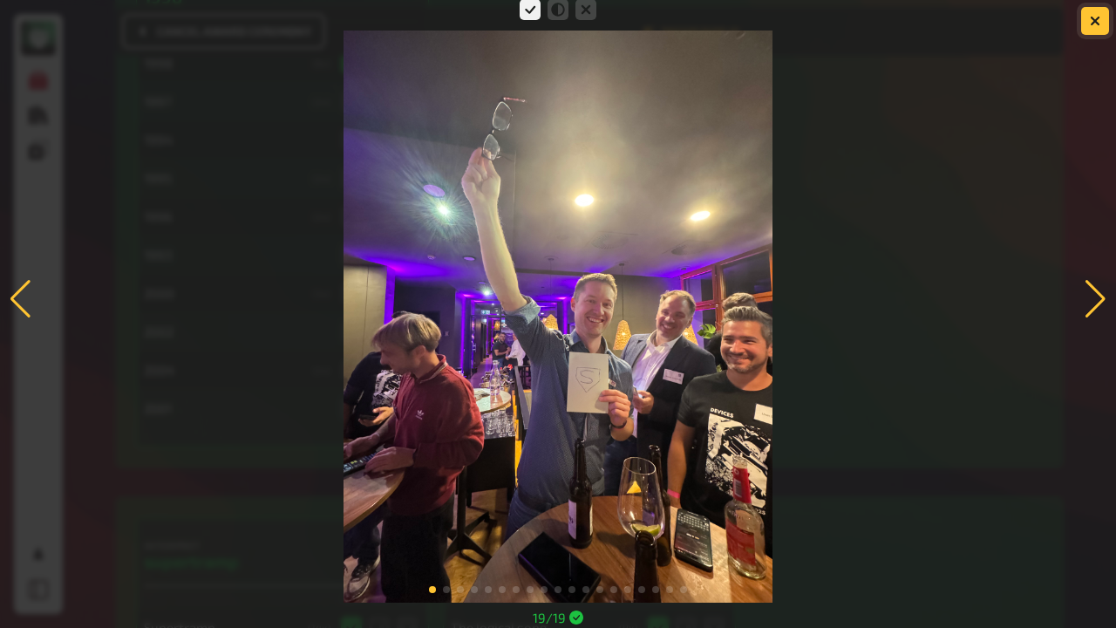
click at [1106, 23] on button "button" at bounding box center [1095, 21] width 28 height 28
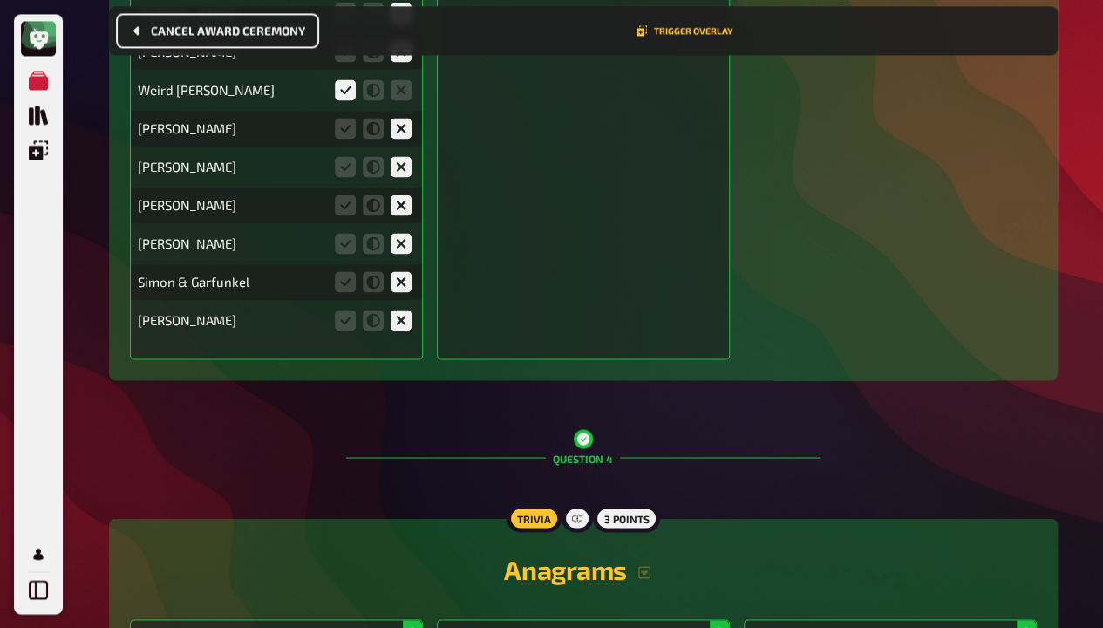
scroll to position [4553, 0]
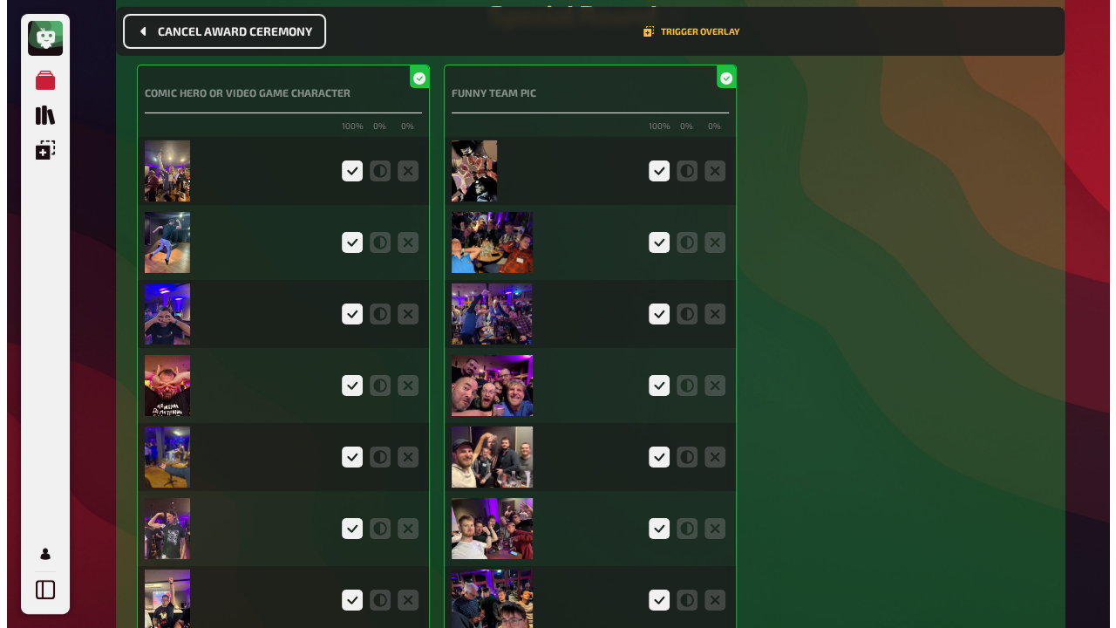
scroll to position [6236, 0]
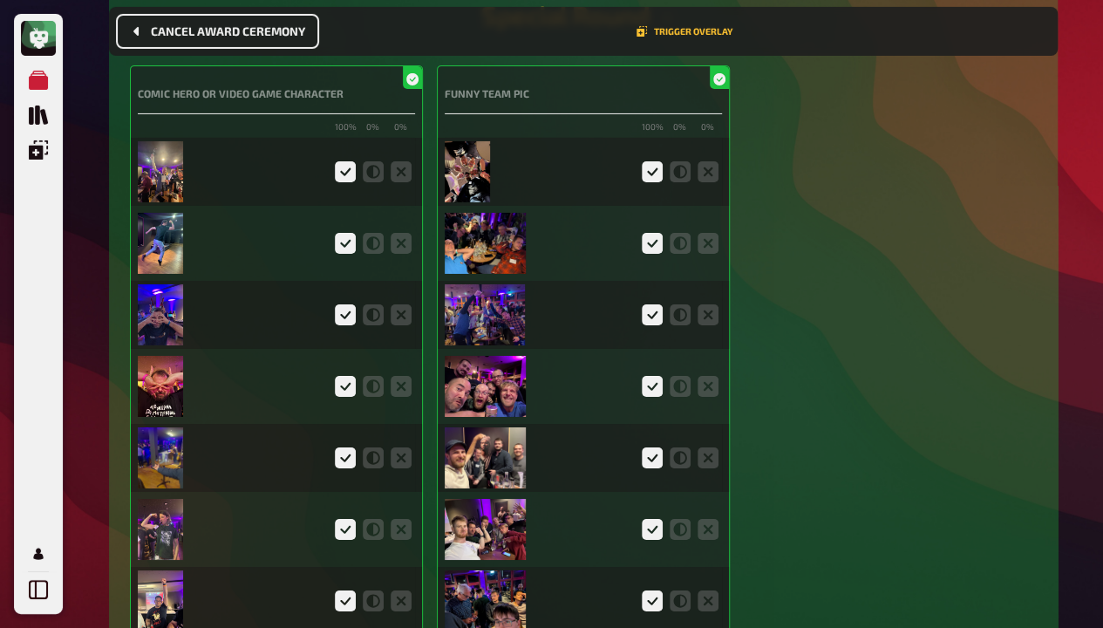
click at [482, 166] on img at bounding box center [468, 171] width 46 height 61
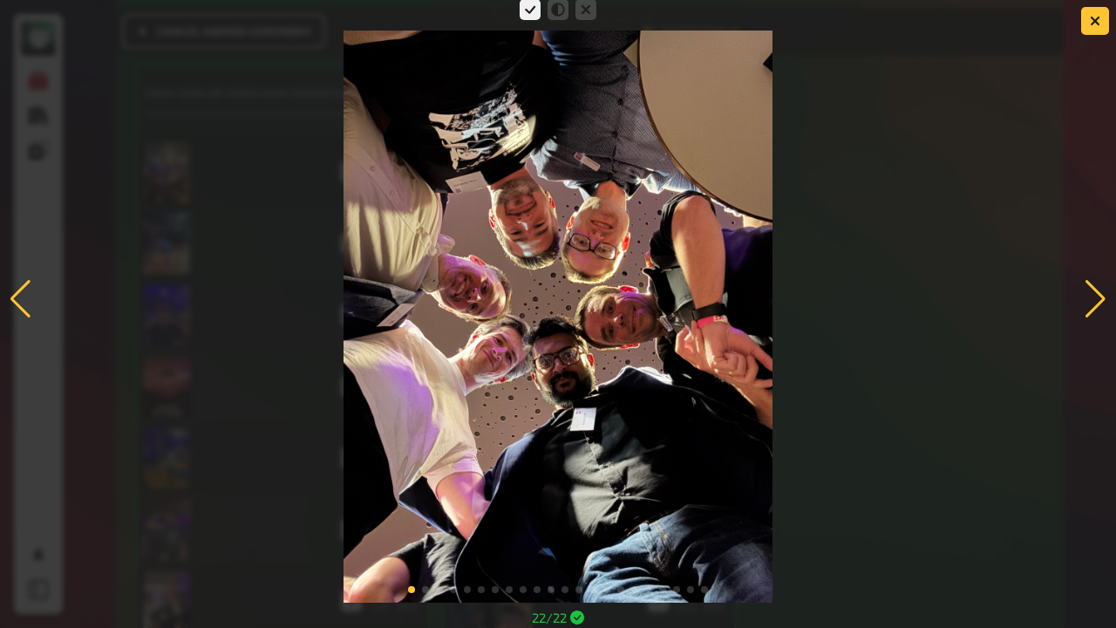
click at [1086, 304] on div at bounding box center [1096, 299] width 24 height 38
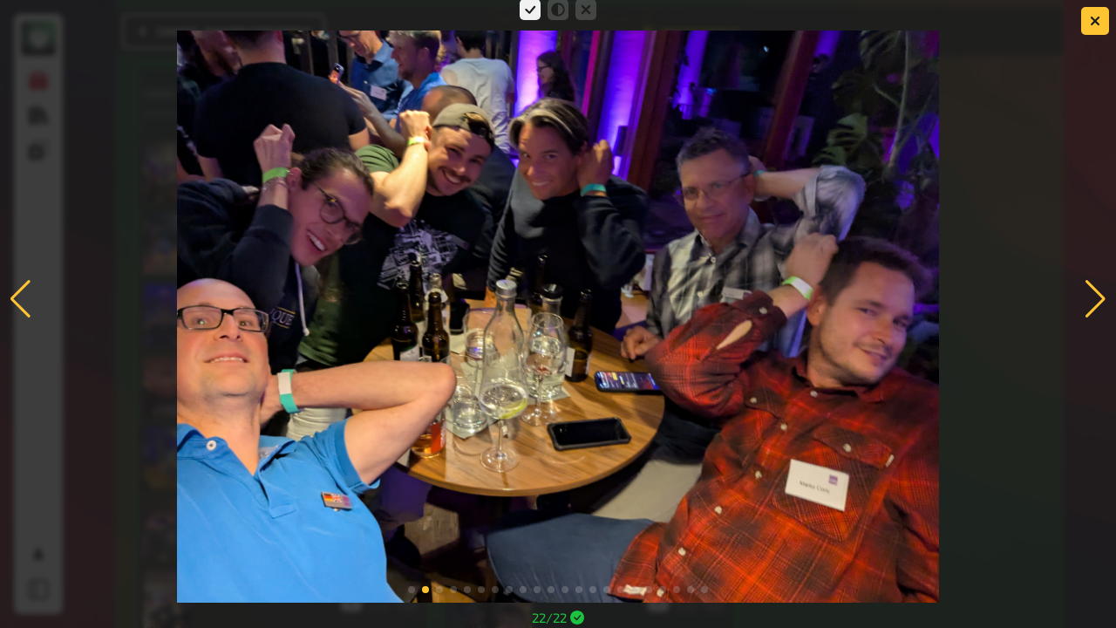
click at [1092, 303] on div at bounding box center [1096, 299] width 24 height 38
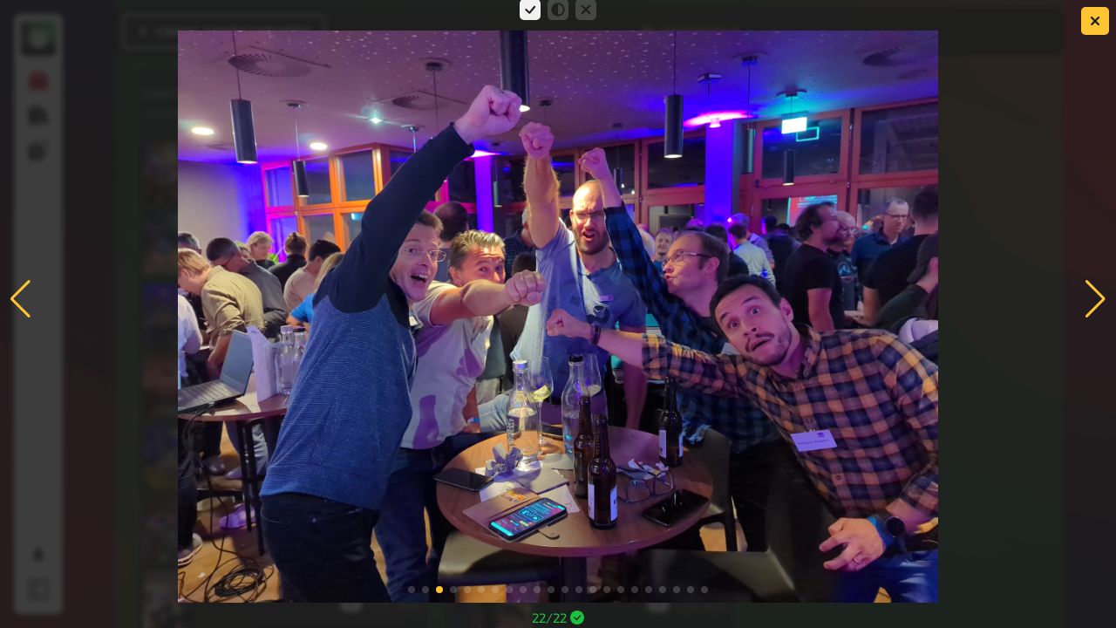
click at [1067, 256] on div at bounding box center [558, 299] width 1116 height 607
click at [1098, 289] on div at bounding box center [1096, 299] width 24 height 38
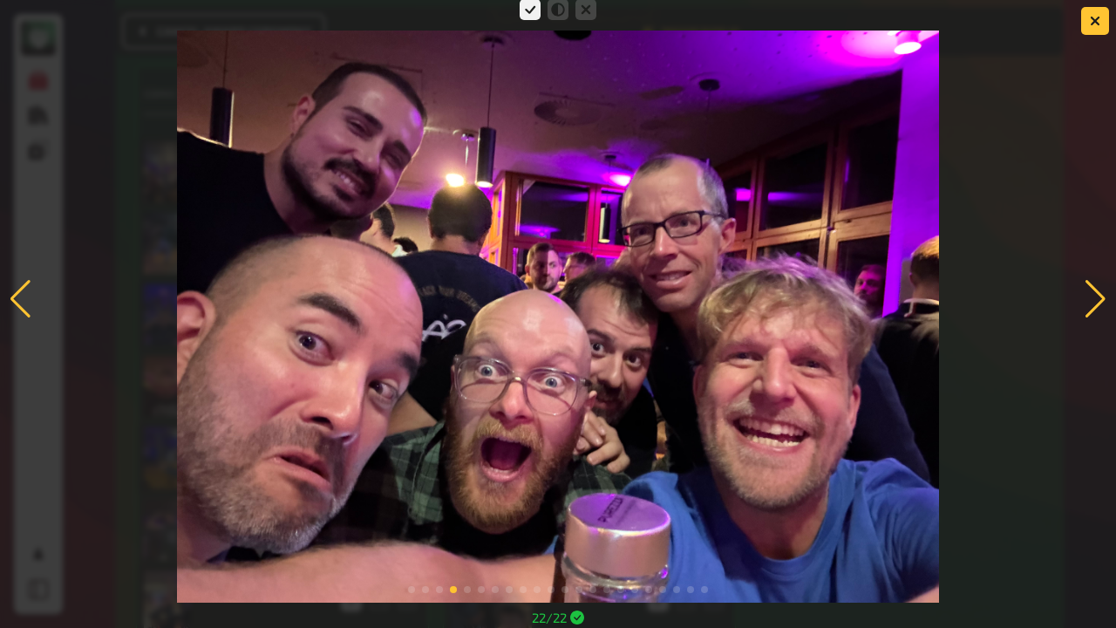
click at [1074, 272] on div at bounding box center [558, 299] width 1116 height 607
click at [1051, 242] on div at bounding box center [558, 299] width 1116 height 607
click at [1099, 280] on div at bounding box center [1096, 299] width 24 height 38
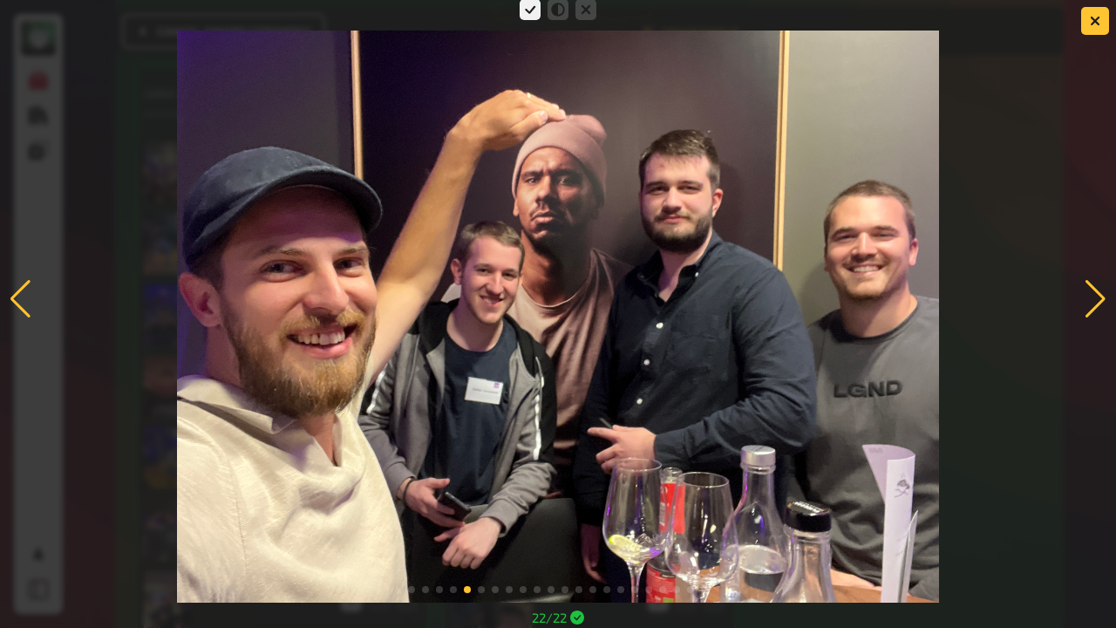
click at [1089, 297] on div at bounding box center [1096, 299] width 24 height 38
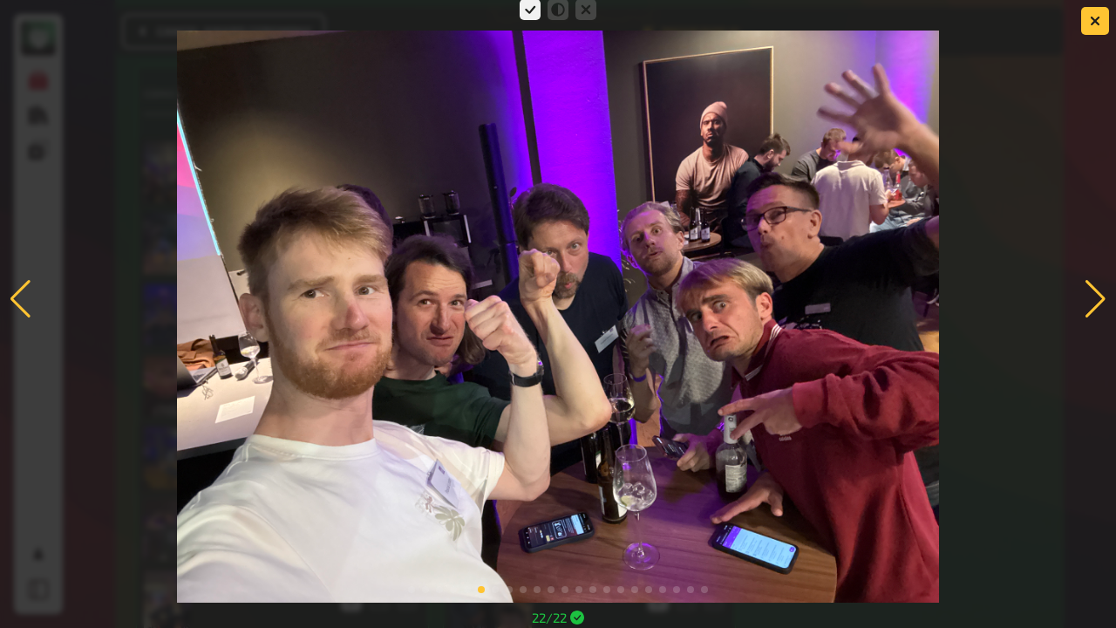
click at [1102, 300] on div at bounding box center [1096, 299] width 24 height 38
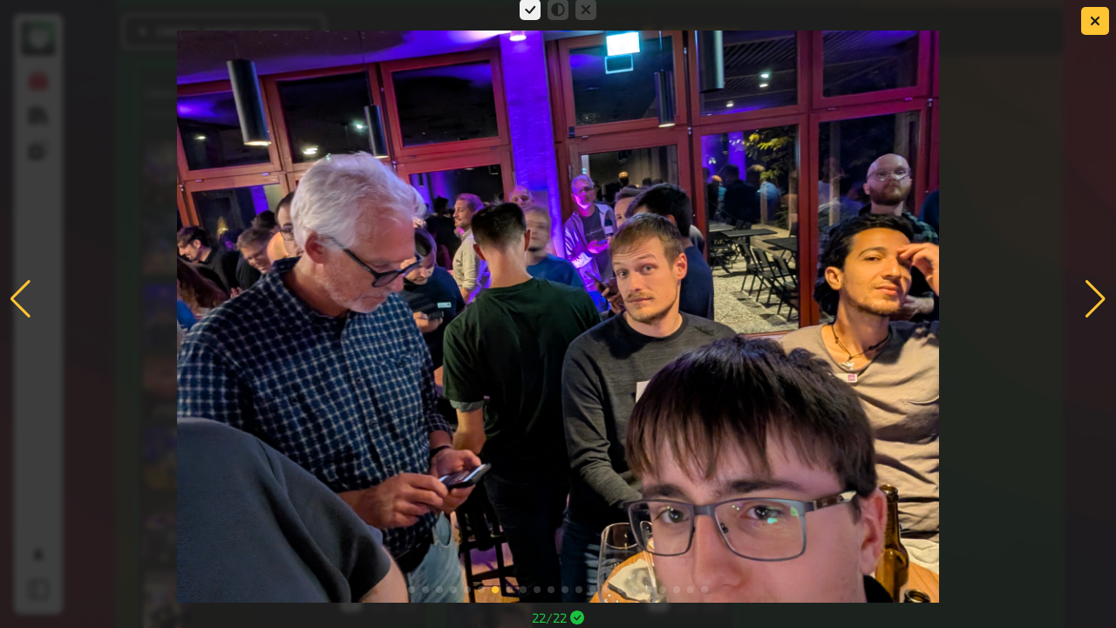
click at [1099, 293] on div at bounding box center [1096, 299] width 24 height 38
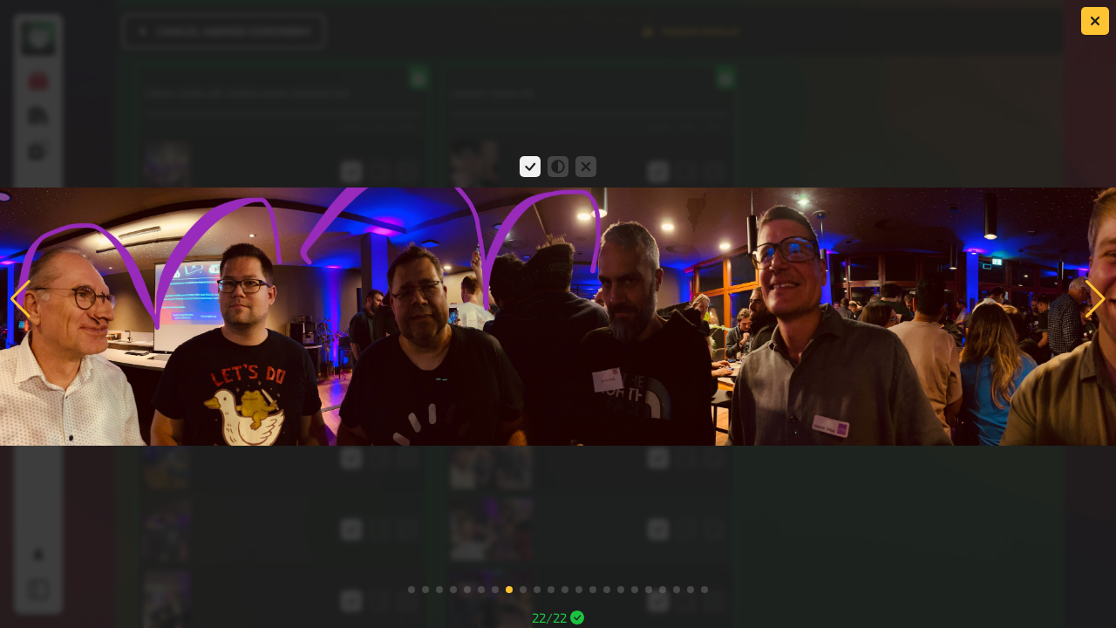
click at [1095, 309] on div at bounding box center [1096, 299] width 24 height 38
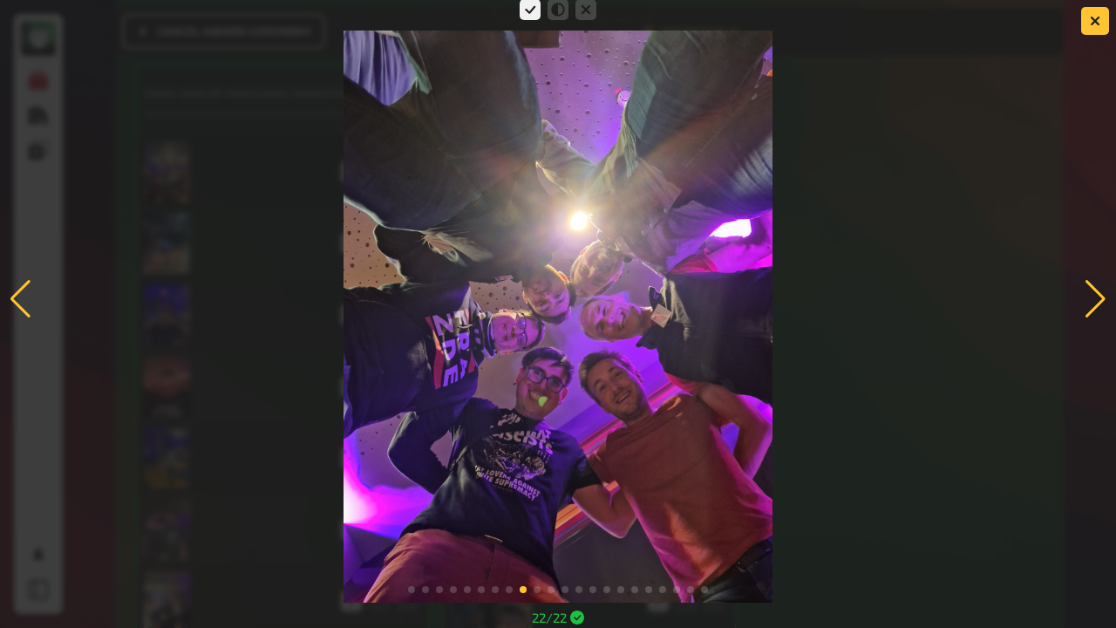
click at [1093, 287] on div at bounding box center [1096, 299] width 24 height 38
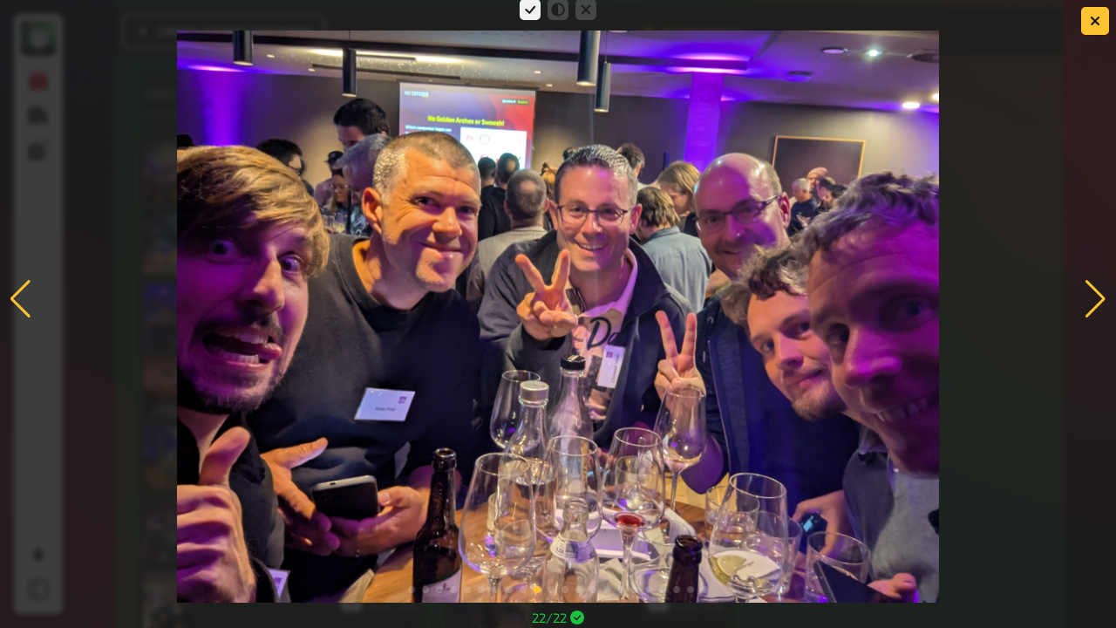
click at [1100, 303] on div at bounding box center [1096, 299] width 24 height 38
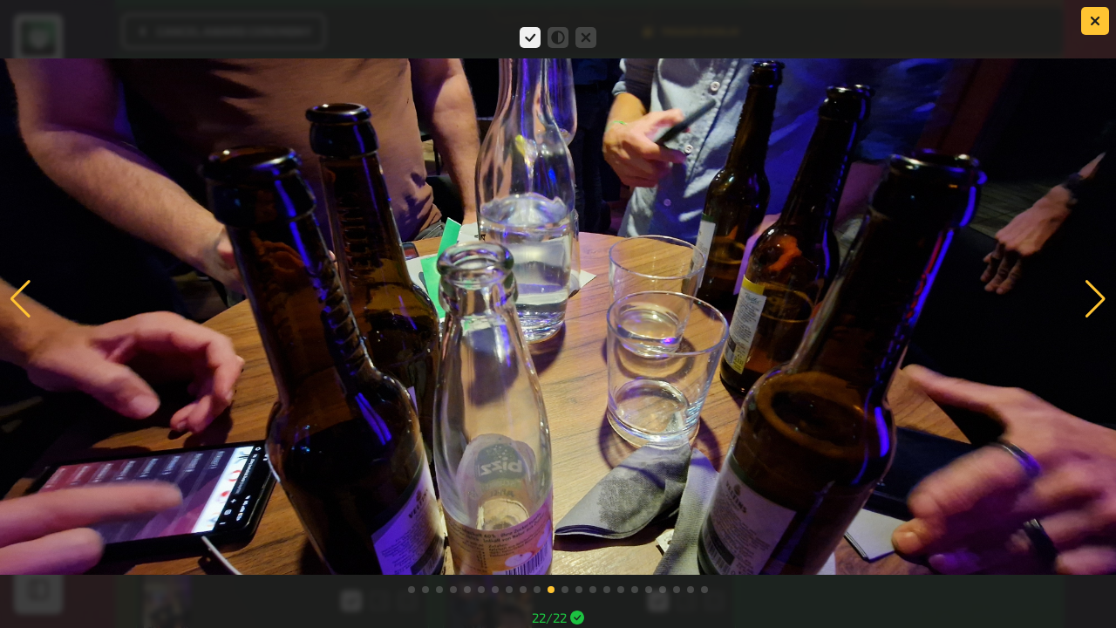
click at [1090, 297] on div at bounding box center [1096, 299] width 24 height 38
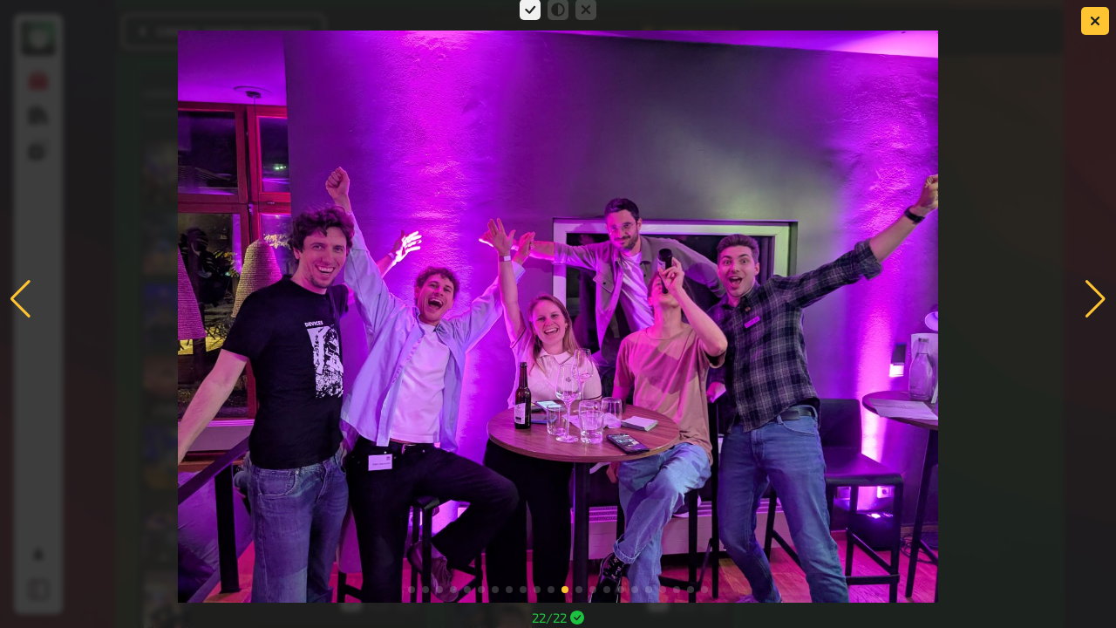
click at [1099, 296] on div at bounding box center [1096, 299] width 24 height 38
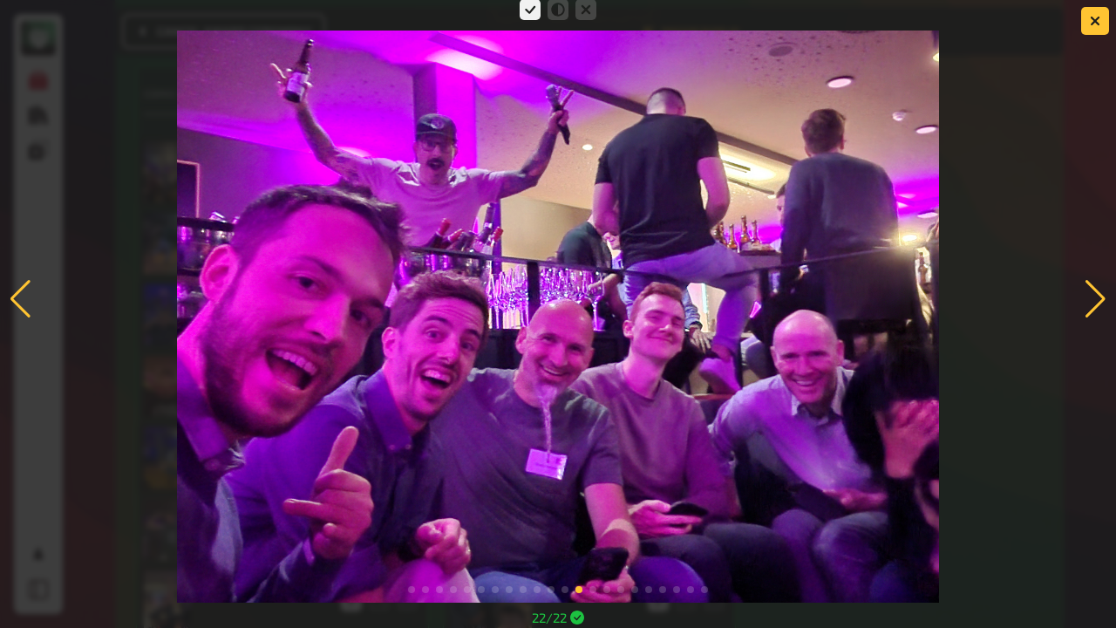
click at [1085, 303] on div at bounding box center [1096, 299] width 24 height 38
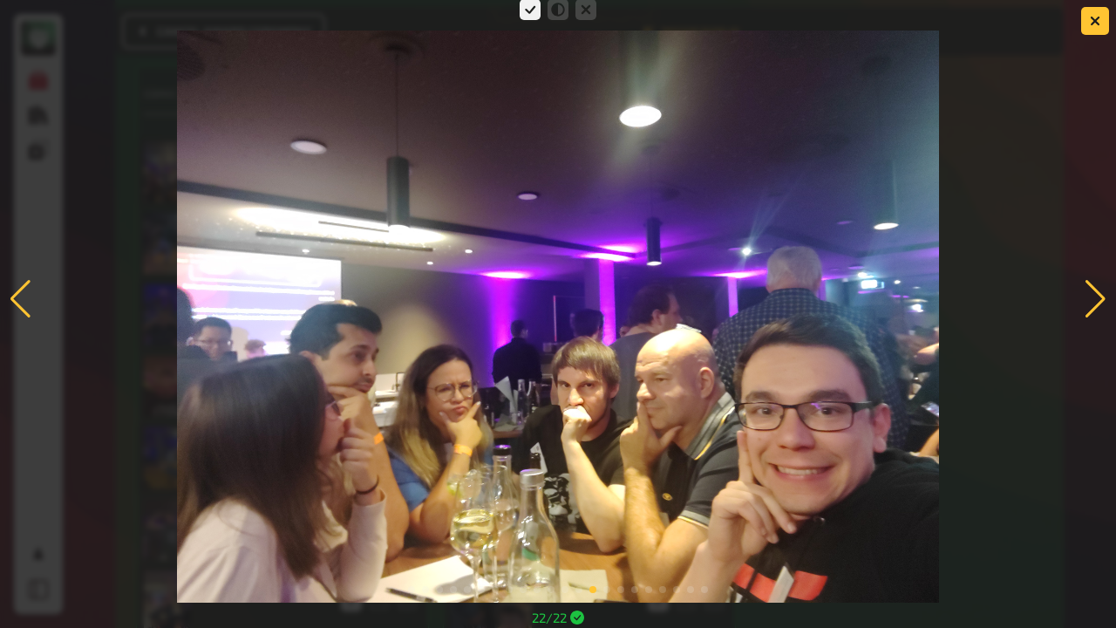
click at [1093, 303] on div at bounding box center [1096, 299] width 24 height 38
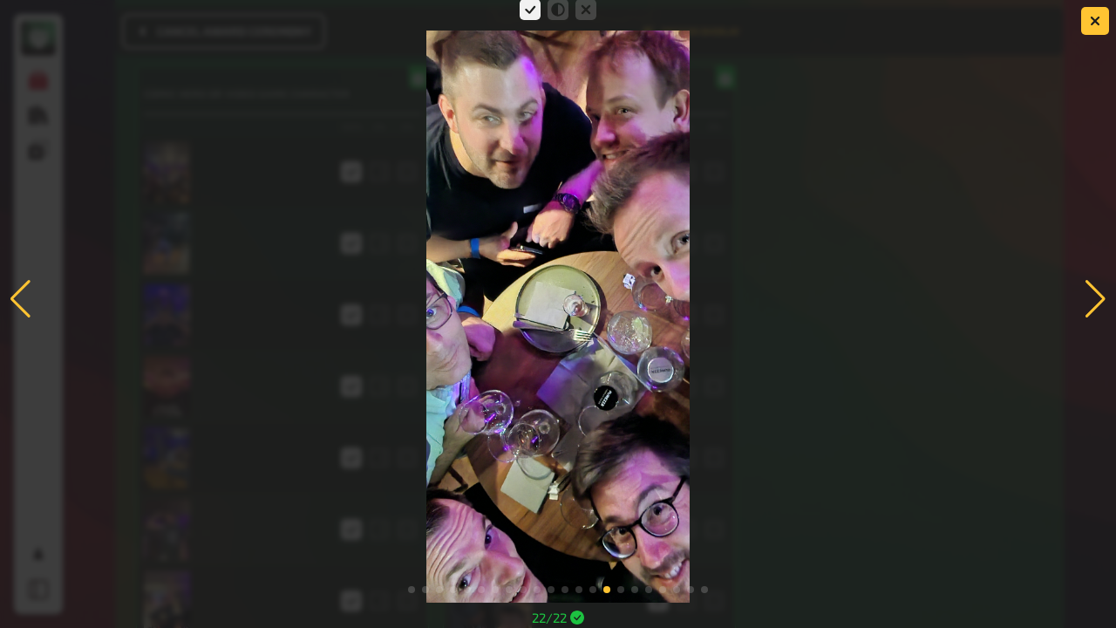
click at [1100, 303] on div at bounding box center [1096, 299] width 24 height 38
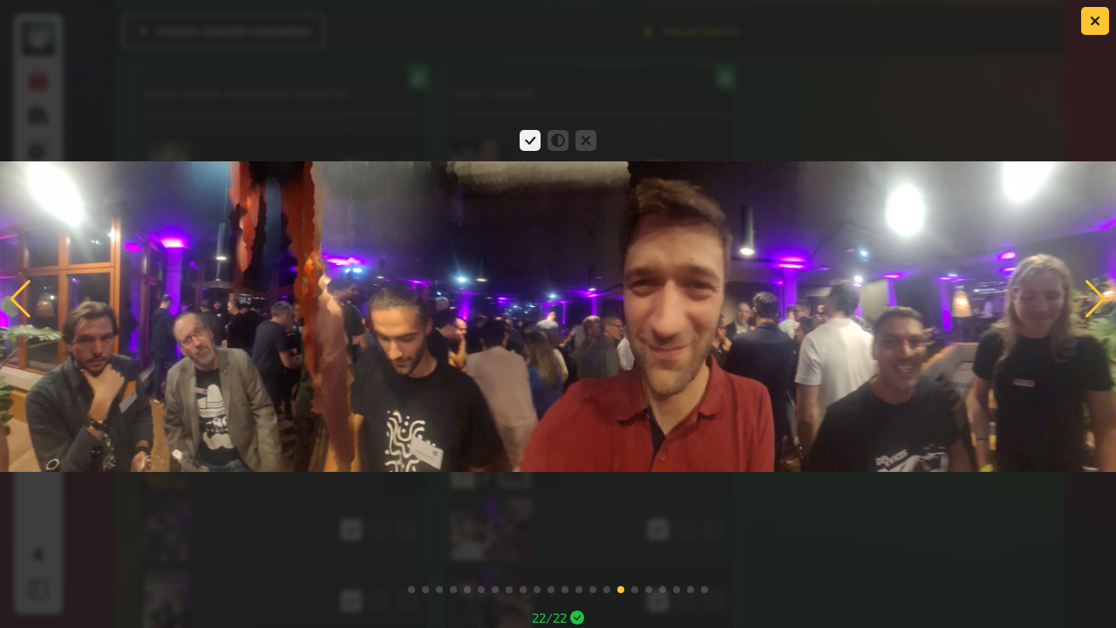
click at [1091, 298] on div at bounding box center [1096, 299] width 24 height 38
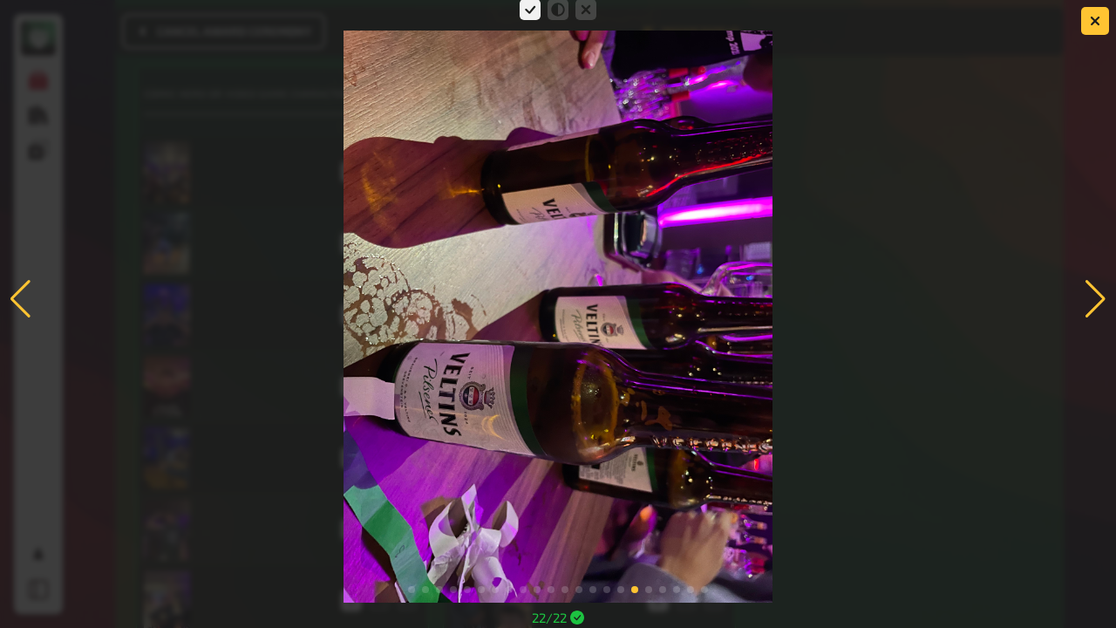
click at [1091, 298] on div at bounding box center [1096, 299] width 24 height 38
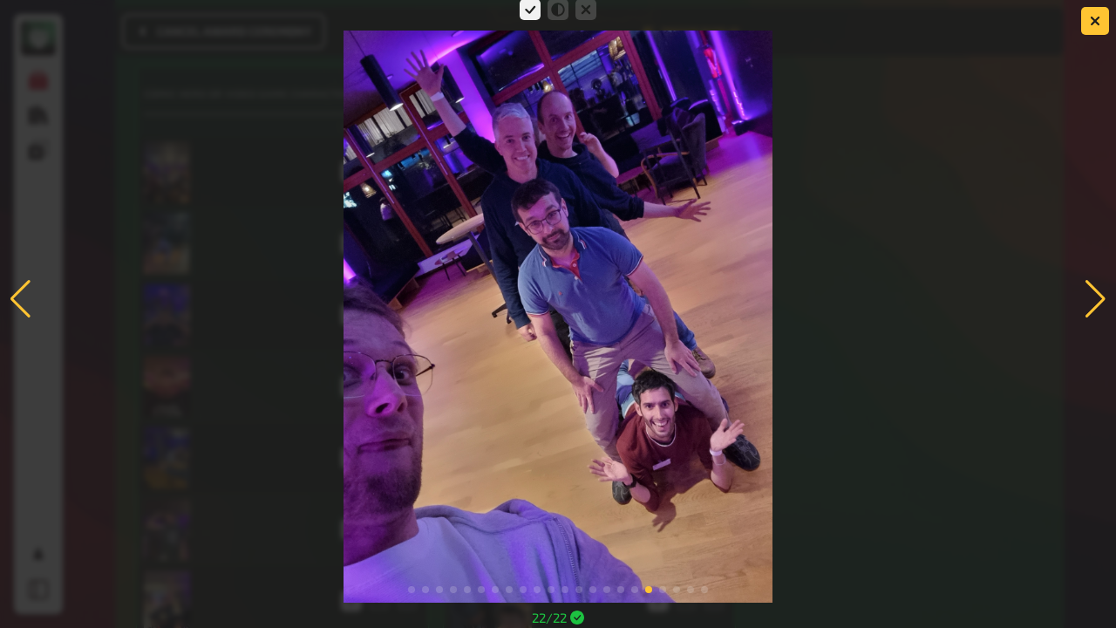
drag, startPoint x: 1077, startPoint y: 296, endPoint x: 1098, endPoint y: 282, distance: 24.7
click at [1098, 282] on div at bounding box center [1096, 299] width 24 height 38
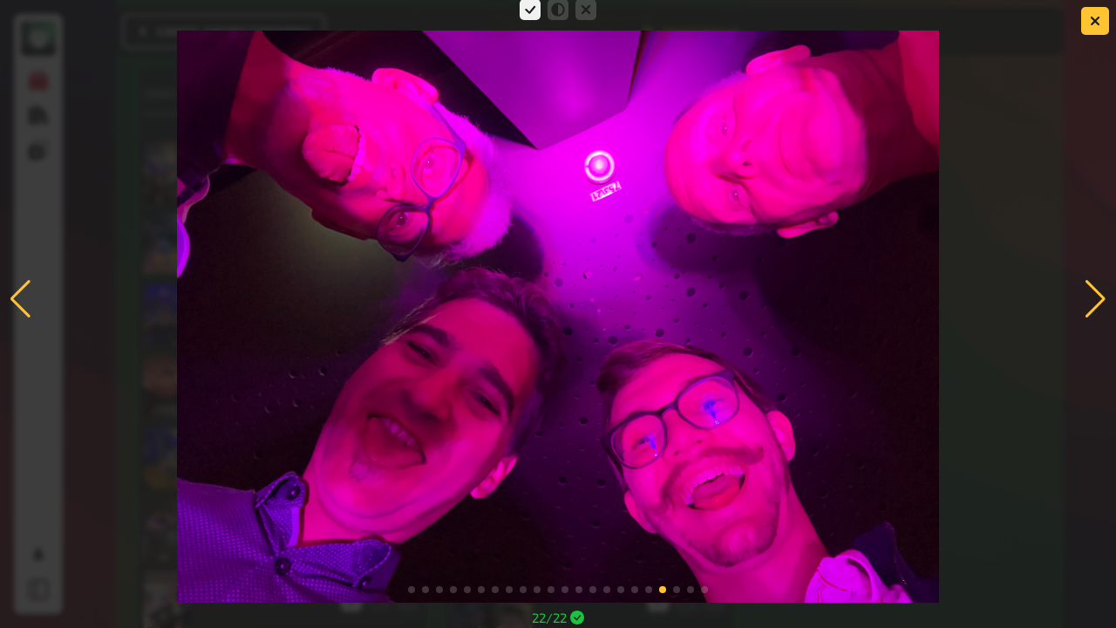
click at [1087, 291] on div at bounding box center [1096, 299] width 24 height 38
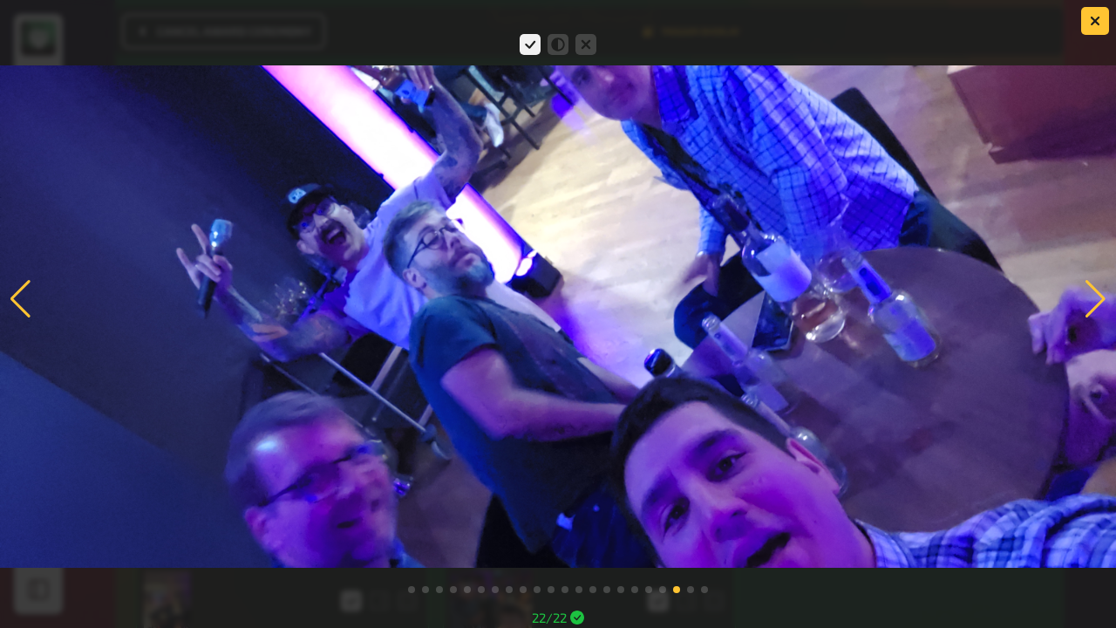
click at [1103, 309] on div at bounding box center [1096, 299] width 24 height 38
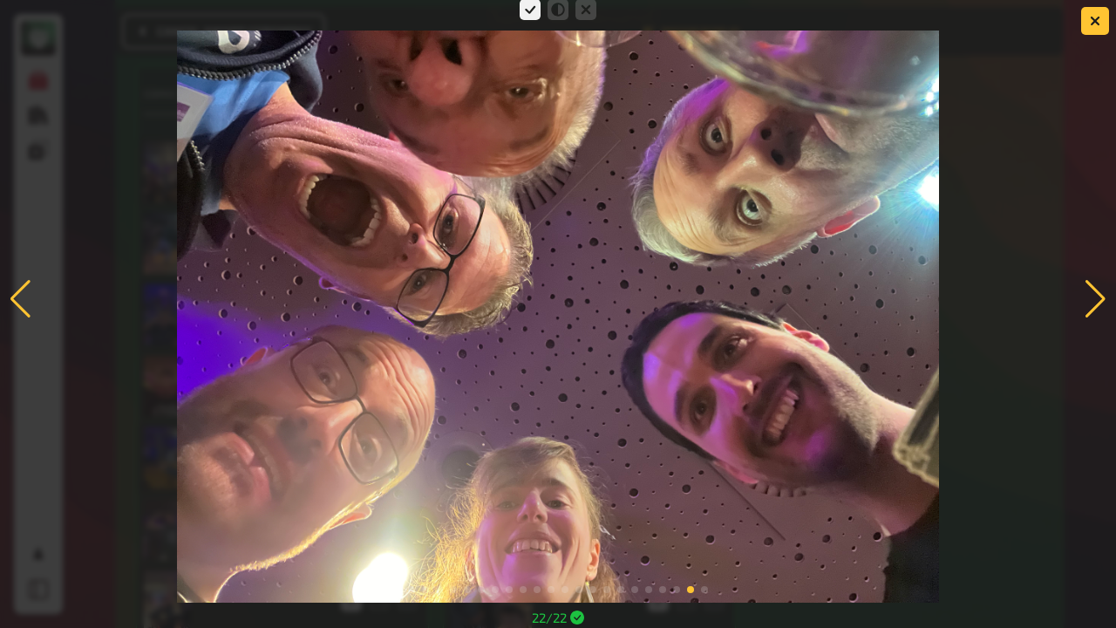
click at [19, 294] on div at bounding box center [21, 299] width 24 height 38
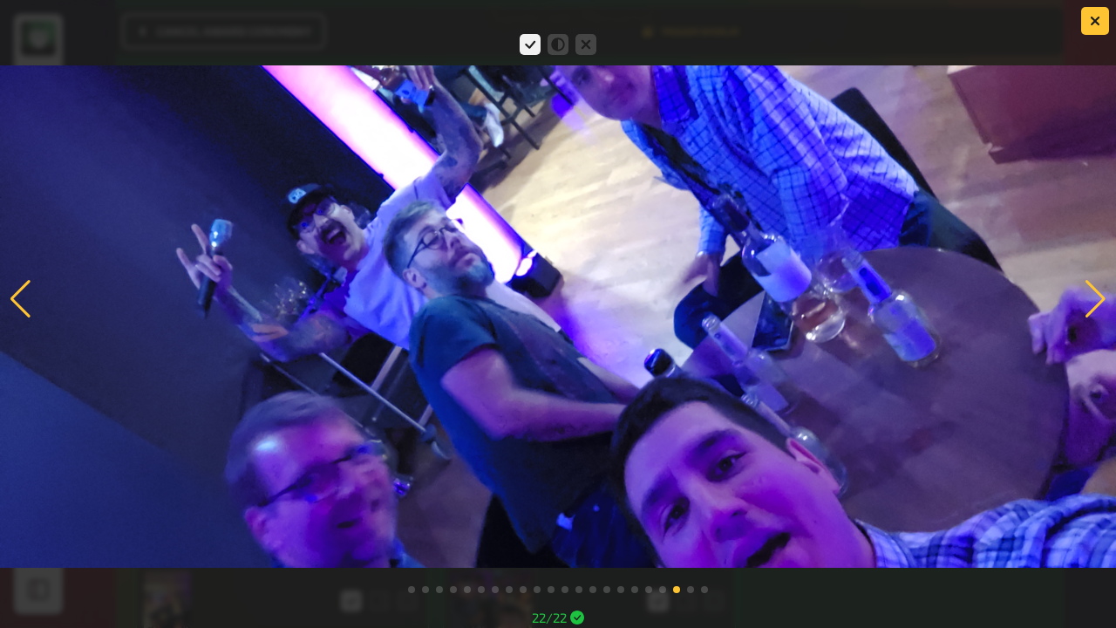
click at [1085, 283] on div at bounding box center [1096, 299] width 24 height 38
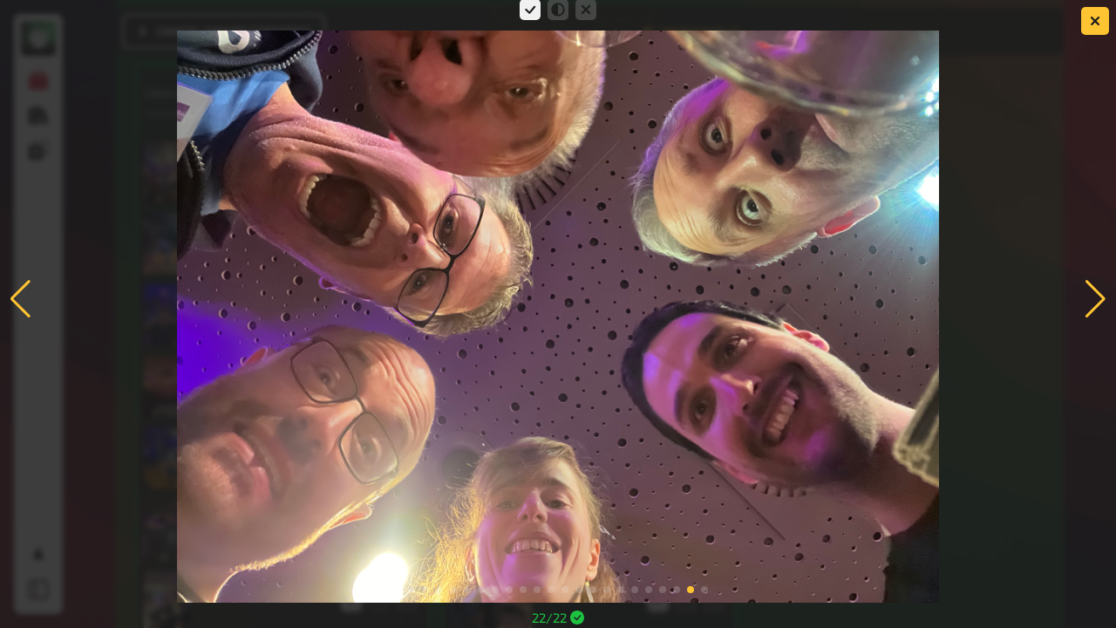
click at [1090, 293] on div at bounding box center [1096, 299] width 24 height 38
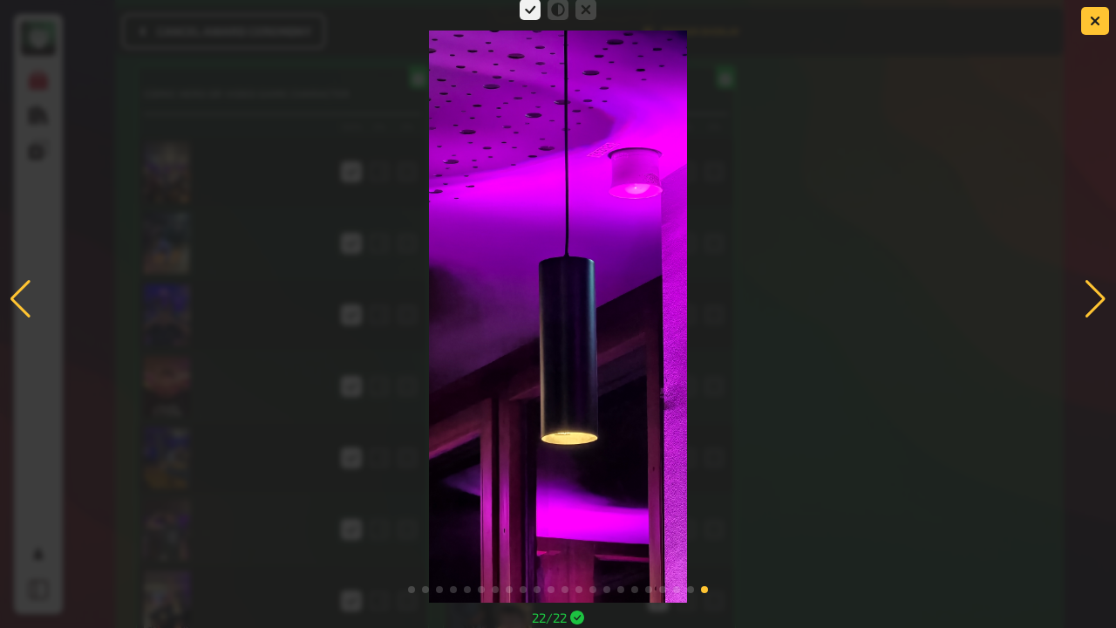
drag, startPoint x: 1096, startPoint y: 301, endPoint x: 1047, endPoint y: 227, distance: 88.7
click at [978, 105] on div at bounding box center [558, 299] width 1116 height 607
click at [1054, 224] on div at bounding box center [558, 299] width 1116 height 607
click at [1093, 295] on div at bounding box center [1096, 299] width 24 height 38
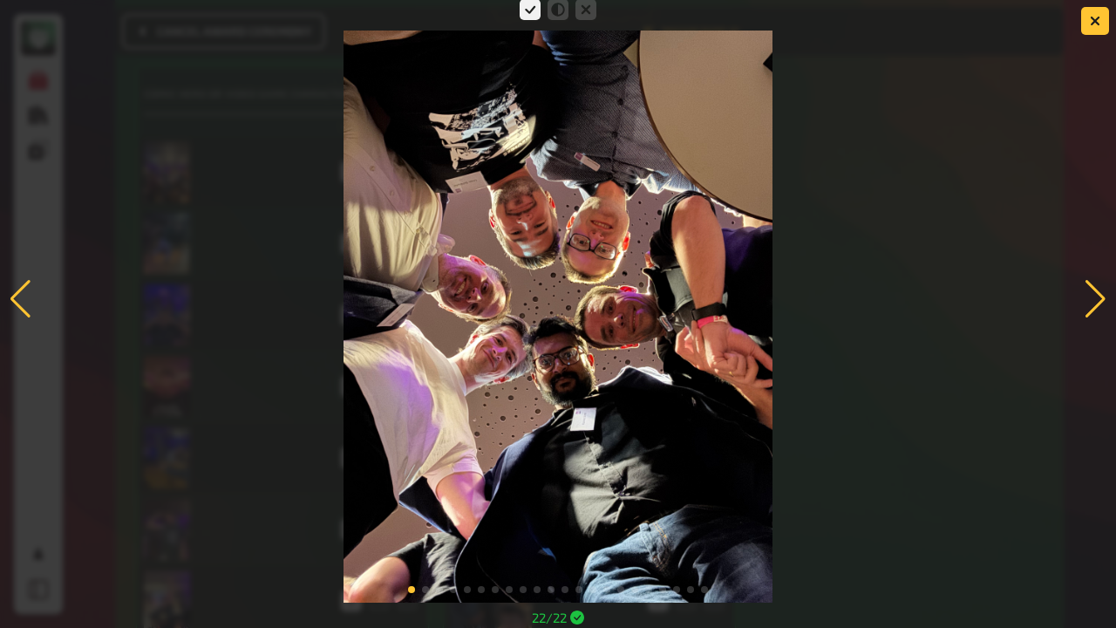
click at [1074, 303] on div at bounding box center [558, 299] width 1116 height 607
click at [1084, 303] on div at bounding box center [1096, 299] width 24 height 38
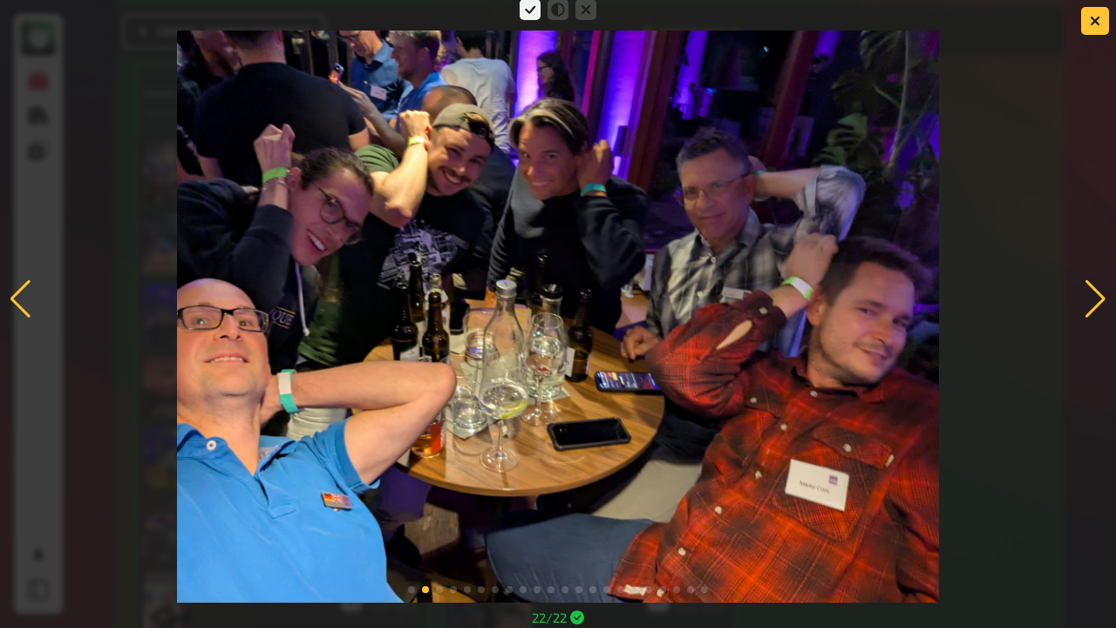
click at [1084, 303] on div at bounding box center [1096, 299] width 24 height 38
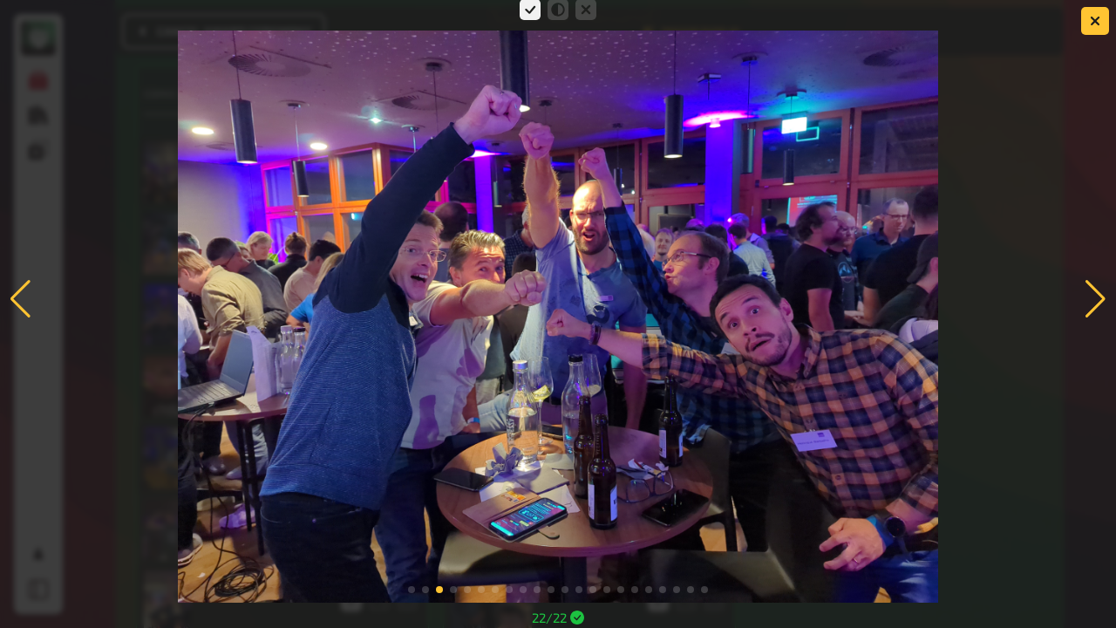
click at [1092, 303] on div at bounding box center [1096, 299] width 24 height 38
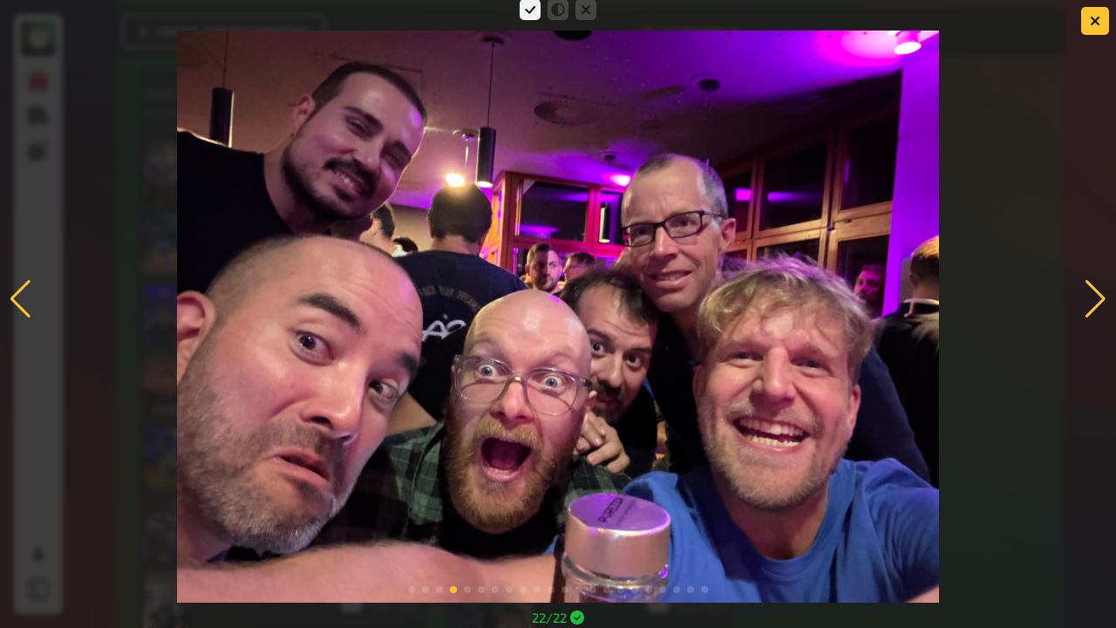
click at [1092, 303] on div at bounding box center [1096, 299] width 24 height 38
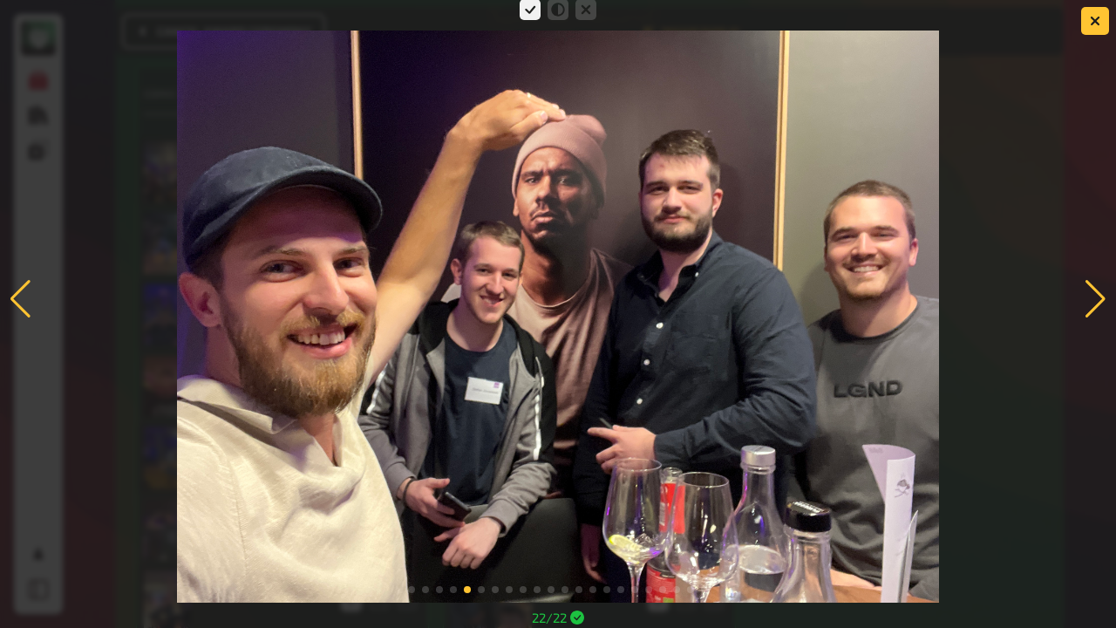
click at [1092, 303] on div at bounding box center [1096, 299] width 24 height 38
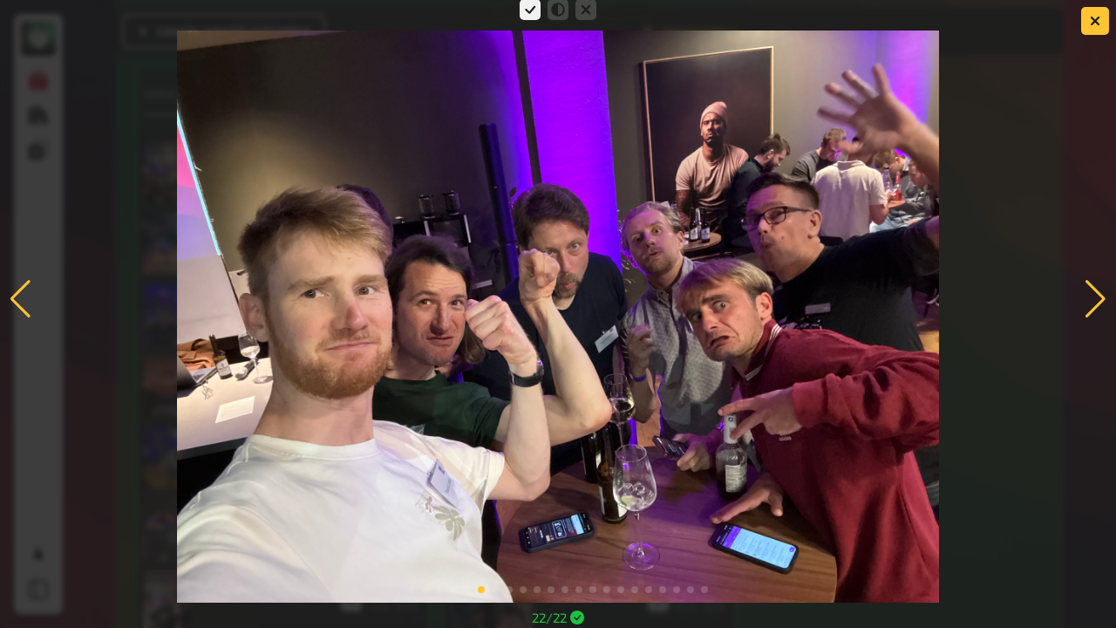
click at [1092, 303] on div at bounding box center [1096, 299] width 24 height 38
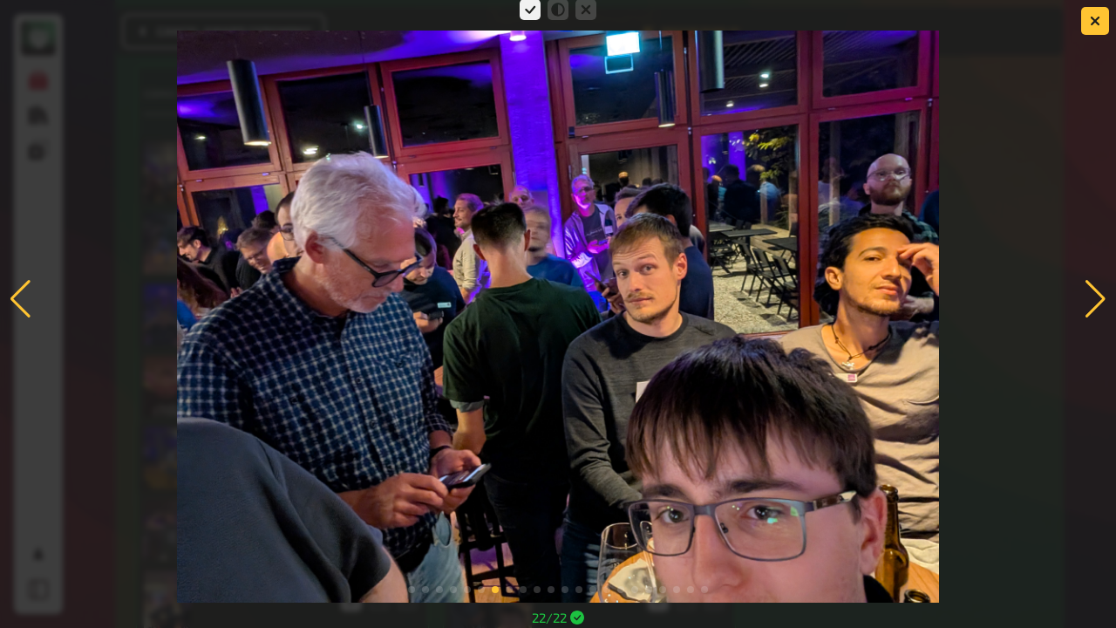
click at [1092, 303] on div at bounding box center [1096, 299] width 24 height 38
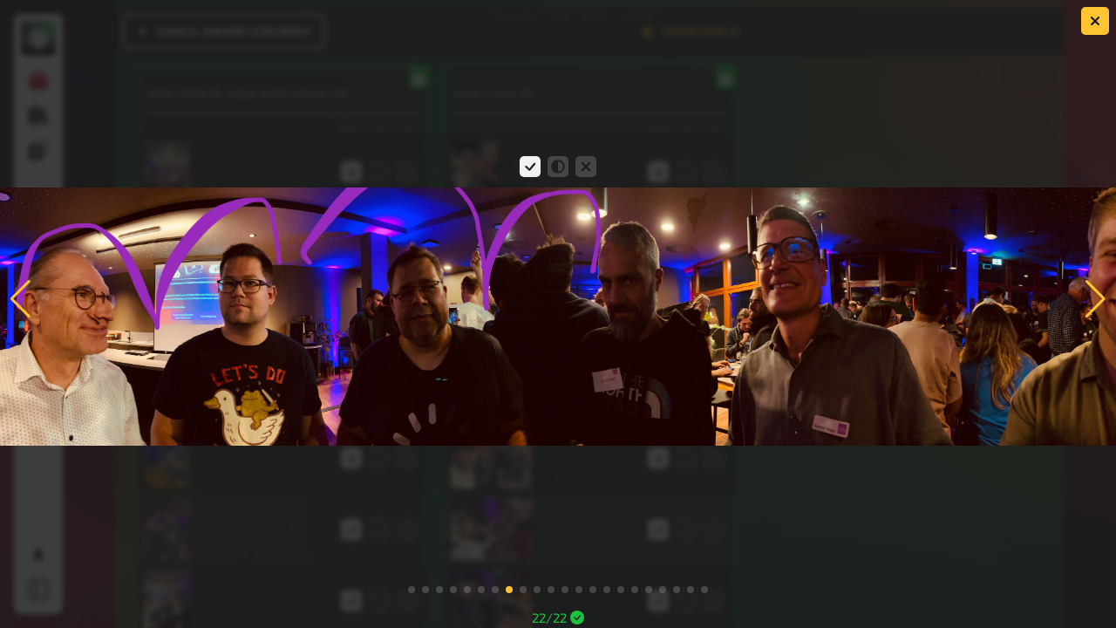
click at [1092, 303] on div at bounding box center [1096, 299] width 24 height 38
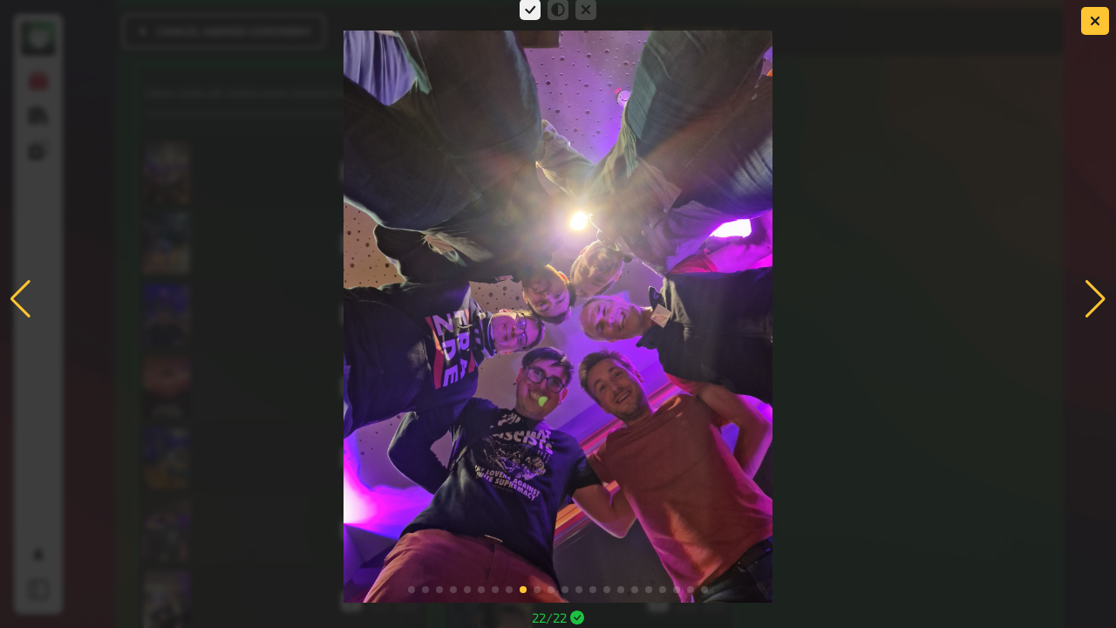
click at [1092, 303] on div at bounding box center [1096, 299] width 24 height 38
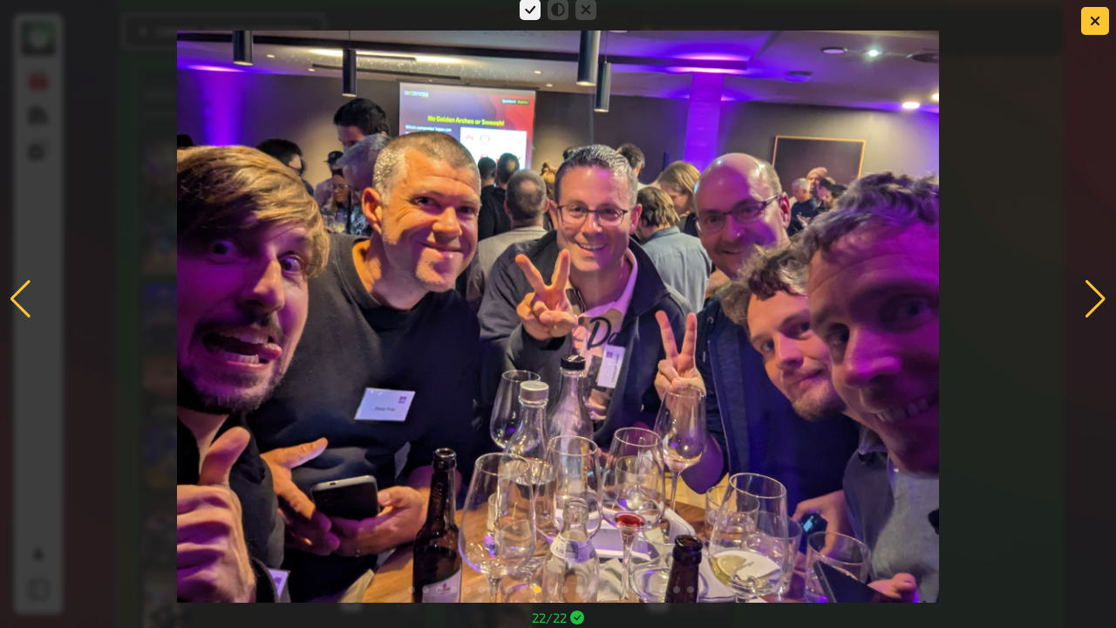
click at [1092, 303] on div at bounding box center [1096, 299] width 24 height 38
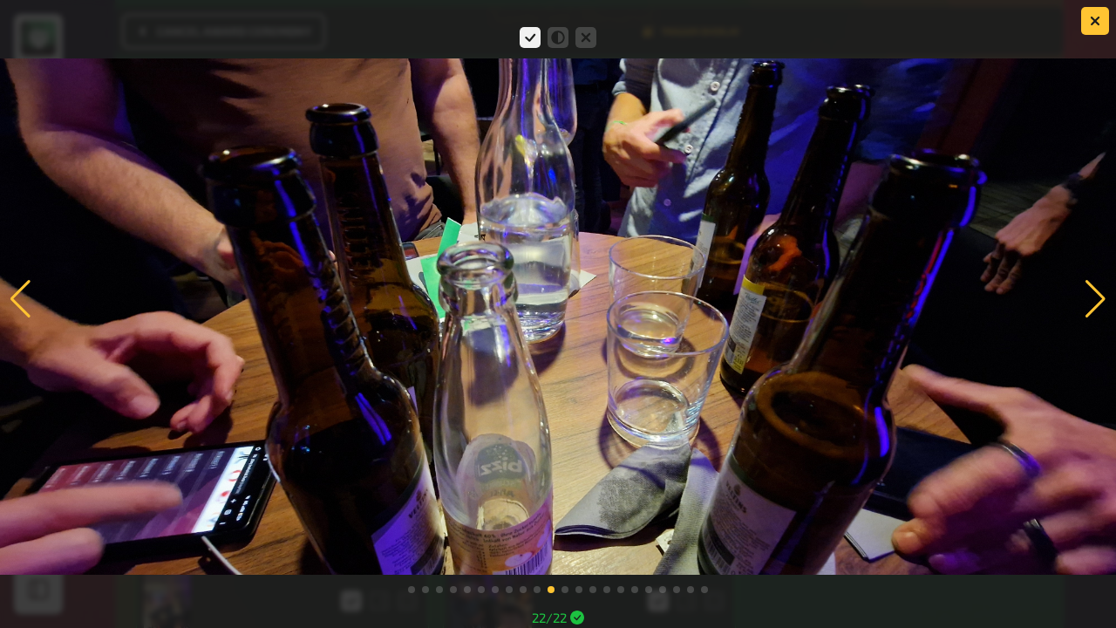
click at [1092, 303] on div at bounding box center [1096, 299] width 24 height 38
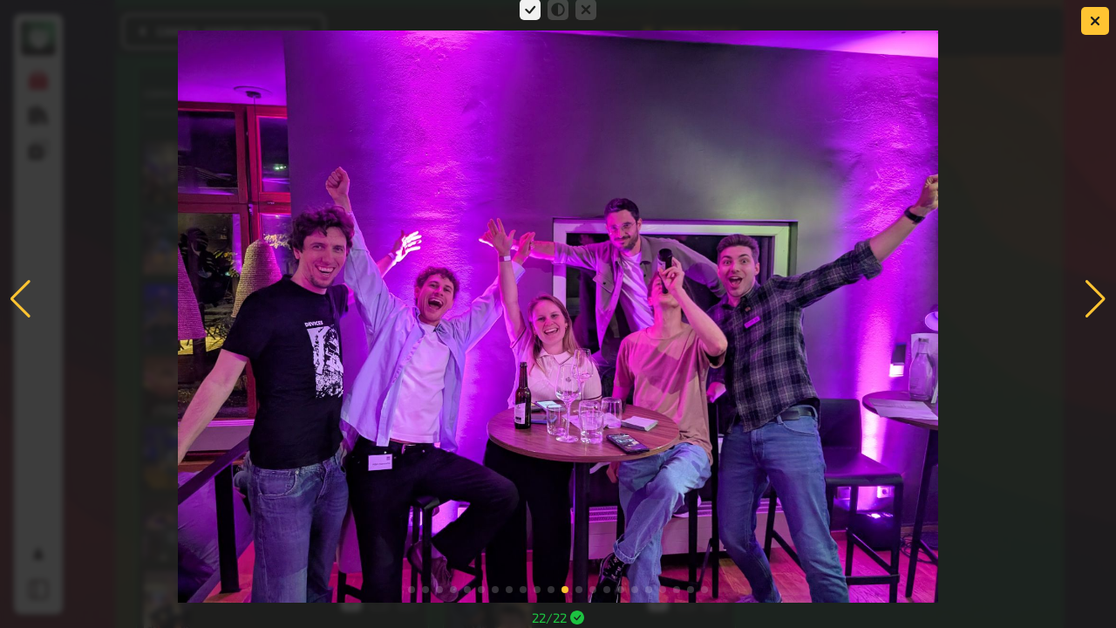
click at [1092, 303] on div at bounding box center [1096, 299] width 24 height 38
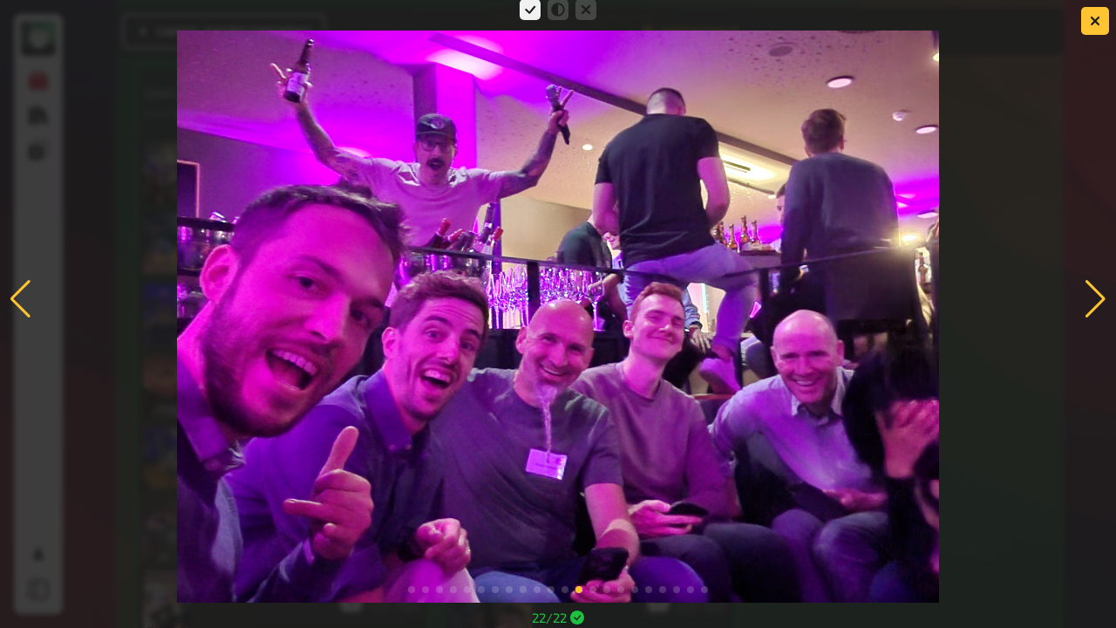
click at [1092, 303] on div at bounding box center [1096, 299] width 24 height 38
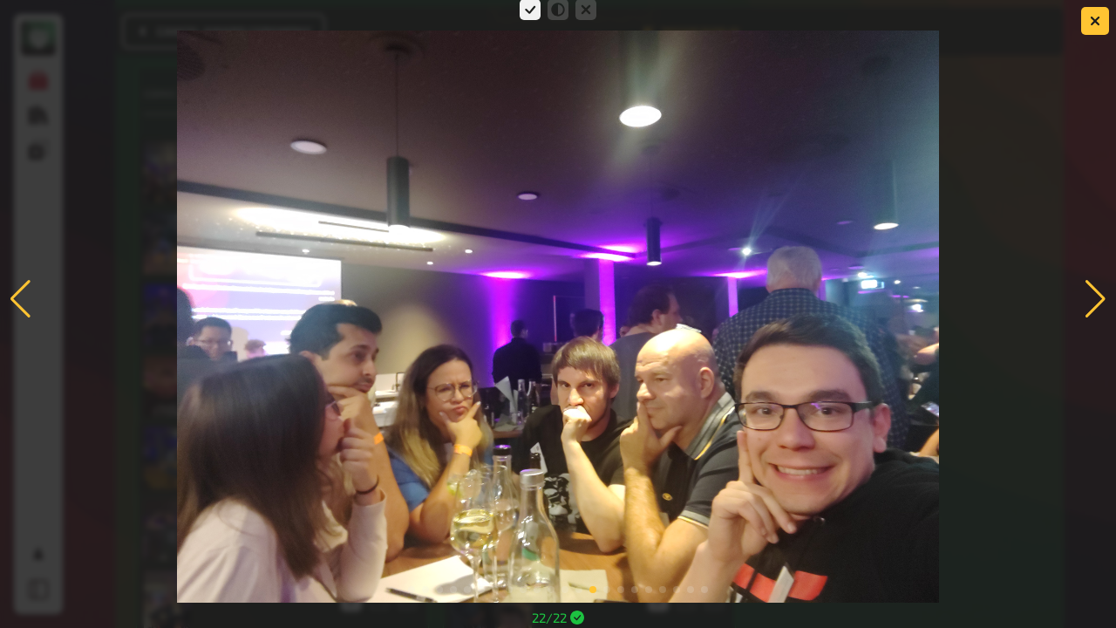
click at [1092, 303] on div at bounding box center [1096, 299] width 24 height 38
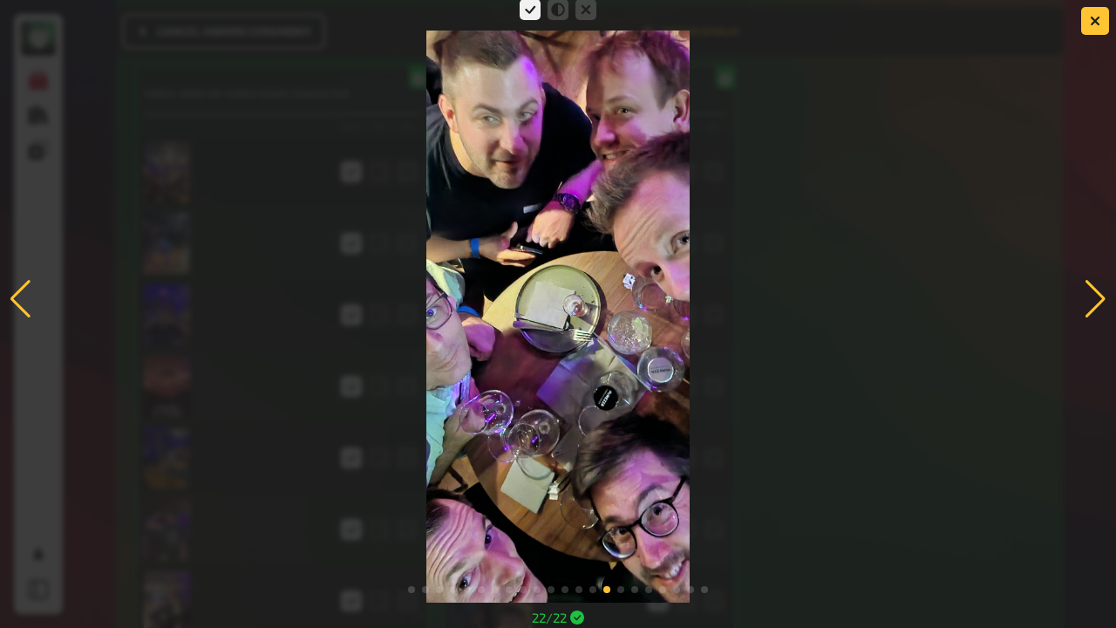
click at [1092, 303] on div at bounding box center [1096, 299] width 24 height 38
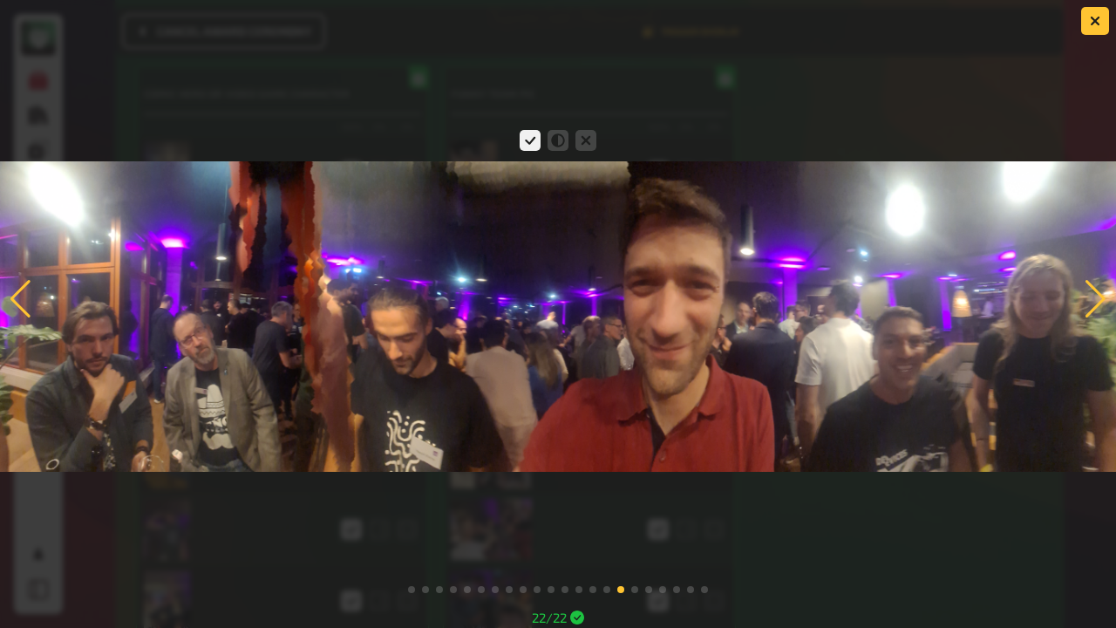
click at [1092, 303] on div at bounding box center [1096, 299] width 24 height 38
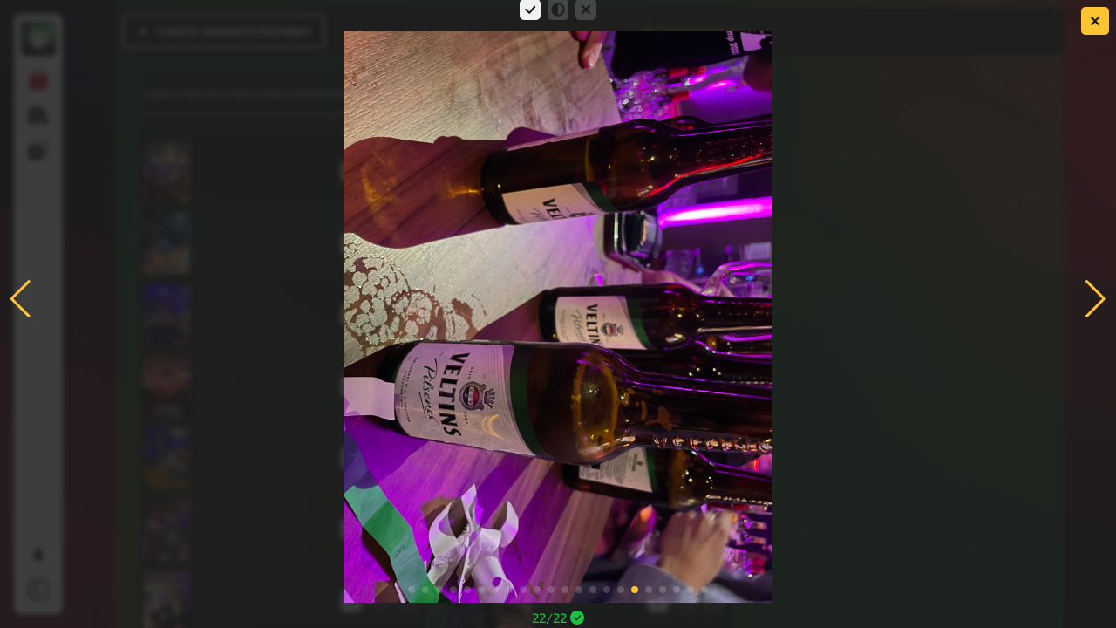
click at [1092, 303] on div at bounding box center [1096, 299] width 24 height 38
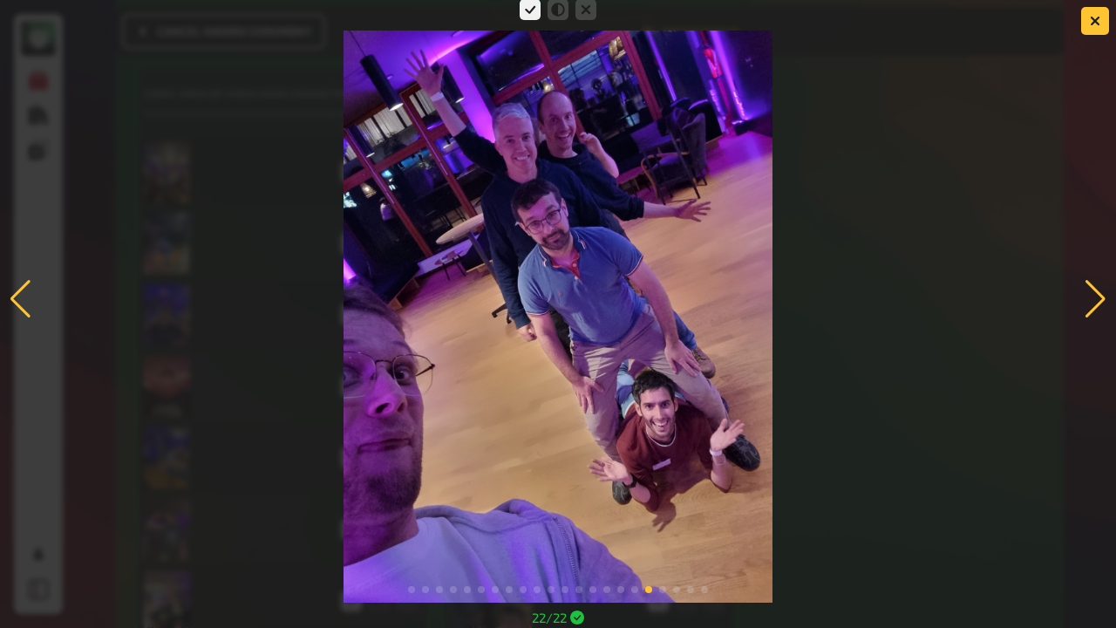
click at [1092, 303] on div at bounding box center [1096, 299] width 24 height 38
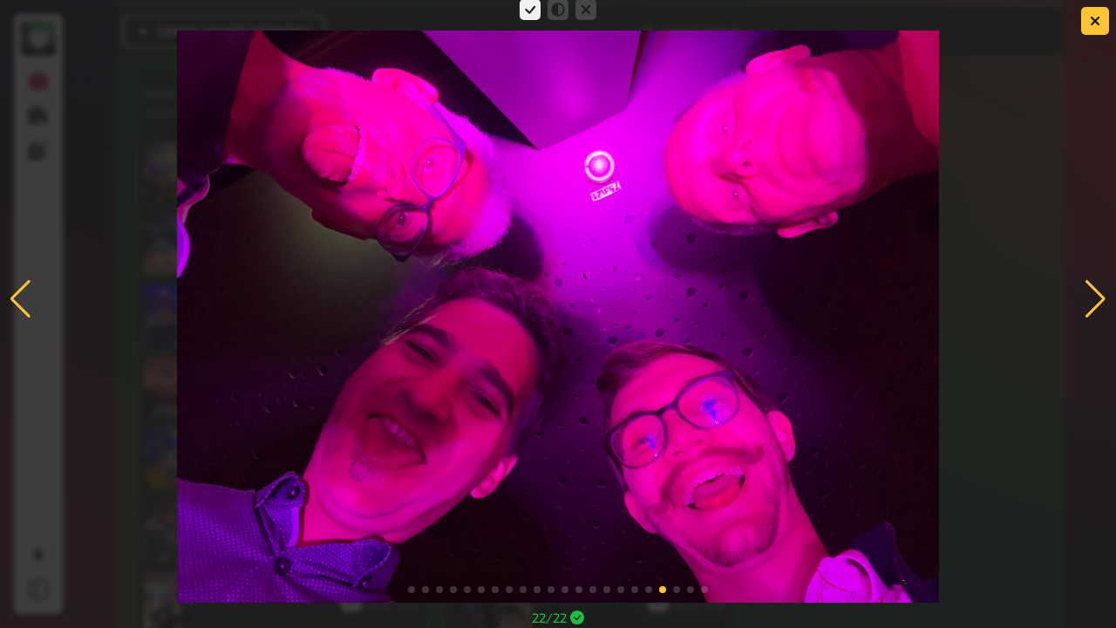
click at [12, 282] on div at bounding box center [21, 299] width 24 height 38
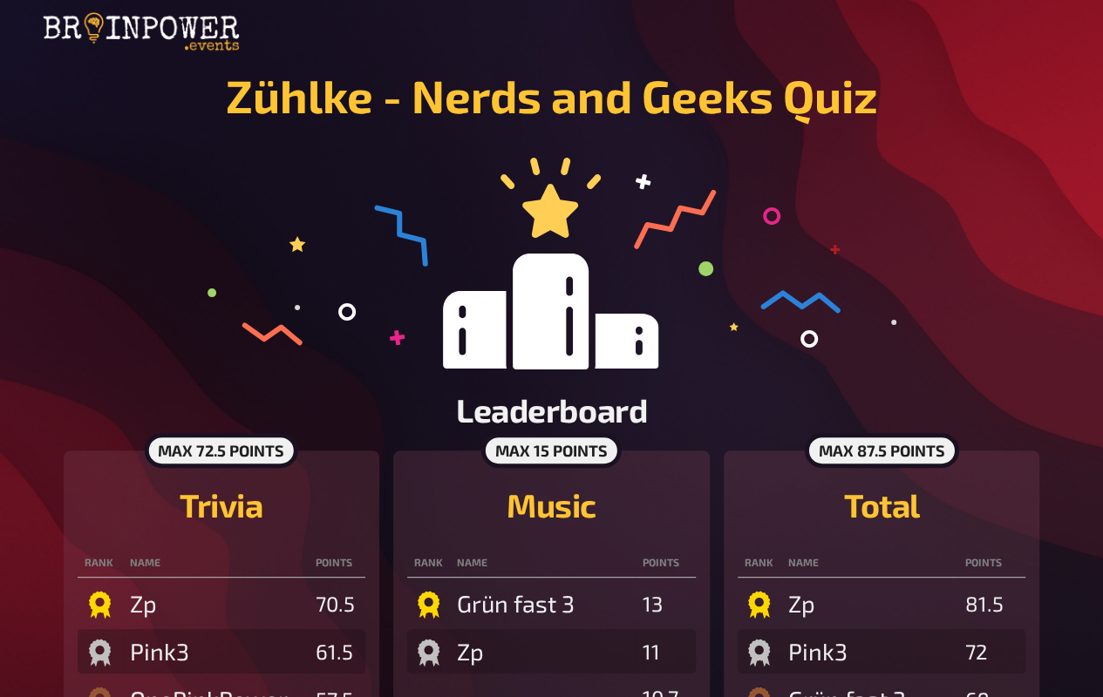
scroll to position [4, 0]
